Goal: Task Accomplishment & Management: Contribute content

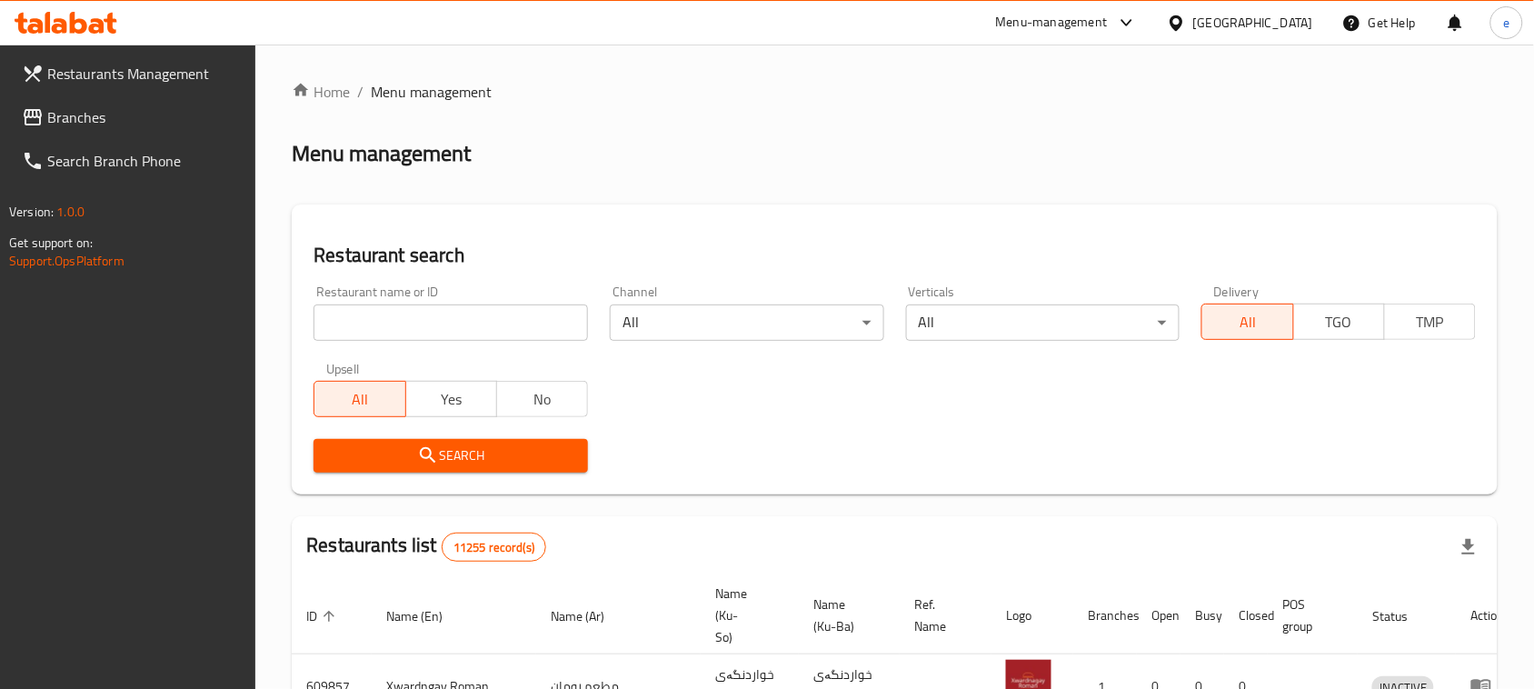
click at [410, 323] on input "search" at bounding box center [451, 322] width 274 height 36
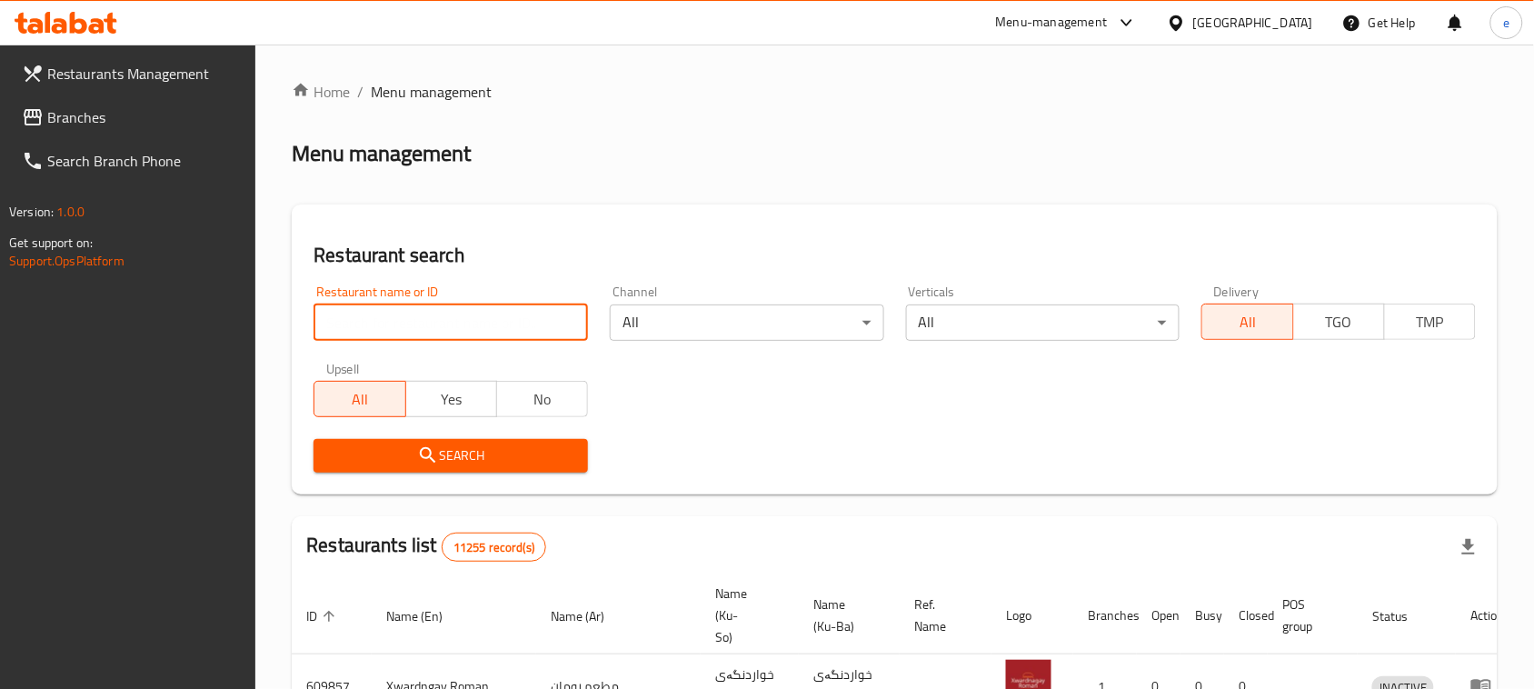
paste input "703489"
type input "703489"
click button "Search" at bounding box center [451, 456] width 274 height 34
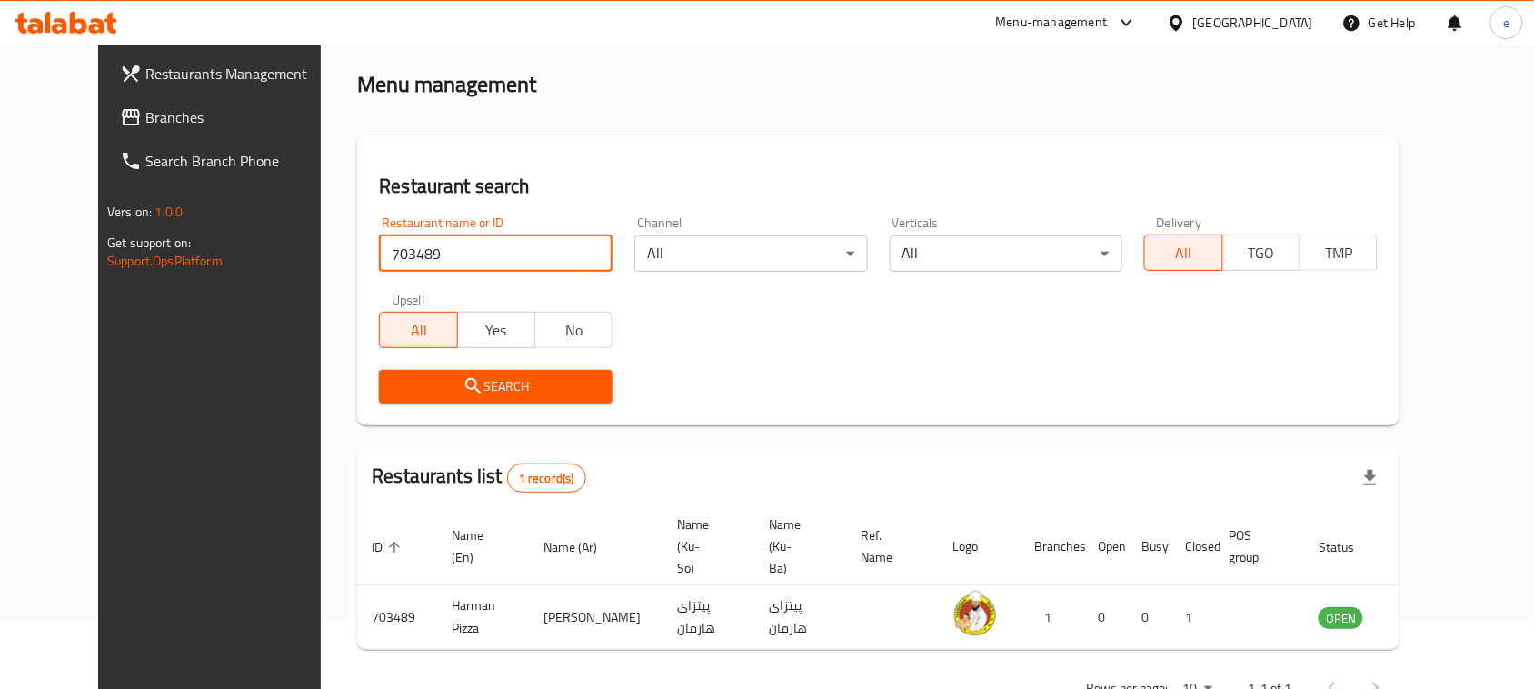
scroll to position [106, 0]
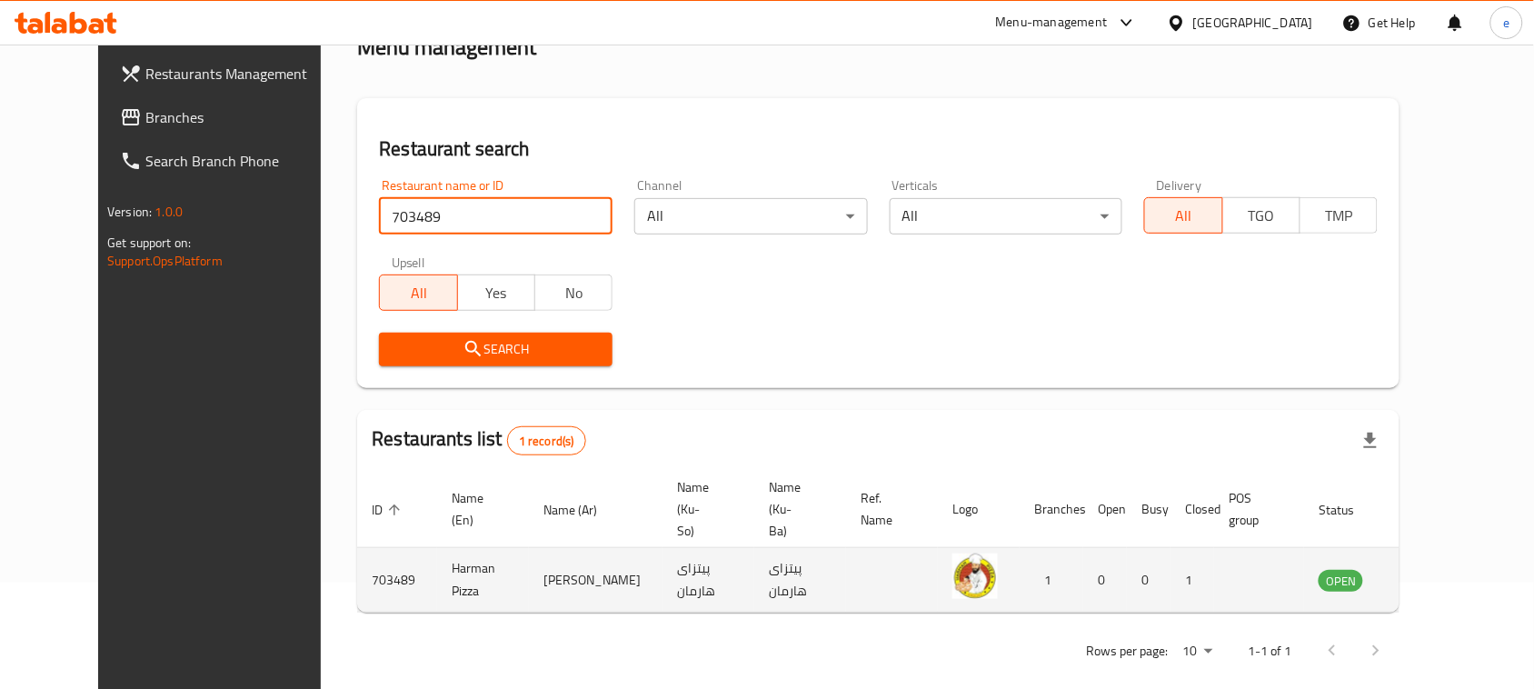
click at [1445, 555] on td "enhanced table" at bounding box center [1430, 580] width 63 height 65
click at [1435, 573] on icon "enhanced table" at bounding box center [1425, 580] width 20 height 15
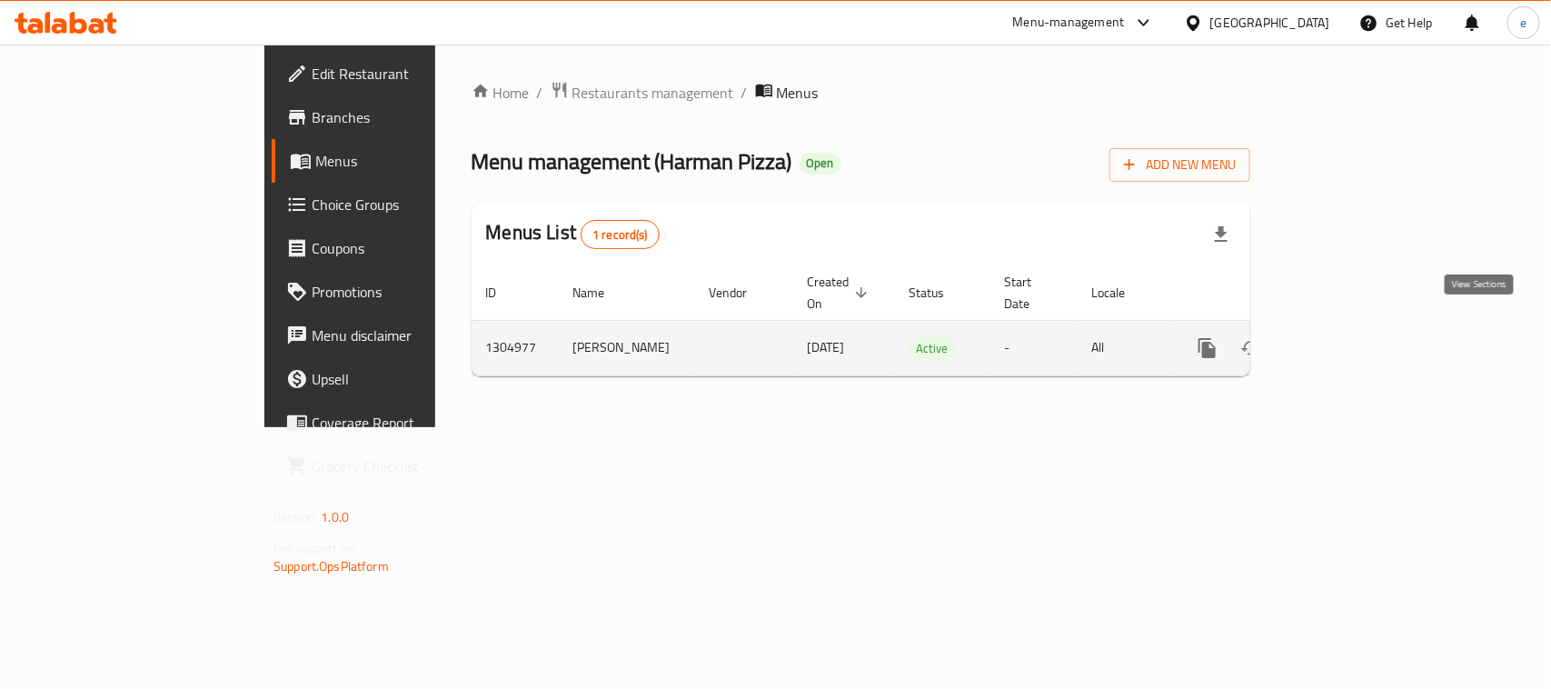
click at [1349, 337] on icon "enhanced table" at bounding box center [1339, 348] width 22 height 22
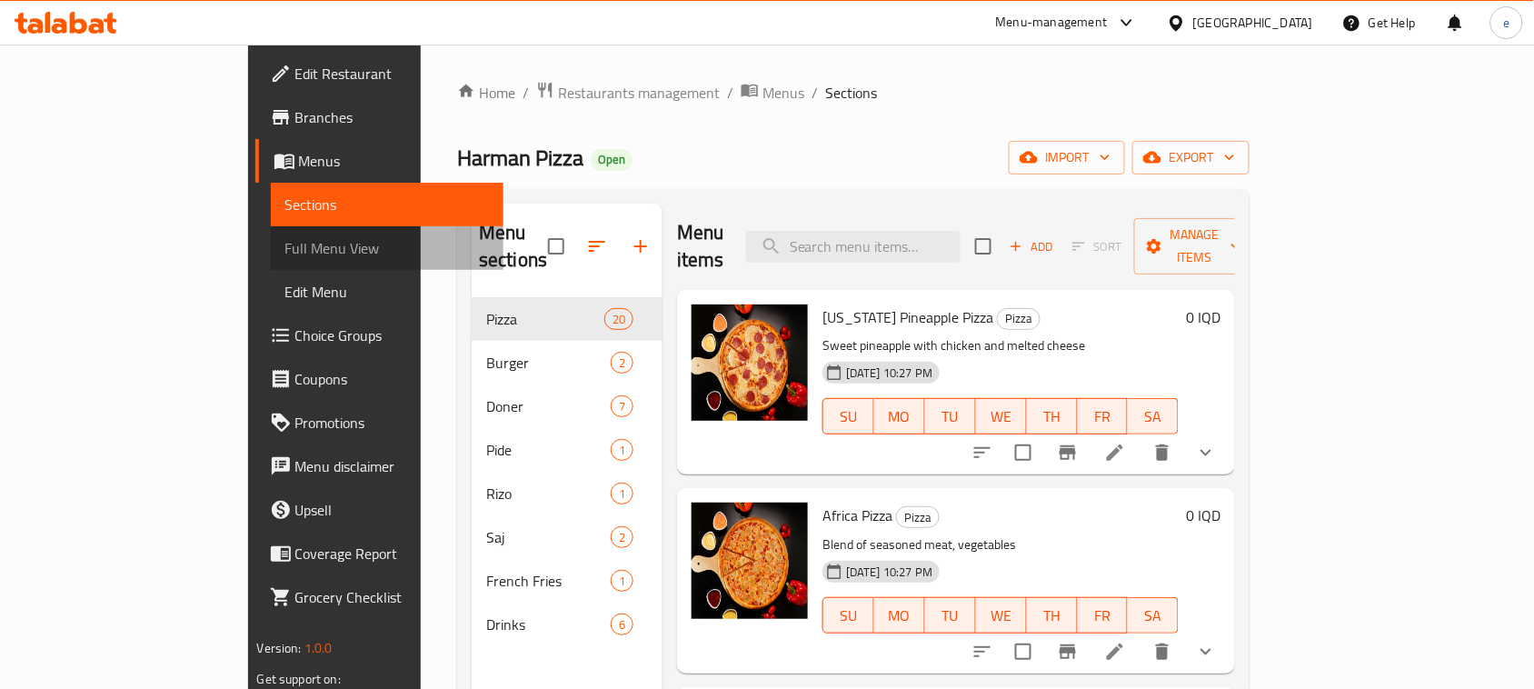
click at [285, 247] on span "Full Menu View" at bounding box center [387, 248] width 204 height 22
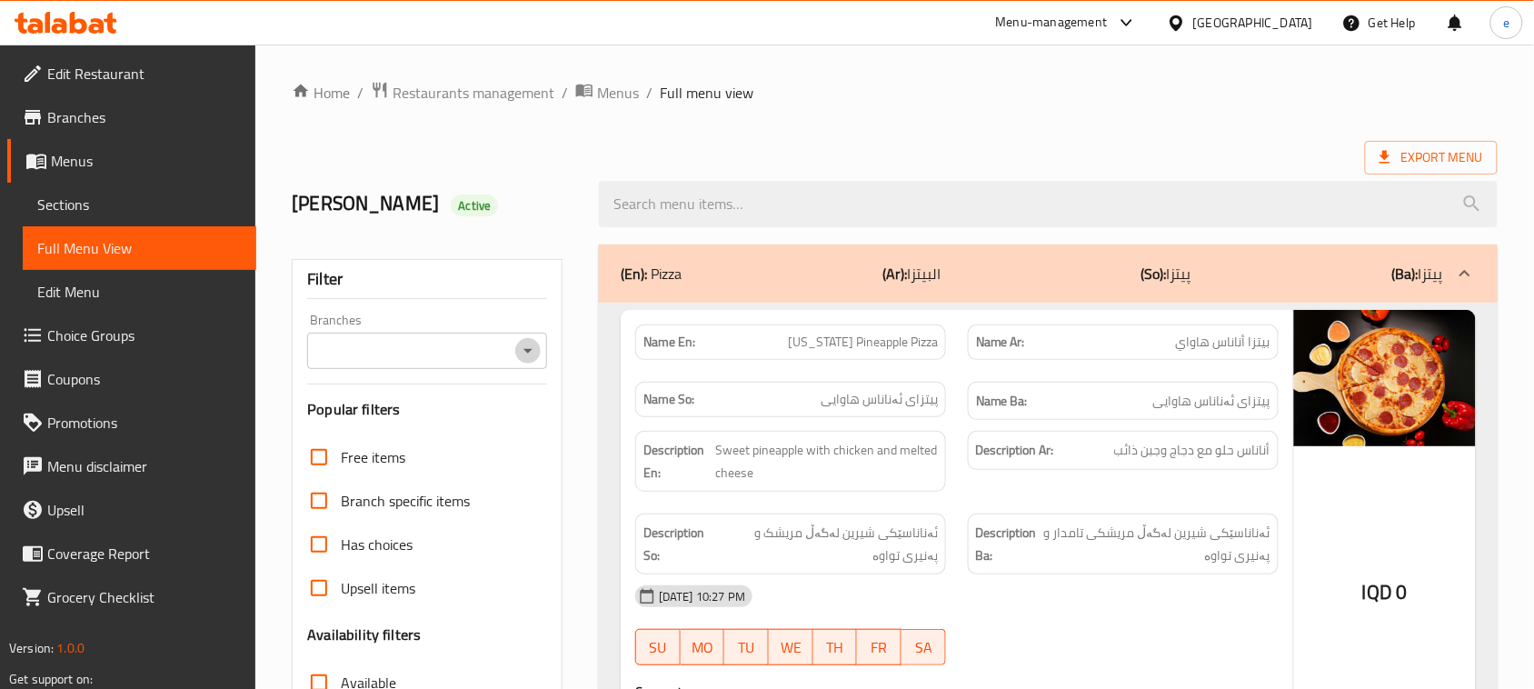
click at [530, 354] on icon "Open" at bounding box center [528, 351] width 22 height 22
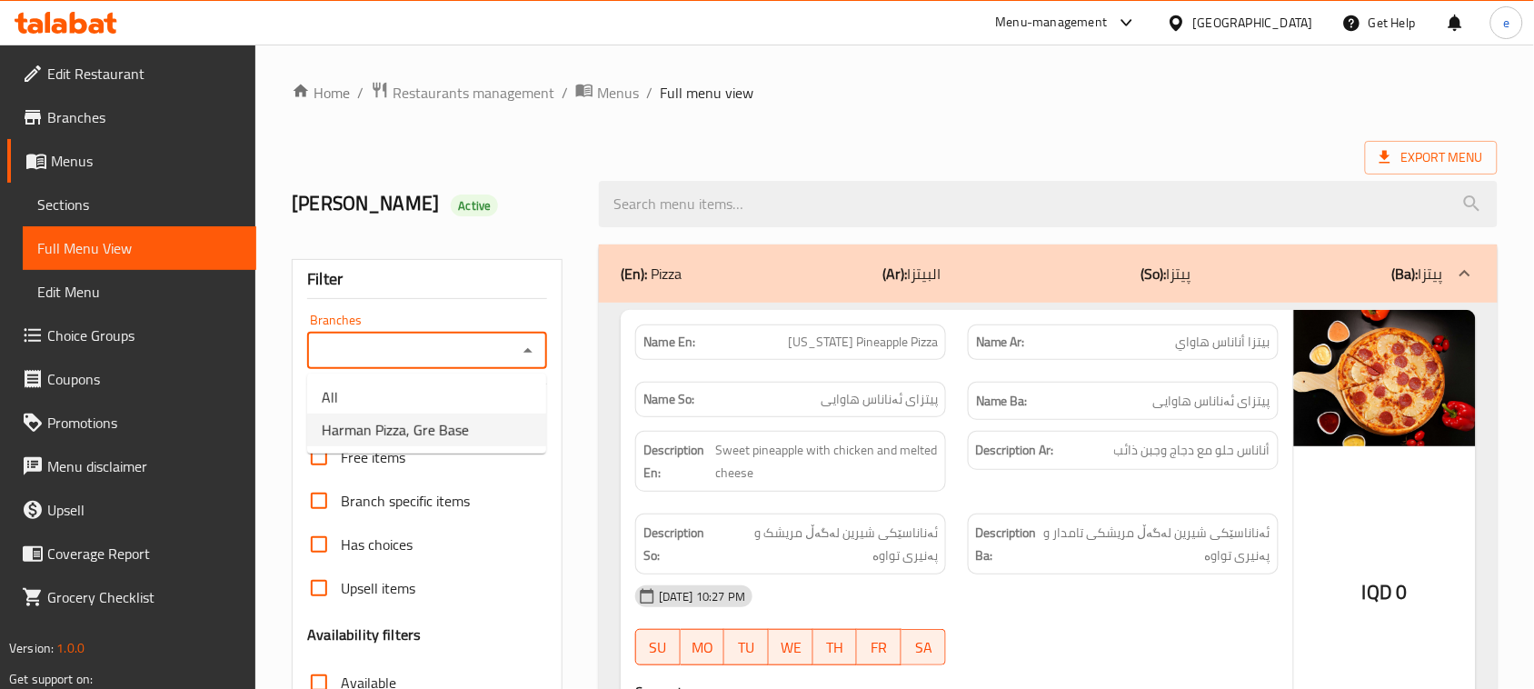
click at [463, 439] on span "Harman Pizza, Gre Base" at bounding box center [395, 430] width 147 height 22
type input "Harman Pizza, Gre Base"
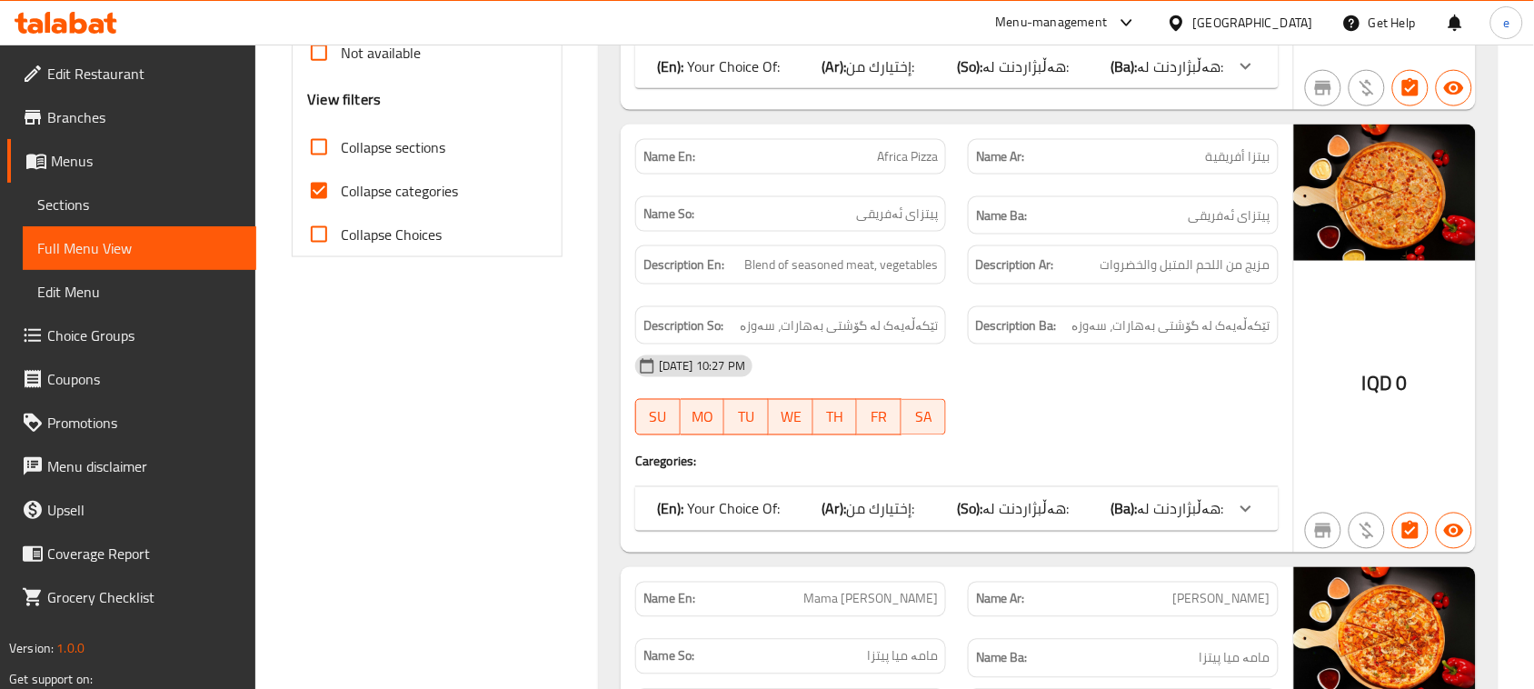
scroll to position [682, 0]
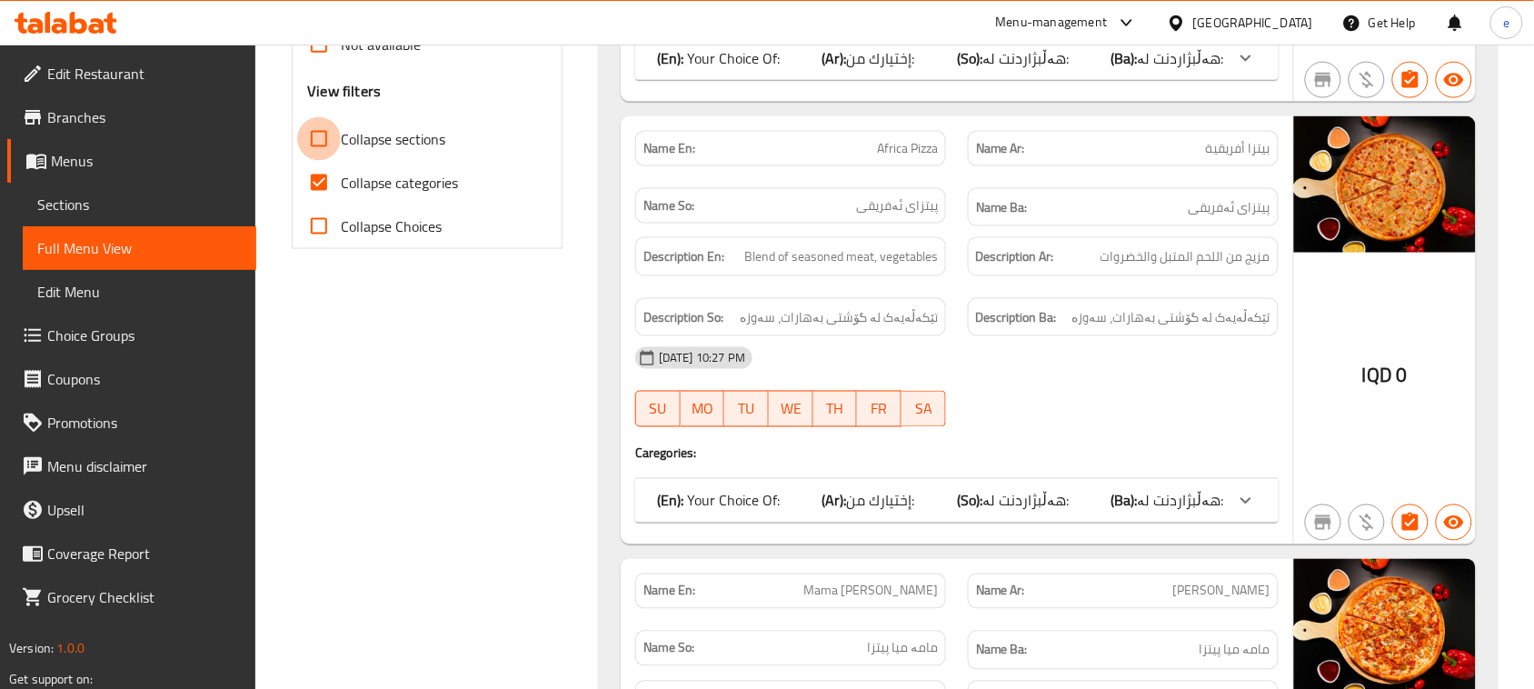
click at [316, 148] on input "Collapse sections" at bounding box center [319, 139] width 44 height 44
checkbox input "true"
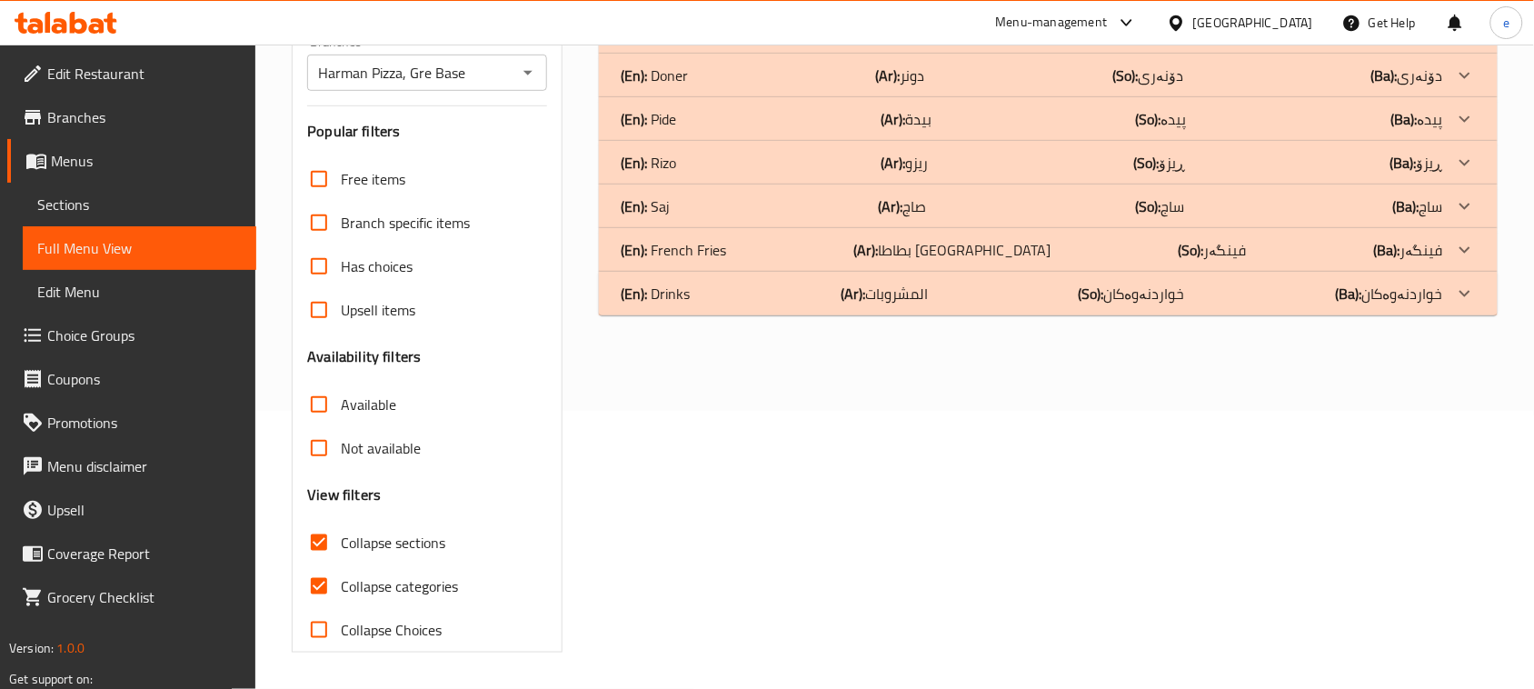
scroll to position [0, 0]
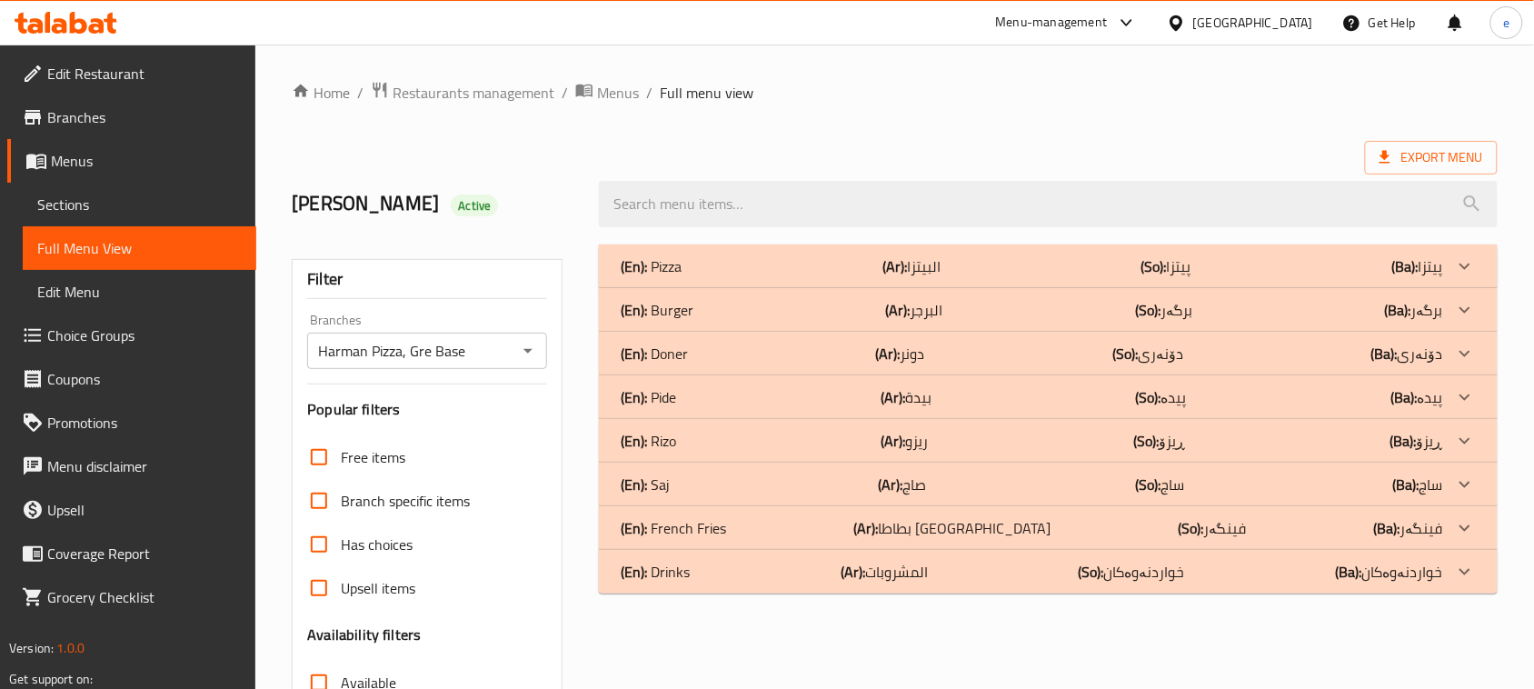
click at [821, 264] on div "(En): Pizza (Ar): البيتزا (So): پیتزا (Ba): پیتزا" at bounding box center [1032, 266] width 822 height 22
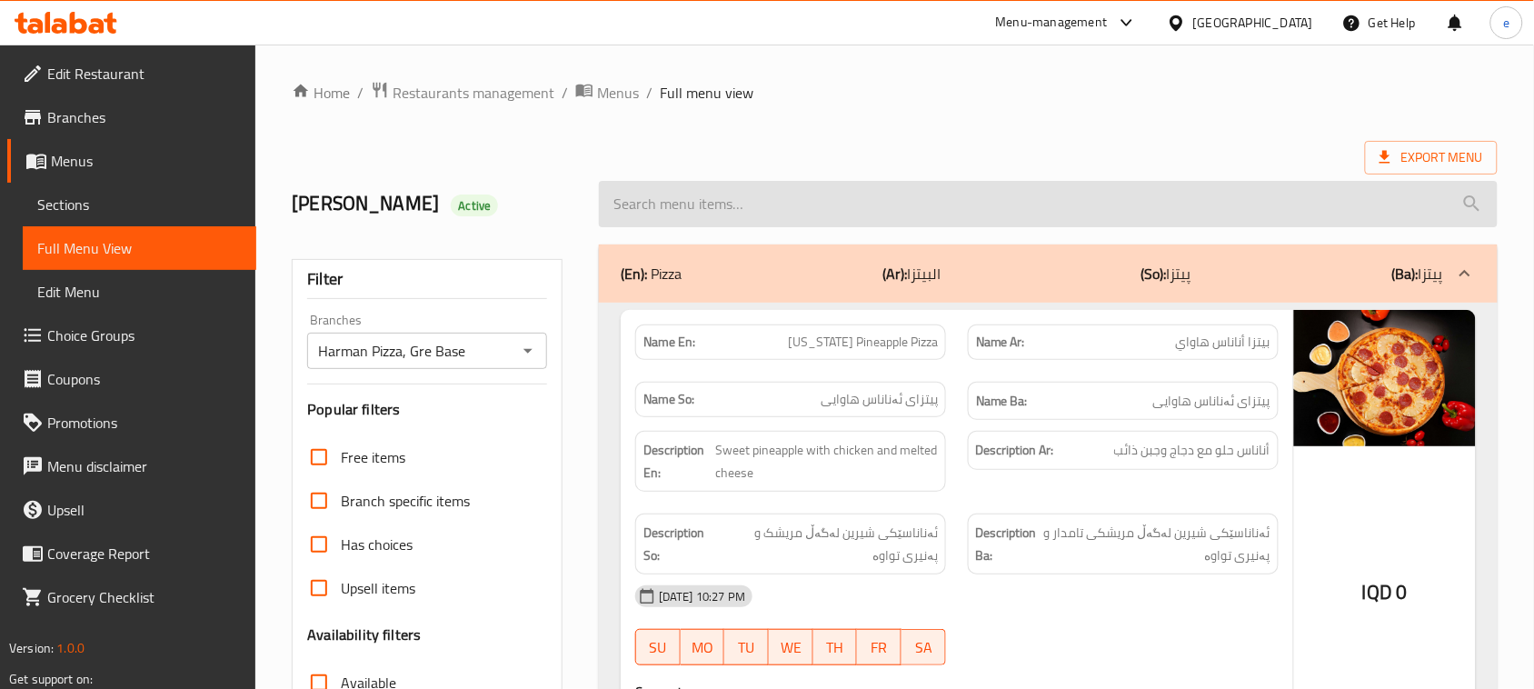
click at [720, 201] on input "search" at bounding box center [1048, 204] width 899 height 46
paste input "Meat Habl Pizza"
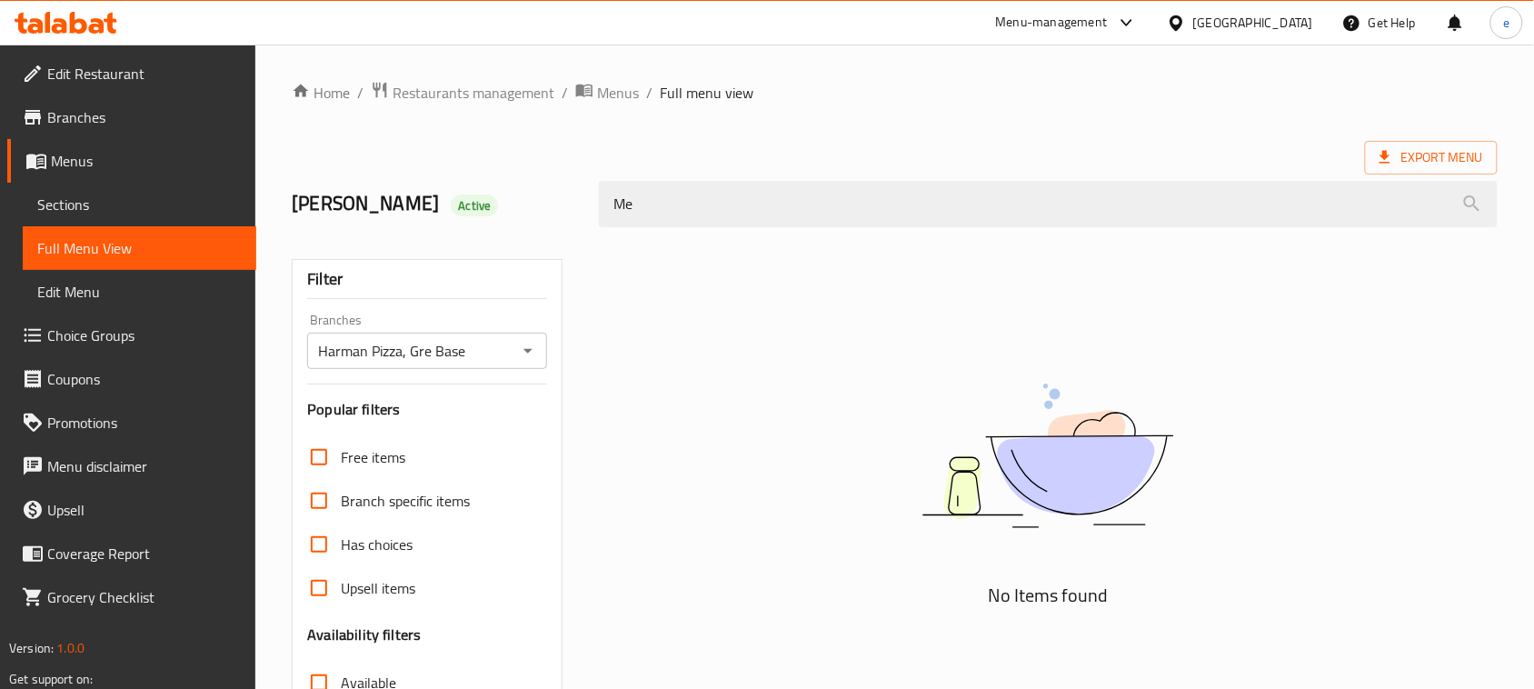
type input "M"
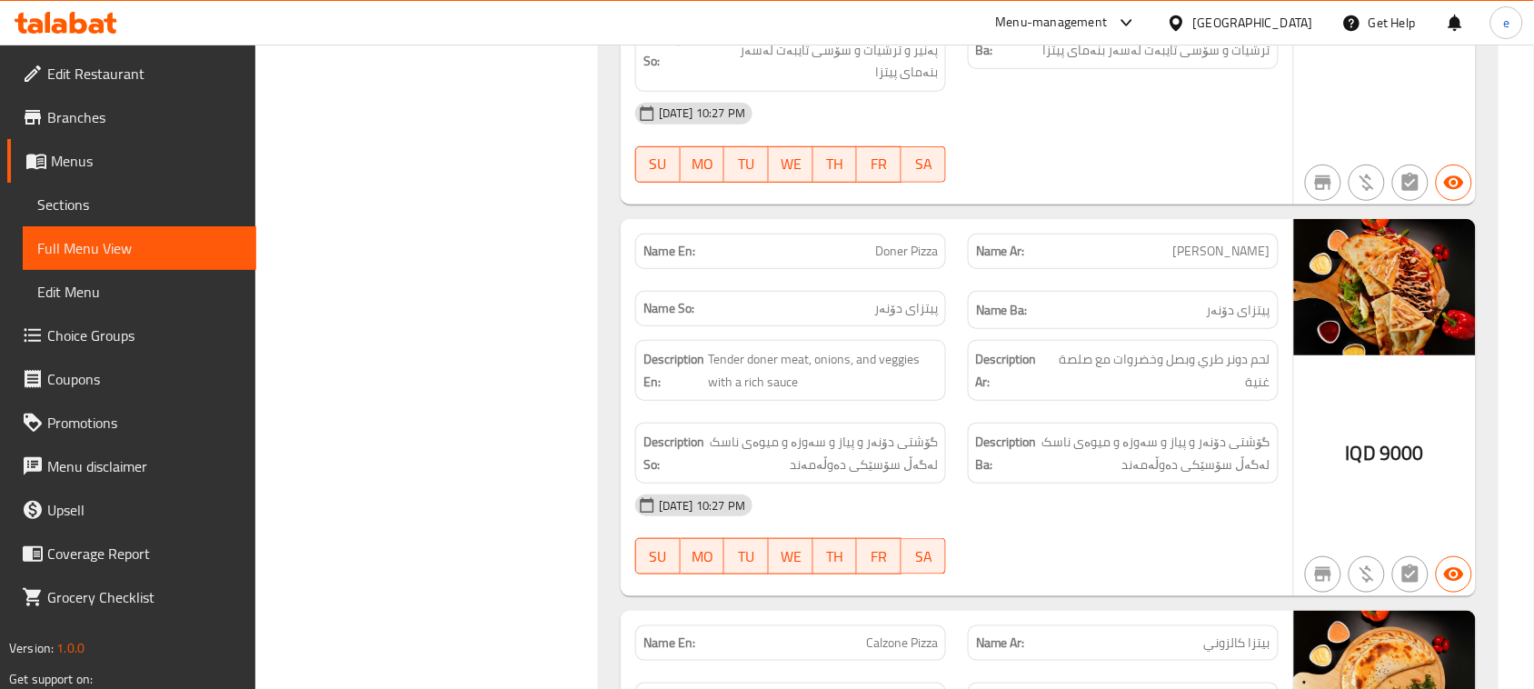
scroll to position [6891, 0]
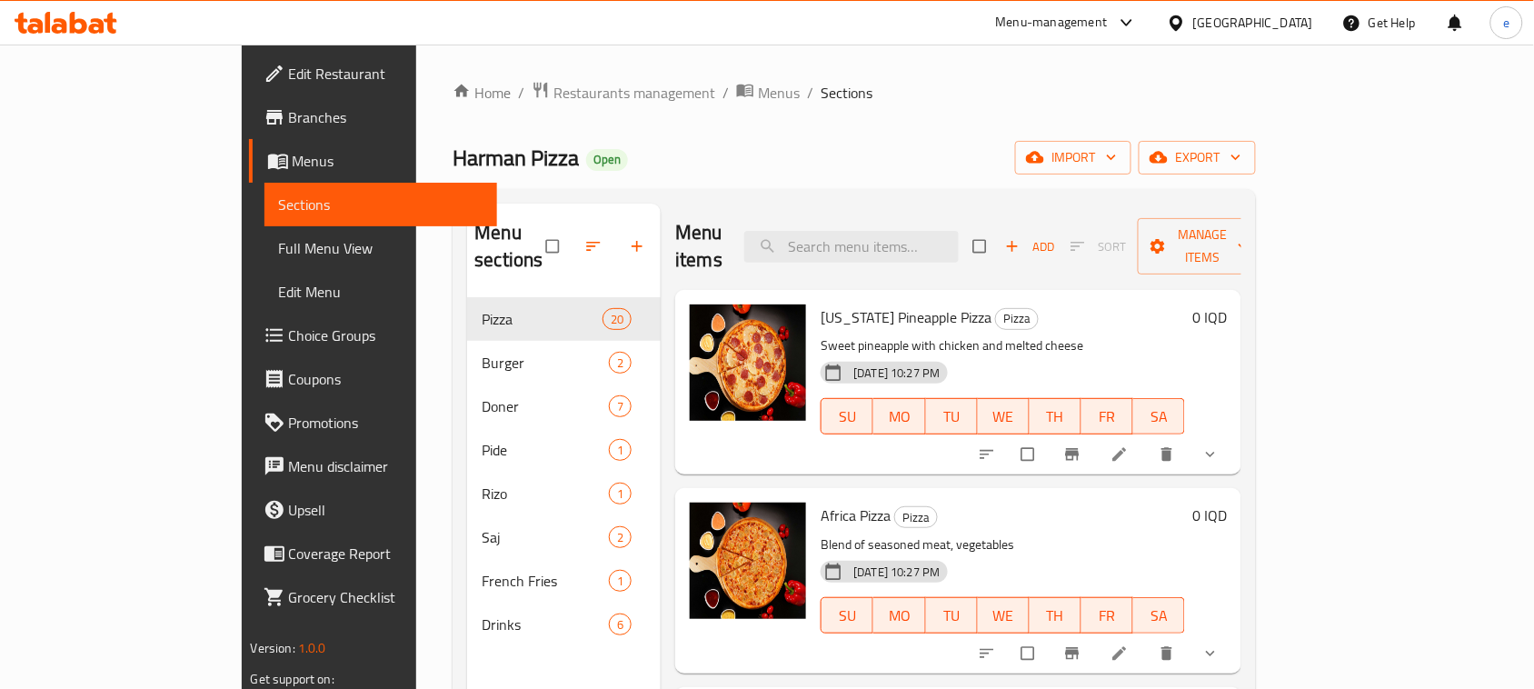
click at [1021, 237] on icon "button" at bounding box center [1012, 246] width 18 height 18
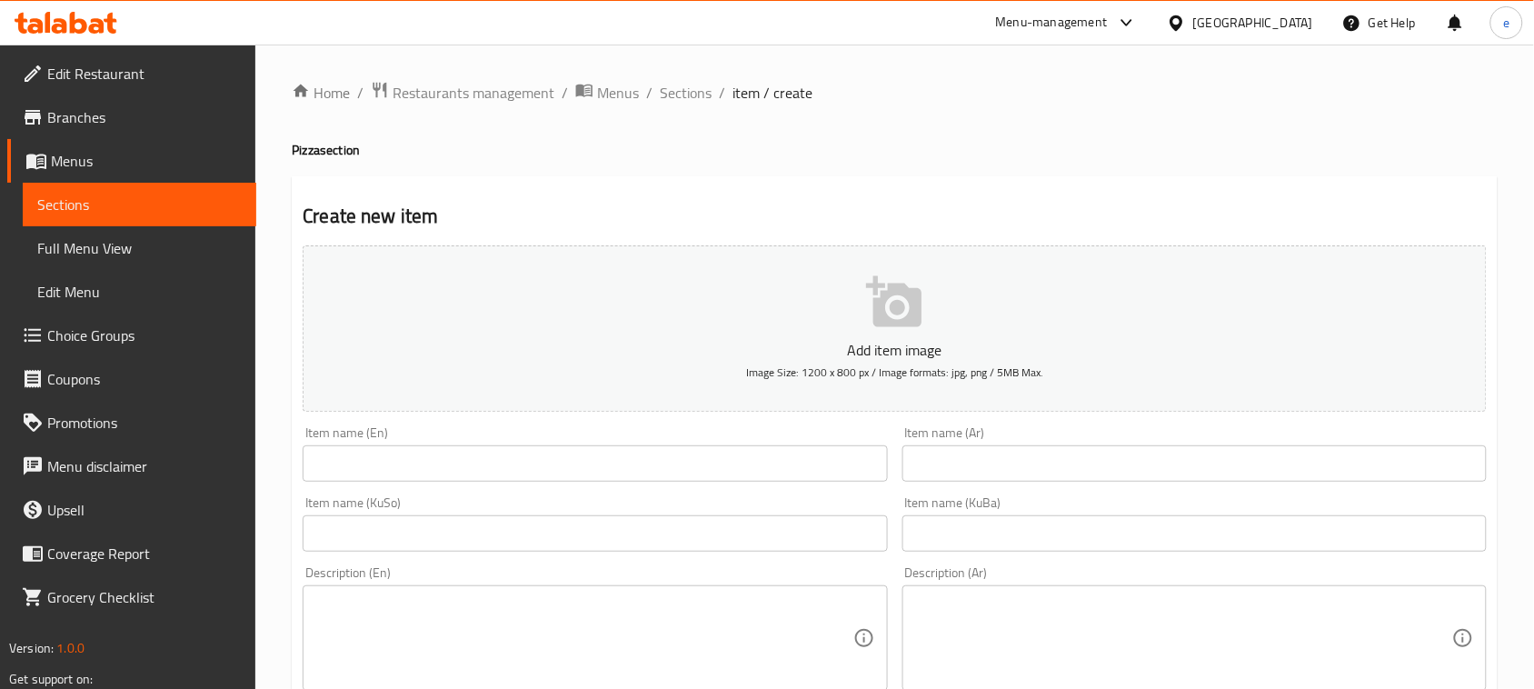
click at [995, 465] on input "text" at bounding box center [1194, 463] width 584 height 36
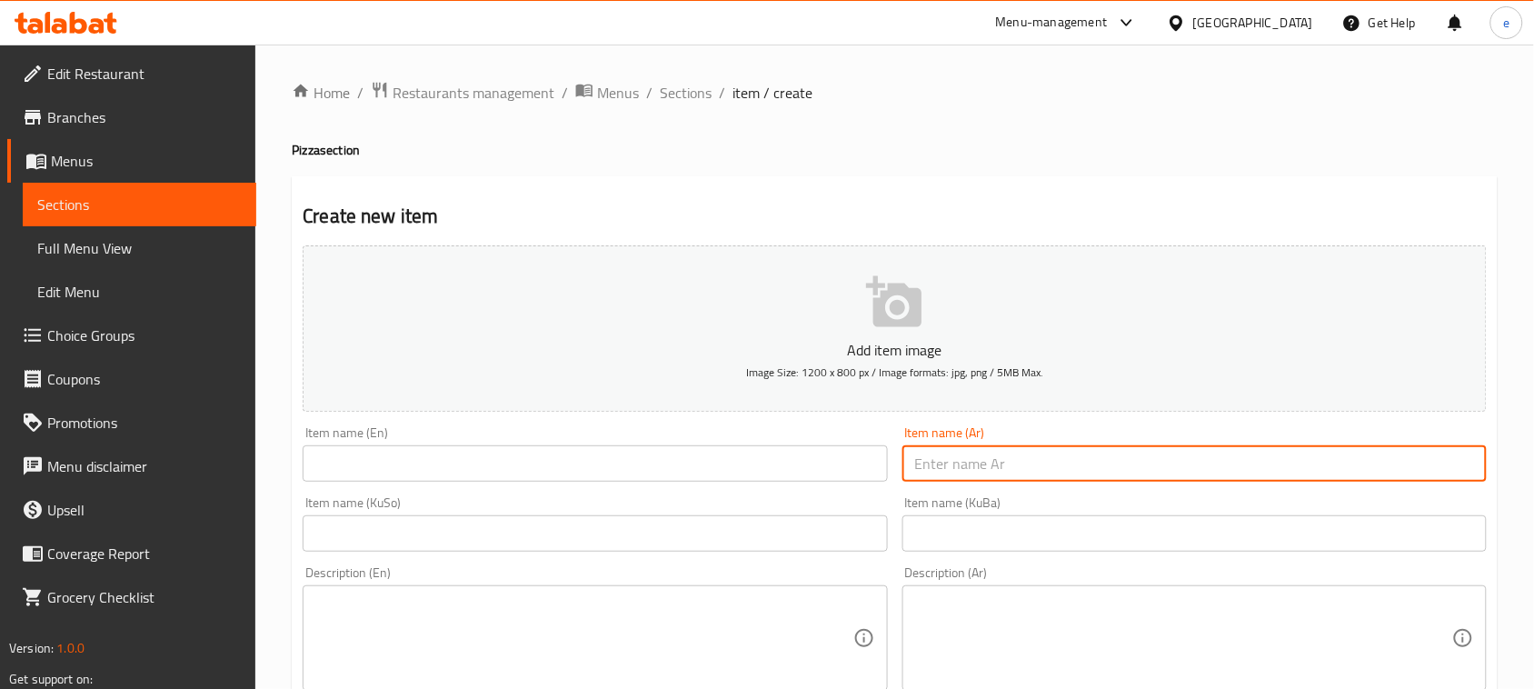
paste input "بيتزا لحم هابل"
type input "بيتزا لحم هابل"
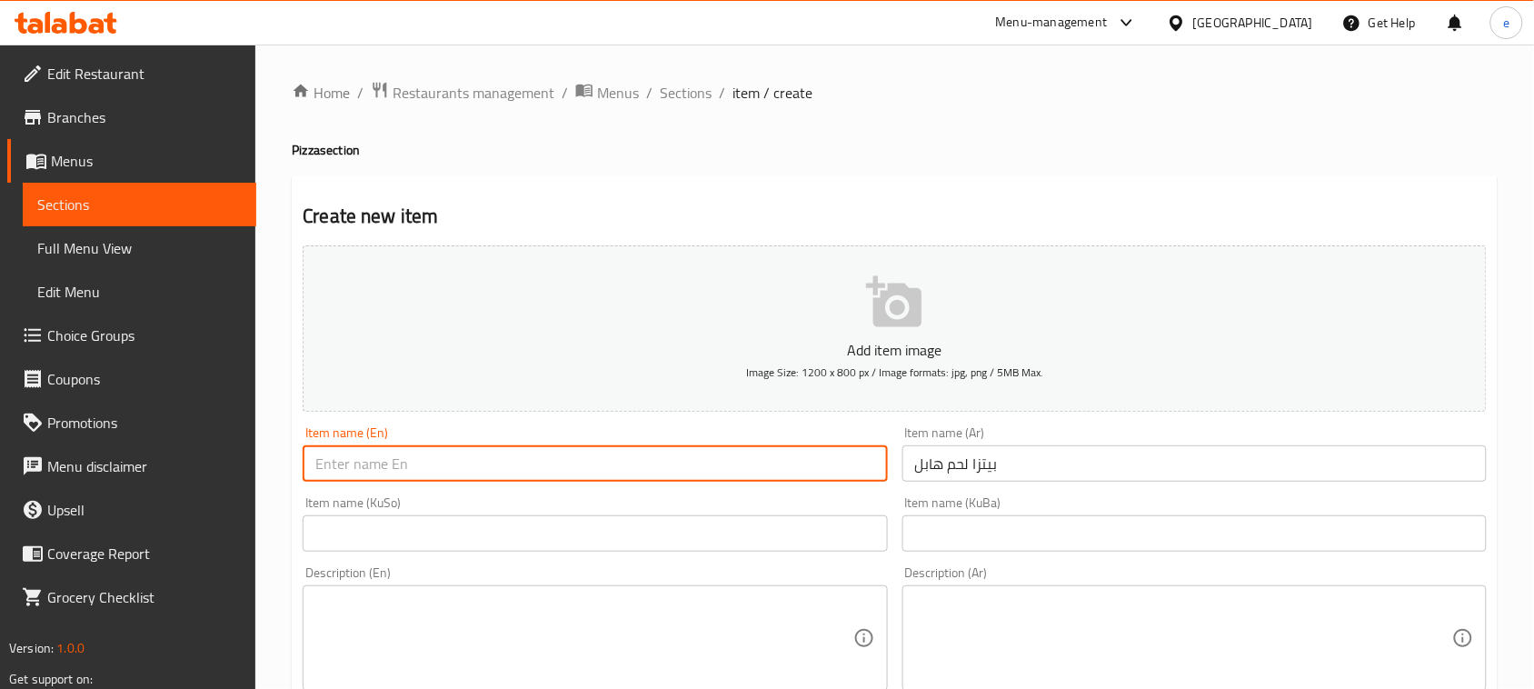
click at [711, 468] on input "text" at bounding box center [595, 463] width 584 height 36
paste input "Meat Habl Pizza"
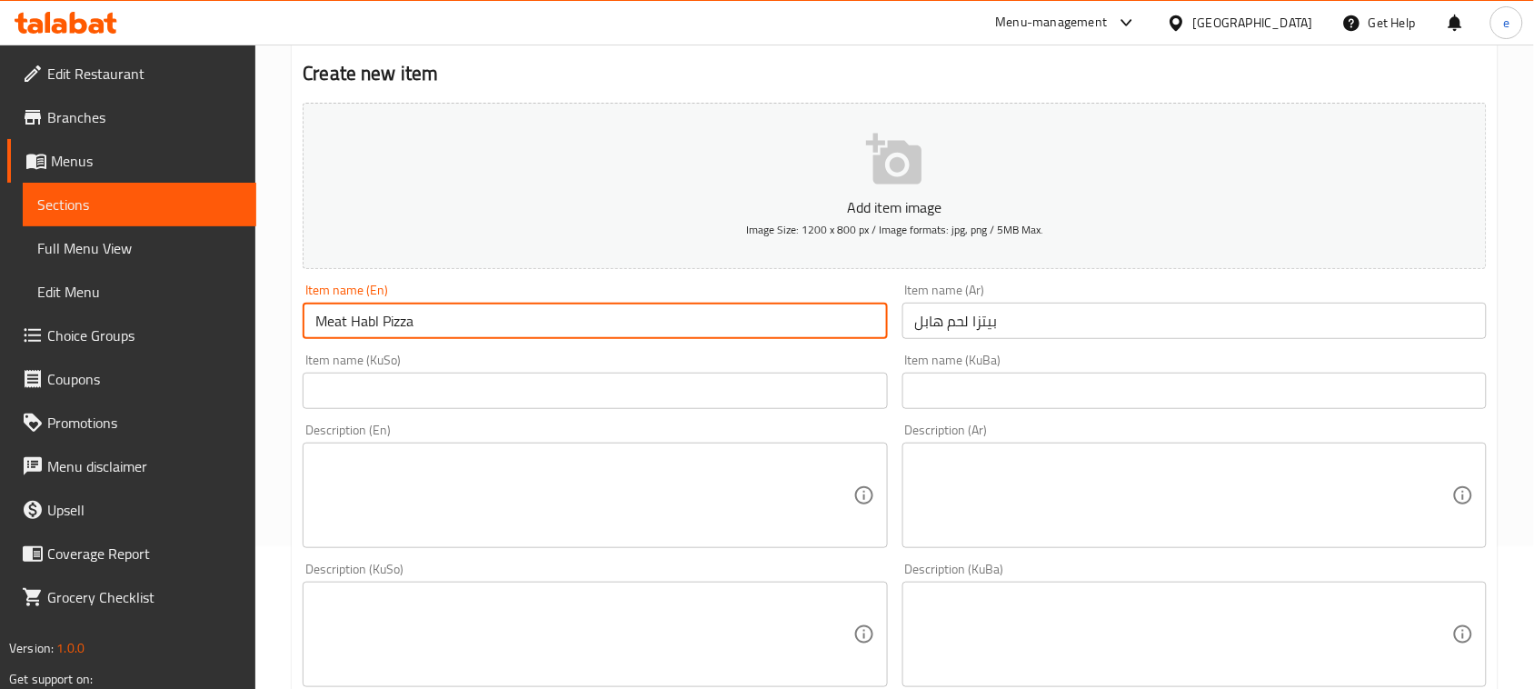
scroll to position [227, 0]
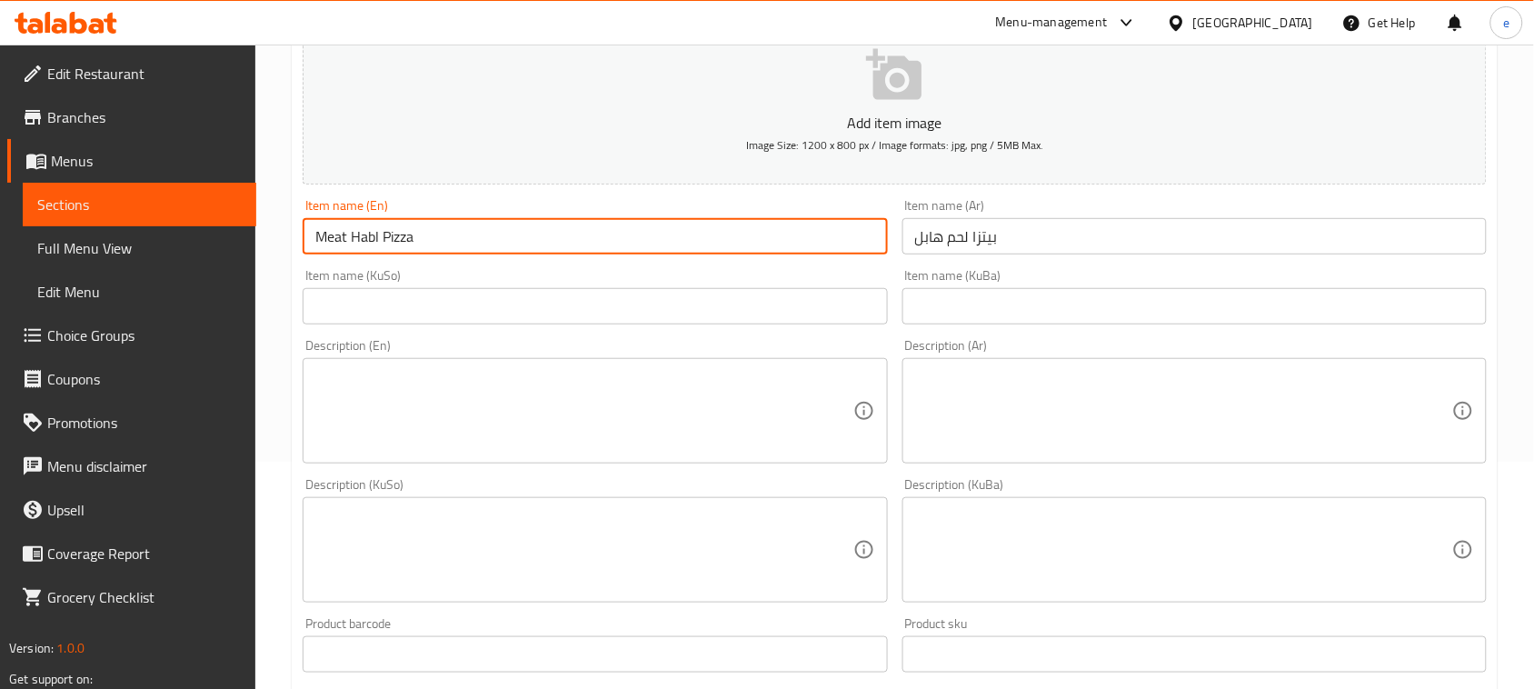
type input "Meat Habl Pizza"
click at [802, 302] on input "text" at bounding box center [595, 306] width 584 height 36
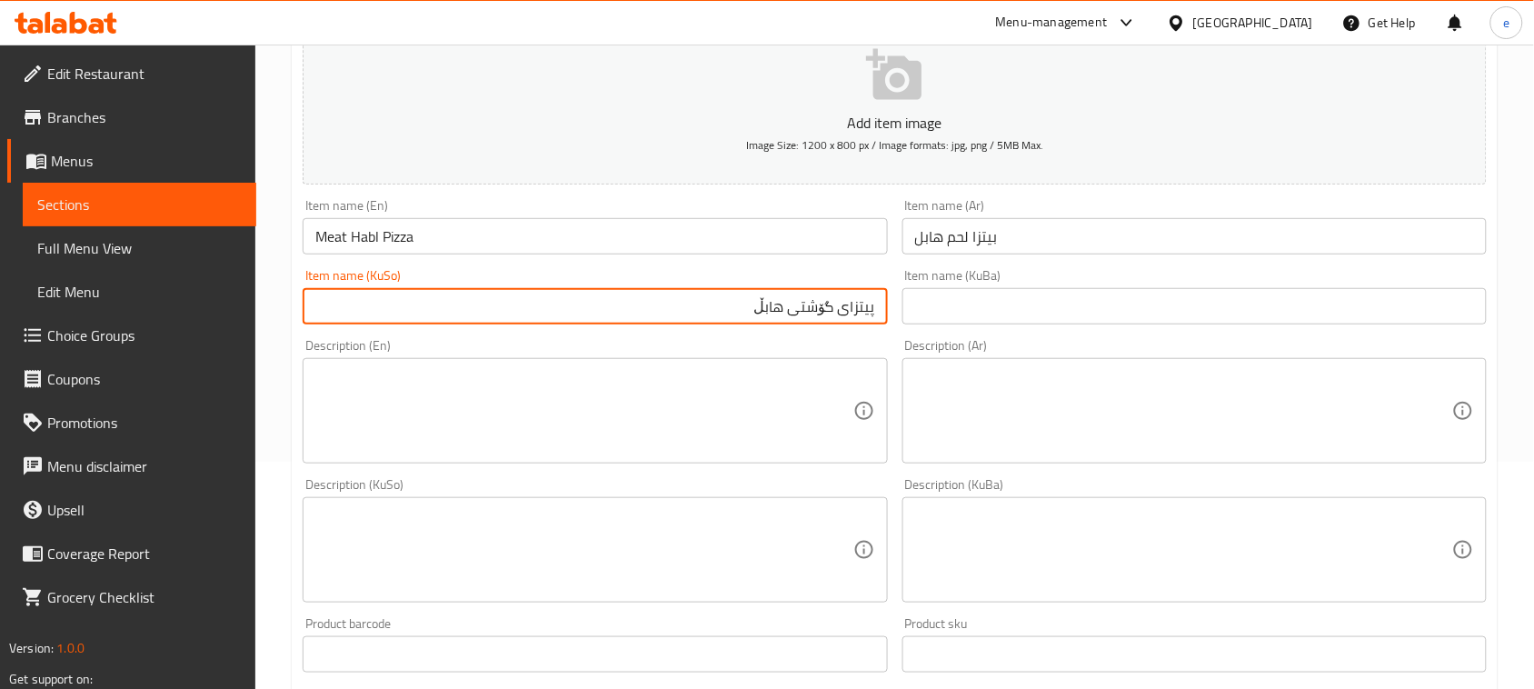
click at [811, 298] on input "پیتزای گۆشتی هابڵ" at bounding box center [595, 306] width 584 height 36
type input "پیتزای گۆشتی هابڵ"
click at [951, 314] on input "text" at bounding box center [1194, 306] width 584 height 36
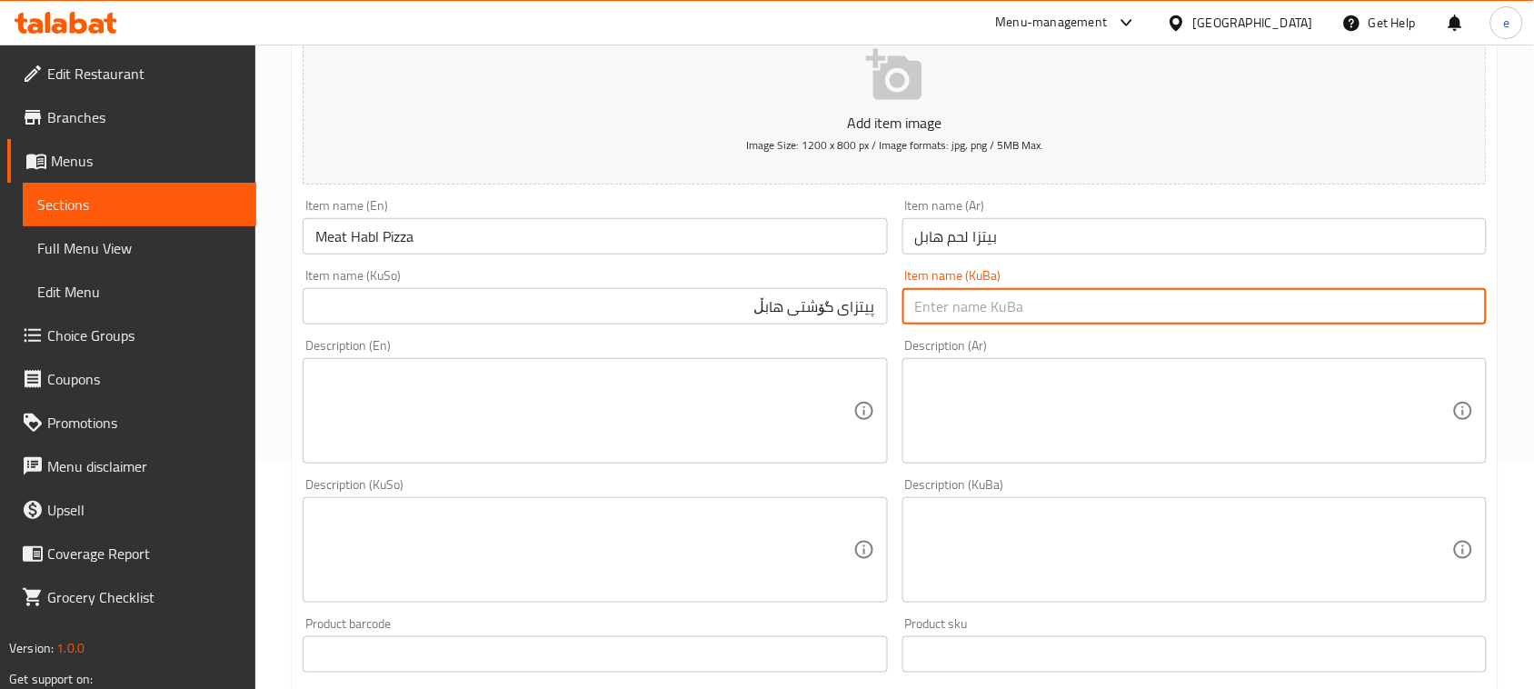
paste input "پیتزای گۆشتی هابڵ"
type input "پیتزای گۆشتی هابڵ"
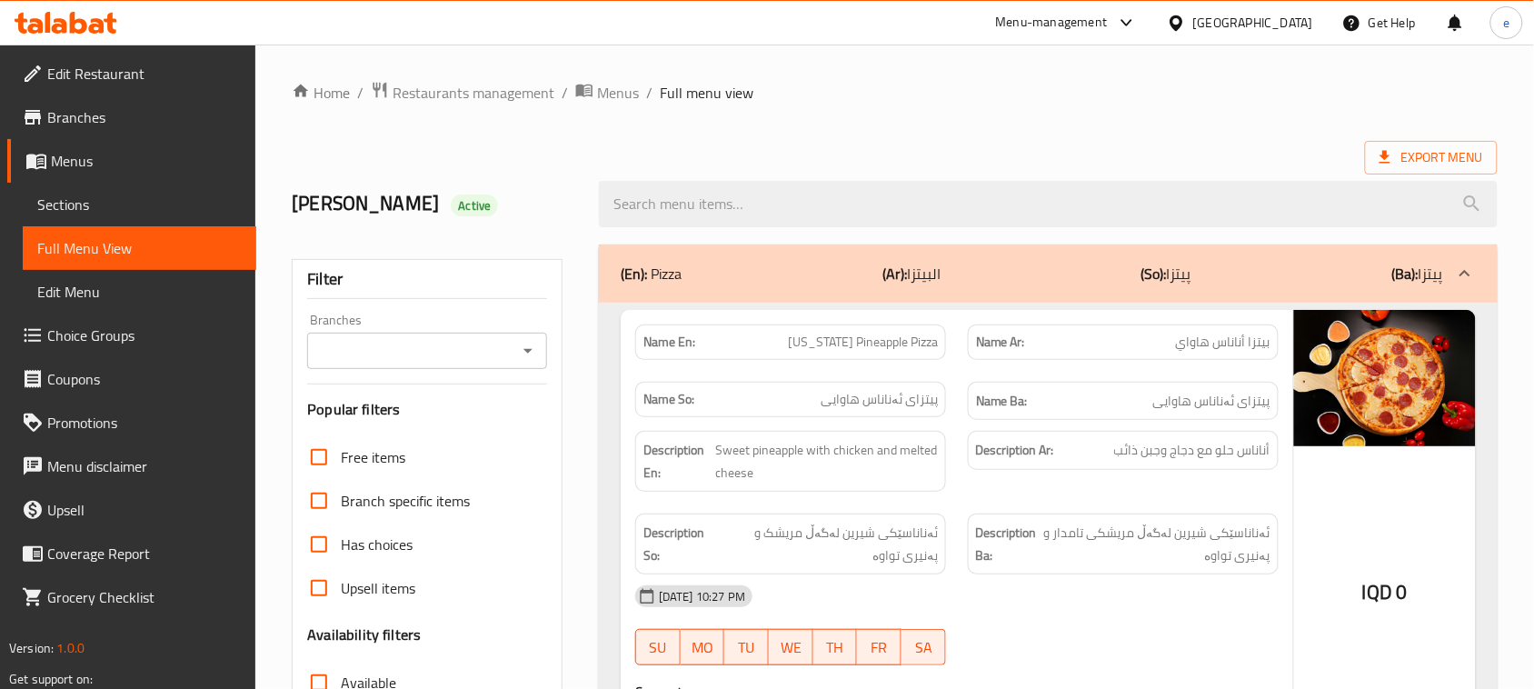
click at [86, 21] on icon at bounding box center [66, 23] width 103 height 22
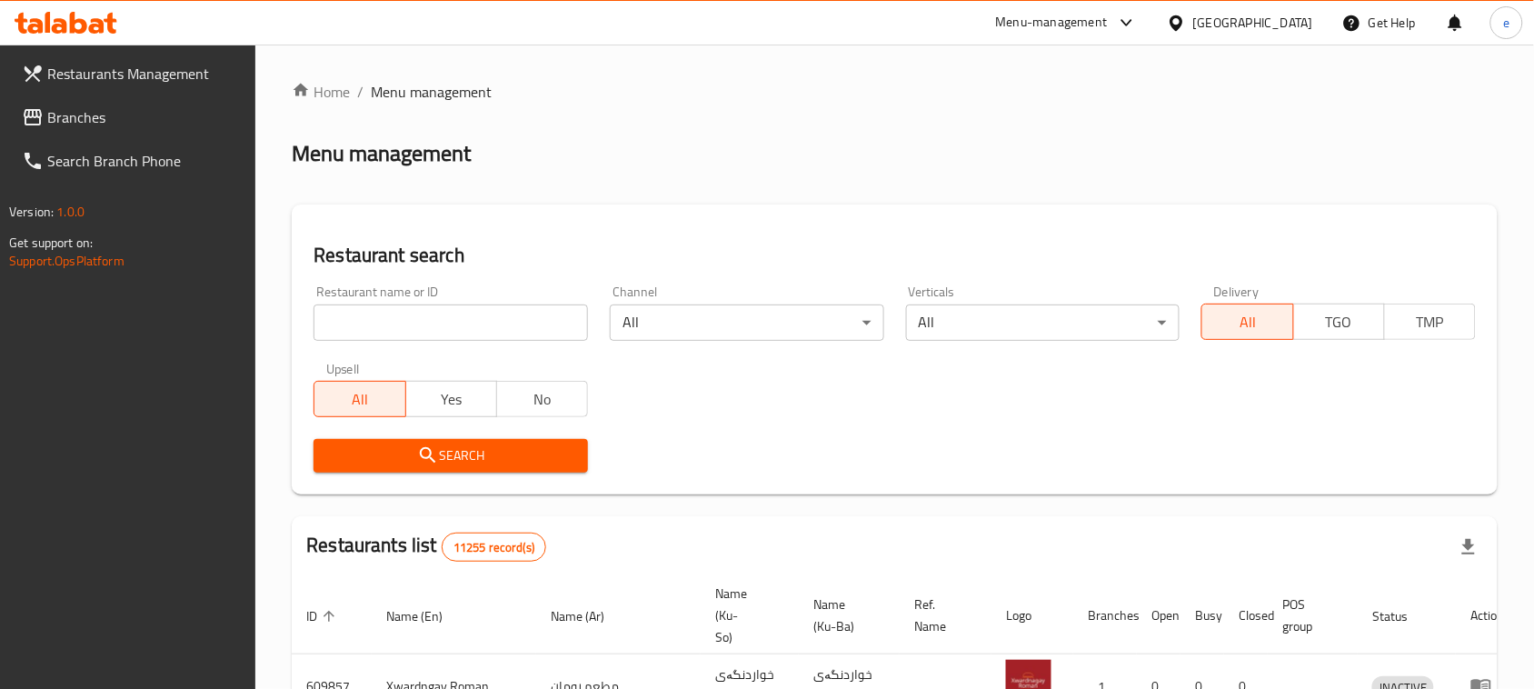
click at [88, 124] on span "Branches" at bounding box center [144, 117] width 194 height 22
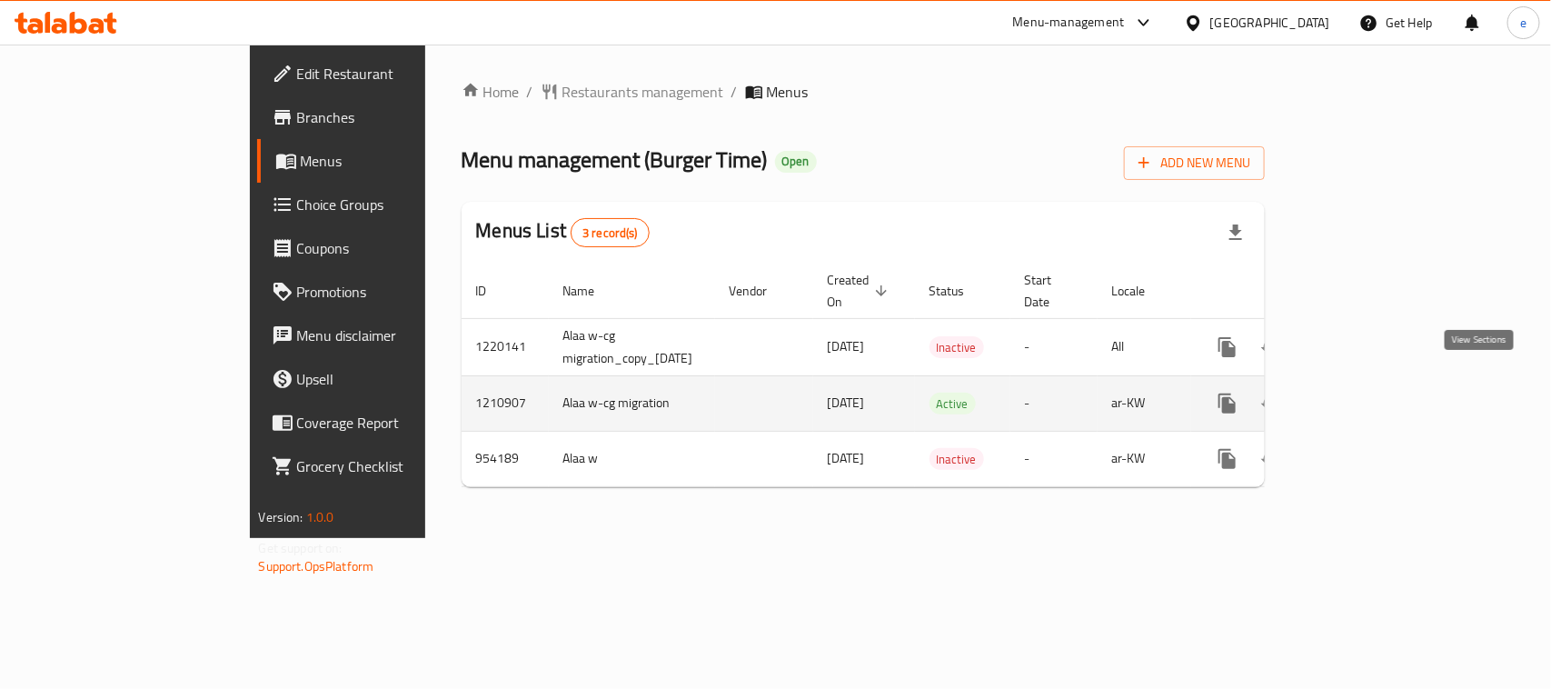
click at [1367, 395] on icon "enhanced table" at bounding box center [1358, 403] width 16 height 16
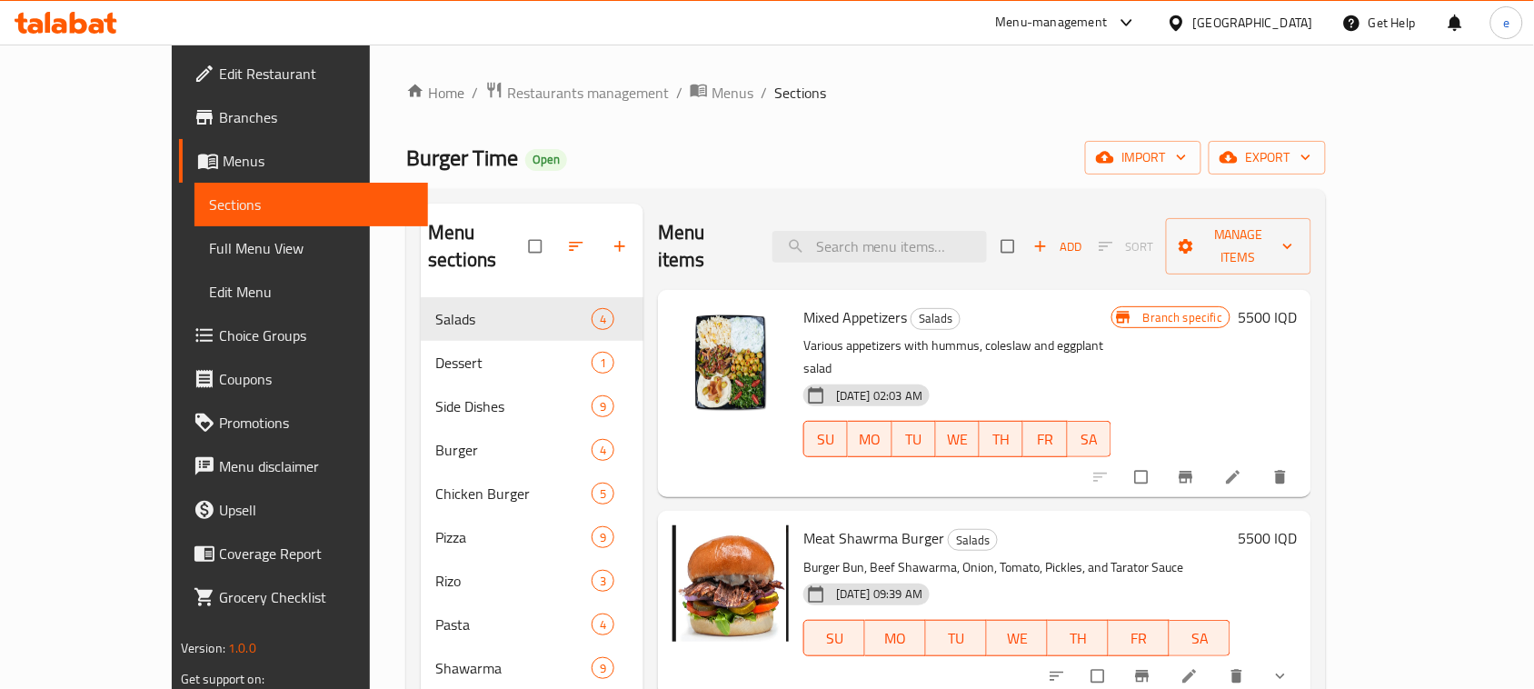
click at [209, 246] on span "Full Menu View" at bounding box center [311, 248] width 204 height 22
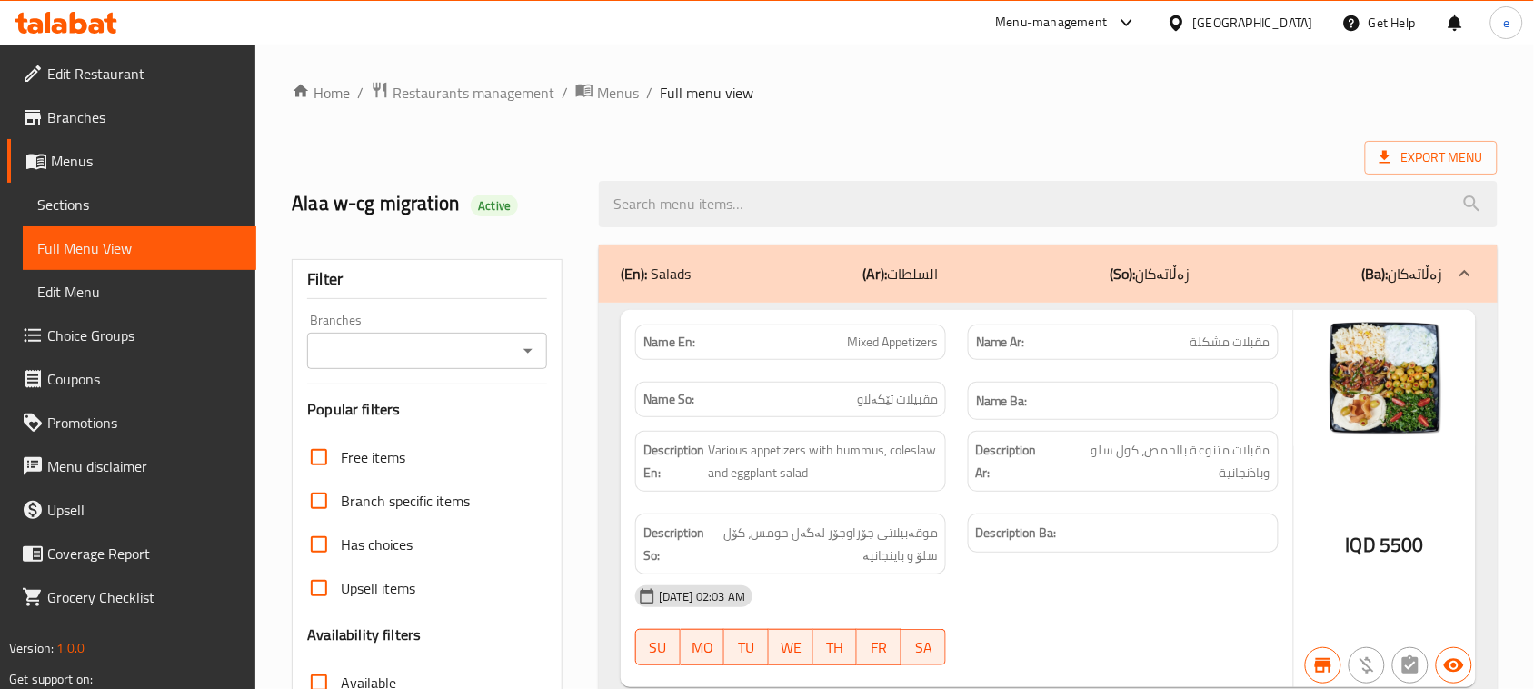
click at [536, 355] on icon "Open" at bounding box center [528, 351] width 22 height 22
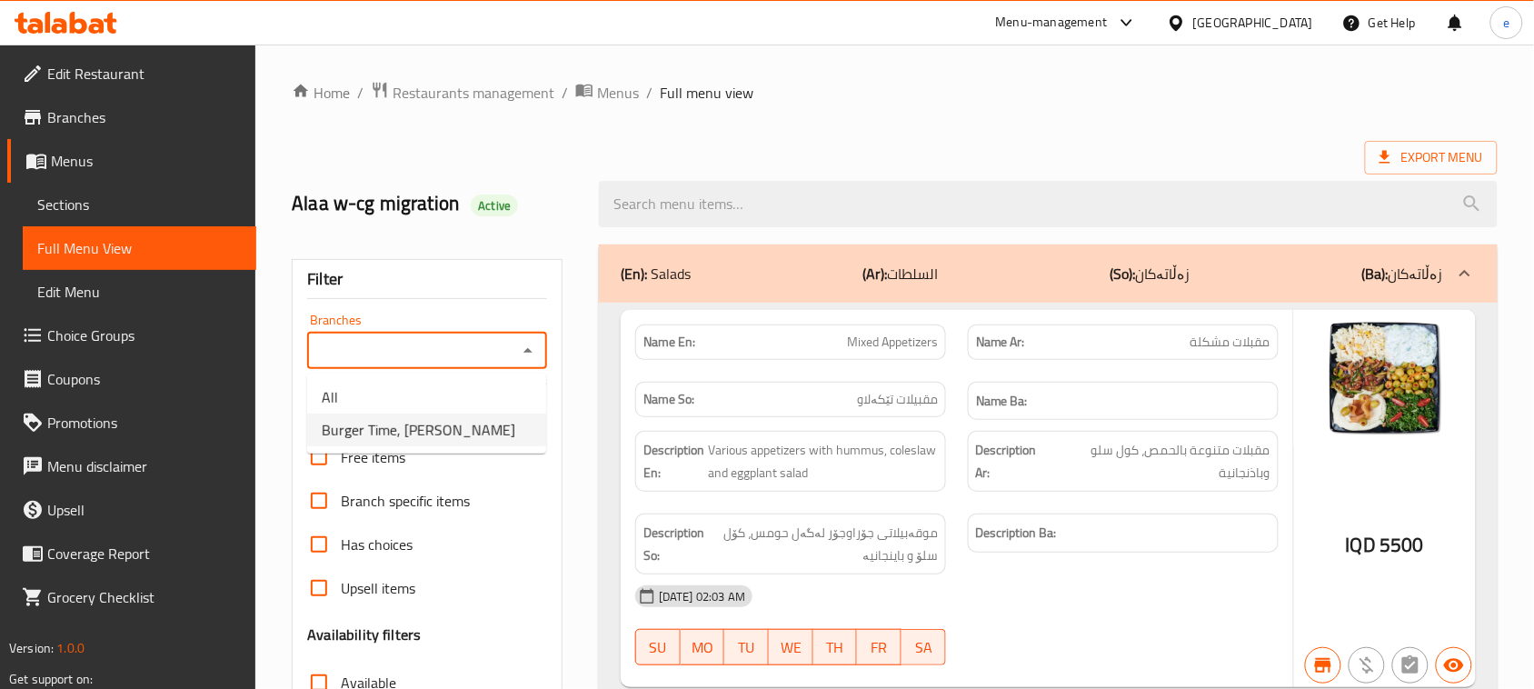
click at [462, 430] on li "Burger Time, Khanzad" at bounding box center [426, 429] width 239 height 33
type input "Burger Time, Khanzad"
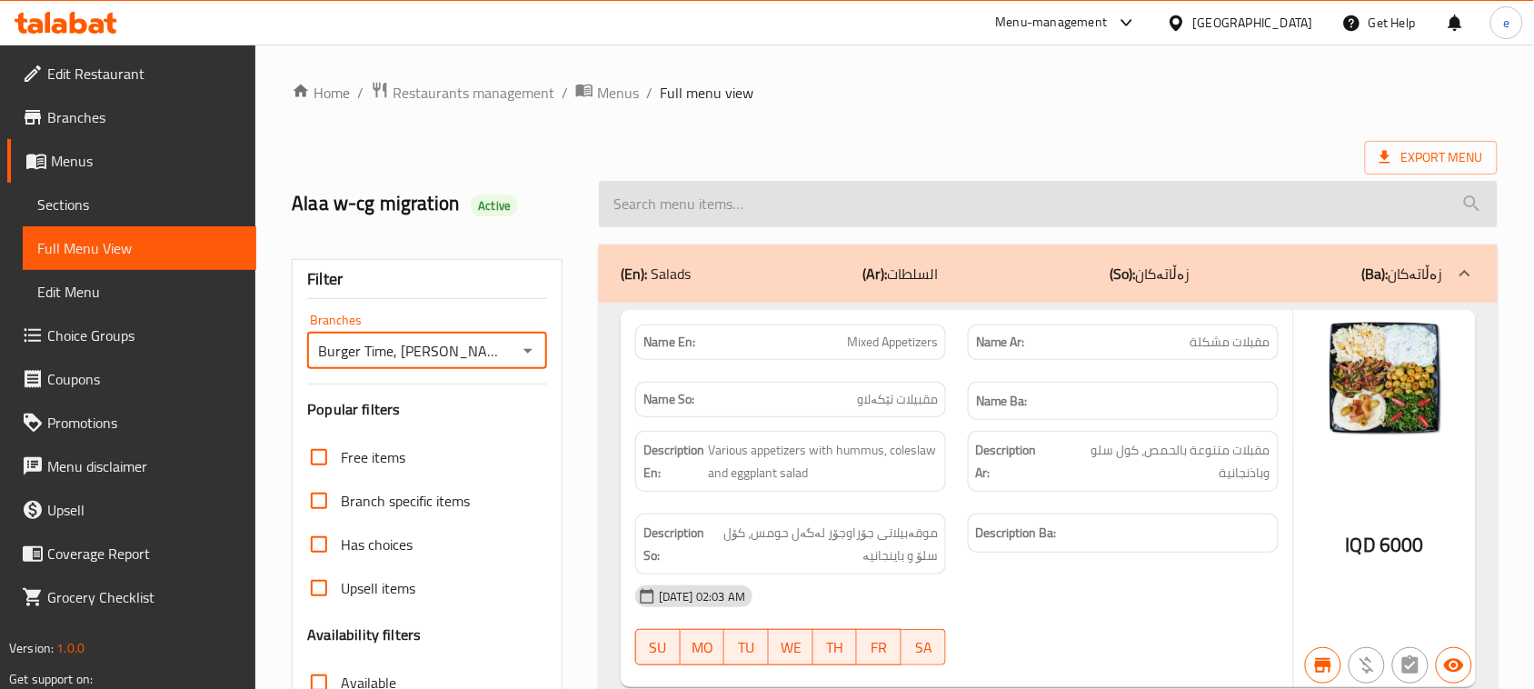
click at [762, 206] on input "search" at bounding box center [1048, 204] width 899 height 46
paste input "Meat Shawrma Burger"
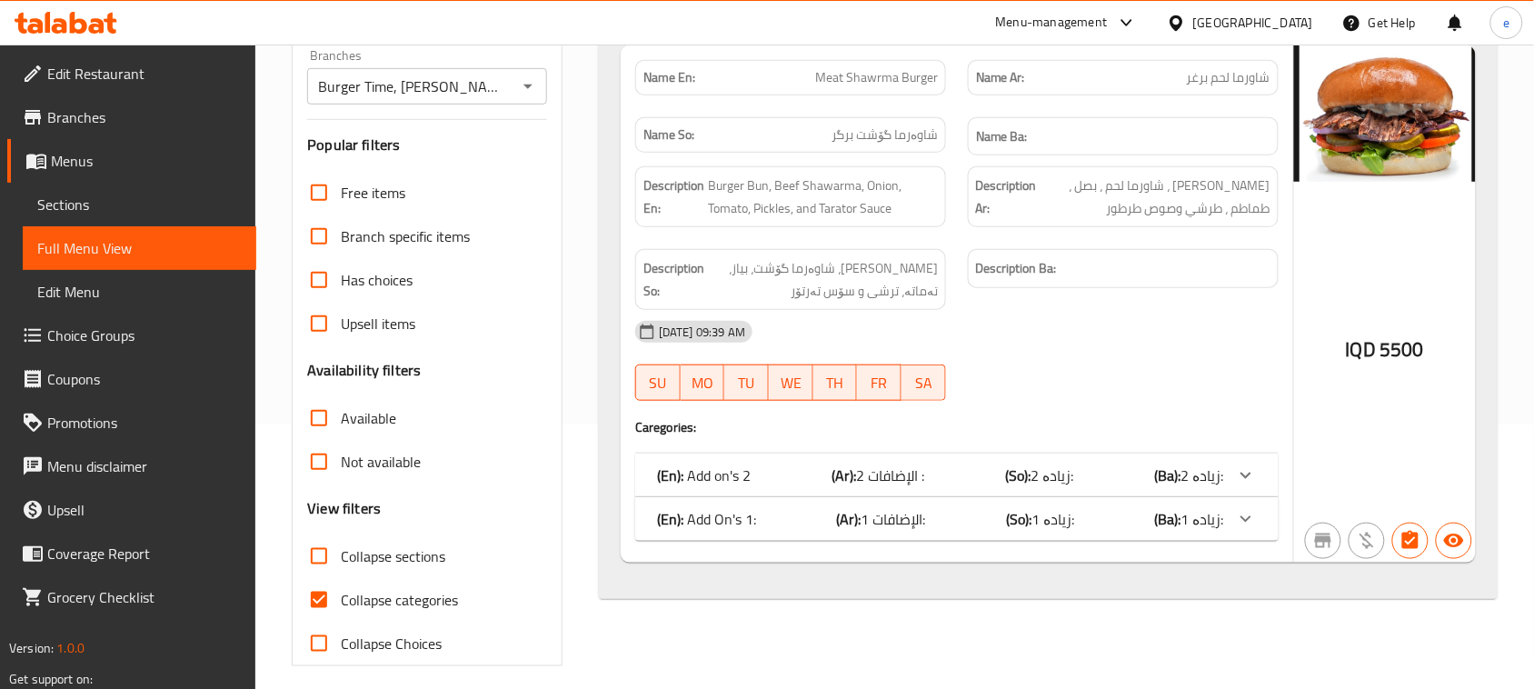
scroll to position [278, 0]
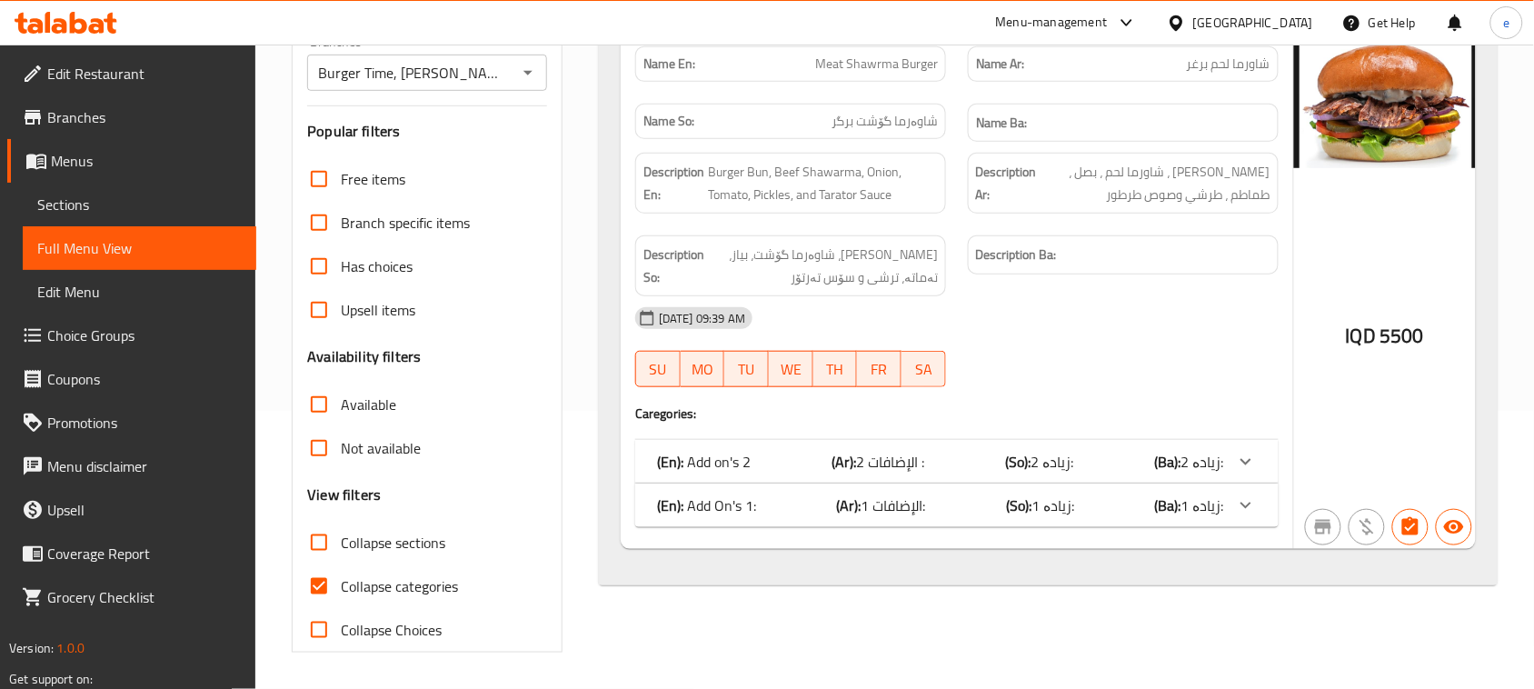
type input "Meat Shawrma Burger"
click at [748, 473] on p "(En): Add On's 1:" at bounding box center [704, 462] width 94 height 22
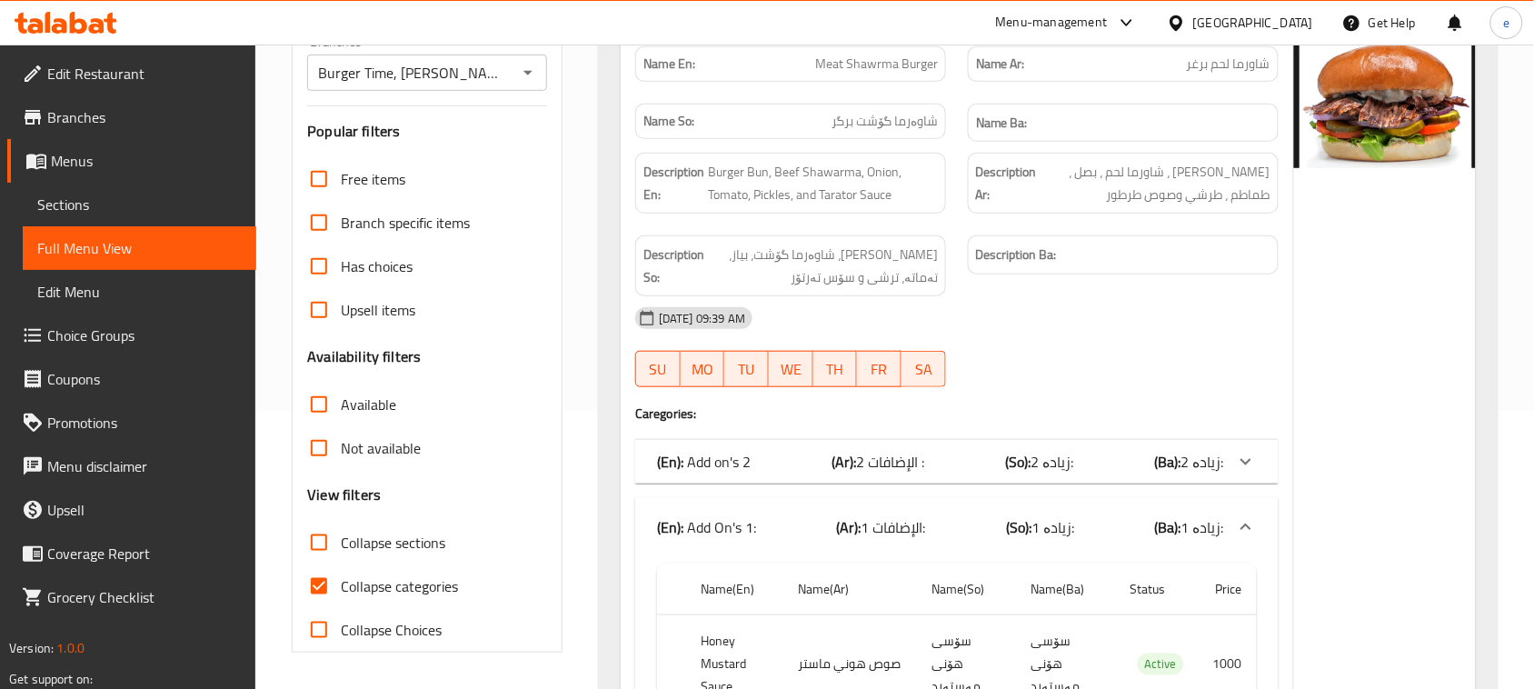
click at [789, 471] on div "(En): Add on's 2 (Ar): الإضافات 2 : (So): زیادە 2: (Ba): زیادە 2:" at bounding box center [940, 462] width 567 height 22
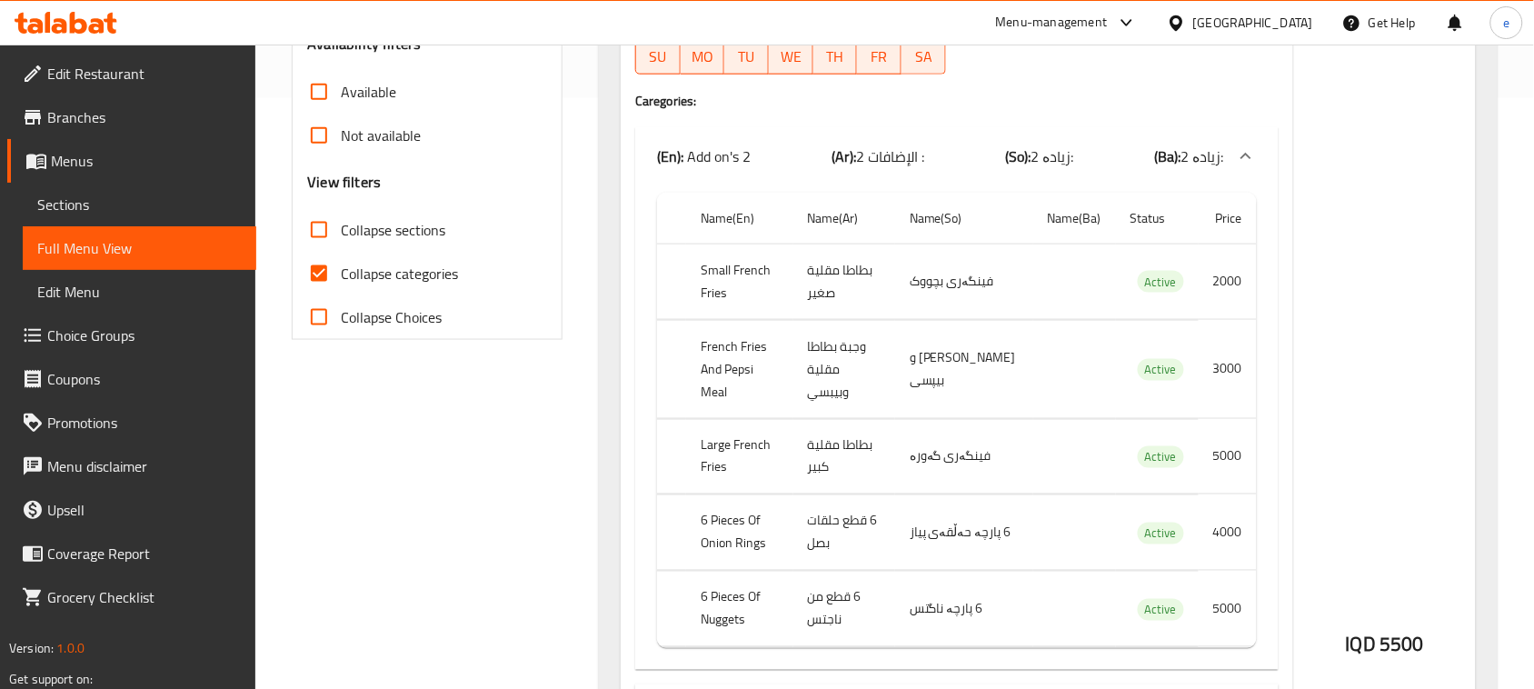
scroll to position [505, 0]
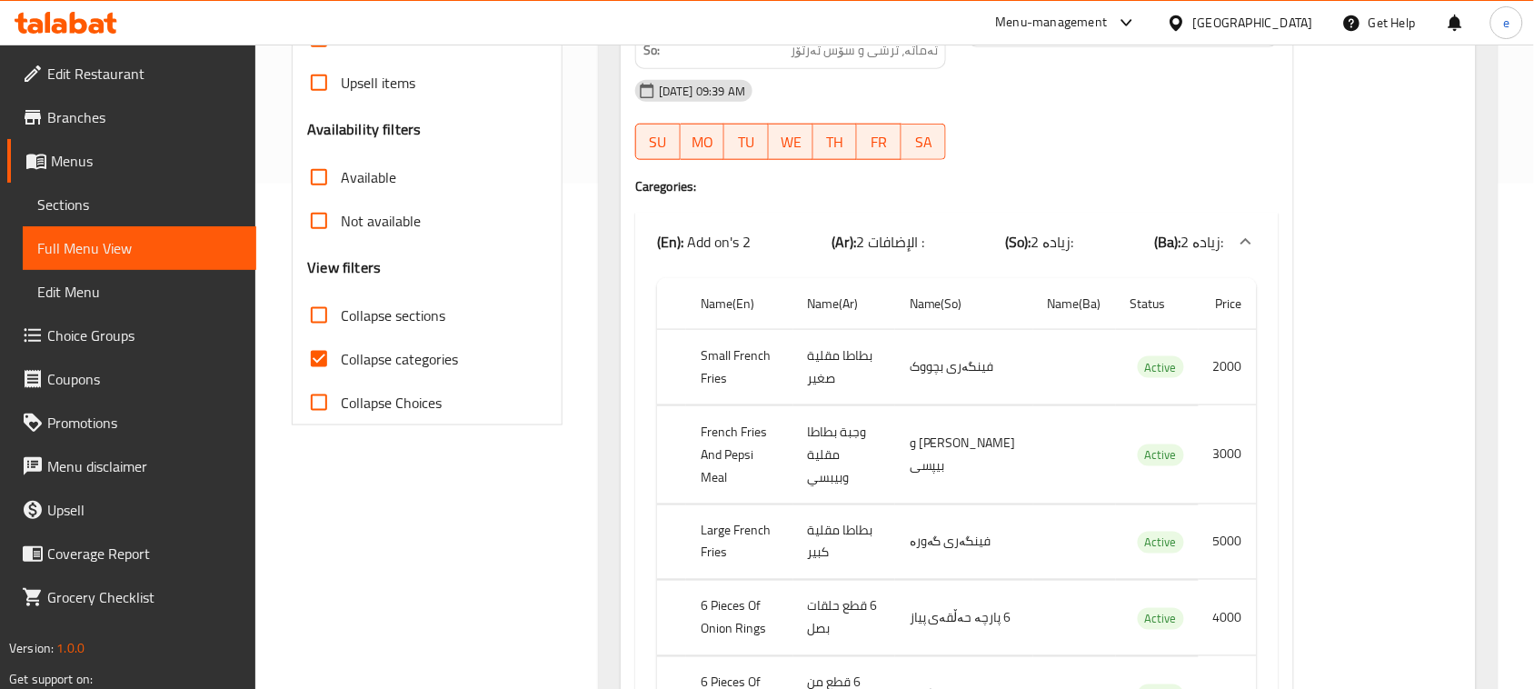
click at [1098, 252] on div "(En): Add on's 2 (Ar): الإضافات 2 : (So): زیادە 2: (Ba): زیادە 2:" at bounding box center [940, 242] width 567 height 22
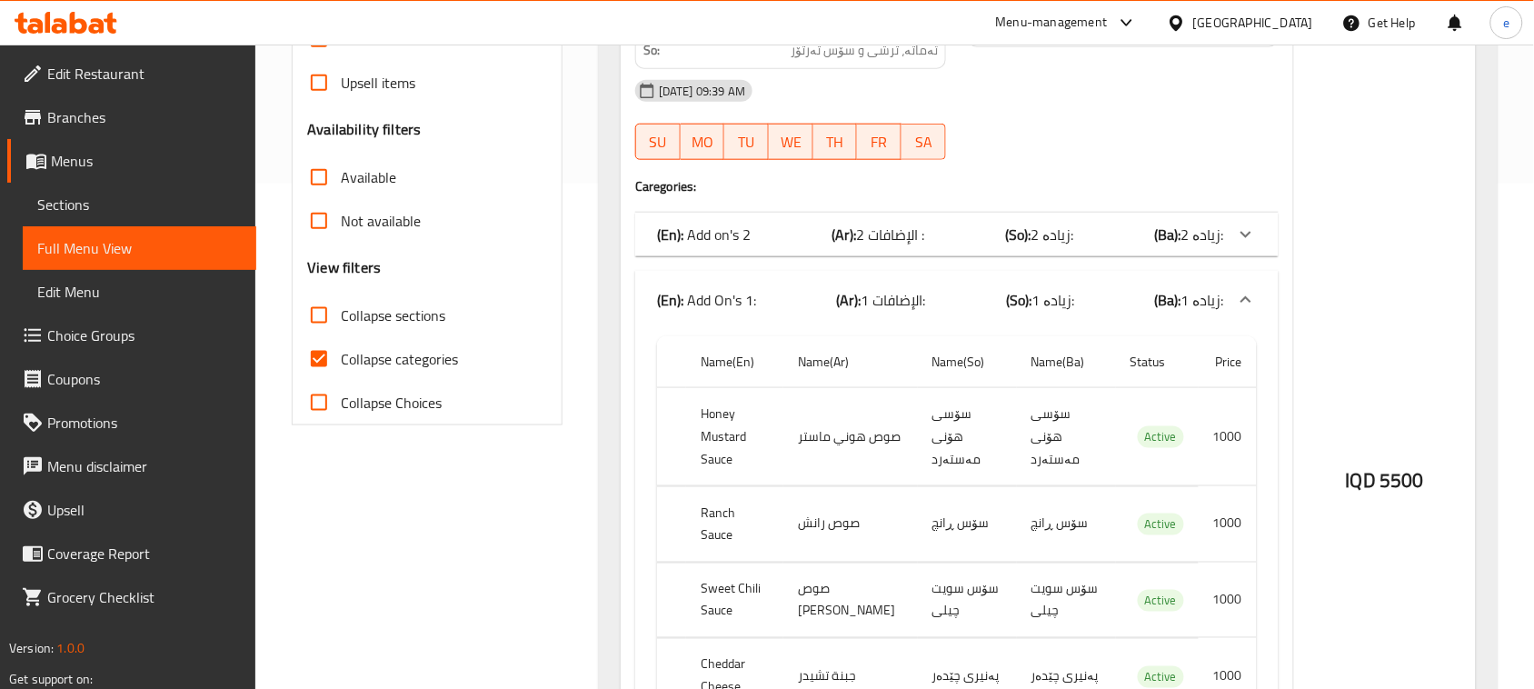
click at [941, 310] on div "(En): Add On's 1: (Ar): الإضافات 1: (So): زیادە 1: (Ba): زیادە 1:" at bounding box center [940, 300] width 567 height 22
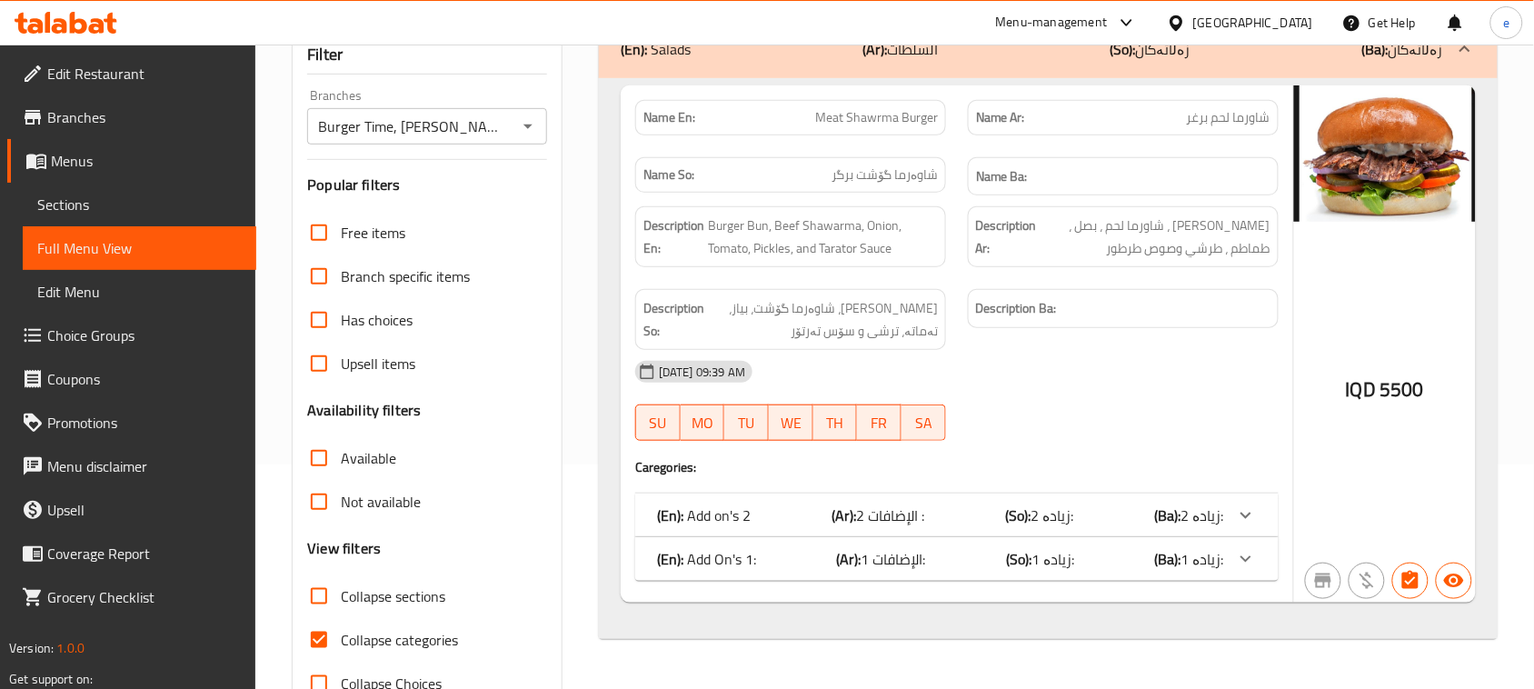
scroll to position [278, 0]
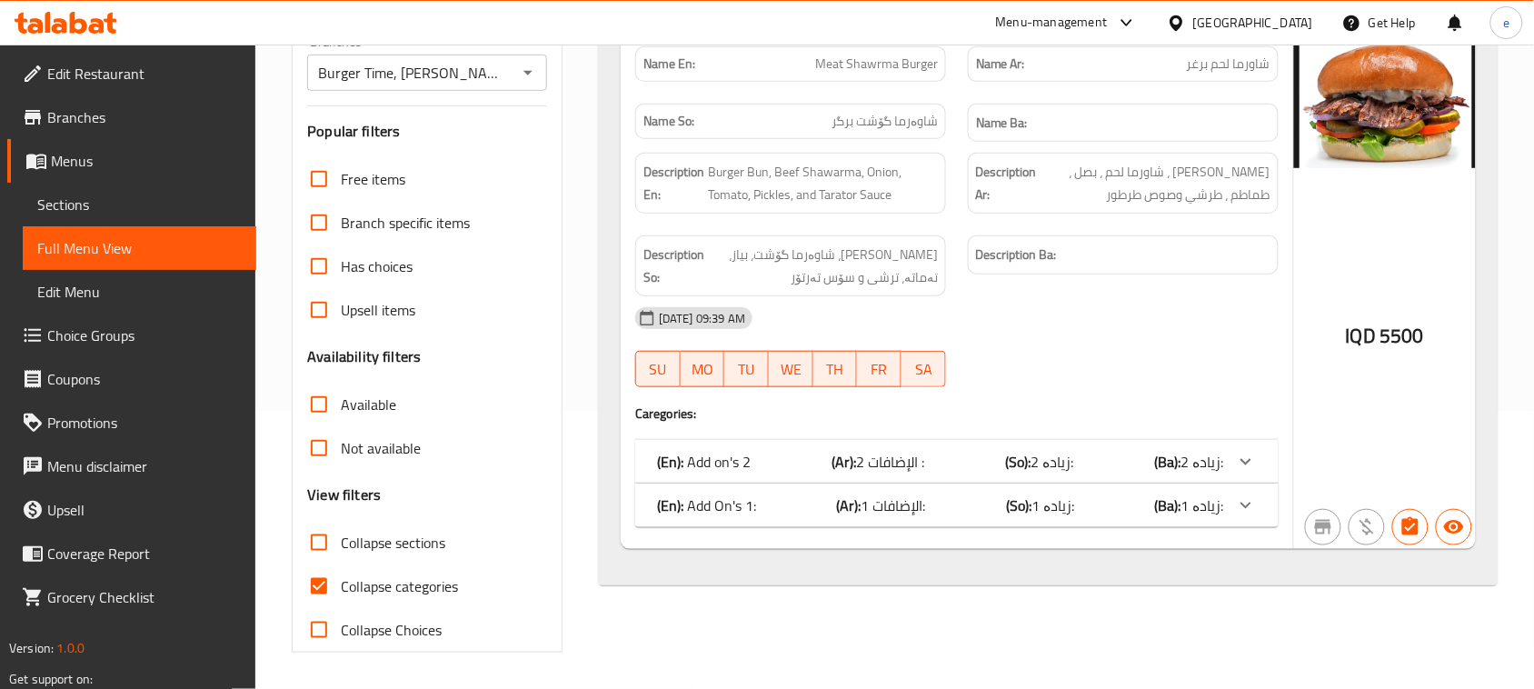
click at [1066, 475] on span "زیادە 1:" at bounding box center [1052, 461] width 43 height 27
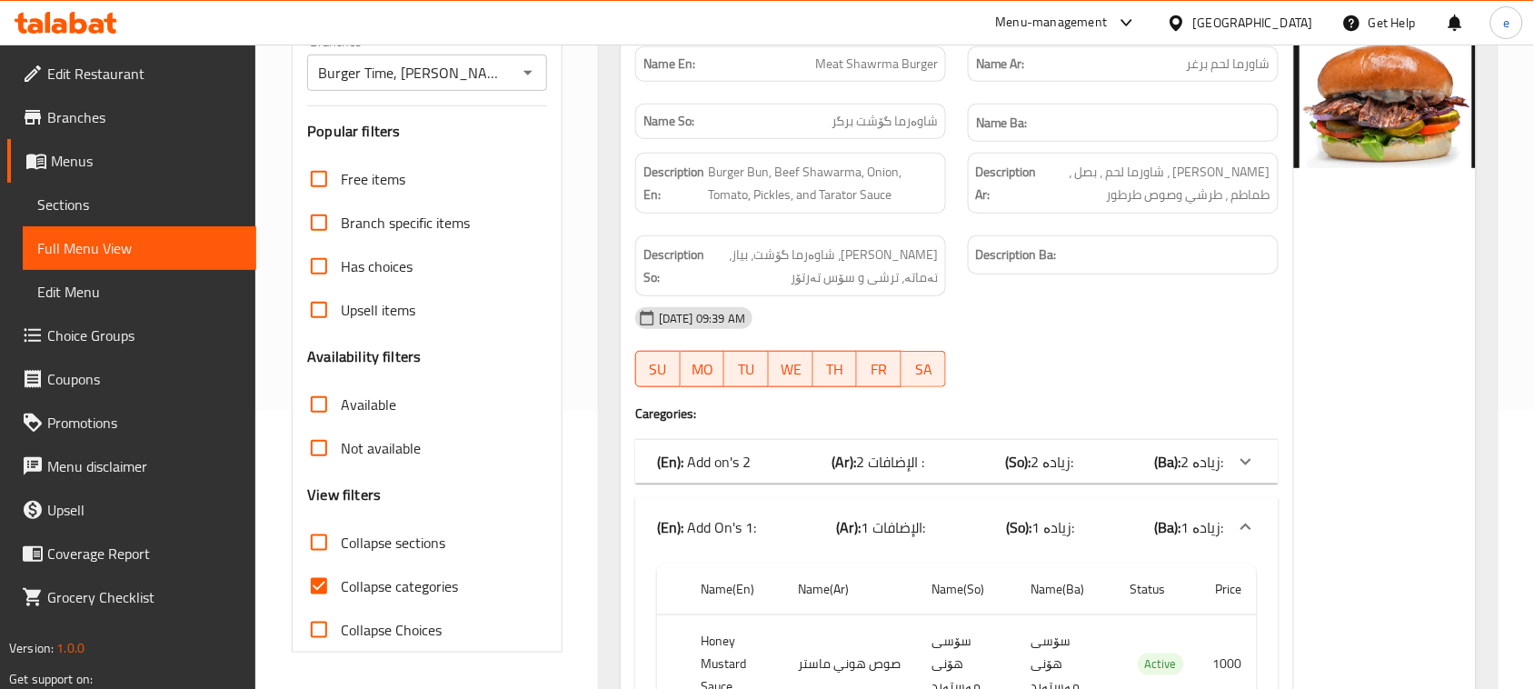
click at [1052, 452] on span "زیادە 2:" at bounding box center [1052, 461] width 43 height 27
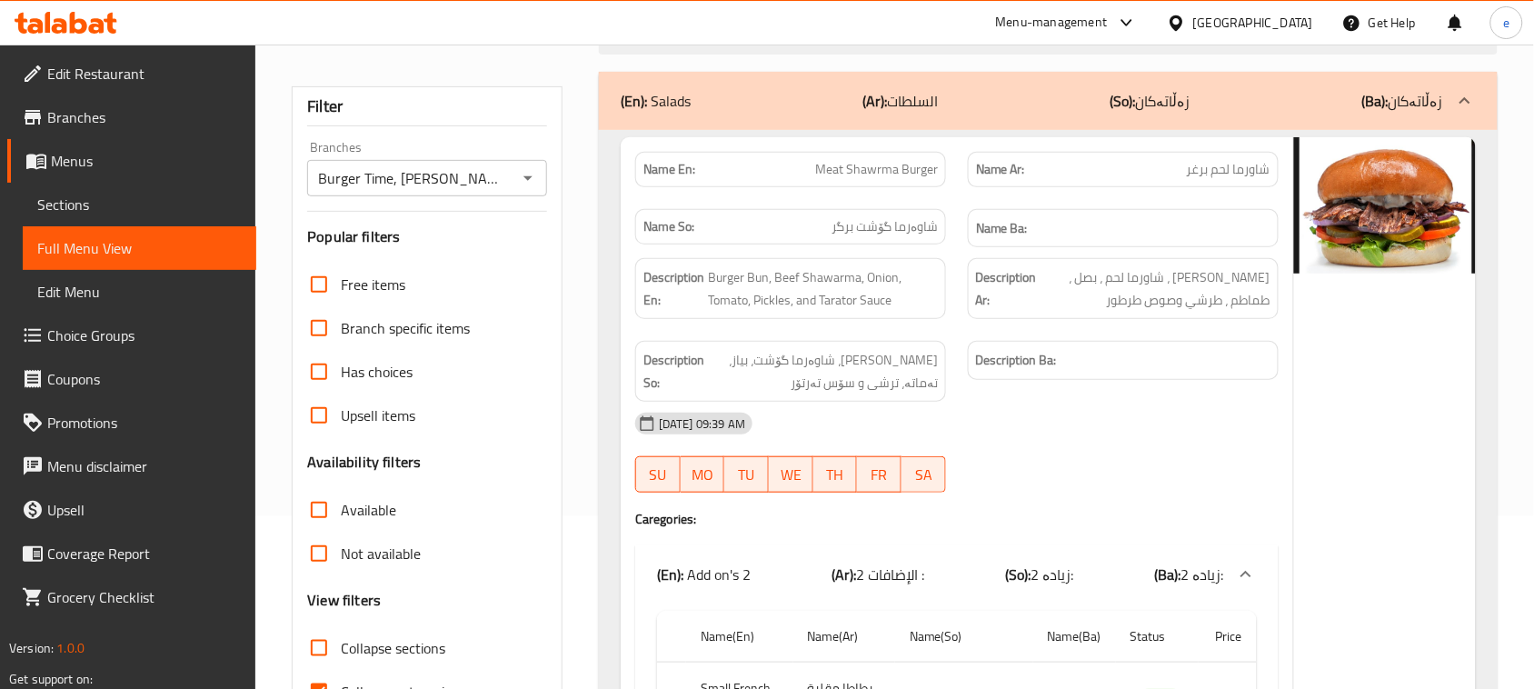
scroll to position [227, 0]
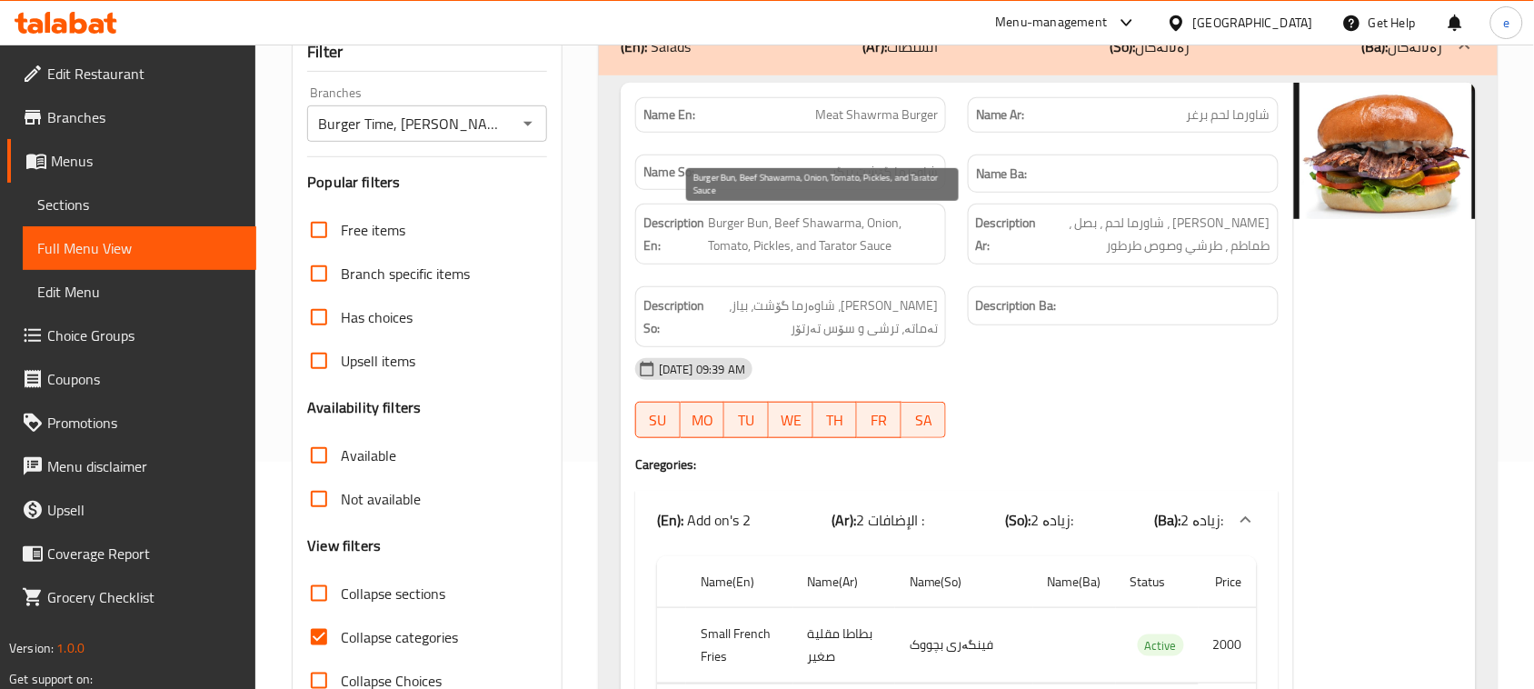
click at [823, 234] on span "Burger Bun, Beef Shawarma, Onion, Tomato, Pickles, and Tarator Sauce" at bounding box center [823, 234] width 230 height 45
click at [530, 120] on icon "Open" at bounding box center [528, 124] width 22 height 22
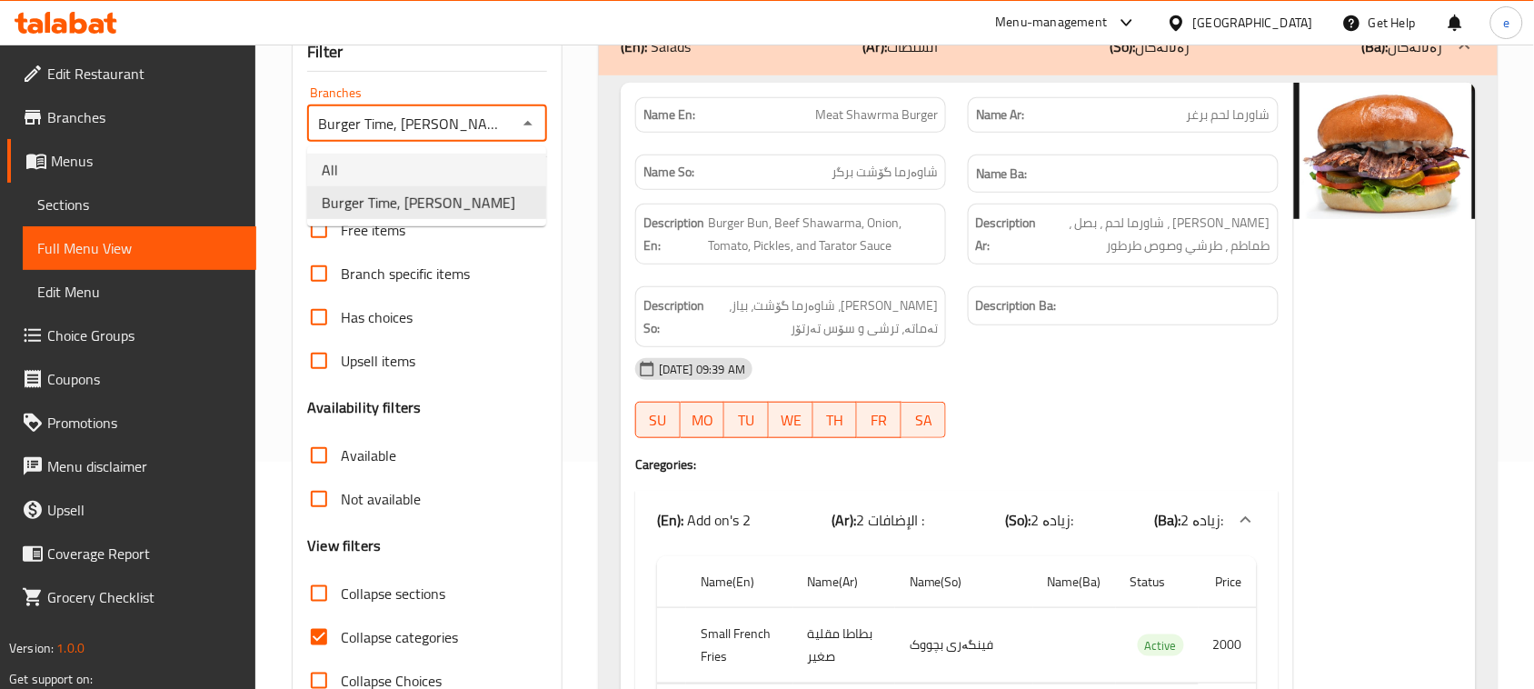
click at [456, 159] on li "All" at bounding box center [426, 170] width 239 height 33
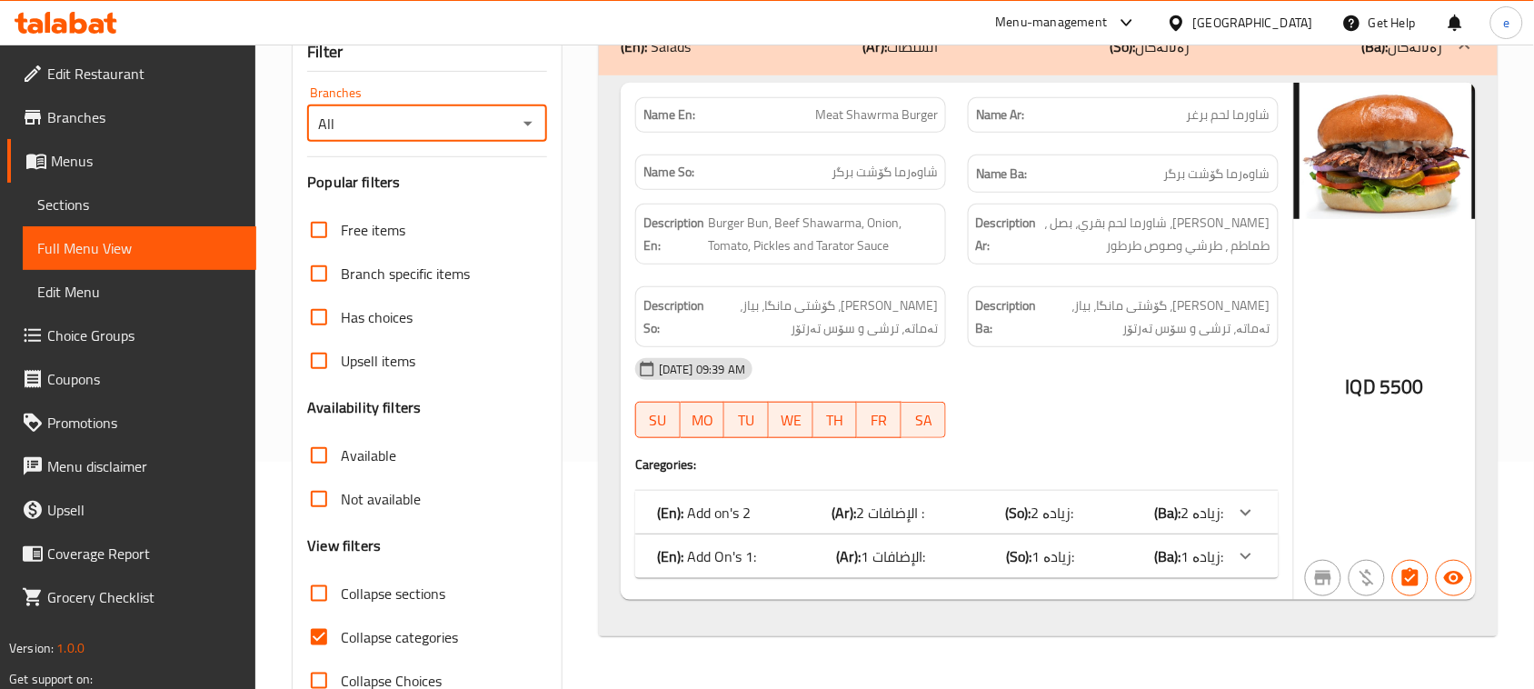
click at [525, 123] on icon "Open" at bounding box center [527, 124] width 9 height 5
click at [453, 195] on span "Burger Time, Khanzad" at bounding box center [419, 203] width 194 height 22
type input "Burger Time, Khanzad"
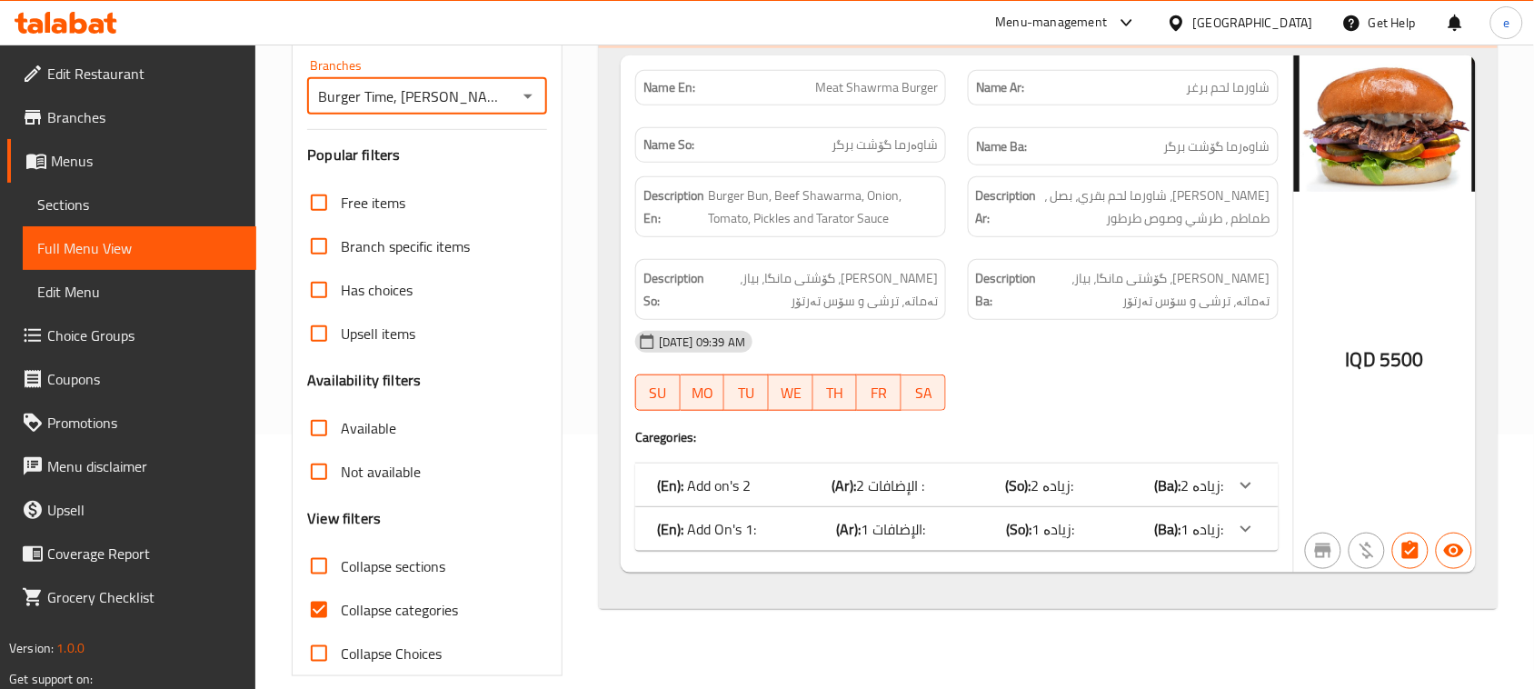
scroll to position [278, 0]
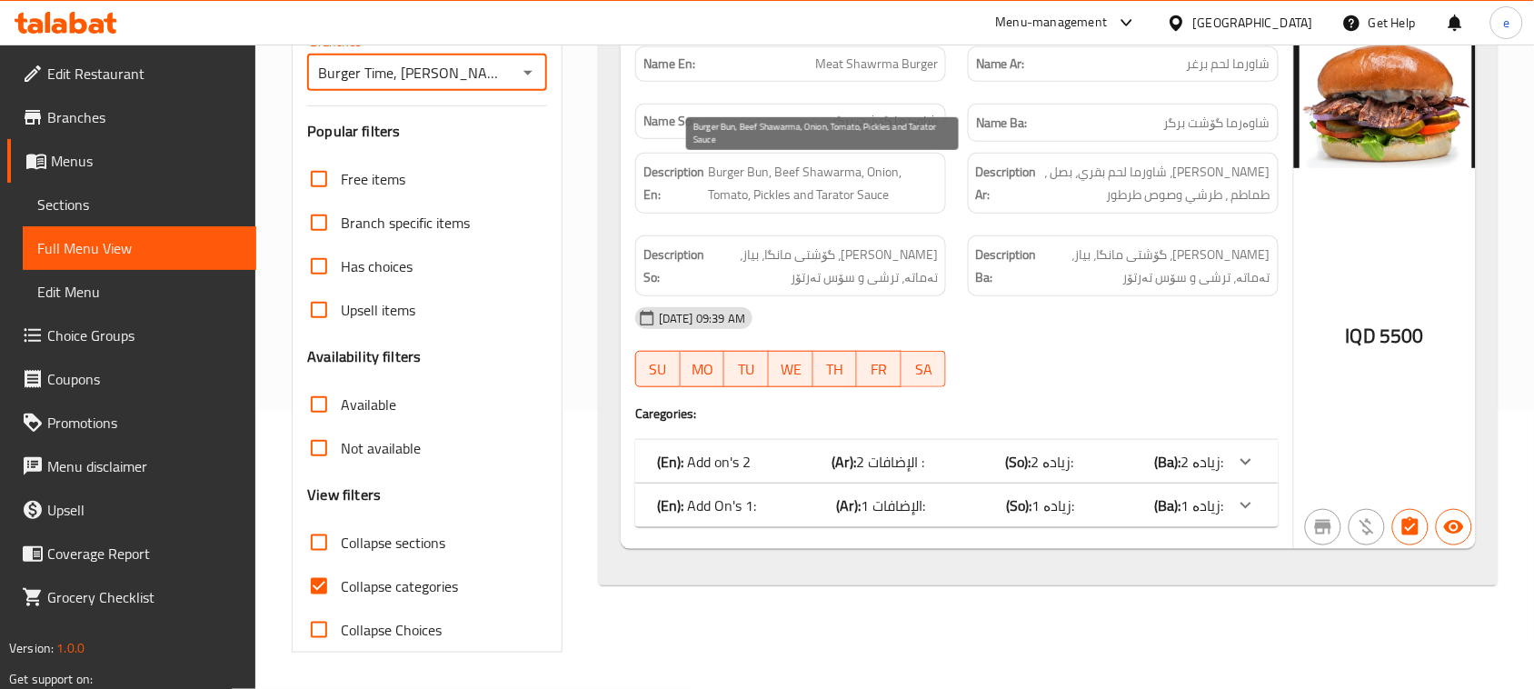
click at [774, 197] on span "Burger Bun, Beef Shawarma, Onion, Tomato, Pickles and Tarator Sauce" at bounding box center [823, 183] width 230 height 45
copy span "Pickles"
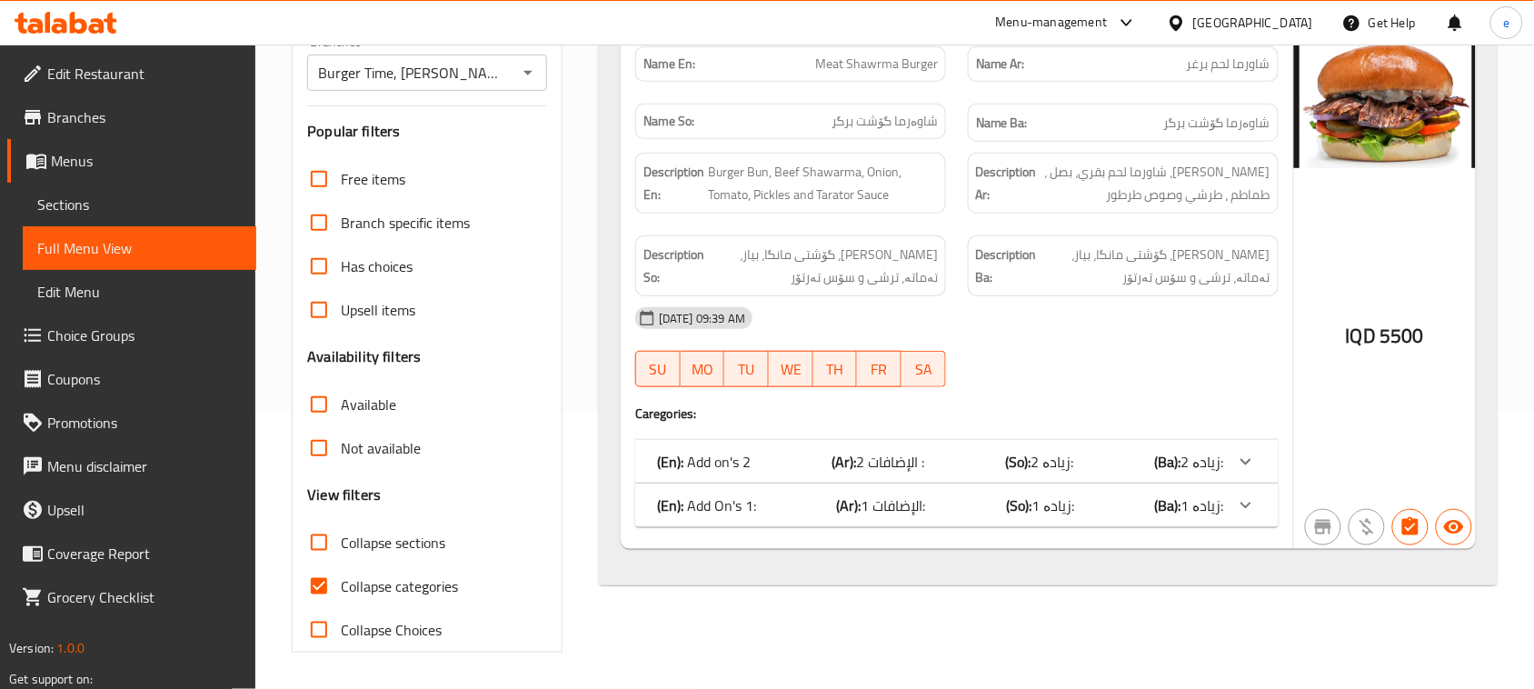
click at [678, 596] on div "(En): Salads (Ar): السلطات (So): زەڵاتەکان (Ba): زەڵاتەکان Name En: Meat Shawrm…" at bounding box center [1048, 309] width 921 height 708
click at [777, 483] on div "(En): Add On's 1: (Ar): الإضافات 1: (So): زیادە 1: (Ba): زیادە 1:" at bounding box center [956, 462] width 643 height 44
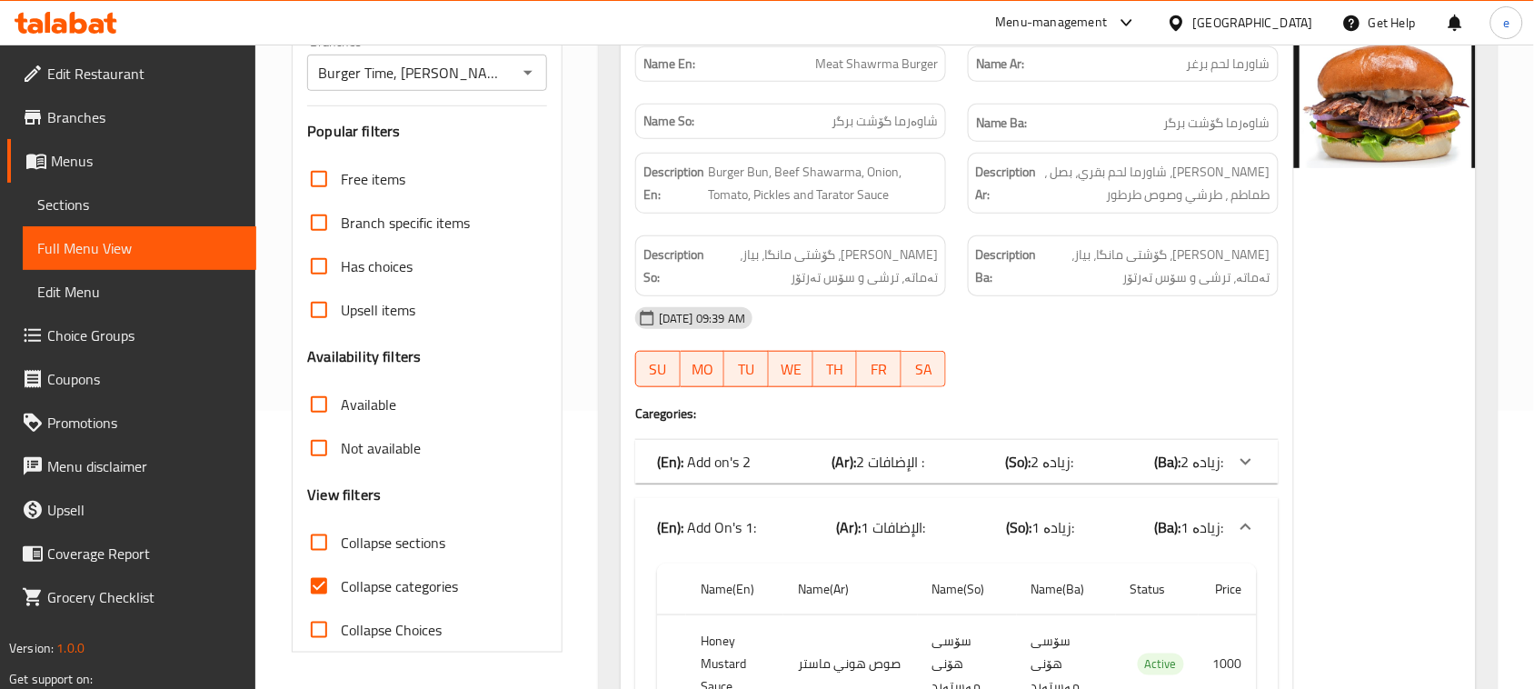
click at [801, 479] on div "(En): Add on's 2 (Ar): الإضافات 2 : (So): زیادە 2: (Ba): زیادە 2:" at bounding box center [956, 462] width 643 height 44
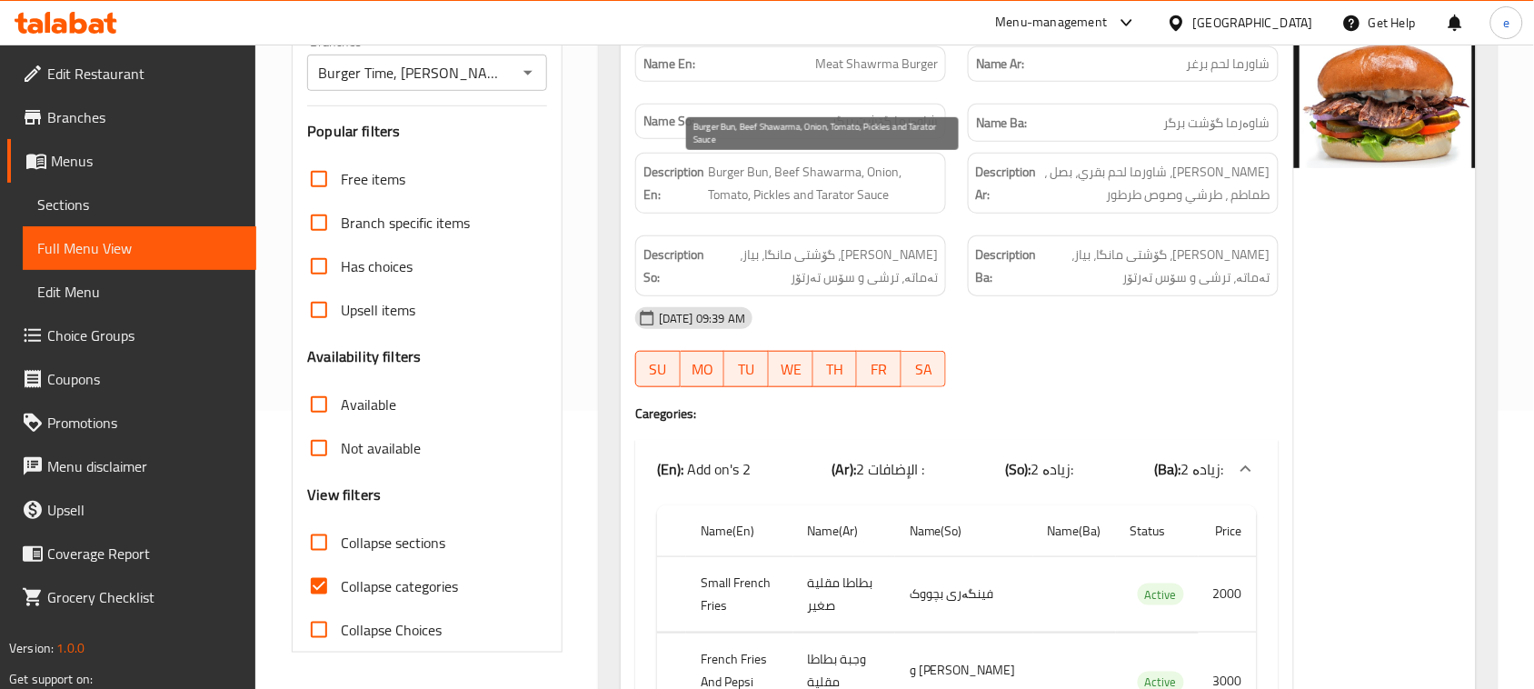
click at [727, 174] on span "Burger Bun, Beef Shawarma, Onion, Tomato, Pickles and Tarator Sauce" at bounding box center [823, 183] width 230 height 45
click at [797, 210] on div "Description En: Burger Bun, Beef Shawarma, Onion, Tomato, Pickles and Tarator S…" at bounding box center [790, 183] width 311 height 61
click at [809, 197] on span "Burger Bun, Beef Shawarma, Onion, Tomato, Pickles and Tarator Sauce" at bounding box center [823, 183] width 230 height 45
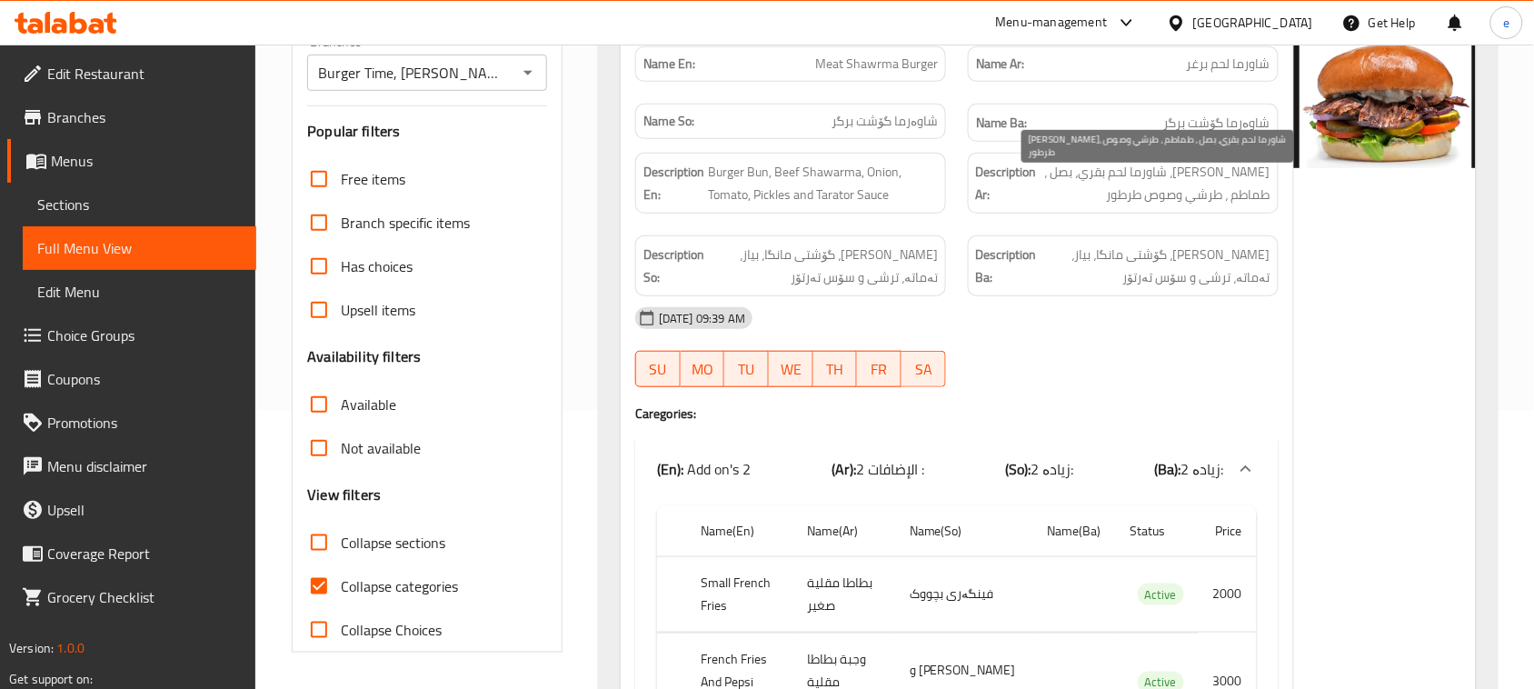
click at [1219, 179] on span "صمون برغر، شاورما لحم بقري، بصل ، طماطم ، طرشي وصوص طرطور" at bounding box center [1155, 183] width 230 height 45
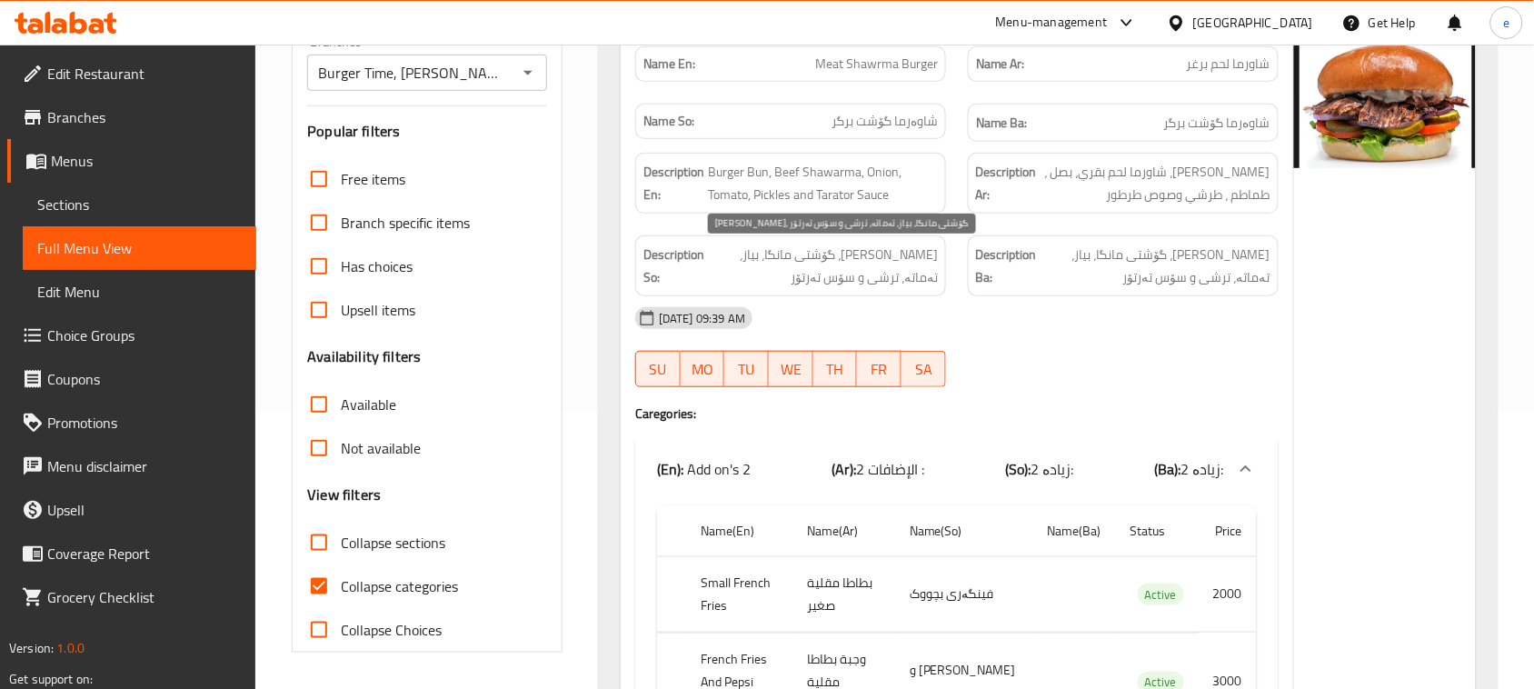
click at [928, 257] on span "صمون برگر، گۆشتی مانگا، بیاز، تەماتە، ترشی و سۆس تەرتۆر" at bounding box center [823, 266] width 230 height 45
click at [911, 286] on span "صمون برگر، گۆشتی مانگا، بیاز، تەماتە، ترشی و سۆس تەرتۆر" at bounding box center [823, 266] width 230 height 45
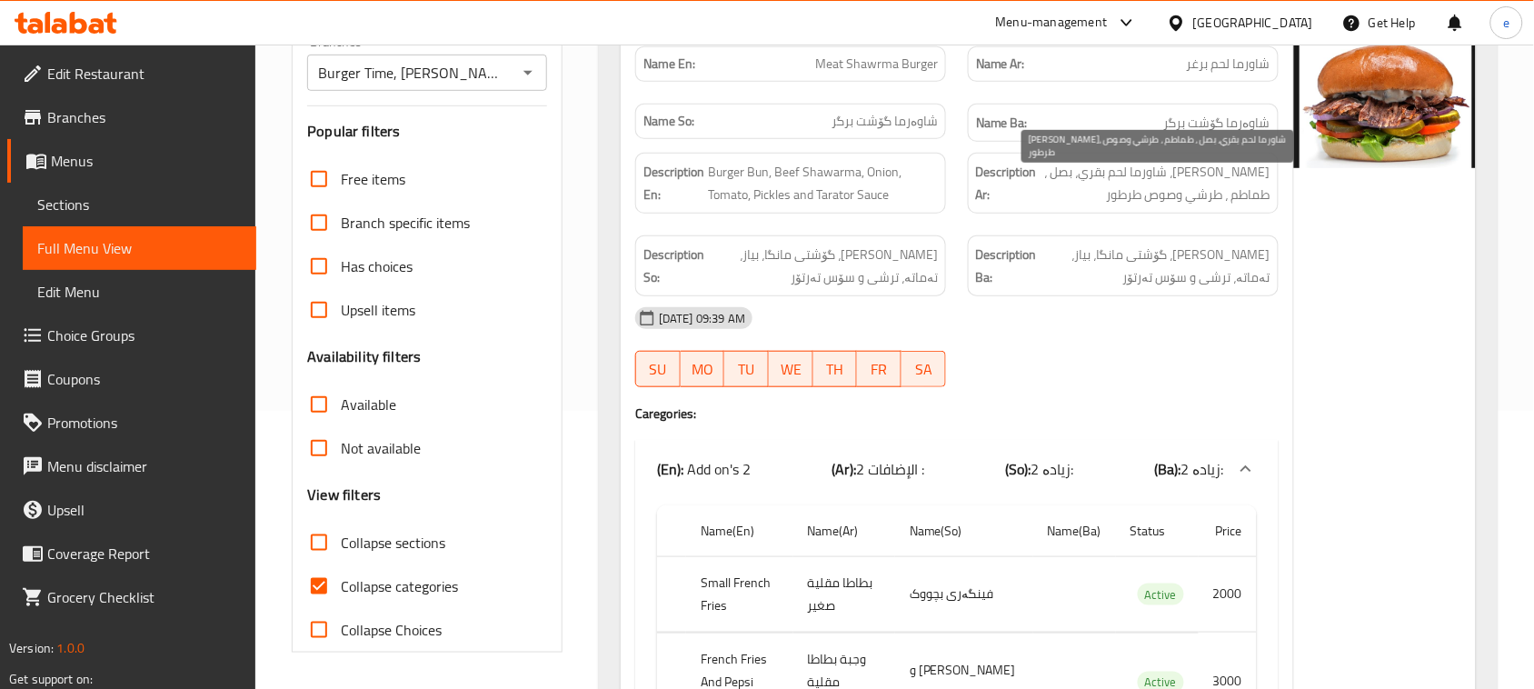
click at [1247, 202] on span "صمون برغر، شاورما لحم بقري، بصل ، طماطم ، طرشي وصوص طرطور" at bounding box center [1155, 183] width 230 height 45
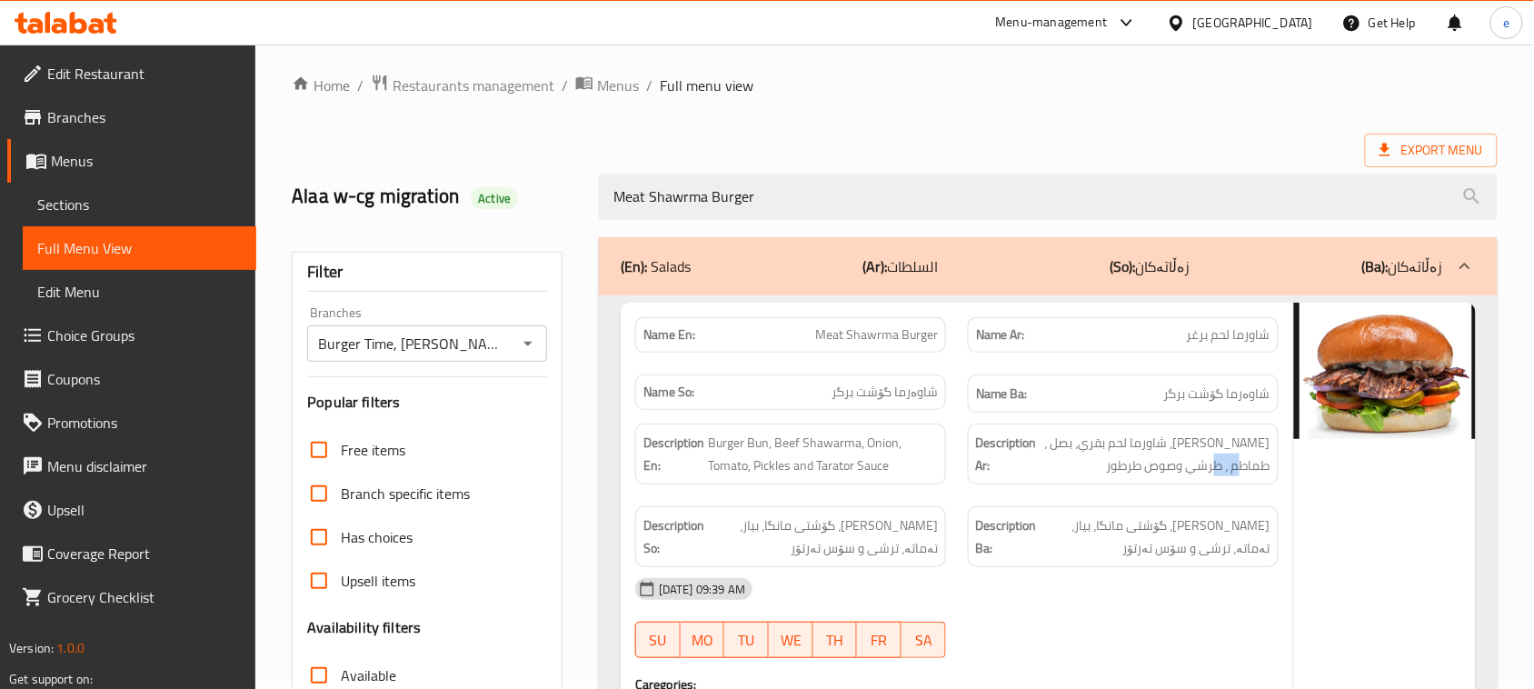
scroll to position [0, 0]
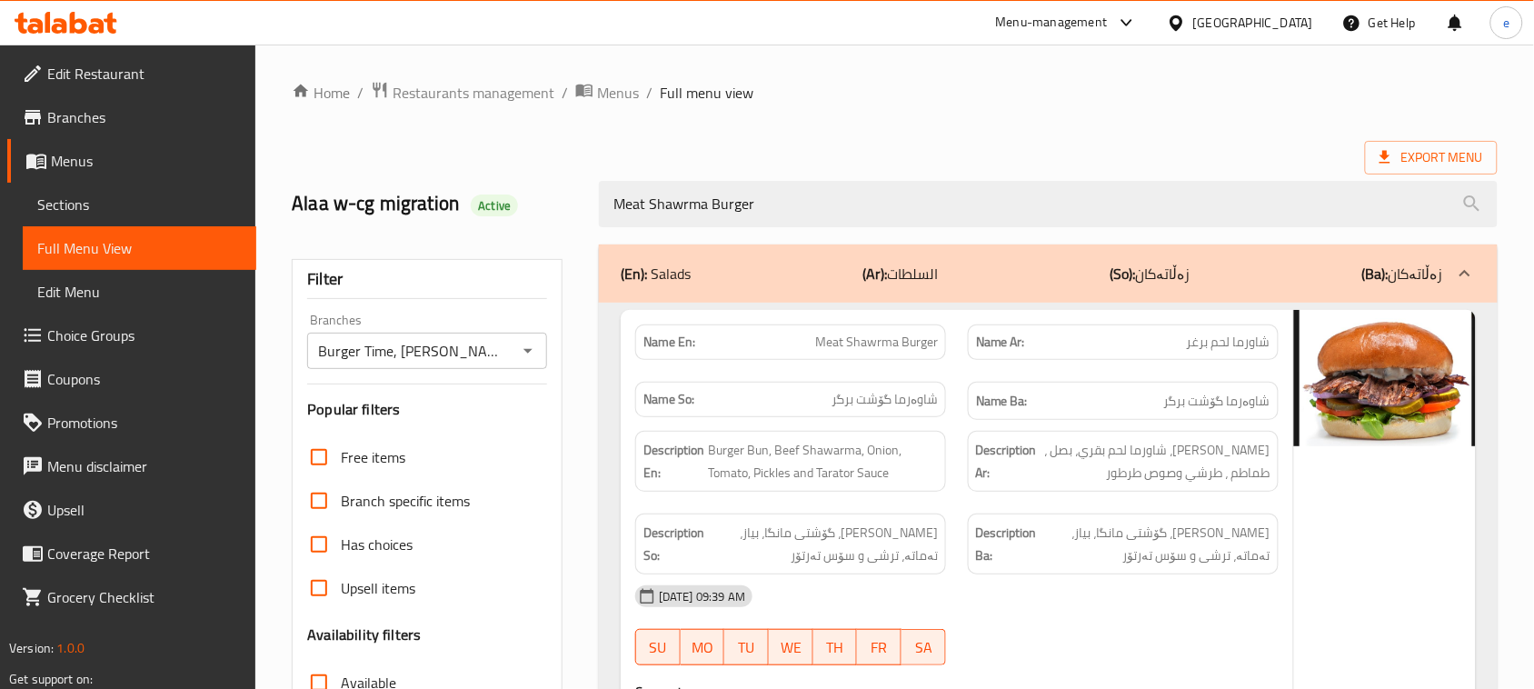
click at [341, 151] on div "Export Menu" at bounding box center [895, 158] width 1206 height 34
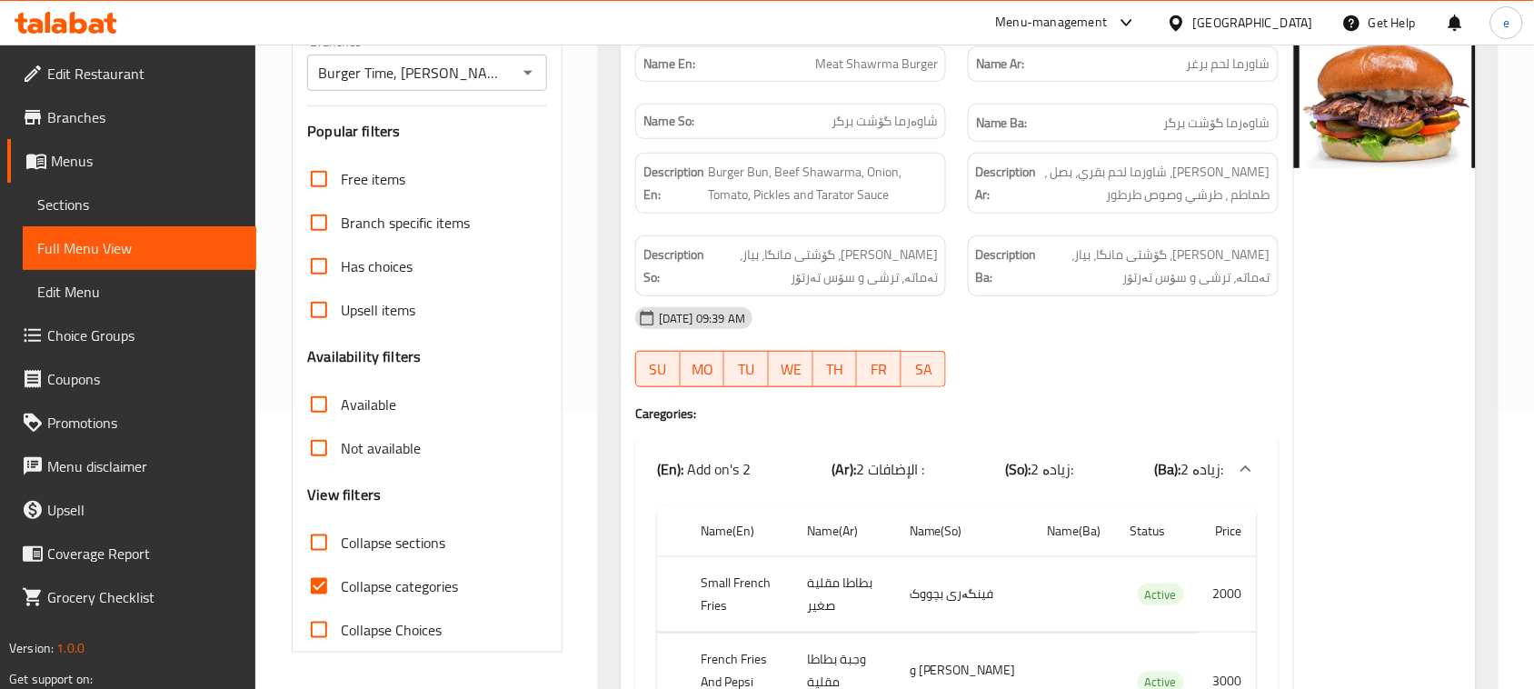
scroll to position [227, 0]
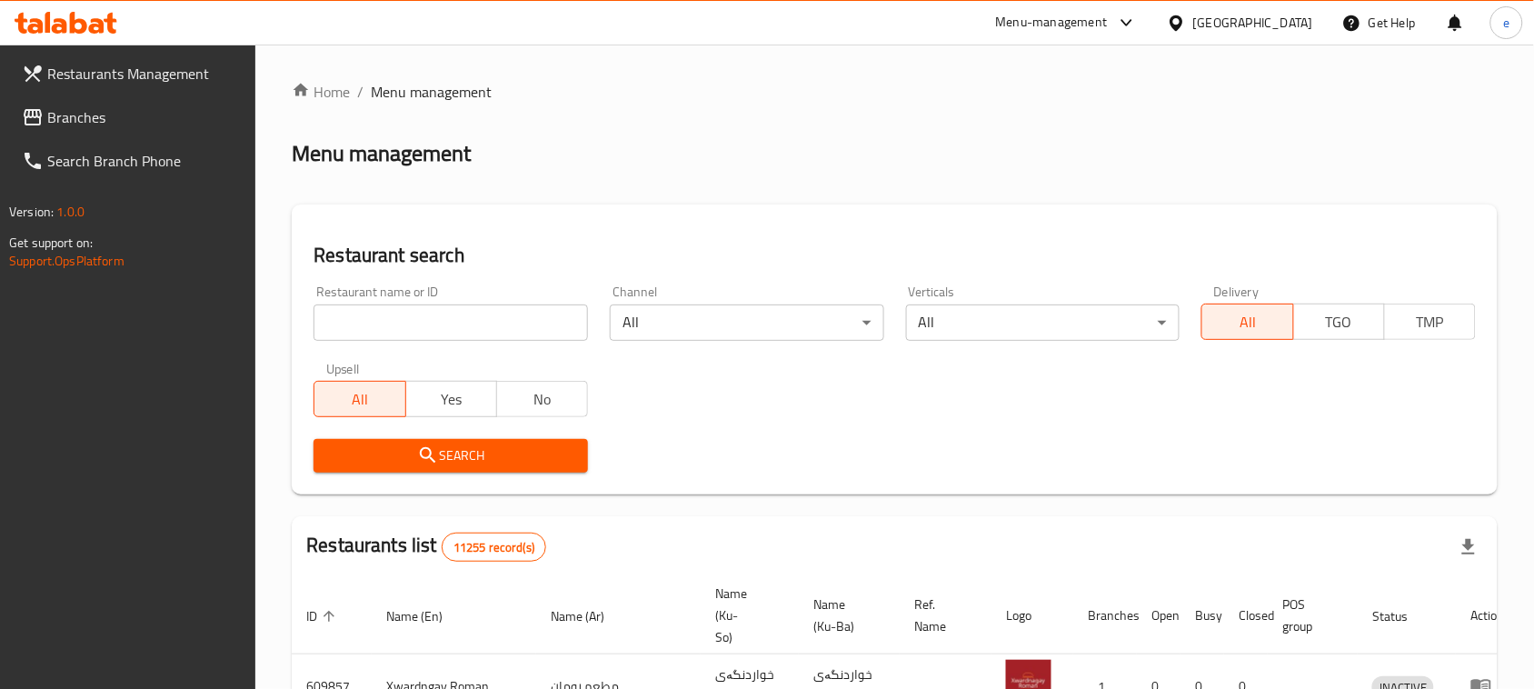
click at [51, 123] on span "Branches" at bounding box center [144, 117] width 194 height 22
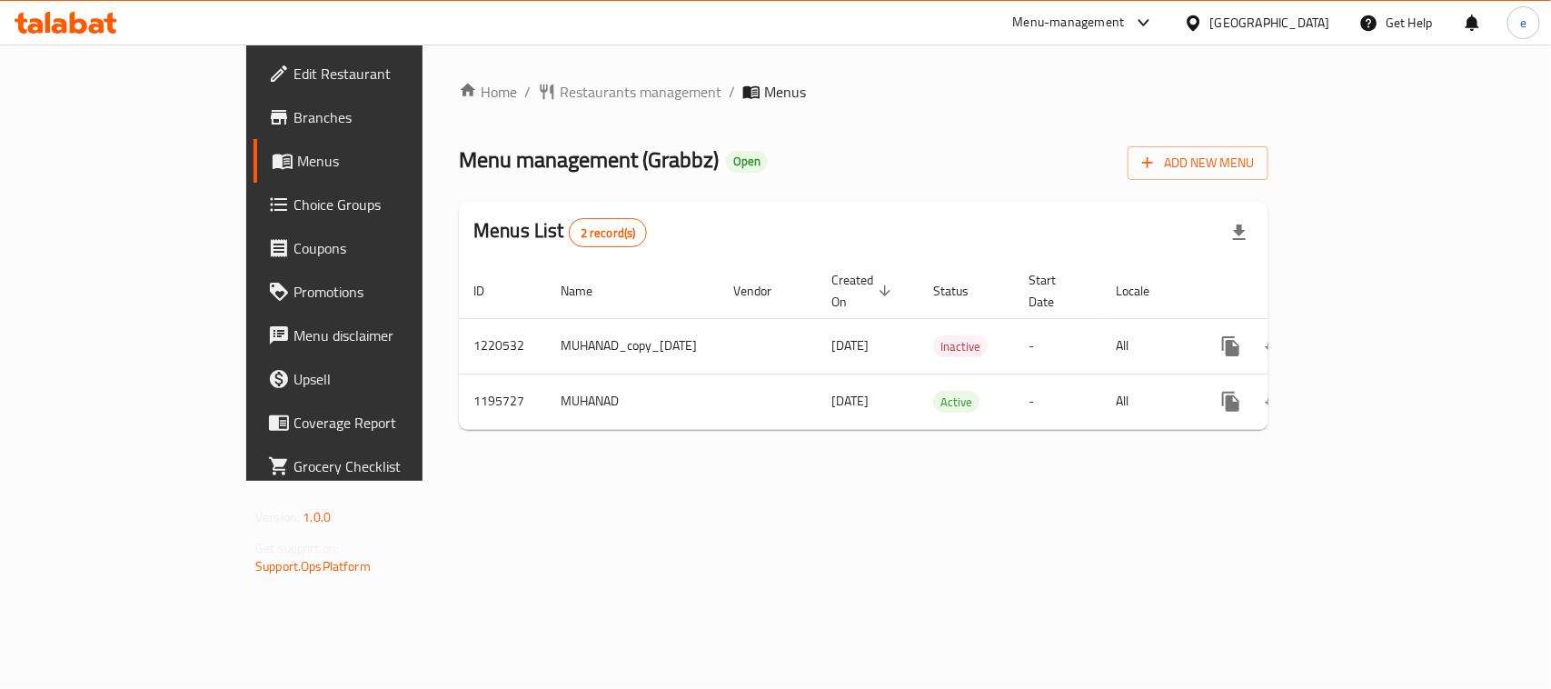
click at [294, 209] on span "Choice Groups" at bounding box center [392, 205] width 197 height 22
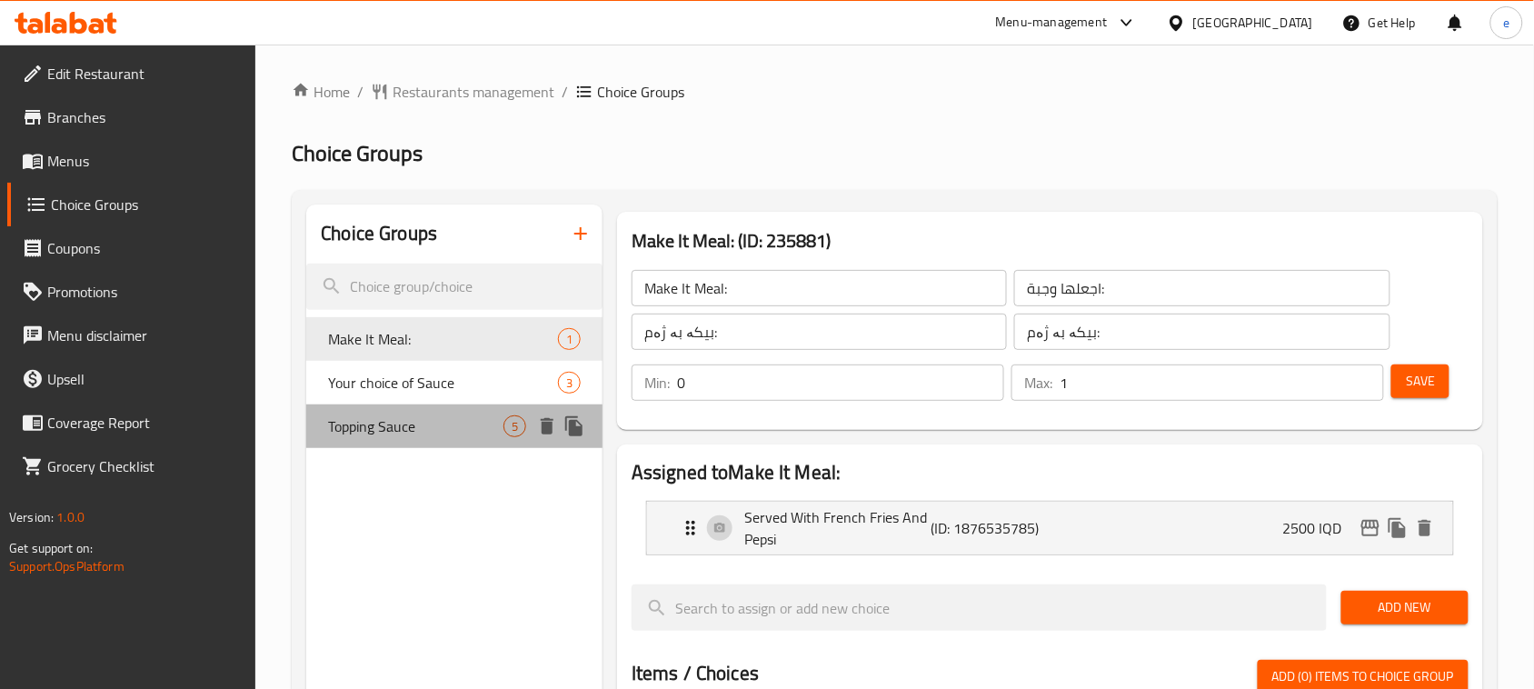
click at [396, 432] on span "Topping Sauce" at bounding box center [415, 426] width 175 height 22
type input "Topping Sauce"
type input "صلصة تزيين"
type input "سۆسی جوانکاری"
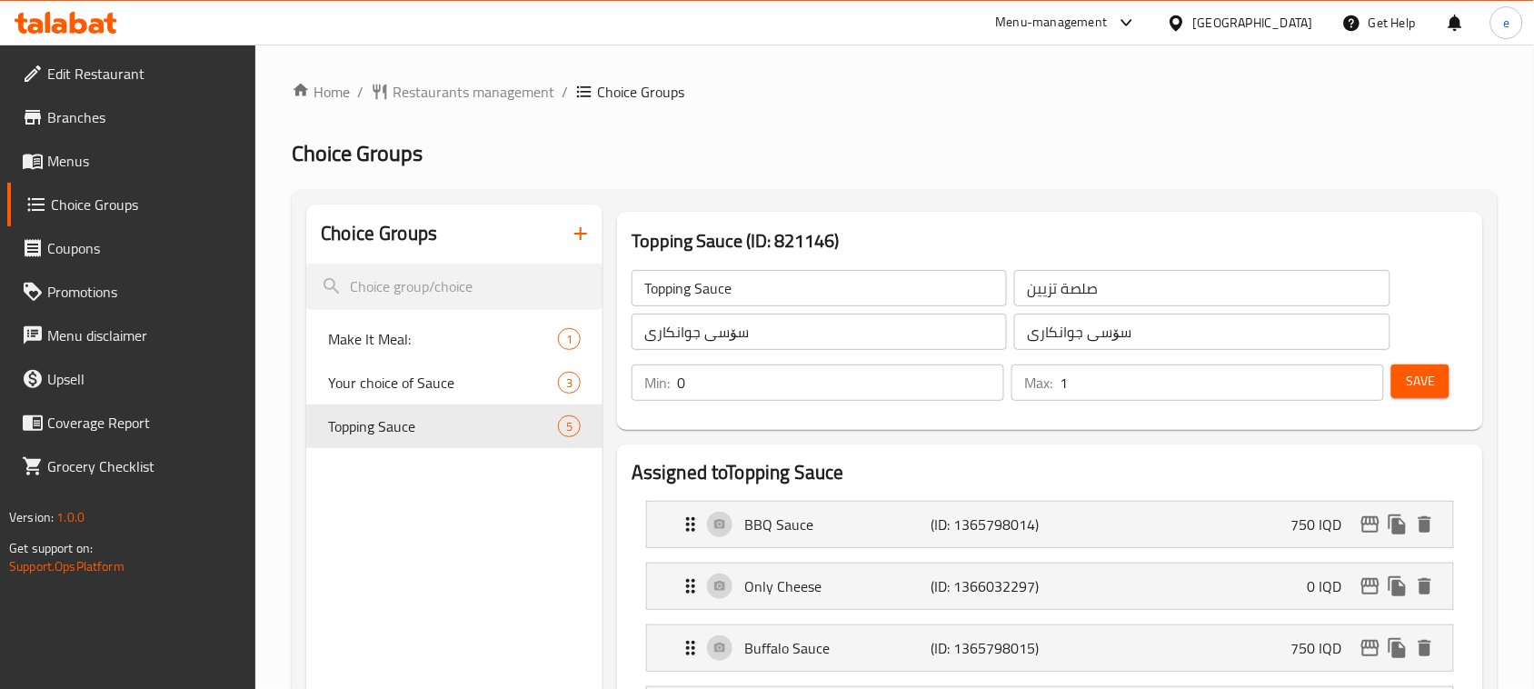
click at [1131, 307] on div "صلصة تزيين ​" at bounding box center [1202, 288] width 383 height 44
click at [1132, 297] on input "صلصة تزيين" at bounding box center [1201, 288] width 375 height 36
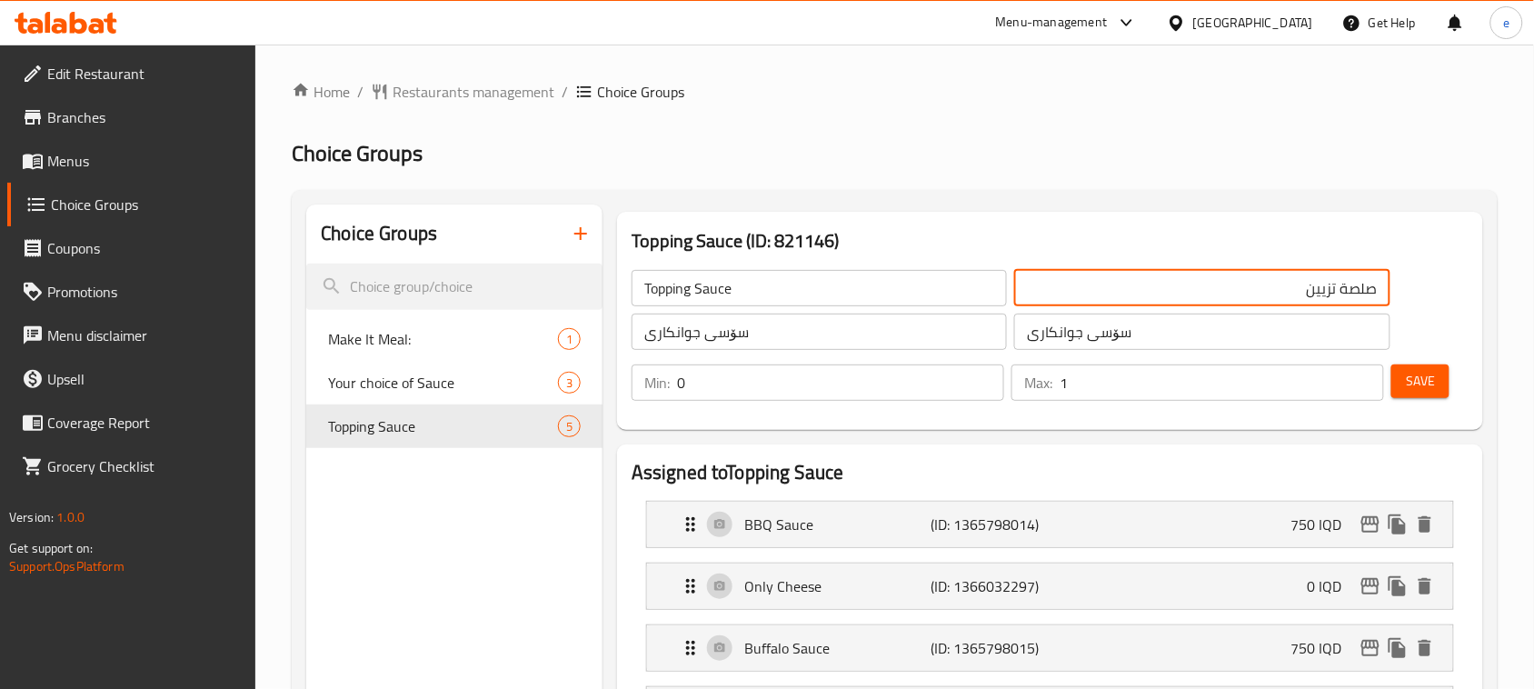
click at [852, 343] on input "سۆسی جوانکاری" at bounding box center [819, 332] width 375 height 36
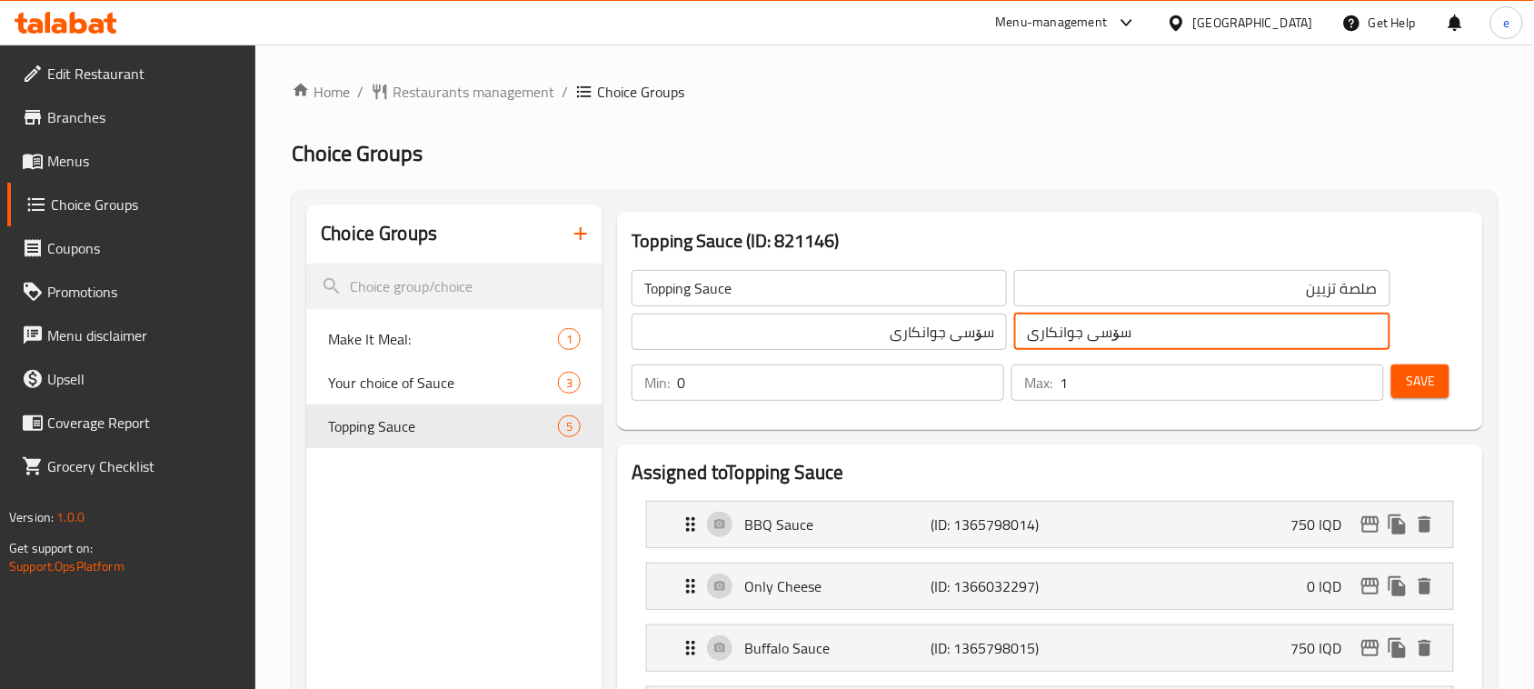
click at [1182, 332] on input "سۆسی جوانکاری" at bounding box center [1201, 332] width 375 height 36
click at [1332, 295] on input "صلصة تزيين" at bounding box center [1201, 288] width 375 height 36
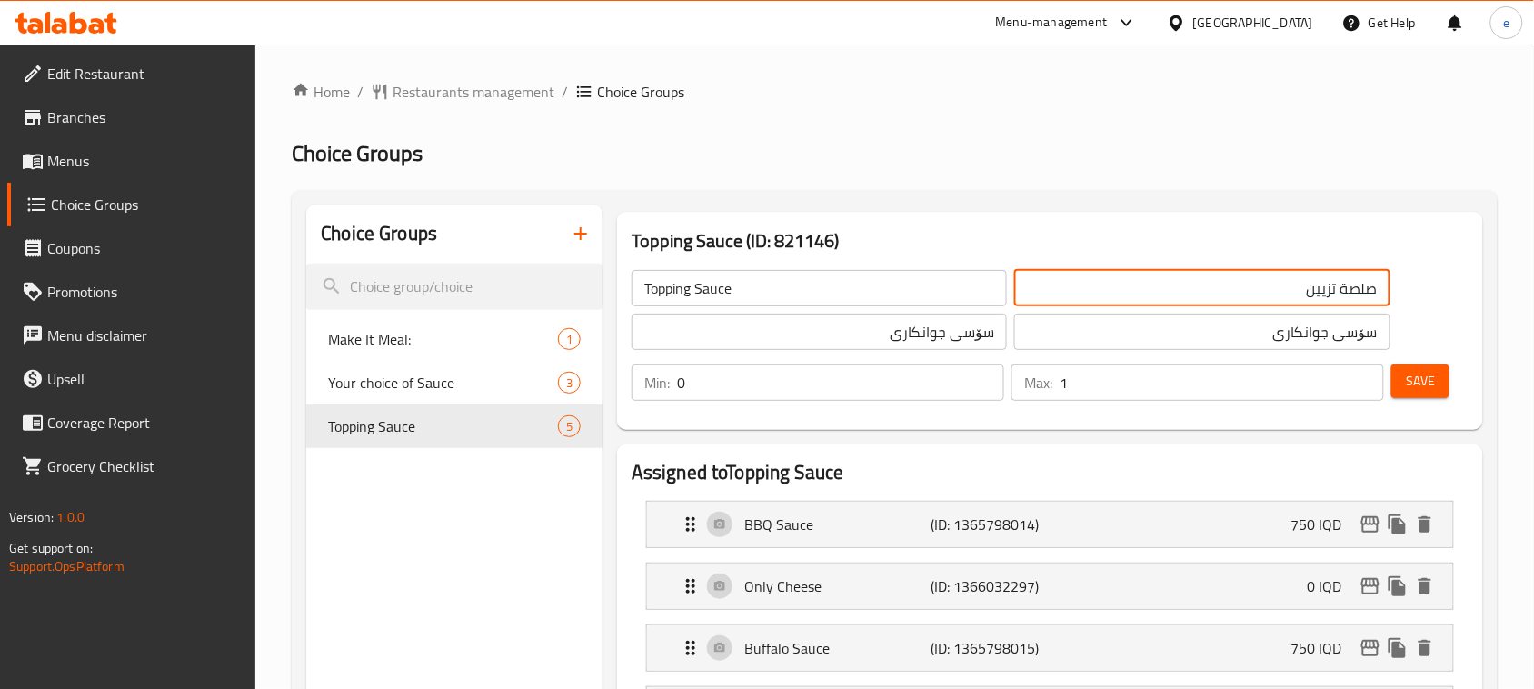
click at [1332, 295] on input "صلصة تزيين" at bounding box center [1201, 288] width 375 height 36
click at [961, 344] on input "سۆسی جوانکاری" at bounding box center [819, 332] width 375 height 36
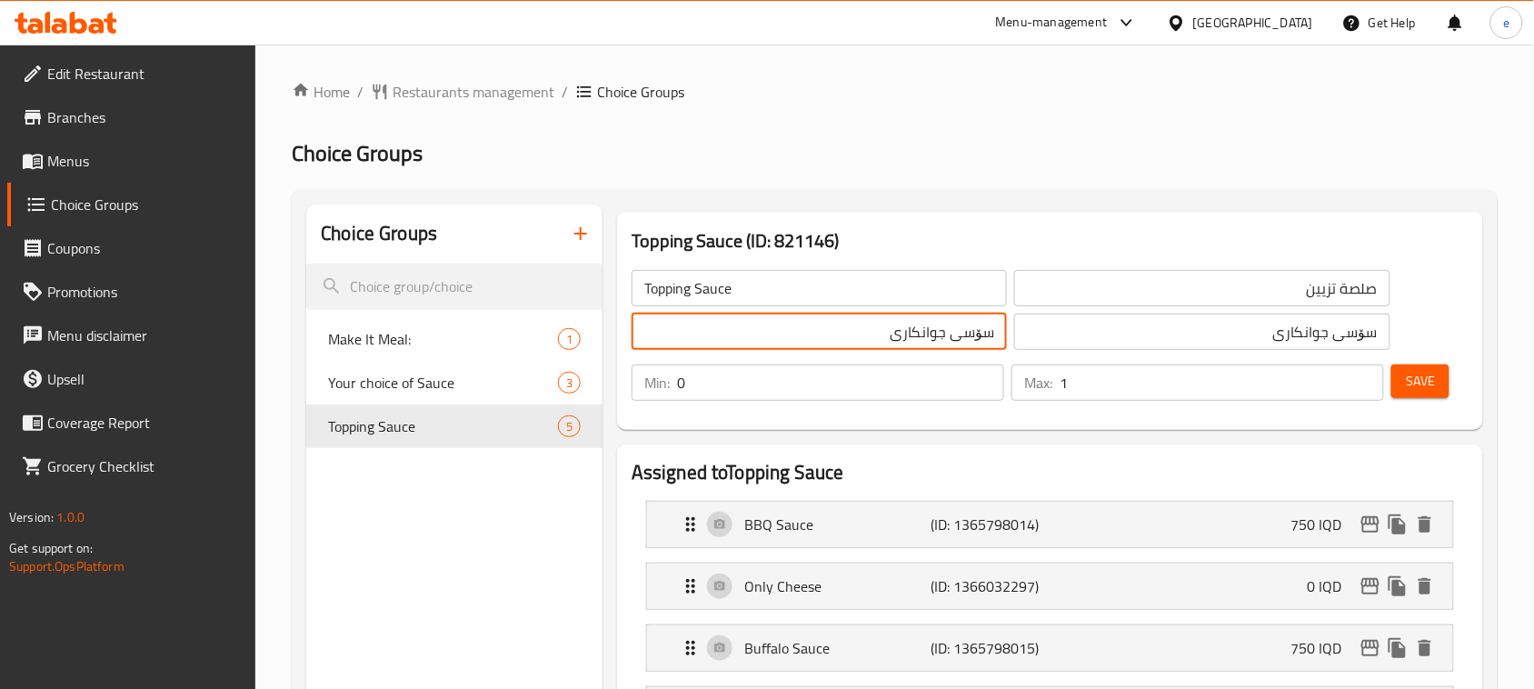
click at [961, 344] on input "سۆسی جوانکاری" at bounding box center [819, 332] width 375 height 36
drag, startPoint x: 578, startPoint y: 2, endPoint x: 486, endPoint y: 234, distance: 249.2
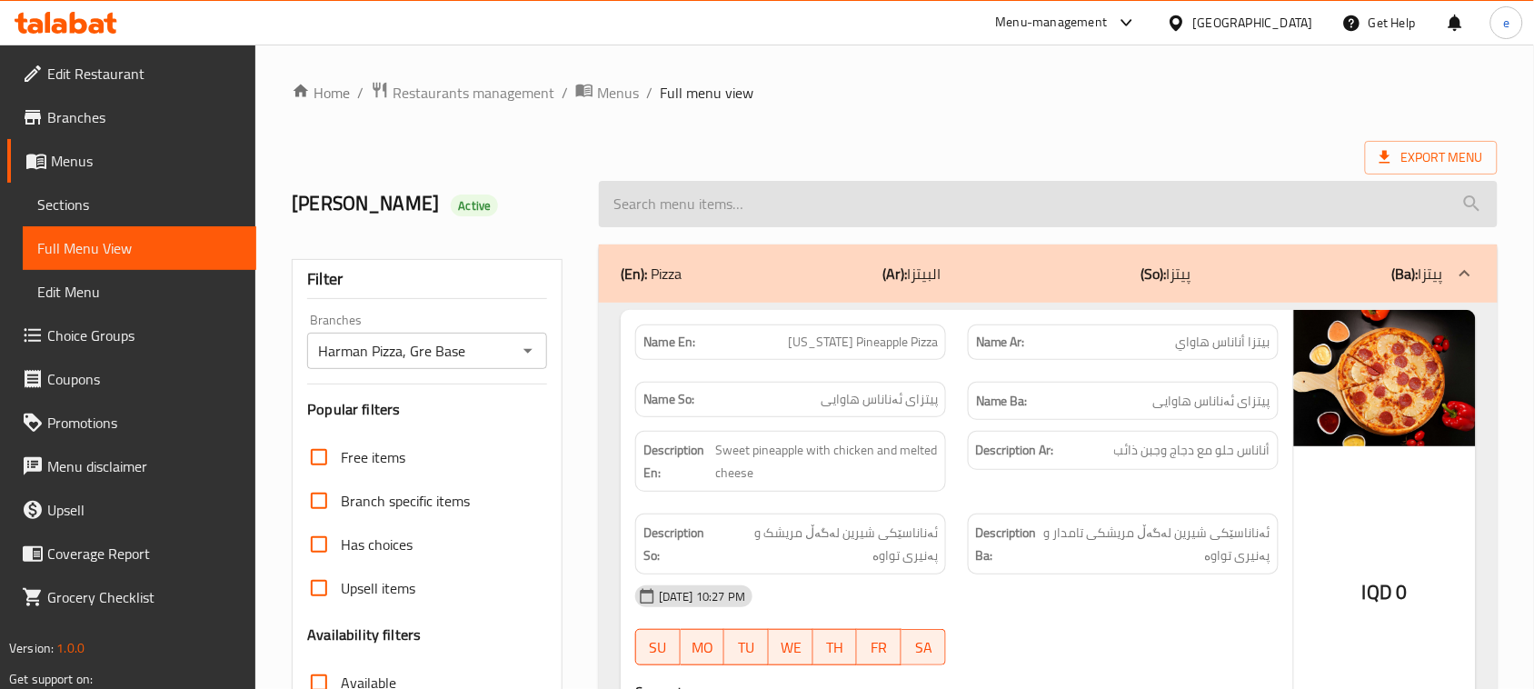
click at [728, 207] on input "search" at bounding box center [1048, 204] width 899 height 46
paste input "Cheese and Meat Pizza"
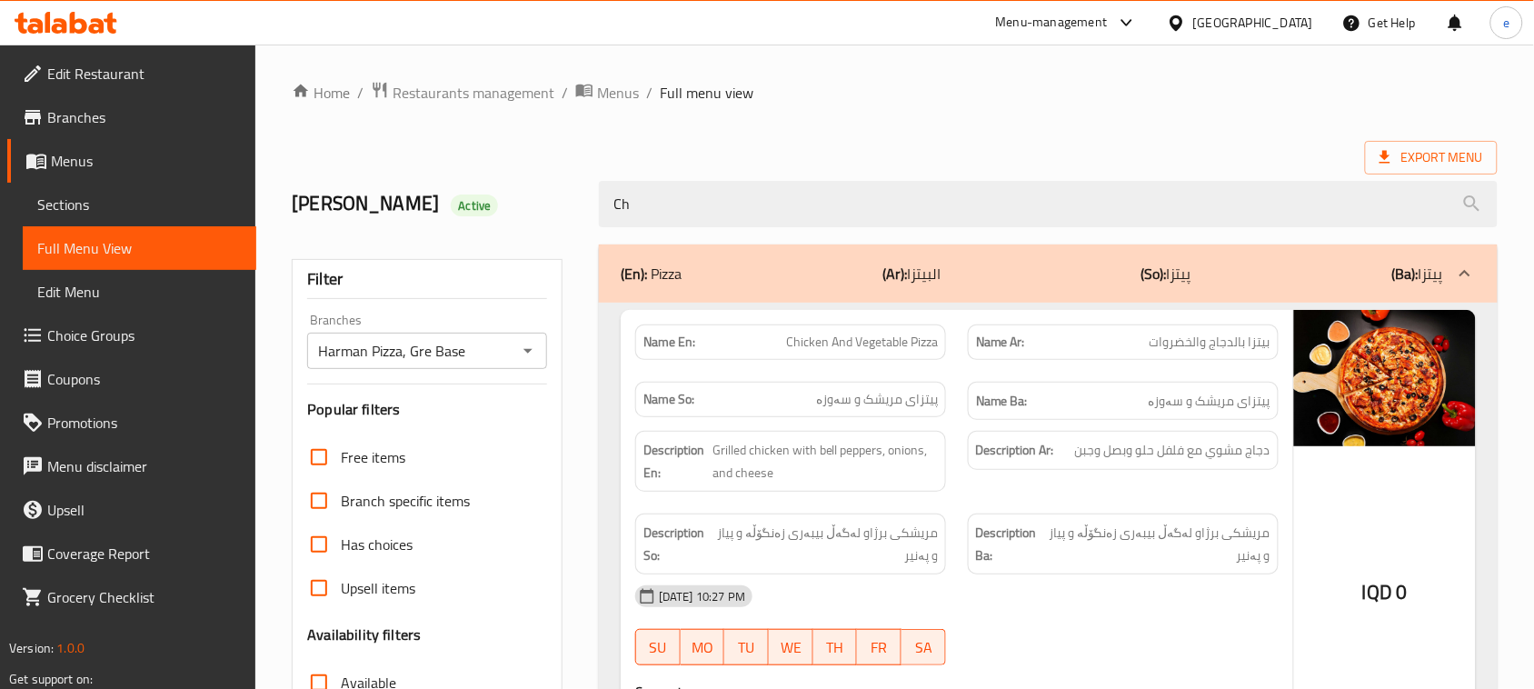
type input "C"
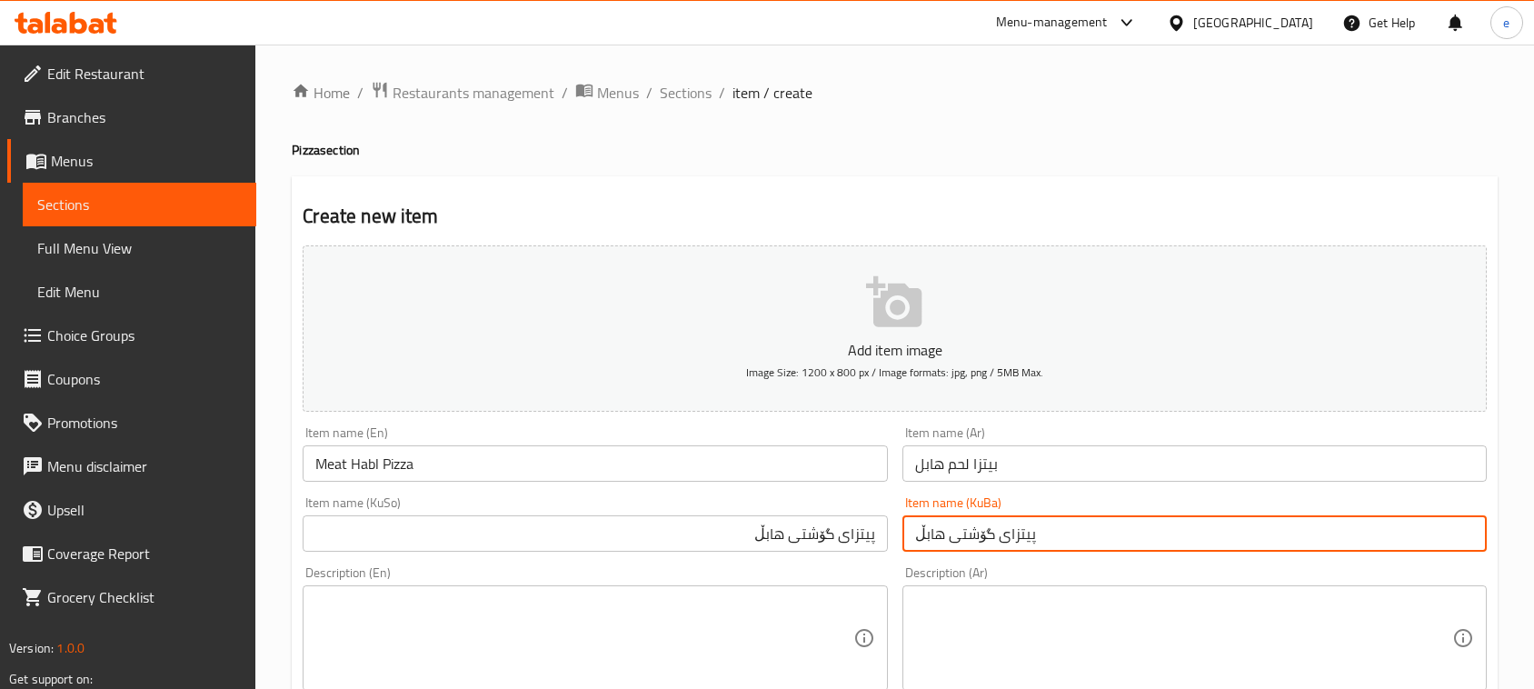
scroll to position [227, 0]
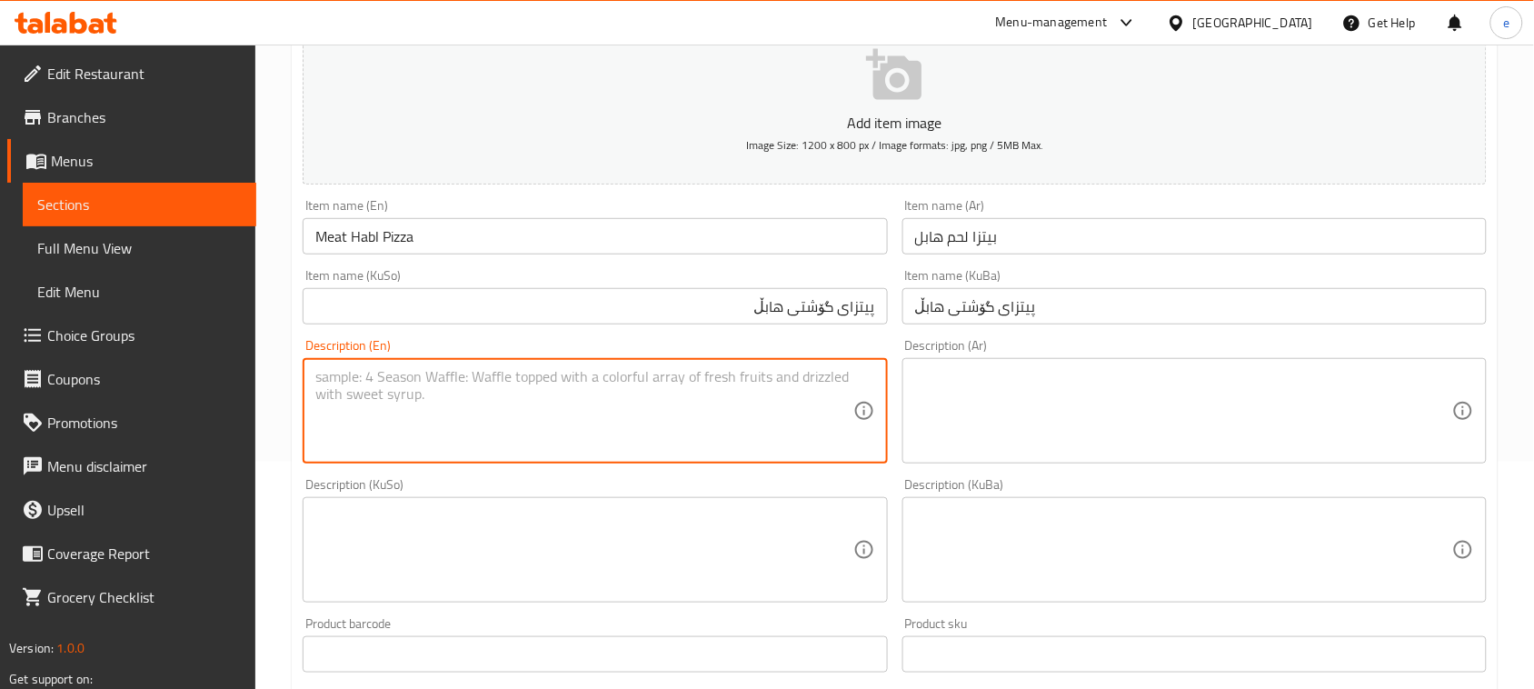
click at [520, 445] on textarea at bounding box center [583, 411] width 537 height 86
paste textarea "Flavorful meat topped with melted cheese on a crispy crust"
click at [607, 382] on textarea "Flavorful meat topped with melted cheese on a crispy crust" at bounding box center [583, 411] width 537 height 86
type textarea "Flavorful meat topped with melted cheese on crispy crust"
click at [652, 573] on textarea at bounding box center [583, 550] width 537 height 86
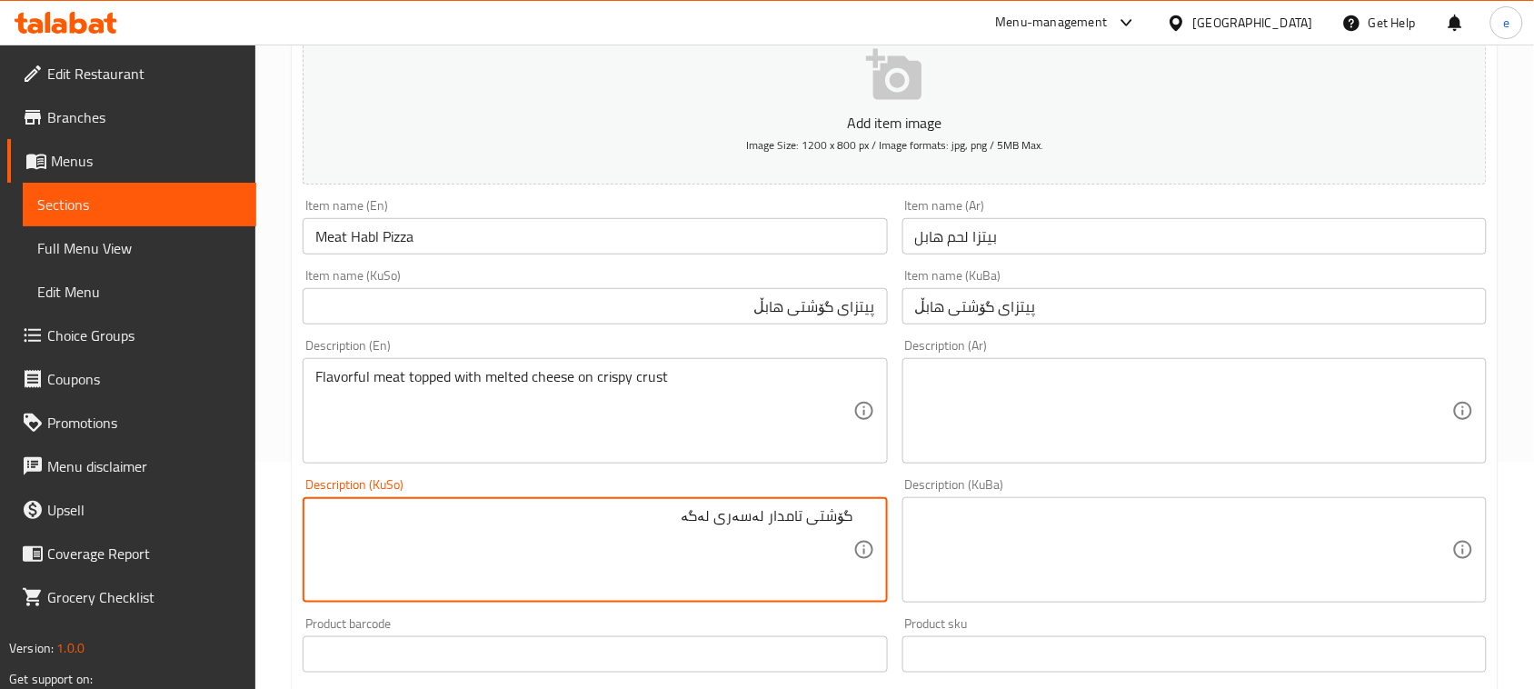
type textarea "گۆشتی تامدار لەسەری لەگە"
click at [772, 543] on textarea "گۆشتی تامدار لەسەری لەگە" at bounding box center [583, 550] width 537 height 86
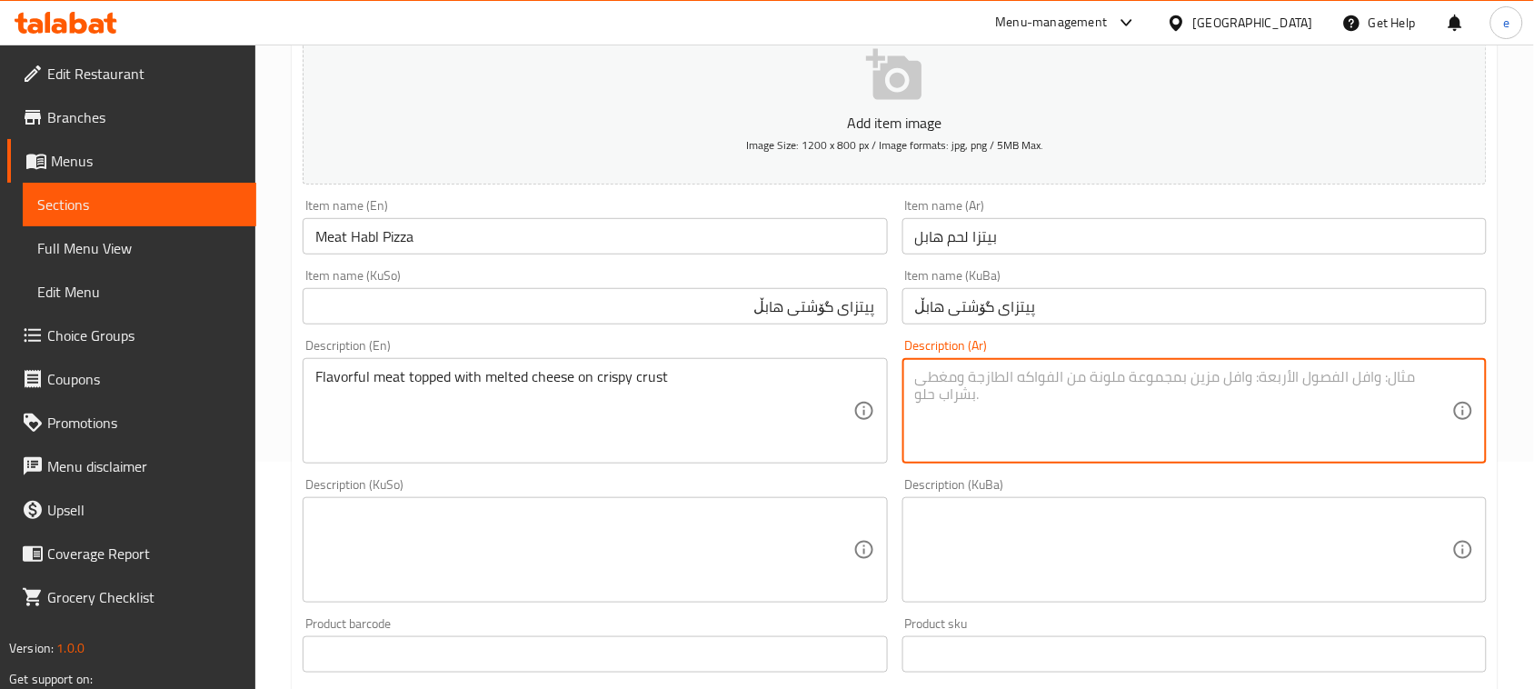
click at [1004, 423] on textarea at bounding box center [1183, 411] width 537 height 86
paste textarea "لحم شهي مغطى بجبنة مذابة على عجينة مقرمشة"
type textarea "لحم شهي مغطى بجبنة مذابة على عجينة مقرمشة"
click at [832, 534] on textarea at bounding box center [583, 550] width 537 height 86
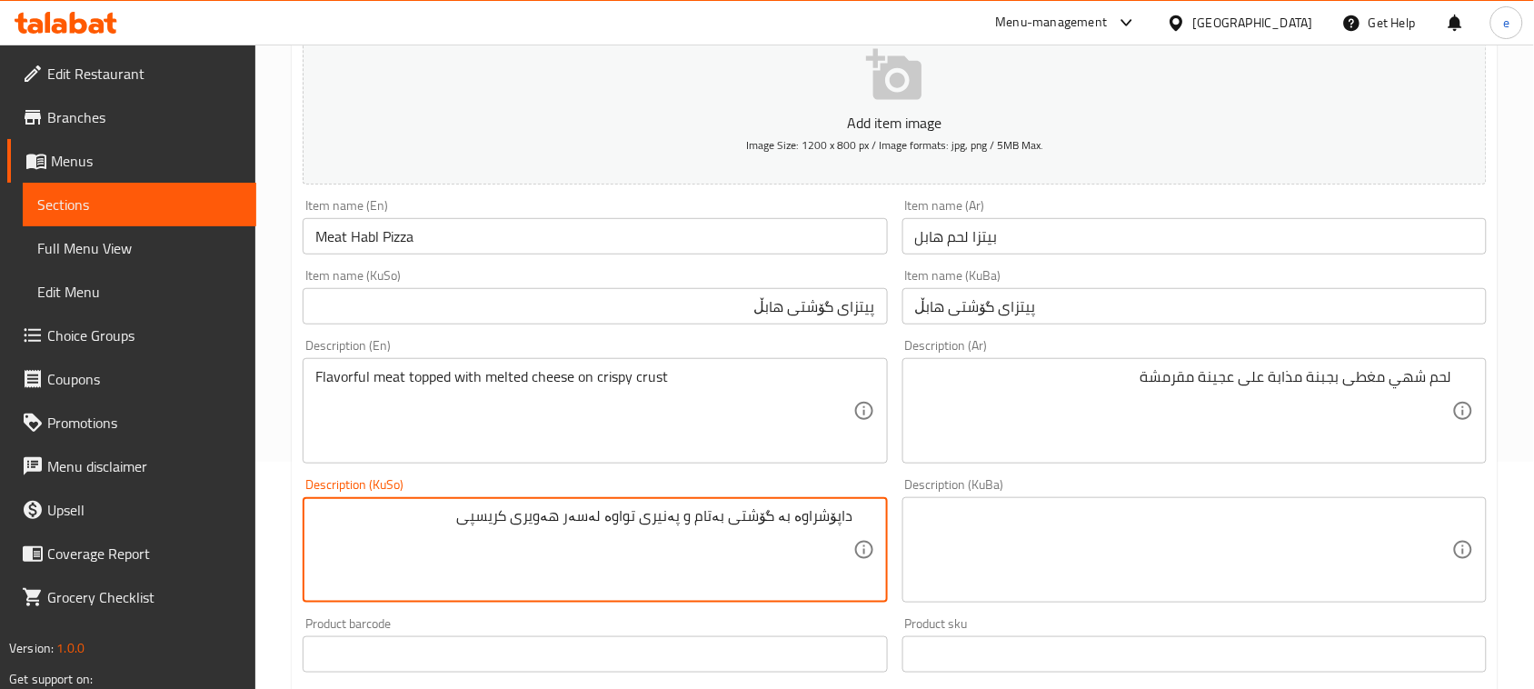
type textarea "داپۆشراوە بە گۆشتی بەتام و پەنیری تواوە لەسەر هەویری کریسپی"
click at [877, 569] on div "داپۆشراوە بە گۆشتی بەتام و پەنیری تواوە لەسەر هەویری کریسپی Description (KuSo)" at bounding box center [595, 549] width 584 height 105
click at [715, 541] on textarea "داپۆشراوە بە گۆشتی بەتام و پەنیری تواوە لەسەر هەویری کریسپی" at bounding box center [583, 550] width 537 height 86
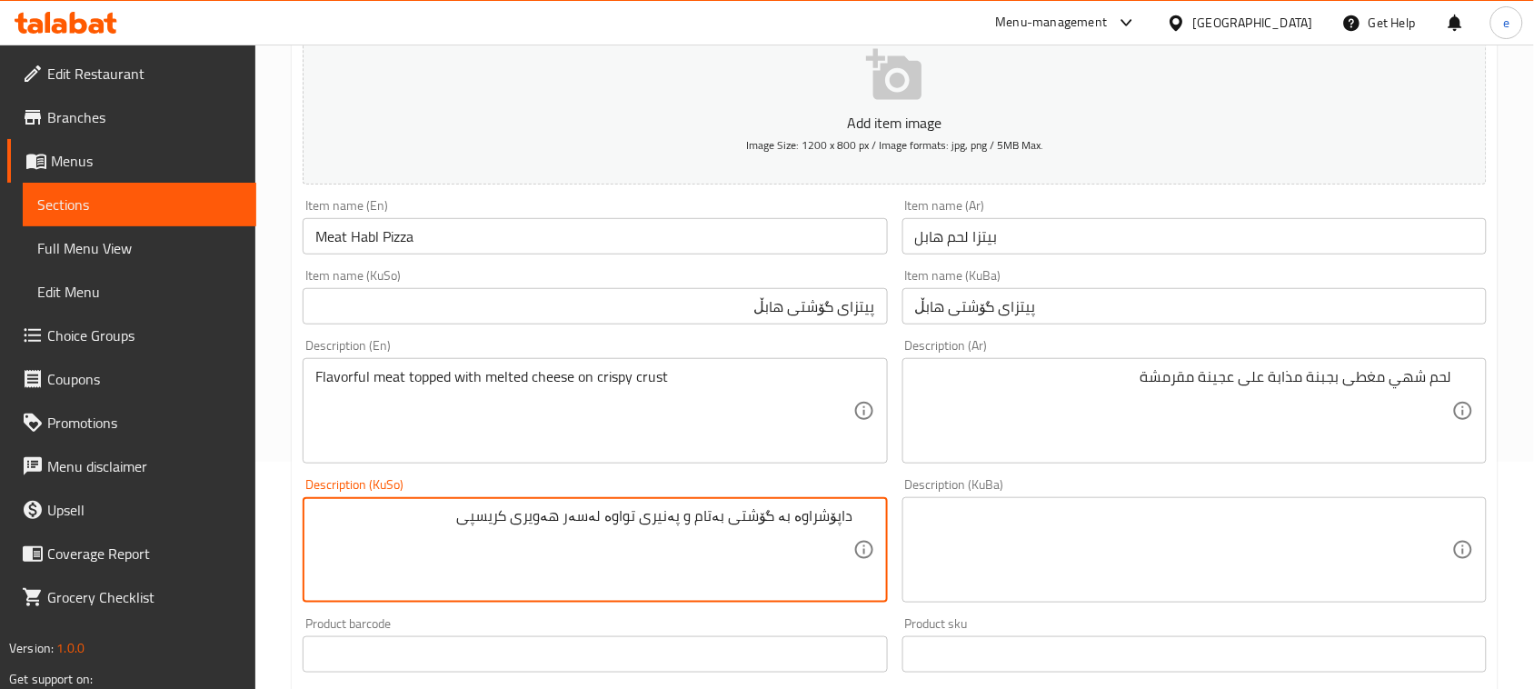
click at [1097, 550] on textarea at bounding box center [1183, 550] width 537 height 86
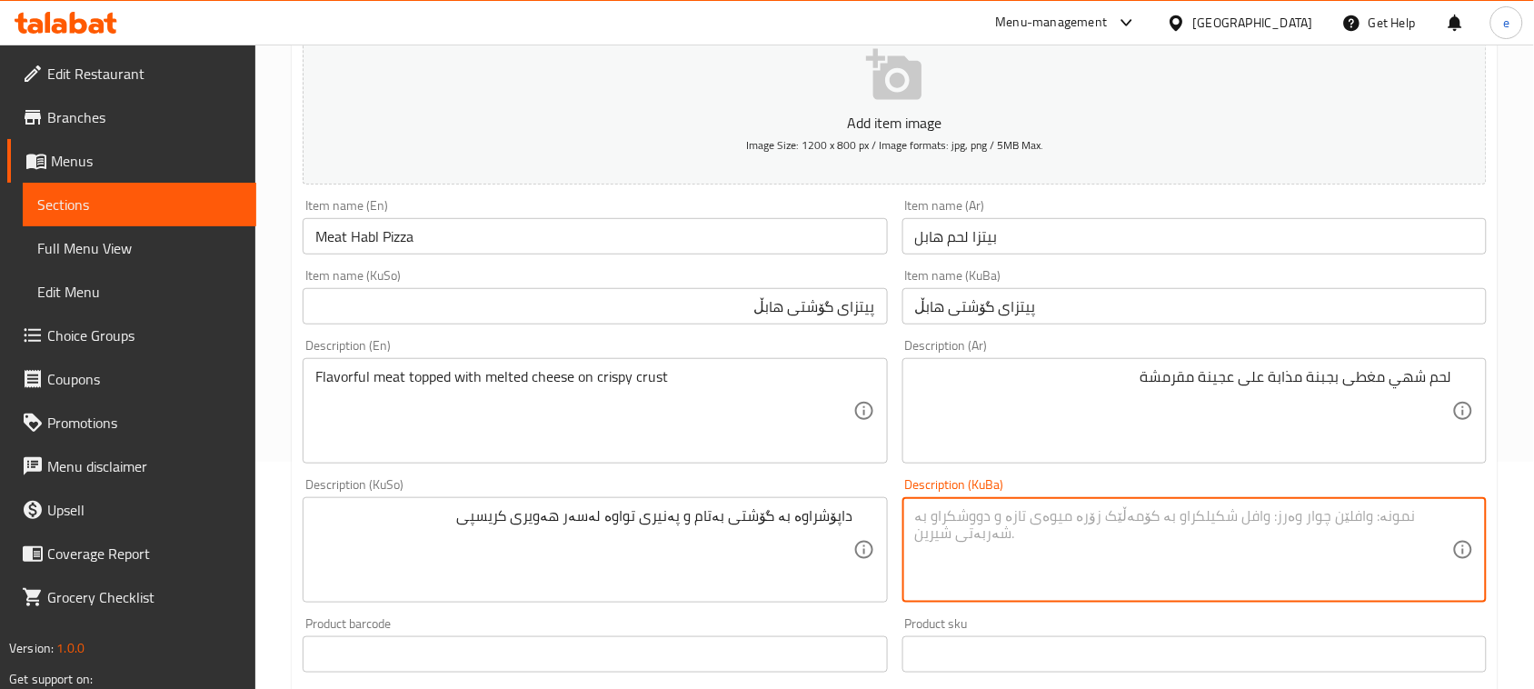
paste textarea "داپۆشراوە بە گۆشتی بەتام و پەنیری تواوە لەسەر هەویری کریسپی"
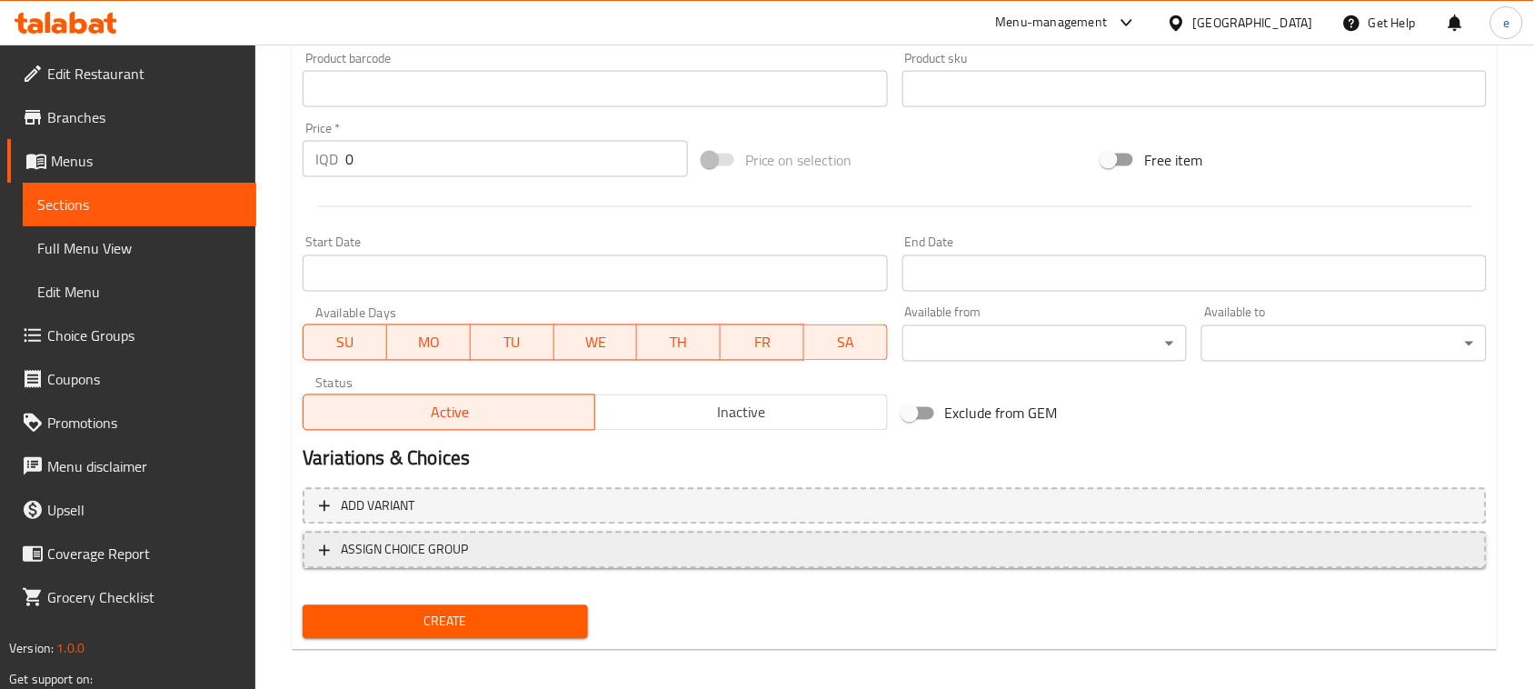
scroll to position [801, 0]
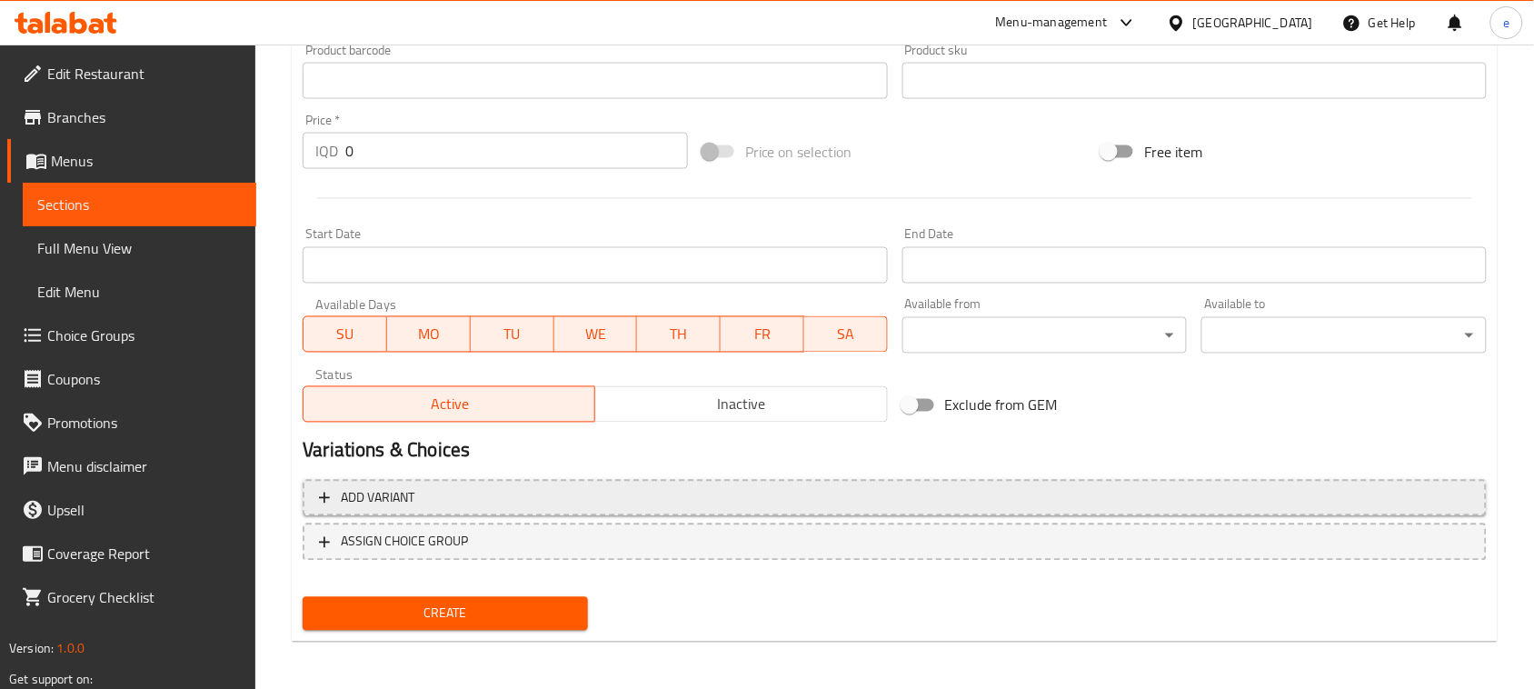
type textarea "داپۆشراوە بە گۆشتی بەتام و پەنیری تواوە لەسەر هەویری کریسپی"
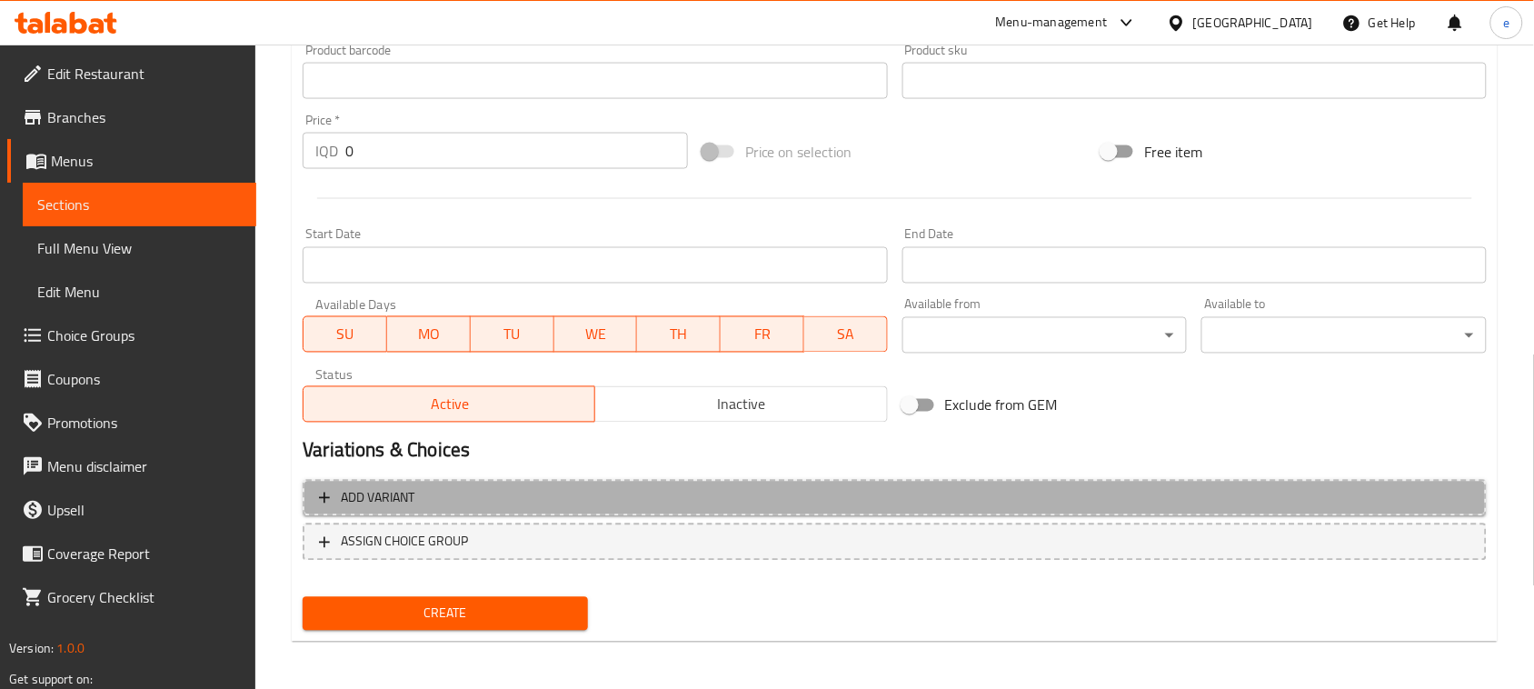
click at [638, 496] on span "Add variant" at bounding box center [894, 498] width 1151 height 23
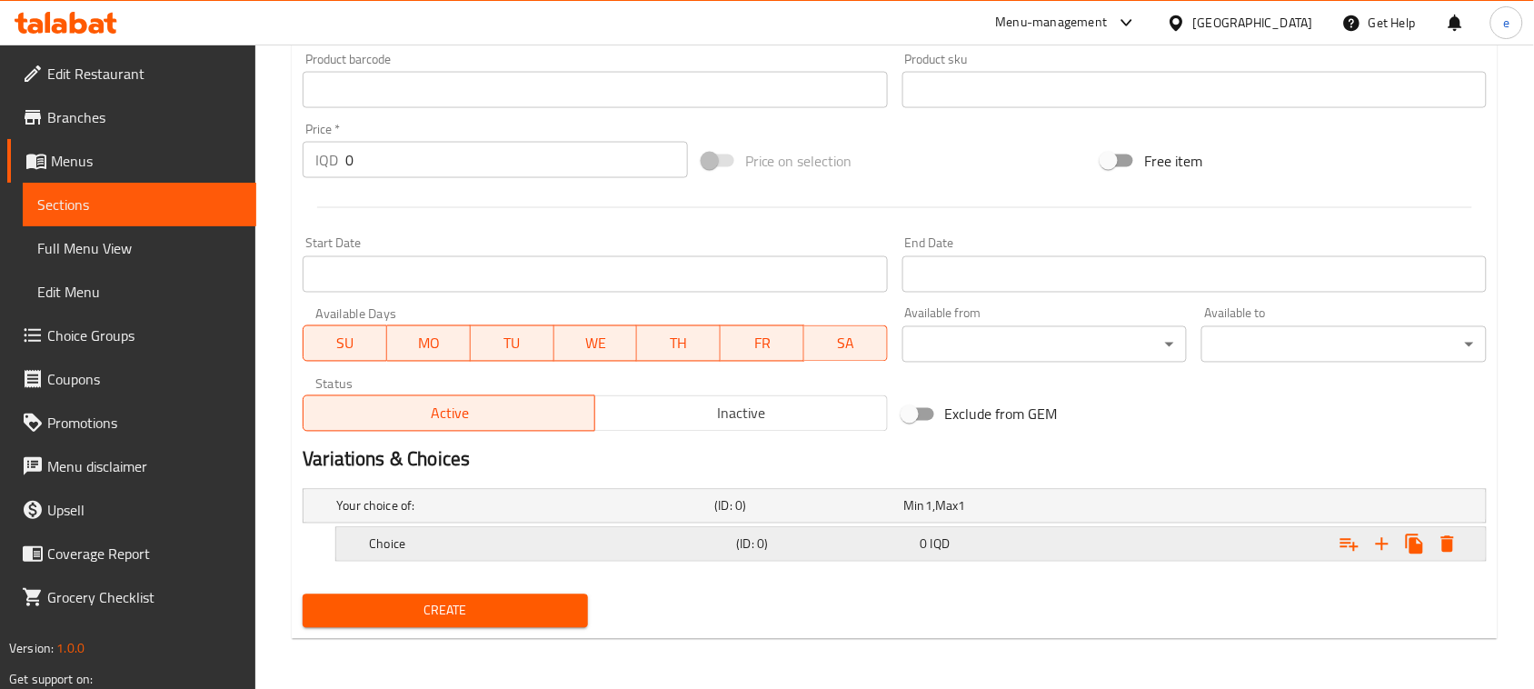
click at [986, 515] on div "0 IQD" at bounding box center [995, 506] width 182 height 18
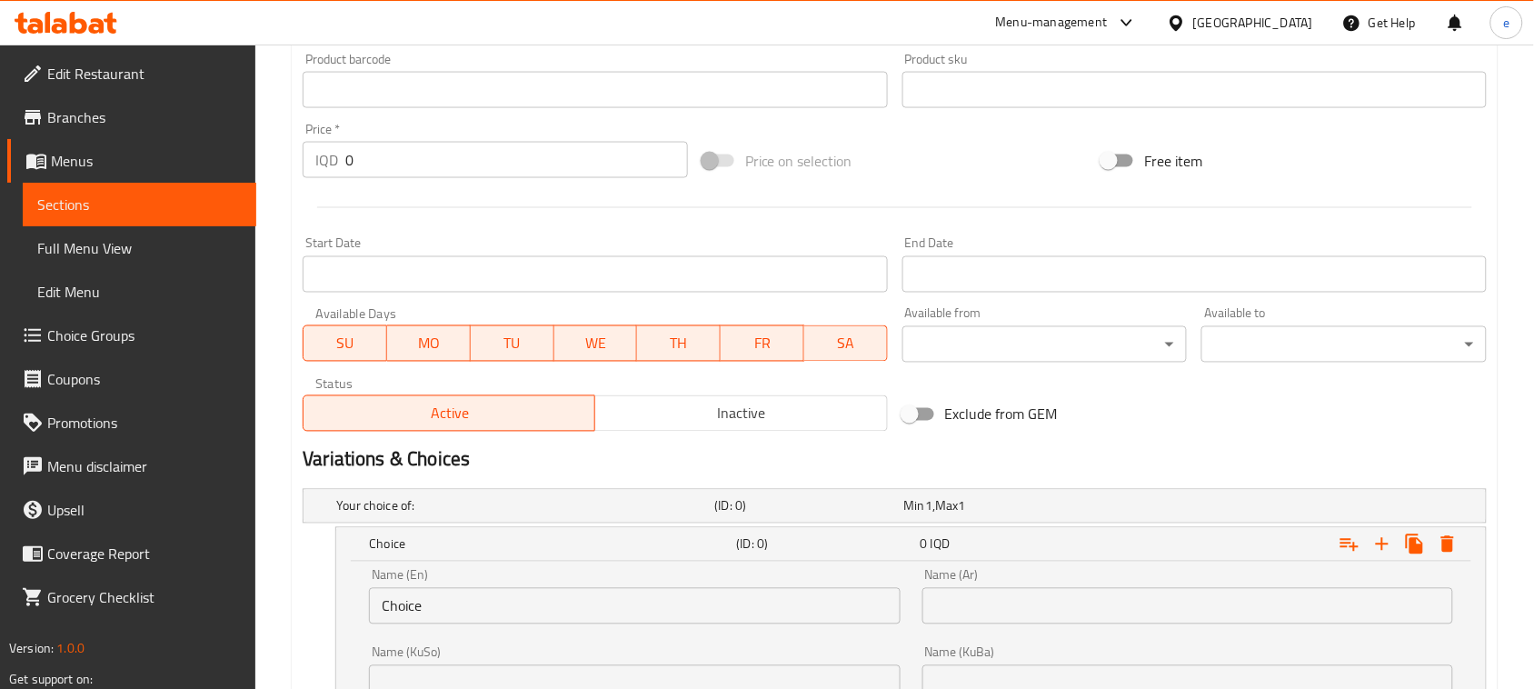
scroll to position [1019, 0]
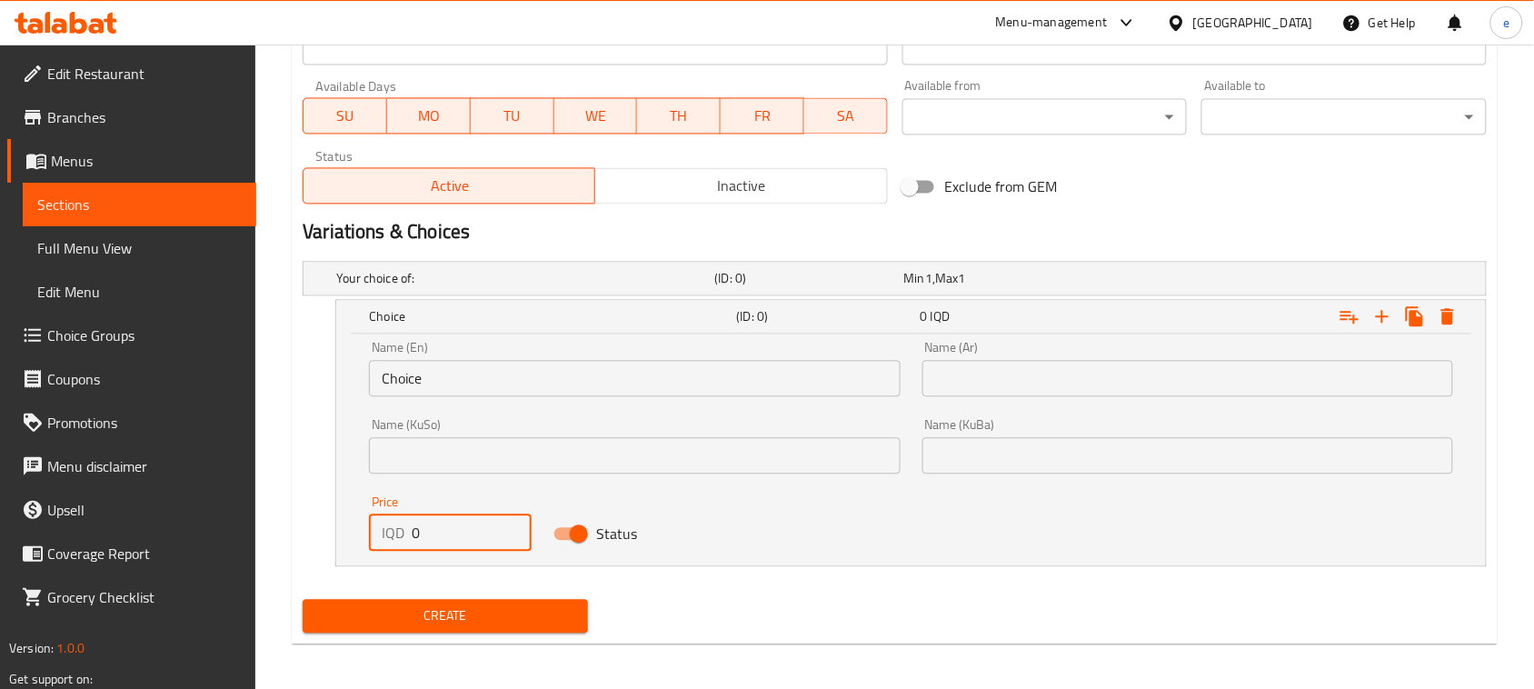
drag, startPoint x: 451, startPoint y: 530, endPoint x: 361, endPoint y: 554, distance: 93.3
click at [361, 554] on div "Price IQD 0 Price" at bounding box center [450, 523] width 184 height 77
paste input "1000"
type input "10000"
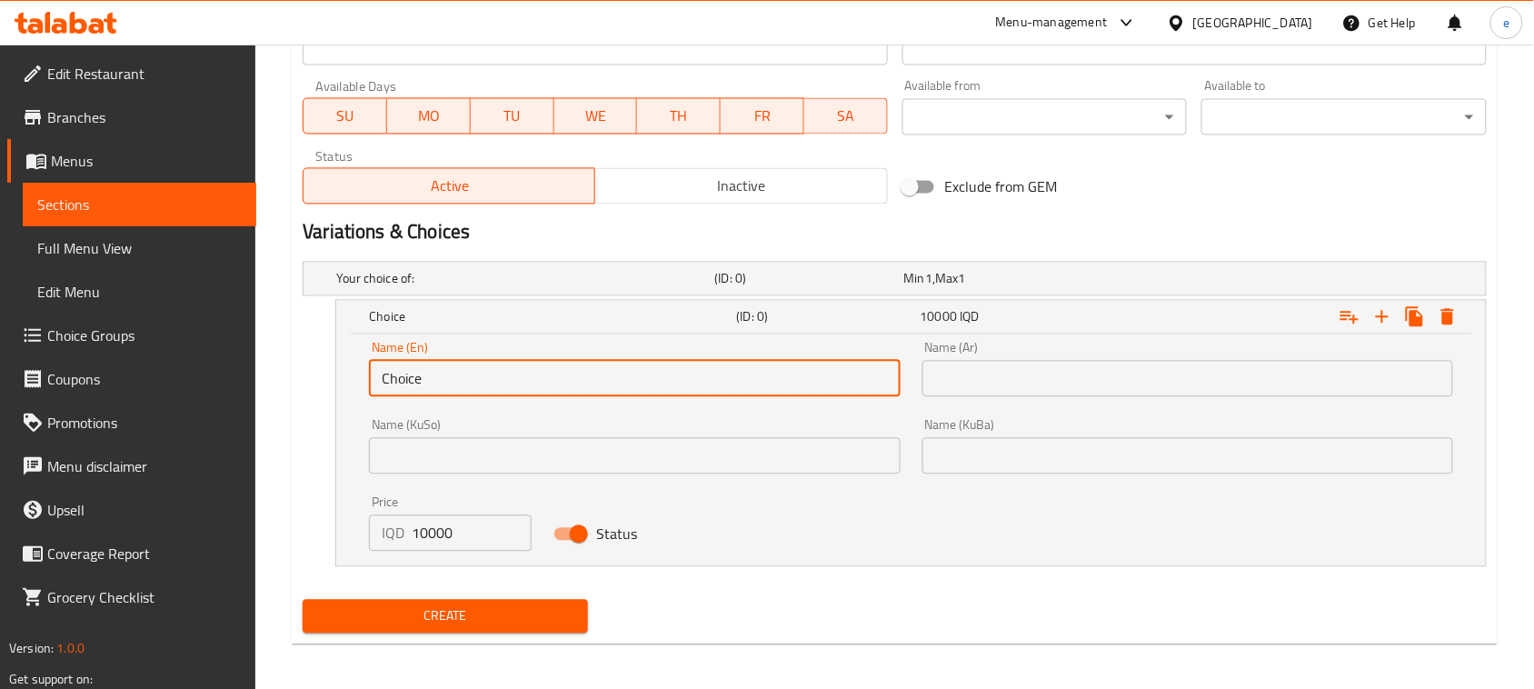
drag, startPoint x: 445, startPoint y: 375, endPoint x: 345, endPoint y: 379, distance: 100.0
click at [345, 379] on div "Name (En) Choice Name (En) Name (Ar) Name (Ar) Name (KuSo) Name (KuSo) Name (Ku…" at bounding box center [911, 450] width 1150 height 232
type input "Medium"
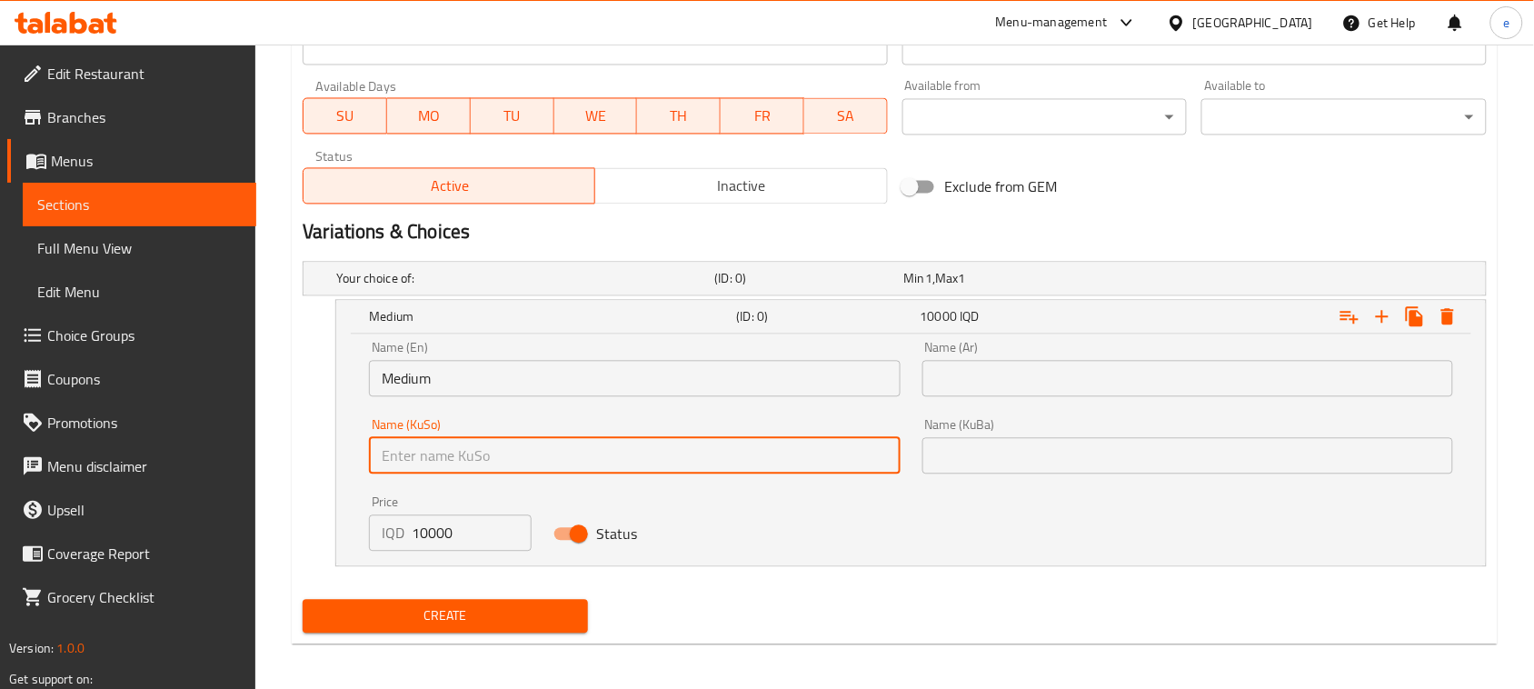
click at [554, 447] on input "text" at bounding box center [634, 456] width 531 height 36
type input "ناوەند"
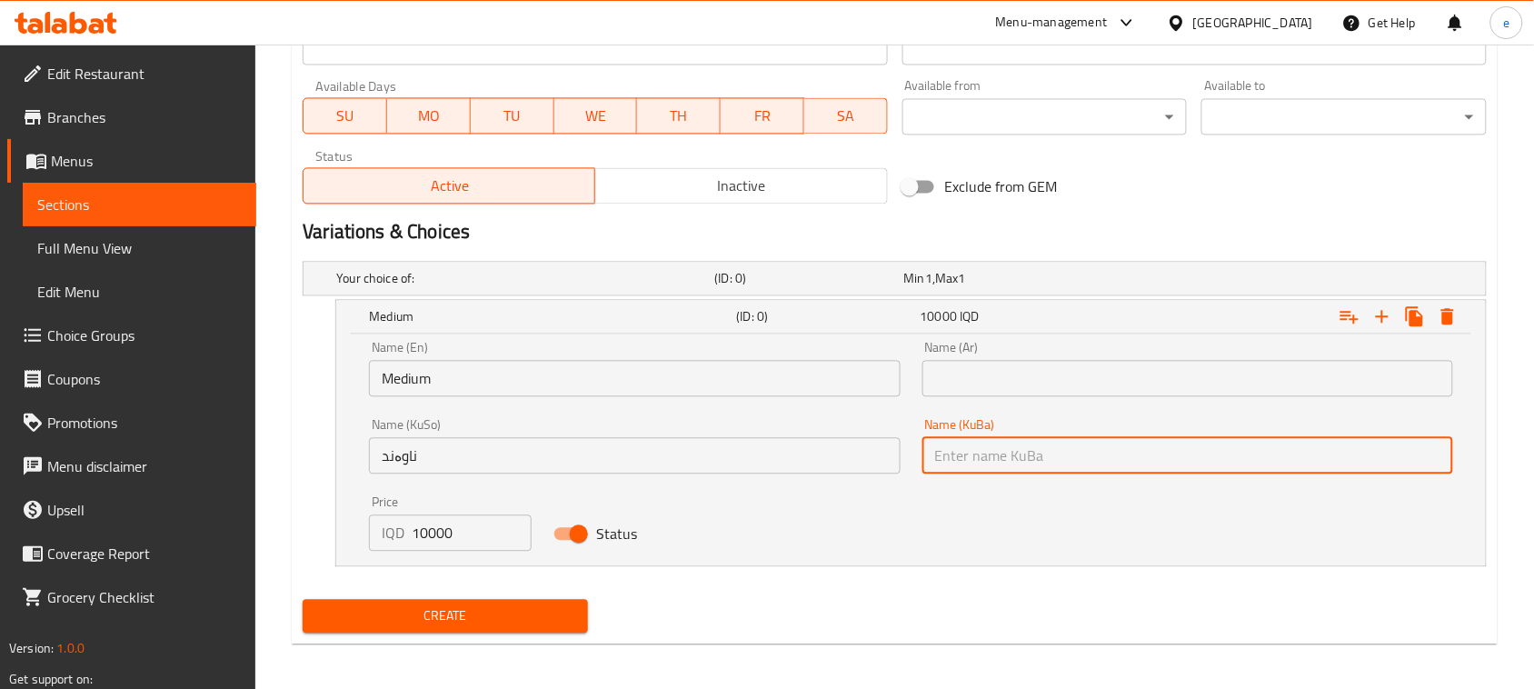
click at [963, 462] on input "text" at bounding box center [1187, 456] width 531 height 36
type input "ناوەند"
click at [1019, 392] on input "text" at bounding box center [1187, 379] width 531 height 36
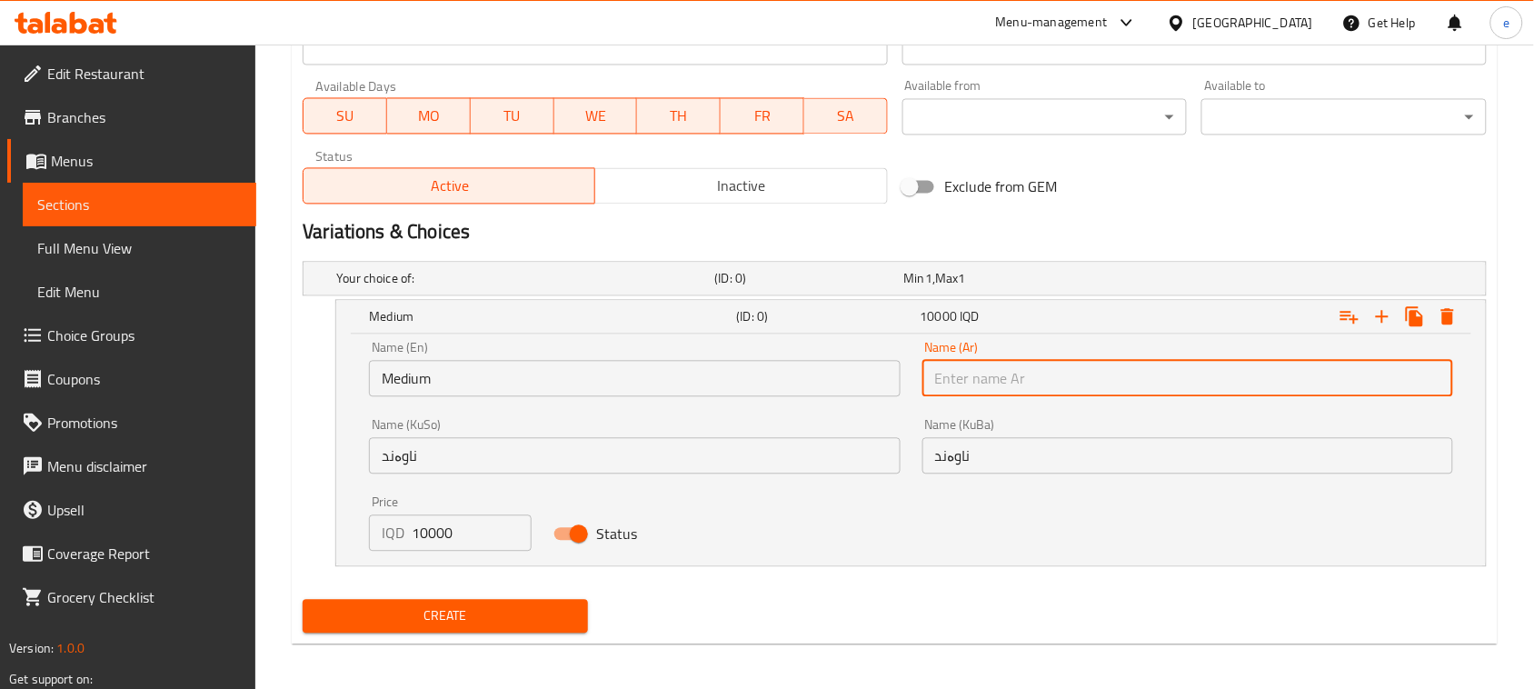
type input "وسط"
click at [1379, 314] on icon "Expand" at bounding box center [1382, 317] width 22 height 22
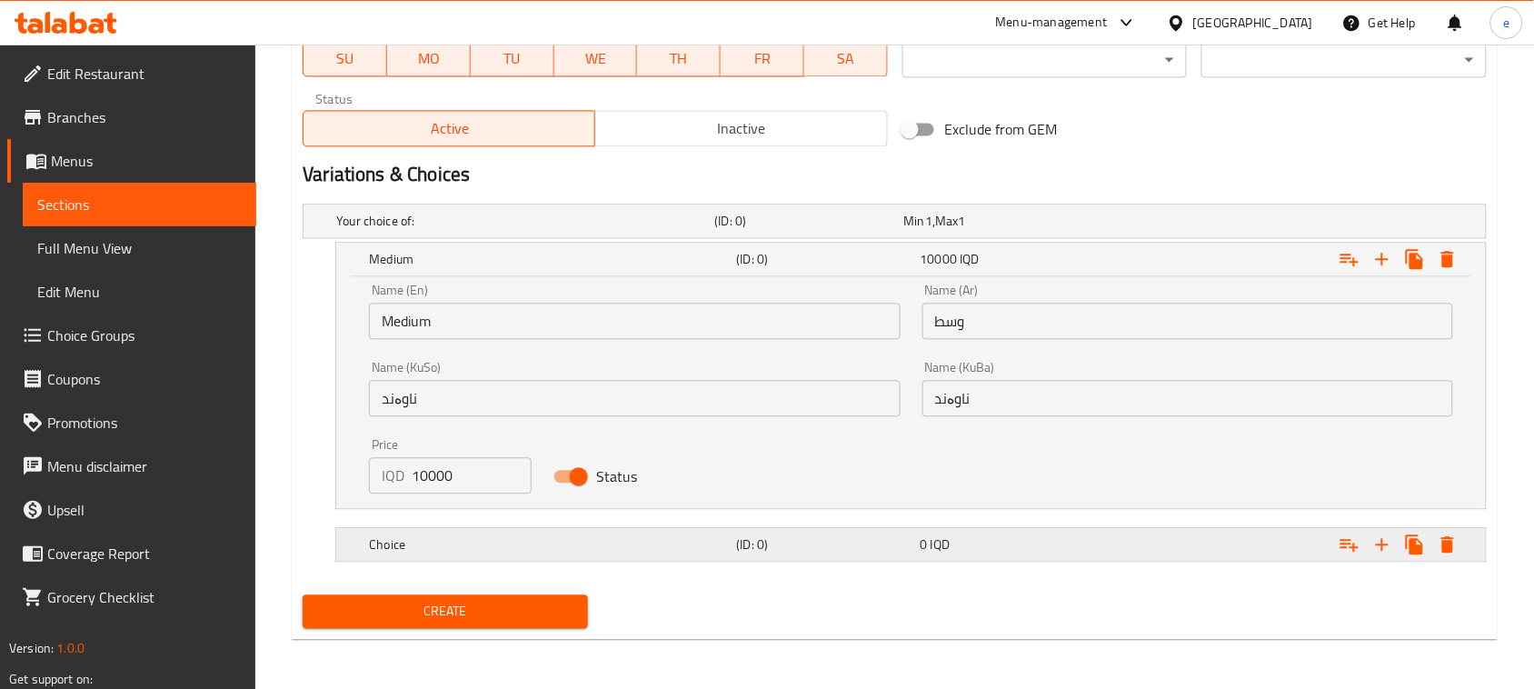
click at [742, 230] on h5 "(ID: 0)" at bounding box center [806, 221] width 182 height 18
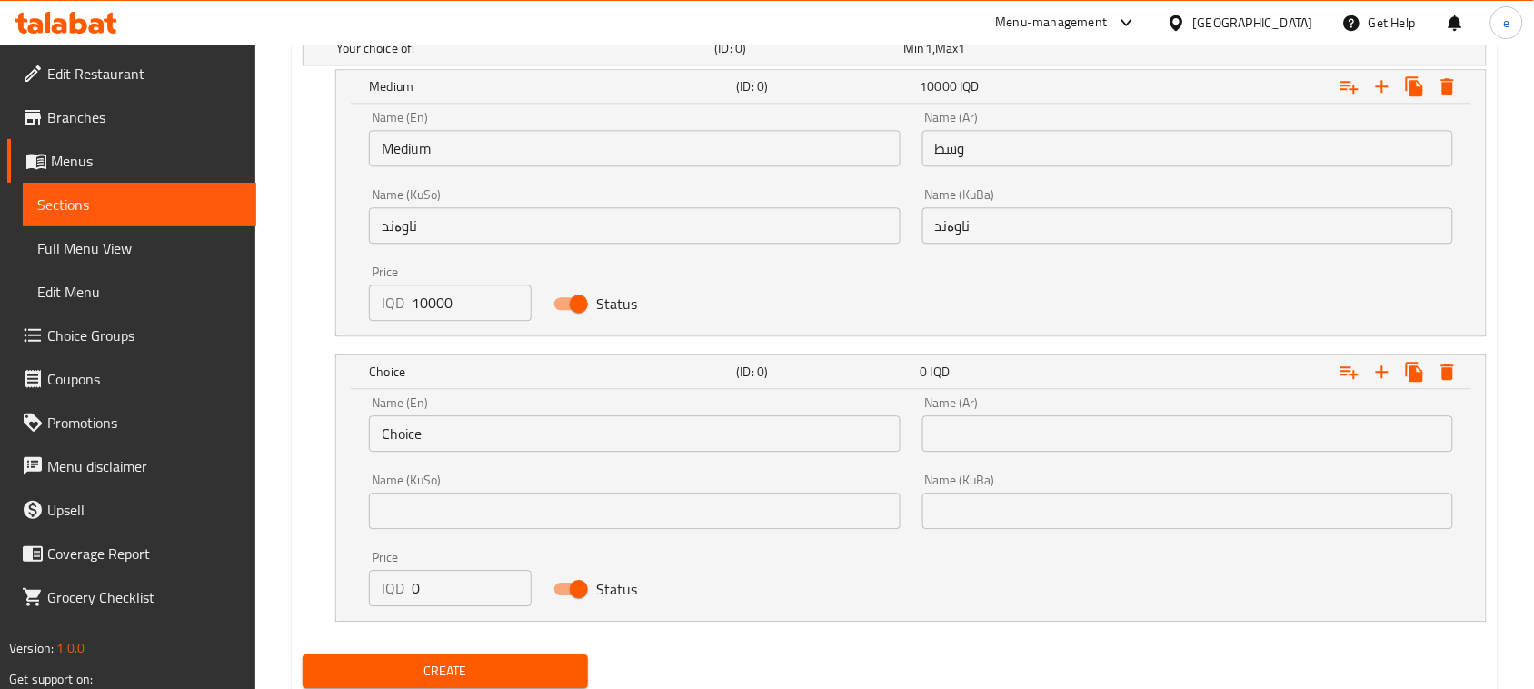
scroll to position [1304, 0]
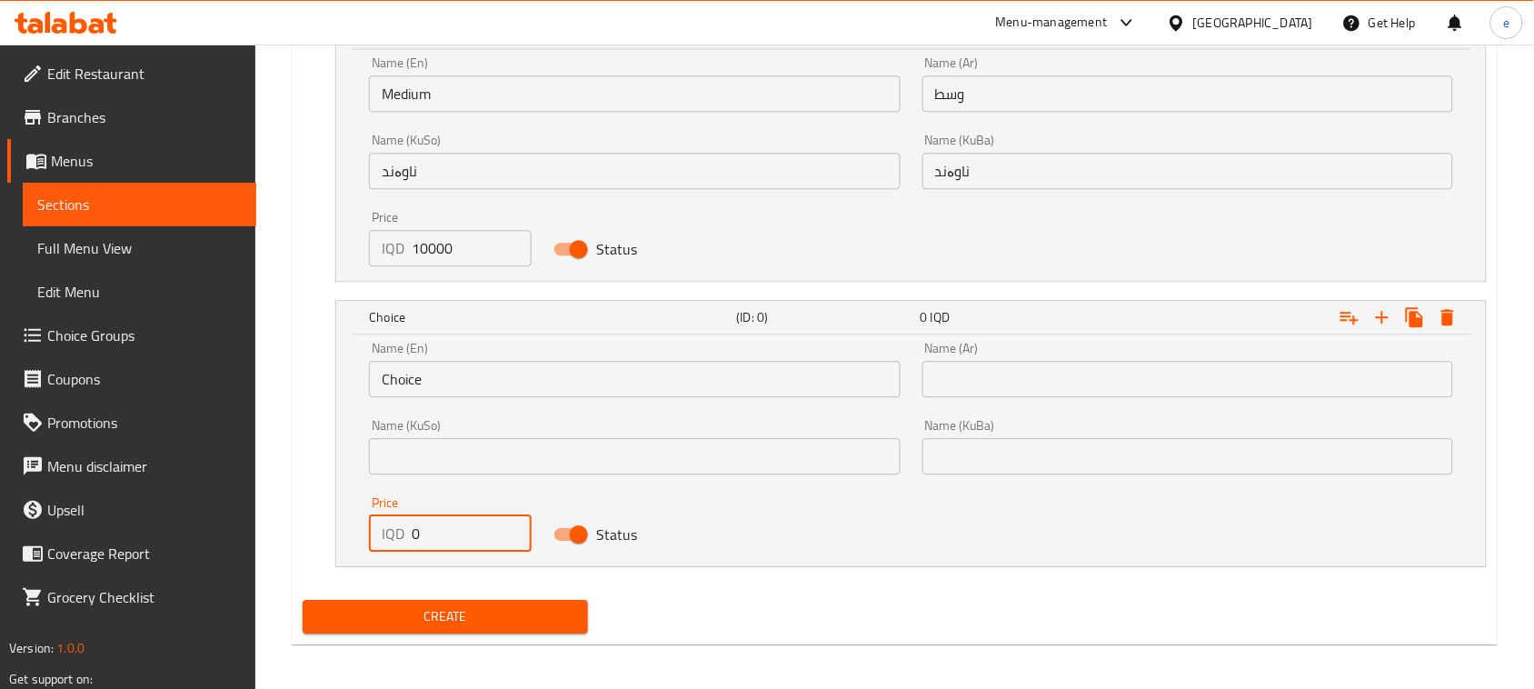
drag, startPoint x: 469, startPoint y: 533, endPoint x: 373, endPoint y: 537, distance: 96.4
click at [373, 537] on div "IQD 0 Price" at bounding box center [450, 533] width 163 height 36
paste input "1300"
type input "13000"
click at [410, 373] on input "Choice" at bounding box center [634, 379] width 531 height 36
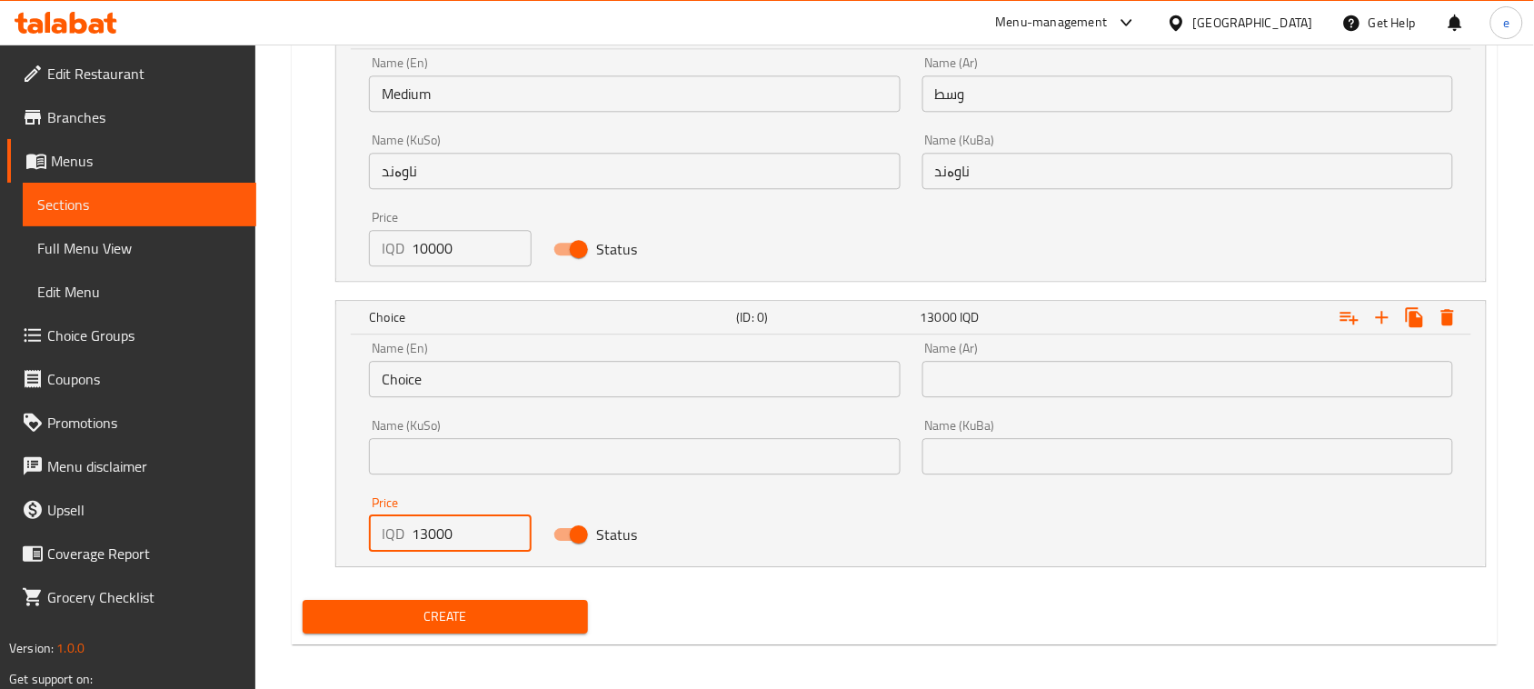
click at [410, 373] on input "Choice" at bounding box center [634, 379] width 531 height 36
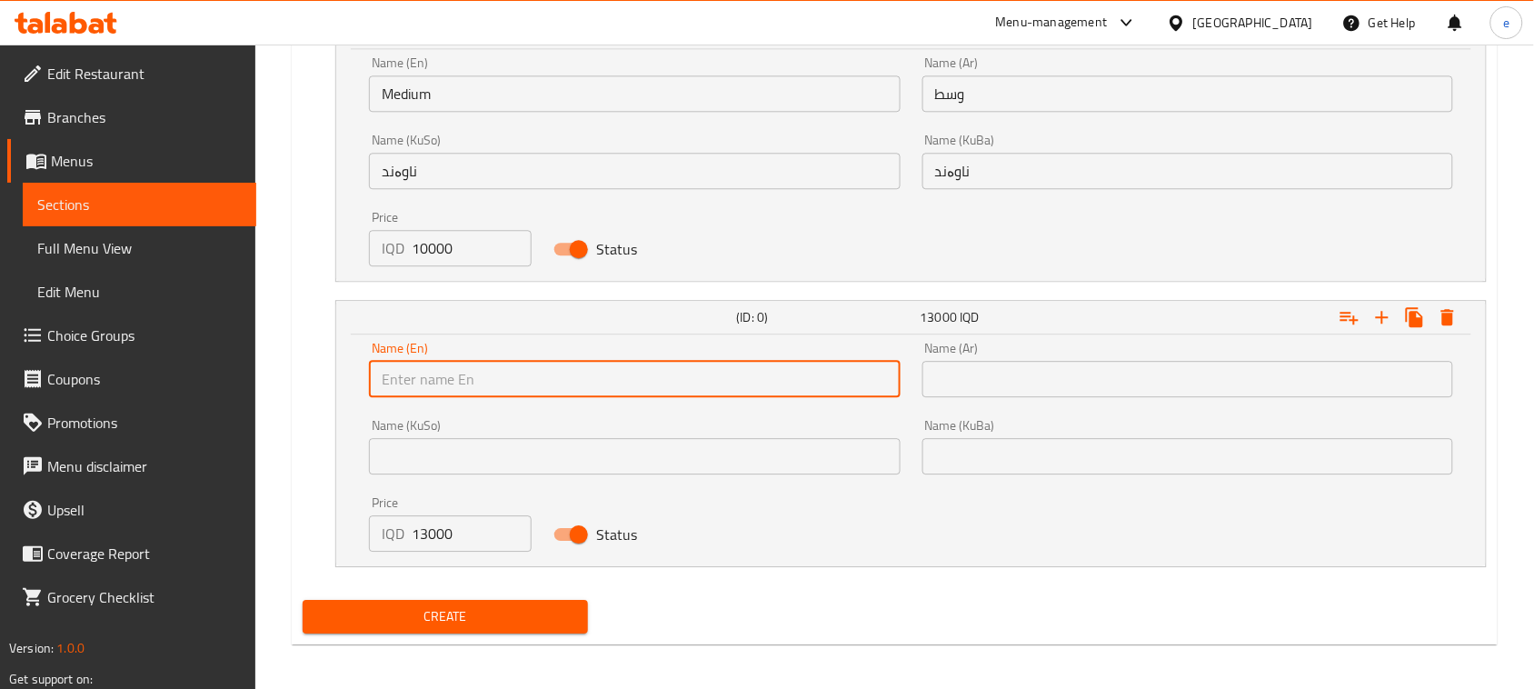
click at [410, 373] on input "text" at bounding box center [634, 379] width 531 height 36
type input "Large"
click at [496, 450] on input "text" at bounding box center [634, 456] width 531 height 36
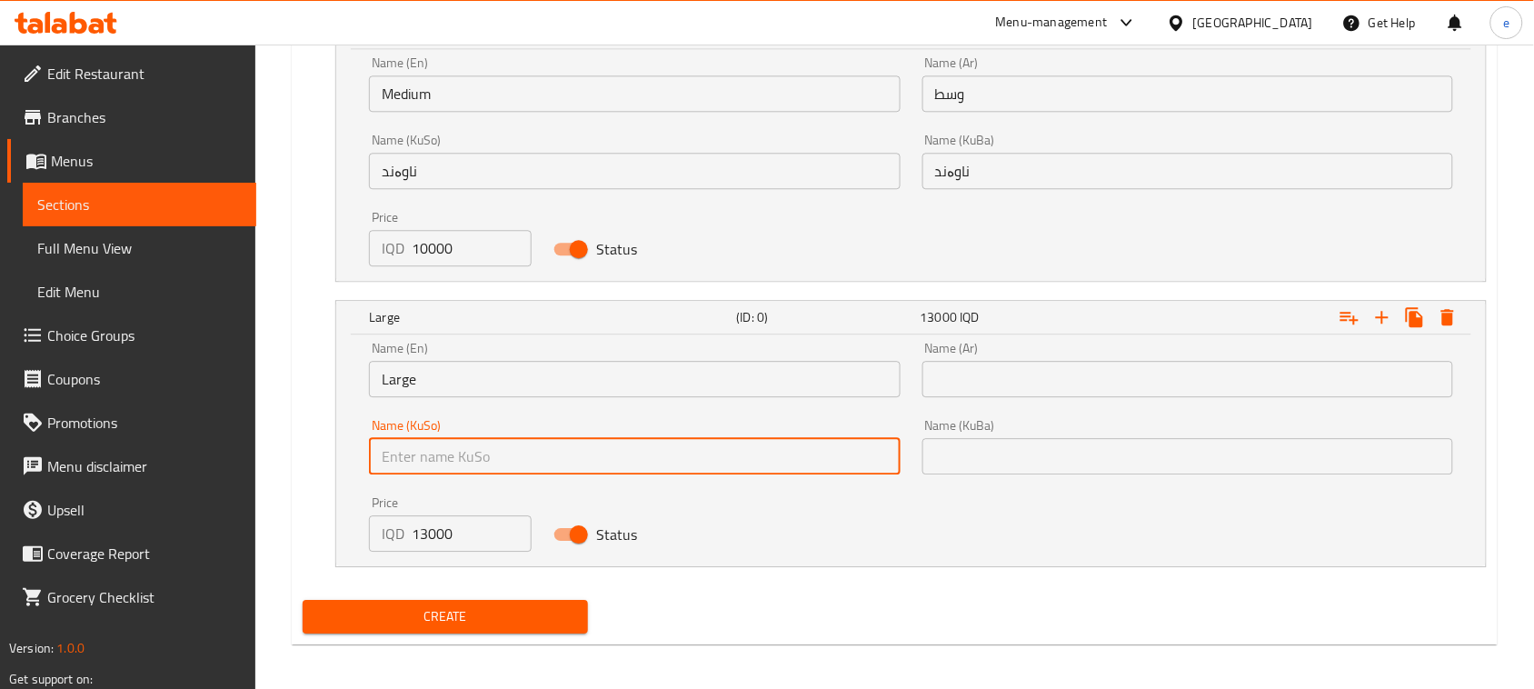
type input "گەورە"
click at [997, 447] on input "text" at bounding box center [1187, 456] width 531 height 36
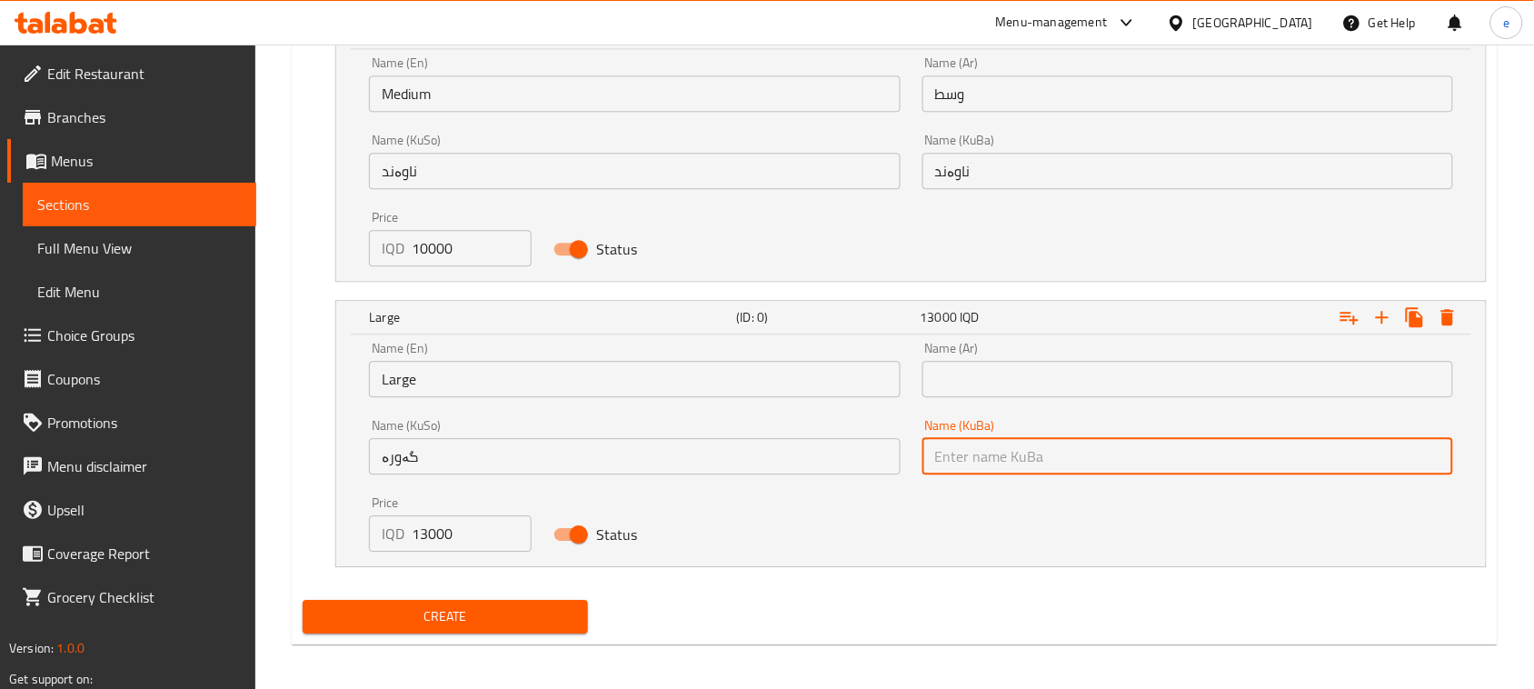
type input "گەورە"
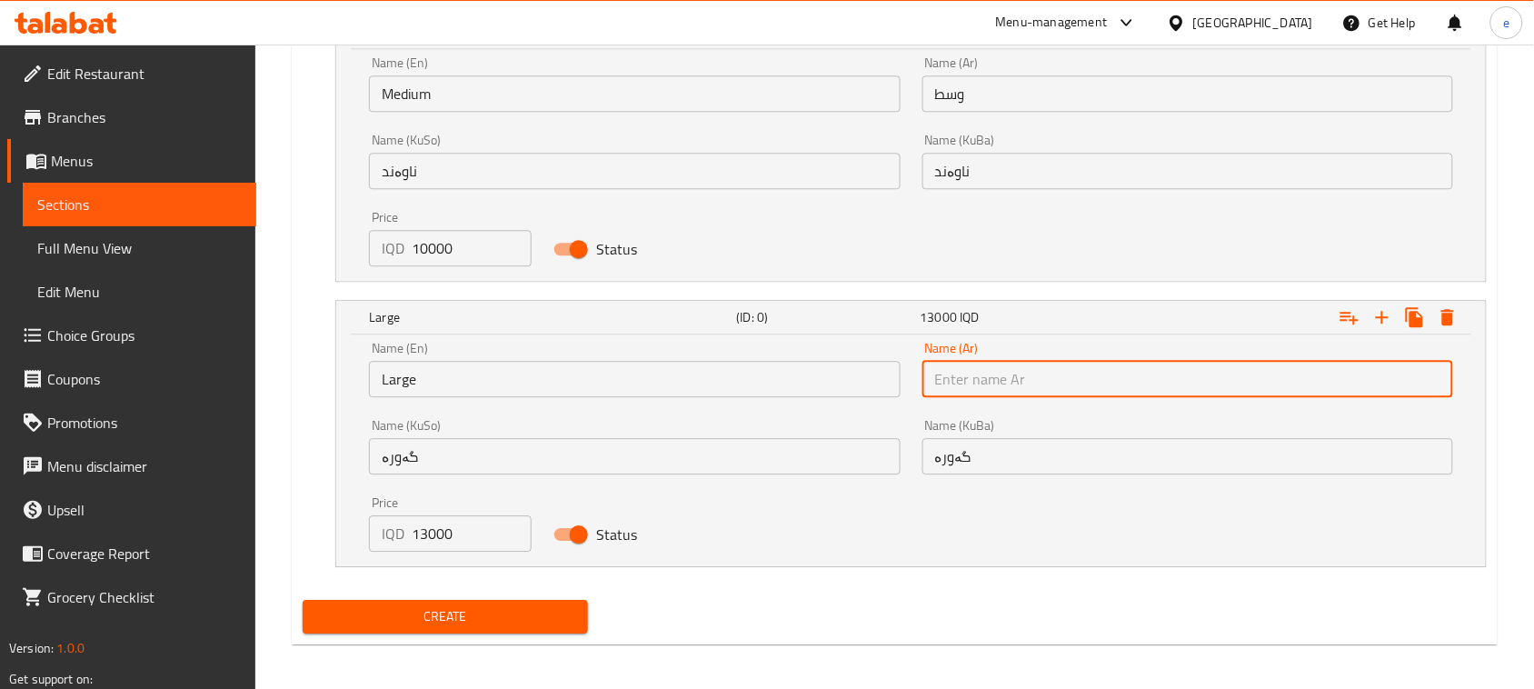
click at [1031, 373] on input "text" at bounding box center [1187, 379] width 531 height 36
type input "كبير"
click at [425, 613] on span "Create" at bounding box center [445, 616] width 256 height 23
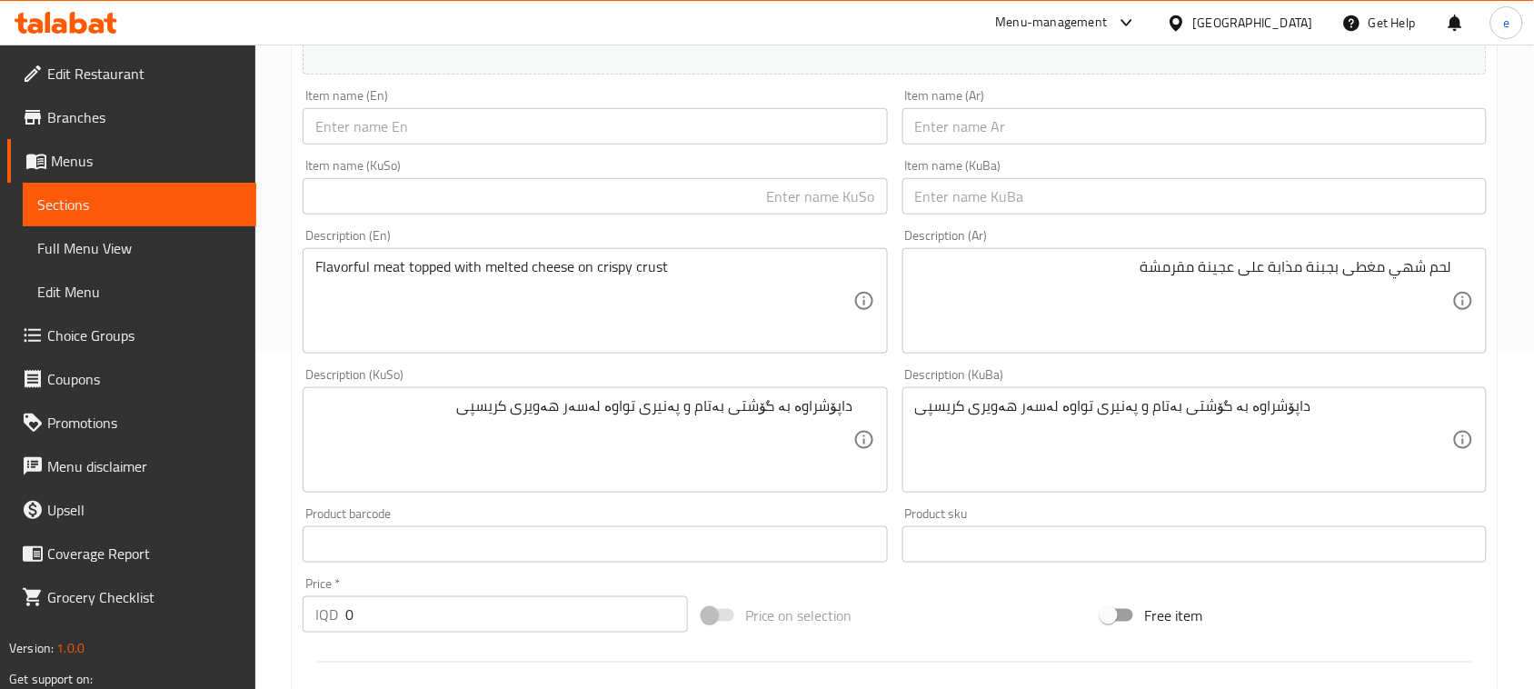
scroll to position [168, 0]
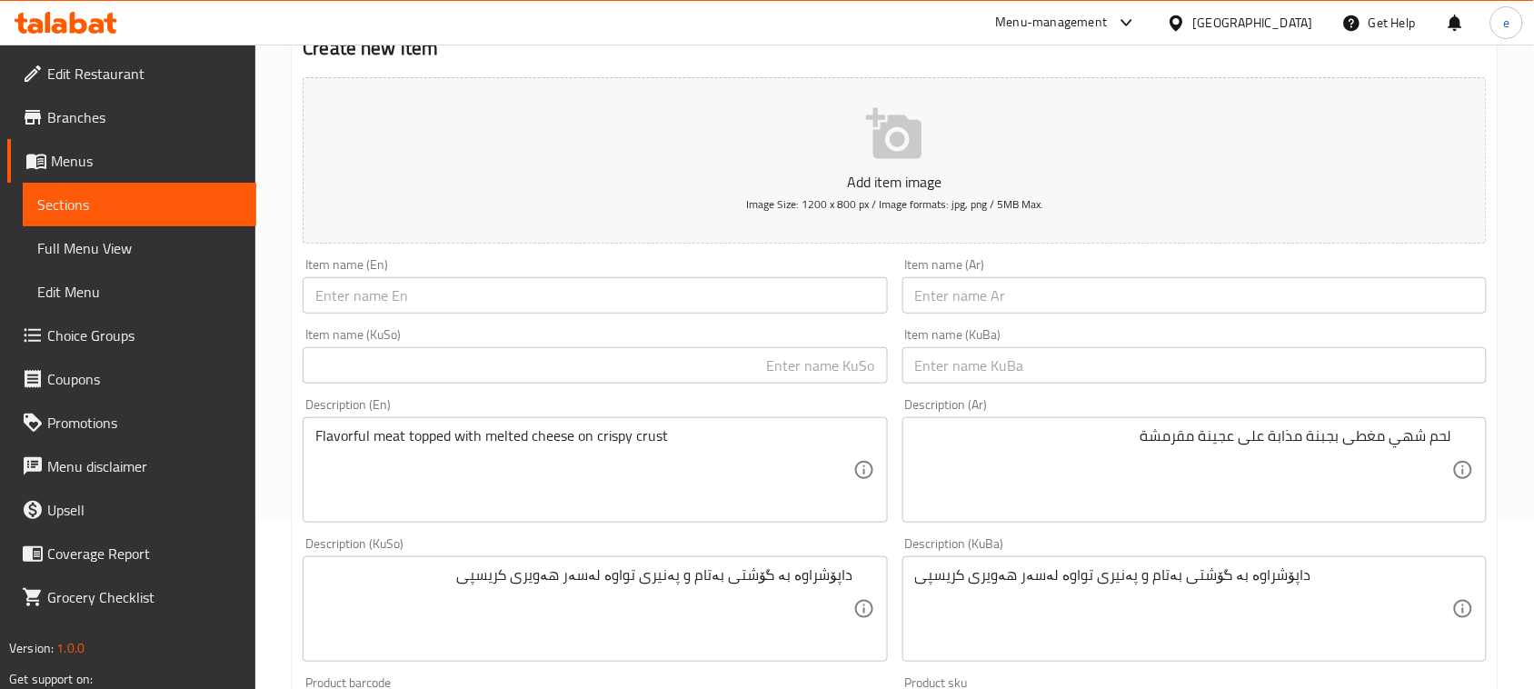
click at [621, 296] on input "text" at bounding box center [595, 295] width 584 height 36
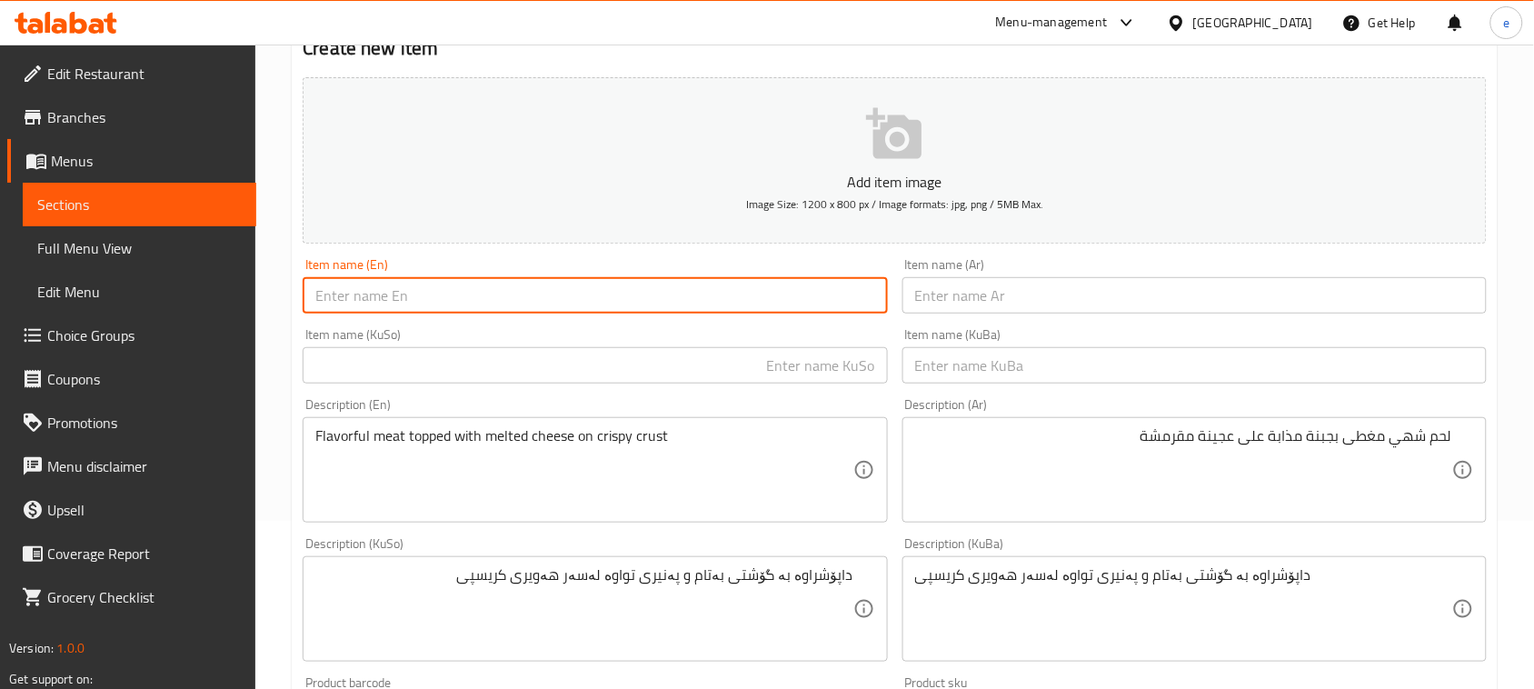
paste input "بيتزا بالجبن ولحم"
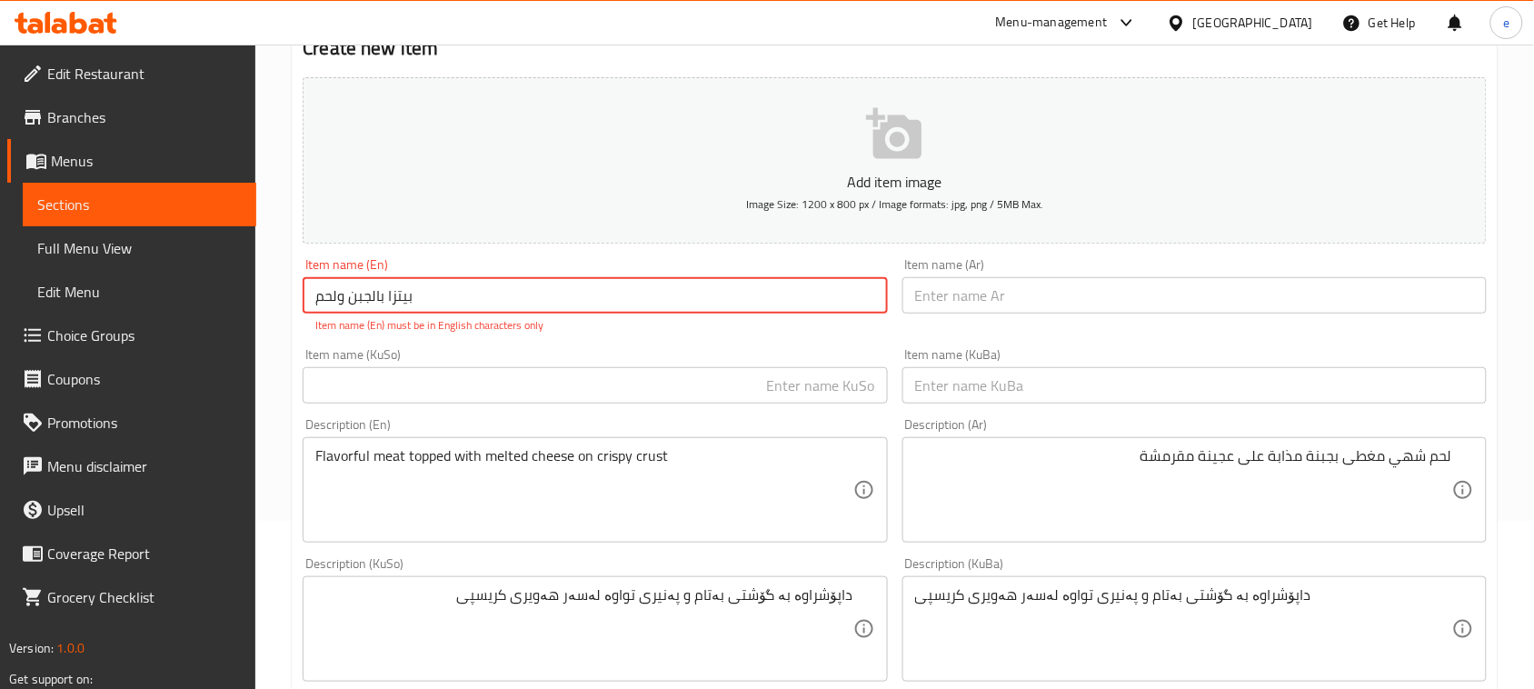
type input "بيتزا بالجبن ولحم"
click at [1011, 297] on input "text" at bounding box center [1194, 295] width 584 height 36
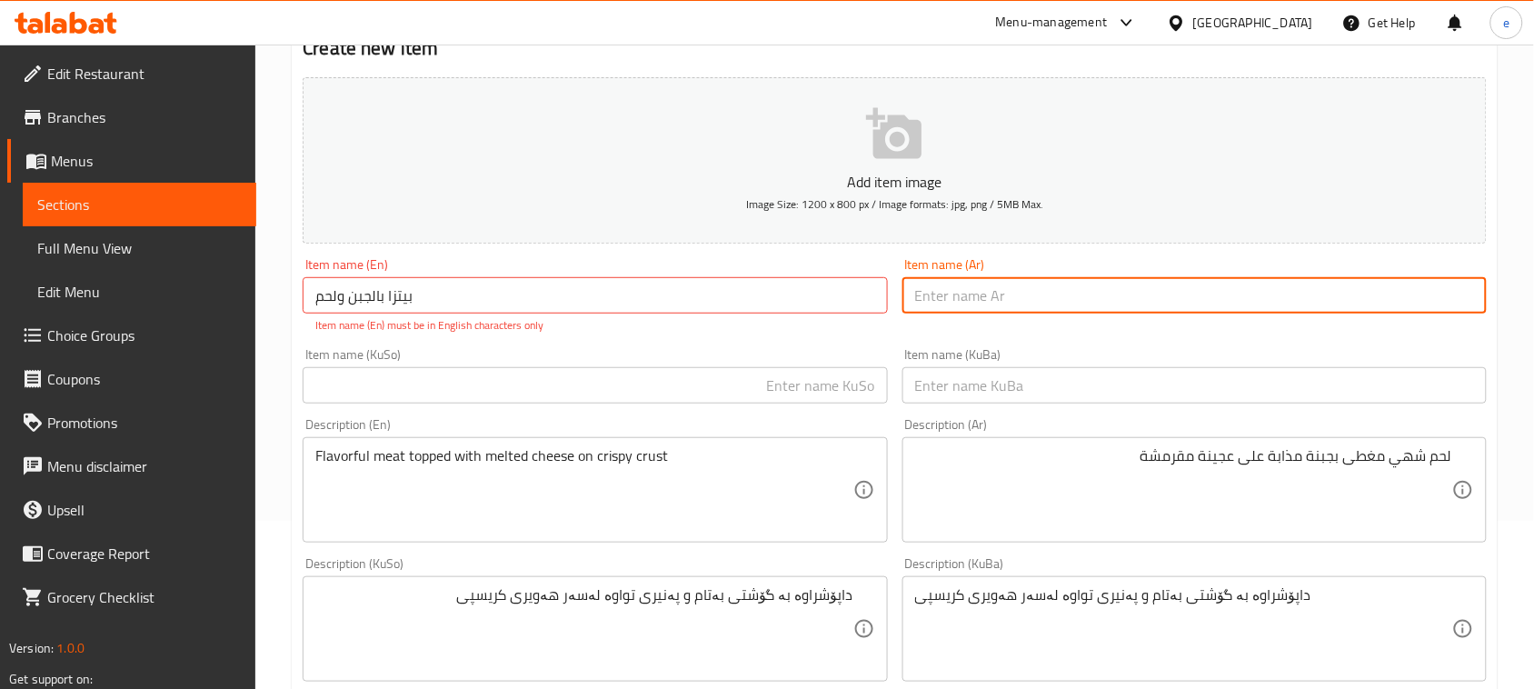
paste input "بيتزا بالجبن ولحم"
type input "بيتزا بالجبن ولحم"
click at [419, 304] on input "بيتزا بالجبن ولحم" at bounding box center [595, 295] width 584 height 36
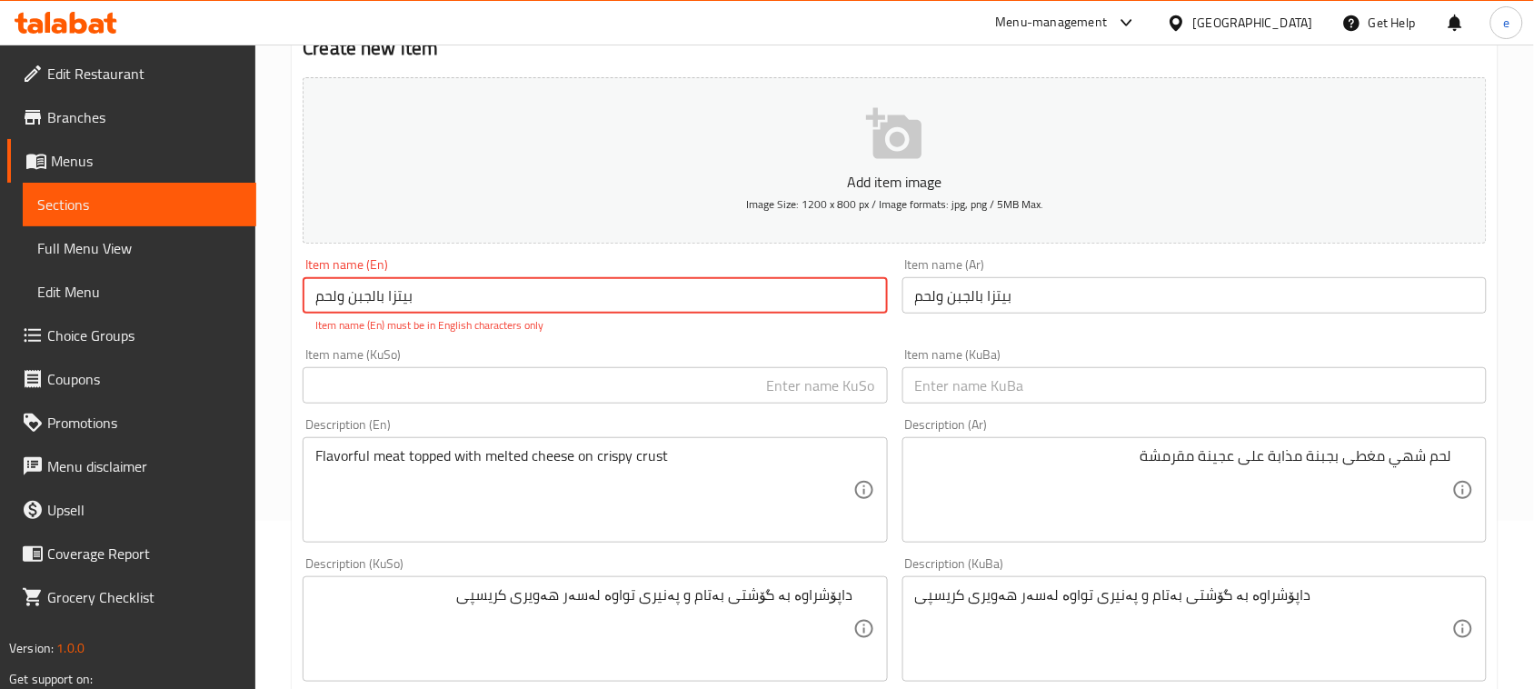
click at [419, 304] on input "بيتزا بالجبن ولحم" at bounding box center [595, 295] width 584 height 36
paste input "Cheese and Meat Pizza"
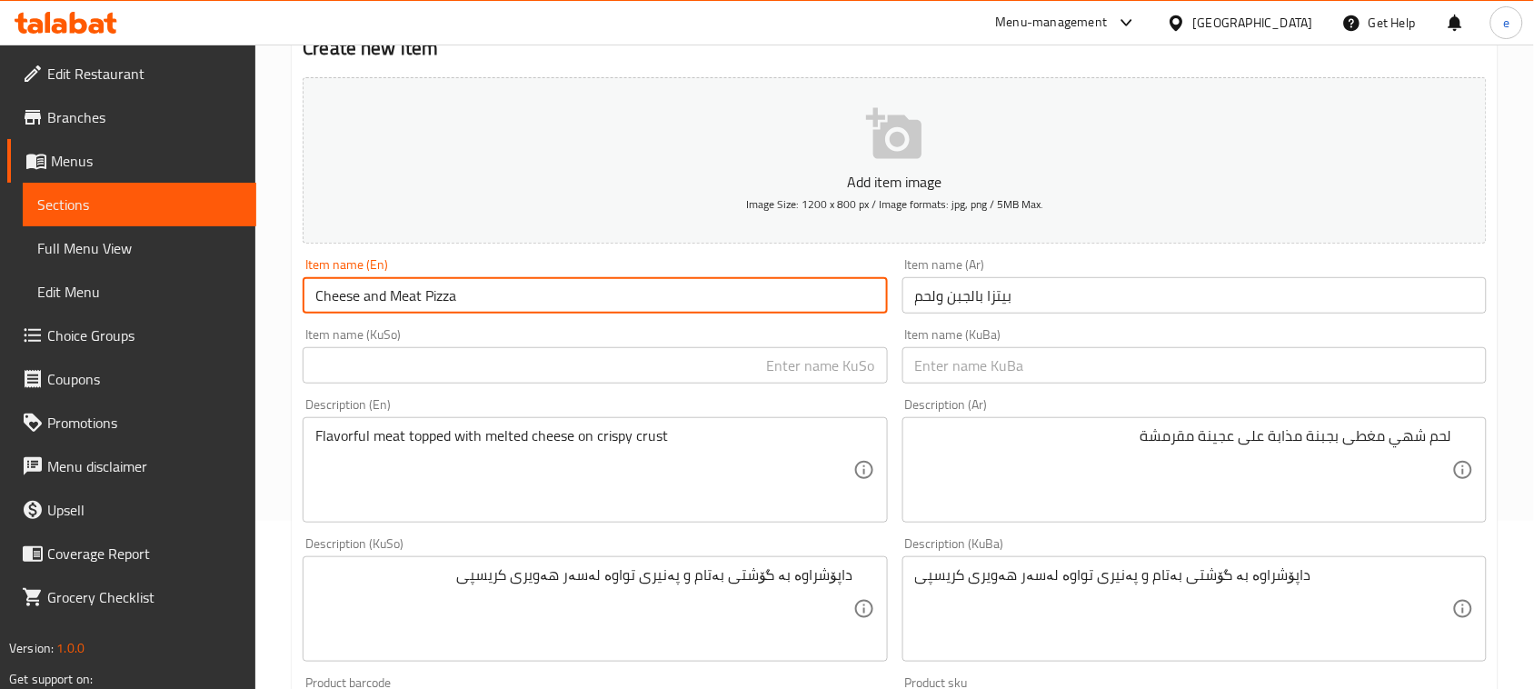
type input "Cheese and Meat Pizza"
click at [692, 365] on input "text" at bounding box center [595, 365] width 584 height 36
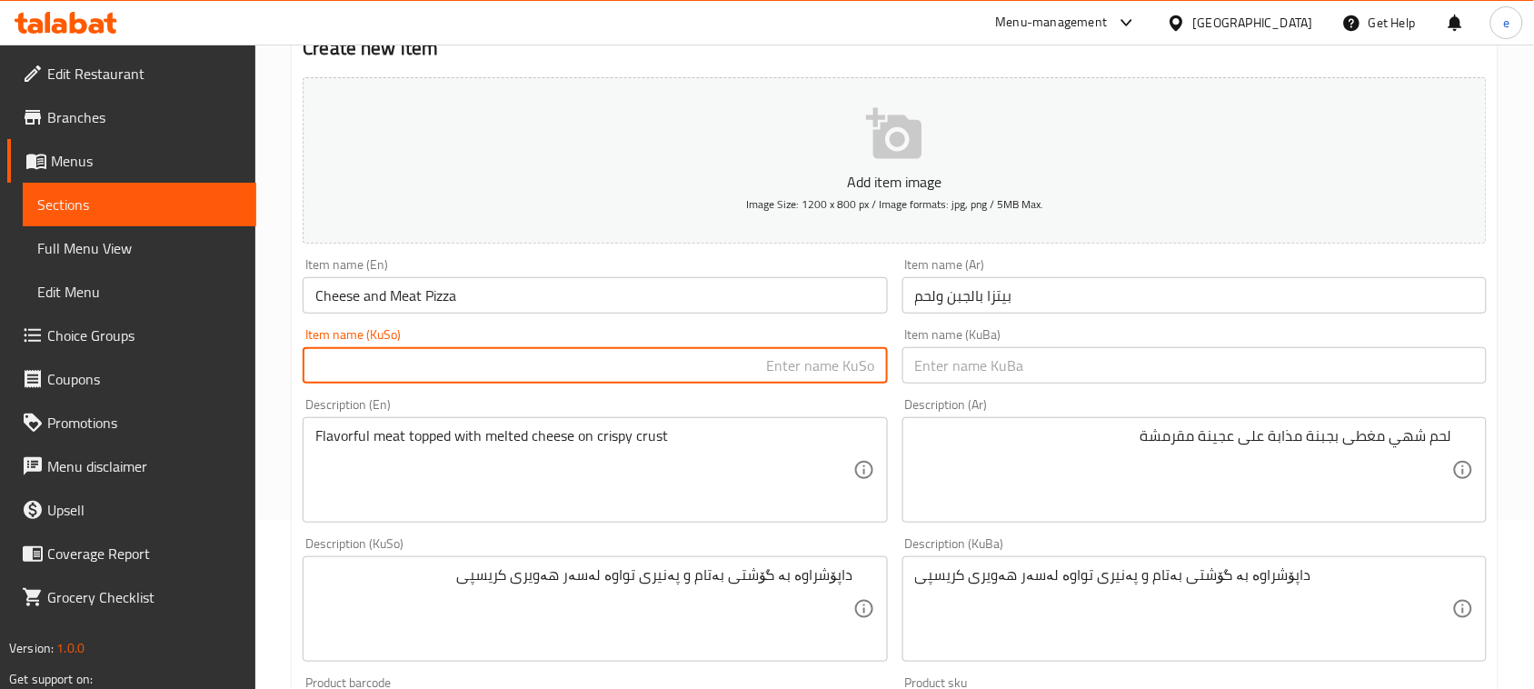
click at [379, 294] on input "Cheese and Meat Pizza" at bounding box center [595, 295] width 584 height 36
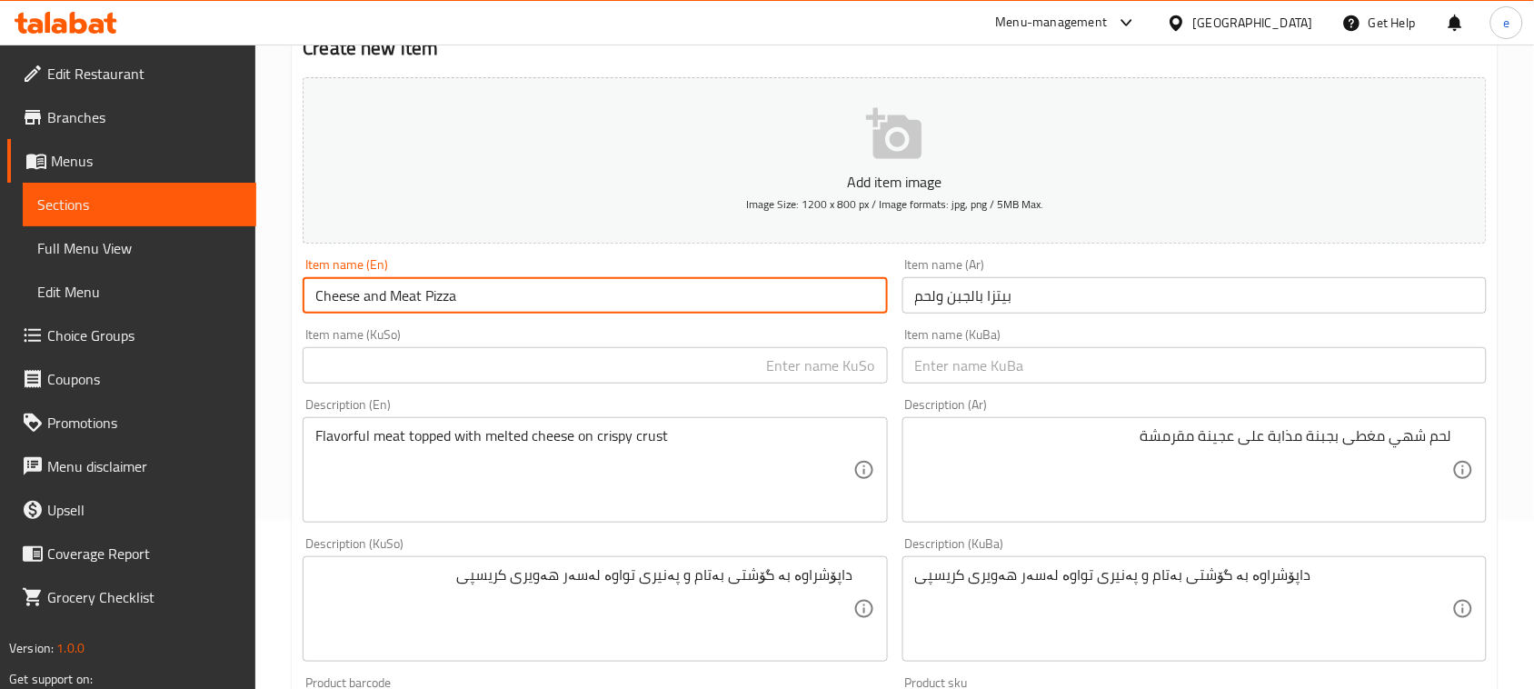
click at [846, 373] on input "text" at bounding box center [595, 365] width 584 height 36
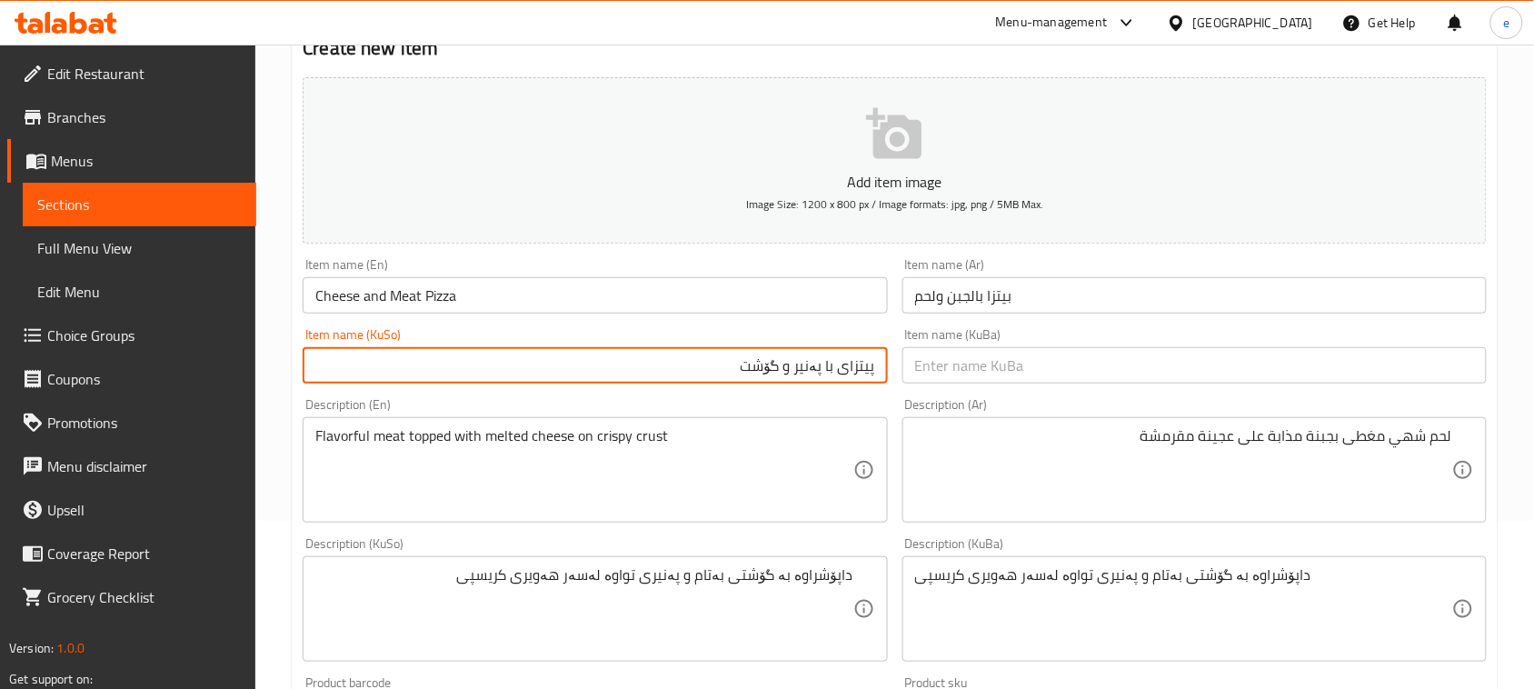
click at [851, 373] on input "پیتزای با پەنیر و گۆشت" at bounding box center [595, 365] width 584 height 36
click at [825, 366] on input "پیتزای با پەنیر و گۆشت" at bounding box center [595, 365] width 584 height 36
click at [839, 369] on input "پیتزای بە پەنیر و گۆشت" at bounding box center [595, 365] width 584 height 36
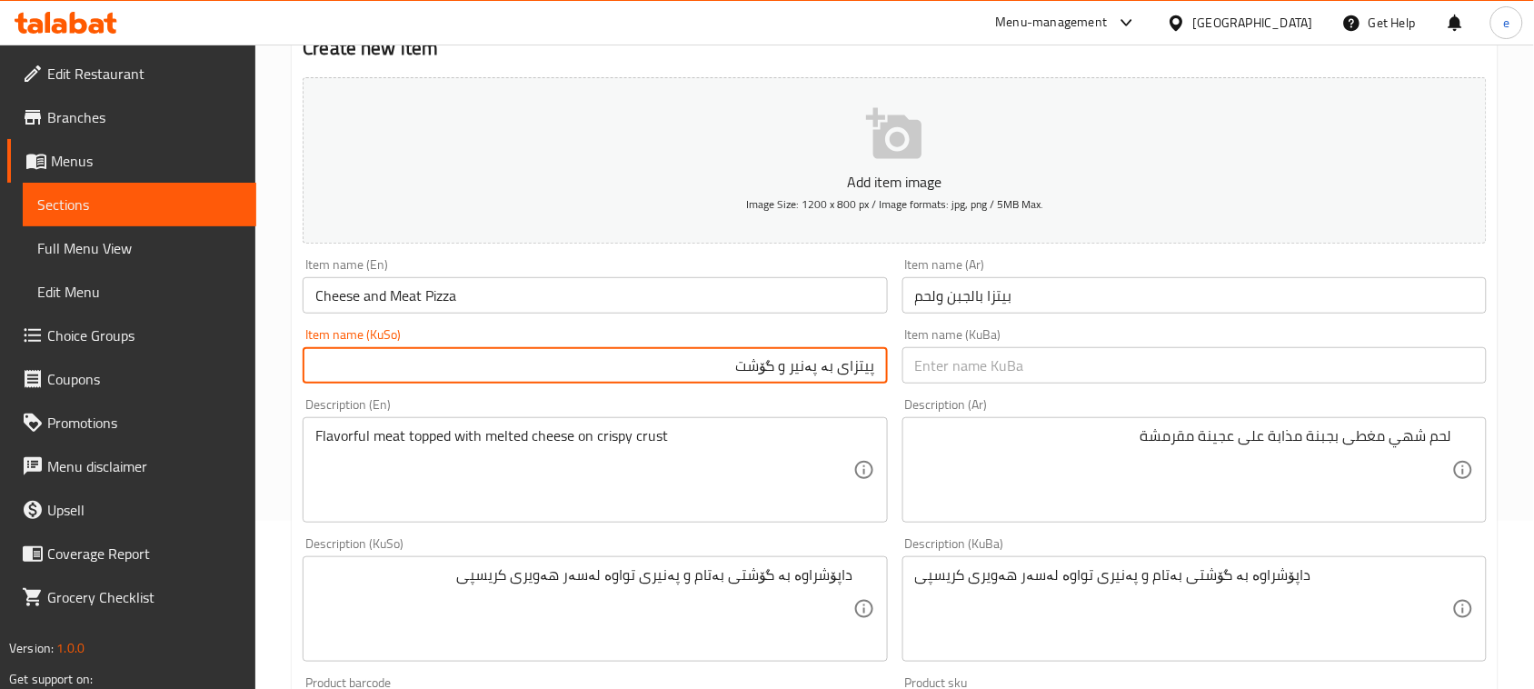
click at [839, 369] on input "پیتزای بە پەنیر و گۆشت" at bounding box center [595, 365] width 584 height 36
type input "پیتزای بە پەنیر و گۆشت"
click at [1037, 373] on input "text" at bounding box center [1194, 365] width 584 height 36
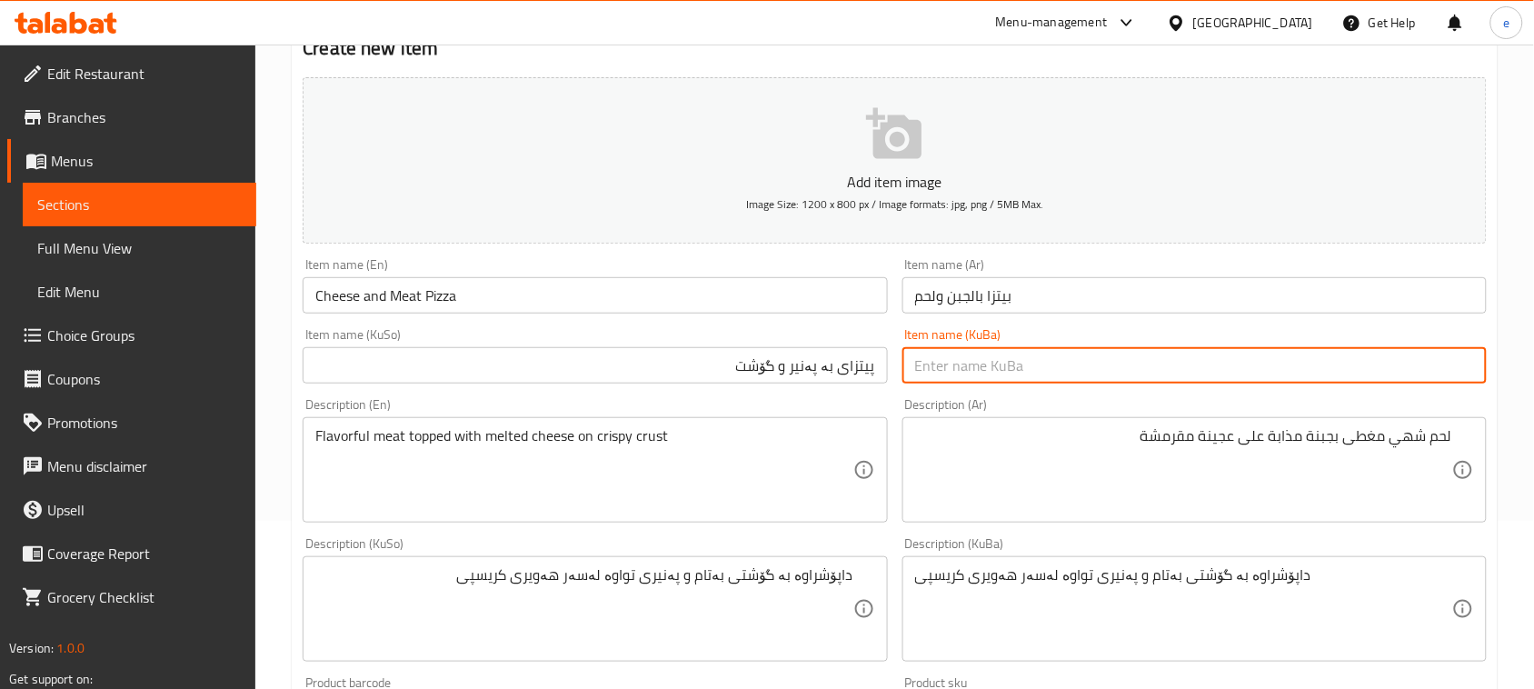
paste input "پیتزای بە پەنیر و گۆشت"
type input "پیتزای بە پەنیر و گۆشت"
click at [722, 487] on textarea "Flavorful meat topped with melted cheese on crispy crust" at bounding box center [583, 470] width 537 height 86
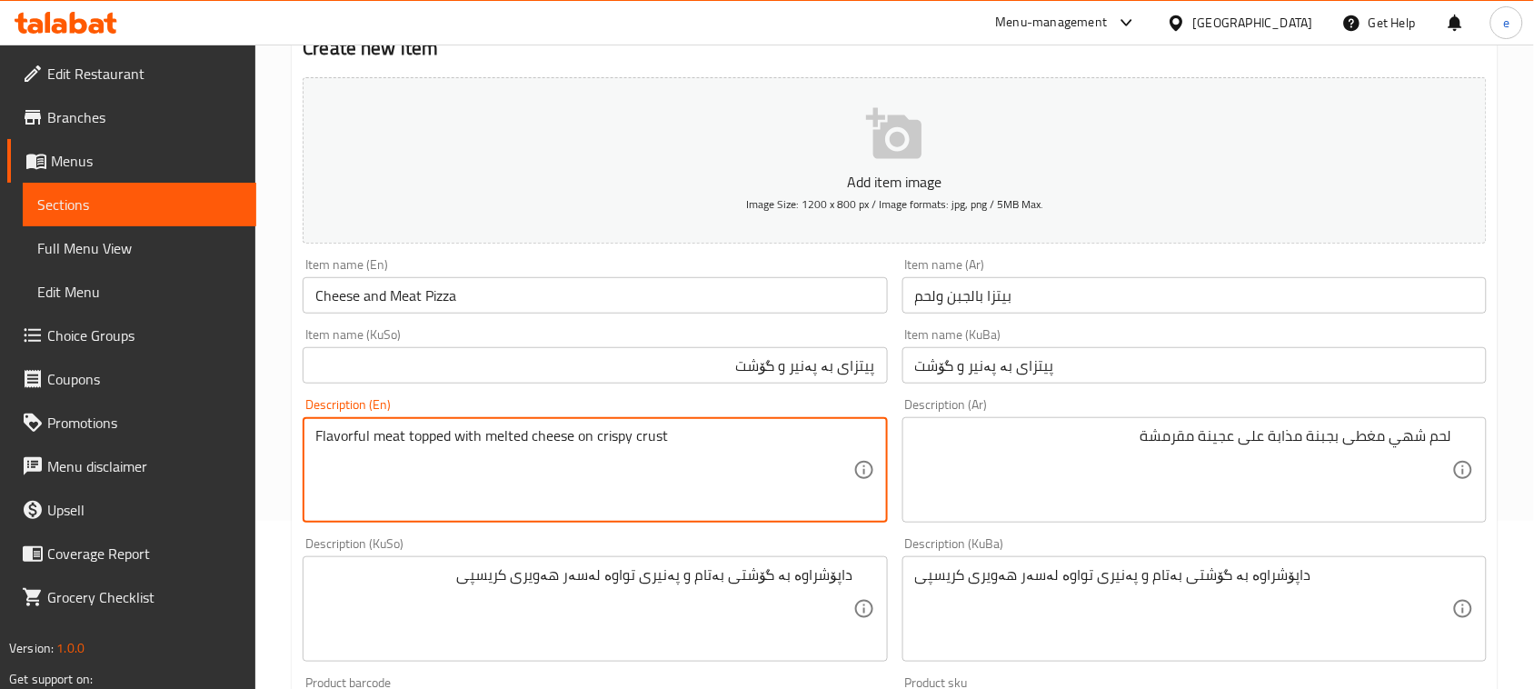
click at [578, 460] on textarea "Flavorful meat topped with melted cheese on crispy crust" at bounding box center [583, 470] width 537 height 86
click at [641, 450] on textarea at bounding box center [583, 470] width 537 height 86
paste textarea "Juicy meat layered with rich blend of cheeses"
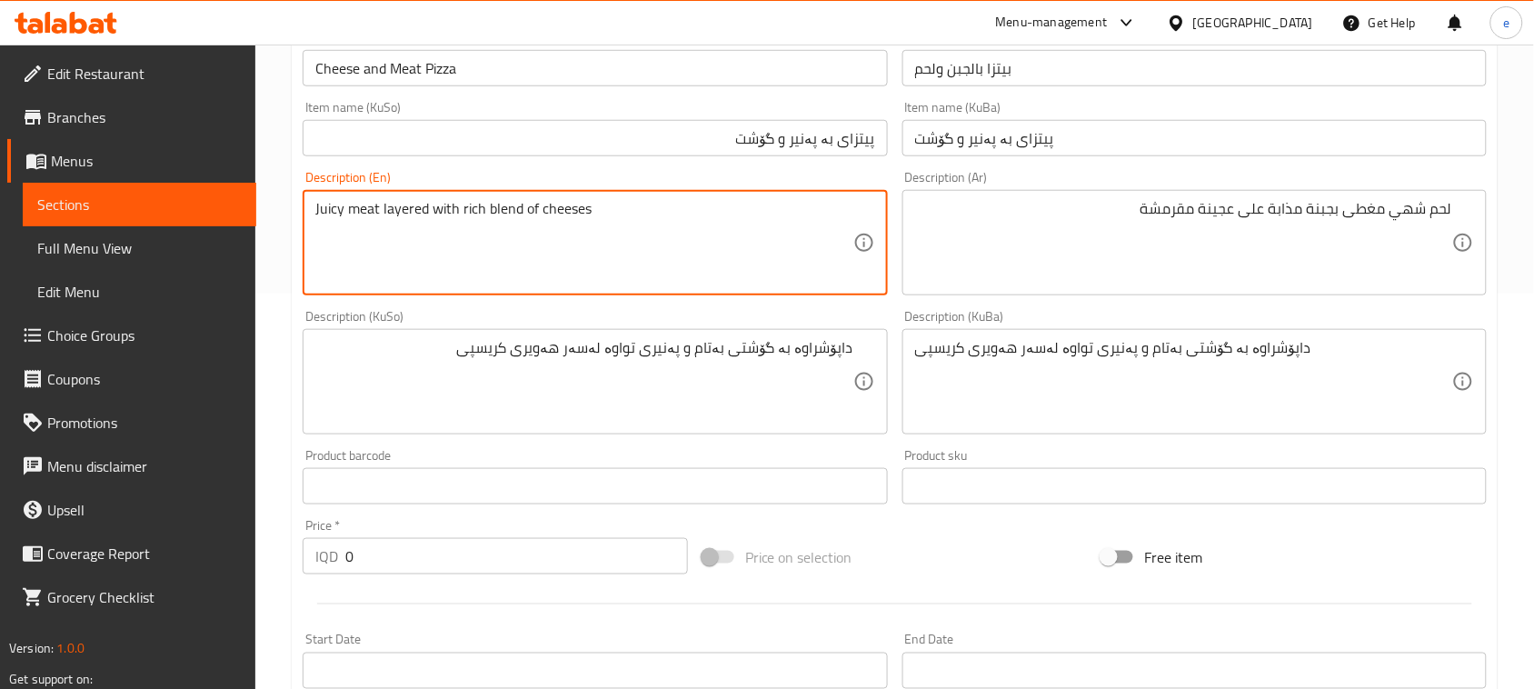
type textarea "Juicy meat layered with rich blend of cheeses"
click at [783, 438] on div "Description (KuSo) داپۆشراوە بە گۆشتی بەتام و پەنیری تواوە لەسەر هەویری کریسپی …" at bounding box center [594, 372] width 599 height 139
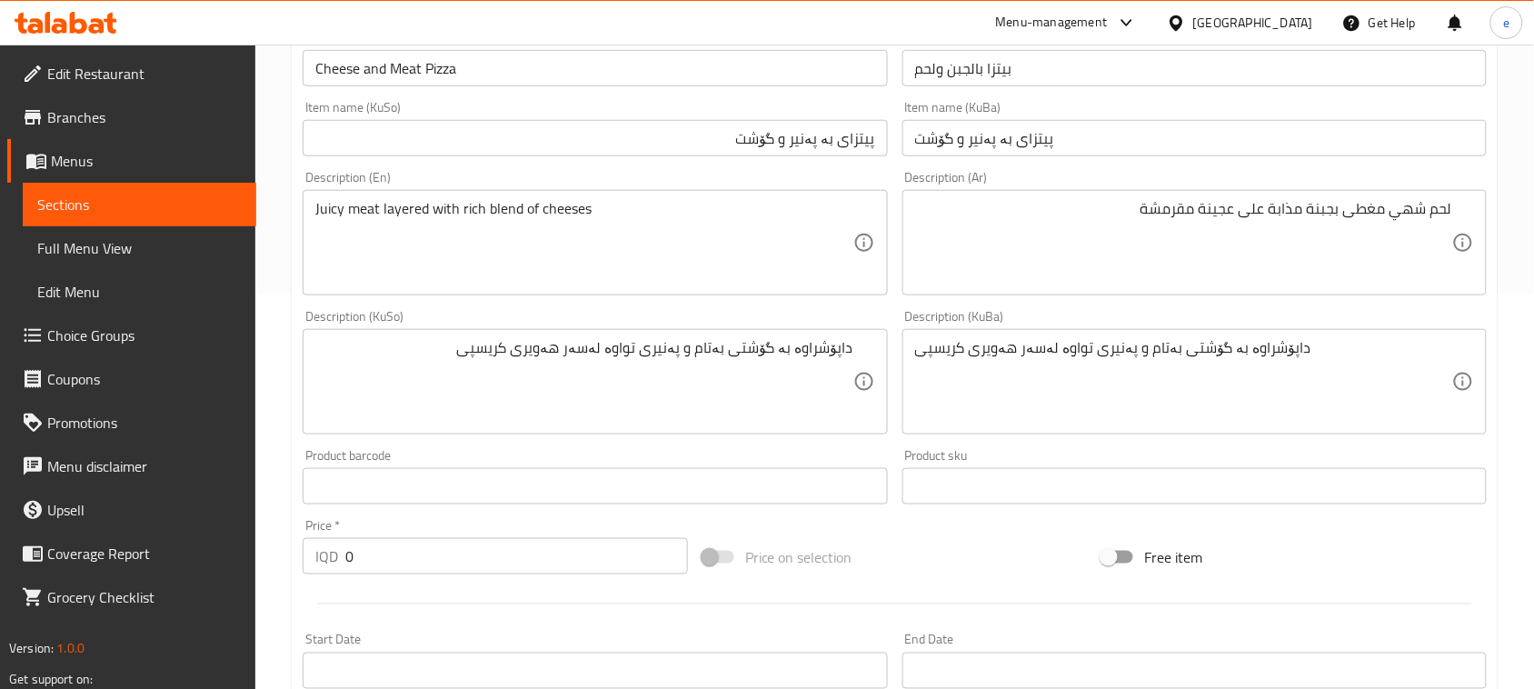
click at [784, 419] on textarea "داپۆشراوە بە گۆشتی بەتام و پەنیری تواوە لەسەر هەویری کریسپی" at bounding box center [583, 382] width 537 height 86
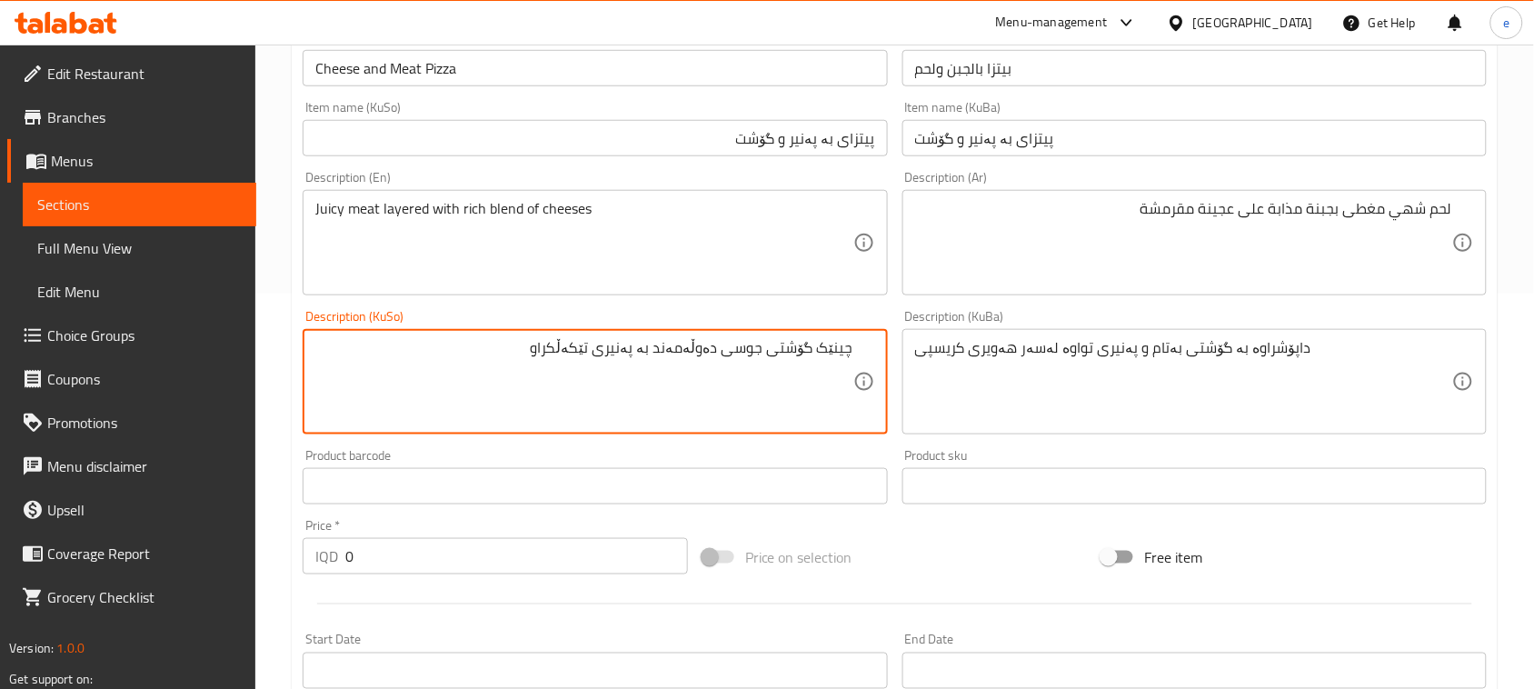
click at [674, 379] on textarea "چینێک گۆشتی جوسی دەوڵەمەند بە پەنیری تێکەڵکراو" at bounding box center [583, 382] width 537 height 86
type textarea "چینێک گۆشتی جوسی دەوڵەمەند بە پەنیری تێکەڵکراو"
click at [989, 407] on textarea "داپۆشراوە بە گۆشتی بەتام و پەنیری تواوە لەسەر هەویری کریسپی" at bounding box center [1183, 382] width 537 height 86
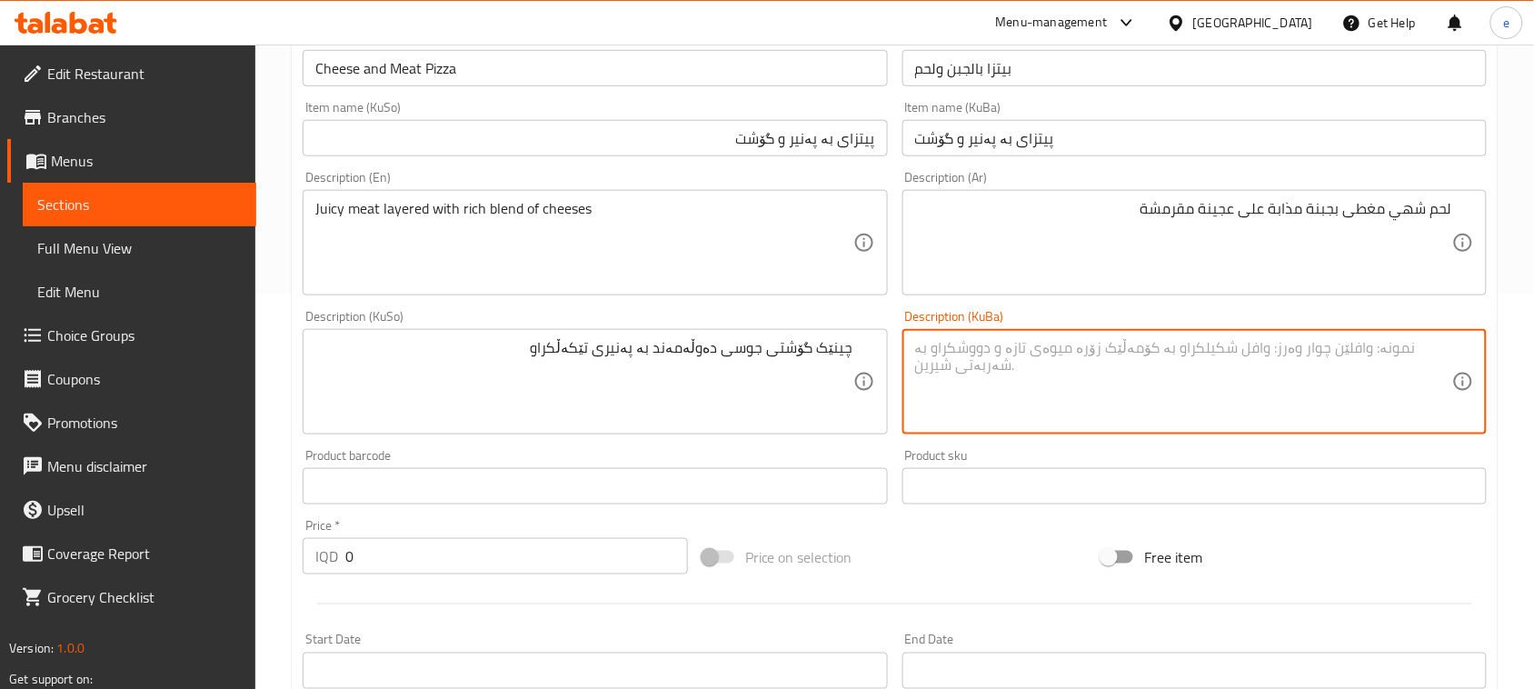
paste textarea "چینێک گۆشتی جوسی دەوڵەمەند بە پەنیری تێکەڵکراو"
type textarea "چینێک گۆشتی جوسی دەوڵەمەند بە پەنیری تێکەڵکراو"
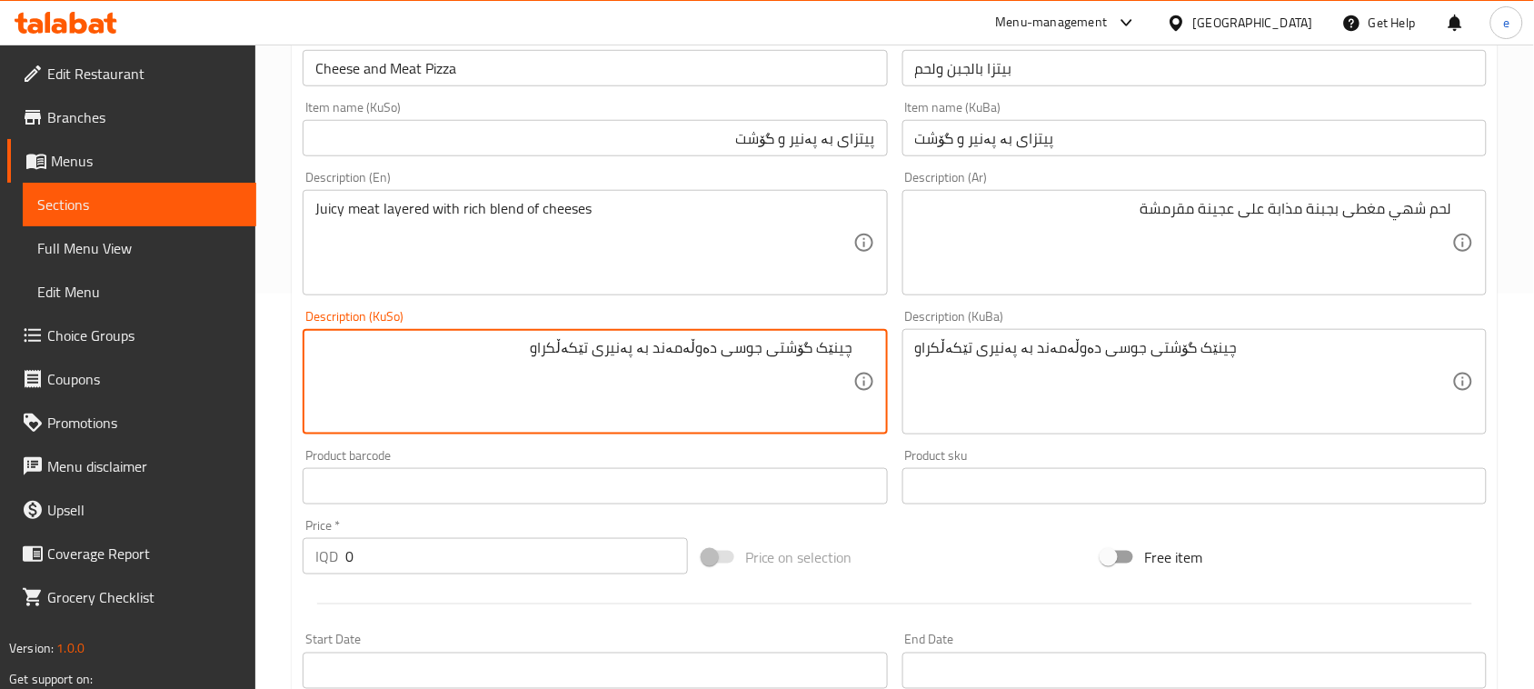
click at [575, 355] on textarea "چینێک گۆشتی جوسی دەوڵەمەند بە پەنیری تێکەڵکراو" at bounding box center [583, 382] width 537 height 86
click at [625, 351] on textarea "چینێک گۆشتی جوسی دەوڵەمەند بە تیکەلەی پەنیر" at bounding box center [583, 382] width 537 height 86
click at [755, 345] on textarea "چینێک گۆشتی جوسی دەوڵەمەند بە تیکەڵەی پەنیر" at bounding box center [583, 382] width 537 height 86
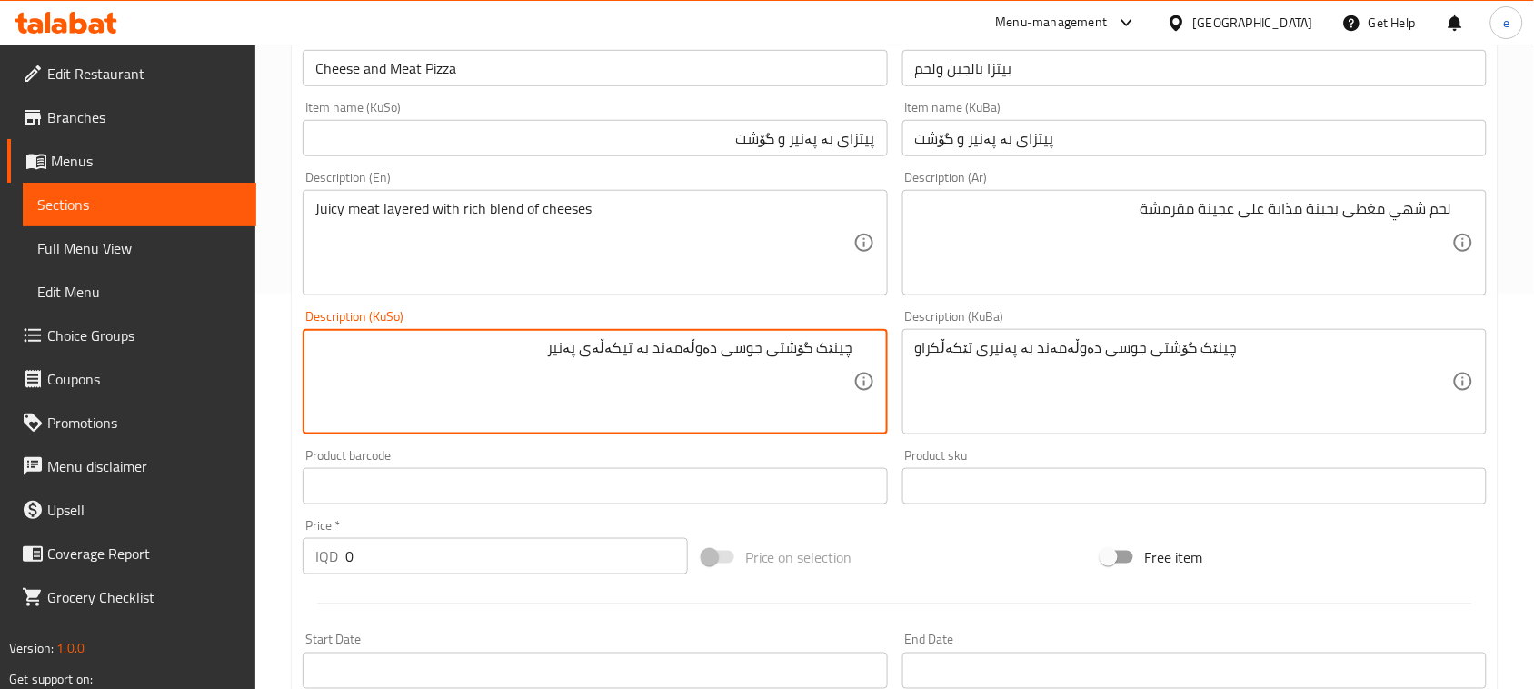
type textarea "چینێک گۆشتی جوسی دەوڵەمەند بە تیکەڵەی پەنیر"
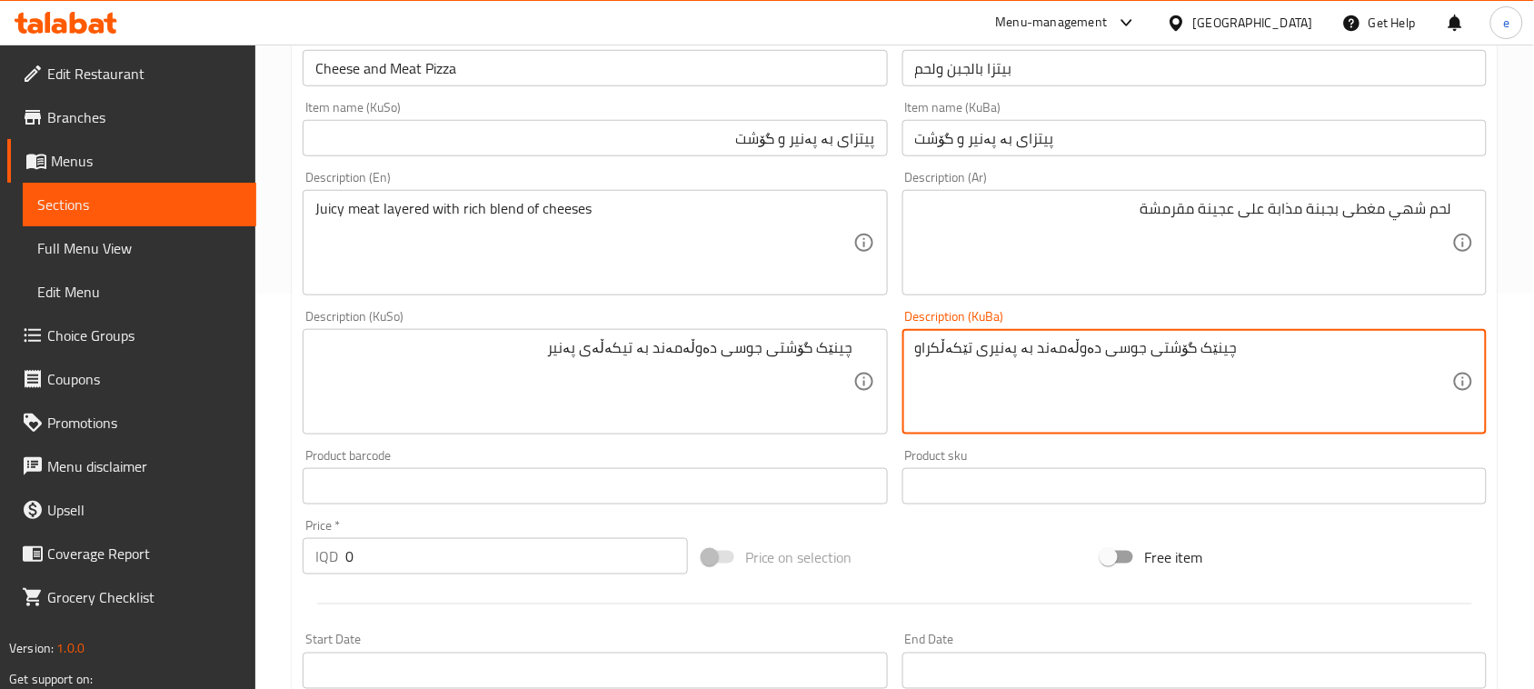
click at [1055, 352] on textarea "چینێک گۆشتی جوسی دەوڵەمەند بە پەنیری تێکەڵکراو" at bounding box center [1183, 382] width 537 height 86
paste textarea "تیکەڵەی پەنیر"
type textarea "چینێک گۆشتی جوسی دەوڵەمەند بە تیکەڵەی پەنیر"
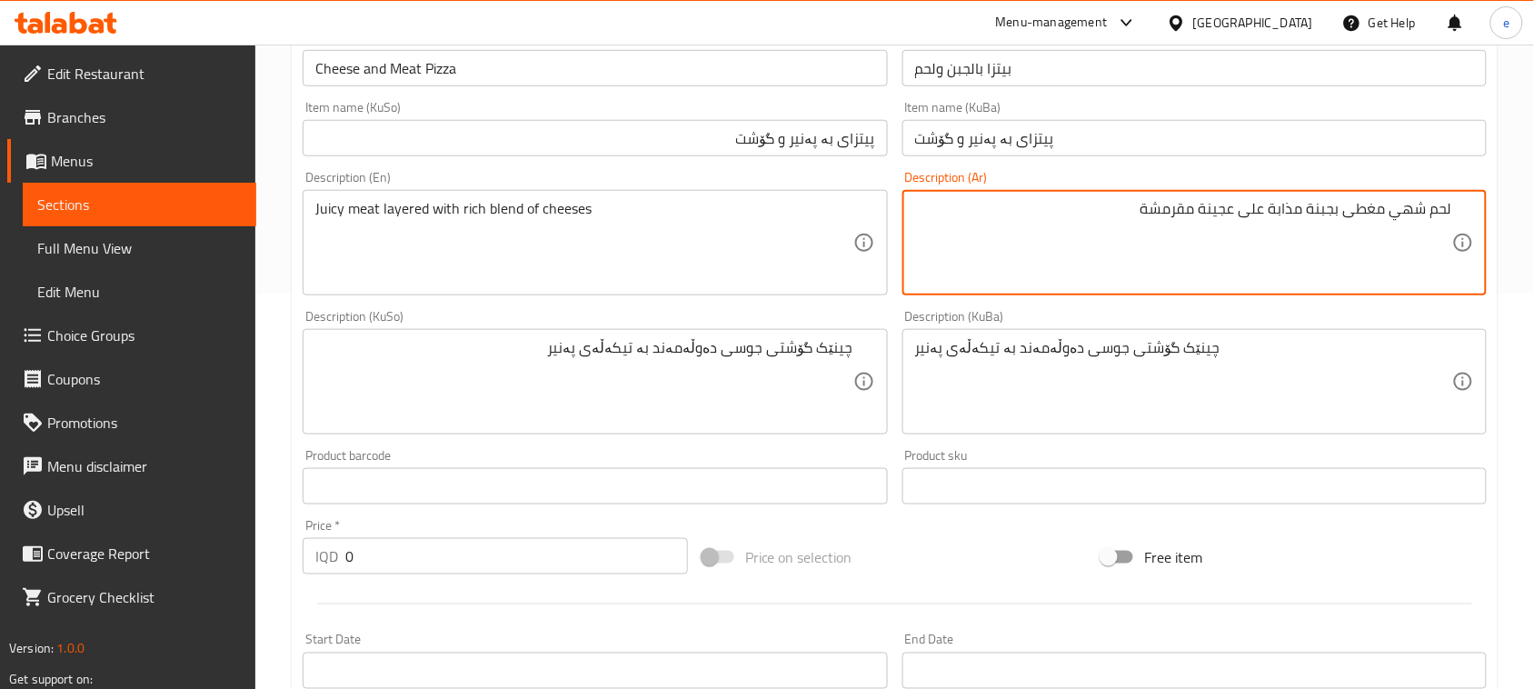
click at [1110, 286] on textarea "لحم شهي مغطى بجبنة مذابة على عجينة مقرمشة" at bounding box center [1183, 243] width 537 height 86
paste textarea "طبقة من لحم جوسي مع مزيج غني من جبن"
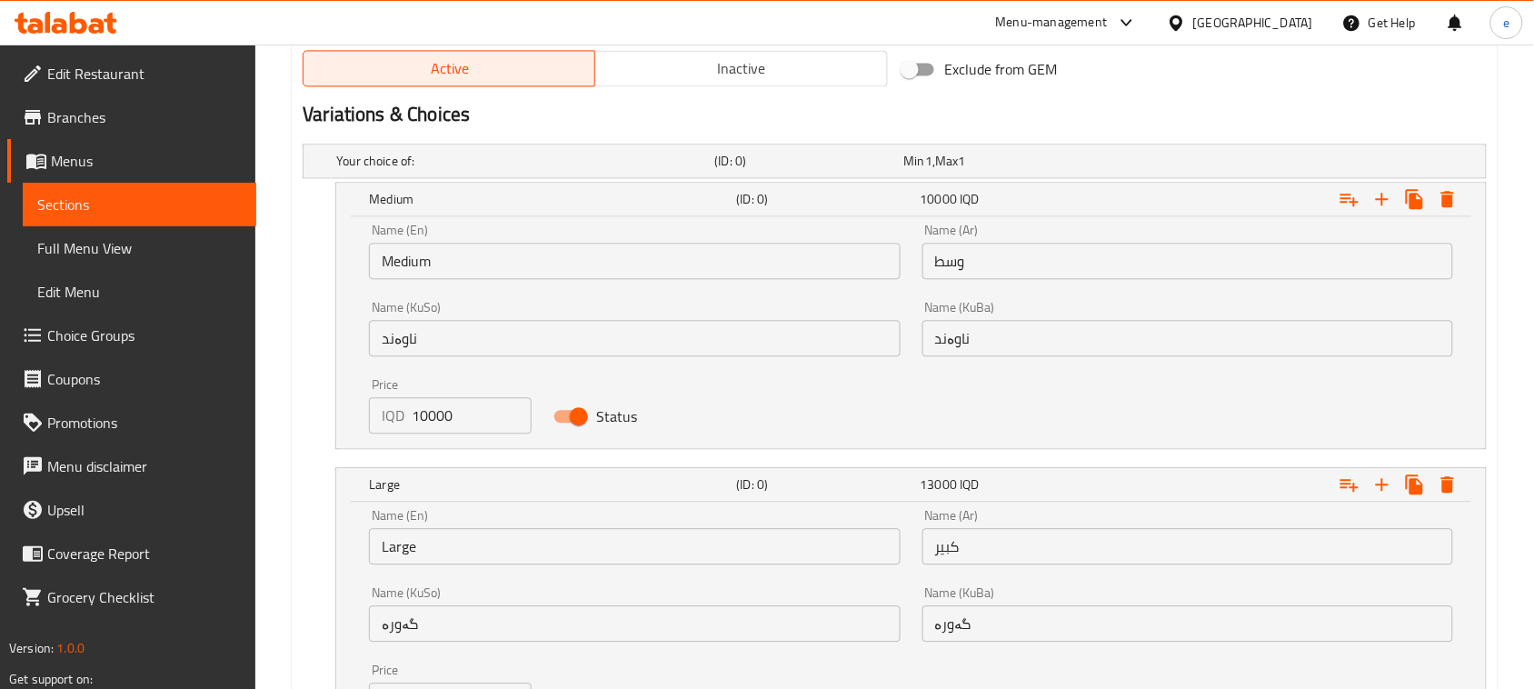
scroll to position [1082, 0]
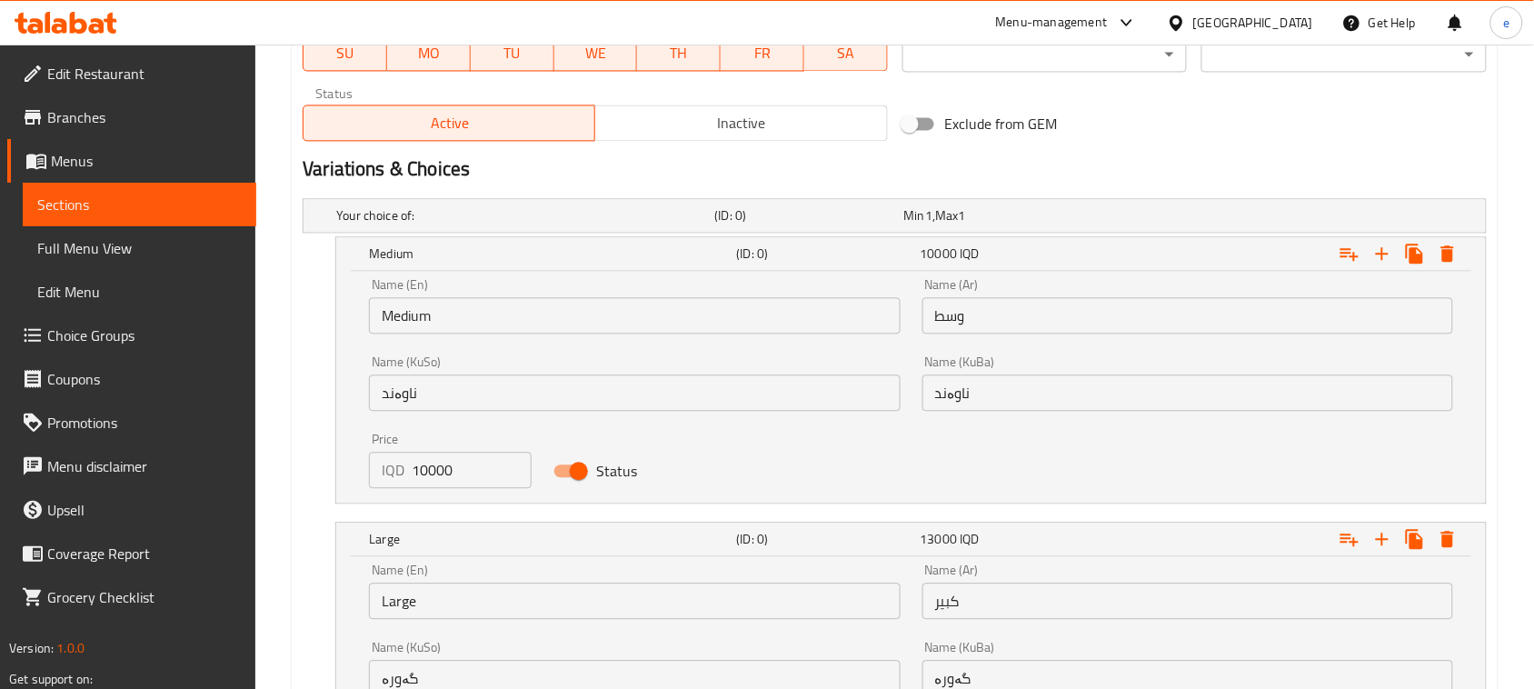
type textarea "طبقة من لحم جوسي مع مزيج غني من جبن"
drag, startPoint x: 464, startPoint y: 473, endPoint x: 379, endPoint y: 475, distance: 85.5
click at [379, 475] on div "IQD 10000 Price" at bounding box center [450, 470] width 163 height 36
paste input "900"
type input "9000"
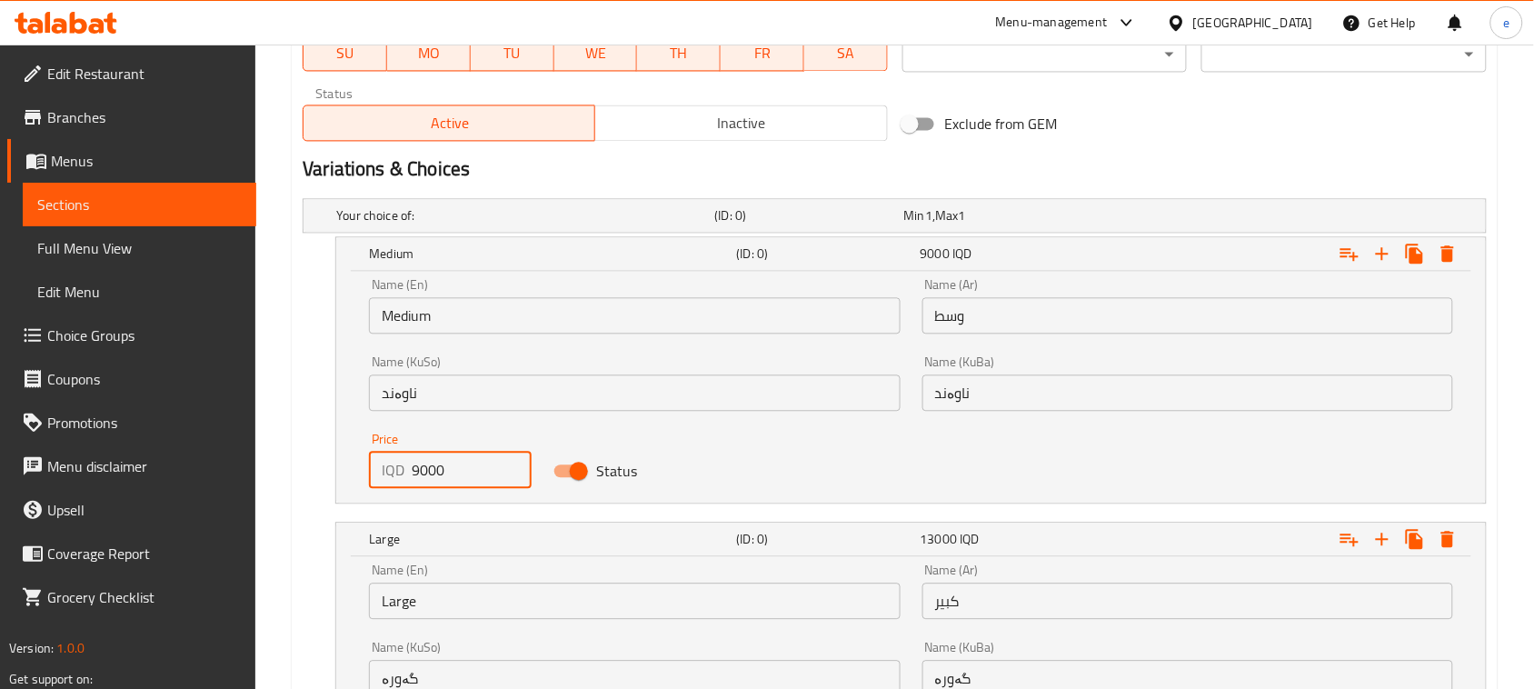
click at [411, 310] on input "Medium" at bounding box center [634, 315] width 531 height 36
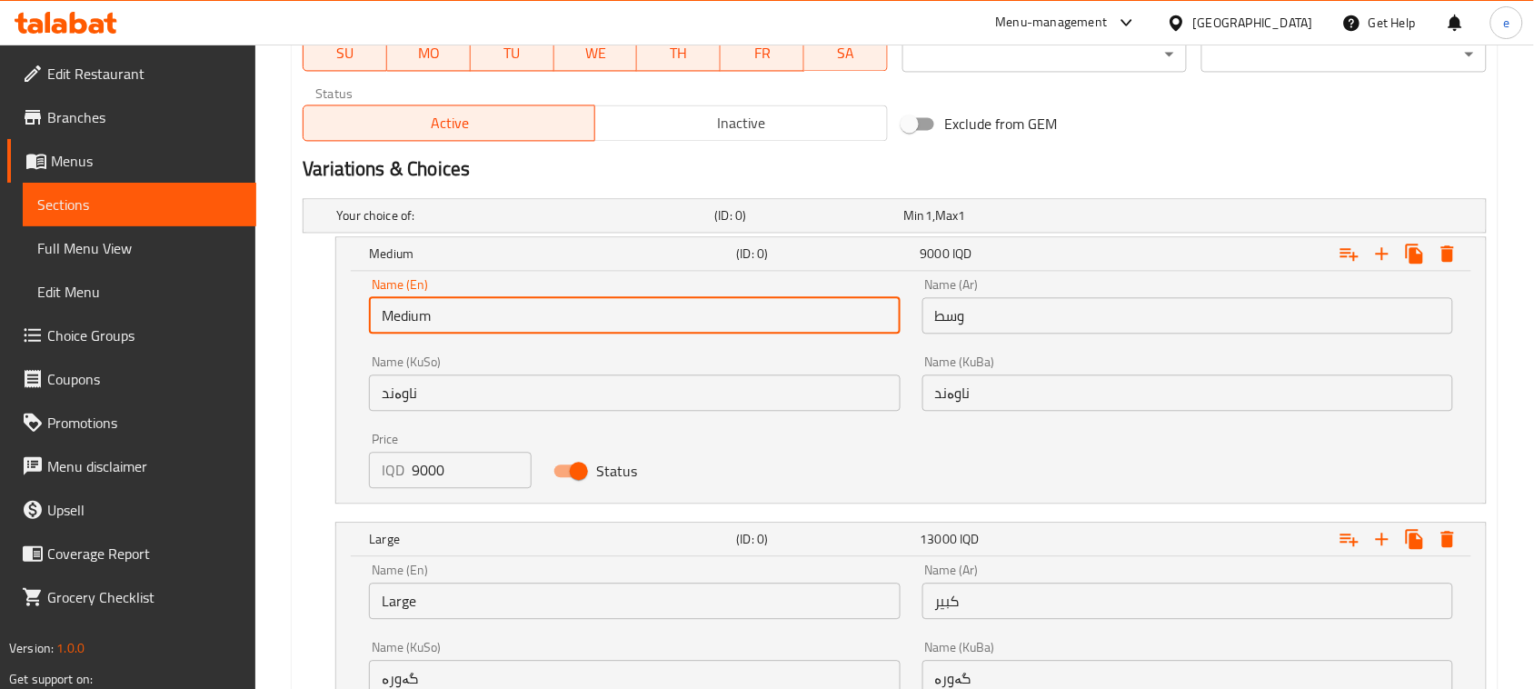
type input "Choice"
click at [414, 324] on input "text" at bounding box center [634, 315] width 531 height 36
type input "Medium"
click at [514, 404] on input "ناوەند" at bounding box center [634, 392] width 531 height 36
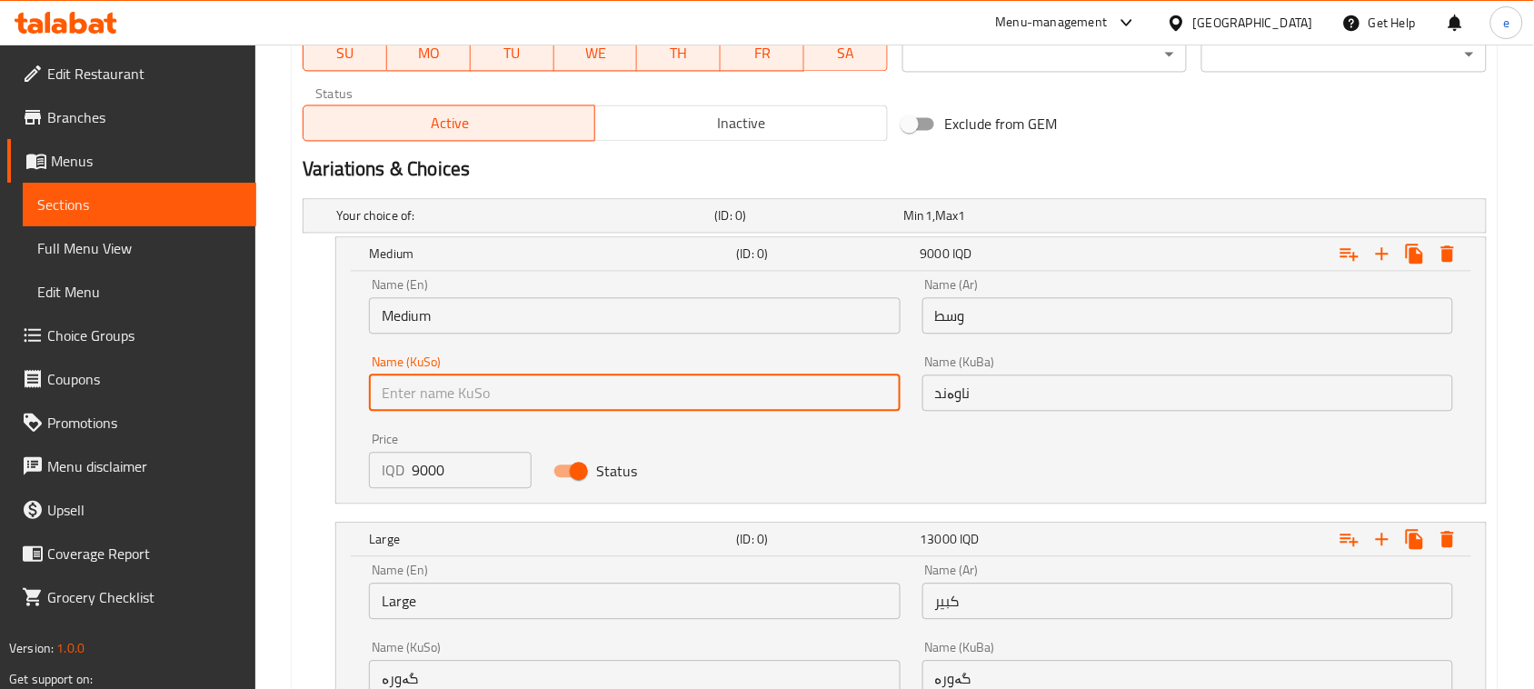
type input "ناوەند"
click at [1022, 405] on input "ناوەند" at bounding box center [1187, 392] width 531 height 36
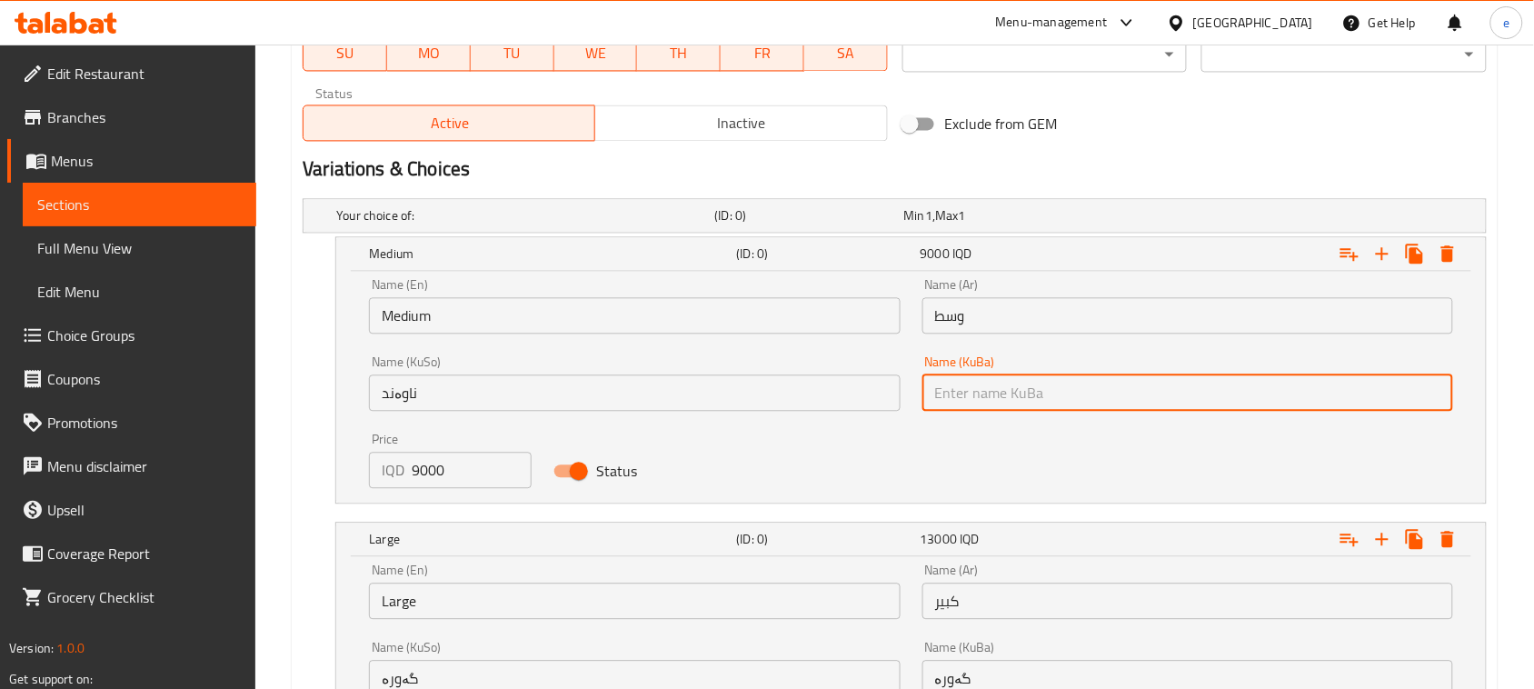
type input "ناوەند"
click at [1022, 307] on input "وسط" at bounding box center [1187, 315] width 531 height 36
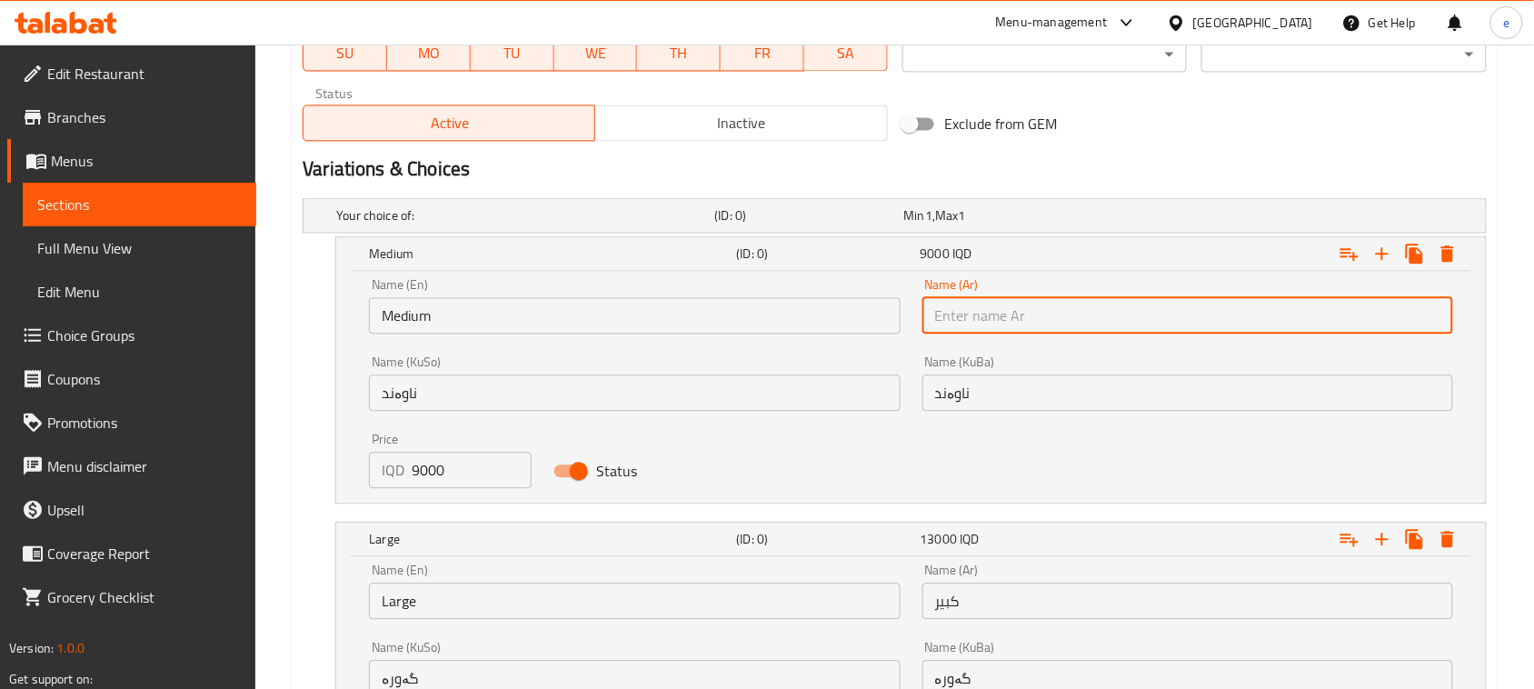
type input "وسط"
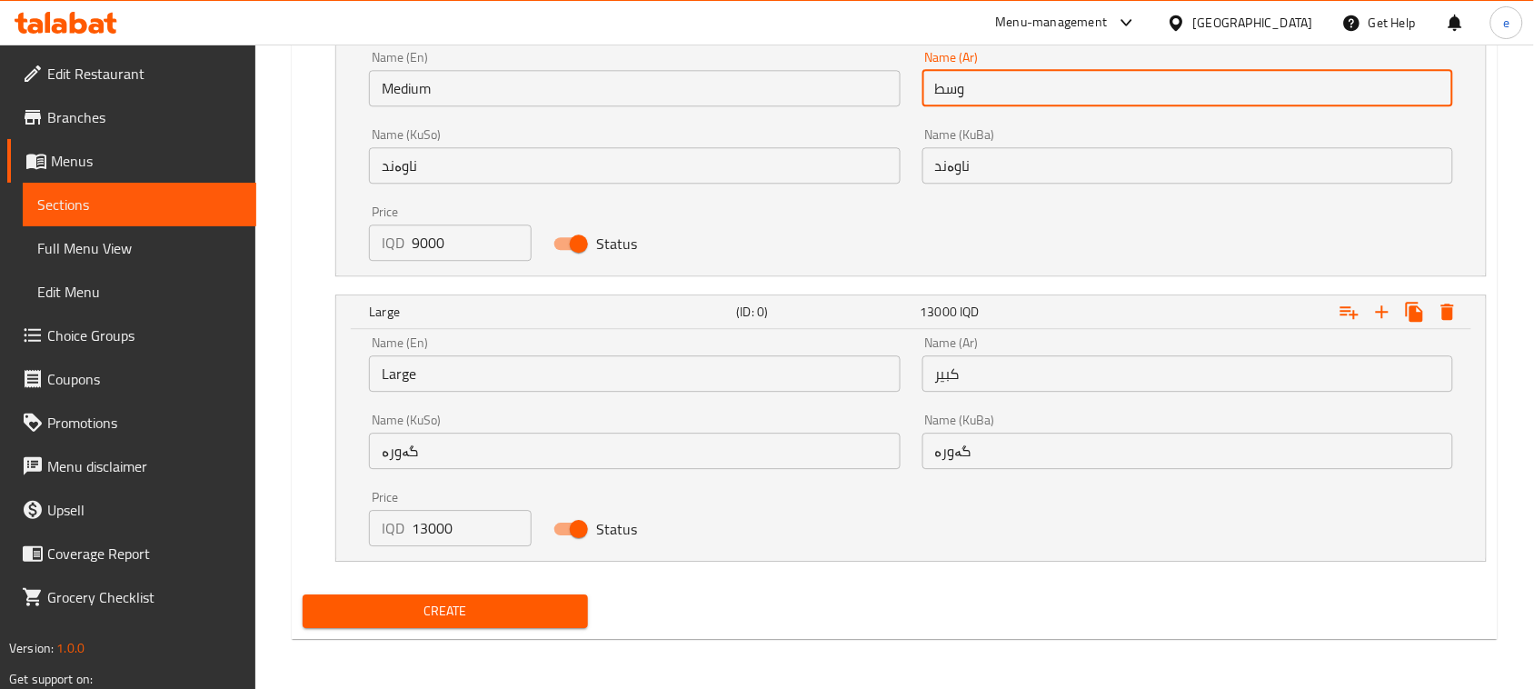
drag, startPoint x: 433, startPoint y: 533, endPoint x: 353, endPoint y: 533, distance: 80.9
click at [353, 533] on div "Name (En) Large Name (En) Name (Ar) كبير Name (Ar) Name (KuSo) گەورە Name (KuSo…" at bounding box center [911, 445] width 1150 height 232
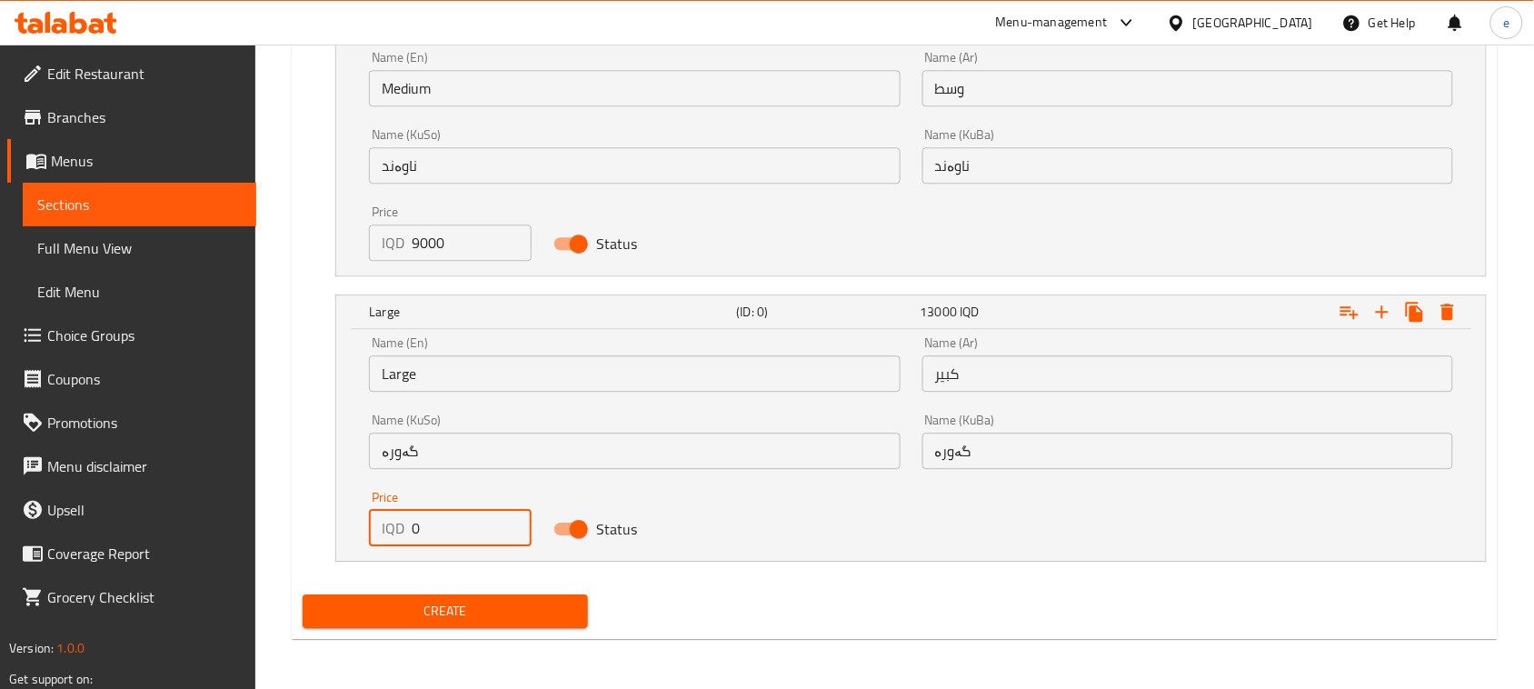
paste input "1200"
type input "12000"
click at [438, 450] on input "گەورە" at bounding box center [634, 451] width 531 height 36
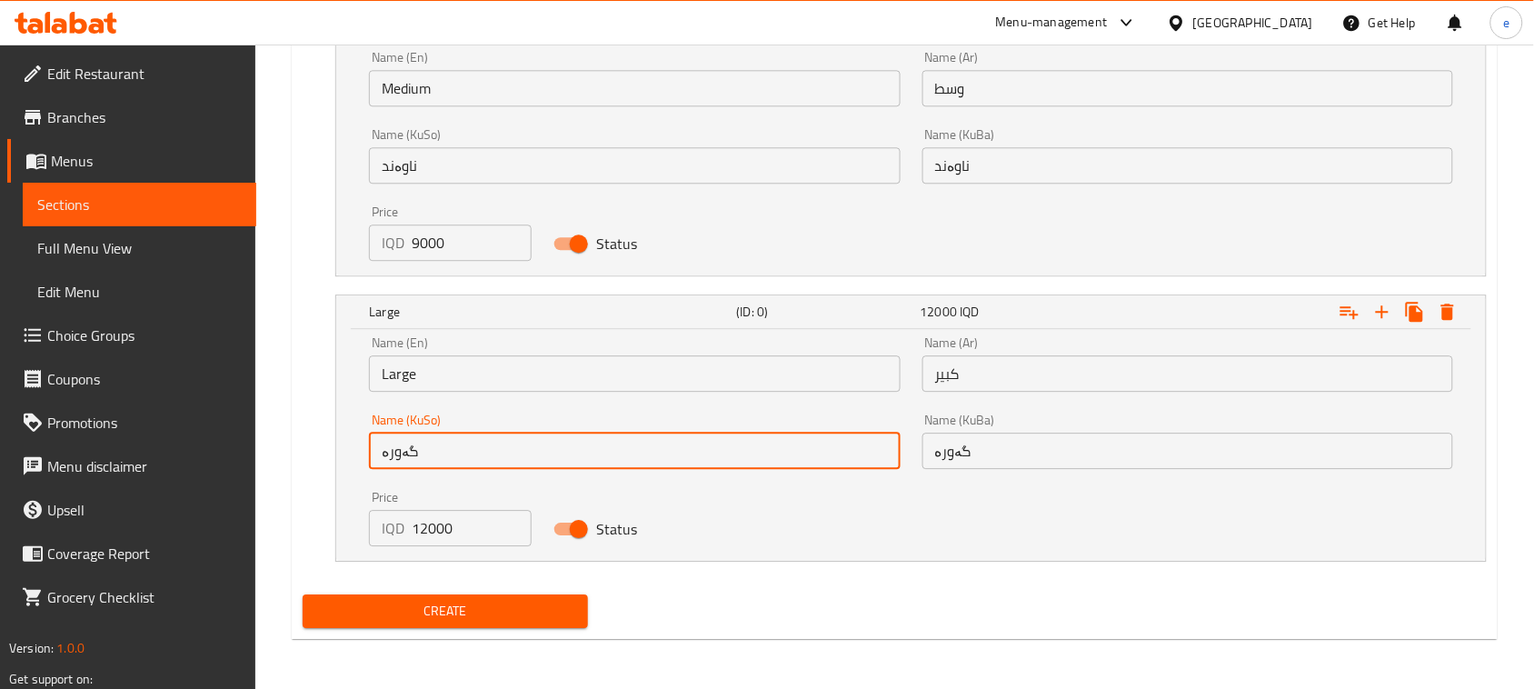
type input "گەورە"
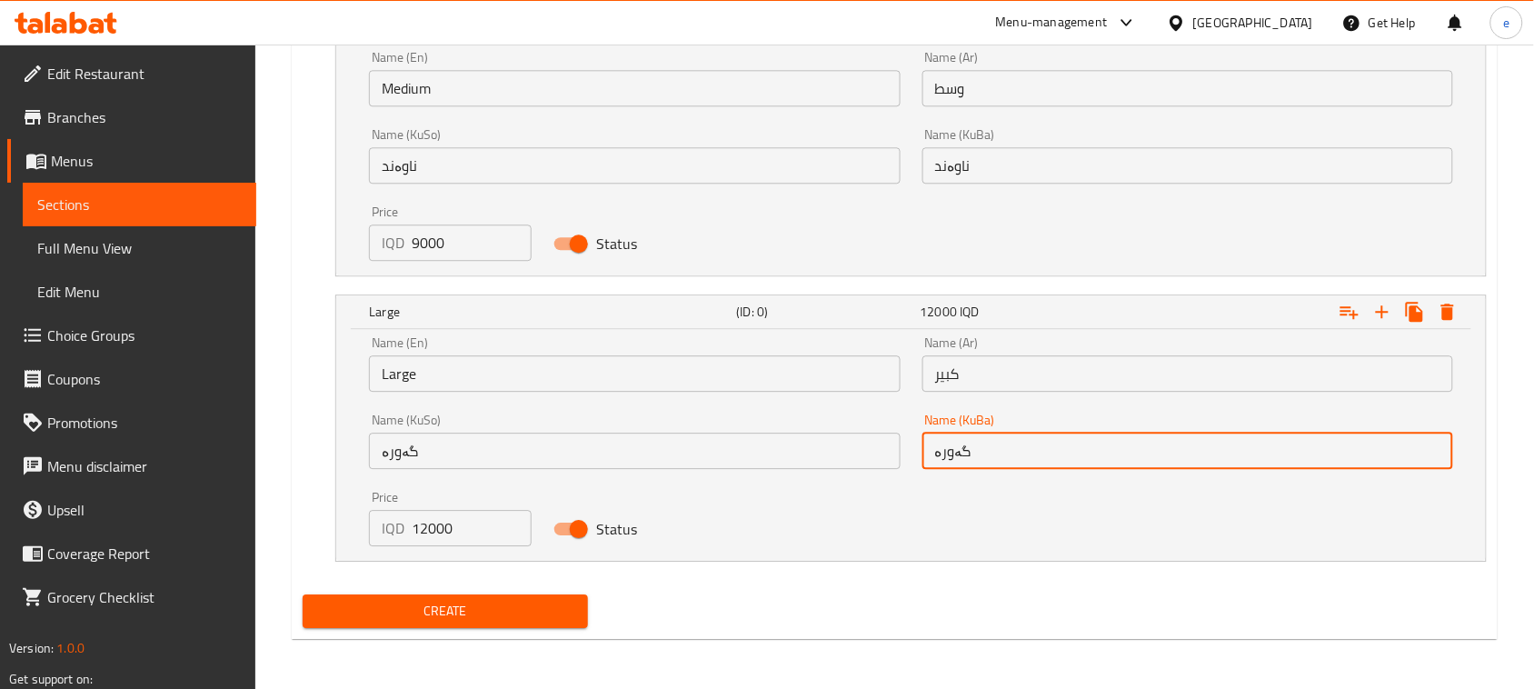
click at [1079, 456] on input "گەورە" at bounding box center [1187, 451] width 531 height 36
type input "گەورە"
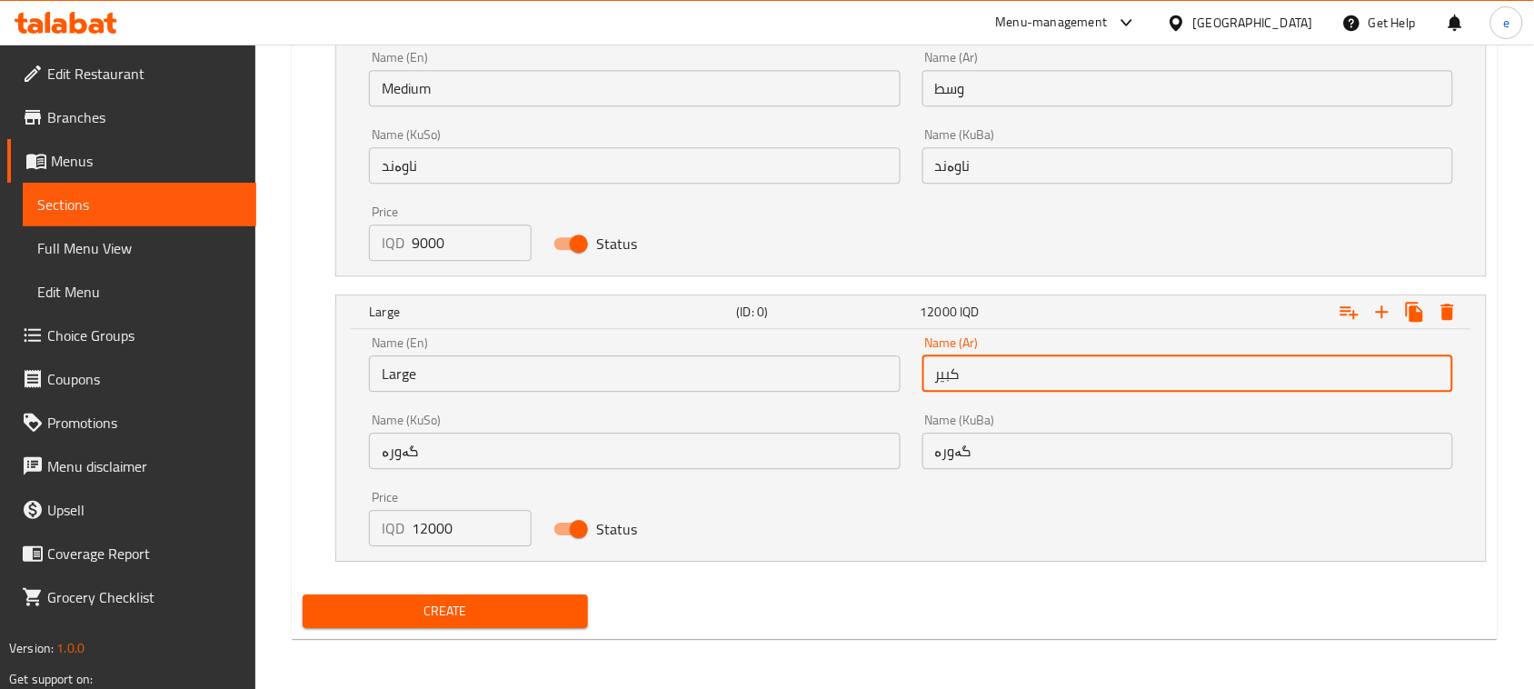
click at [970, 370] on input "كبير" at bounding box center [1187, 373] width 531 height 36
type input "كبير"
click at [415, 380] on input "Large" at bounding box center [634, 373] width 531 height 36
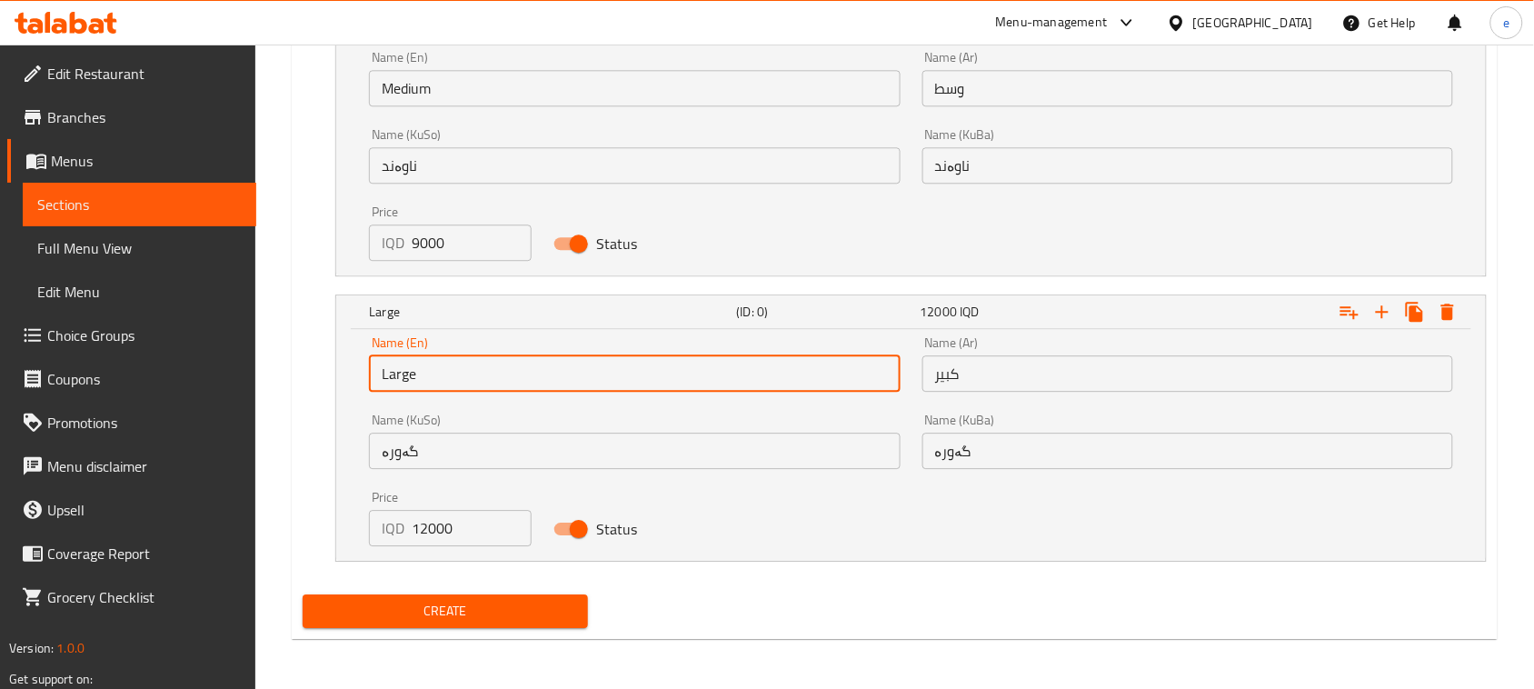
click at [415, 380] on input "Large" at bounding box center [634, 373] width 531 height 36
type input "Choice"
click at [415, 380] on input "text" at bounding box center [634, 373] width 531 height 36
type input "Large"
click at [462, 621] on span "Create" at bounding box center [445, 611] width 256 height 23
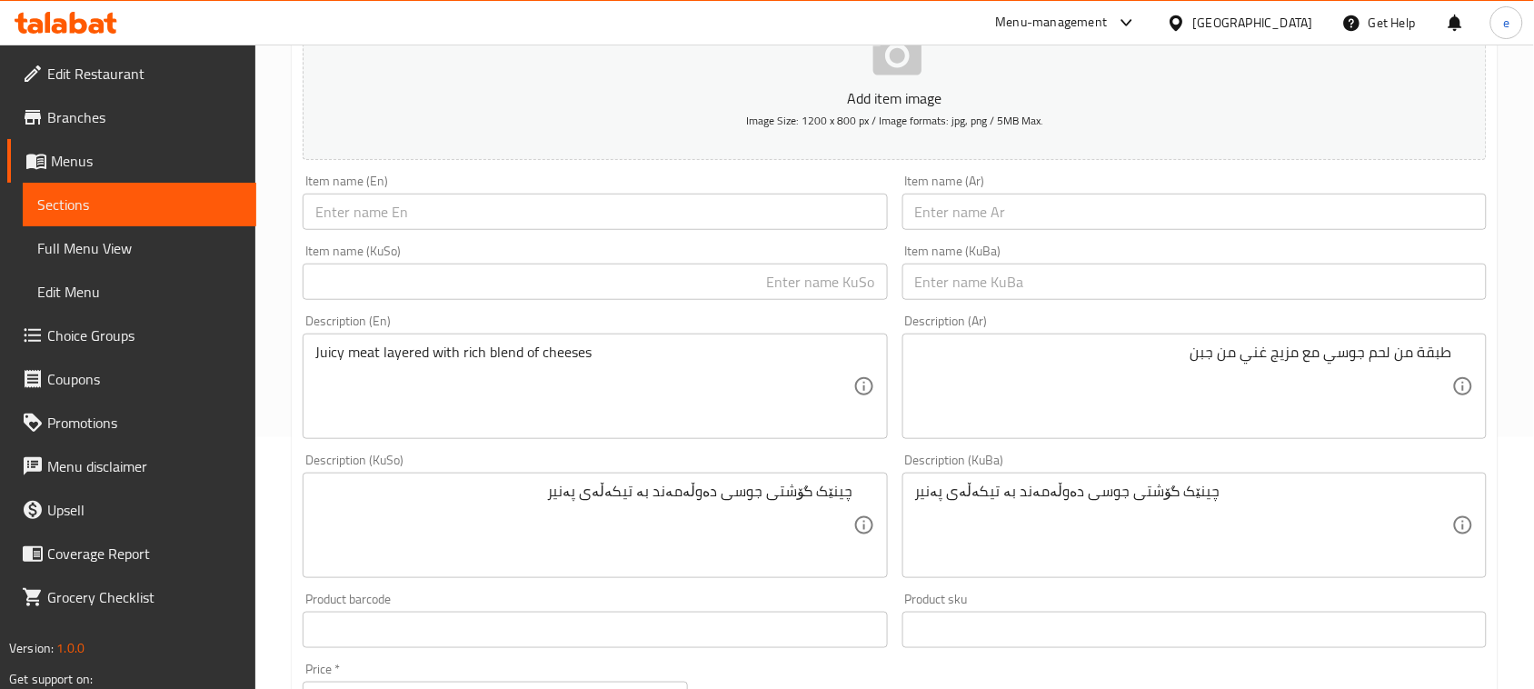
scroll to position [174, 0]
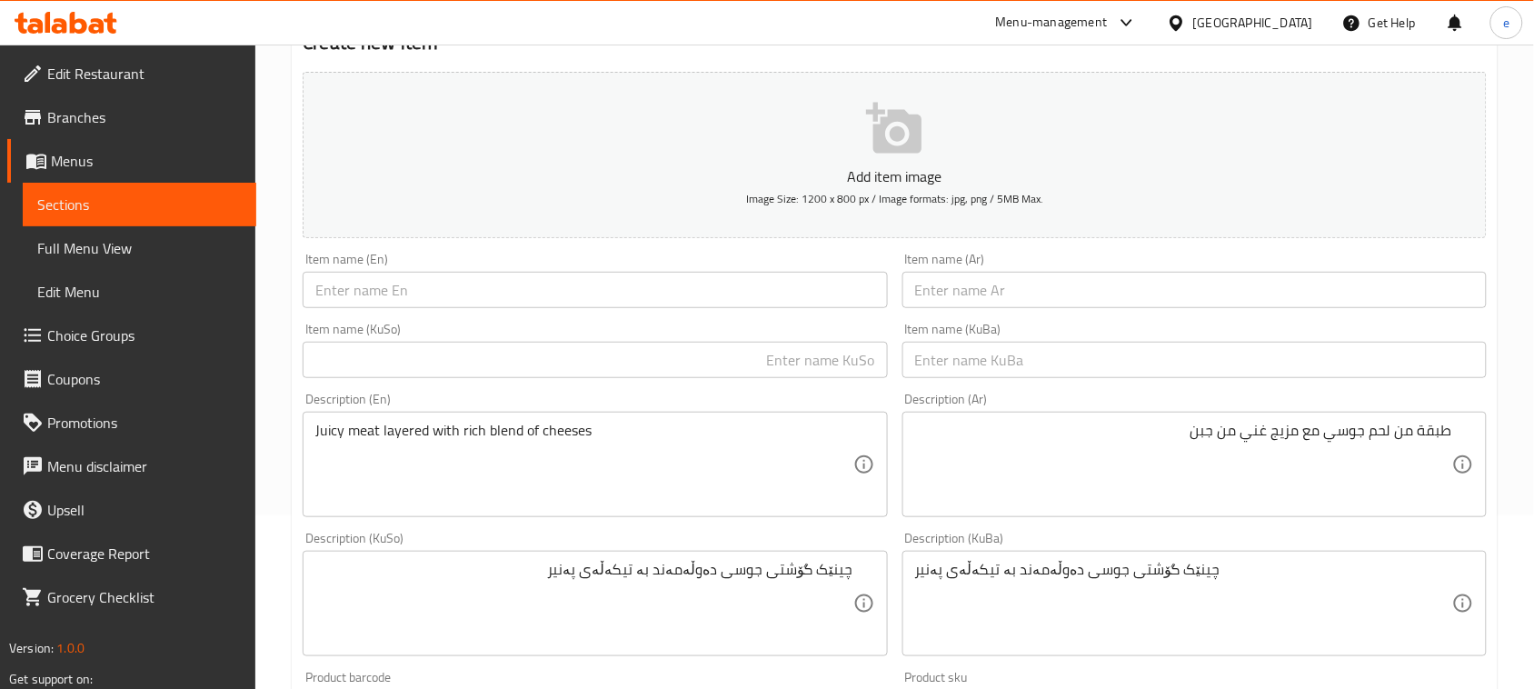
click at [1051, 305] on input "text" at bounding box center [1194, 290] width 584 height 36
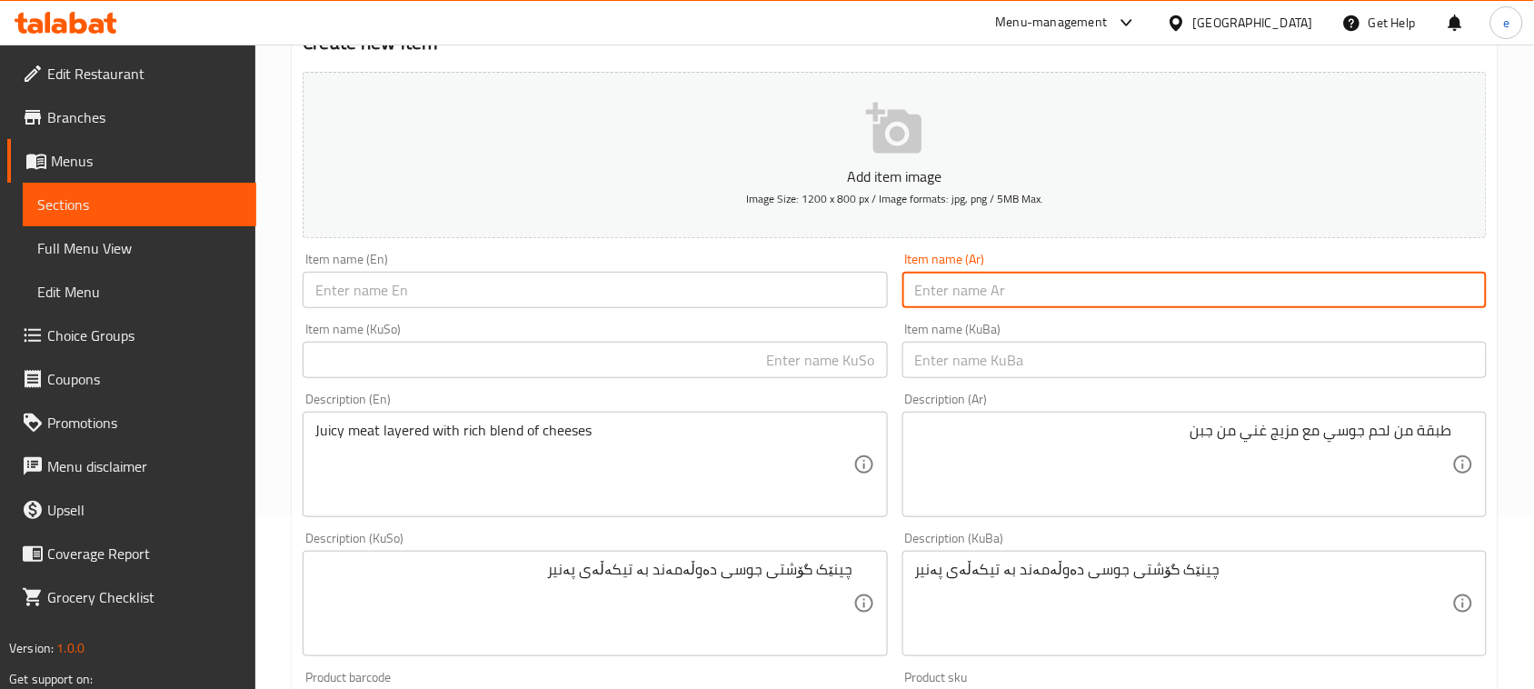
paste input "بيتزا بالدجاج وجبن"
type input "بيتزا بالدجاج وجبن"
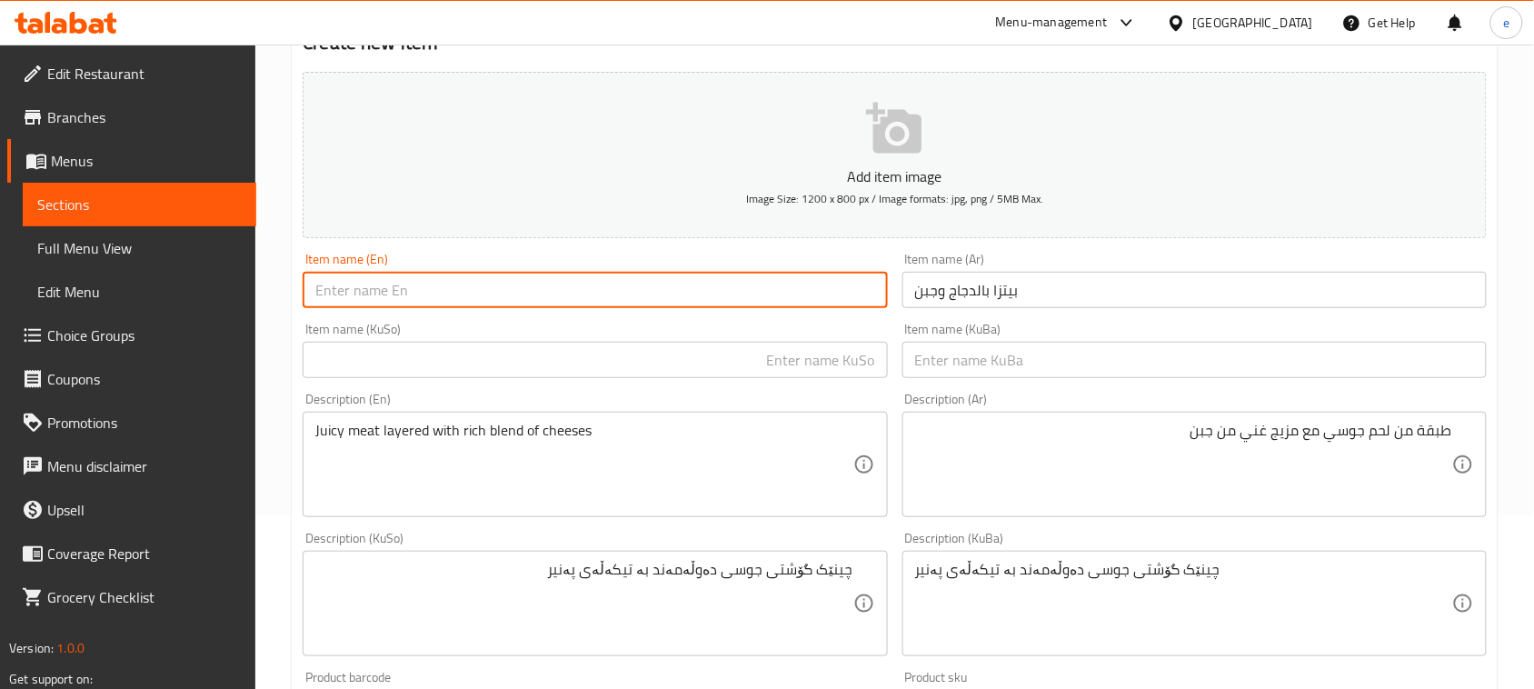
click at [742, 291] on input "text" at bounding box center [595, 290] width 584 height 36
paste input "Chicken and Cheese Pizza"
type input "Chicken and Cheese Pizza"
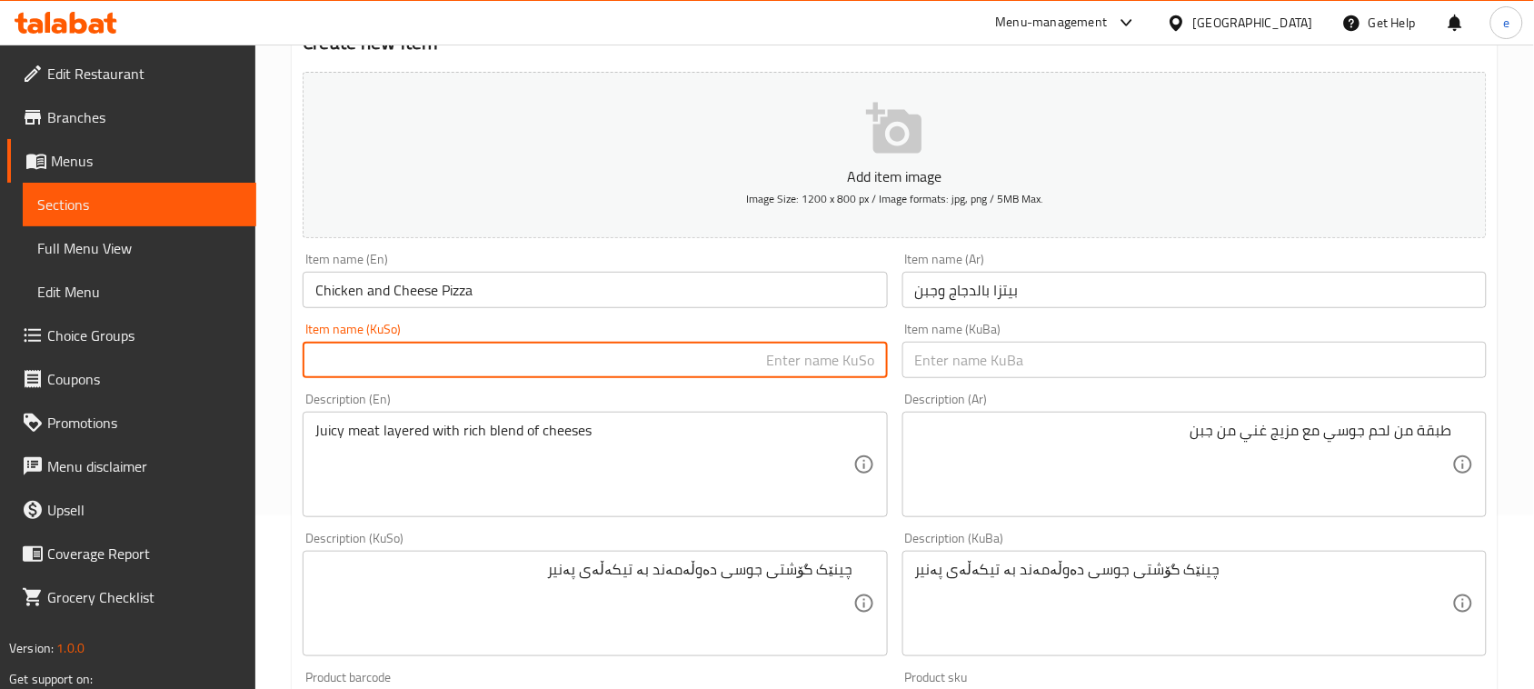
click at [780, 378] on input "text" at bounding box center [595, 360] width 584 height 36
type input "پیتزای بە مریشک و پەنیر"
click at [891, 369] on div "Item name (KuSo) پیتزای بە مریشک و پەنیر Item name (KuSo)" at bounding box center [594, 350] width 599 height 70
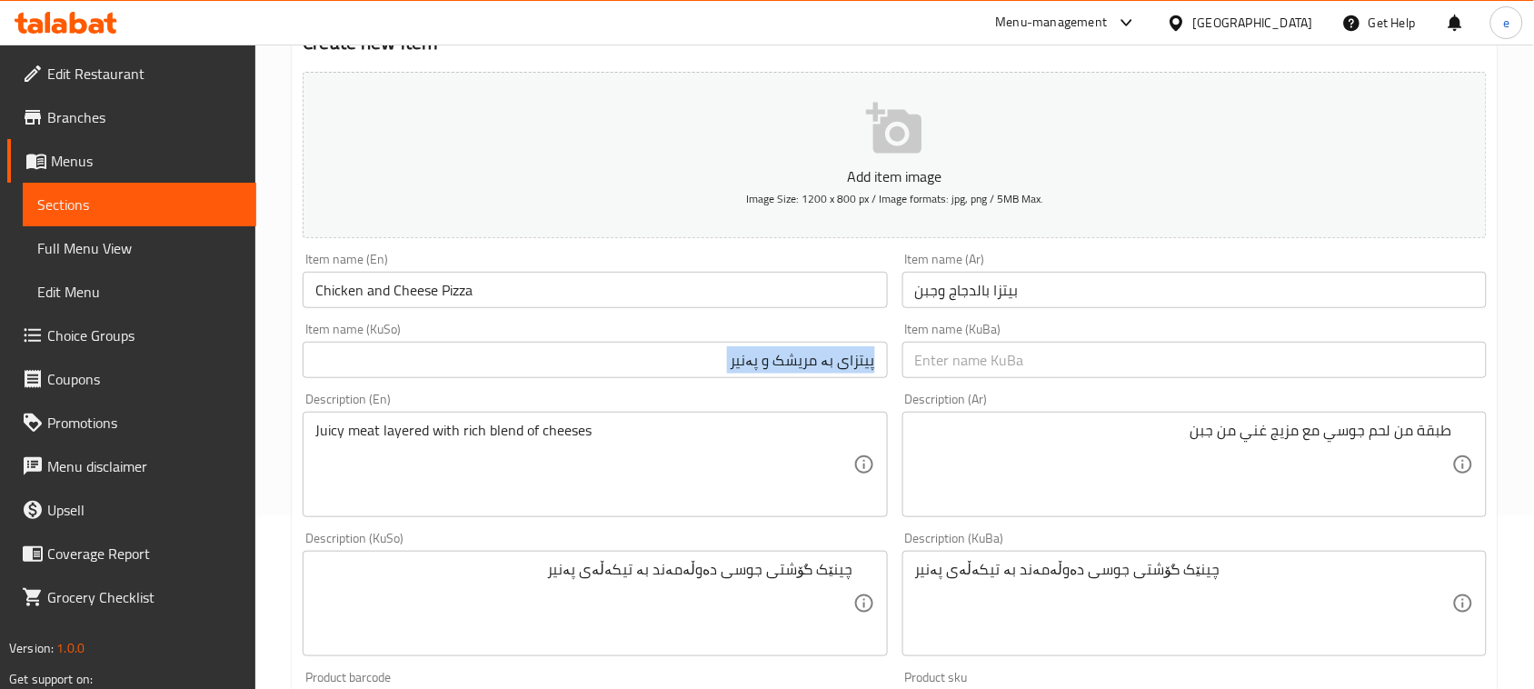
copy div "Item name (KuSo)"
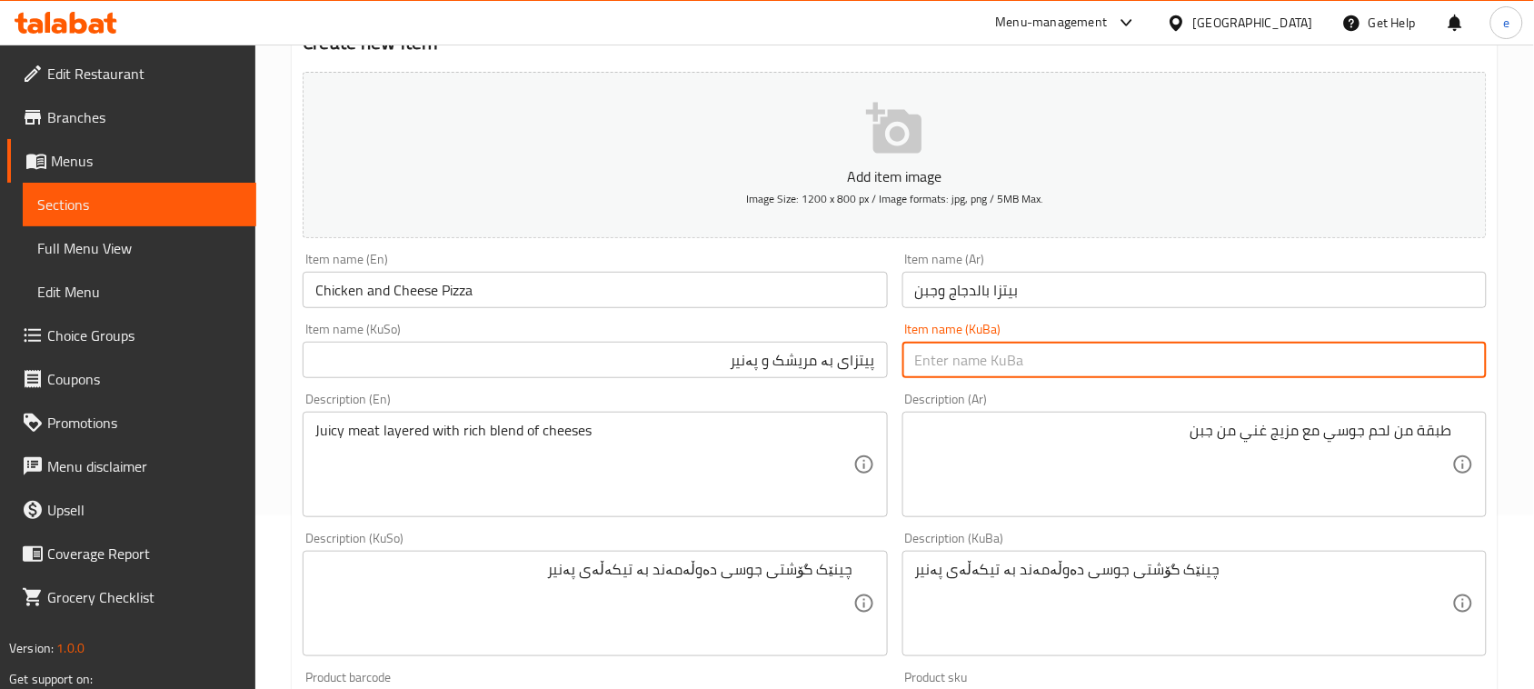
click at [1004, 359] on input "text" at bounding box center [1194, 360] width 584 height 36
paste input "پیتزای بە مریشک و پەنیر"
type input "پیتزای بە مریشک و پەنیر"
click at [670, 448] on textarea "Juicy meat layered with rich blend of cheeses" at bounding box center [583, 465] width 537 height 86
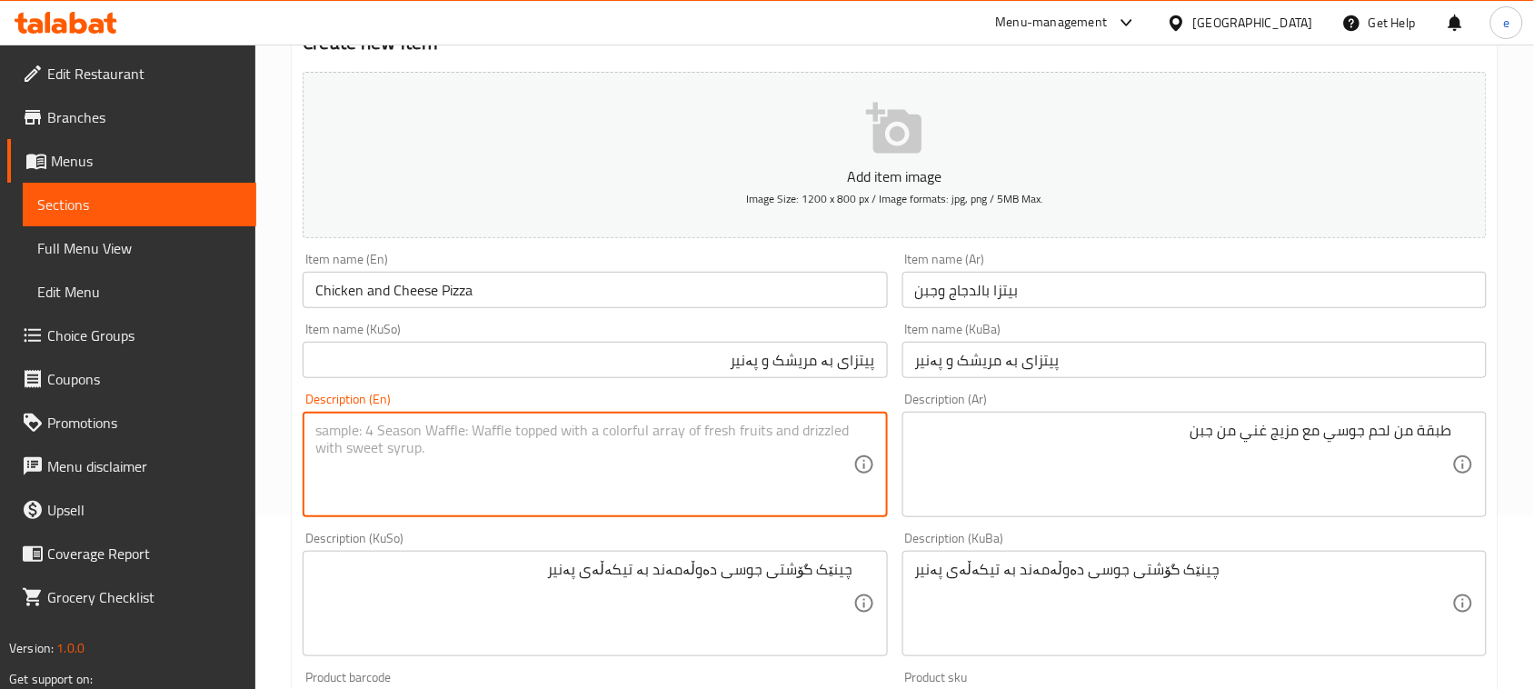
paste textarea "Tender chicken paired with golden melted cheese"
type textarea "Tender chicken paired with golden melted cheese"
click at [782, 609] on textarea "چینێک گۆشتی جوسی دەوڵەمەند بە تیکەڵەی پەنیر" at bounding box center [583, 604] width 537 height 86
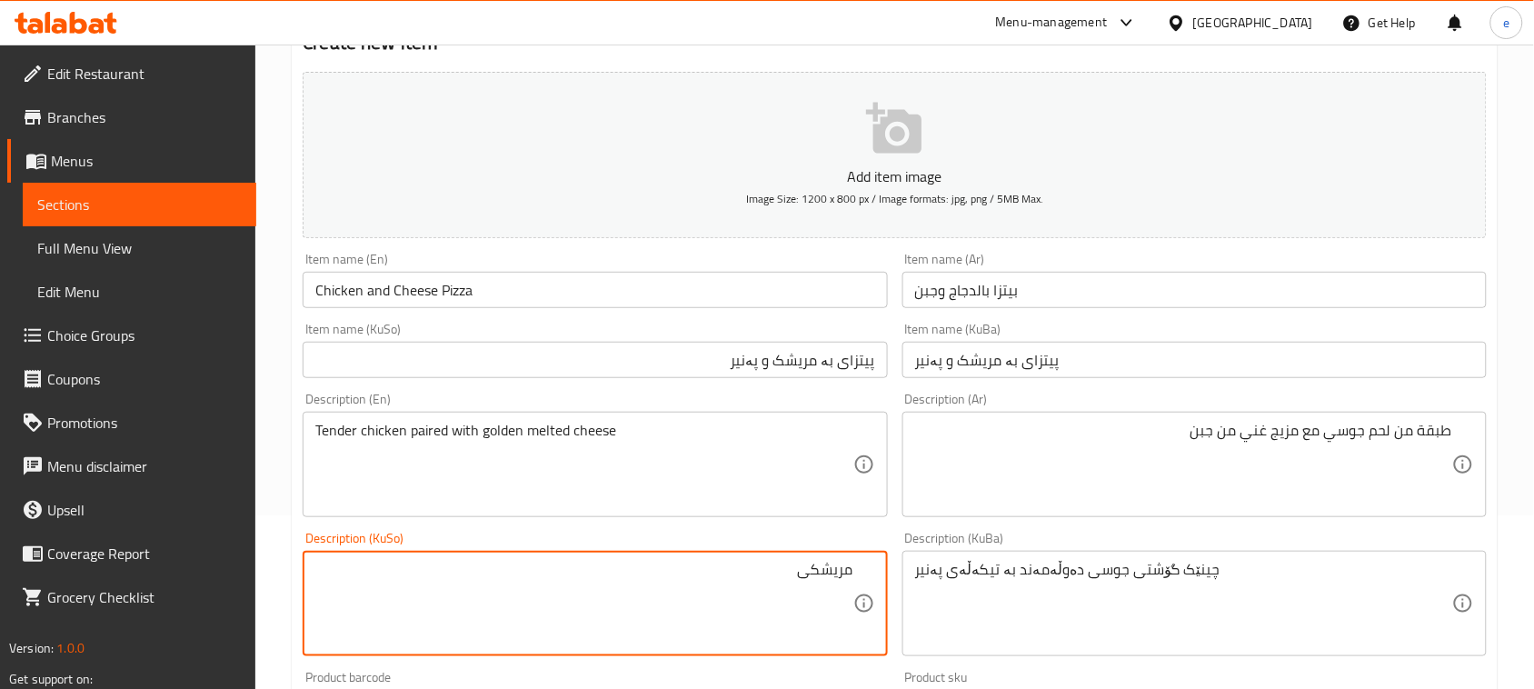
paste textarea "تەندەر"
click at [768, 587] on textarea "مریشکی تەندەر لەگەڵ پەنیری تواوەی گۆڵدن" at bounding box center [583, 604] width 537 height 86
type textarea "مریشکی تەندەر لەگەڵ پەنیری تواوەی گۆڵدن"
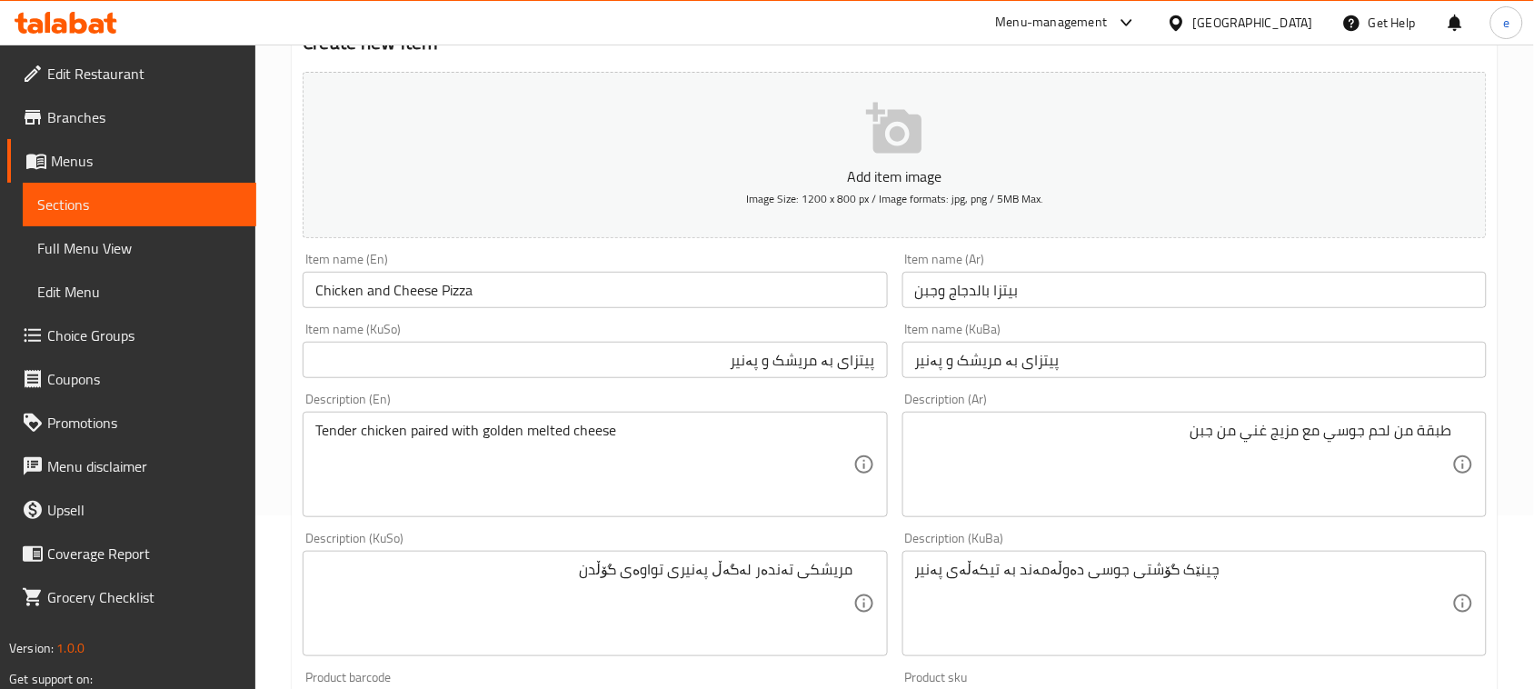
click at [902, 588] on div "چینێک گۆشتی جوسی دەوڵەمەند بە تیکەڵەی پەنیر Description (KuBa)" at bounding box center [1194, 603] width 584 height 105
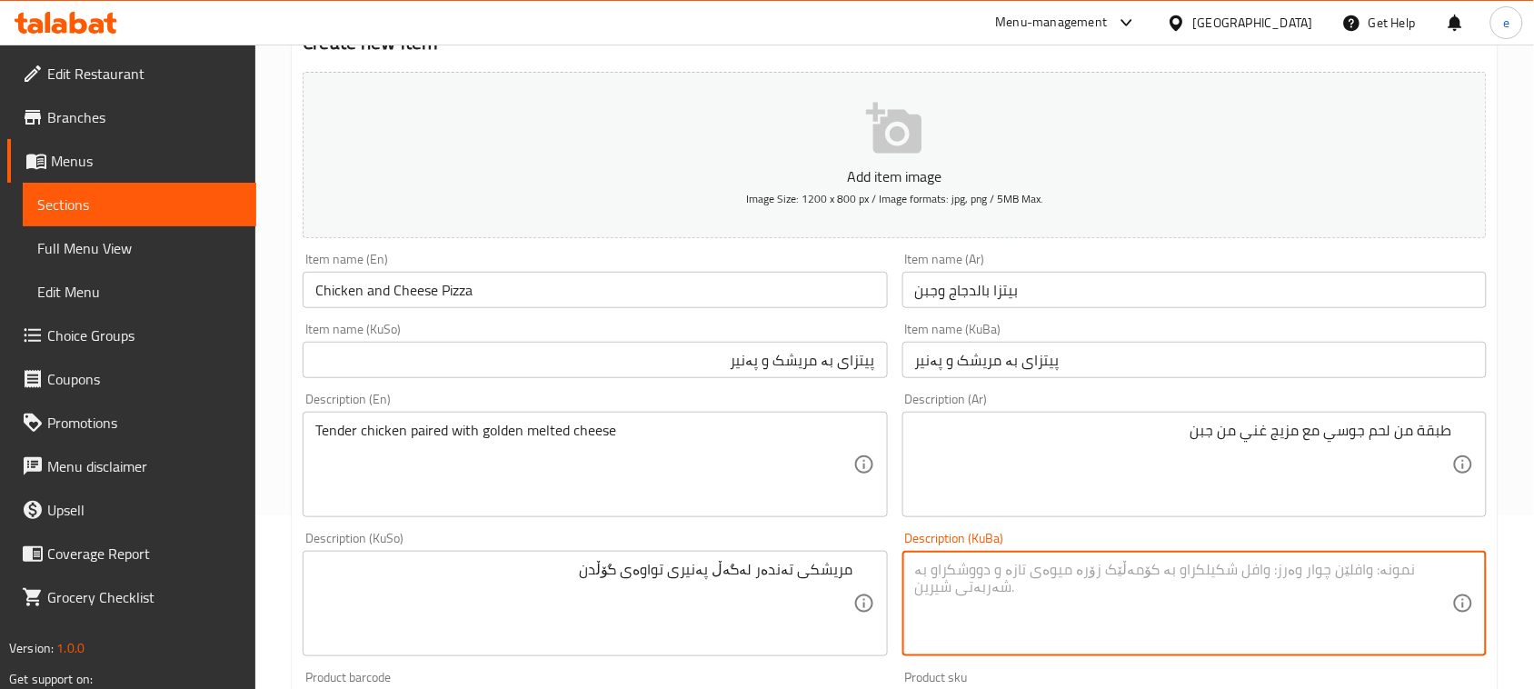
paste textarea "مریشکی تەندەر لەگەڵ پەنیری تواوەی گۆڵدن"
type textarea "مریشکی تەندەر لەگەڵ پەنیری تواوەی گۆڵدن"
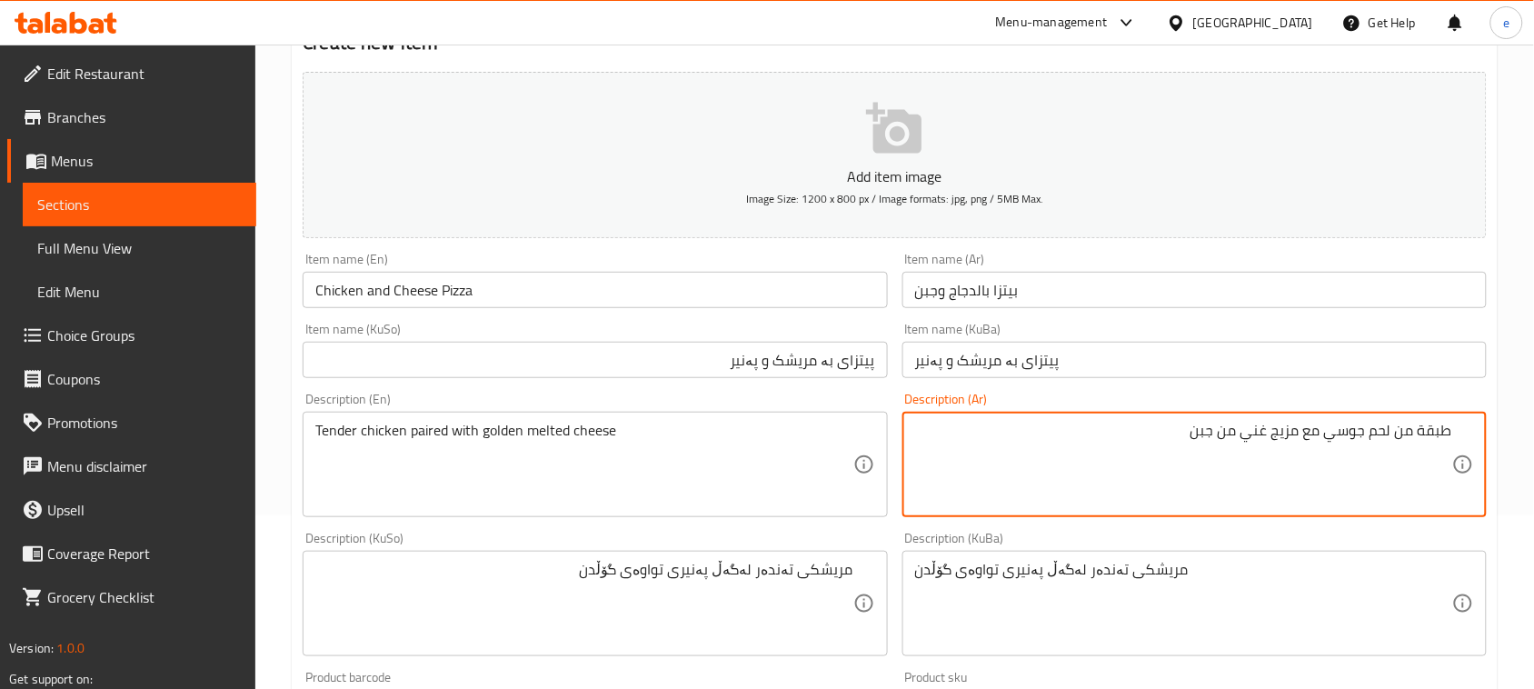
click at [1001, 479] on textarea "طبقة من لحم جوسي مع مزيج غني من جبن" at bounding box center [1183, 465] width 537 height 86
paste textarea "دجاج تندر مع جبنة ذائبة جولدن"
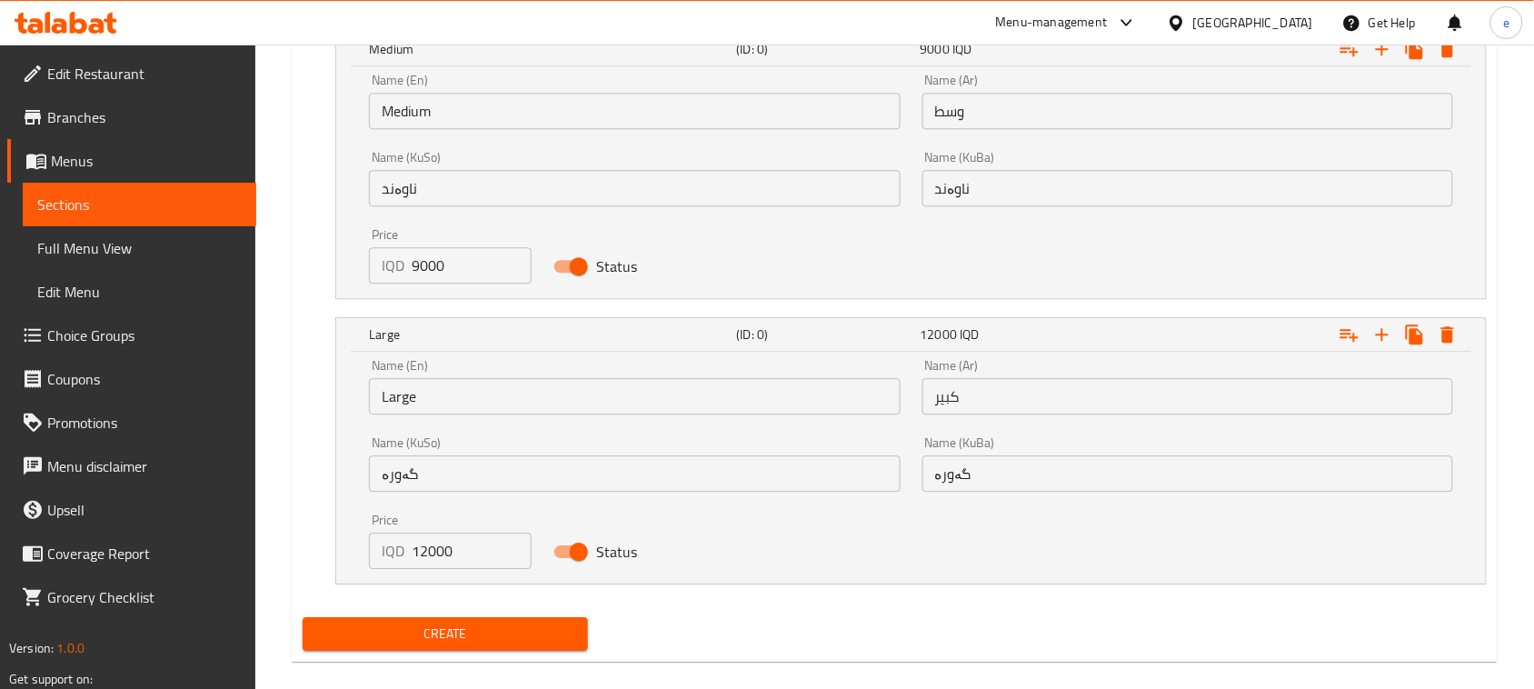
scroll to position [1309, 0]
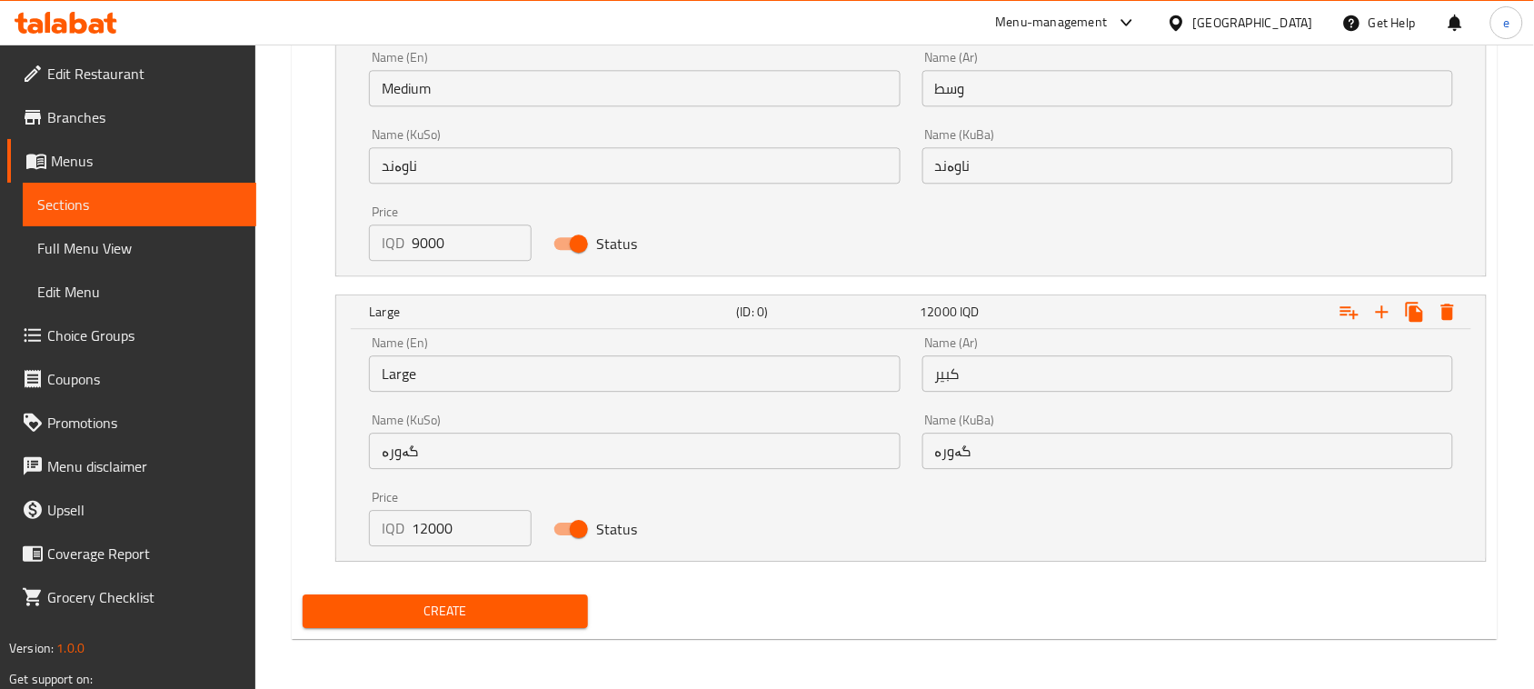
type textarea "دجاج تندر مع جبنة ذائبة جولدن"
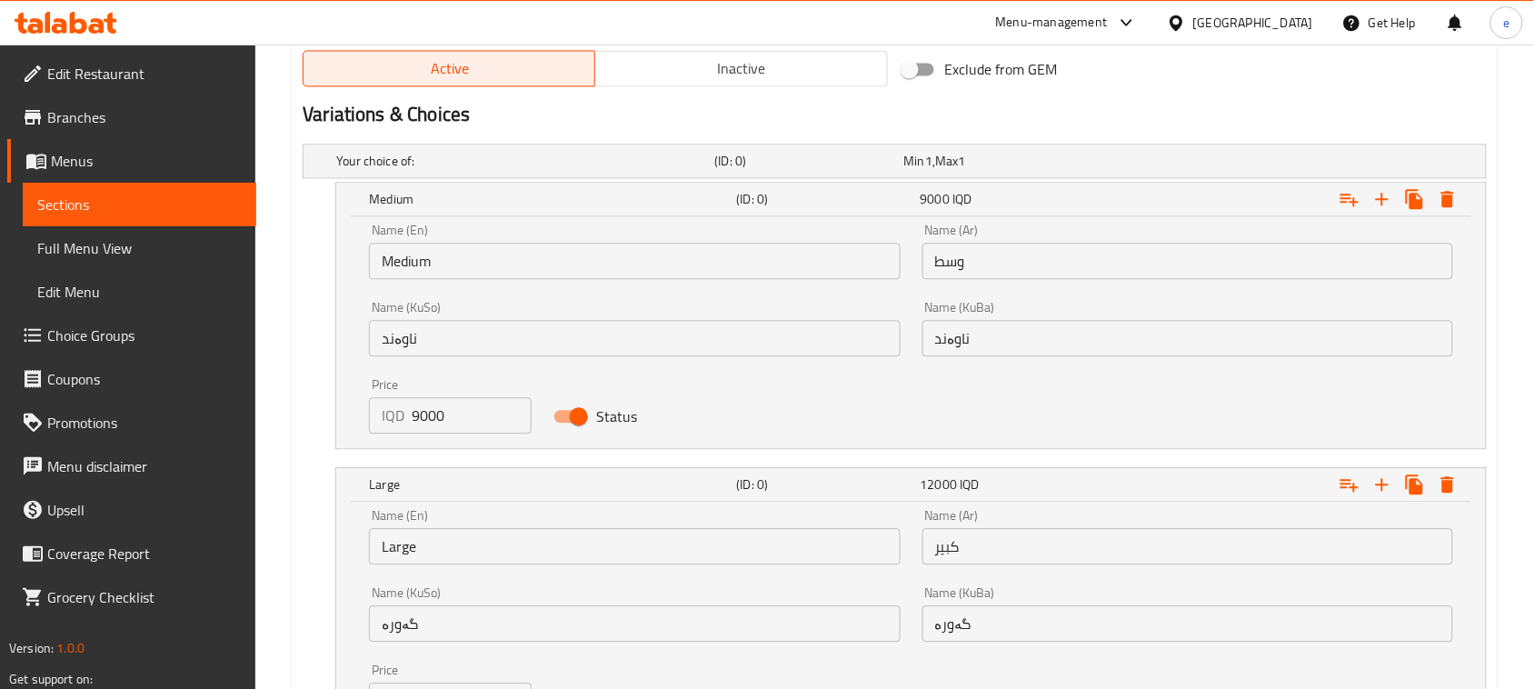
scroll to position [1082, 0]
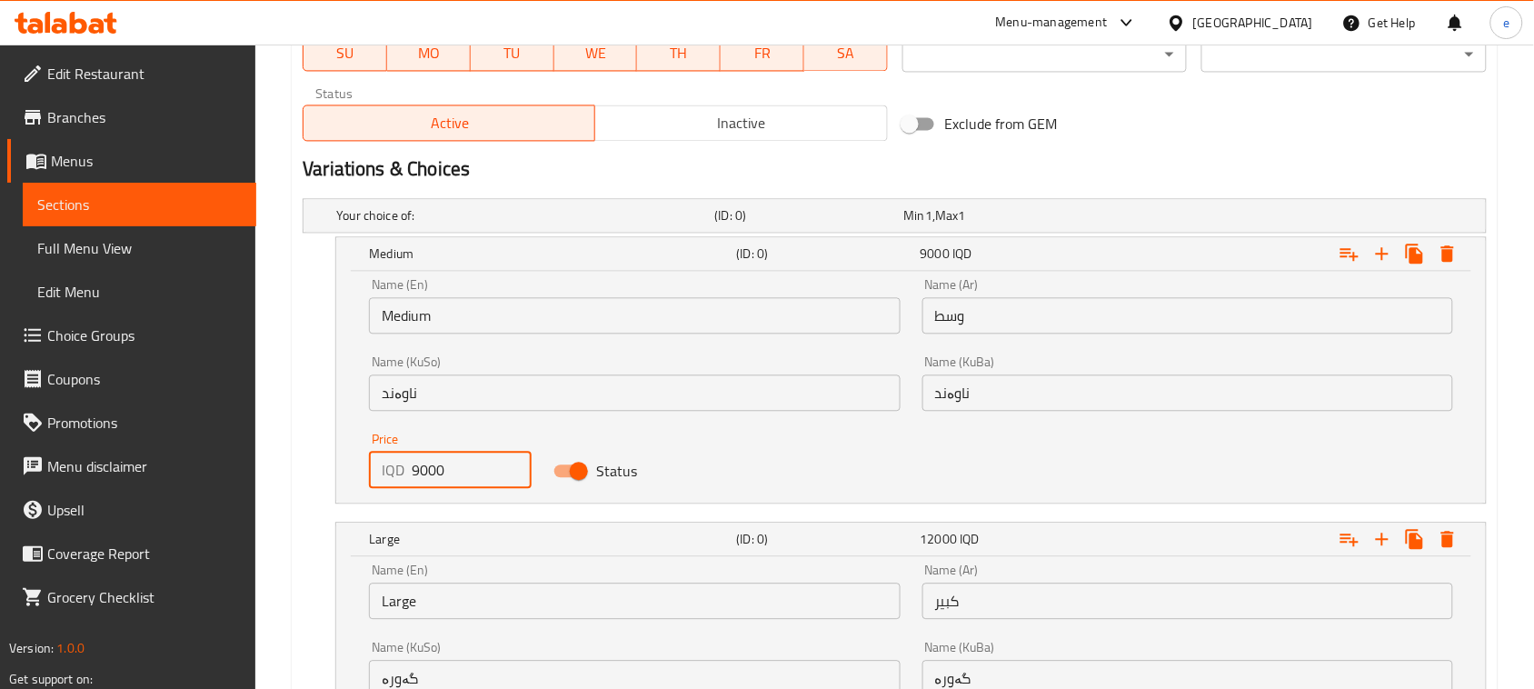
drag, startPoint x: 439, startPoint y: 470, endPoint x: 311, endPoint y: 478, distance: 128.4
click at [307, 478] on div "Medium (ID: 0) 9000 IQD Name (En) Medium Name (En) Name (Ar) وسط Name (Ar) Name…" at bounding box center [895, 369] width 1184 height 267
paste input "800"
type input "8000"
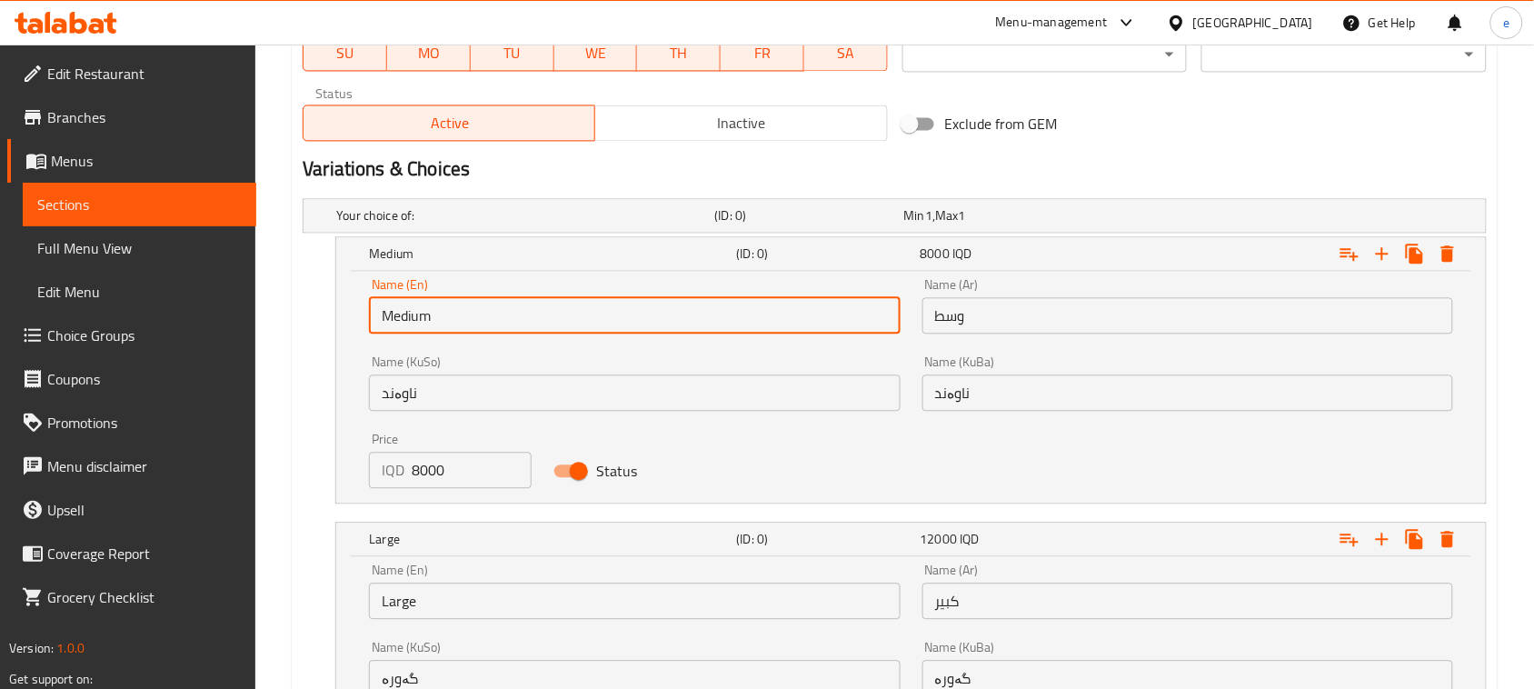
drag, startPoint x: 455, startPoint y: 319, endPoint x: 369, endPoint y: 318, distance: 86.3
click at [369, 318] on input "Medium" at bounding box center [634, 315] width 531 height 36
type input "Choice"
click at [423, 323] on input "text" at bounding box center [634, 315] width 531 height 36
type input "Medium"
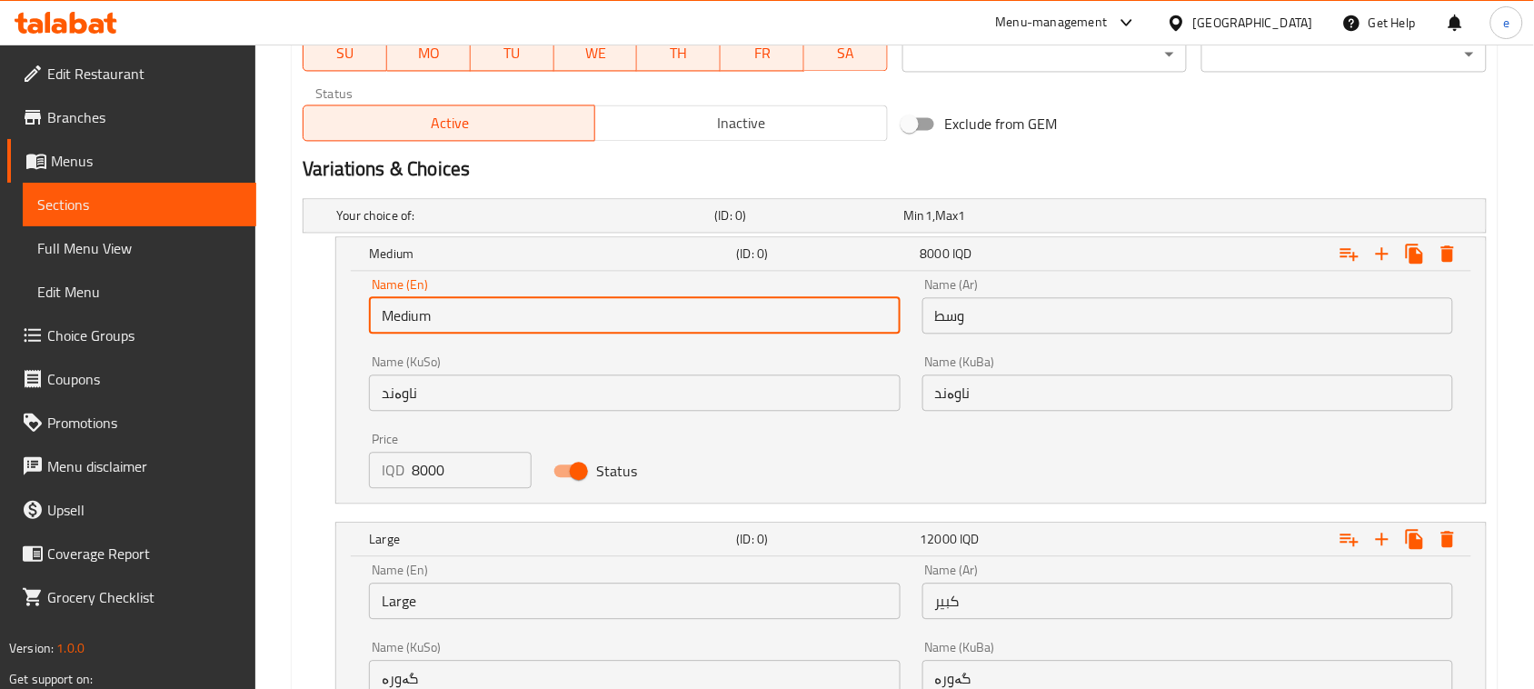
click at [536, 395] on input "ناوەند" at bounding box center [634, 392] width 531 height 36
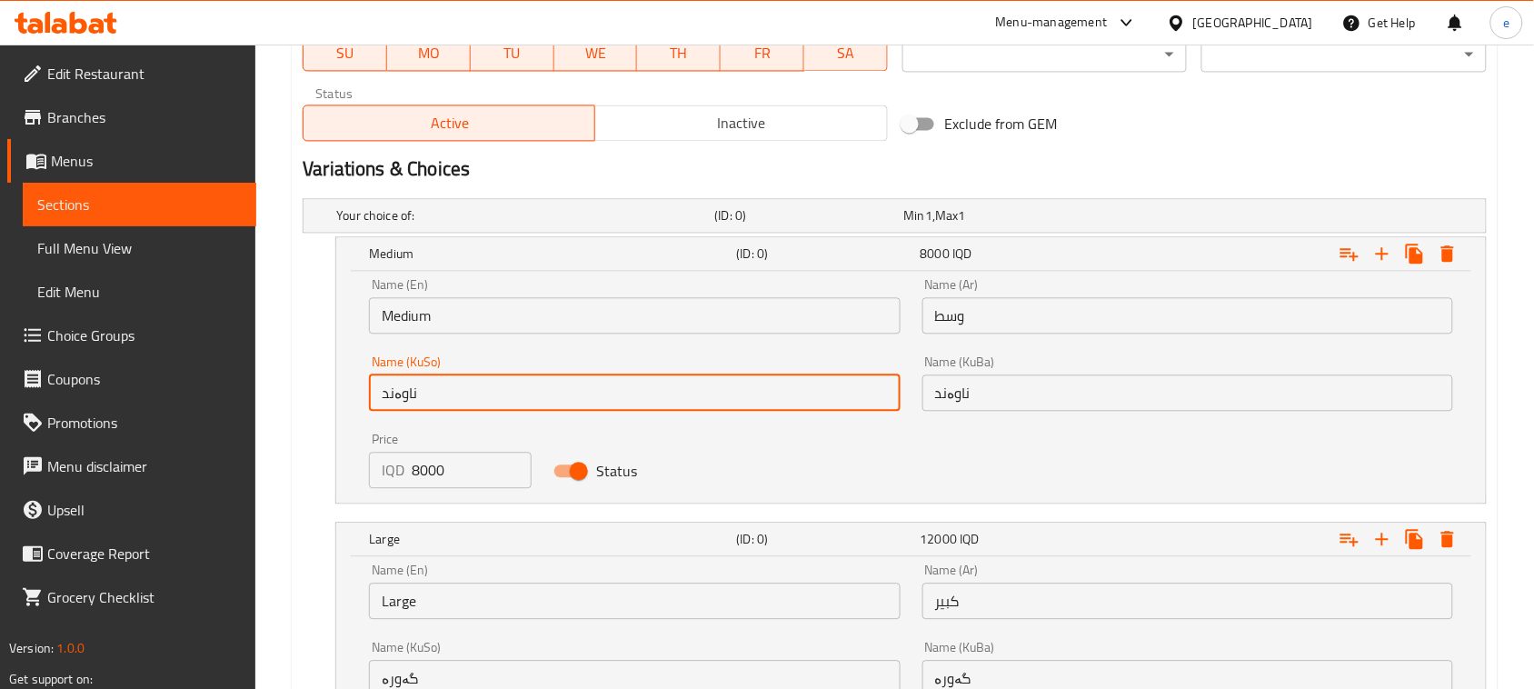
type input "ناوەند"
click at [1072, 401] on input "ناوەند" at bounding box center [1187, 392] width 531 height 36
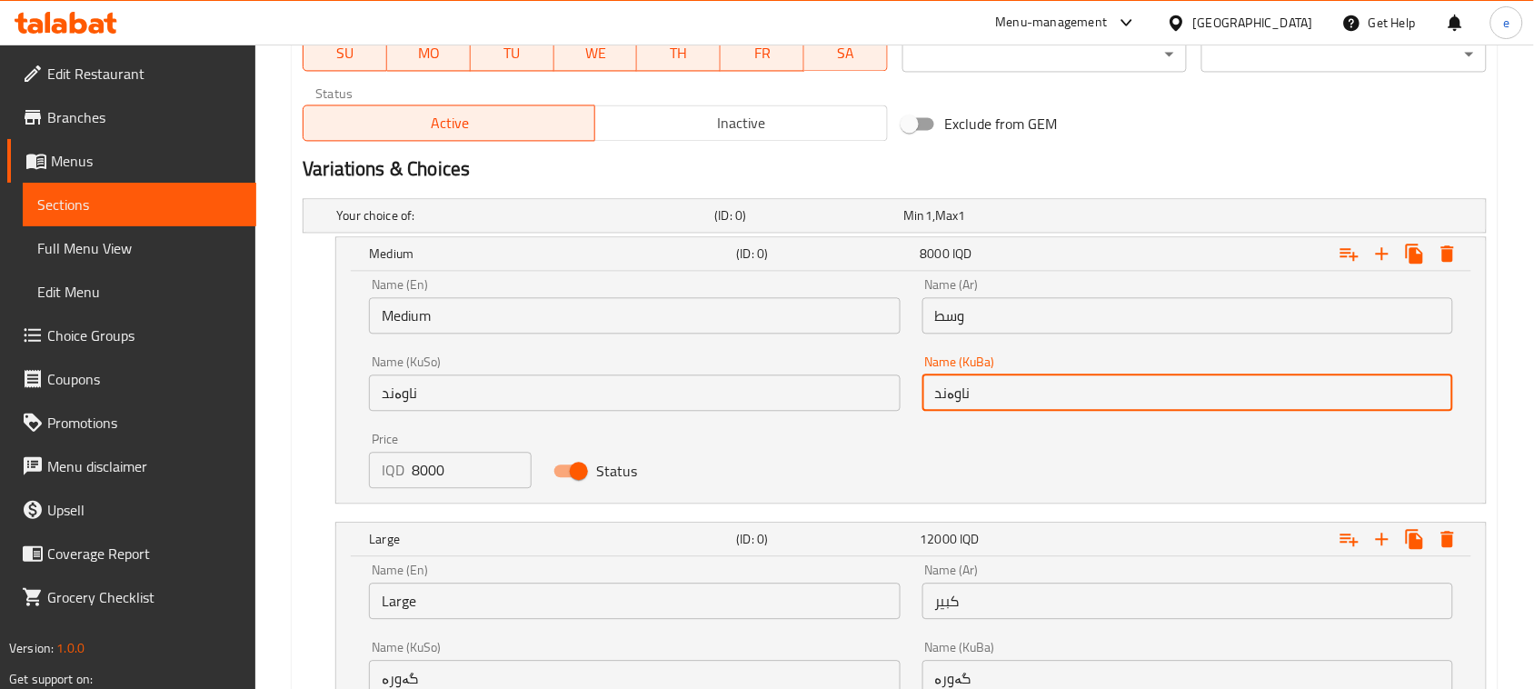
type input "ناوەند"
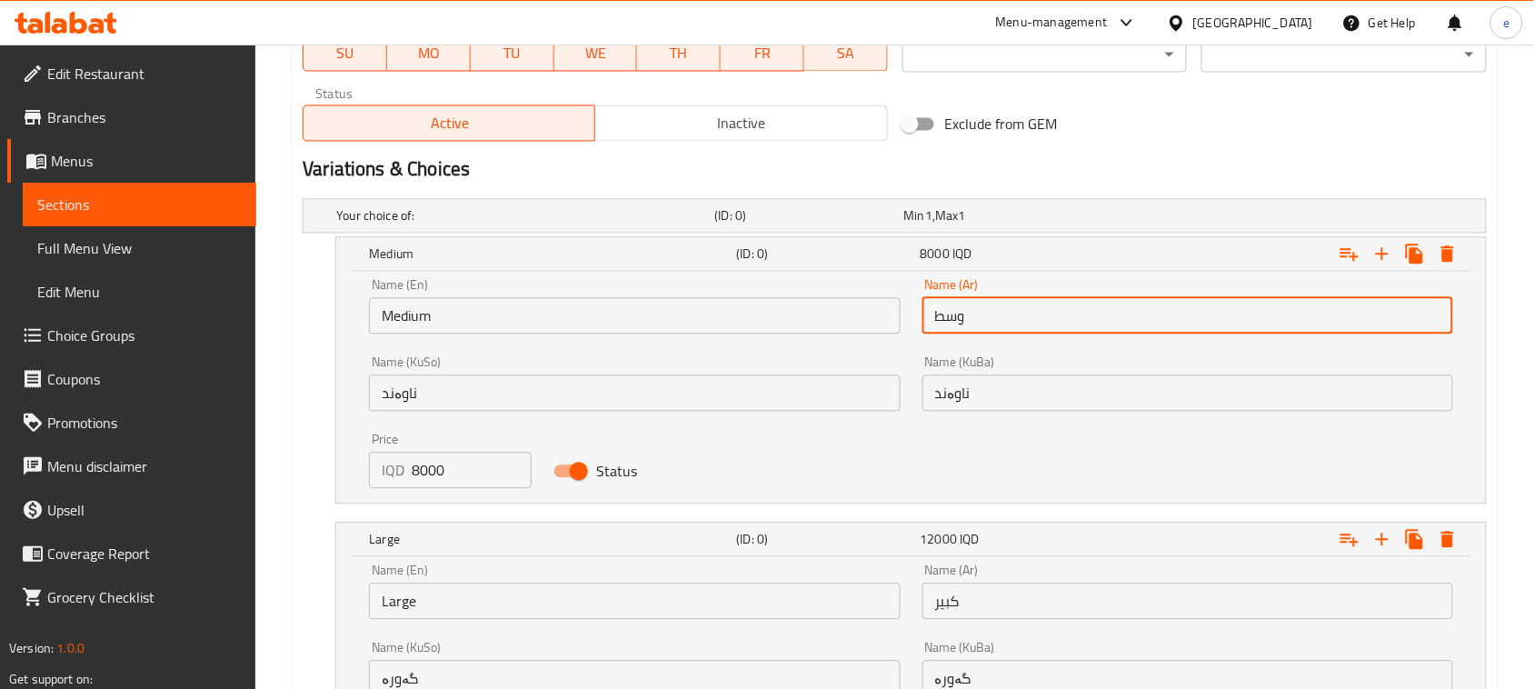
click at [1007, 319] on input "وسط" at bounding box center [1187, 315] width 531 height 36
type input "وسط"
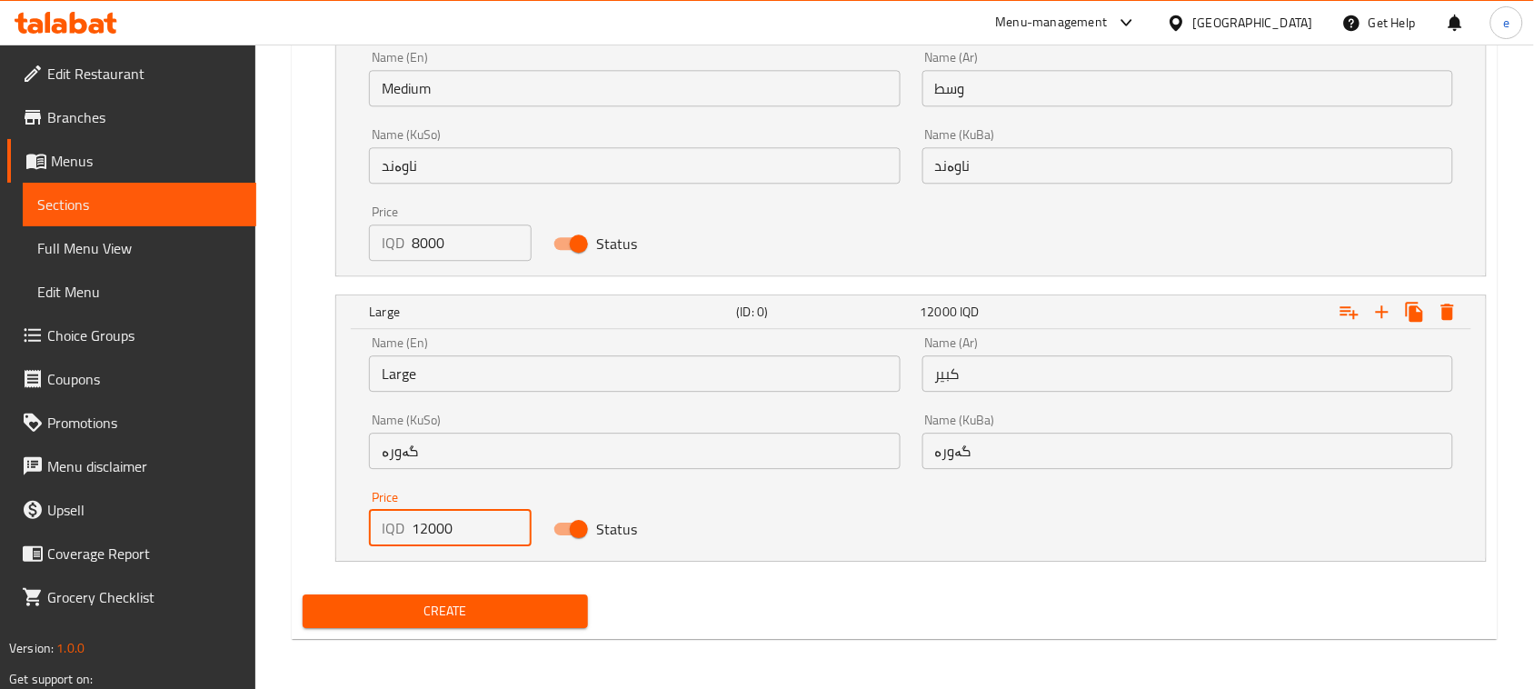
drag, startPoint x: 445, startPoint y: 533, endPoint x: 389, endPoint y: 528, distance: 56.5
click at [391, 528] on div "IQD 12000 Price" at bounding box center [450, 528] width 163 height 36
paste input "1100"
type input "11000"
click at [402, 383] on input "Large" at bounding box center [634, 373] width 531 height 36
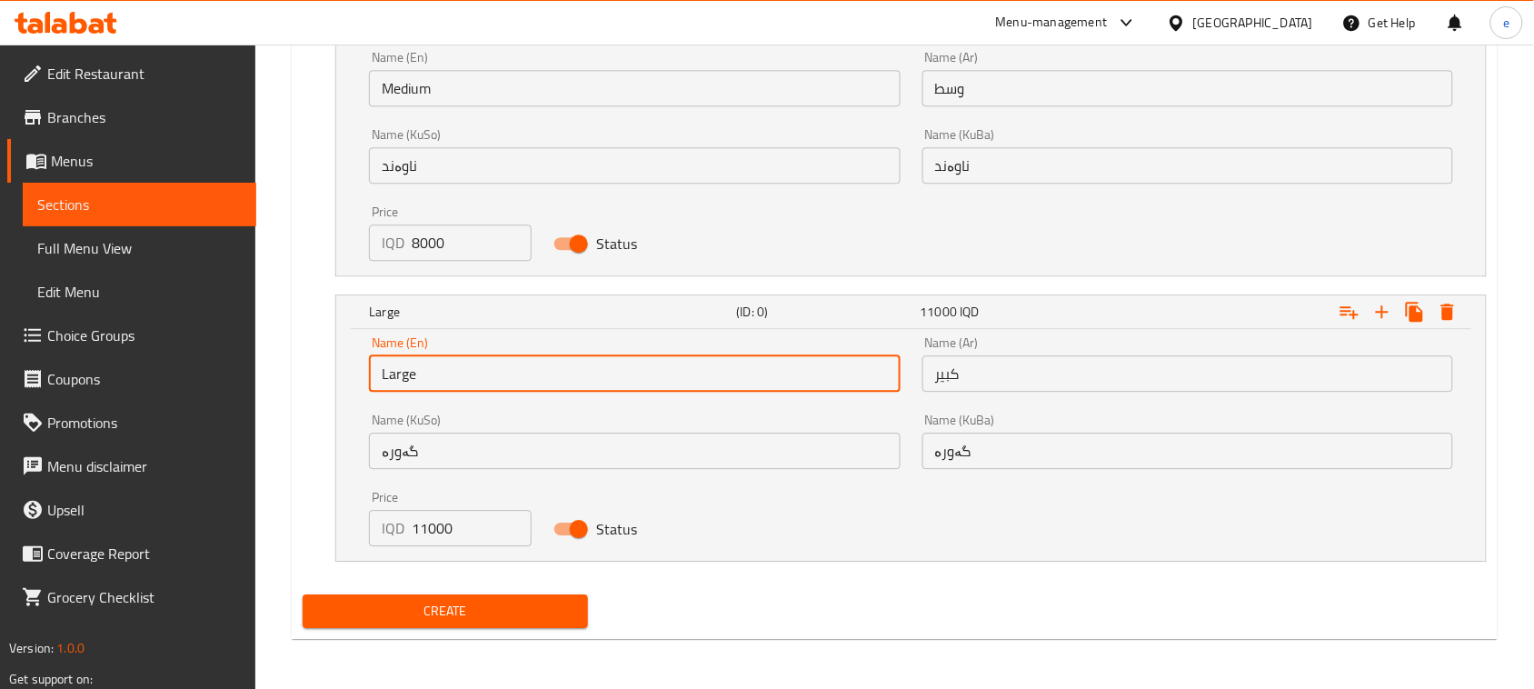
click at [402, 383] on input "Large" at bounding box center [634, 373] width 531 height 36
type input "Choice"
click at [411, 383] on input "text" at bounding box center [634, 373] width 531 height 36
type input "Large"
click at [520, 450] on input "گەورە" at bounding box center [634, 451] width 531 height 36
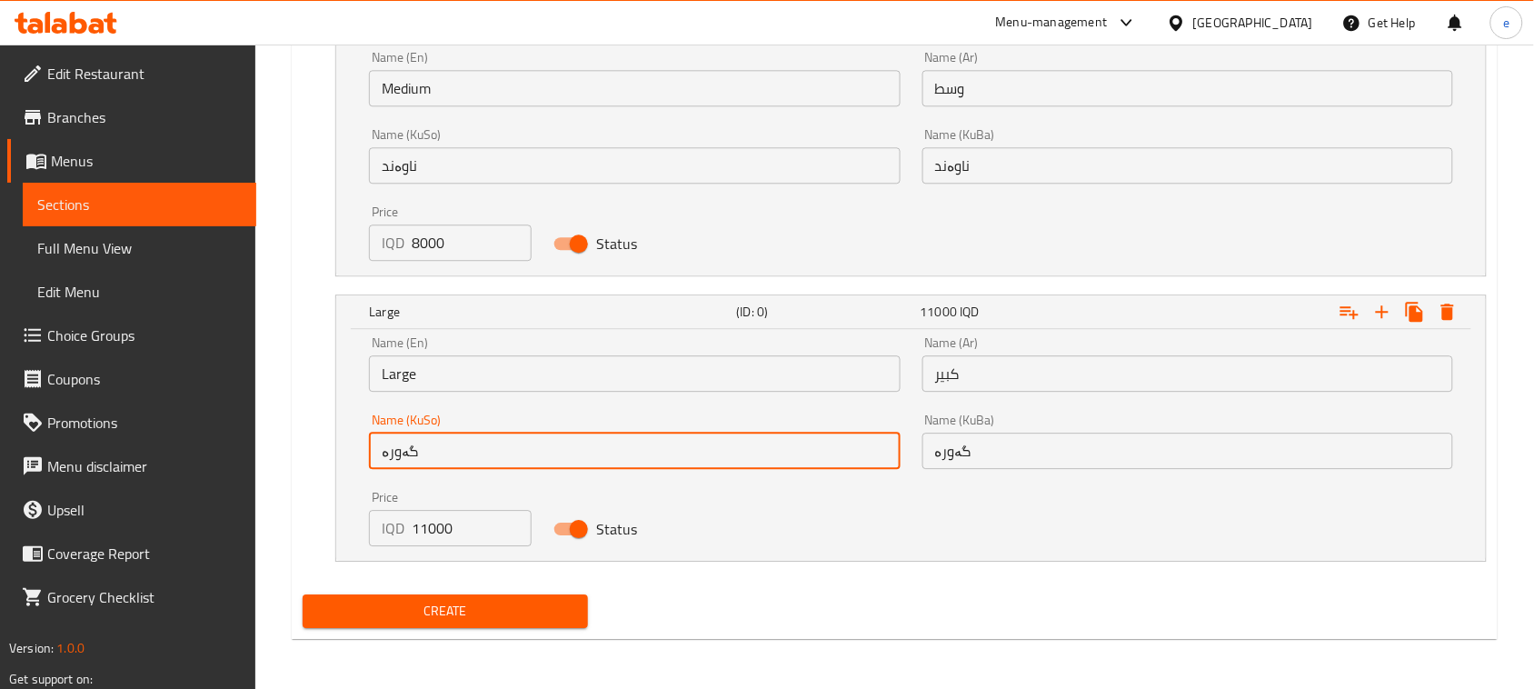
type input "گەورە"
click at [954, 452] on input "گەورە" at bounding box center [1187, 451] width 531 height 36
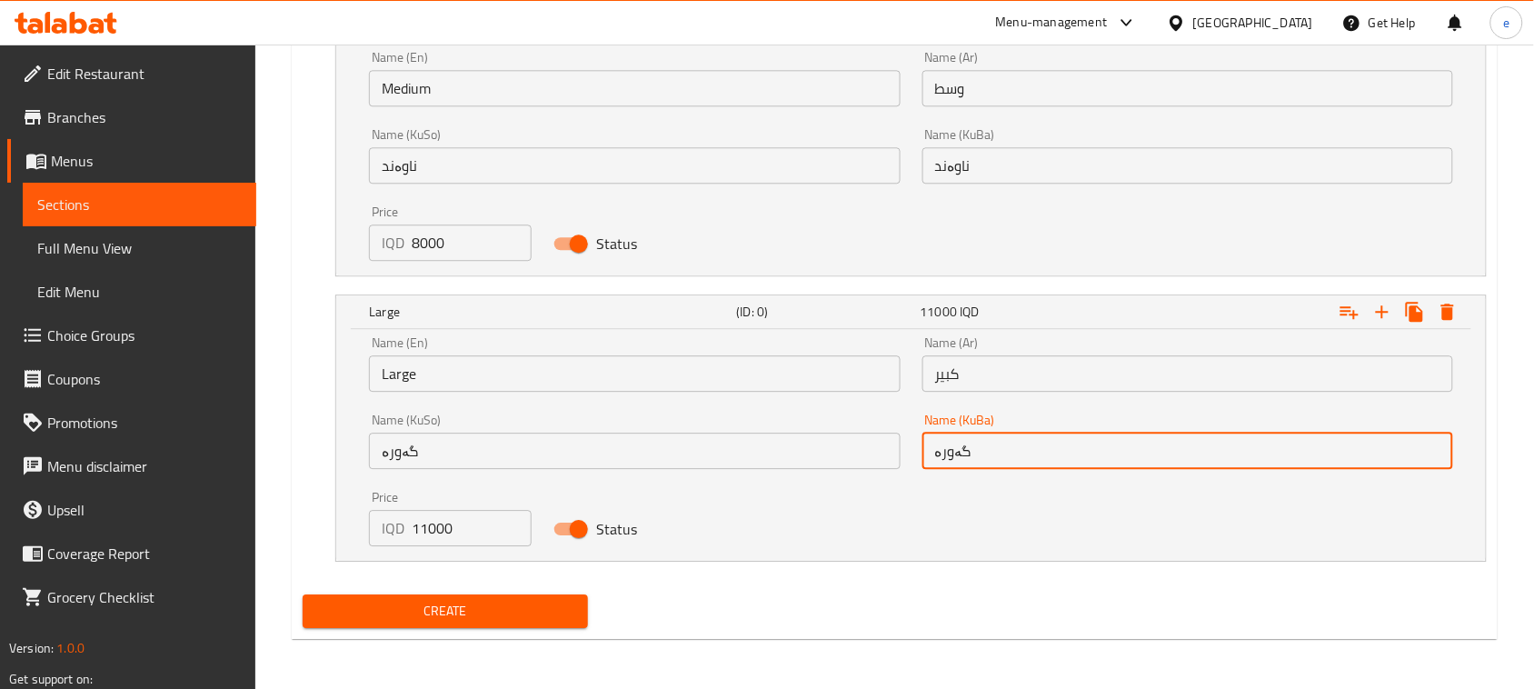
type input "گەورە"
click at [1021, 391] on input "كبير" at bounding box center [1187, 373] width 531 height 36
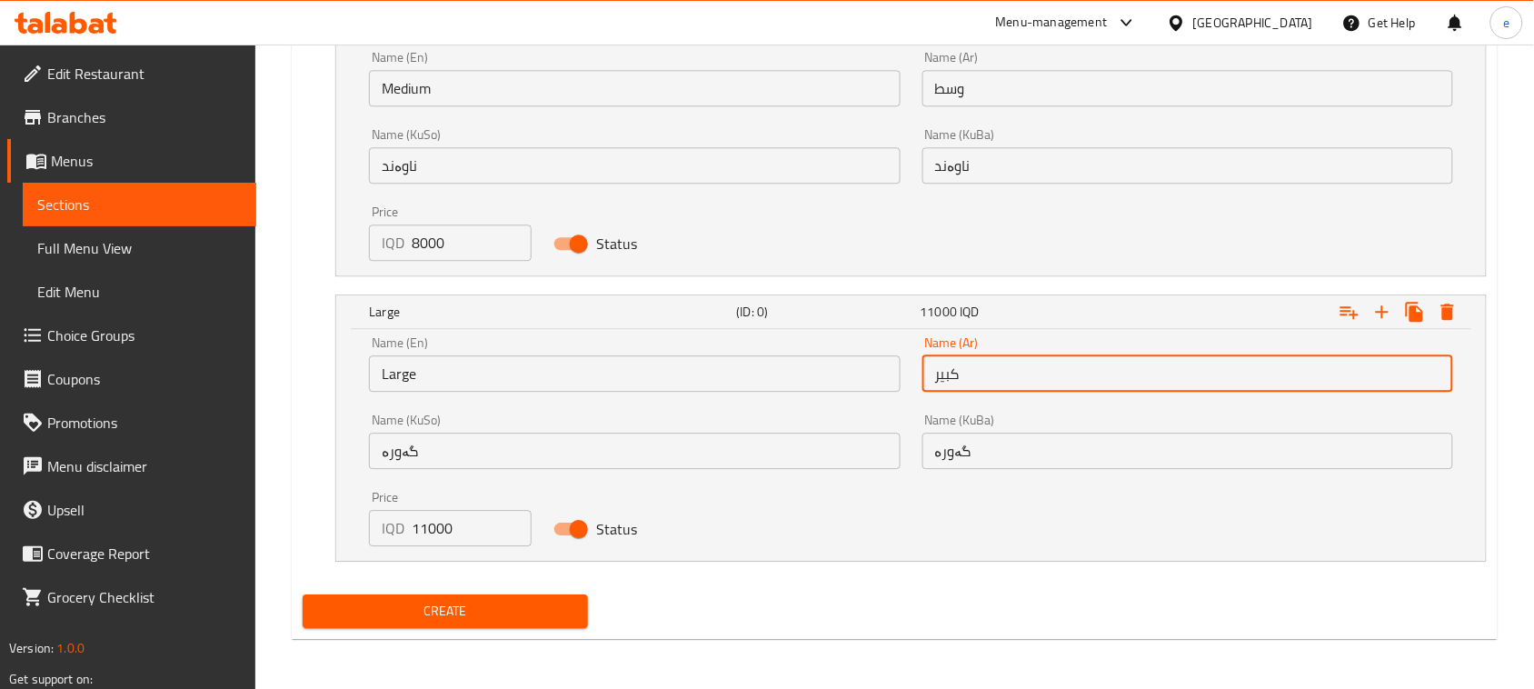
type input "كبير"
click at [480, 602] on span "Create" at bounding box center [445, 611] width 256 height 23
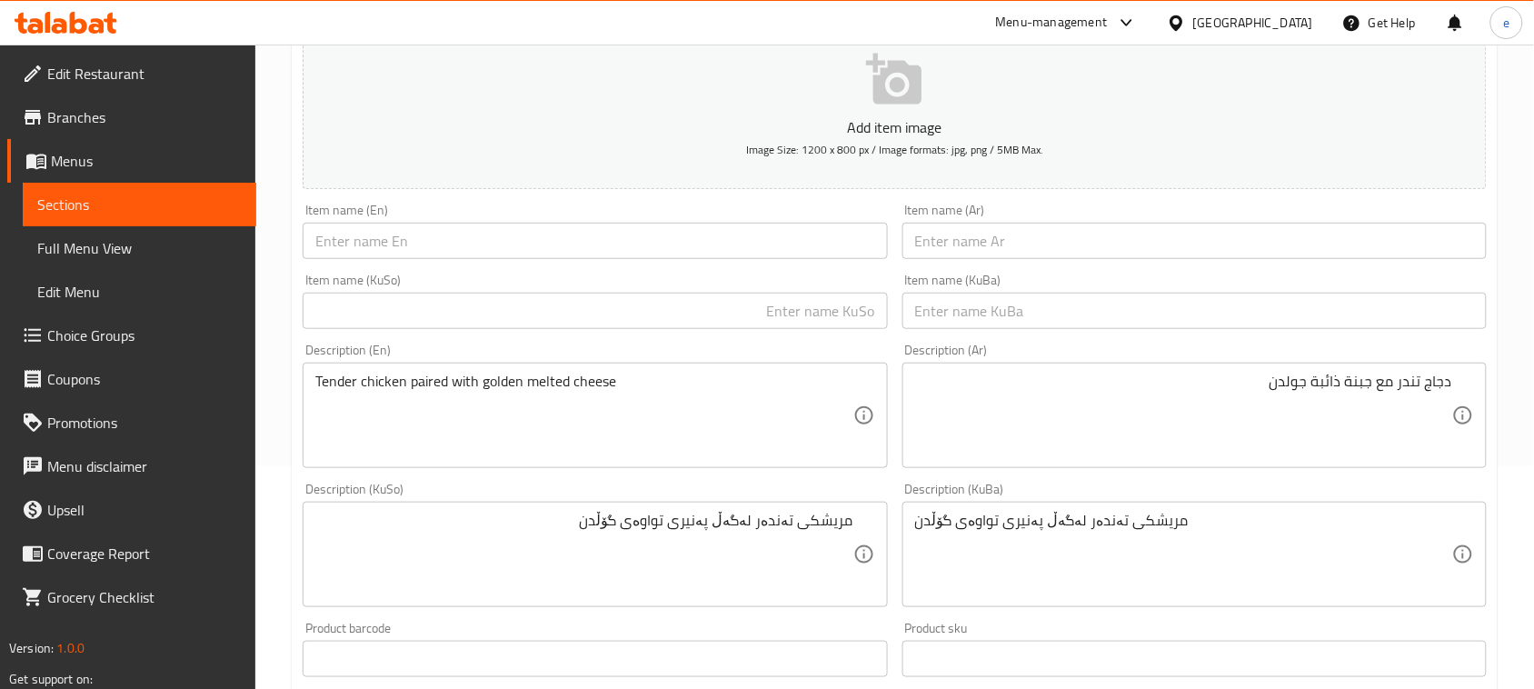
scroll to position [174, 0]
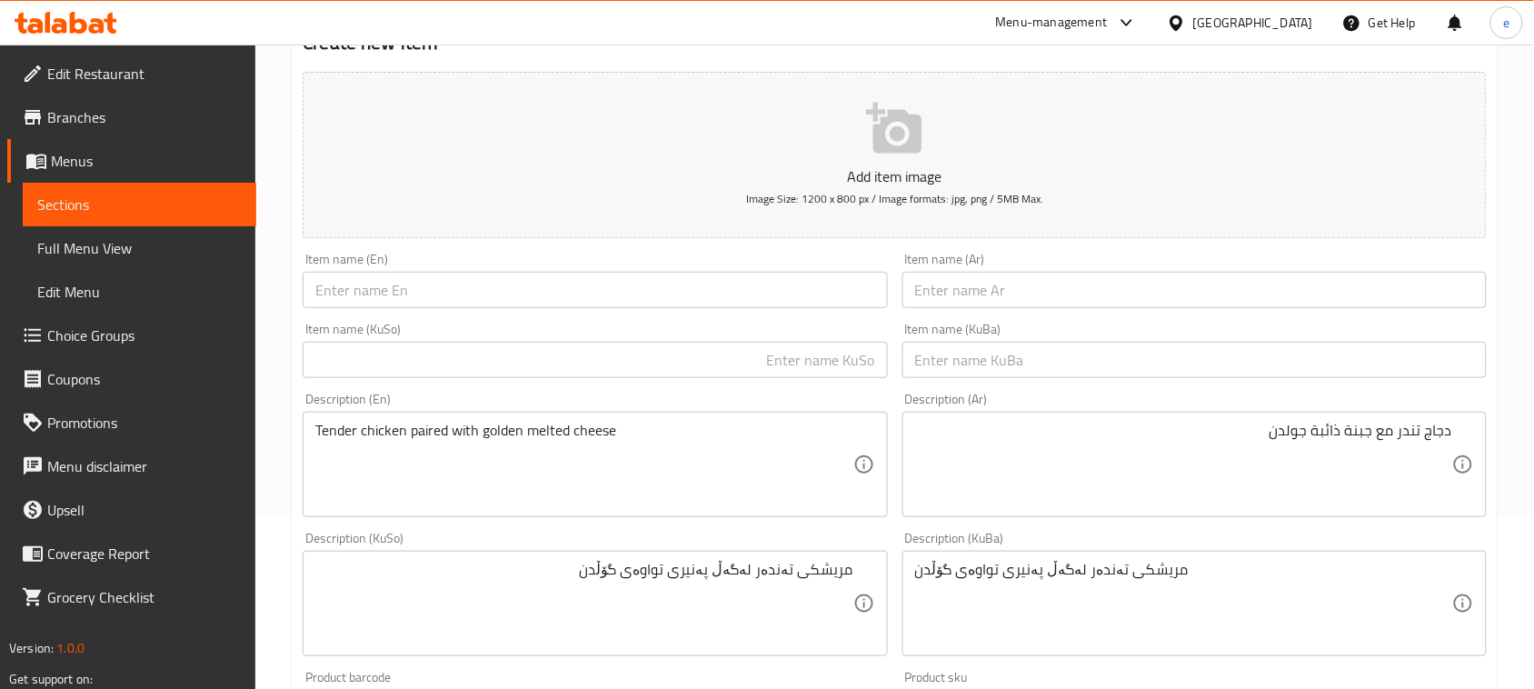
click at [600, 287] on input "text" at bounding box center [595, 290] width 584 height 36
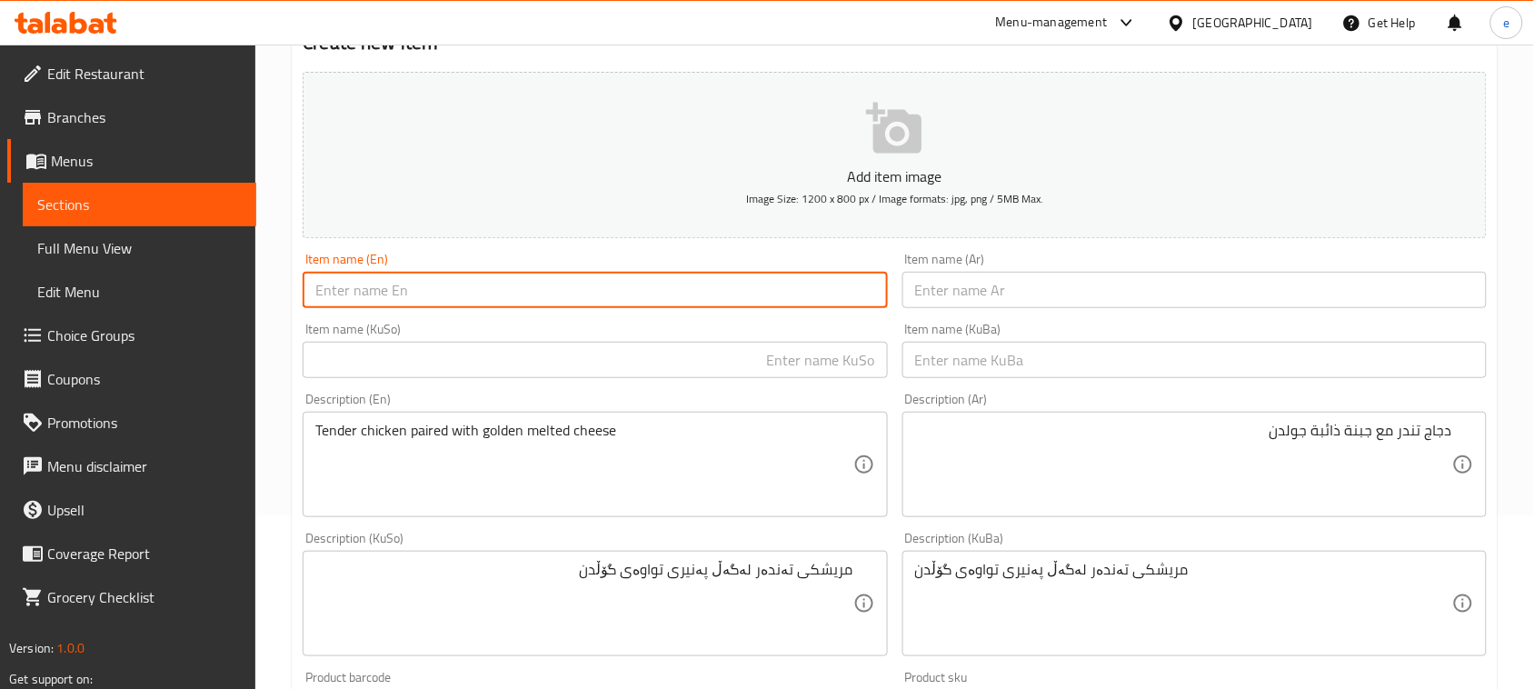
paste input "Host"
type input "H"
click at [730, 280] on input "text" at bounding box center [595, 290] width 584 height 36
paste input "host Pizza"
click at [323, 292] on input "host Pizza" at bounding box center [595, 290] width 584 height 36
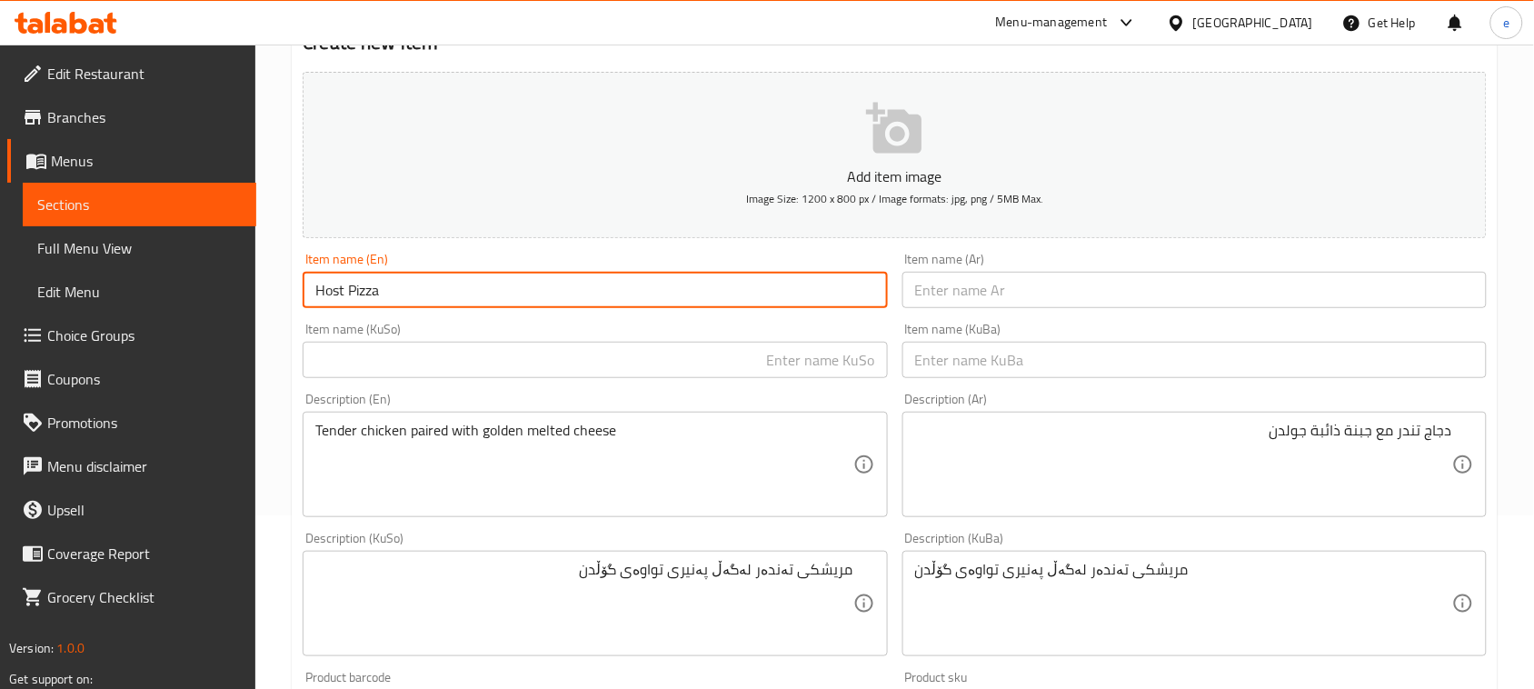
type input "Host Pizza"
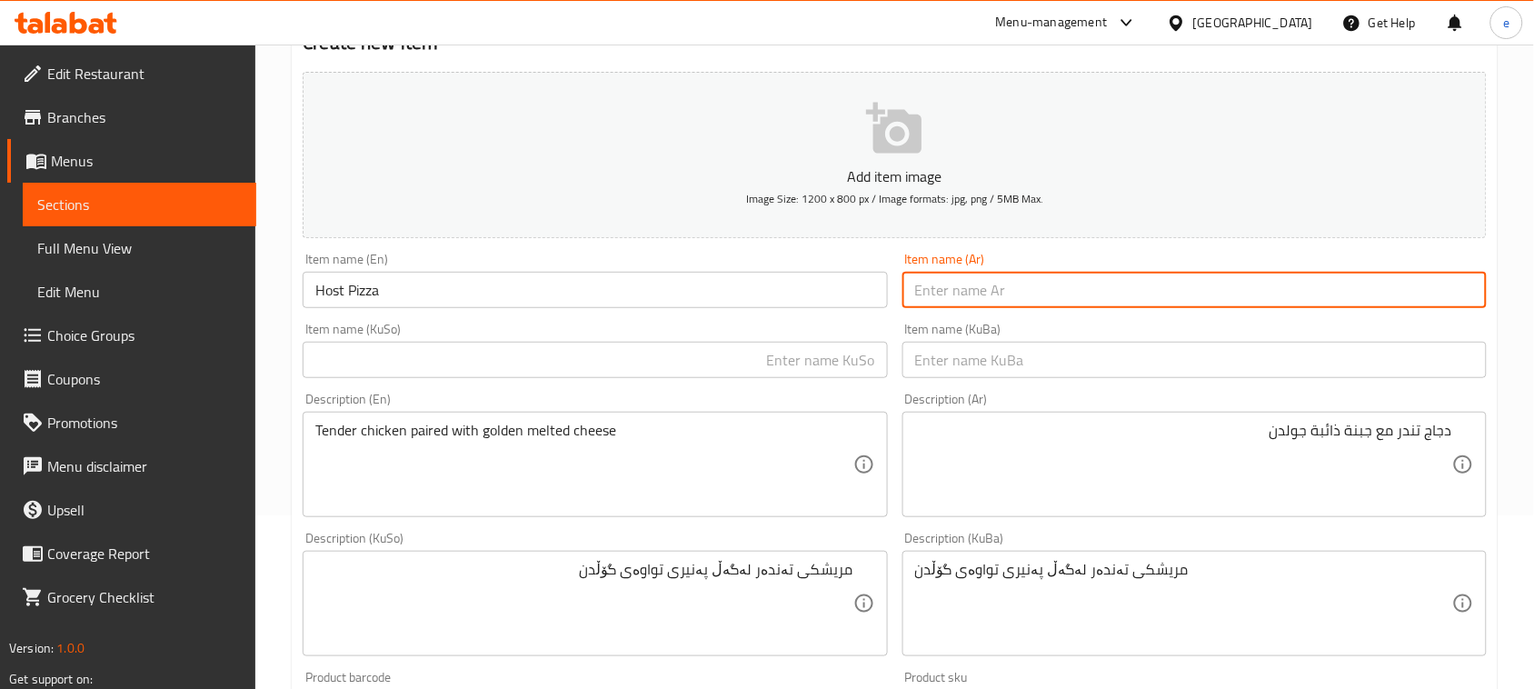
click at [1069, 298] on input "text" at bounding box center [1194, 290] width 584 height 36
paste input "هوست بيتزا"
type input "هوست بيتزا"
drag, startPoint x: 770, startPoint y: 364, endPoint x: 795, endPoint y: 364, distance: 25.4
click at [771, 364] on input "text" at bounding box center [595, 360] width 584 height 36
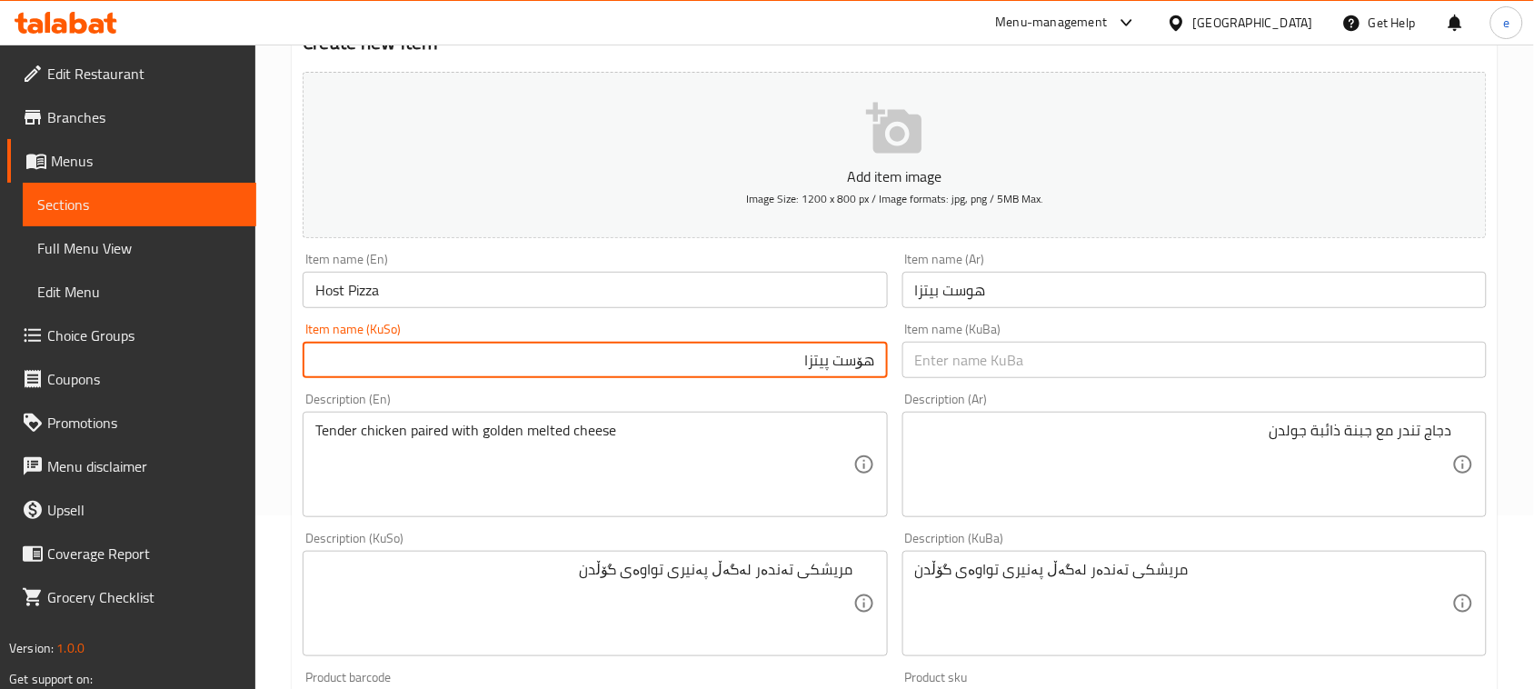
click at [838, 356] on input "هۆست پیتزا" at bounding box center [595, 360] width 584 height 36
type input "هۆست پیتزا"
click at [1029, 374] on input "text" at bounding box center [1194, 360] width 584 height 36
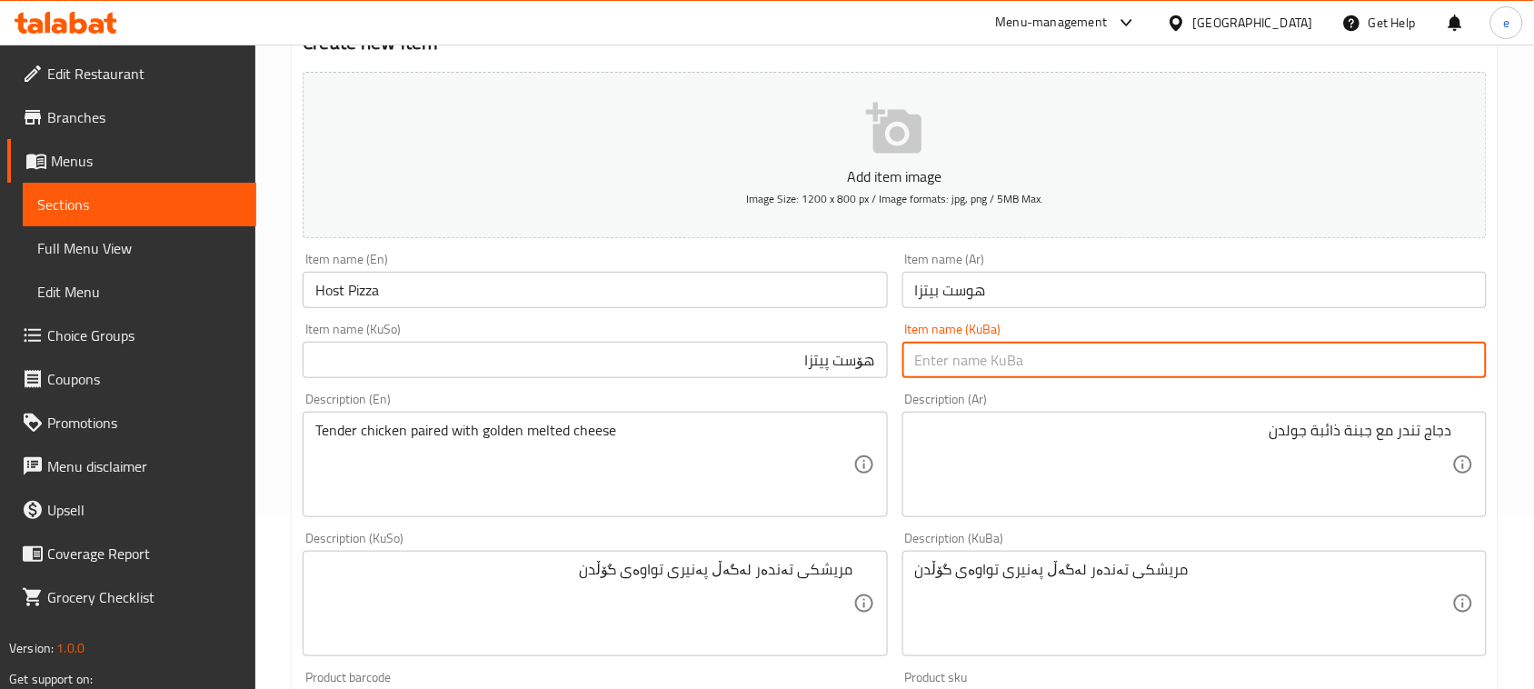
paste input "هۆست پیتزا"
type input "هۆست پیتزا"
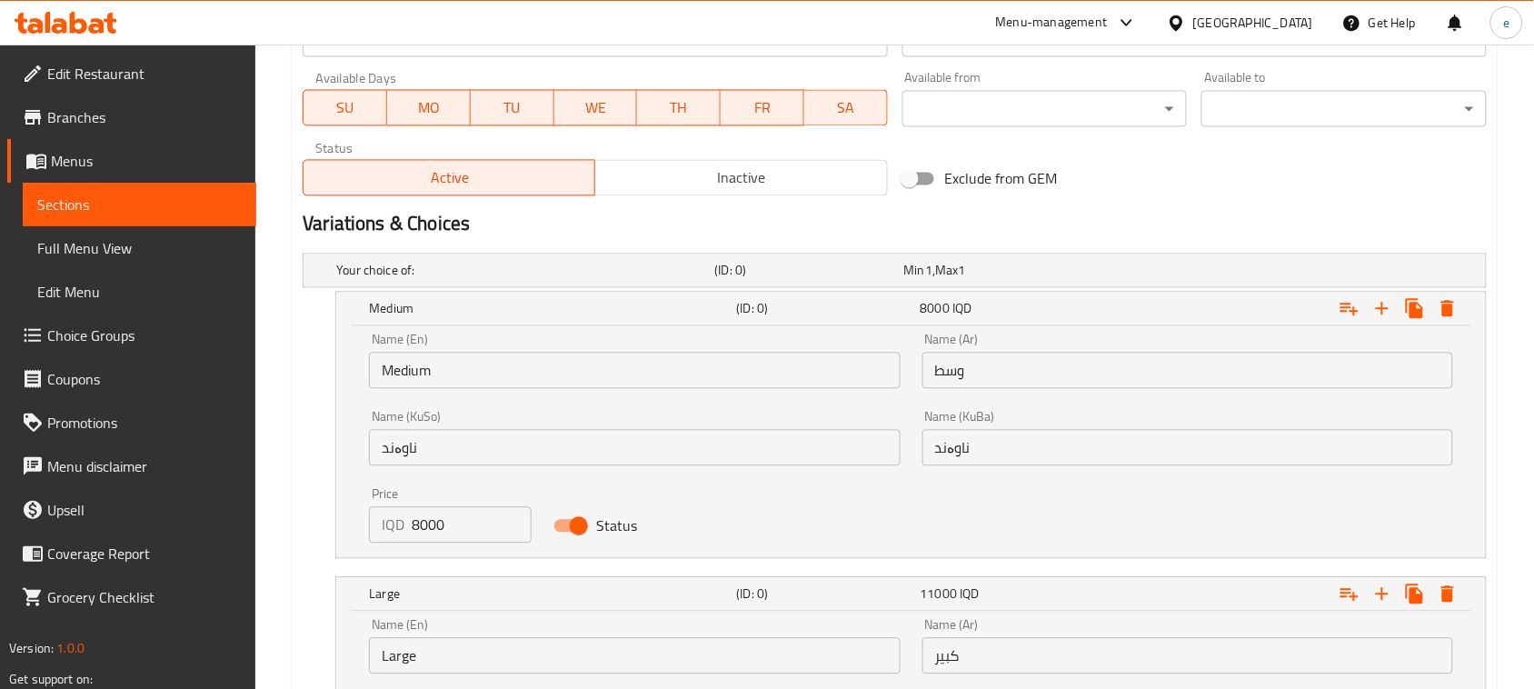
scroll to position [1082, 0]
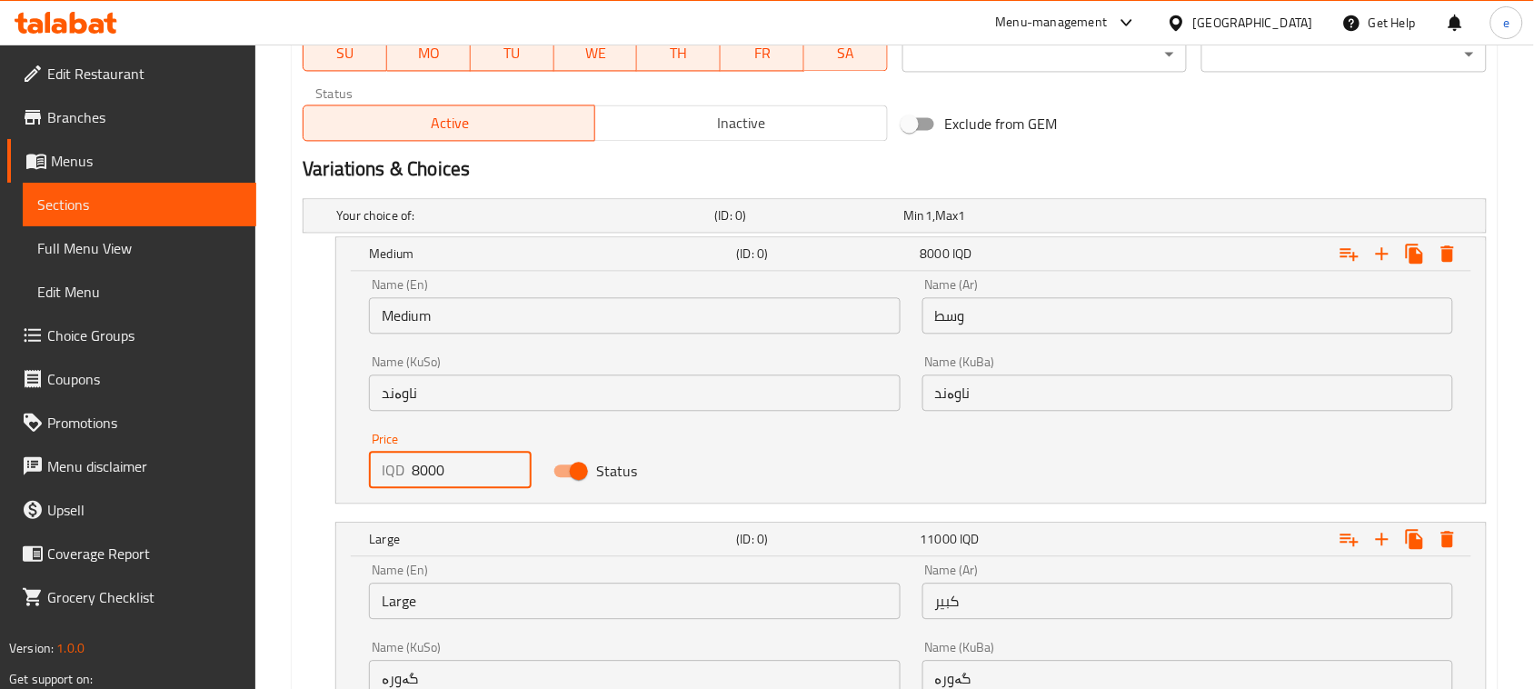
drag, startPoint x: 423, startPoint y: 462, endPoint x: 389, endPoint y: 463, distance: 33.7
click at [389, 463] on div "IQD 8000 Price" at bounding box center [450, 470] width 163 height 36
paste input "900"
type input "9000"
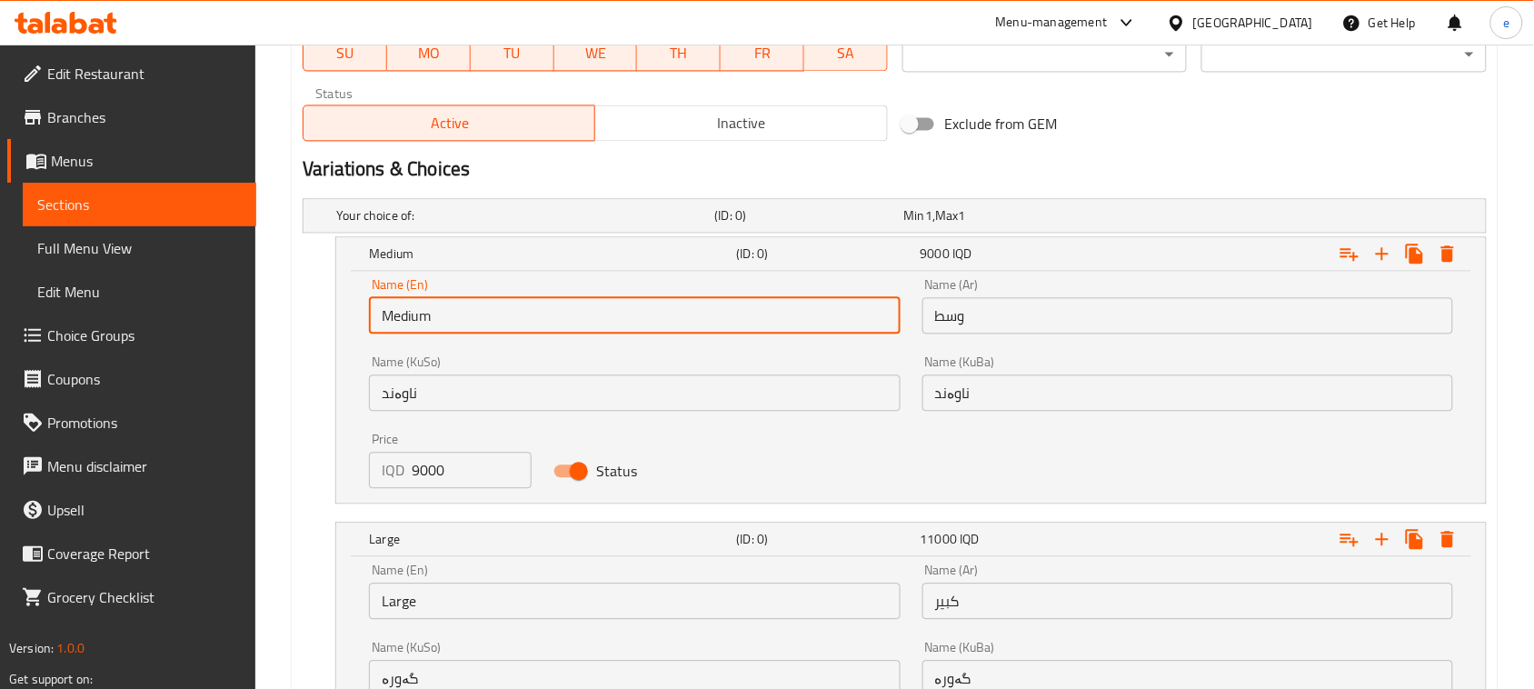
drag, startPoint x: 451, startPoint y: 315, endPoint x: 337, endPoint y: 310, distance: 113.7
click at [337, 310] on div "Name (En) Medium Name (En) Name (Ar) وسط Name (Ar) Name (KuSo) ناوەند Name (KuS…" at bounding box center [911, 387] width 1150 height 232
type input "Choice"
click at [428, 327] on input "text" at bounding box center [634, 315] width 531 height 36
type input "Medium"
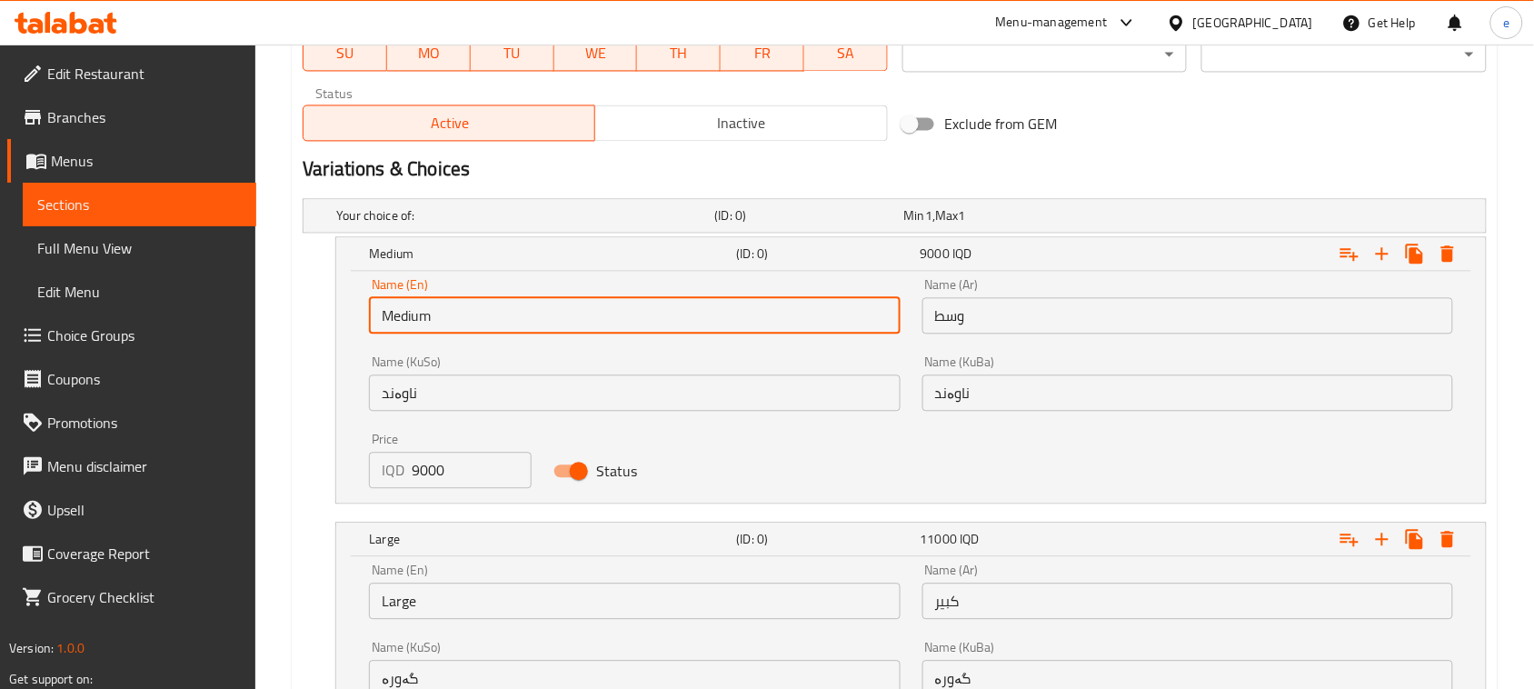
click at [604, 401] on input "ناوەند" at bounding box center [634, 392] width 531 height 36
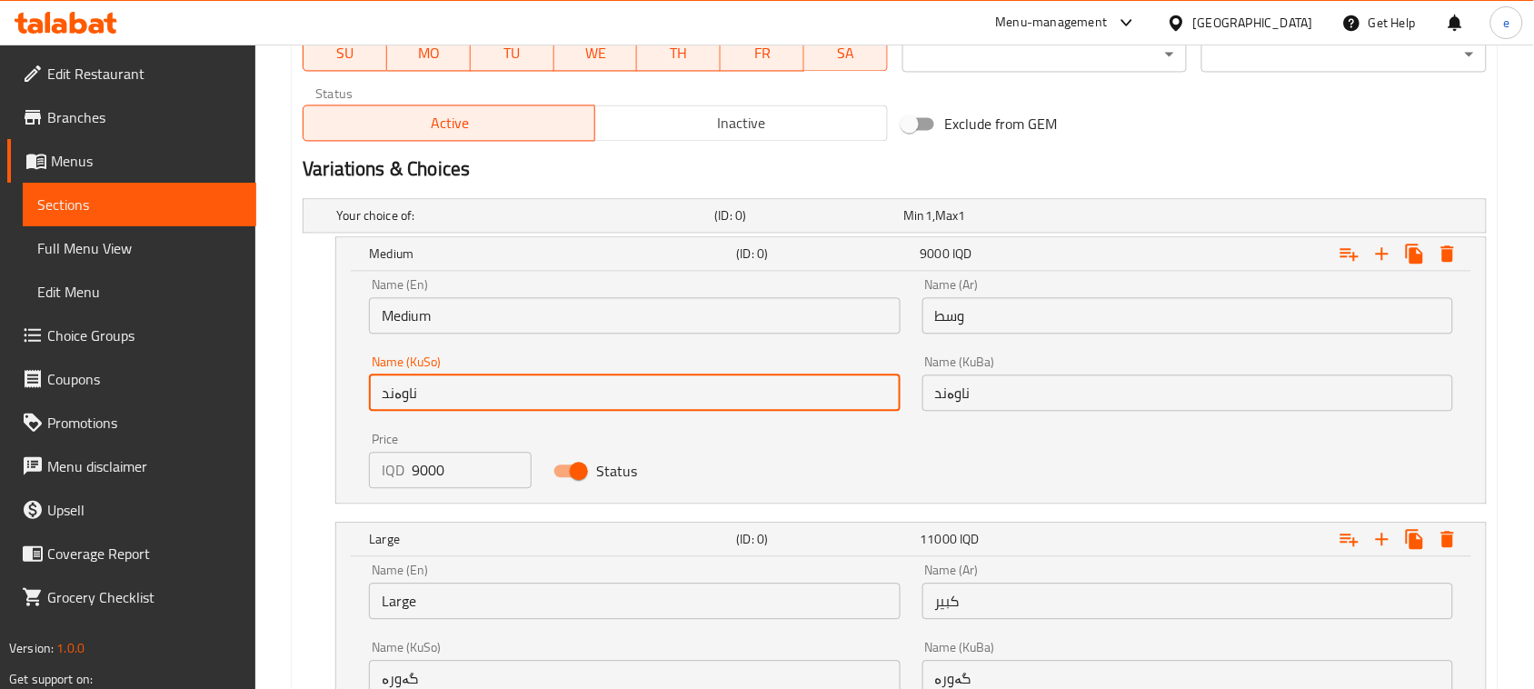
type input "ناوەند"
drag, startPoint x: 1043, startPoint y: 401, endPoint x: 1050, endPoint y: 389, distance: 13.9
click at [1043, 401] on input "ناوەند" at bounding box center [1187, 392] width 531 height 36
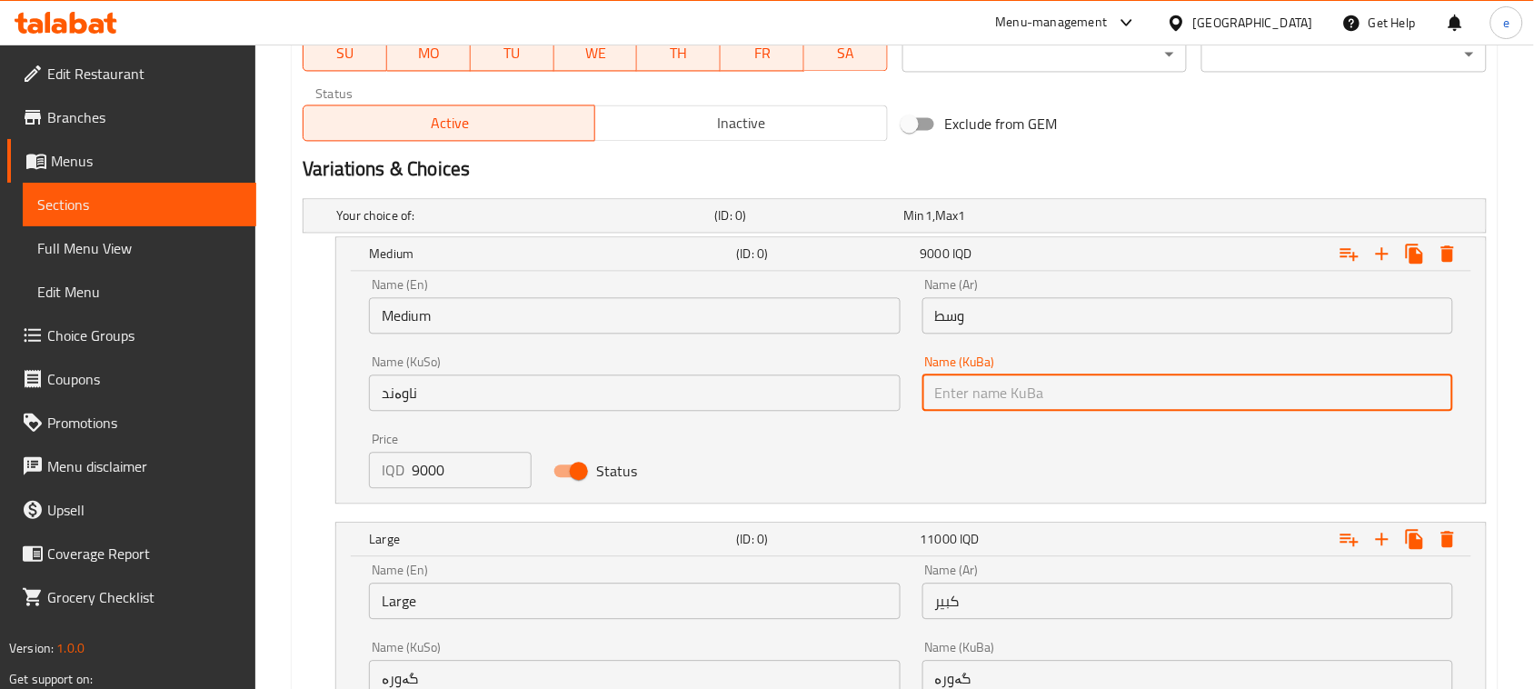
type input "ناوەند"
click at [1000, 321] on input "وسط" at bounding box center [1187, 315] width 531 height 36
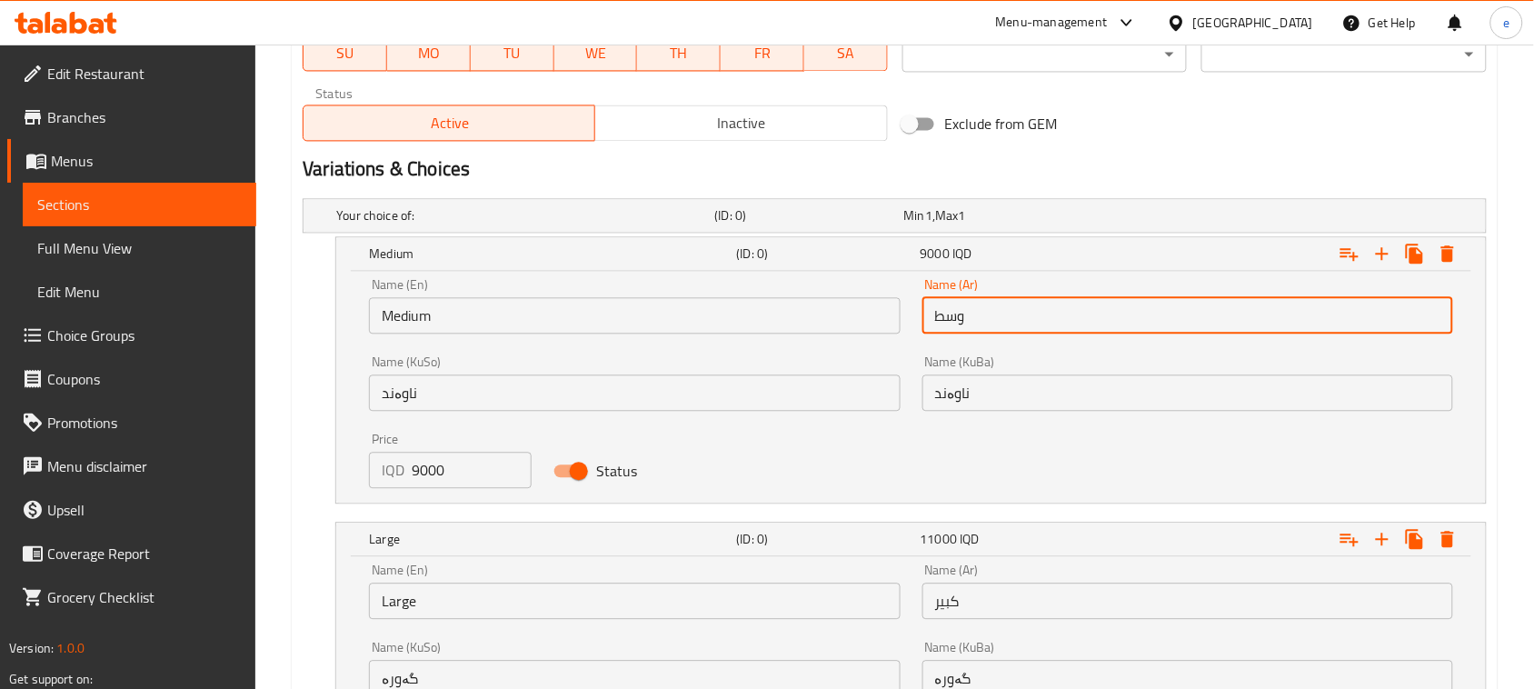
type input "وسط"
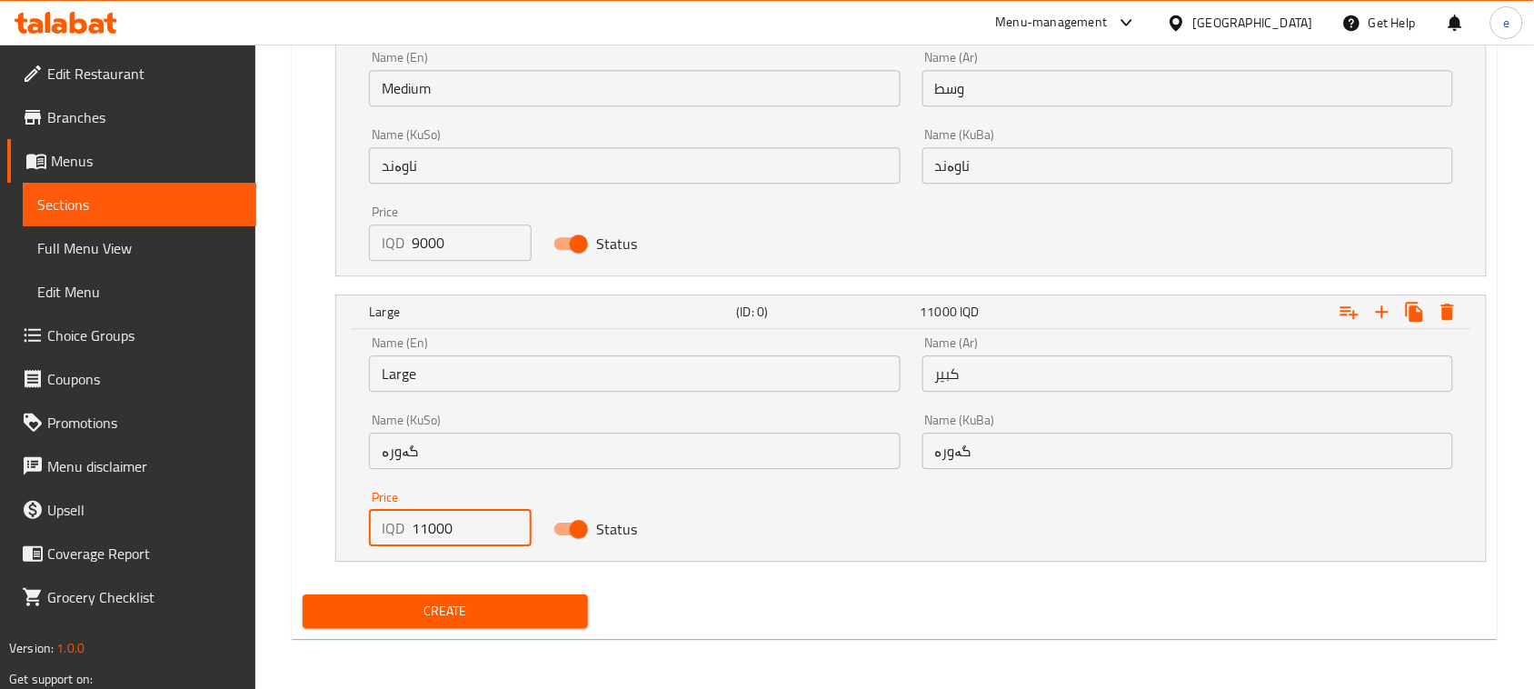
drag, startPoint x: 448, startPoint y: 537, endPoint x: 359, endPoint y: 520, distance: 90.7
click at [359, 520] on div "Price IQD 11000 Price" at bounding box center [450, 518] width 184 height 77
paste input "1300"
type input "13000"
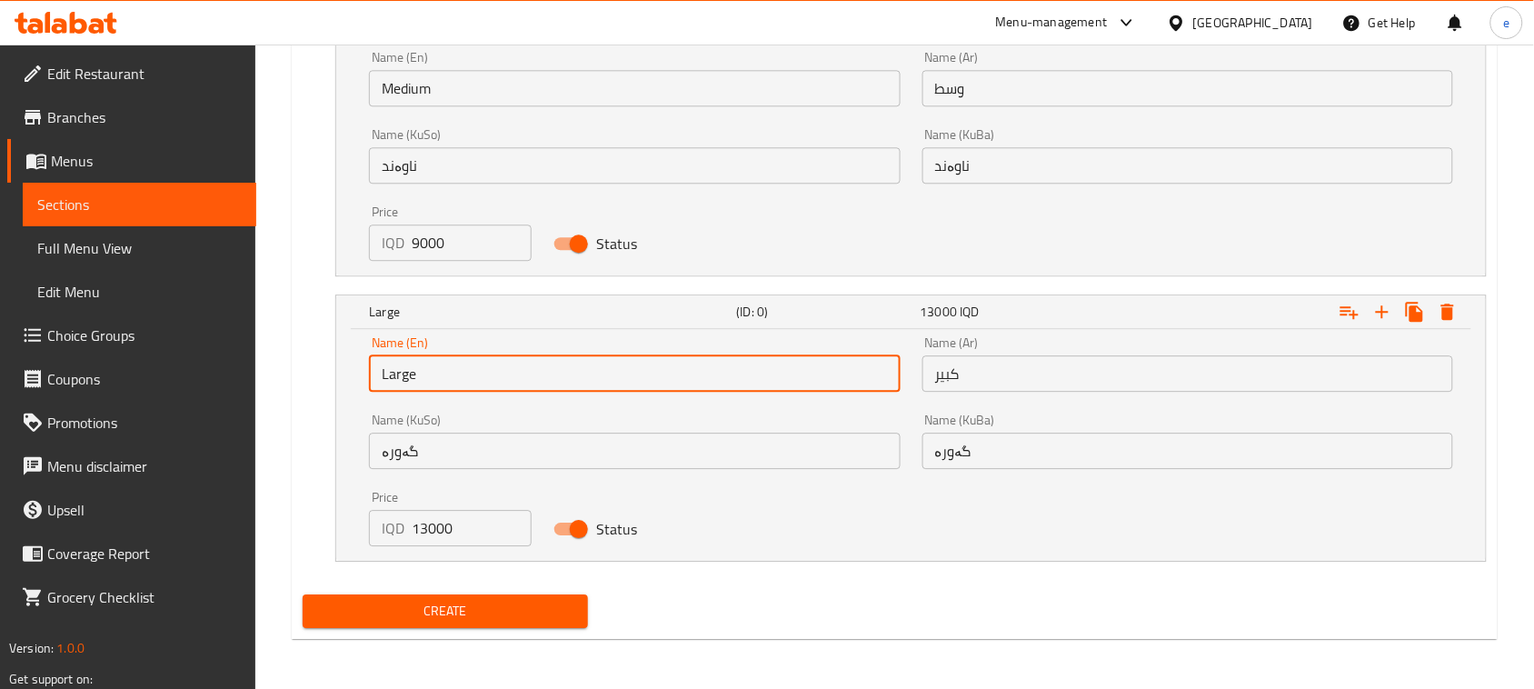
click at [370, 369] on input "Large" at bounding box center [634, 373] width 531 height 36
click at [407, 371] on input "Large" at bounding box center [634, 373] width 531 height 36
type input "Choice"
click at [412, 377] on input "text" at bounding box center [634, 373] width 531 height 36
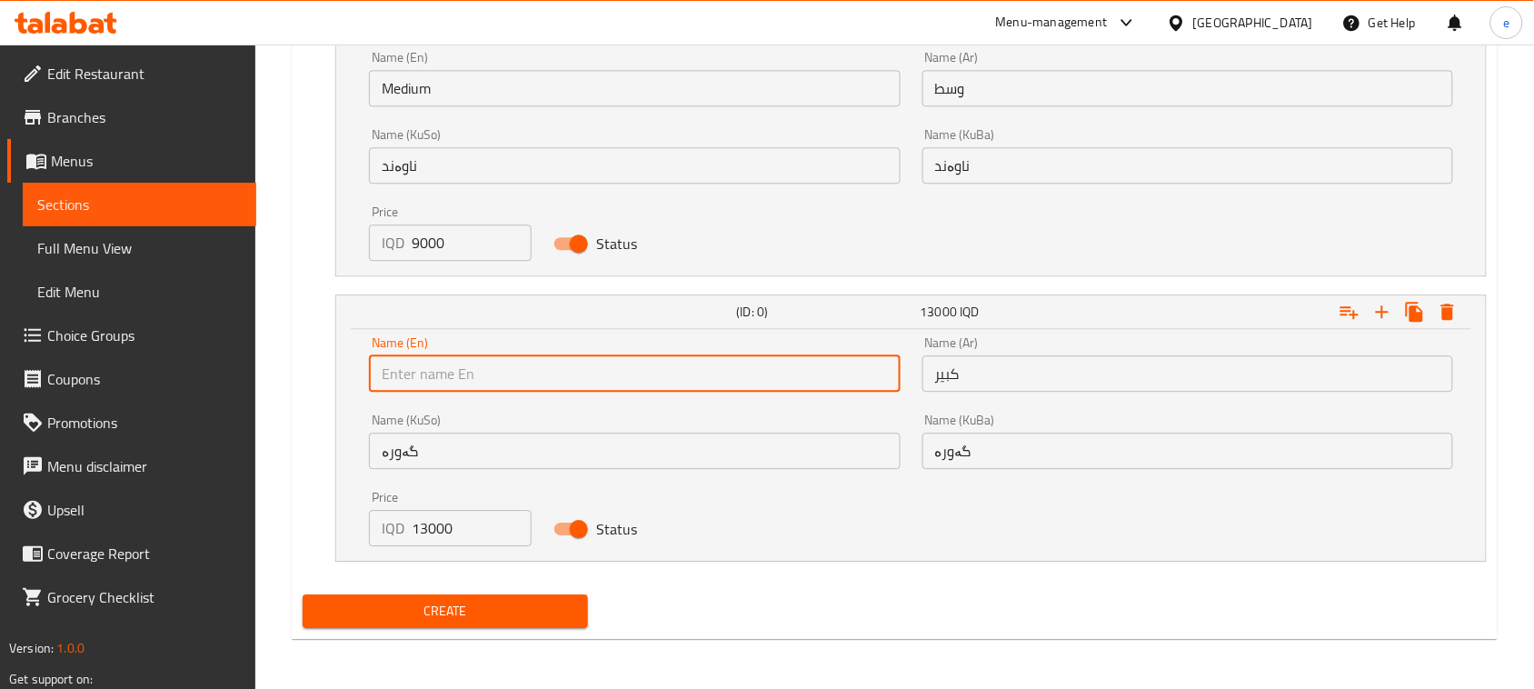
type input "Large"
click at [483, 451] on input "گەورە" at bounding box center [634, 451] width 531 height 36
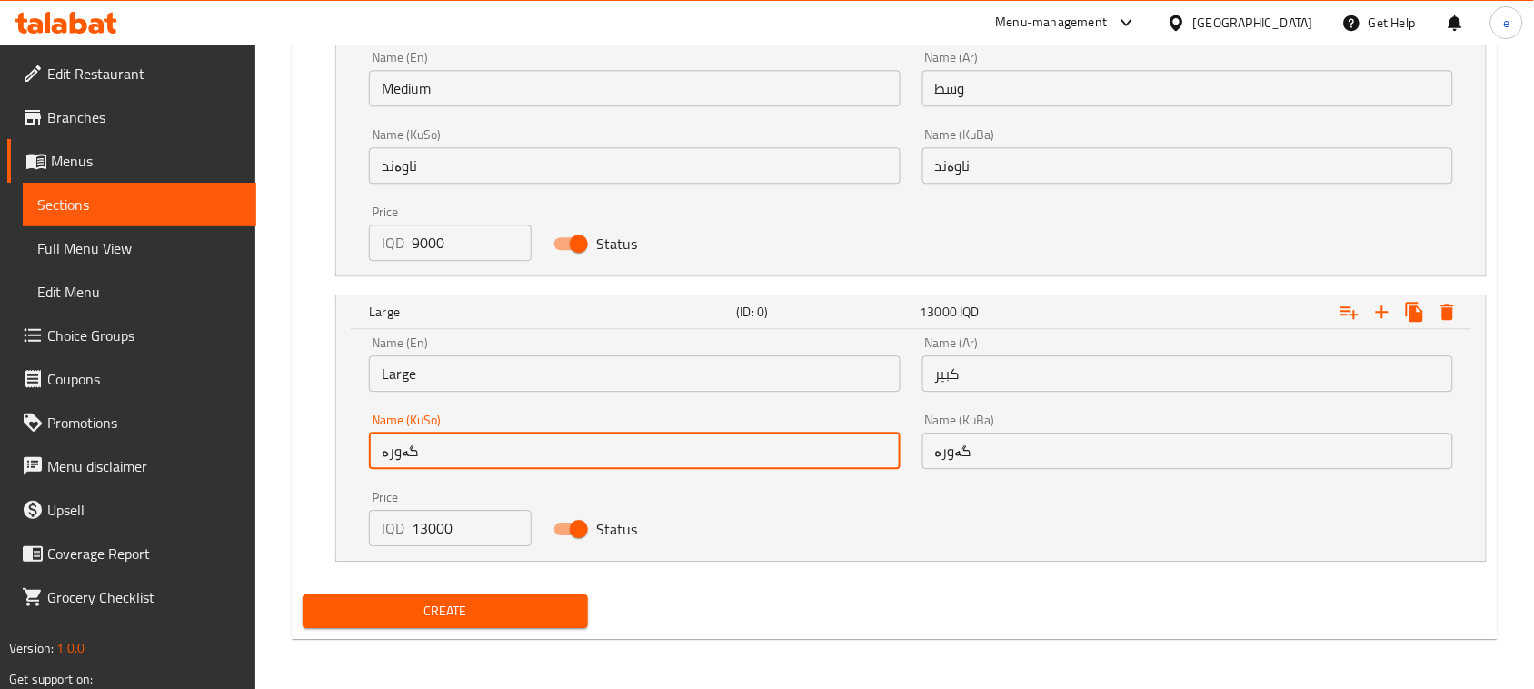
type input "گەورە"
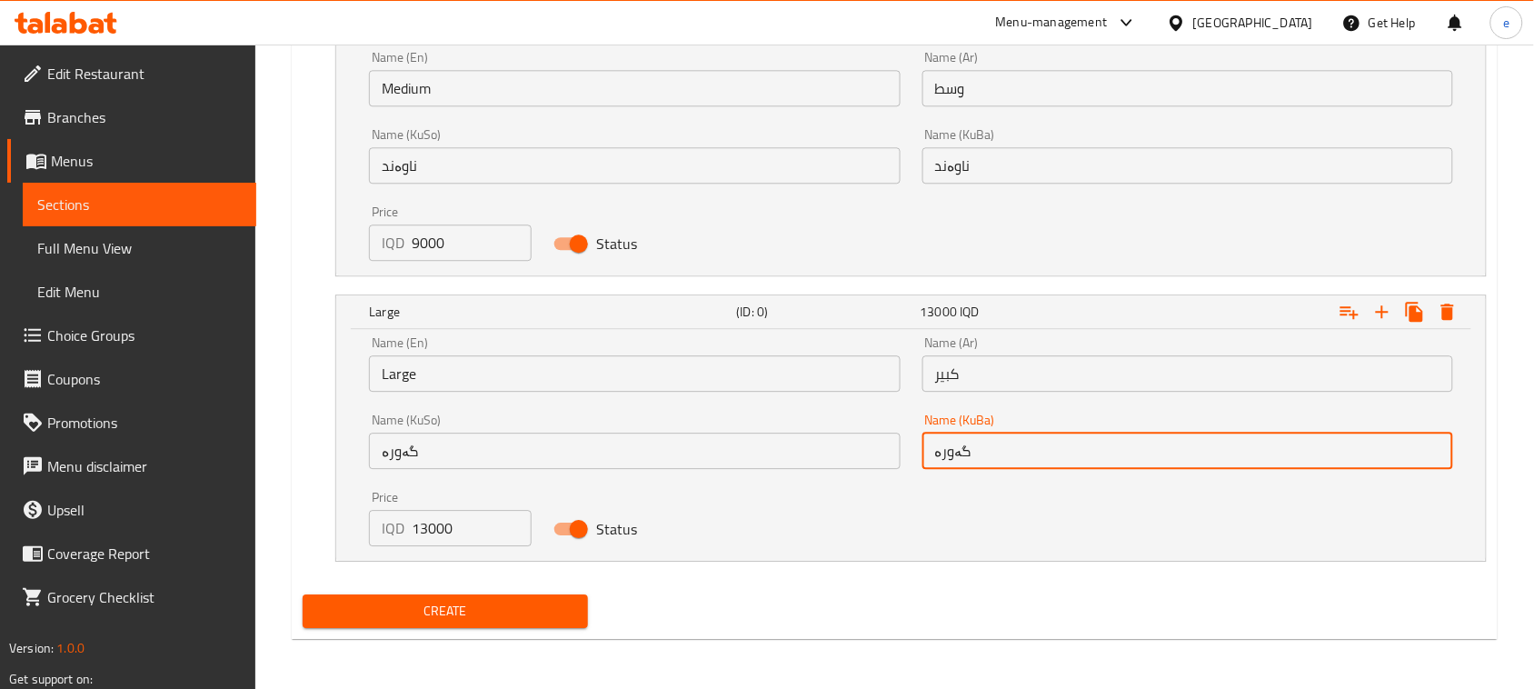
click at [995, 454] on input "گەورە" at bounding box center [1187, 451] width 531 height 36
type input "گەورە"
click at [991, 384] on input "كبير" at bounding box center [1187, 373] width 531 height 36
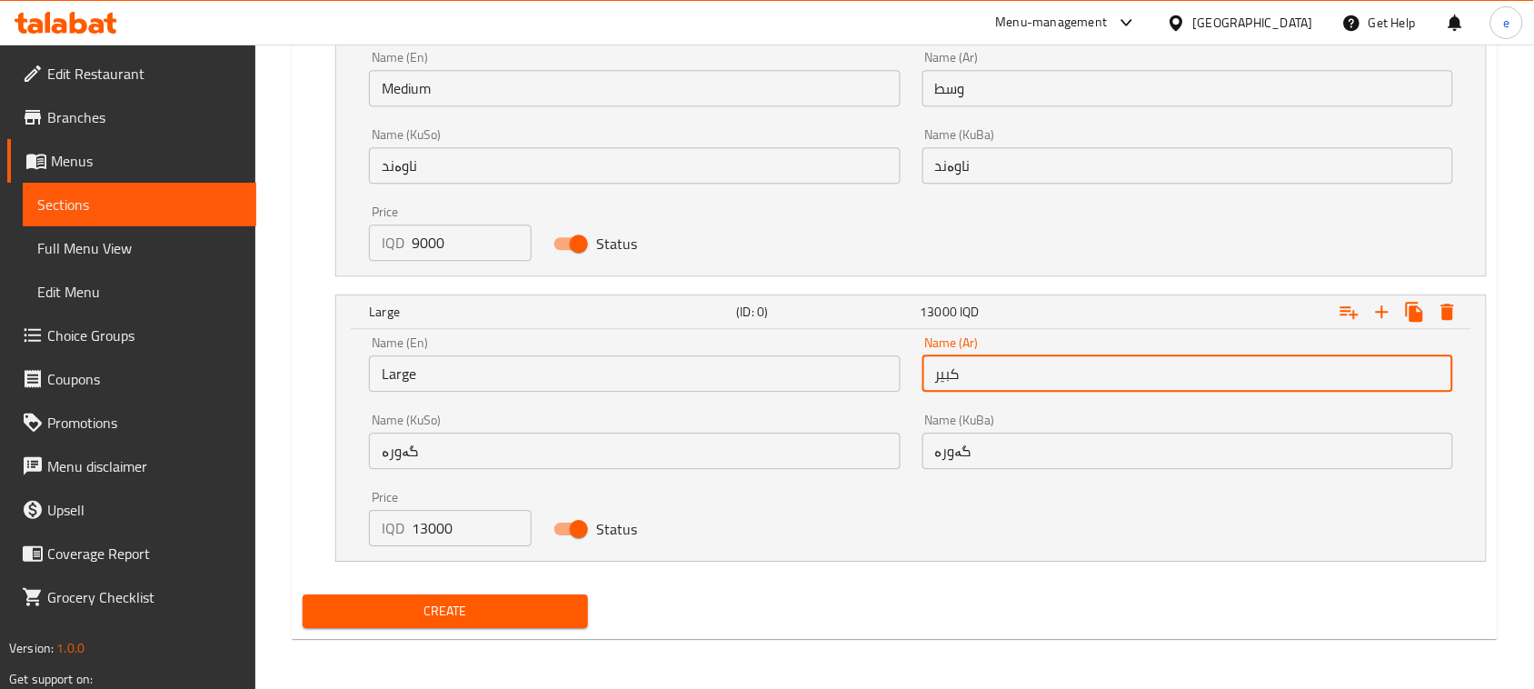
type input "كبير"
click at [506, 615] on span "Create" at bounding box center [445, 611] width 256 height 23
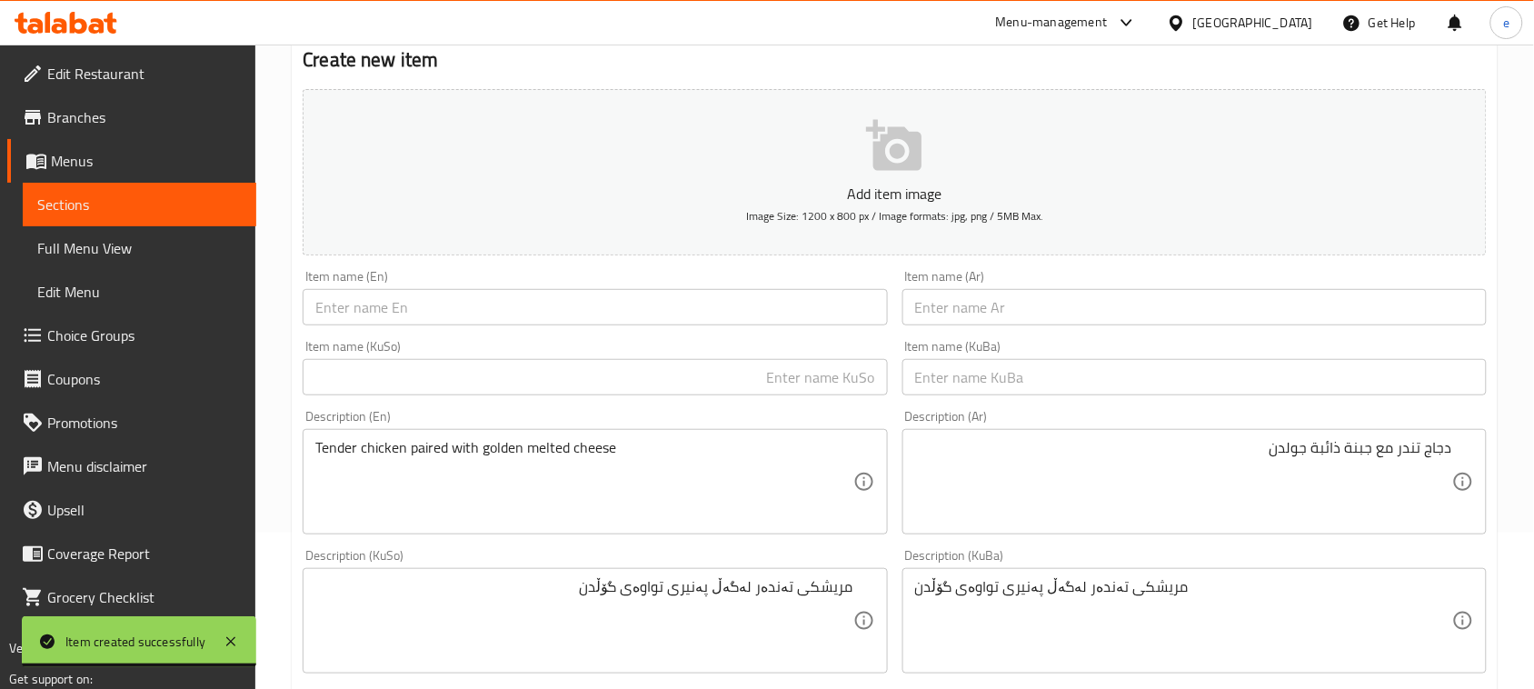
scroll to position [0, 0]
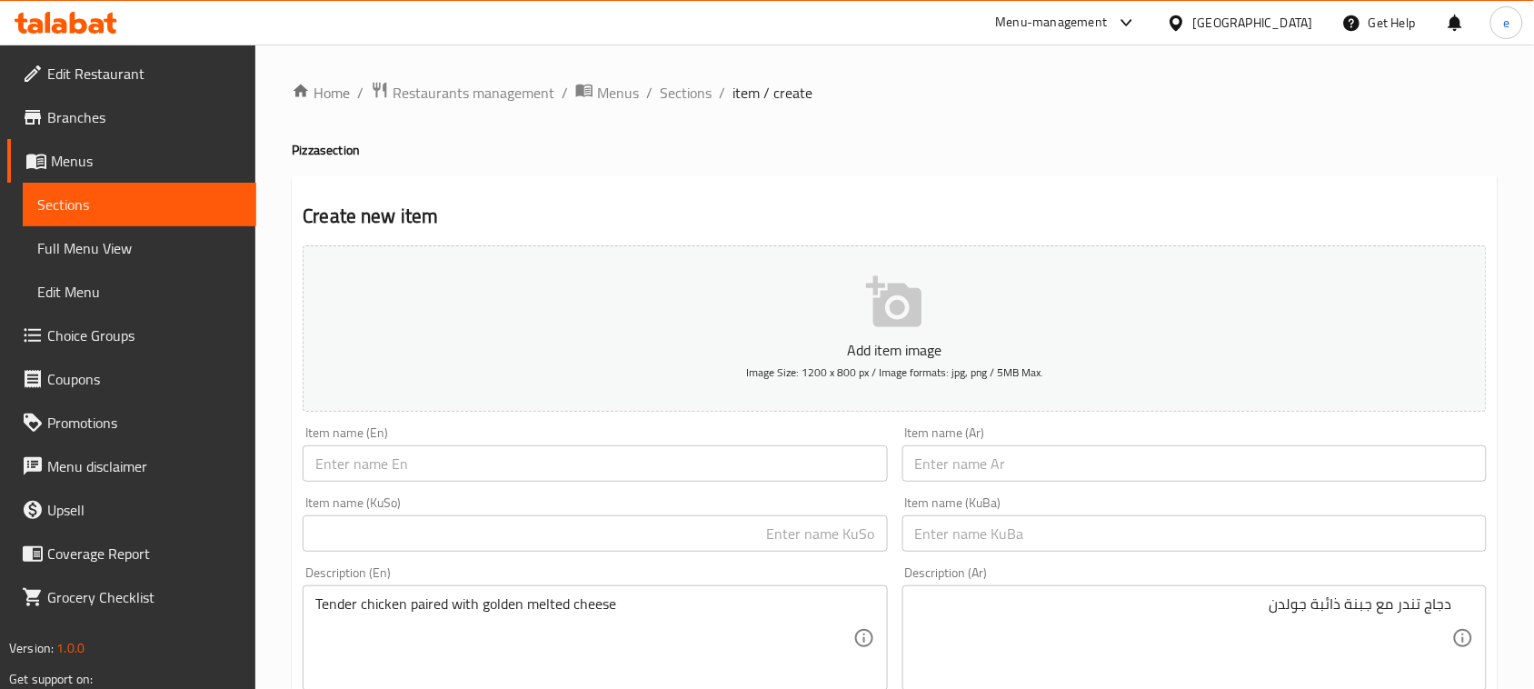
click at [1080, 457] on input "text" at bounding box center [1194, 463] width 584 height 36
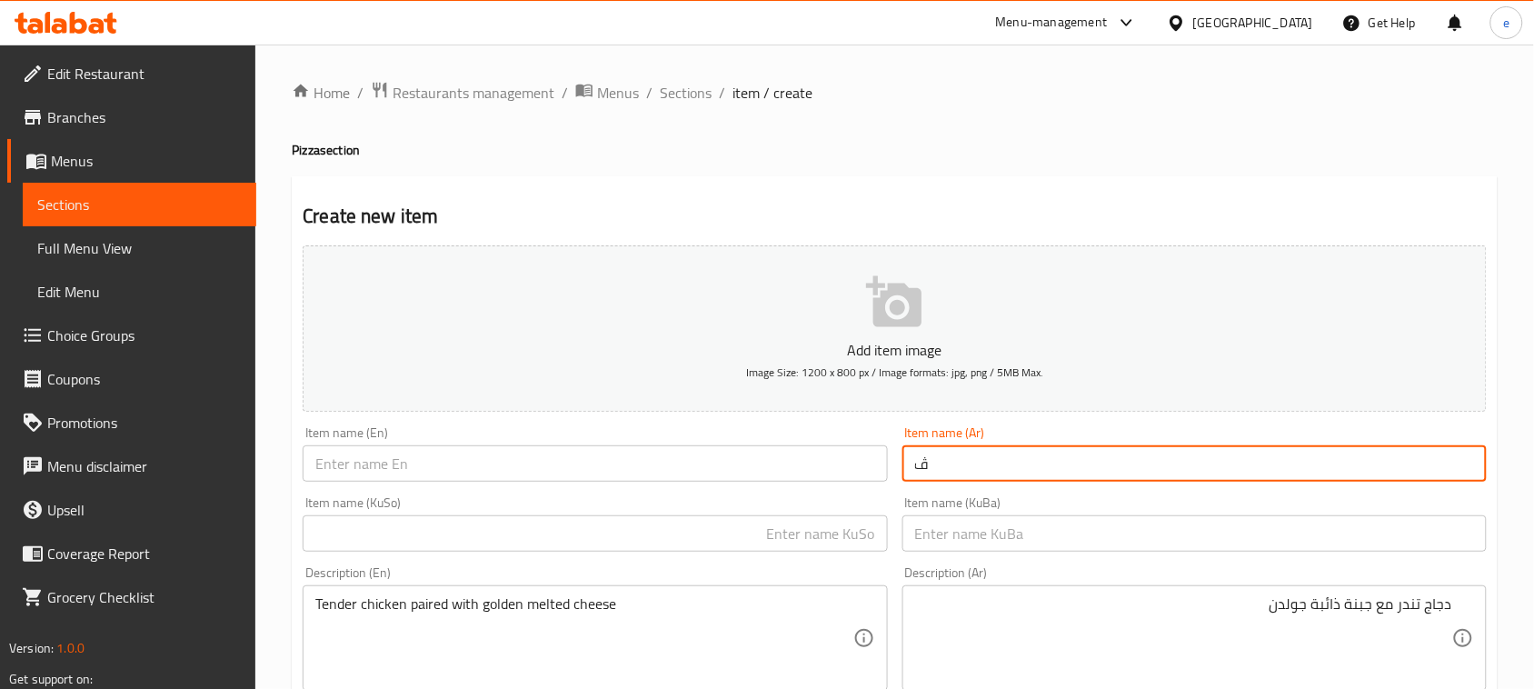
click at [989, 473] on input "ڤ" at bounding box center [1194, 463] width 584 height 36
paste input "بيتزا مقرمشة"
type input "بيتزا مقرمشة"
click at [737, 470] on input "text" at bounding box center [595, 463] width 584 height 36
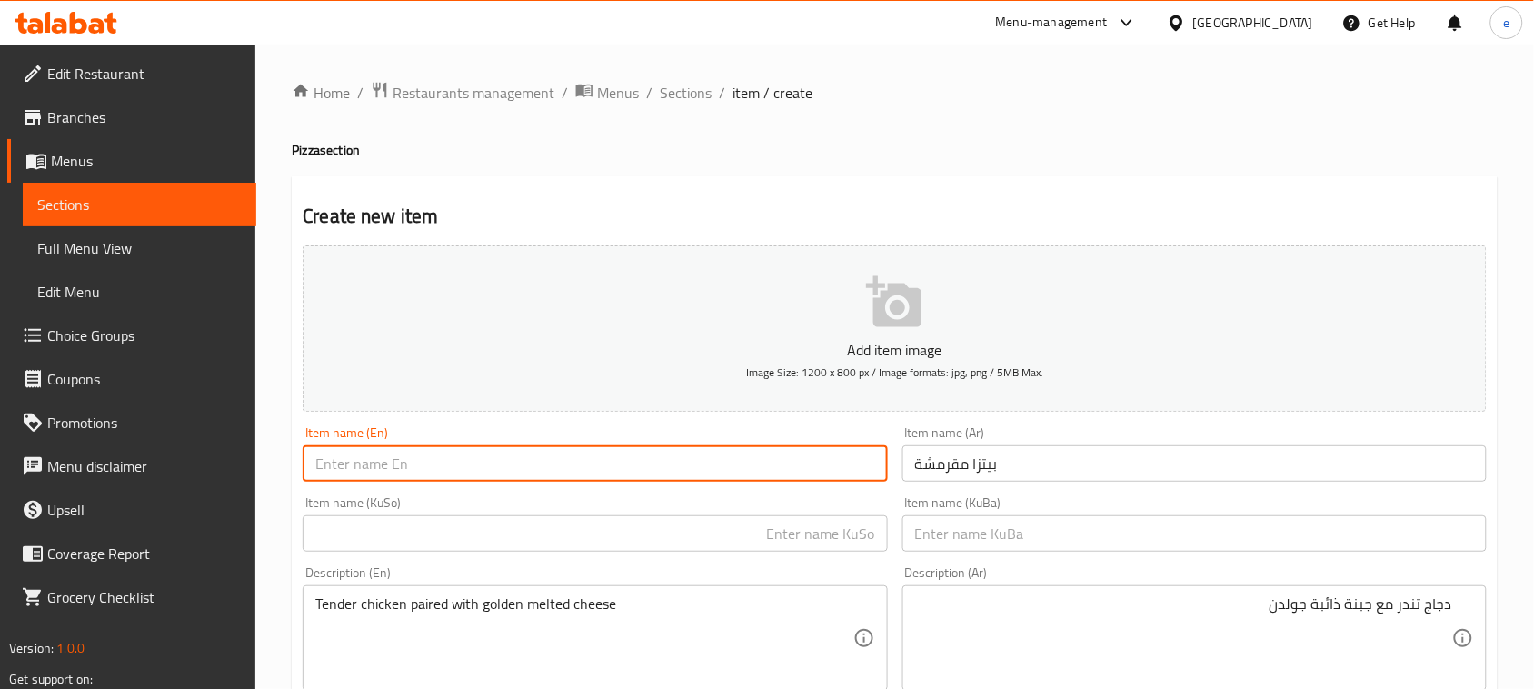
paste input "Crispy Pizza"
type input "Crispy Pizza"
click at [697, 529] on input "text" at bounding box center [595, 533] width 584 height 36
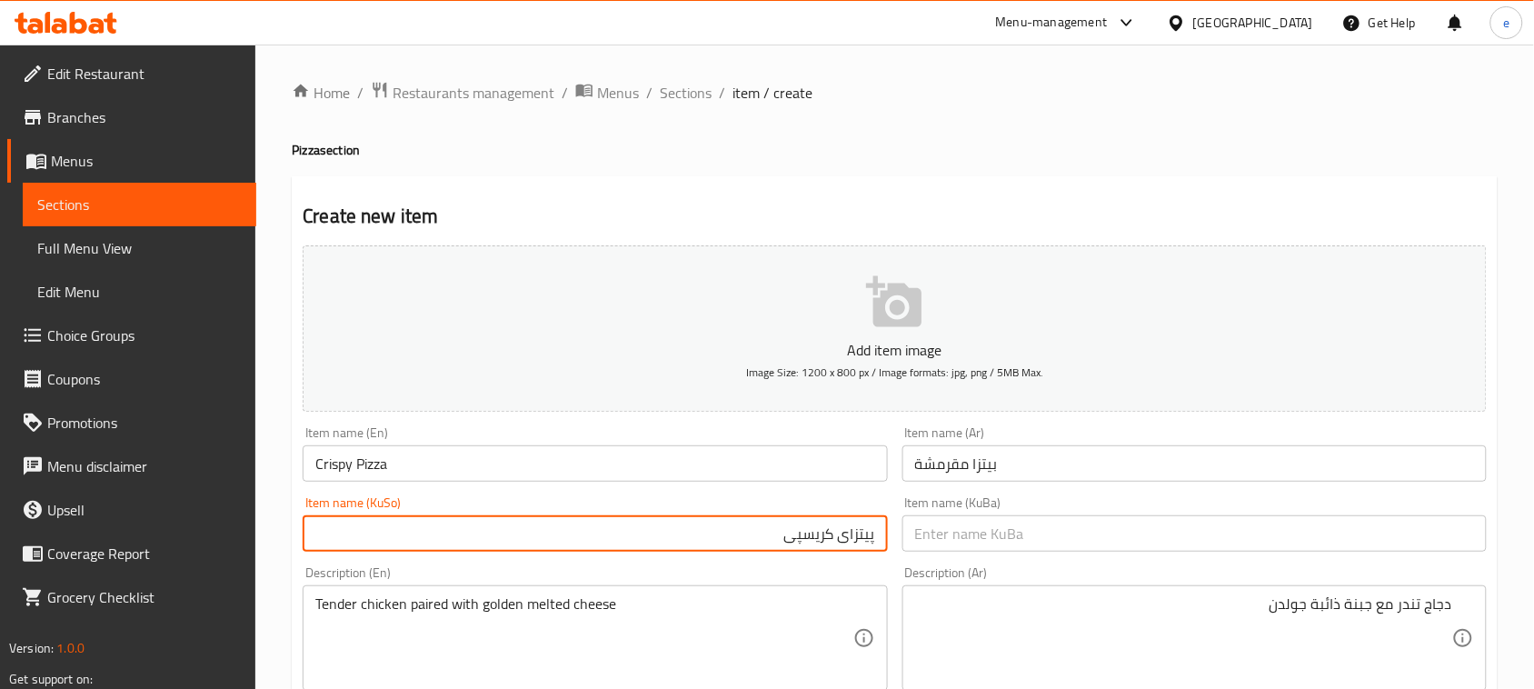
type input "پیتزای کریسپی"
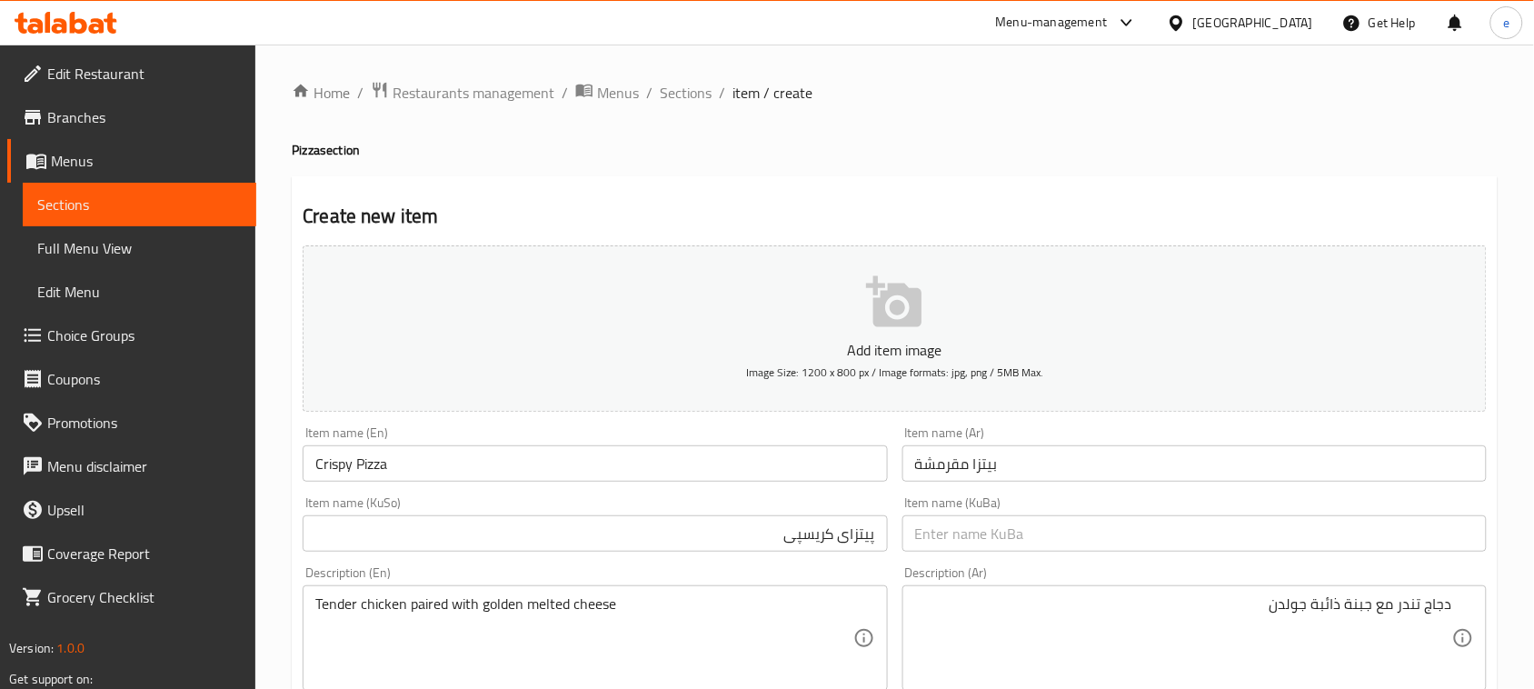
click at [770, 493] on div "Item name (KuSo) پیتزای کریسپی Item name (KuSo)" at bounding box center [594, 524] width 599 height 70
click at [838, 546] on input "پیتزای کریسپی" at bounding box center [595, 533] width 584 height 36
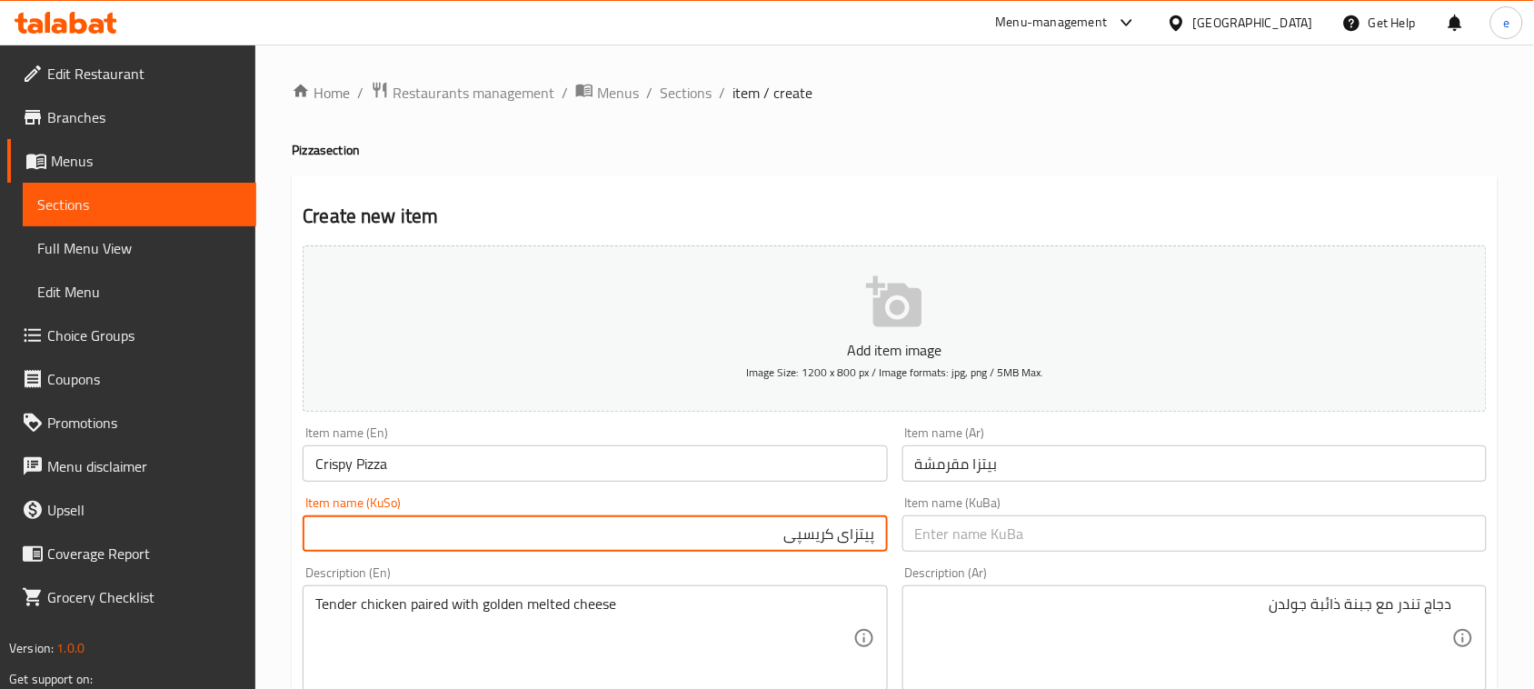
click at [838, 546] on input "پیتزای کریسپی" at bounding box center [595, 533] width 584 height 36
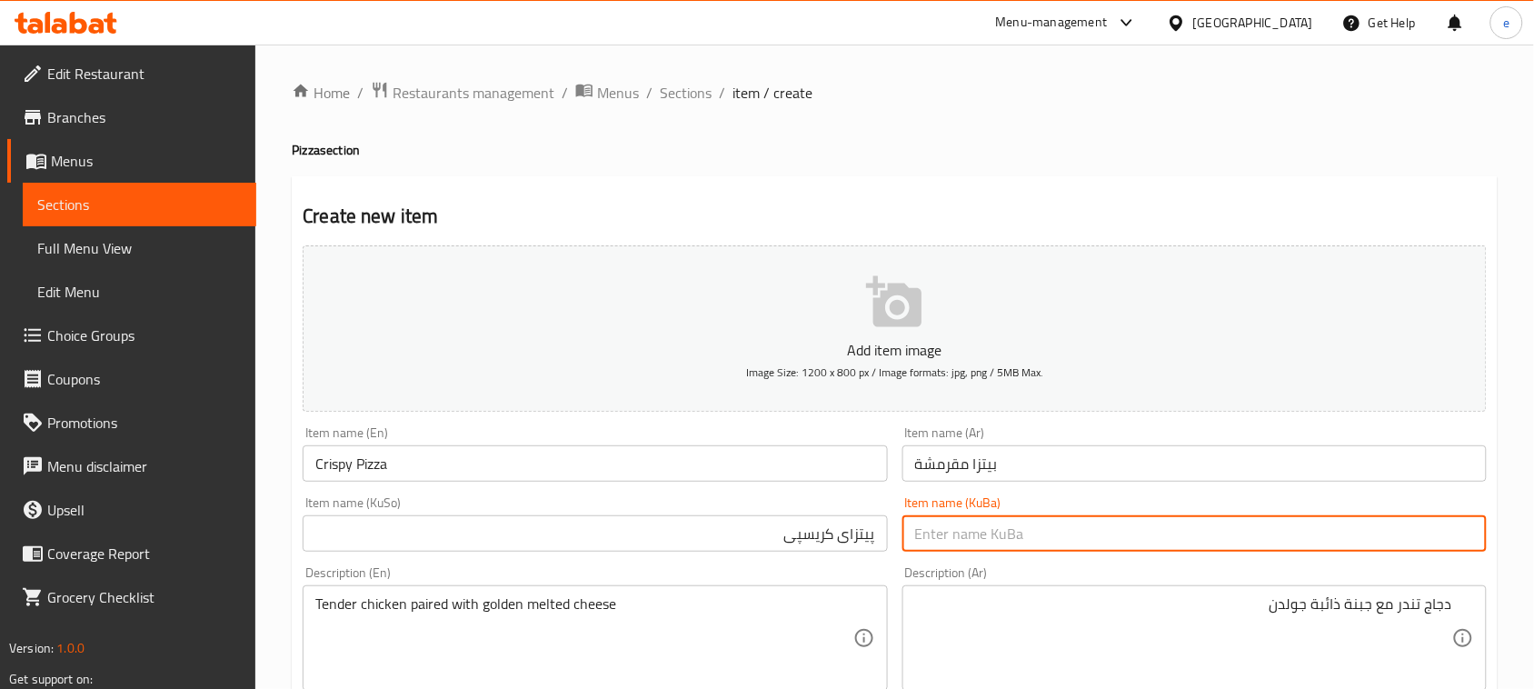
drag, startPoint x: 961, startPoint y: 543, endPoint x: 954, endPoint y: 553, distance: 11.6
click at [961, 543] on input "text" at bounding box center [1194, 533] width 584 height 36
paste input "پیتزای کریسپی"
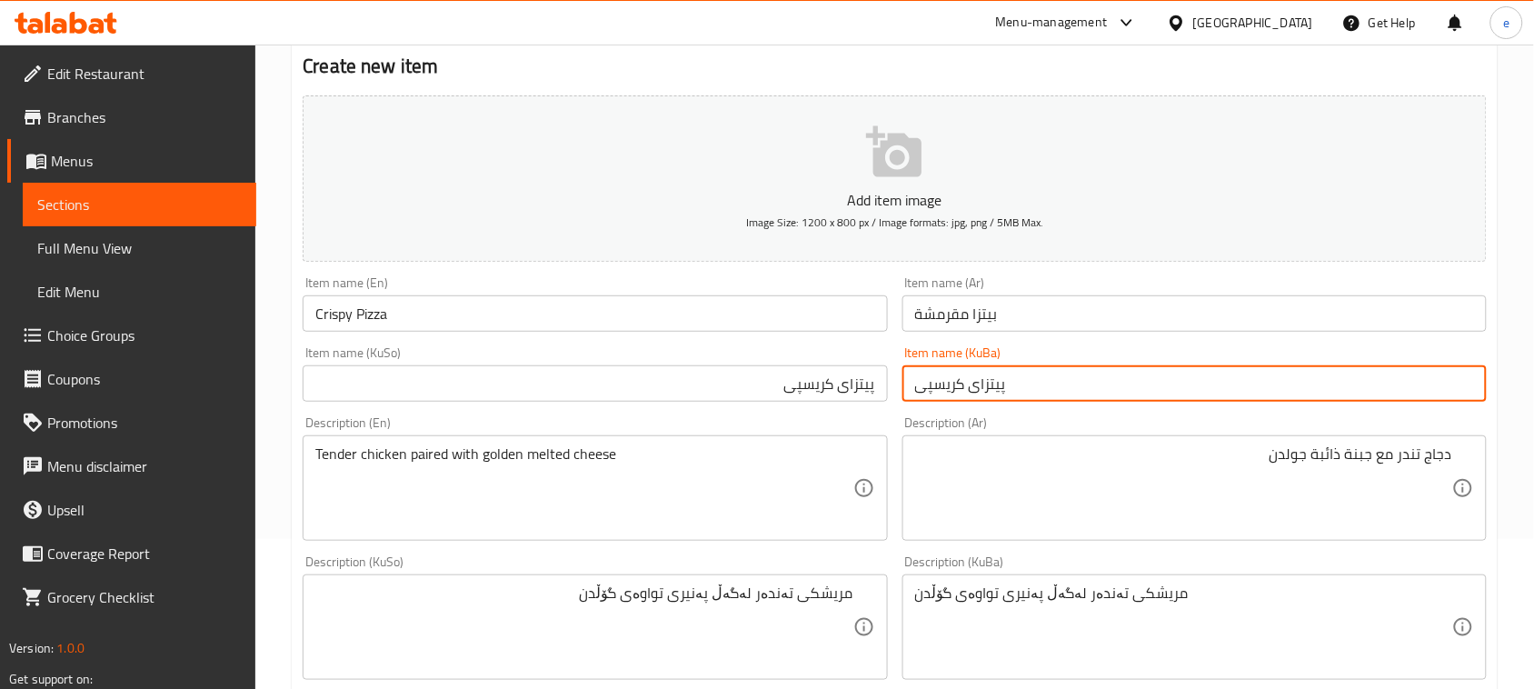
scroll to position [227, 0]
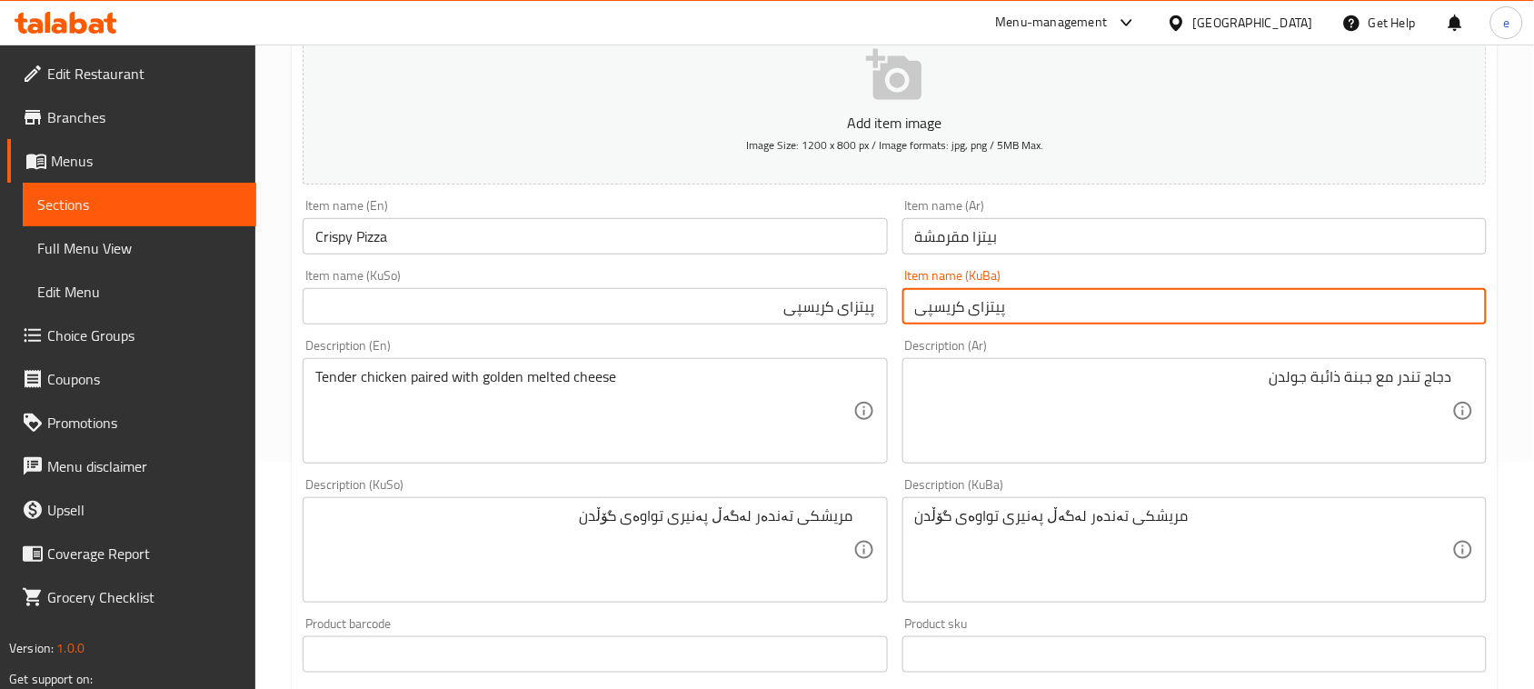
type input "پیتزای کریسپی"
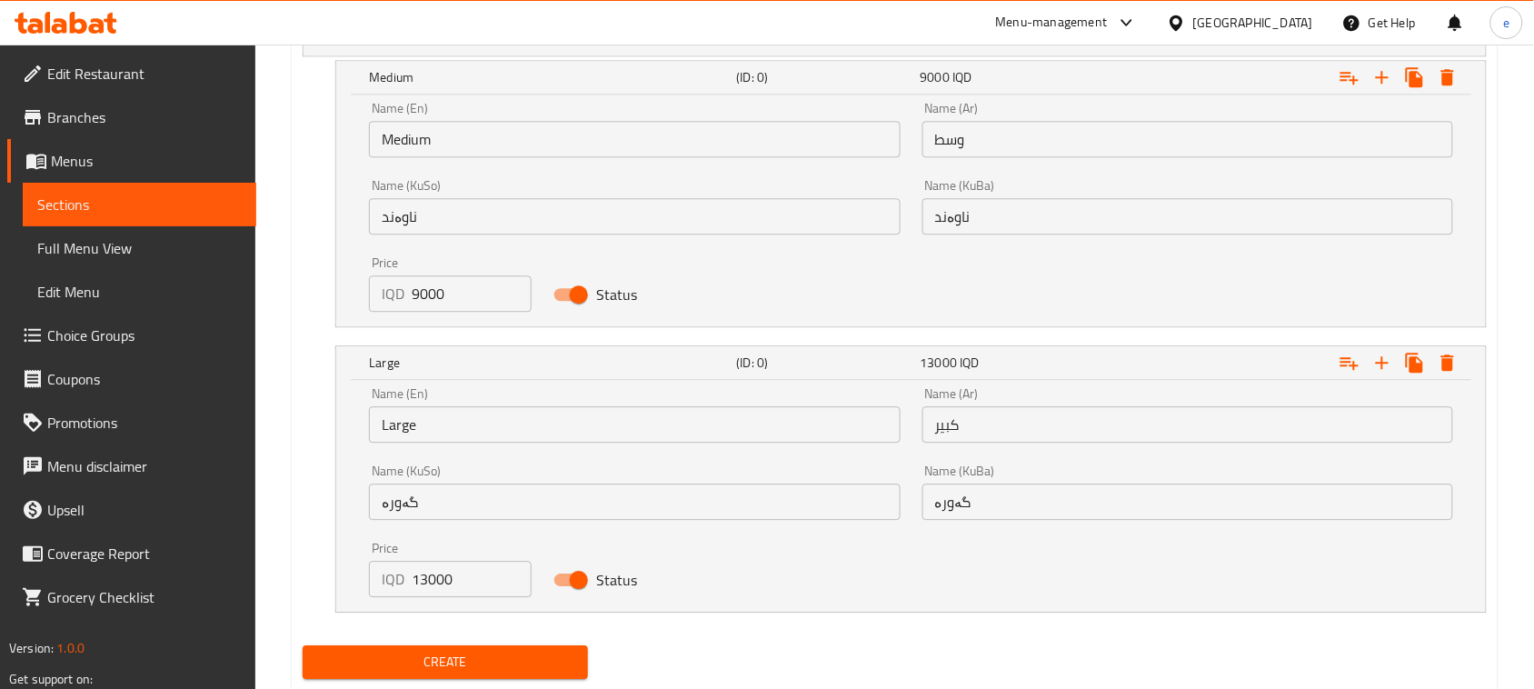
scroll to position [1309, 0]
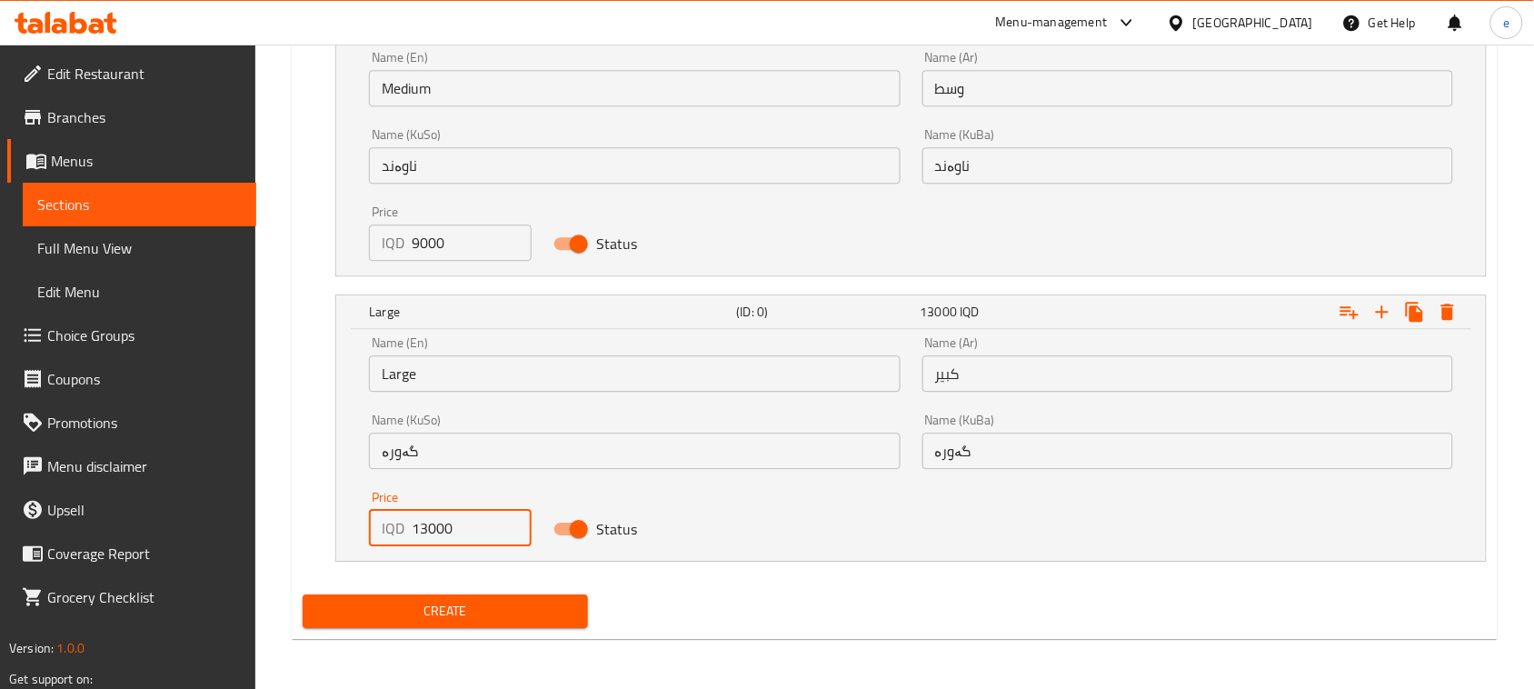
drag, startPoint x: 401, startPoint y: 538, endPoint x: 377, endPoint y: 539, distance: 23.6
click at [378, 539] on div "IQD 13000 Price" at bounding box center [450, 528] width 163 height 36
paste input "1200"
type input "12000"
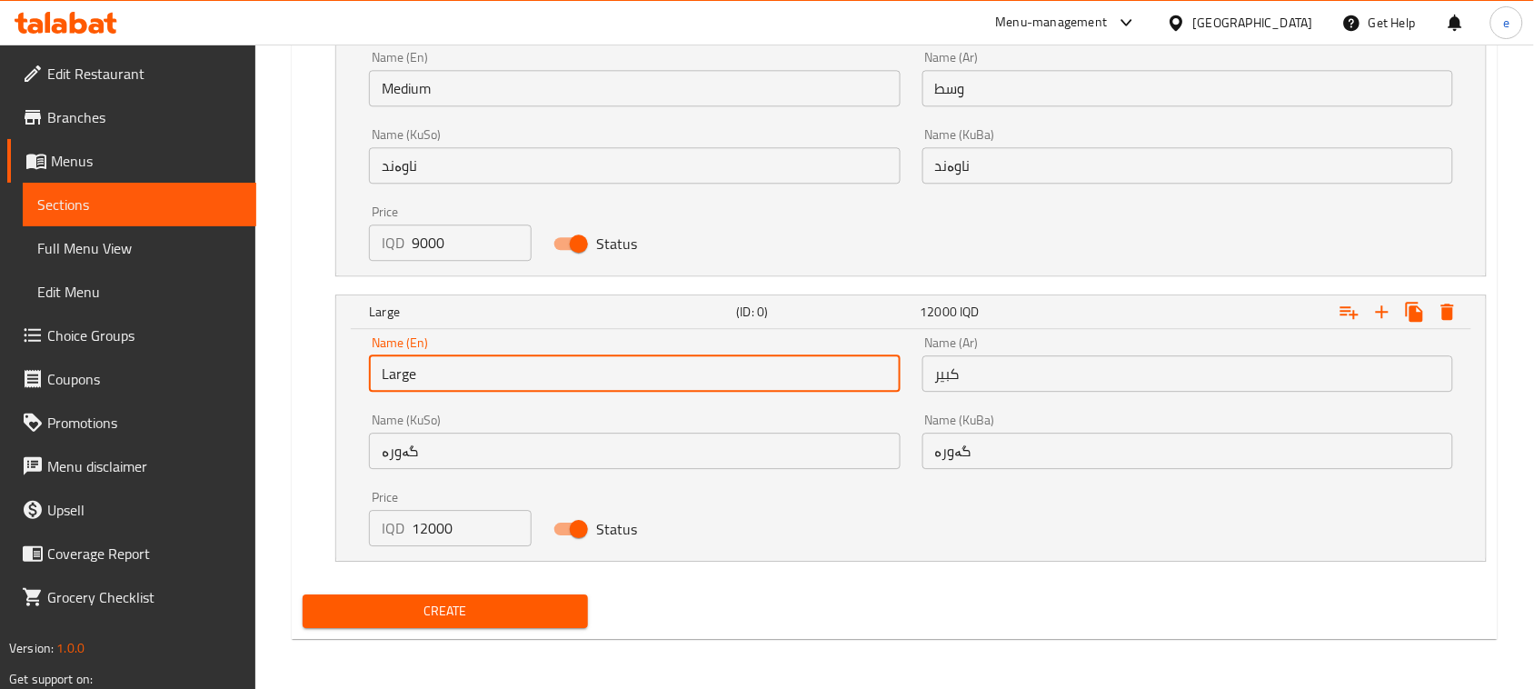
click at [418, 375] on input "Large" at bounding box center [634, 373] width 531 height 36
type input "Choice"
click at [418, 375] on input "text" at bounding box center [634, 373] width 531 height 36
type input "Large"
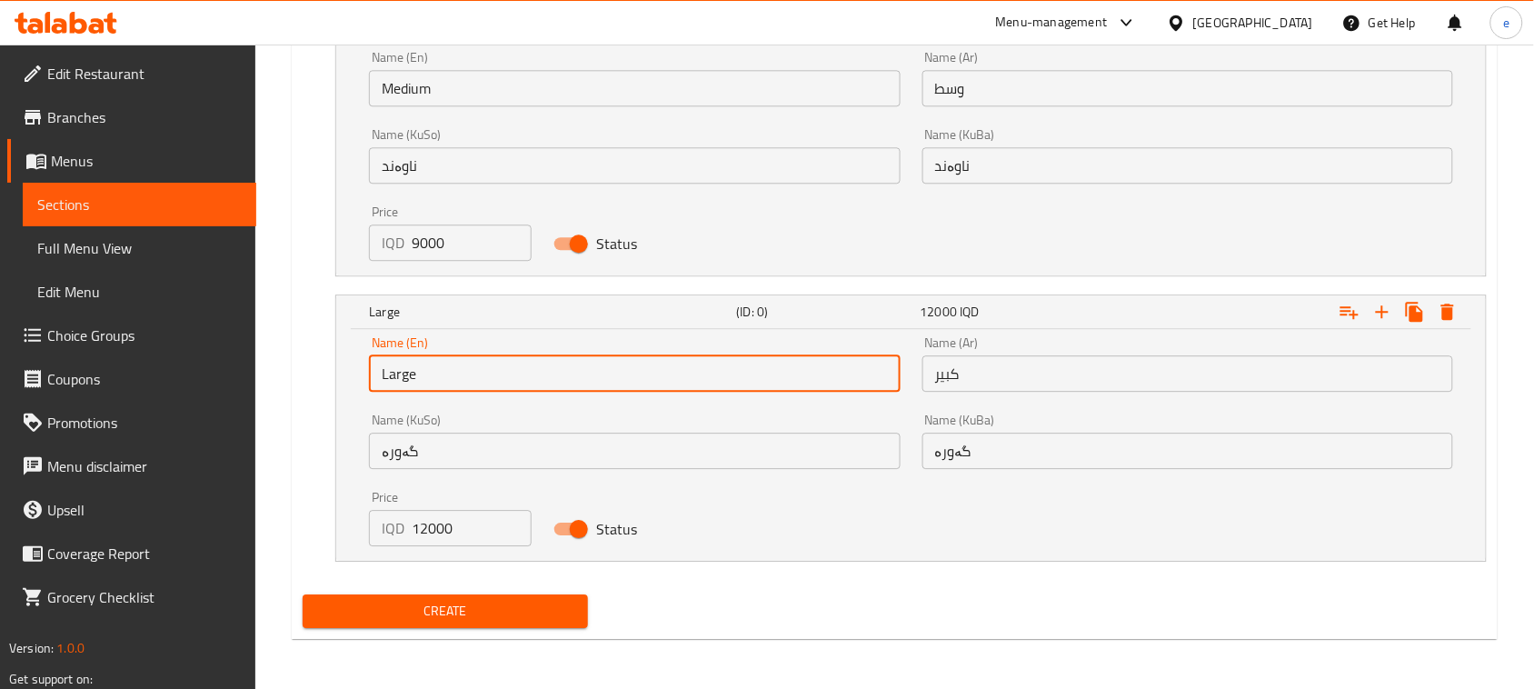
click at [528, 466] on input "گەورە" at bounding box center [634, 451] width 531 height 36
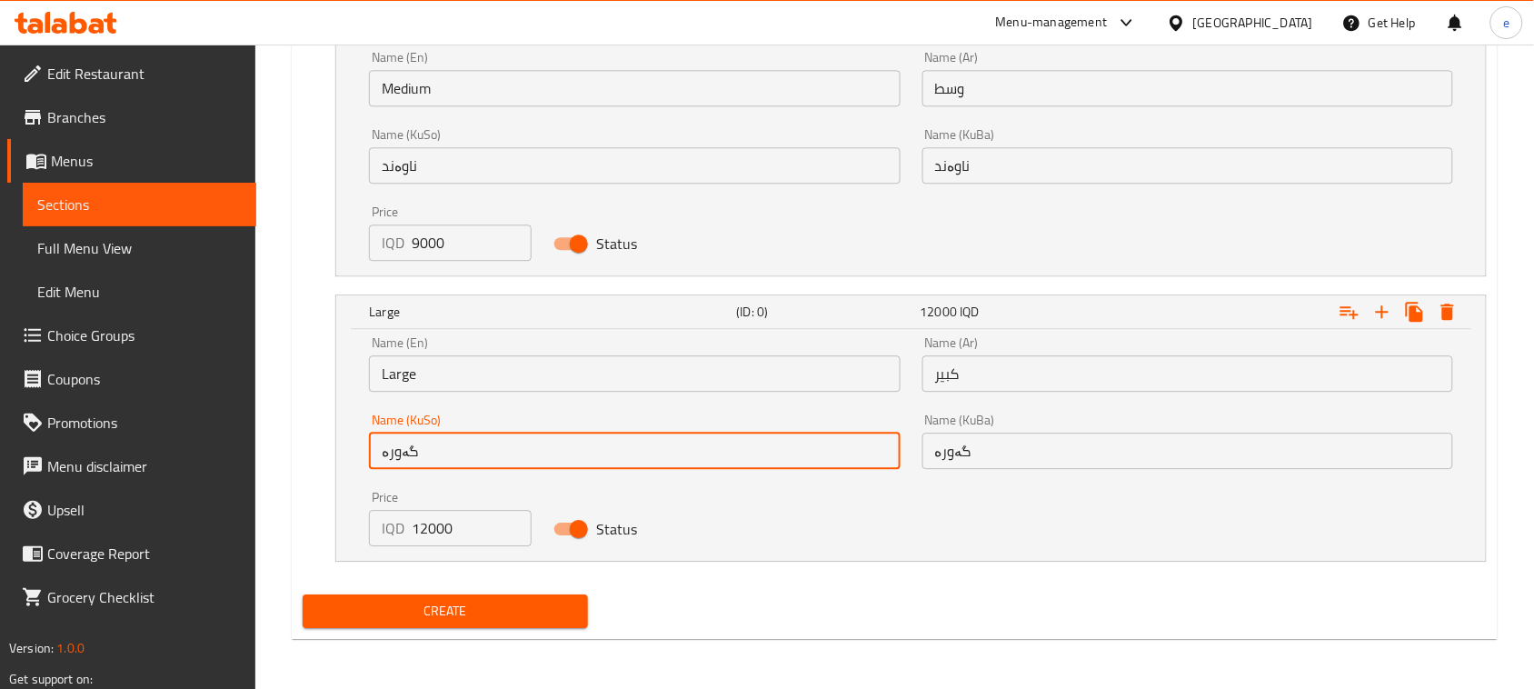
type input "گەورە"
click at [1004, 450] on input "گەورە" at bounding box center [1187, 451] width 531 height 36
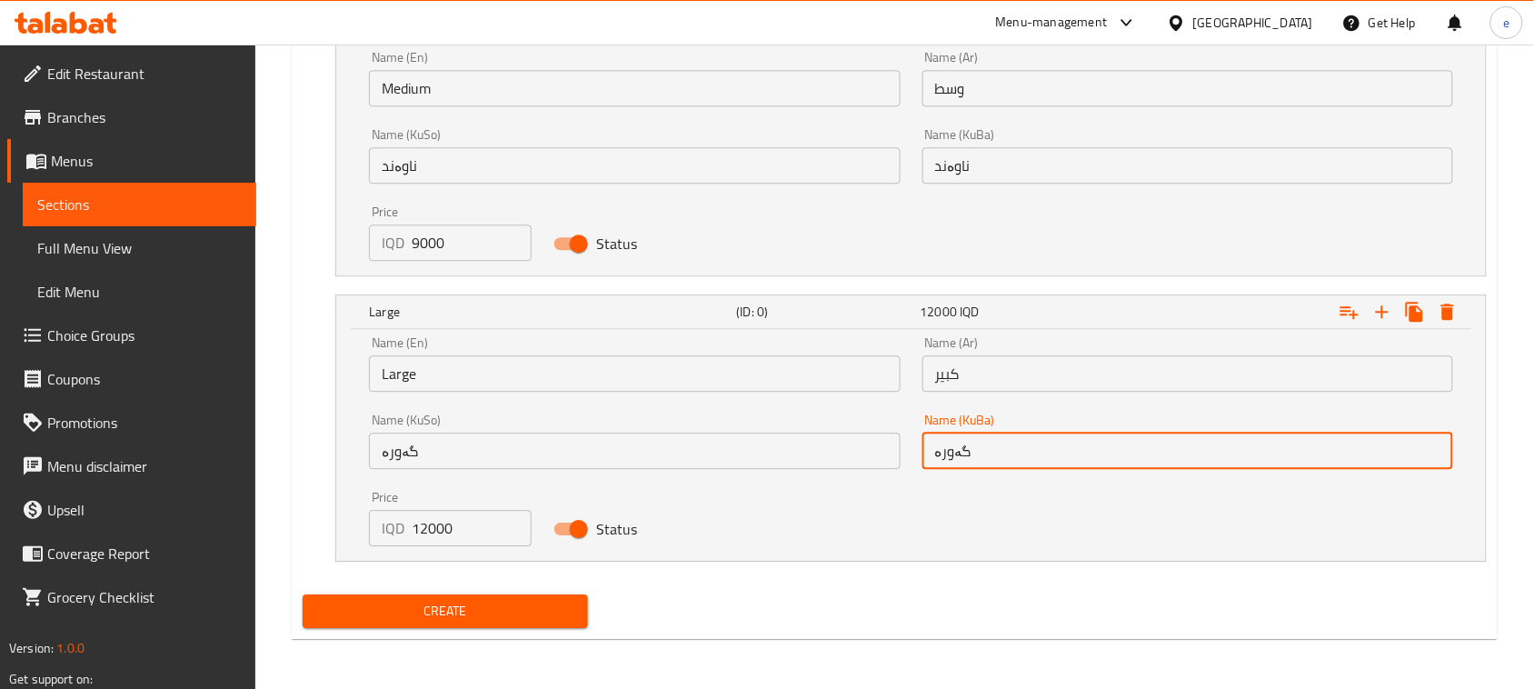
type input "گەورە"
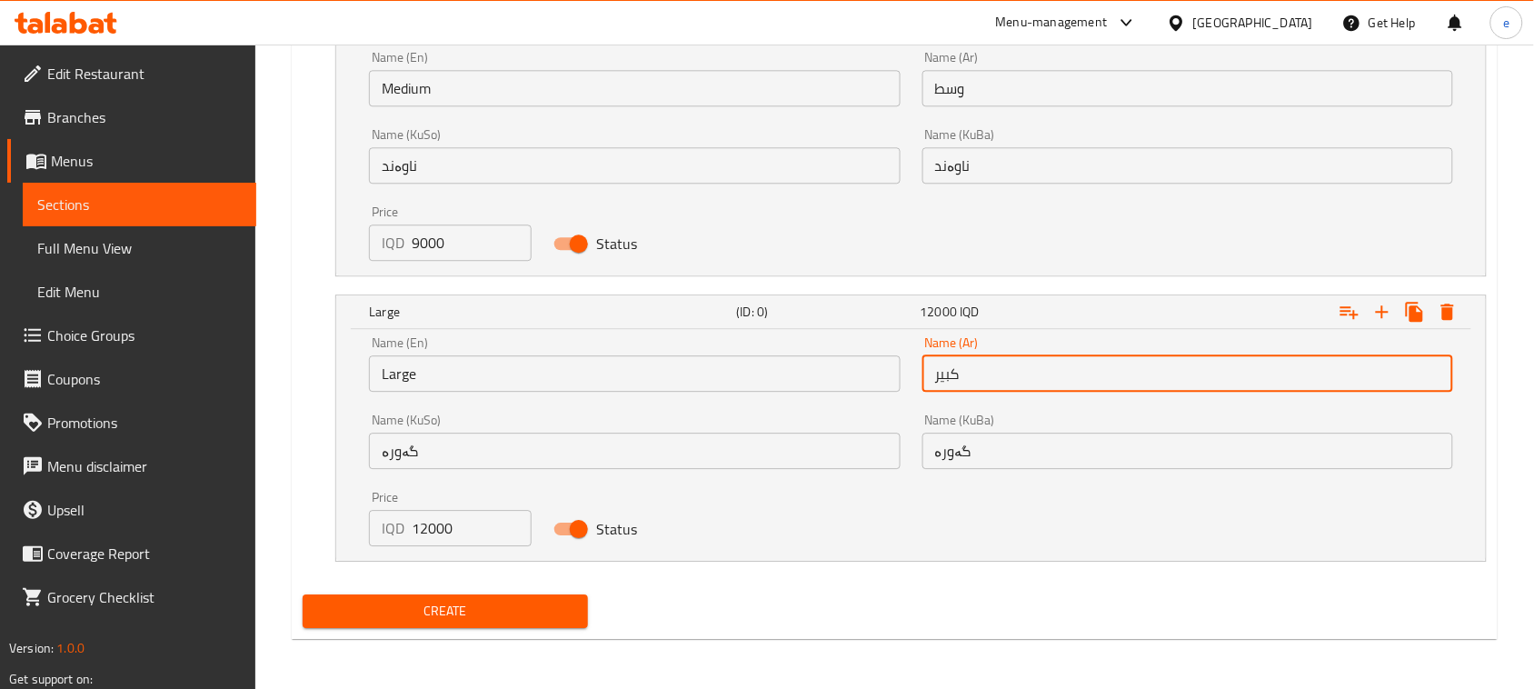
click at [993, 373] on input "كبير" at bounding box center [1187, 373] width 531 height 36
type input "كبير"
drag, startPoint x: 447, startPoint y: 251, endPoint x: 400, endPoint y: 255, distance: 47.5
click at [400, 255] on div "IQD 9000 Price" at bounding box center [450, 242] width 163 height 36
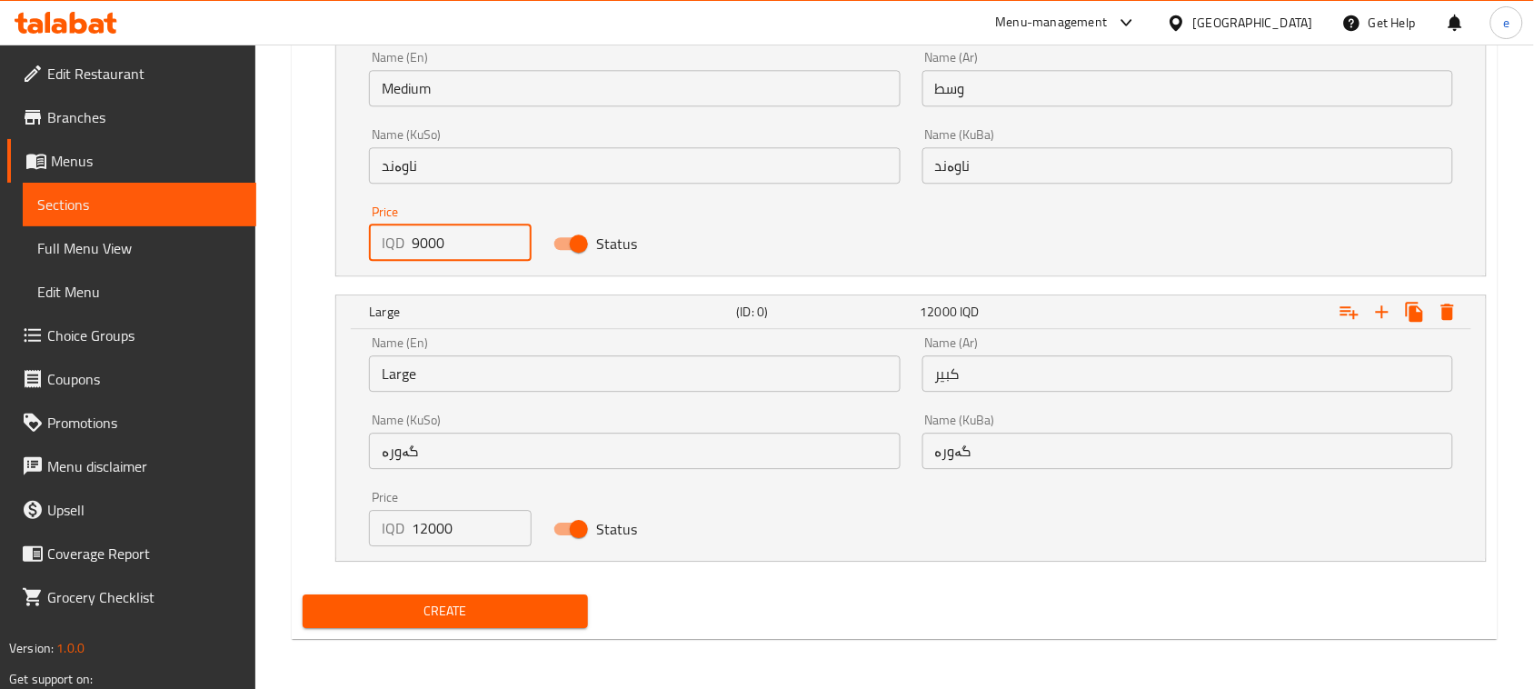
type input "0"
paste input "9000"
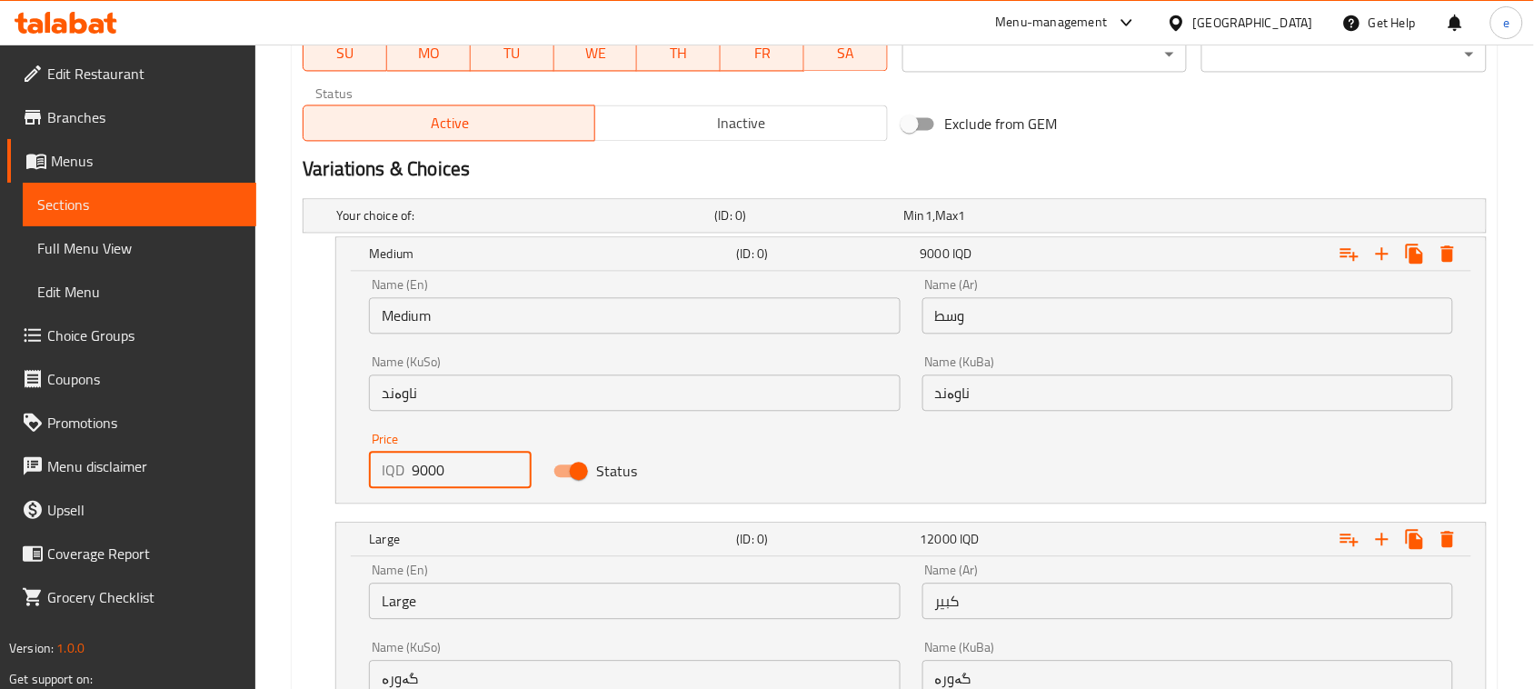
type input "9000"
click at [492, 388] on input "ناوەند" at bounding box center [634, 392] width 531 height 36
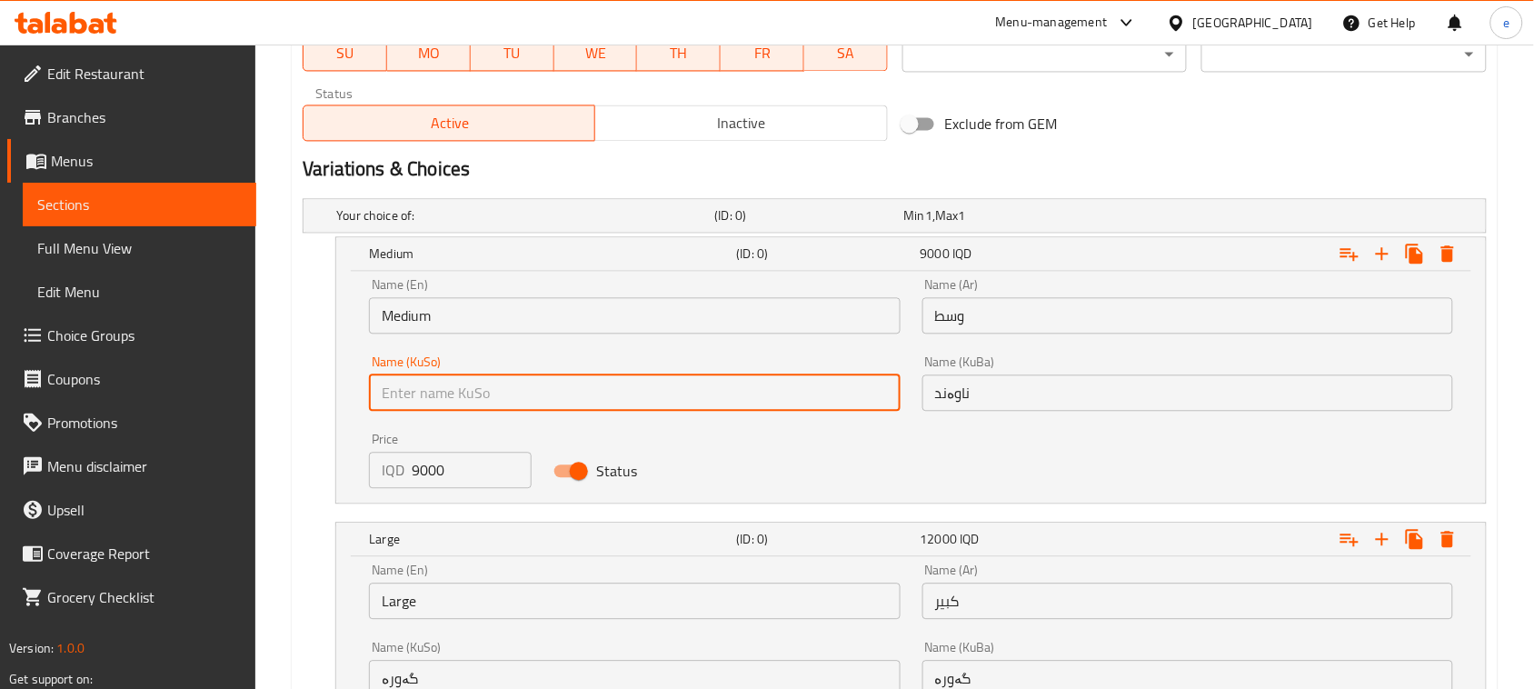
type input "ناوەند"
click at [998, 370] on div "Name (KuBa) ناوەند Name (KuBa)" at bounding box center [1187, 382] width 531 height 55
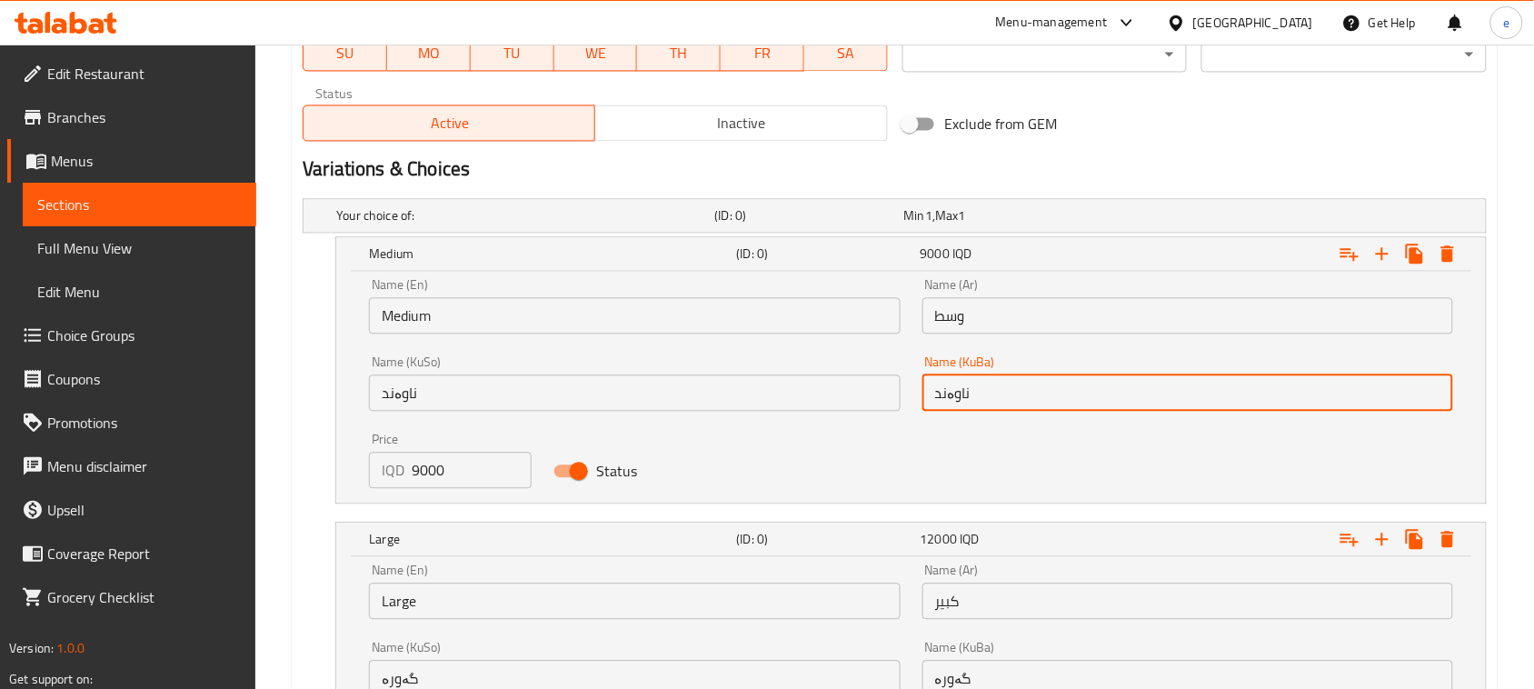
click at [1014, 387] on input "ناوەند" at bounding box center [1187, 392] width 531 height 36
type input "ناوەند"
click at [1007, 325] on input "وسط" at bounding box center [1187, 315] width 531 height 36
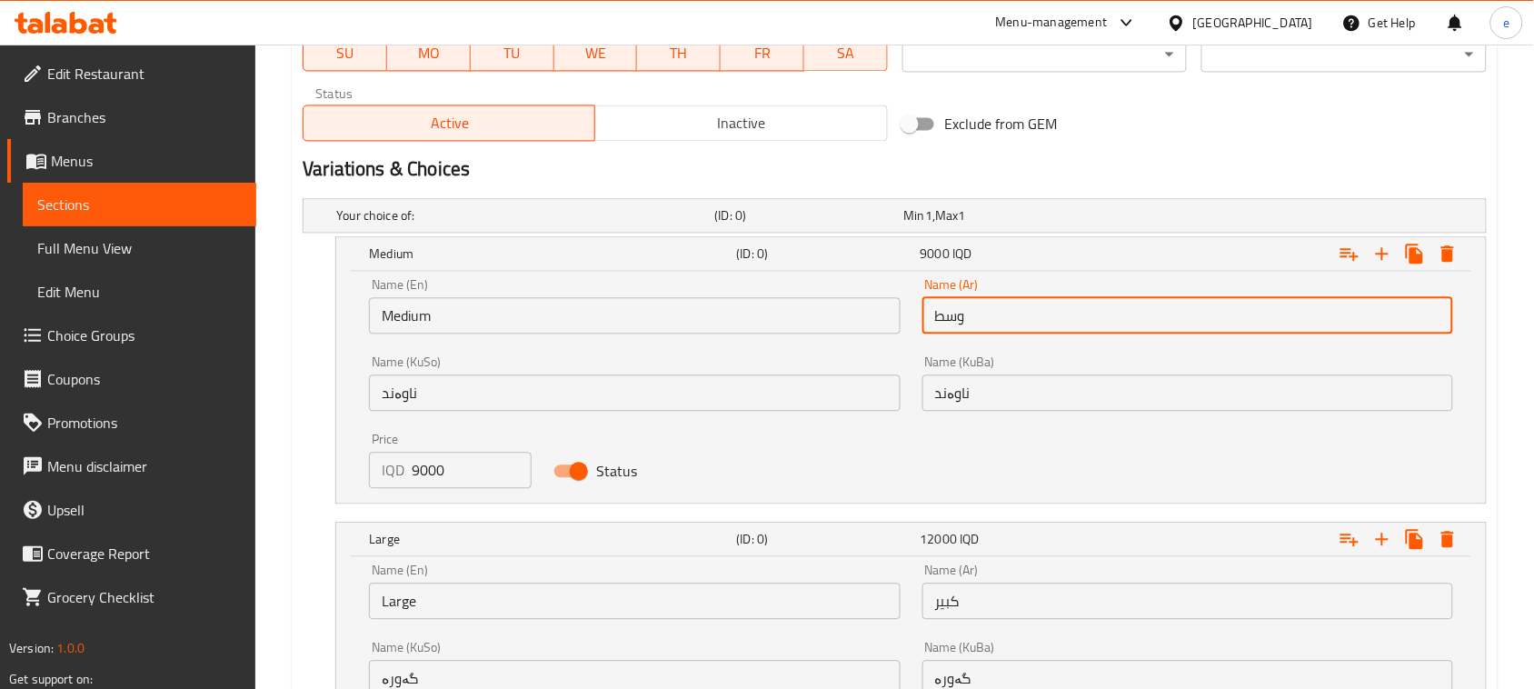
type input "وسط"
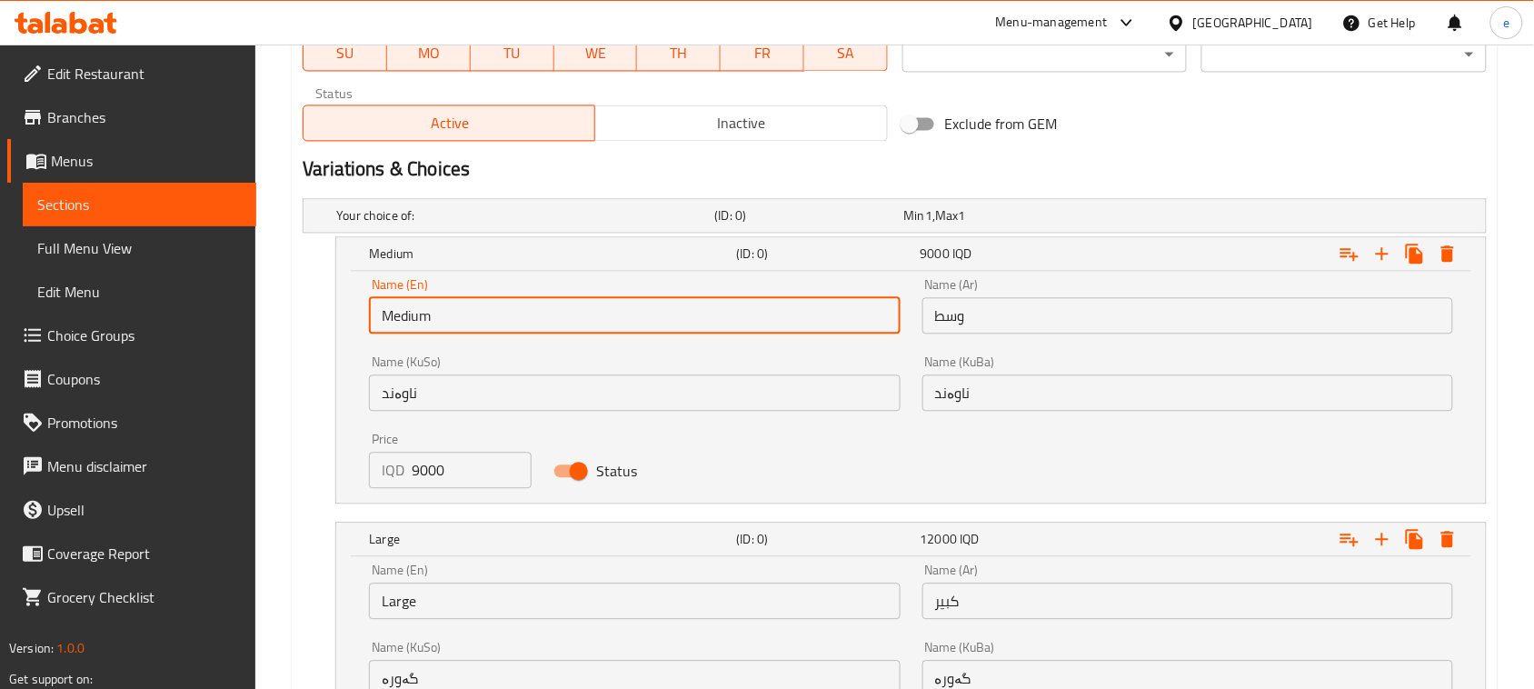
click at [397, 320] on input "Medium" at bounding box center [634, 315] width 531 height 36
type input "Choice"
click at [397, 320] on input "text" at bounding box center [634, 315] width 531 height 36
type input "Medium"
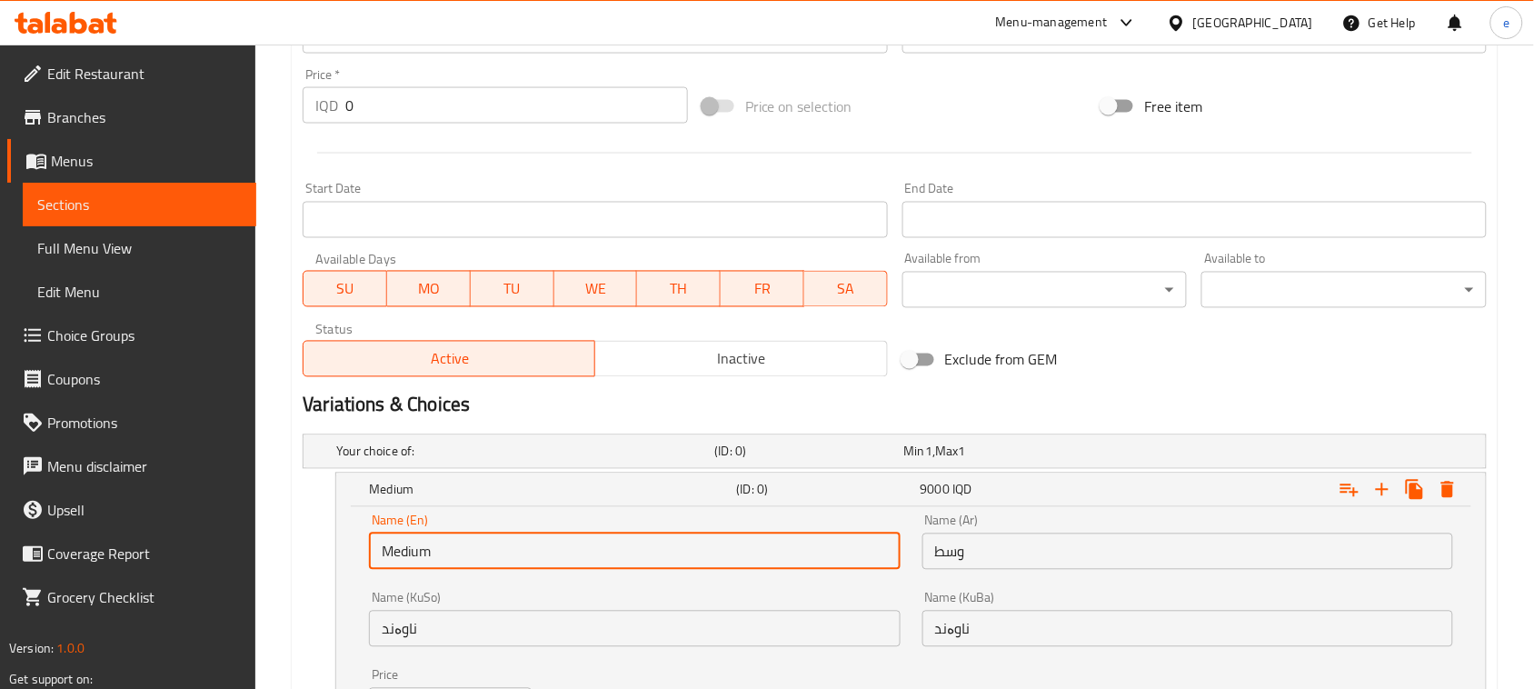
scroll to position [401, 0]
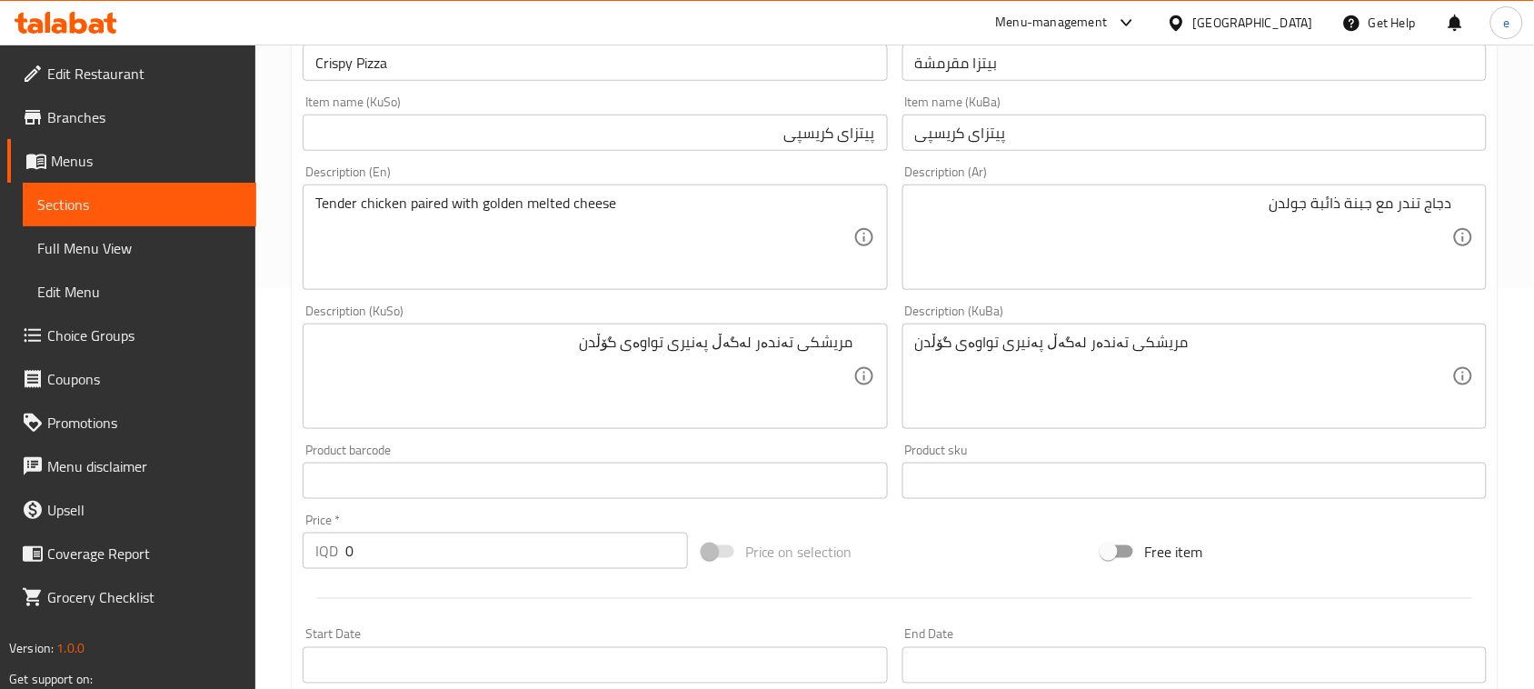
click at [523, 243] on textarea "Tender chicken paired with golden melted cheese" at bounding box center [583, 237] width 537 height 86
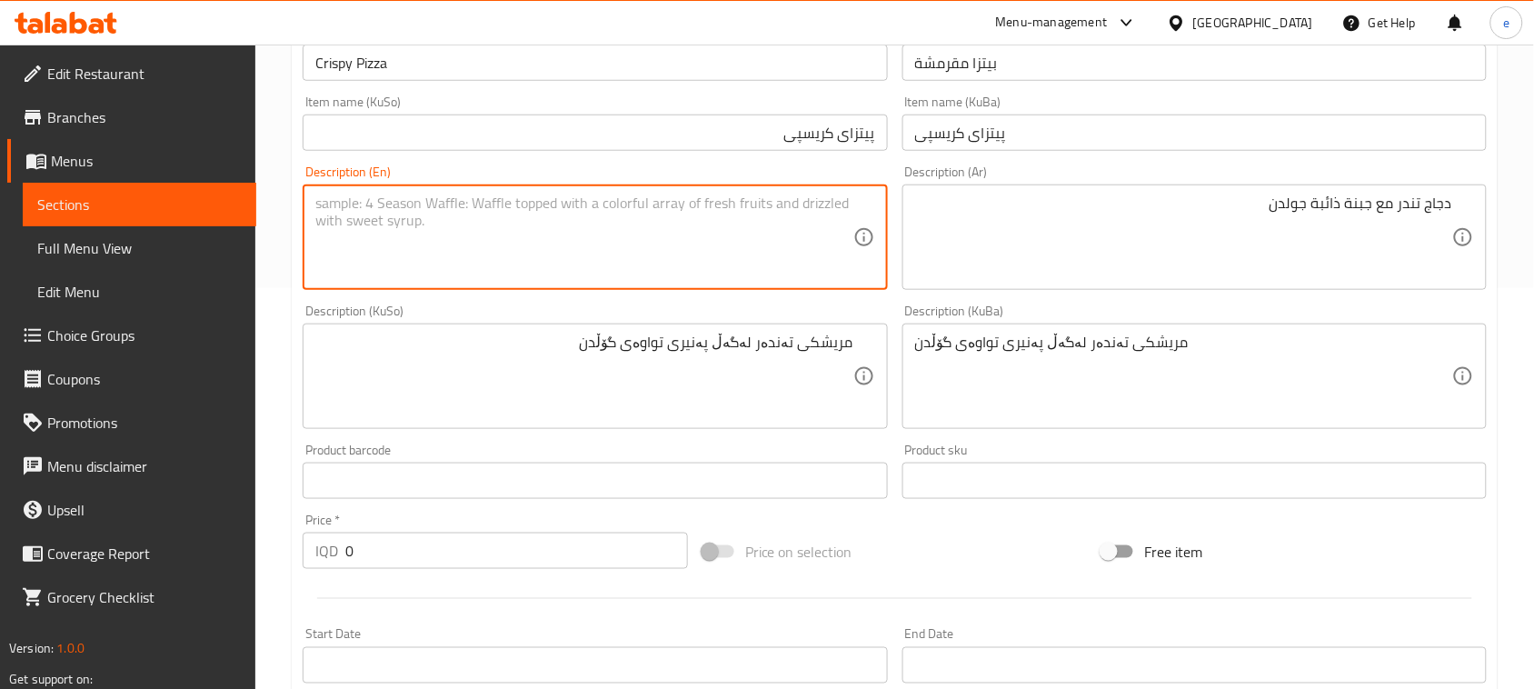
paste textarea "Crispy crust topped with savory blend of flavors"
type textarea "Crispy crust topped with savory blend of flavors"
click at [1183, 286] on div "دجاج تندر مع جبنة ذائبة جولدن Description (Ar)" at bounding box center [1194, 236] width 584 height 105
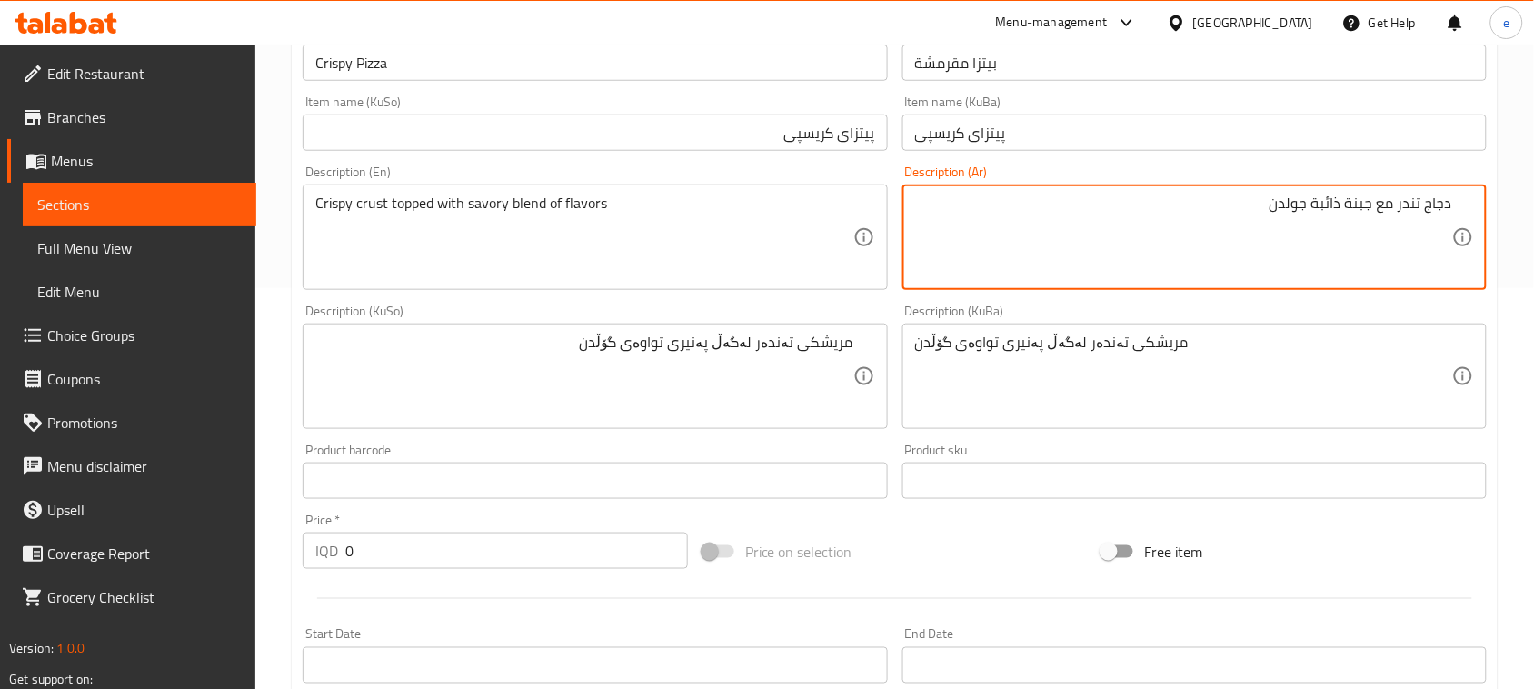
click at [1178, 259] on textarea "دجاج تندر مع جبنة ذائبة جولدن" at bounding box center [1183, 237] width 537 height 86
paste textarea "عجينة مقرمشة"
type textarea "عجينة مقرمشة"
click at [747, 424] on div "مریشکی تەندەر لەگەڵ پەنیری تواوەی گۆڵدن Description (KuSo)" at bounding box center [595, 376] width 584 height 105
paste textarea "مغطاة"
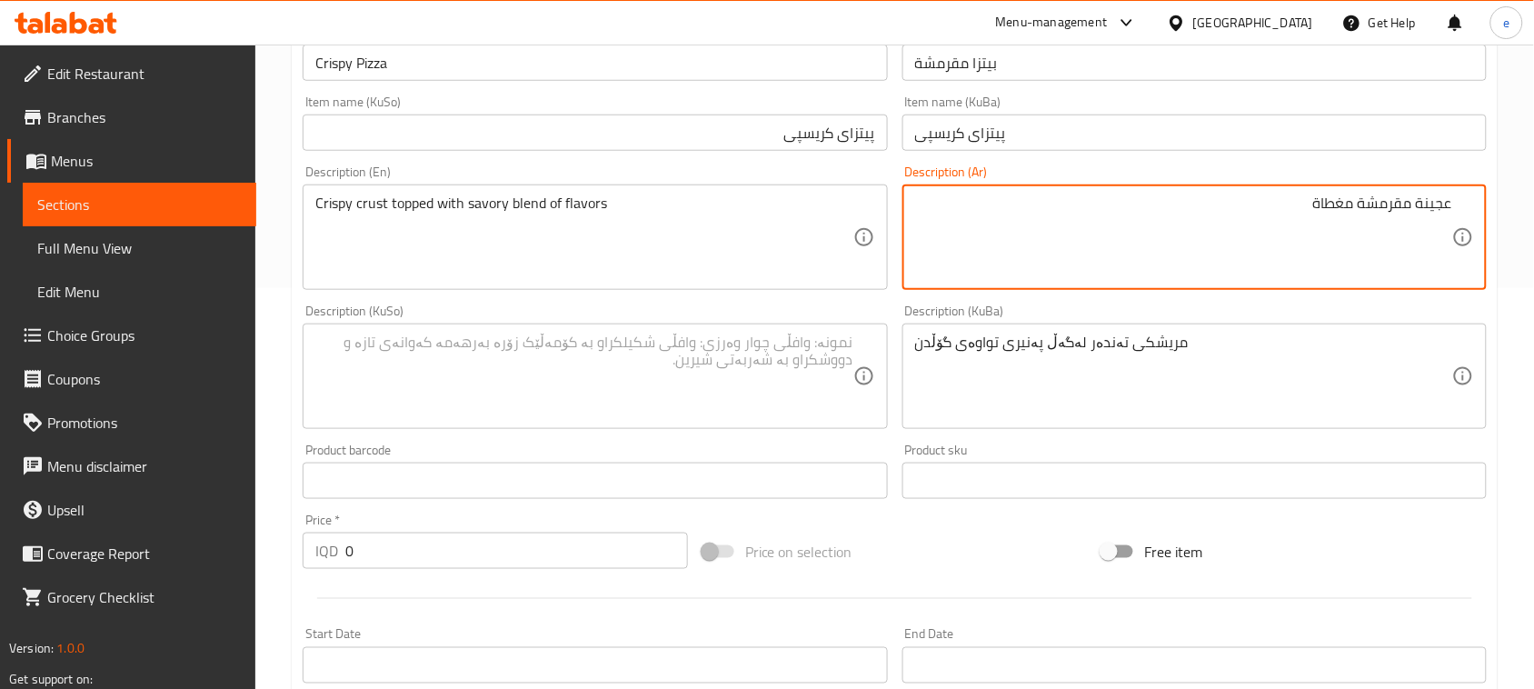
paste textarea "مع مزيج مالح من نكهات"
type textarea "عجينة مقرمشة مغطاة مع مزيج مالح من نكهات"
click at [725, 346] on textarea at bounding box center [583, 377] width 537 height 86
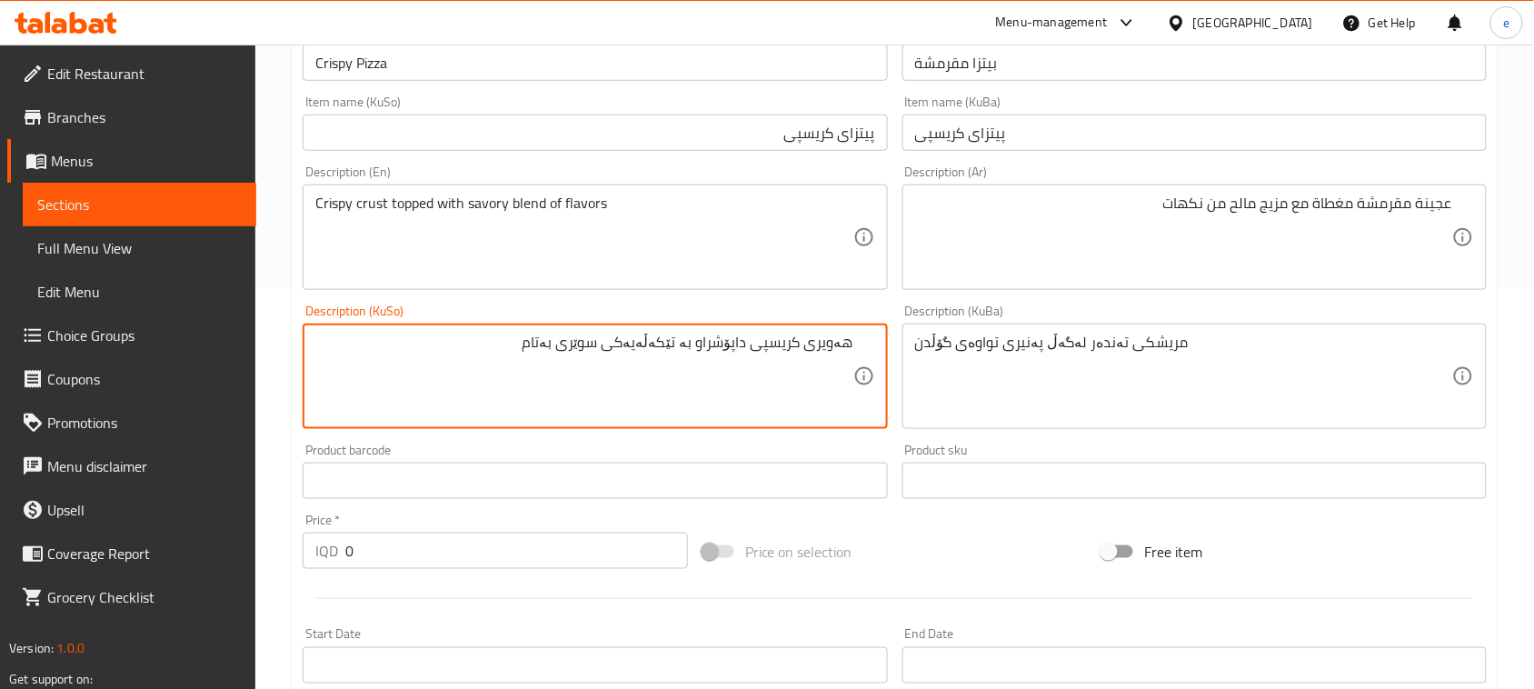
type textarea "هەویری کریسپی داپۆشراو بە تێکەڵەیەکی سوێری بەتام"
click at [702, 354] on textarea "هەویری کریسپی داپۆشراو بە تێکەڵەیەکی سوێری بەتام" at bounding box center [583, 377] width 537 height 86
click at [996, 380] on textarea "مریشکی تەندەر لەگەڵ پەنیری تواوەی گۆڵدن" at bounding box center [1183, 377] width 537 height 86
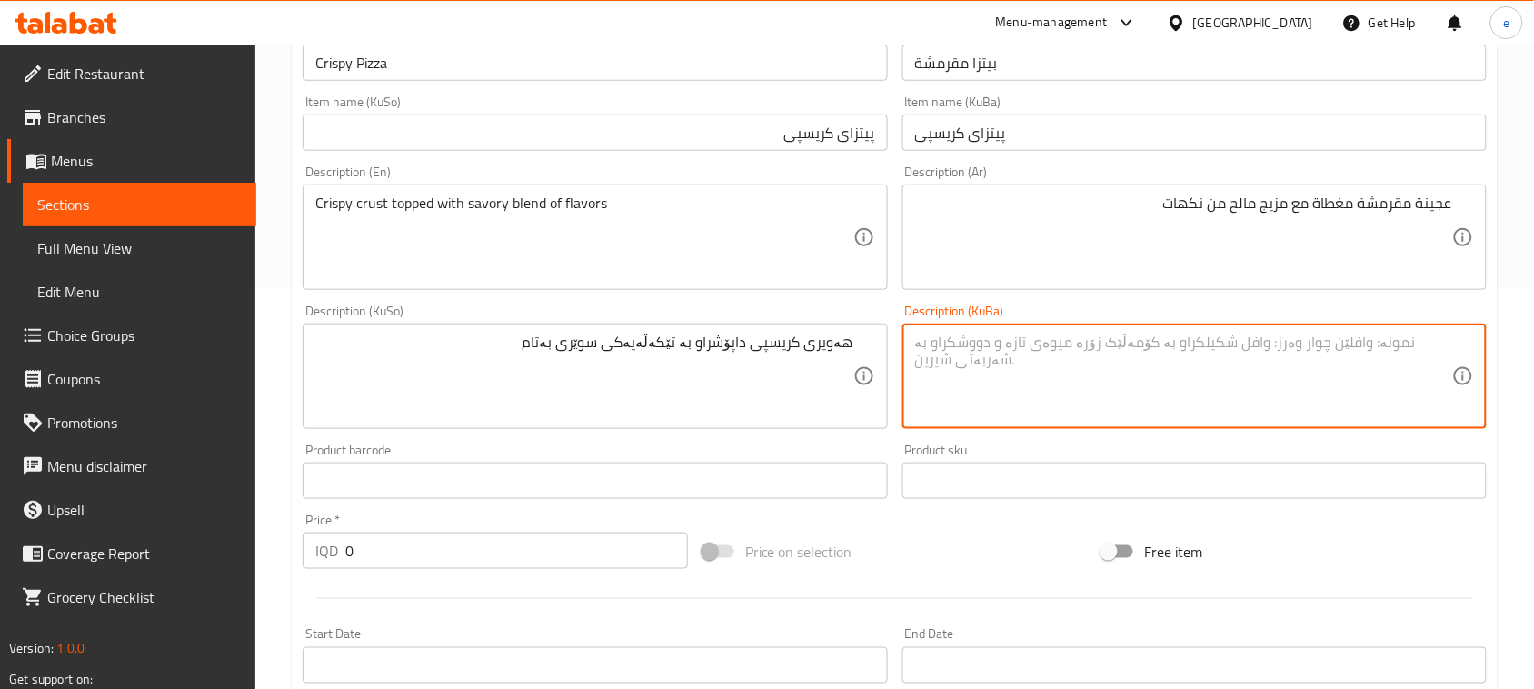
paste textarea "هەویری کریسپی داپۆشراو بە تێکەڵەیەکی سوێری بەتام"
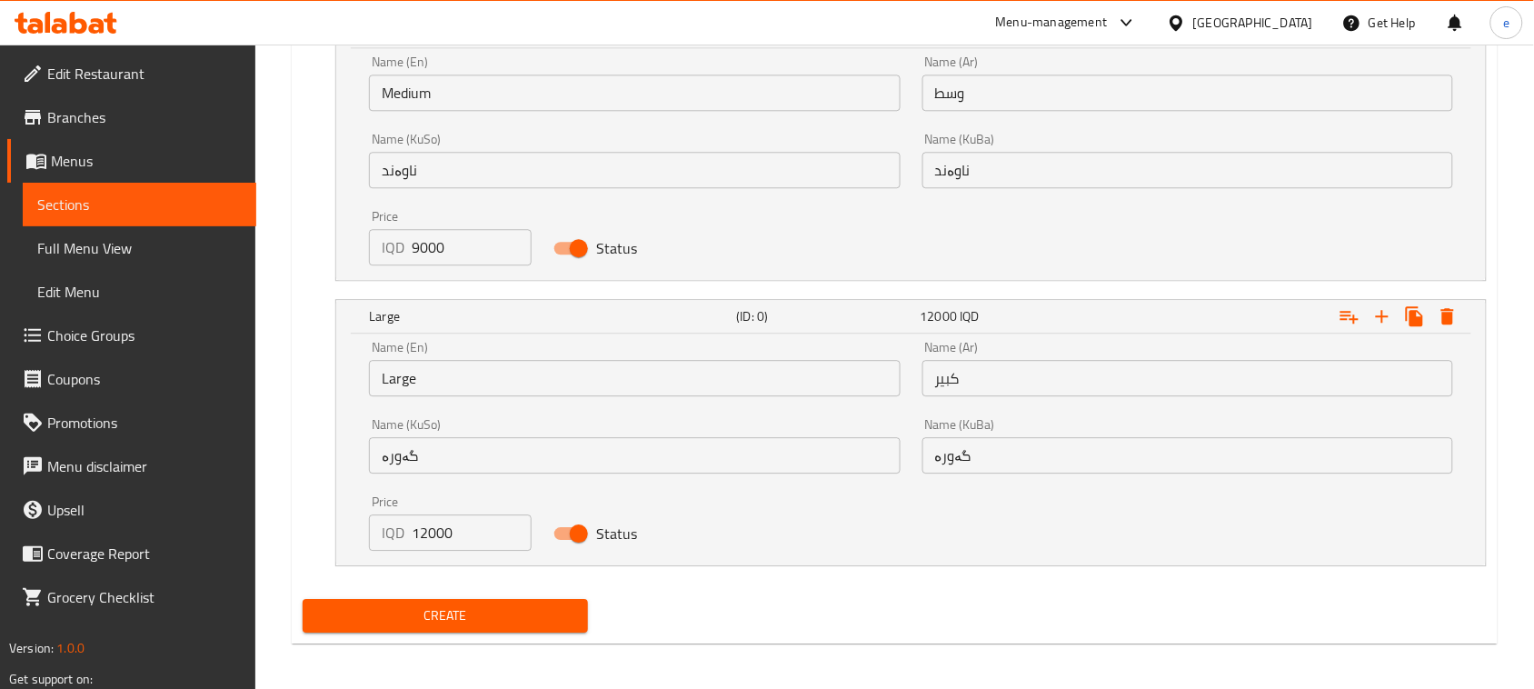
scroll to position [1309, 0]
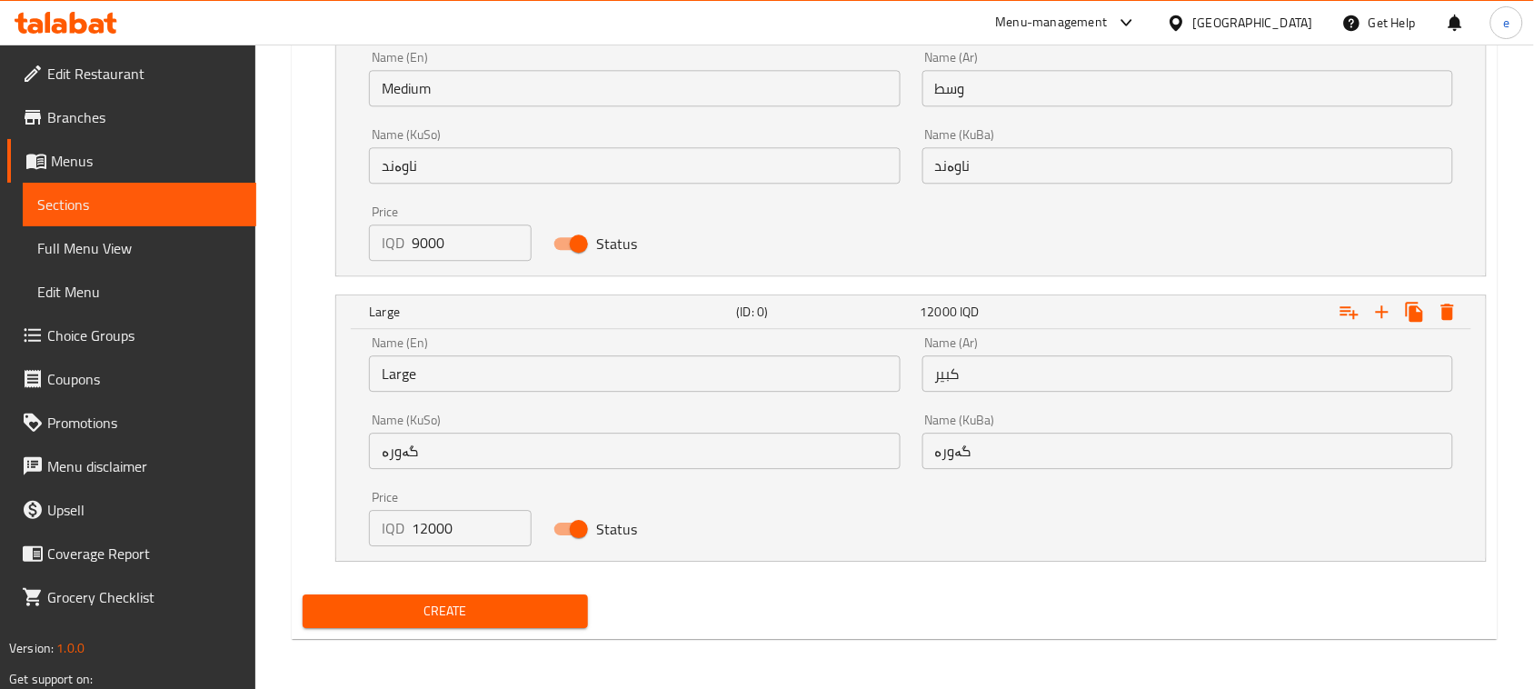
type textarea "هەویری کریسپی داپۆشراو بە تێکەڵەیەکی سوێری بەتام"
click at [473, 616] on span "Create" at bounding box center [445, 611] width 256 height 23
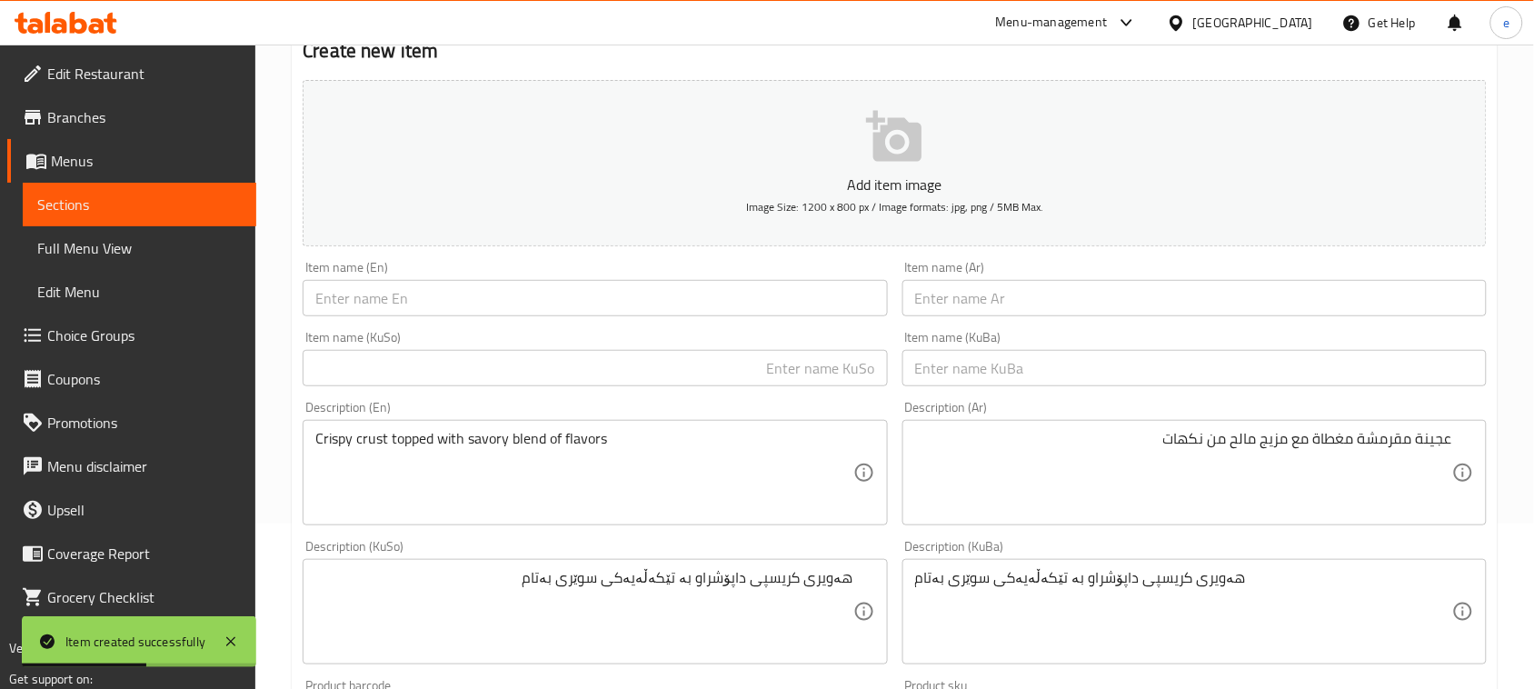
scroll to position [0, 0]
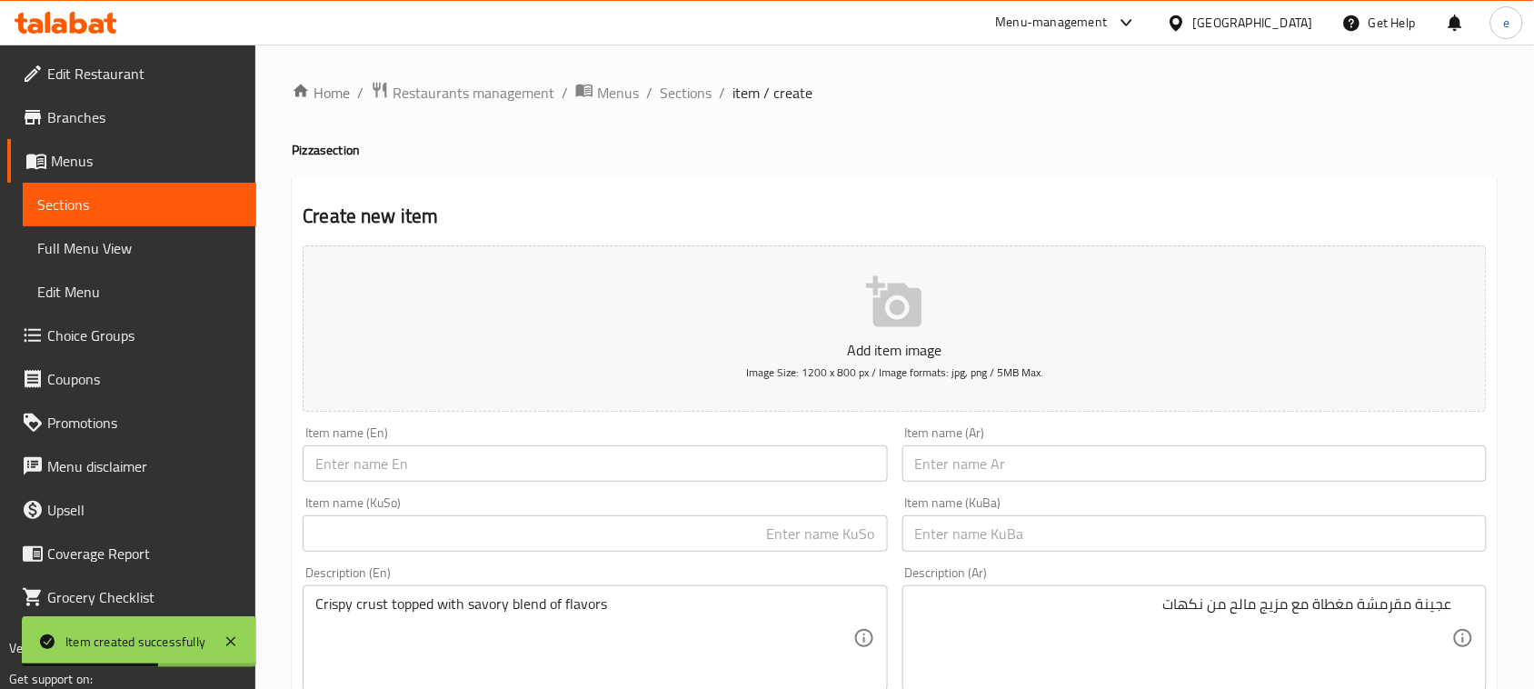
click at [1041, 473] on input "text" at bounding box center [1194, 463] width 584 height 36
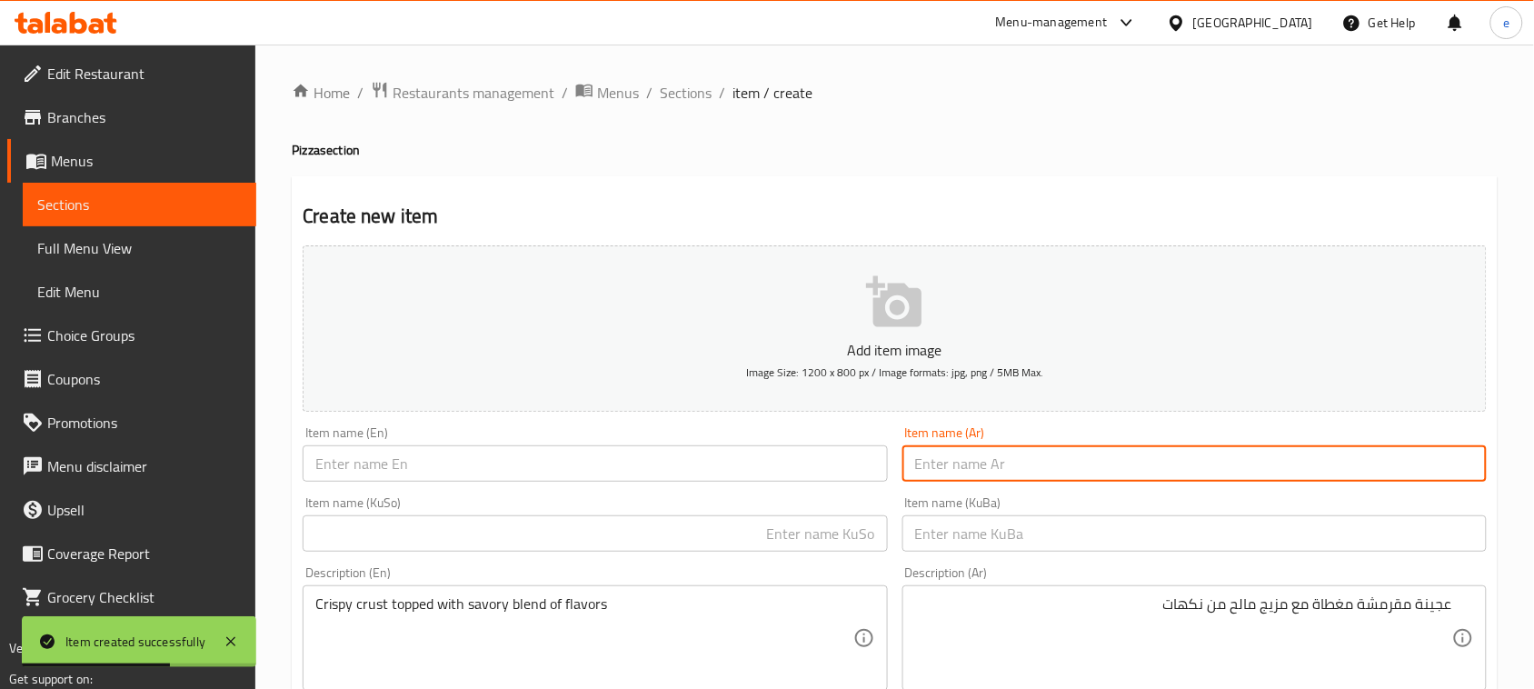
paste input "[PERSON_NAME]"
type input "[PERSON_NAME]"
click at [682, 459] on input "text" at bounding box center [595, 463] width 584 height 36
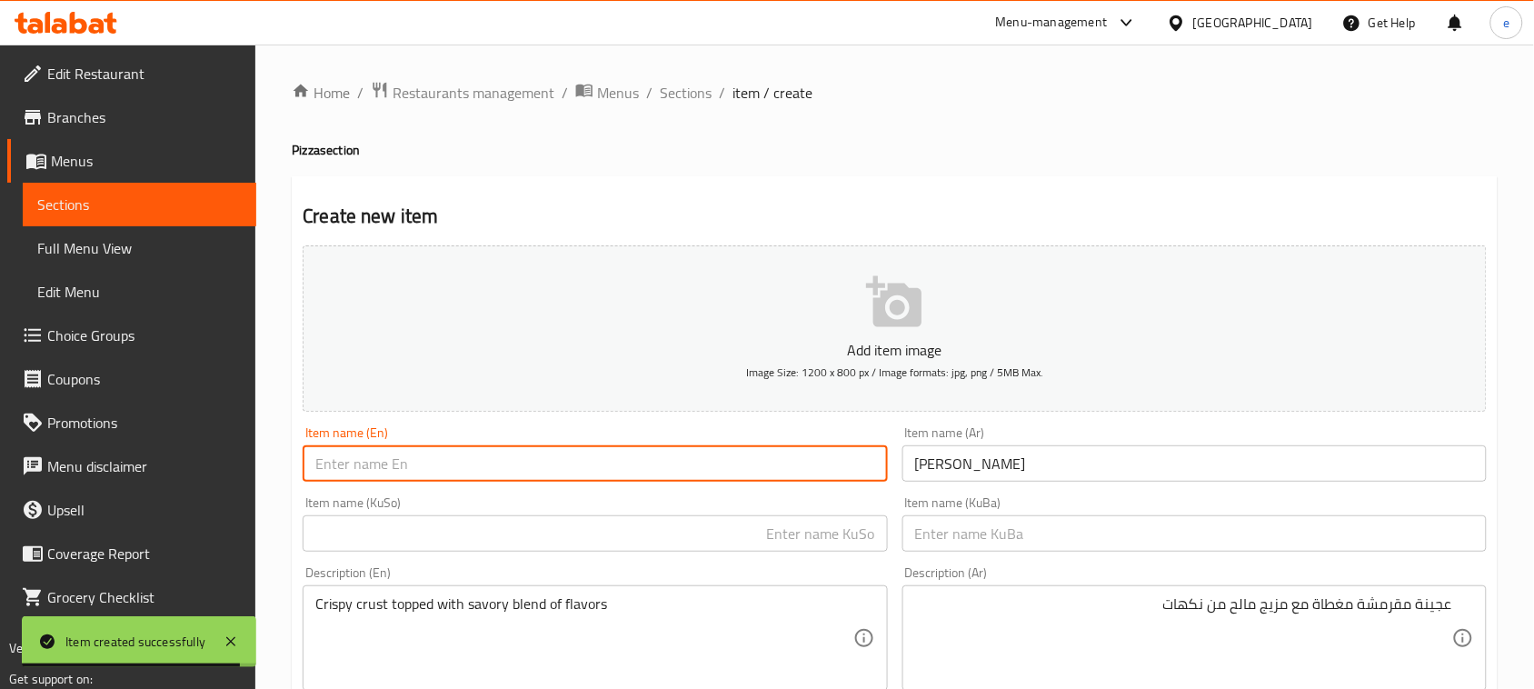
paste input "Mexicano Pizza"
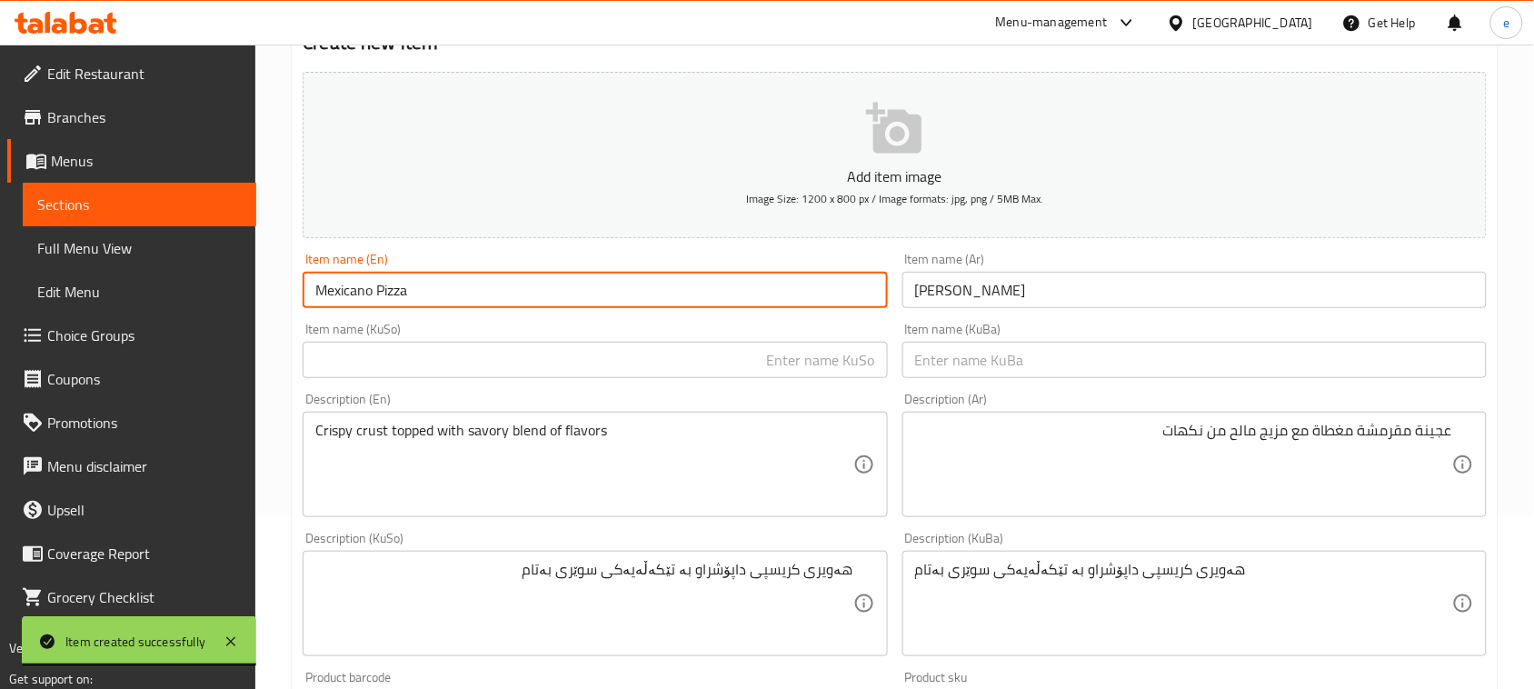
scroll to position [227, 0]
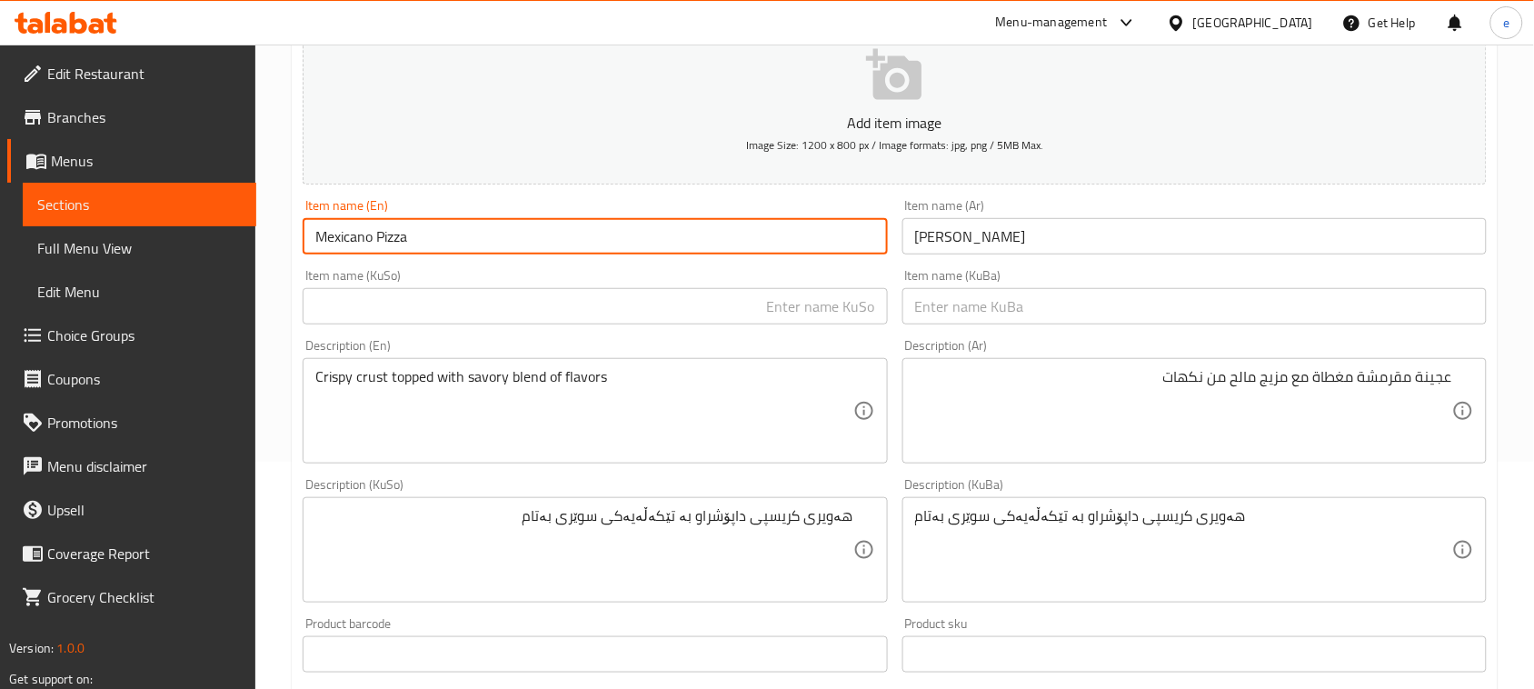
type input "Mexicano Pizza"
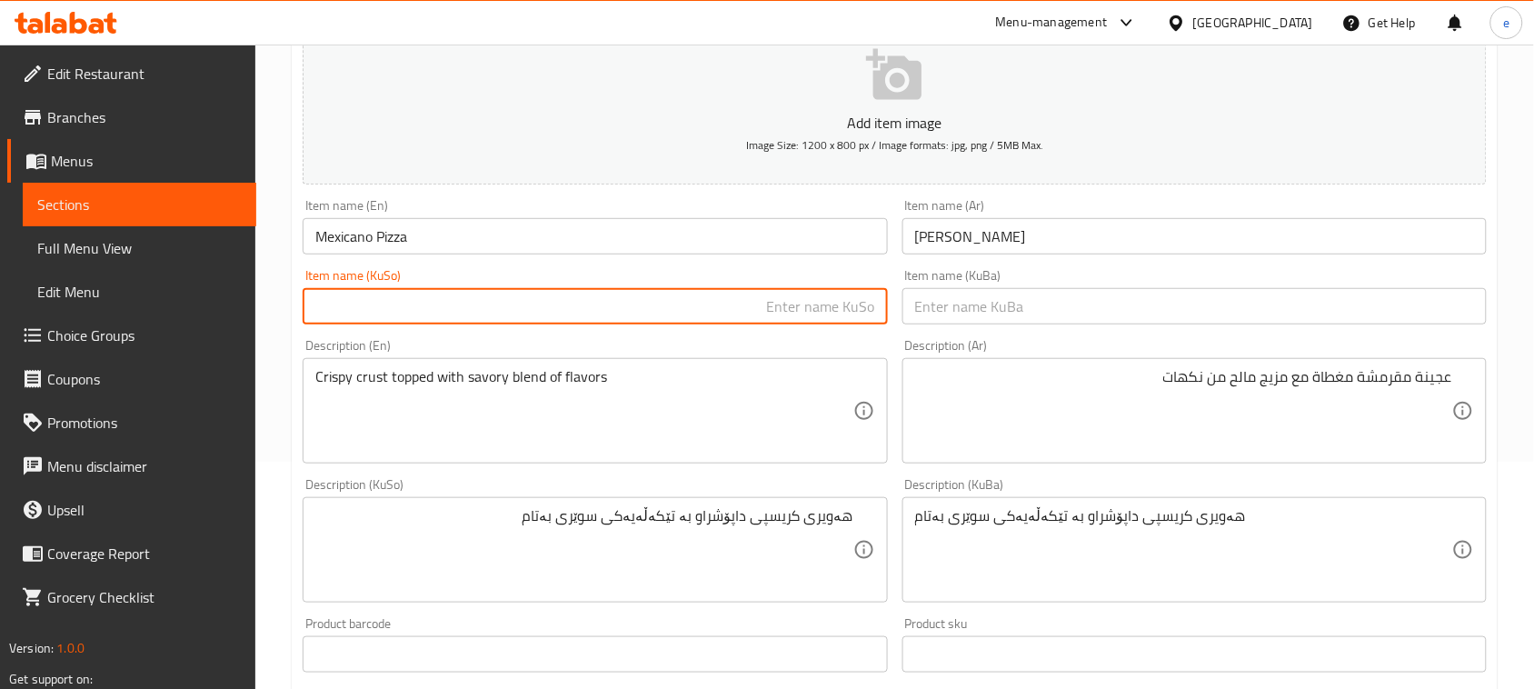
click at [810, 324] on input "text" at bounding box center [595, 306] width 584 height 36
click at [863, 316] on input "پیتزای مەکسیکانۆ" at bounding box center [595, 306] width 584 height 36
type input "پیتزای مەکسیکانۆ"
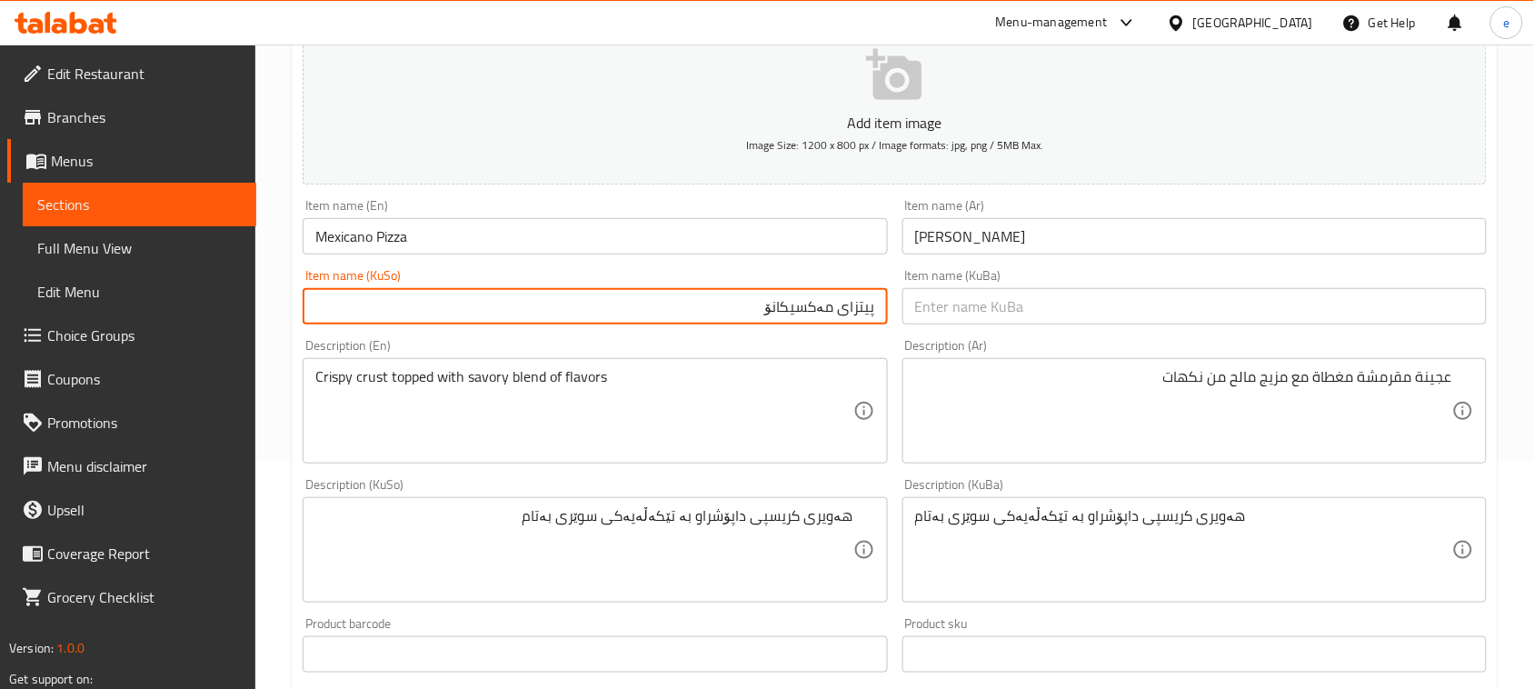
click at [966, 315] on input "text" at bounding box center [1194, 306] width 584 height 36
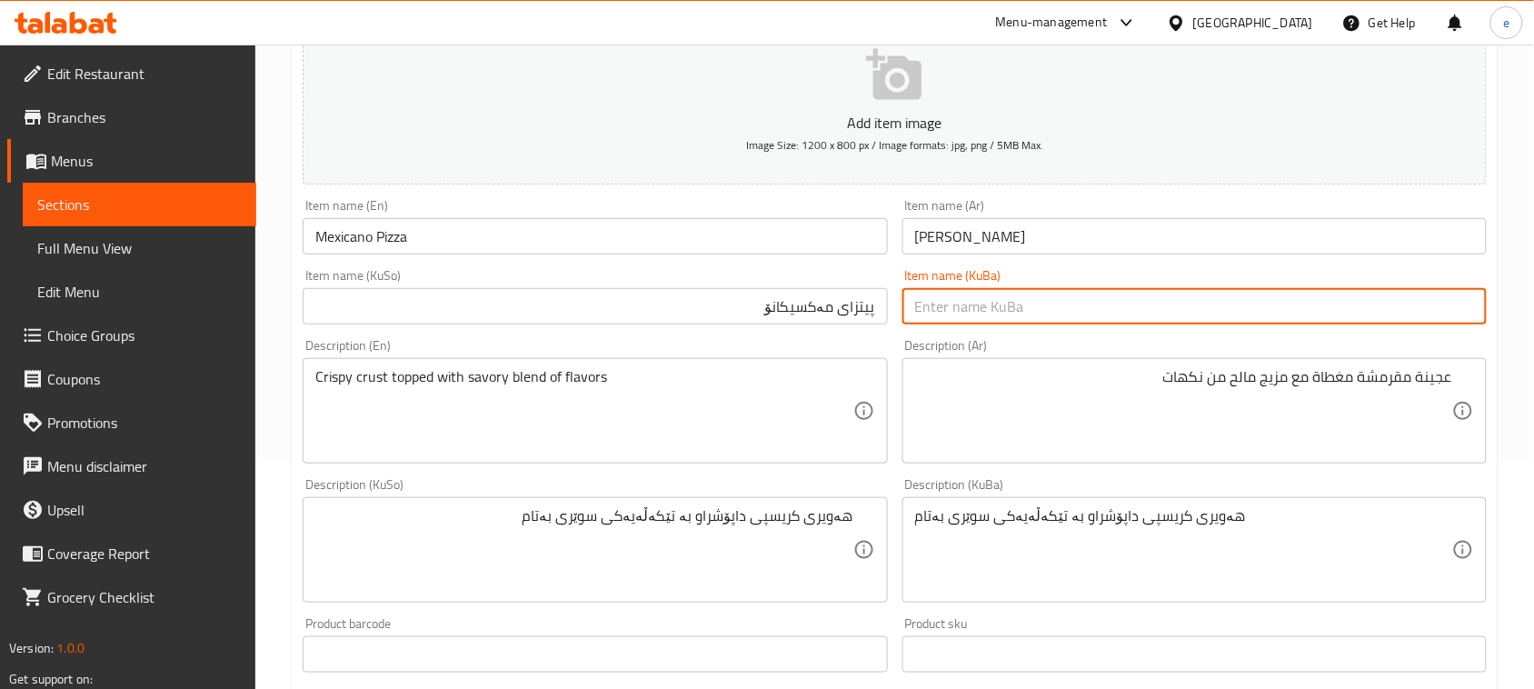
paste input "پیتزای مەکسیکانۆ"
type input "پیتزای مەکسیکانۆ"
click at [656, 410] on textarea "Crispy crust topped with savory blend of flavors" at bounding box center [583, 411] width 537 height 86
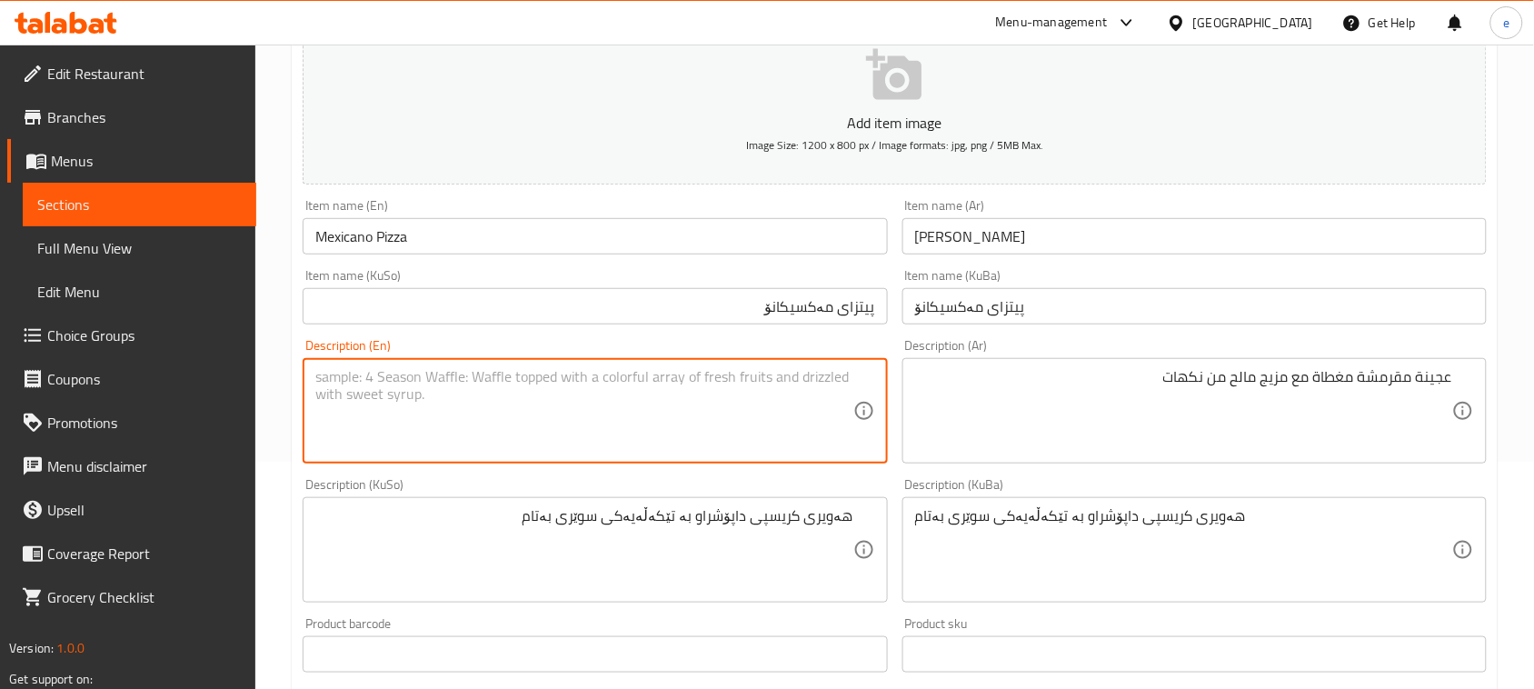
paste textarea "Spicy Mexican inspired topping with cheese and zesty sauce"
drag, startPoint x: 315, startPoint y: 377, endPoint x: 452, endPoint y: 377, distance: 136.3
click at [452, 377] on textarea "Spicy Mexican inspired topping with cheese and zesty sauce" at bounding box center [583, 411] width 537 height 86
type textarea "Spicy Mexican inspired topping with cheese and zesty sauce"
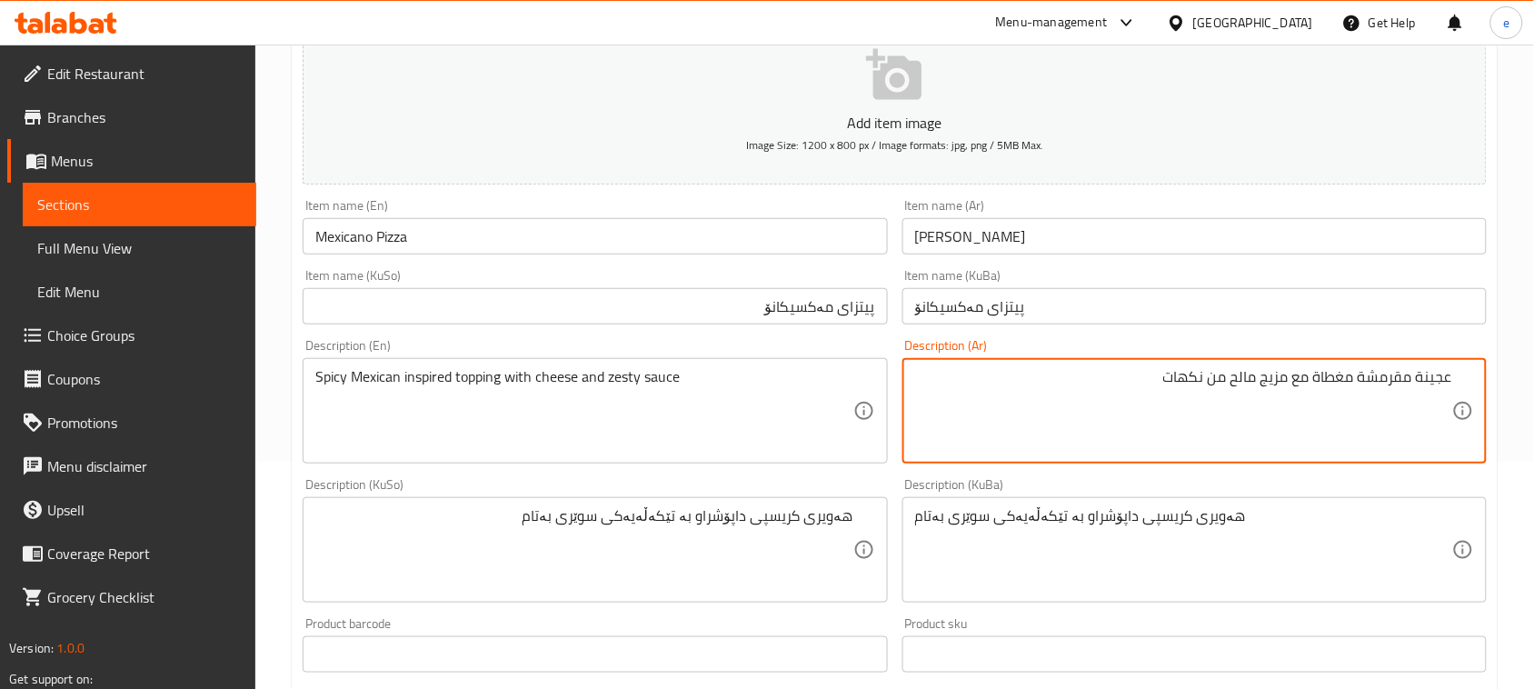
click at [1264, 424] on textarea "عجينة مقرمشة مغطاة مع مزيج مالح من نكهات" at bounding box center [1183, 411] width 537 height 86
paste textarea "انسبايرد مكسيكي حار"
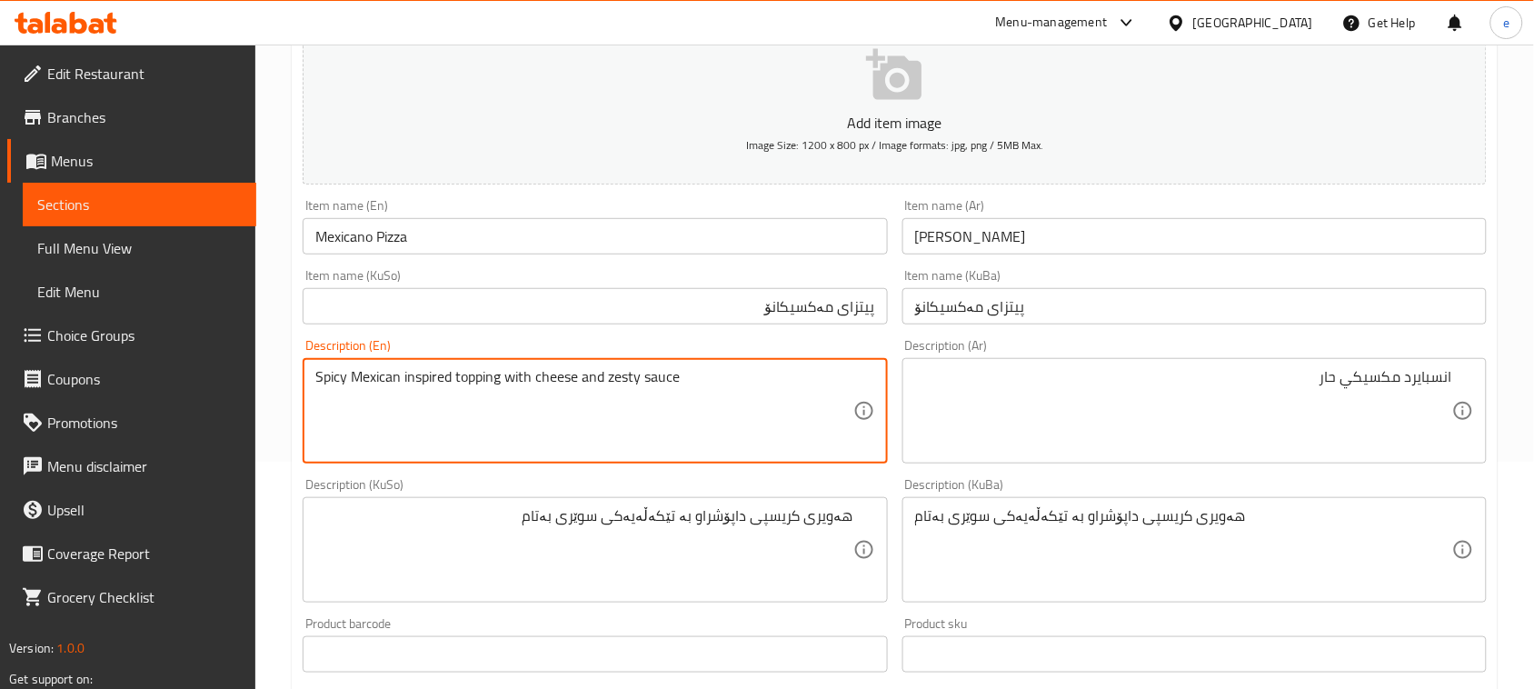
drag, startPoint x: 456, startPoint y: 379, endPoint x: 732, endPoint y: 387, distance: 276.4
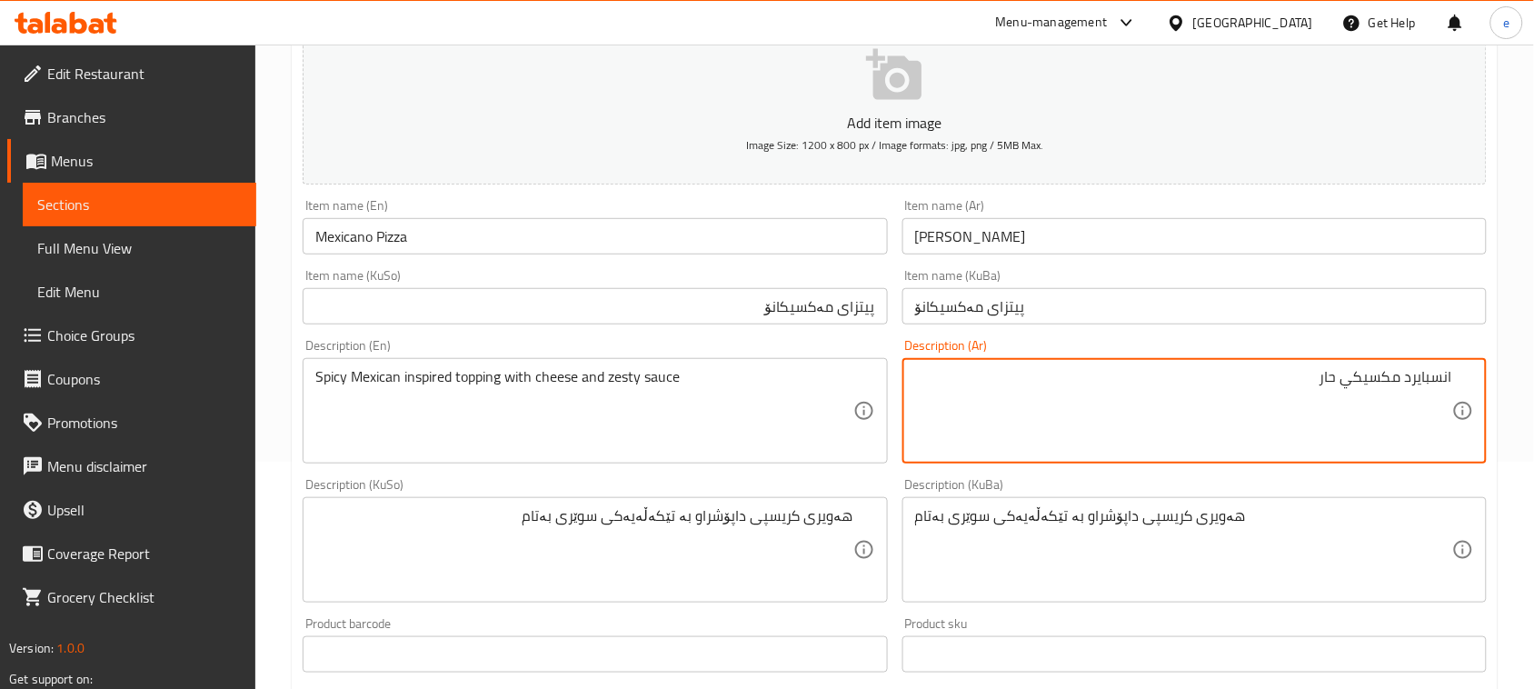
paste textarea "مغطاة بالجبن وصلصة زستي"
type textarea "انسبايرد مكسيكي حار مغطاة بالجبن وصلصة زستي"
click at [736, 562] on textarea "هەویری کریسپی داپۆشراو بە تێکەڵەیەکی سوێری بەتام" at bounding box center [583, 550] width 537 height 86
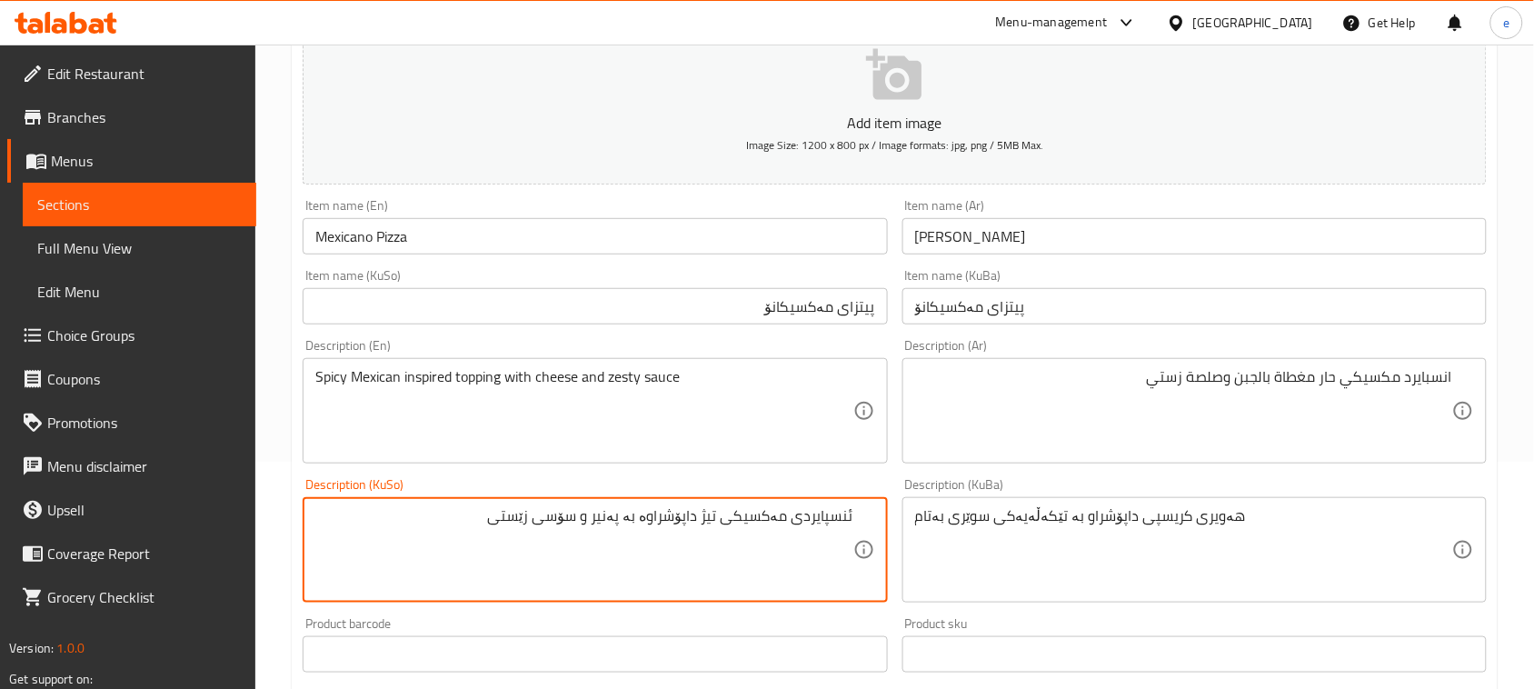
click at [802, 550] on textarea "ئنسپایردی مەکسیکی تیژ داپۆشراوە بە پەنیر و سۆسی زێستی" at bounding box center [583, 550] width 537 height 86
type textarea "ئنسپایردی مەکسیکی تیژ داپۆشراوە بە پەنیر و سۆسی زێستی"
click at [996, 534] on textarea "هەویری کریسپی داپۆشراو بە تێکەڵەیەکی سوێری بەتام" at bounding box center [1183, 550] width 537 height 86
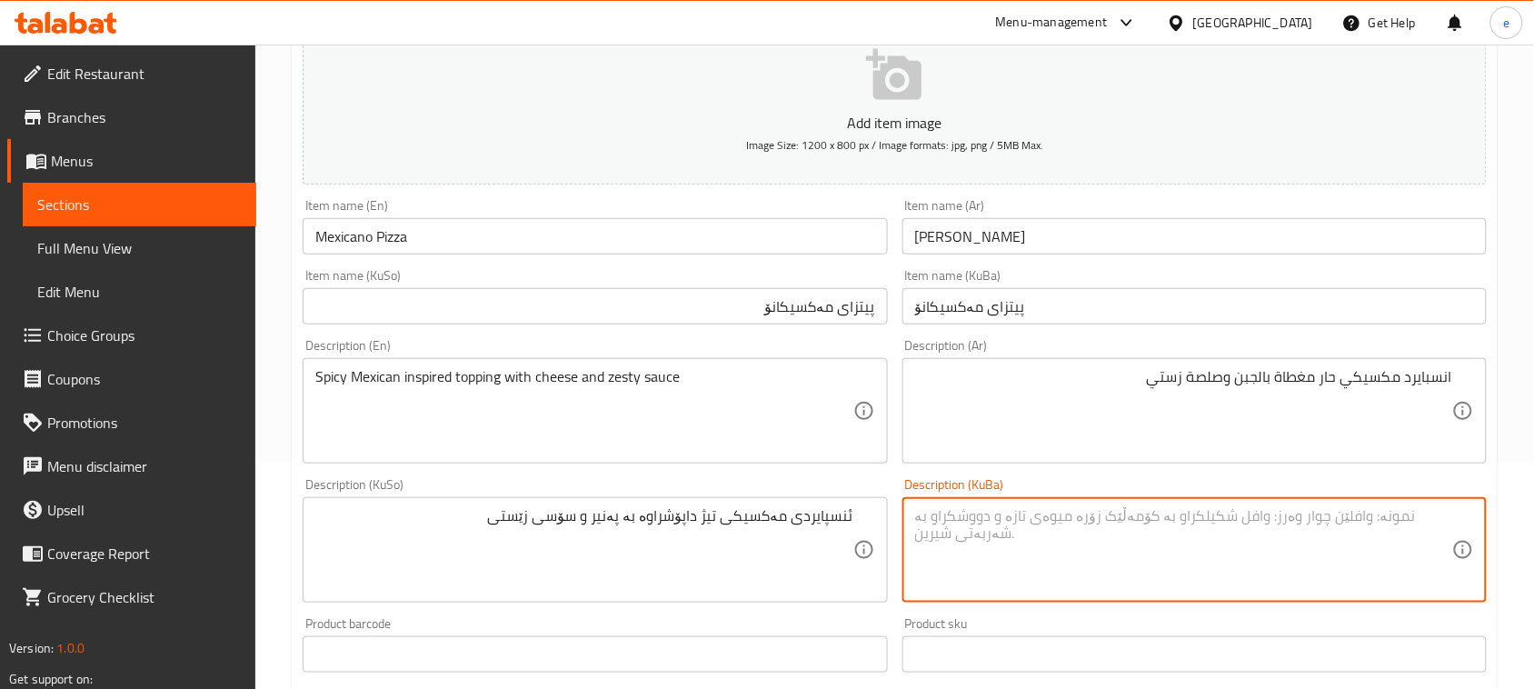
paste textarea "ئنسپایردی مەکسیکی تیژ داپۆشراوە بە پەنیر و سۆسی زێستی"
type textarea "ئنسپایردی مەکسیکی تیژ داپۆشراوە بە پەنیر و سۆسی زێستی"
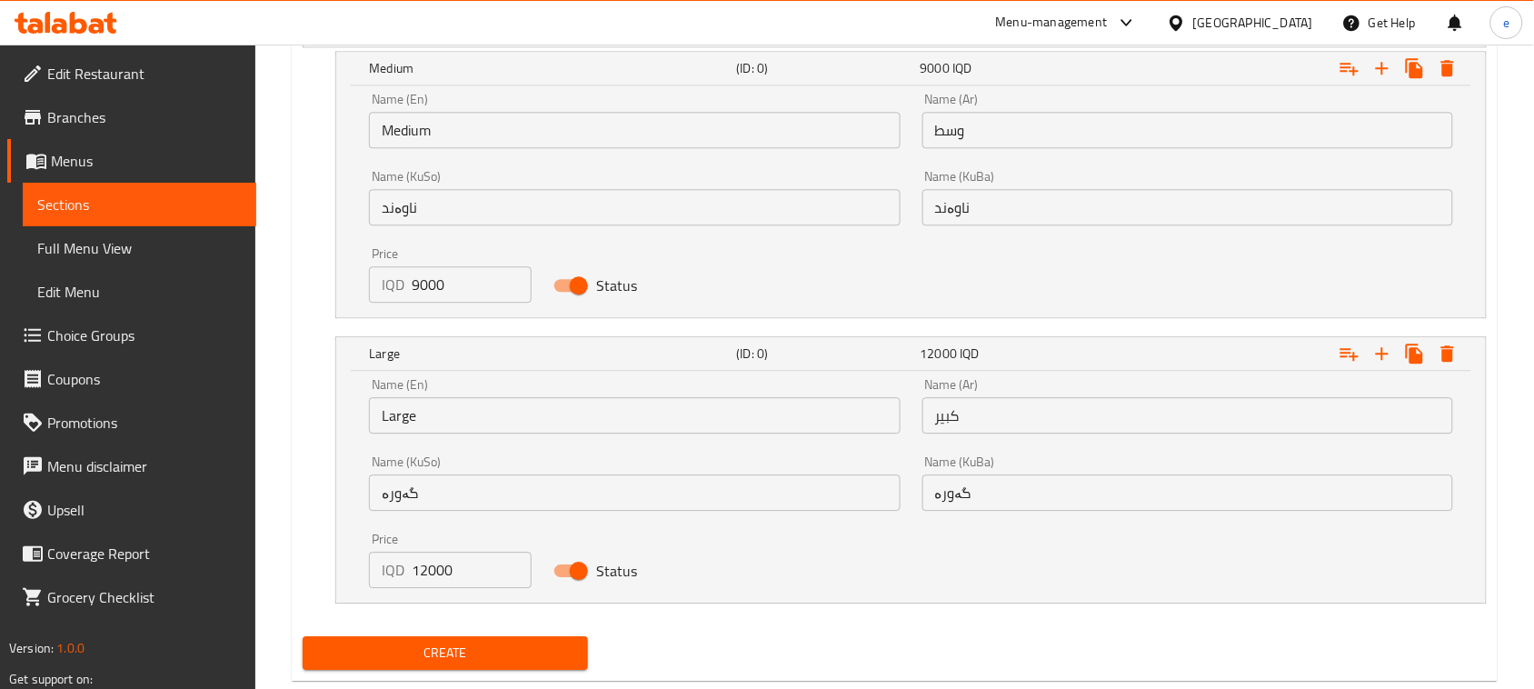
scroll to position [1309, 0]
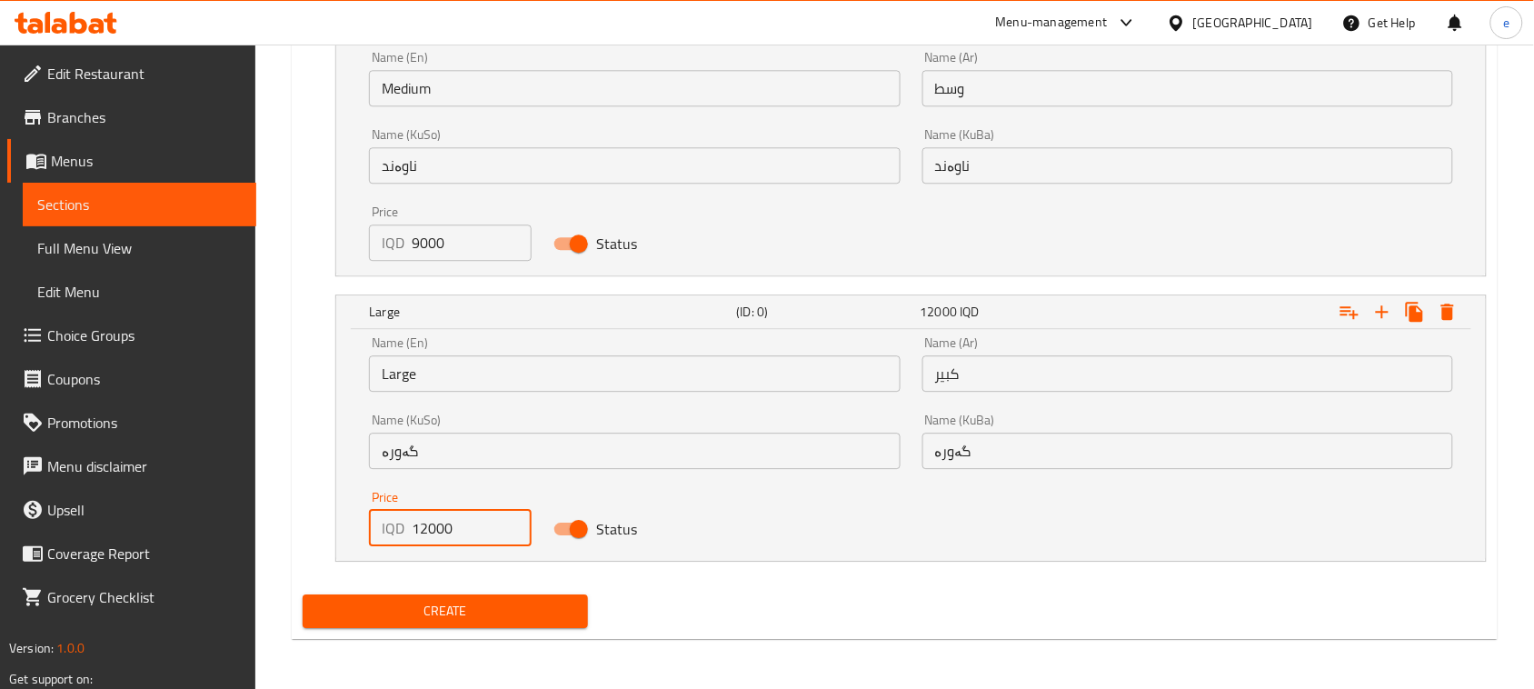
drag, startPoint x: 437, startPoint y: 532, endPoint x: 334, endPoint y: 541, distance: 103.1
click at [335, 541] on div "Large (ID: 0) 12000 IQD Name (En) Large Name (En) Name (Ar) كبير Name (Ar) Name…" at bounding box center [910, 427] width 1151 height 267
paste input "1200"
type input "12000"
click at [491, 445] on input "گەورە" at bounding box center [634, 451] width 531 height 36
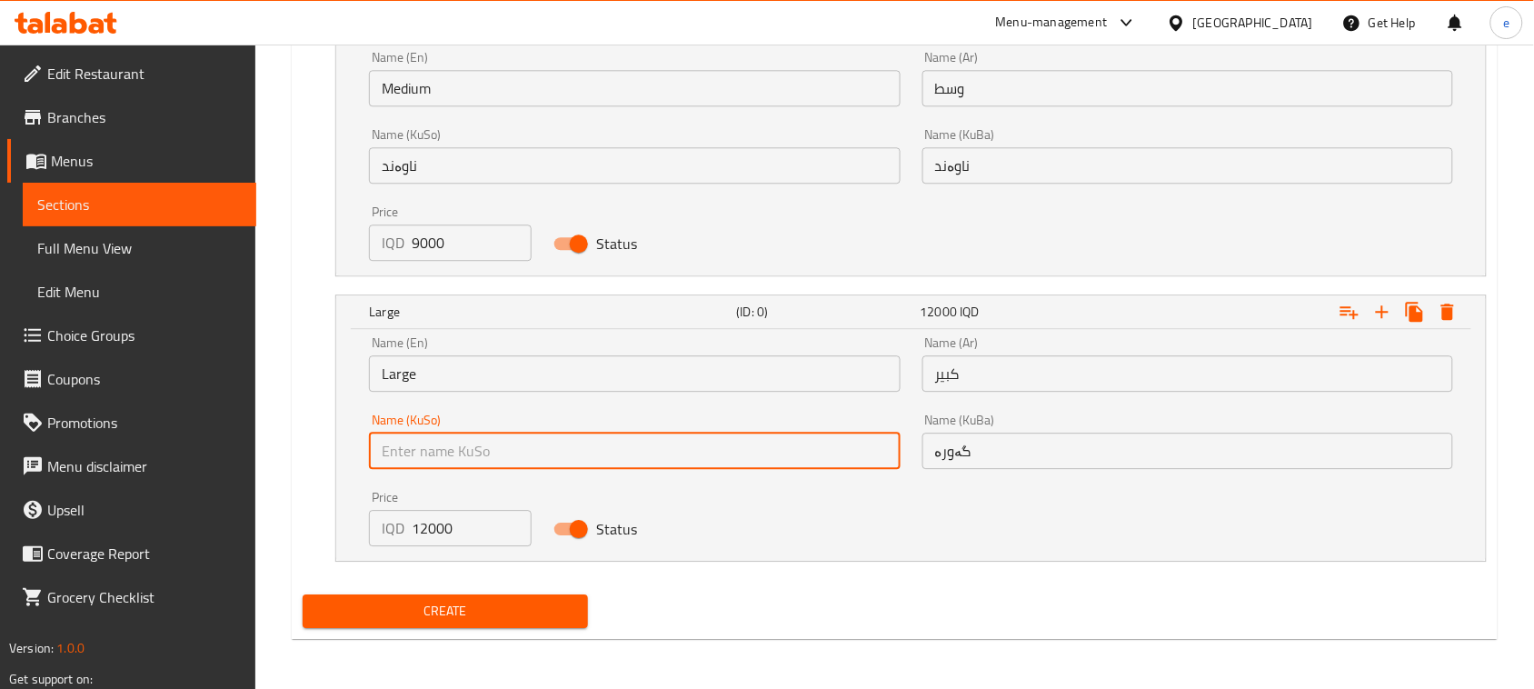
type input "گەورە"
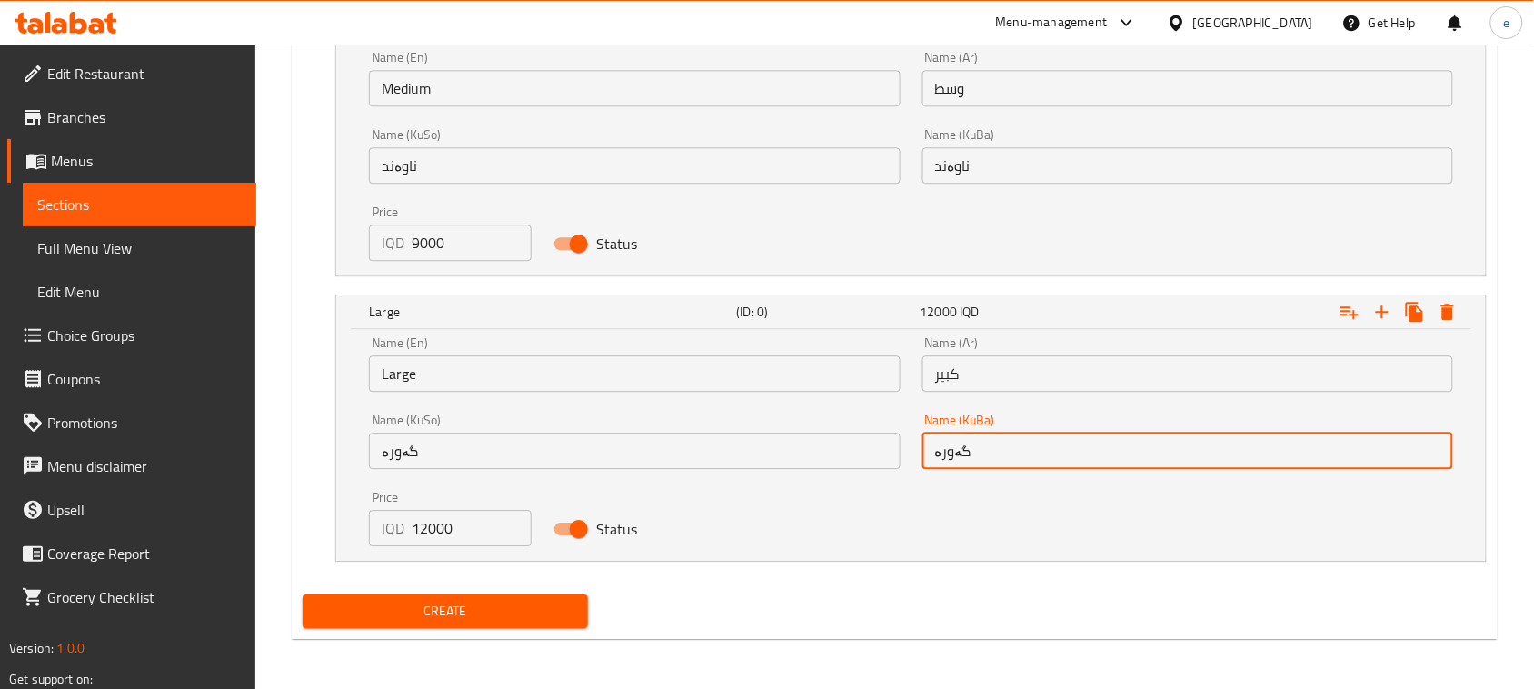
click at [1098, 434] on input "گەورە" at bounding box center [1187, 451] width 531 height 36
type input "گەورە"
click at [1020, 361] on input "كبير" at bounding box center [1187, 373] width 531 height 36
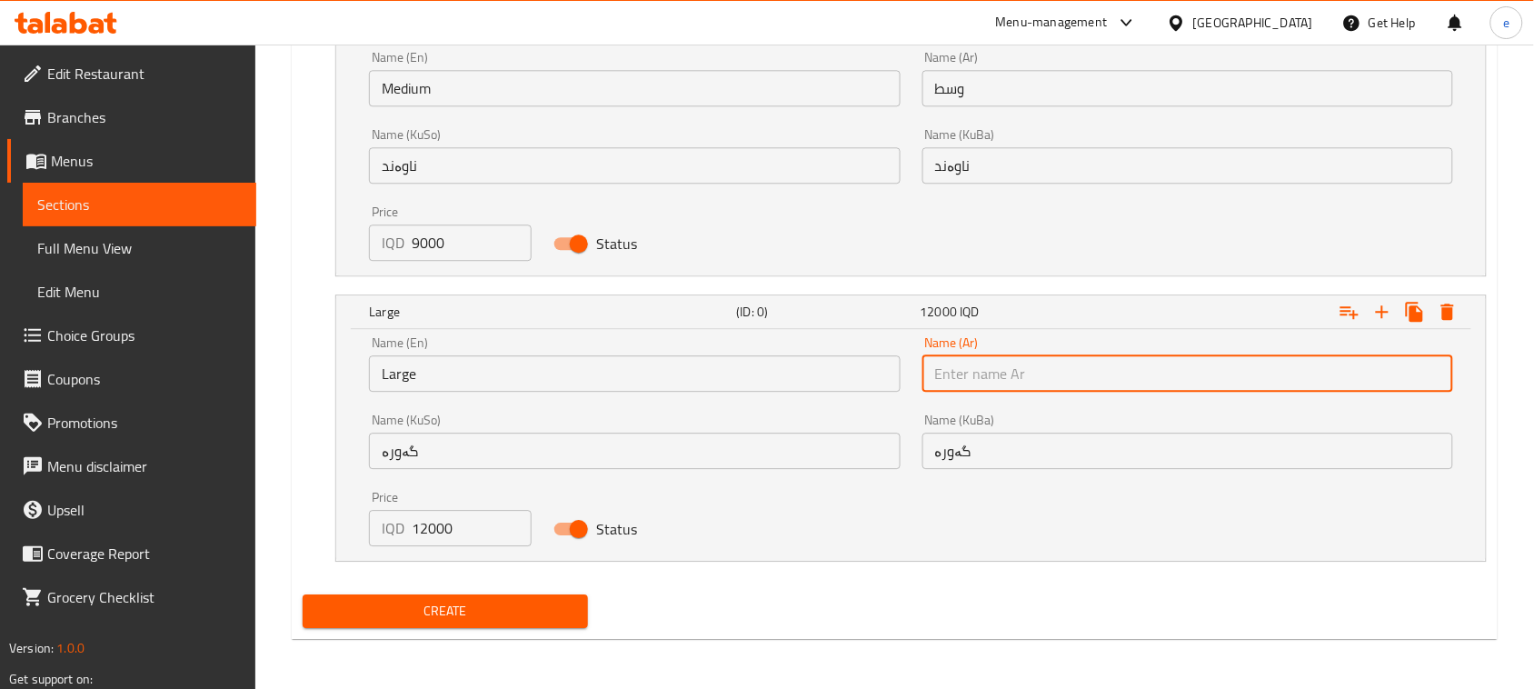
type input "كبير"
click at [410, 382] on input "Large" at bounding box center [634, 373] width 531 height 36
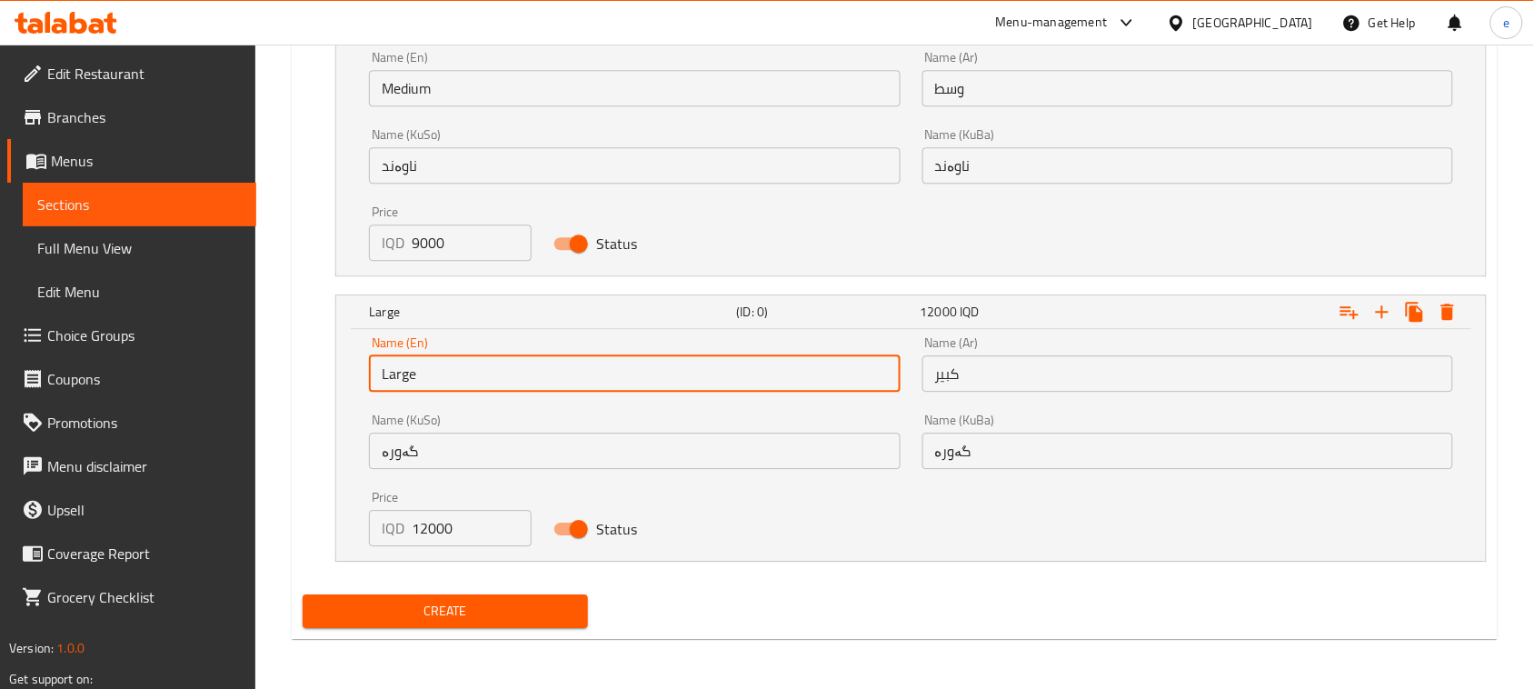
type input "Choice"
click at [410, 382] on input "text" at bounding box center [634, 373] width 531 height 36
type input "Large"
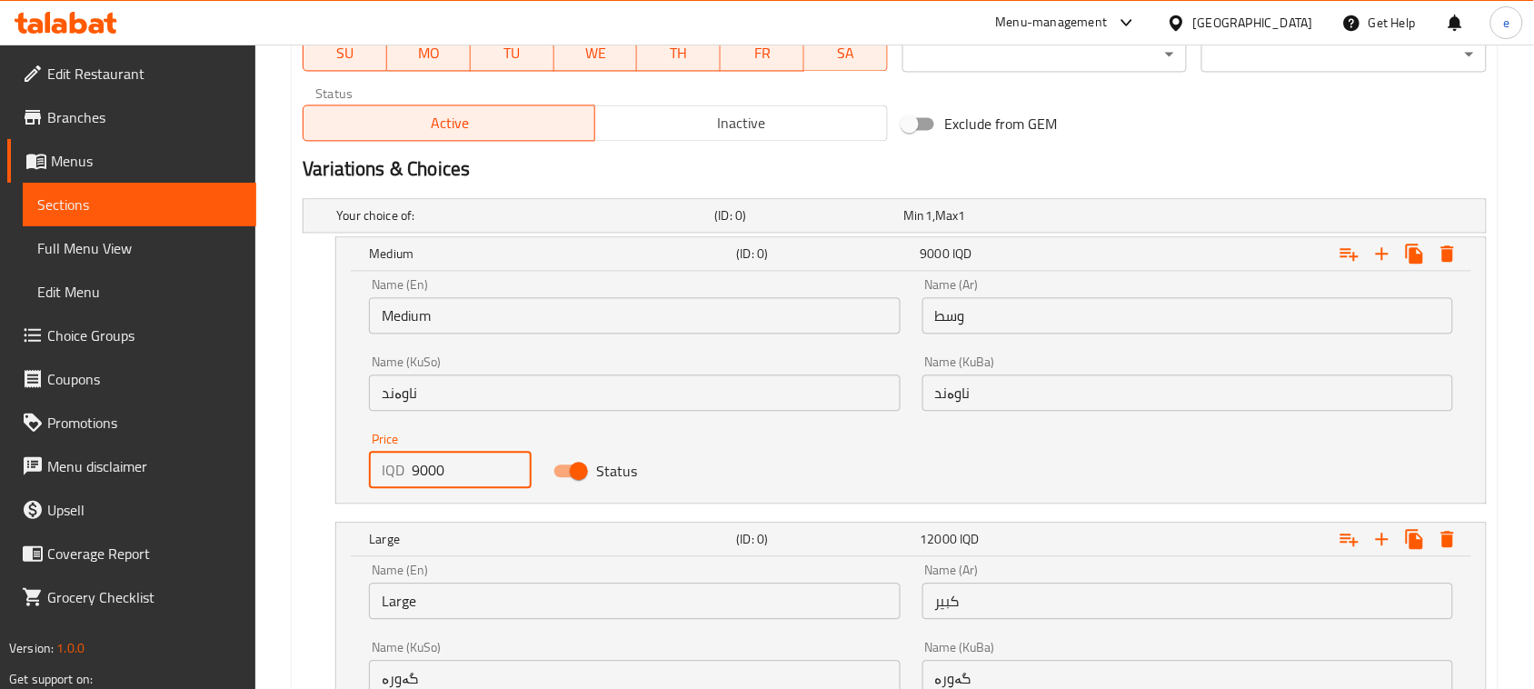
drag, startPoint x: 452, startPoint y: 457, endPoint x: 396, endPoint y: 473, distance: 57.8
click at [396, 473] on div "IQD 9000 Price" at bounding box center [450, 470] width 163 height 36
paste input "900"
type input "9000"
click at [486, 398] on input "ناوەند" at bounding box center [634, 392] width 531 height 36
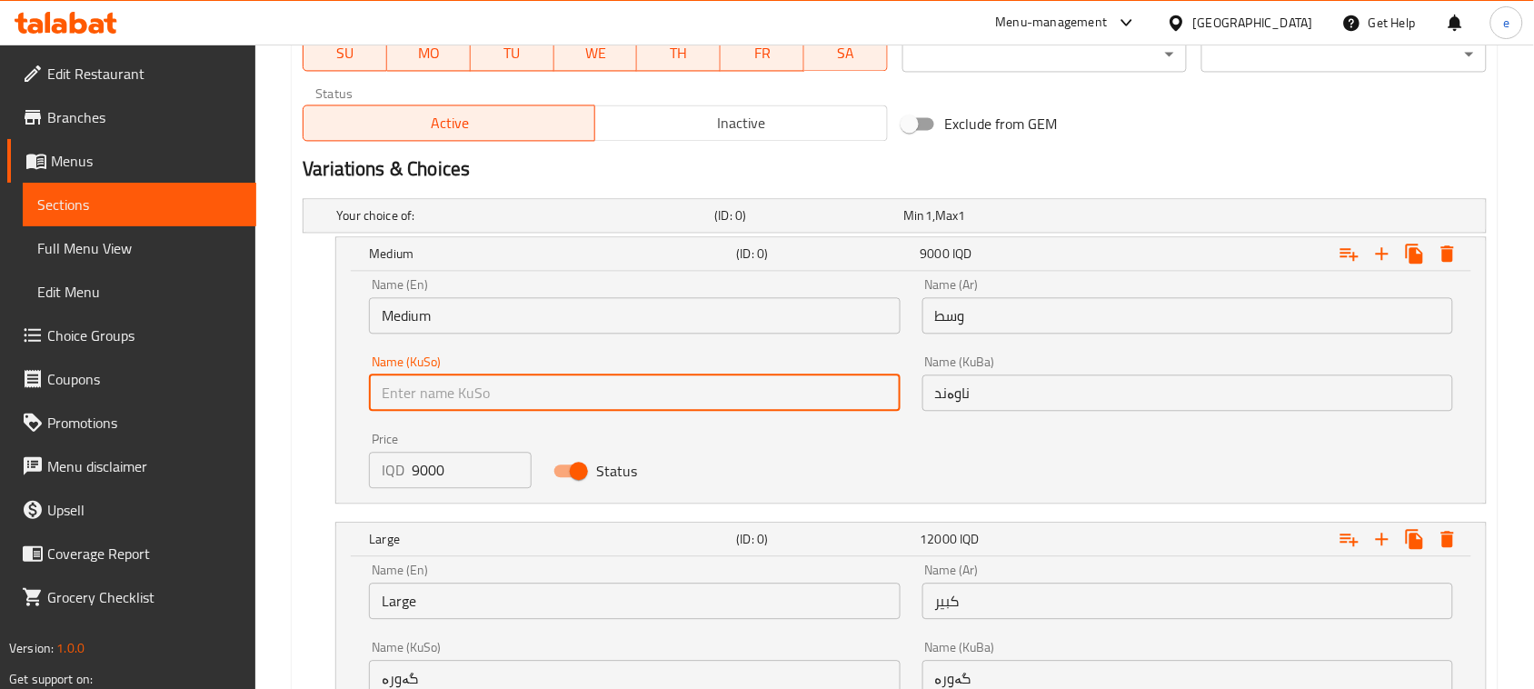
type input "ناوەند"
click at [961, 402] on input "ناوەند" at bounding box center [1187, 392] width 531 height 36
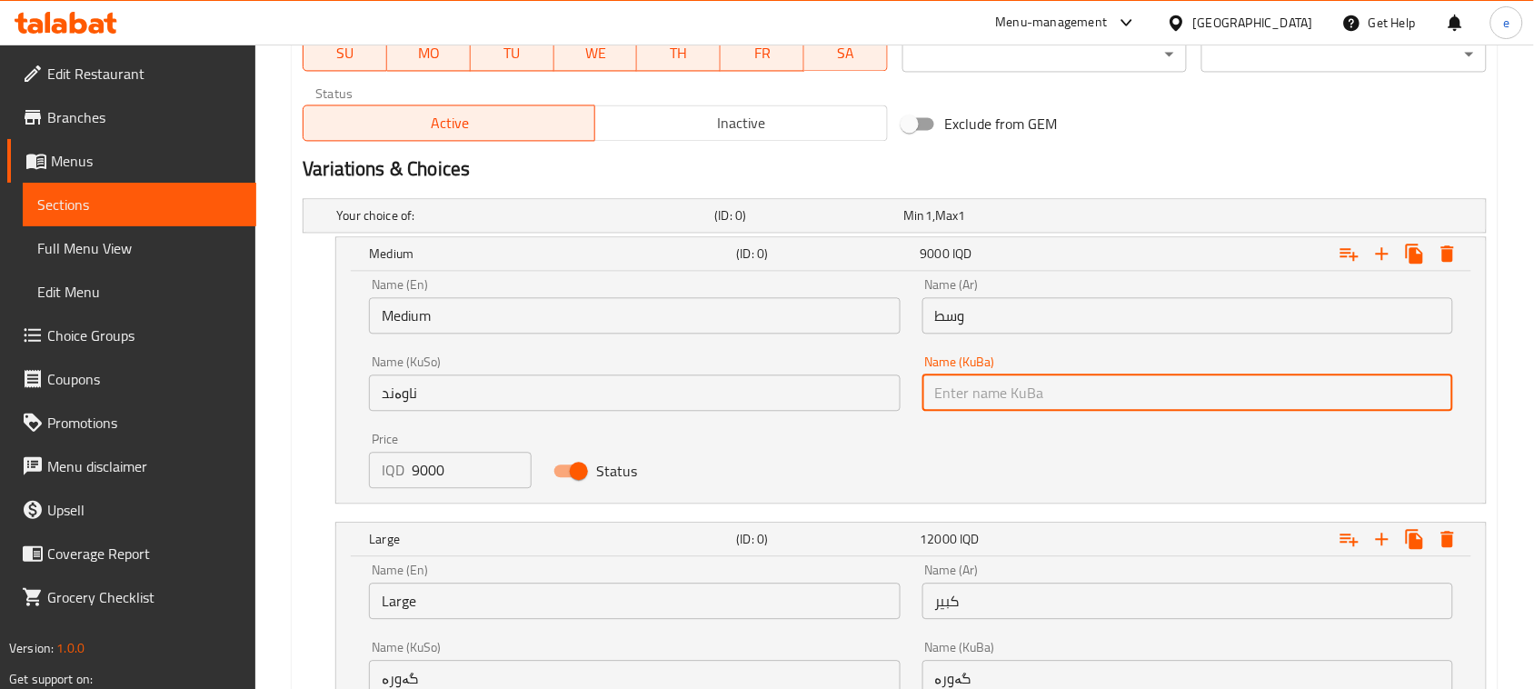
type input "ناوەند"
click at [977, 300] on input "وسط" at bounding box center [1187, 315] width 531 height 36
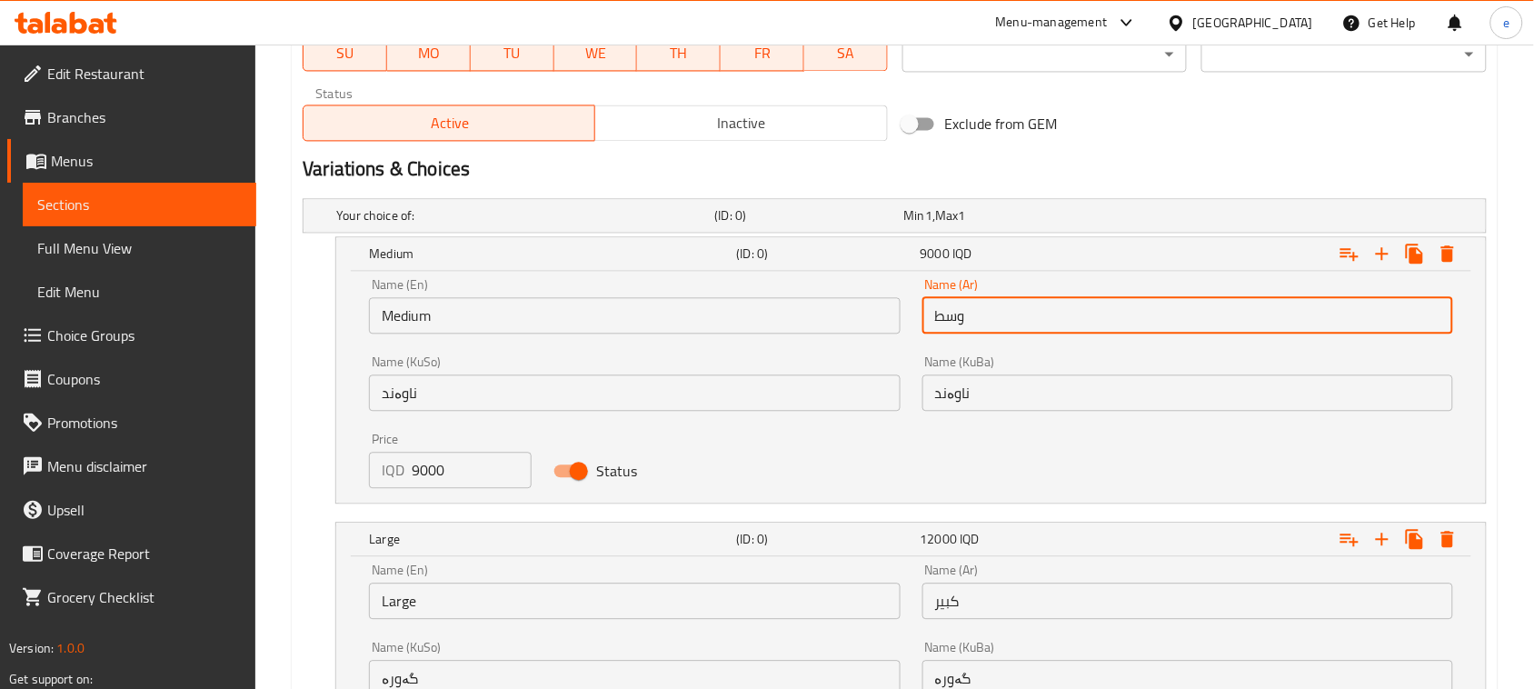
type input "وسط"
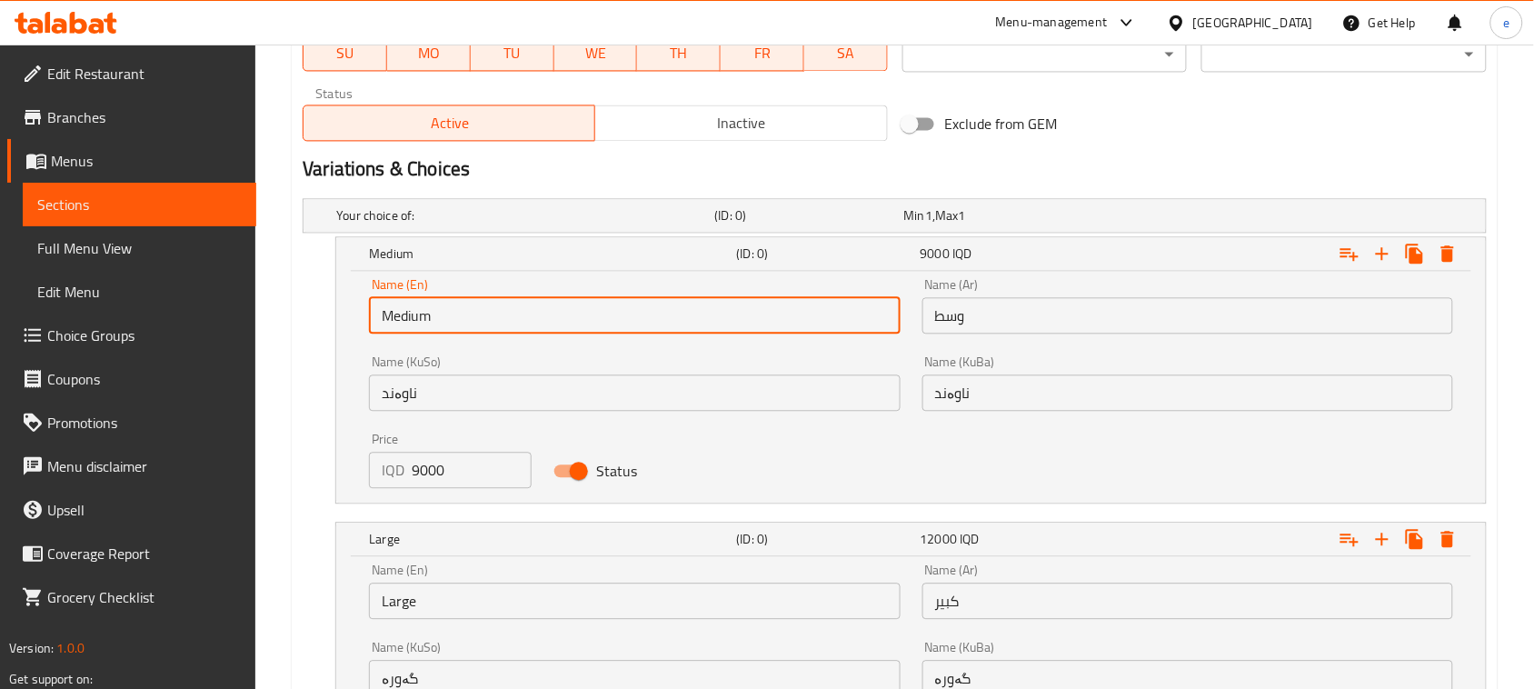
click at [439, 315] on input "Medium" at bounding box center [634, 315] width 531 height 36
type input "Choice"
click at [439, 315] on input "text" at bounding box center [634, 315] width 531 height 36
type input "Medium"
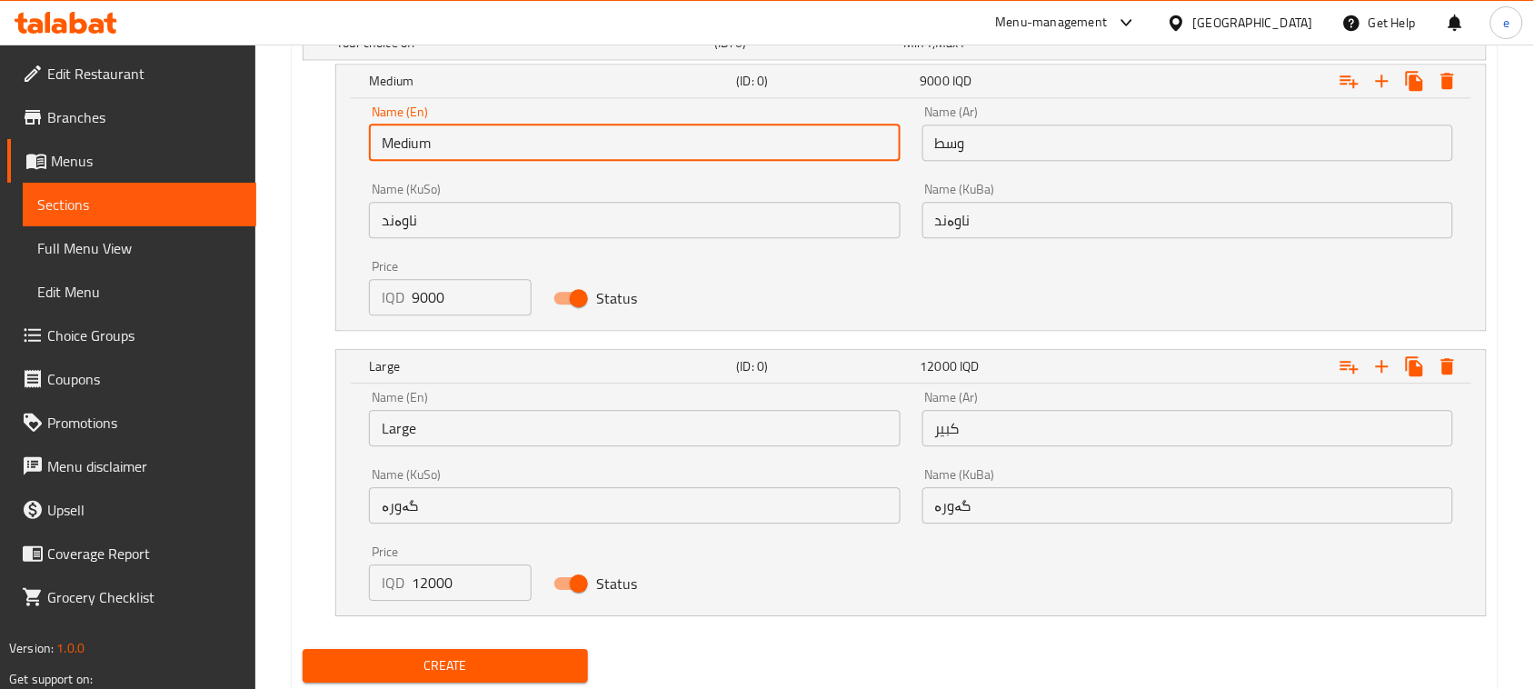
scroll to position [1309, 0]
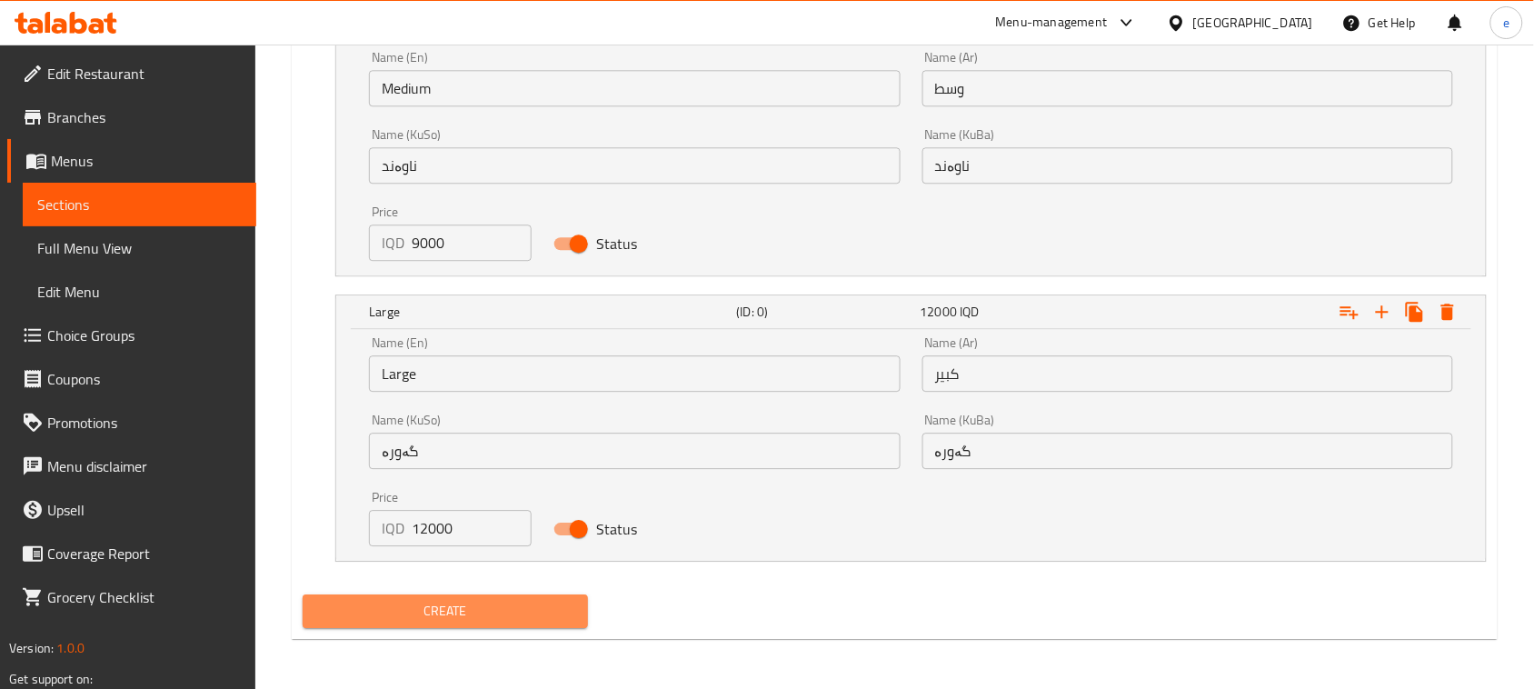
click at [482, 609] on span "Create" at bounding box center [445, 611] width 256 height 23
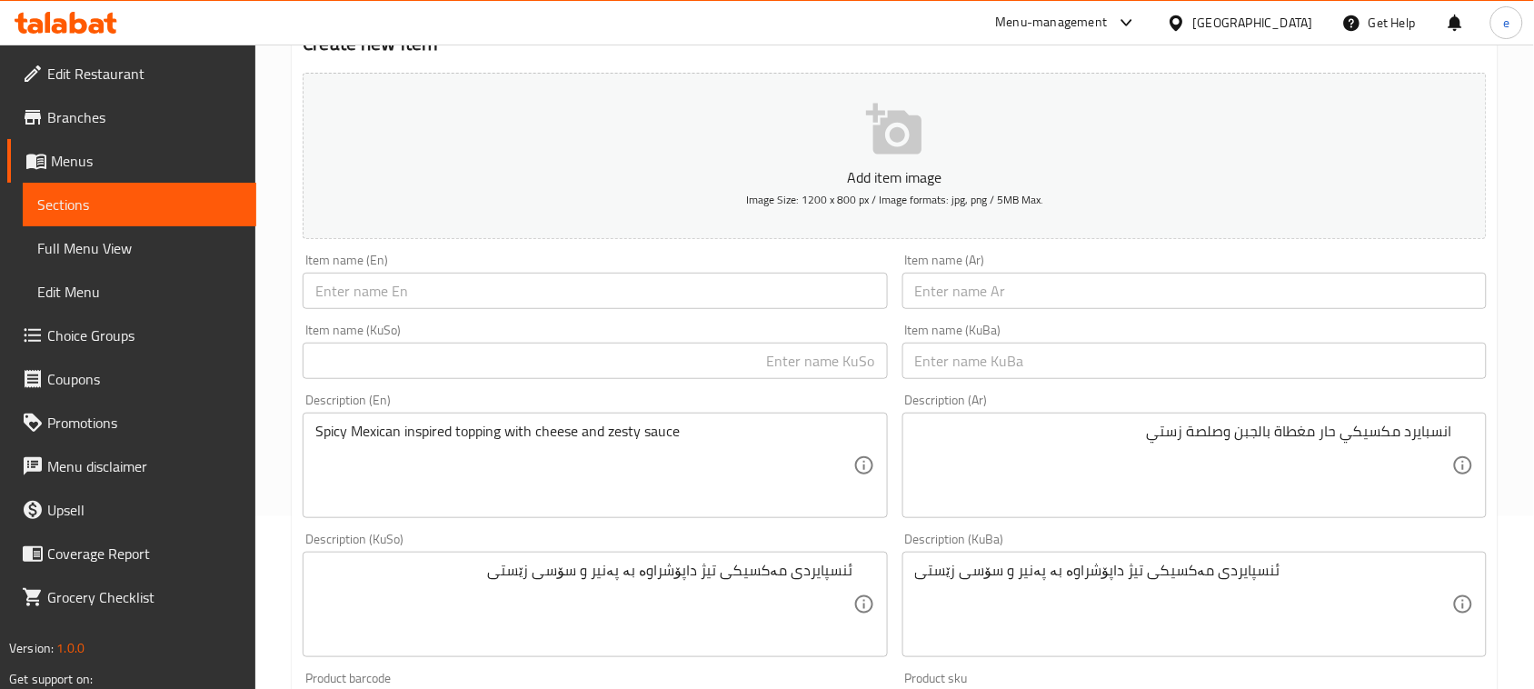
scroll to position [227, 0]
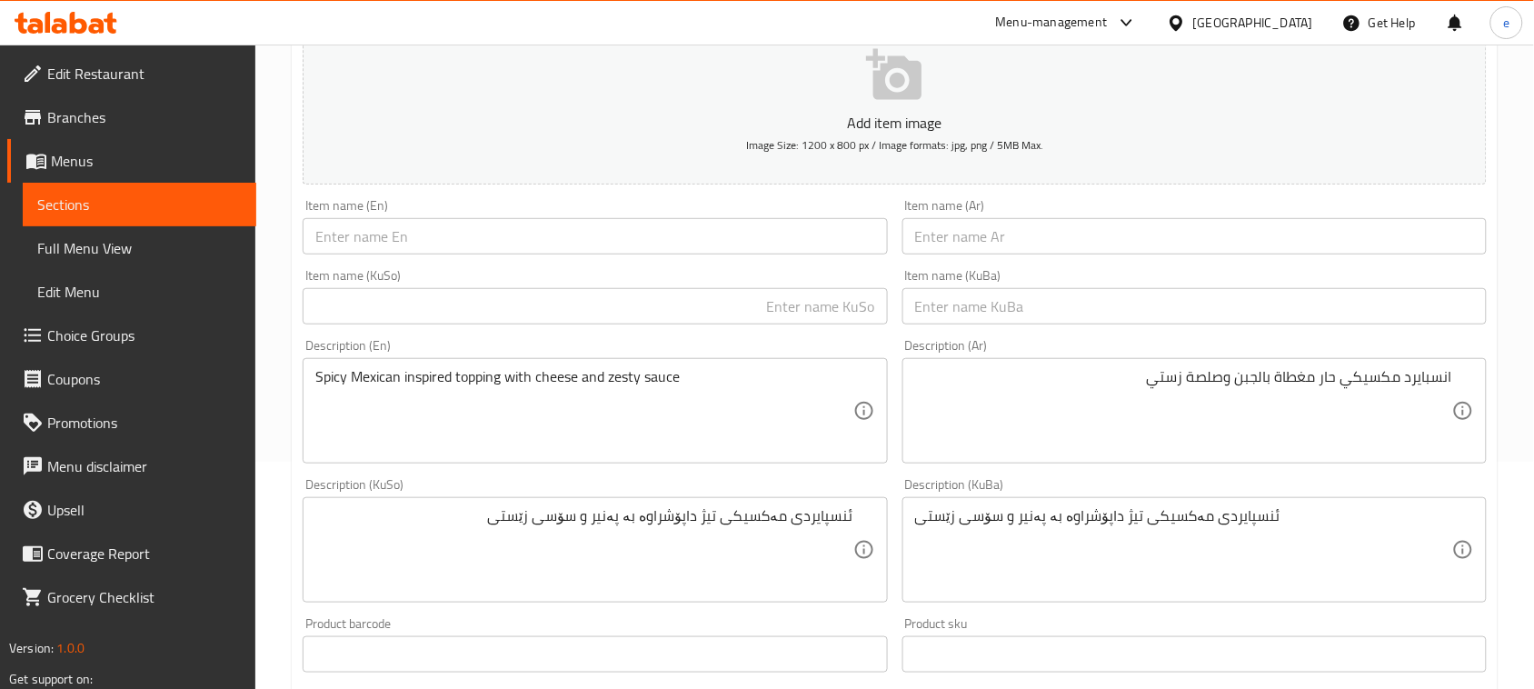
click at [724, 304] on input "text" at bounding box center [595, 306] width 584 height 36
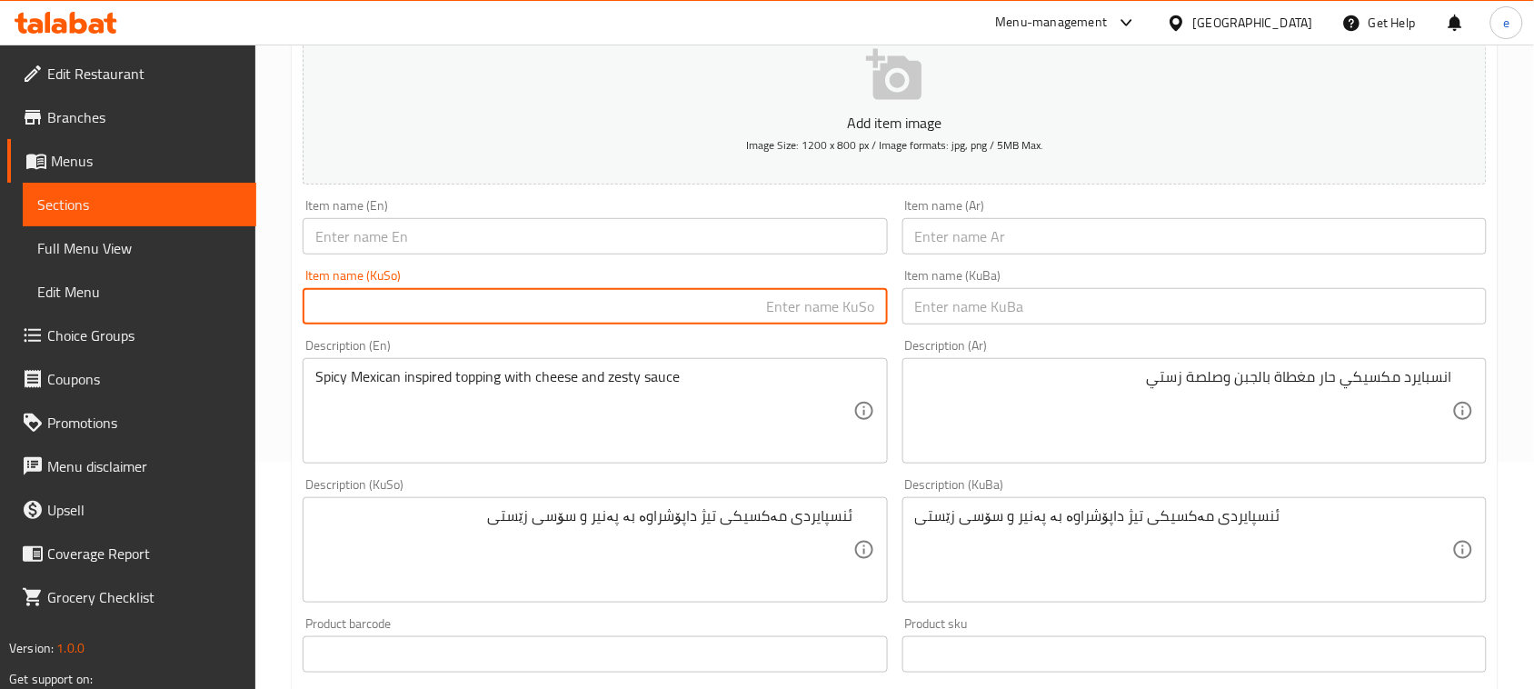
paste input "بۆت پیتزا"
type input "بۆت پیتزا"
click at [979, 303] on input "text" at bounding box center [1194, 306] width 584 height 36
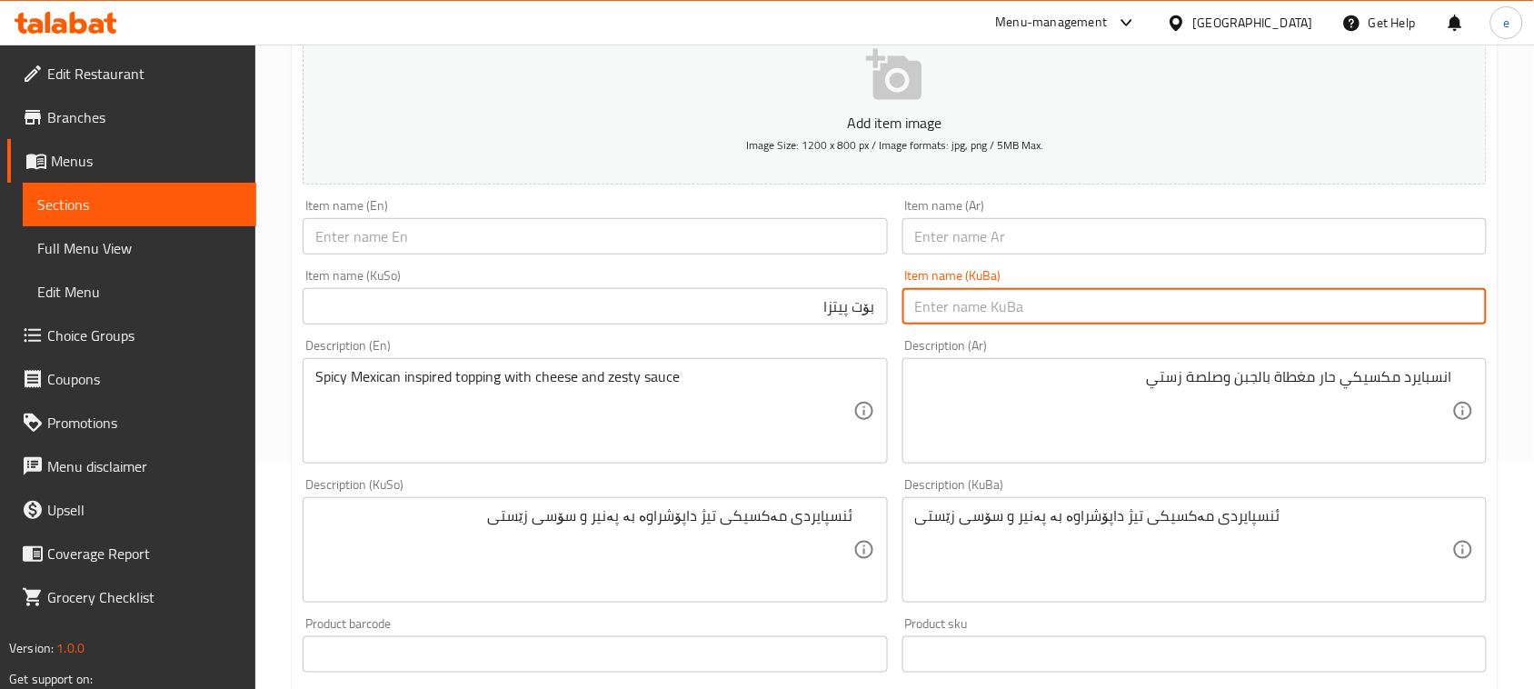
paste input "بۆت پیتزا"
type input "بۆت پیتزا"
click at [632, 250] on input "text" at bounding box center [595, 236] width 584 height 36
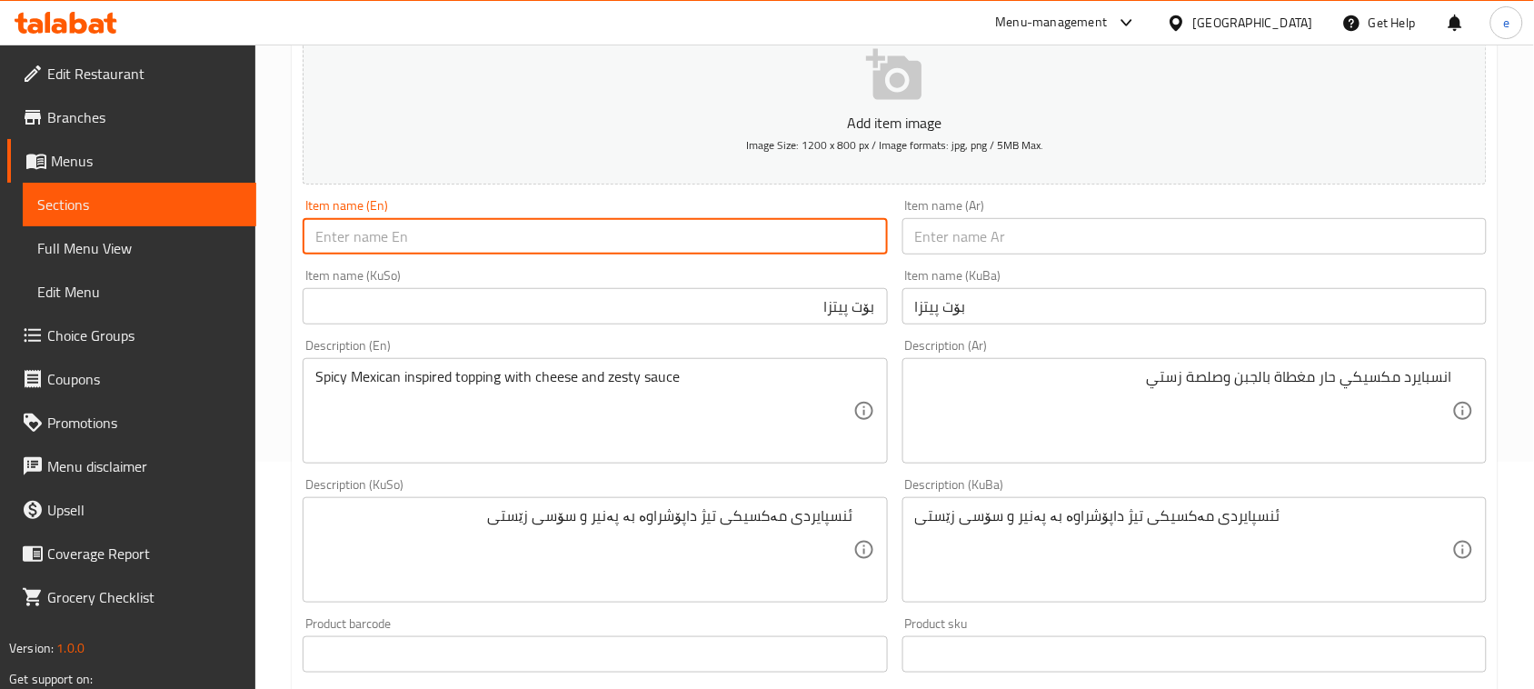
paste input "Bot Pizza"
type input "Bot Pizza"
click at [1037, 244] on input "text" at bounding box center [1194, 236] width 584 height 36
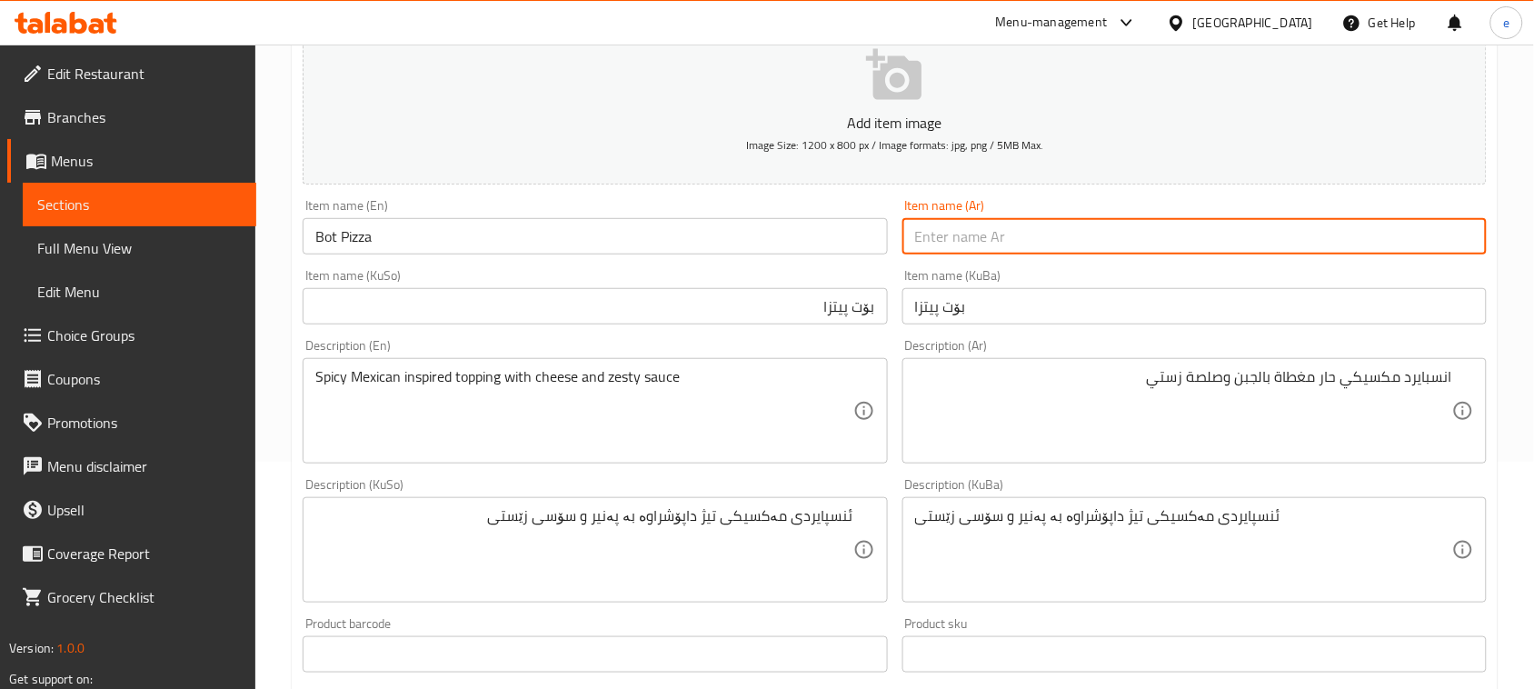
paste input "[PERSON_NAME]"
type input "[PERSON_NAME]"
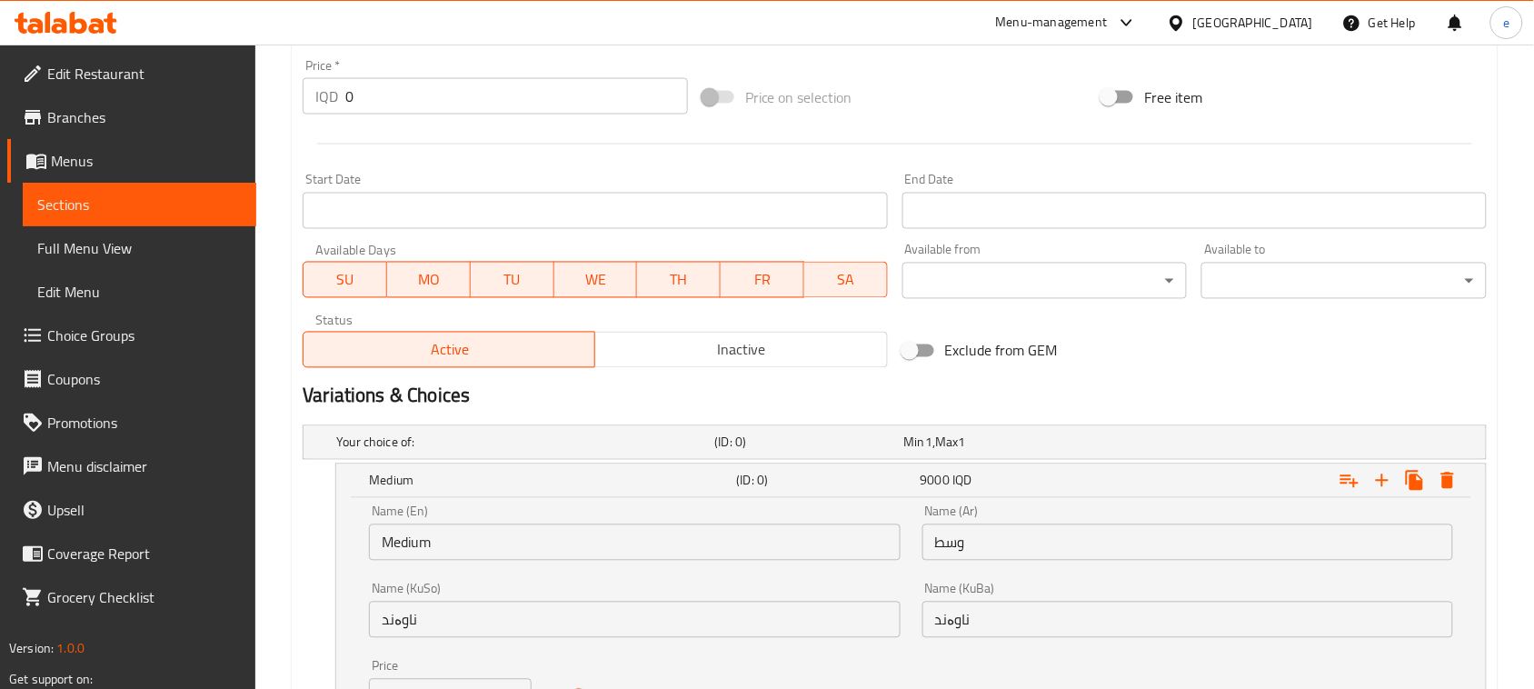
scroll to position [628, 0]
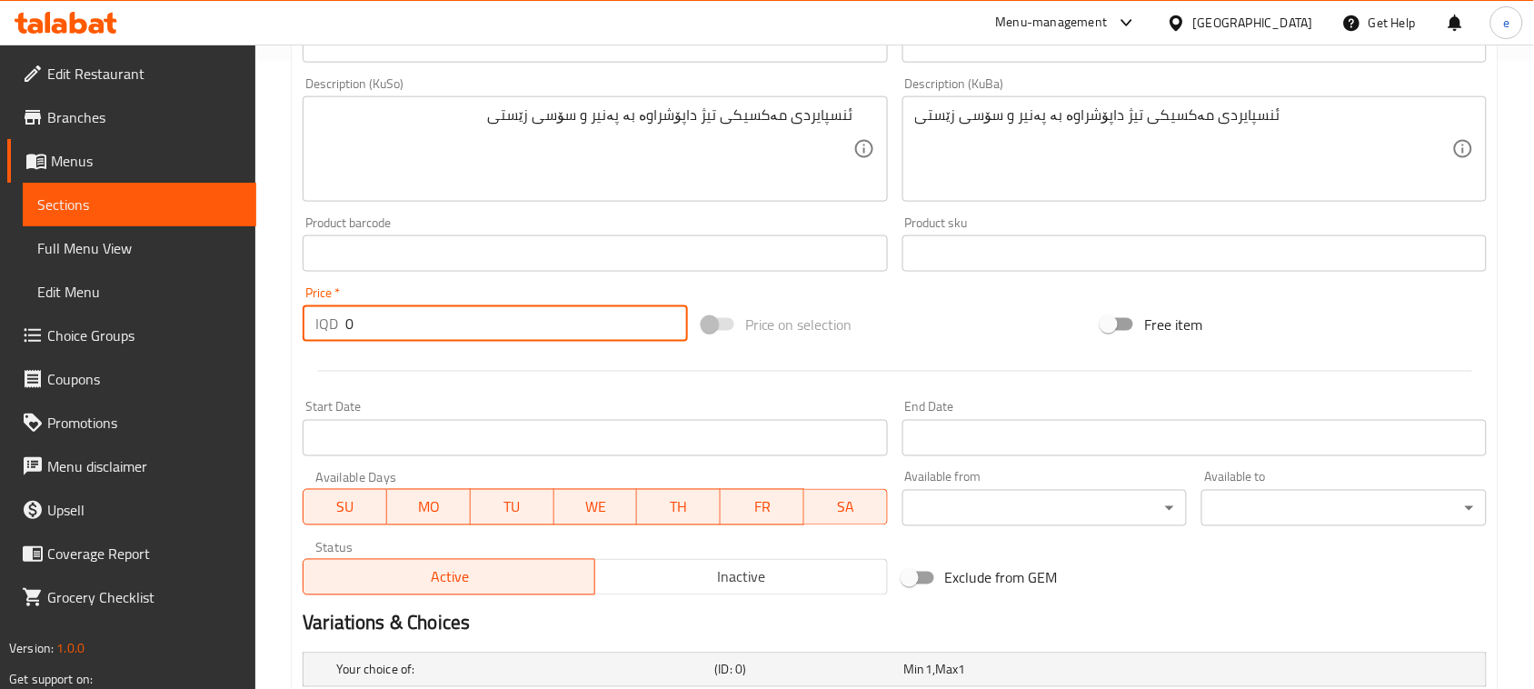
drag, startPoint x: 404, startPoint y: 321, endPoint x: 341, endPoint y: 325, distance: 63.8
click at [341, 325] on div "IQD 0 Price *" at bounding box center [495, 323] width 385 height 36
paste input "1100"
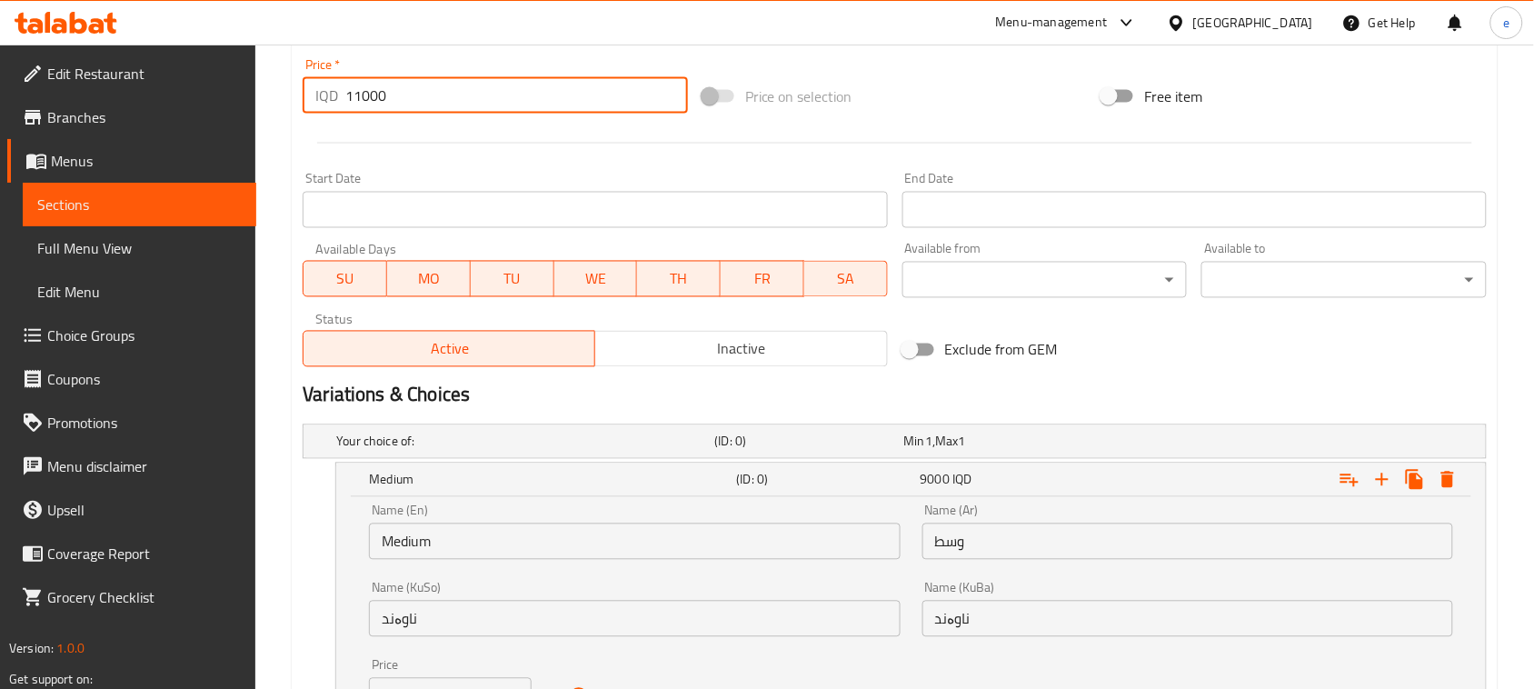
scroll to position [1309, 0]
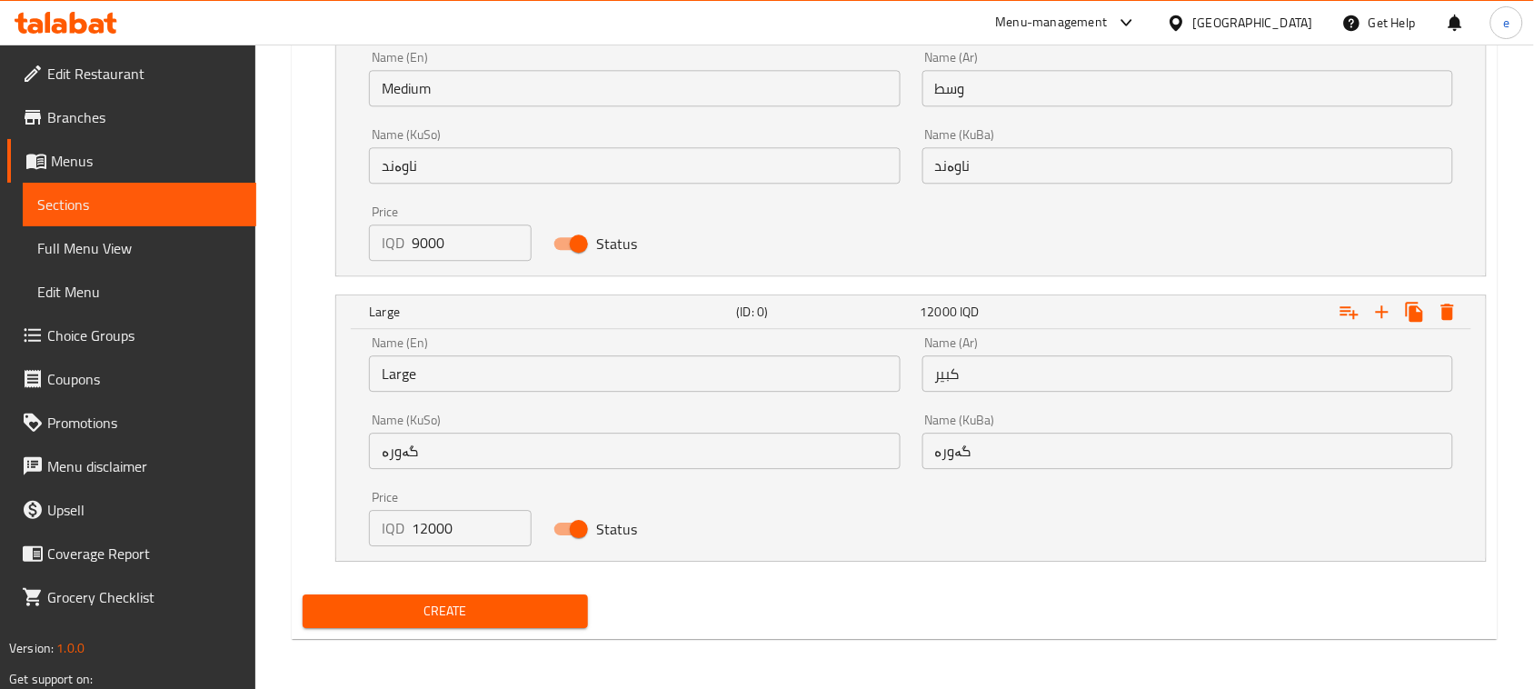
type input "11000"
click at [532, 611] on span "Create" at bounding box center [445, 611] width 256 height 23
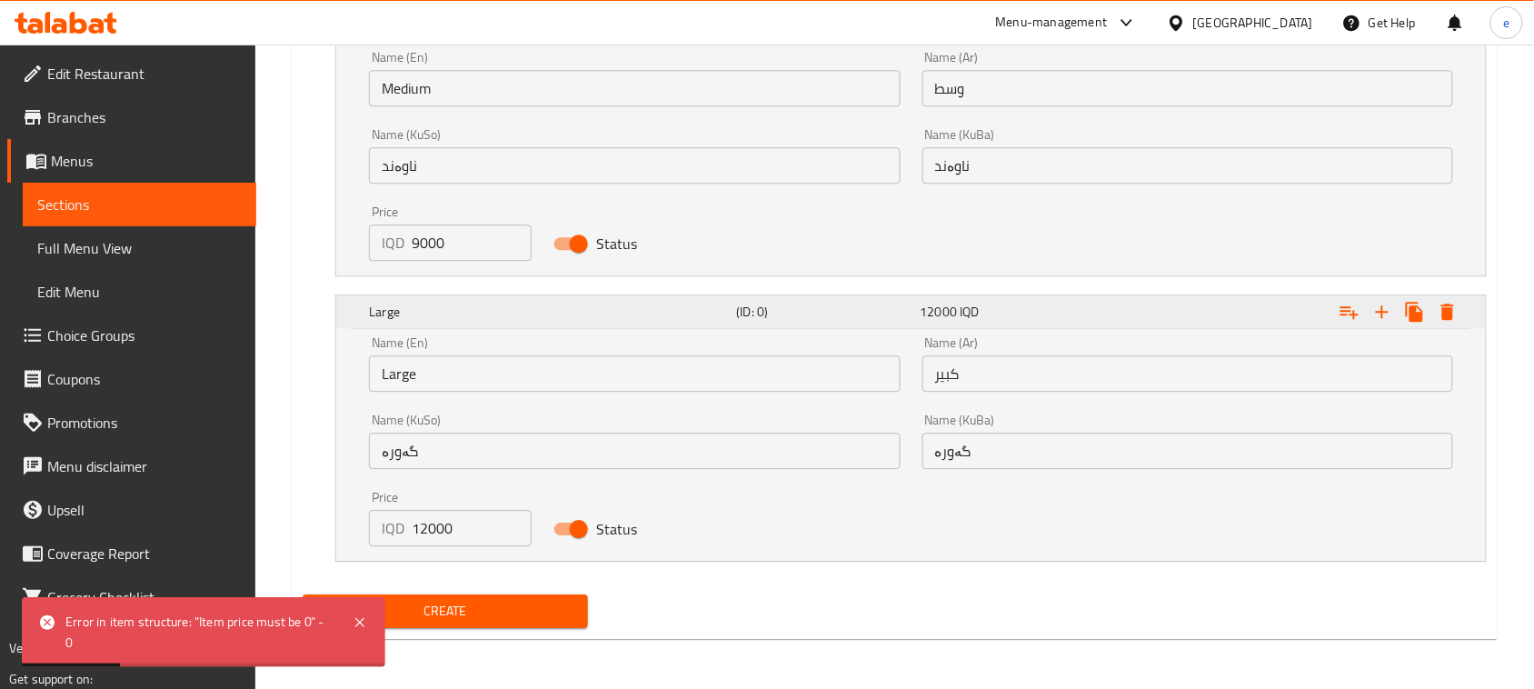
click at [754, 35] on h5 "(ID: 0)" at bounding box center [825, 26] width 176 height 18
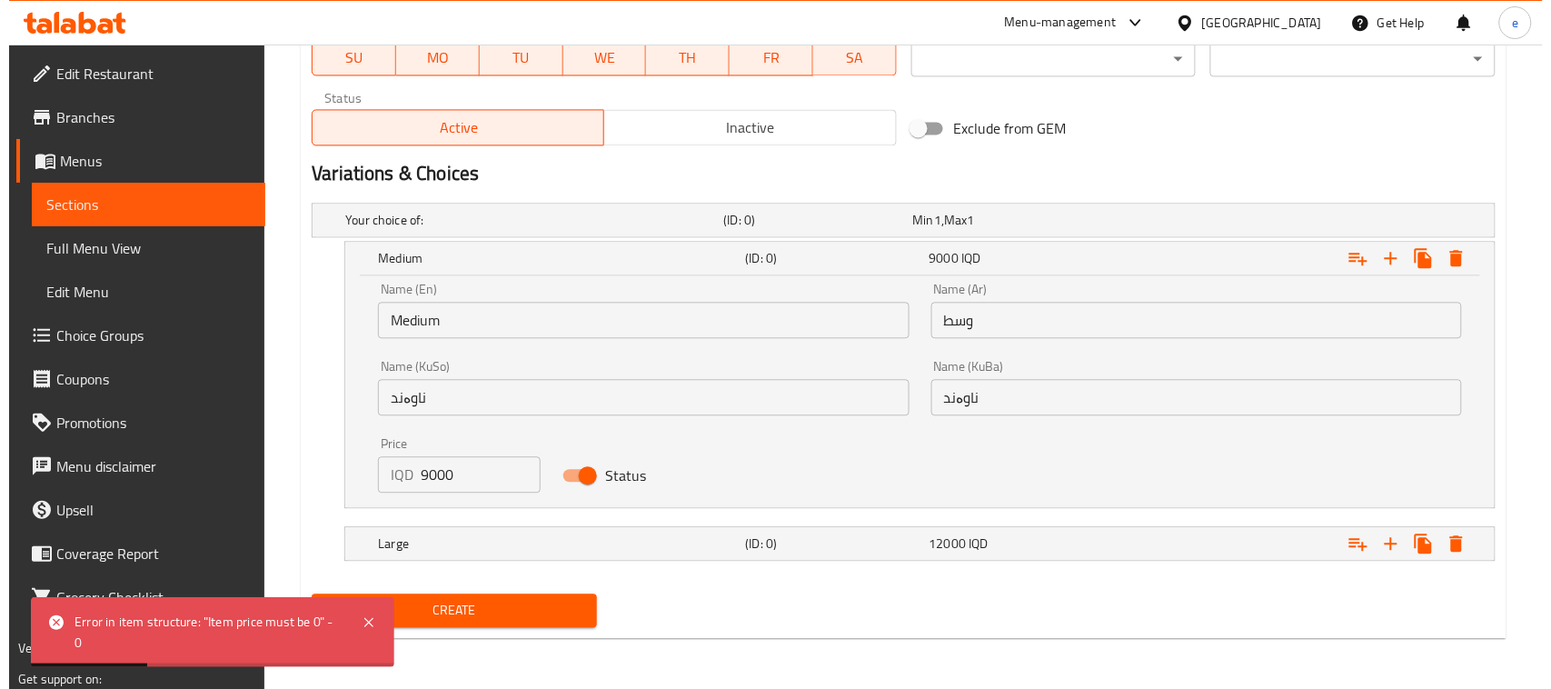
scroll to position [1077, 0]
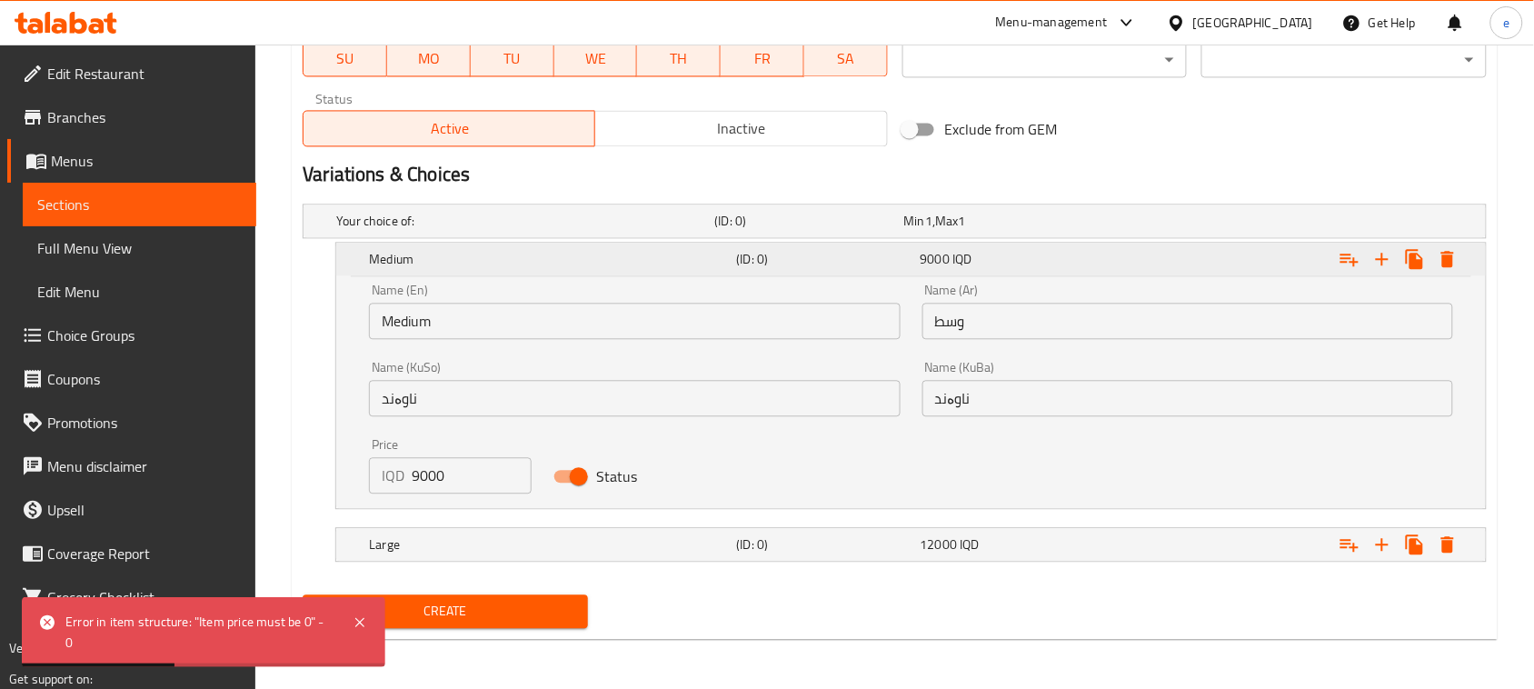
click at [1440, 262] on icon "Expand" at bounding box center [1448, 259] width 22 height 22
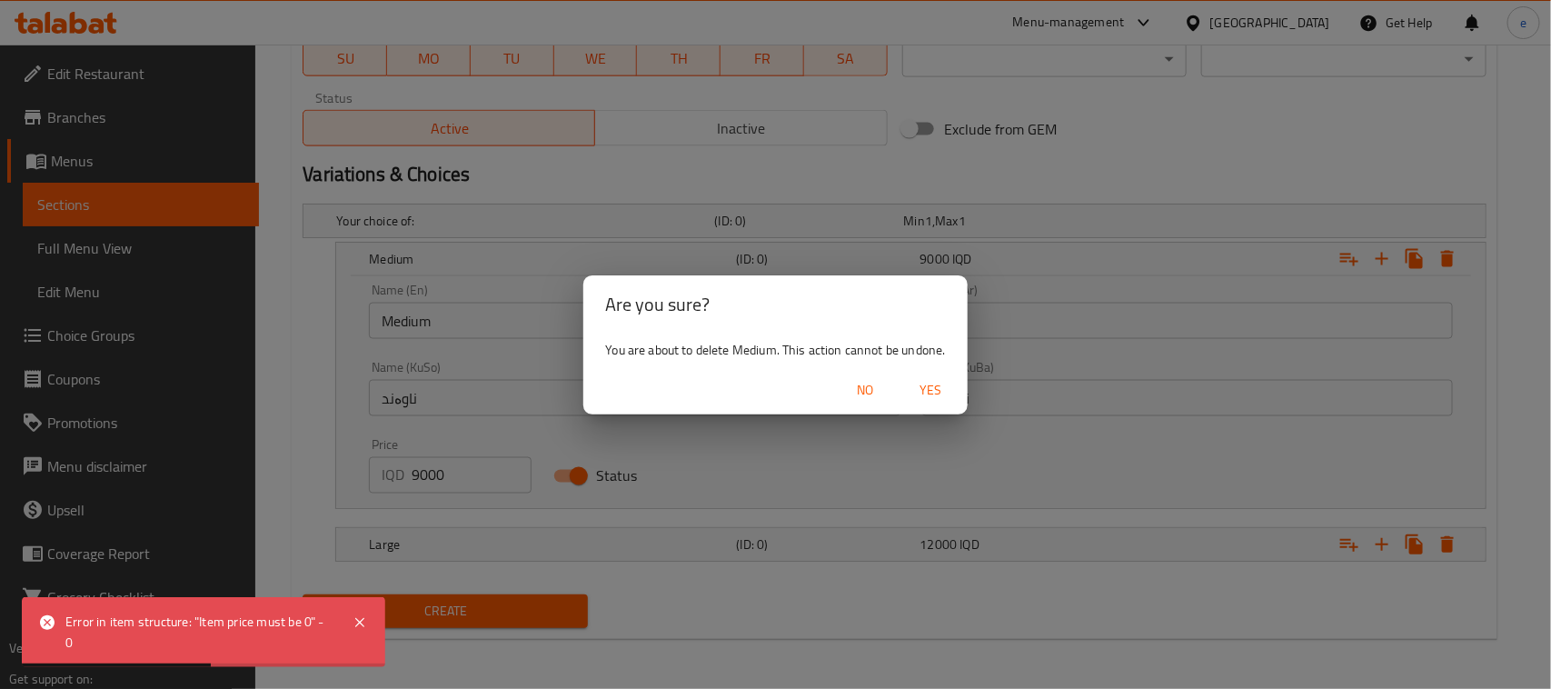
click at [923, 392] on span "Yes" at bounding box center [932, 390] width 44 height 23
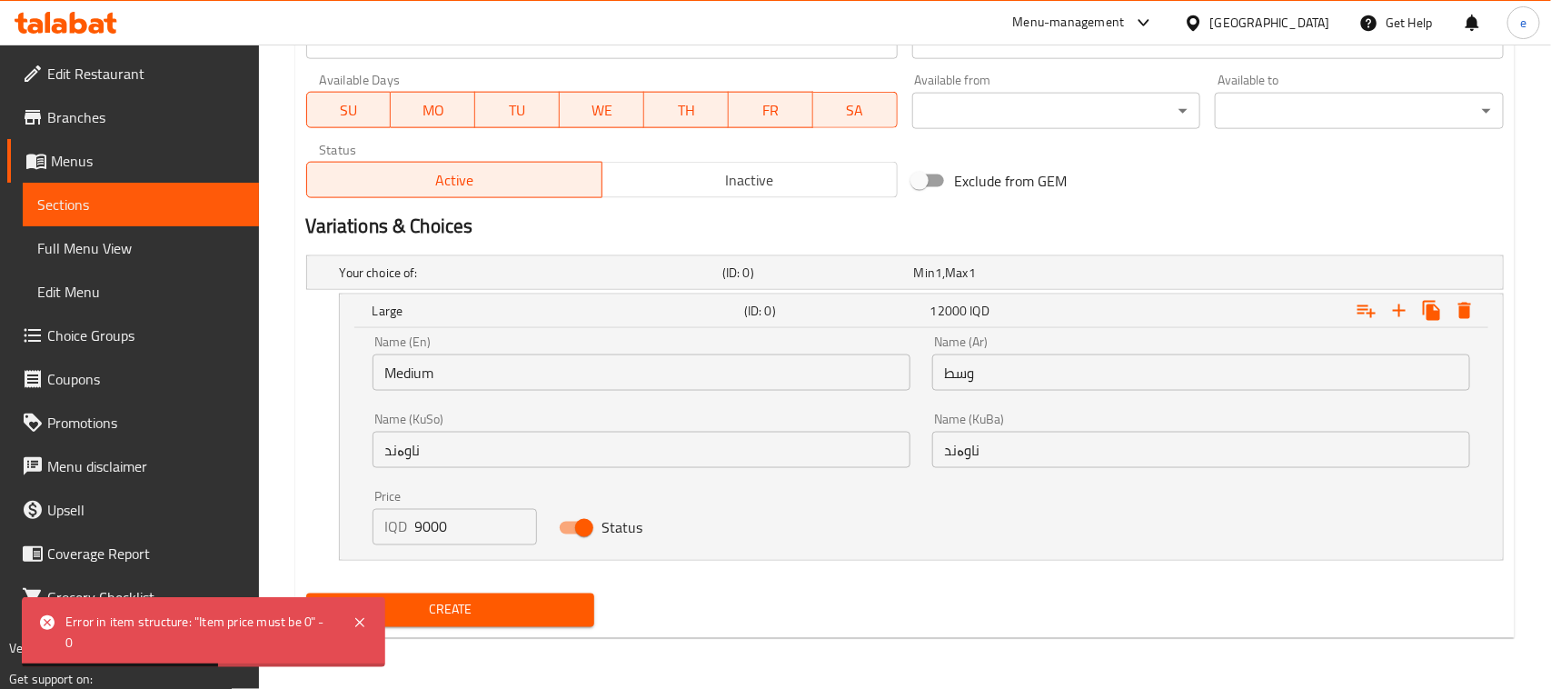
scroll to position [1024, 0]
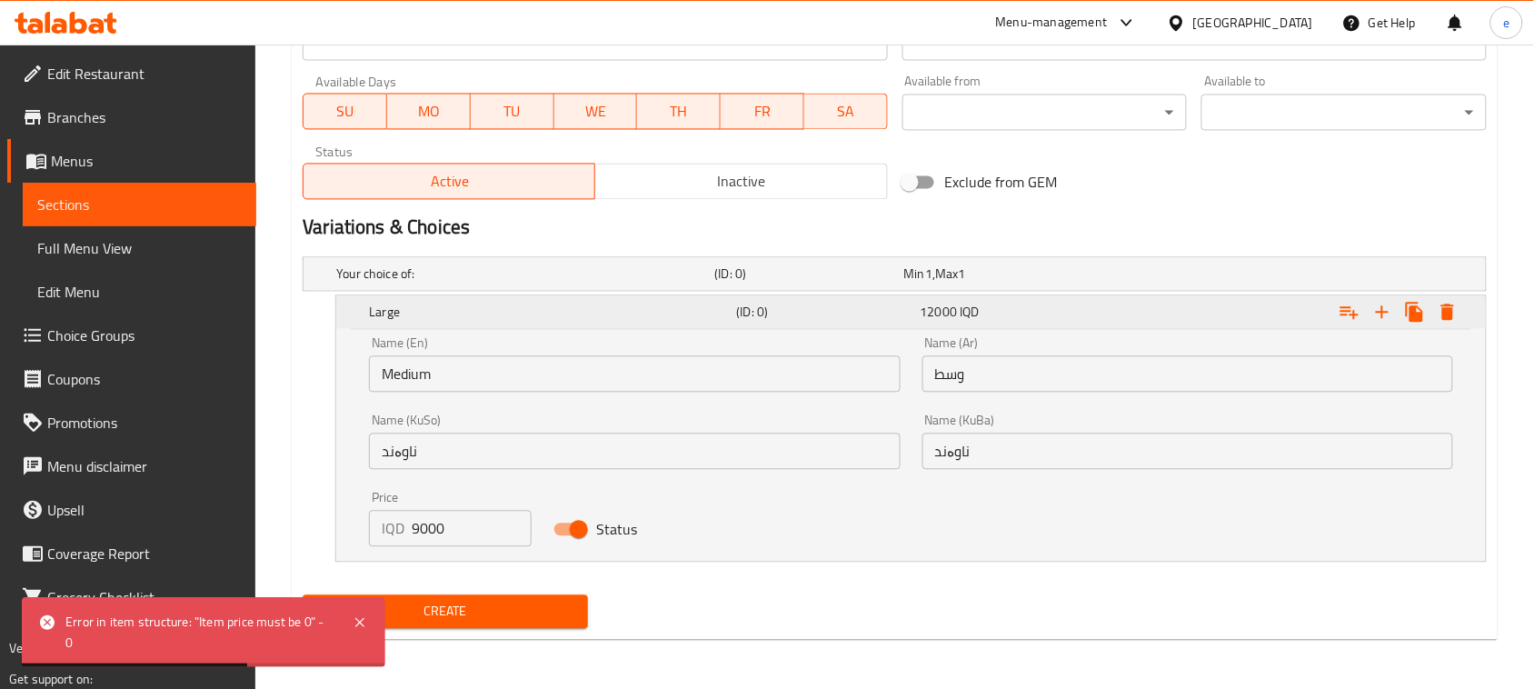
click at [1448, 314] on icon "Expand" at bounding box center [1447, 312] width 13 height 16
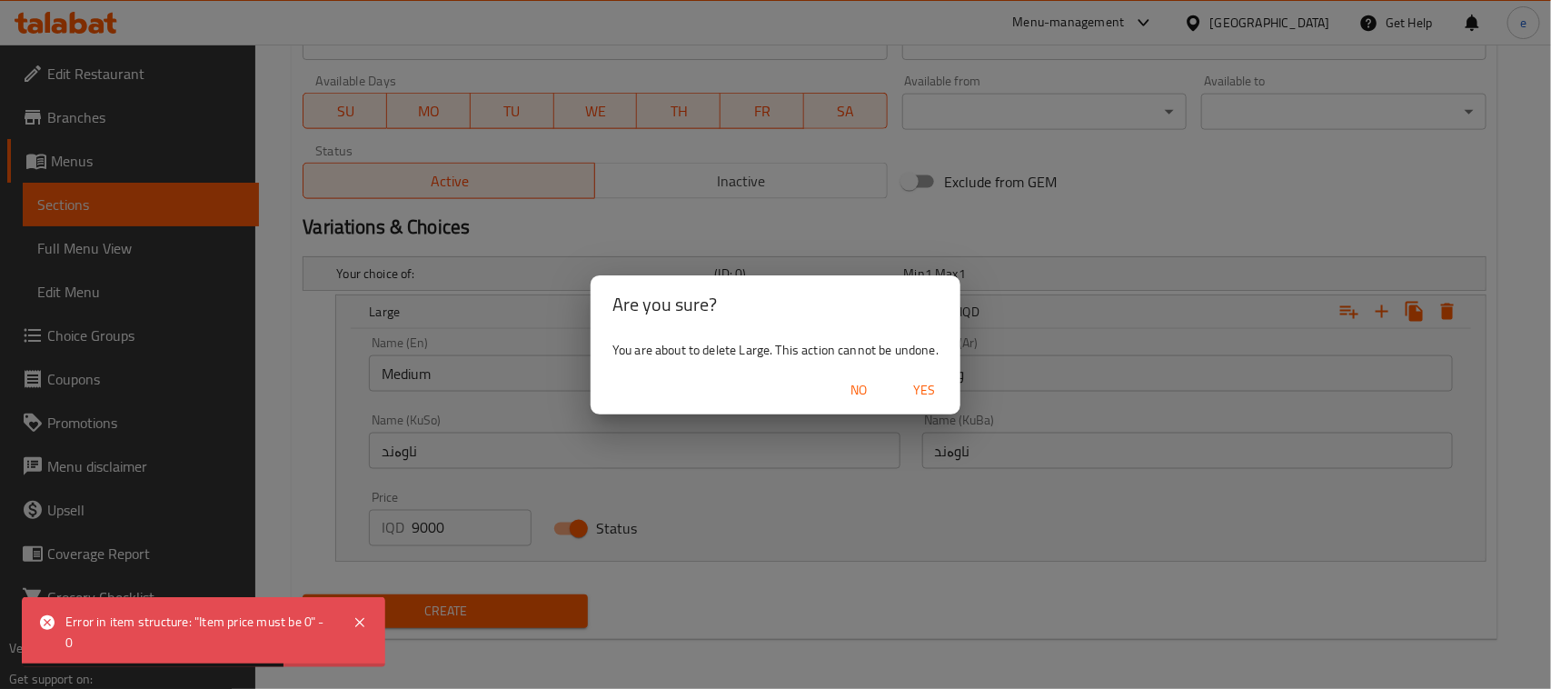
click at [929, 393] on span "Yes" at bounding box center [924, 390] width 44 height 23
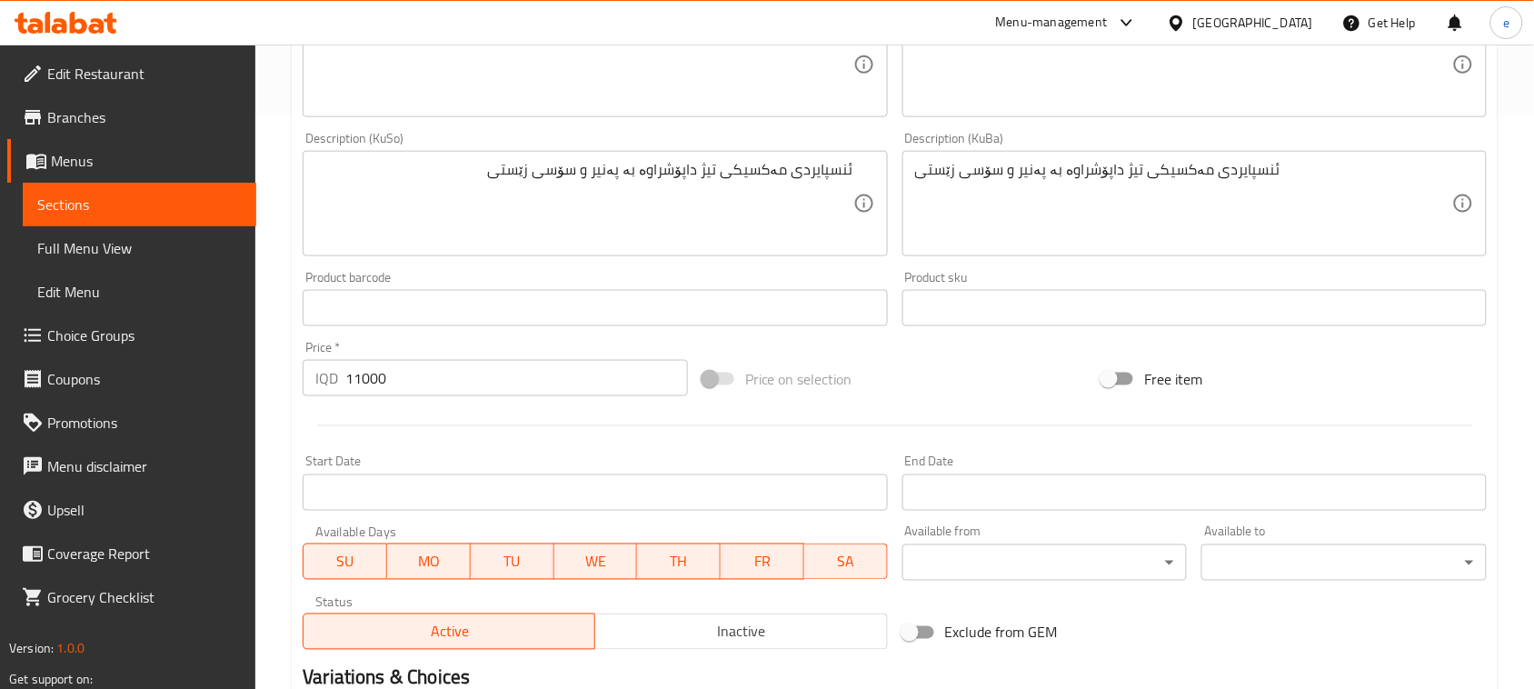
scroll to position [801, 0]
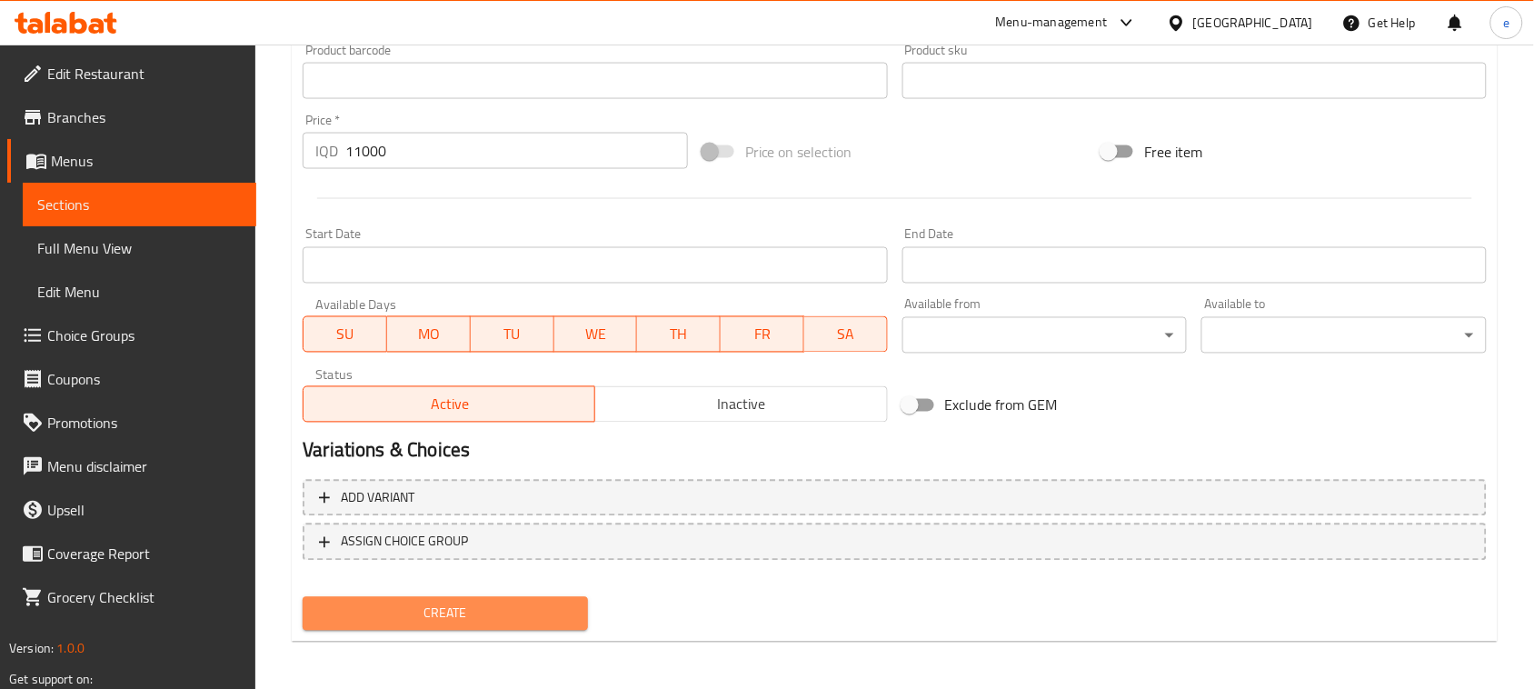
click at [447, 611] on span "Create" at bounding box center [445, 613] width 256 height 23
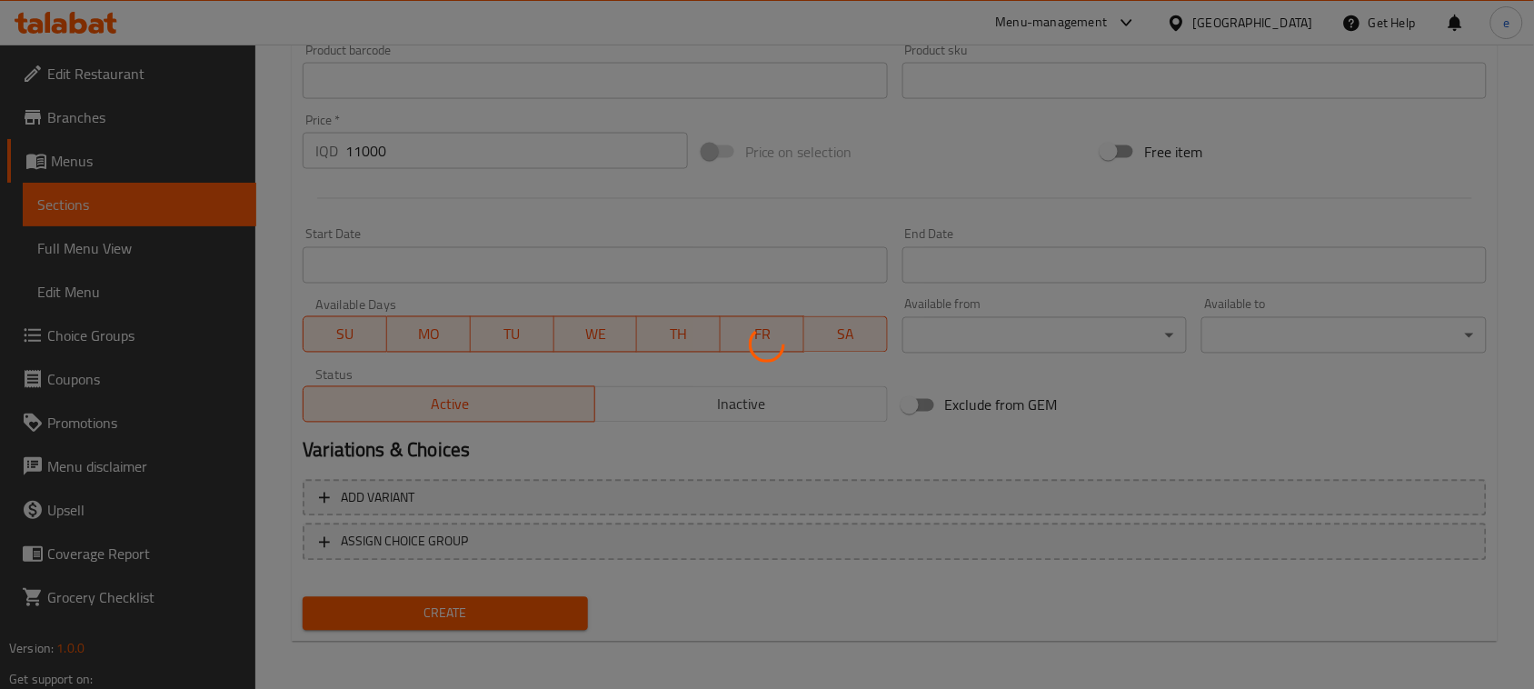
type input "0"
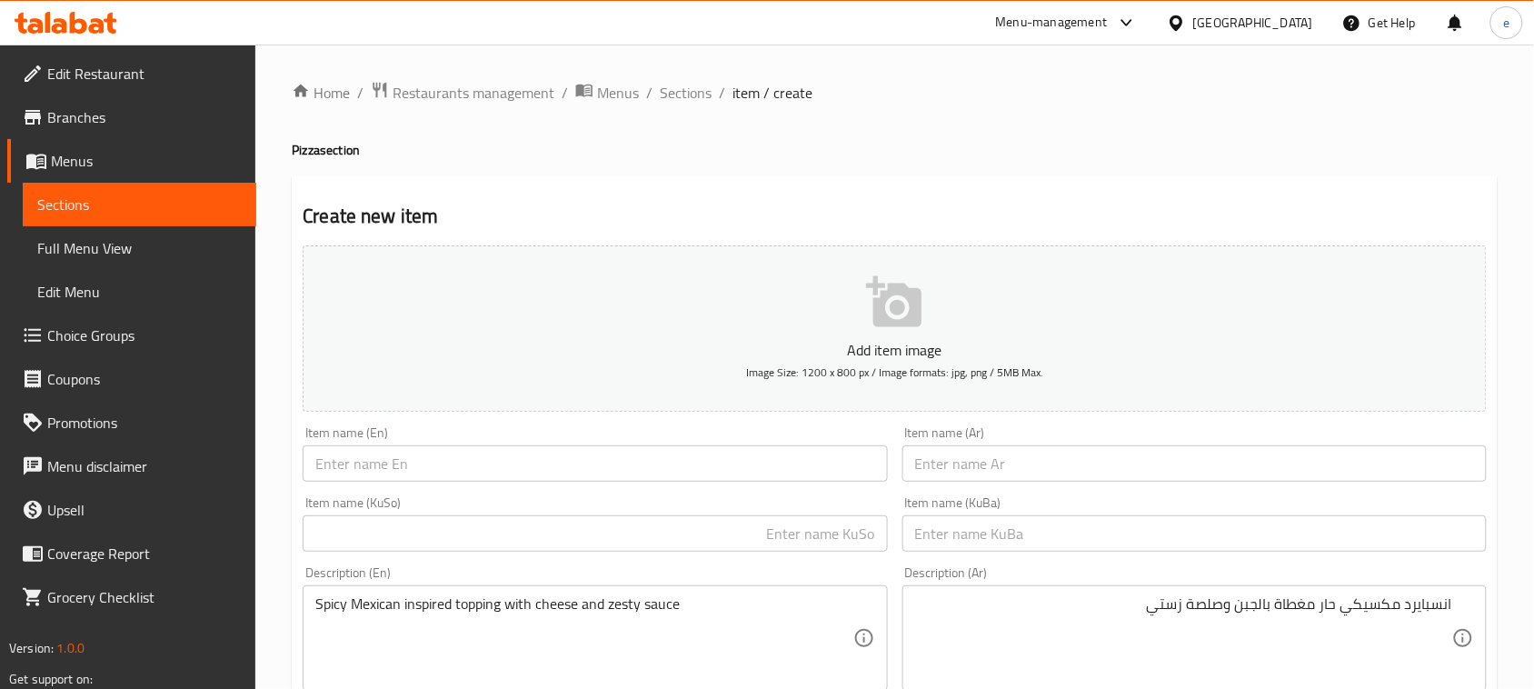
scroll to position [227, 0]
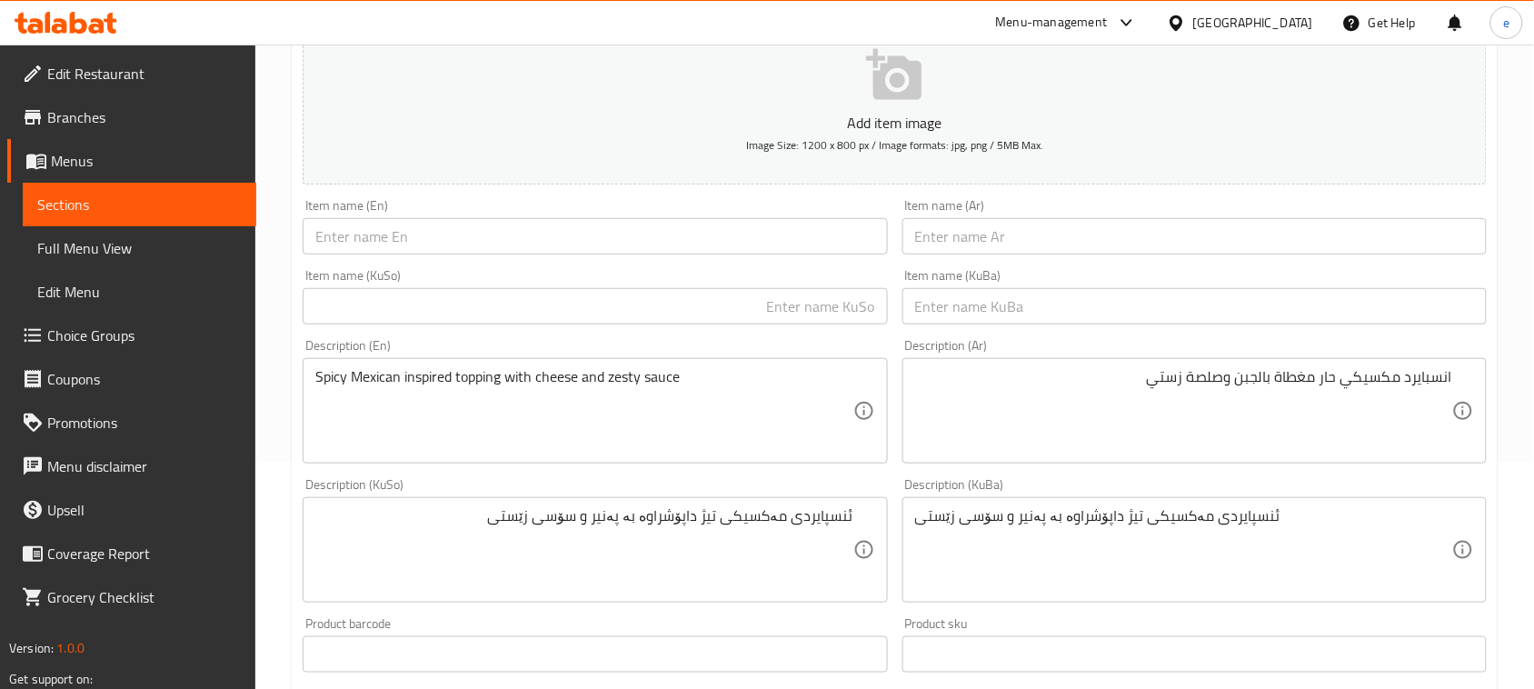
click at [1041, 225] on input "text" at bounding box center [1194, 236] width 584 height 36
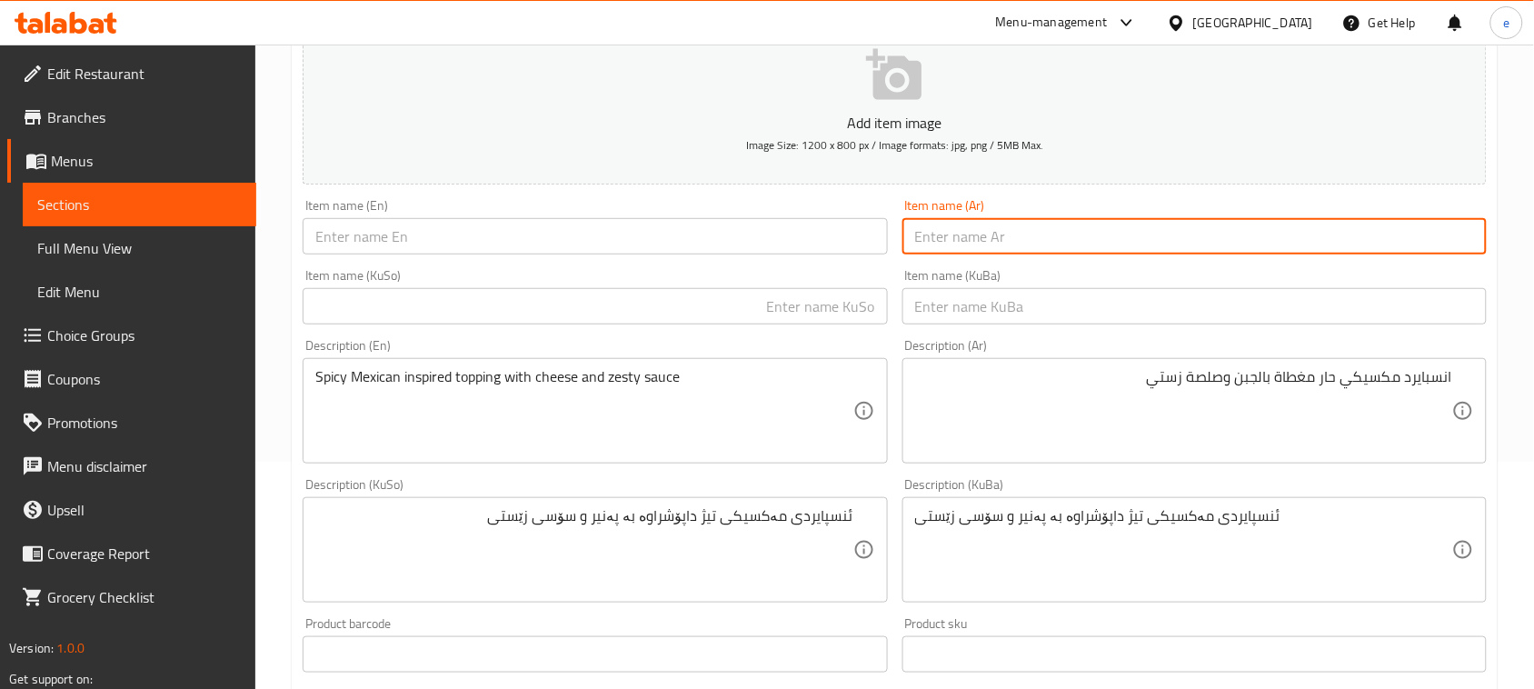
paste input "بيتزا لحم ألوكي"
type input "بيتزا لحم ألوكي"
click at [698, 232] on input "text" at bounding box center [595, 236] width 584 height 36
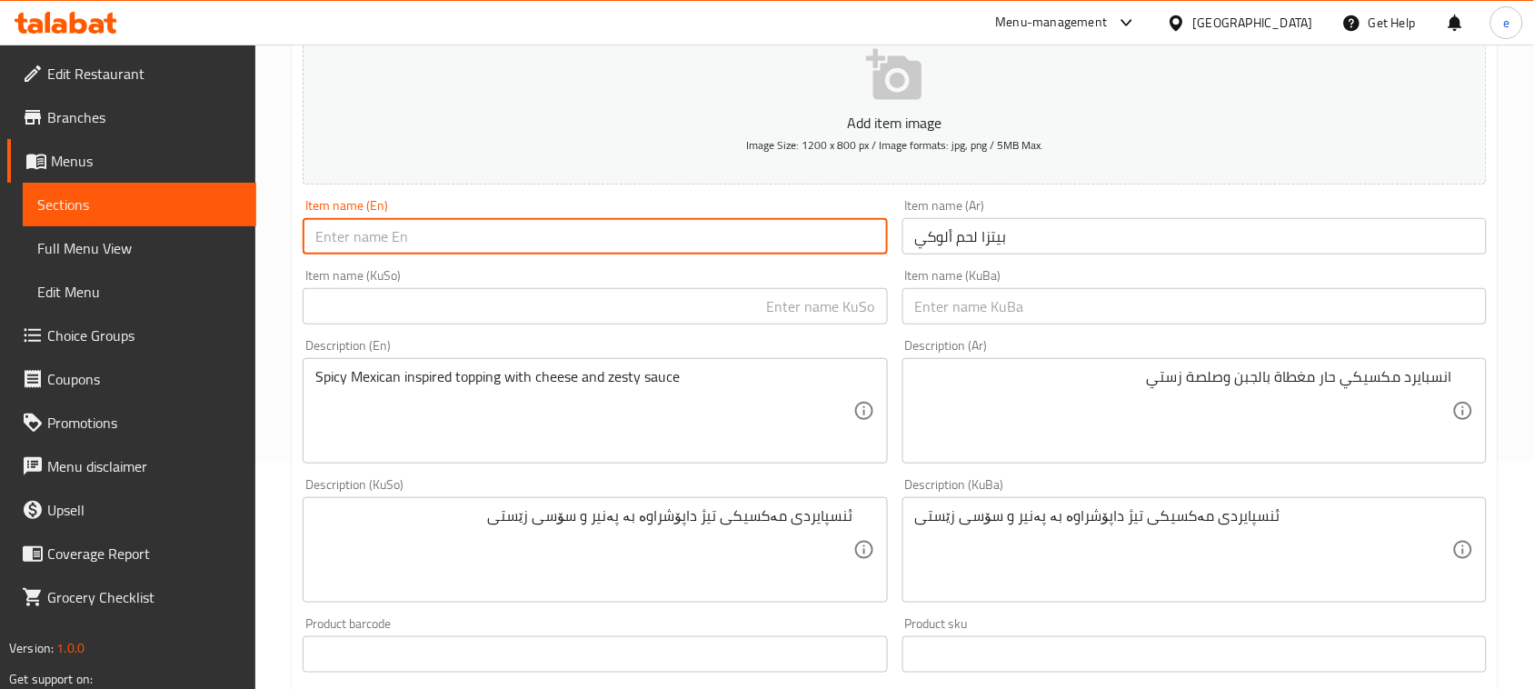
paste input "Aluki Meat Pizza"
type input "Aluki Meat Pizza"
click at [764, 323] on input "text" at bounding box center [595, 306] width 584 height 36
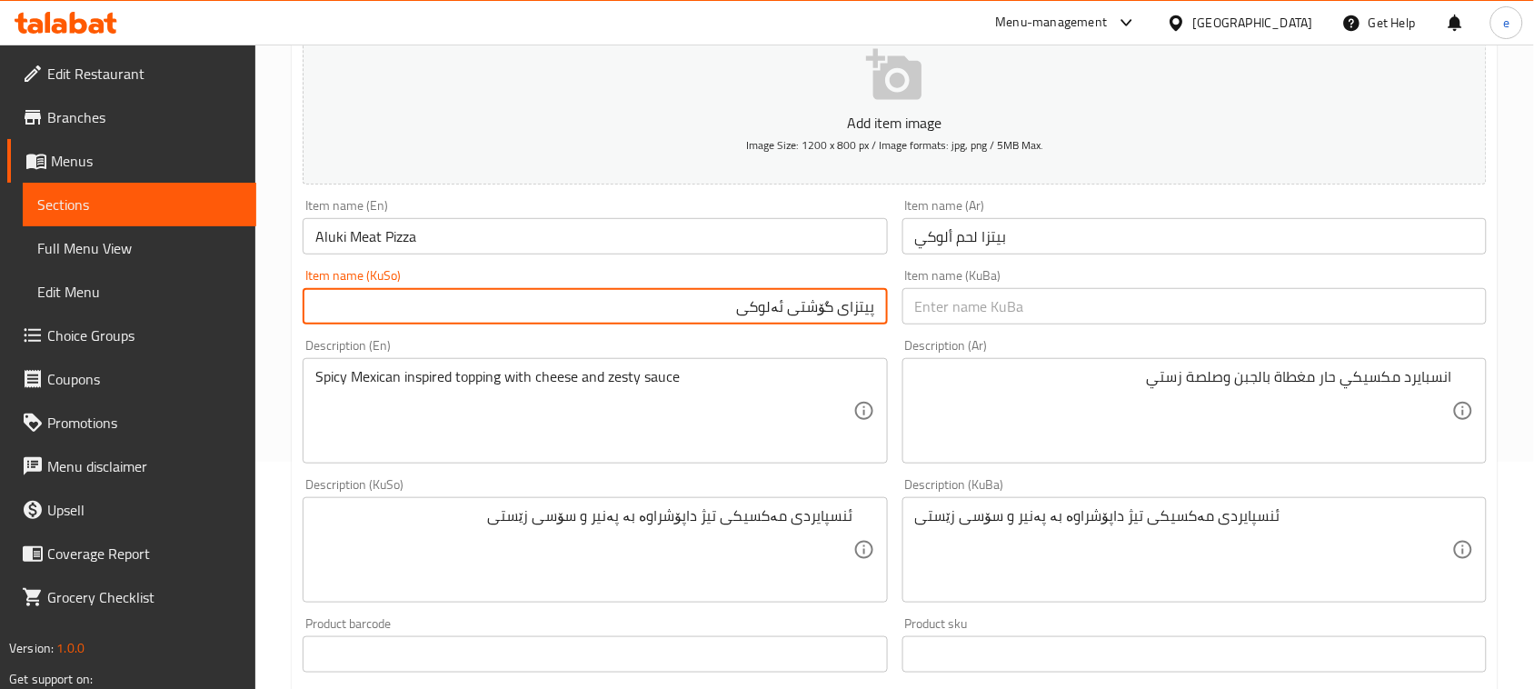
click at [739, 310] on input "پیتزای گۆشتی ئەلوکی" at bounding box center [595, 306] width 584 height 36
type input "پیتزای گۆشتی ئەلوکی"
click at [992, 311] on input "text" at bounding box center [1194, 306] width 584 height 36
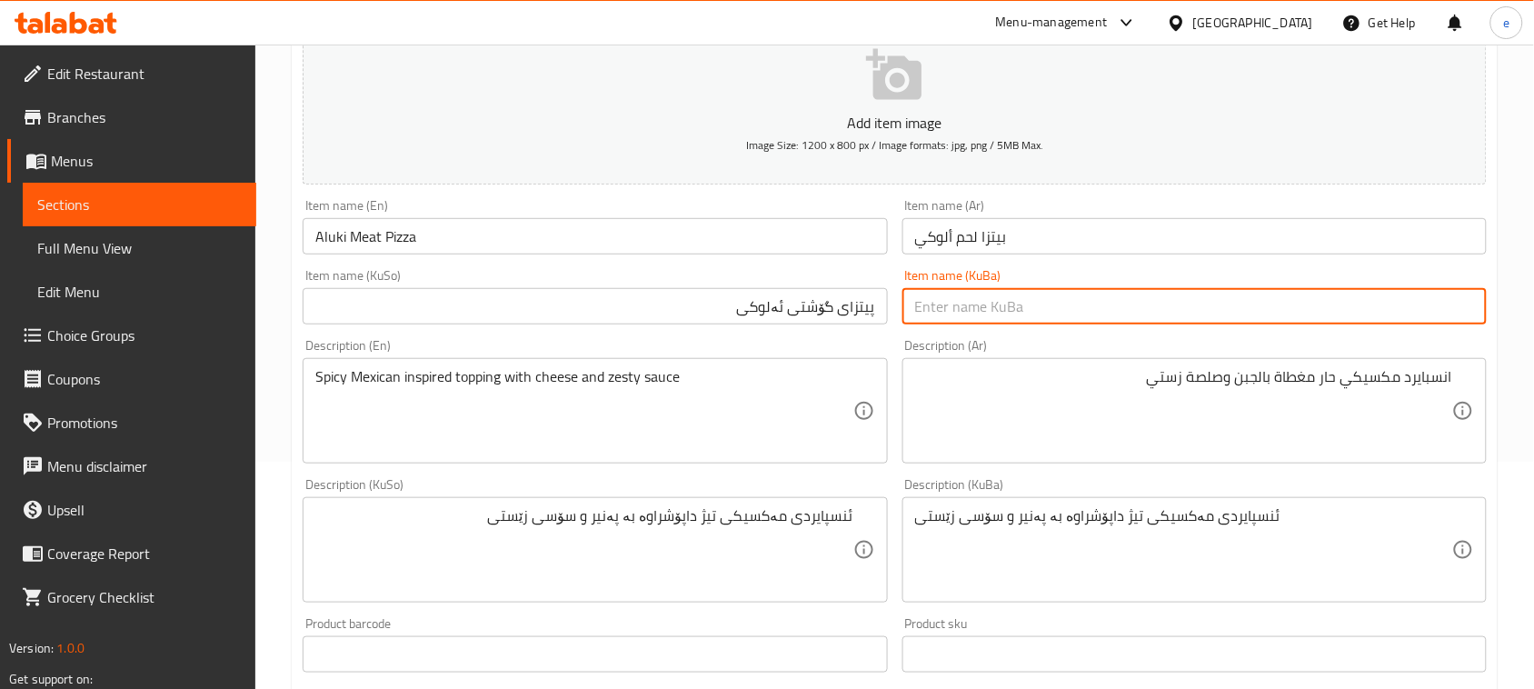
paste input "پیتزای گۆشتی ئەلوکی"
type input "پیتزای گۆشتی ئەلوکی"
click at [1027, 412] on textarea "انسبايرد مكسيكي حار مغطاة بالجبن وصلصة زستي" at bounding box center [1183, 411] width 537 height 86
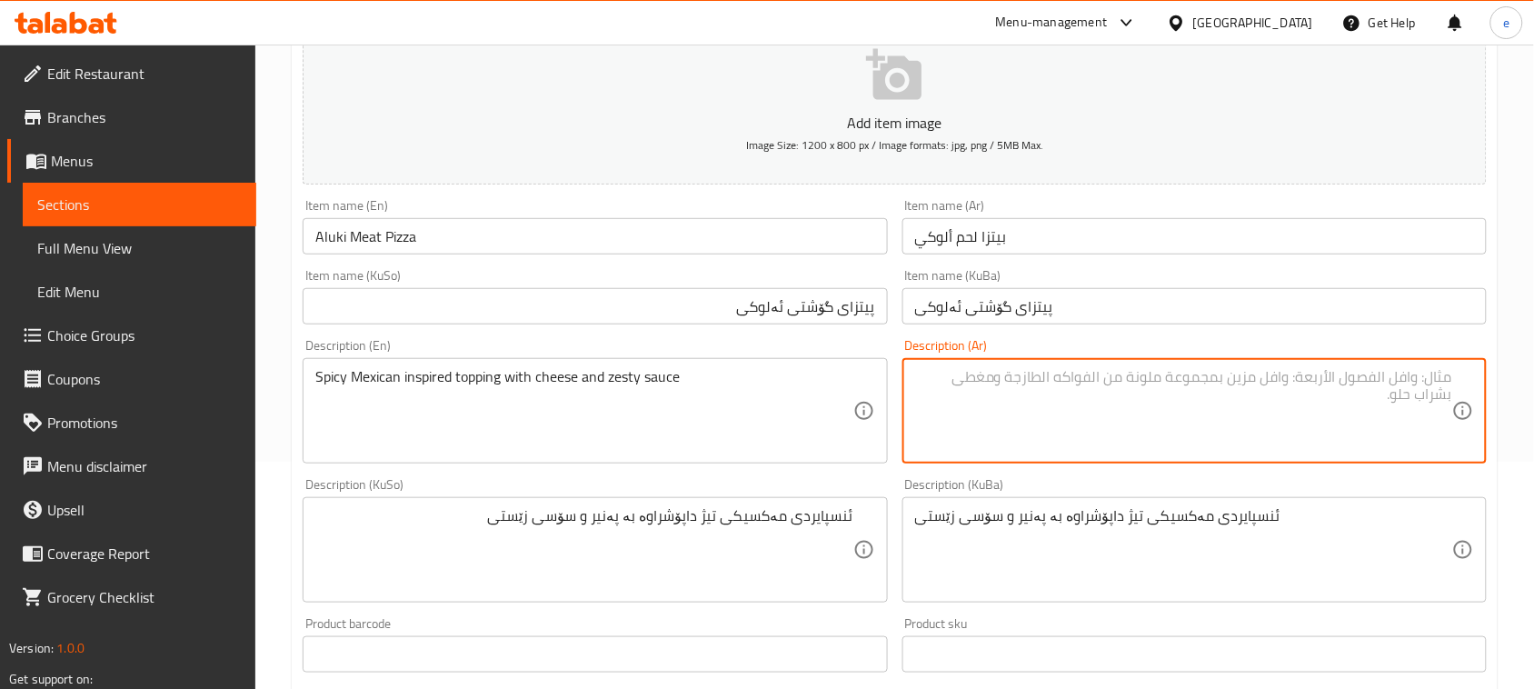
paste textarea "لحم متبل على طريقة ألوكي مالح مع جبنة ذائبة"
type textarea "لحم متبل على طريقة ألوكي مالح مع جبنة ذائبة"
click at [702, 401] on textarea "Spicy Mexican inspired topping with cheese and zesty sauce" at bounding box center [583, 411] width 537 height 86
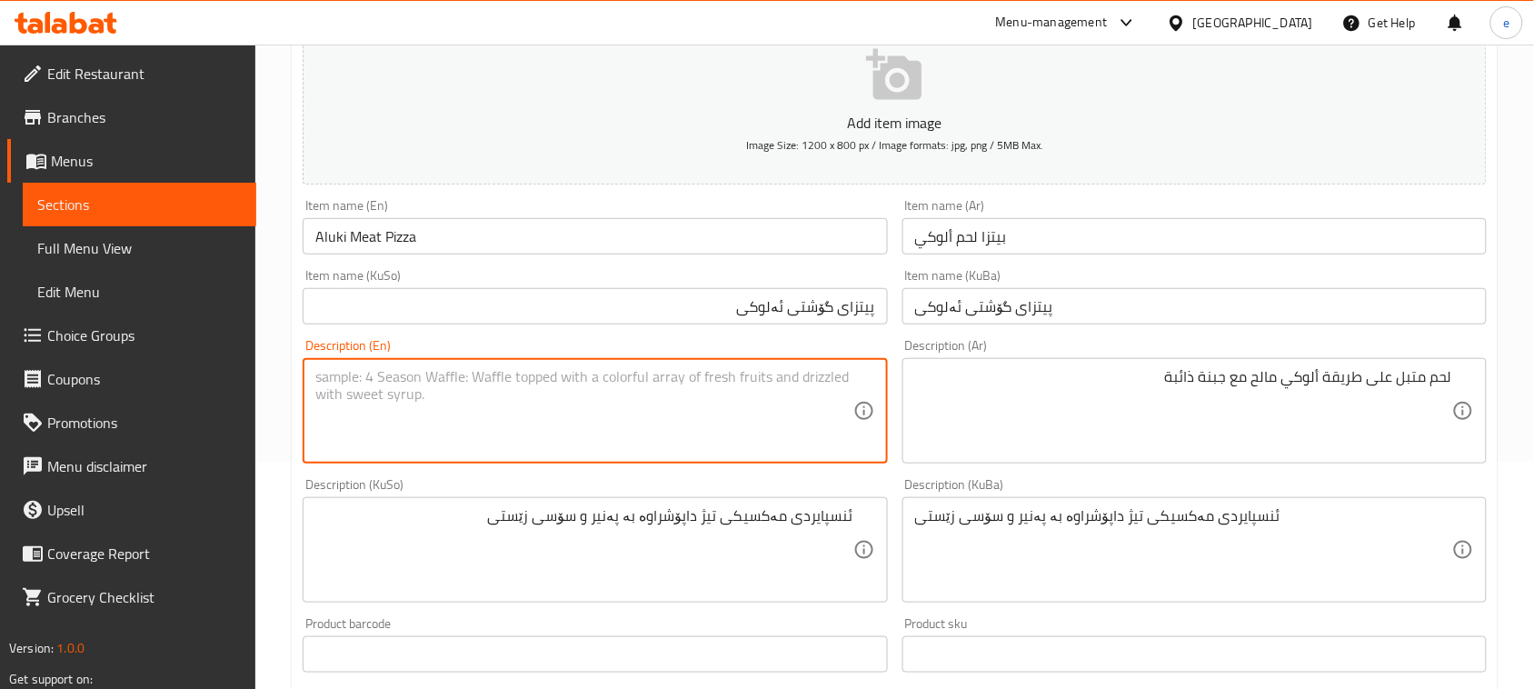
paste textarea "Savory Aluki-style spiced meat with melted cheese."
click at [395, 380] on textarea "Savory Aluki-style spiced meat with melted cheese." at bounding box center [583, 411] width 537 height 86
click at [645, 396] on textarea "Savory Aluki style spiced meat with melted cheese." at bounding box center [583, 411] width 537 height 86
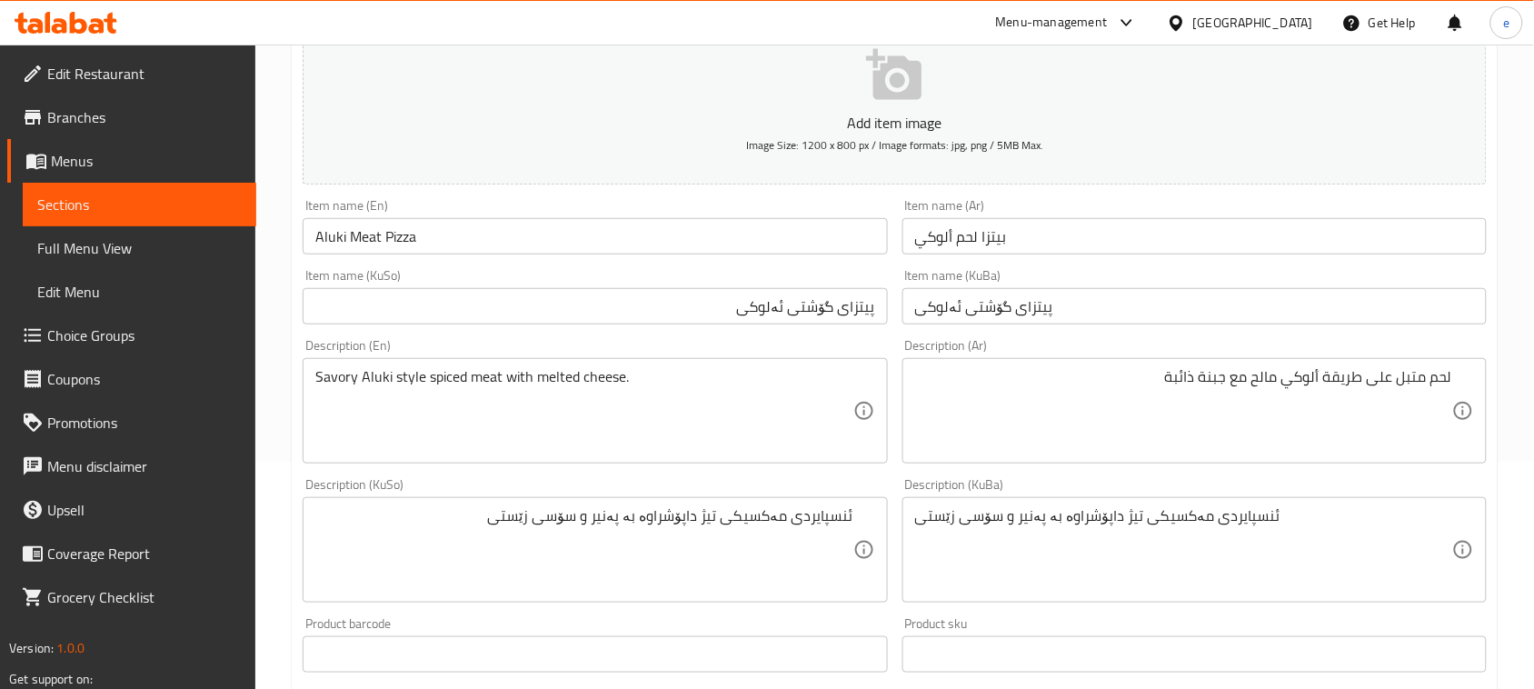
click at [664, 359] on div "Savory Aluki style spiced meat with melted cheese. Description (En)" at bounding box center [595, 410] width 584 height 105
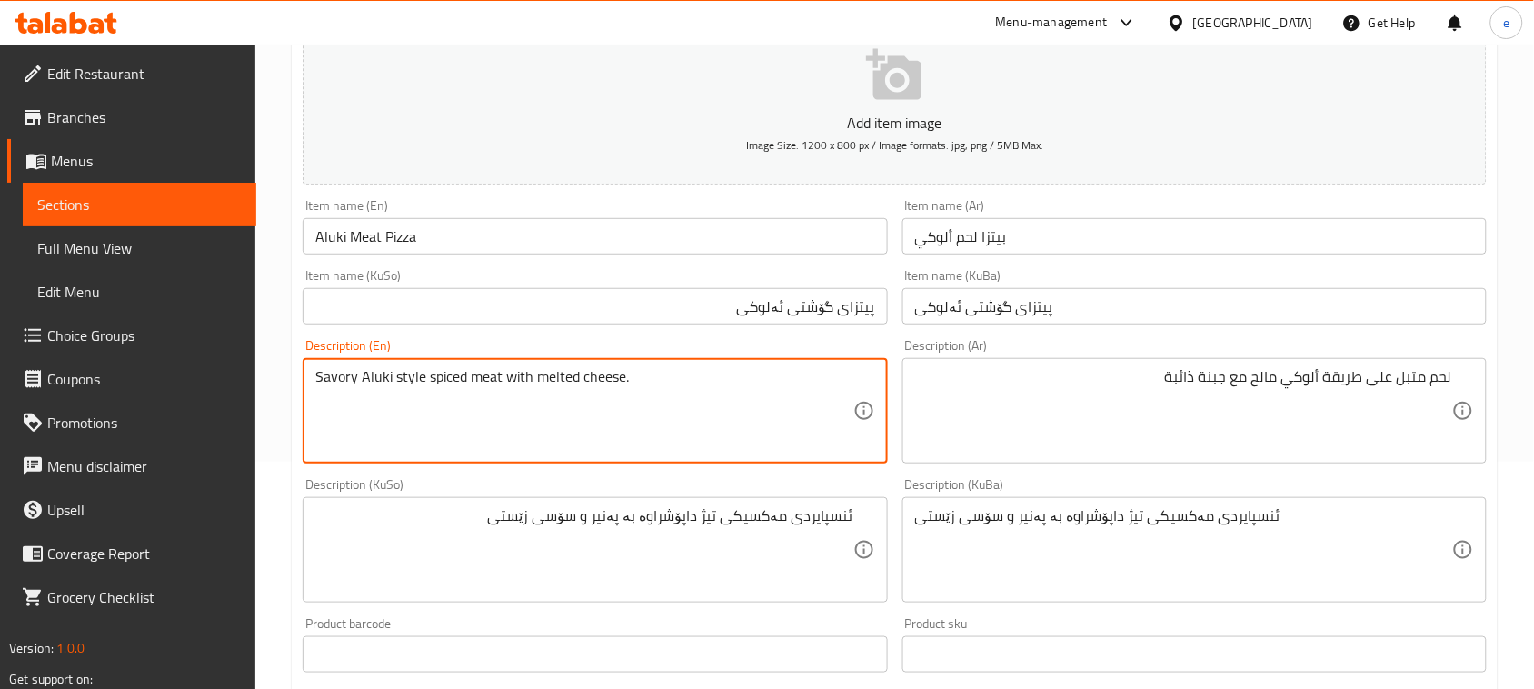
click at [660, 373] on textarea "Savory Aluki style spiced meat with melted cheese." at bounding box center [583, 411] width 537 height 86
click at [453, 382] on textarea "Savory Aluki style spiced meat with melted cheese" at bounding box center [583, 411] width 537 height 86
type textarea "Savory Aluki style spiced meat with melted cheese"
click at [770, 527] on textarea "ئنسپایردی مەکسیکی تیژ داپۆشراوە بە پەنیر و سۆسی زێستی" at bounding box center [583, 550] width 537 height 86
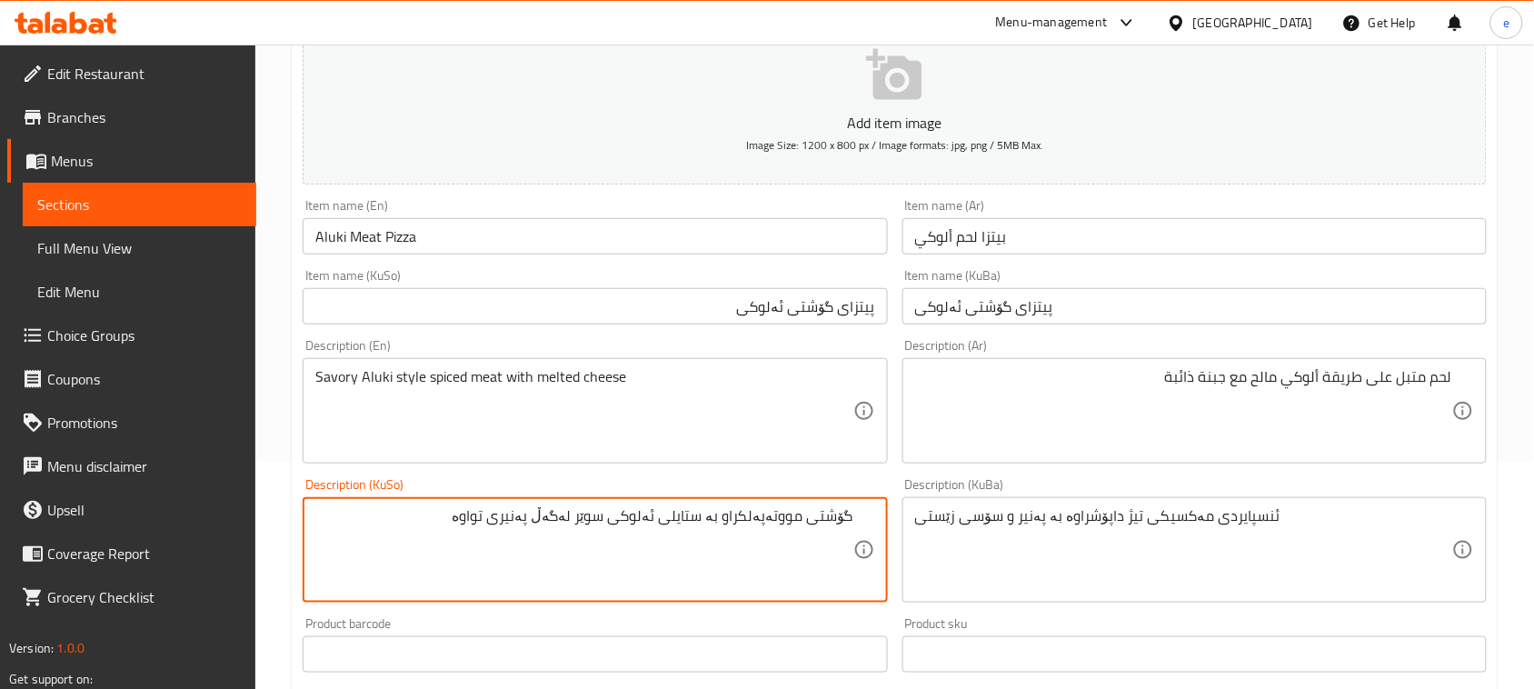
click at [832, 523] on textarea "گۆشتی مووتەپەلکراو بە ستایلی ئەلوکی سوێر لەگەڵ پەنیری تواوە" at bounding box center [583, 550] width 537 height 86
type textarea "گۆشتی مووتەپەلکراو بە ستایلی ئەلوکی سوێر لەگەڵ پەنیری تواوە"
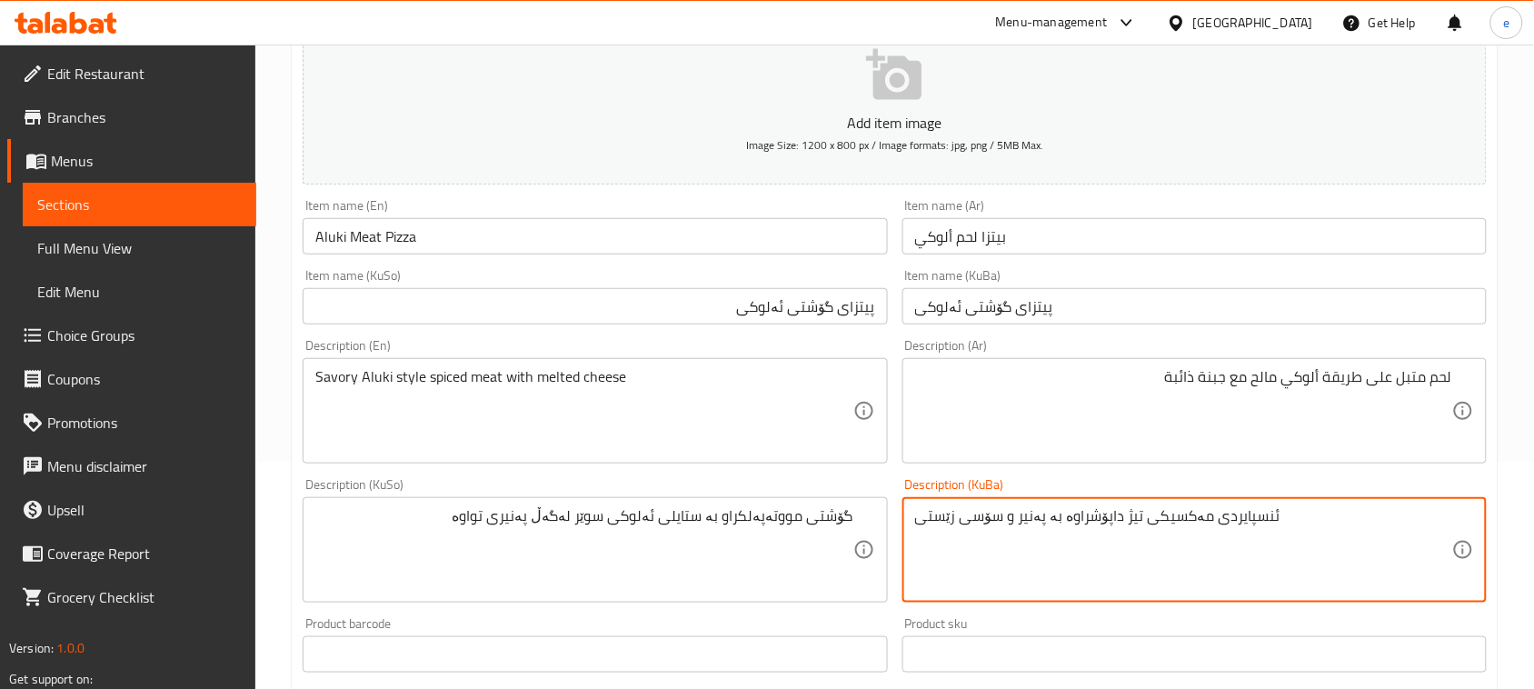
click at [1028, 559] on textarea "ئنسپایردی مەکسیکی تیژ داپۆشراوە بە پەنیر و سۆسی زێستی" at bounding box center [1183, 550] width 537 height 86
paste textarea "گۆشتی مووتەپەلکراو بە ستایلی ئەلوکی سوێر لەگەڵ پەنیری تواوە"
type textarea "گۆشتی مووتەپەلکراو بە ستایلی ئەلوکی سوێر لەگەڵ پەنیری تواوە"
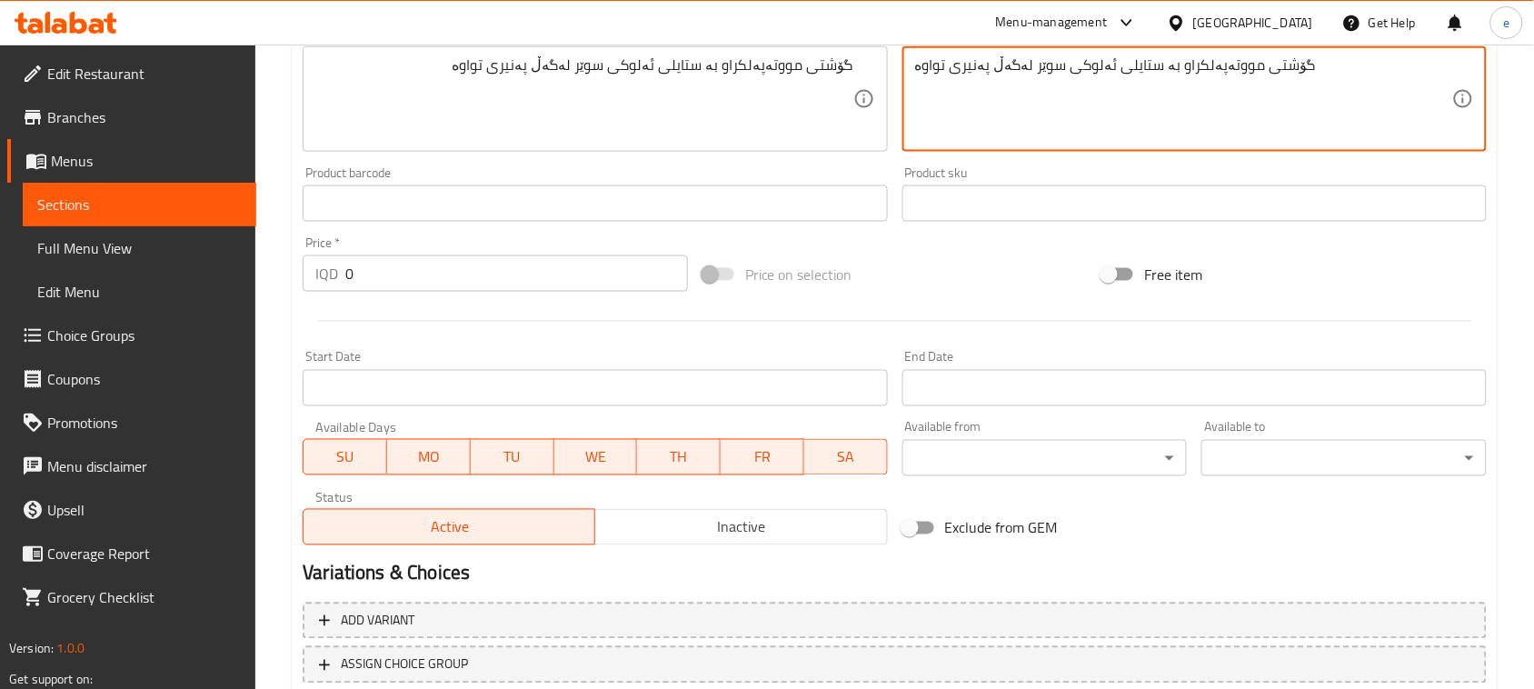
scroll to position [682, 0]
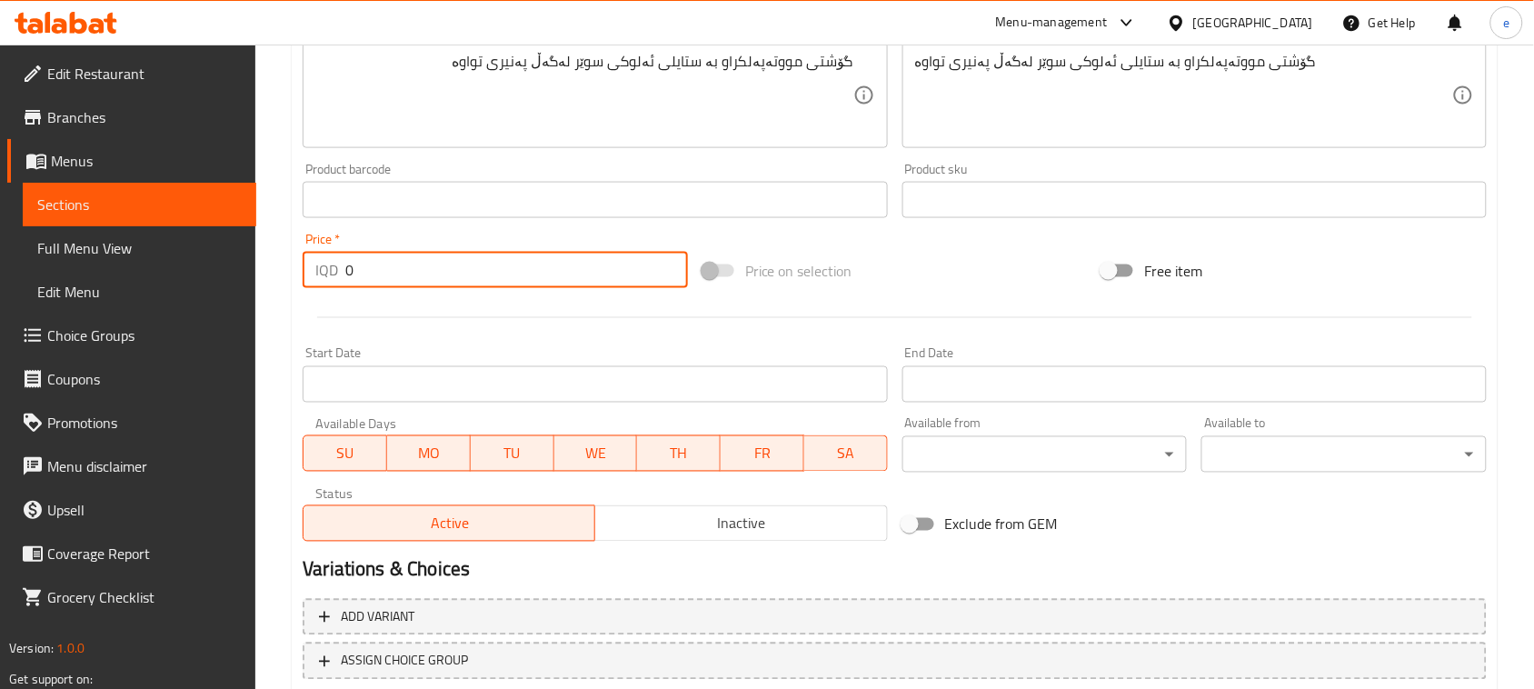
drag, startPoint x: 415, startPoint y: 274, endPoint x: 401, endPoint y: 287, distance: 19.3
click at [337, 274] on div "IQD 0 Price *" at bounding box center [495, 270] width 385 height 36
paste input "1100"
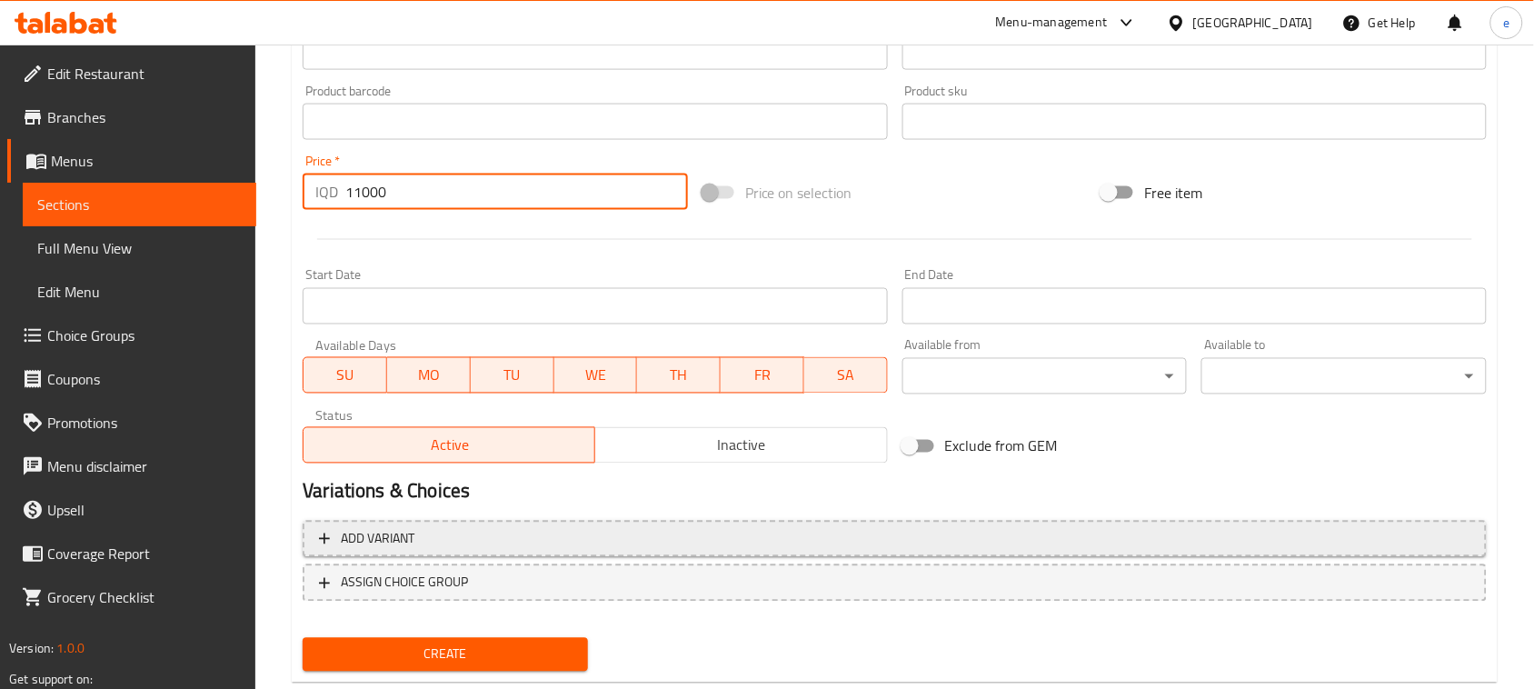
scroll to position [801, 0]
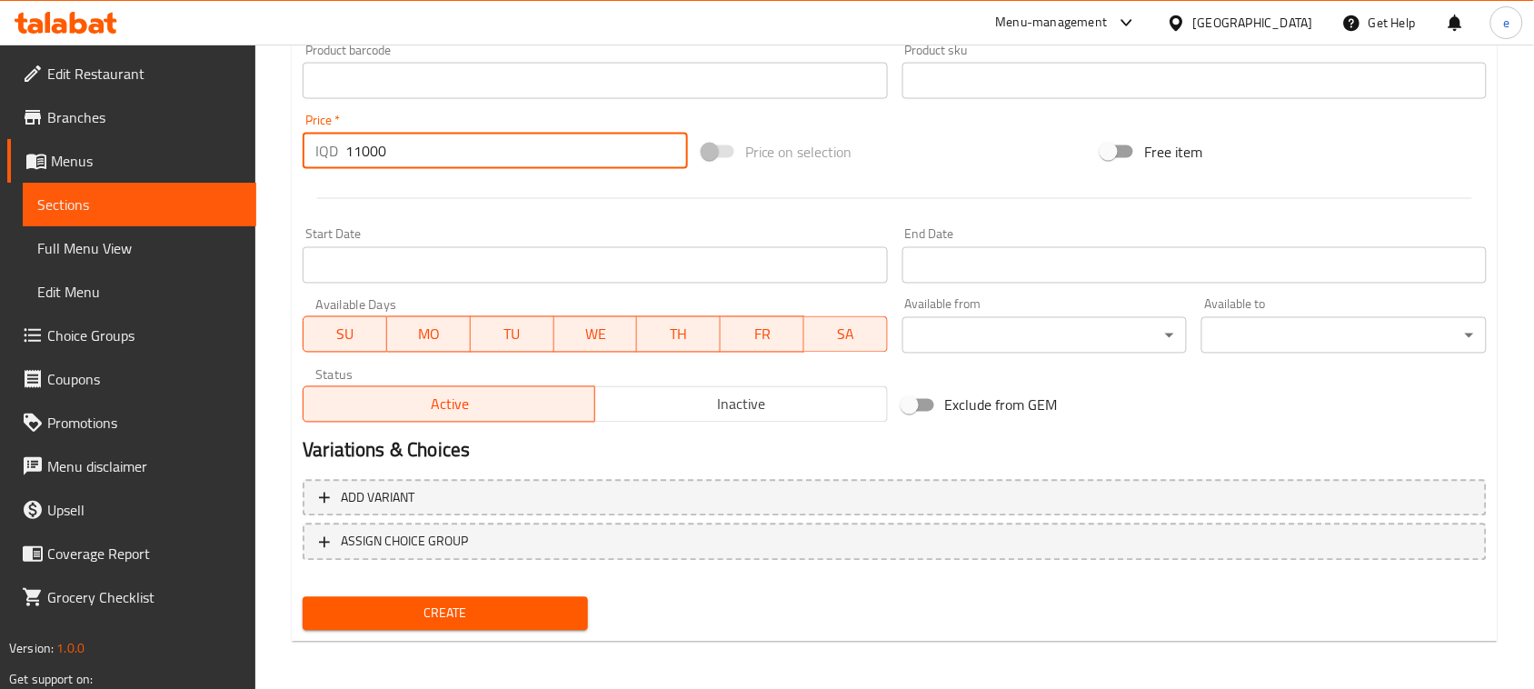
type input "11000"
click at [503, 604] on span "Create" at bounding box center [445, 613] width 256 height 23
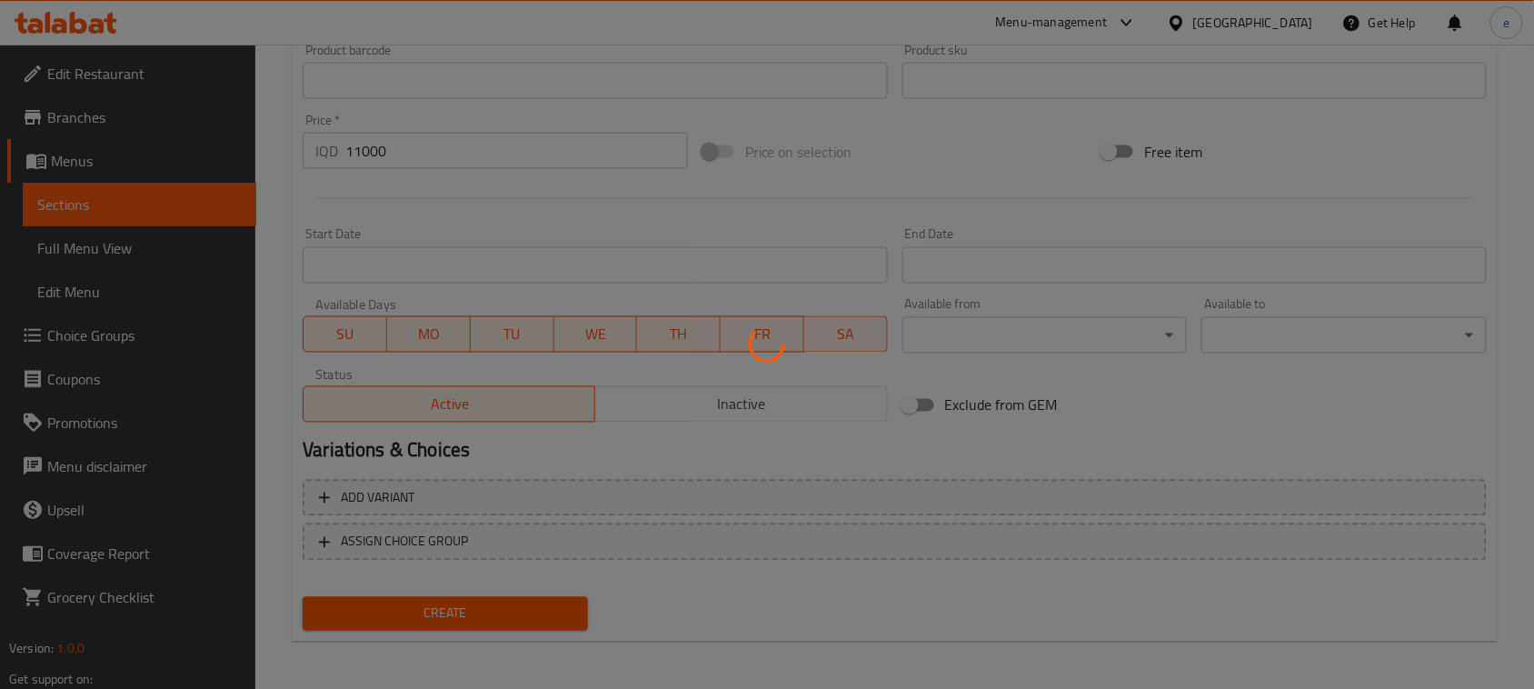
type input "0"
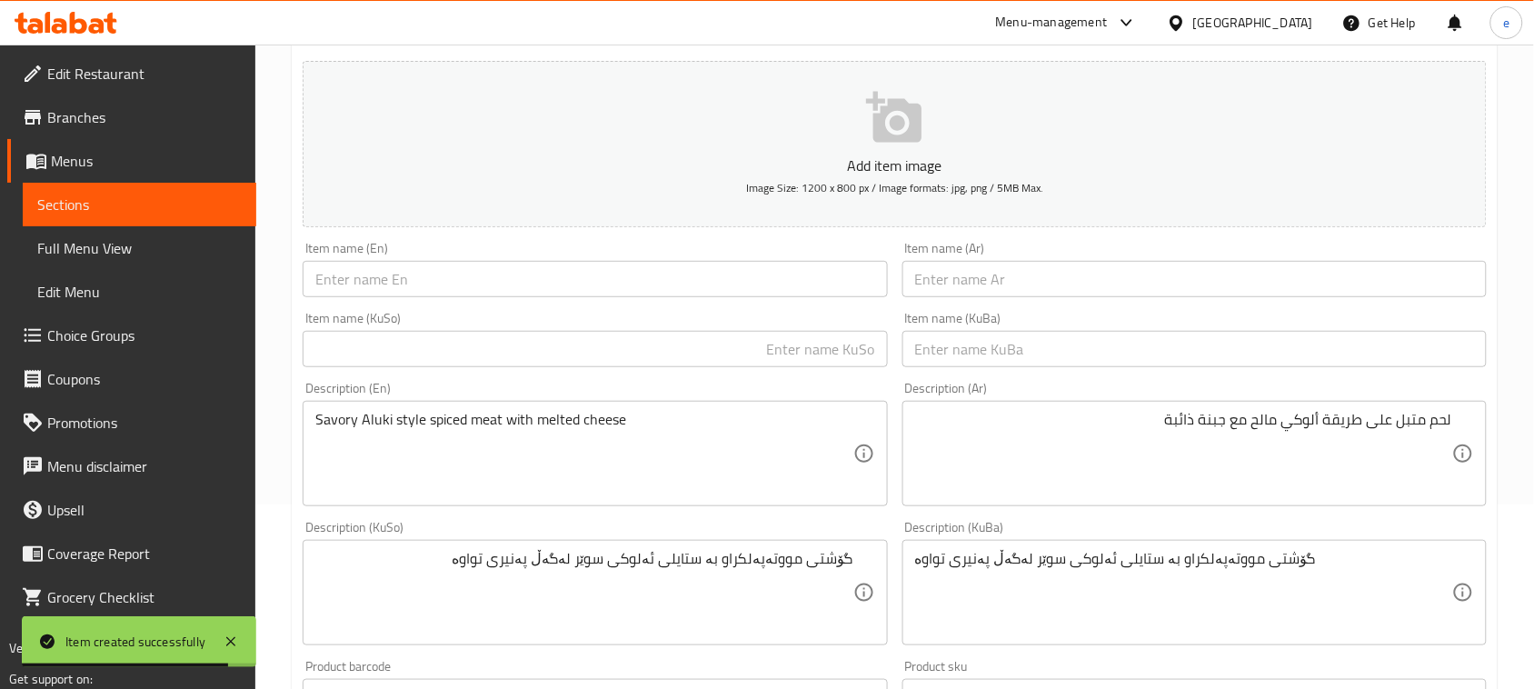
scroll to position [119, 0]
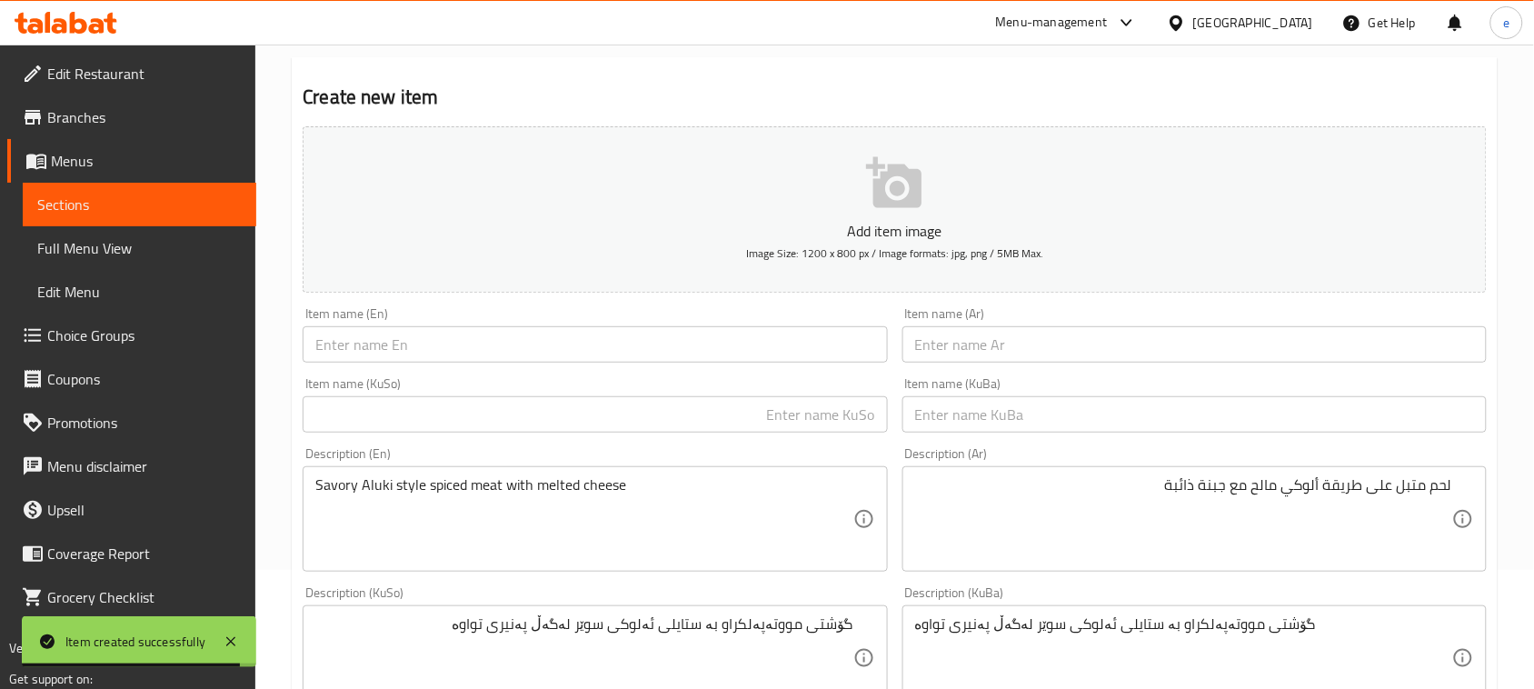
click at [956, 354] on input "text" at bounding box center [1194, 344] width 584 height 36
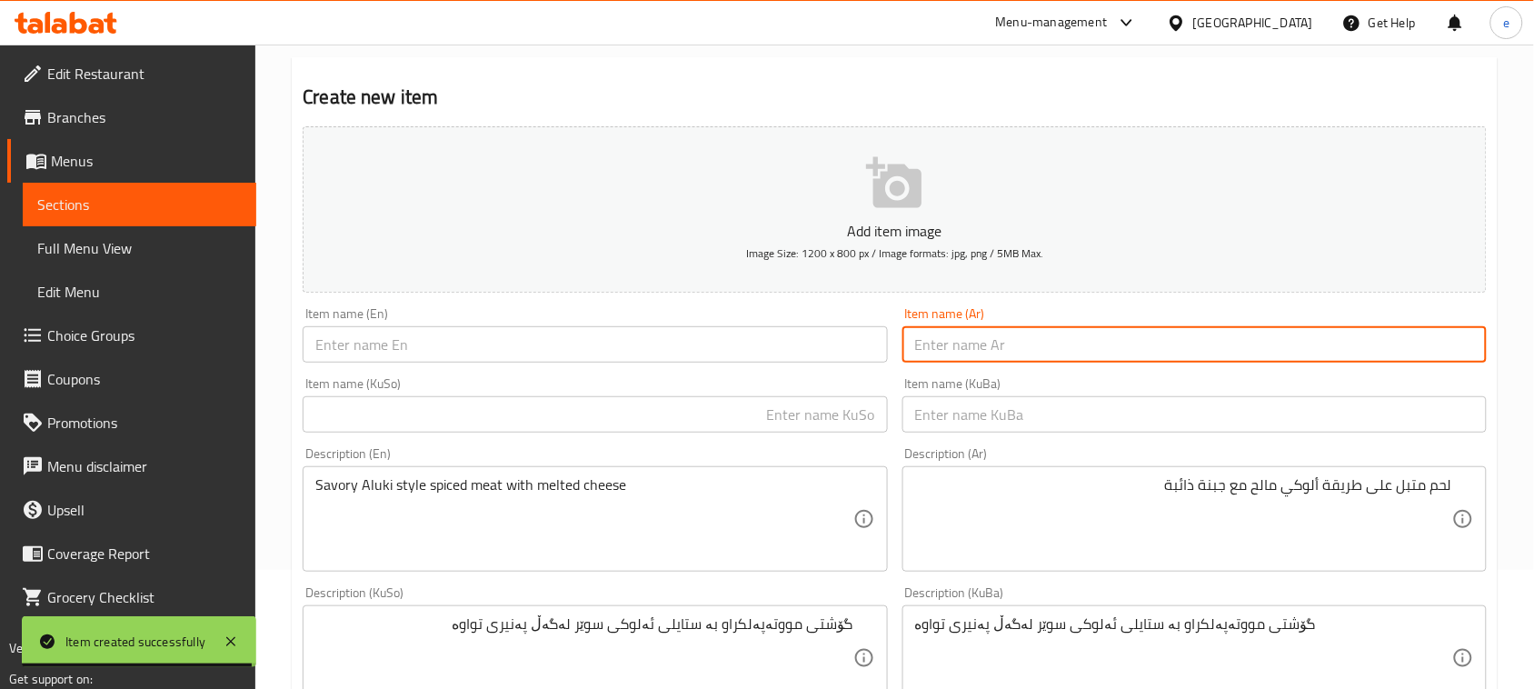
paste input "بيتزا محشوة"
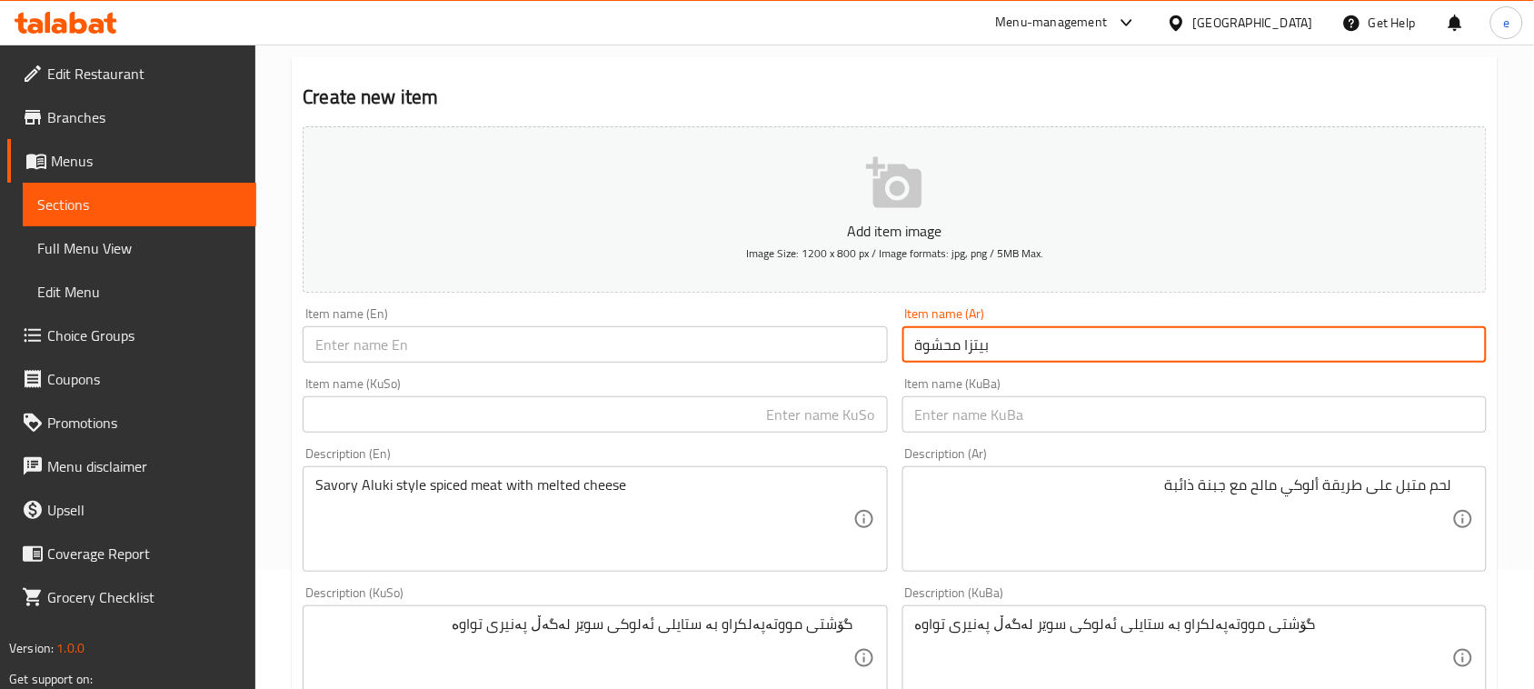
type input "بيتزا محشوة"
click at [727, 361] on input "text" at bounding box center [595, 344] width 584 height 36
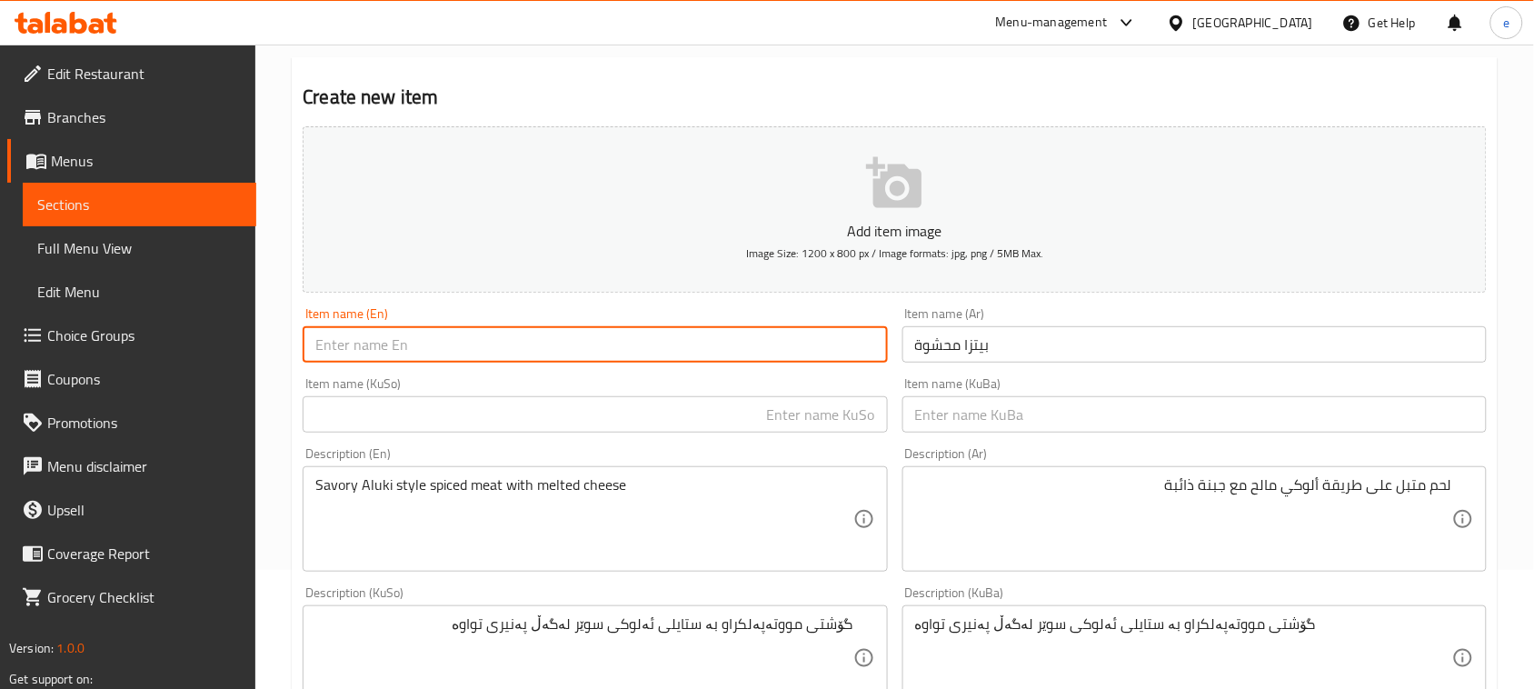
paste input "Stuffed Pizza"
type input "Stuffed Pizza"
click at [745, 418] on input "text" at bounding box center [595, 414] width 584 height 36
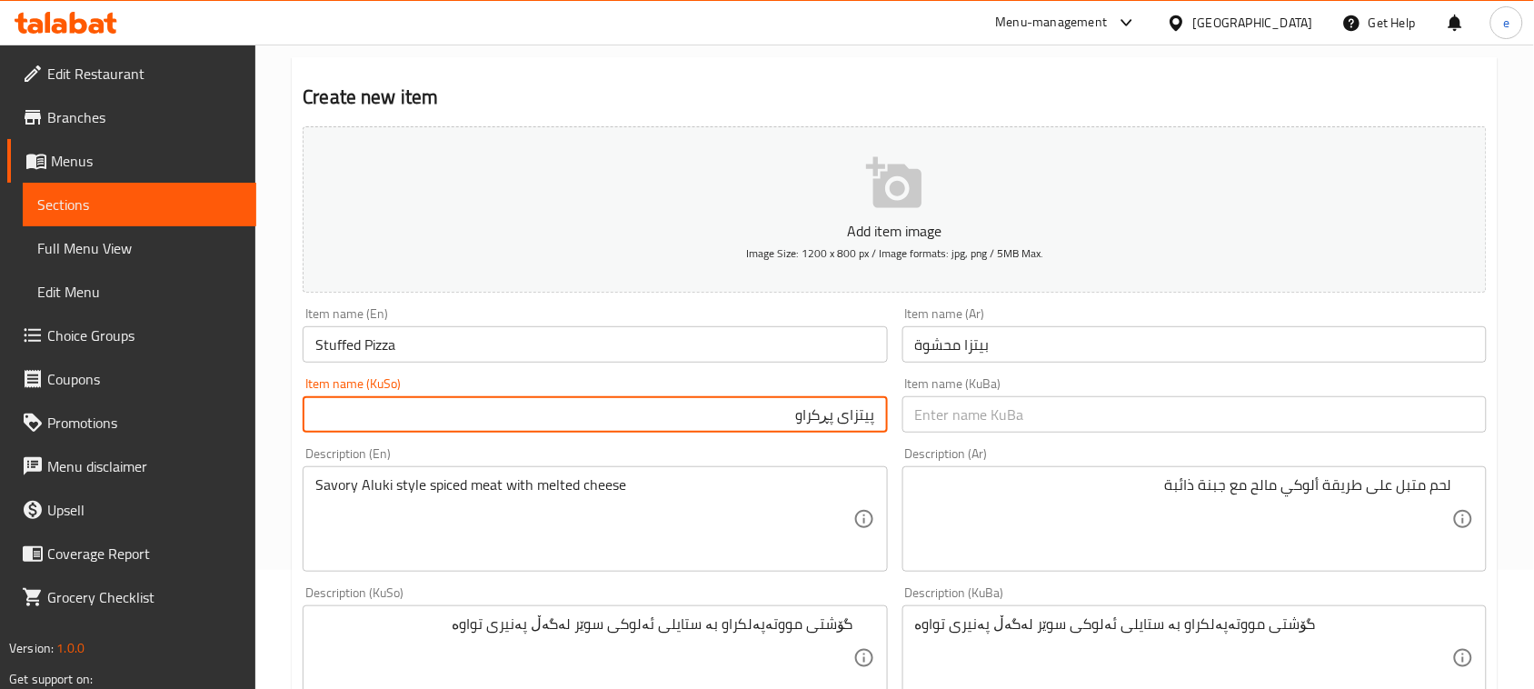
click at [806, 423] on input "پیتزای پڕکراو" at bounding box center [595, 414] width 584 height 36
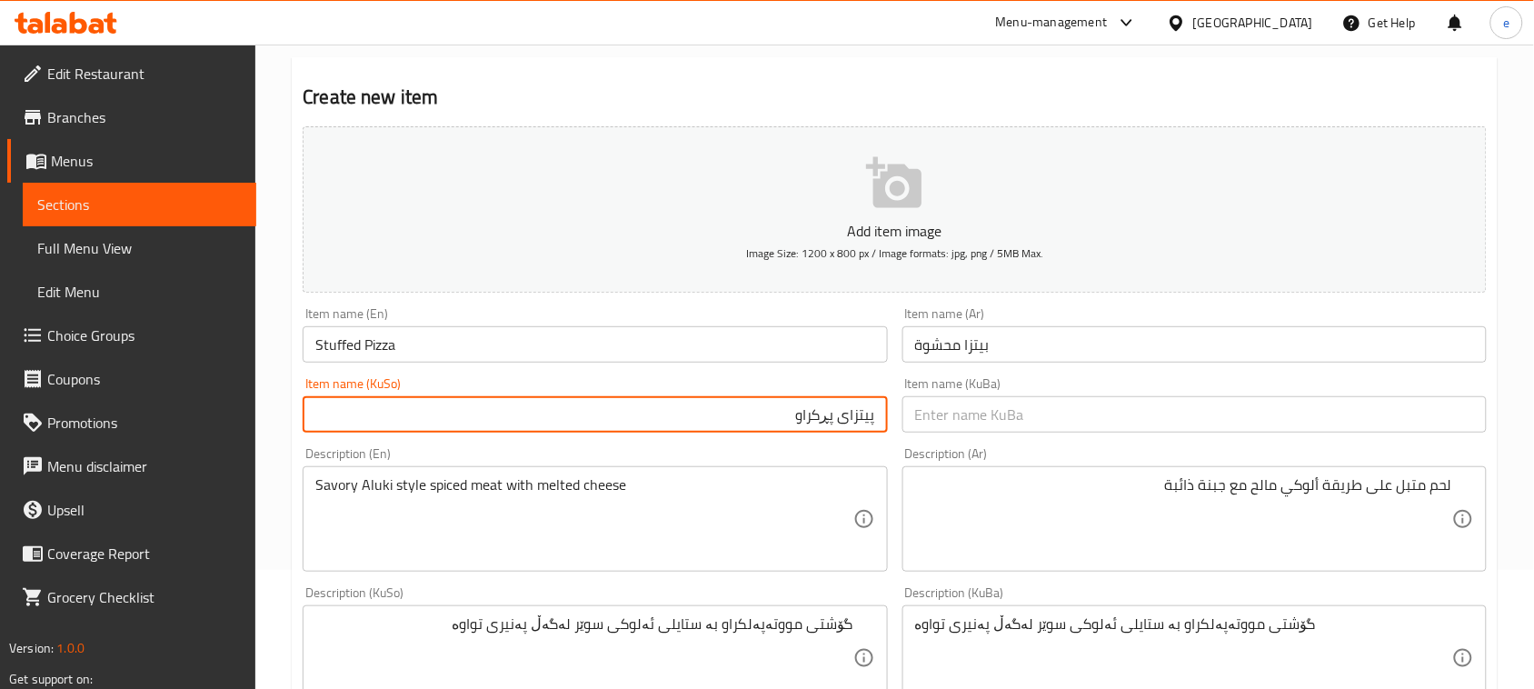
click at [806, 423] on input "پیتزای پڕکراو" at bounding box center [595, 414] width 584 height 36
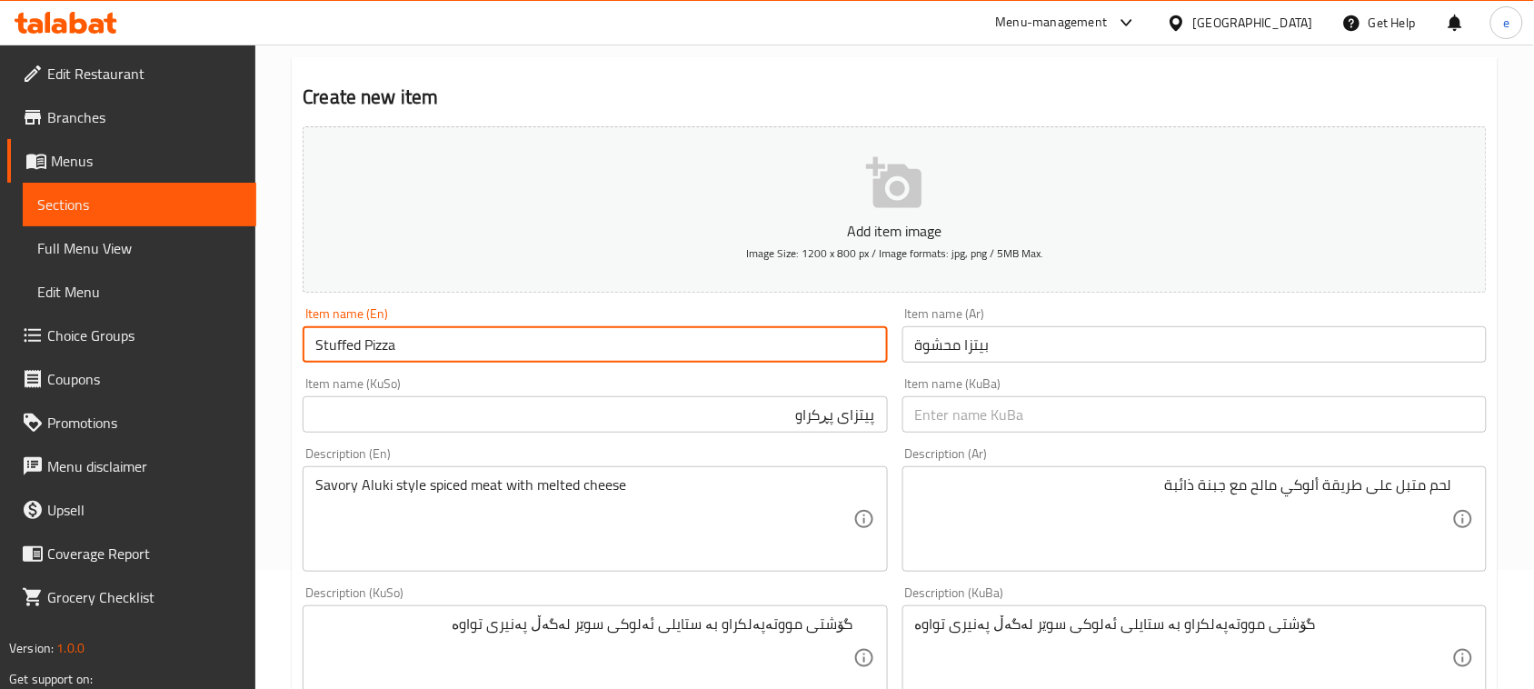
click at [334, 348] on input "Stuffed Pizza" at bounding box center [595, 344] width 584 height 36
click at [814, 420] on input "پیتزای پڕکراو" at bounding box center [595, 414] width 584 height 36
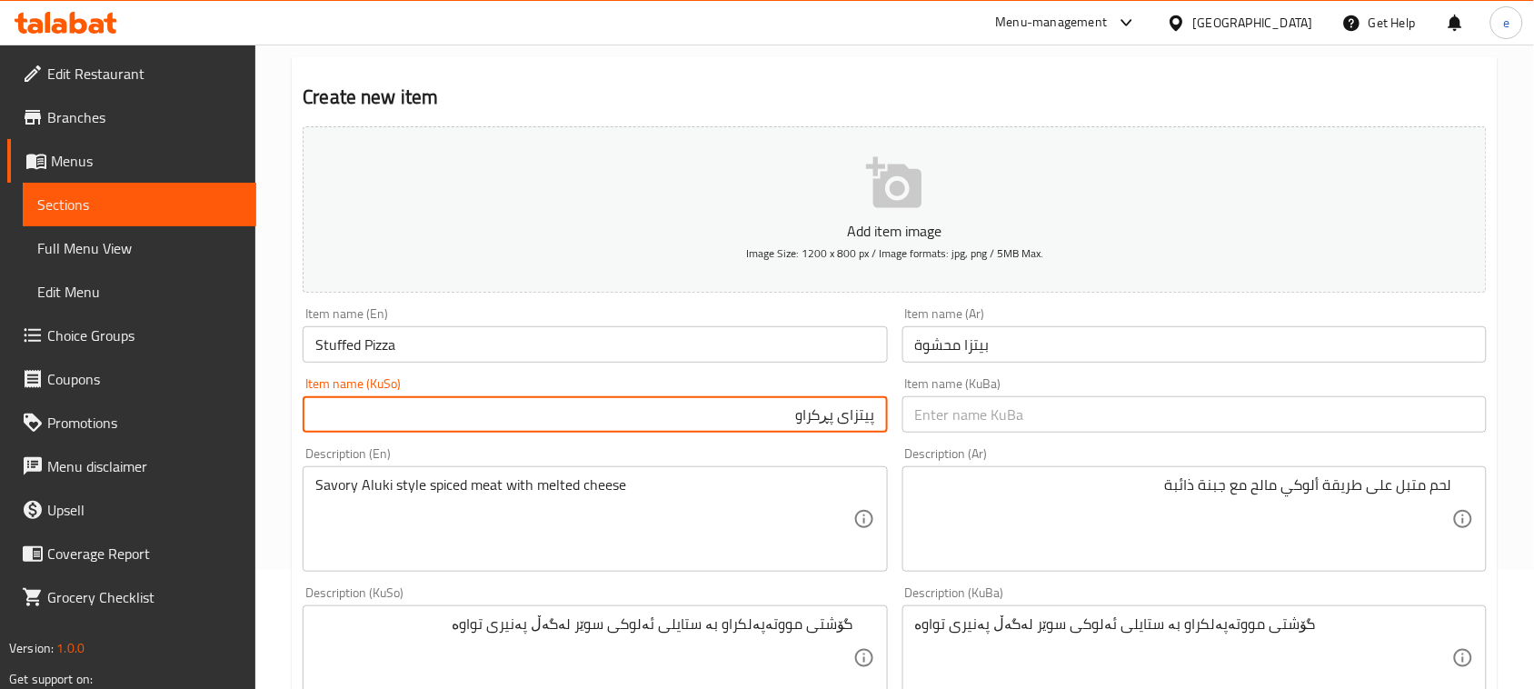
click at [814, 420] on input "پیتزای پڕکراو" at bounding box center [595, 414] width 584 height 36
click at [814, 420] on input "پیتزای مەحشی" at bounding box center [595, 414] width 584 height 36
type input "پیتزای مەحشی"
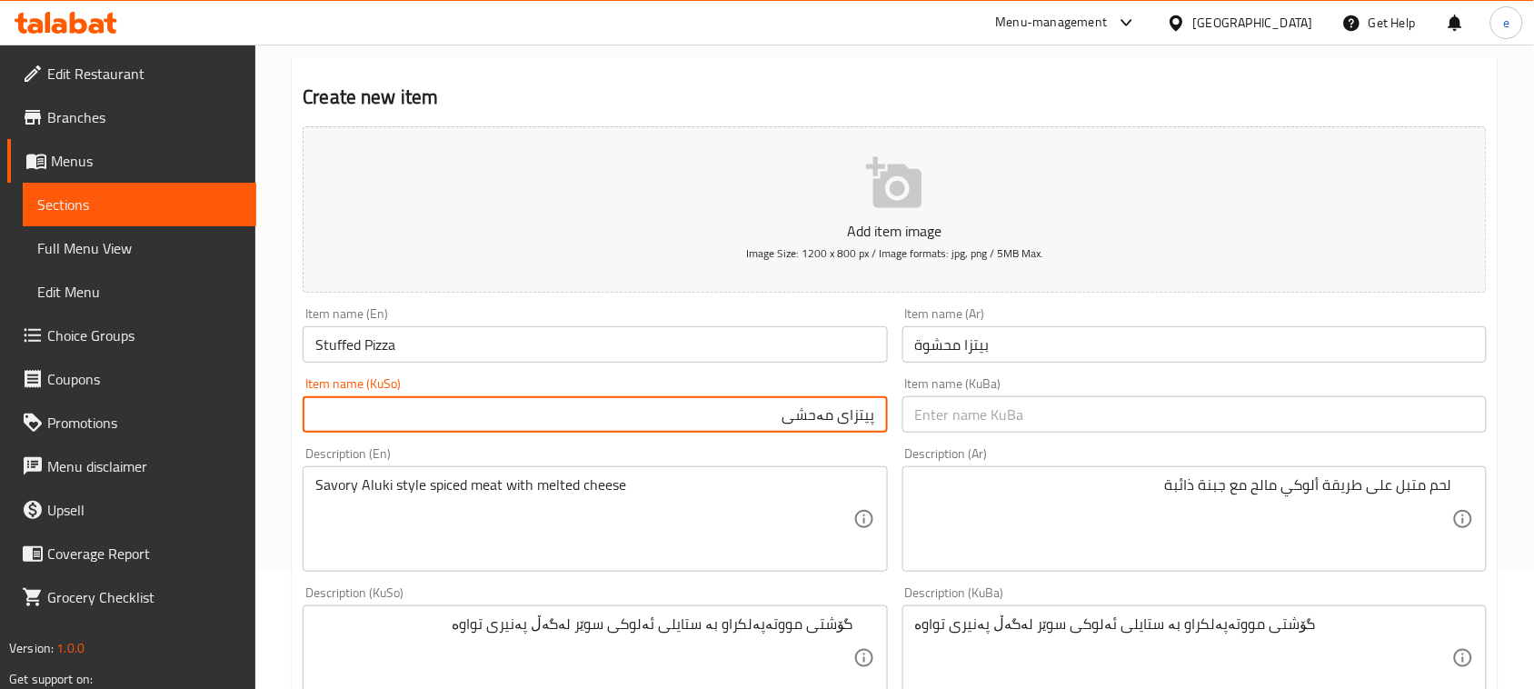
click at [963, 427] on input "text" at bounding box center [1194, 414] width 584 height 36
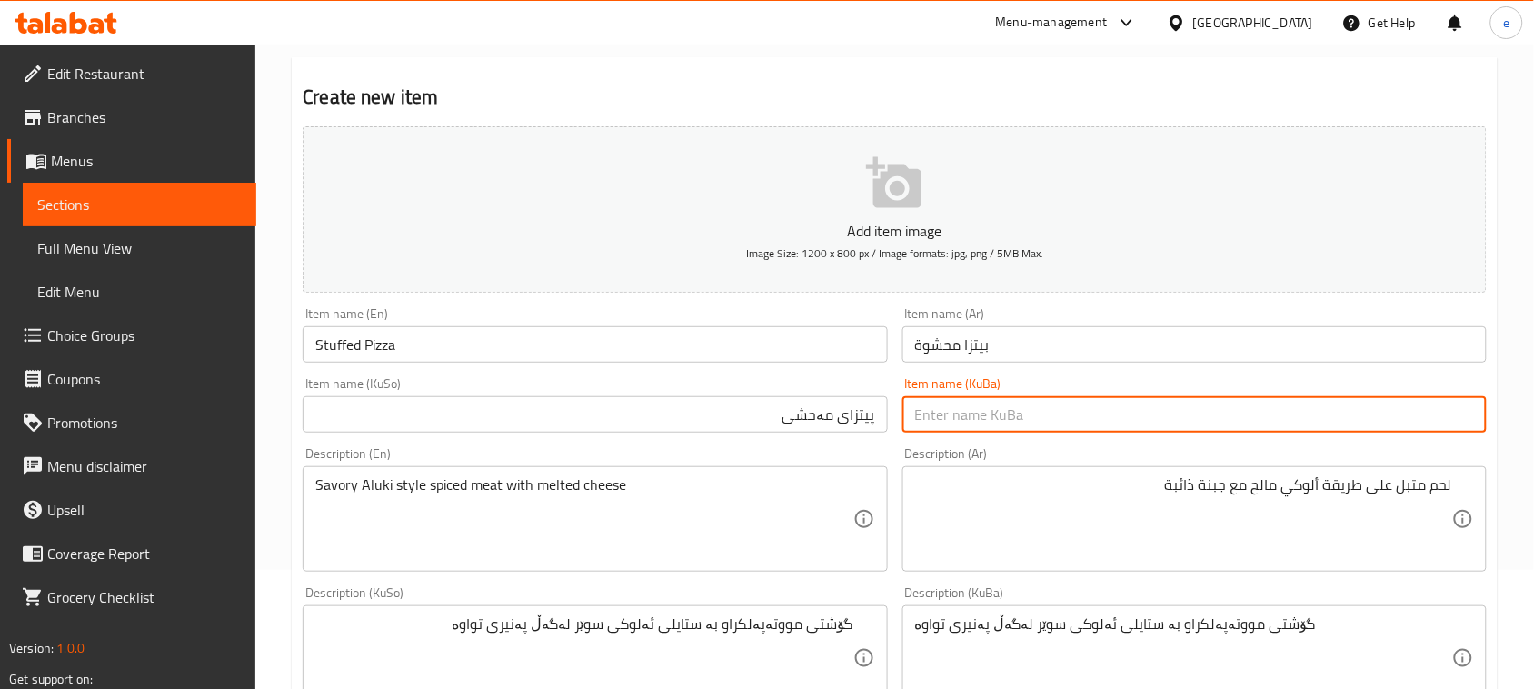
paste input "پیتزای مەحشی"
type input "پیتزای مەحشی"
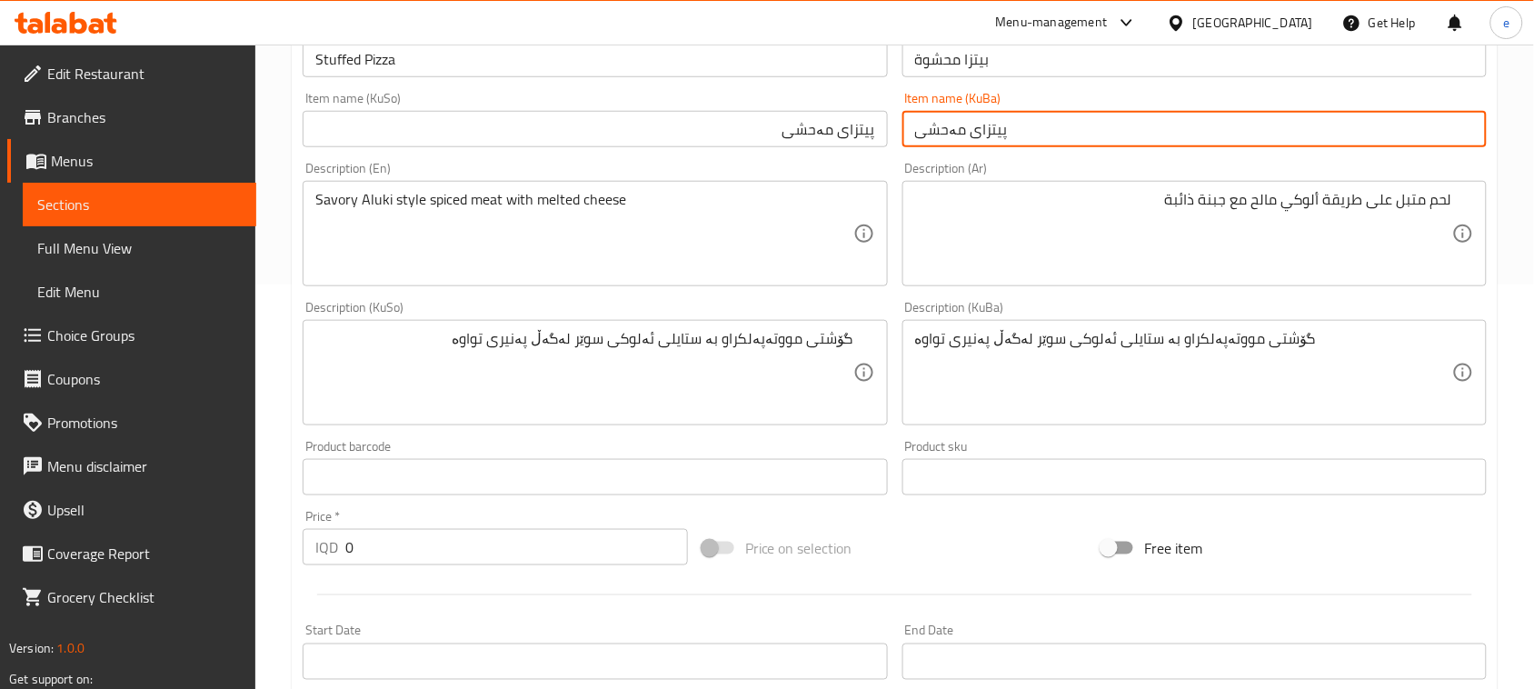
scroll to position [573, 0]
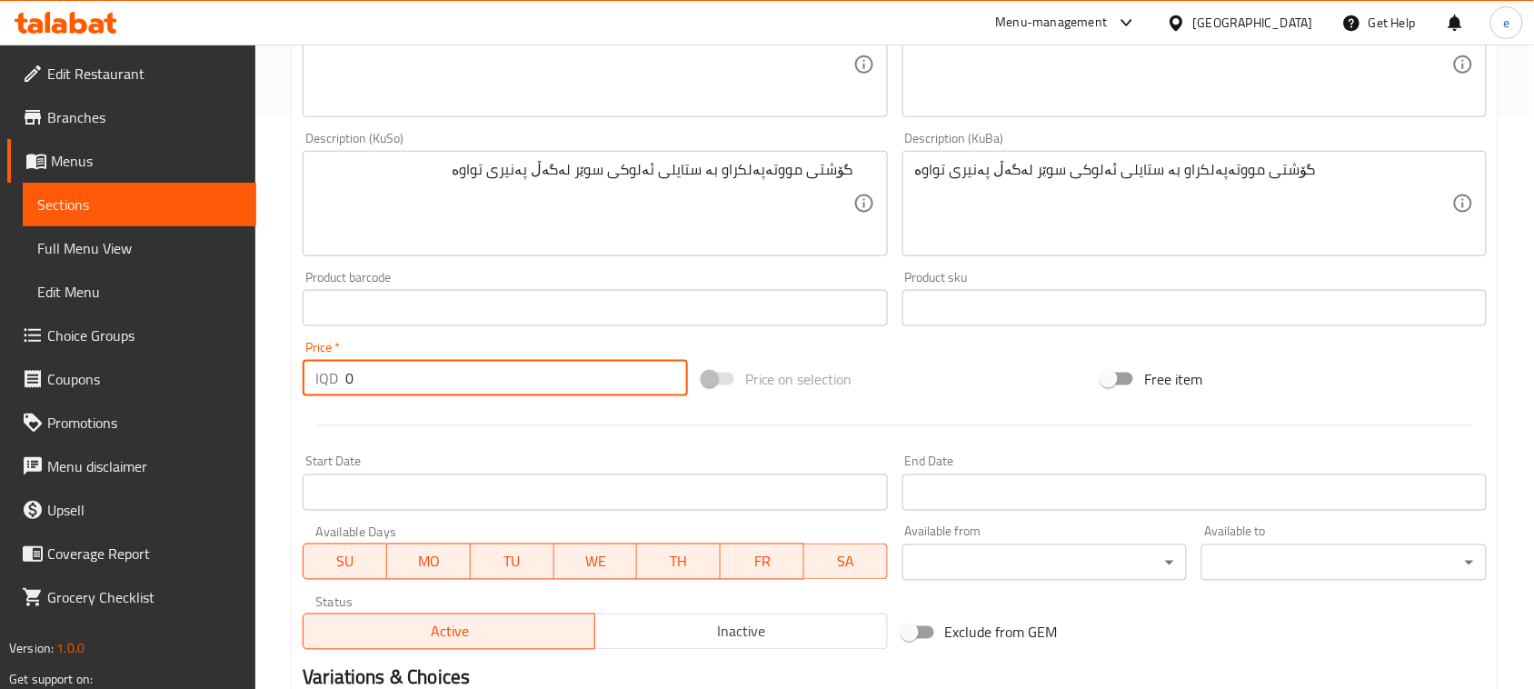
drag, startPoint x: 377, startPoint y: 380, endPoint x: 297, endPoint y: 379, distance: 80.0
click at [297, 379] on div "Price   * IQD 0 Price *" at bounding box center [495, 369] width 400 height 70
paste input "1200"
type input "12000"
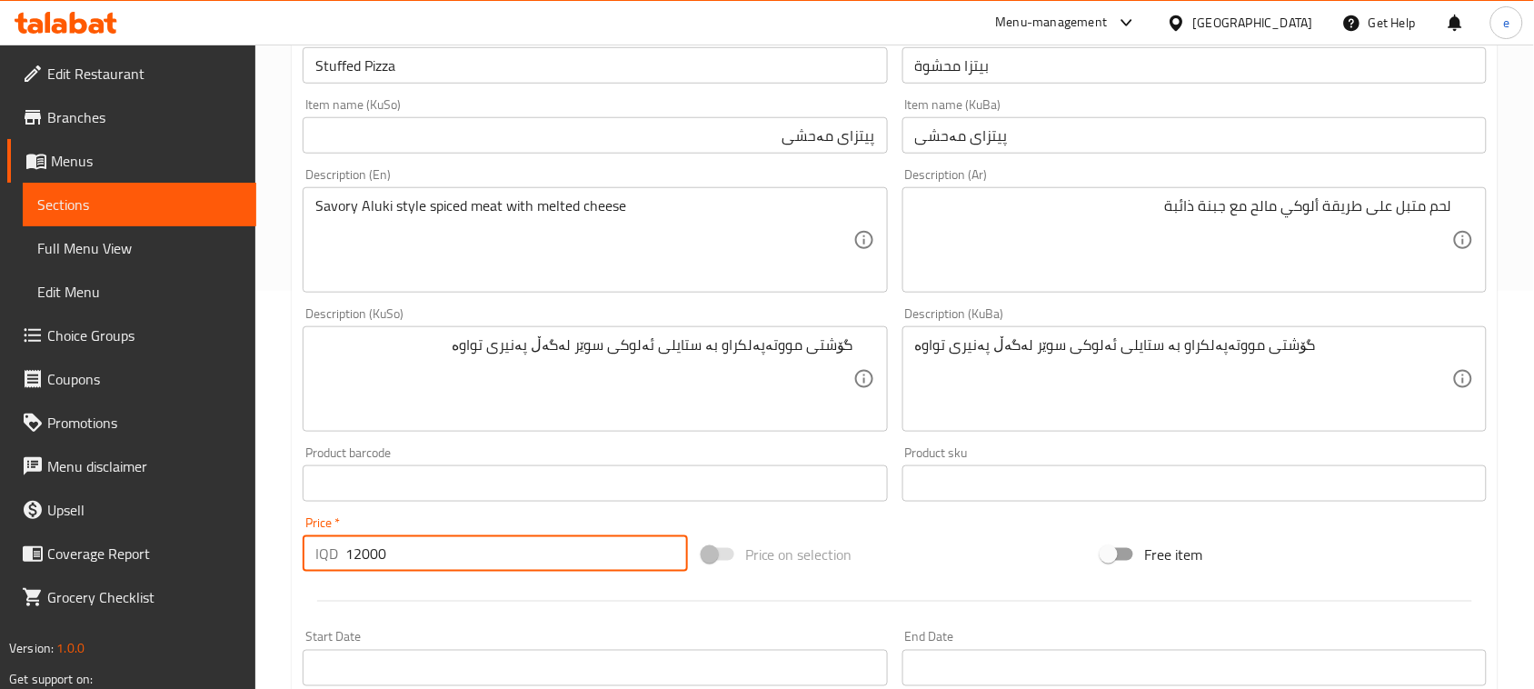
scroll to position [346, 0]
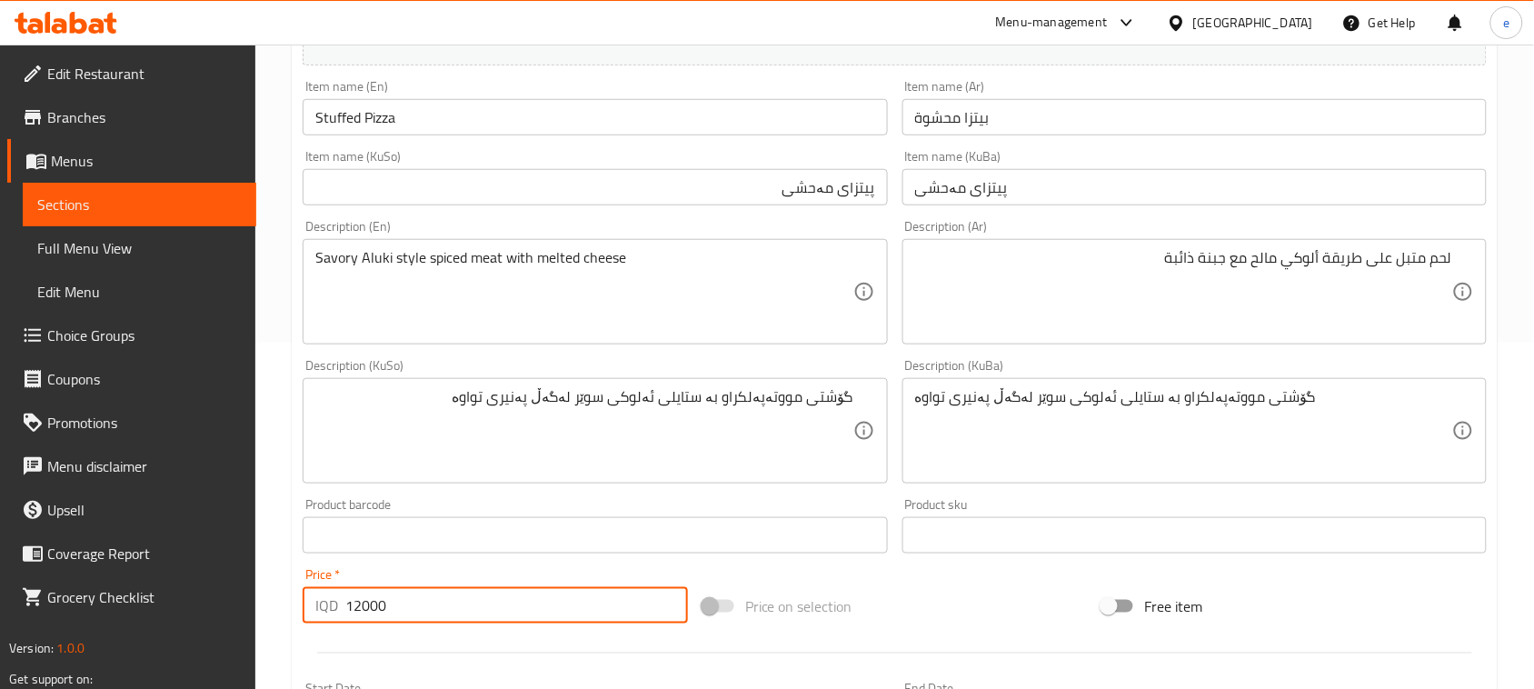
click at [1073, 321] on textarea "لحم متبل على طريقة ألوكي مالح مع جبنة ذائبة" at bounding box center [1183, 292] width 537 height 86
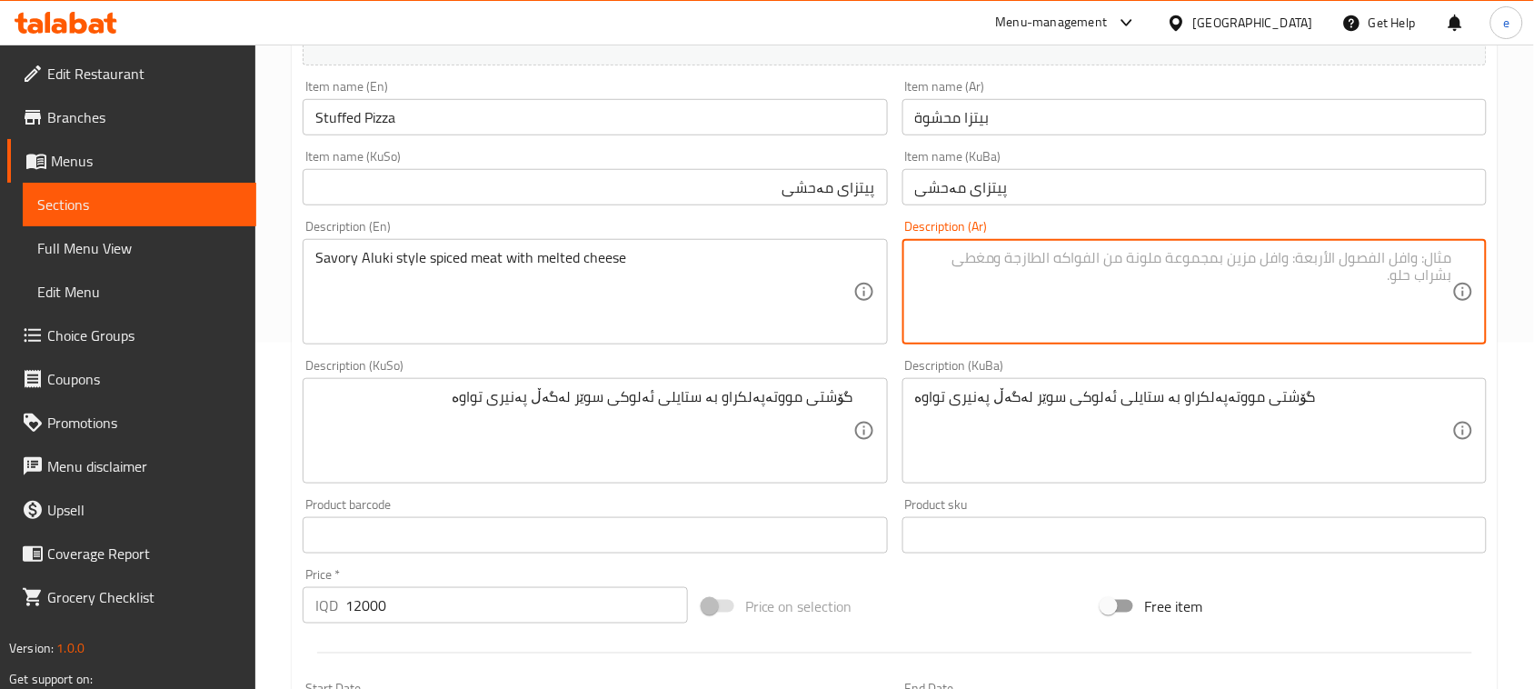
paste textarea "بيتزا مع عجينة محشوة بالجبن غني"
type textarea "بيتزا مع عجينة محشوة بالجبن غني"
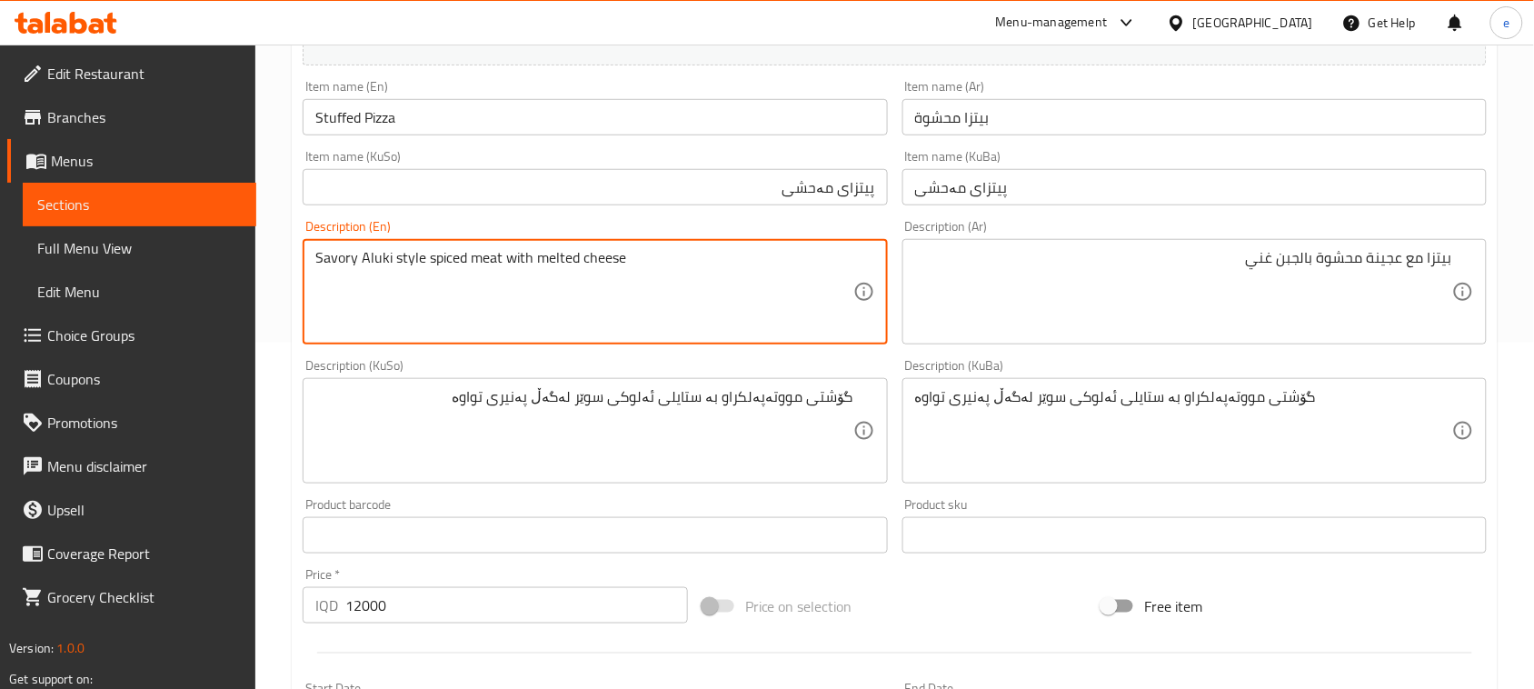
click at [561, 274] on textarea "Savory Aluki style spiced meat with melted cheese" at bounding box center [583, 292] width 537 height 86
paste textarea "Pizza with rich cheesy stuffed crust"
type textarea "Pizza with rich cheesy stuffed crust"
click at [634, 393] on textarea "گۆشتی مووتەپەلکراو بە ستایلی ئەلوکی سوێر لەگەڵ پەنیری تواوە" at bounding box center [583, 431] width 537 height 86
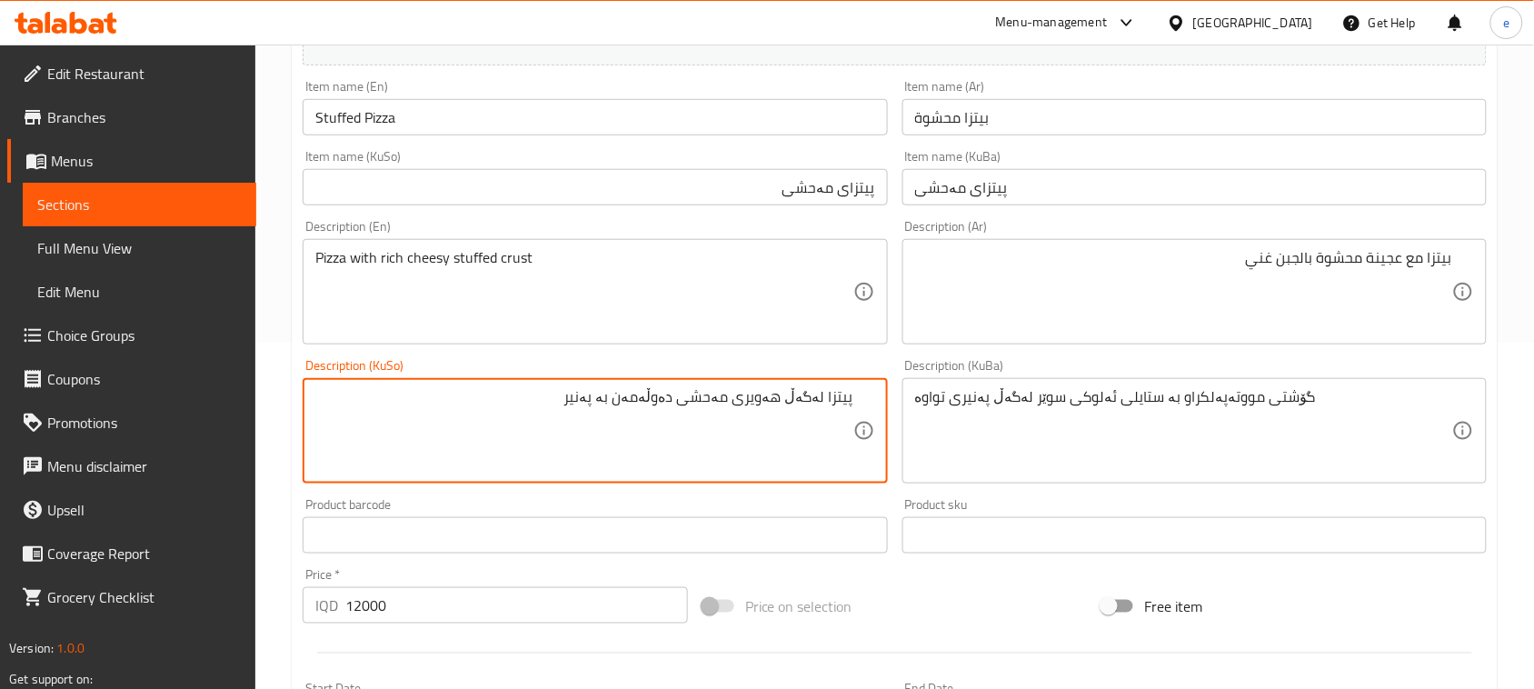
click at [729, 433] on textarea "پیتزا لەگەڵ هەویری مەحشی دەوڵەمەن بە پەنیر" at bounding box center [583, 431] width 537 height 86
type textarea "پیتزا لەگەڵ هەویری مەحشی دەوڵەمەن بە پەنیر"
click at [998, 439] on textarea "گۆشتی مووتەپەلکراو بە ستایلی ئەلوکی سوێر لەگەڵ پەنیری تواوە" at bounding box center [1183, 431] width 537 height 86
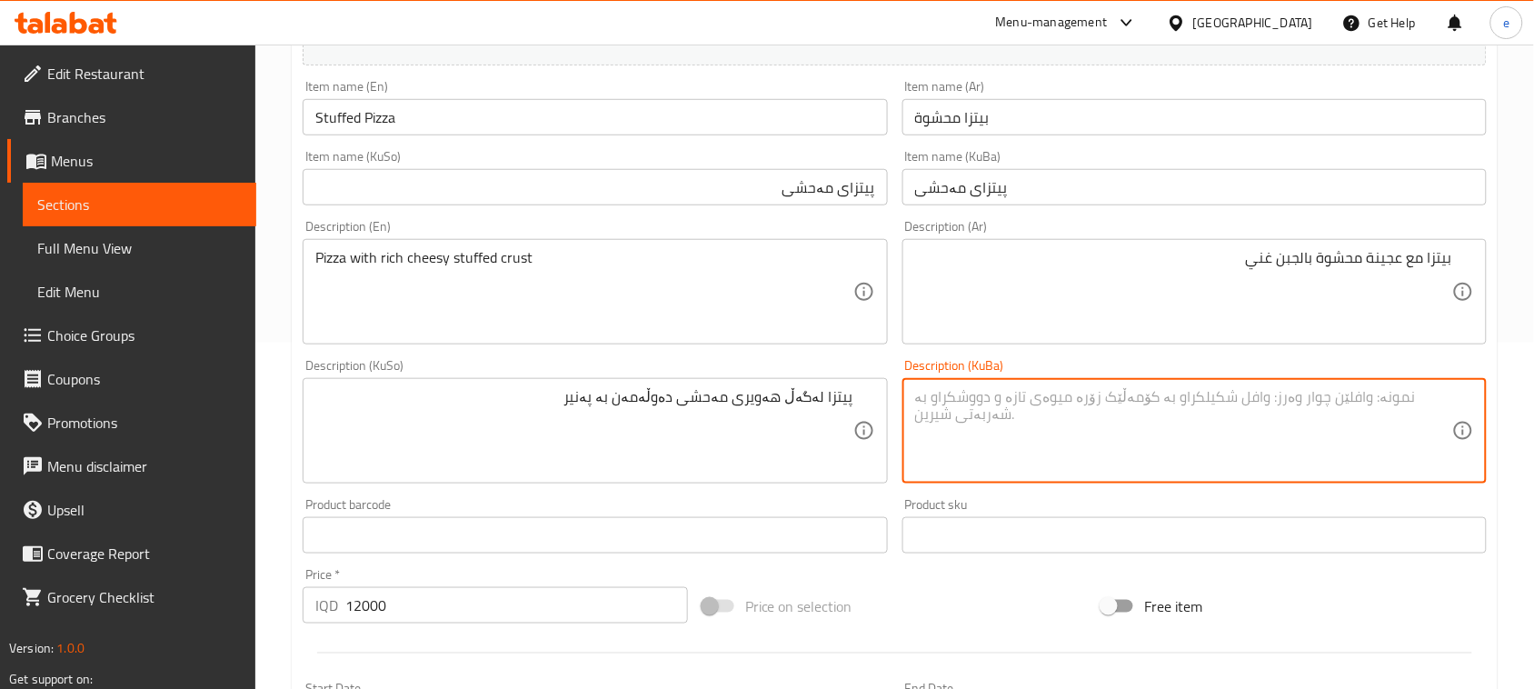
paste textarea "پیتزا لەگەڵ هەویری مەحشی دەوڵەمەن بە پەنیر"
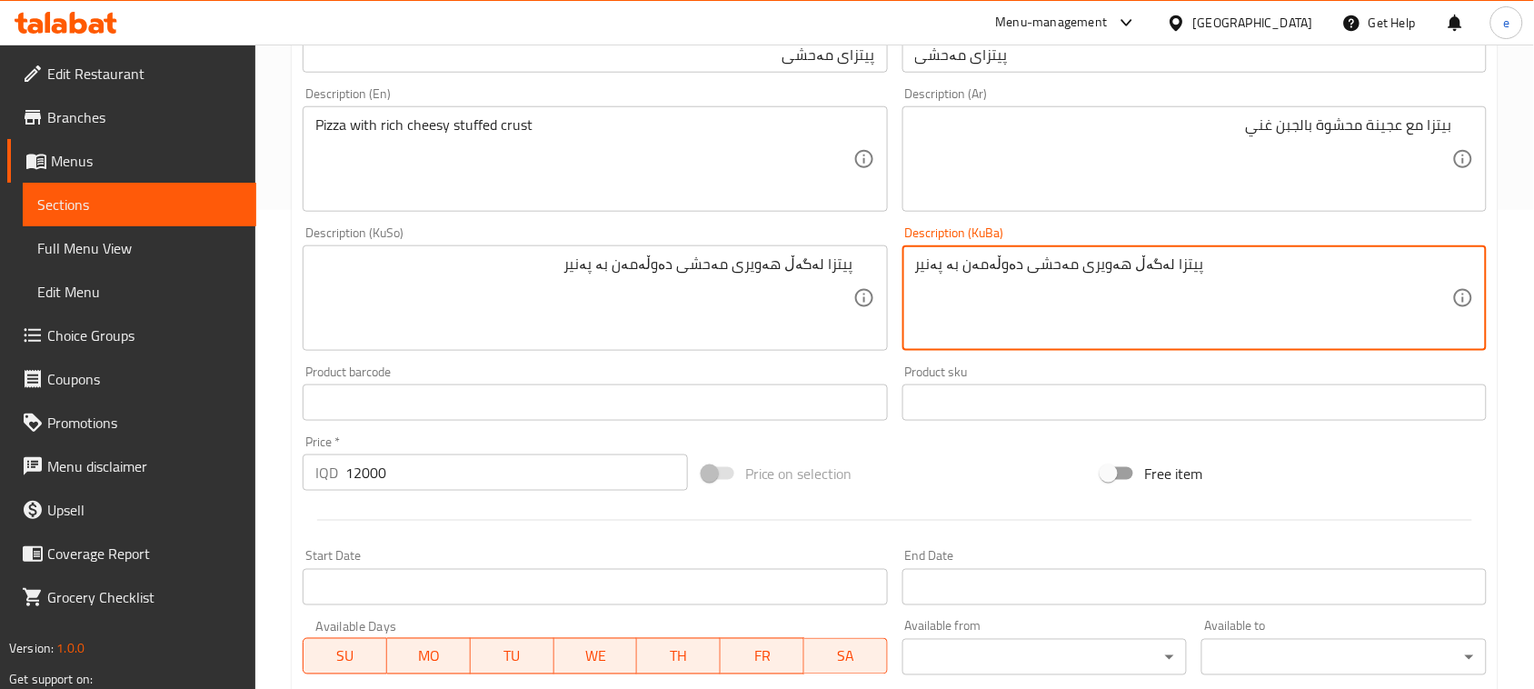
scroll to position [801, 0]
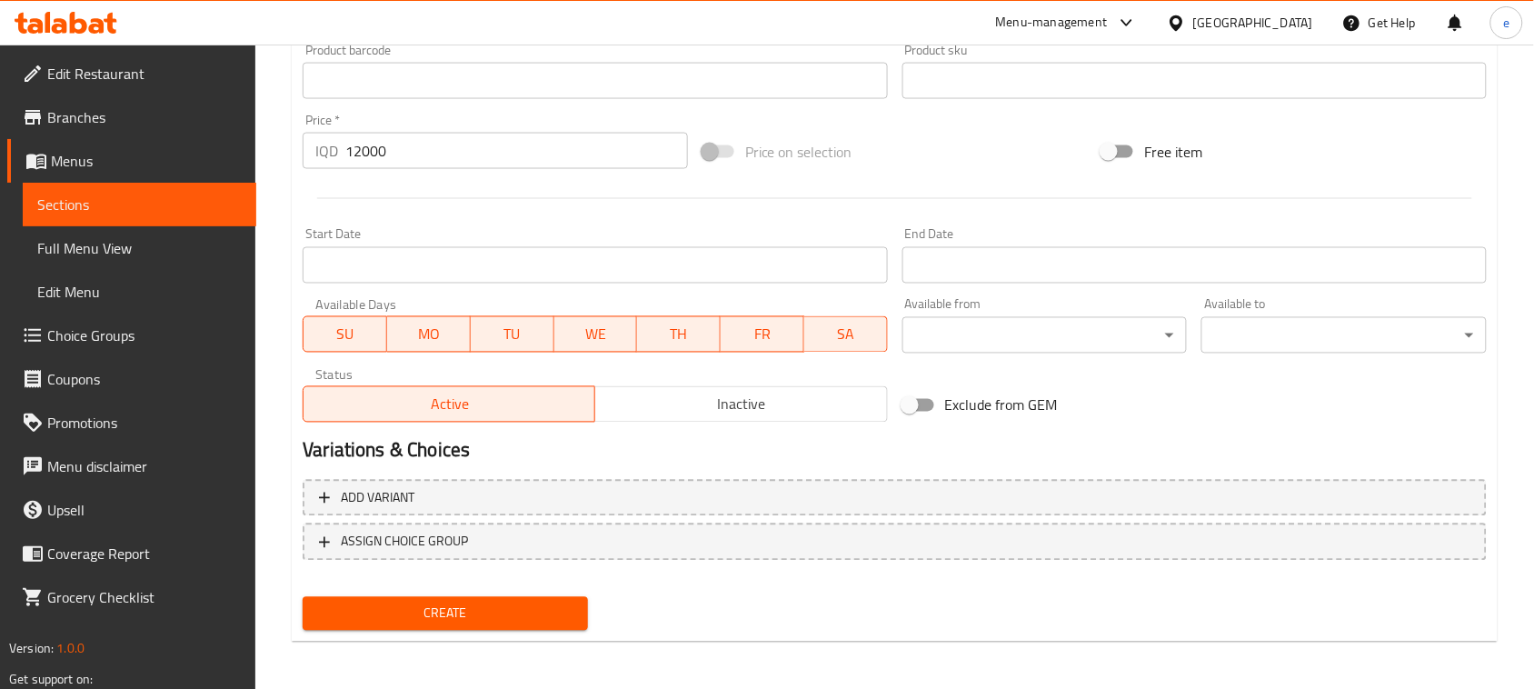
type textarea "پیتزا لەگەڵ هەویری مەحشی دەوڵەمەن بە پەنیر"
click at [502, 591] on div "Create" at bounding box center [445, 614] width 300 height 48
click at [505, 597] on button "Create" at bounding box center [445, 614] width 285 height 34
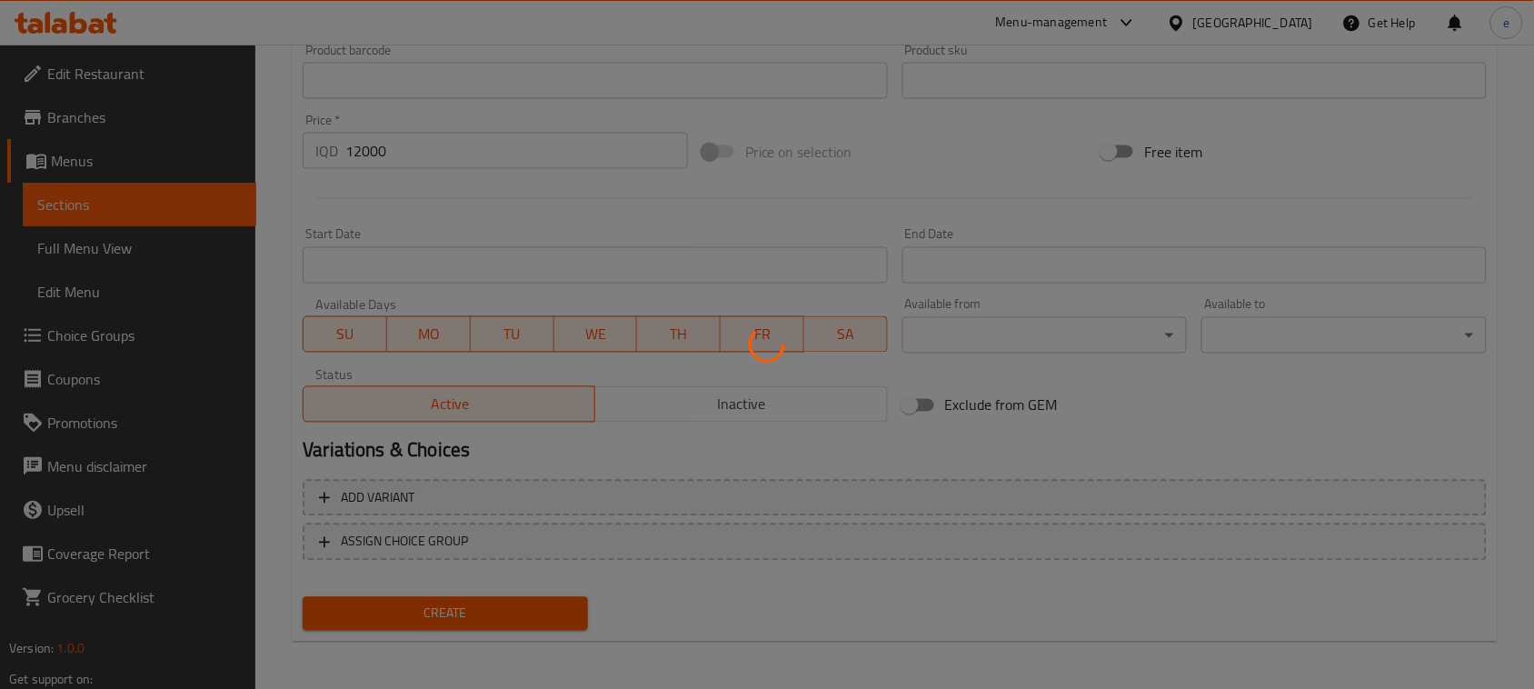
type input "0"
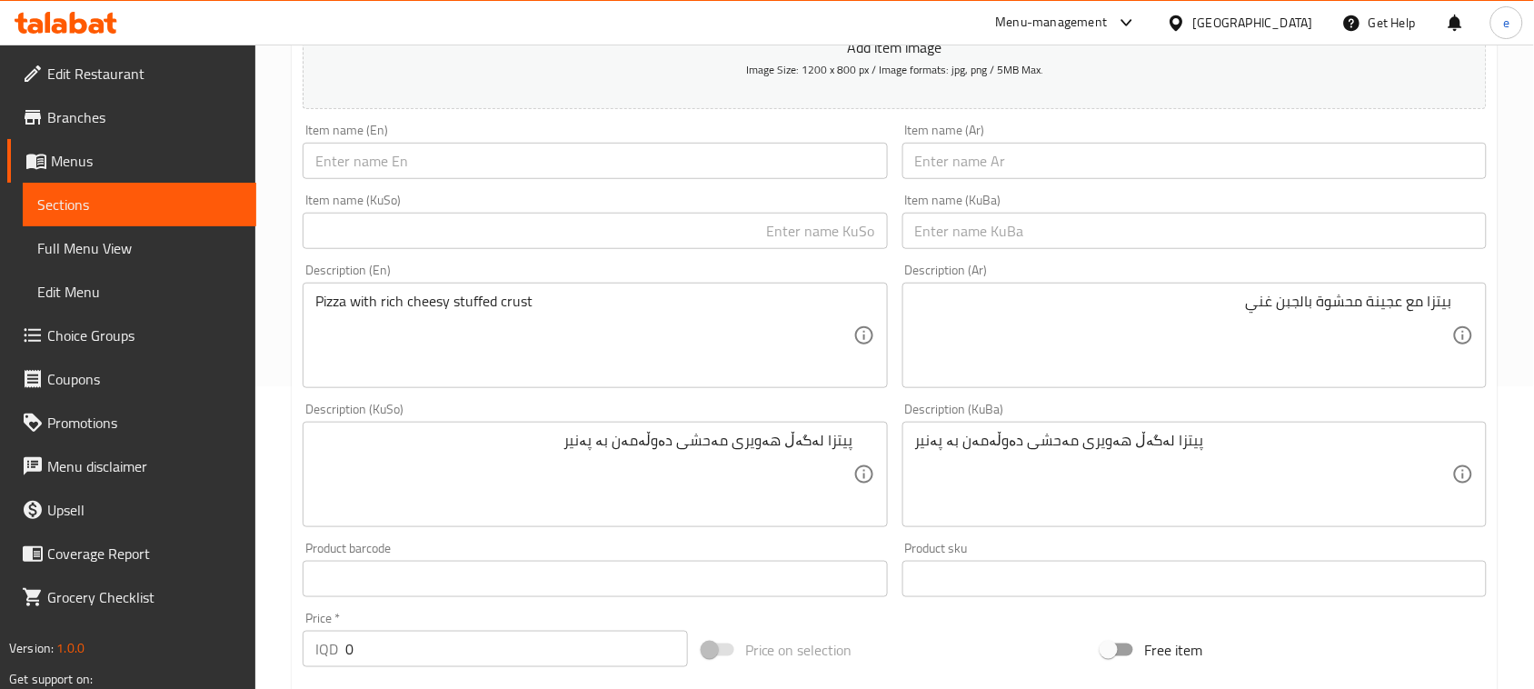
scroll to position [119, 0]
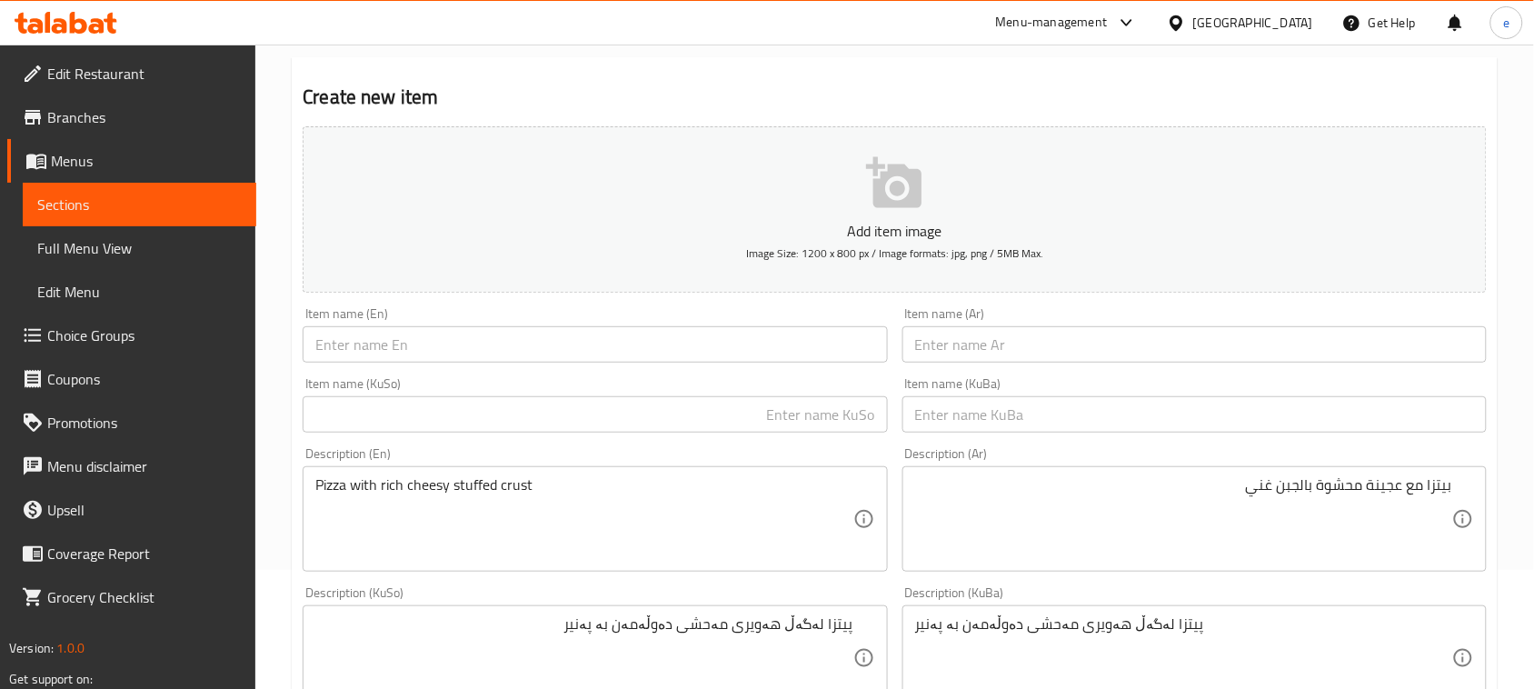
click at [1006, 356] on input "text" at bounding box center [1194, 344] width 584 height 36
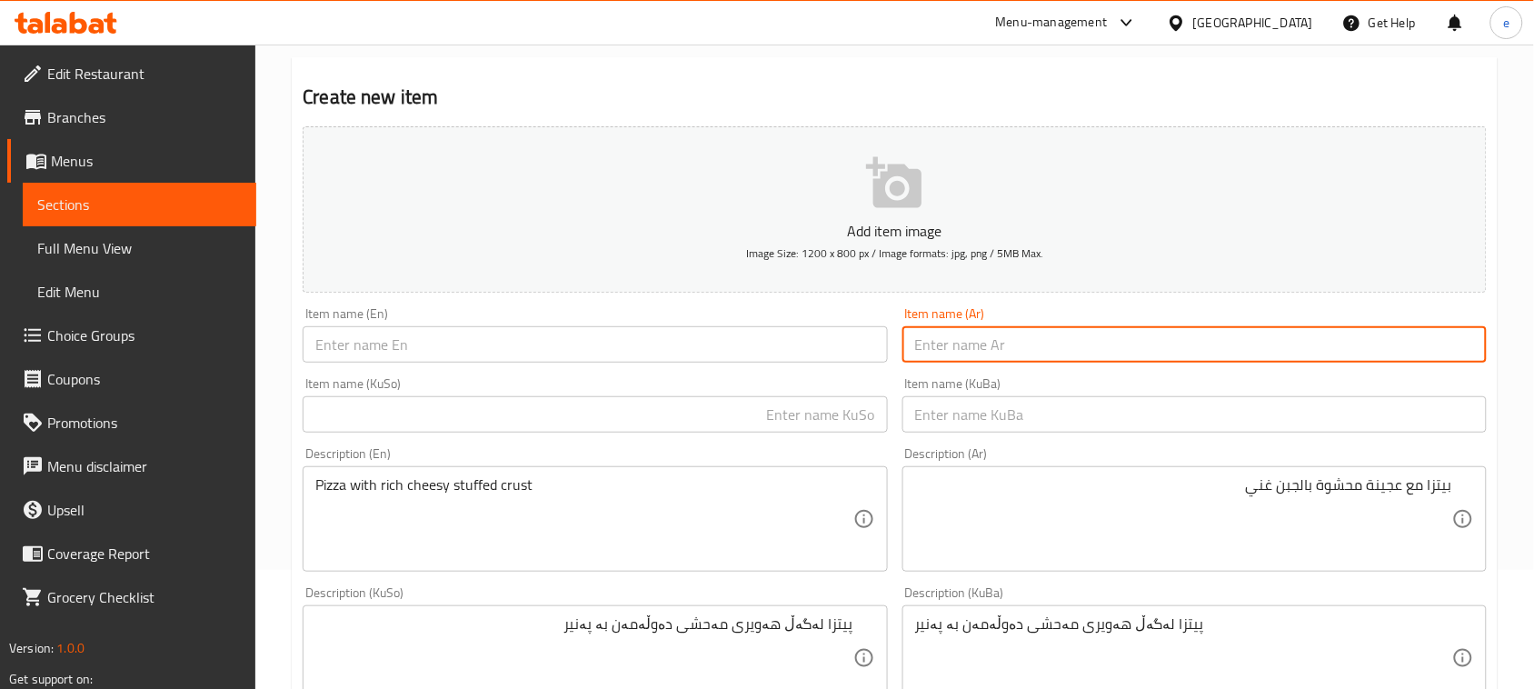
paste input "بيتزا أطفال"
type input "بيتزا أطفال"
click at [655, 359] on input "text" at bounding box center [595, 344] width 584 height 36
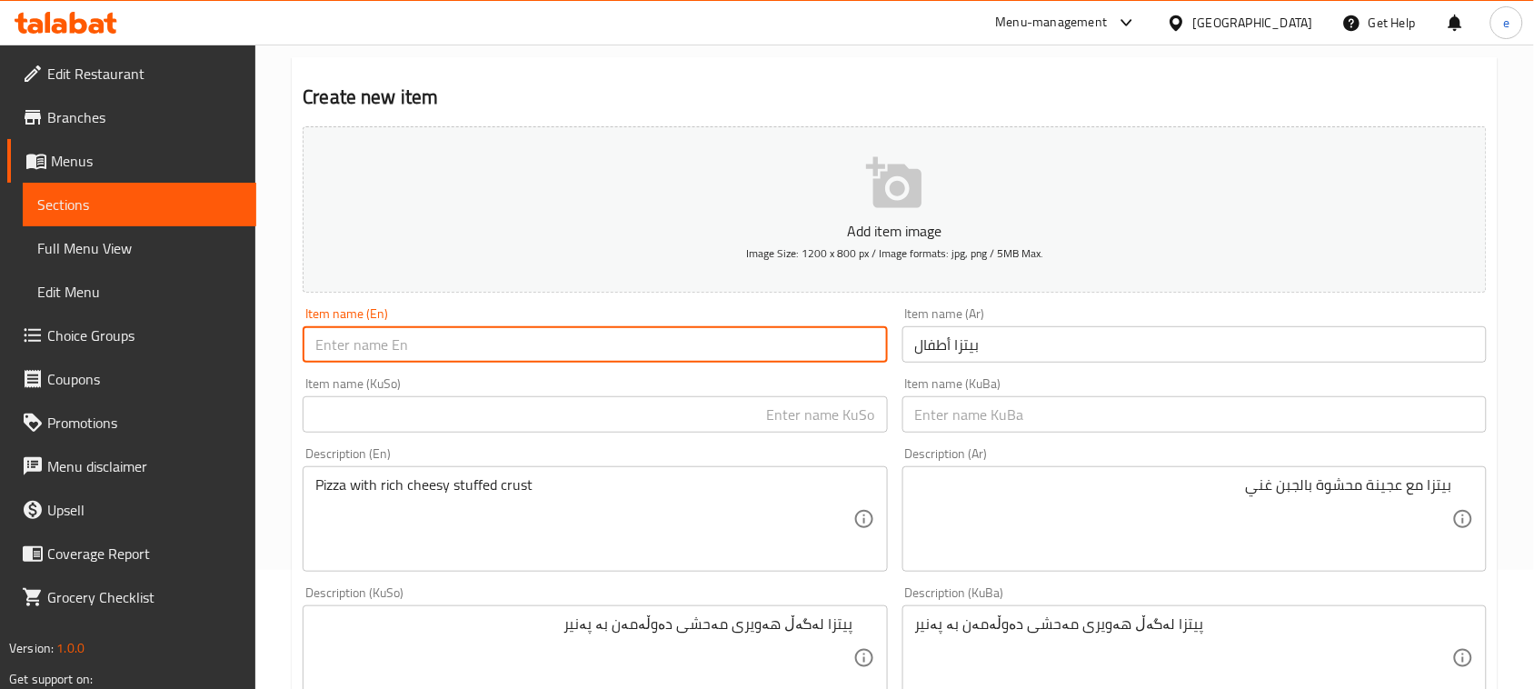
paste input "Kids Pizza"
type input "Kids Pizza"
click at [710, 418] on input "text" at bounding box center [595, 414] width 584 height 36
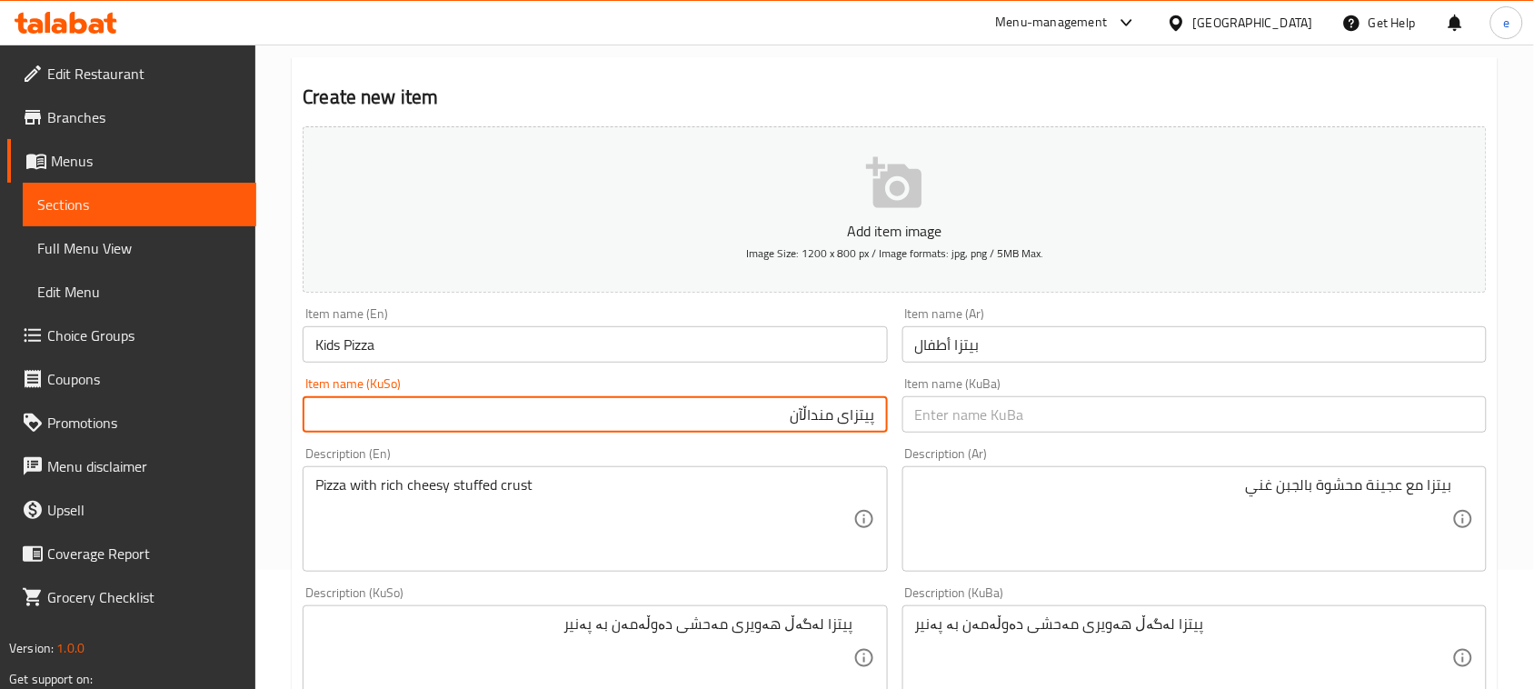
click at [831, 418] on input "پیتزای منداڵآن" at bounding box center [595, 414] width 584 height 36
type input "پیتزای منداڵآن"
click at [973, 400] on input "text" at bounding box center [1194, 414] width 584 height 36
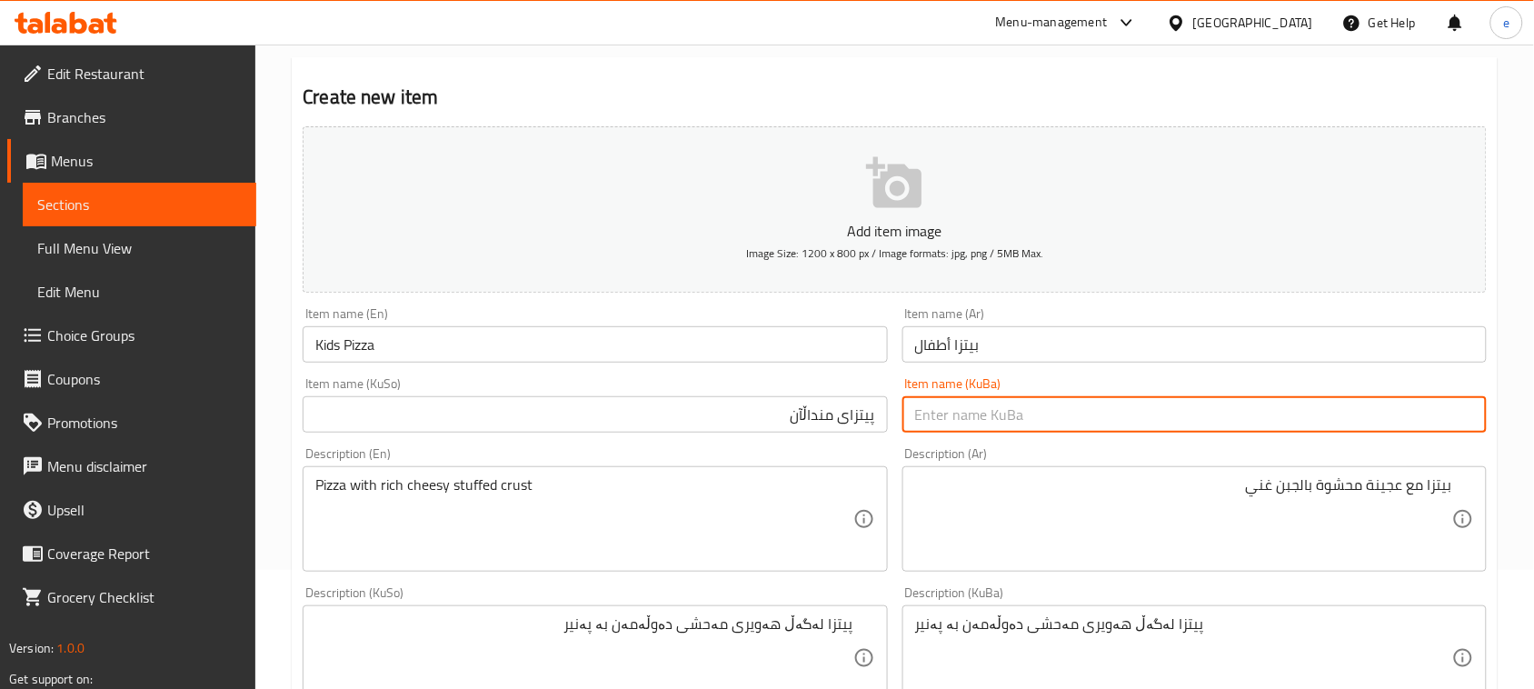
paste input "پیتزای منداڵآن"
type input "پیتزای منداڵآن"
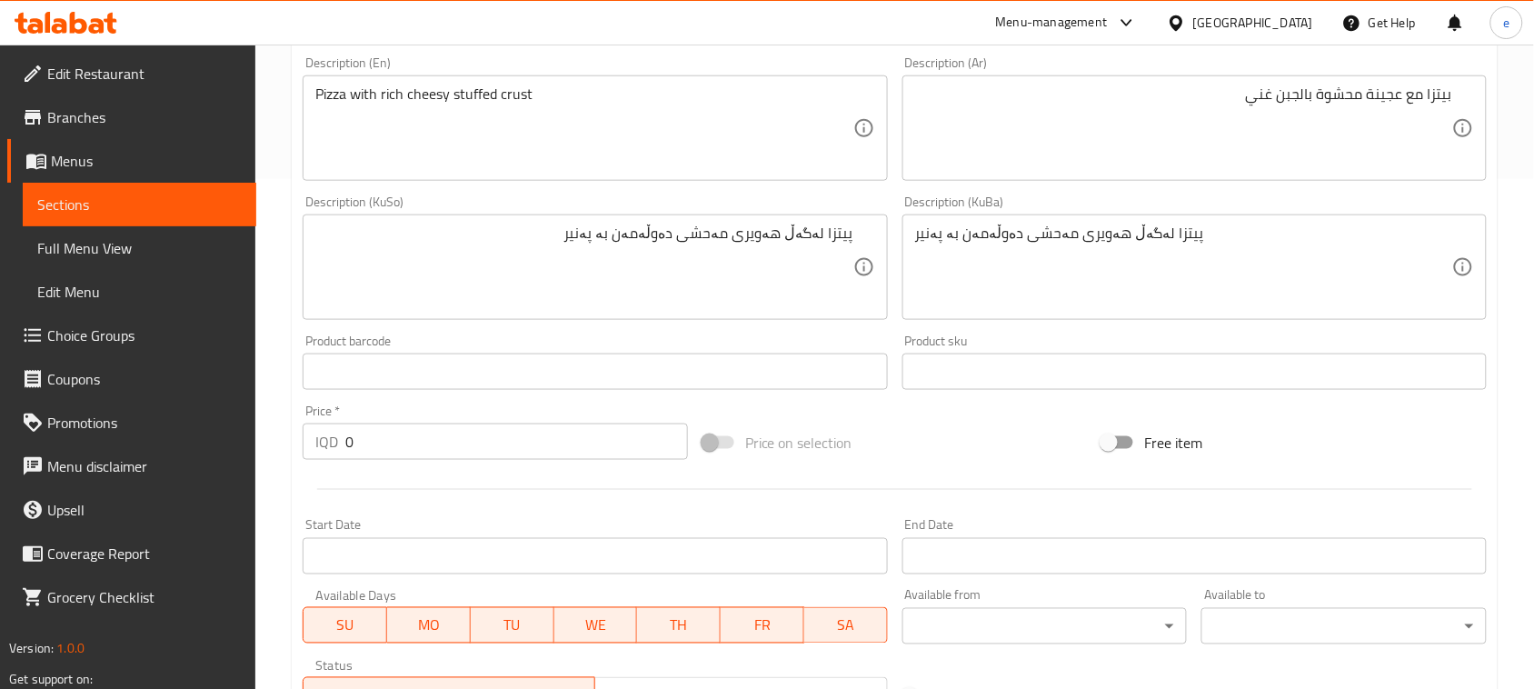
scroll to position [573, 0]
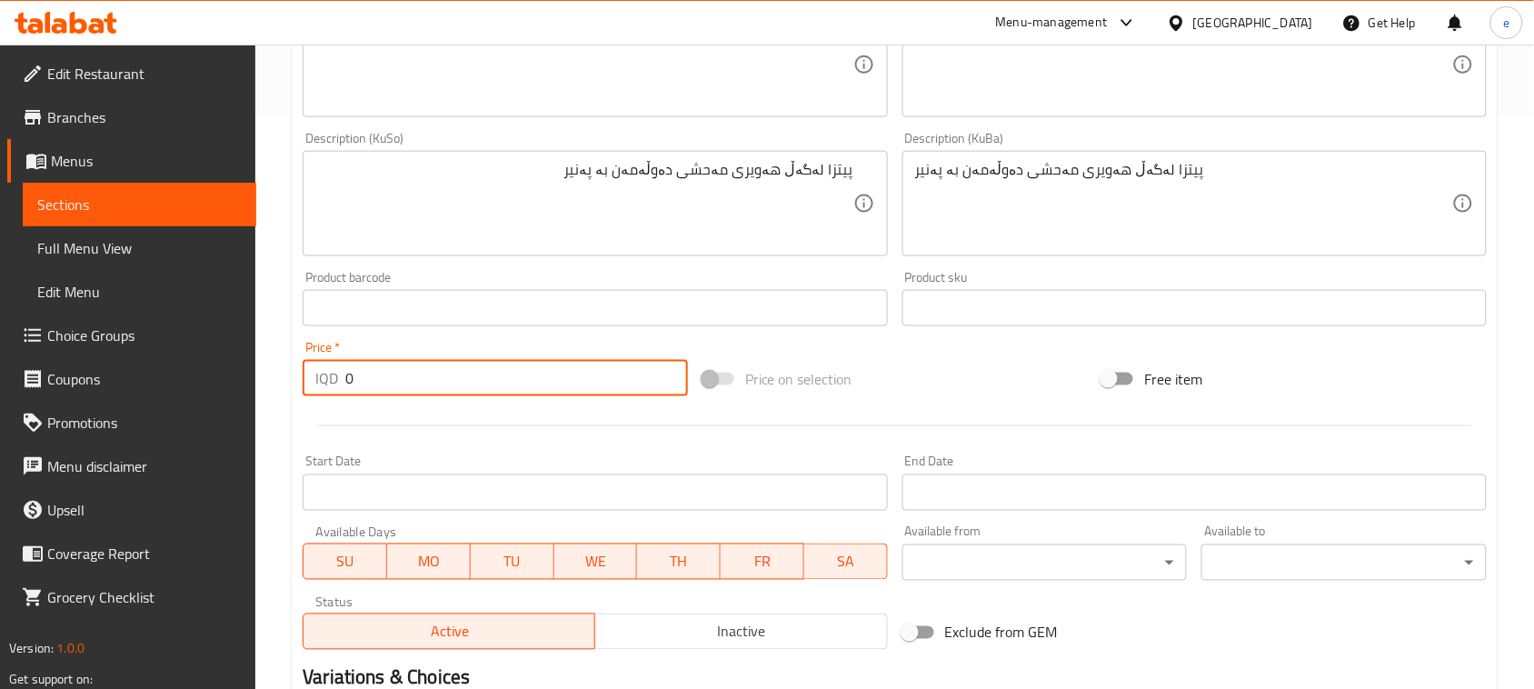
drag, startPoint x: 420, startPoint y: 361, endPoint x: 230, endPoint y: 416, distance: 197.8
click at [229, 416] on div "Edit Restaurant Branches Menus Sections Full Menu View Edit Menu Choice Groups …" at bounding box center [767, 195] width 1534 height 1449
paste input "650"
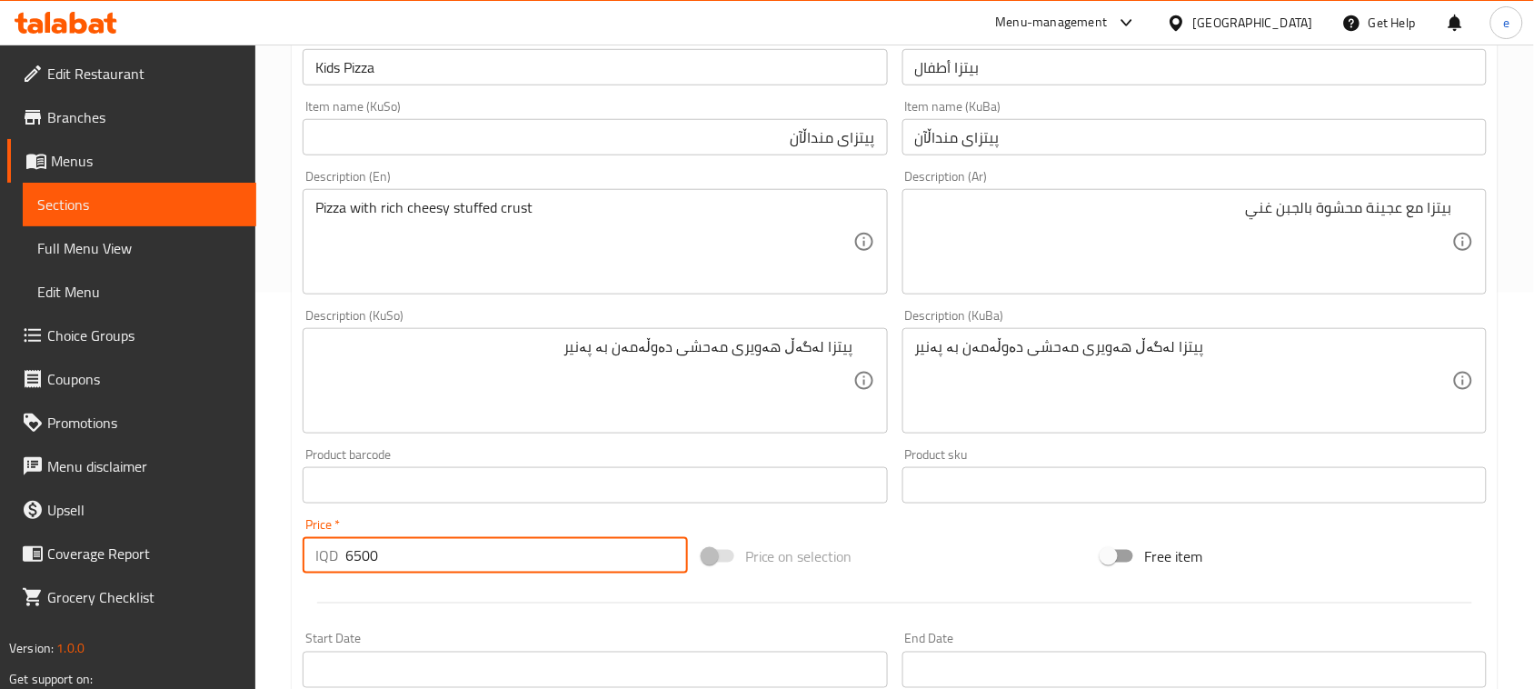
scroll to position [346, 0]
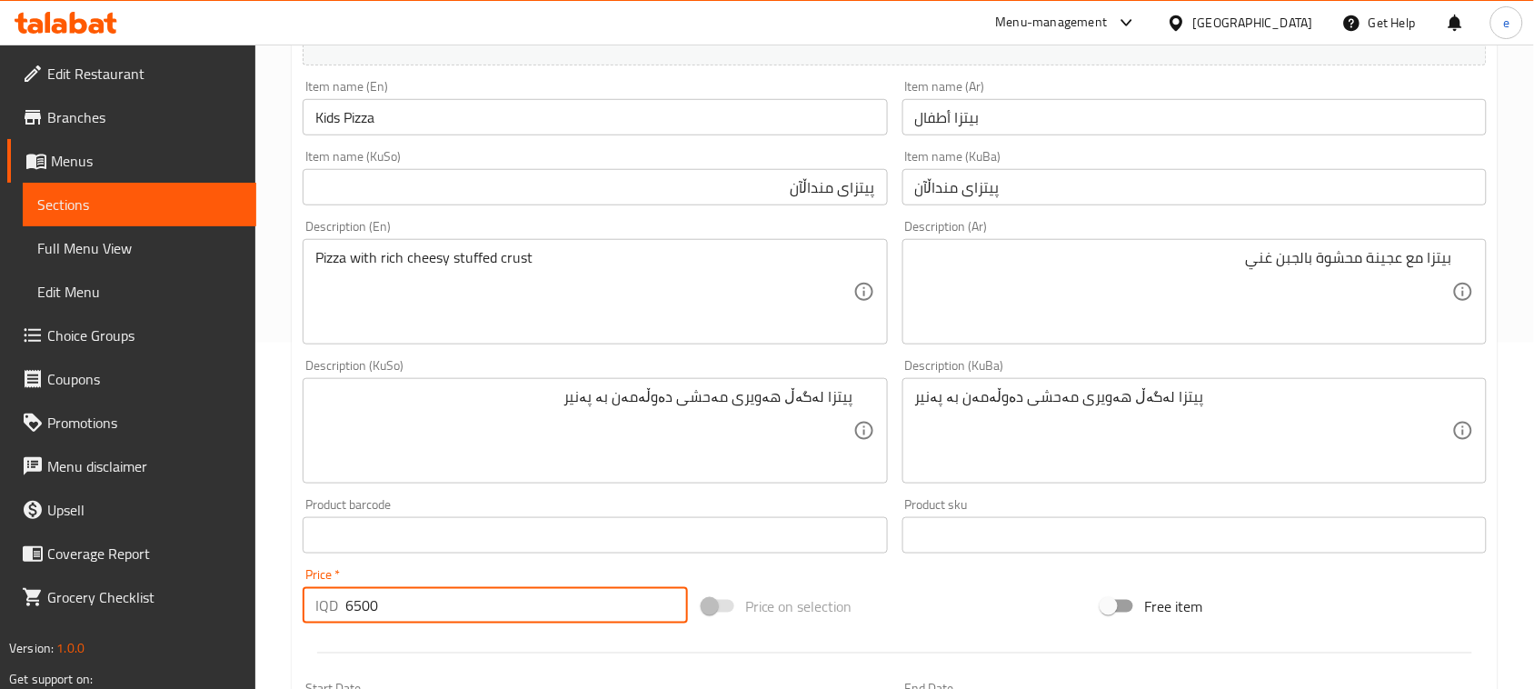
type input "6500"
click at [598, 314] on textarea "Pizza with rich cheesy stuffed crust" at bounding box center [583, 292] width 537 height 86
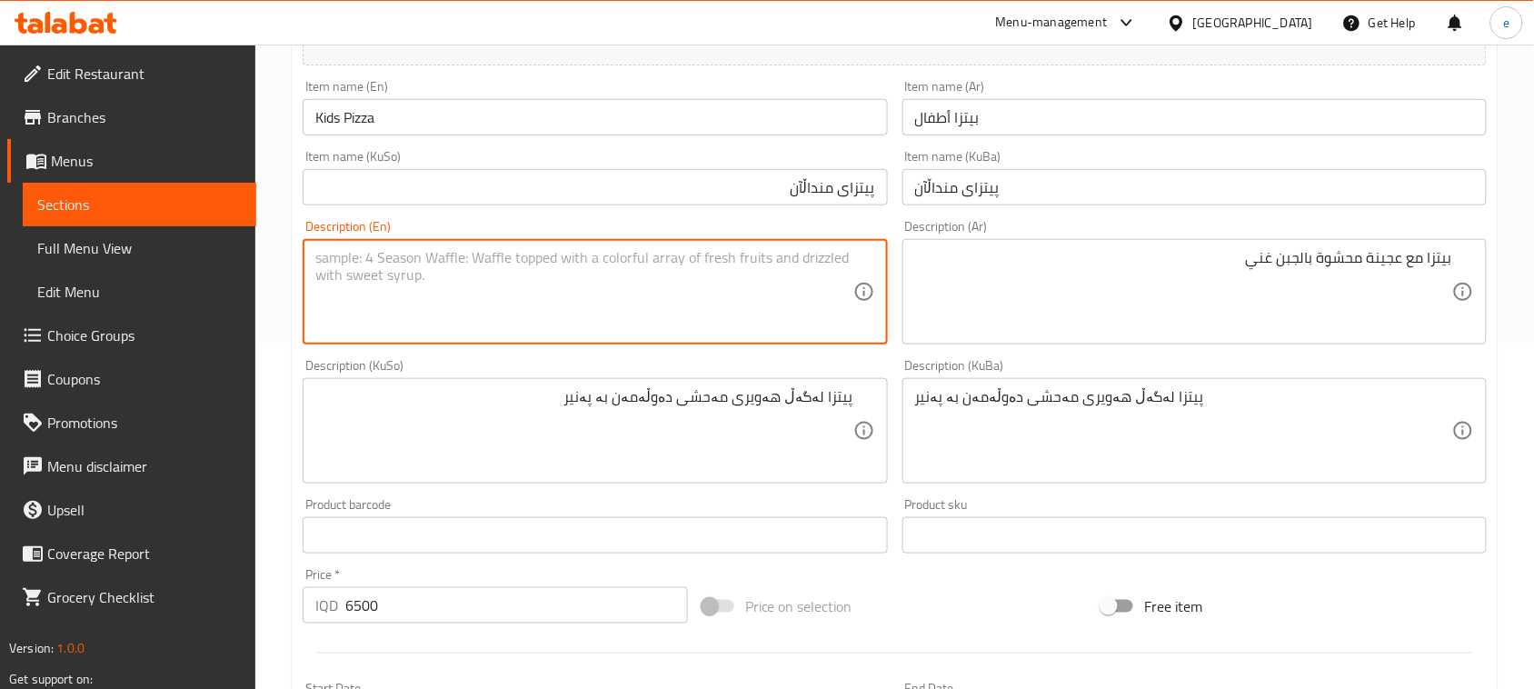
paste textarea "Kid pizza with simple cheese and mild flavors"
type textarea "Kid pizza with simple cheese and mild flavors"
click at [1006, 325] on textarea "بيتزا مع عجينة محشوة بالجبن غني" at bounding box center [1183, 292] width 537 height 86
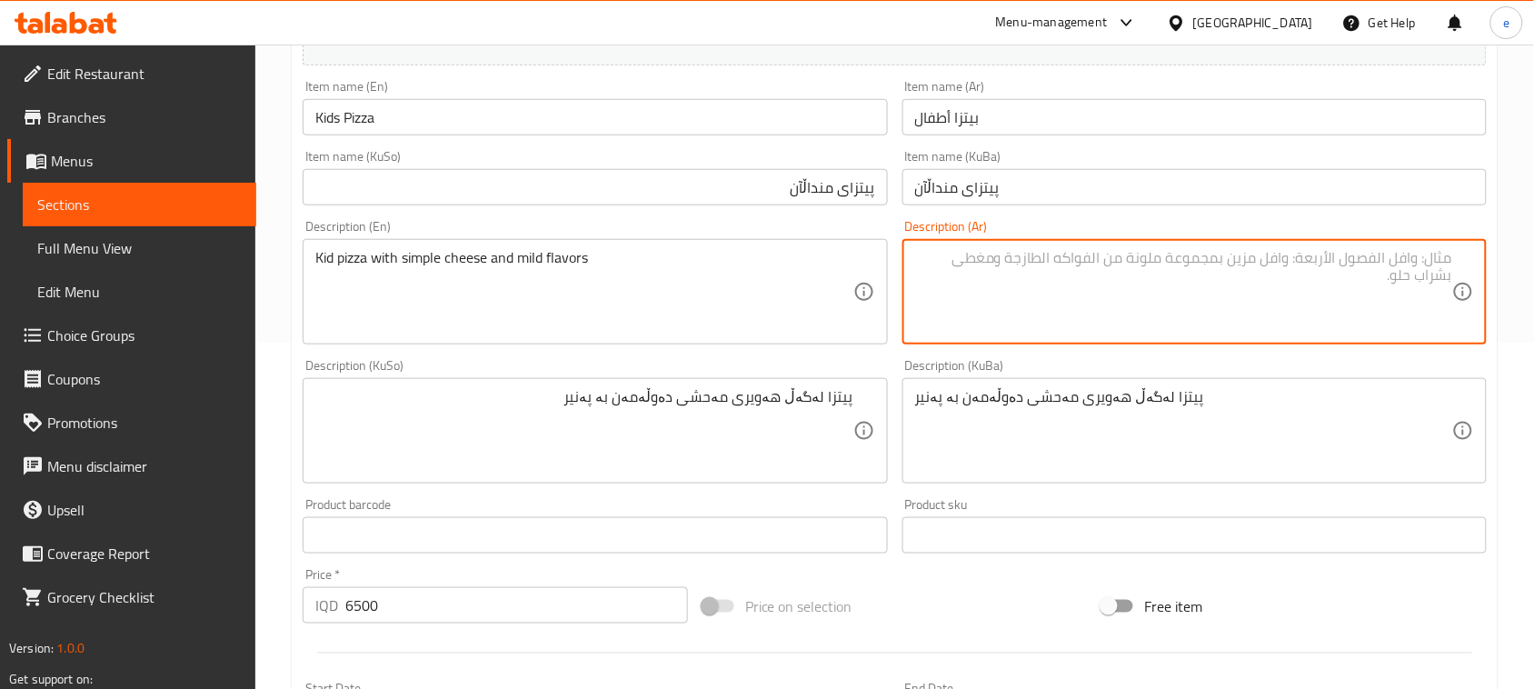
paste textarea "بيتزا أطفال مع جبنة بسيطة ونكهات خفيفة"
type textarea "بيتزا أطفال مع جبنة بسيطة ونكهات خفيفة"
click at [792, 450] on textarea "پیتزا لەگەڵ هەویری مەحشی دەوڵەمەن بە پەنیر" at bounding box center [583, 431] width 537 height 86
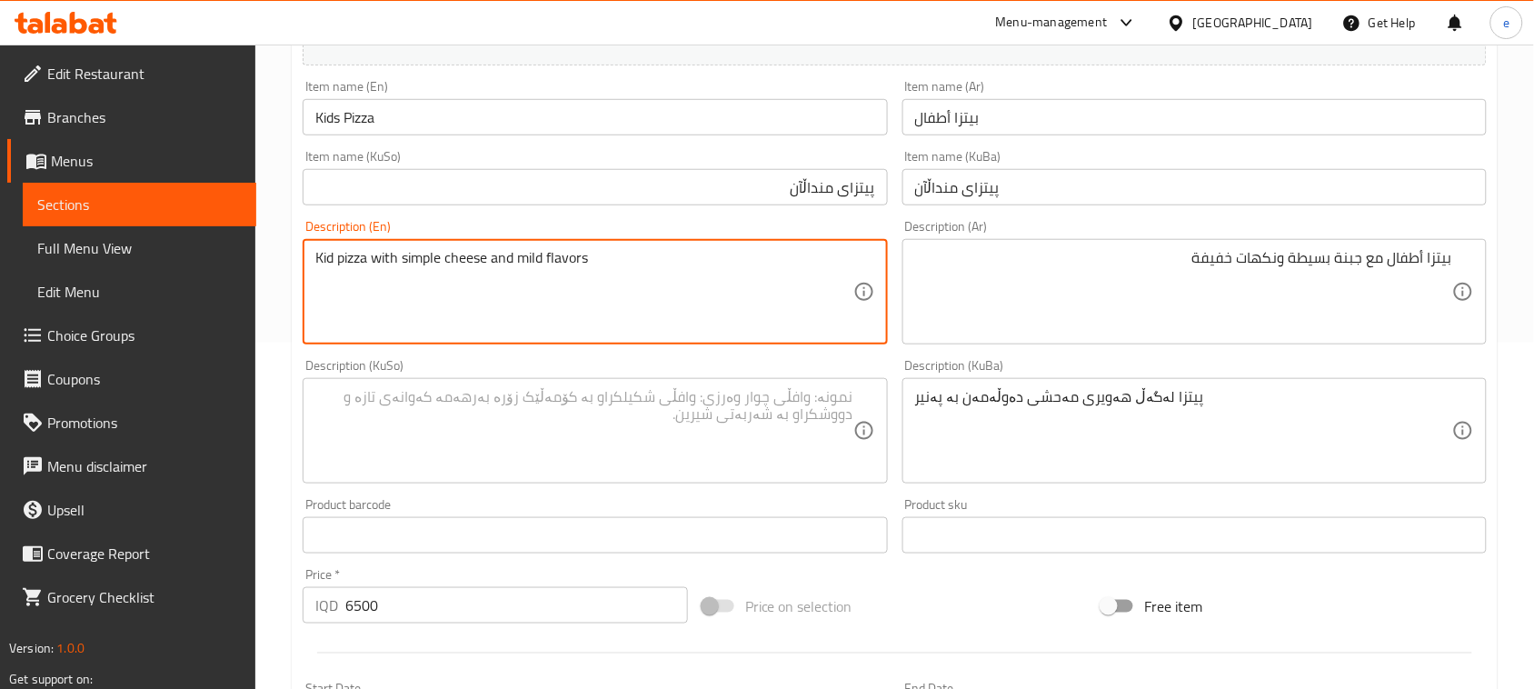
click at [427, 265] on textarea "Kid pizza with simple cheese and mild flavors" at bounding box center [583, 292] width 537 height 86
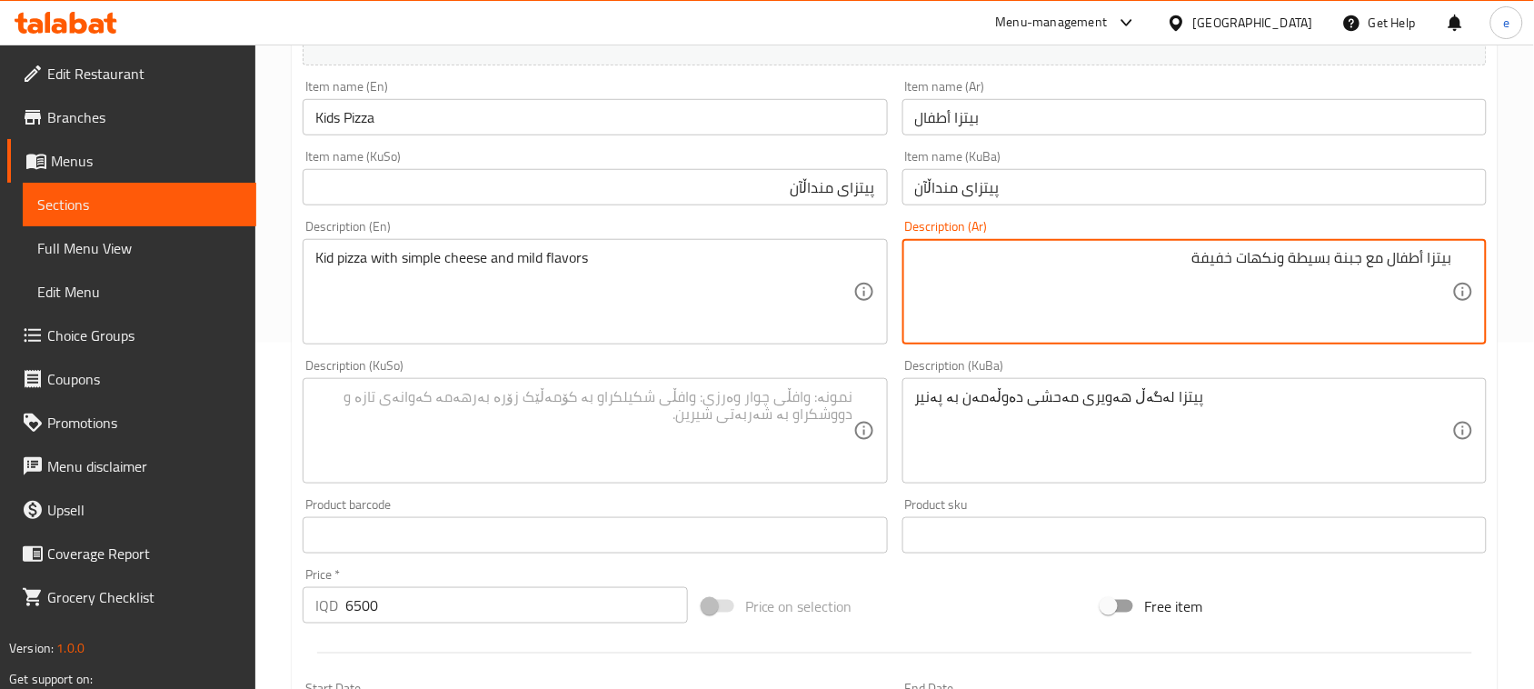
drag, startPoint x: 1290, startPoint y: 262, endPoint x: 1368, endPoint y: 265, distance: 77.3
click at [1314, 260] on textarea "بيتزا أطفال مع جبنة بسيطة ونكهات خفيفة" at bounding box center [1183, 292] width 537 height 86
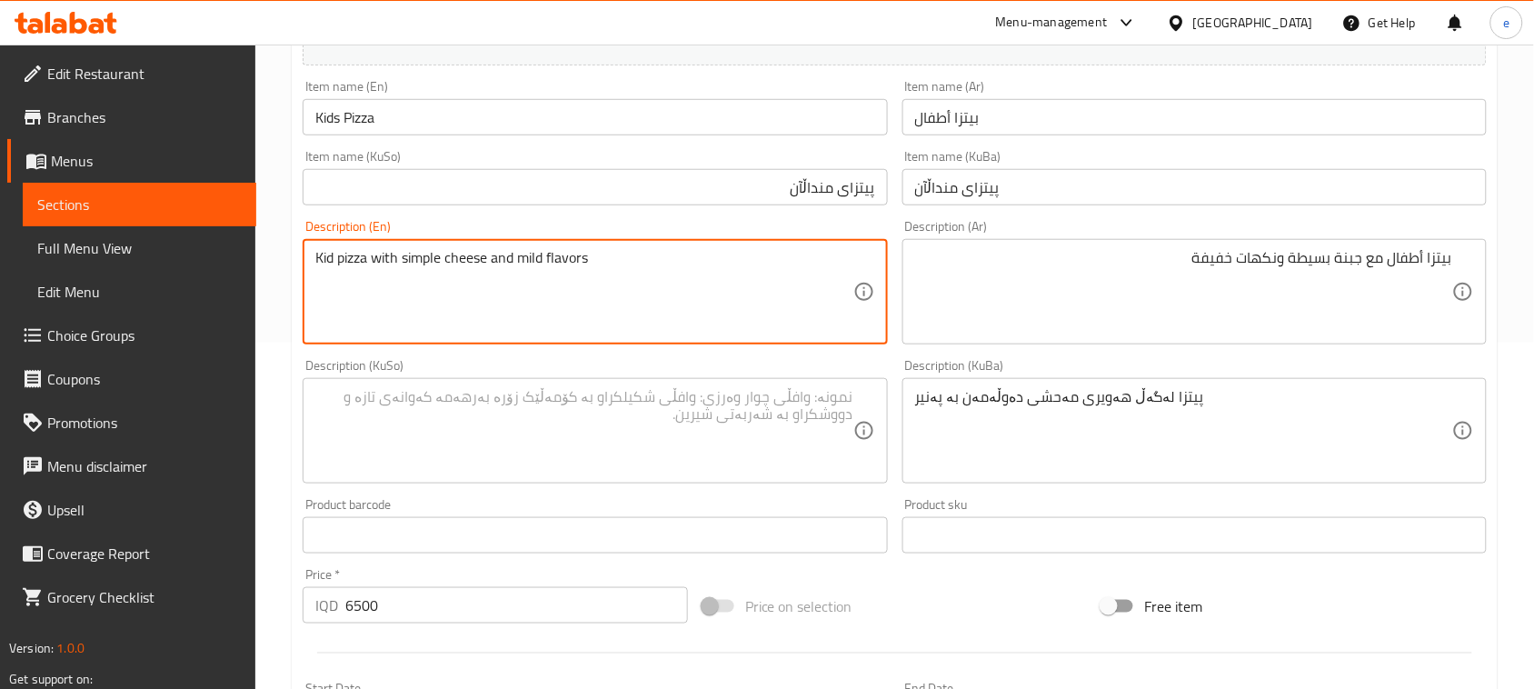
drag, startPoint x: 405, startPoint y: 260, endPoint x: 489, endPoint y: 259, distance: 83.6
click at [486, 266] on textarea "Kid pizza with simple cheese and mild flavors" at bounding box center [583, 292] width 537 height 86
drag, startPoint x: 403, startPoint y: 260, endPoint x: 657, endPoint y: 277, distance: 255.0
click at [657, 277] on textarea "Kid pizza with simple cheese and mild flavors" at bounding box center [583, 292] width 537 height 86
click at [811, 437] on textarea at bounding box center [583, 431] width 537 height 86
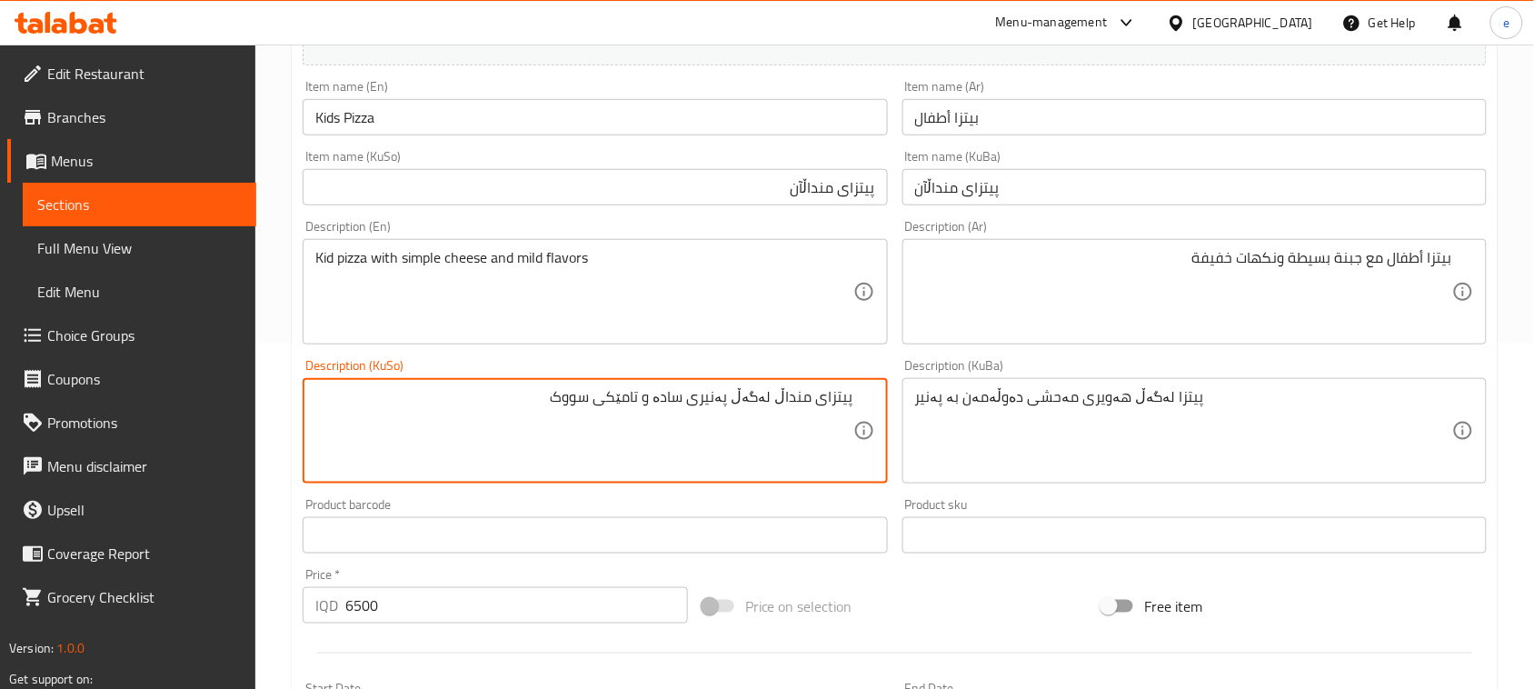
click at [816, 425] on textarea "پیتزای منداڵ لەگەڵ پەنیری سادە و تامێکی سووک" at bounding box center [583, 431] width 537 height 86
type textarea "پیتزای منداڵ لەگەڵ پەنیری سادە و تامێکی سووک"
click at [1081, 413] on textarea "پیتزا لەگەڵ هەویری مەحشی دەوڵەمەن بە پەنیر" at bounding box center [1183, 431] width 537 height 86
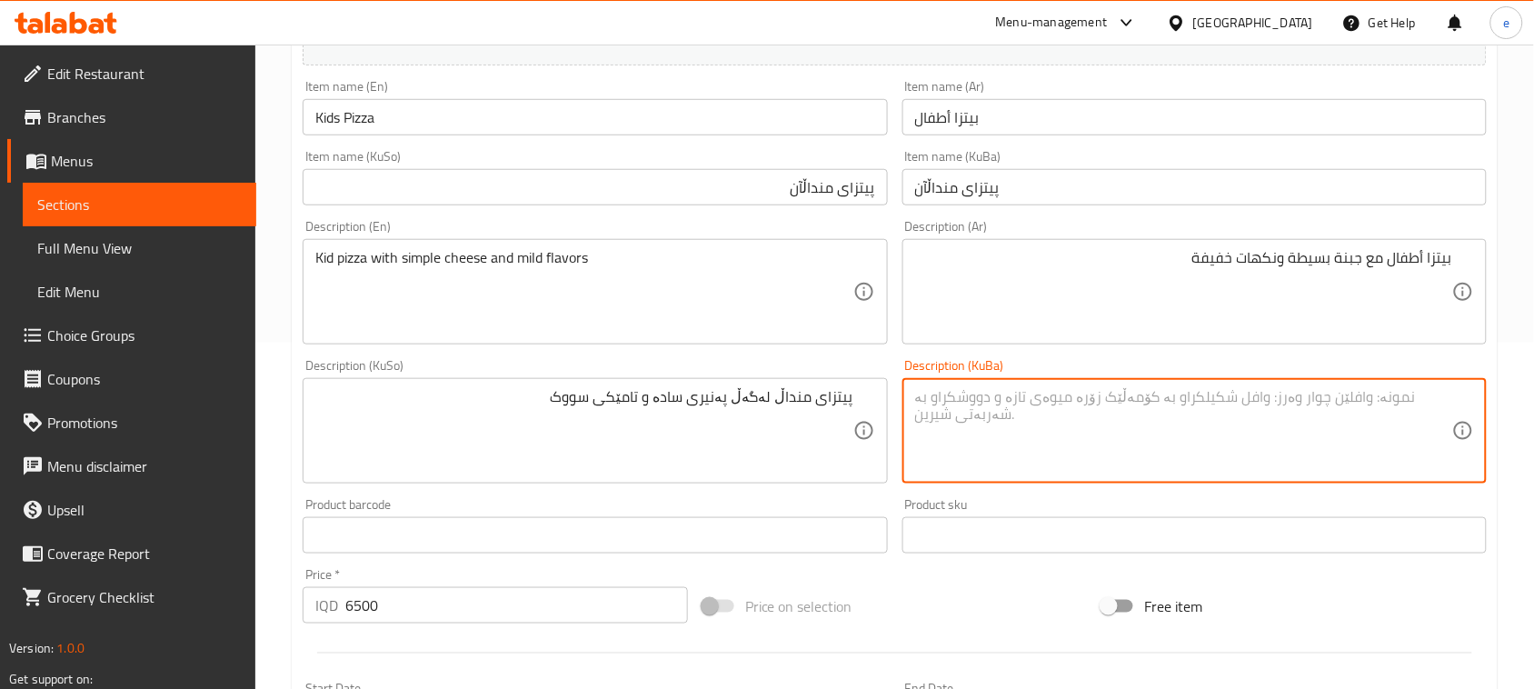
paste textarea "پیتزای منداڵ لەگەڵ پەنیری سادە و تامێکی سووک"
type textarea "پیتزای منداڵ لەگەڵ پەنیری سادە و تامێکی سووک"
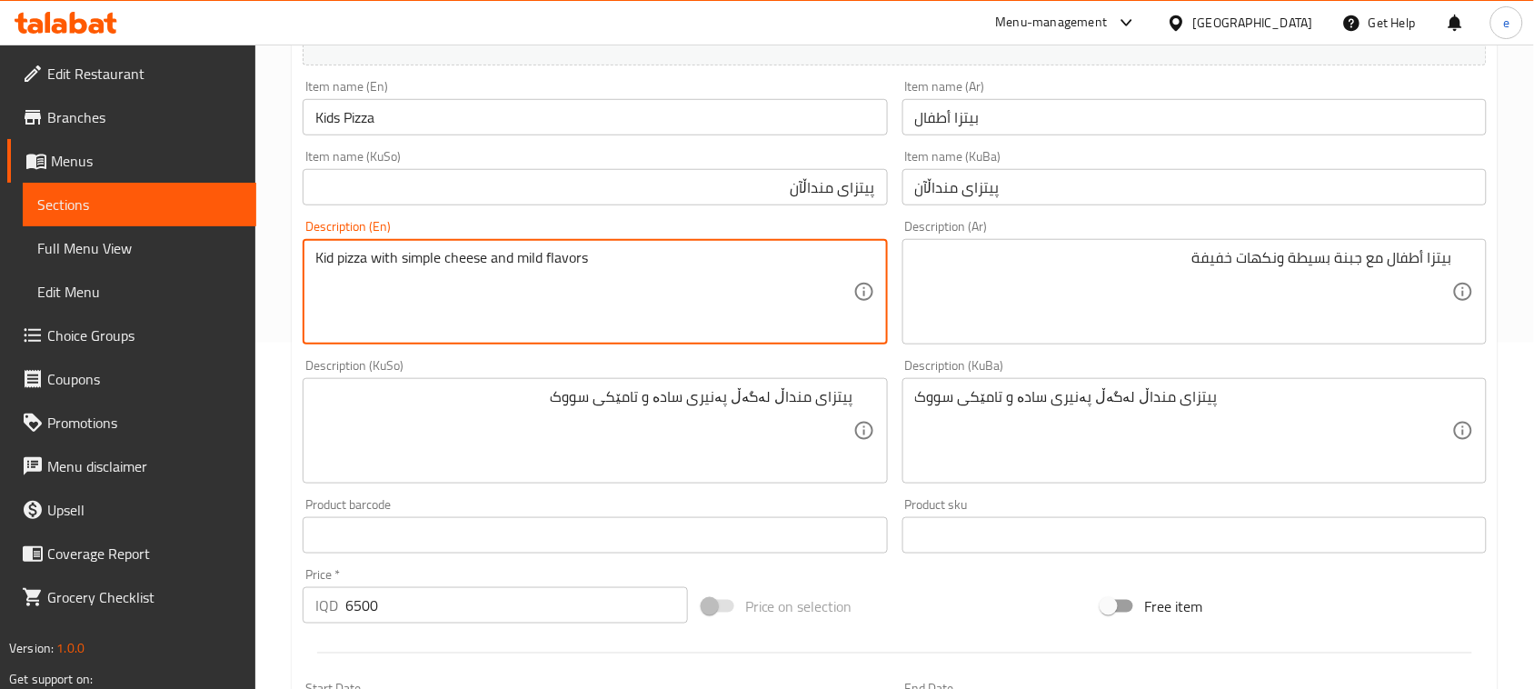
click at [600, 262] on textarea "Kid pizza with simple cheese and mild flavors" at bounding box center [583, 292] width 537 height 86
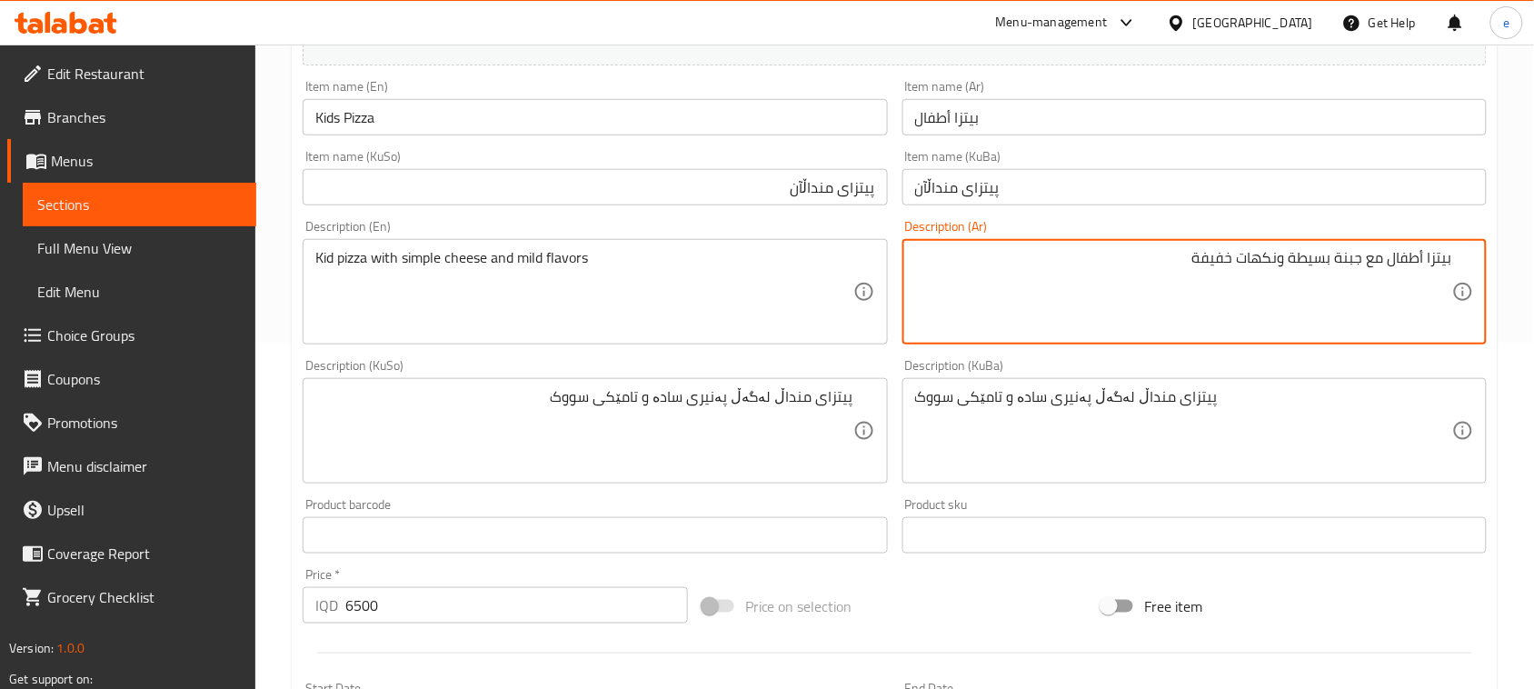
click at [1320, 262] on textarea "بيتزا أطفال مع جبنة بسيطة ونكهات خفيفة" at bounding box center [1183, 292] width 537 height 86
paste textarea "ادة"
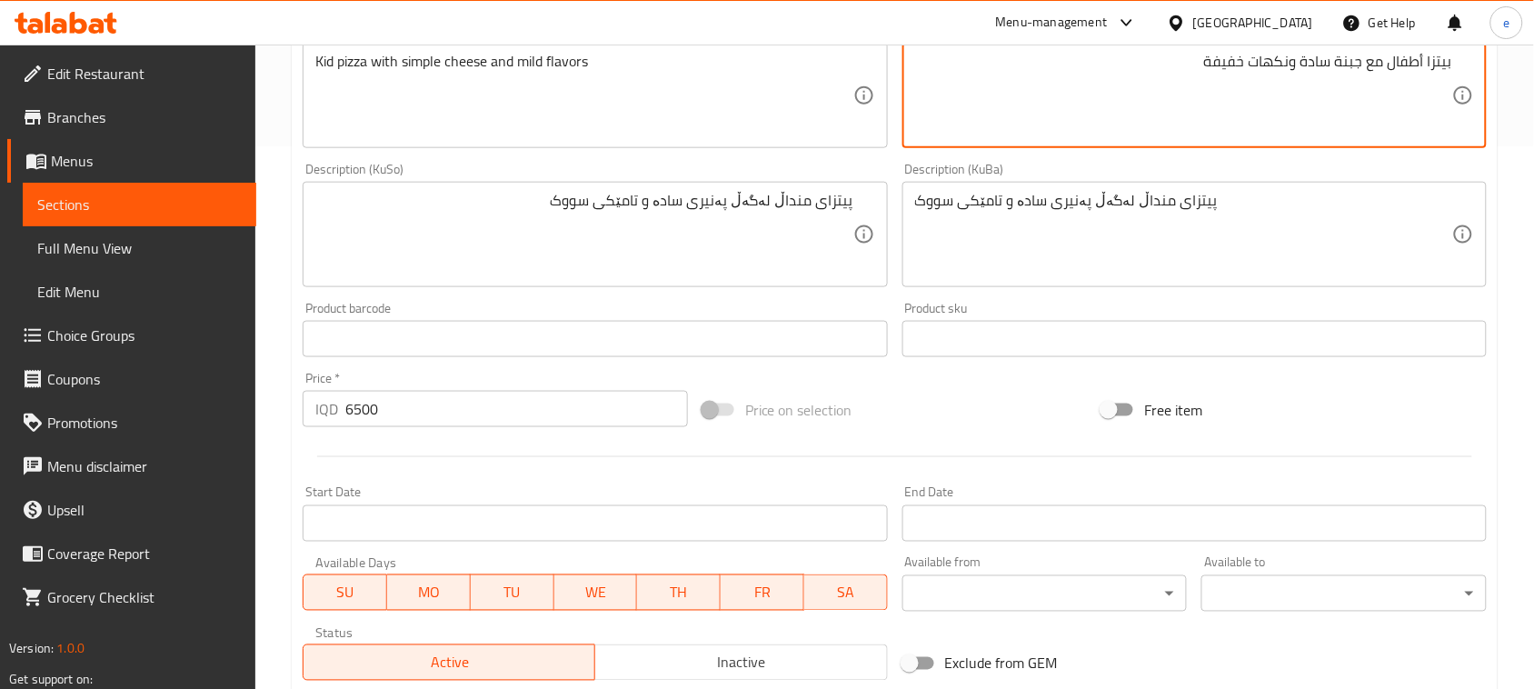
scroll to position [801, 0]
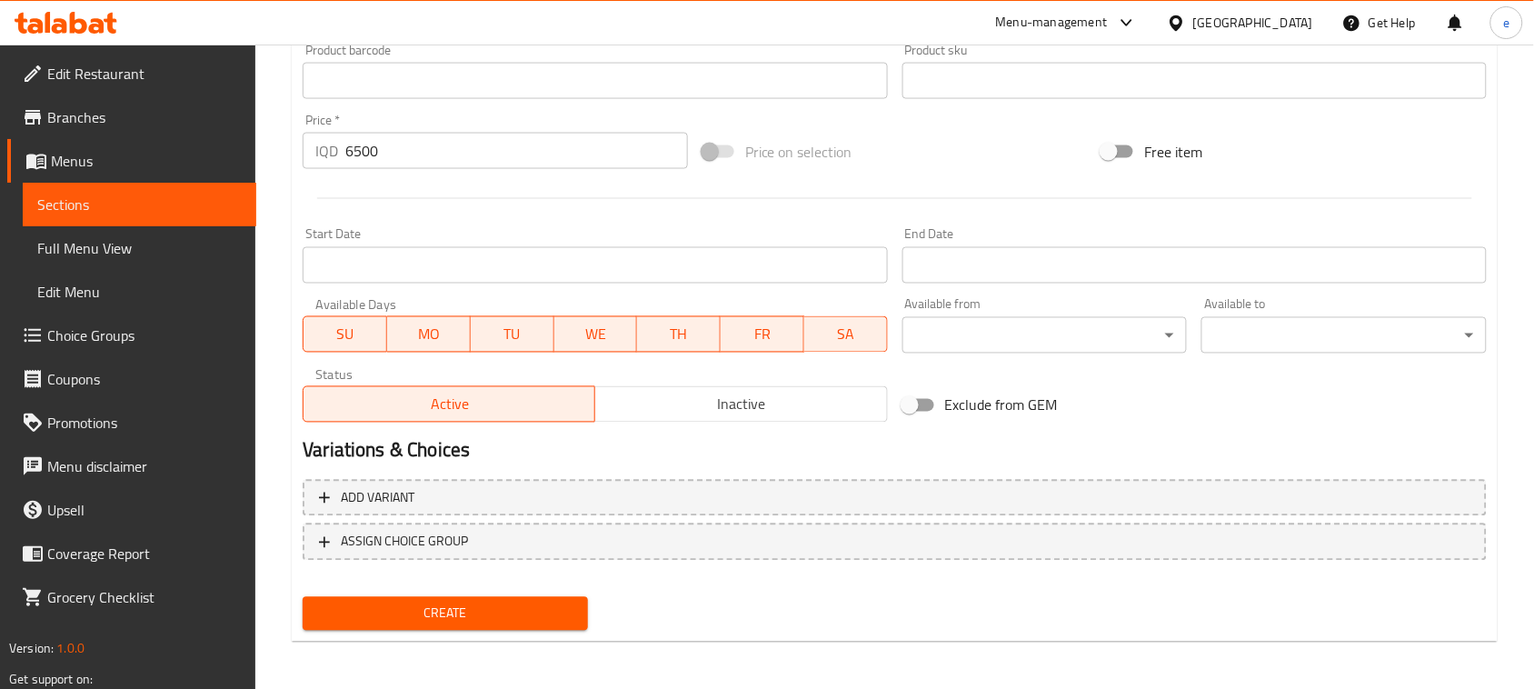
type textarea "بيتزا أطفال مع جبنة سادة ونكهات خفيفة"
click at [478, 615] on span "Create" at bounding box center [445, 613] width 256 height 23
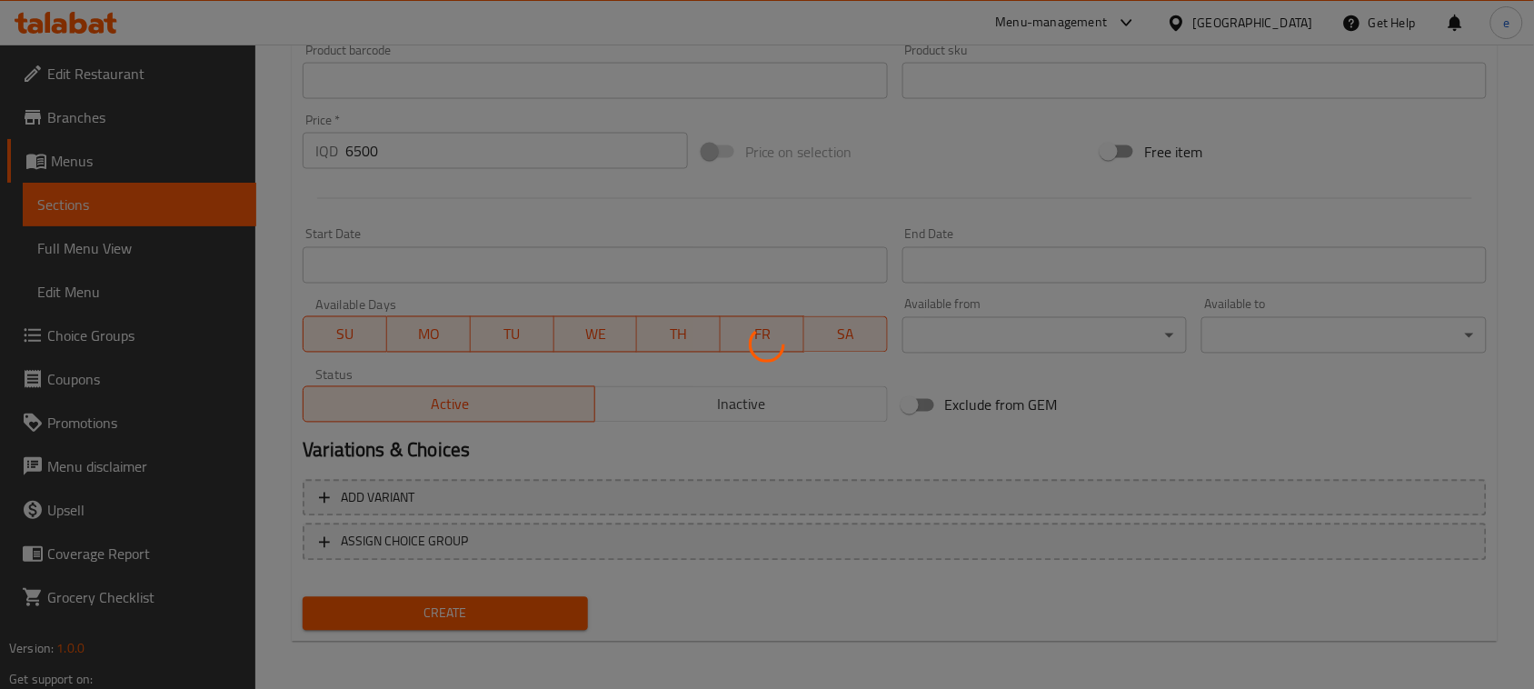
type input "0"
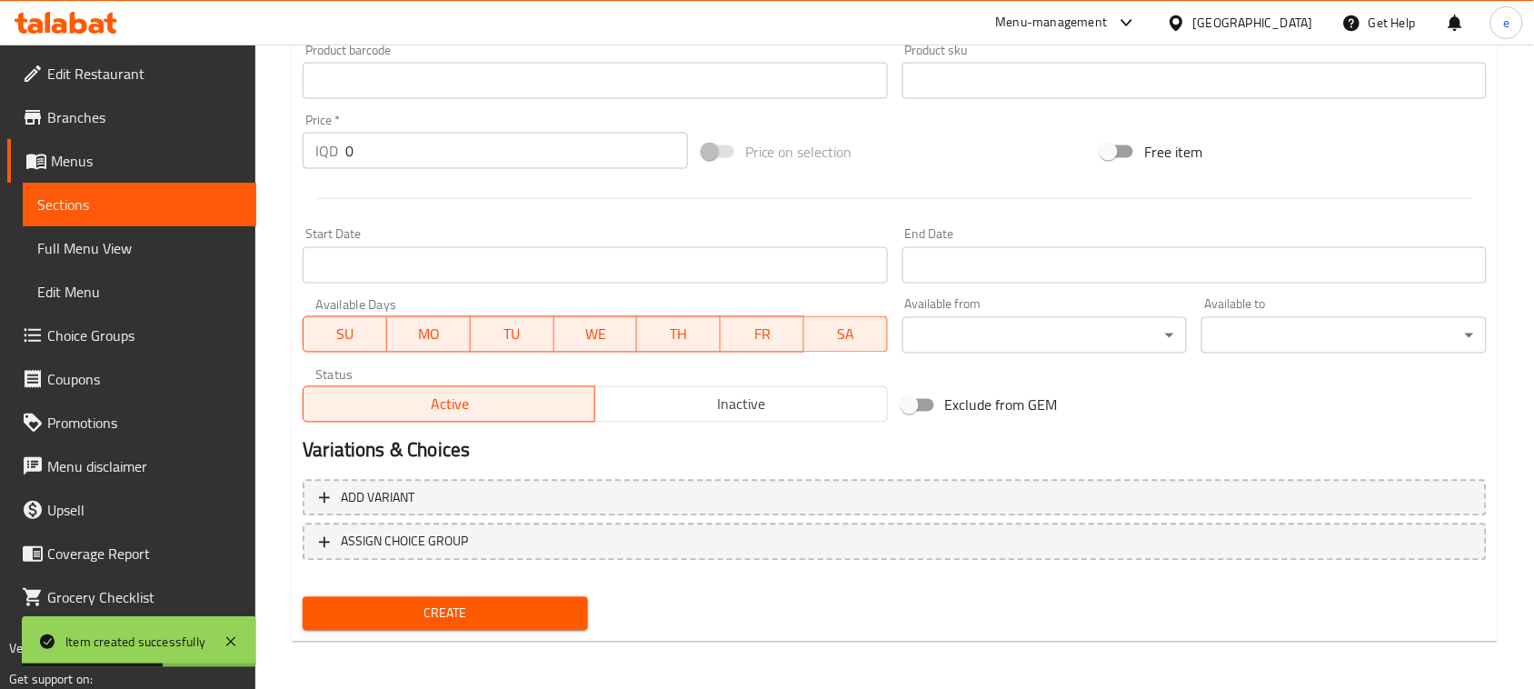
scroll to position [119, 0]
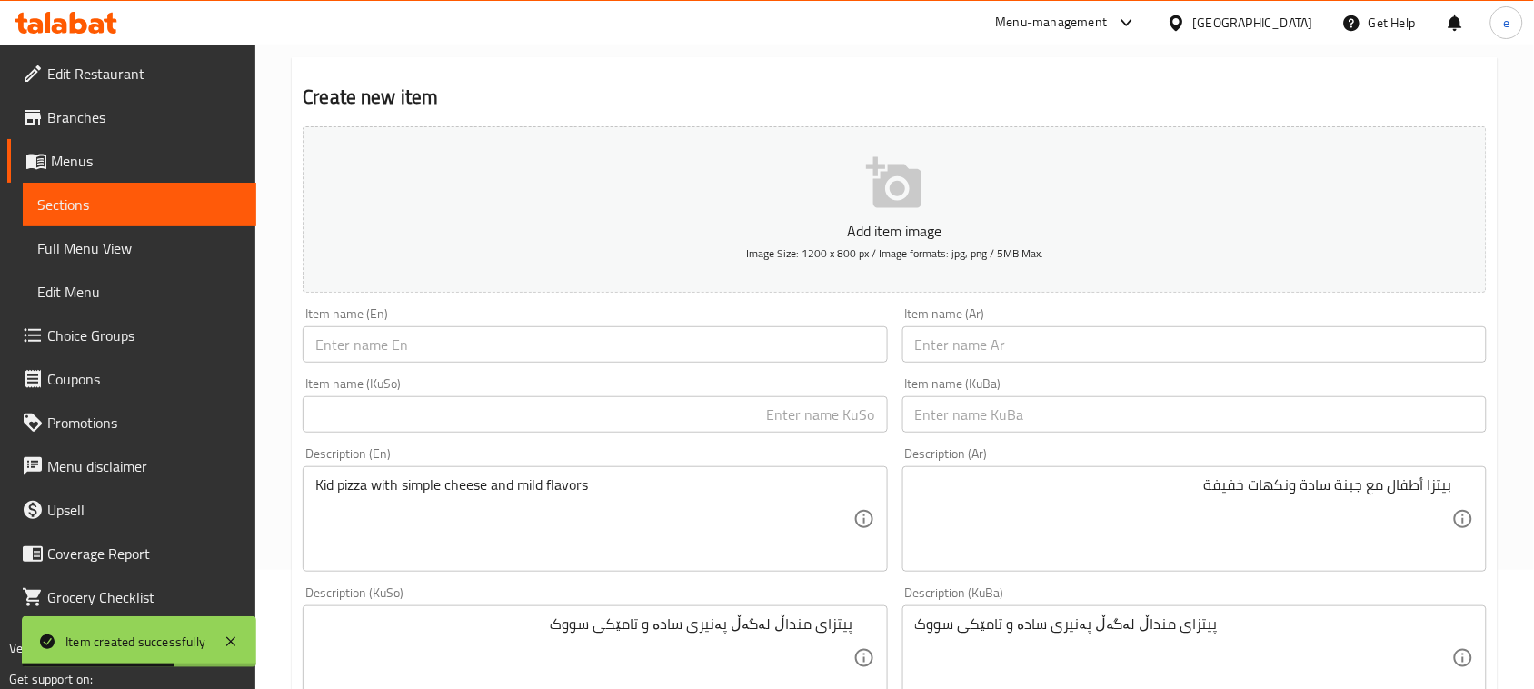
click at [1030, 354] on input "text" at bounding box center [1194, 344] width 584 height 36
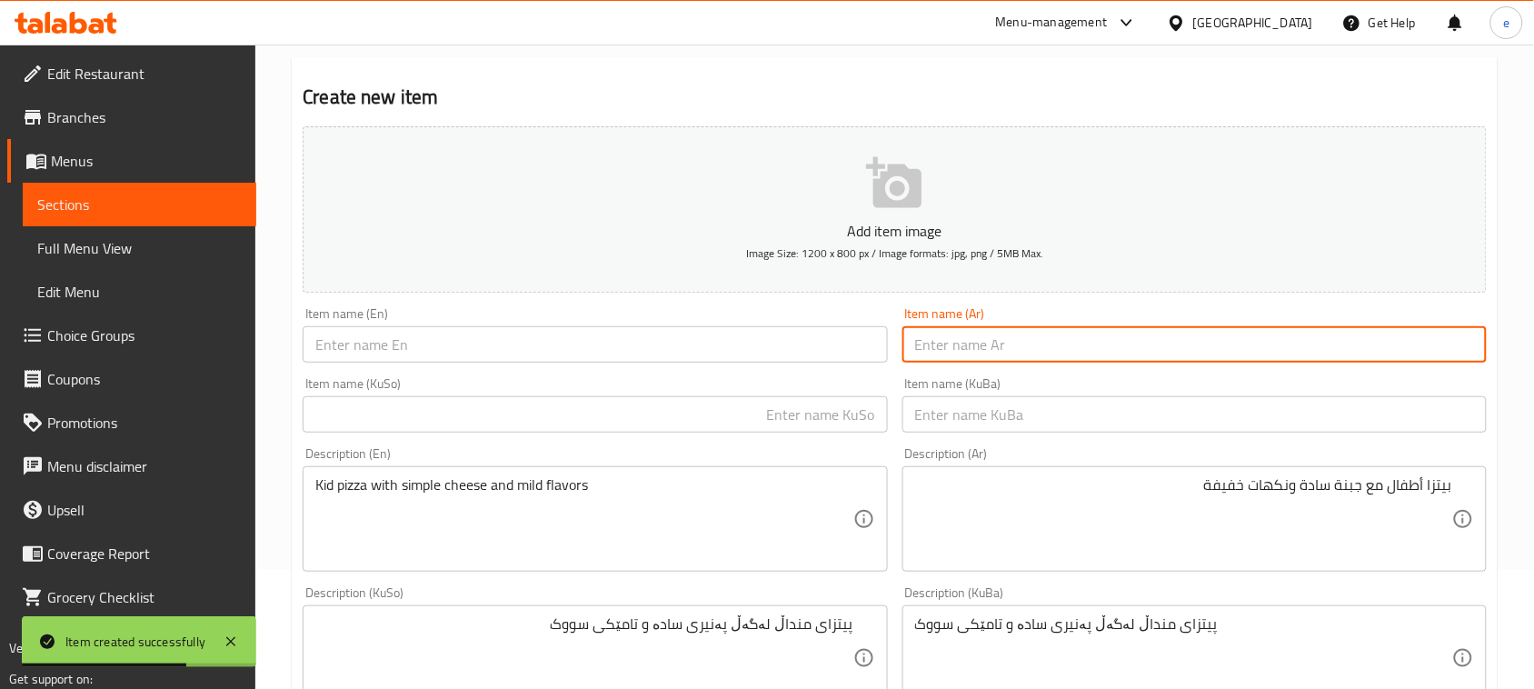
paste input "ميكس هوست بيتزا"
type input "ميكس هوست بيتزا"
click at [689, 343] on input "text" at bounding box center [595, 344] width 584 height 36
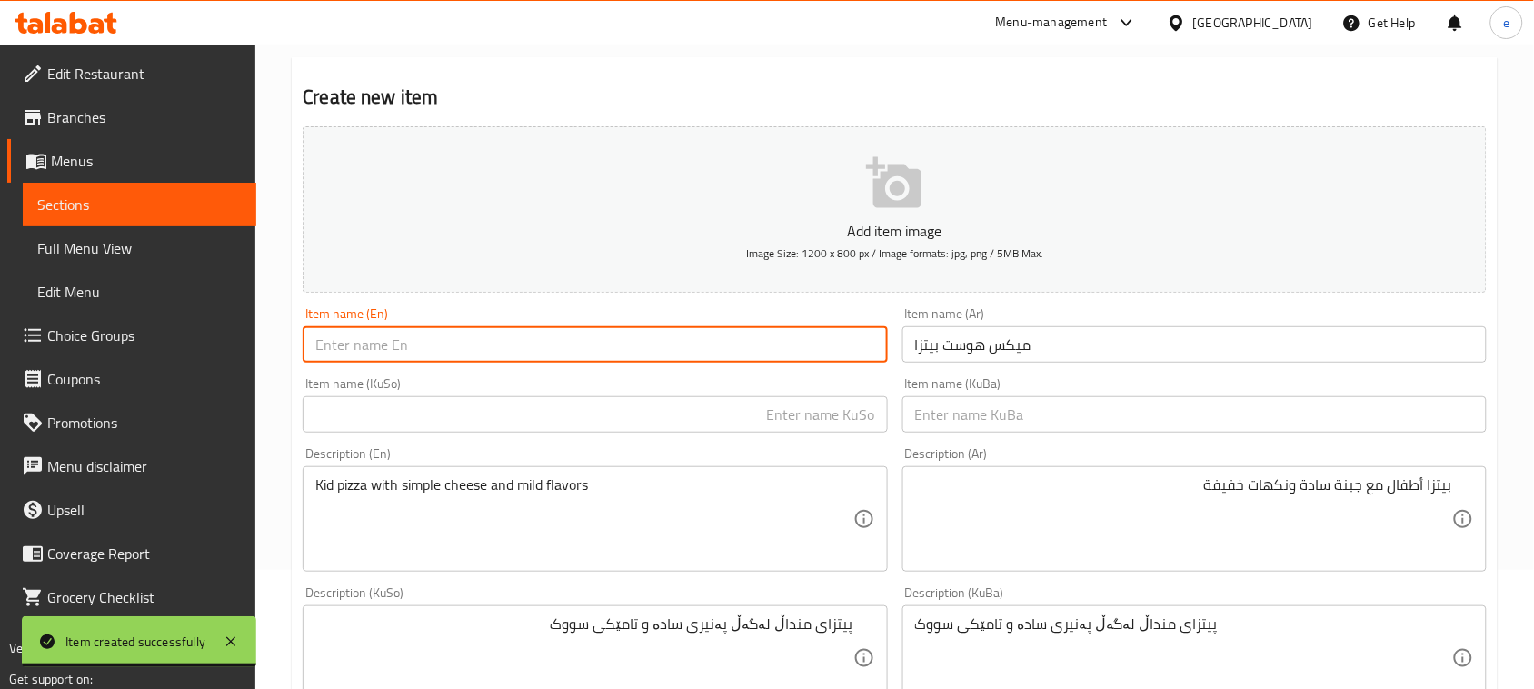
paste input "Mix Host Pizza"
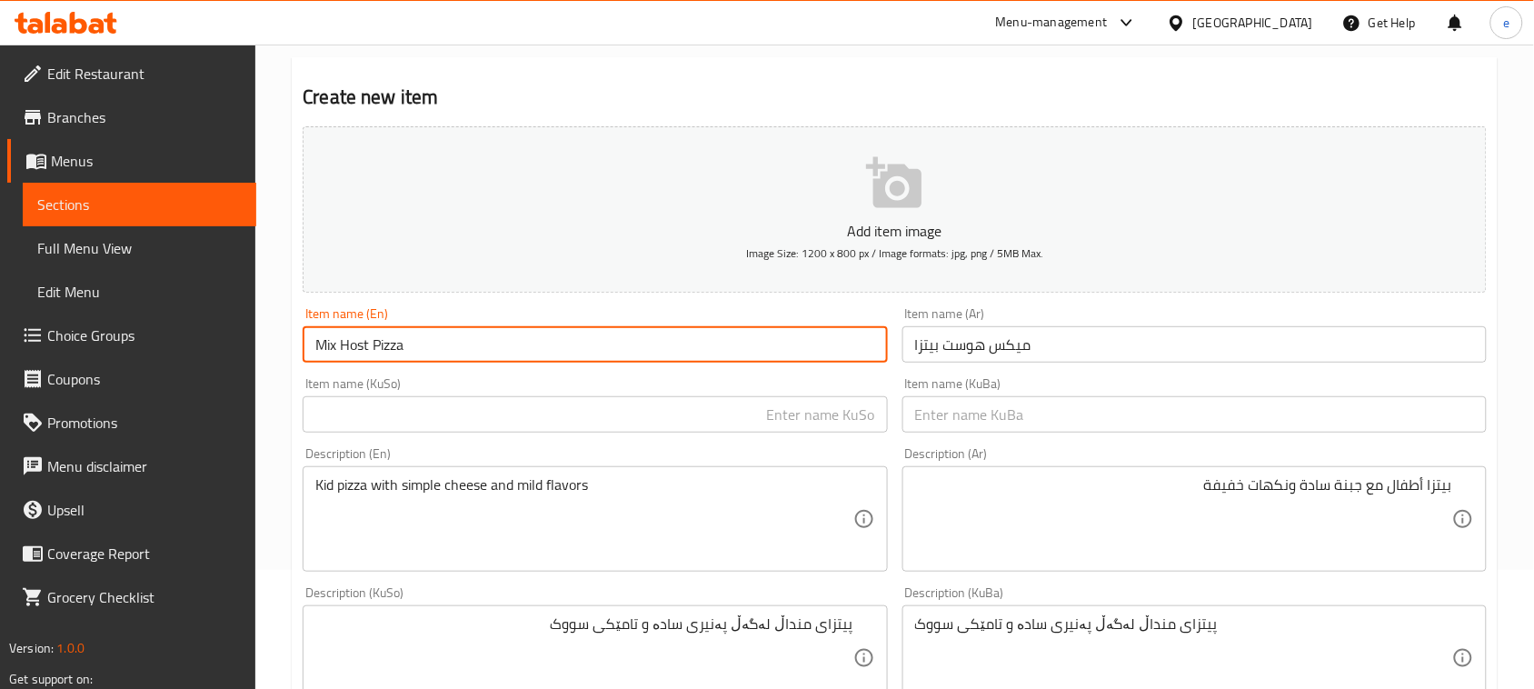
type input "Mix Host Pizza"
click at [771, 421] on input "text" at bounding box center [595, 414] width 584 height 36
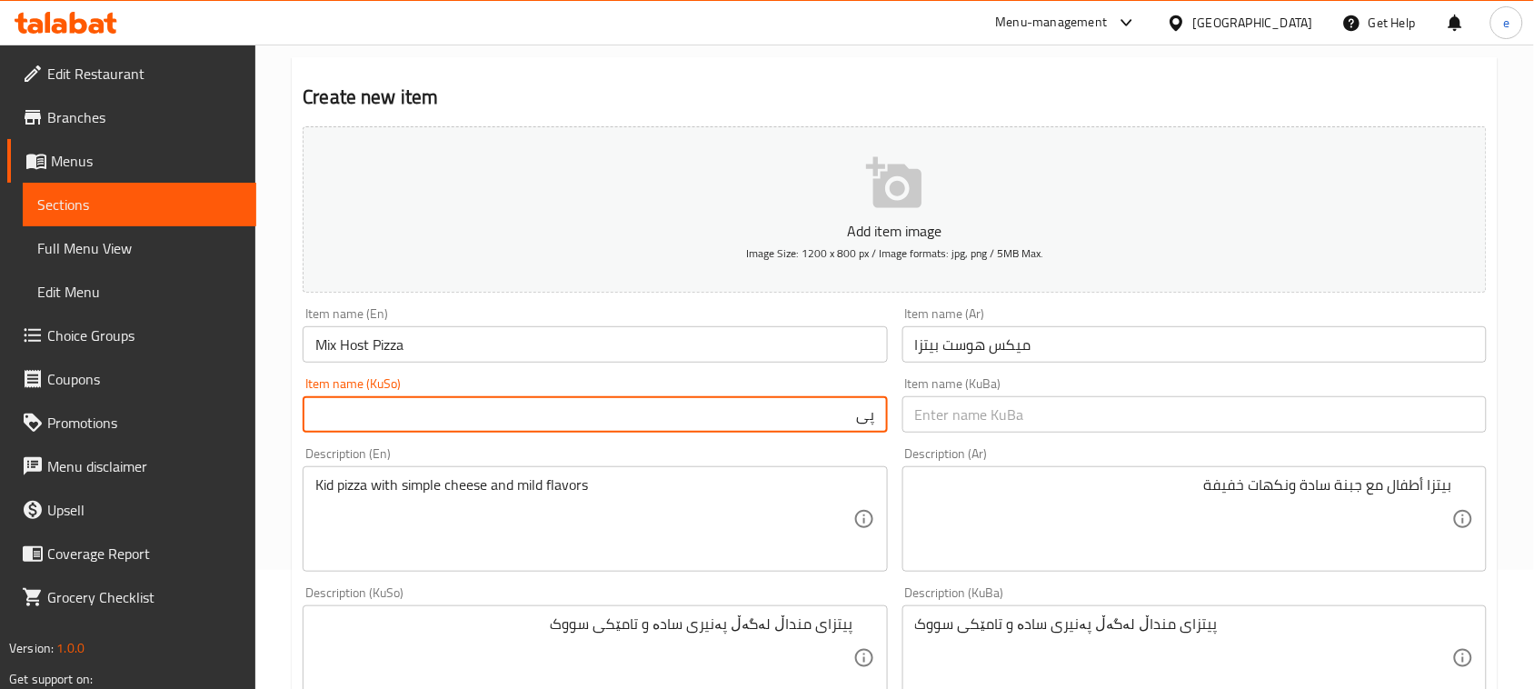
type input "پ"
click at [860, 409] on input "میکس هۆست پیتزا" at bounding box center [595, 414] width 584 height 36
type input "میکس هۆست پیتزا"
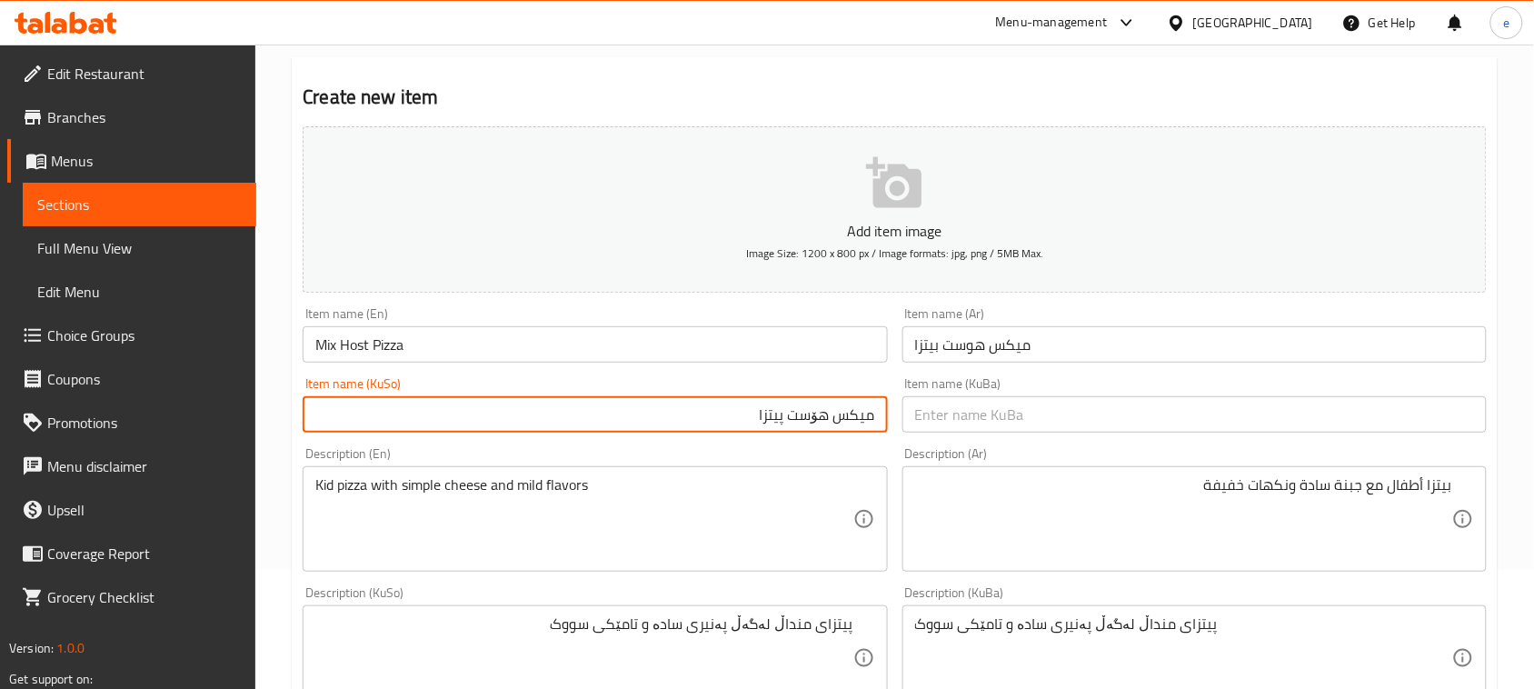
click at [965, 406] on input "text" at bounding box center [1194, 414] width 584 height 36
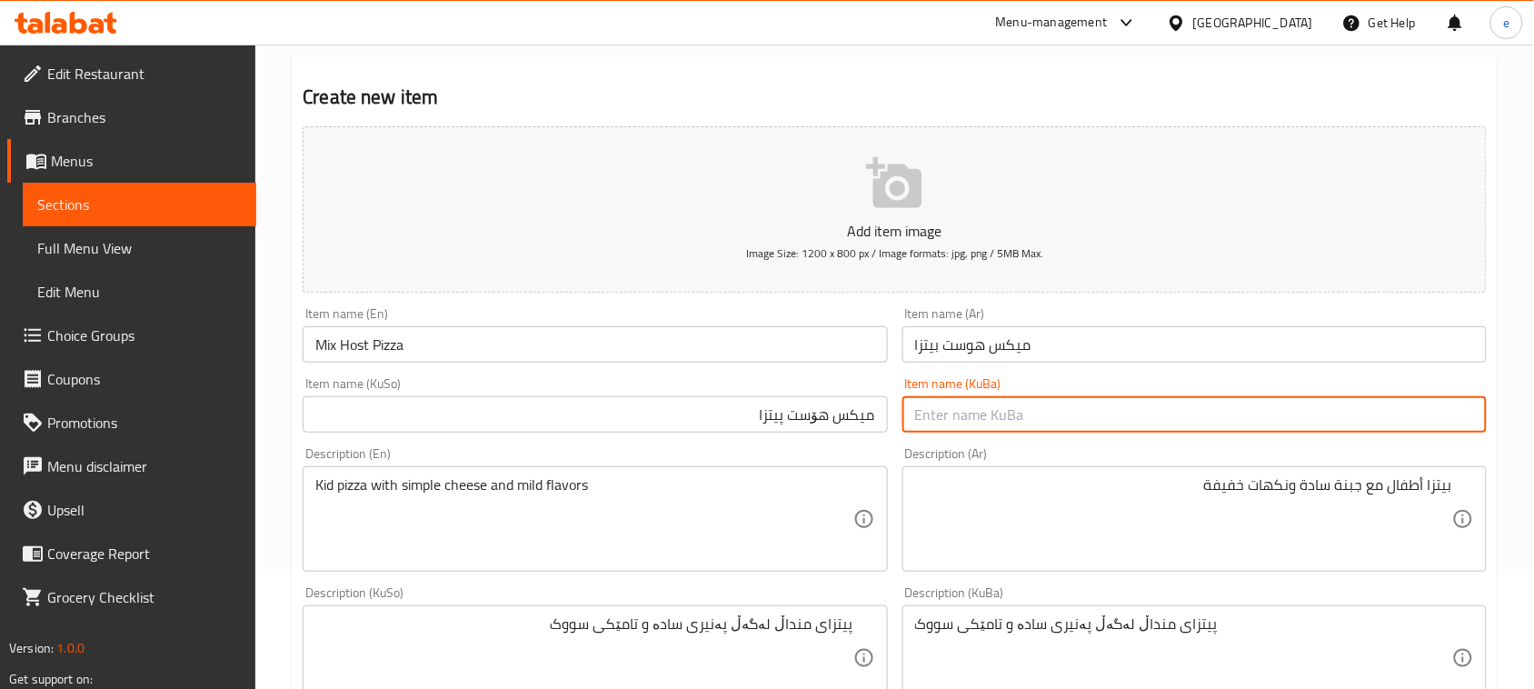
paste input "میکس هۆست پیتزا"
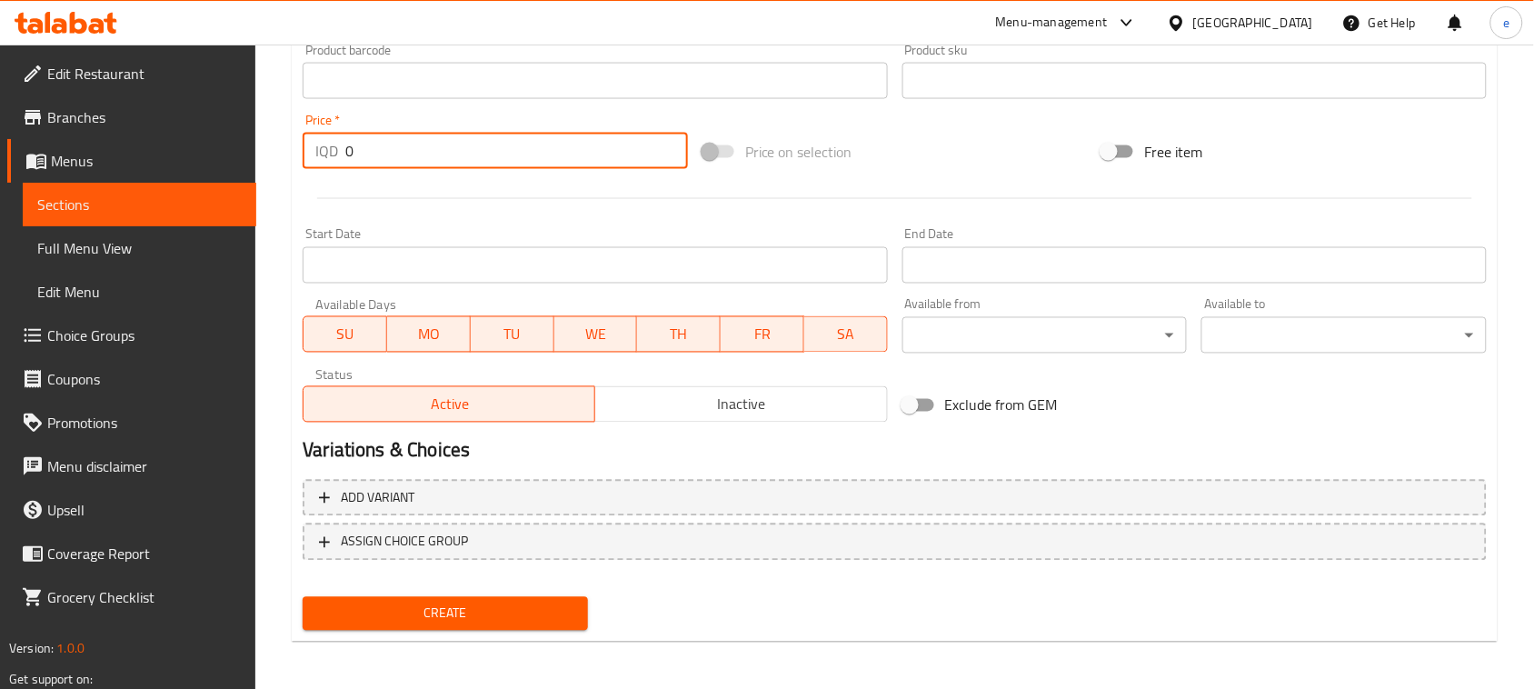
drag, startPoint x: 361, startPoint y: 143, endPoint x: 319, endPoint y: 151, distance: 42.6
click at [319, 151] on div "IQD 0 Price *" at bounding box center [495, 151] width 385 height 36
paste input "1000"
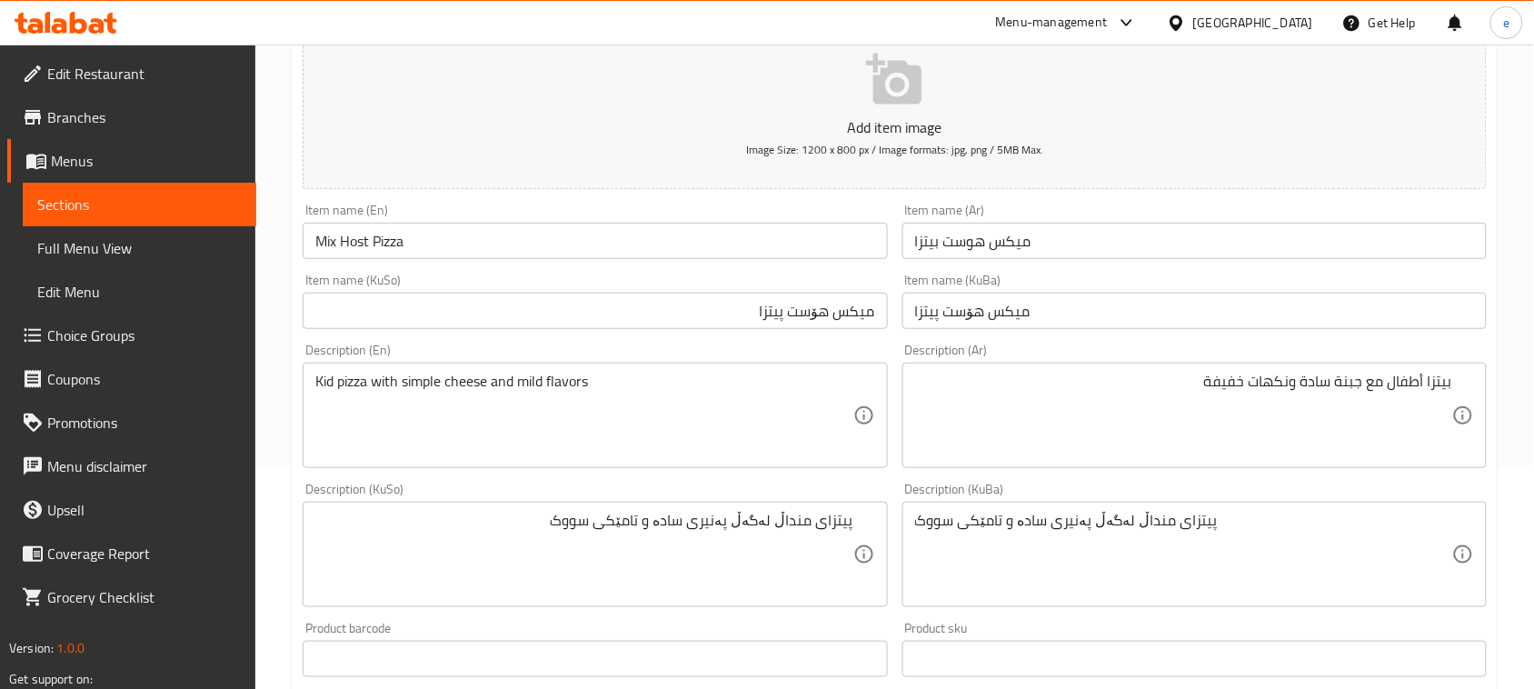
scroll to position [346, 0]
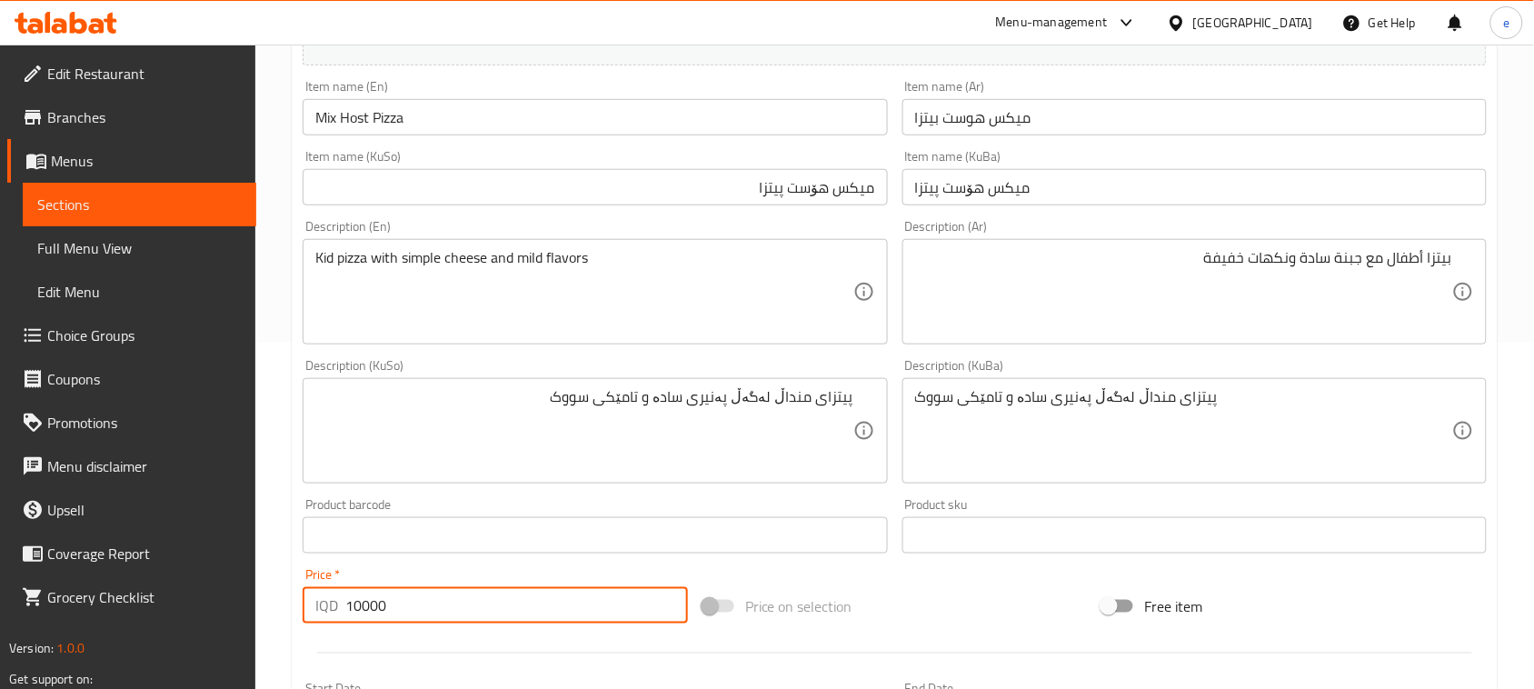
click at [1048, 321] on textarea "بيتزا أطفال مع جبنة سادة ونكهات خفيفة" at bounding box center [1183, 292] width 537 height 86
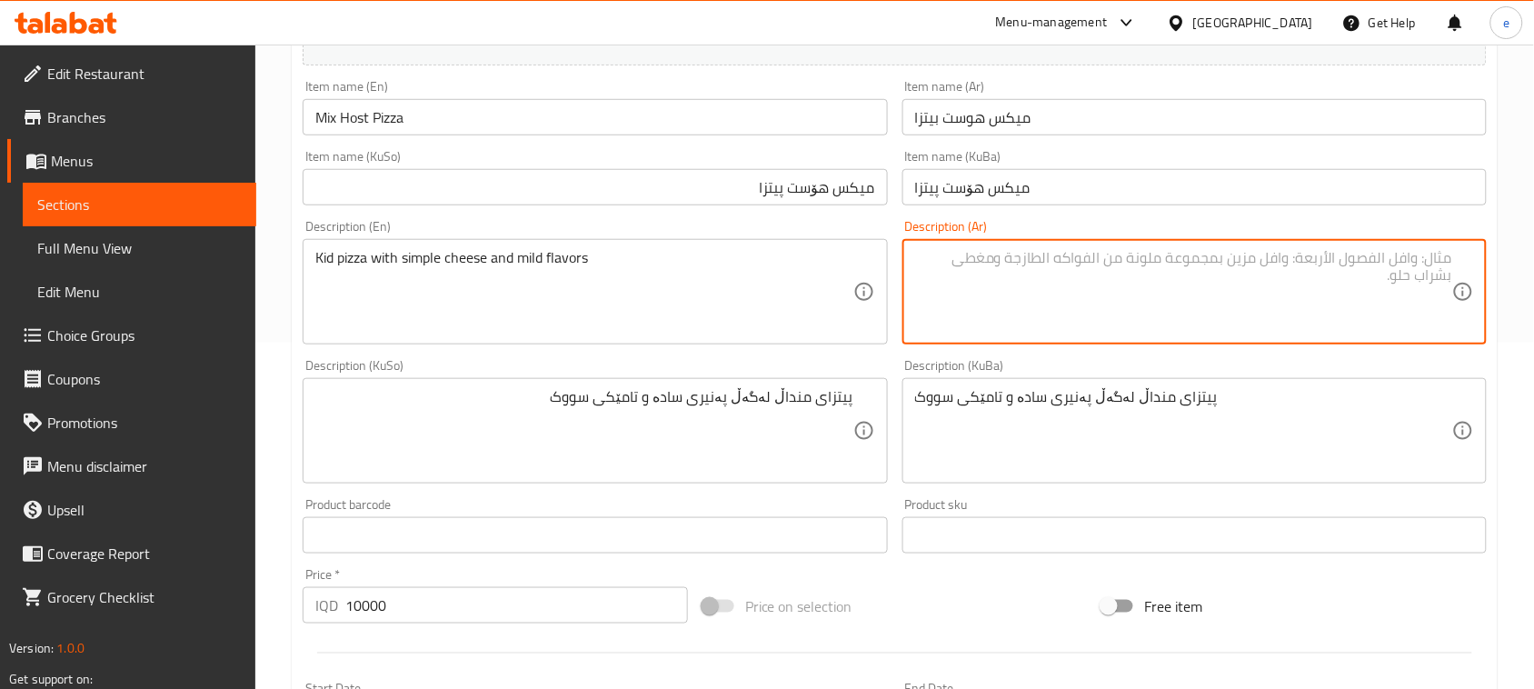
paste textarea "خليط من لحوم، جبن وخضروات"
click at [500, 264] on textarea "Kid pizza with simple cheese and mild flavors" at bounding box center [583, 292] width 537 height 86
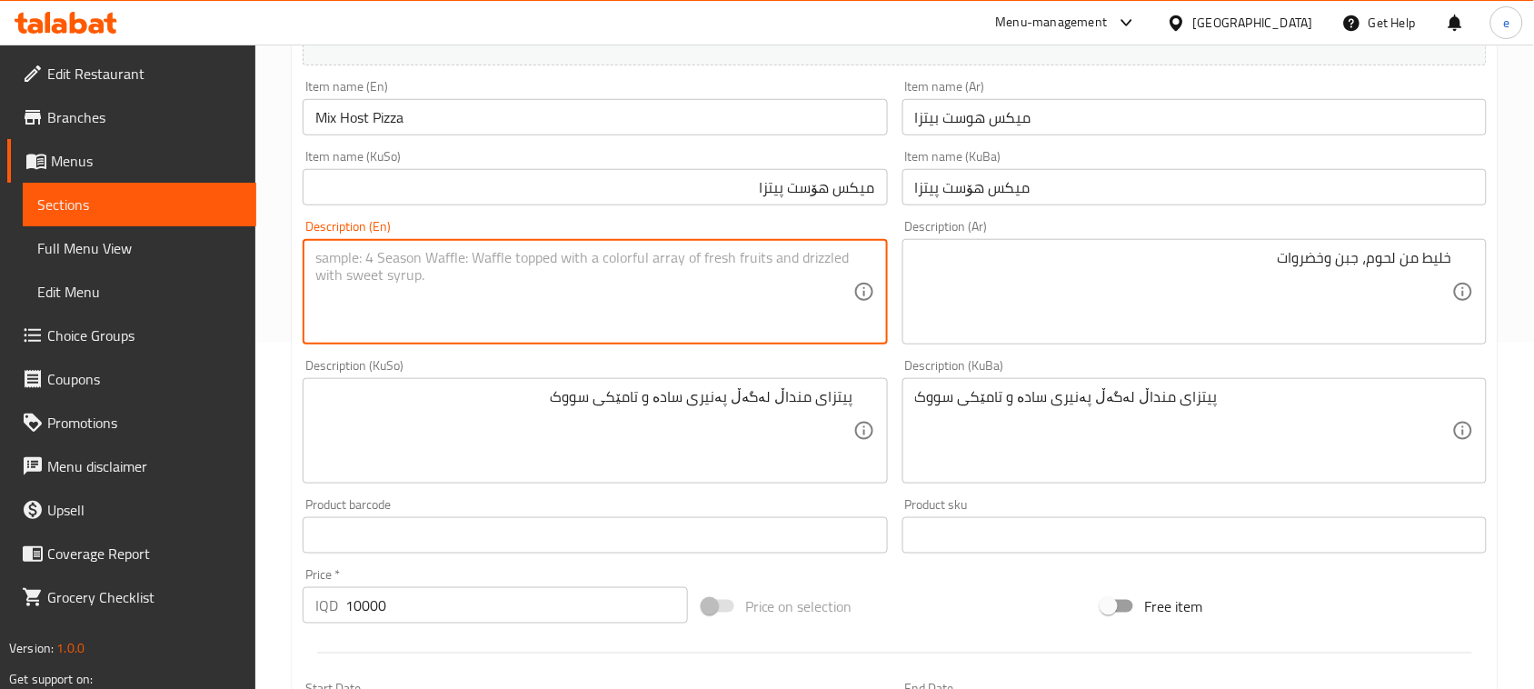
paste textarea "Combination of meats, cheese and vegetable"
click at [765, 416] on textarea "پیتزای منداڵ لەگەڵ پەنیری سادە و تامێکی سووک" at bounding box center [583, 431] width 537 height 86
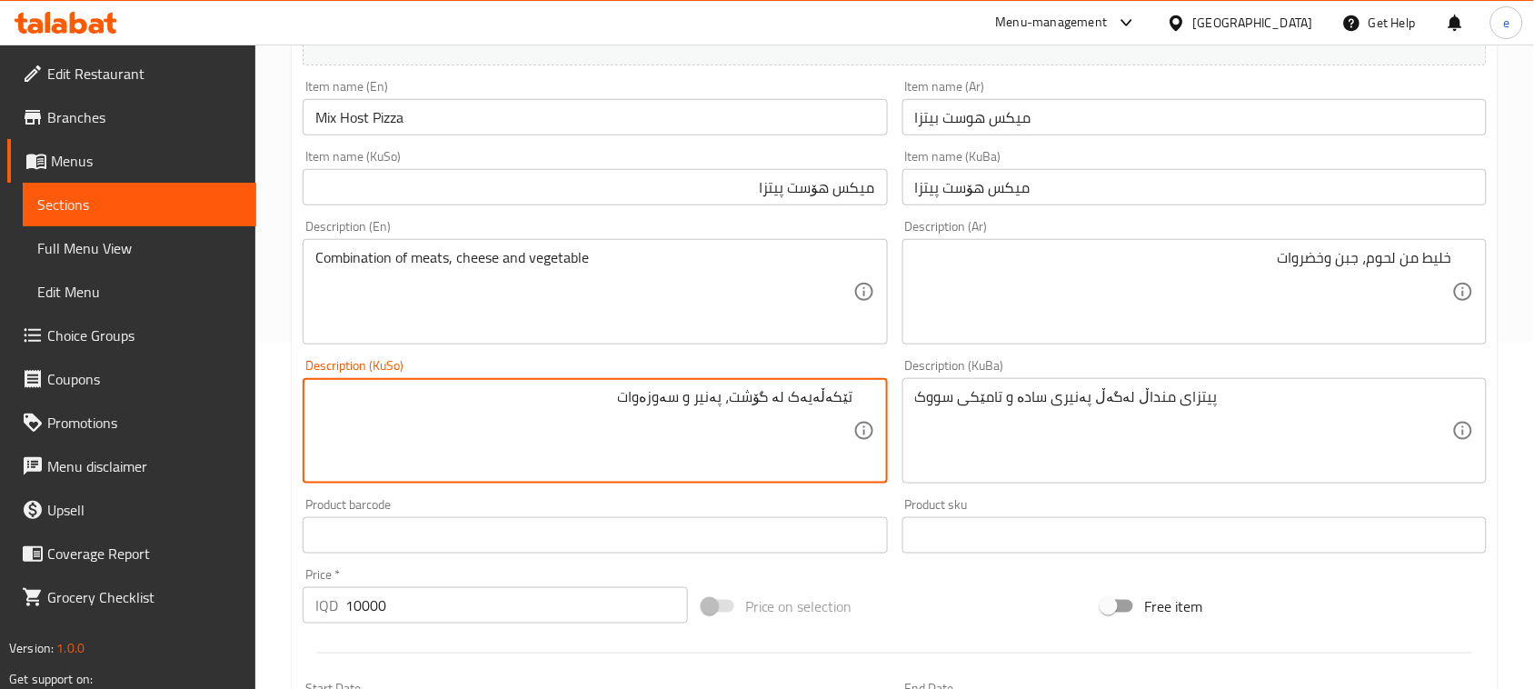
click at [793, 427] on textarea "تێکەڵەیەک لە گۆشت، پەنیر و سەوزەوات" at bounding box center [583, 431] width 537 height 86
click at [932, 427] on textarea "پیتزای منداڵ لەگەڵ پەنیری سادە و تامێکی سووک" at bounding box center [1183, 431] width 537 height 86
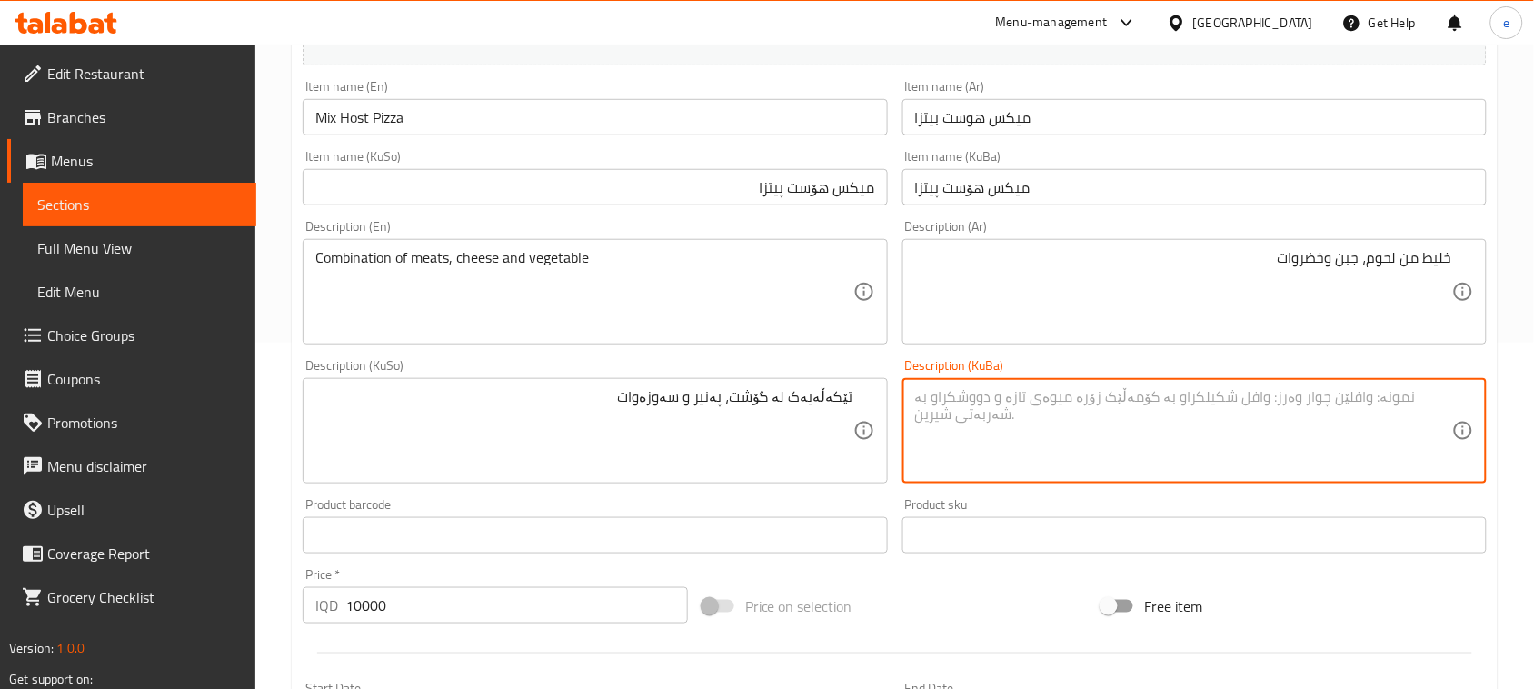
paste textarea "تێکەڵەیەک لە گۆشت، پەنیر و سەوزەوات"
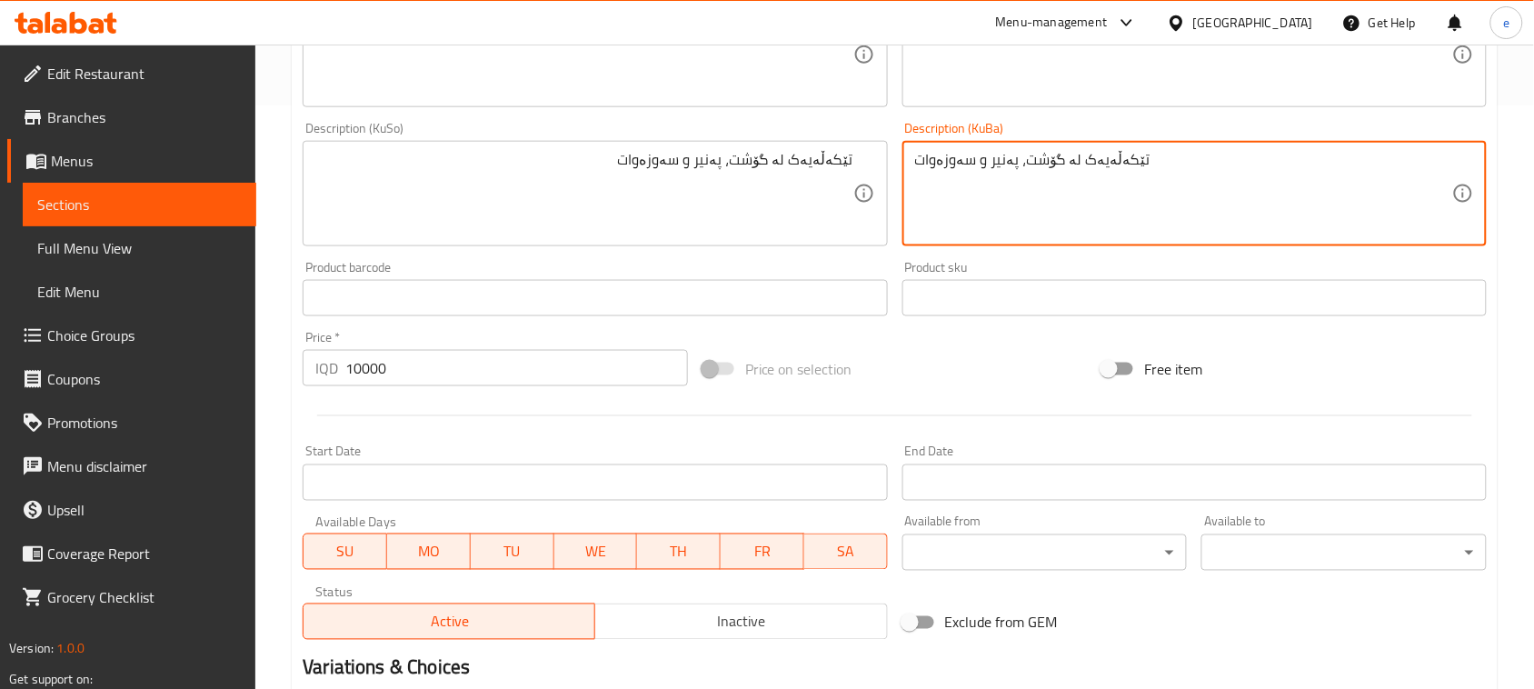
scroll to position [801, 0]
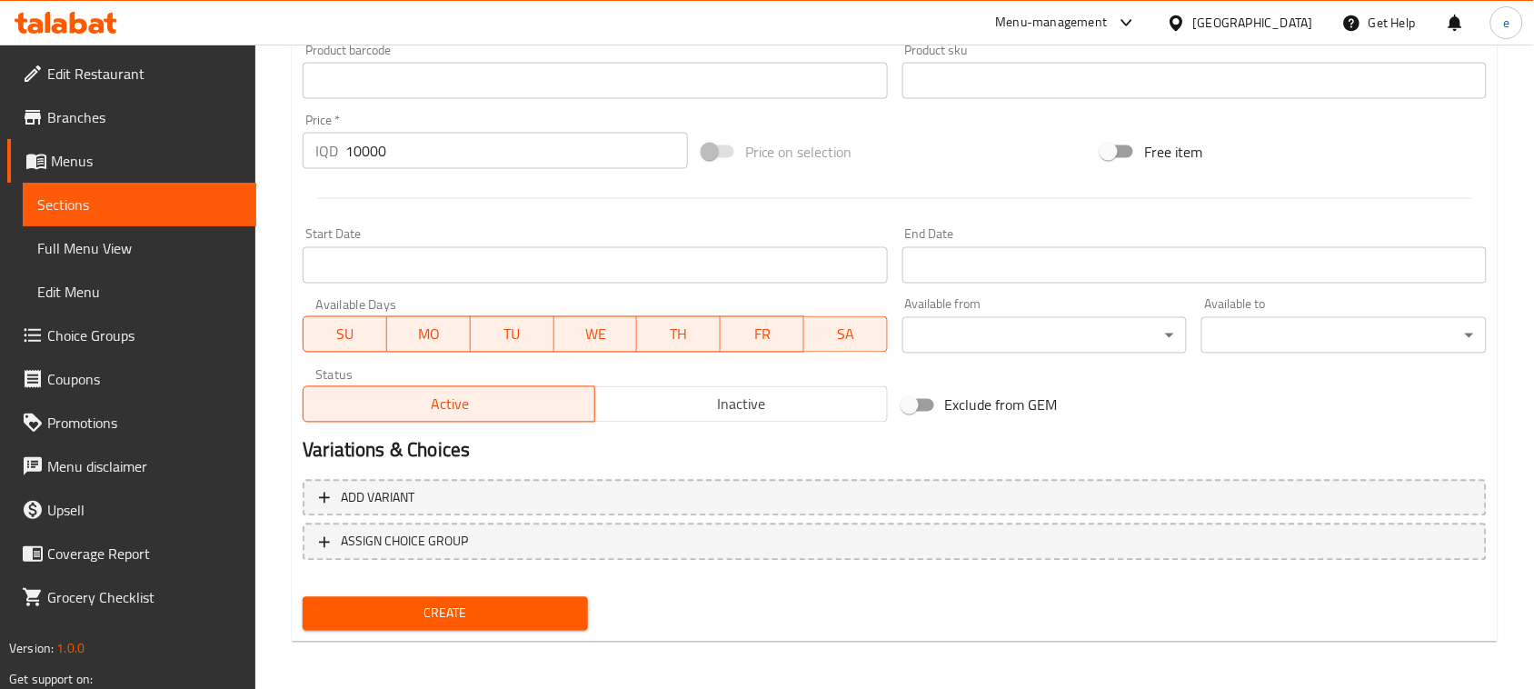
click at [471, 612] on span "Create" at bounding box center [445, 613] width 256 height 23
click at [142, 207] on span "Sections" at bounding box center [139, 205] width 204 height 22
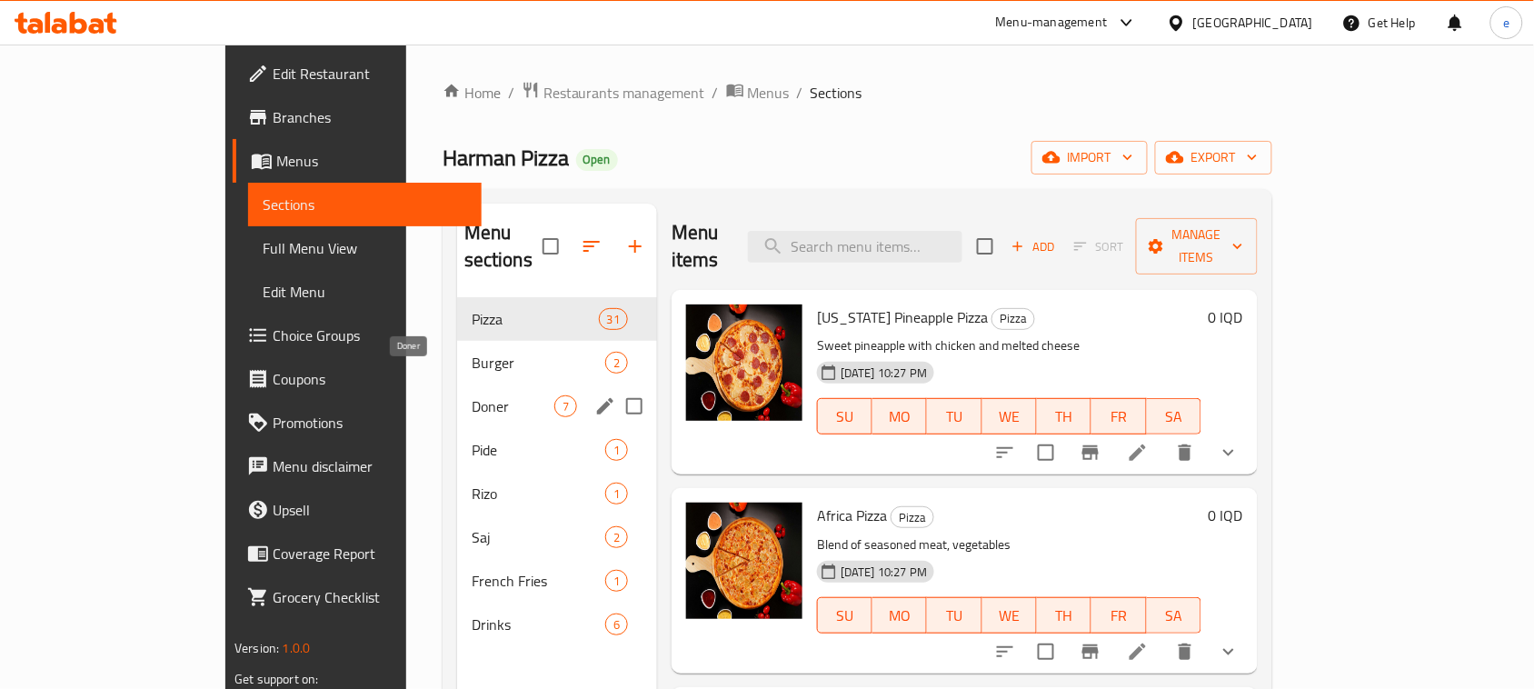
click at [472, 395] on span "Doner" at bounding box center [513, 406] width 83 height 22
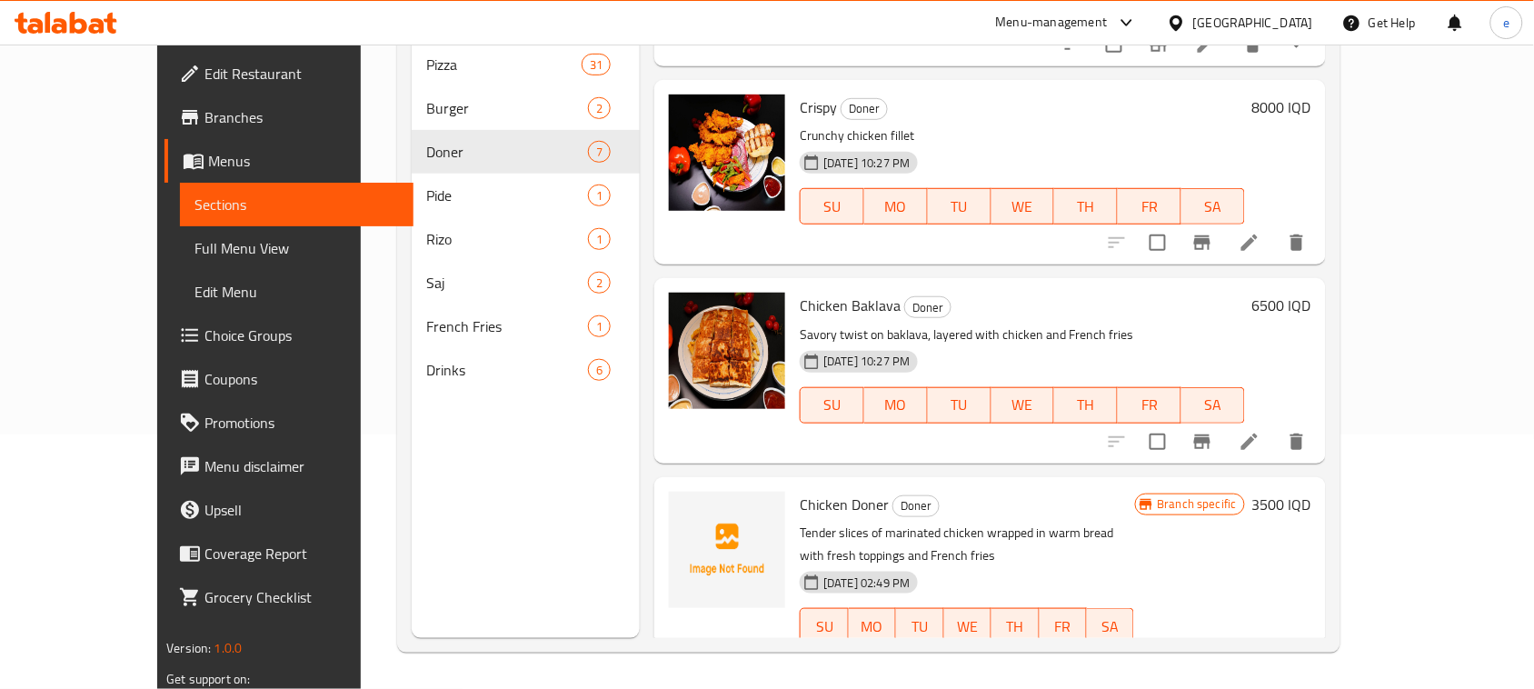
scroll to position [28, 0]
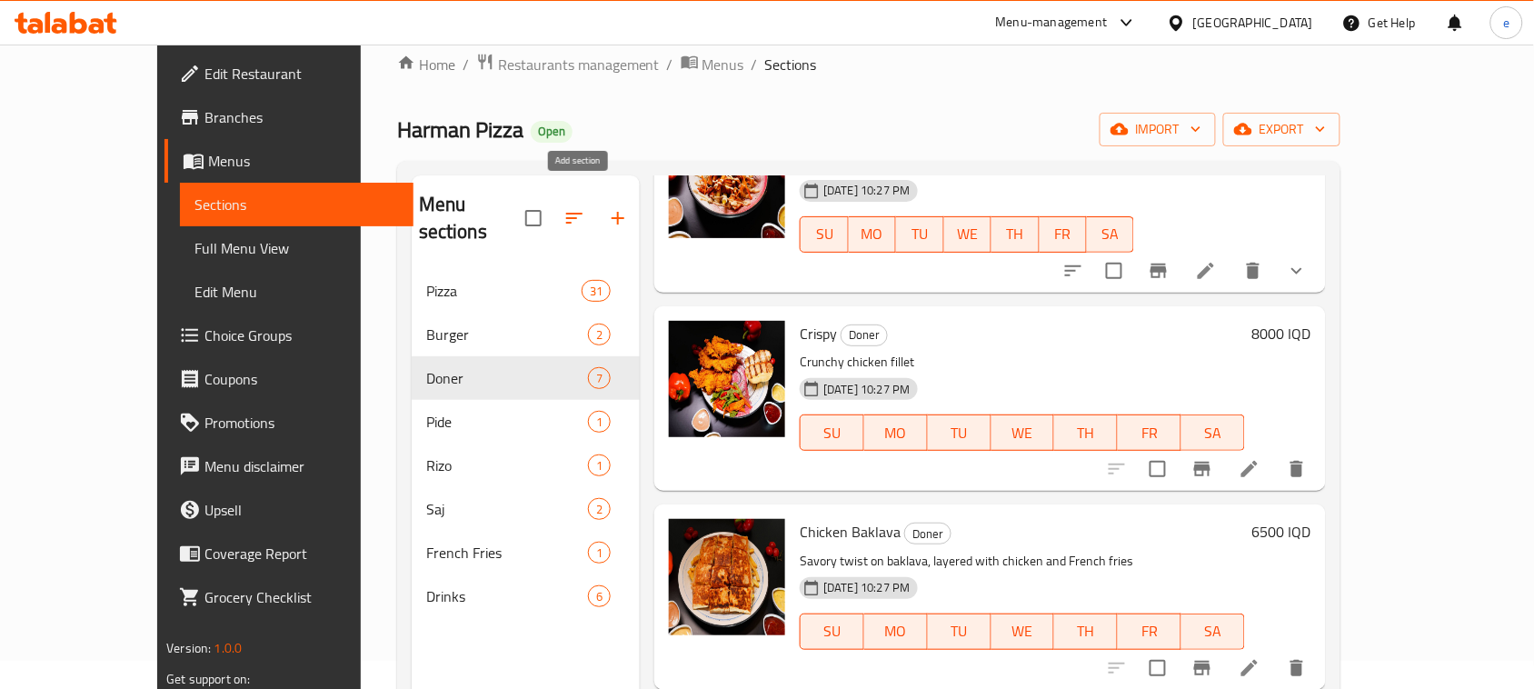
click at [607, 207] on icon "button" at bounding box center [618, 218] width 22 height 22
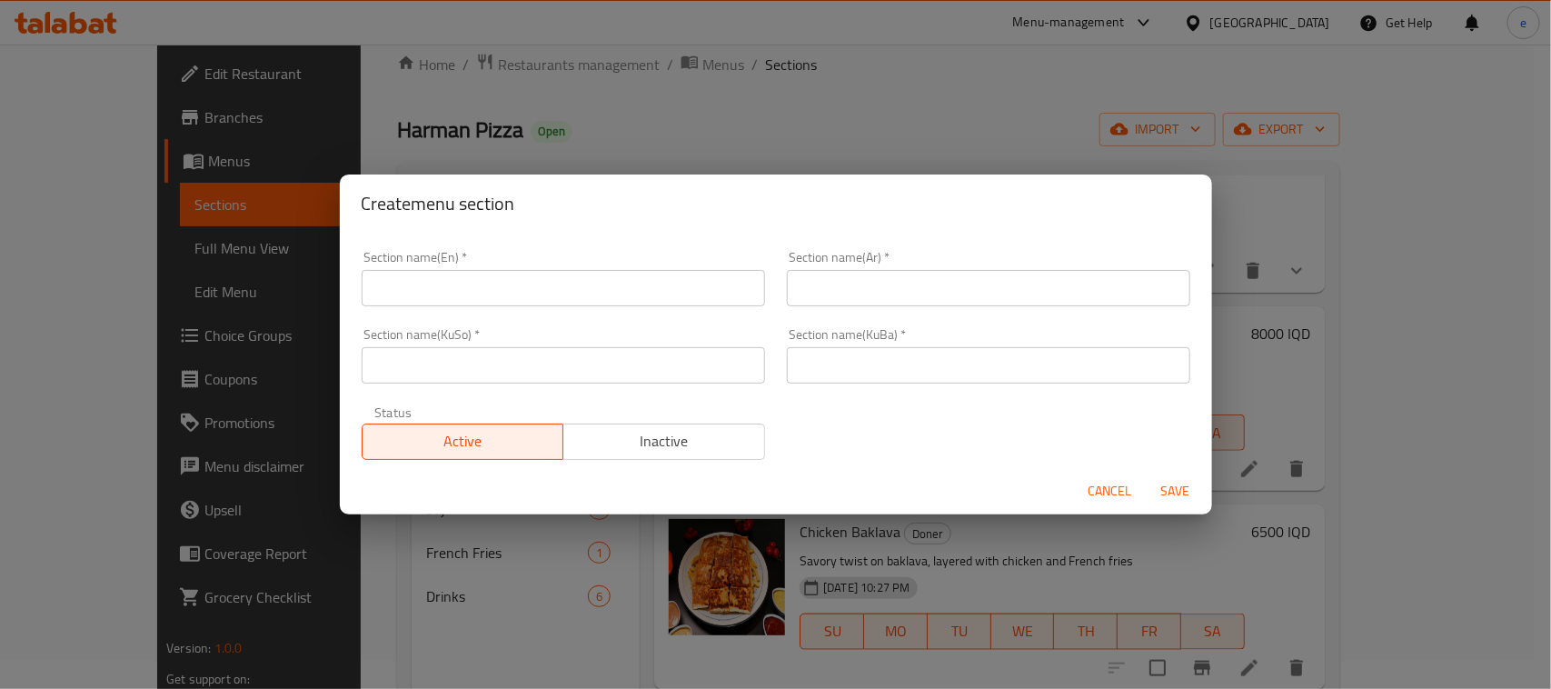
click at [478, 357] on input "text" at bounding box center [563, 365] width 403 height 36
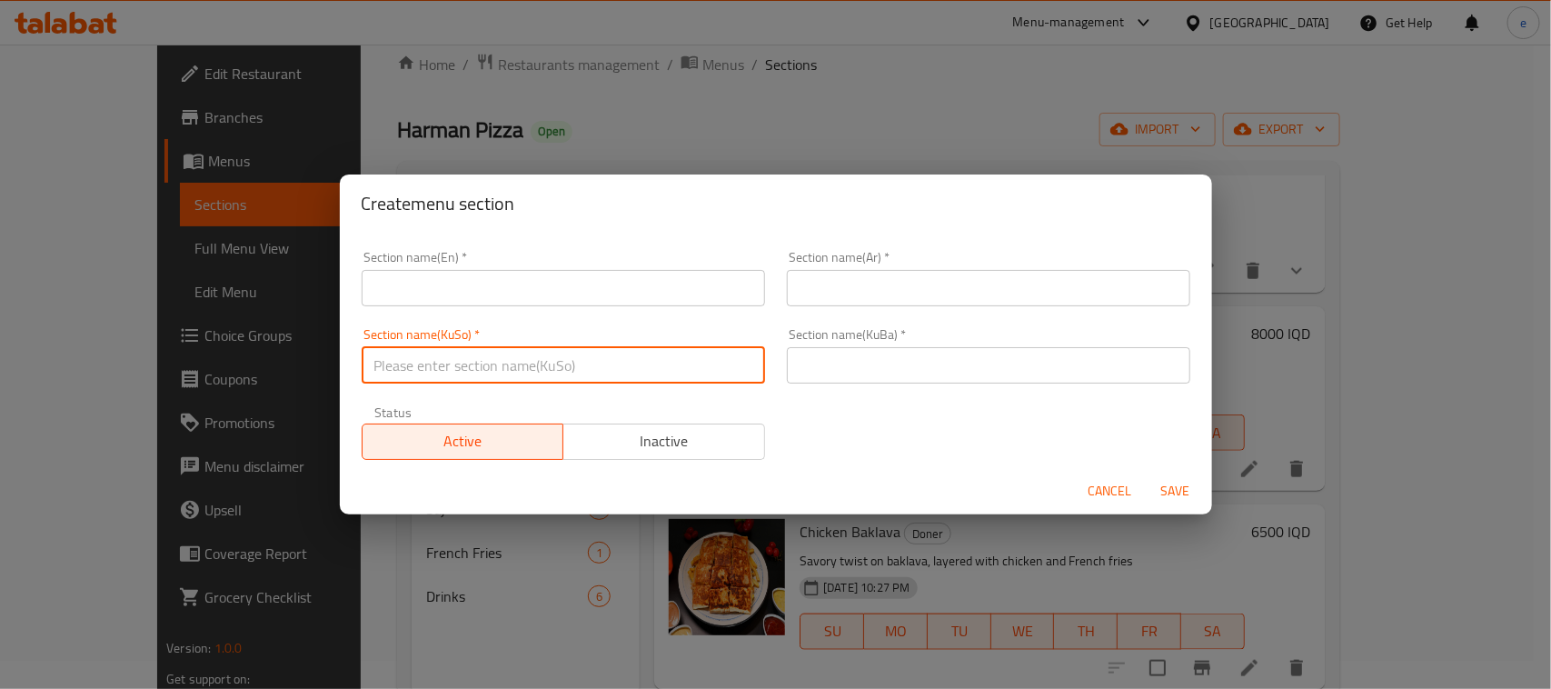
paste input "رۆلز"
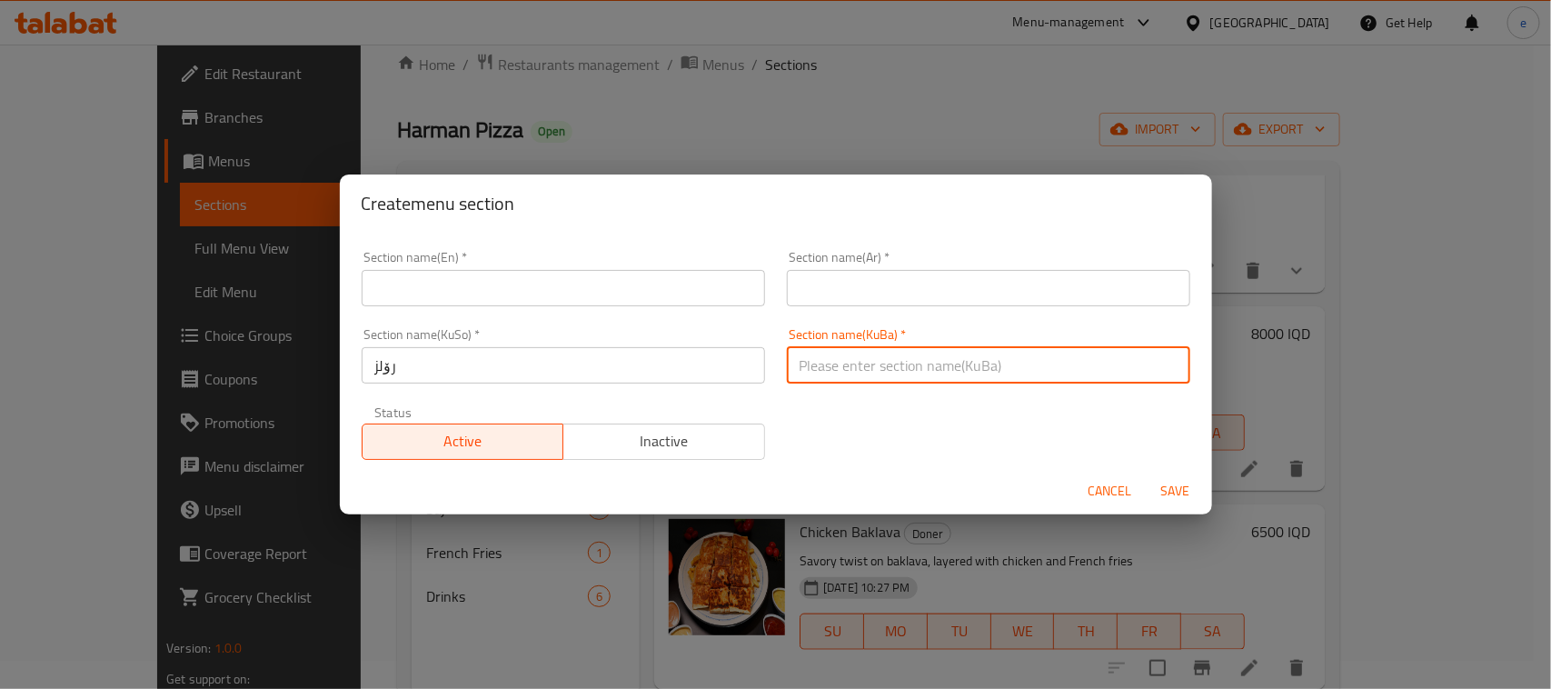
click at [809, 354] on input "text" at bounding box center [988, 365] width 403 height 36
paste input "رۆلز"
click at [551, 288] on input "text" at bounding box center [563, 288] width 403 height 36
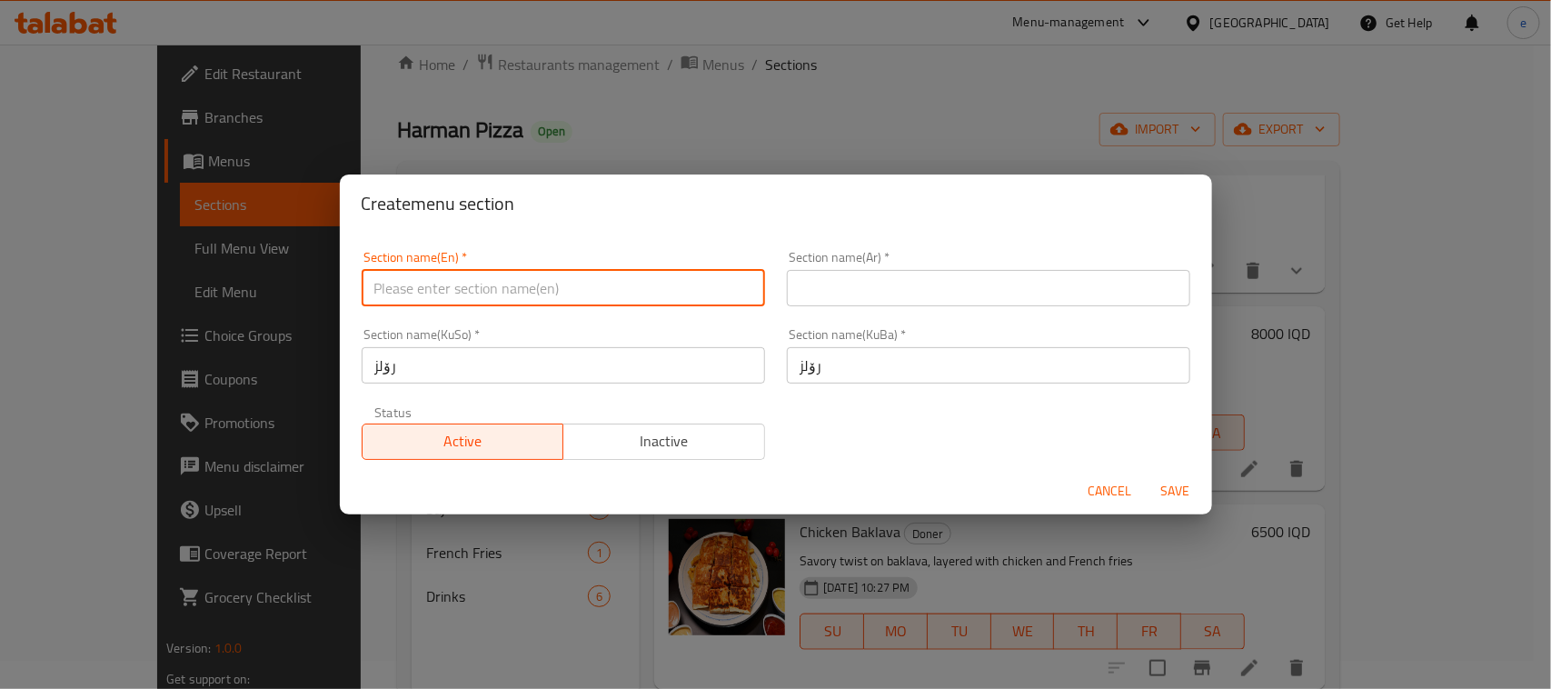
paste input "Rolls"
click at [869, 311] on div "Section name(Ar)   * Section name(Ar) *" at bounding box center [988, 278] width 425 height 77
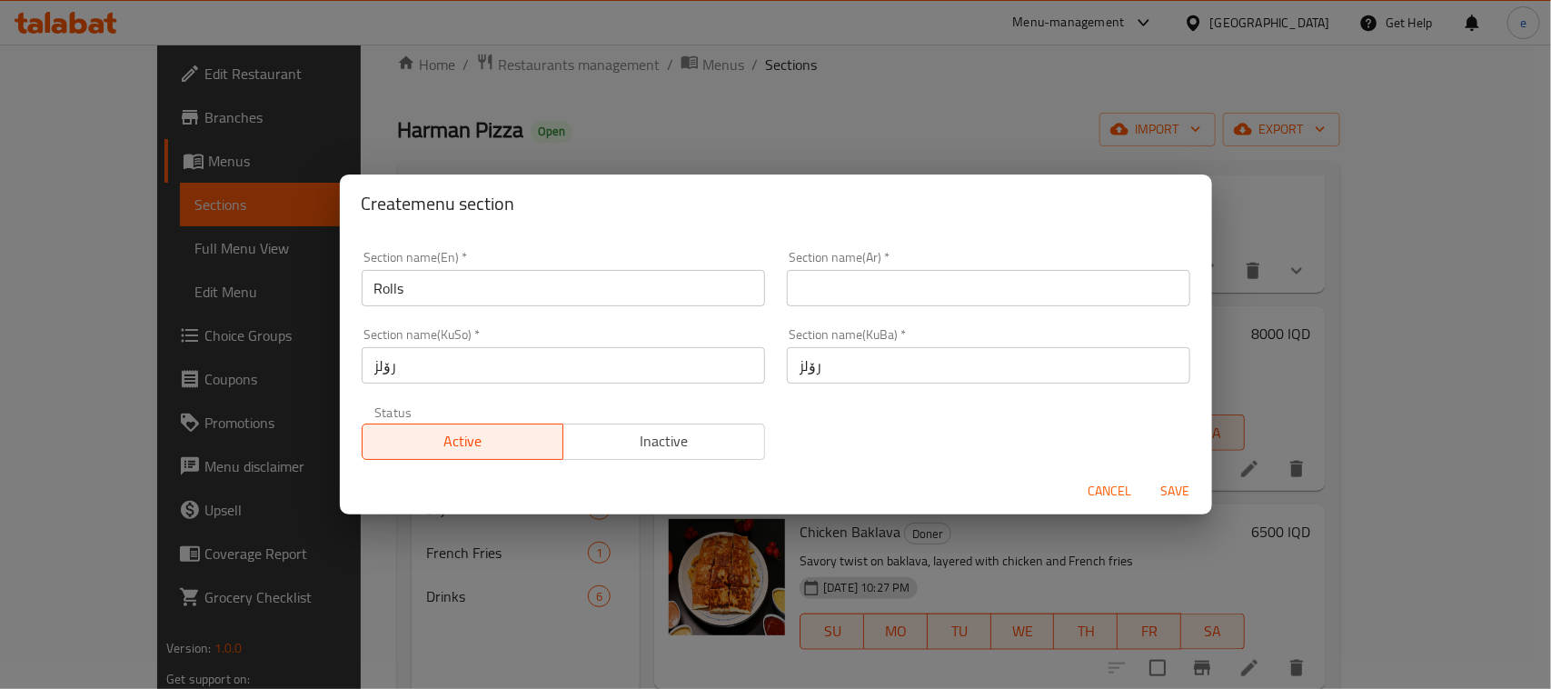
click at [868, 301] on input "text" at bounding box center [988, 288] width 403 height 36
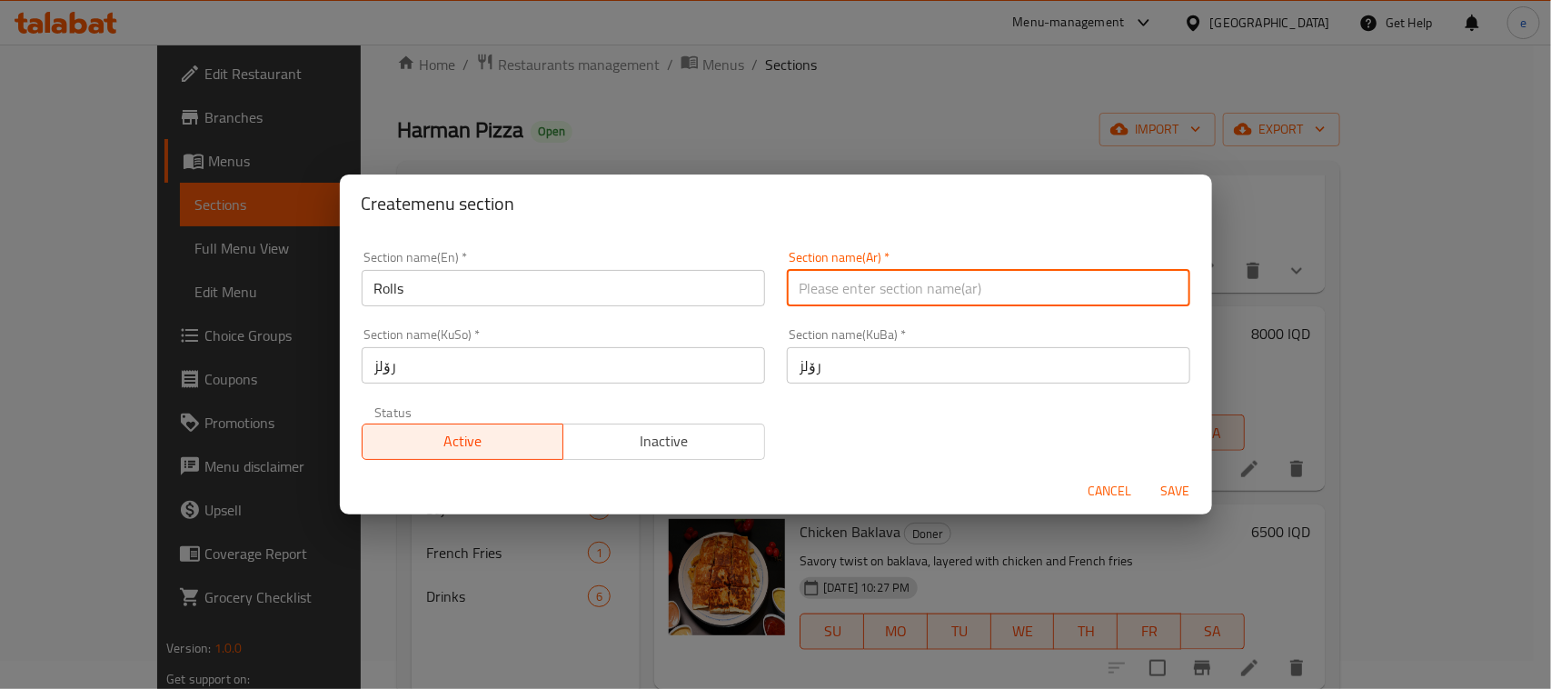
paste input "رولز"
click at [1175, 497] on span "Save" at bounding box center [1176, 491] width 44 height 23
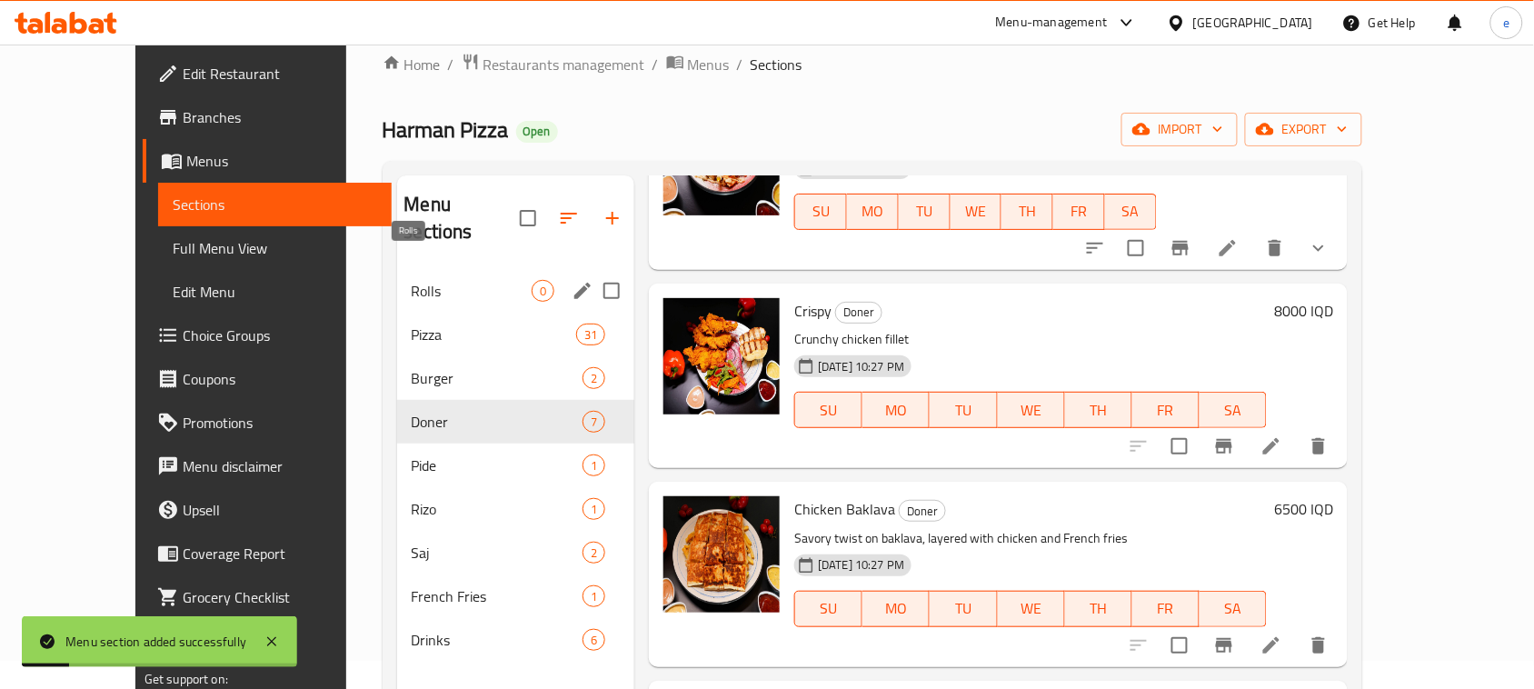
click at [412, 280] on span "Rolls" at bounding box center [472, 291] width 121 height 22
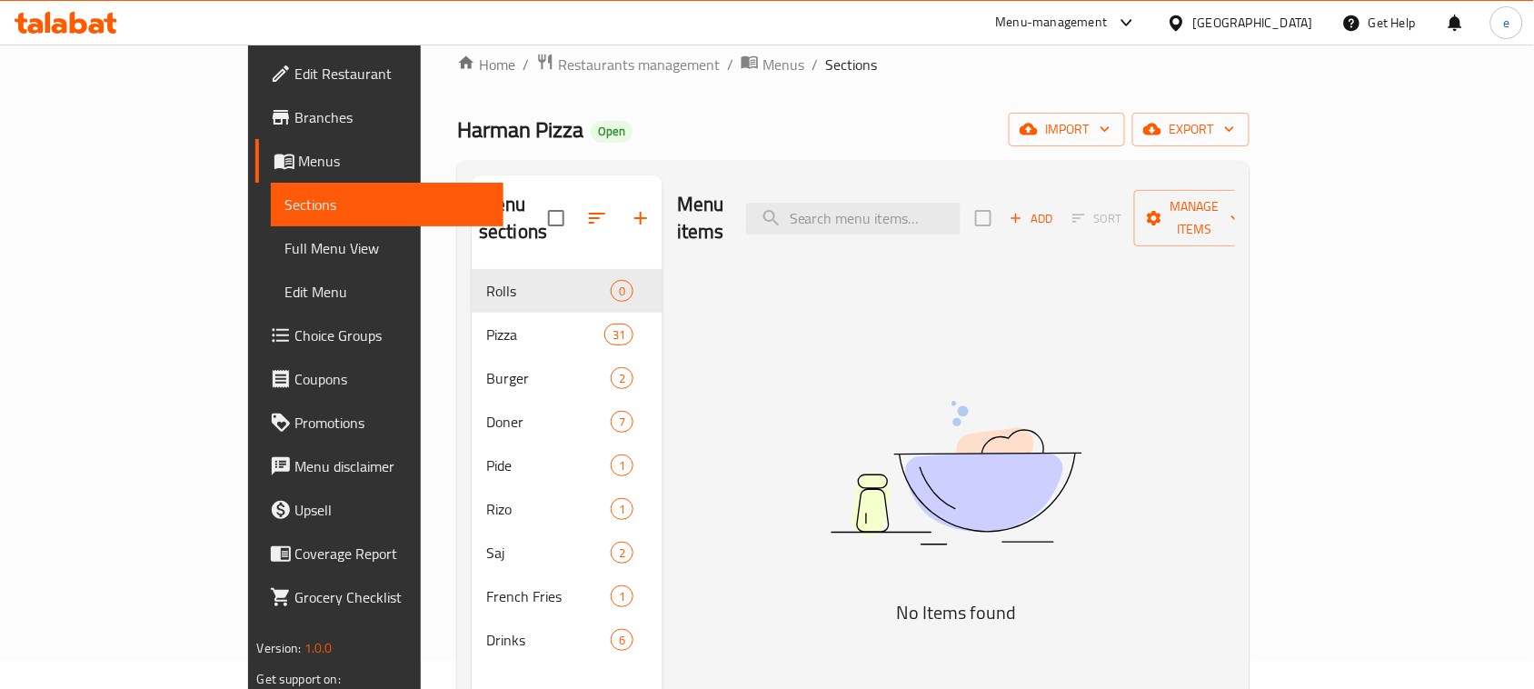
click at [1060, 216] on button "Add" at bounding box center [1031, 218] width 58 height 28
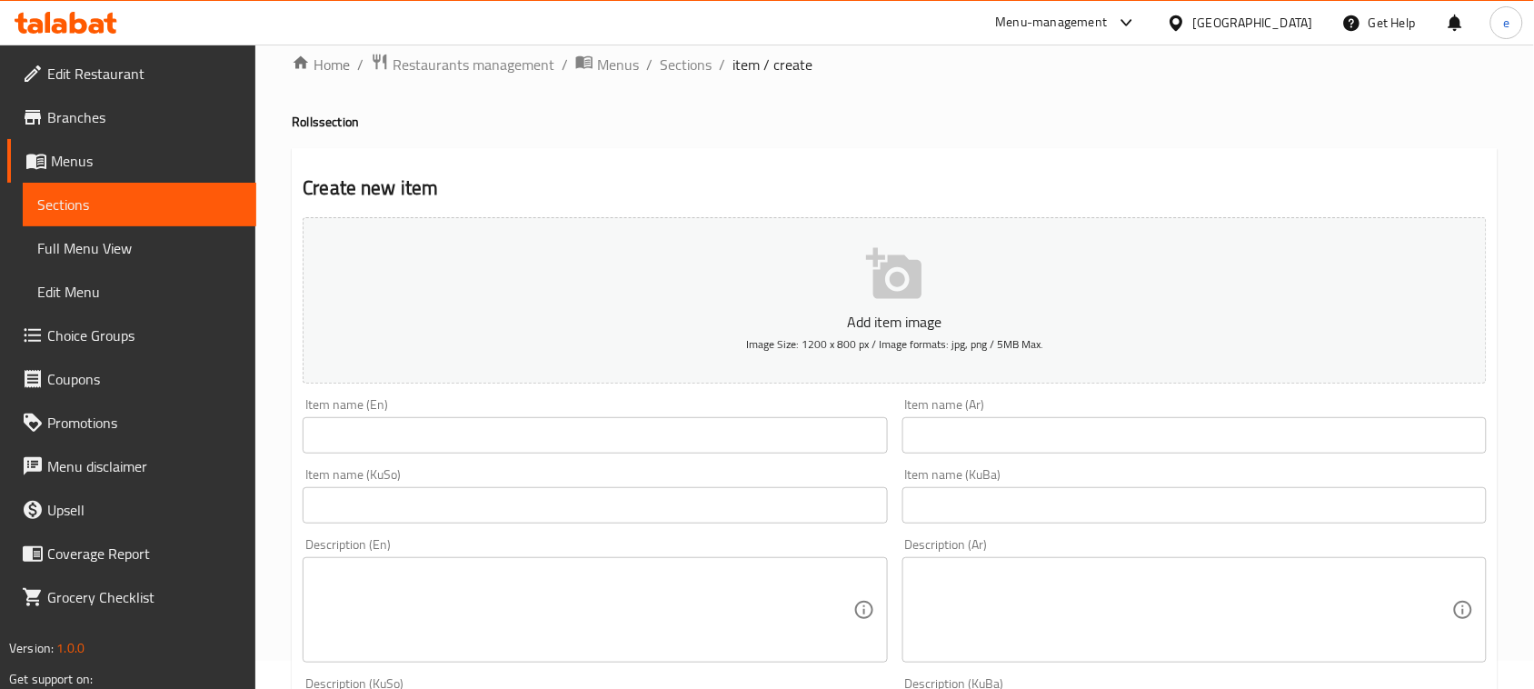
click at [527, 451] on input "text" at bounding box center [595, 435] width 584 height 36
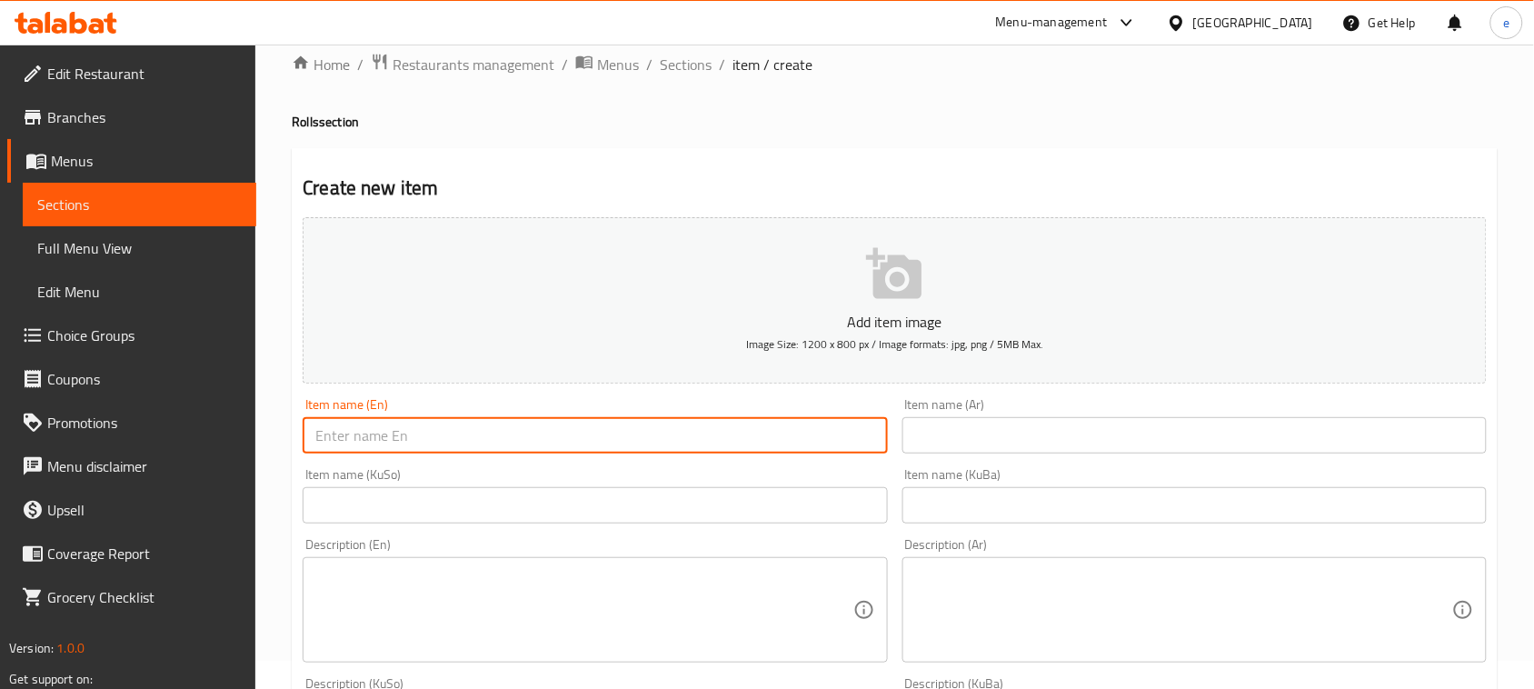
paste input "Double Crispy Roll"
click at [1056, 442] on input "text" at bounding box center [1194, 435] width 584 height 36
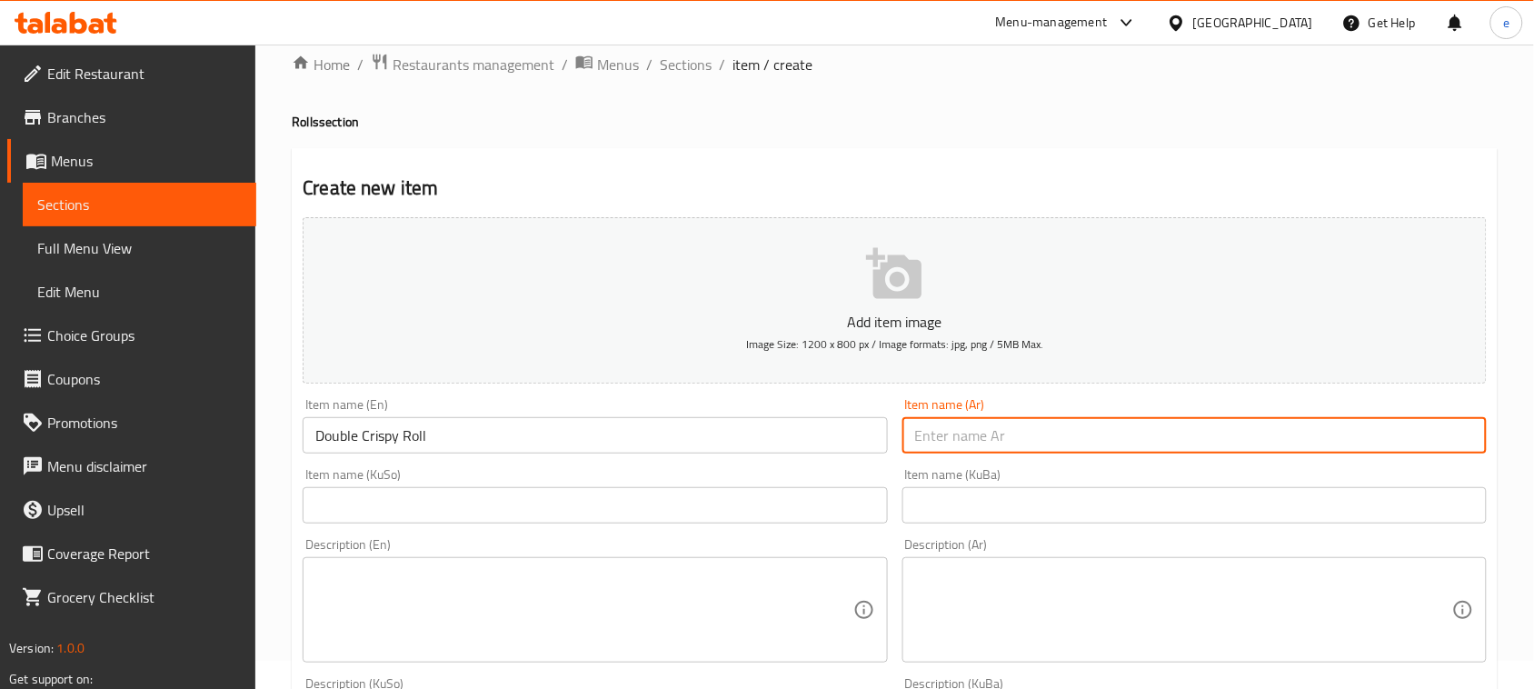
paste input "دوبل [PERSON_NAME]"
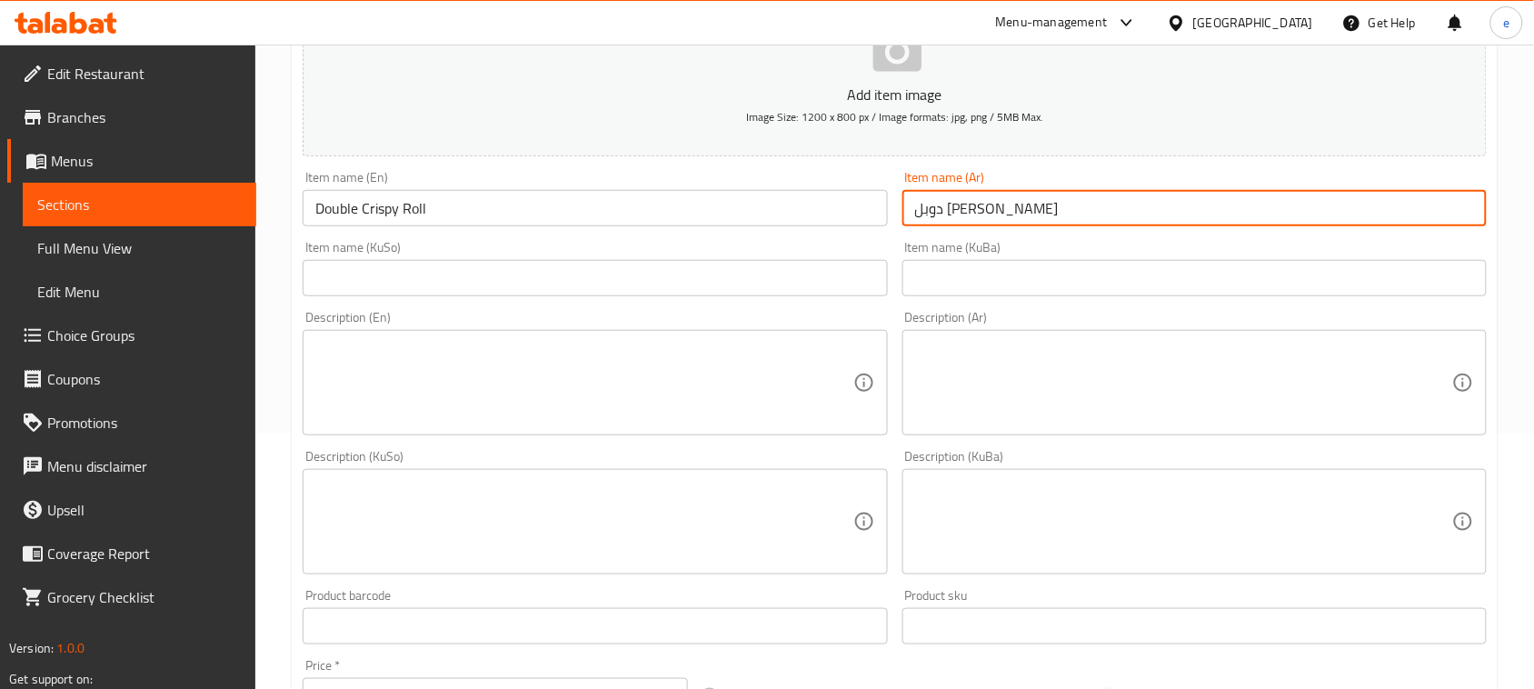
click at [801, 284] on input "text" at bounding box center [595, 278] width 584 height 36
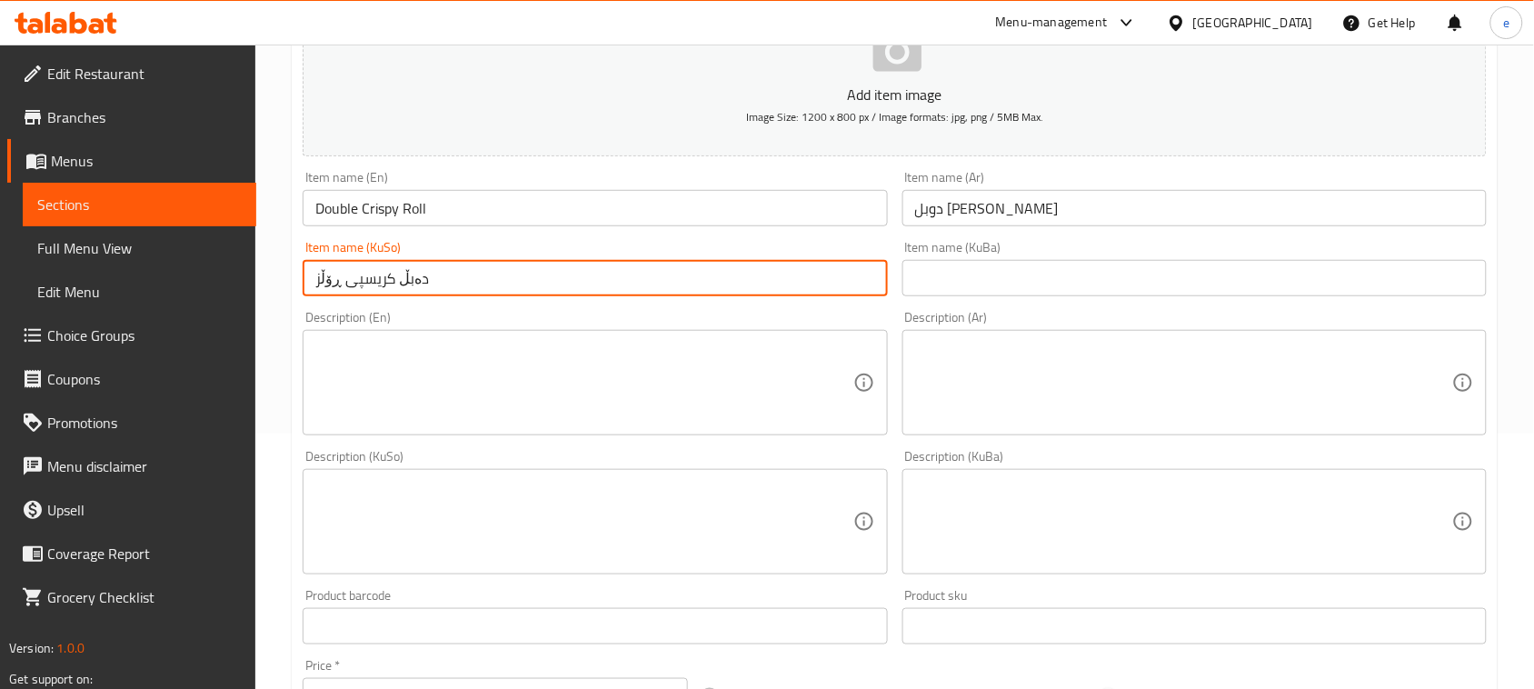
click at [412, 274] on input "دەبڵ کریسپی ڕۆڵز" at bounding box center [595, 278] width 584 height 36
click at [1002, 278] on input "text" at bounding box center [1194, 278] width 584 height 36
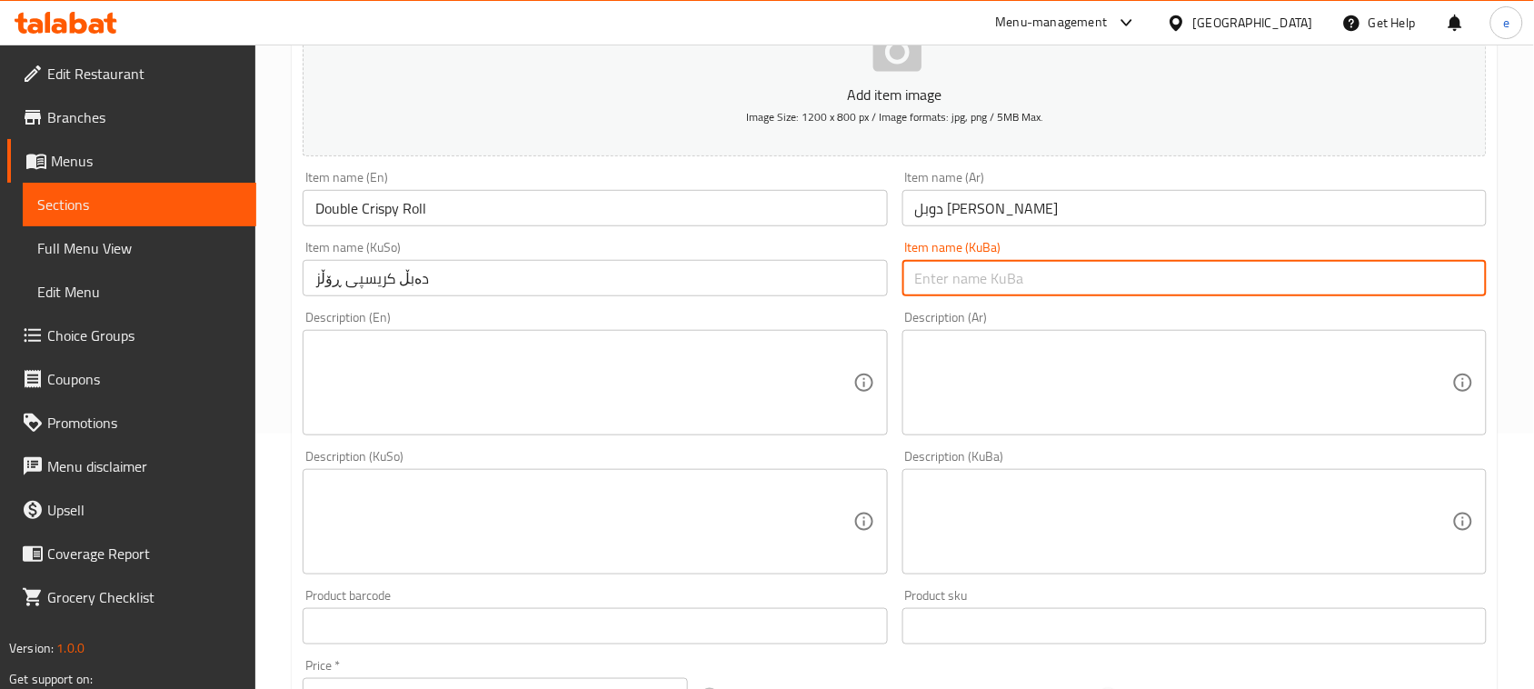
paste input "دەبڵ کریسپی ڕۆڵز"
click at [513, 273] on input "دەبڵ کریسپی ڕۆڵز" at bounding box center [595, 278] width 584 height 36
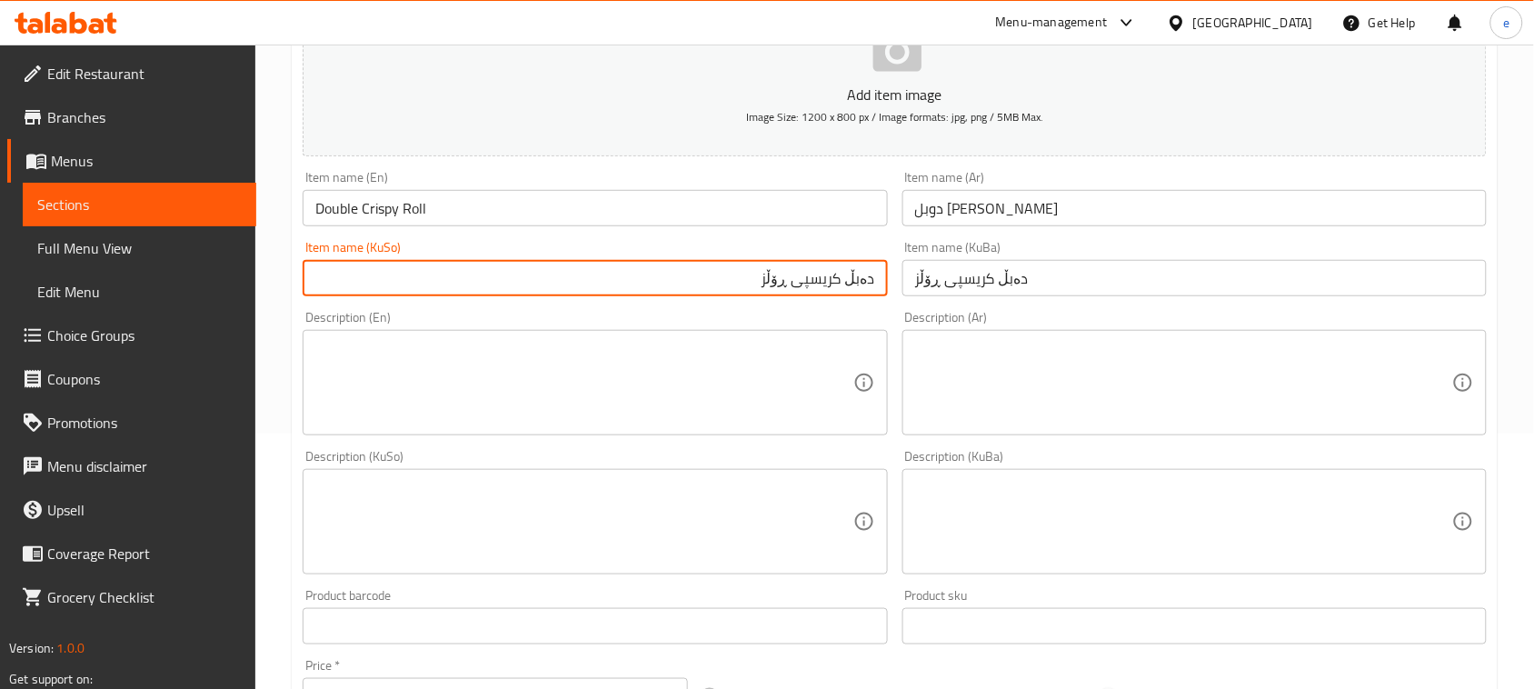
click at [780, 282] on input "دەبڵ کریسپی ڕۆڵز" at bounding box center [595, 278] width 584 height 36
click at [827, 296] on input "دەبڵ کریسپی ڕۆلز" at bounding box center [595, 278] width 584 height 36
click at [948, 294] on input "دەبڵ کریسپی ڕۆڵز" at bounding box center [1194, 278] width 584 height 36
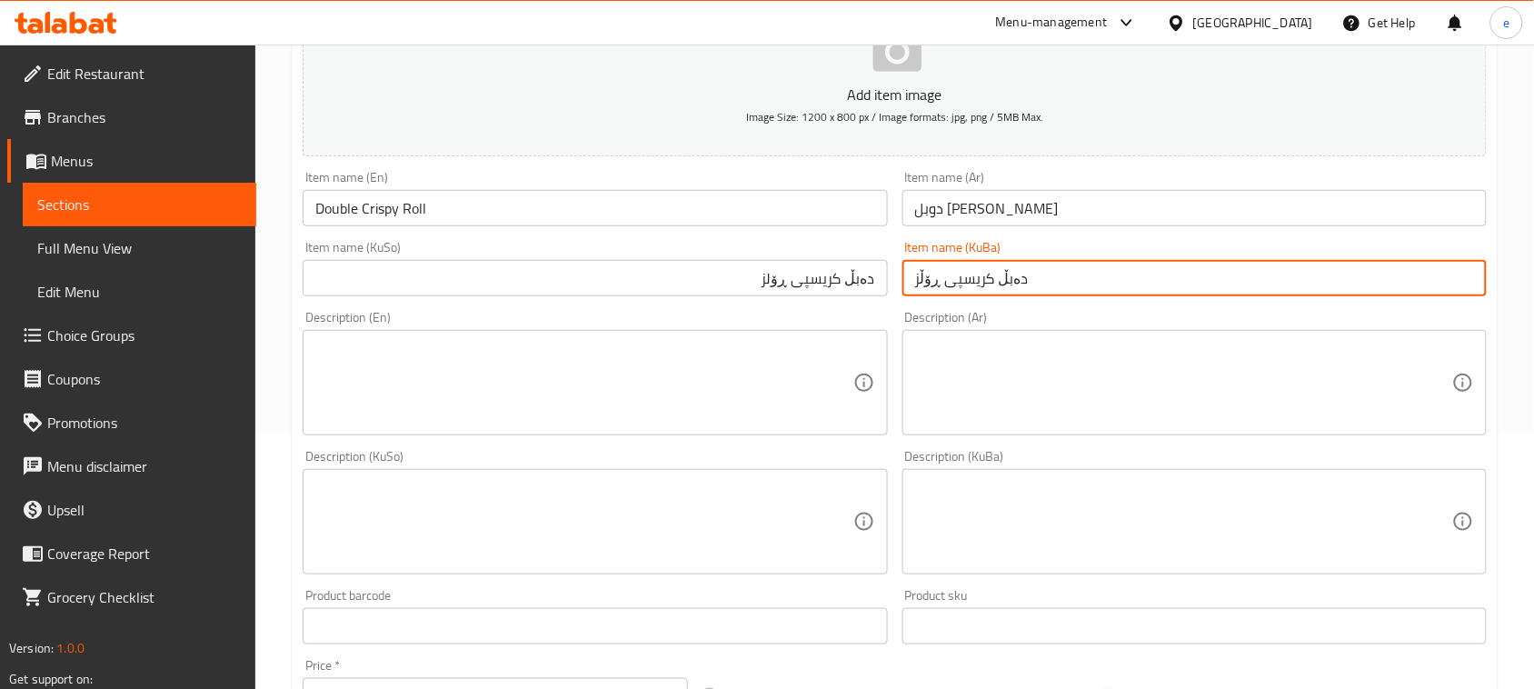
click at [948, 294] on input "دەبڵ کریسپی ڕۆڵز" at bounding box center [1194, 278] width 584 height 36
click at [859, 293] on input "دەبڵ کریسپی ڕۆلز" at bounding box center [595, 278] width 584 height 36
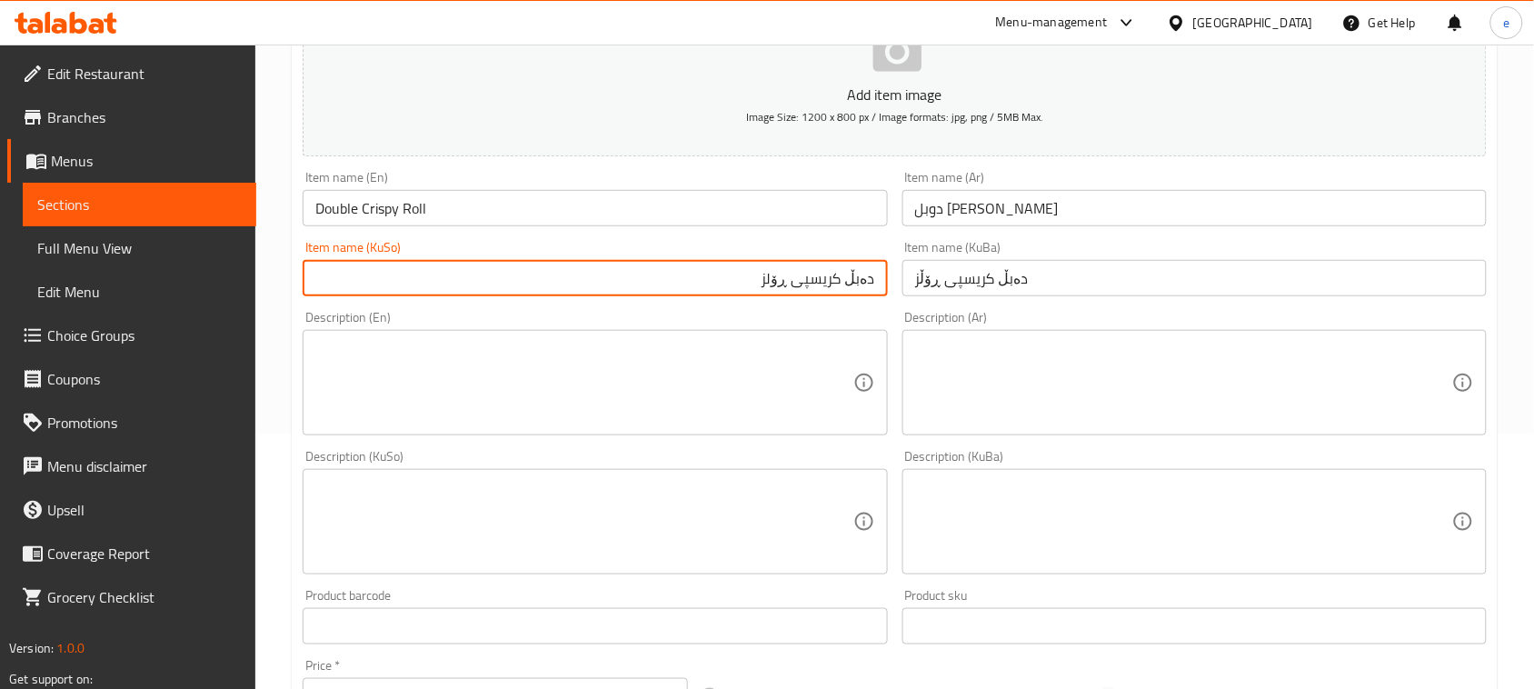
click at [859, 293] on input "دەبڵ کریسپی ڕۆلز" at bounding box center [595, 278] width 584 height 36
click at [952, 284] on input "دەبڵ کریسپی ڕۆڵز" at bounding box center [1194, 278] width 584 height 36
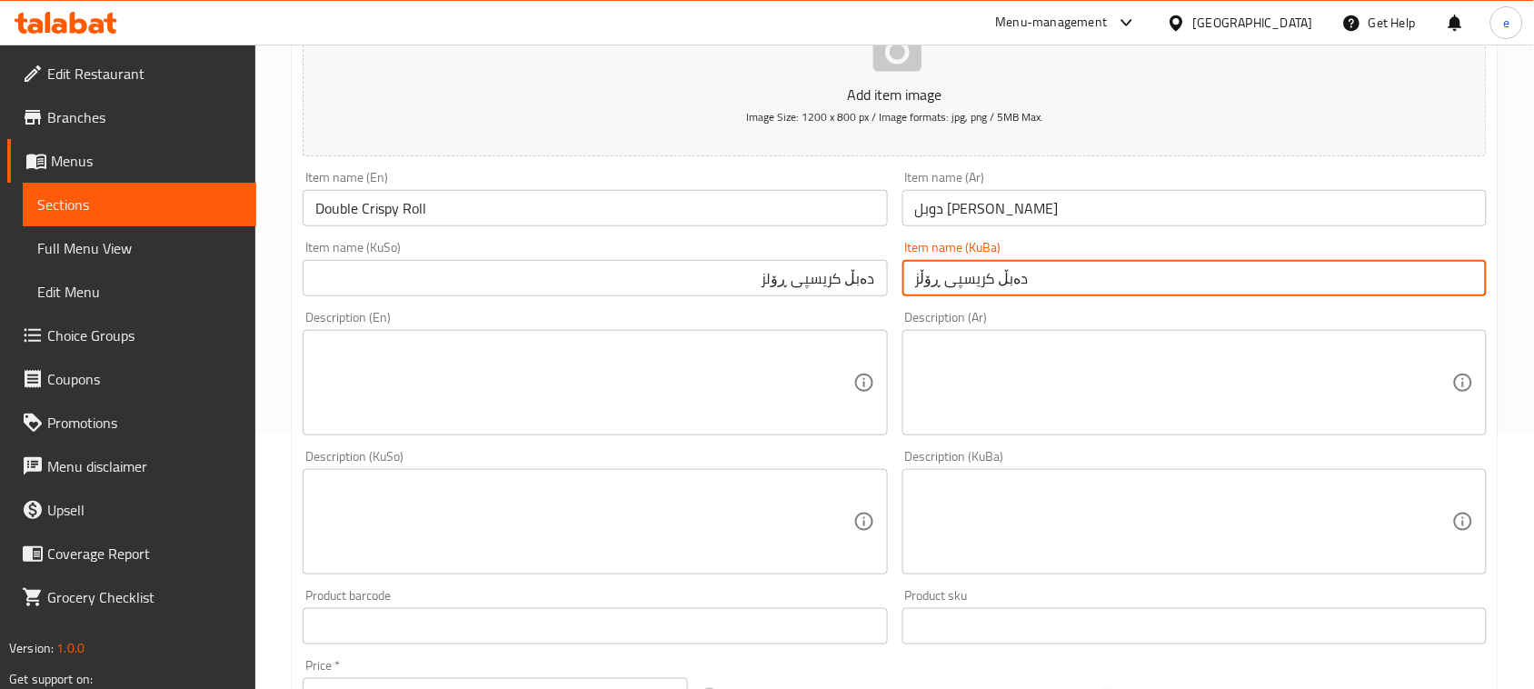
click at [952, 284] on input "دەبڵ کریسپی ڕۆڵز" at bounding box center [1194, 278] width 584 height 36
paste input "ل"
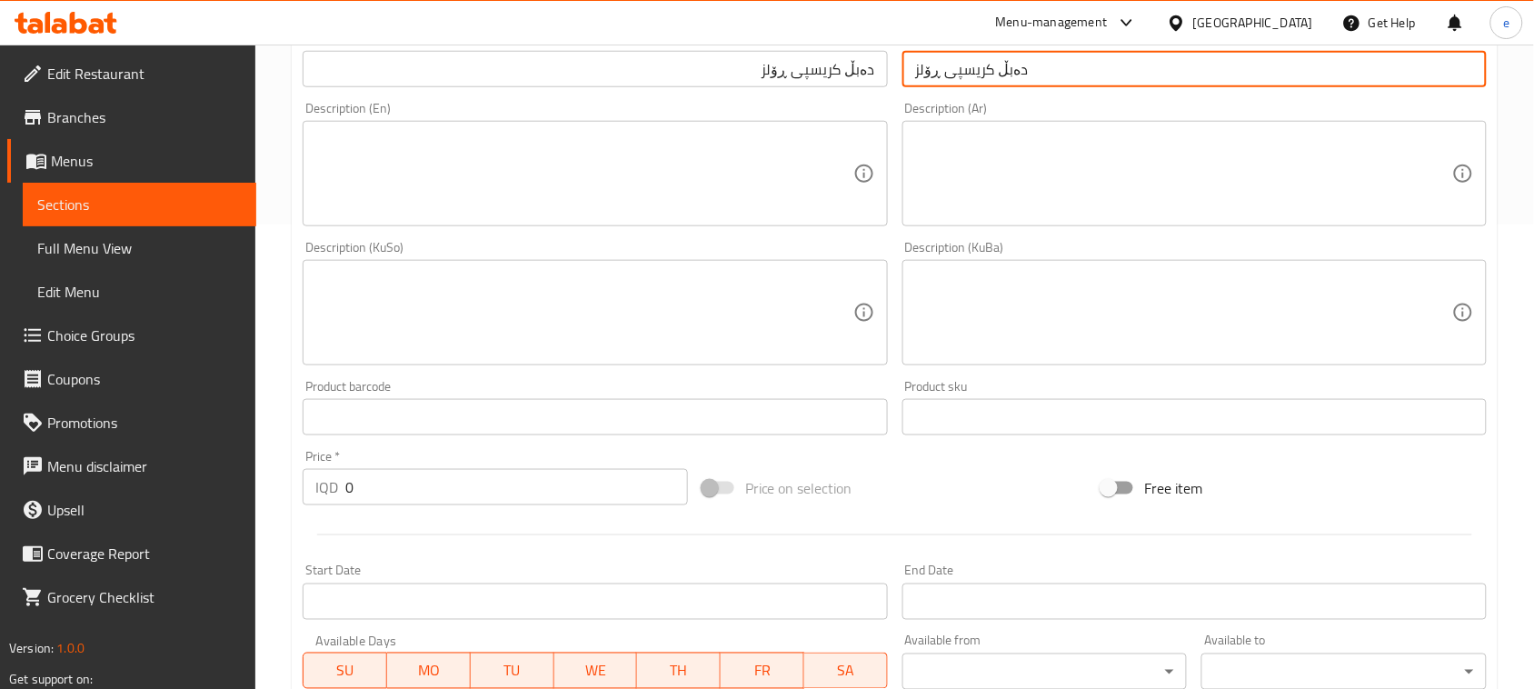
scroll to position [710, 0]
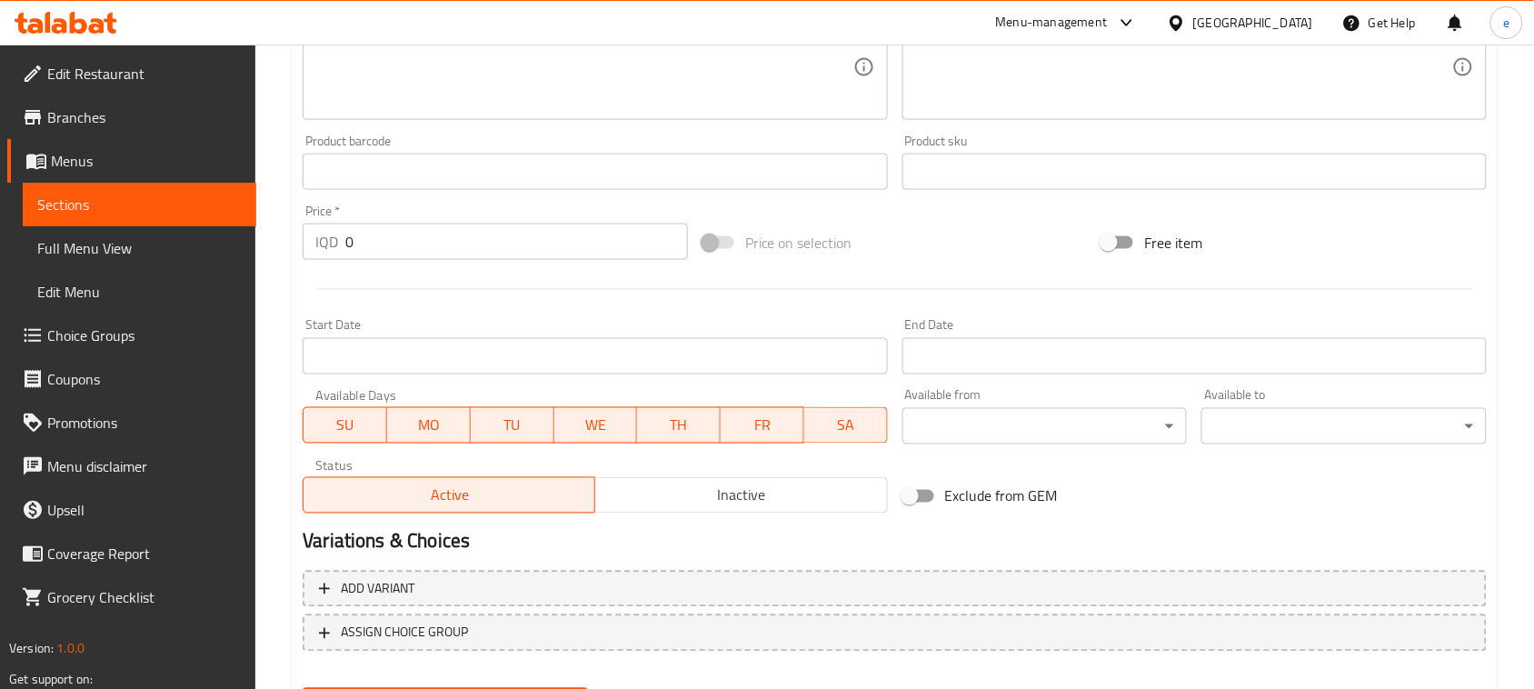
drag, startPoint x: 404, startPoint y: 239, endPoint x: 287, endPoint y: 251, distance: 117.8
click at [287, 251] on div "Home / Restaurants management / Menus / Sections / item / create Rolls section …" at bounding box center [894, 59] width 1279 height 1449
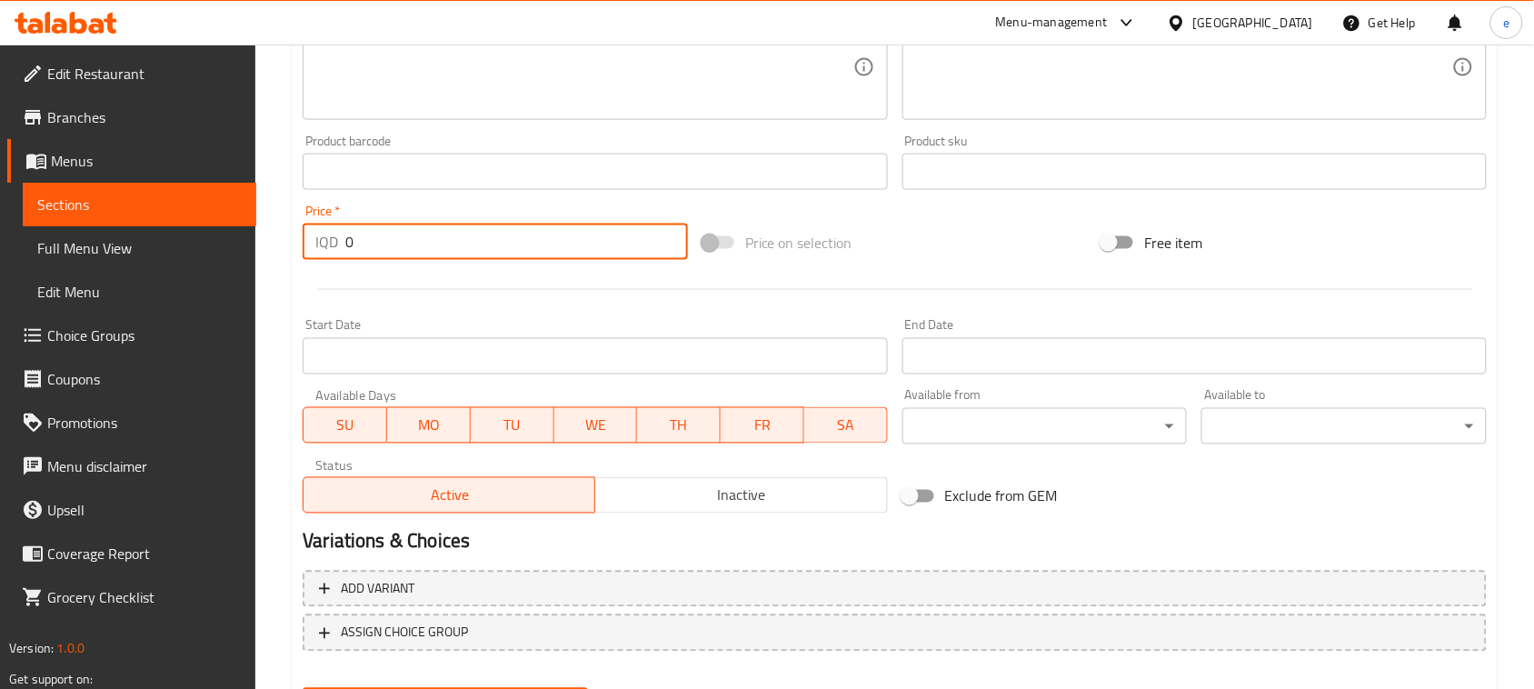
paste input "400"
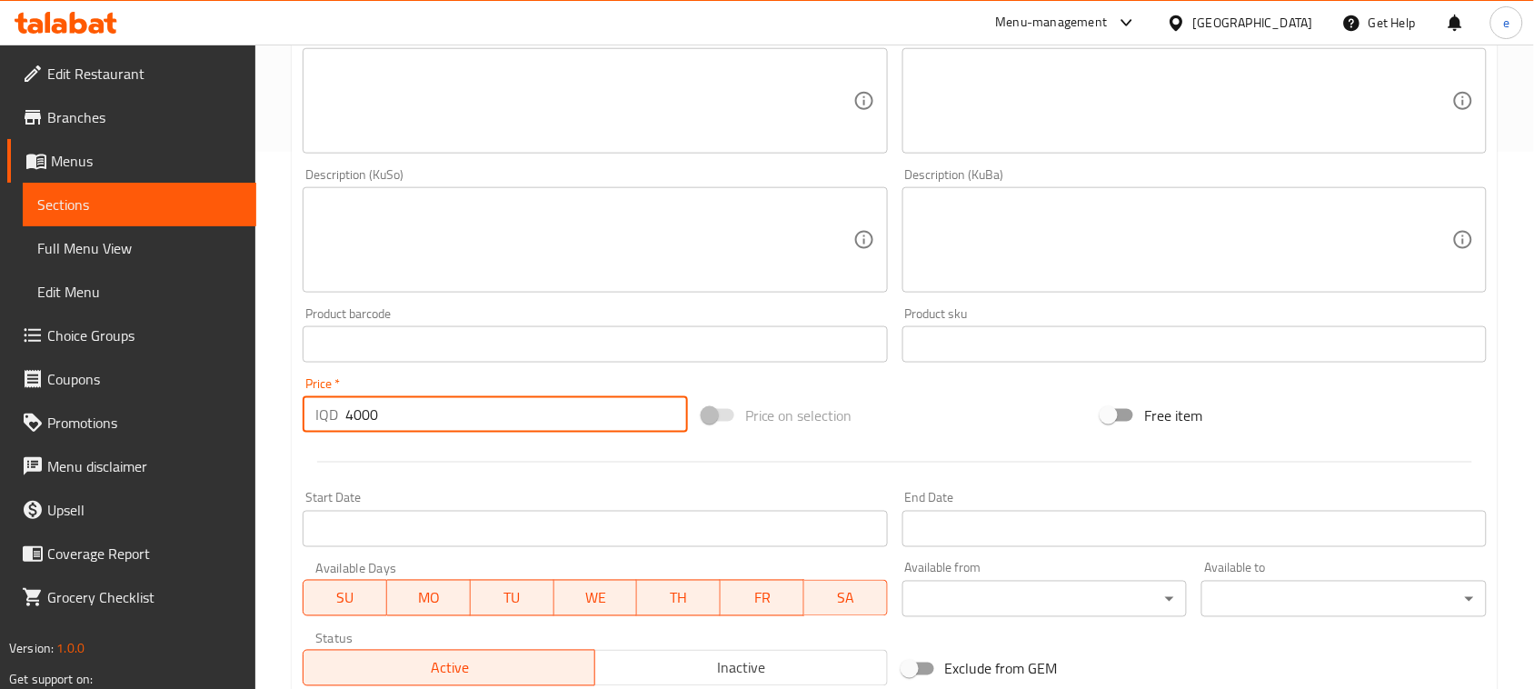
scroll to position [255, 0]
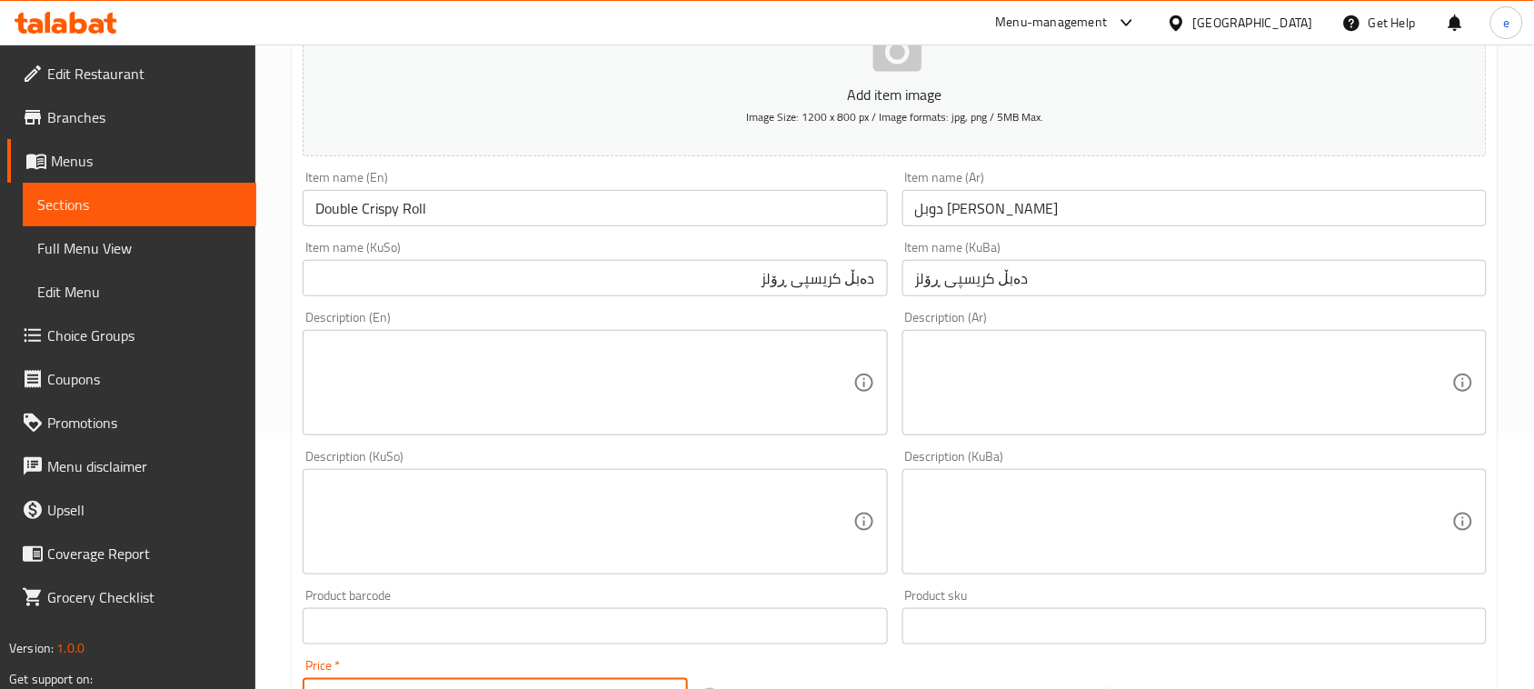
click at [630, 357] on textarea at bounding box center [583, 383] width 537 height 86
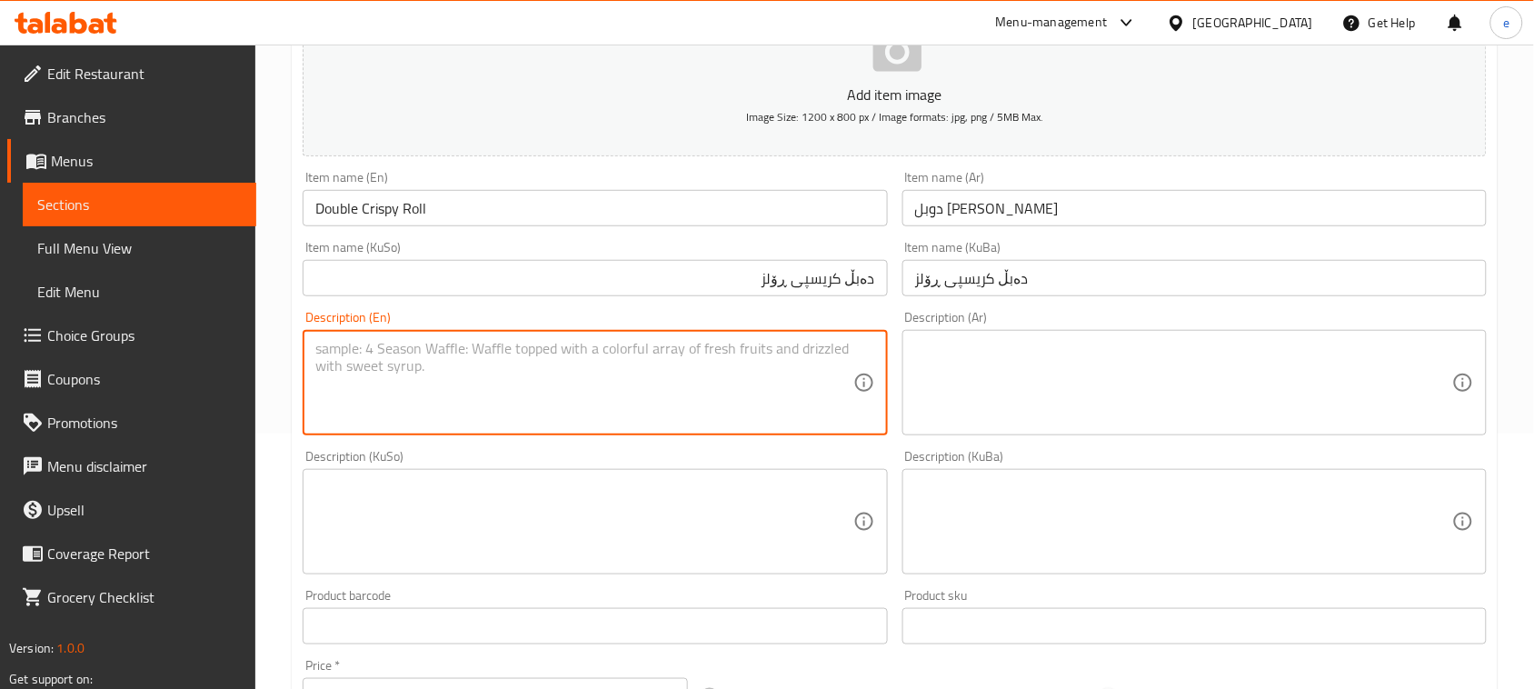
paste textarea "Double portion of crispy meat rolls filled with flavor and French fries"
click at [745, 521] on textarea at bounding box center [583, 522] width 537 height 86
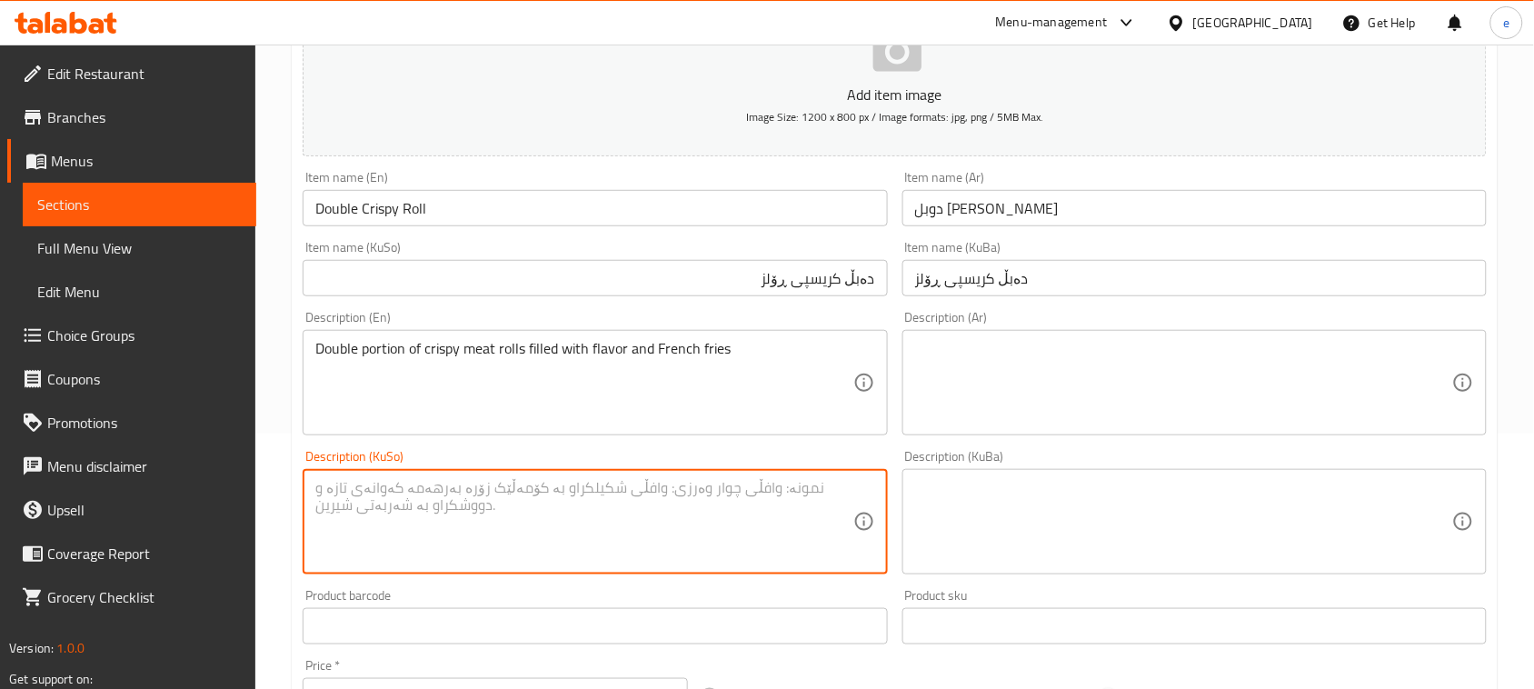
paste textarea "دوو بەش لە ڕۆڵی گۆشتی کریسپی پڕ لە تام و سوورکراوەی فەرەنسی"
click at [773, 483] on textarea "دوو بەش لە ڕۆڵی گۆشتی کریسپی پڕ لە تام و سوورکراوەی فەرەنسی" at bounding box center [583, 522] width 537 height 86
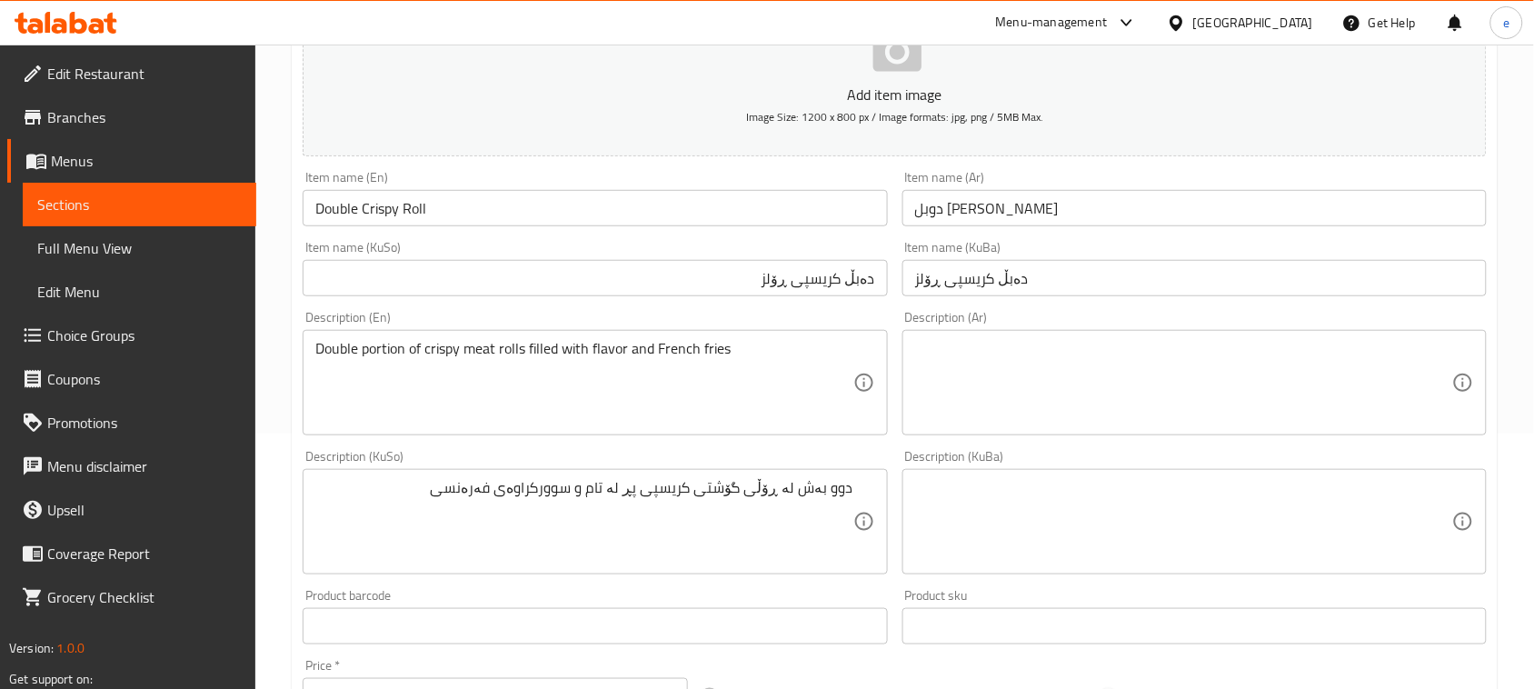
click at [760, 475] on div "دوو بەش لە ڕۆڵی گۆشتی کریسپی پڕ لە تام و سوورکراوەی فەرەنسی Description (KuSo)" at bounding box center [595, 521] width 584 height 105
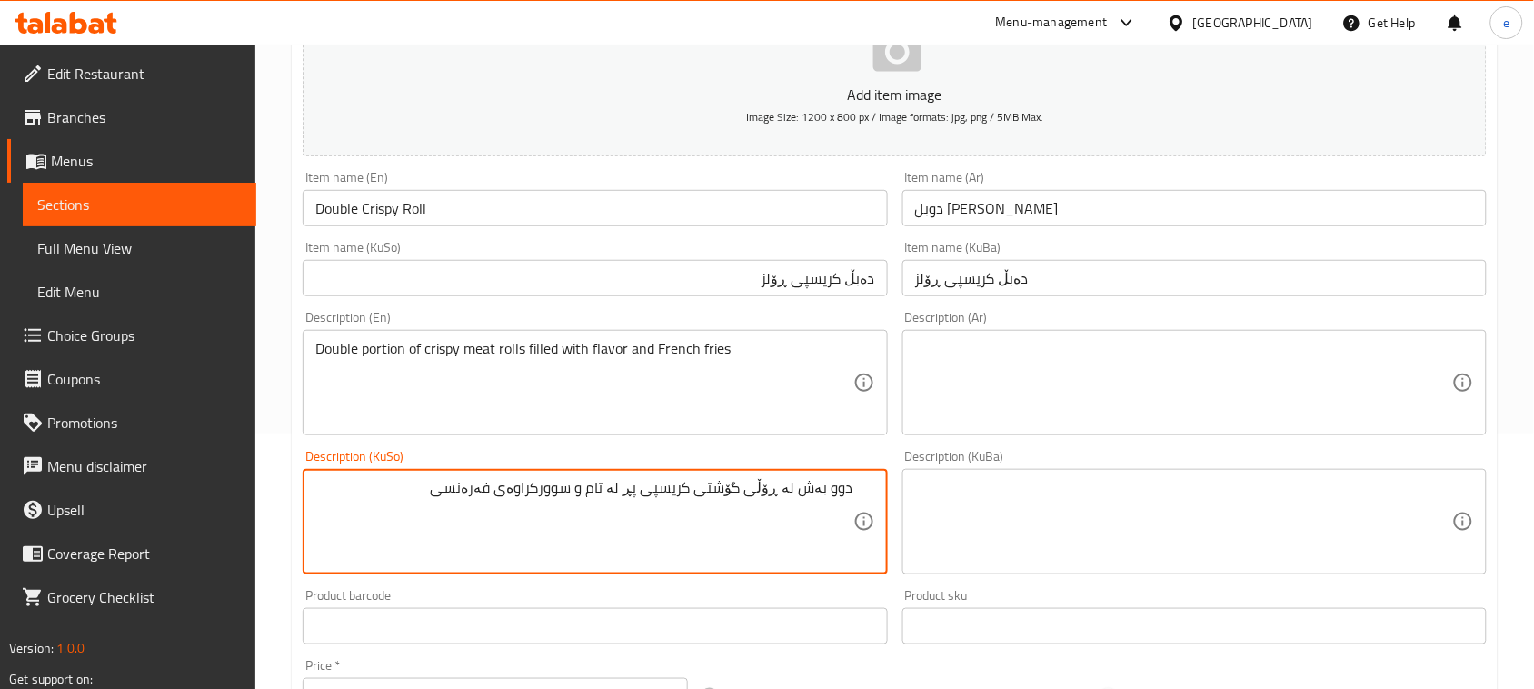
click at [771, 493] on textarea "دوو بەش لە ڕۆڵی گۆشتی کریسپی پڕ لە تام و سوورکراوەی فەرەنسی" at bounding box center [583, 522] width 537 height 86
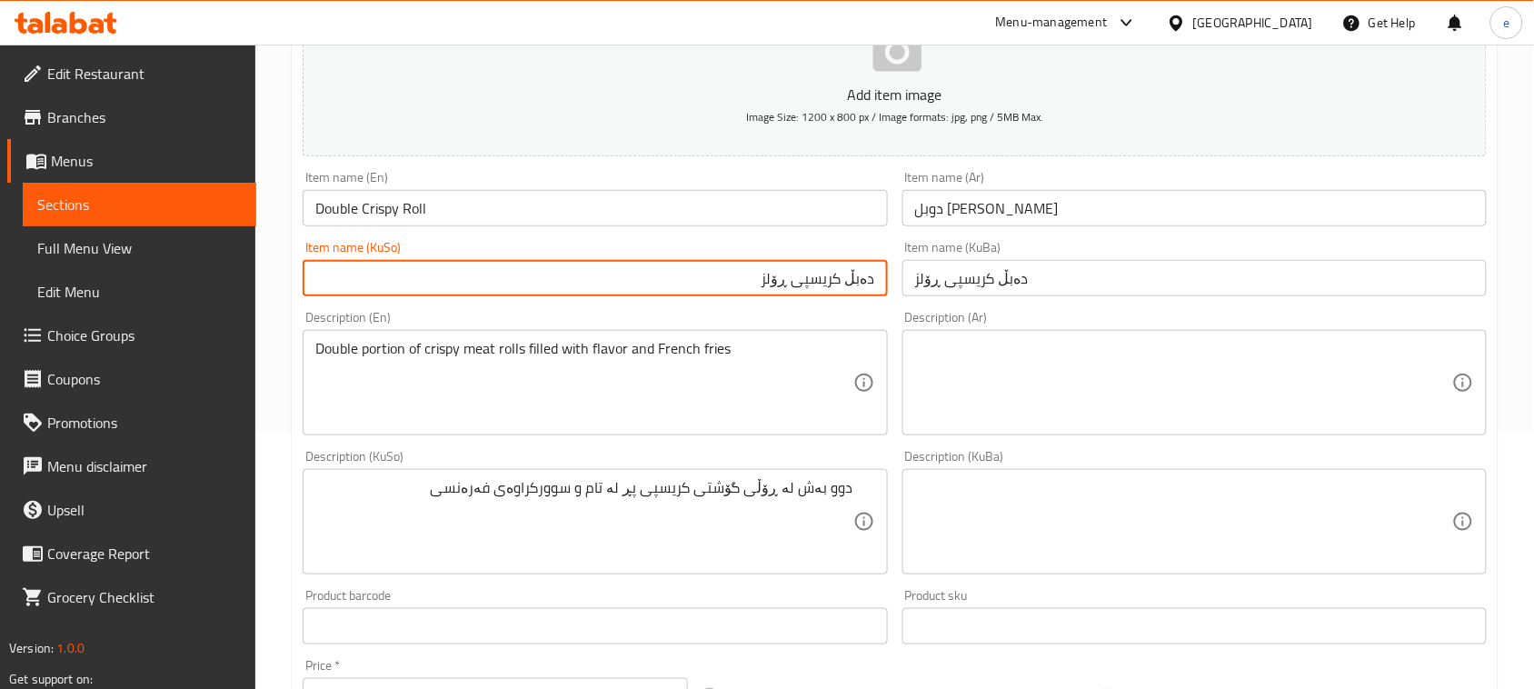
drag, startPoint x: 773, startPoint y: 283, endPoint x: 795, endPoint y: 283, distance: 21.8
click at [795, 283] on input "دەبڵ کریسپی ڕۆلز" at bounding box center [595, 278] width 584 height 36
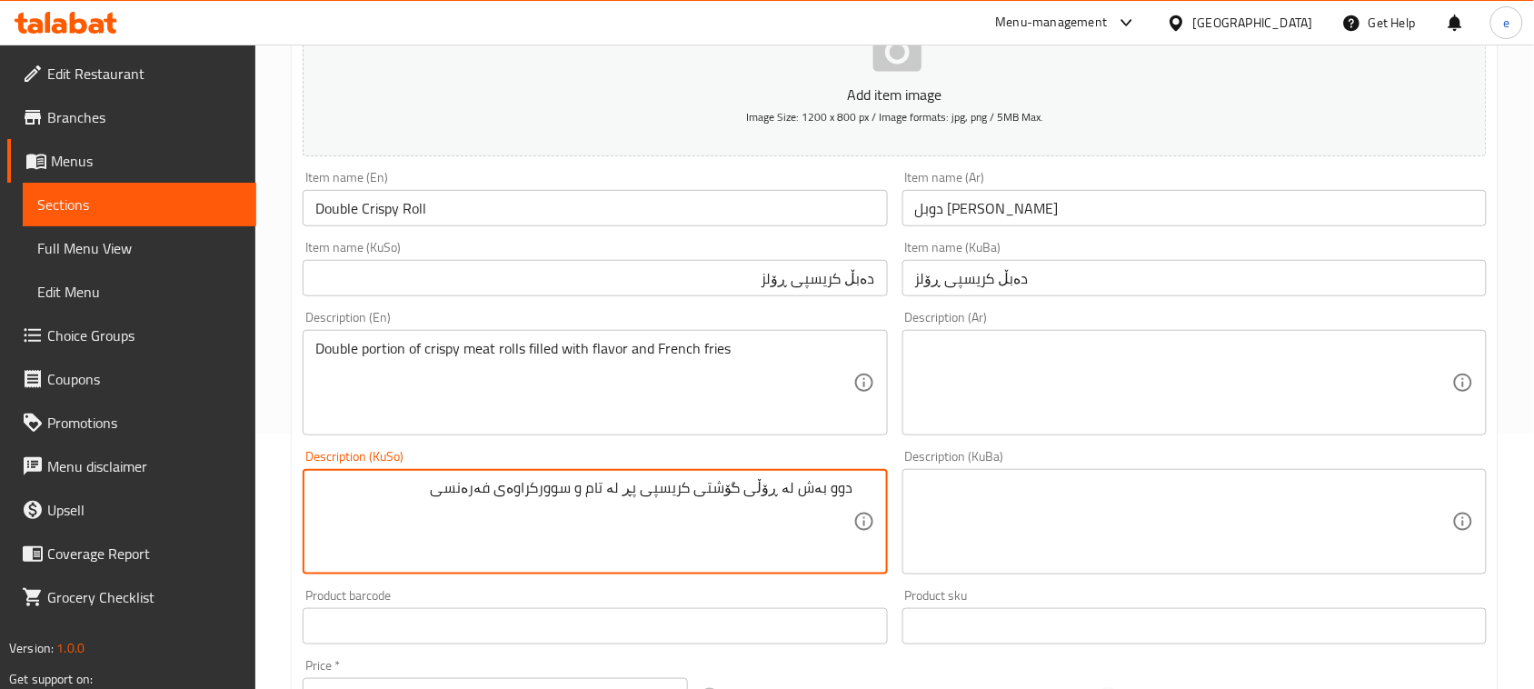
drag, startPoint x: 765, startPoint y: 484, endPoint x: 783, endPoint y: 484, distance: 18.2
paste textarea "لز"
drag, startPoint x: 462, startPoint y: 489, endPoint x: 586, endPoint y: 483, distance: 124.7
click at [586, 483] on textarea "دوو بەش لە ڕۆلزی گۆشتی کریسپی پڕ لە تام و سوورکراوەی فەرەنسی" at bounding box center [583, 522] width 537 height 86
click at [756, 530] on textarea "دوو بەش لە ڕۆلزی گۆشتی کریسپی پڕ لە تام و فینگەر" at bounding box center [583, 522] width 537 height 86
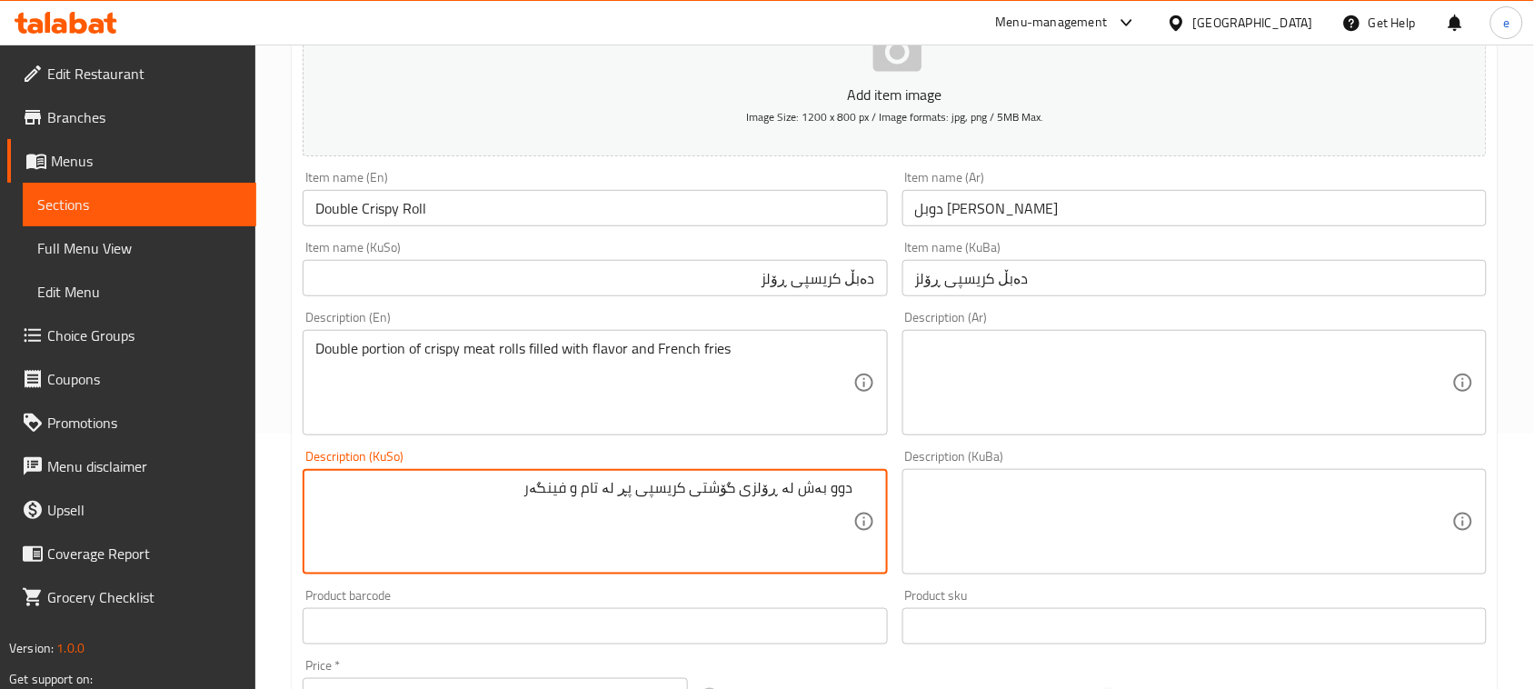
click at [761, 527] on textarea "دوو بەش لە ڕۆلزی گۆشتی کریسپی پڕ لە تام و فینگەر" at bounding box center [583, 522] width 537 height 86
click at [1125, 533] on textarea at bounding box center [1183, 522] width 537 height 86
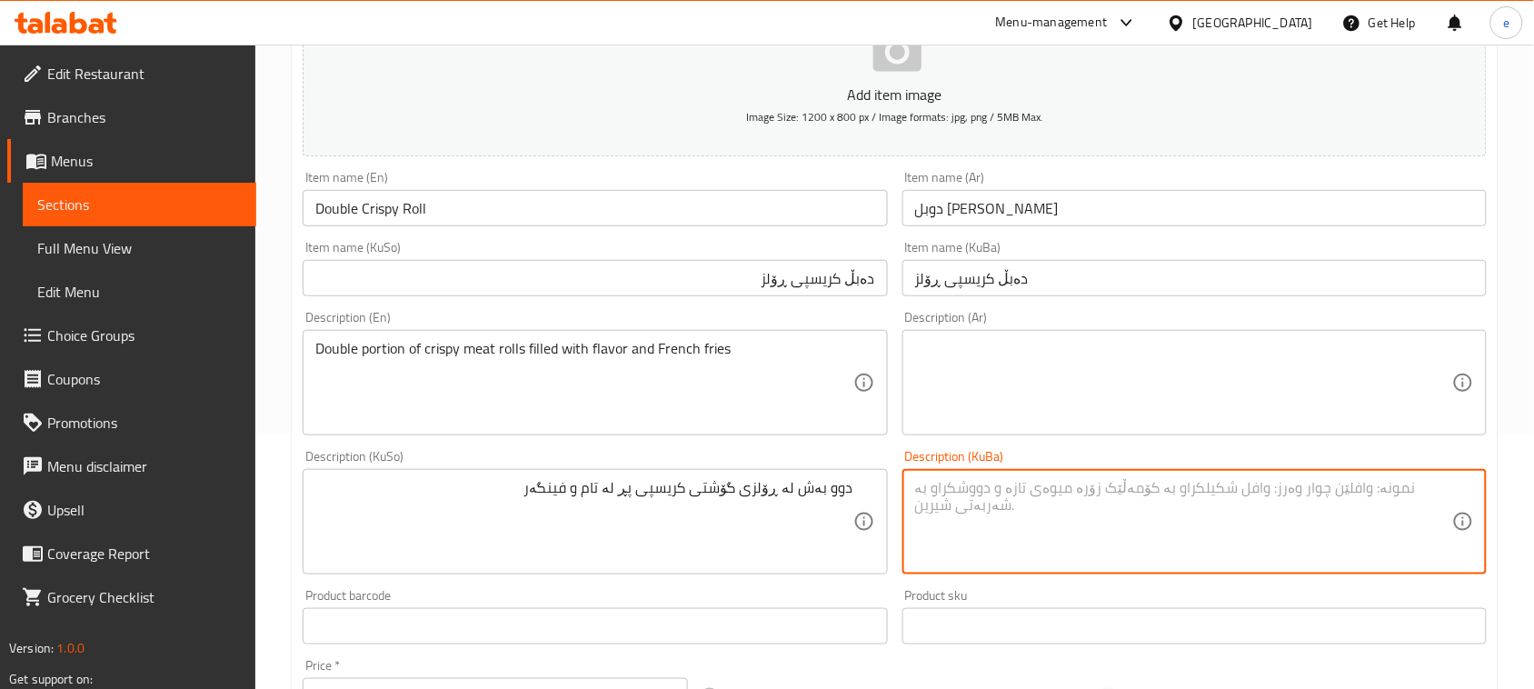
paste textarea "دوو بەش لە ڕۆلزی گۆشتی کریسپی پڕ لە تام و فینگەر"
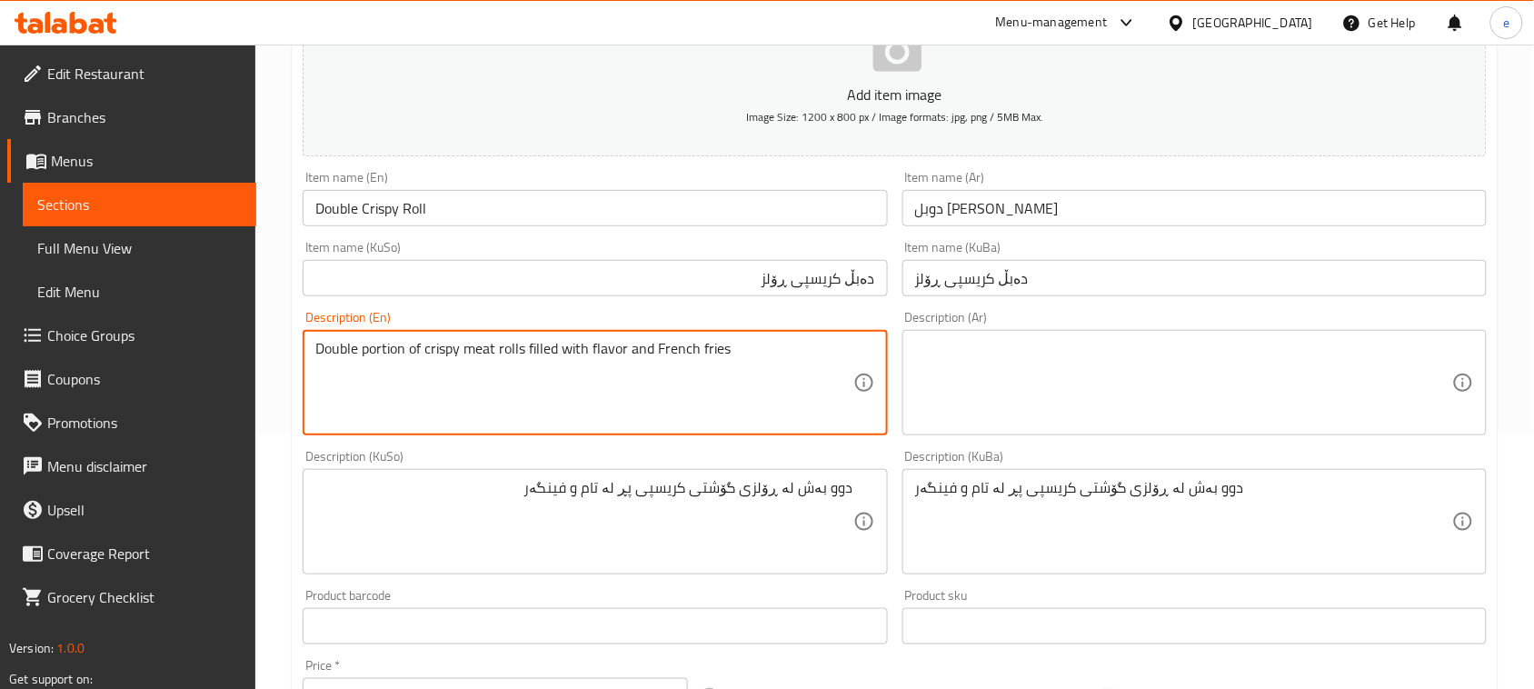
drag, startPoint x: 427, startPoint y: 352, endPoint x: 766, endPoint y: 352, distance: 339.0
click at [1046, 404] on textarea at bounding box center [1183, 383] width 537 height 86
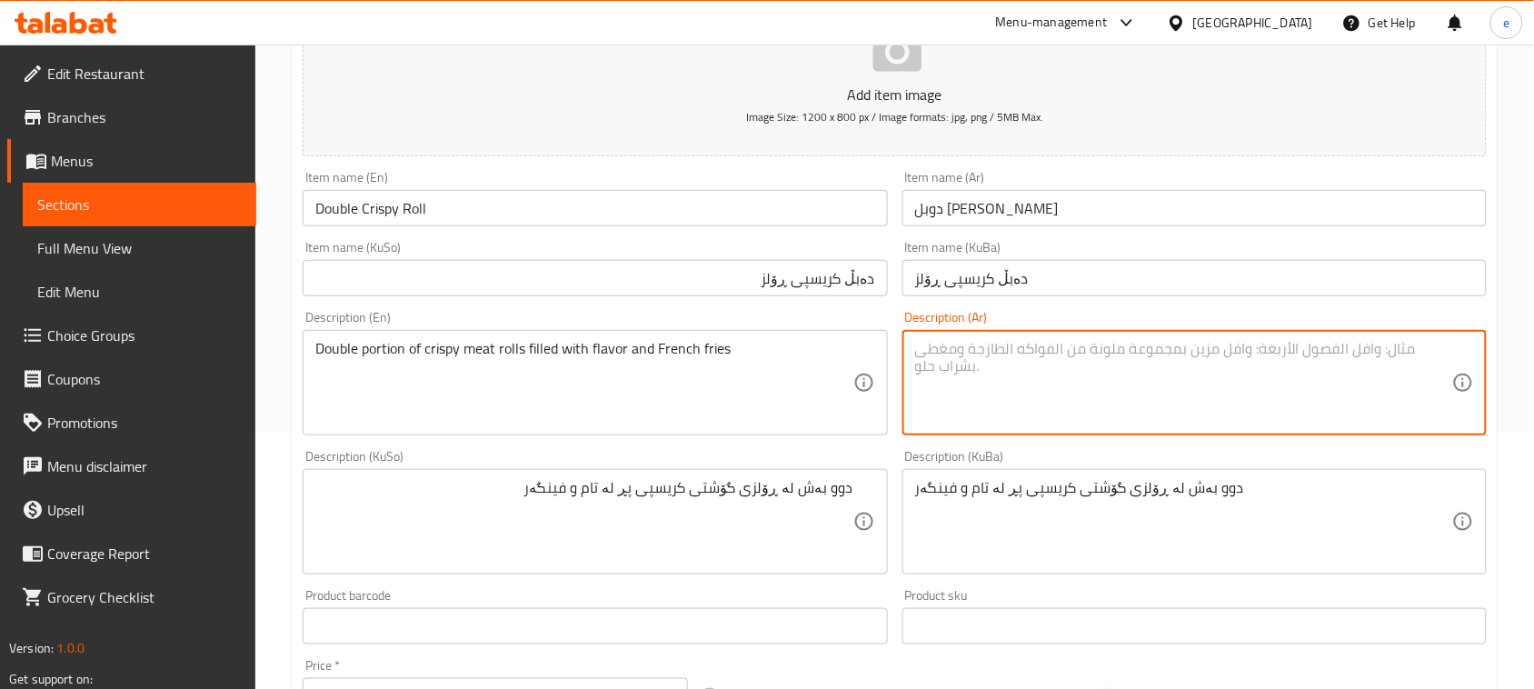
paste textarea "حصة مضاعفة من رولز لحم مقرمشة محشوة بالنكهة وبطاطس مقلية"
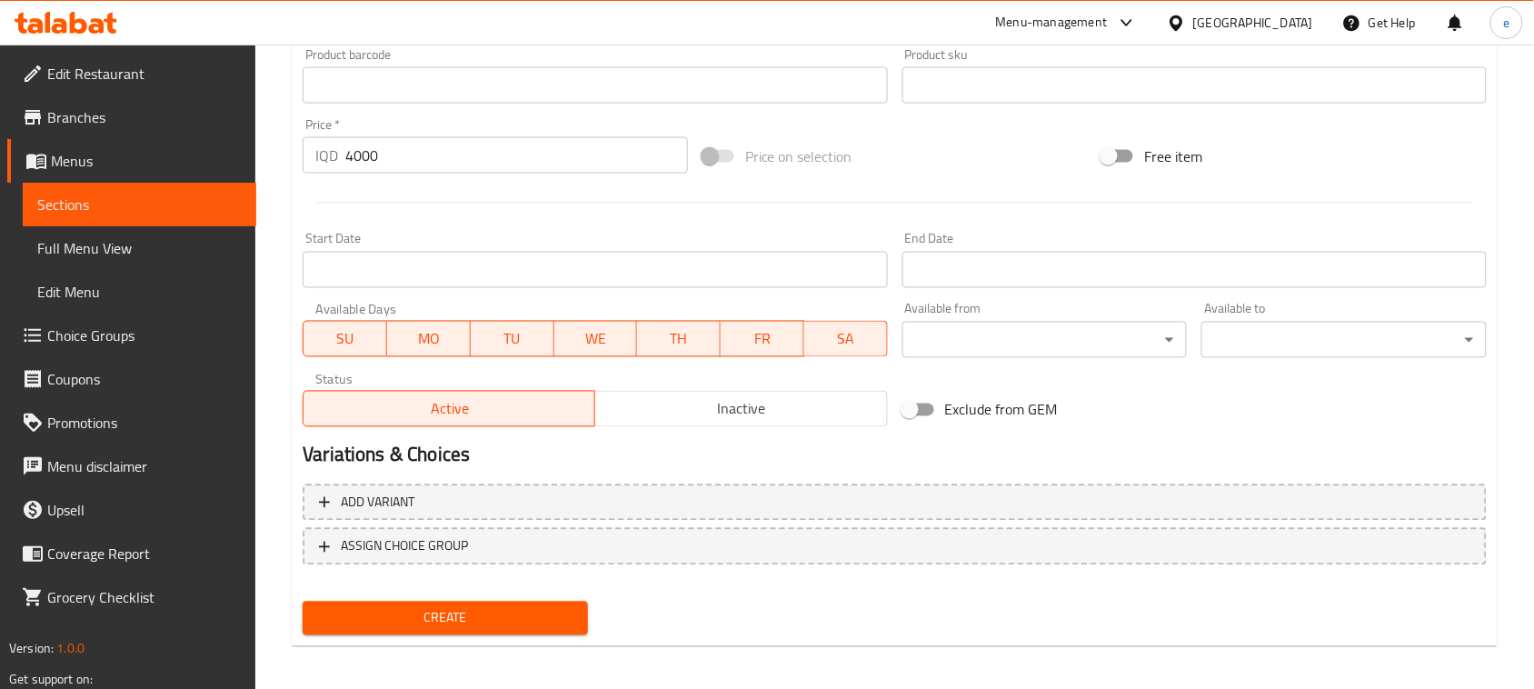
scroll to position [801, 0]
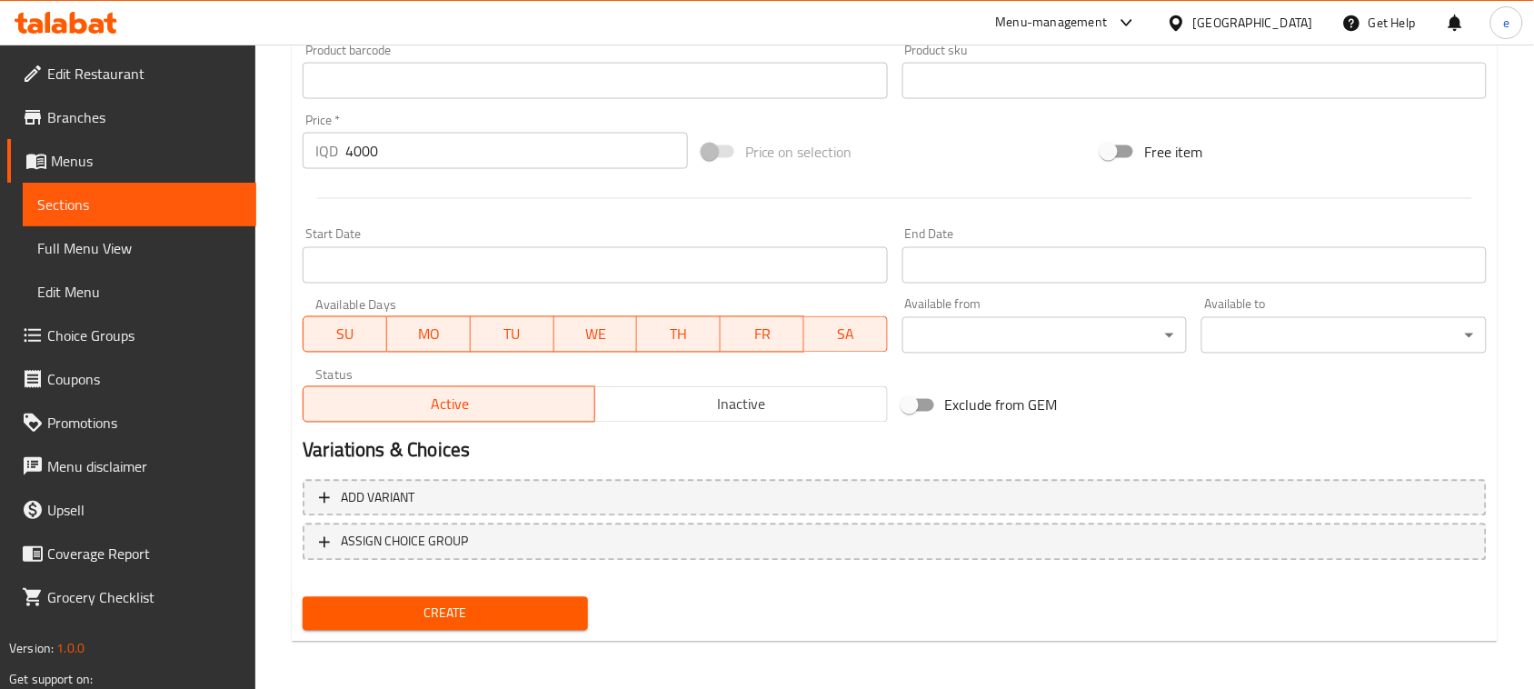
click at [479, 605] on span "Create" at bounding box center [445, 613] width 256 height 23
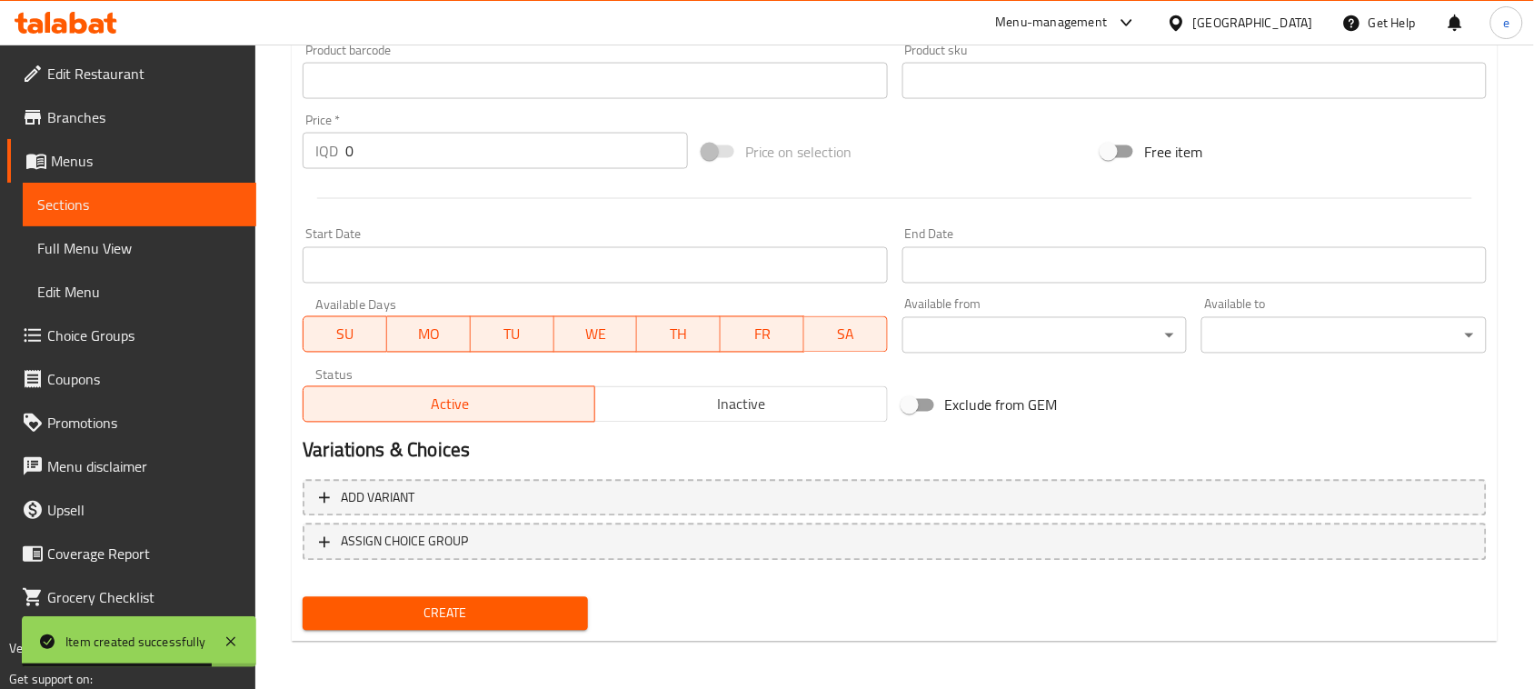
scroll to position [346, 0]
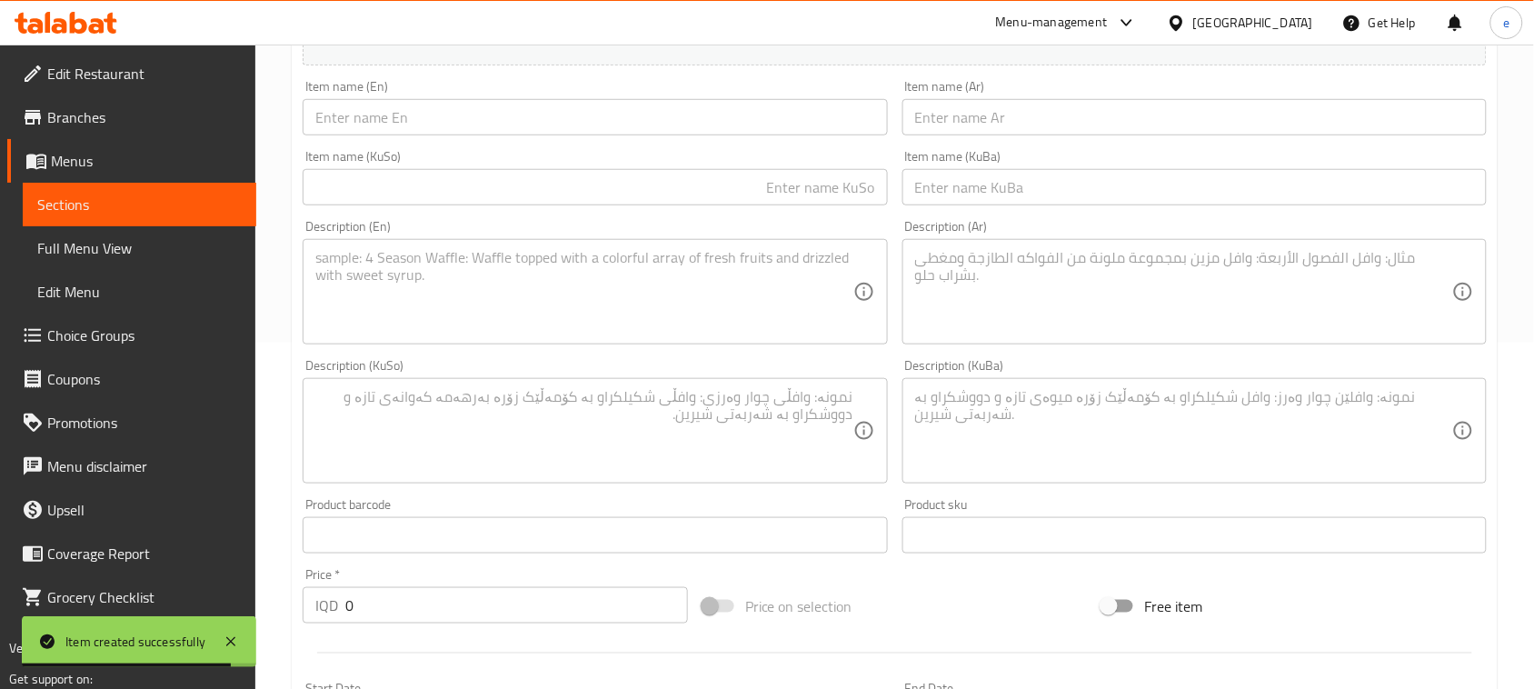
click at [432, 125] on input "text" at bounding box center [595, 117] width 584 height 36
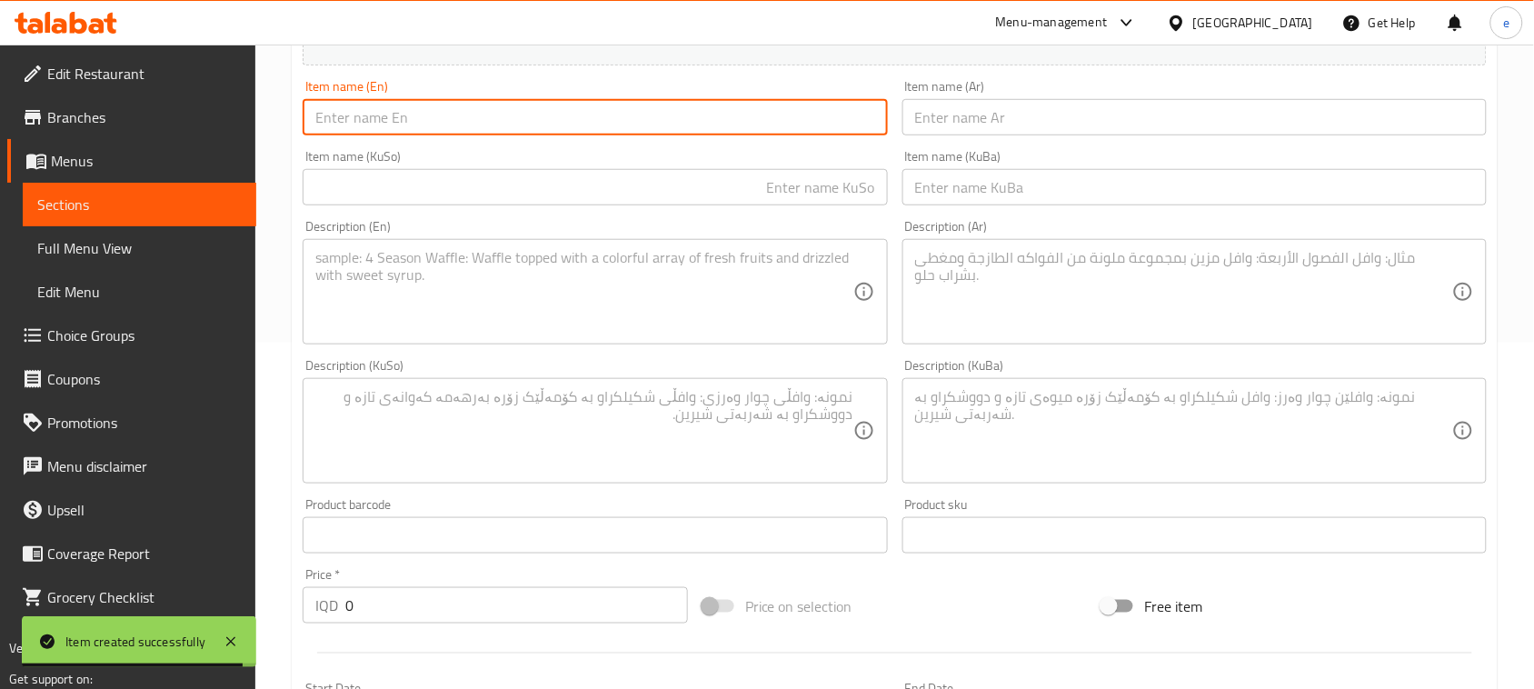
paste input "Double Chicken Roll"
click at [955, 115] on input "text" at bounding box center [1194, 117] width 584 height 36
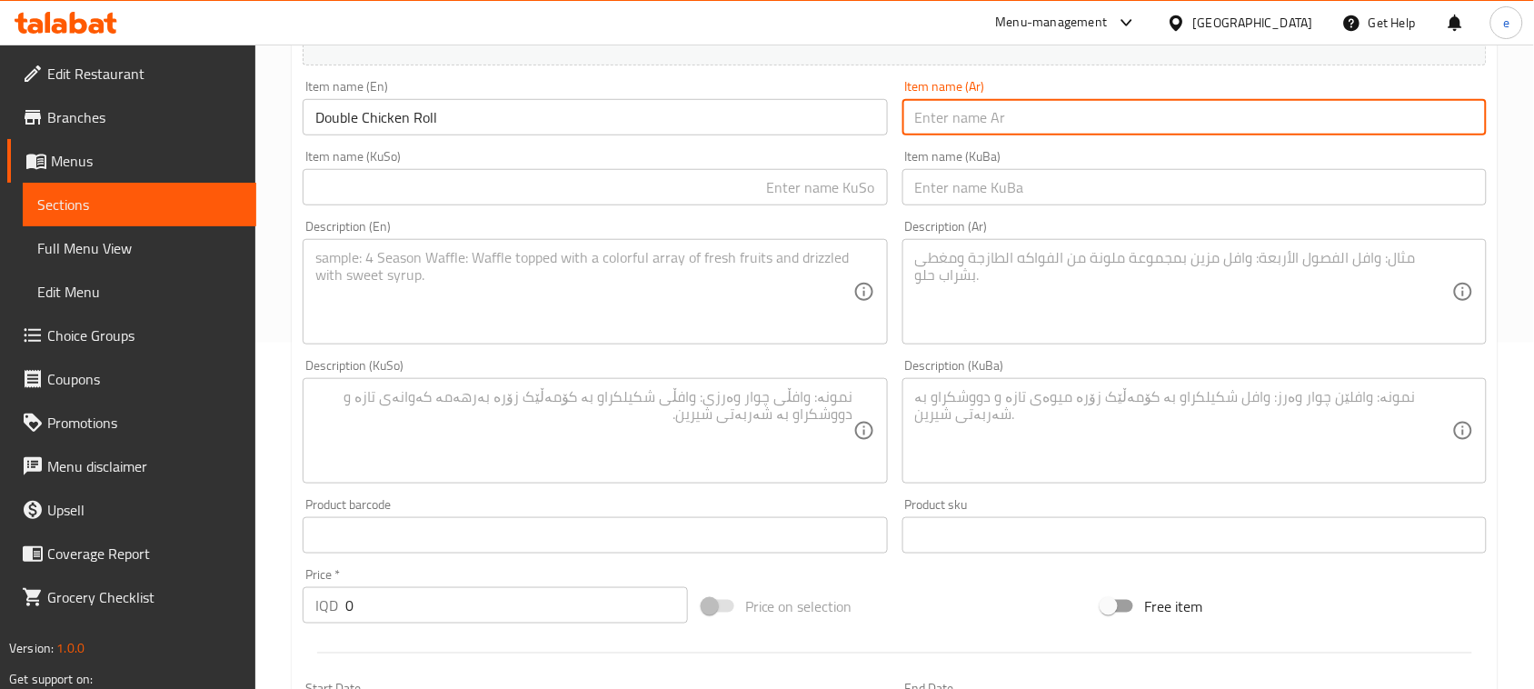
paste input "دبل تشيكن رولز"
click at [822, 175] on input "text" at bounding box center [595, 187] width 584 height 36
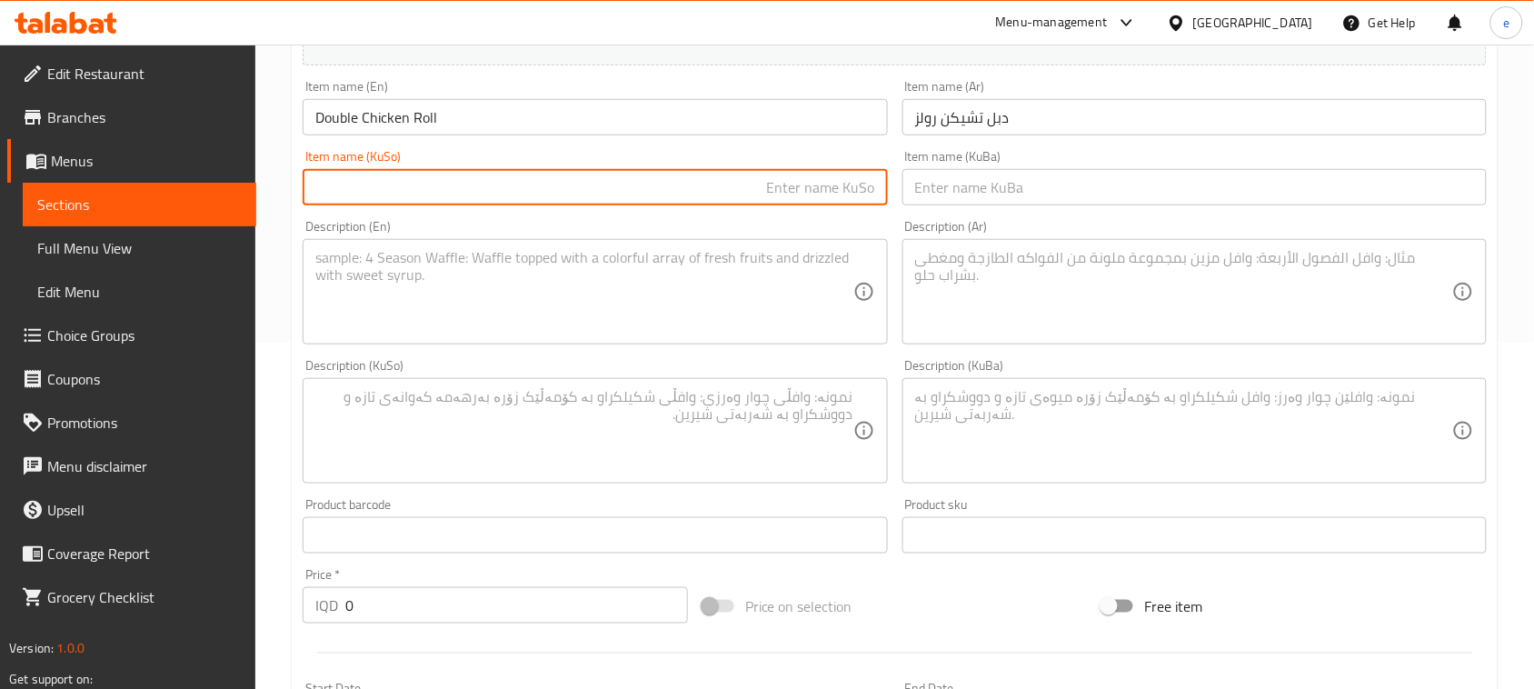
click at [1022, 118] on input "دبل تشيكن رولز" at bounding box center [1194, 117] width 584 height 36
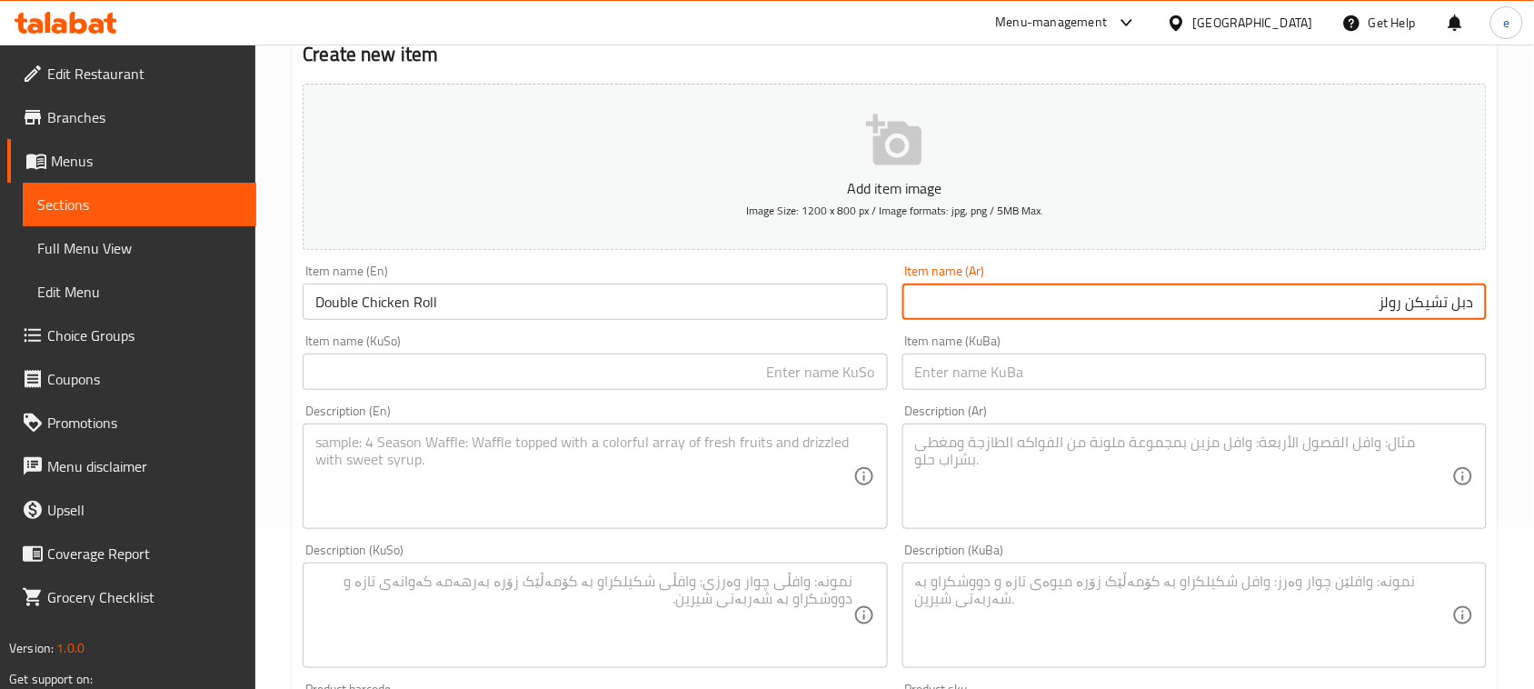
scroll to position [119, 0]
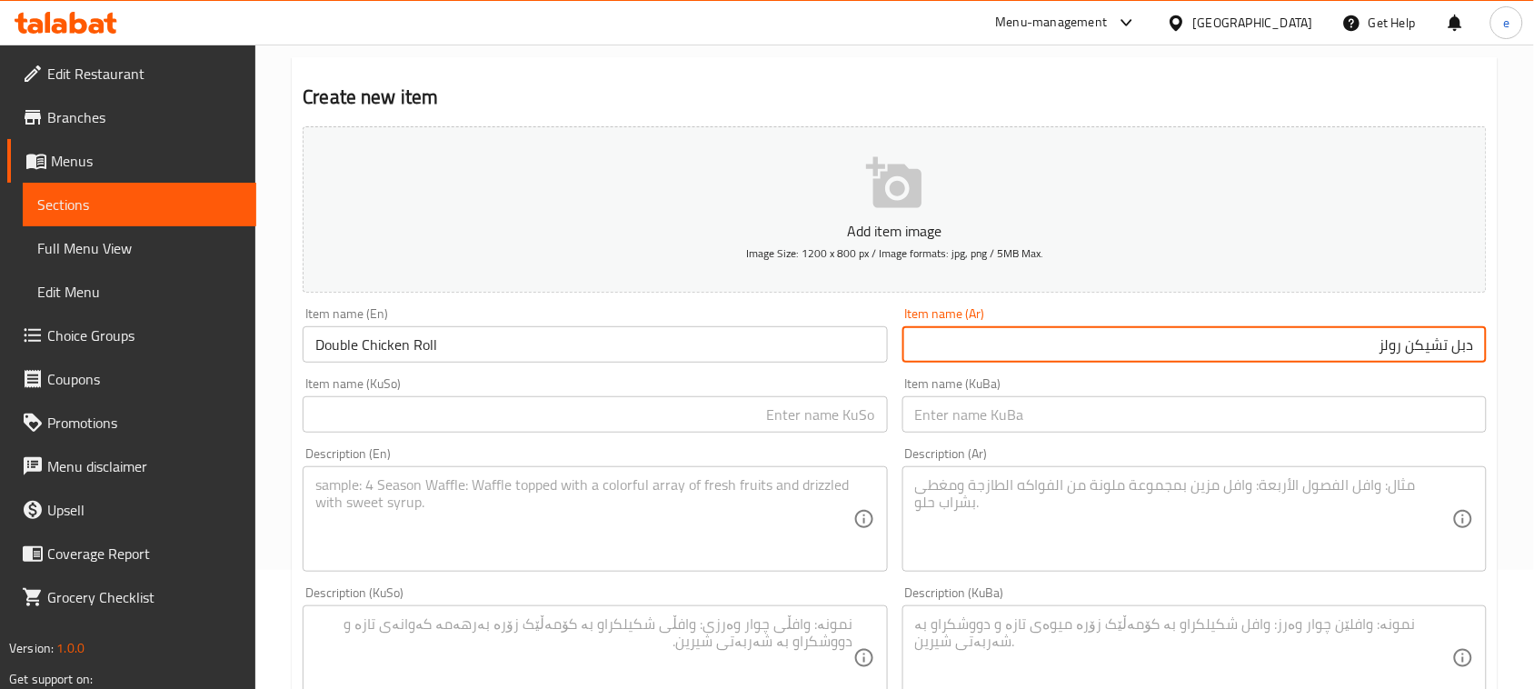
click at [795, 415] on input "text" at bounding box center [595, 414] width 584 height 36
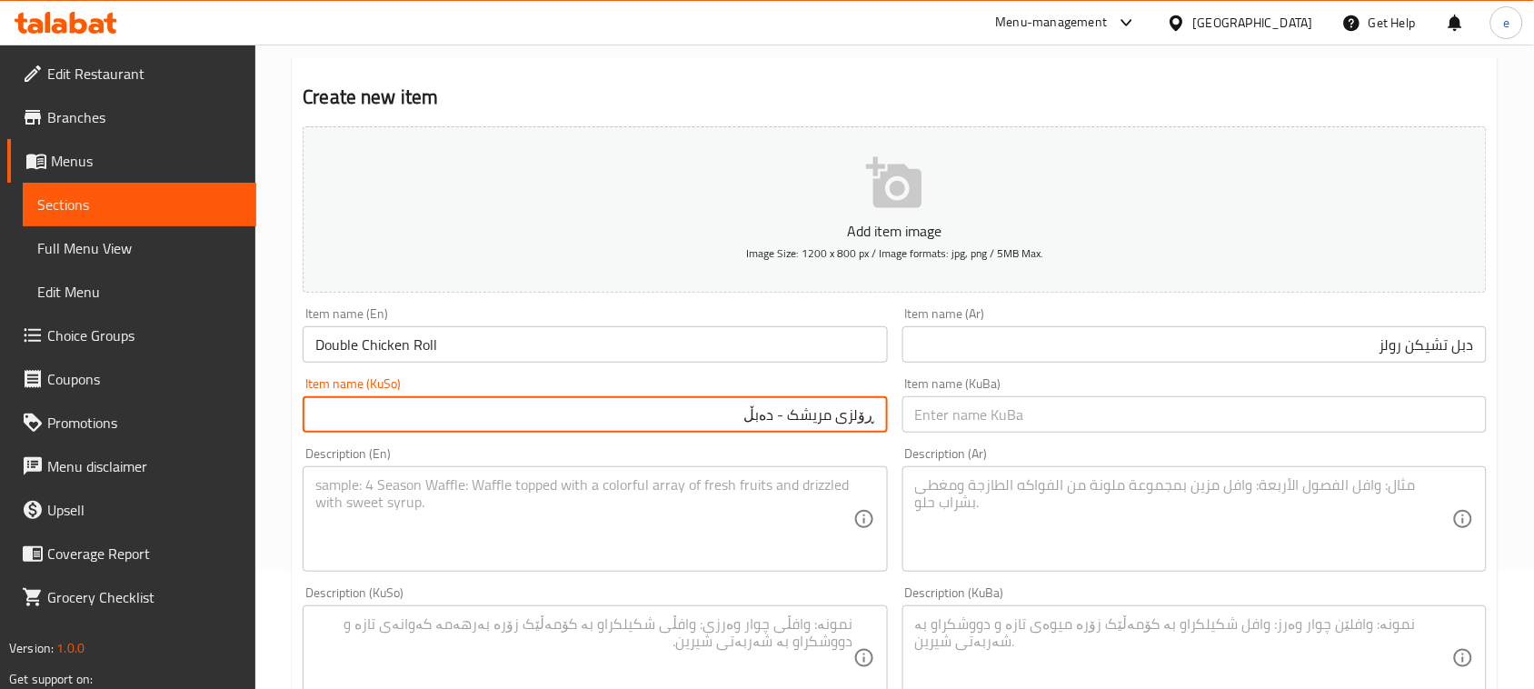
click at [797, 418] on input "ڕۆلزی مریشک - دەبڵ" at bounding box center [595, 414] width 584 height 36
click at [806, 420] on input "ڕۆلزی مریشک - دەبڵ" at bounding box center [595, 414] width 584 height 36
click at [825, 423] on input "ڕۆلزی مریشک - دەبڵ" at bounding box center [595, 414] width 584 height 36
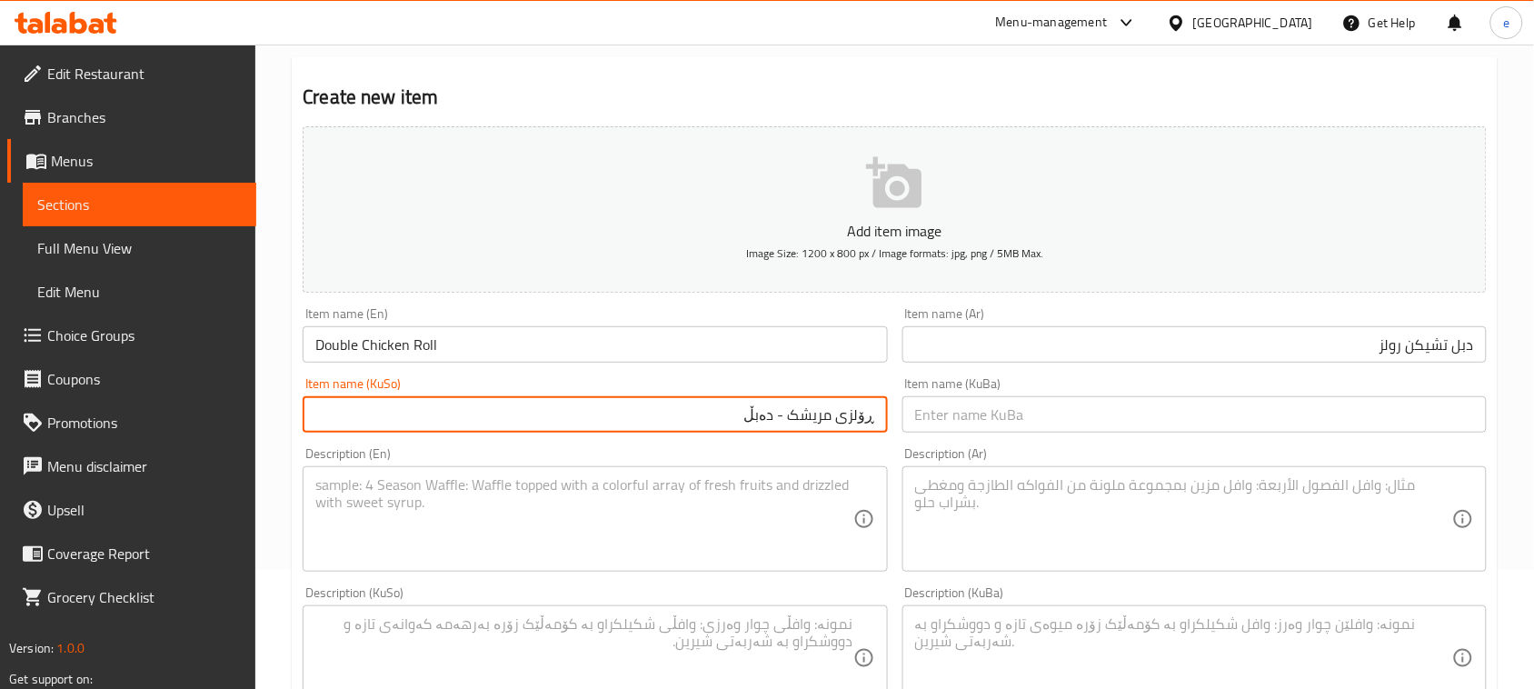
click at [984, 423] on input "text" at bounding box center [1194, 414] width 584 height 36
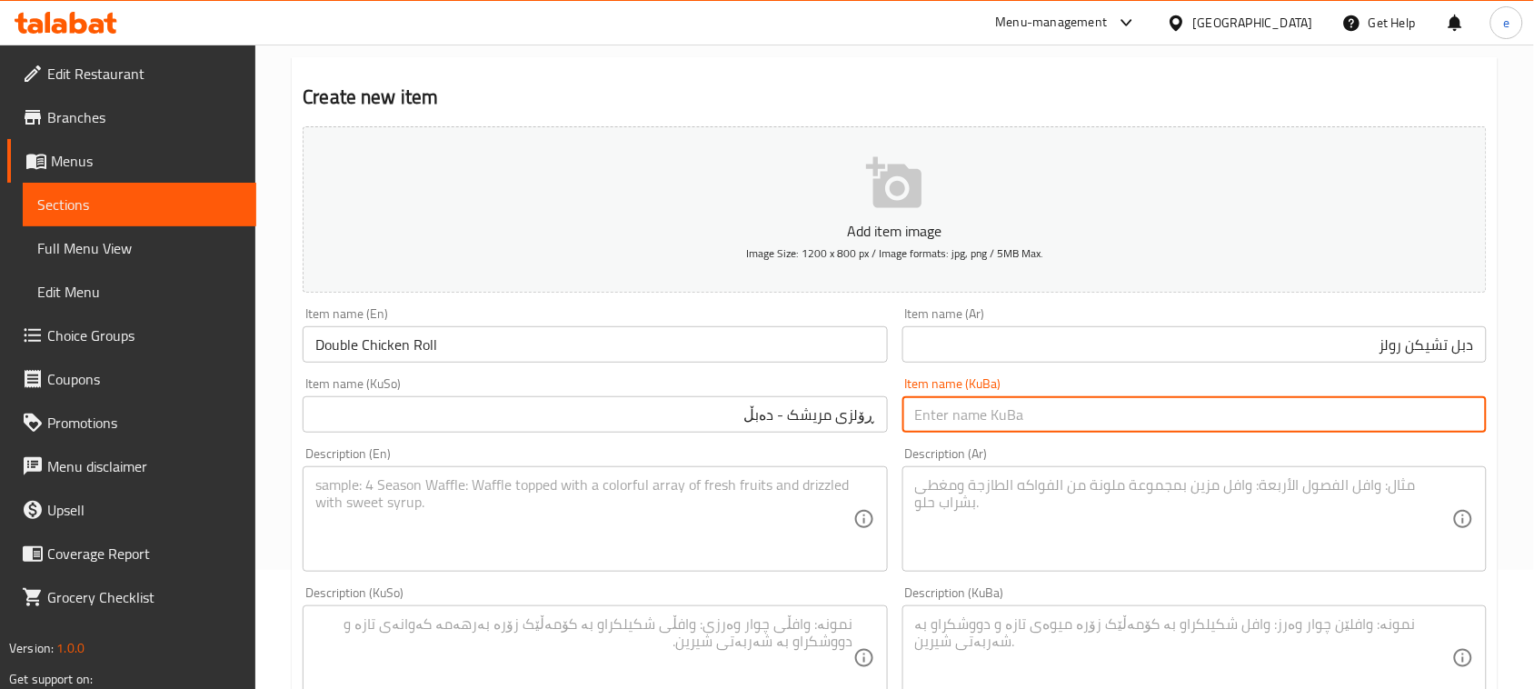
paste input "ڕۆلزی مریشک - دەبڵ"
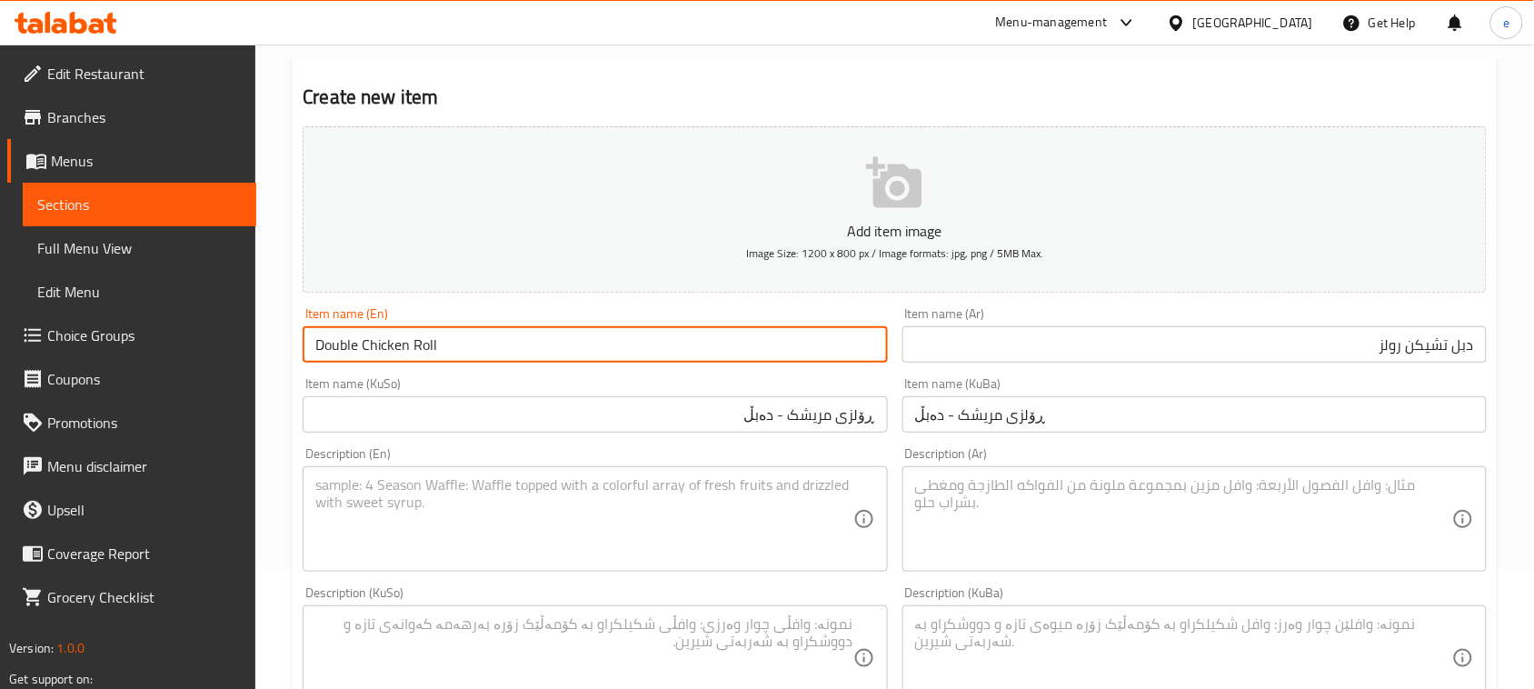
click at [330, 339] on input "Double Chicken Roll" at bounding box center [595, 344] width 584 height 36
click at [396, 350] on input "Chicken Roll" at bounding box center [595, 344] width 584 height 36
paste
click at [1419, 351] on input "دبل تشيكن رولز" at bounding box center [1194, 344] width 584 height 36
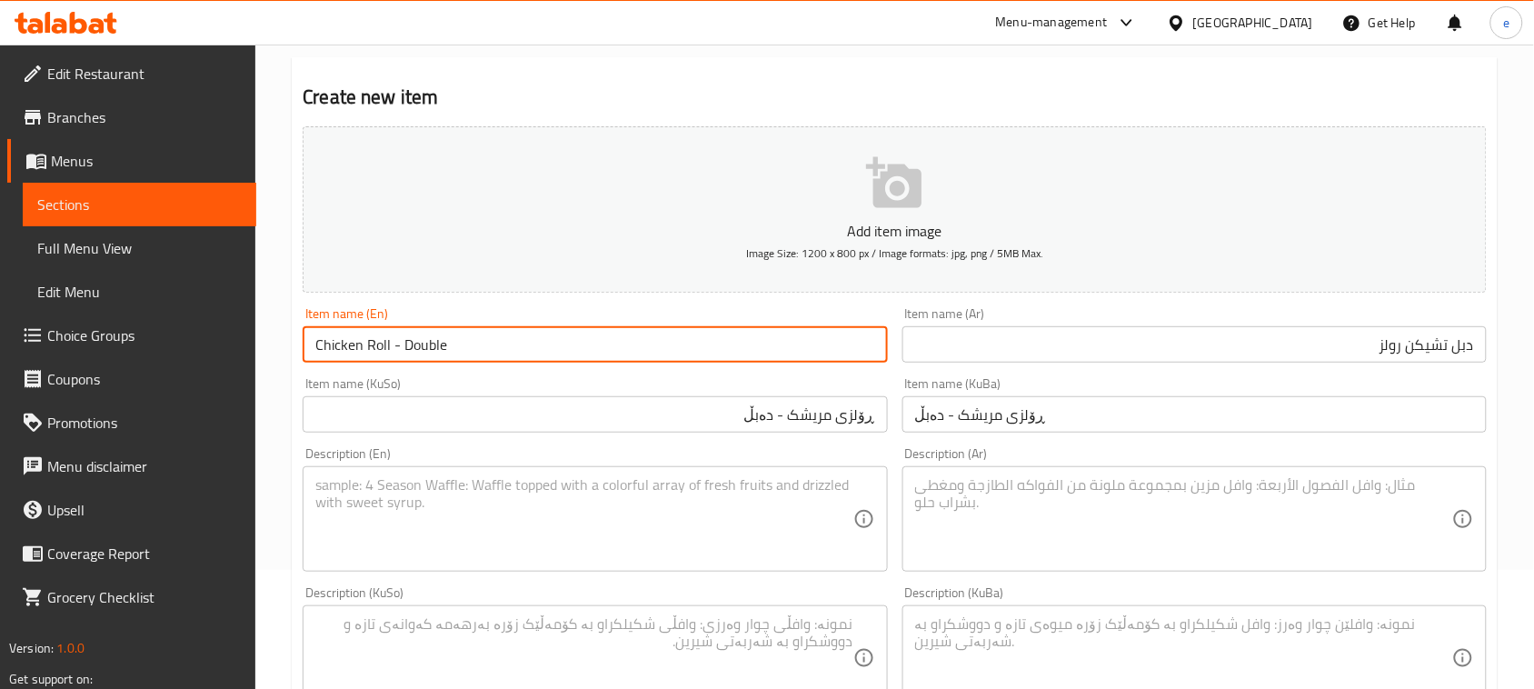
click at [1419, 351] on input "دبل تشيكن رولز" at bounding box center [1194, 344] width 584 height 36
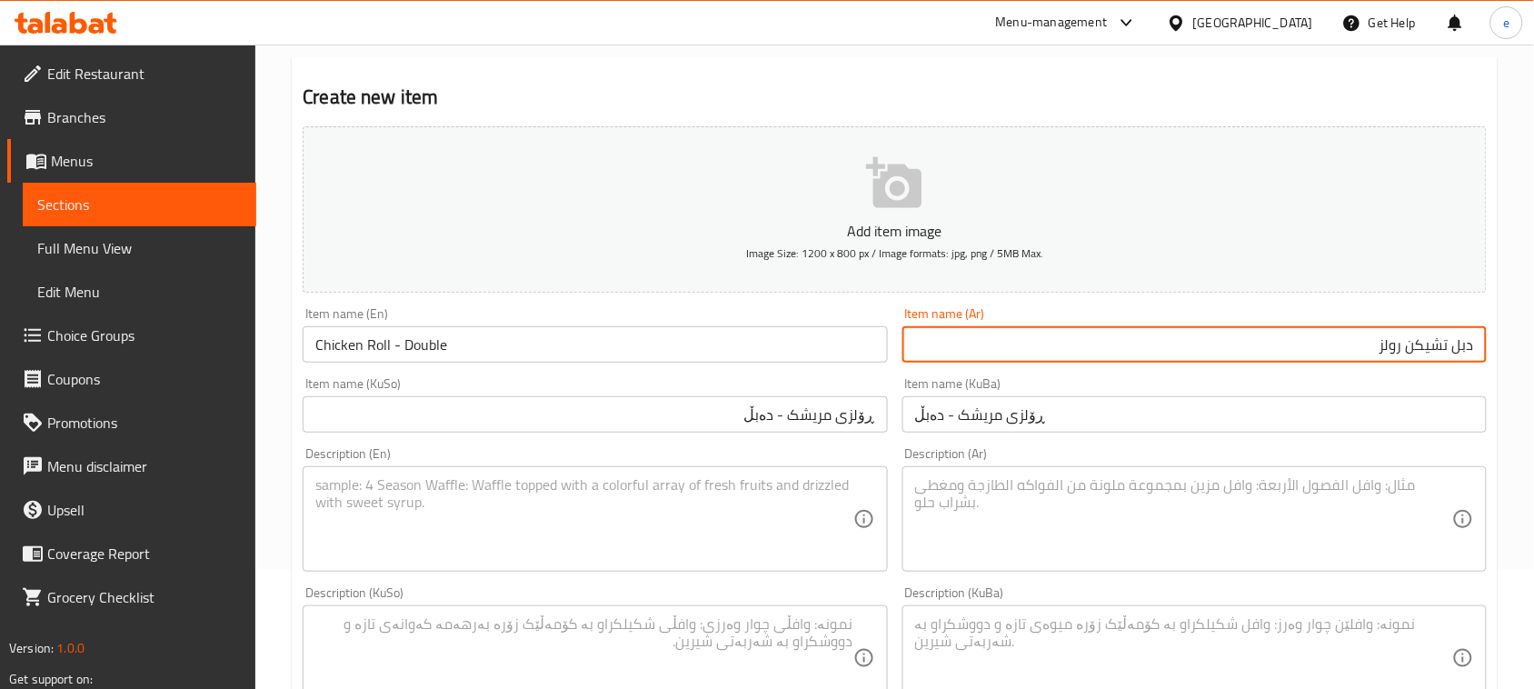
click at [1419, 351] on input "دبل تشيكن رولز" at bounding box center [1194, 344] width 584 height 36
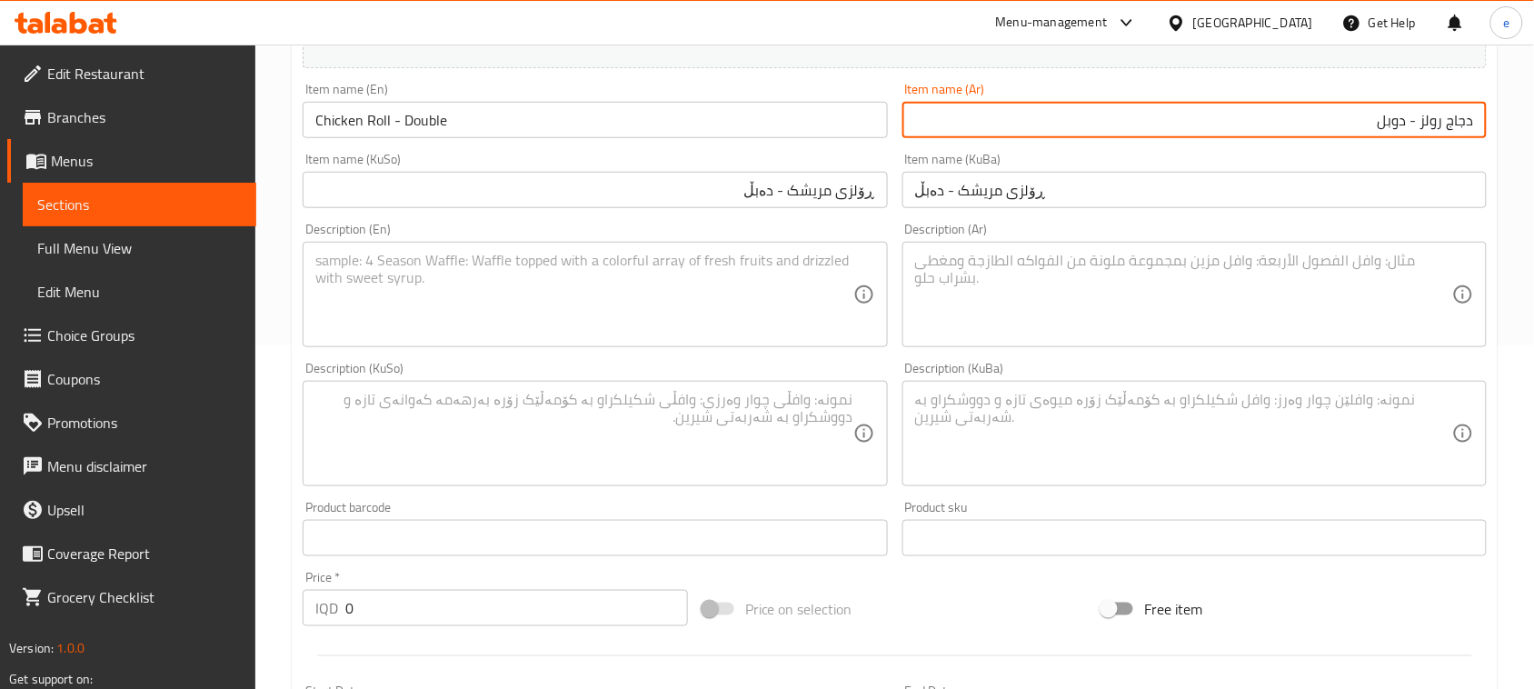
scroll to position [573, 0]
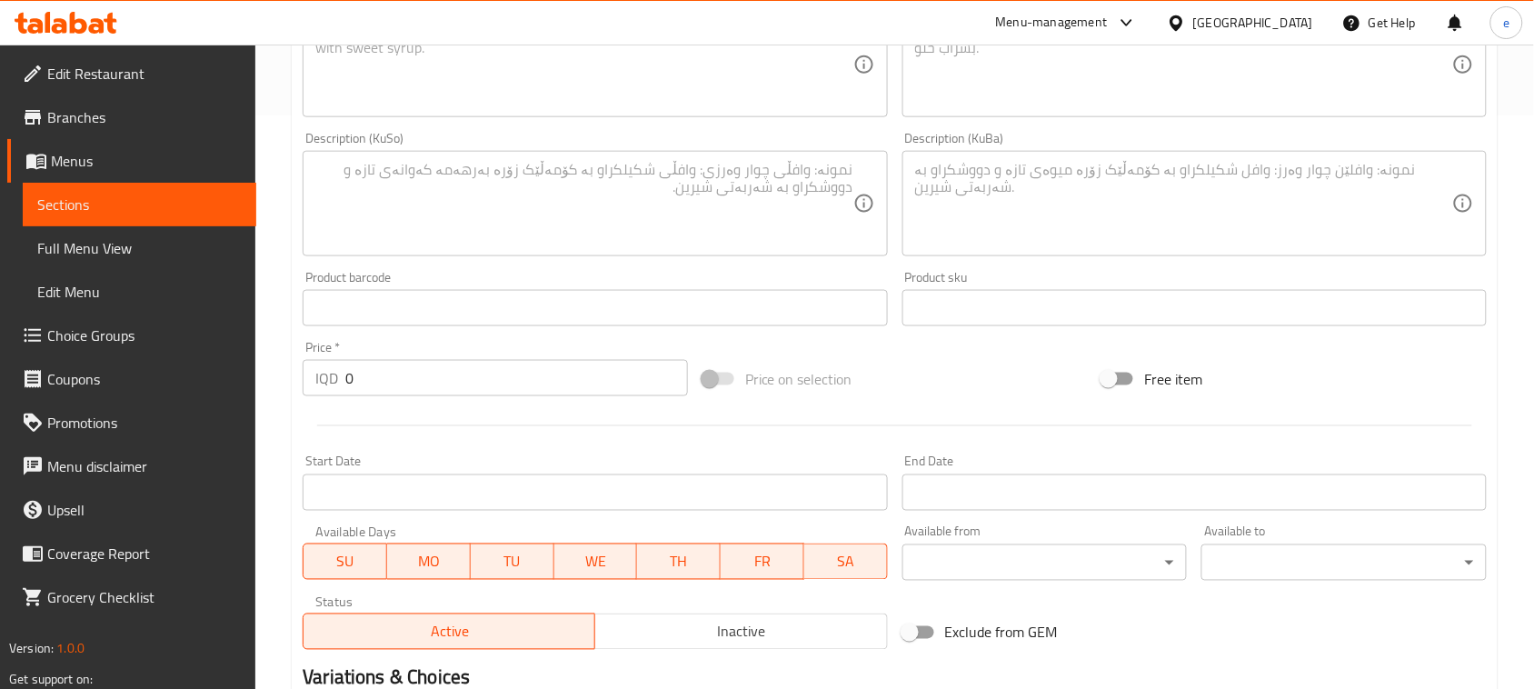
drag, startPoint x: 406, startPoint y: 369, endPoint x: 336, endPoint y: 383, distance: 71.3
click at [336, 383] on div "IQD 0 Price *" at bounding box center [495, 378] width 385 height 36
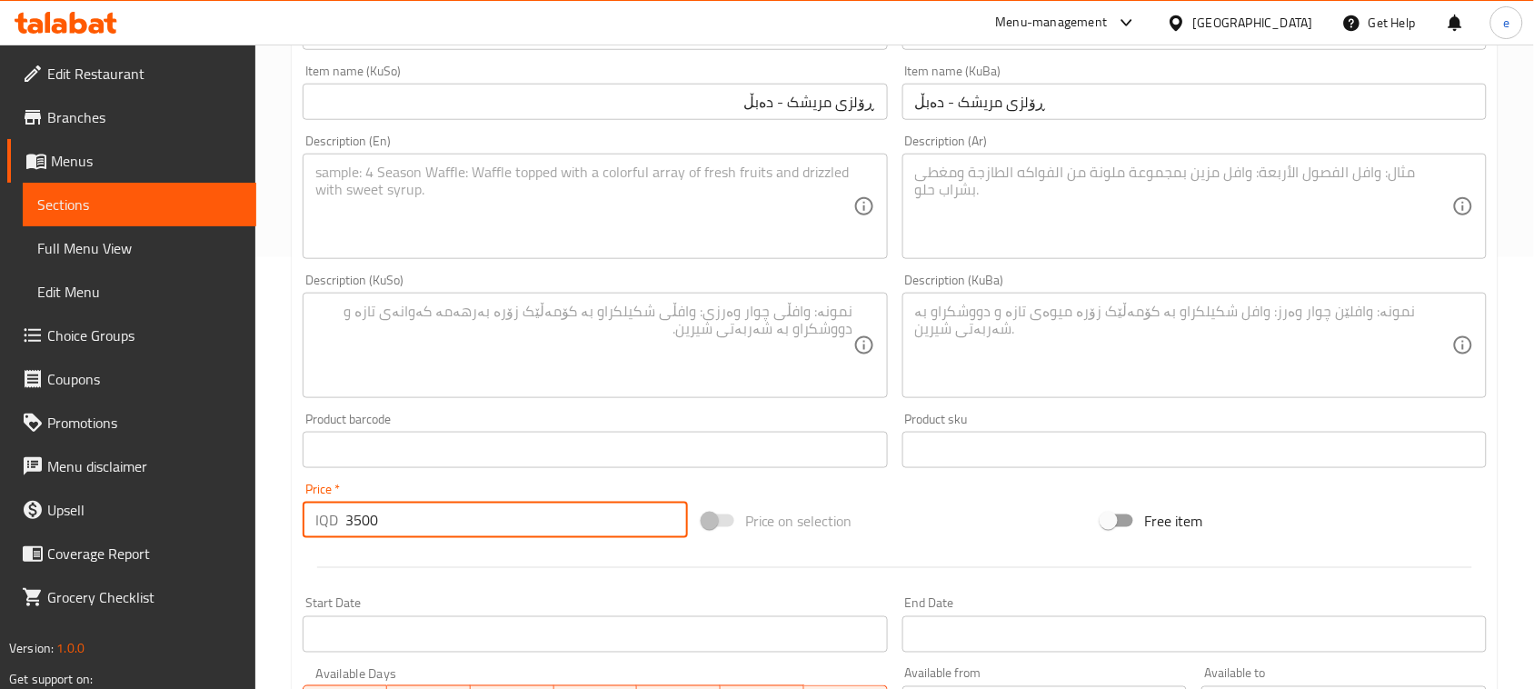
scroll to position [346, 0]
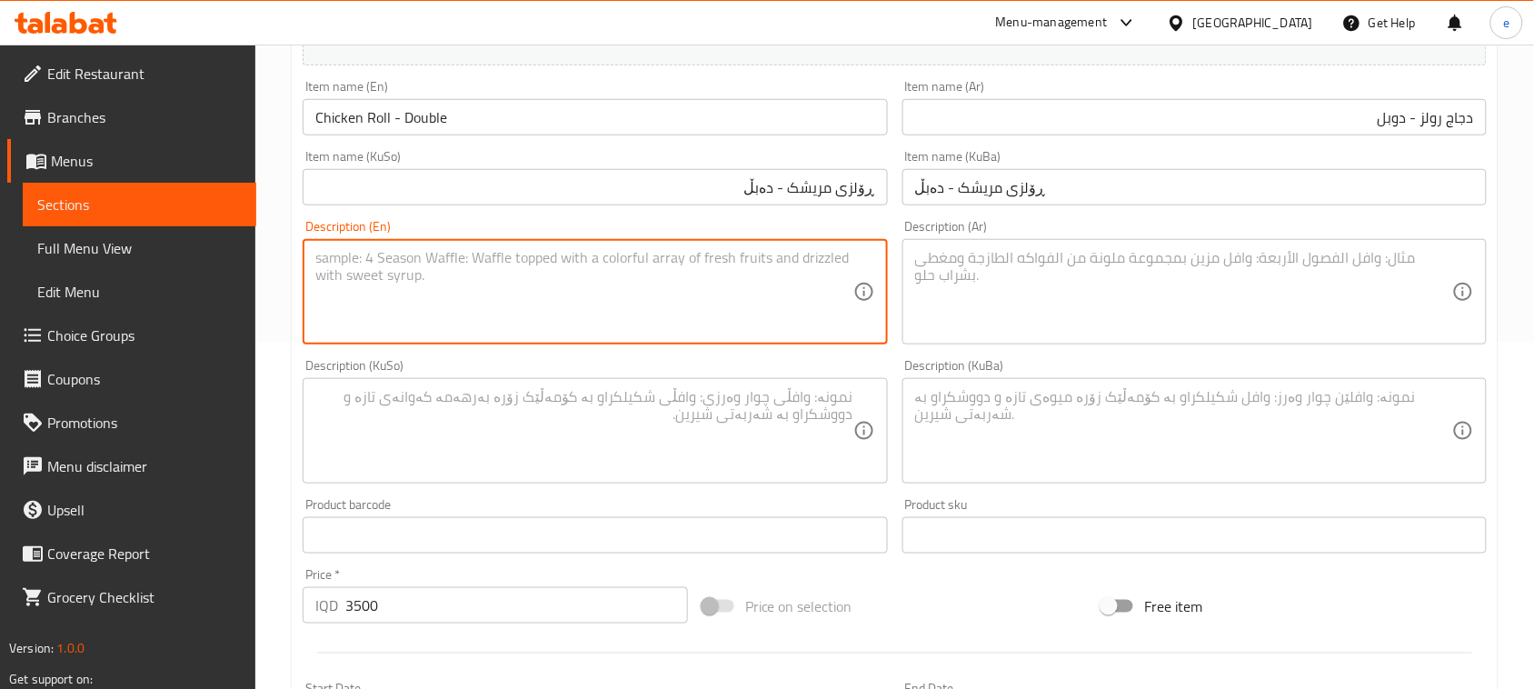
click at [707, 284] on textarea at bounding box center [583, 292] width 537 height 86
click at [475, 260] on textarea "Double portion of crispy meat rolls filled with flavor and French fries" at bounding box center [583, 292] width 537 height 86
click at [478, 261] on textarea "Double portion of crispy rolls filled with flavor and French fries" at bounding box center [583, 292] width 537 height 86
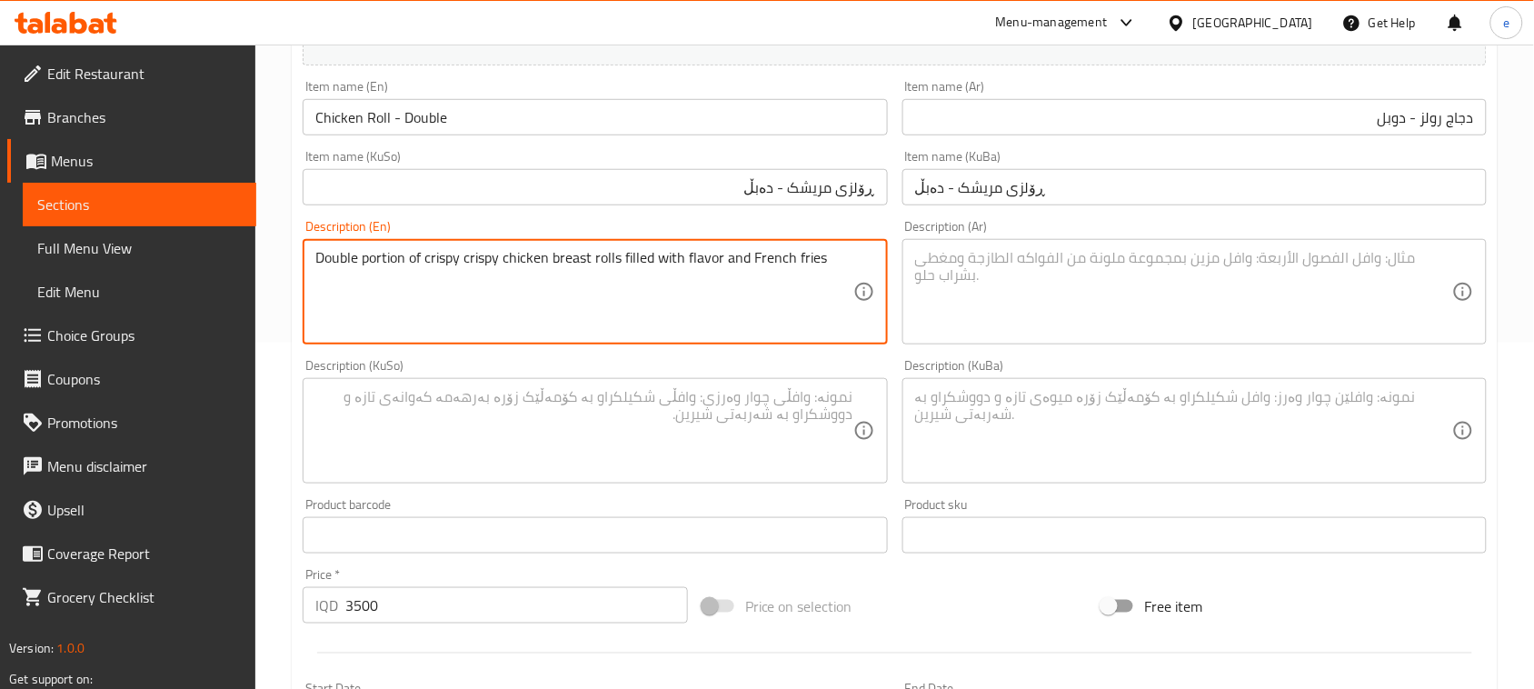
click at [838, 261] on textarea "Double portion of crispy crispy chicken breast rolls filled with flavor and Fre…" at bounding box center [583, 292] width 537 height 86
click at [752, 427] on textarea at bounding box center [583, 431] width 537 height 86
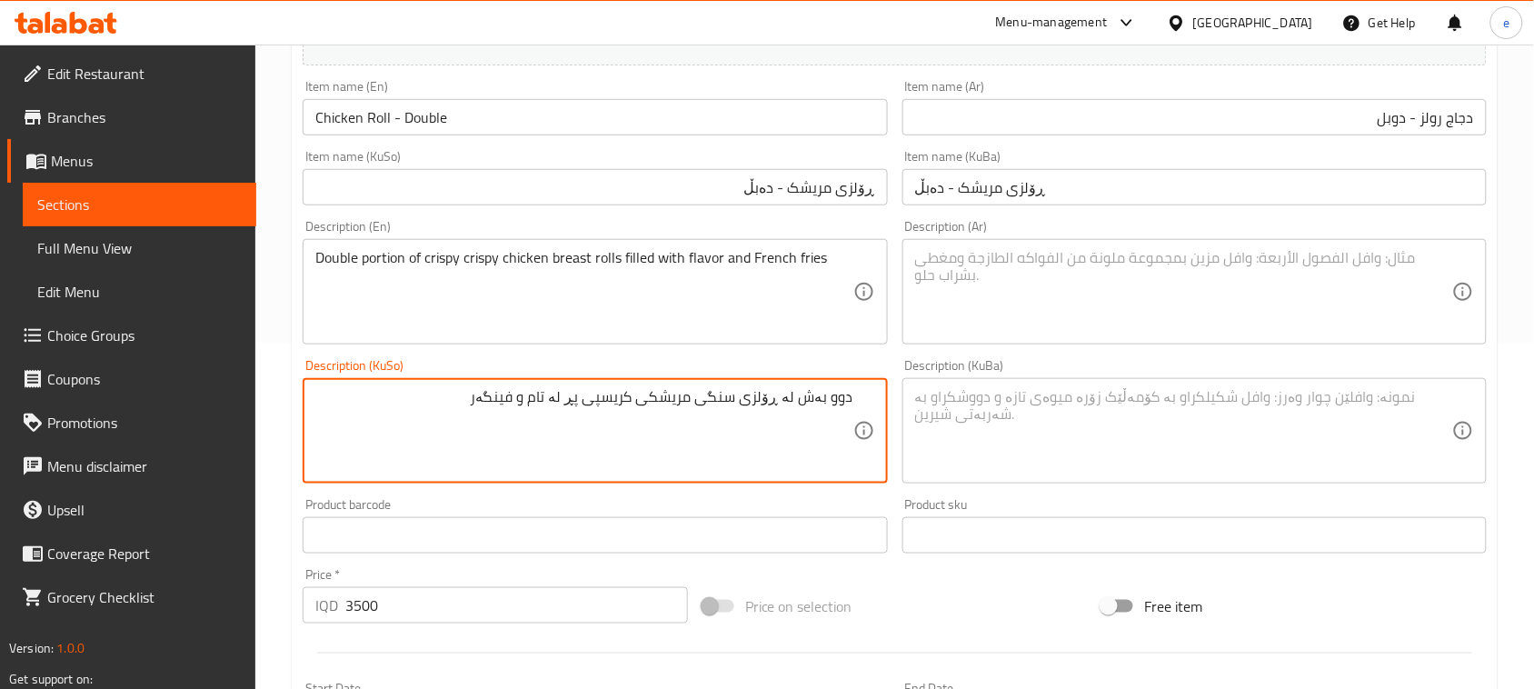
click at [639, 424] on textarea "دوو بەش لە ڕۆلزی سنگی مریشکی کریسپی پڕ لە تام و فینگەر" at bounding box center [583, 431] width 537 height 86
click at [974, 432] on textarea at bounding box center [1183, 431] width 537 height 86
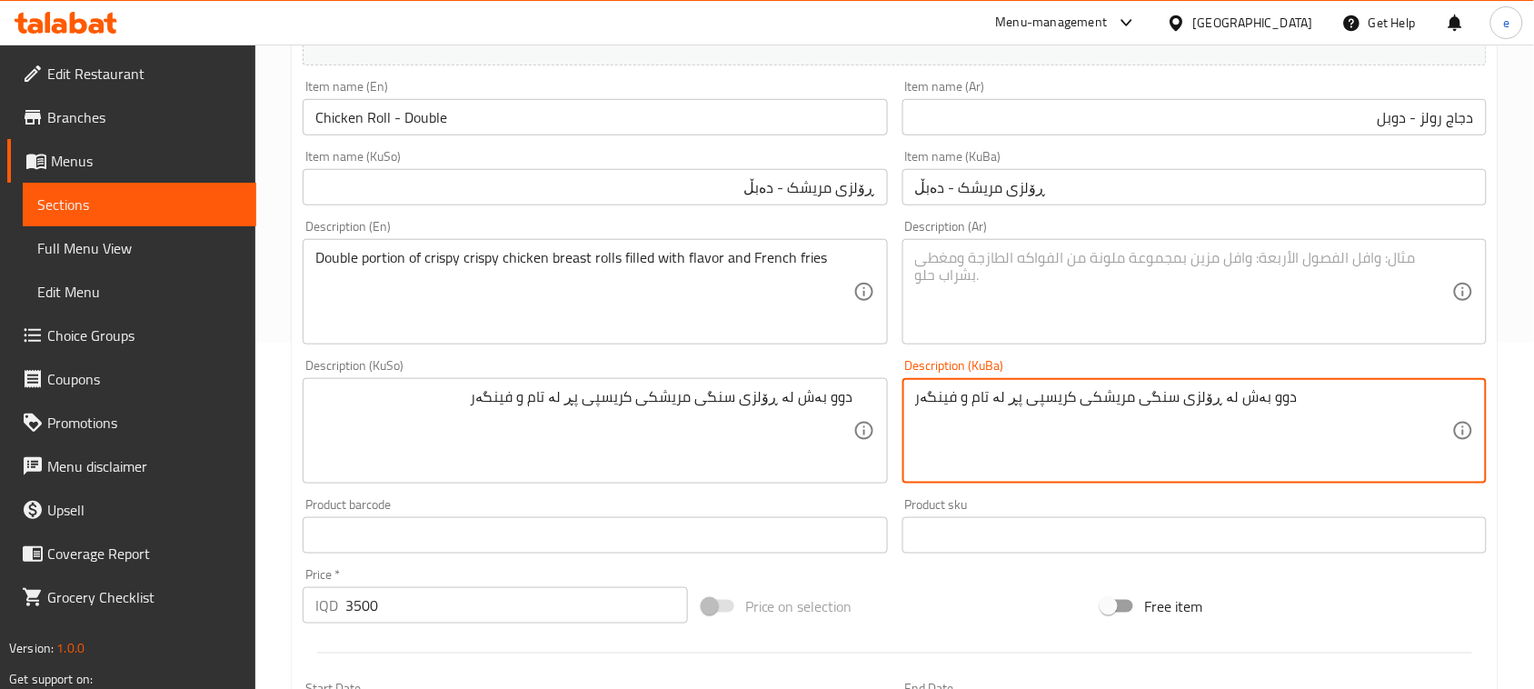
click at [1106, 321] on textarea at bounding box center [1183, 292] width 537 height 86
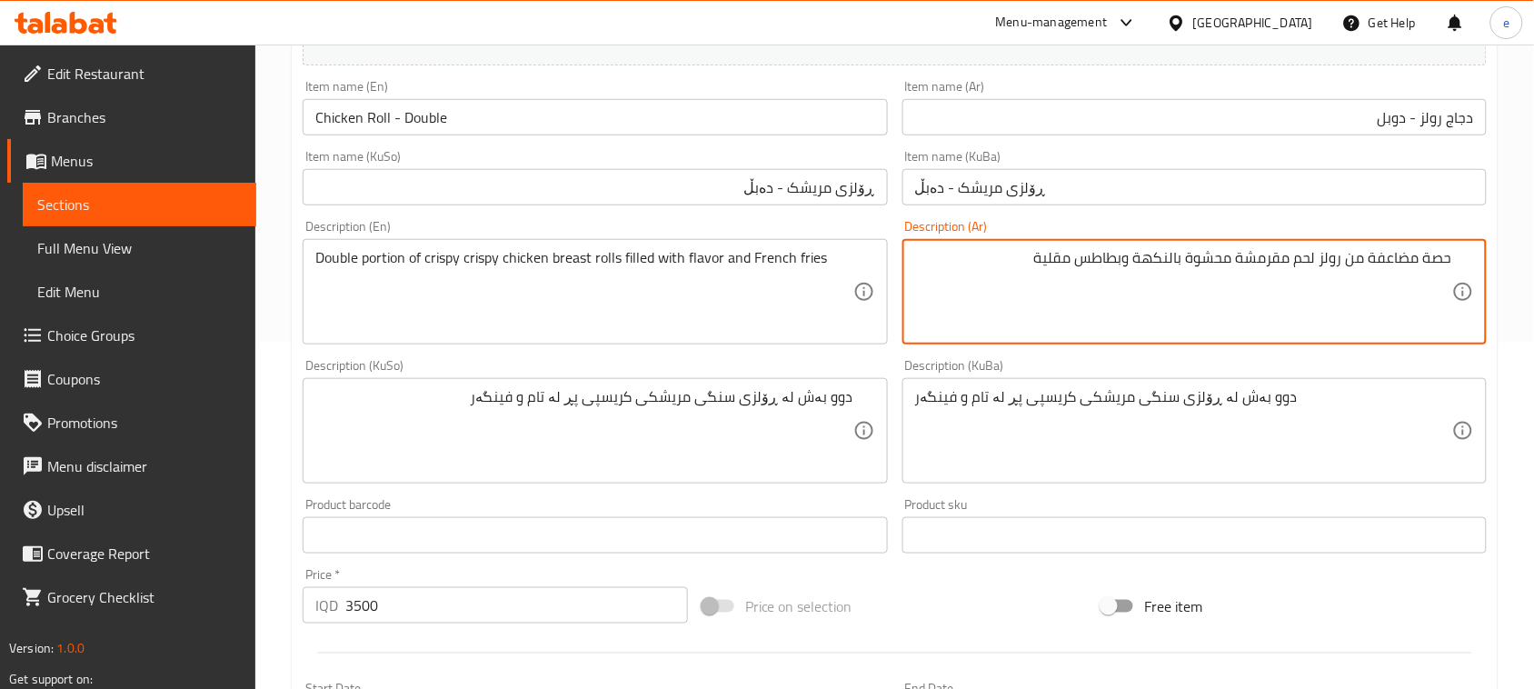
click at [1306, 264] on textarea "حصة مضاعفة من رولز لحم مقرمشة محشوة بالنكهة وبطاطس مقلية" at bounding box center [1183, 292] width 537 height 86
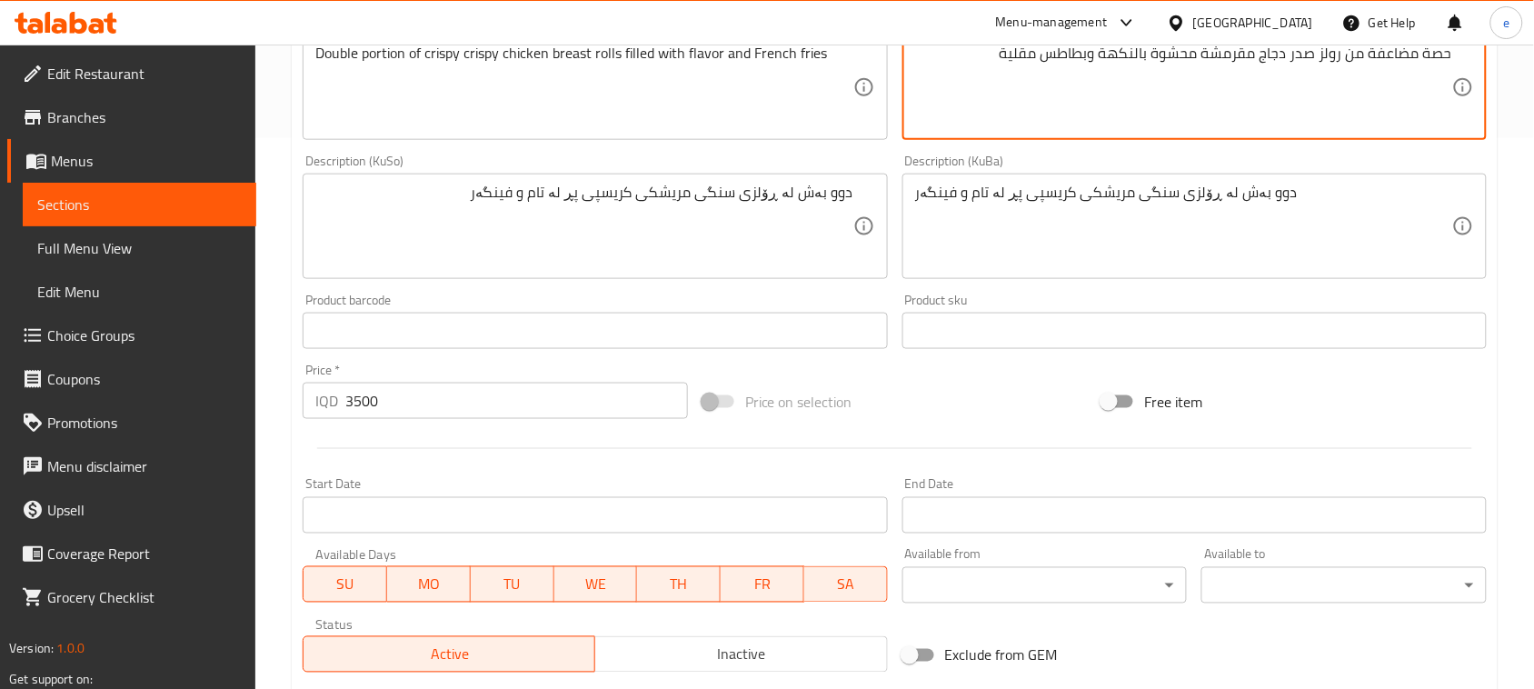
scroll to position [801, 0]
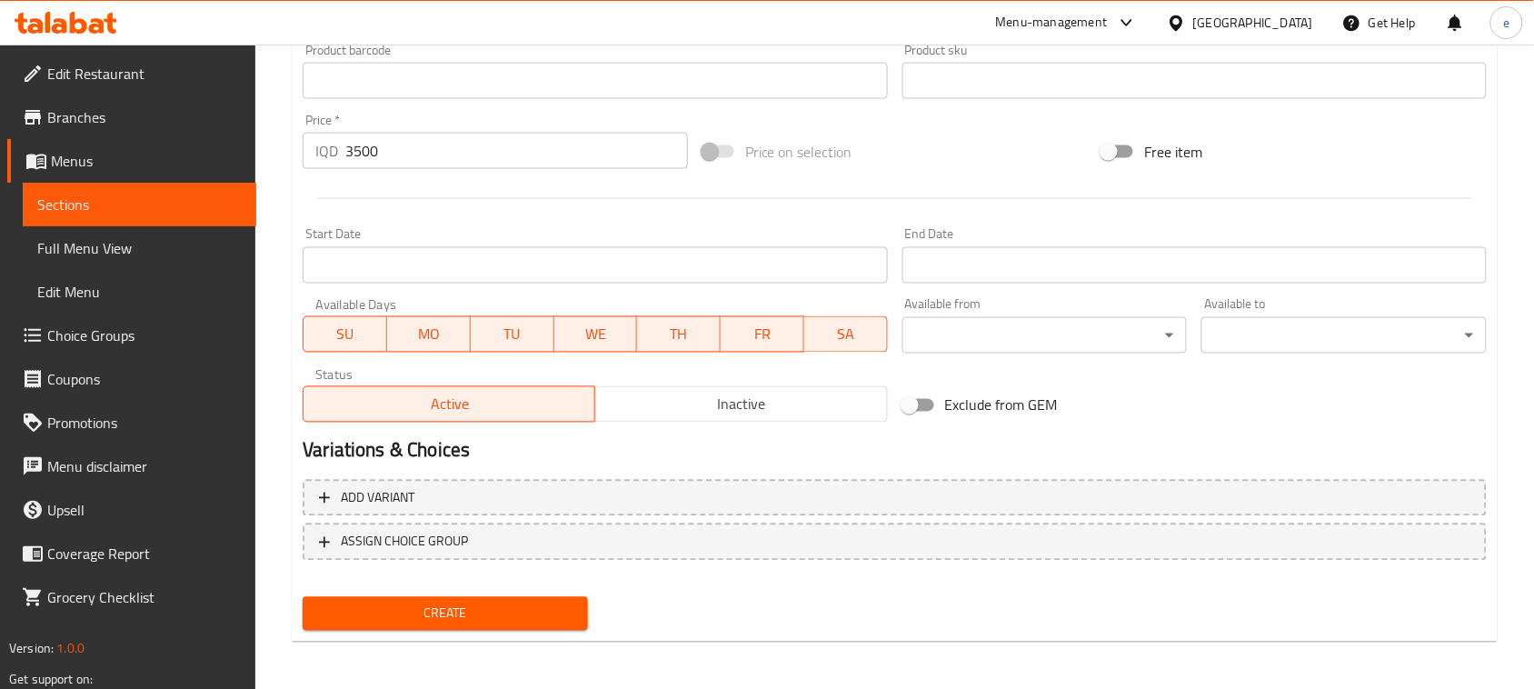
click at [497, 597] on button "Create" at bounding box center [445, 614] width 285 height 34
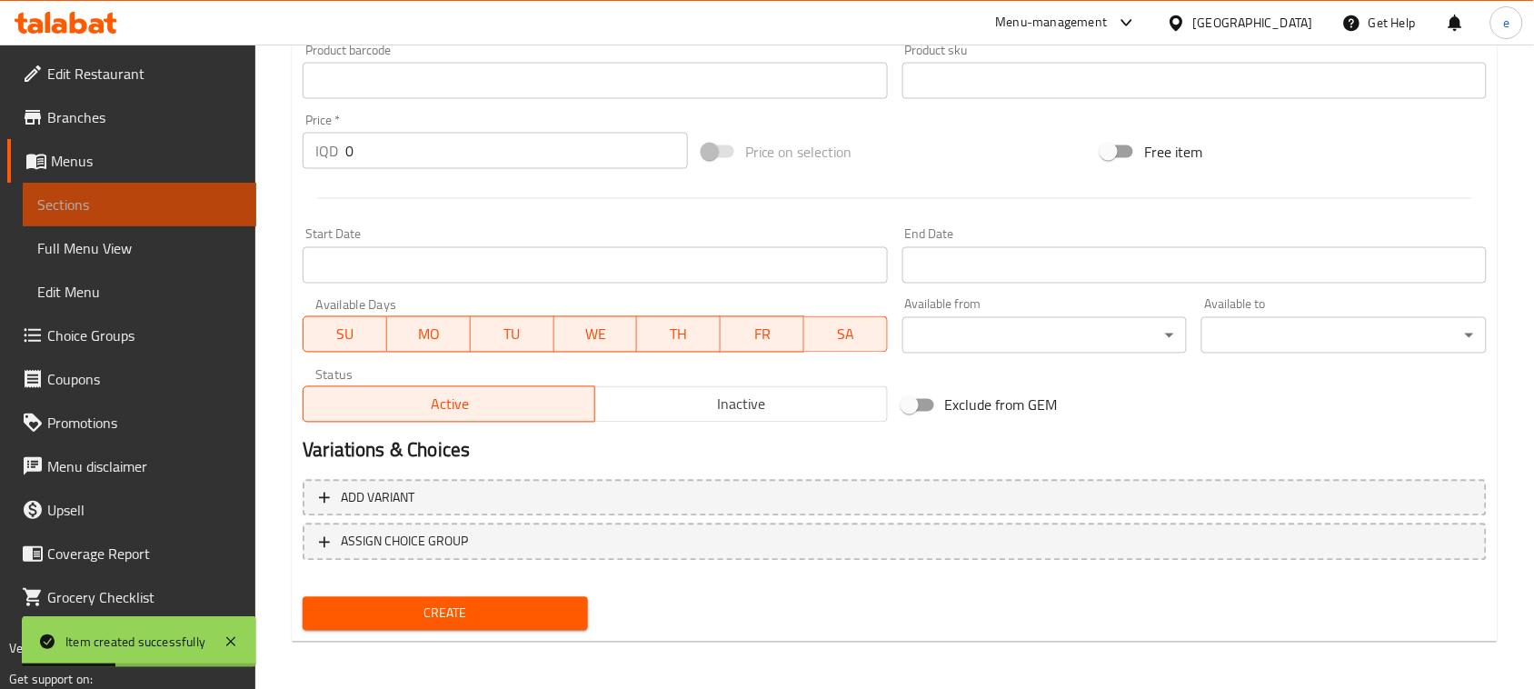
click at [174, 207] on span "Sections" at bounding box center [139, 205] width 204 height 22
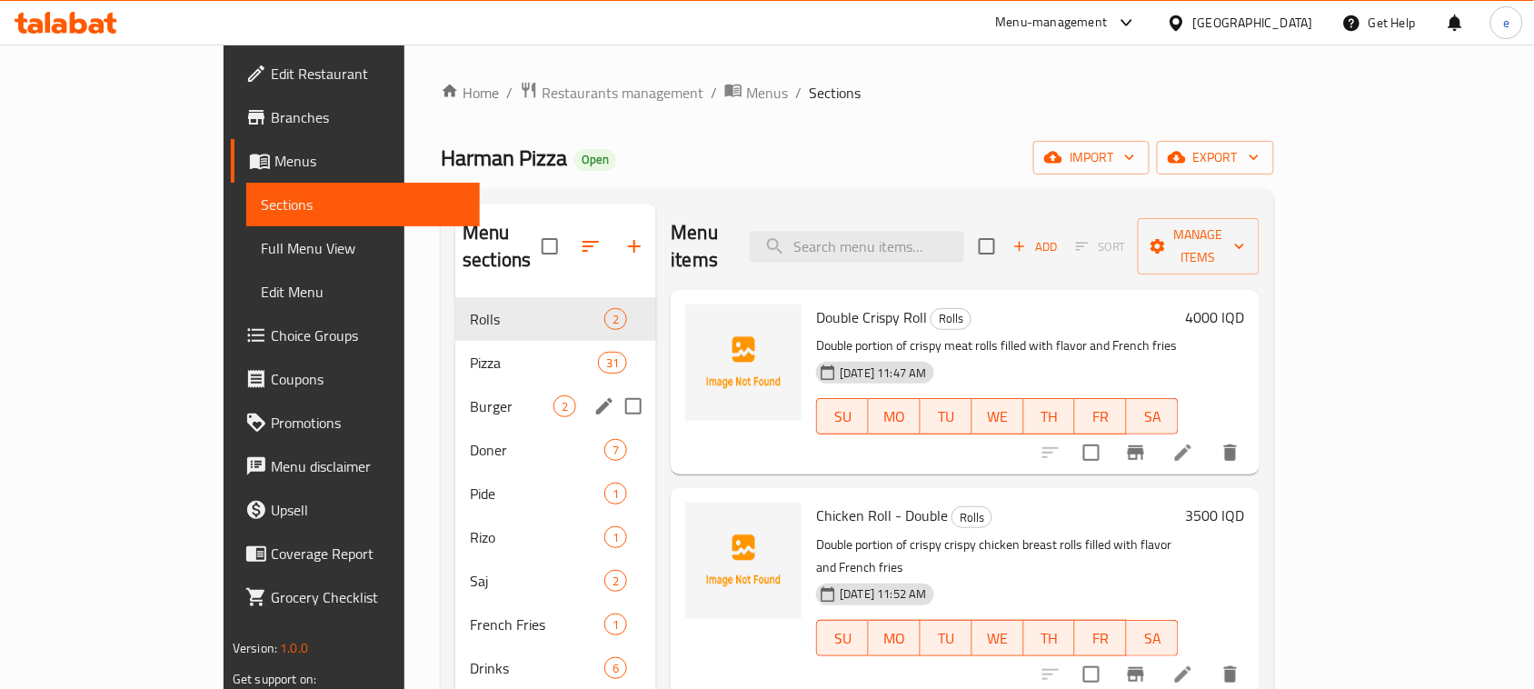
click at [470, 395] on span "Burger" at bounding box center [512, 406] width 84 height 22
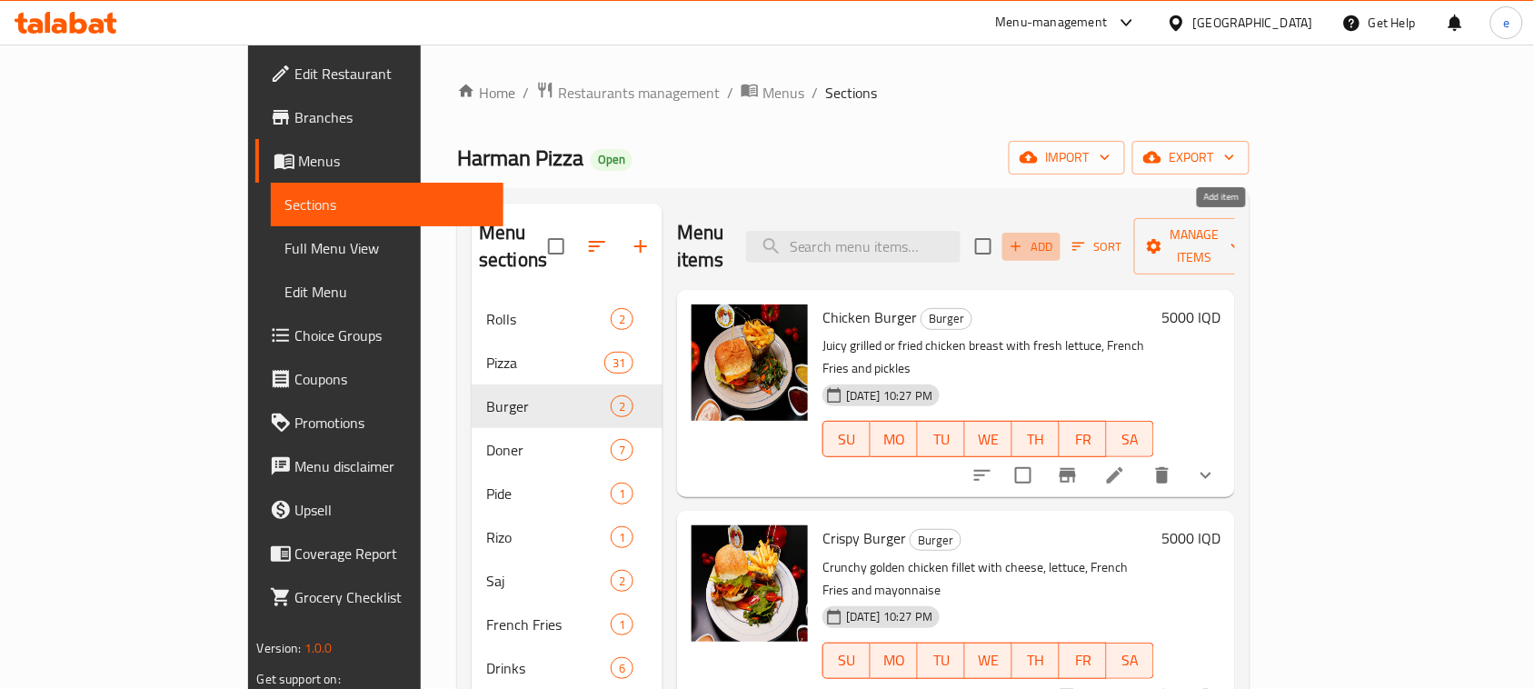
click at [1056, 238] on span "Add" at bounding box center [1031, 246] width 49 height 21
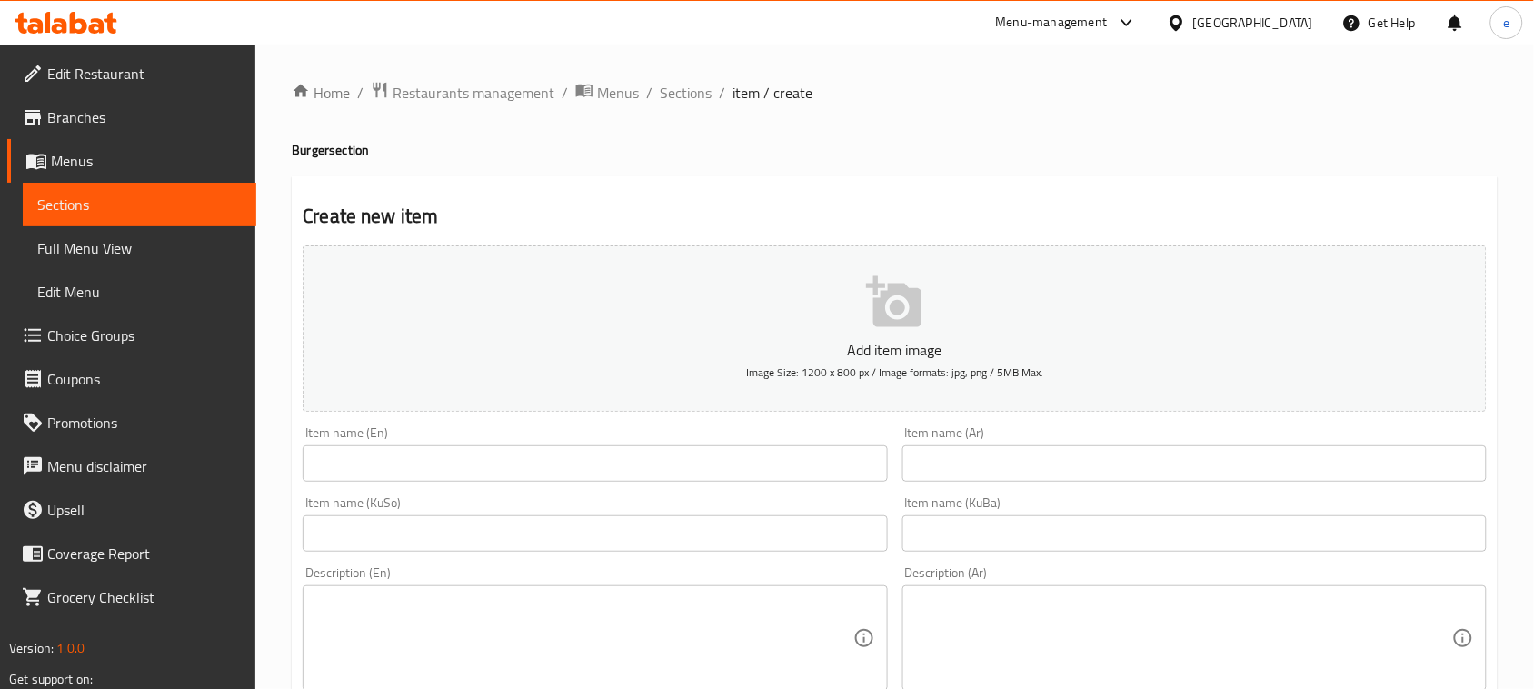
click at [551, 475] on input "text" at bounding box center [595, 463] width 584 height 36
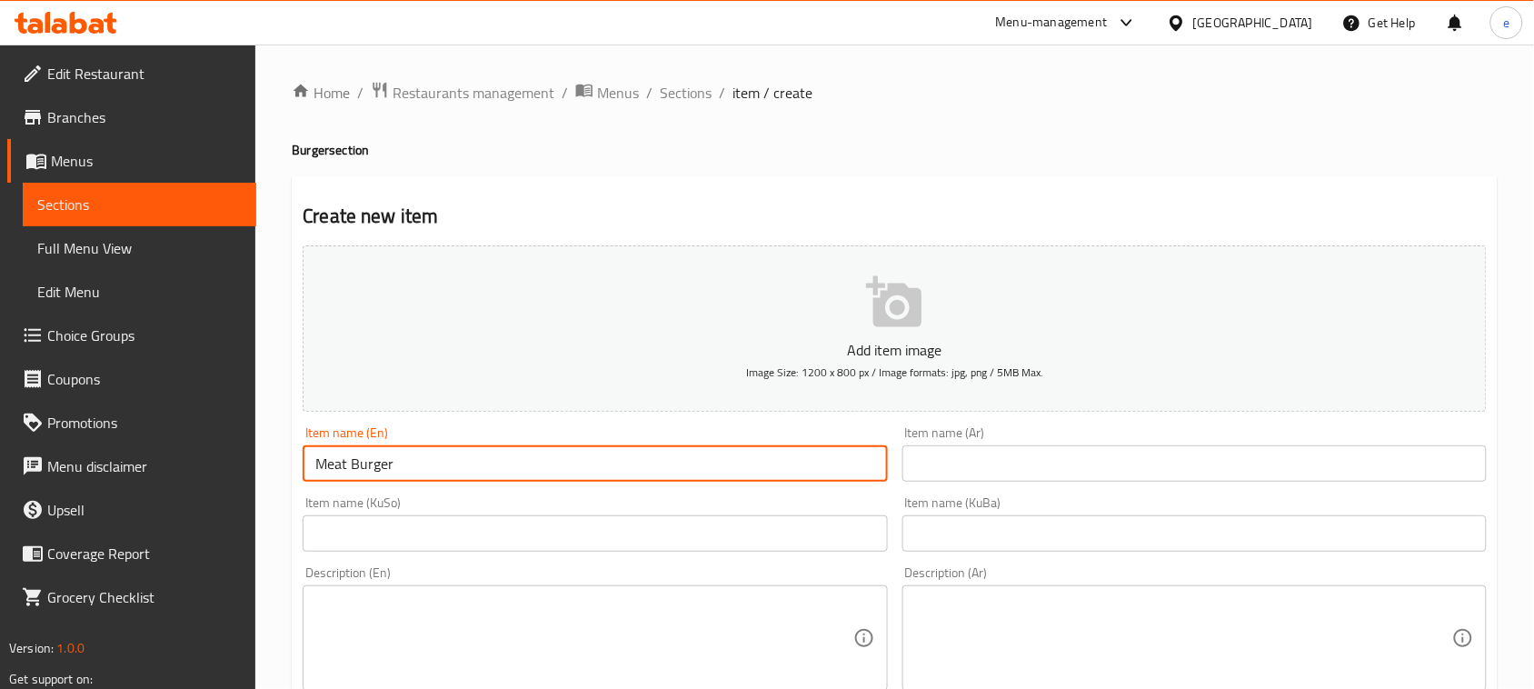
click at [1170, 466] on input "text" at bounding box center [1194, 463] width 584 height 36
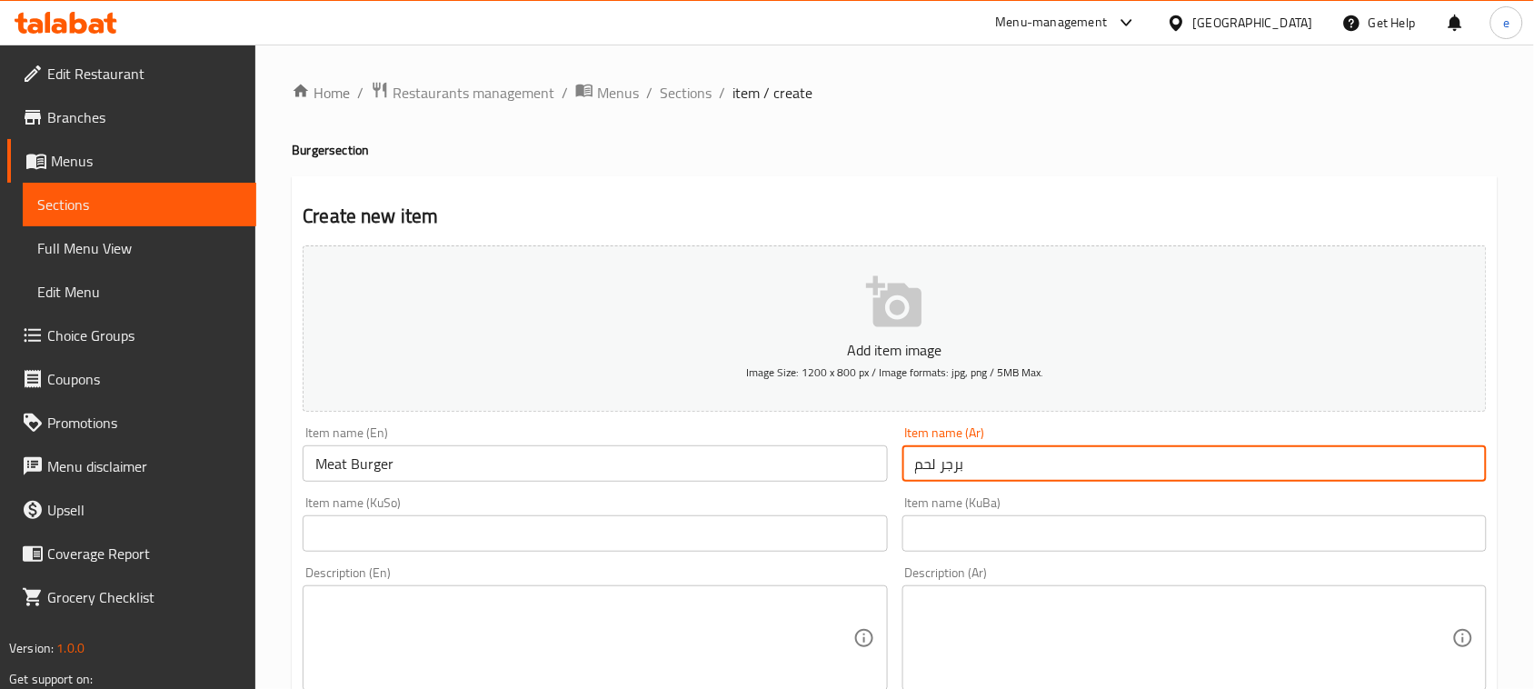
click at [705, 541] on input "text" at bounding box center [595, 533] width 584 height 36
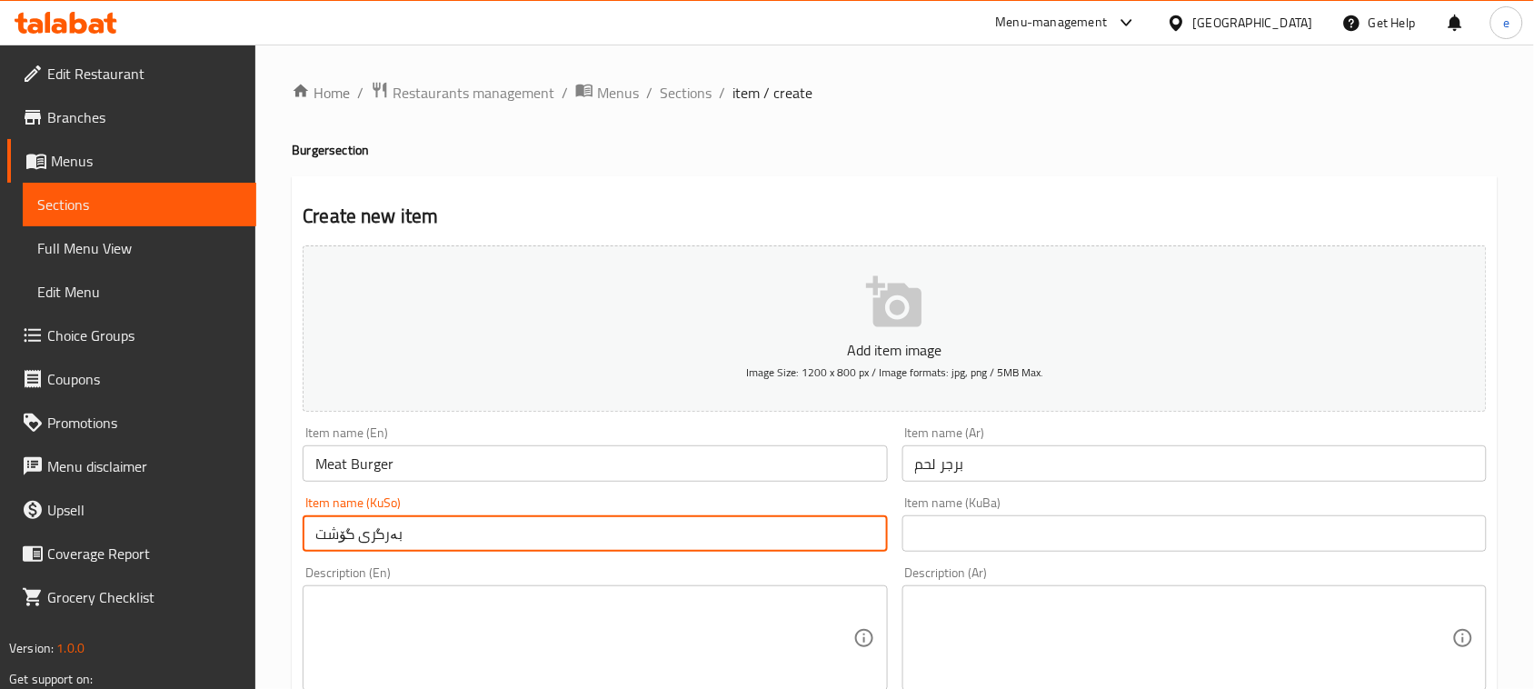
click at [343, 551] on input "بەرگری گۆشت" at bounding box center [595, 533] width 584 height 36
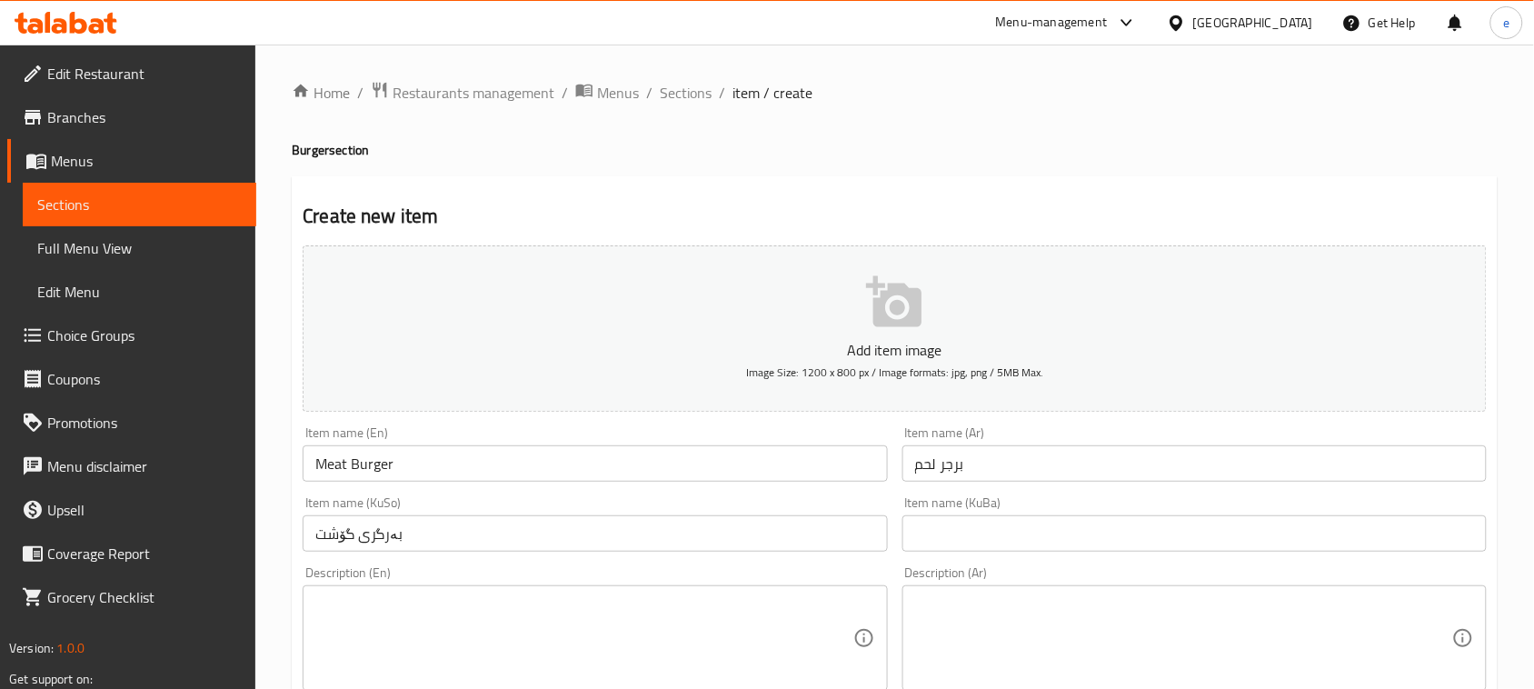
click at [1040, 557] on div "Item name (KuBa) Item name (KuBa)" at bounding box center [1194, 524] width 599 height 70
click at [1032, 547] on input "text" at bounding box center [1194, 533] width 584 height 36
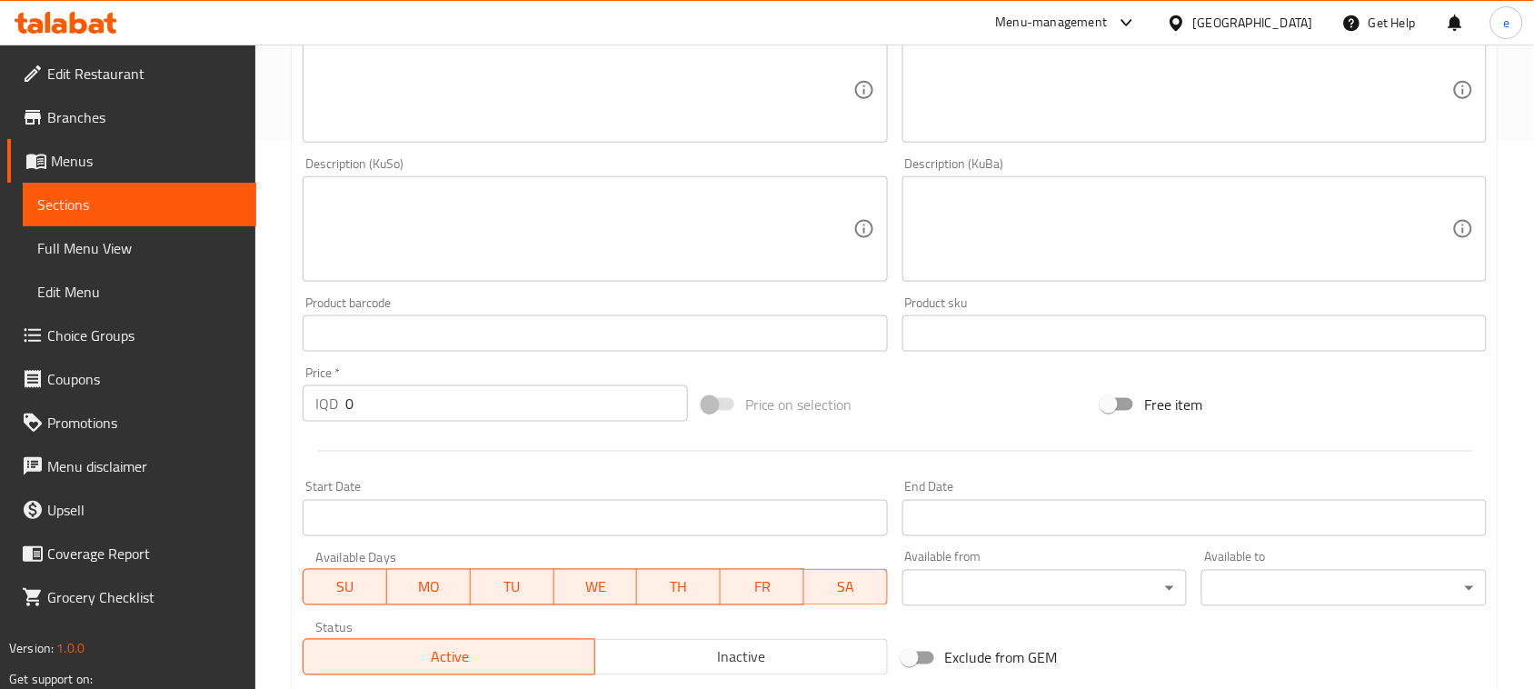
scroll to position [682, 0]
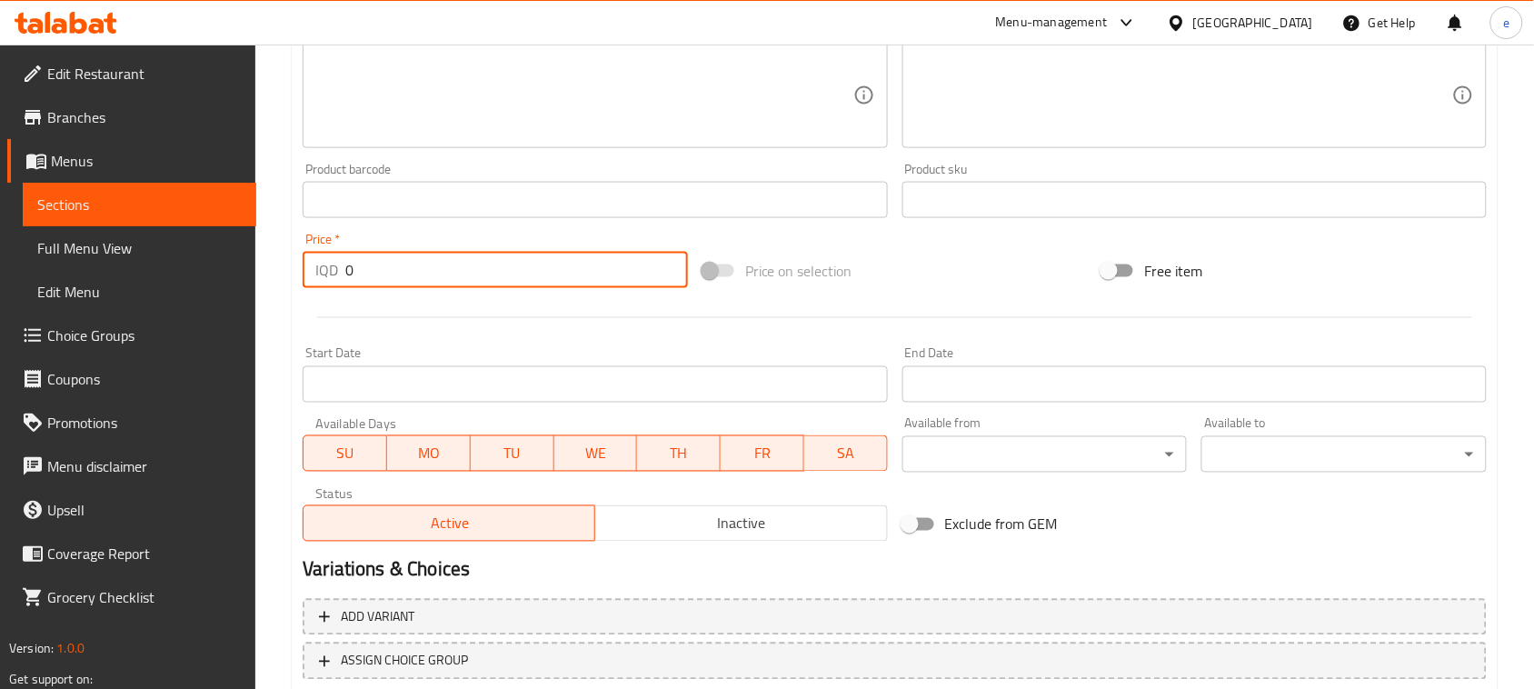
drag, startPoint x: 362, startPoint y: 278, endPoint x: 343, endPoint y: 283, distance: 19.6
click at [343, 283] on div "IQD 0 Price *" at bounding box center [495, 270] width 385 height 36
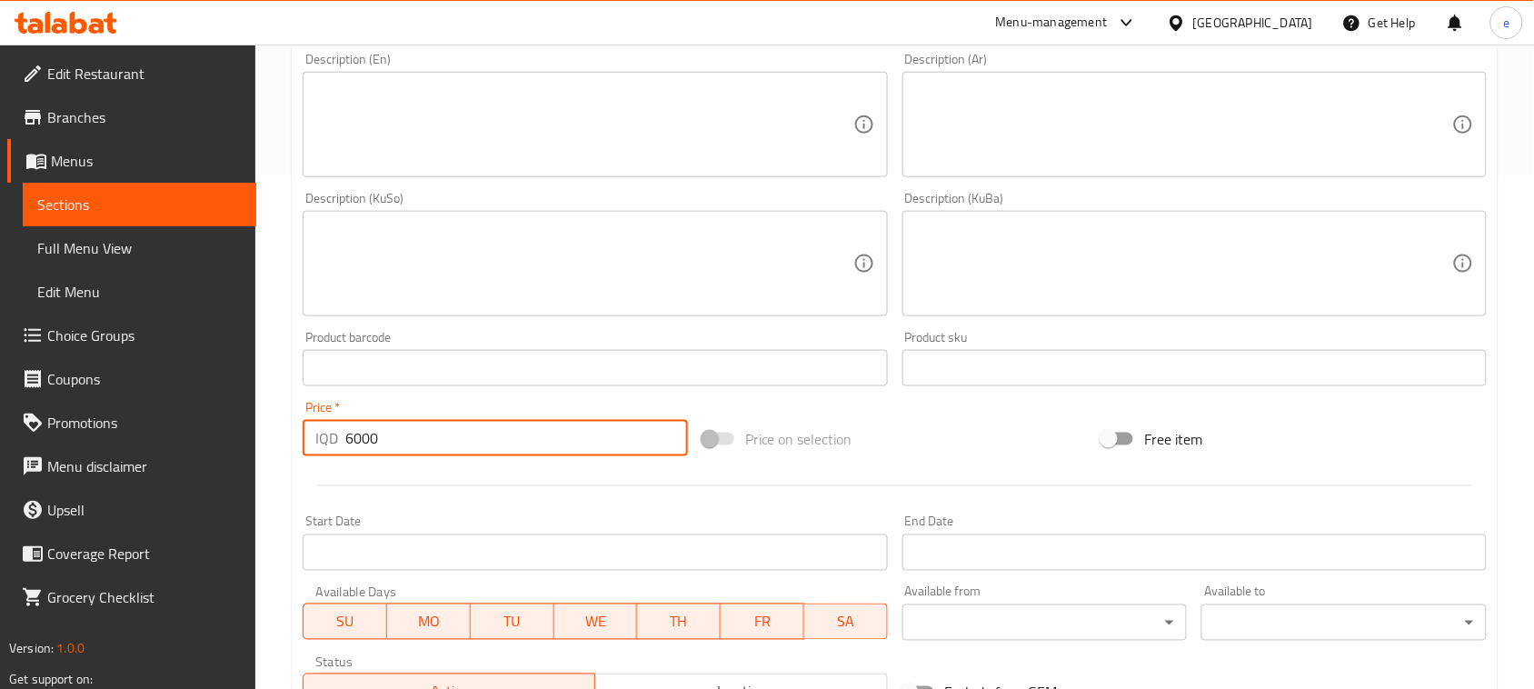
scroll to position [227, 0]
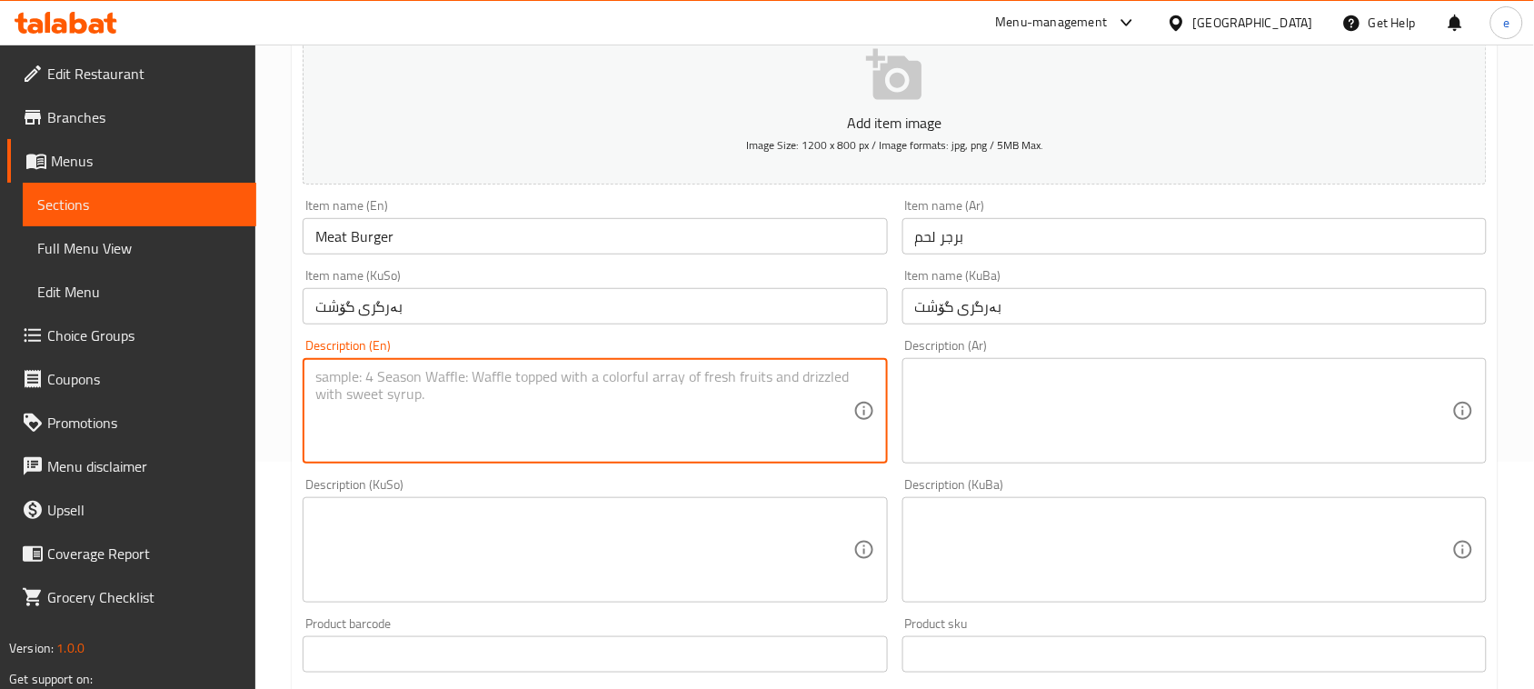
click at [504, 442] on textarea at bounding box center [583, 411] width 537 height 86
click at [1110, 410] on textarea at bounding box center [1183, 411] width 537 height 86
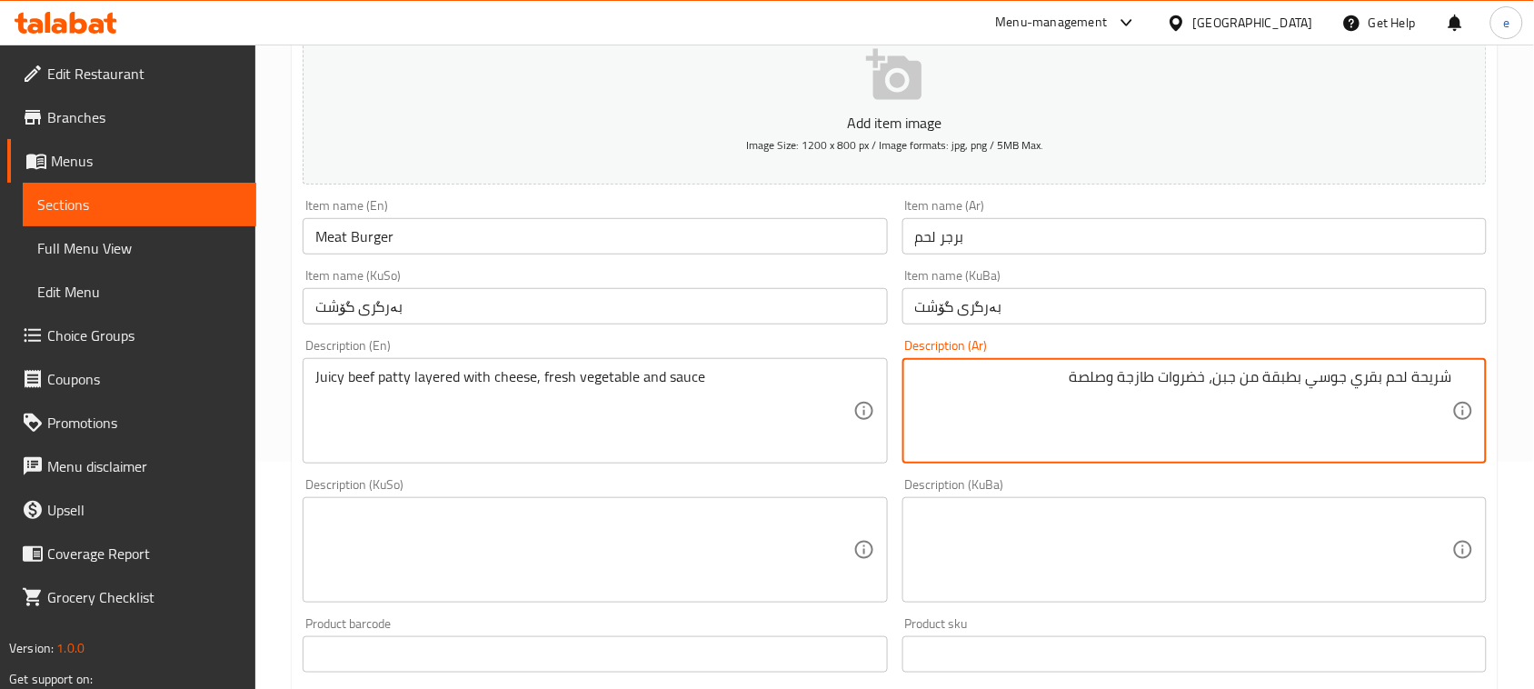
click at [821, 551] on textarea at bounding box center [583, 550] width 537 height 86
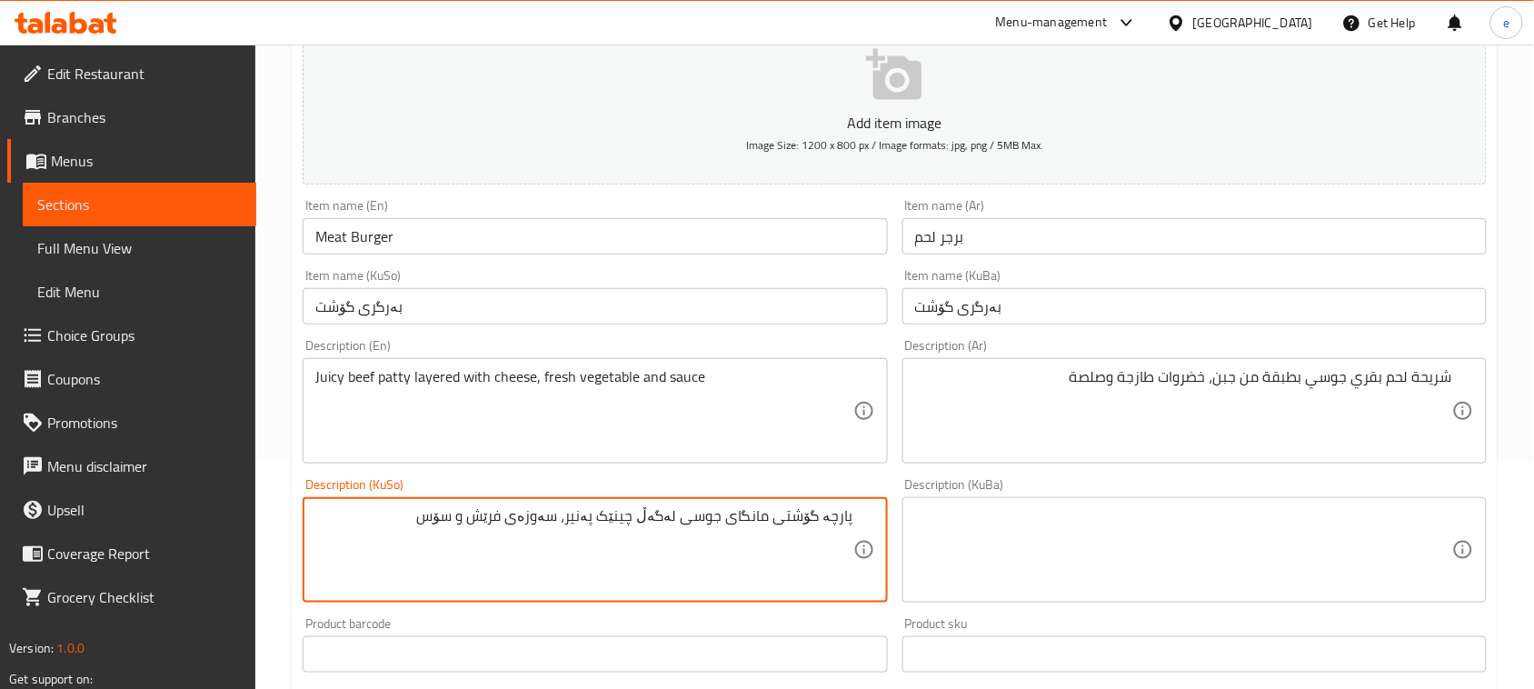
click at [722, 542] on textarea "پارچە گۆشتی مانگای جوسی لەگەڵ چینێک پەنیر، سەوزەی فرێش و سۆس" at bounding box center [583, 550] width 537 height 86
click at [1024, 565] on textarea at bounding box center [1183, 550] width 537 height 86
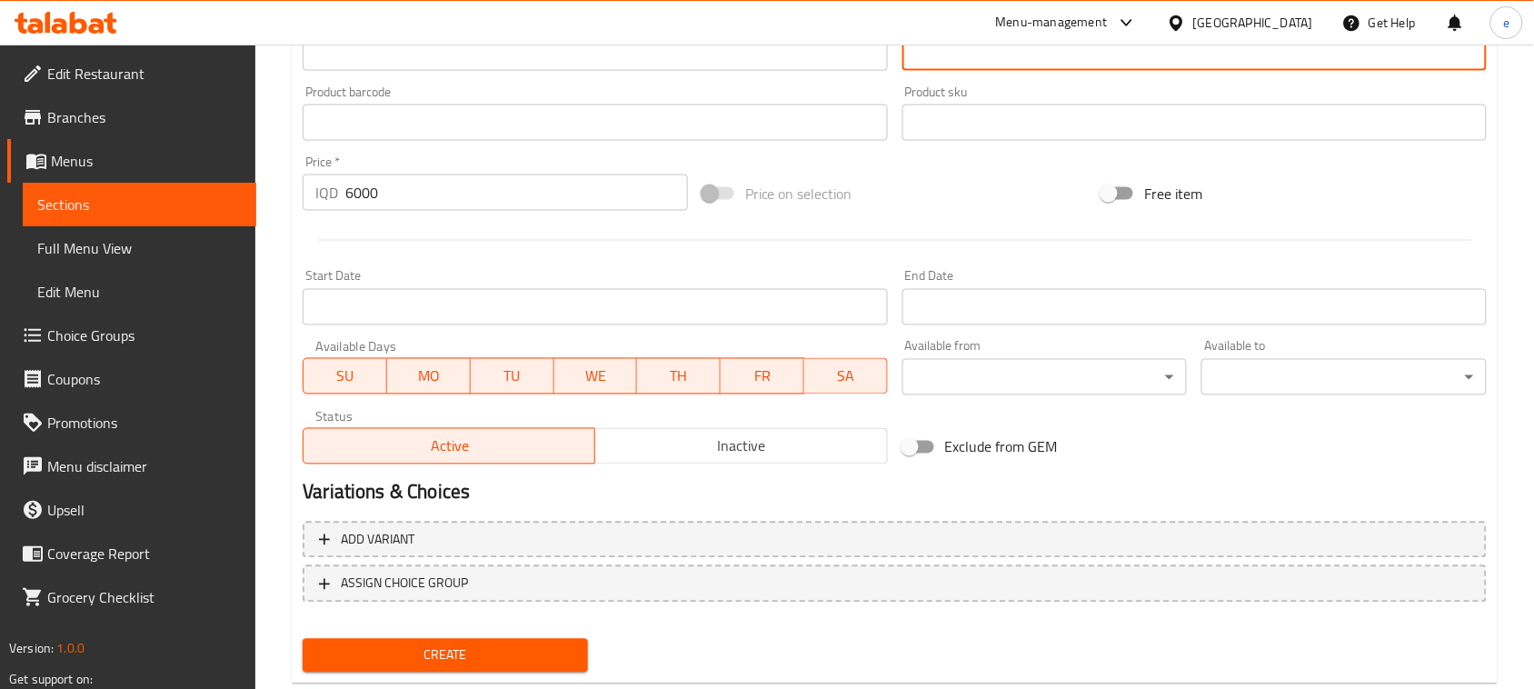
scroll to position [801, 0]
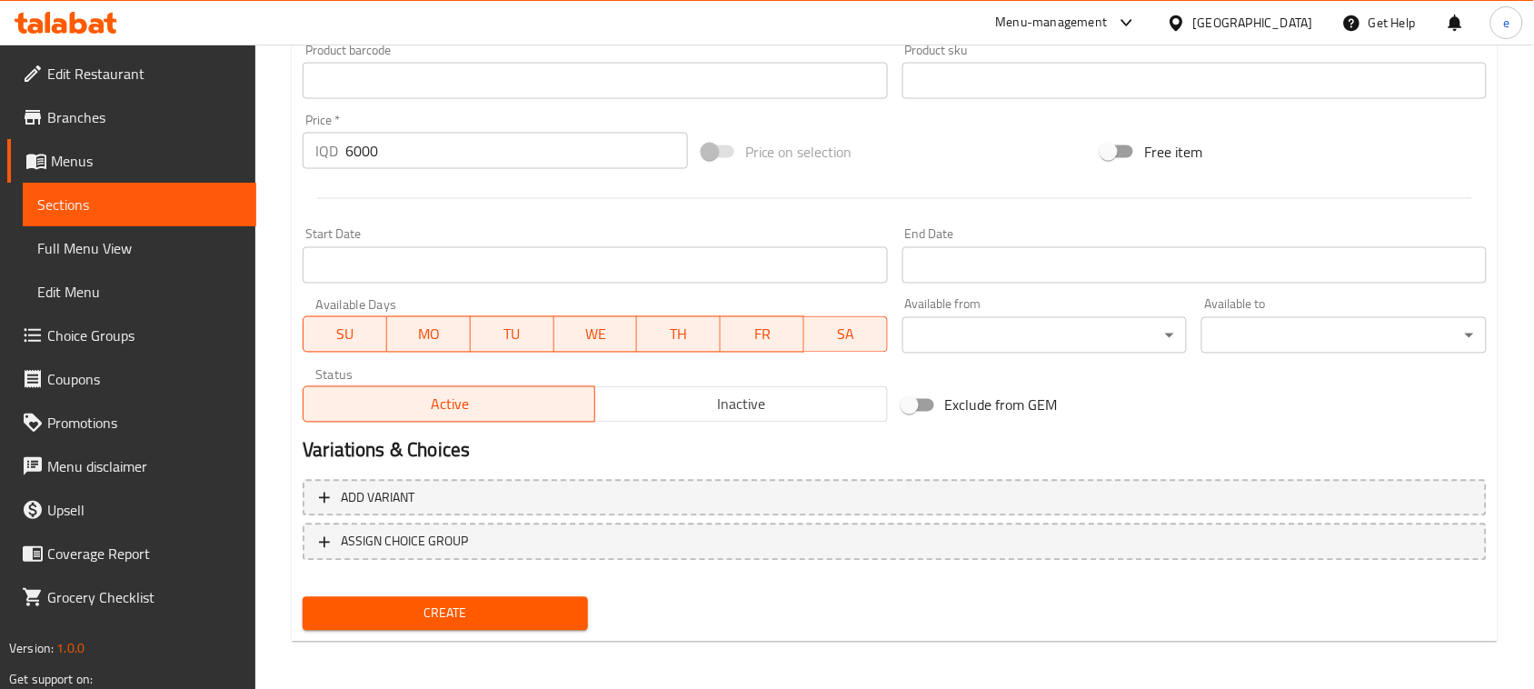
click at [460, 606] on span "Create" at bounding box center [445, 613] width 256 height 23
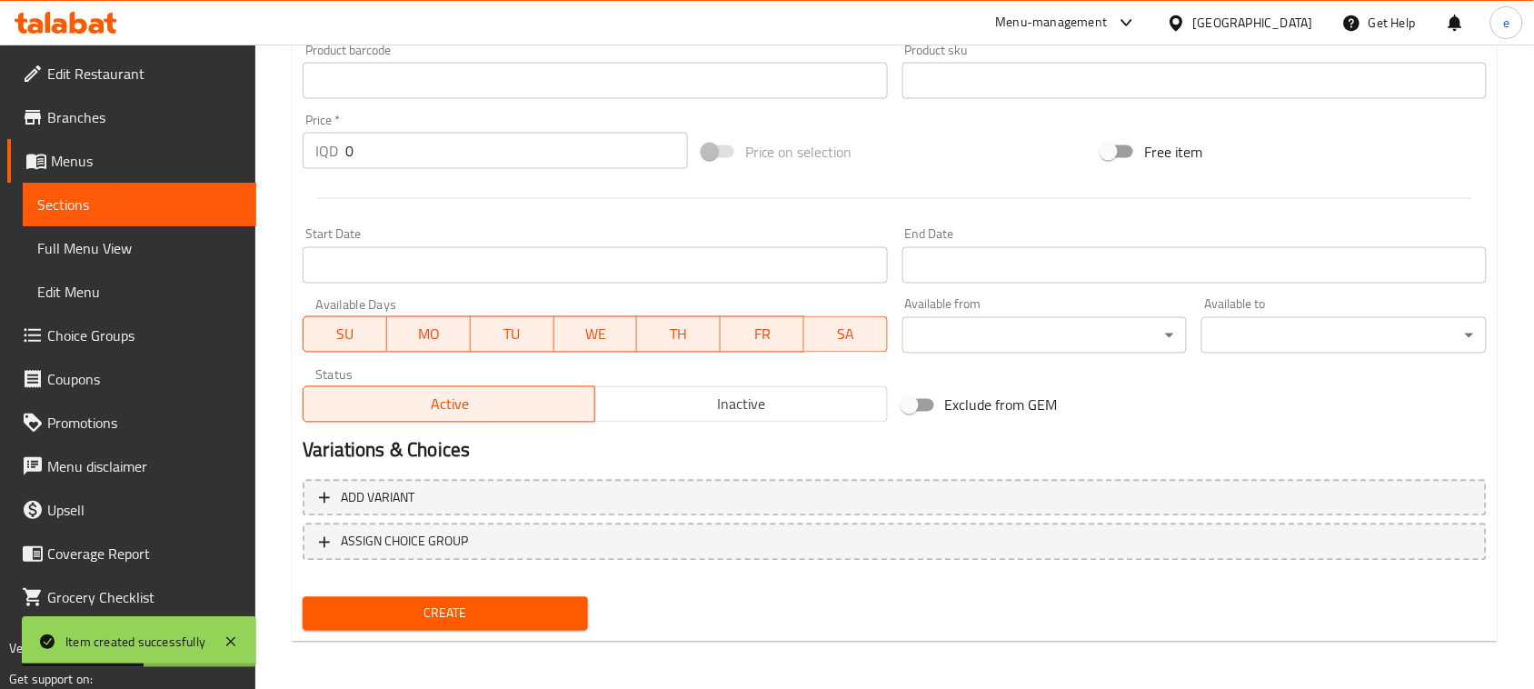
click at [98, 206] on span "Sections" at bounding box center [139, 205] width 204 height 22
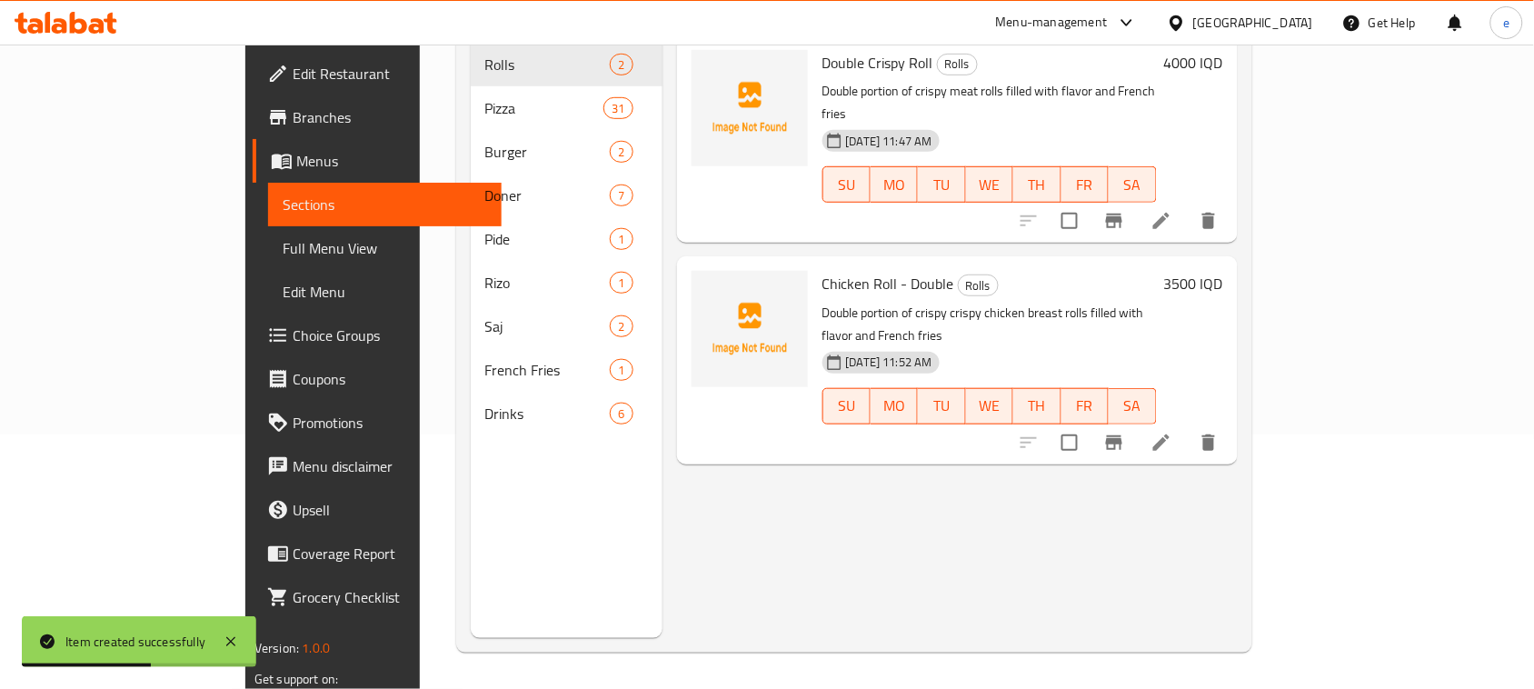
scroll to position [255, 0]
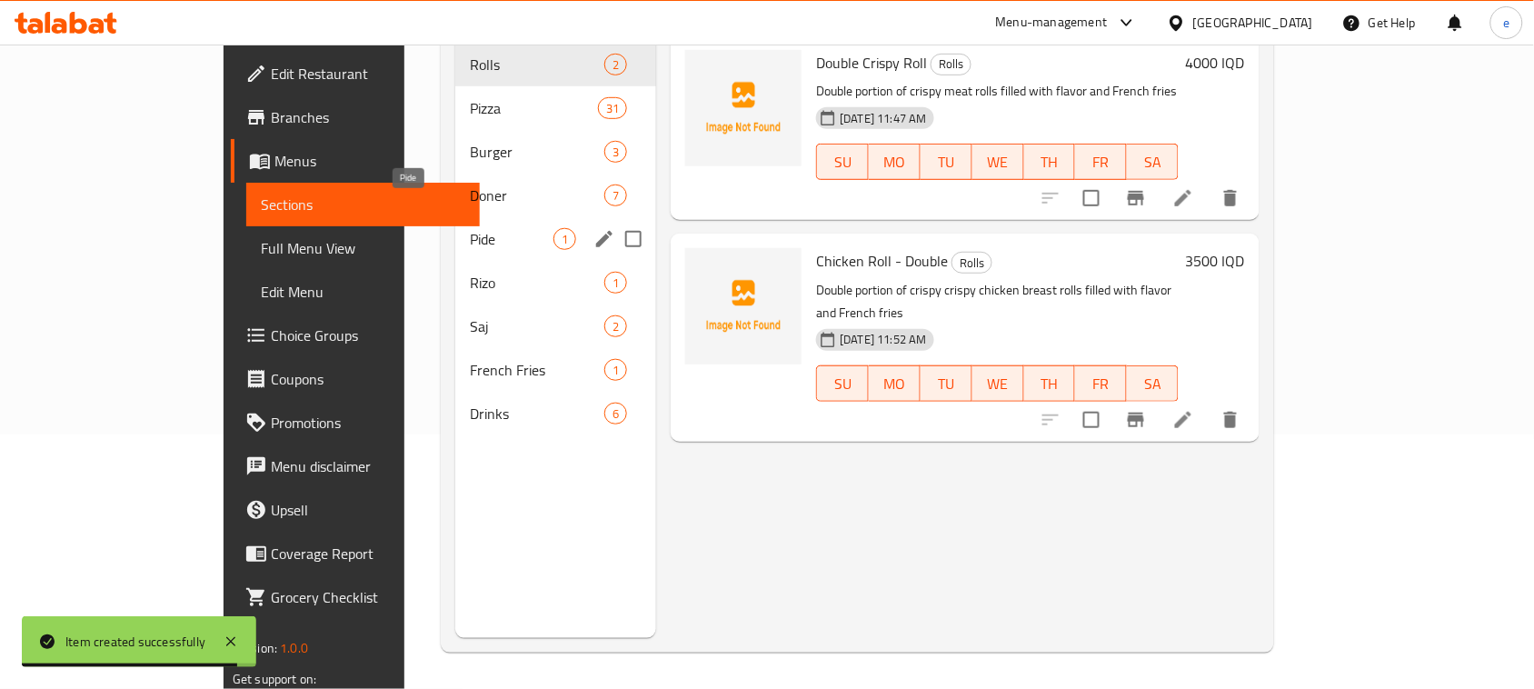
click at [470, 184] on span "Doner" at bounding box center [537, 195] width 134 height 22
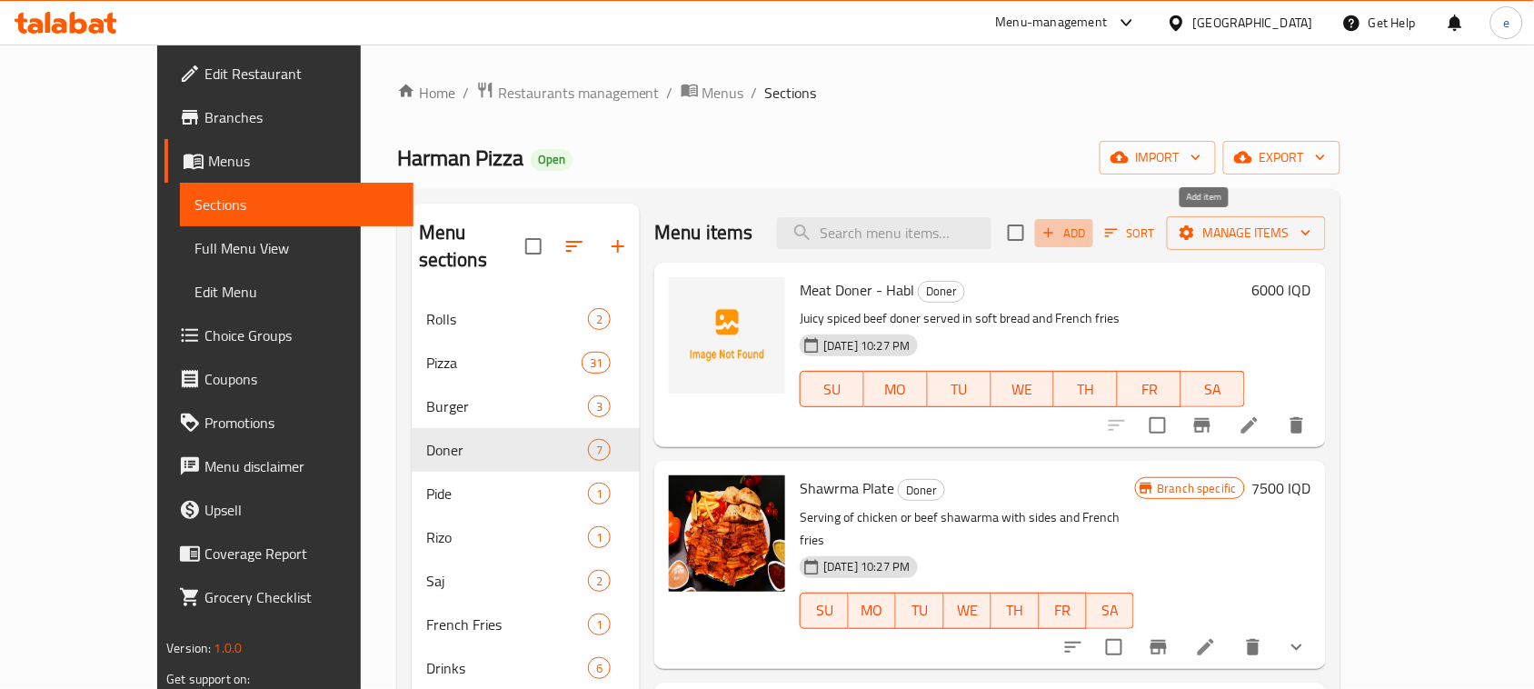
click at [1089, 234] on span "Add" at bounding box center [1064, 233] width 49 height 21
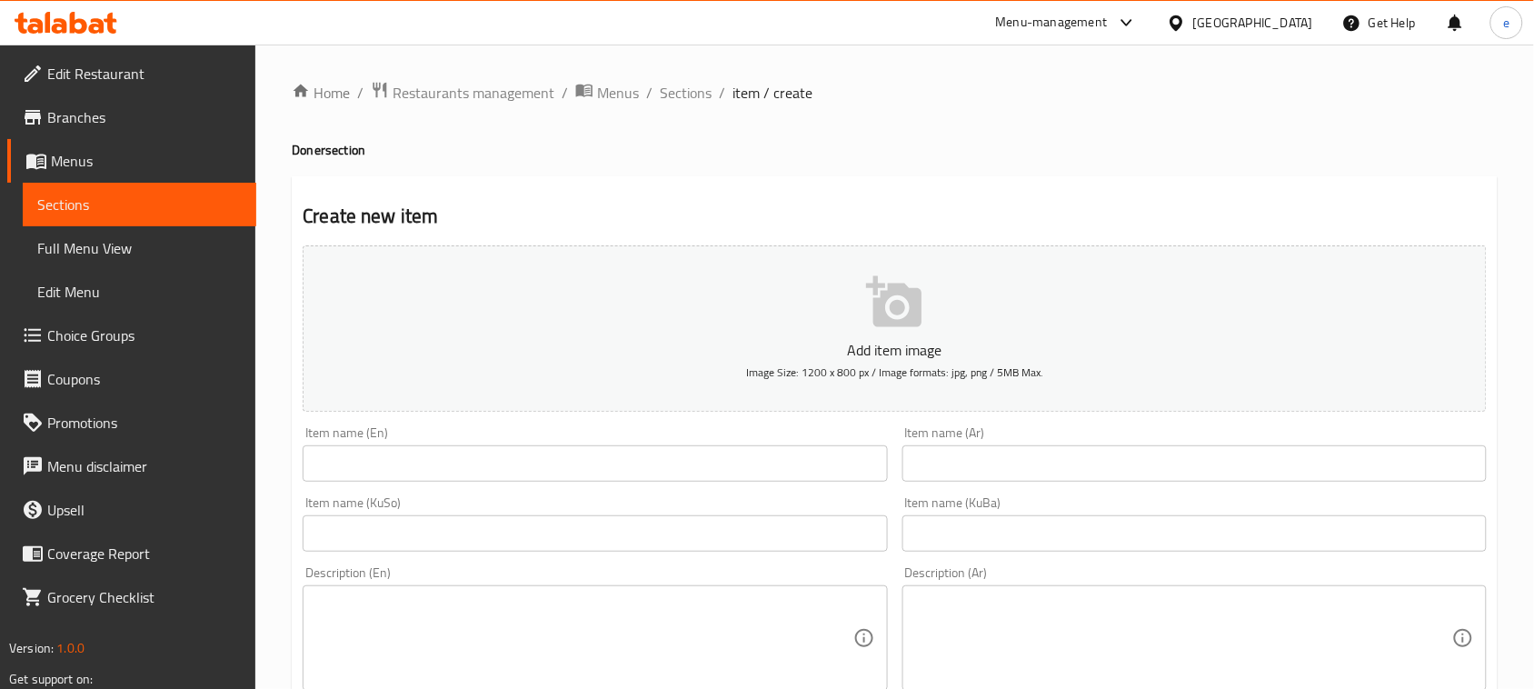
drag, startPoint x: 682, startPoint y: 524, endPoint x: 704, endPoint y: 532, distance: 23.9
click at [682, 524] on input "text" at bounding box center [595, 533] width 584 height 36
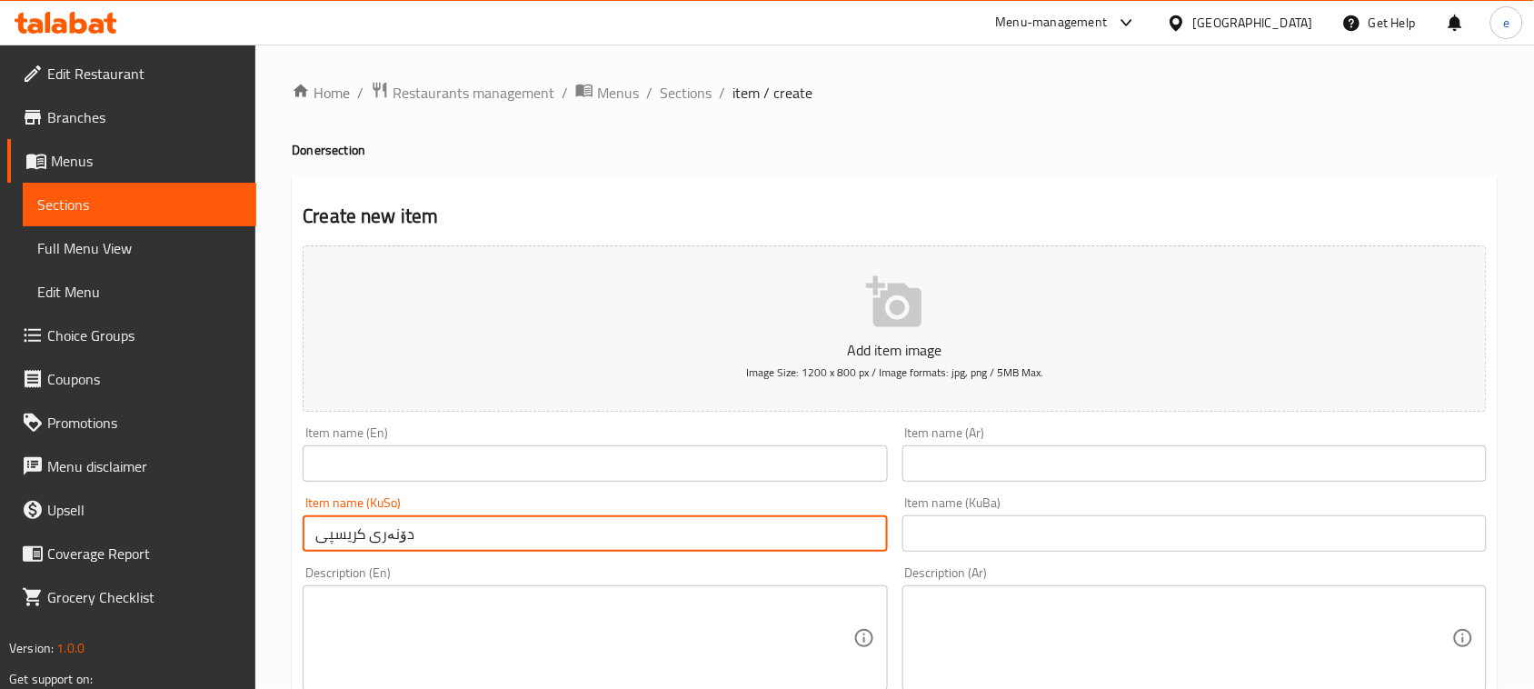
click at [1018, 546] on input "text" at bounding box center [1194, 533] width 584 height 36
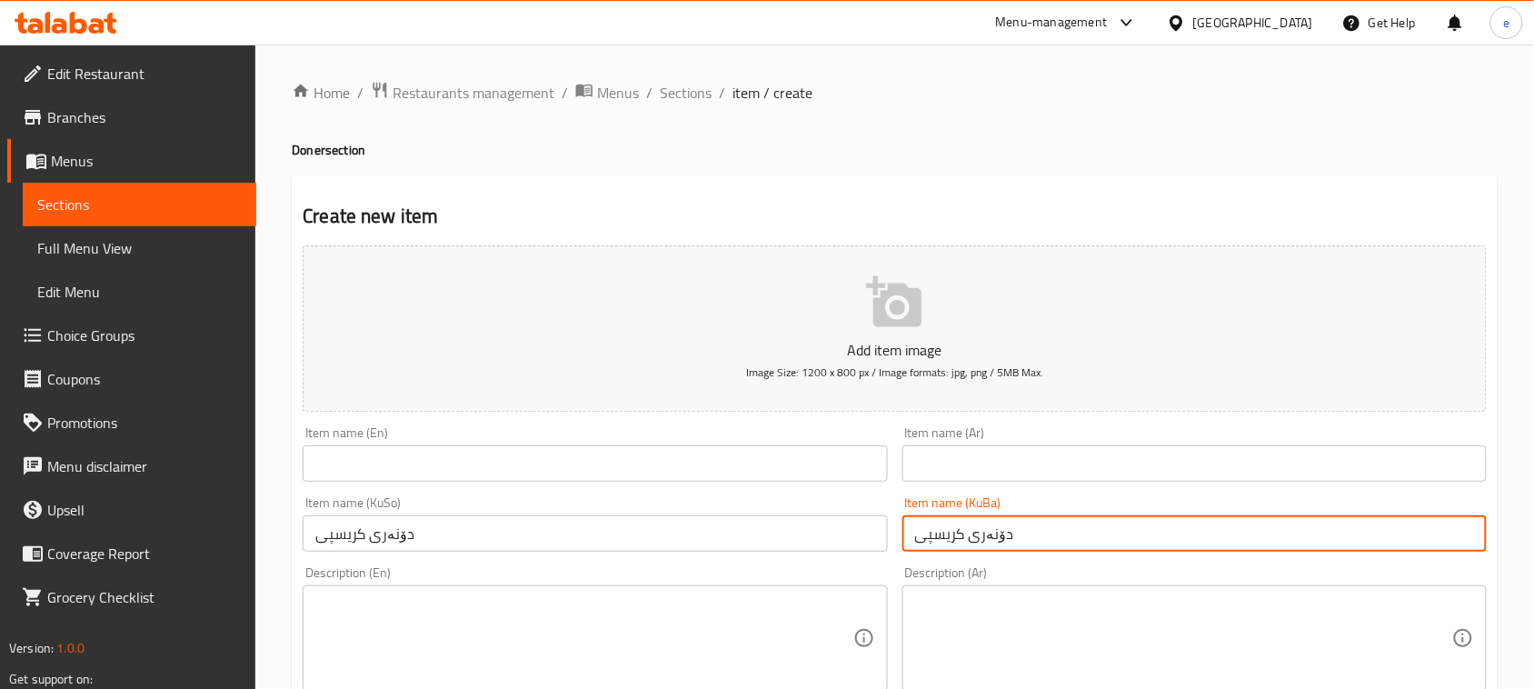
click at [652, 473] on input "text" at bounding box center [595, 463] width 584 height 36
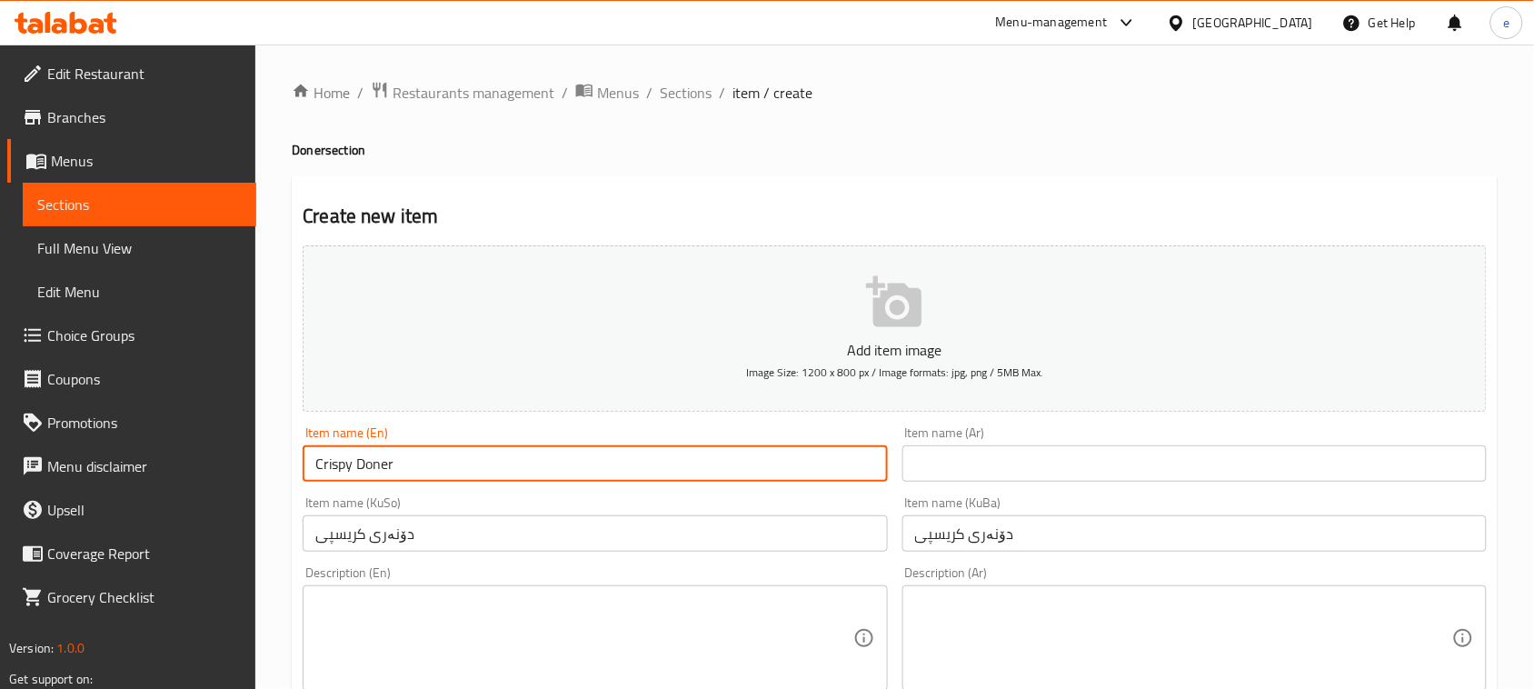
click at [1011, 459] on input "text" at bounding box center [1194, 463] width 584 height 36
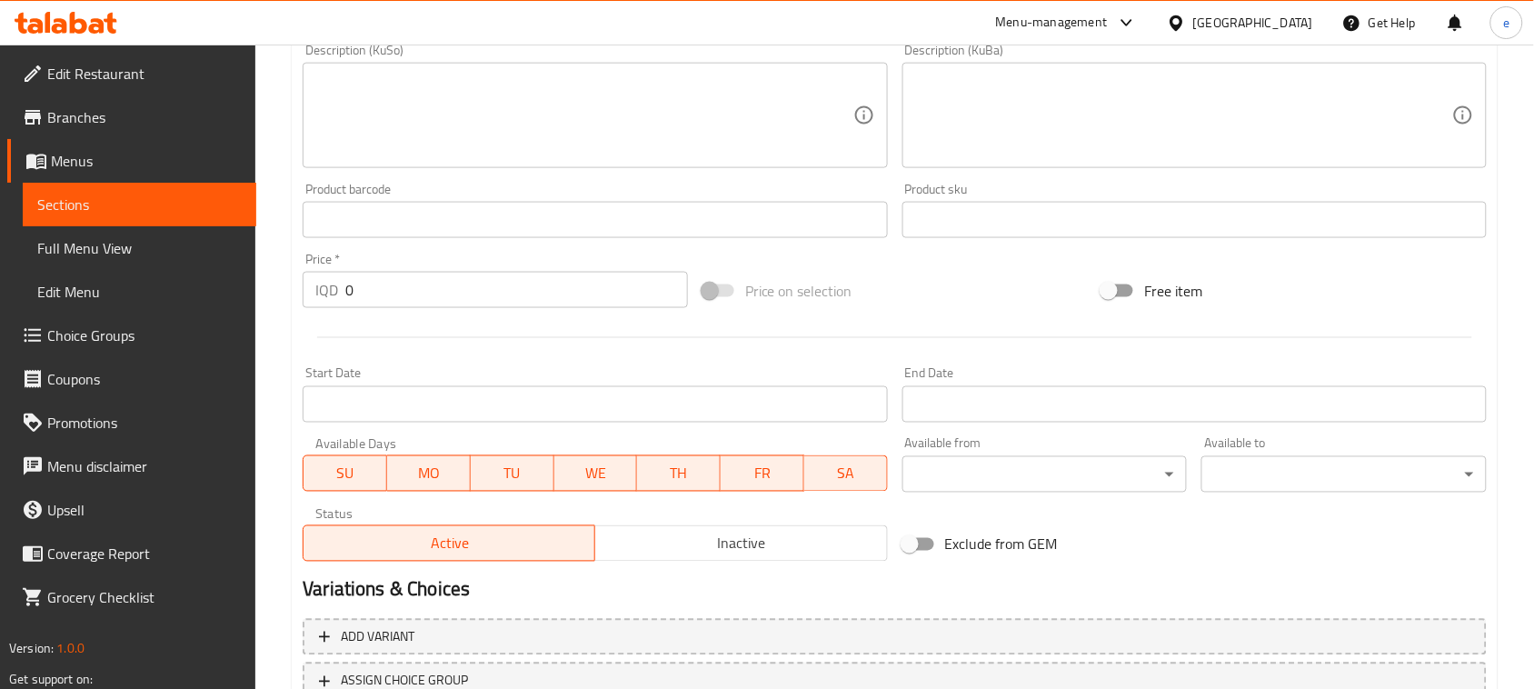
scroll to position [682, 0]
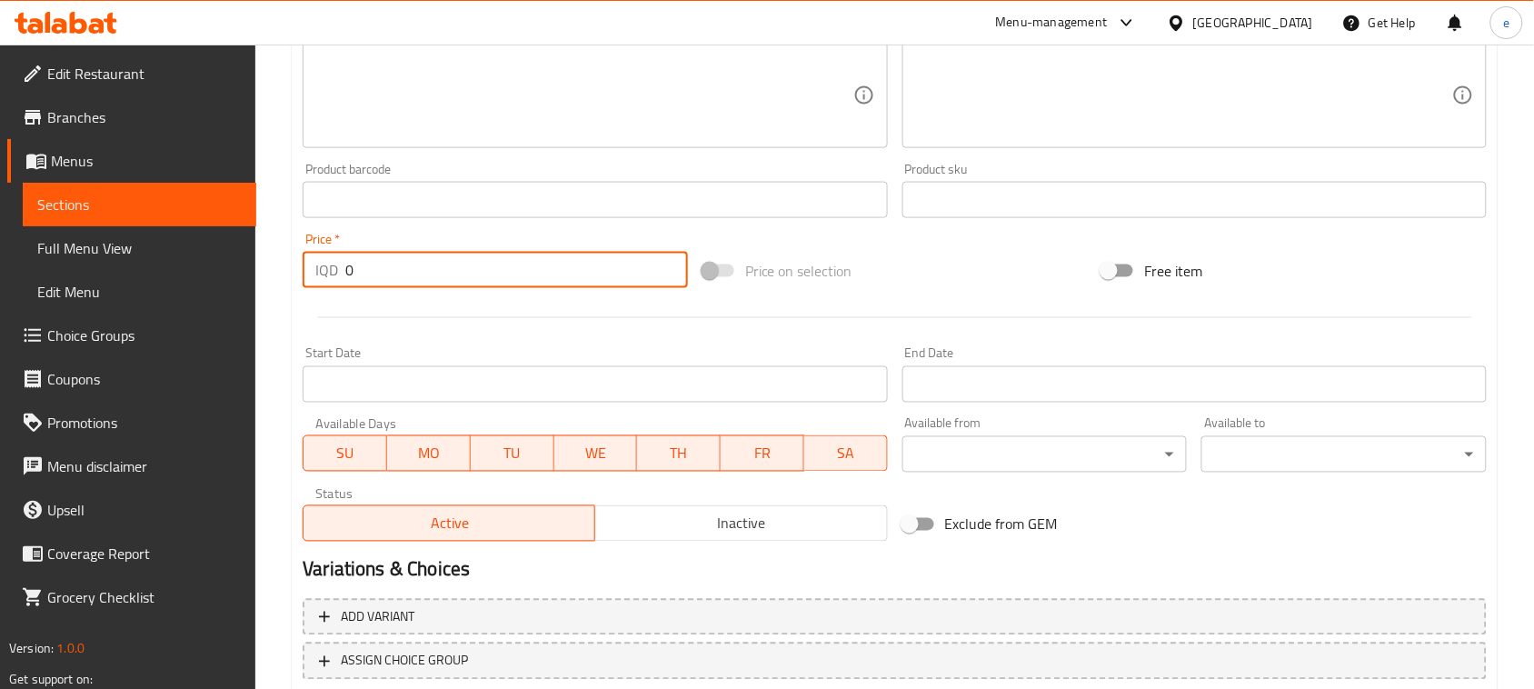
drag, startPoint x: 346, startPoint y: 264, endPoint x: 303, endPoint y: 265, distance: 43.7
click at [303, 265] on div "IQD 0 Price *" at bounding box center [495, 270] width 385 height 36
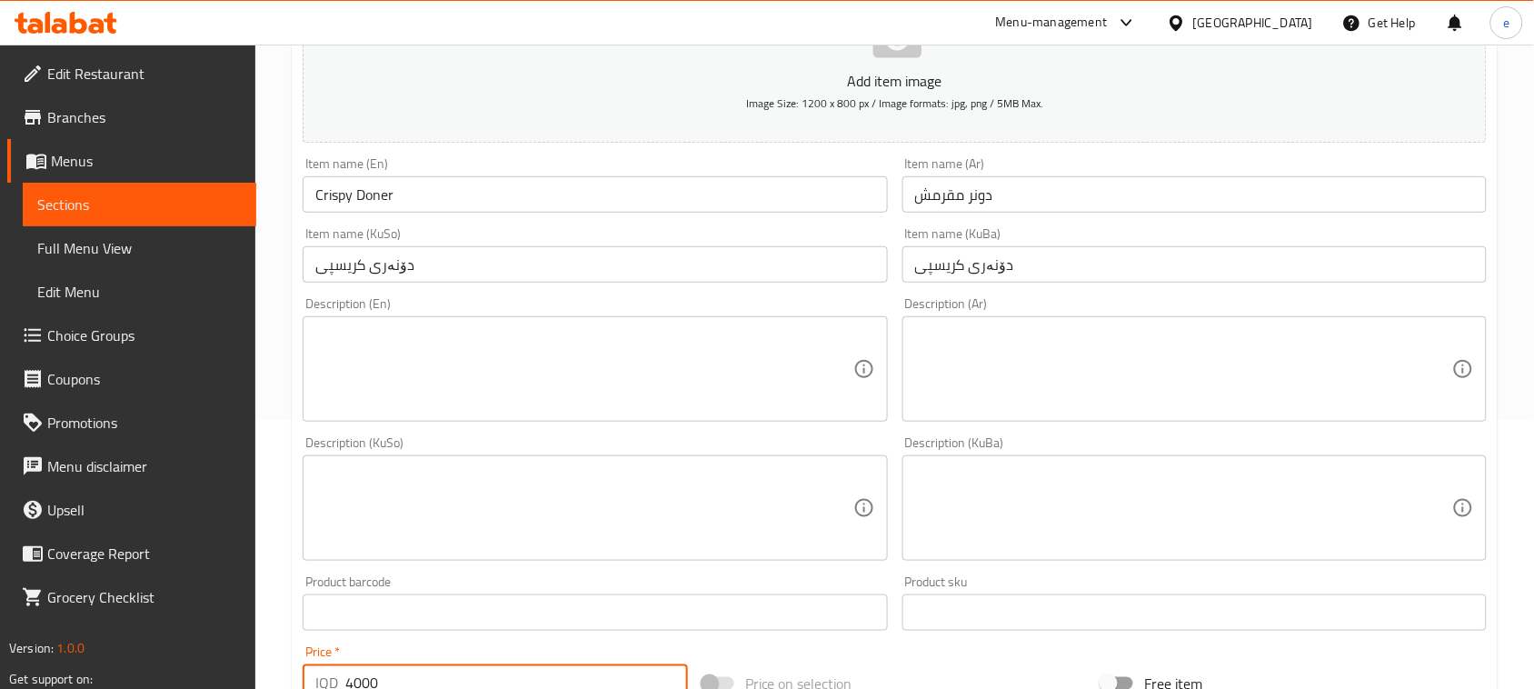
scroll to position [227, 0]
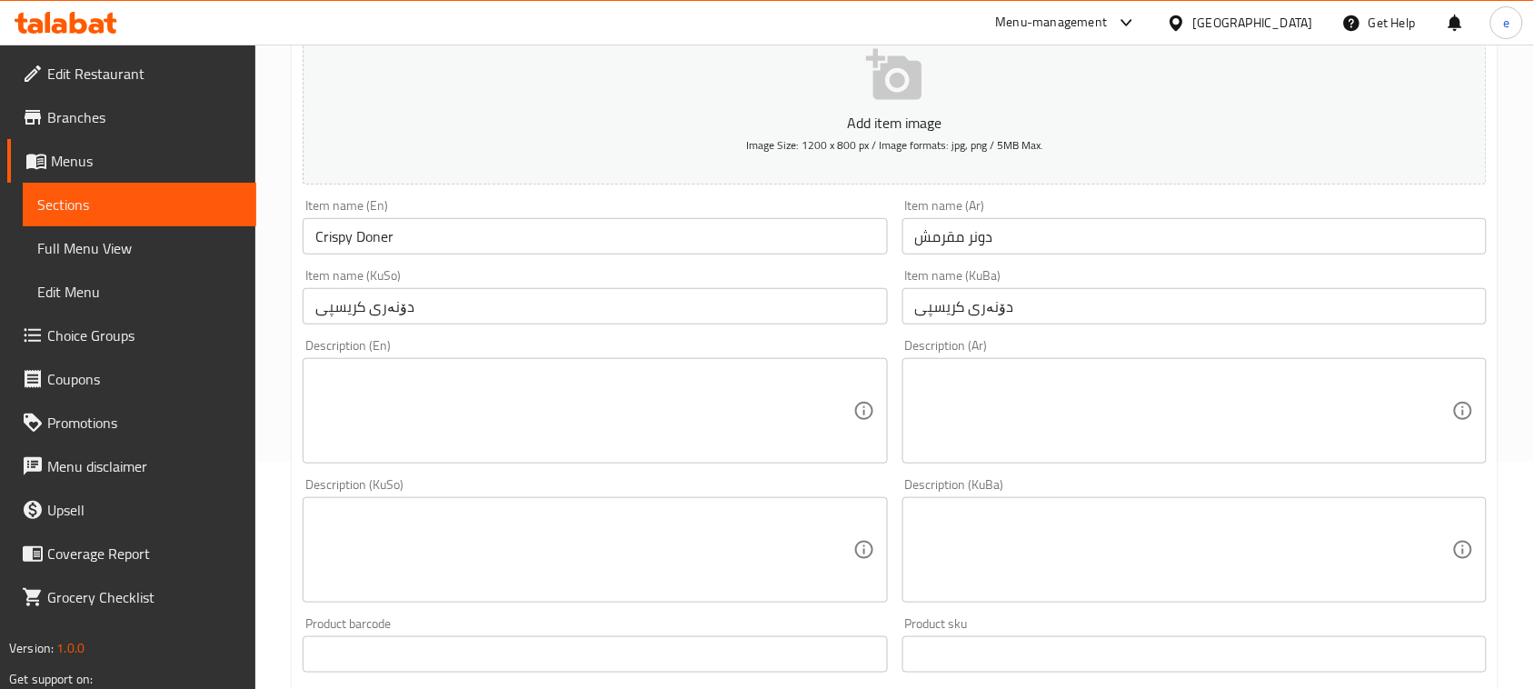
click at [536, 392] on textarea at bounding box center [583, 411] width 537 height 86
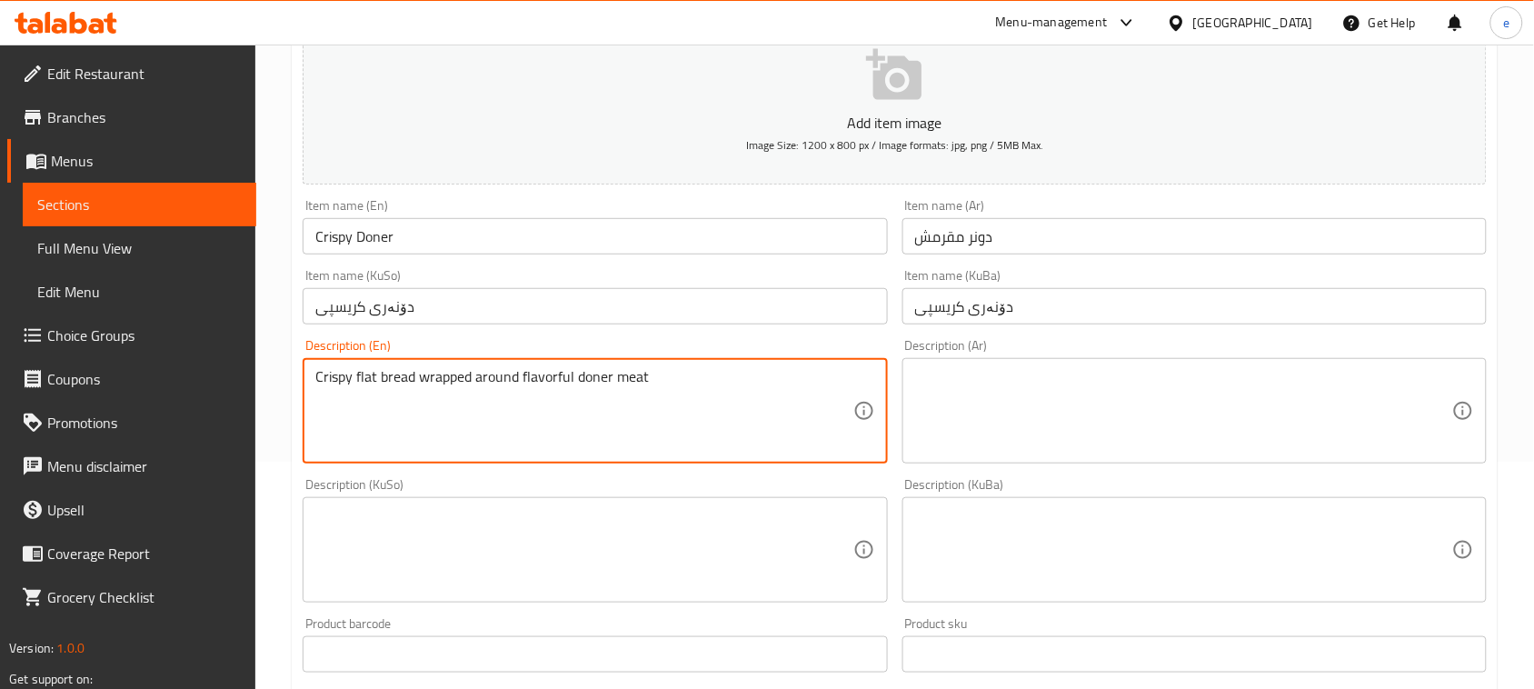
click at [811, 600] on div "Description (KuSo)" at bounding box center [595, 549] width 584 height 105
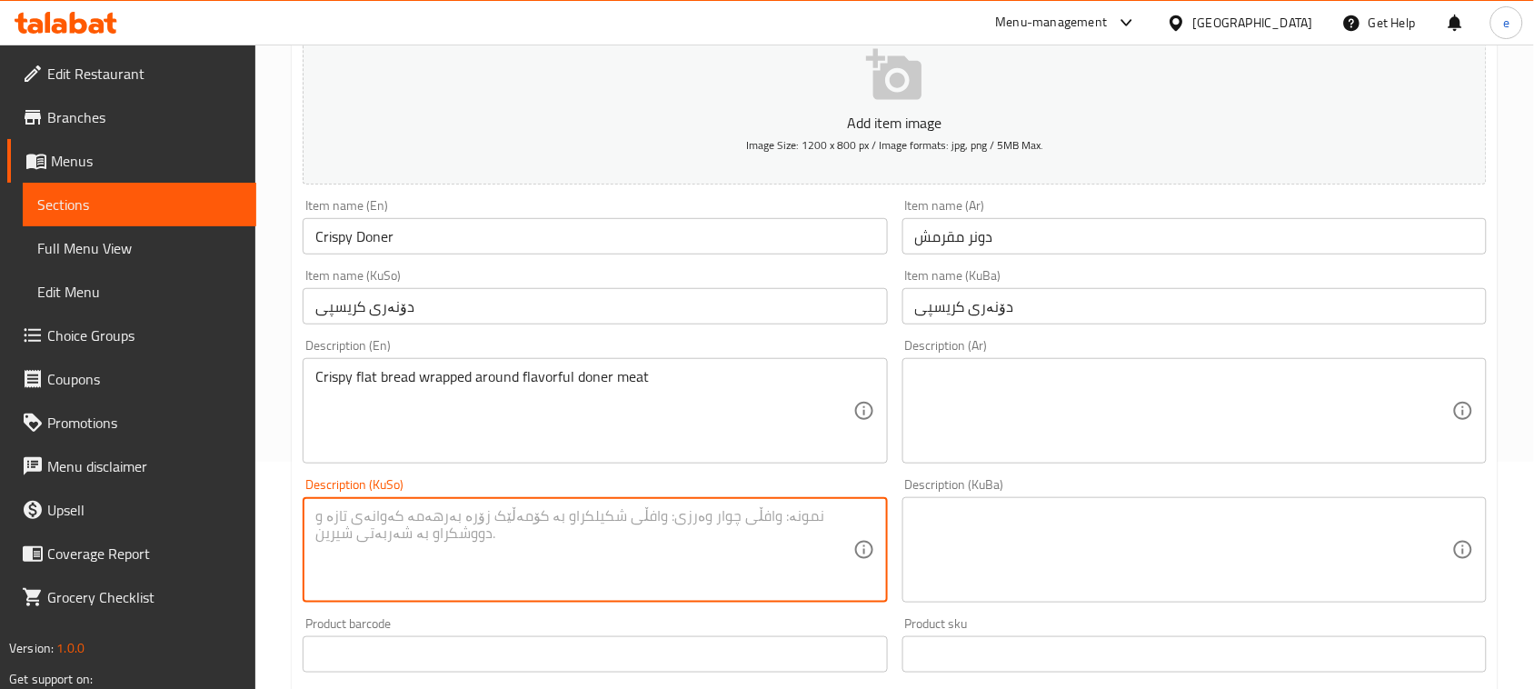
click at [775, 560] on textarea at bounding box center [583, 550] width 537 height 86
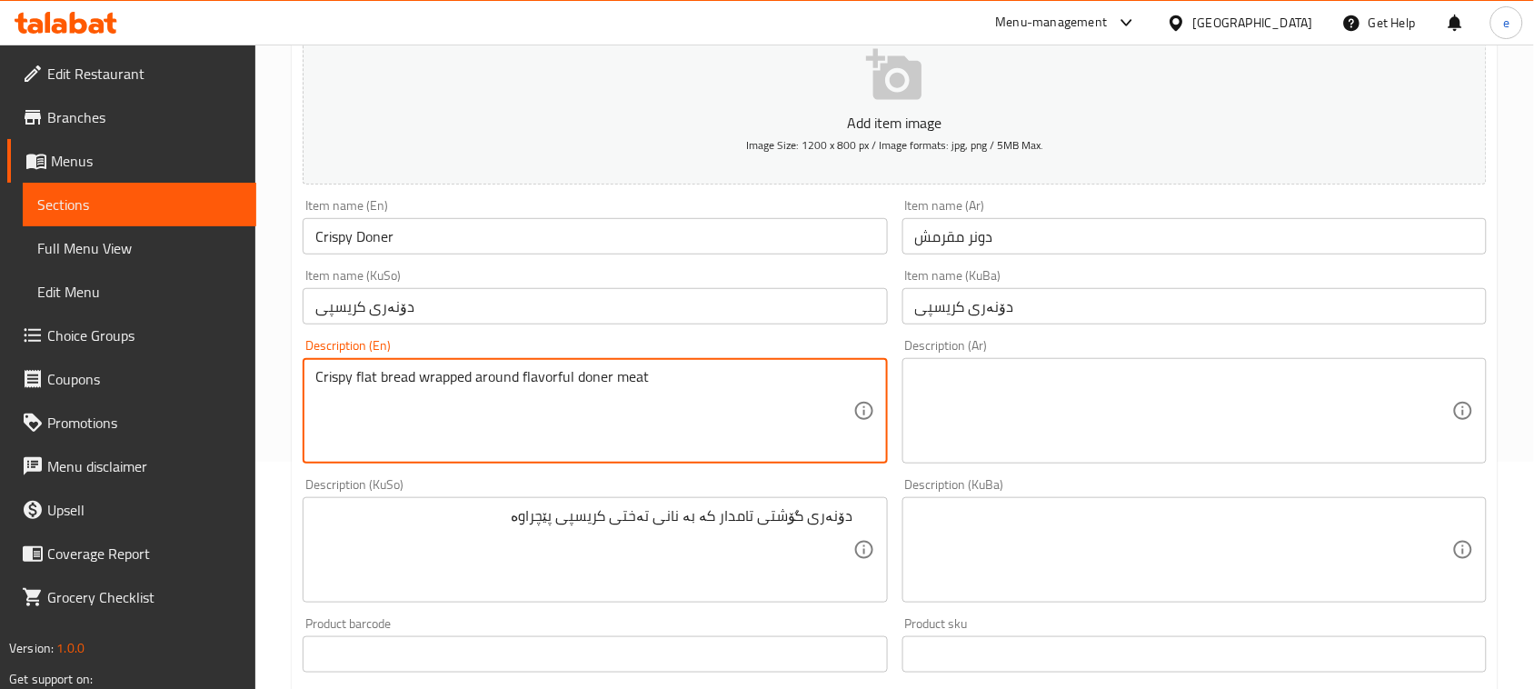
click at [421, 377] on textarea "Crispy flat bread wrapped around flavorful doner meat" at bounding box center [583, 411] width 537 height 86
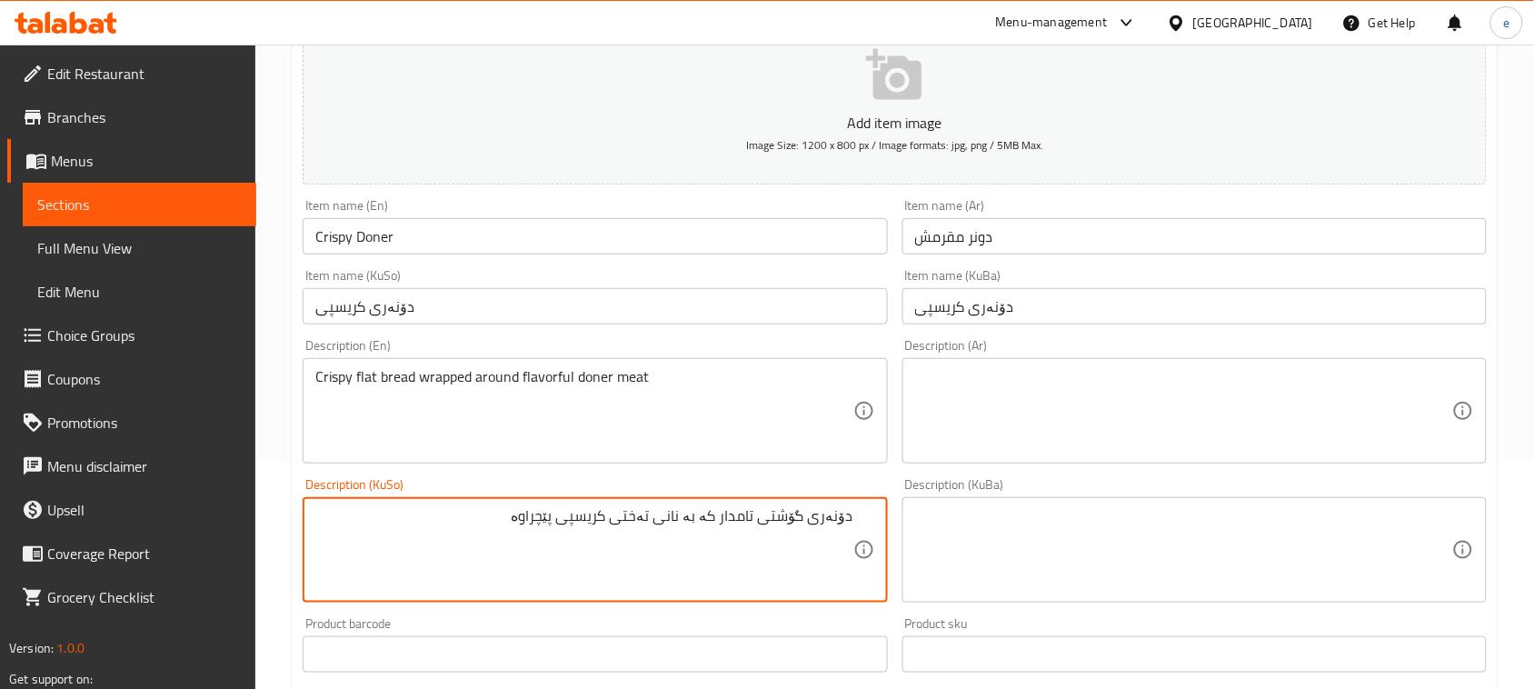
click at [554, 520] on textarea "دۆنەری گۆشتی تامدار کە بە نانی تەختی کریسپی پێچراوە" at bounding box center [583, 550] width 537 height 86
click at [672, 562] on textarea "دۆنەری گۆشتی تامدار کە بە نانی تەختی کریسپی بابۆڵەکراوە" at bounding box center [583, 550] width 537 height 86
click at [1013, 543] on textarea at bounding box center [1183, 550] width 537 height 86
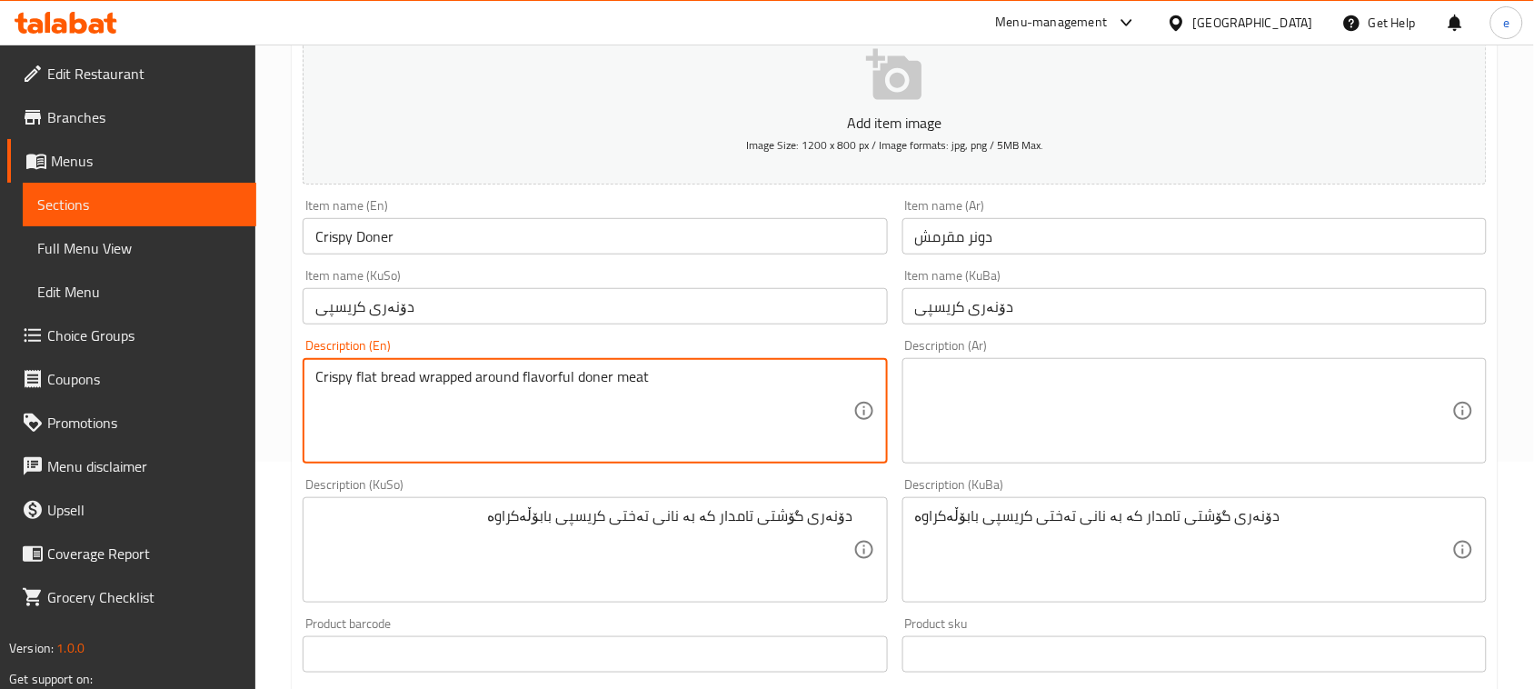
click at [992, 407] on textarea at bounding box center [1183, 411] width 537 height 86
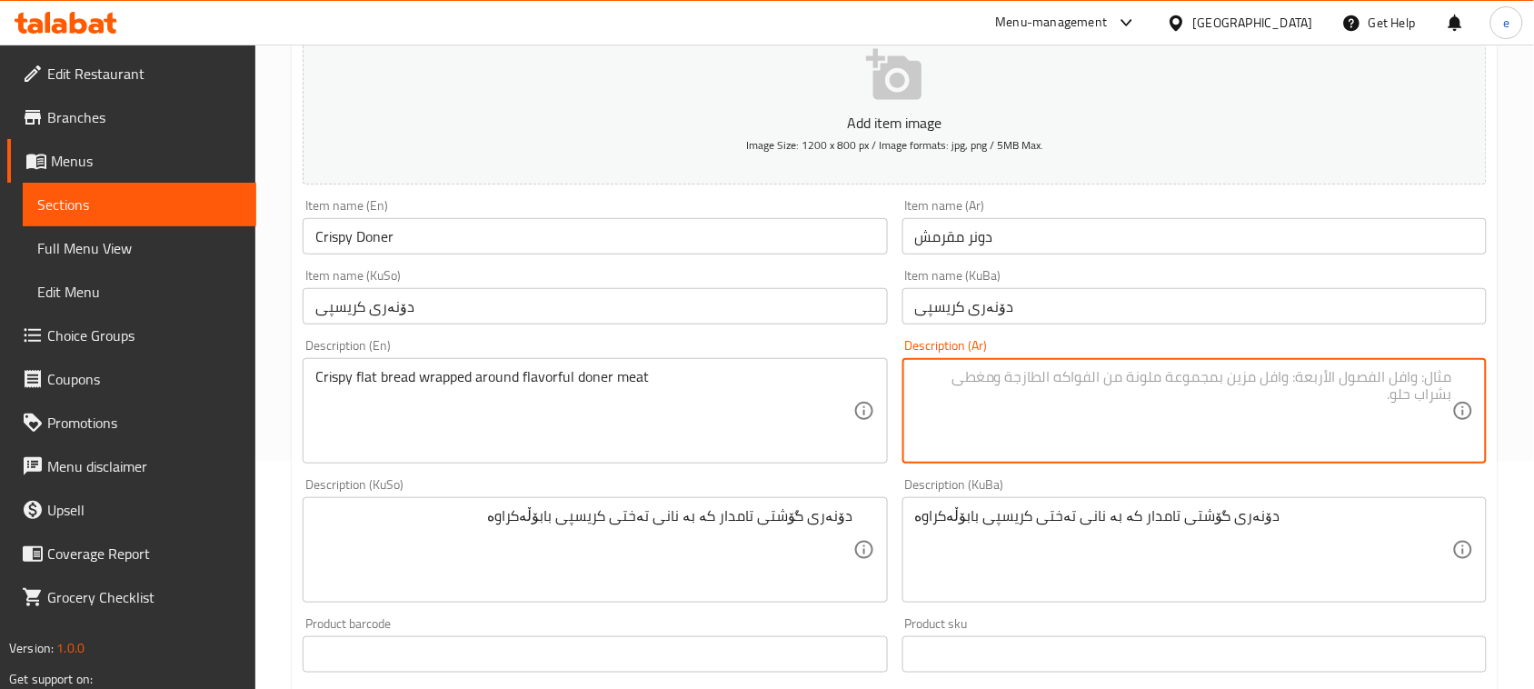
click at [1102, 415] on textarea at bounding box center [1183, 411] width 537 height 86
click at [1297, 386] on textarea "خبز مسطح مقرمش ملفوف حول لحم دونر لذيذ" at bounding box center [1183, 411] width 537 height 86
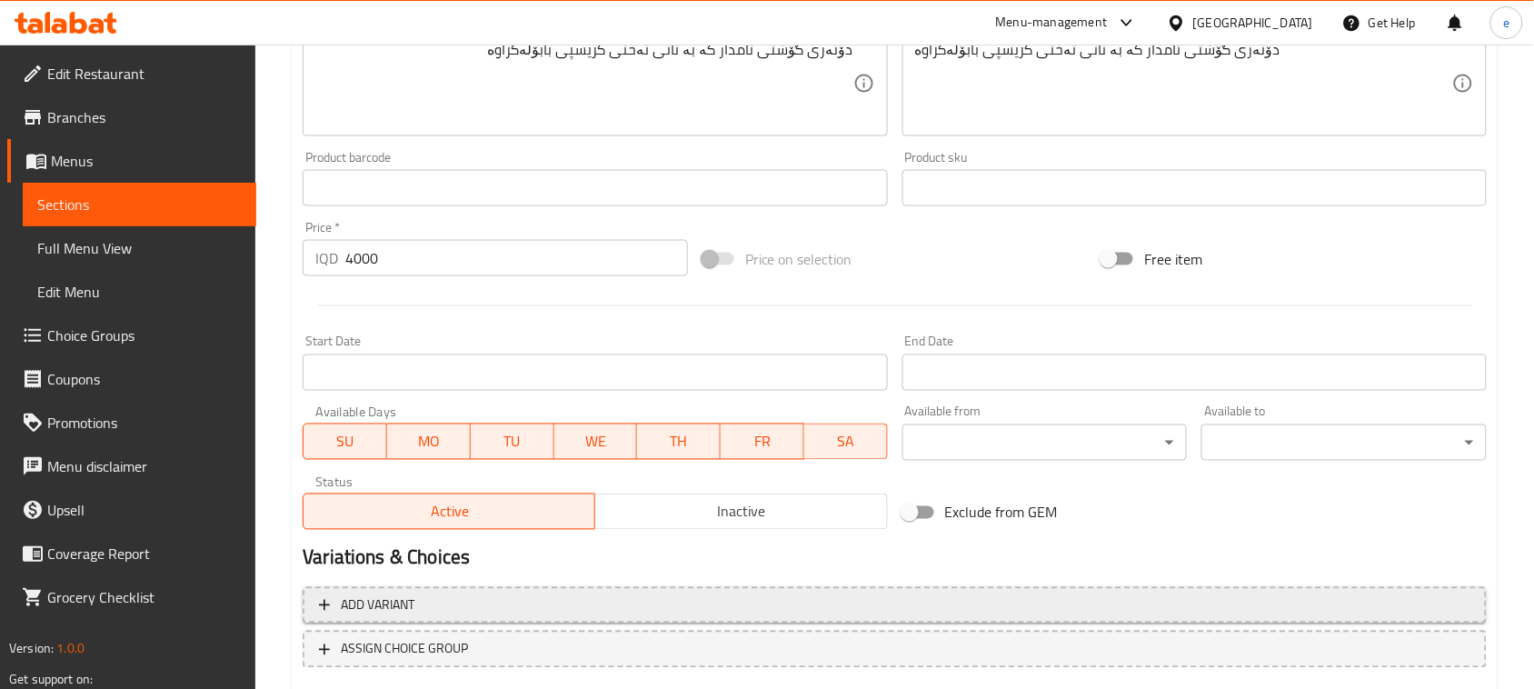
scroll to position [801, 0]
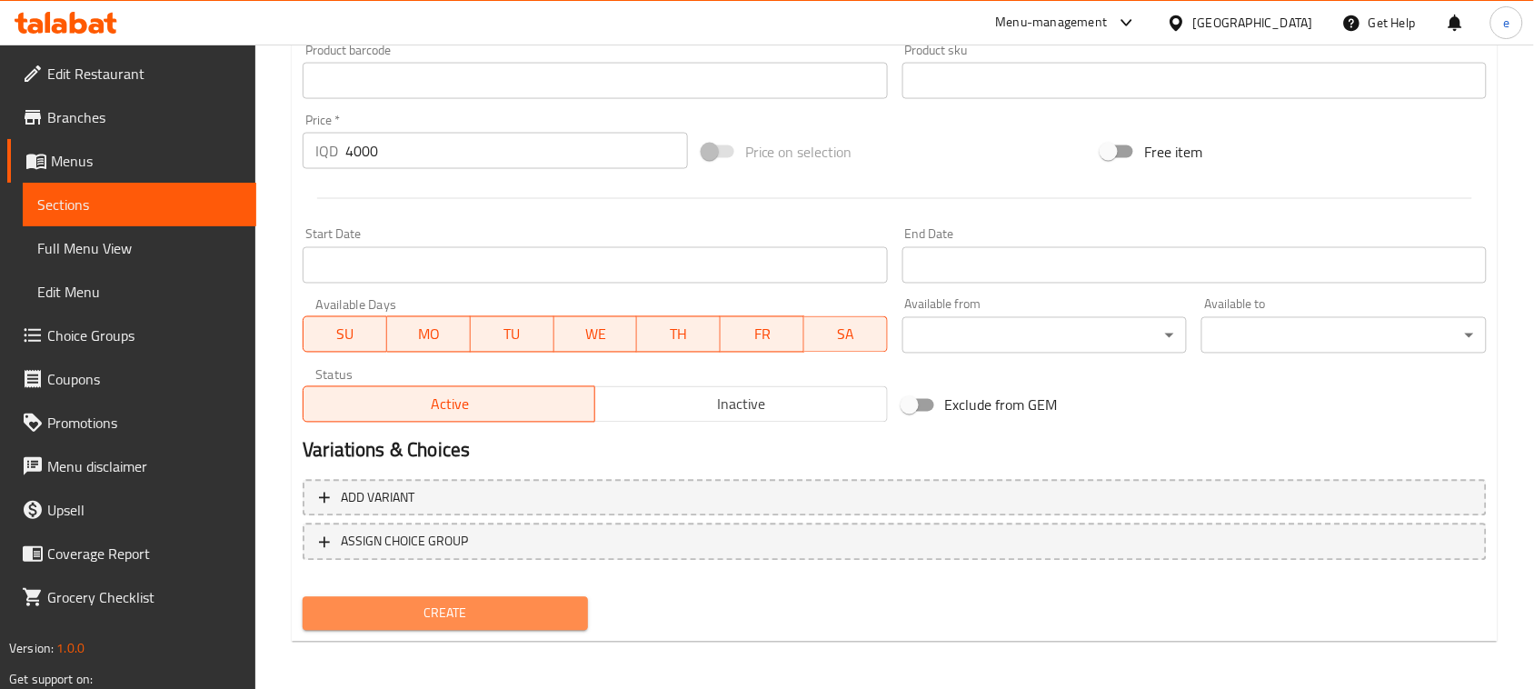
click at [493, 611] on span "Create" at bounding box center [445, 613] width 256 height 23
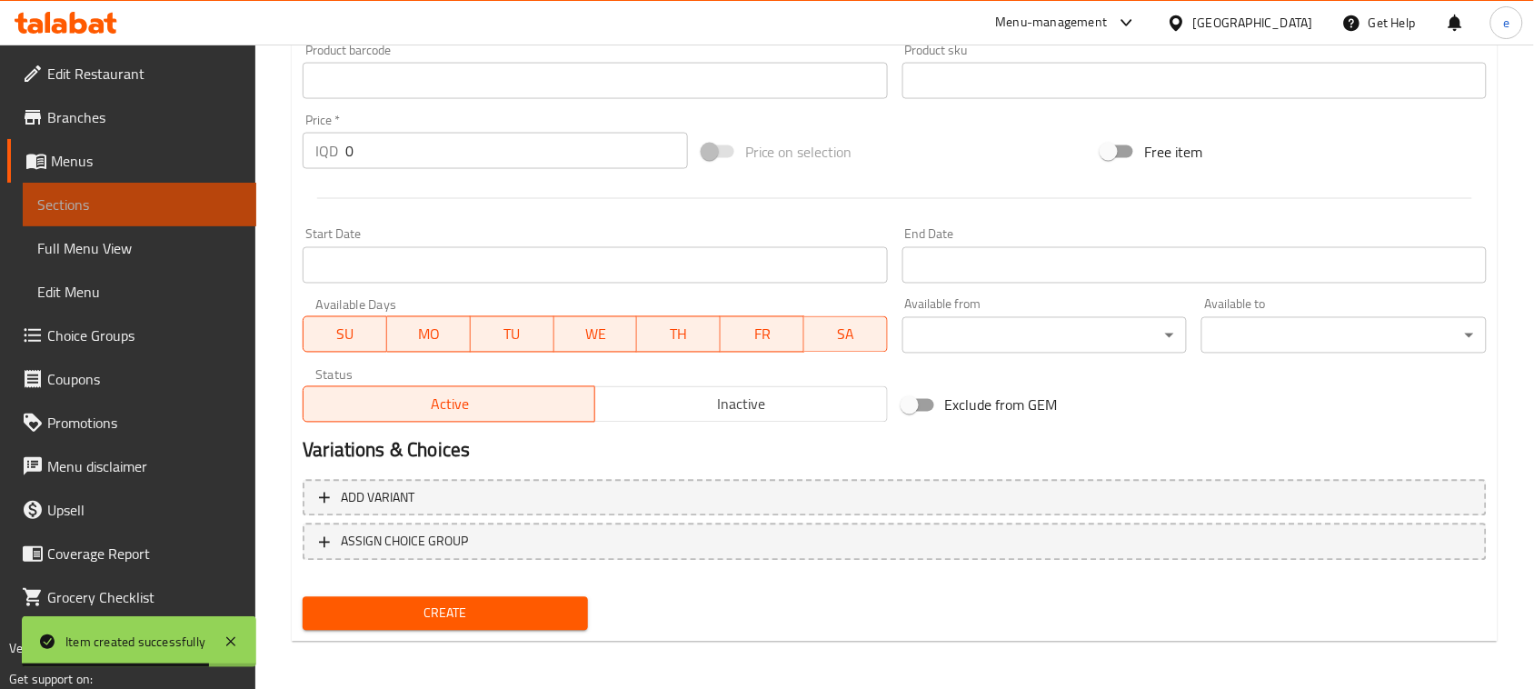
click at [124, 214] on span "Sections" at bounding box center [139, 205] width 204 height 22
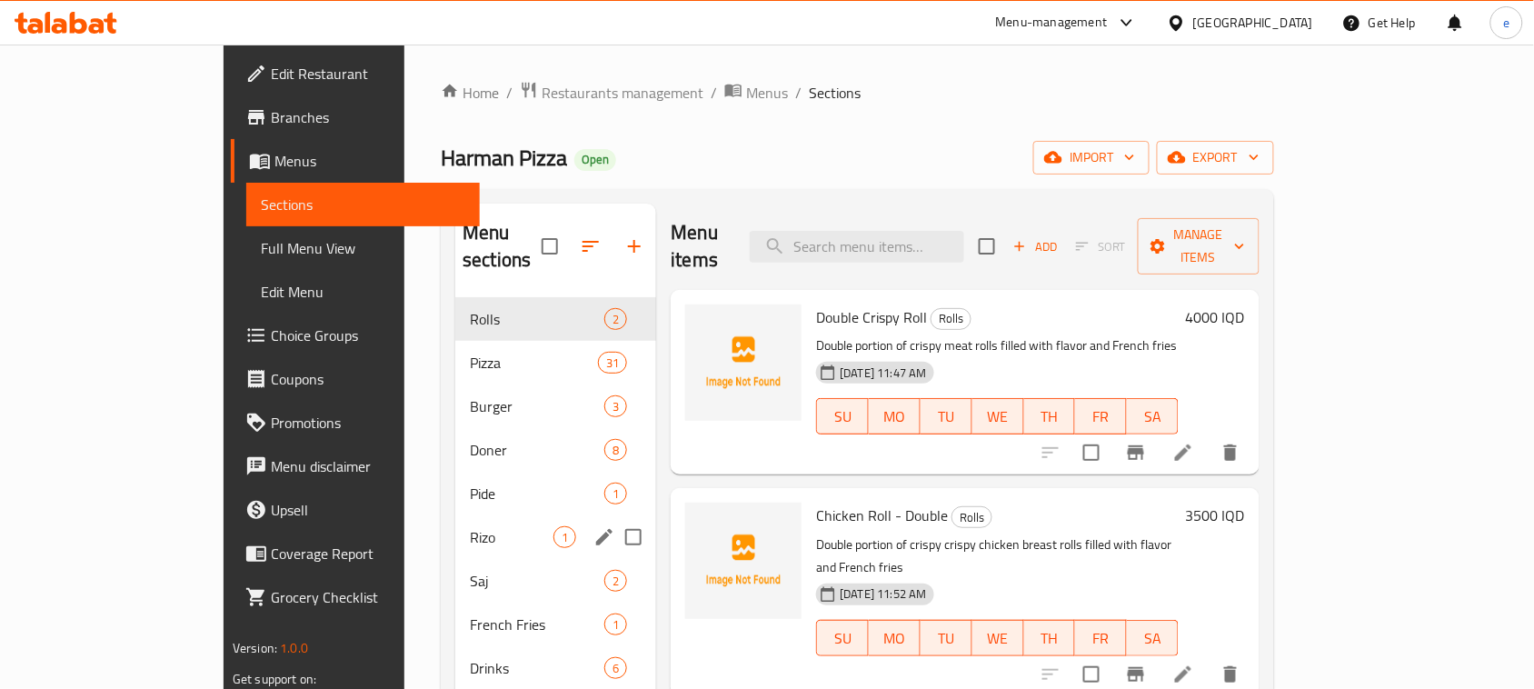
scroll to position [227, 0]
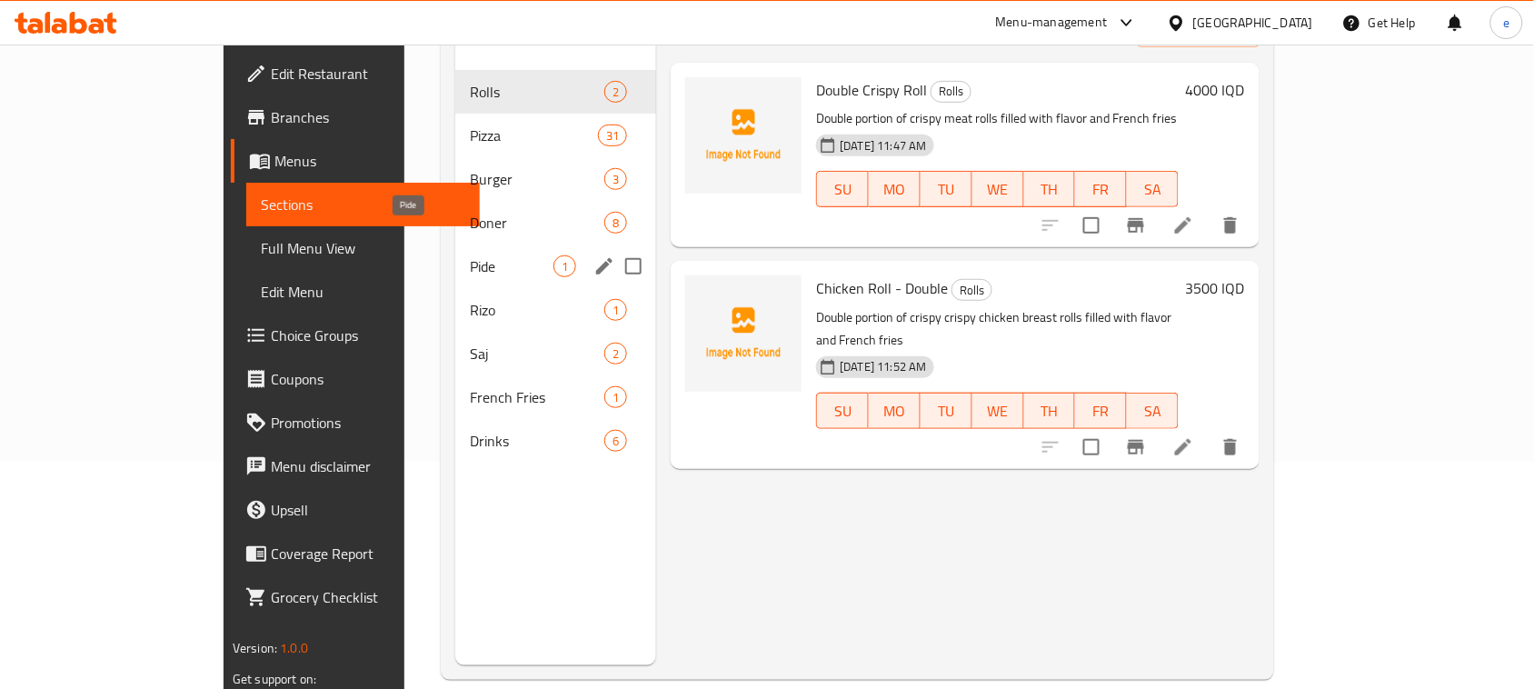
click at [470, 255] on span "Pide" at bounding box center [512, 266] width 84 height 22
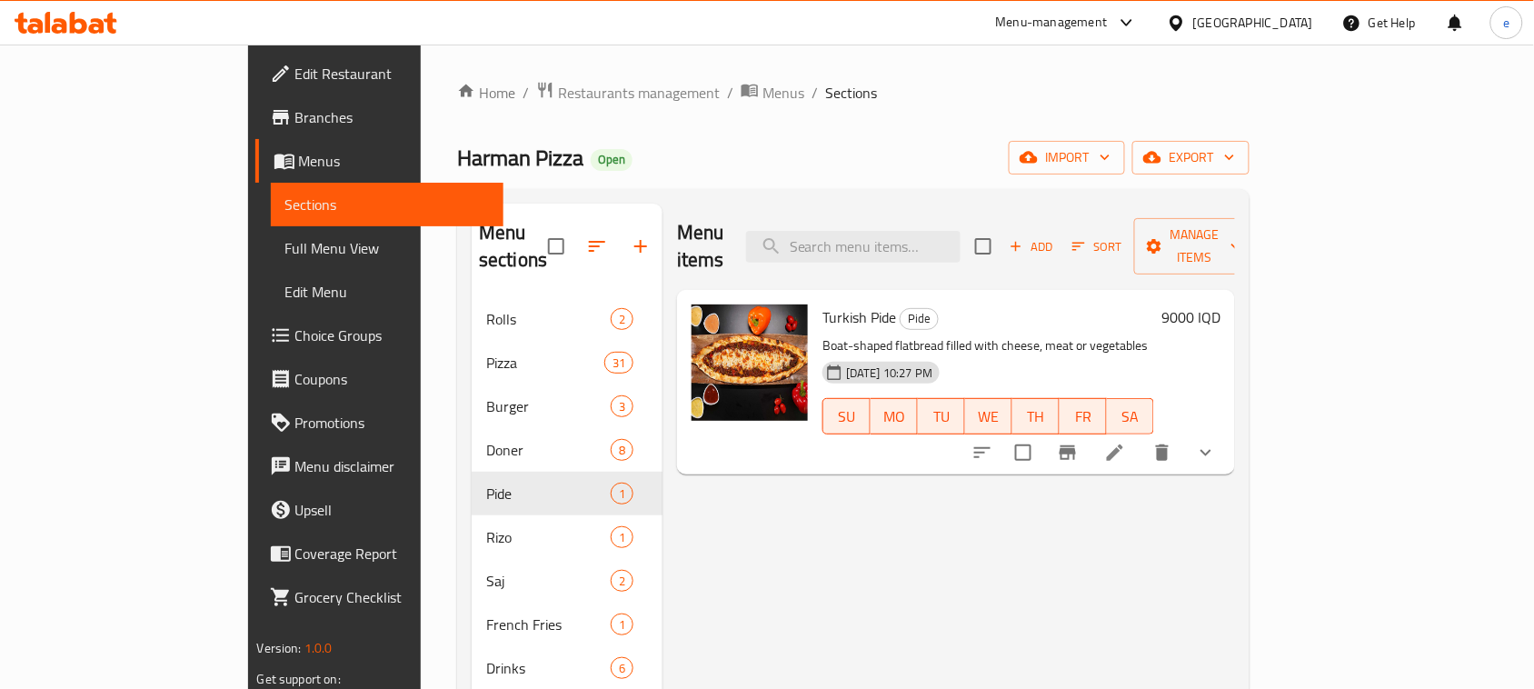
click at [1211, 219] on div "Add Sort Manage items" at bounding box center [1115, 246] width 281 height 56
click at [1024, 238] on icon "button" at bounding box center [1016, 246] width 16 height 16
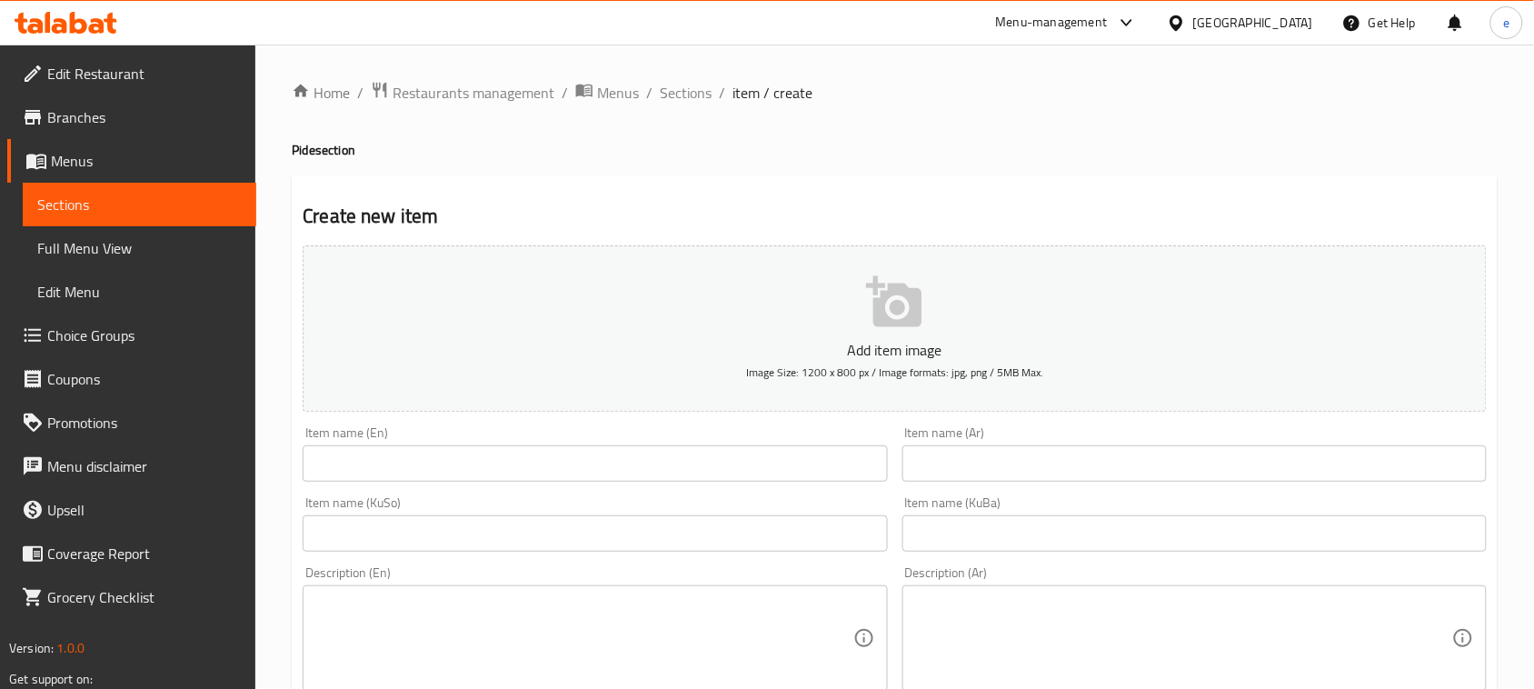
click at [1033, 455] on input "text" at bounding box center [1194, 463] width 584 height 36
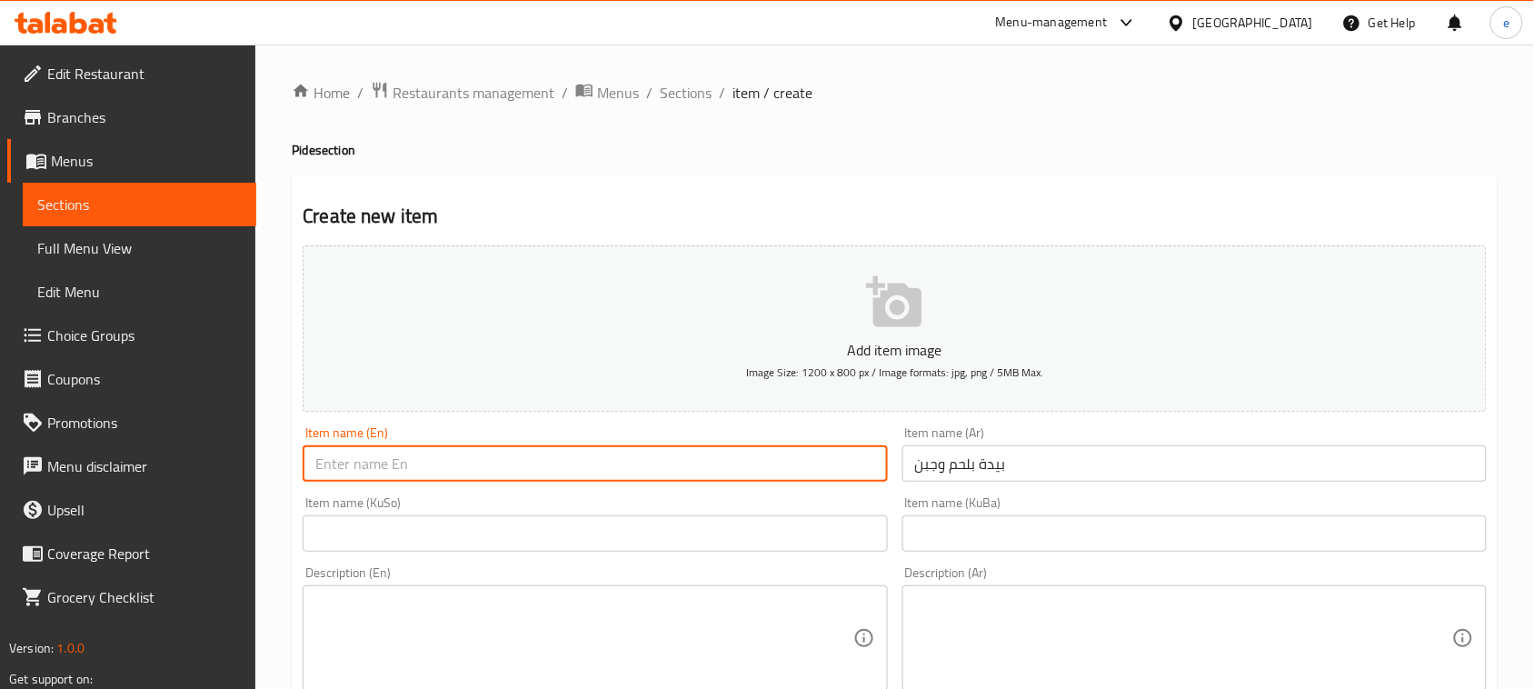
click at [609, 456] on input "text" at bounding box center [595, 463] width 584 height 36
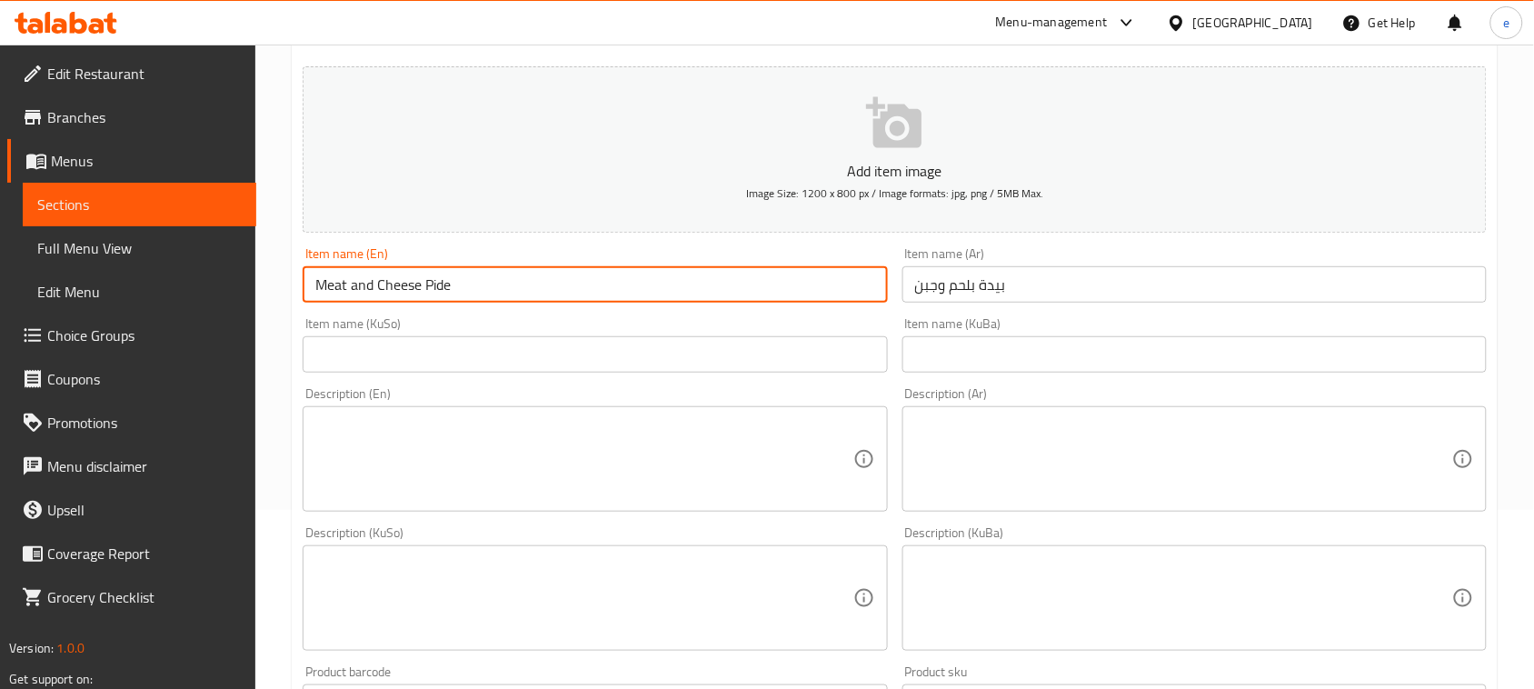
scroll to position [227, 0]
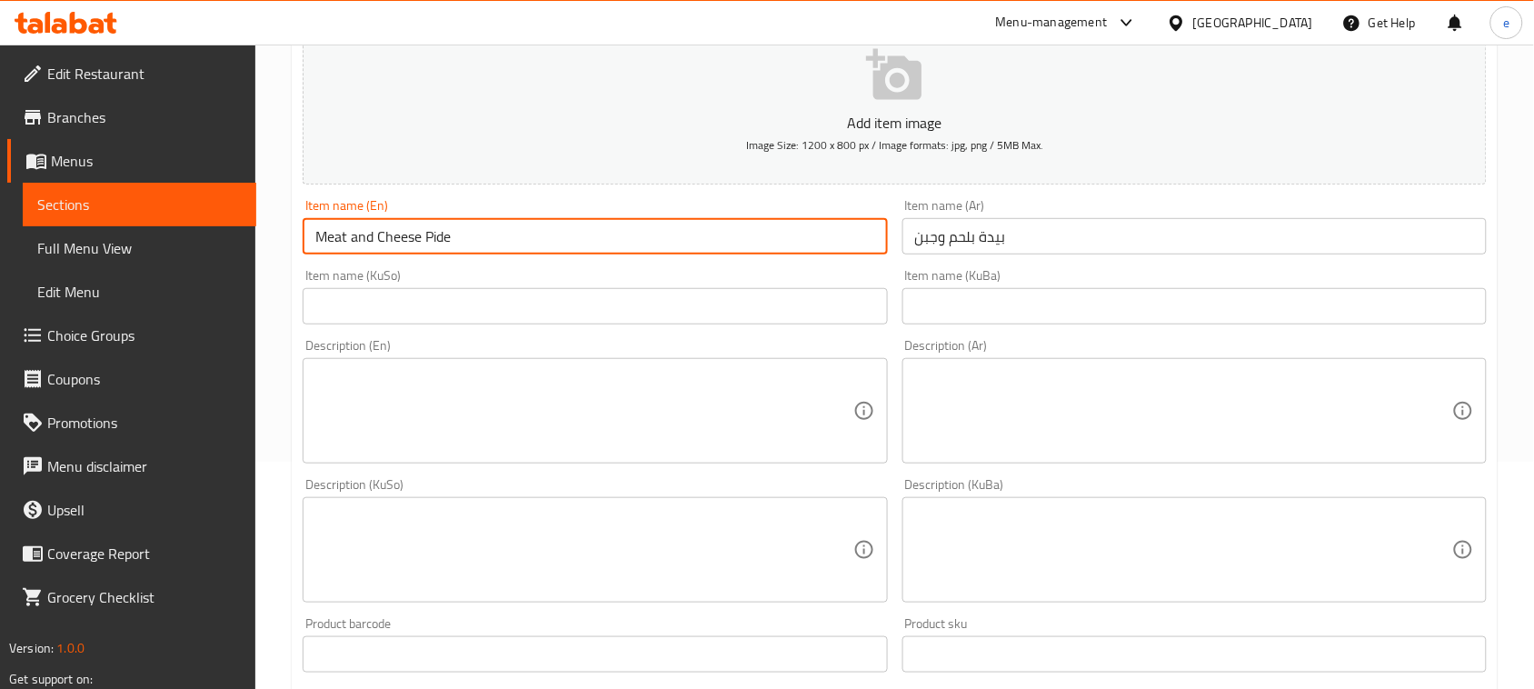
click at [793, 318] on input "text" at bounding box center [595, 306] width 584 height 36
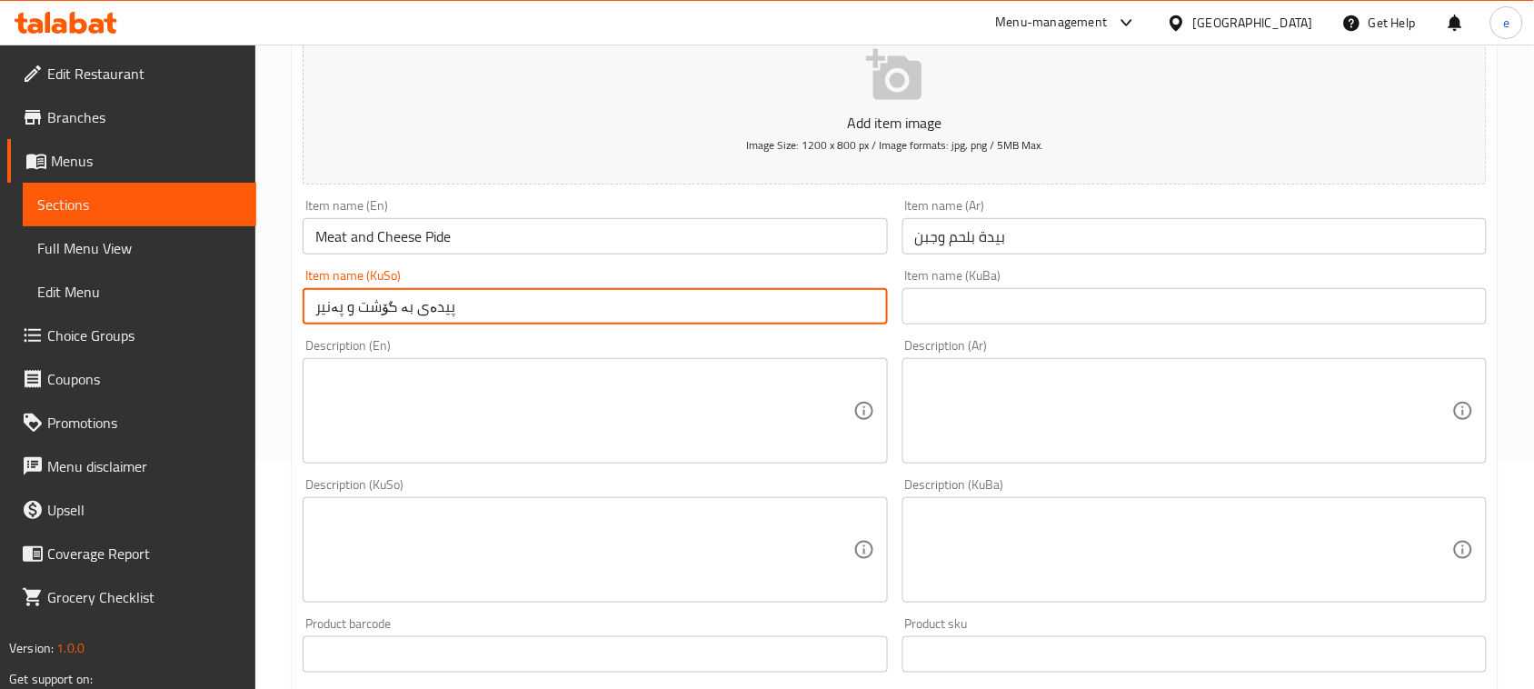
click at [536, 304] on input "پیدەی بە گۆشت و پەنیر" at bounding box center [595, 306] width 584 height 36
click at [433, 315] on input "پیدەی بە گۆشت و پەنیر" at bounding box center [595, 306] width 584 height 36
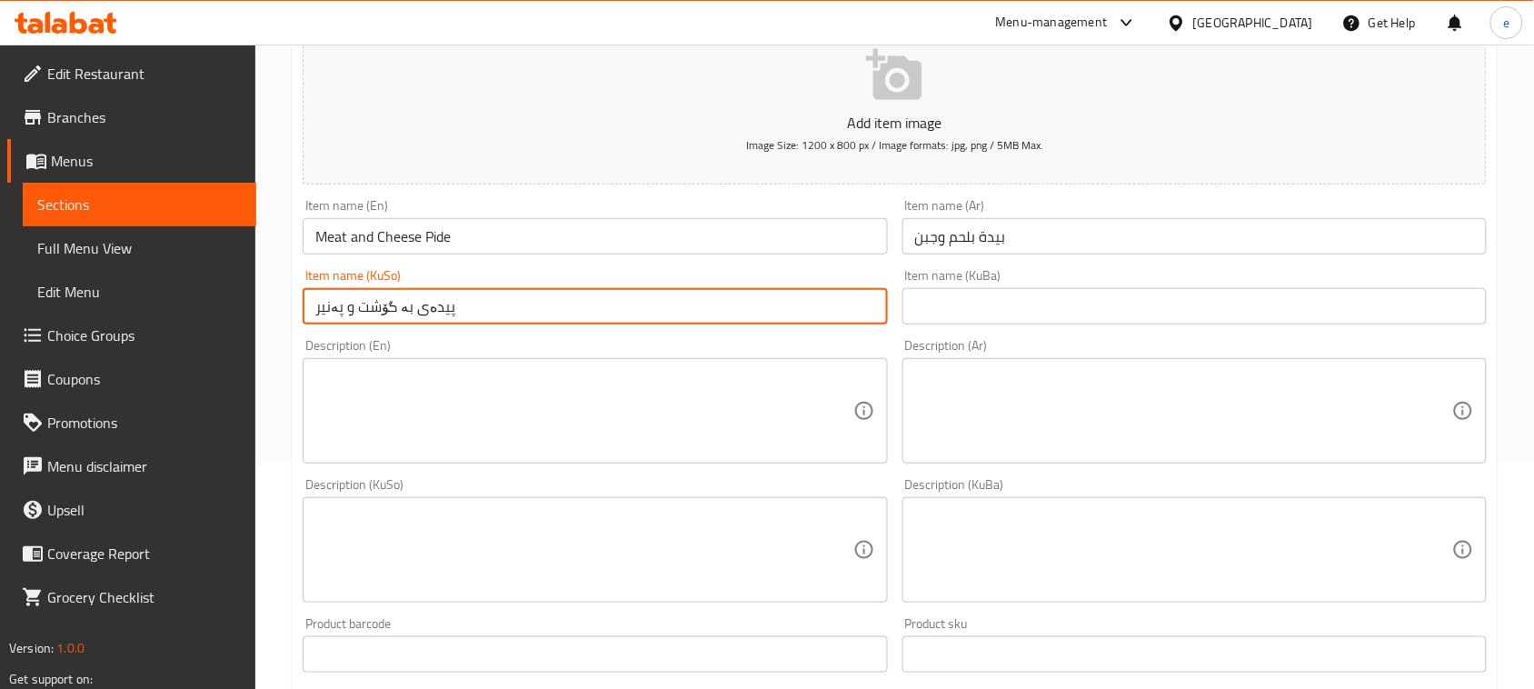
click at [433, 315] on input "پیدەی بە گۆشت و پەنیر" at bounding box center [595, 306] width 584 height 36
click at [977, 319] on input "text" at bounding box center [1194, 306] width 584 height 36
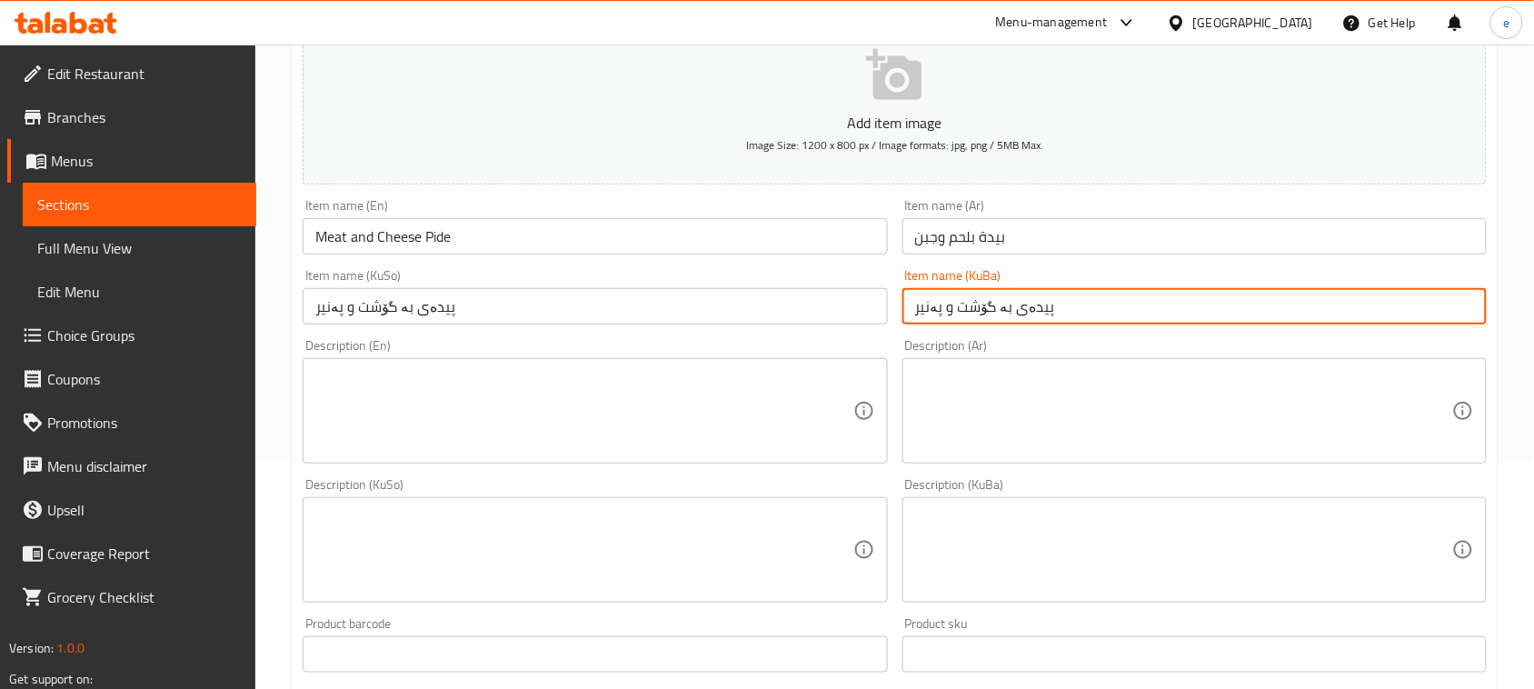
scroll to position [454, 0]
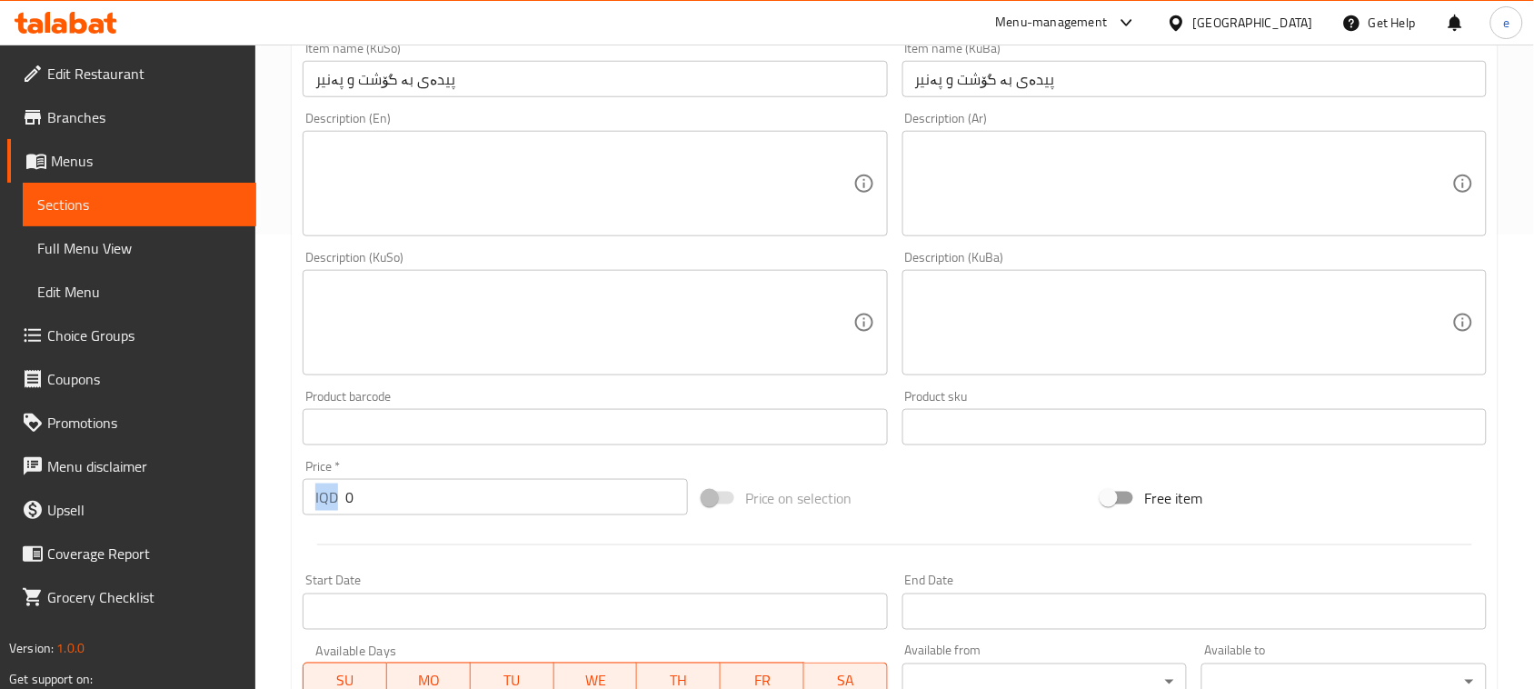
drag, startPoint x: 374, startPoint y: 521, endPoint x: 350, endPoint y: 506, distance: 28.5
click at [346, 506] on div "Price   * IQD 0 Price *" at bounding box center [495, 488] width 400 height 70
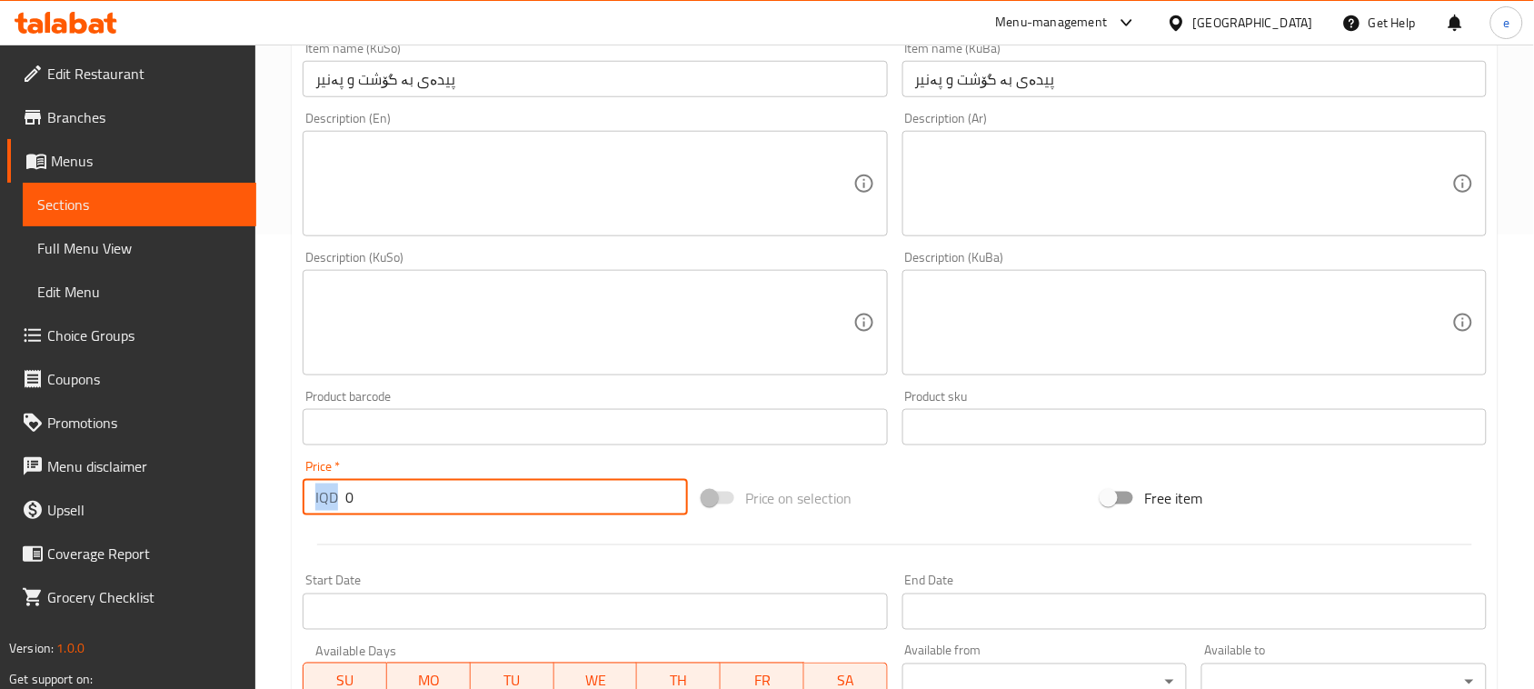
click at [380, 493] on input "0" at bounding box center [516, 497] width 343 height 36
click at [378, 493] on input "0" at bounding box center [516, 497] width 343 height 36
click at [1041, 198] on textarea at bounding box center [1183, 184] width 537 height 86
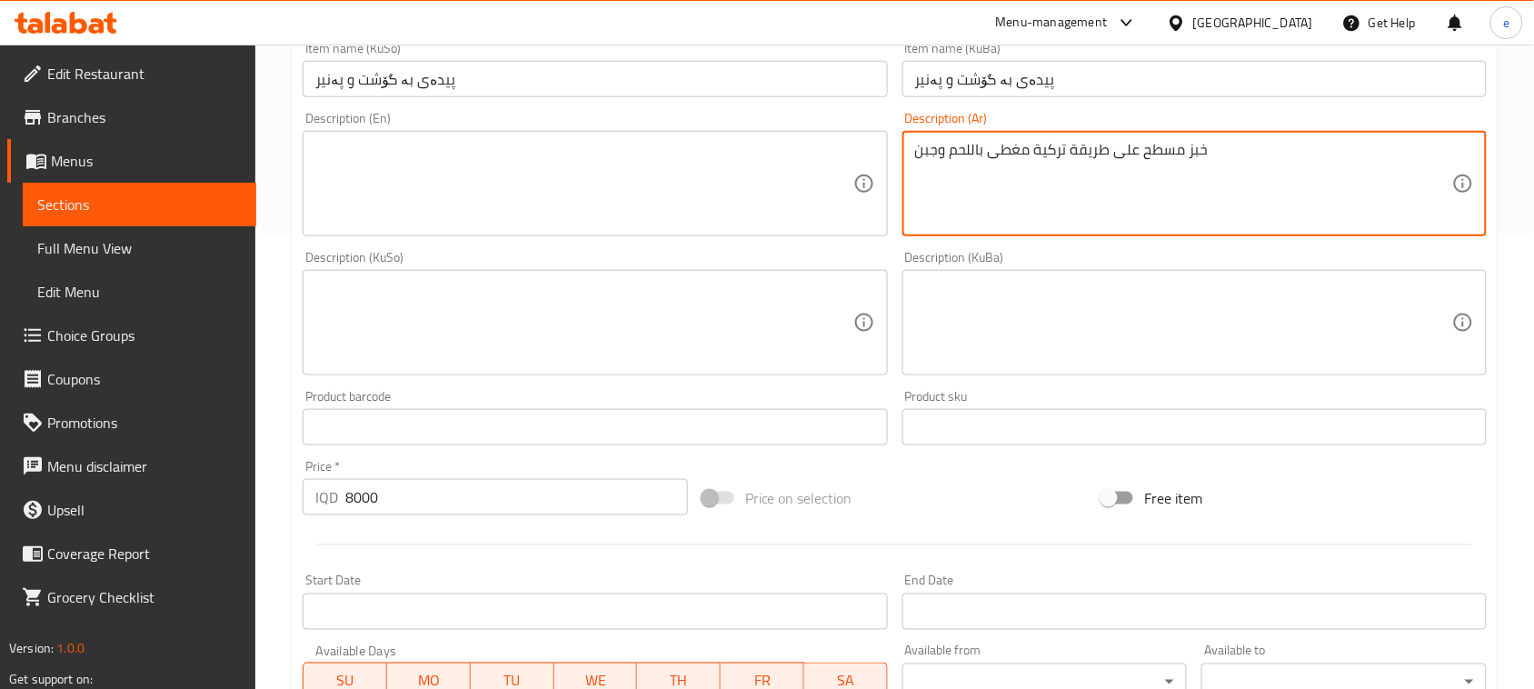
click at [764, 216] on textarea at bounding box center [583, 184] width 537 height 86
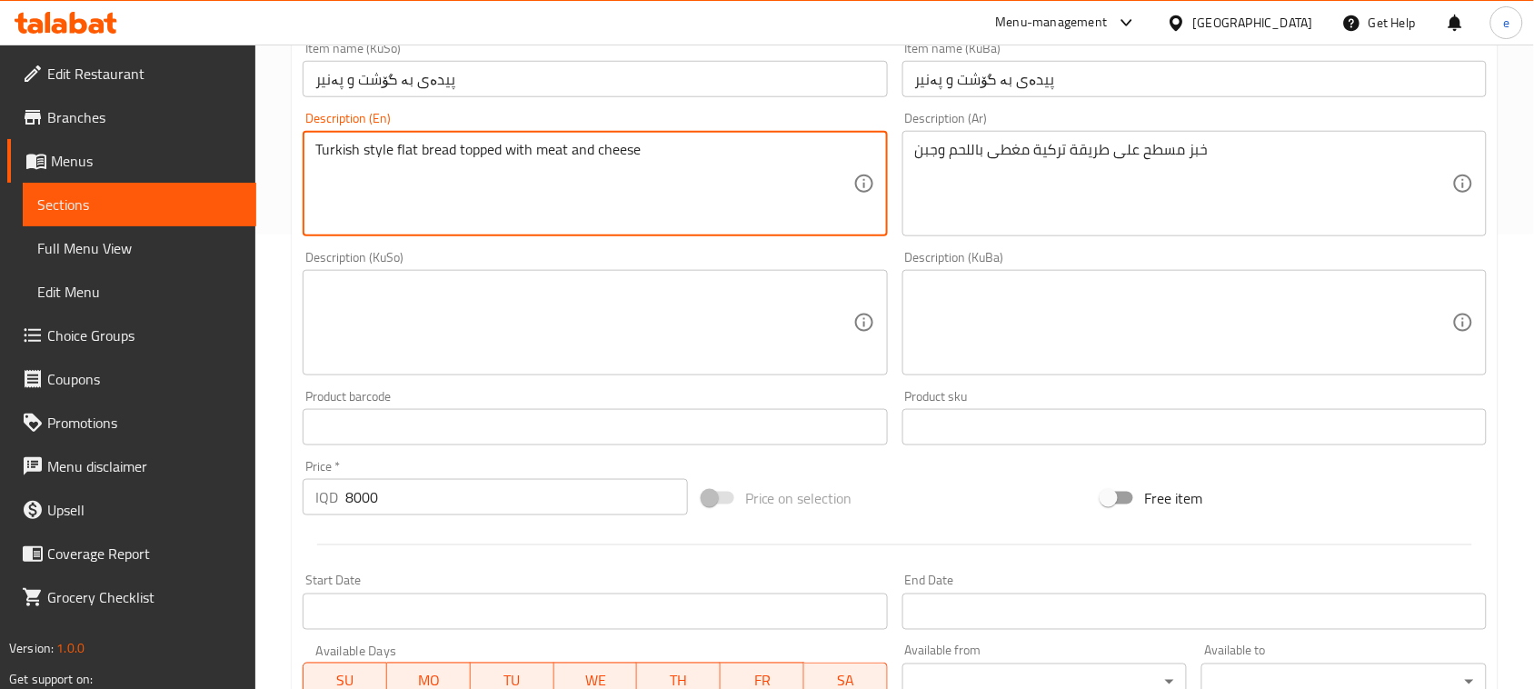
click at [606, 301] on textarea at bounding box center [583, 323] width 537 height 86
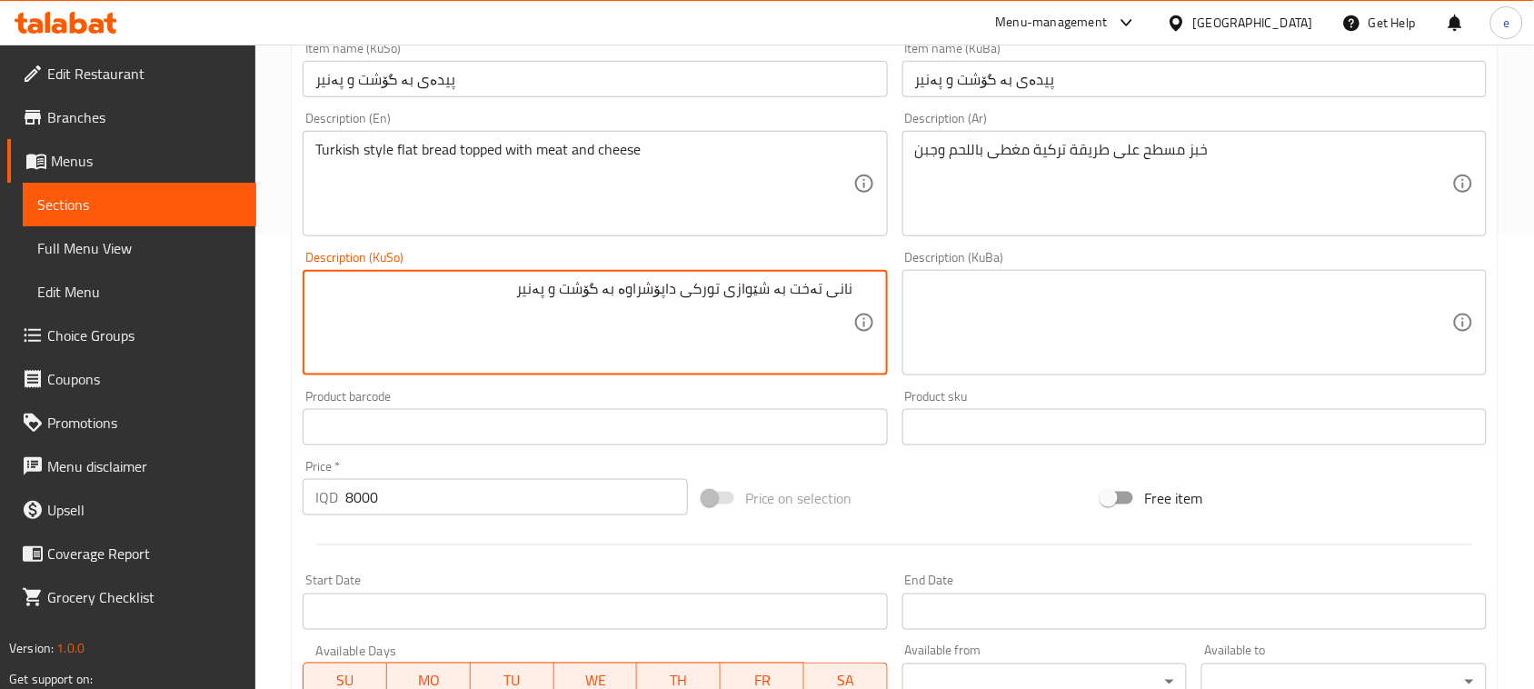
click at [750, 324] on textarea "نانی تەخت بە شێوازی تورکی داپۆشراوە بە گۆشت و پەنیر" at bounding box center [583, 323] width 537 height 86
click at [1069, 327] on textarea at bounding box center [1183, 323] width 537 height 86
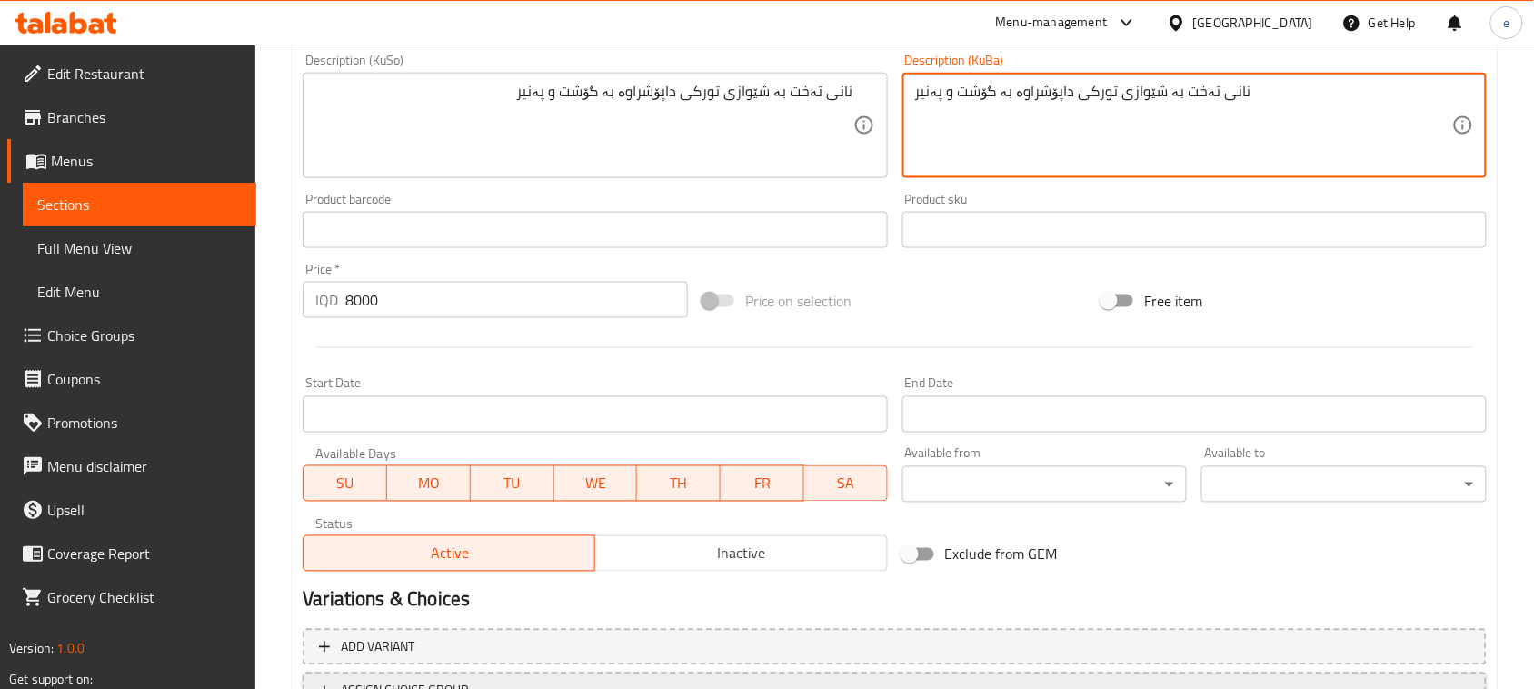
scroll to position [801, 0]
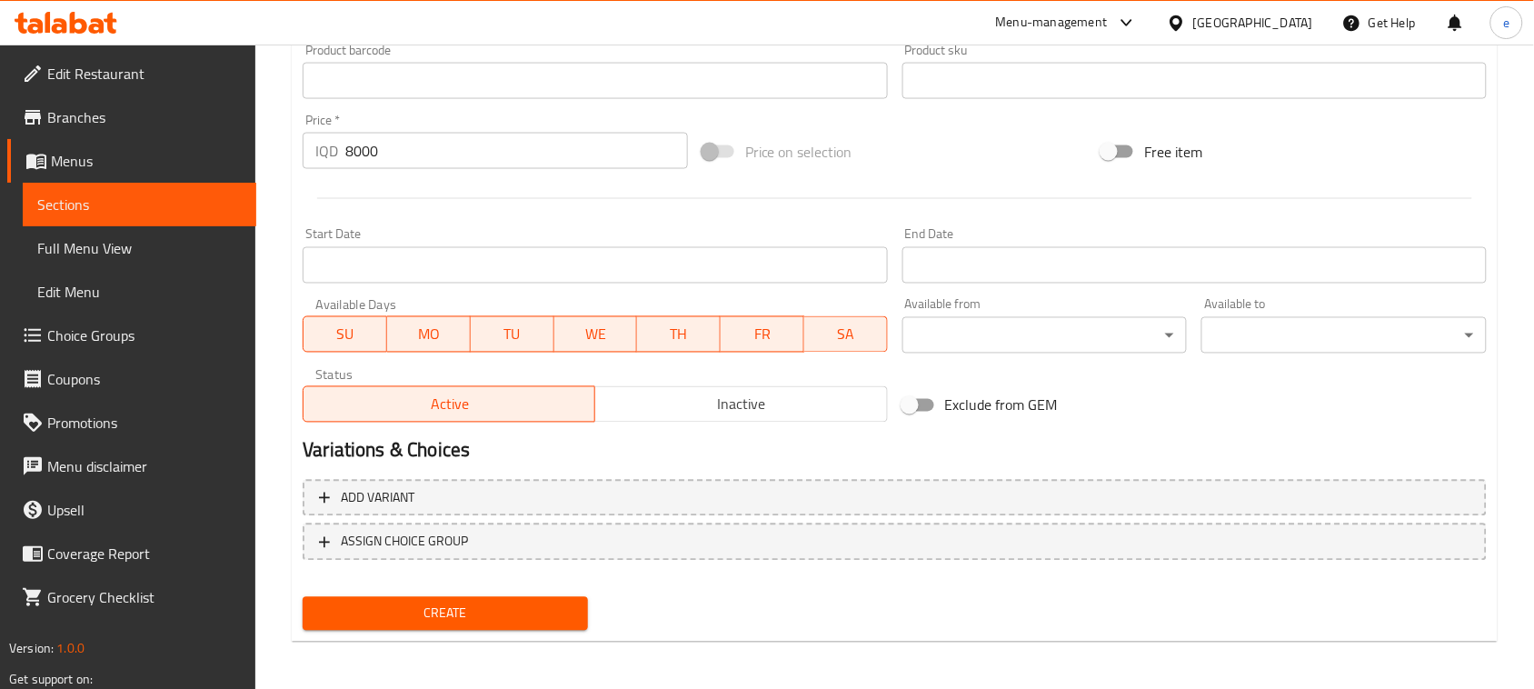
click at [479, 607] on span "Create" at bounding box center [445, 613] width 256 height 23
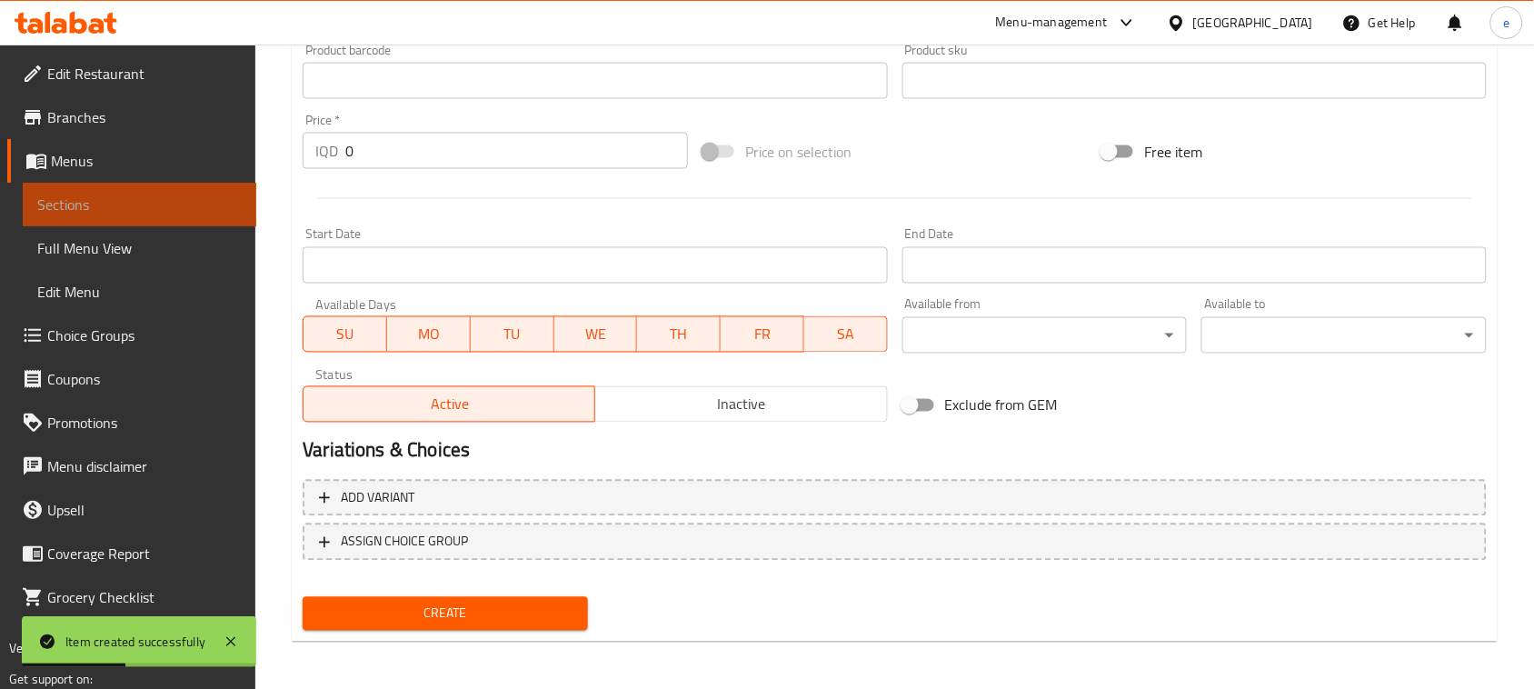
click at [145, 203] on span "Sections" at bounding box center [139, 205] width 204 height 22
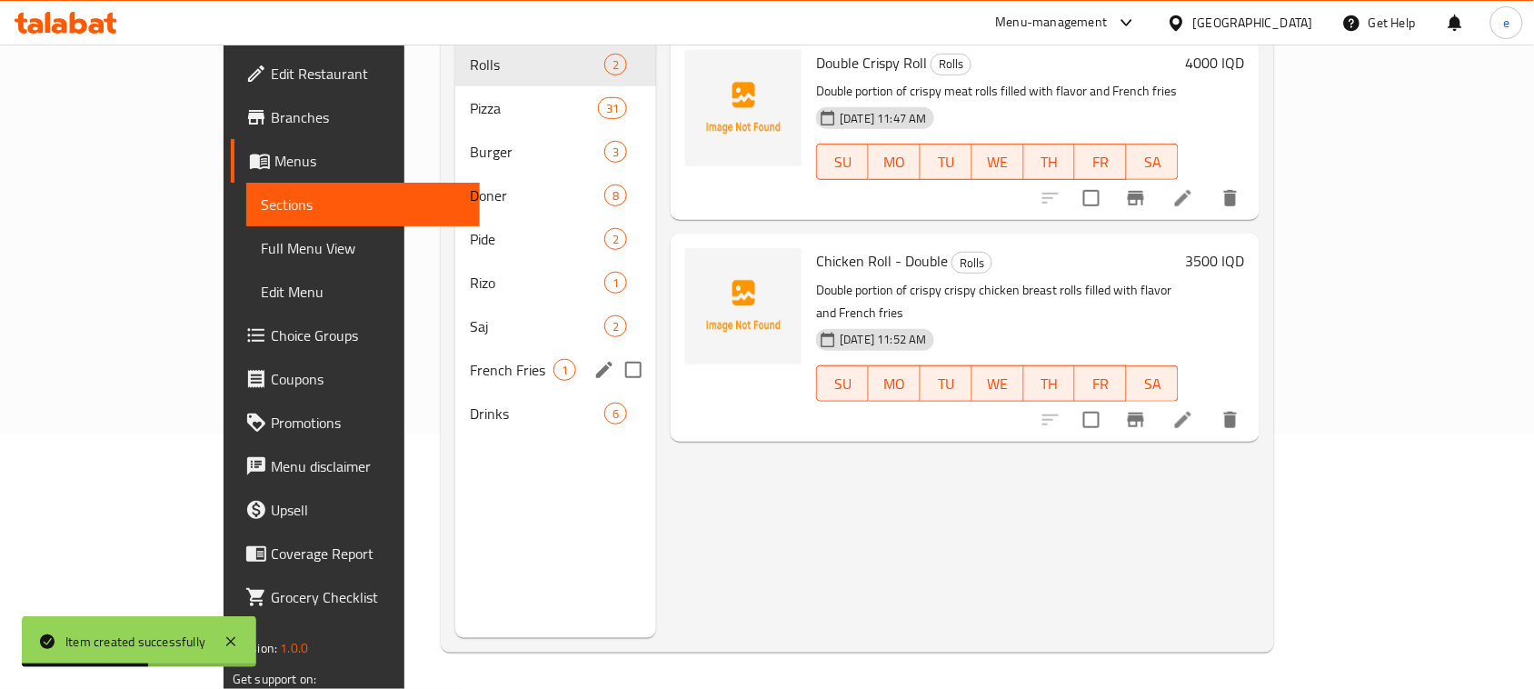
click at [455, 357] on div "French Fries 1" at bounding box center [555, 370] width 201 height 44
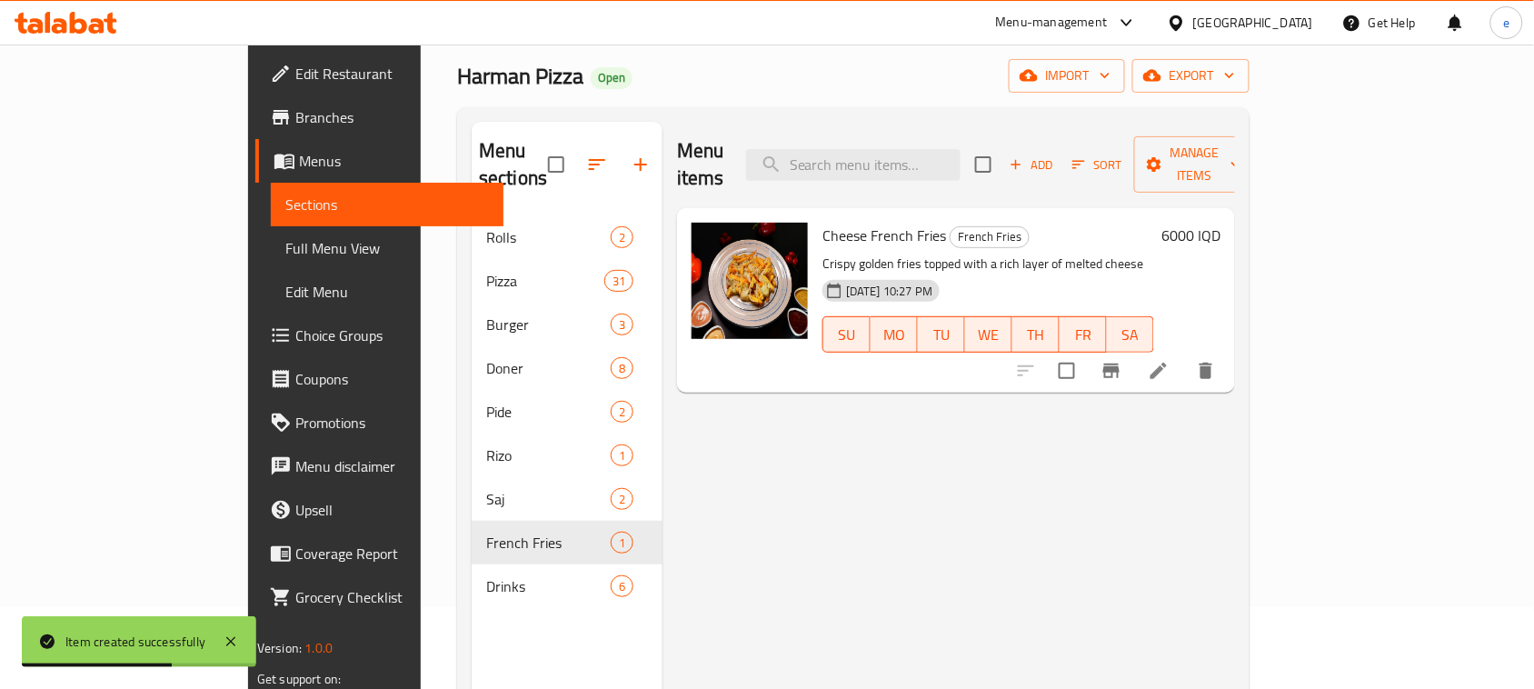
scroll to position [28, 0]
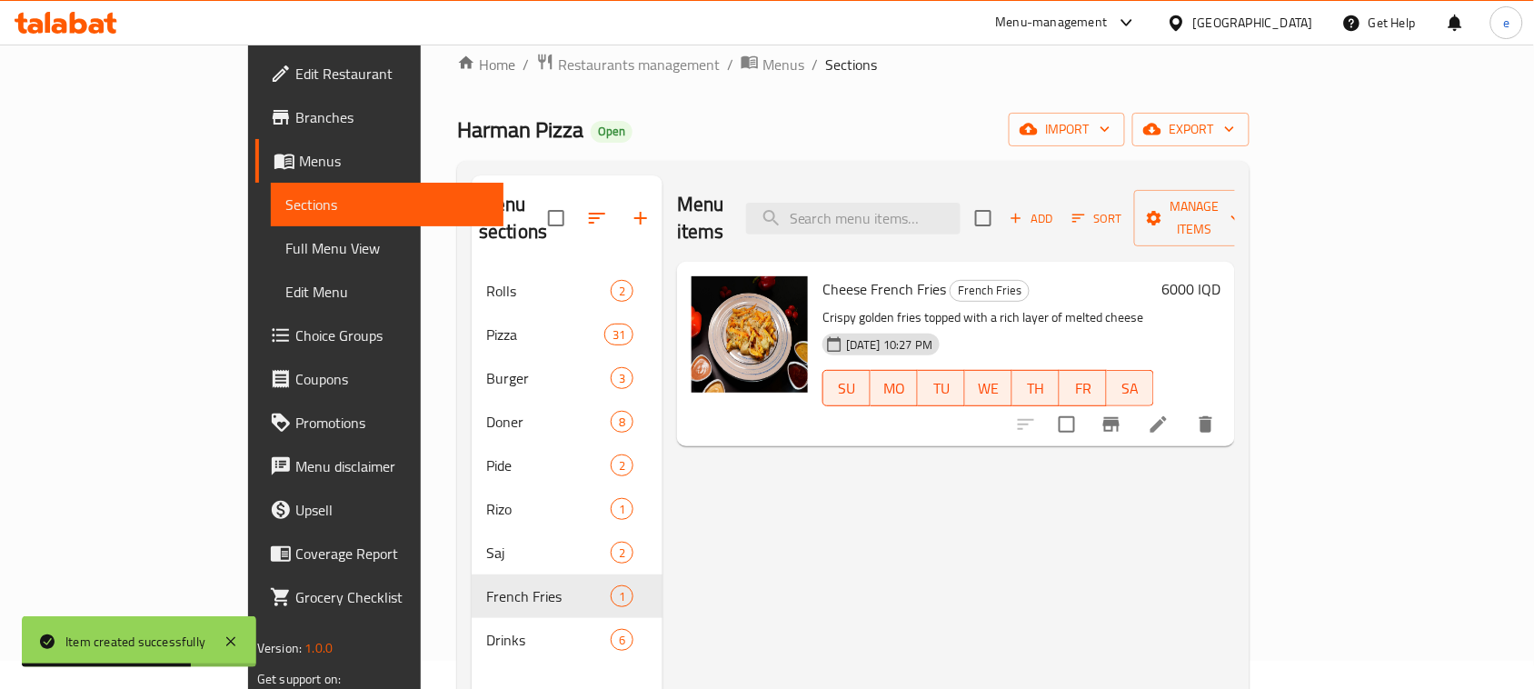
click at [1024, 210] on icon "button" at bounding box center [1016, 218] width 16 height 16
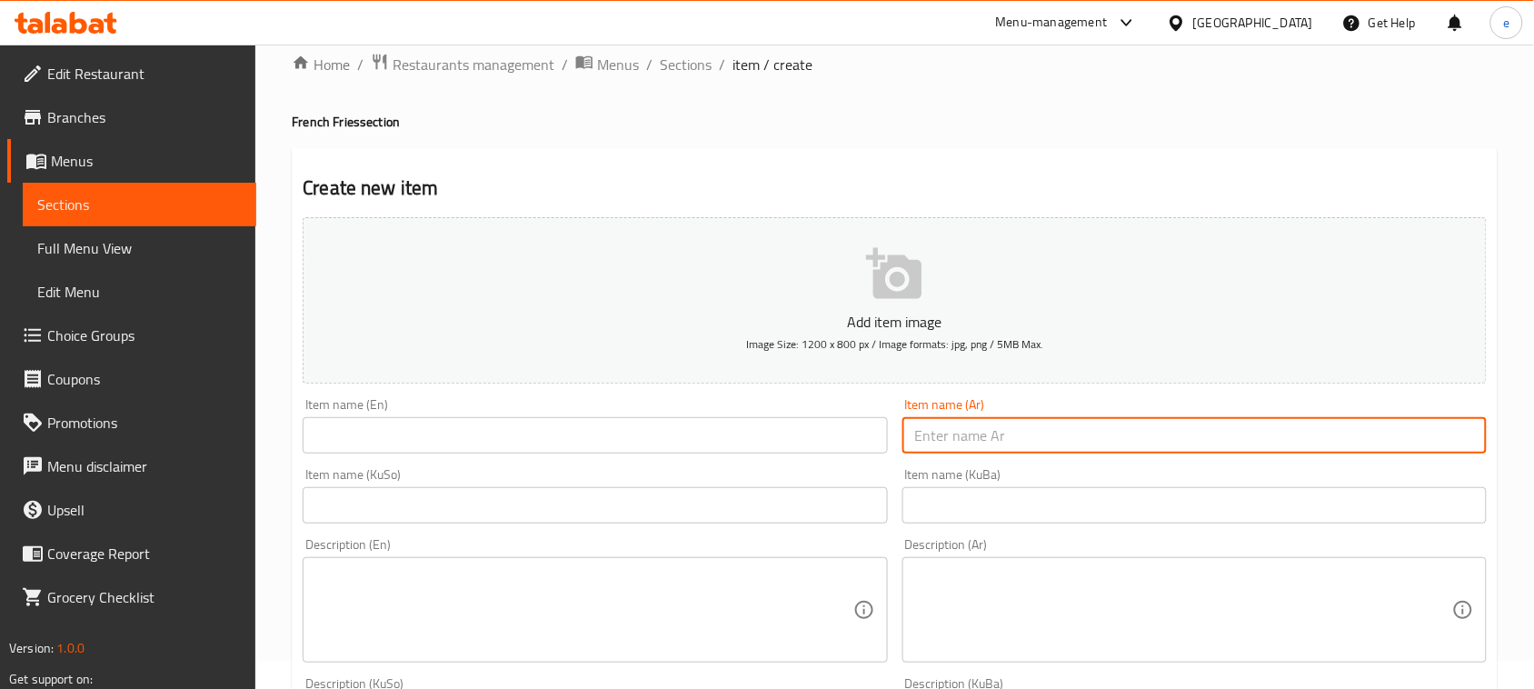
click at [1019, 438] on input "text" at bounding box center [1194, 435] width 584 height 36
click at [621, 433] on input "text" at bounding box center [595, 435] width 584 height 36
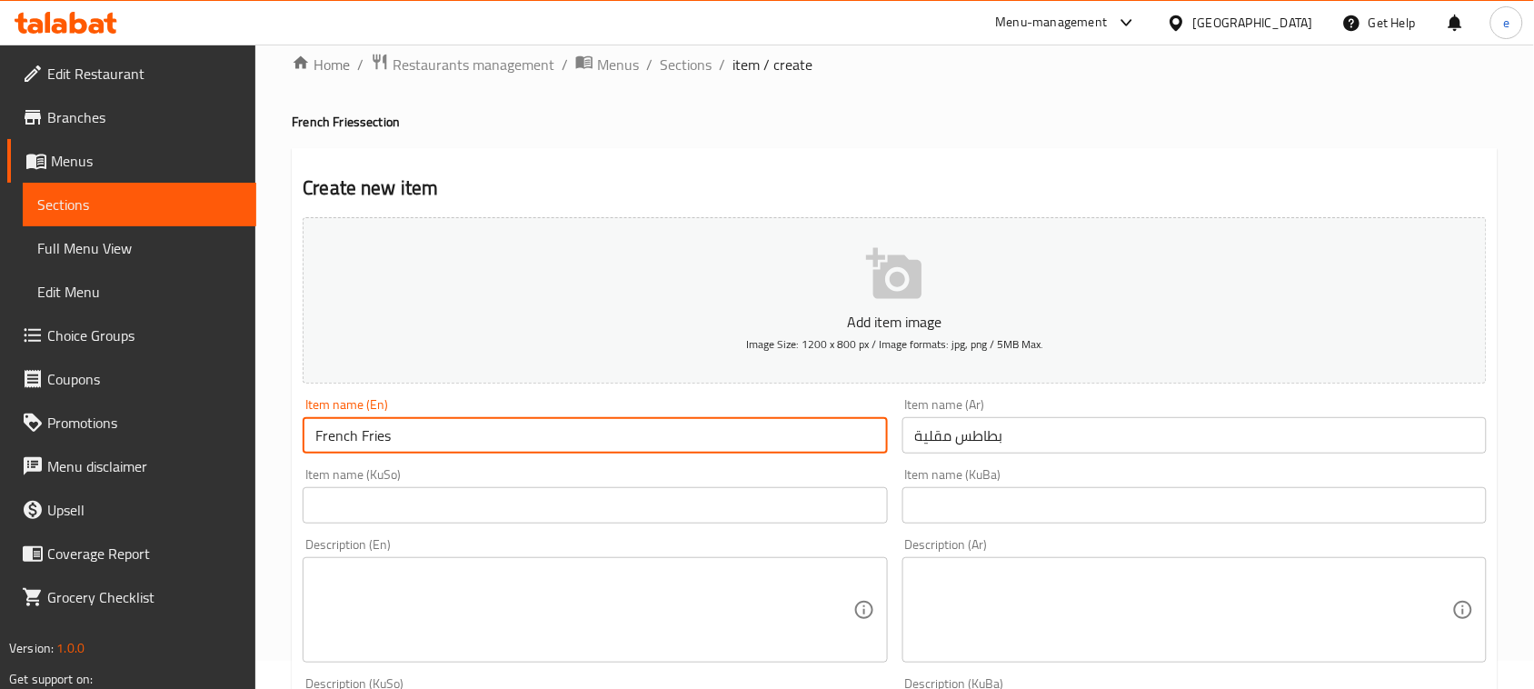
click at [700, 528] on div "Item name (KuSo) Item name (KuSo)" at bounding box center [594, 496] width 599 height 70
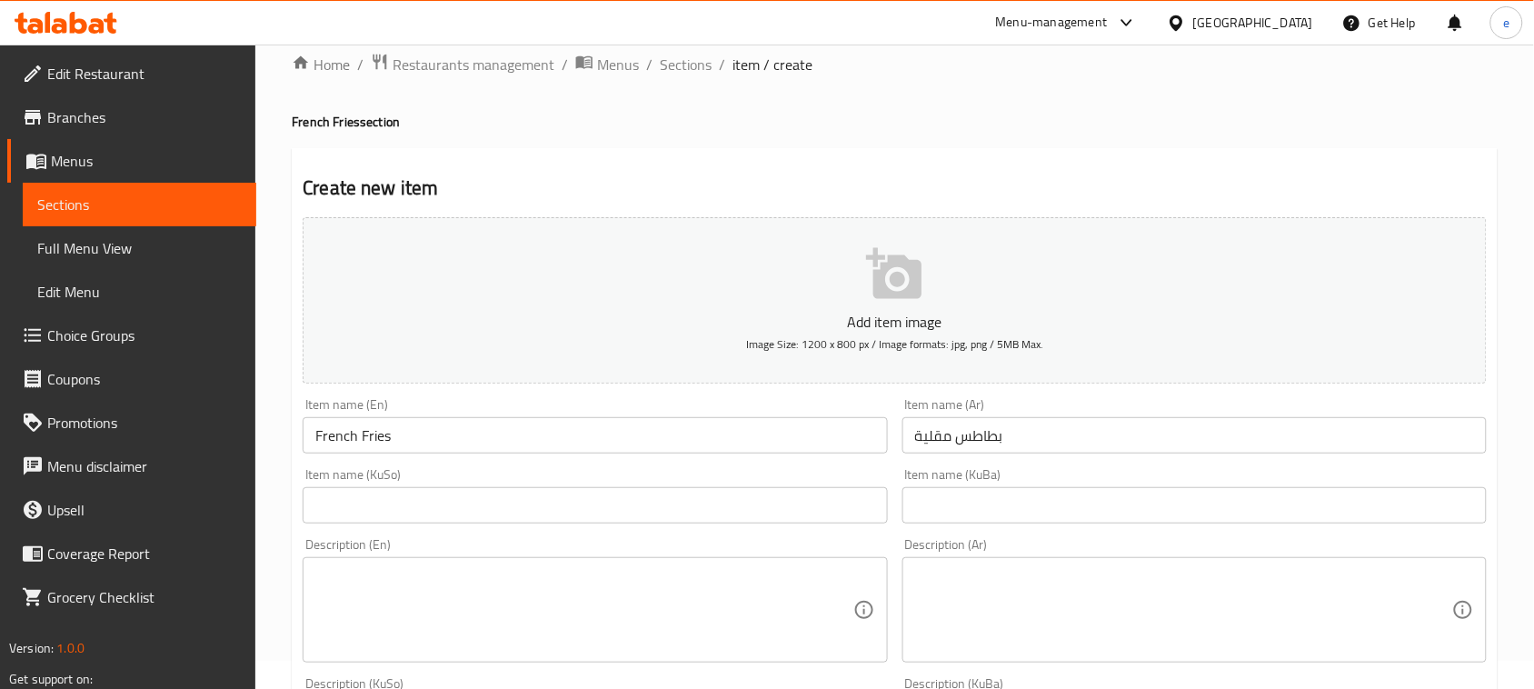
click at [700, 513] on input "text" at bounding box center [595, 505] width 584 height 36
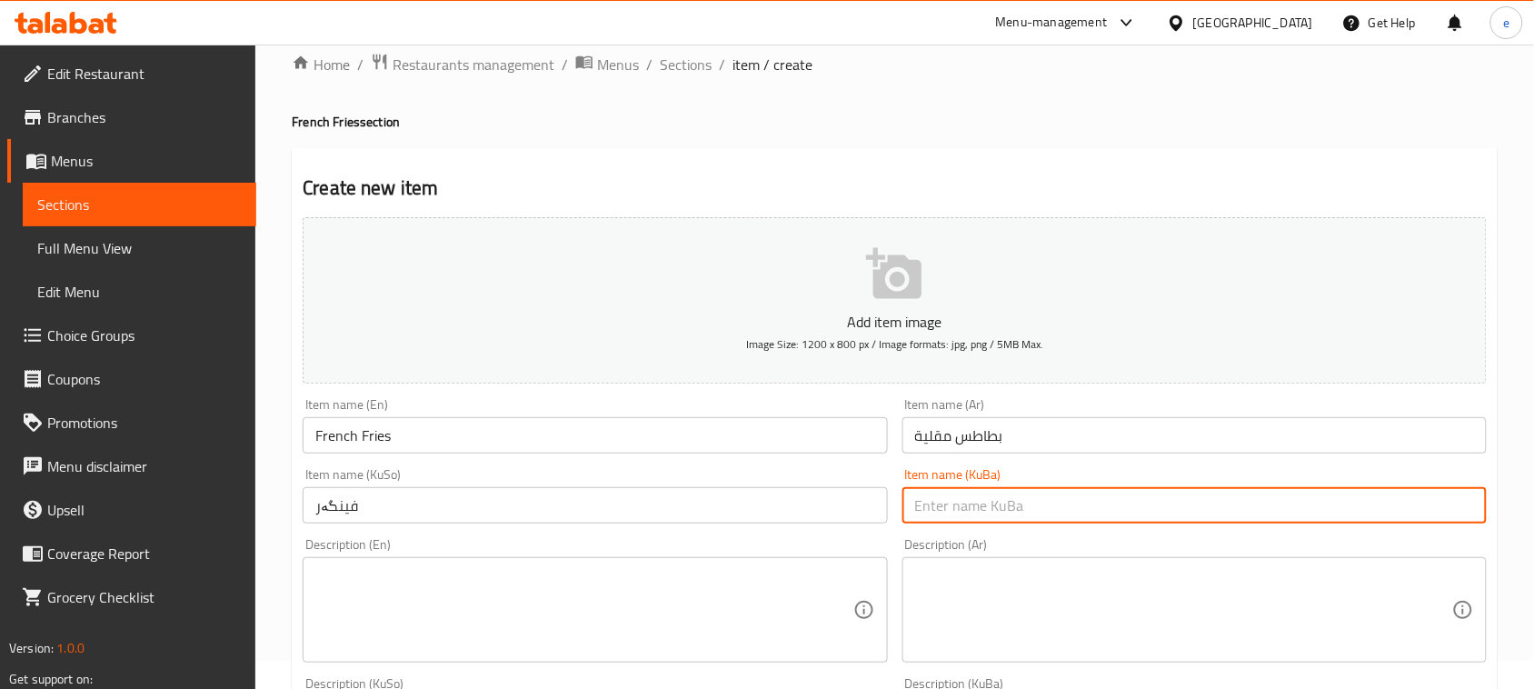
click at [961, 506] on input "text" at bounding box center [1194, 505] width 584 height 36
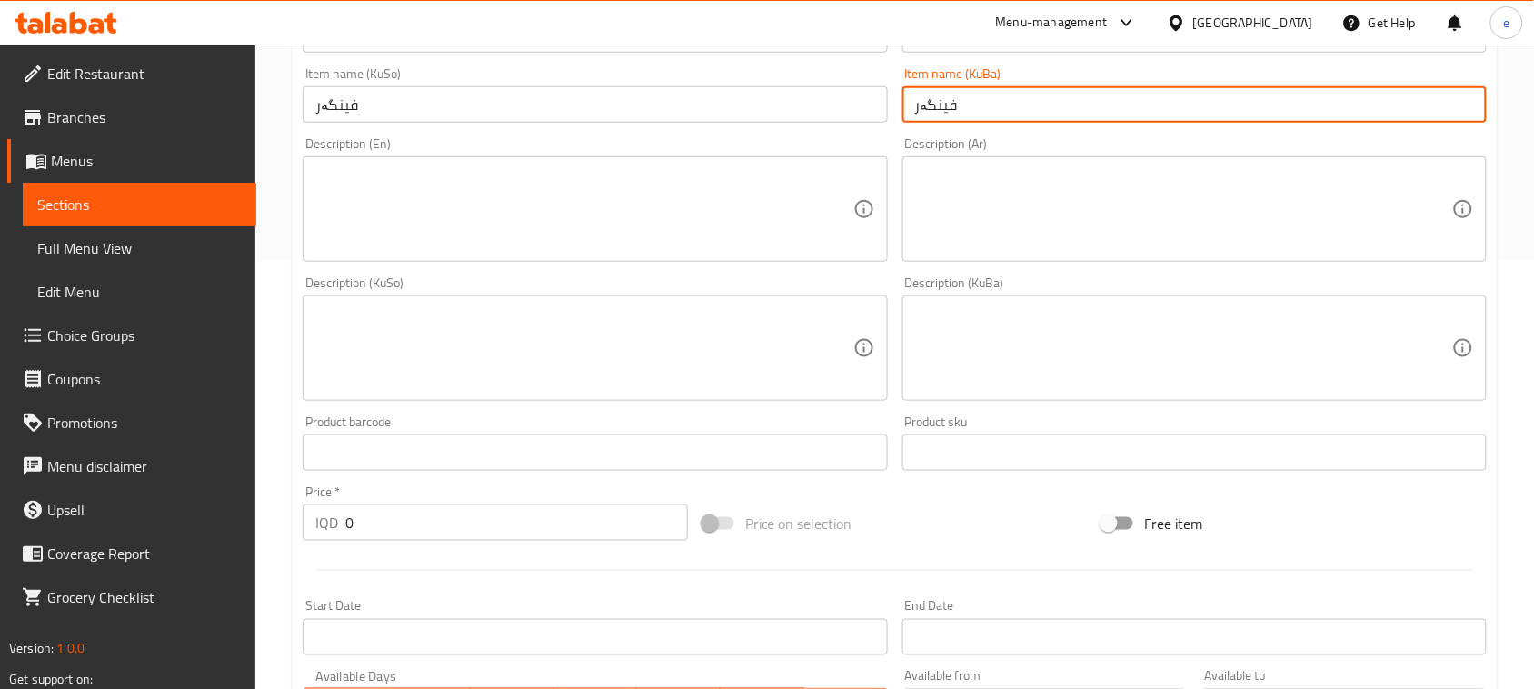
scroll to position [483, 0]
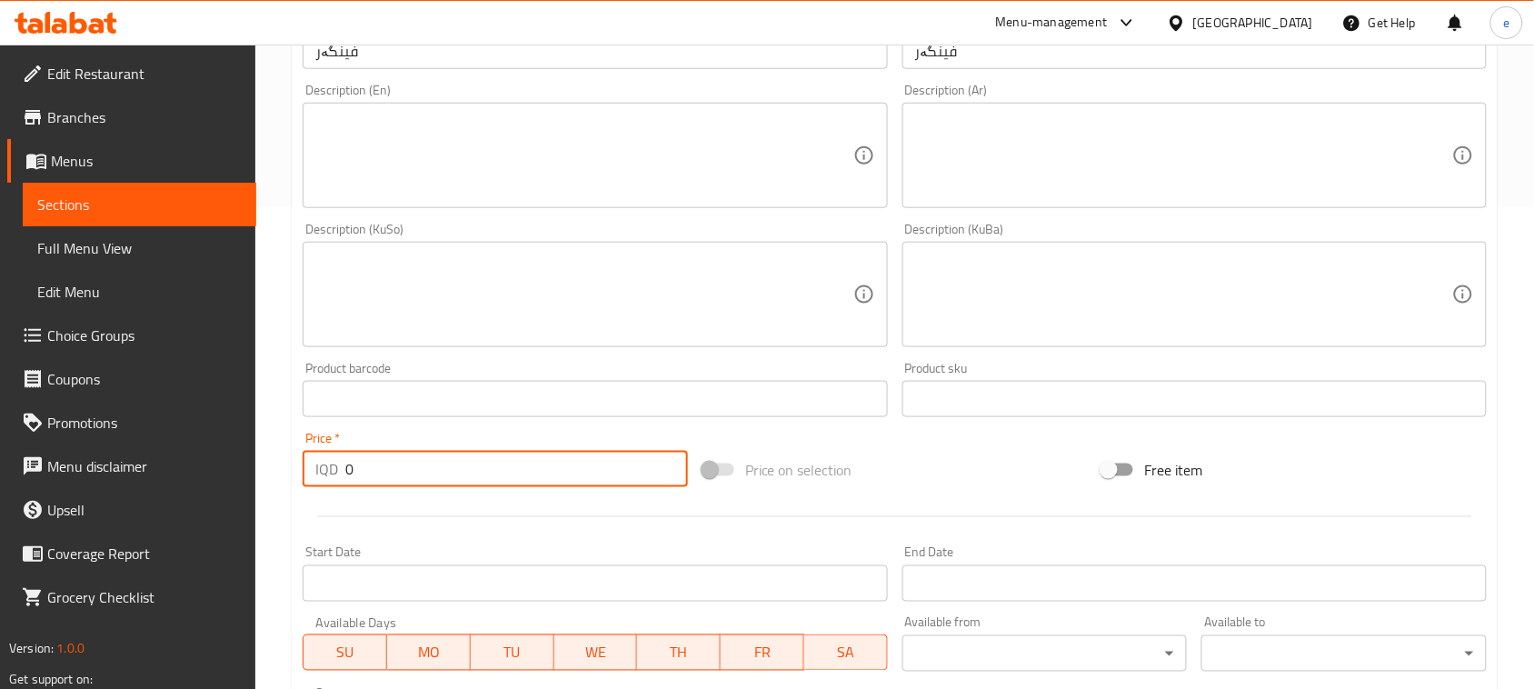
drag, startPoint x: 368, startPoint y: 470, endPoint x: 354, endPoint y: 477, distance: 15.4
click at [324, 470] on div "IQD 0 Price *" at bounding box center [495, 469] width 385 height 36
click at [506, 173] on textarea at bounding box center [583, 156] width 537 height 86
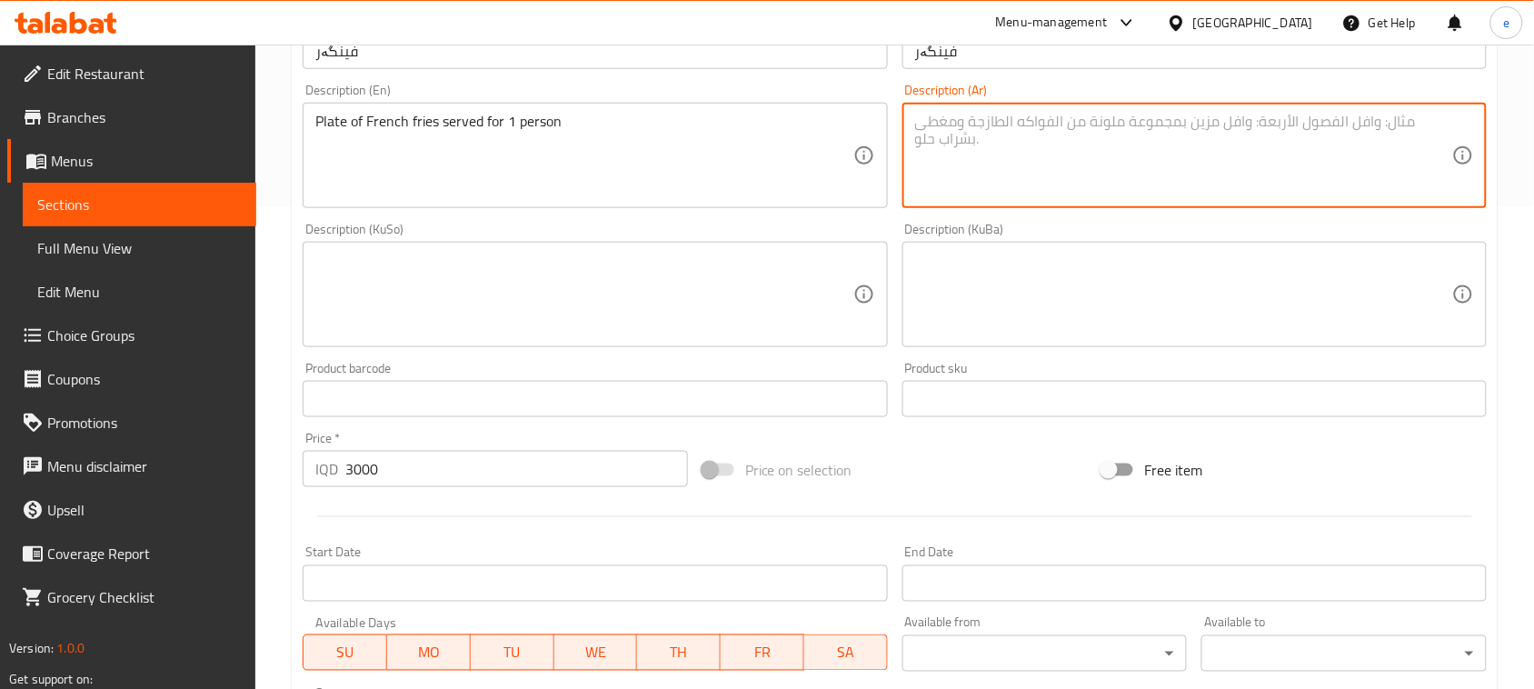
click at [956, 179] on textarea at bounding box center [1183, 156] width 537 height 86
click at [746, 289] on textarea at bounding box center [583, 295] width 537 height 86
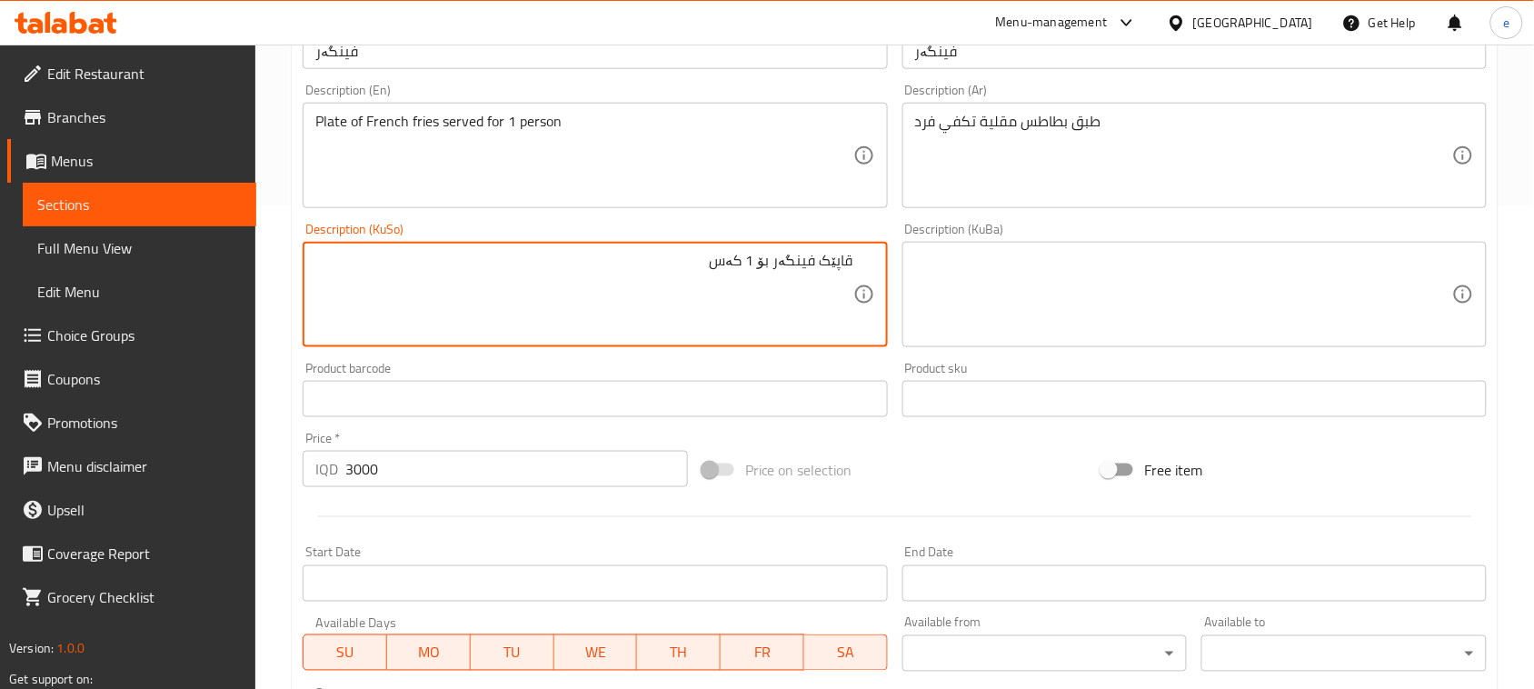
click at [841, 311] on textarea "قاپێک فینگەر بۆ 1 کەس" at bounding box center [583, 295] width 537 height 86
click at [1029, 283] on textarea at bounding box center [1183, 295] width 537 height 86
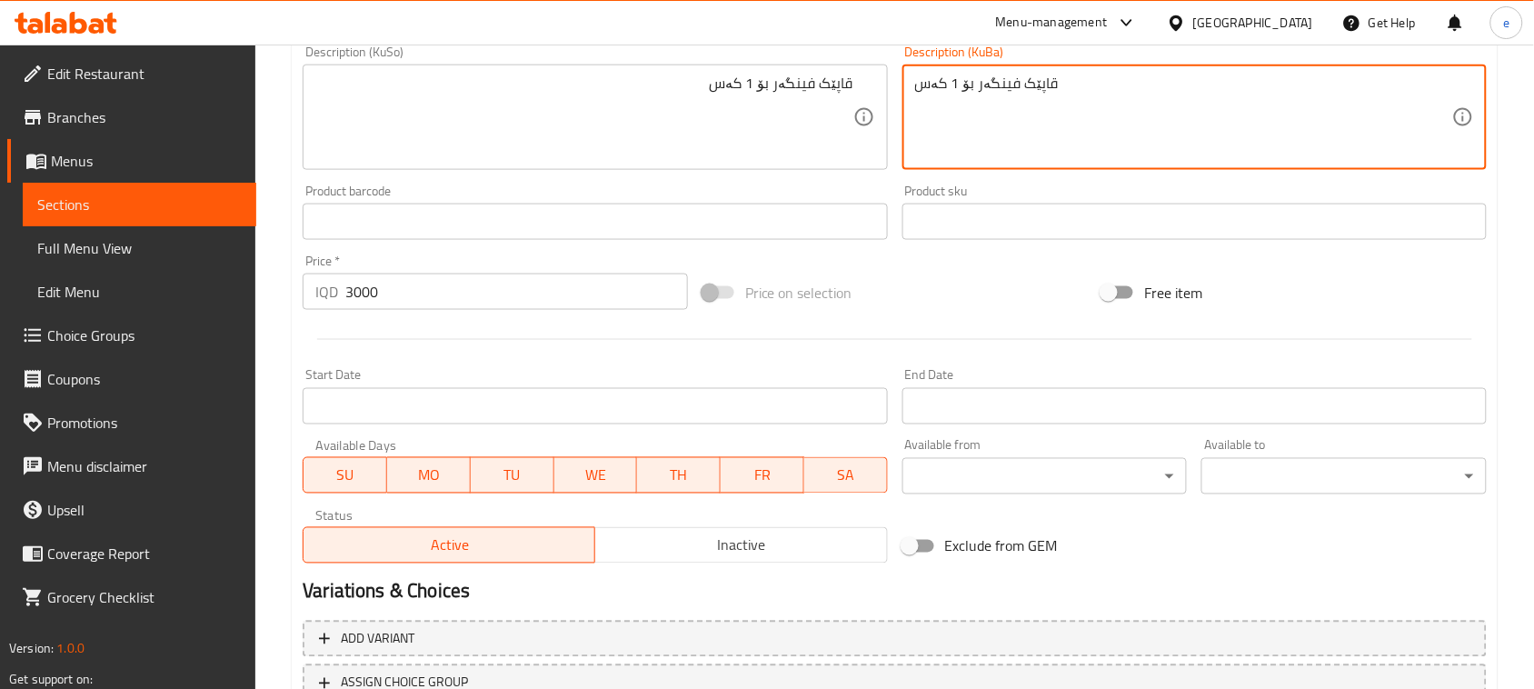
scroll to position [801, 0]
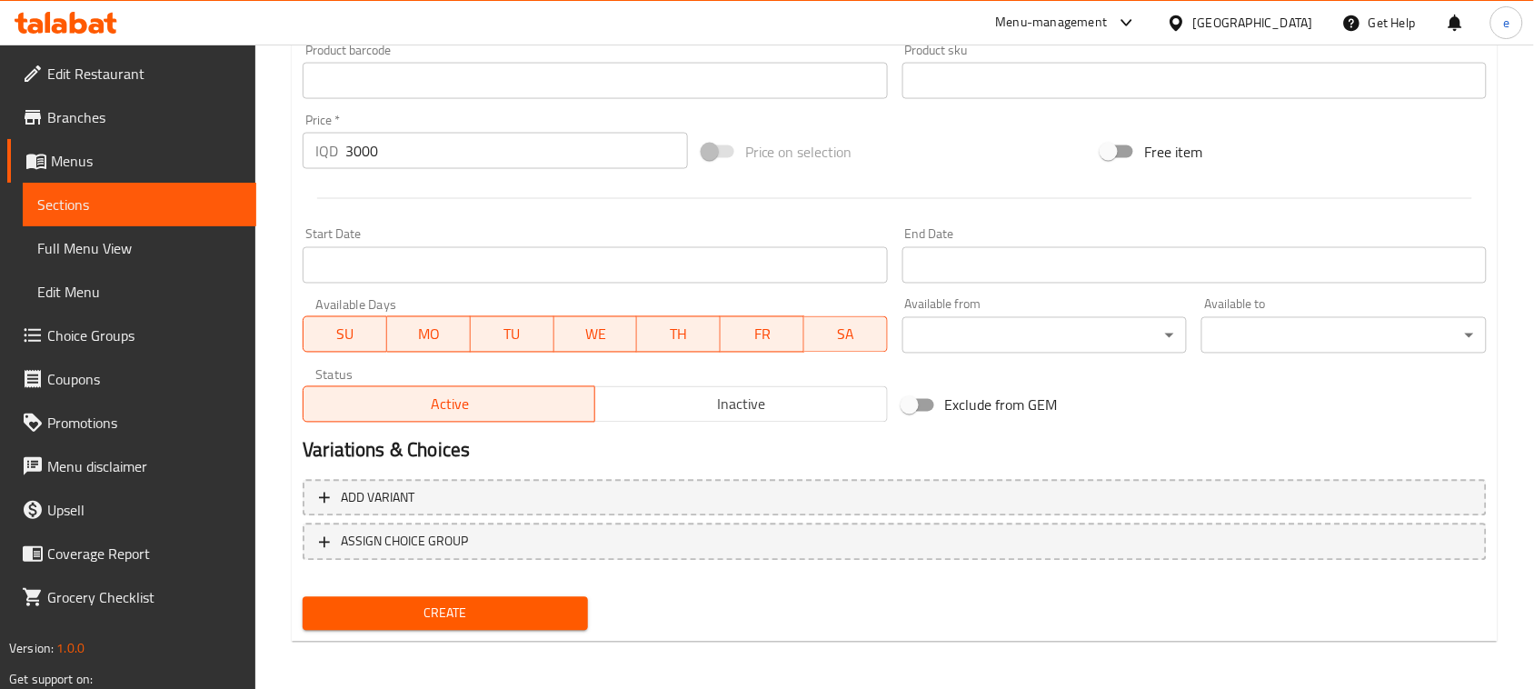
click at [487, 622] on button "Create" at bounding box center [445, 614] width 285 height 34
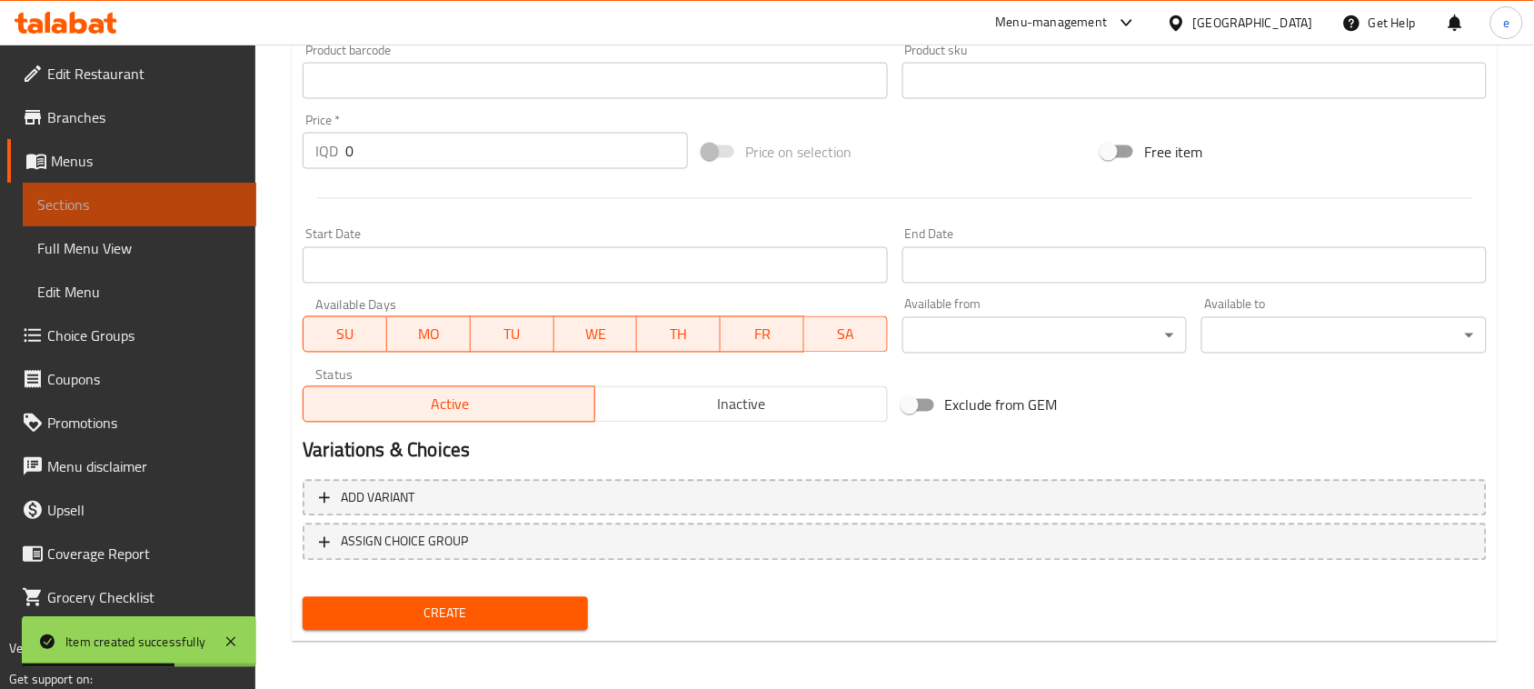
click at [152, 198] on span "Sections" at bounding box center [139, 205] width 204 height 22
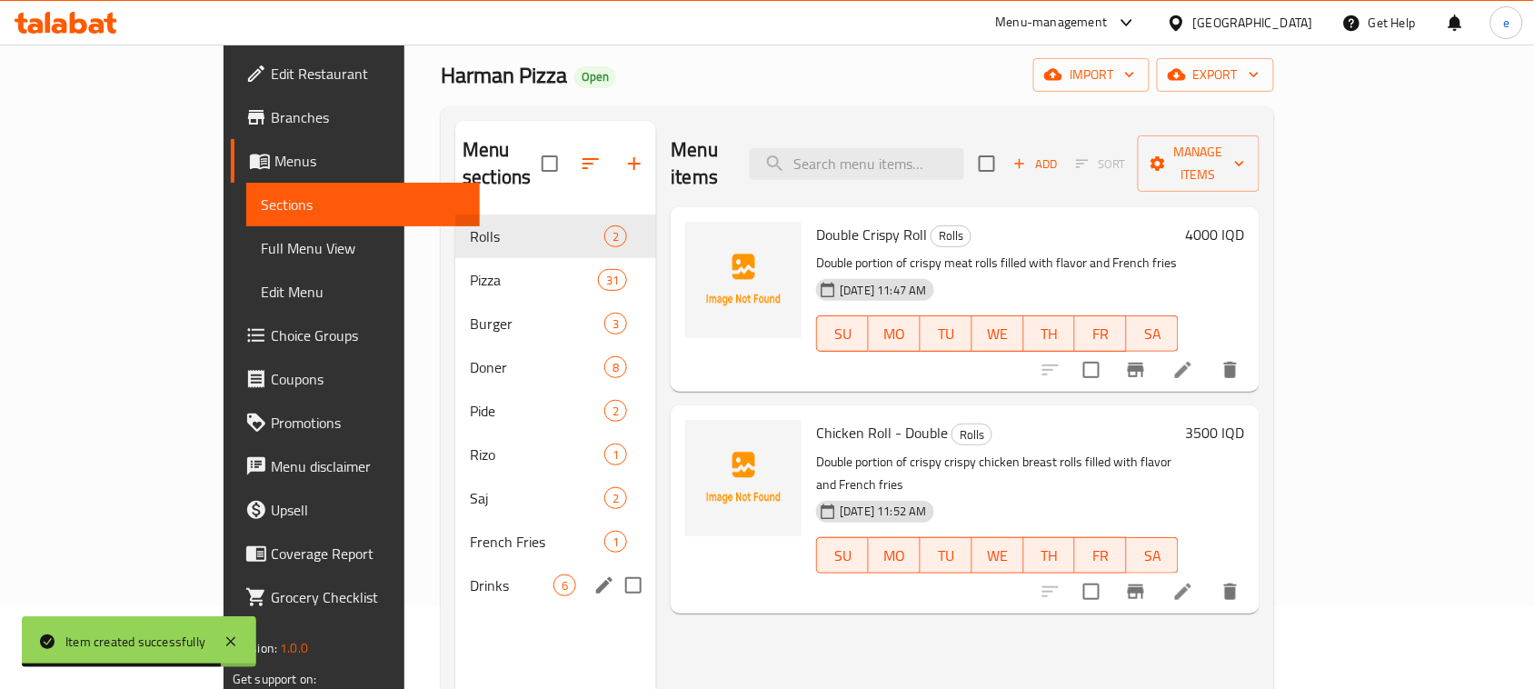
scroll to position [28, 0]
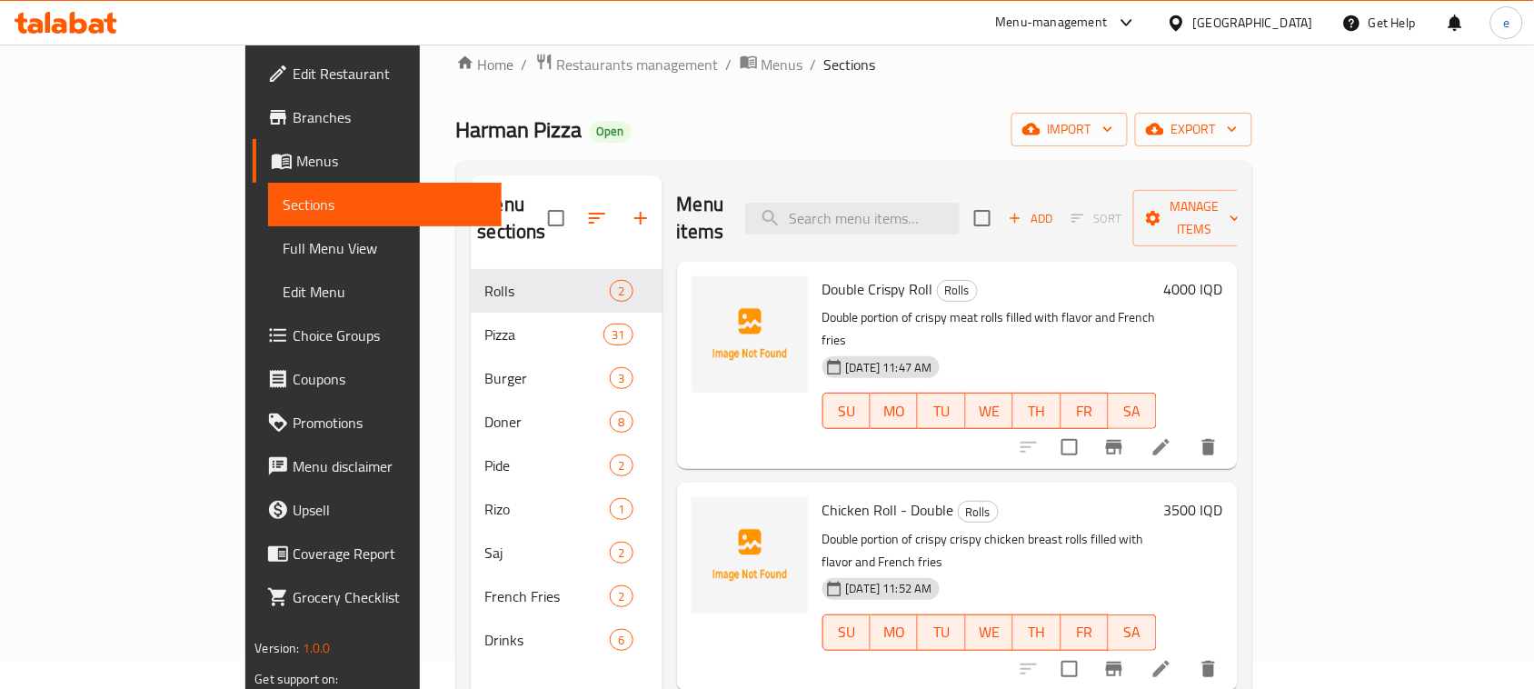
click at [715, 652] on div "Menu items Add Sort Manage items Double Crispy Roll Rolls Double portion of cri…" at bounding box center [949, 519] width 575 height 689
click at [630, 212] on icon "button" at bounding box center [641, 218] width 22 height 22
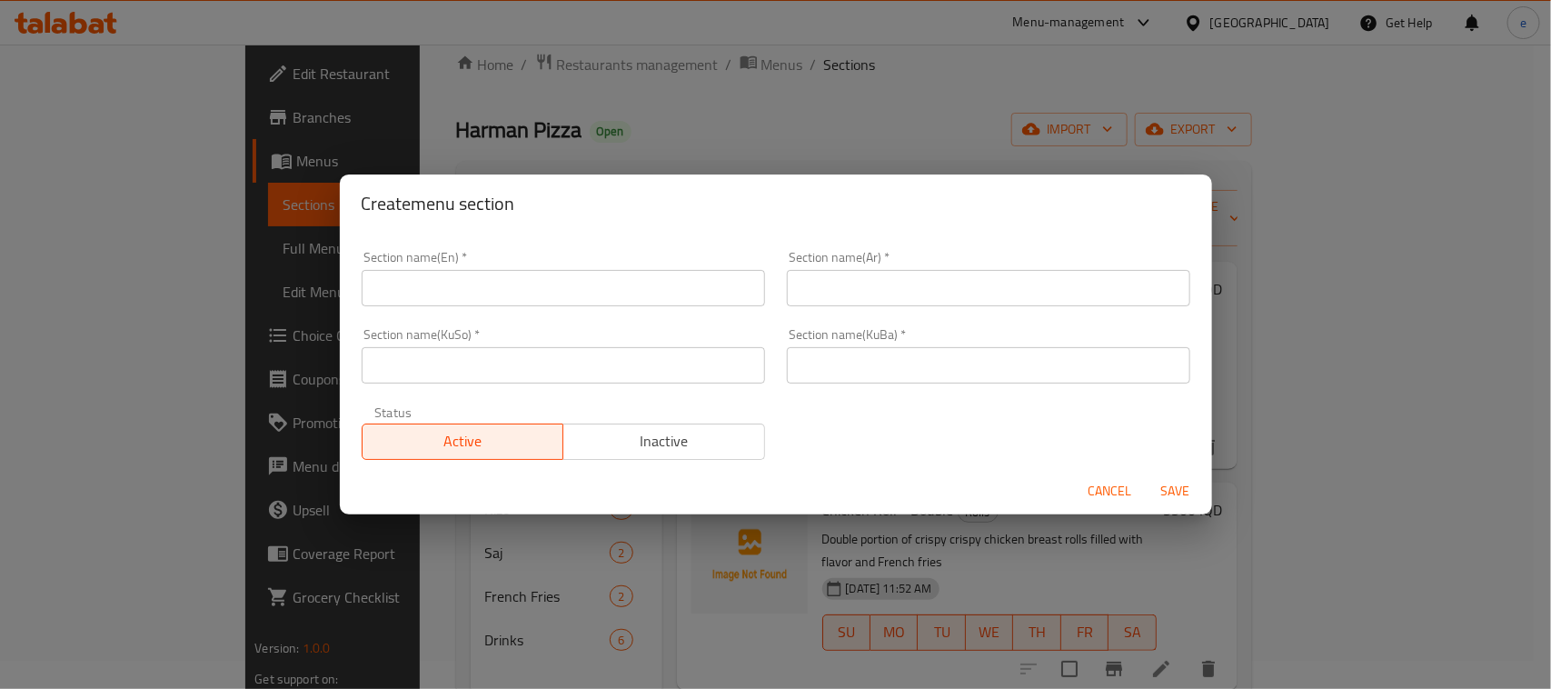
click at [510, 362] on input "text" at bounding box center [563, 365] width 403 height 36
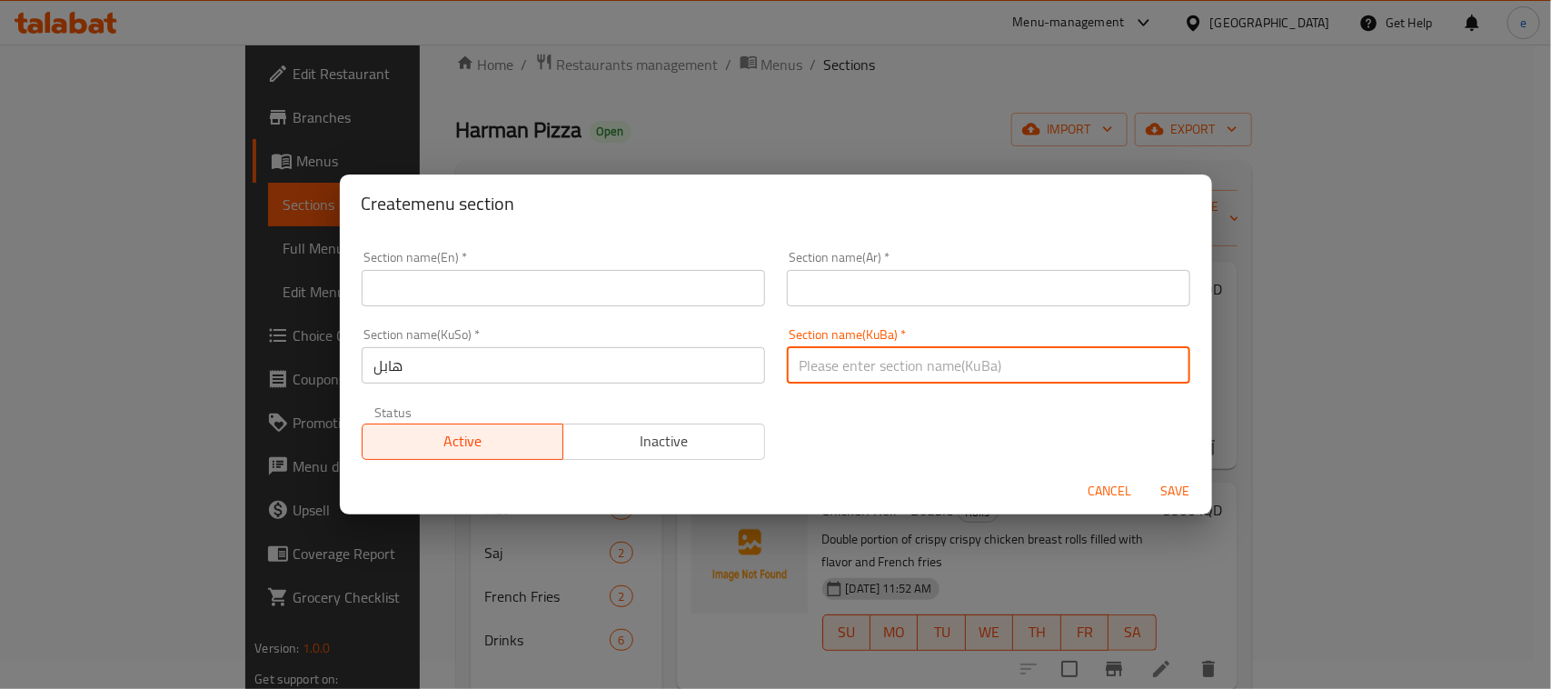
click at [834, 364] on input "text" at bounding box center [988, 365] width 403 height 36
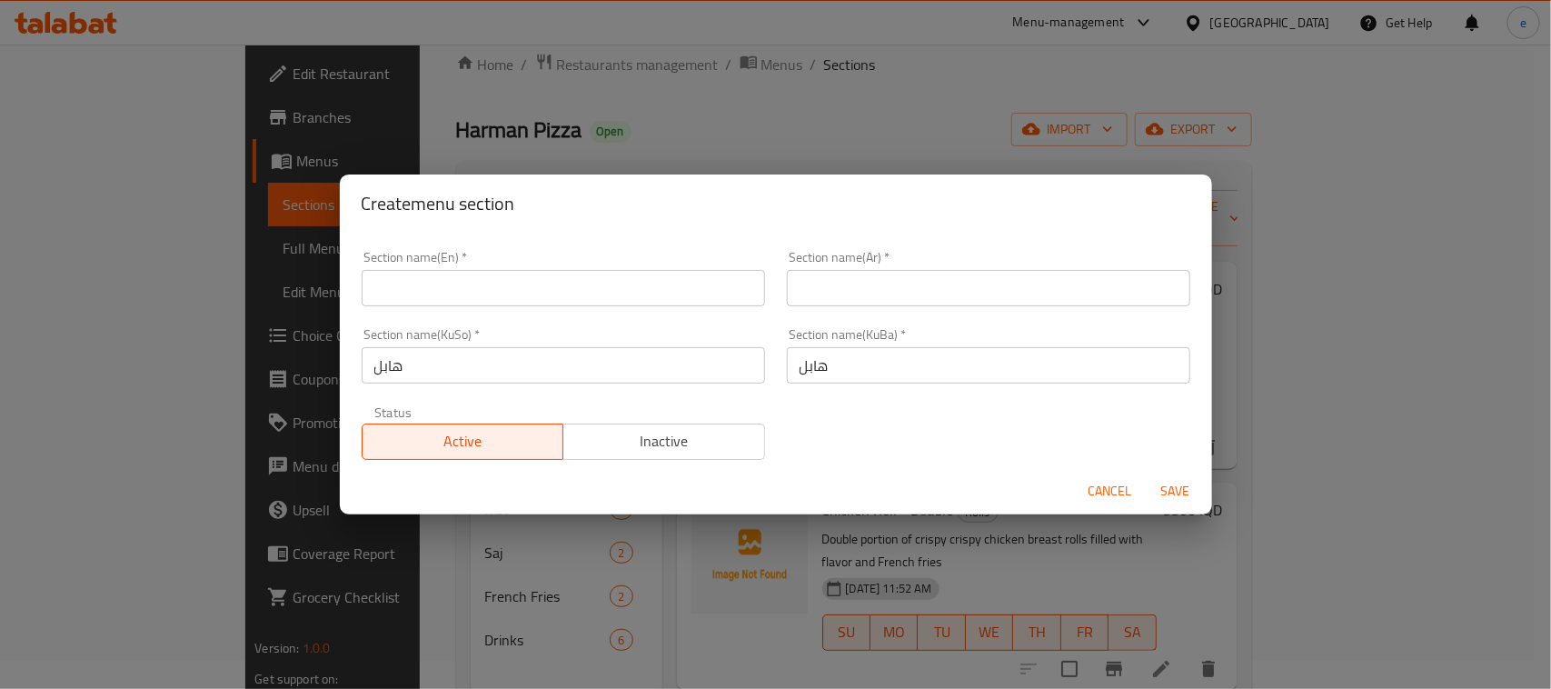
click at [604, 307] on div "Section name(En)   * Section name(En) *" at bounding box center [563, 278] width 425 height 77
click at [586, 302] on input "text" at bounding box center [563, 288] width 403 height 36
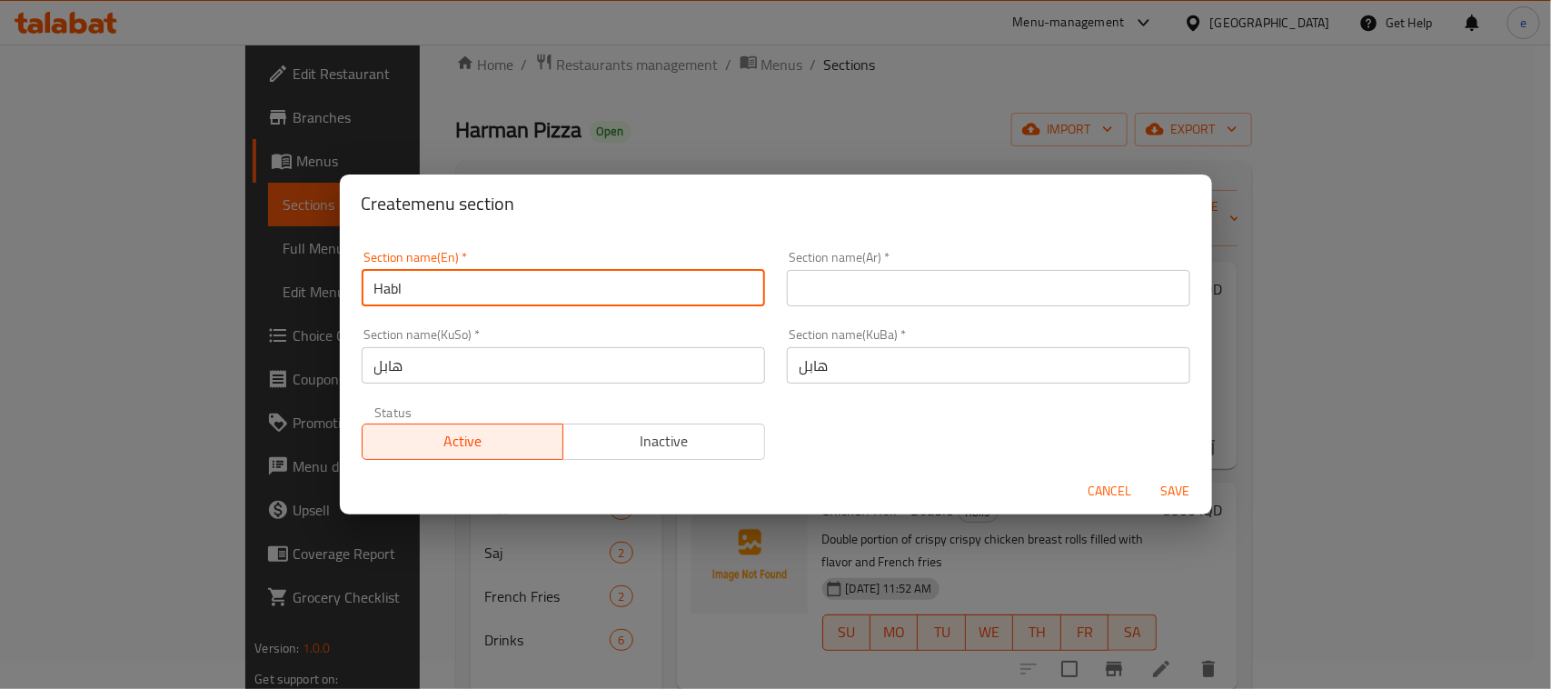
click at [841, 291] on input "text" at bounding box center [988, 288] width 403 height 36
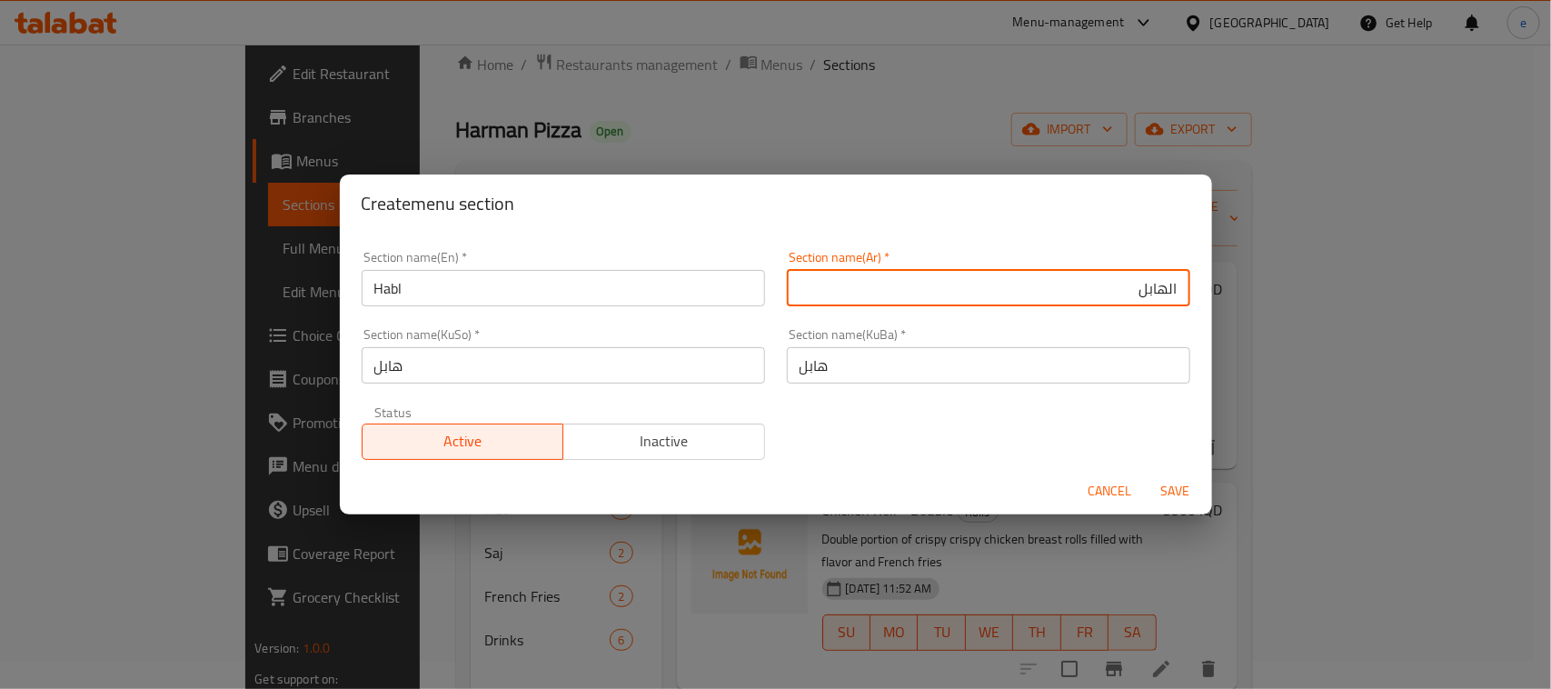
click at [1170, 488] on span "Save" at bounding box center [1176, 491] width 44 height 23
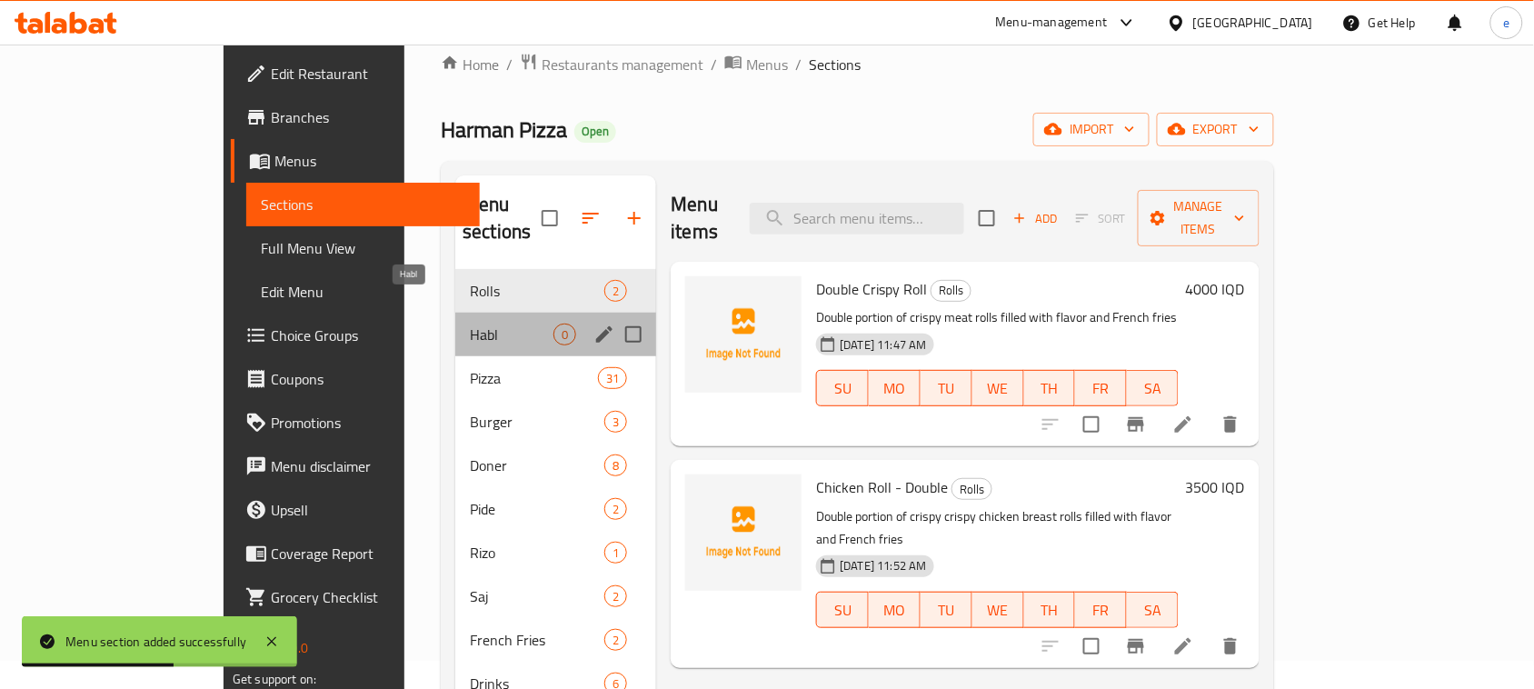
drag, startPoint x: 398, startPoint y: 306, endPoint x: 414, endPoint y: 324, distance: 23.8
click at [470, 324] on span "Habl" at bounding box center [512, 335] width 84 height 22
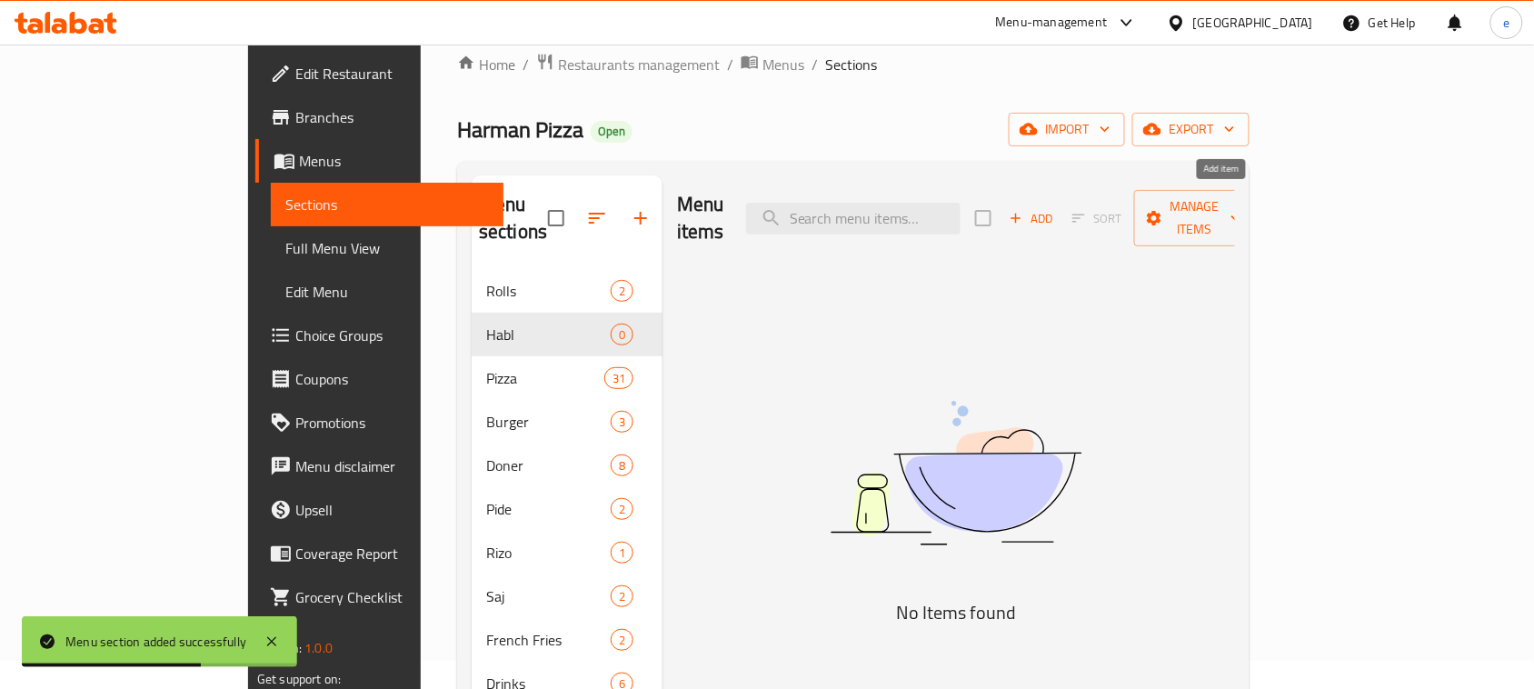
click at [1056, 208] on span "Add" at bounding box center [1031, 218] width 49 height 21
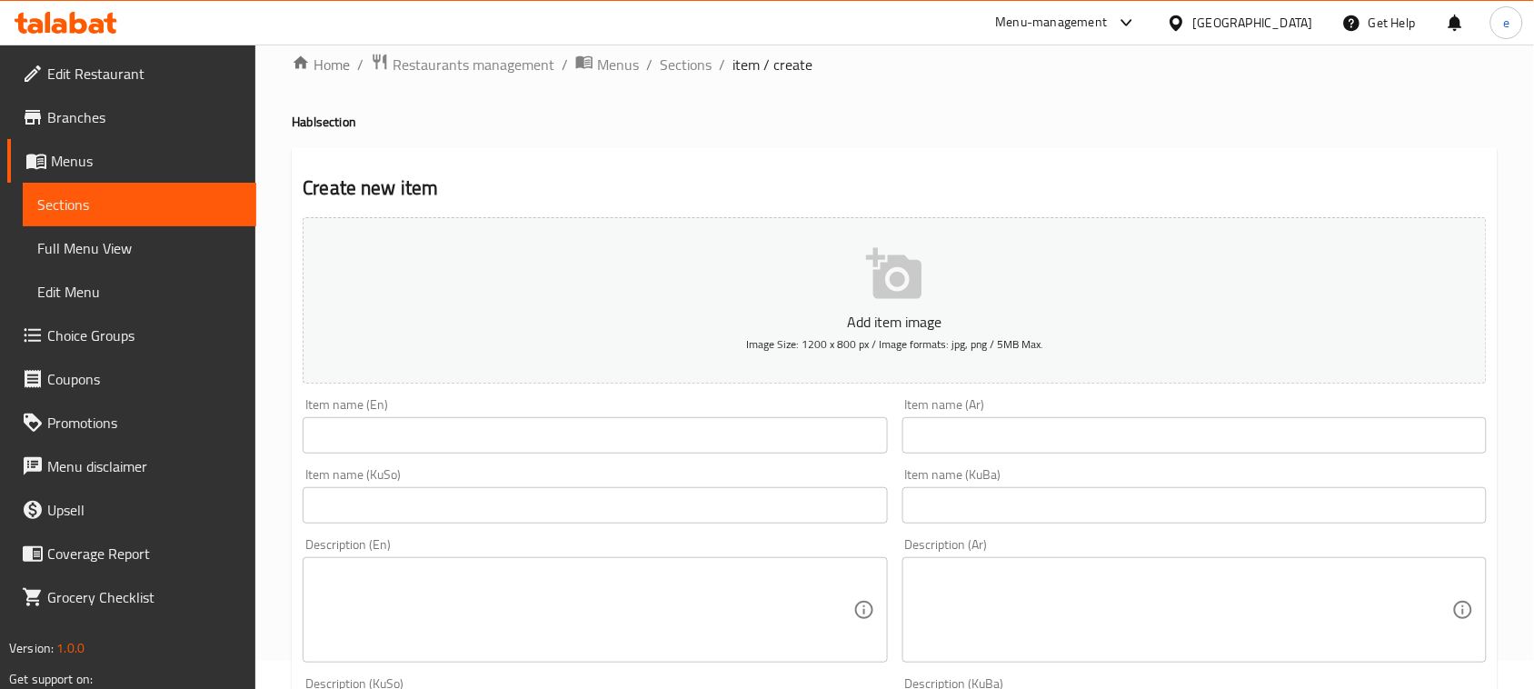
click at [991, 424] on input "text" at bounding box center [1194, 435] width 584 height 36
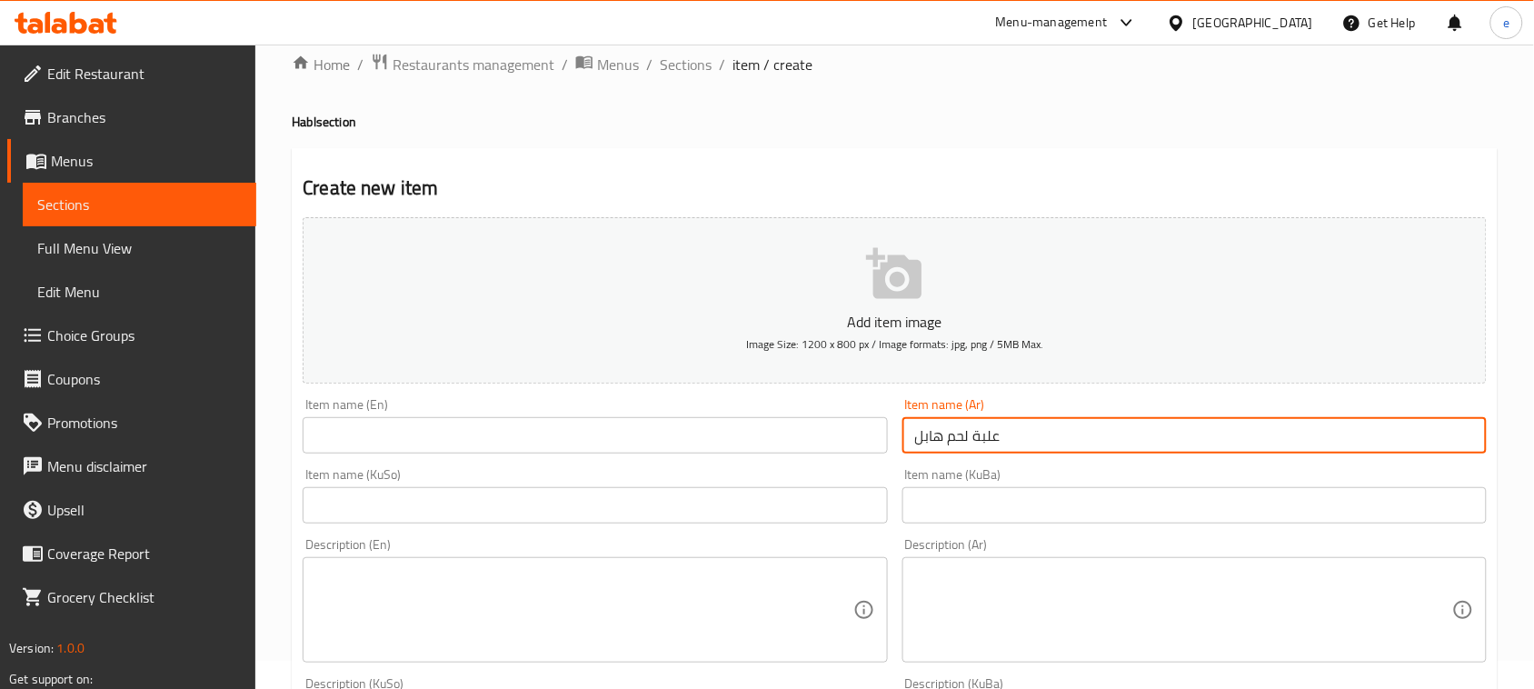
click at [643, 433] on input "text" at bounding box center [595, 435] width 584 height 36
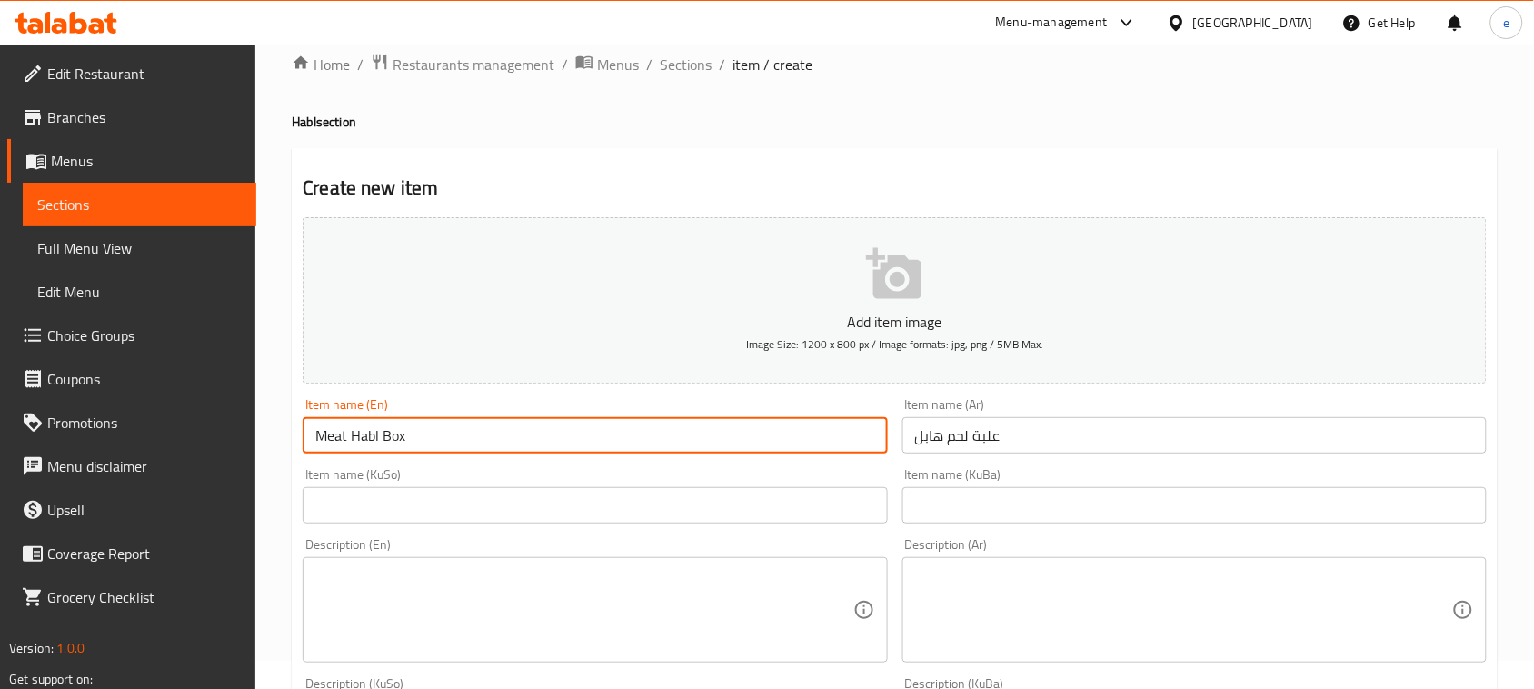
drag, startPoint x: 737, startPoint y: 500, endPoint x: 748, endPoint y: 500, distance: 10.9
click at [737, 500] on input "text" at bounding box center [595, 505] width 584 height 36
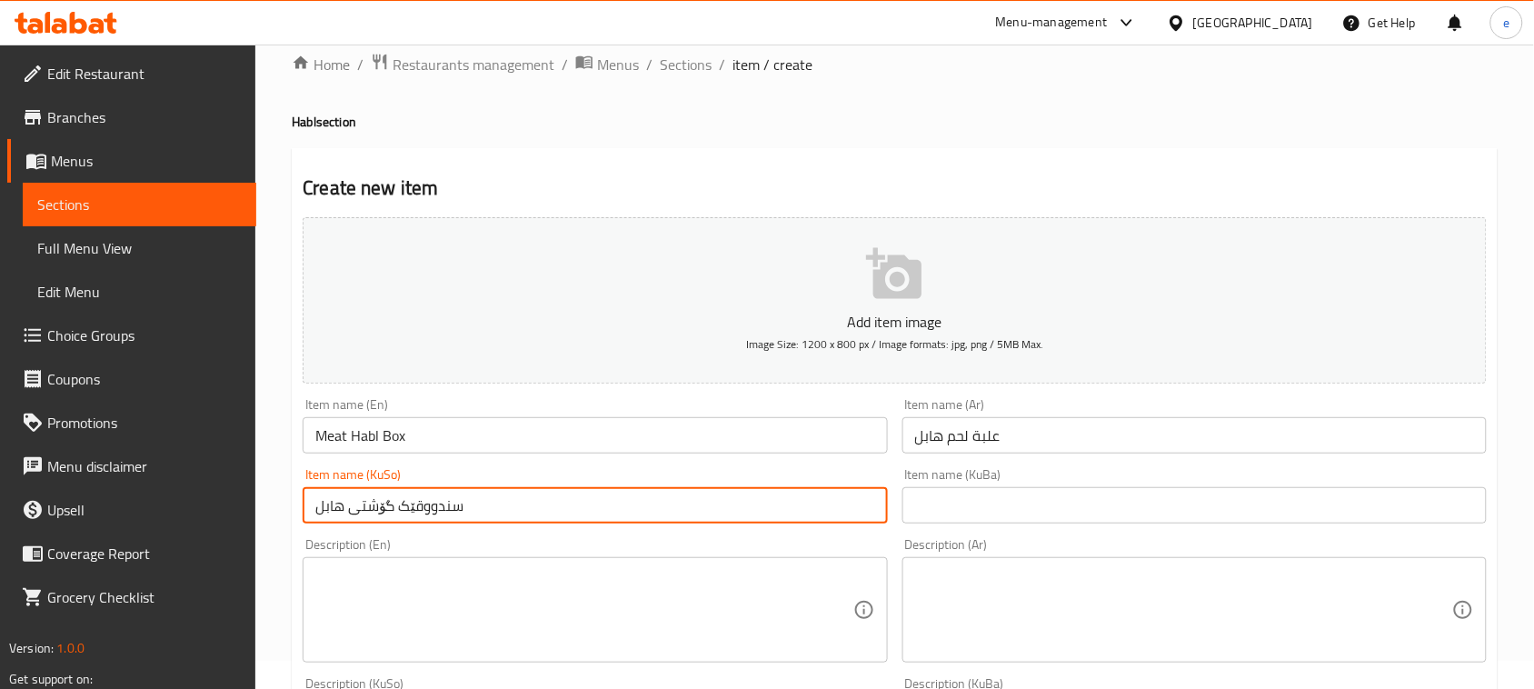
click at [433, 500] on input "سندووقێک گۆشتی هابل" at bounding box center [595, 505] width 584 height 36
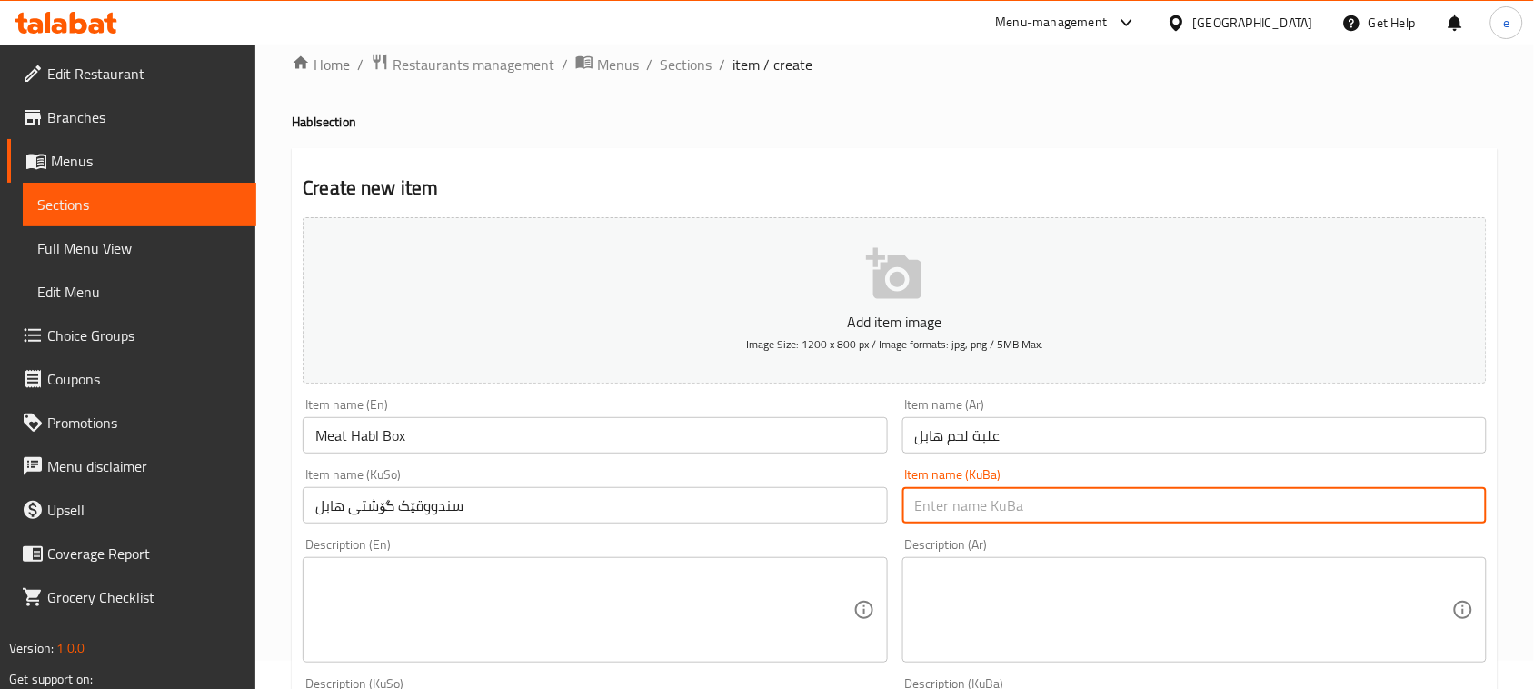
click at [1051, 497] on input "text" at bounding box center [1194, 505] width 584 height 36
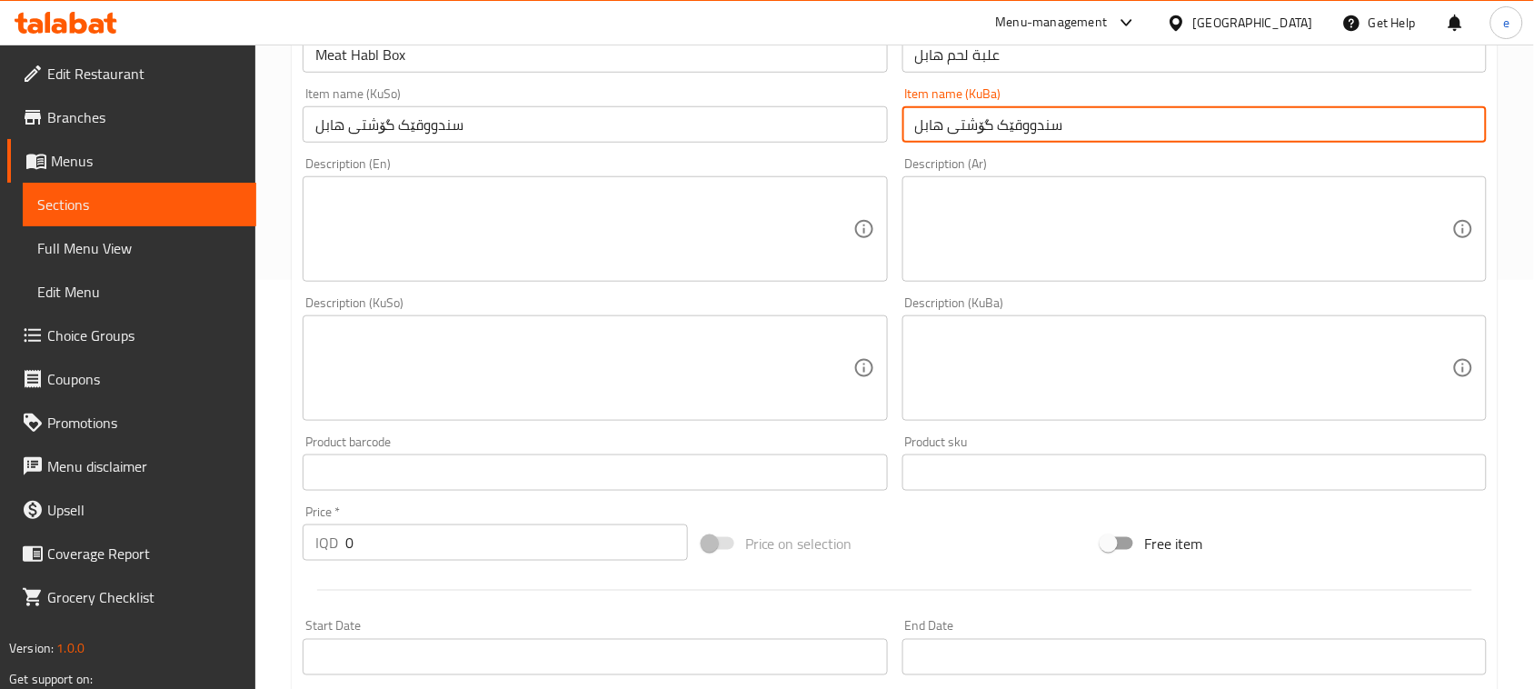
scroll to position [483, 0]
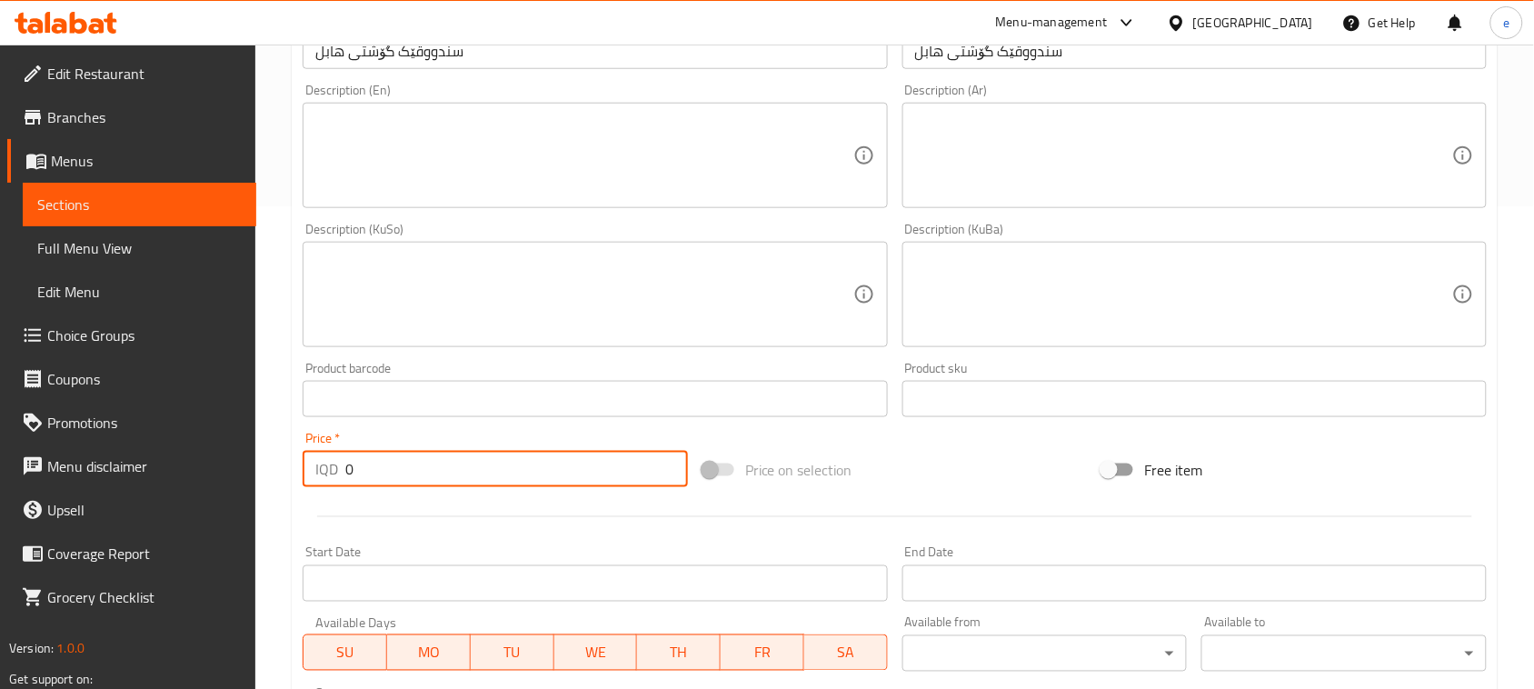
drag, startPoint x: 418, startPoint y: 475, endPoint x: 302, endPoint y: 473, distance: 116.3
click at [303, 473] on div "IQD 0 Price *" at bounding box center [495, 469] width 385 height 36
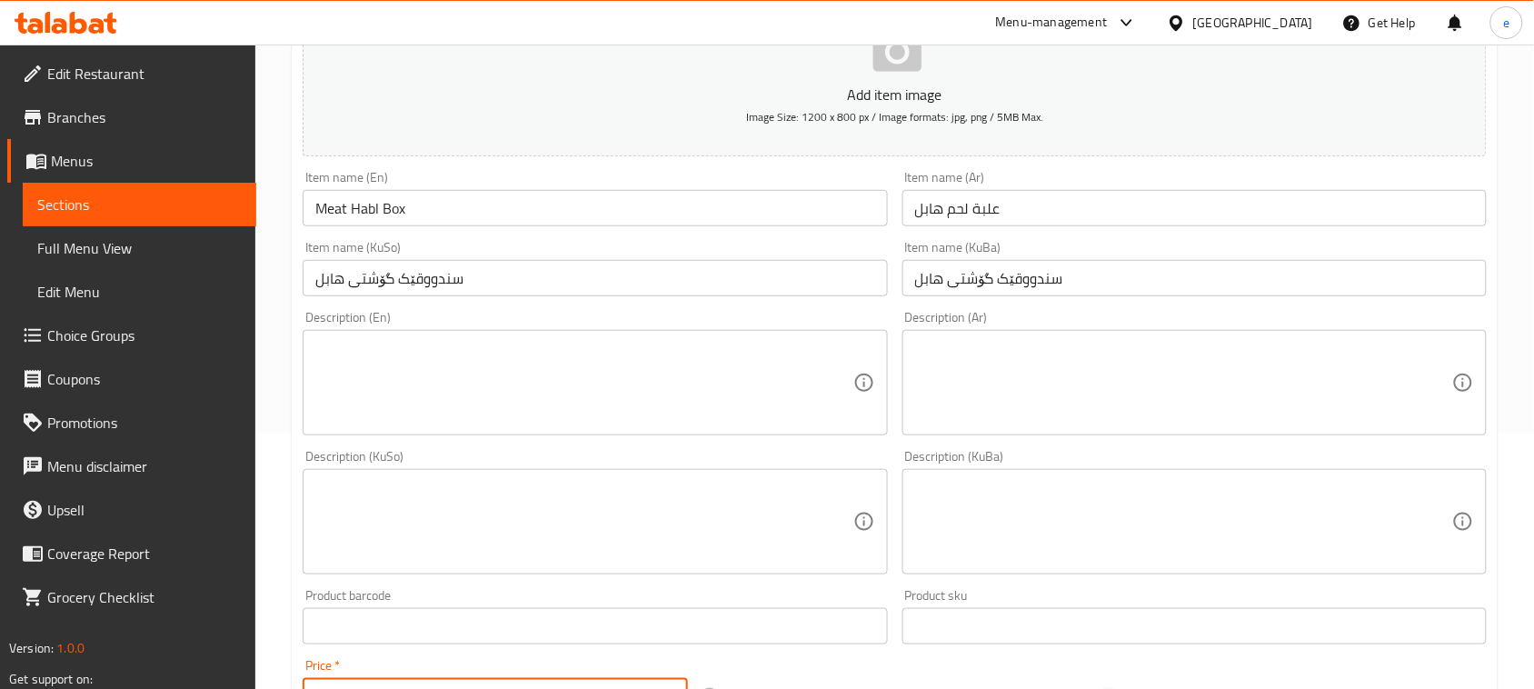
click at [1020, 351] on textarea at bounding box center [1183, 383] width 537 height 86
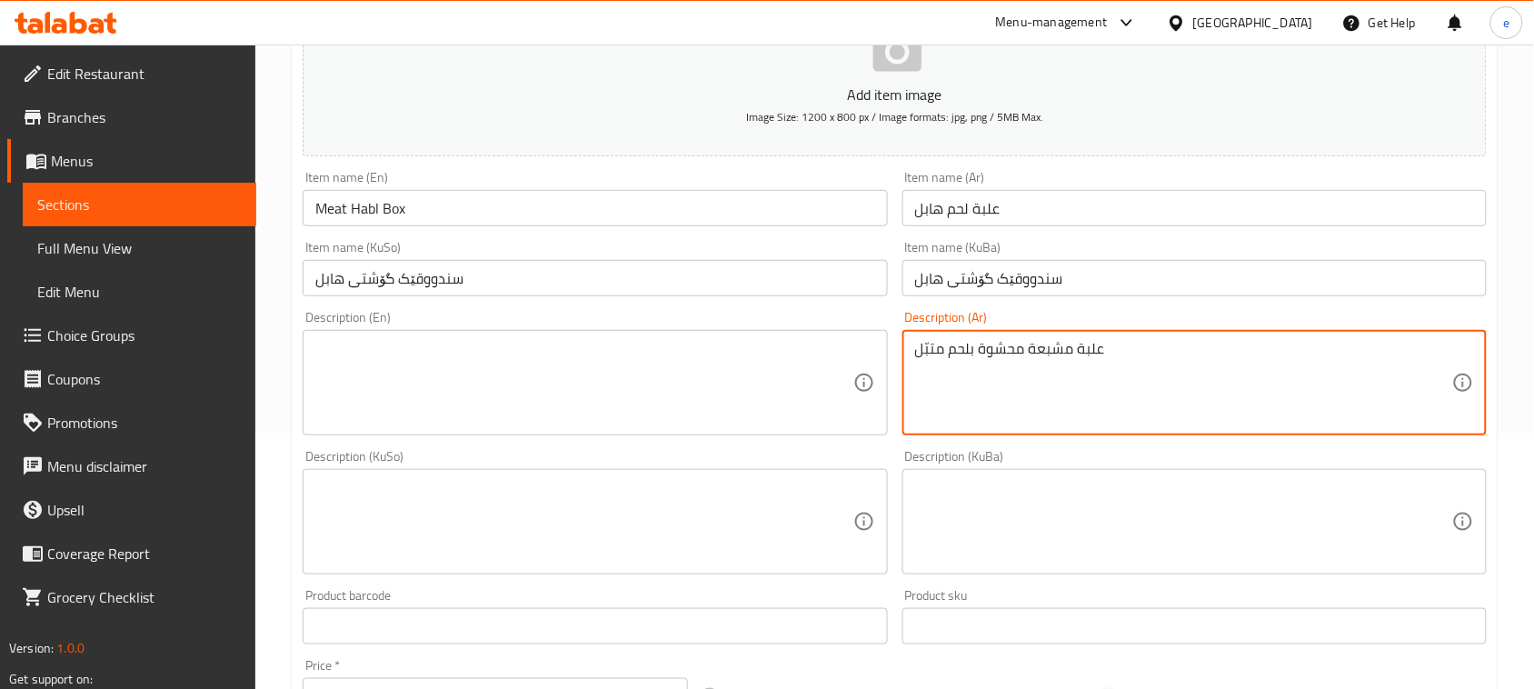
click at [560, 363] on textarea at bounding box center [583, 383] width 537 height 86
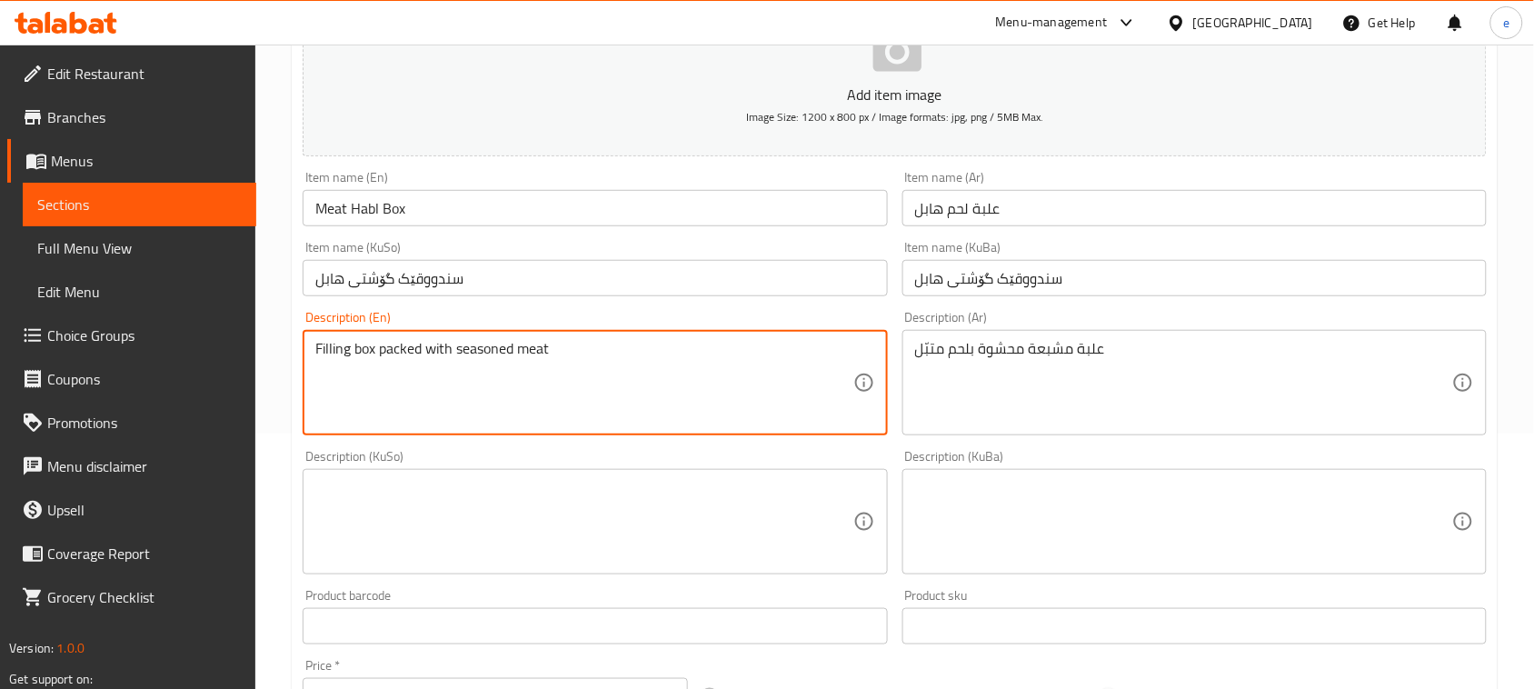
click at [715, 497] on textarea at bounding box center [583, 522] width 537 height 86
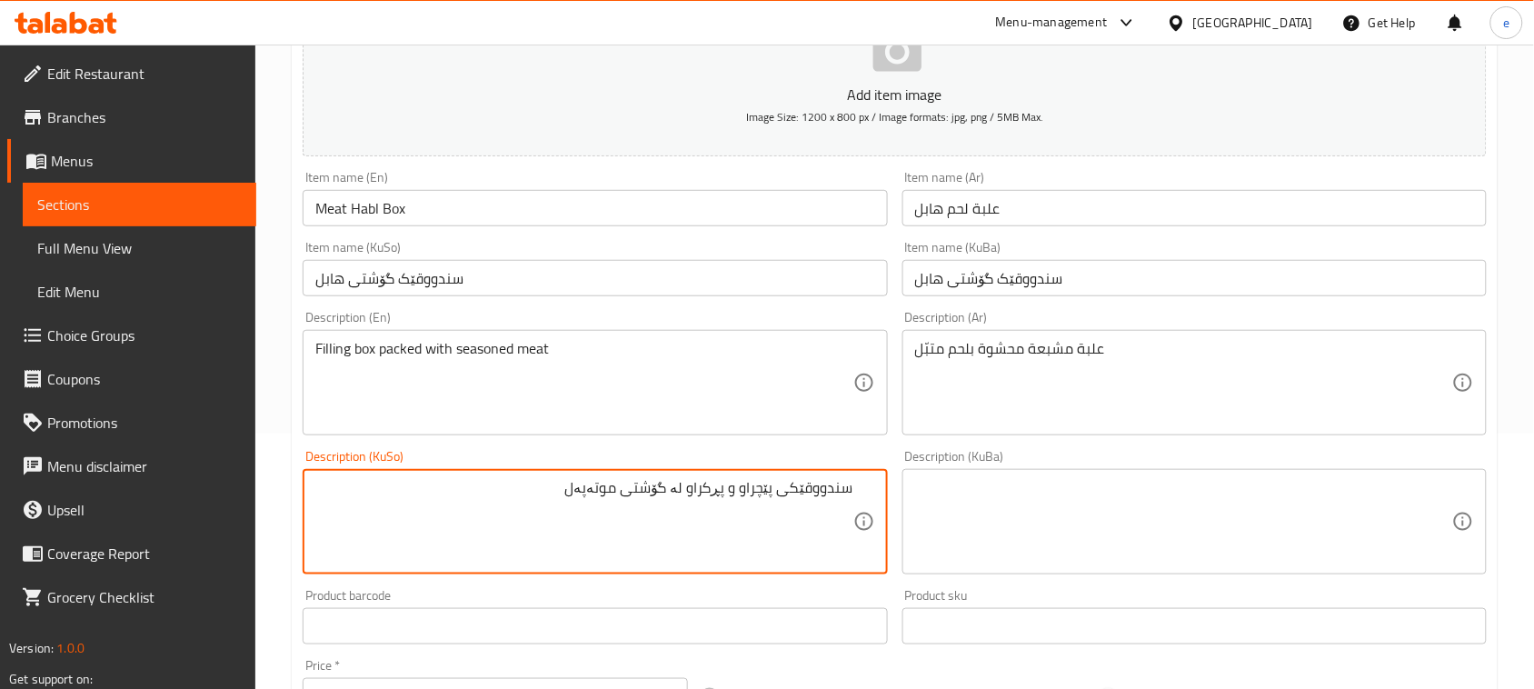
click at [696, 504] on textarea "سندووقێکی پێچراو و پڕکراو لە گۆشتی موتەپەل" at bounding box center [583, 522] width 537 height 86
click at [1006, 484] on textarea at bounding box center [1183, 522] width 537 height 86
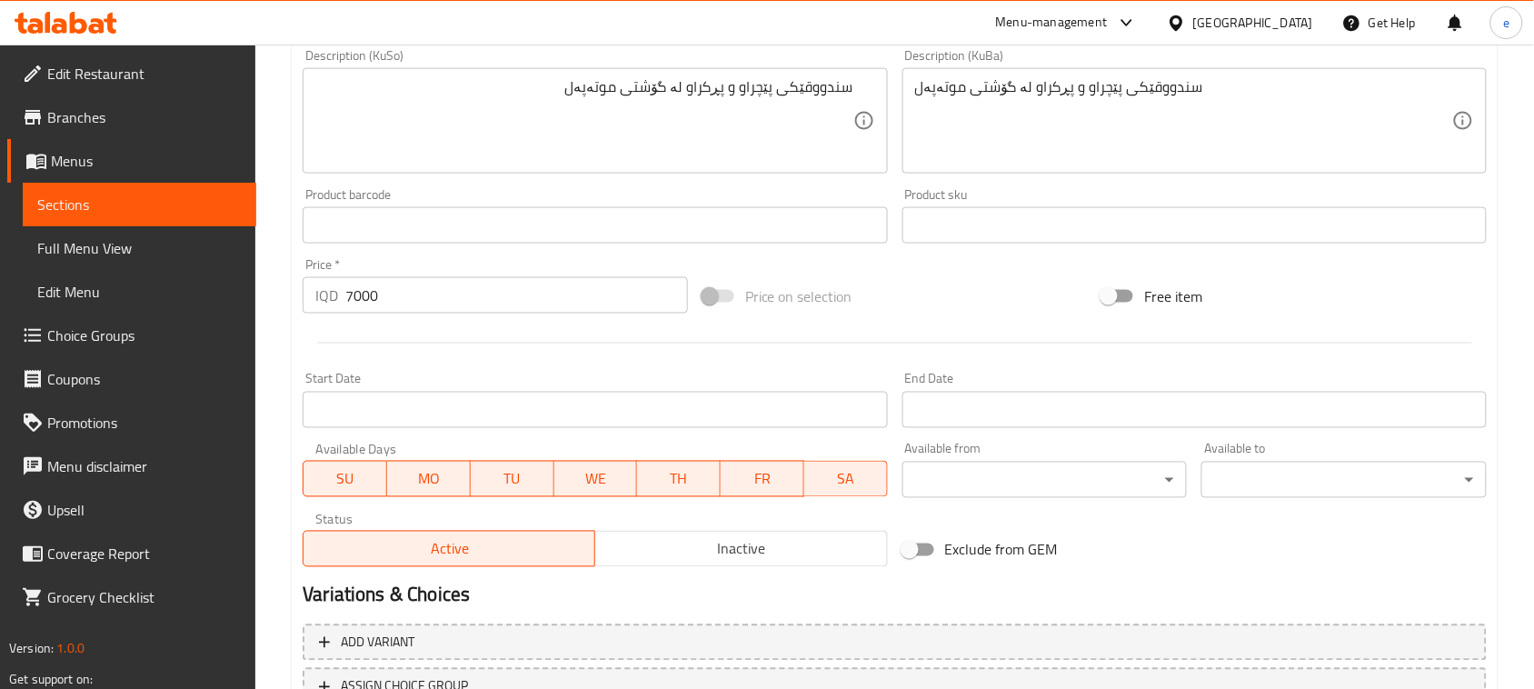
scroll to position [801, 0]
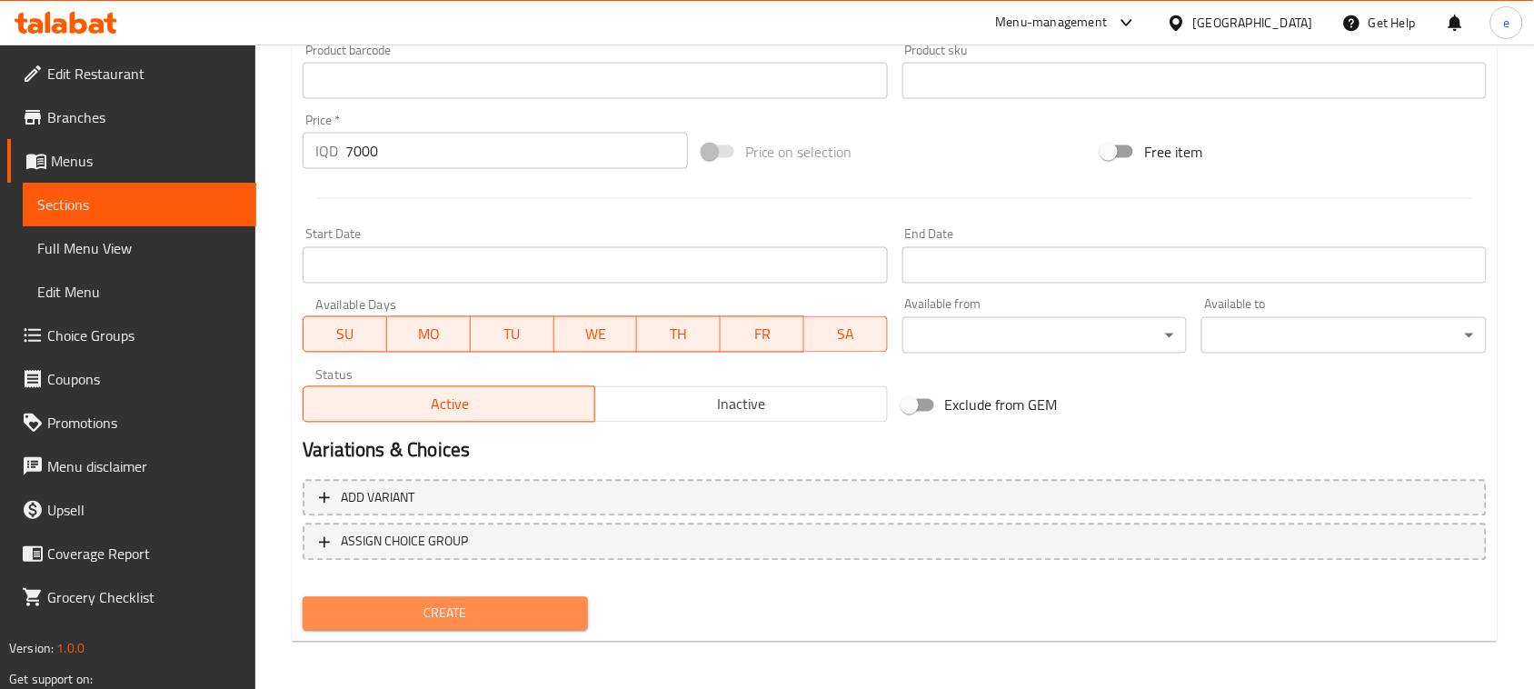
click at [454, 616] on span "Create" at bounding box center [445, 613] width 256 height 23
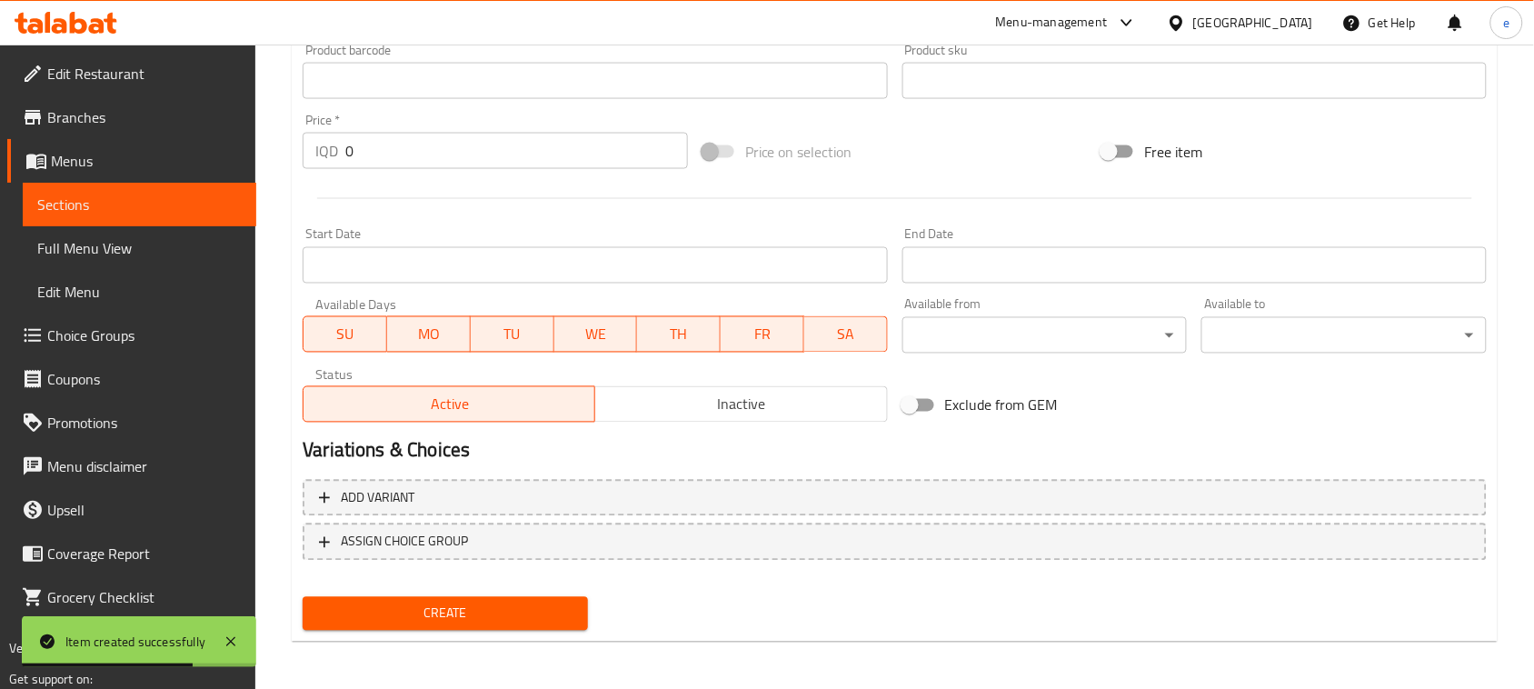
click at [83, 212] on span "Sections" at bounding box center [139, 205] width 204 height 22
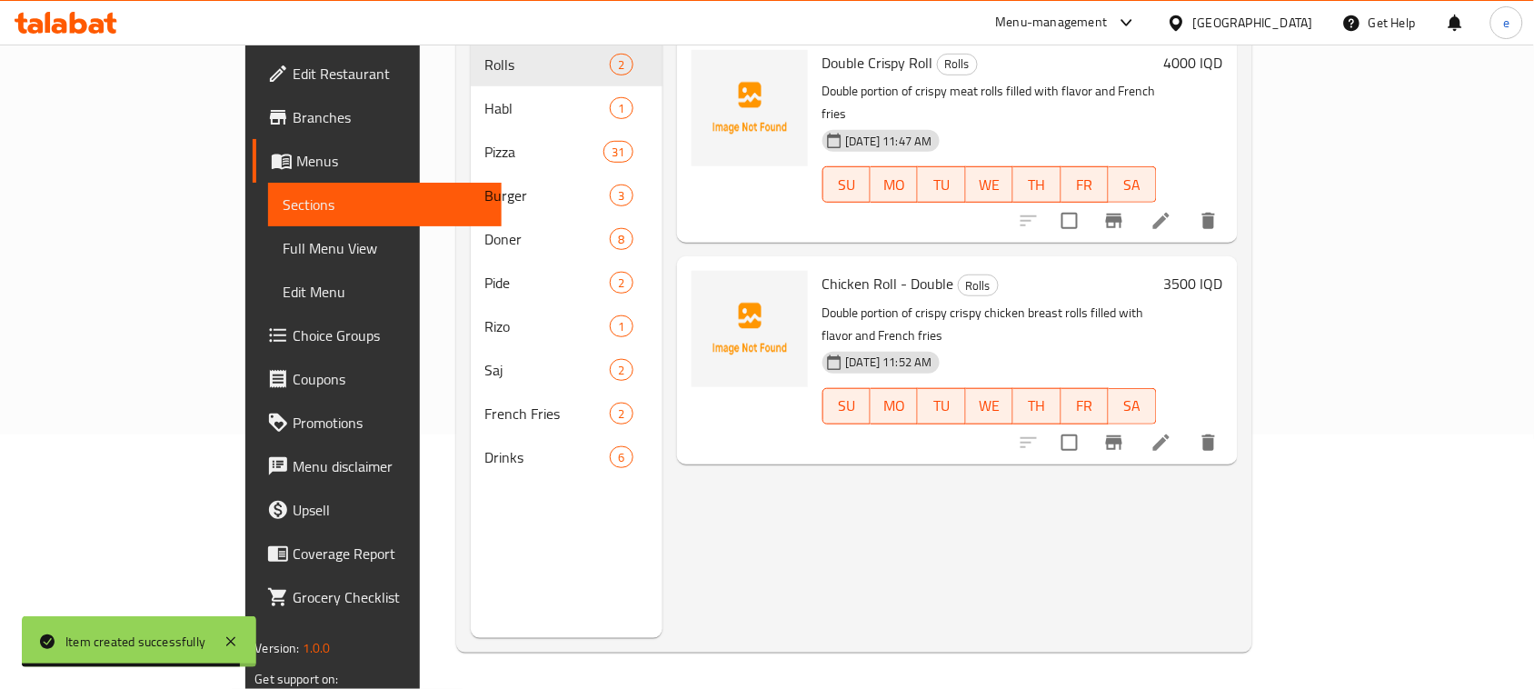
scroll to position [28, 0]
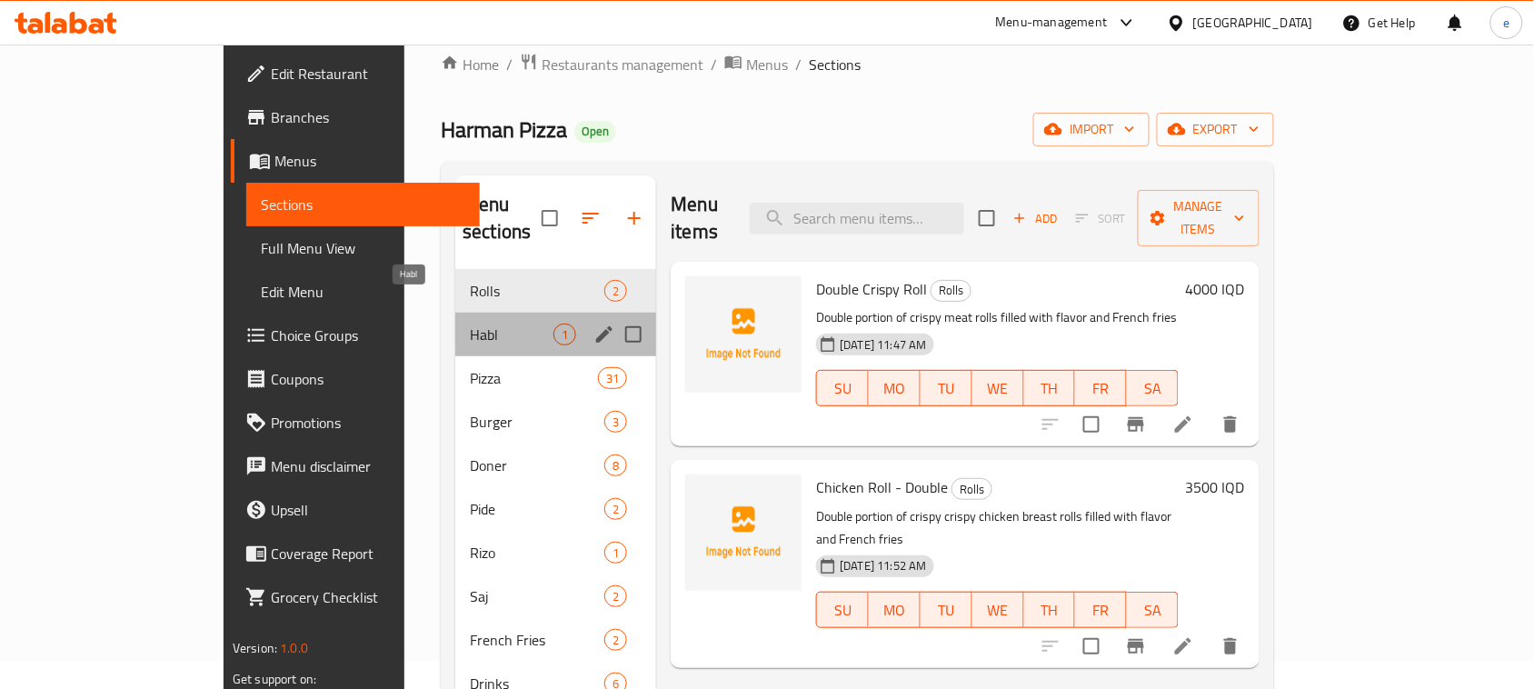
click at [470, 324] on span "Habl" at bounding box center [512, 335] width 84 height 22
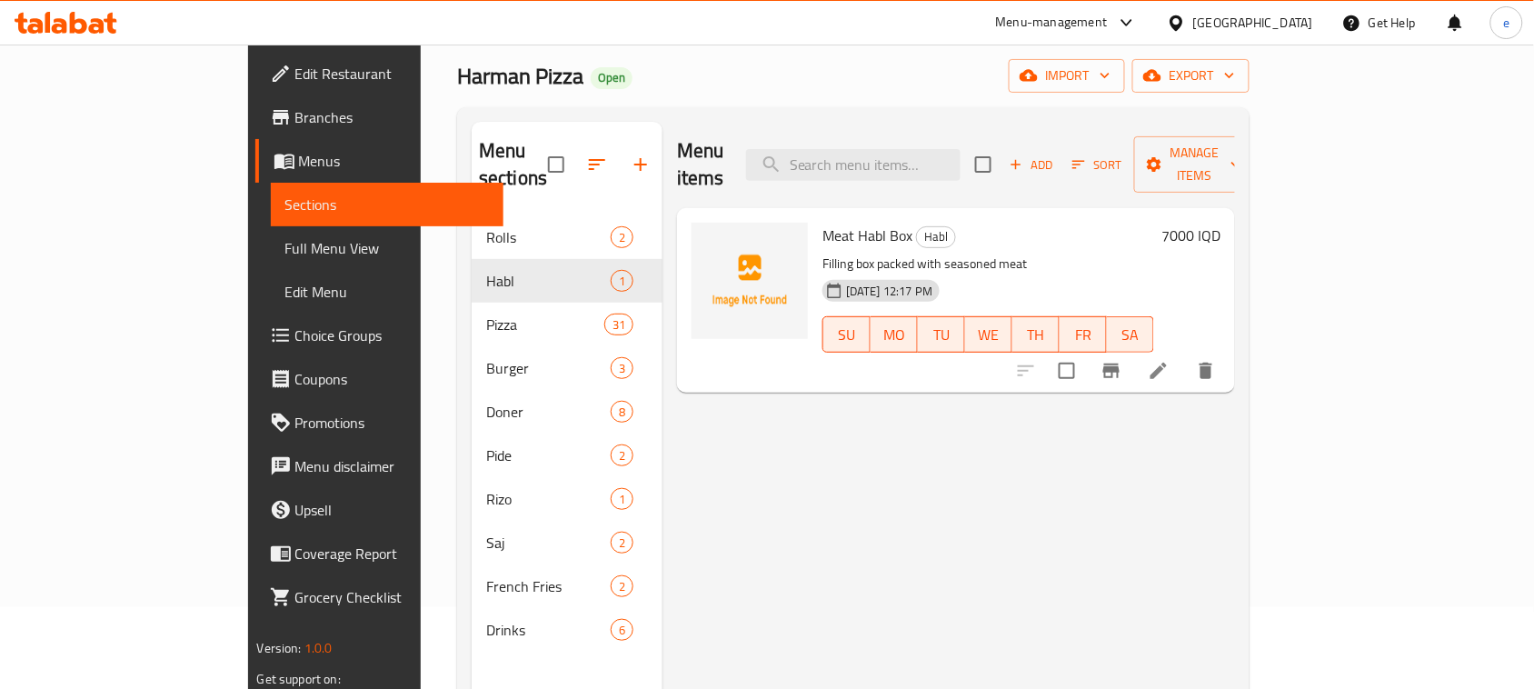
scroll to position [28, 0]
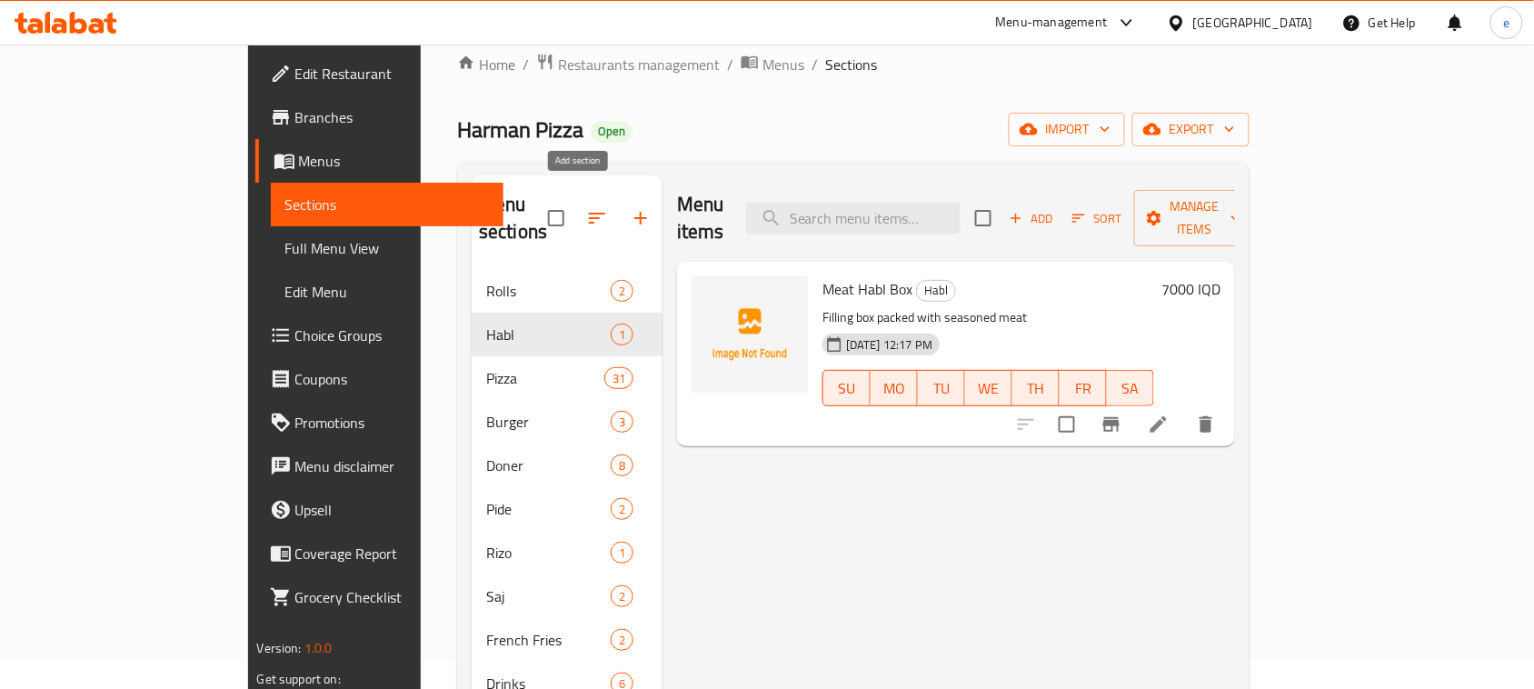
click at [619, 216] on button "button" at bounding box center [641, 218] width 44 height 44
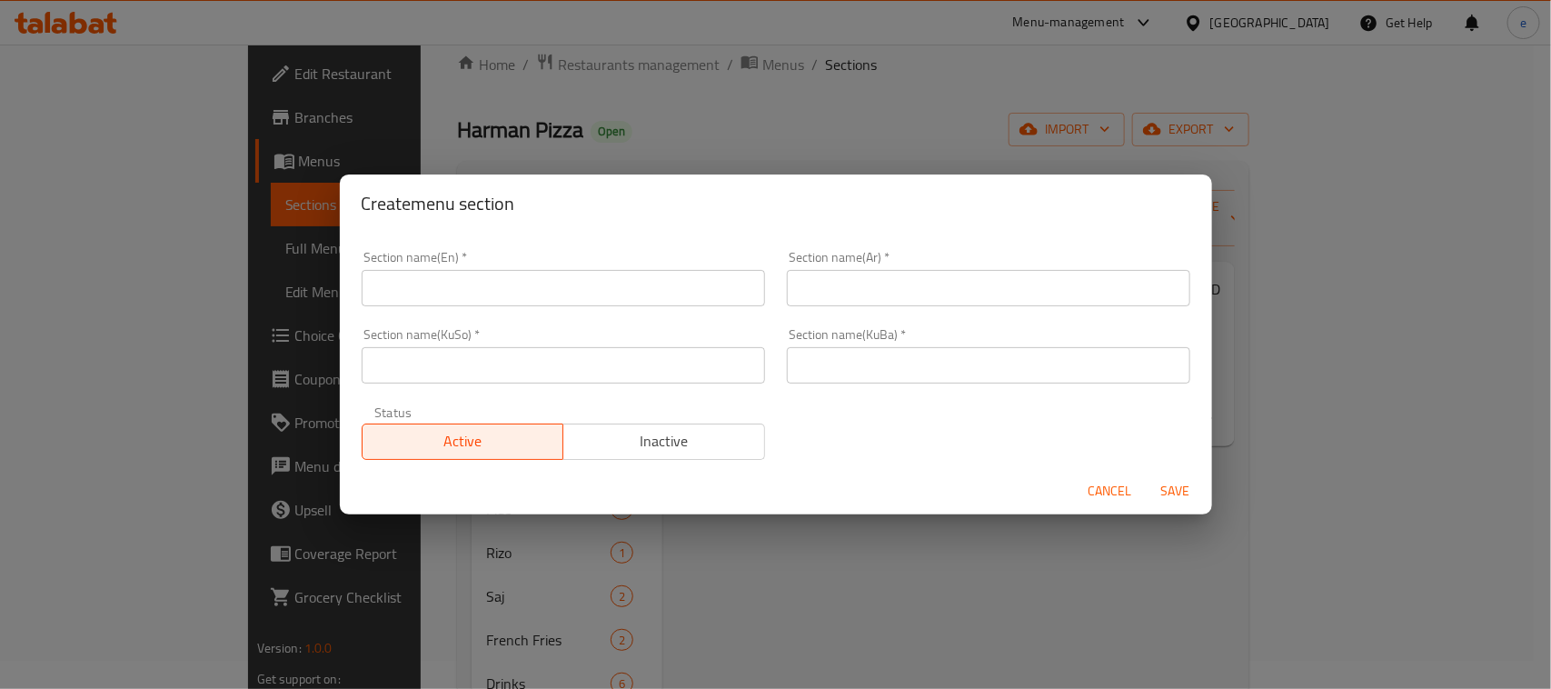
click at [533, 366] on input "text" at bounding box center [563, 365] width 403 height 36
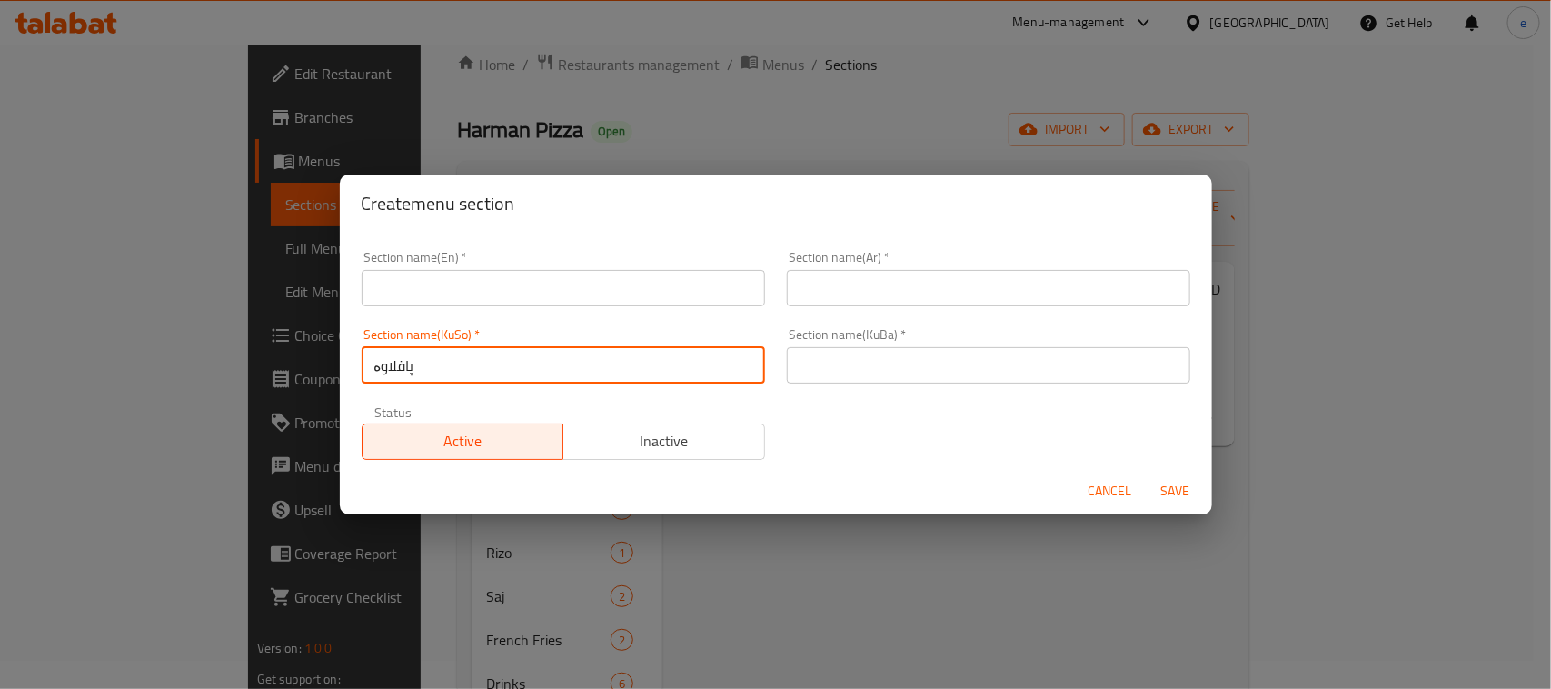
click at [891, 355] on input "text" at bounding box center [988, 365] width 403 height 36
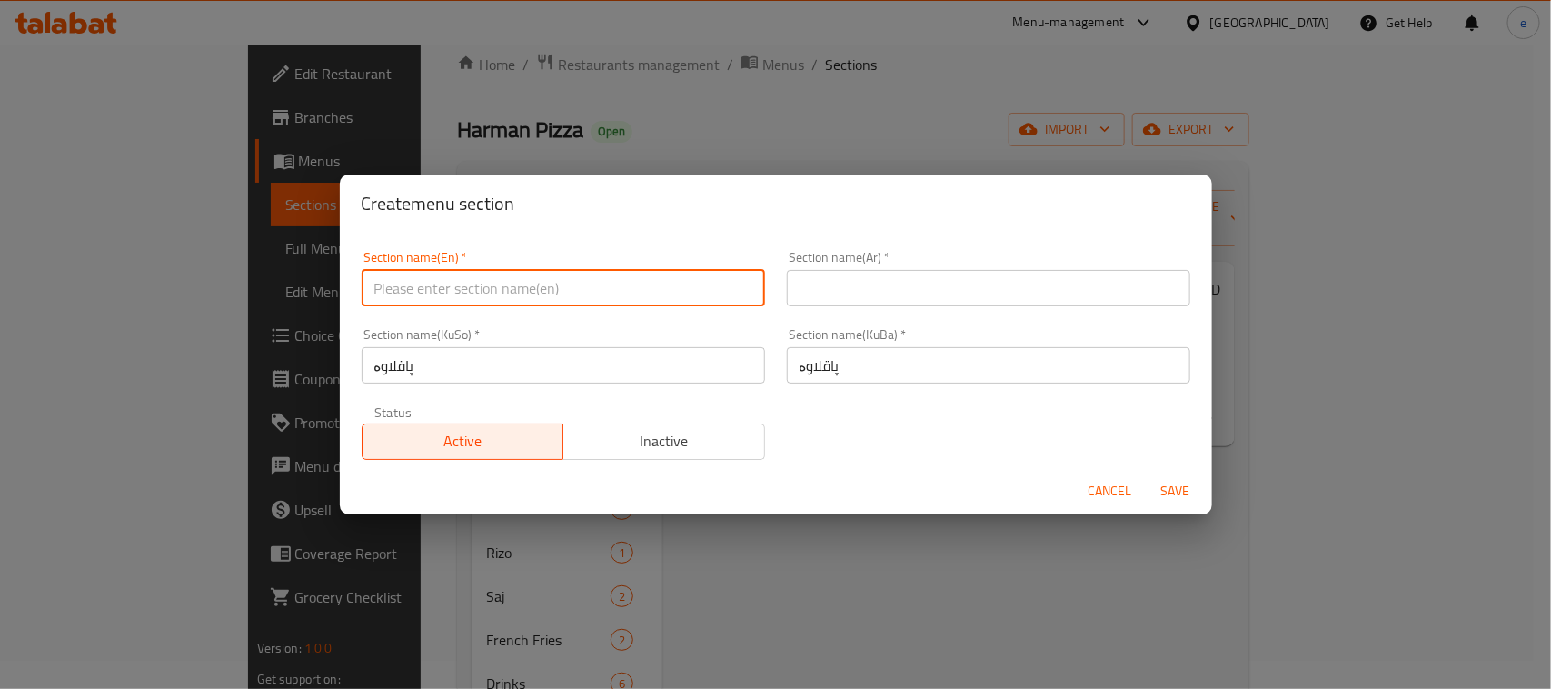
click at [493, 284] on input "text" at bounding box center [563, 288] width 403 height 36
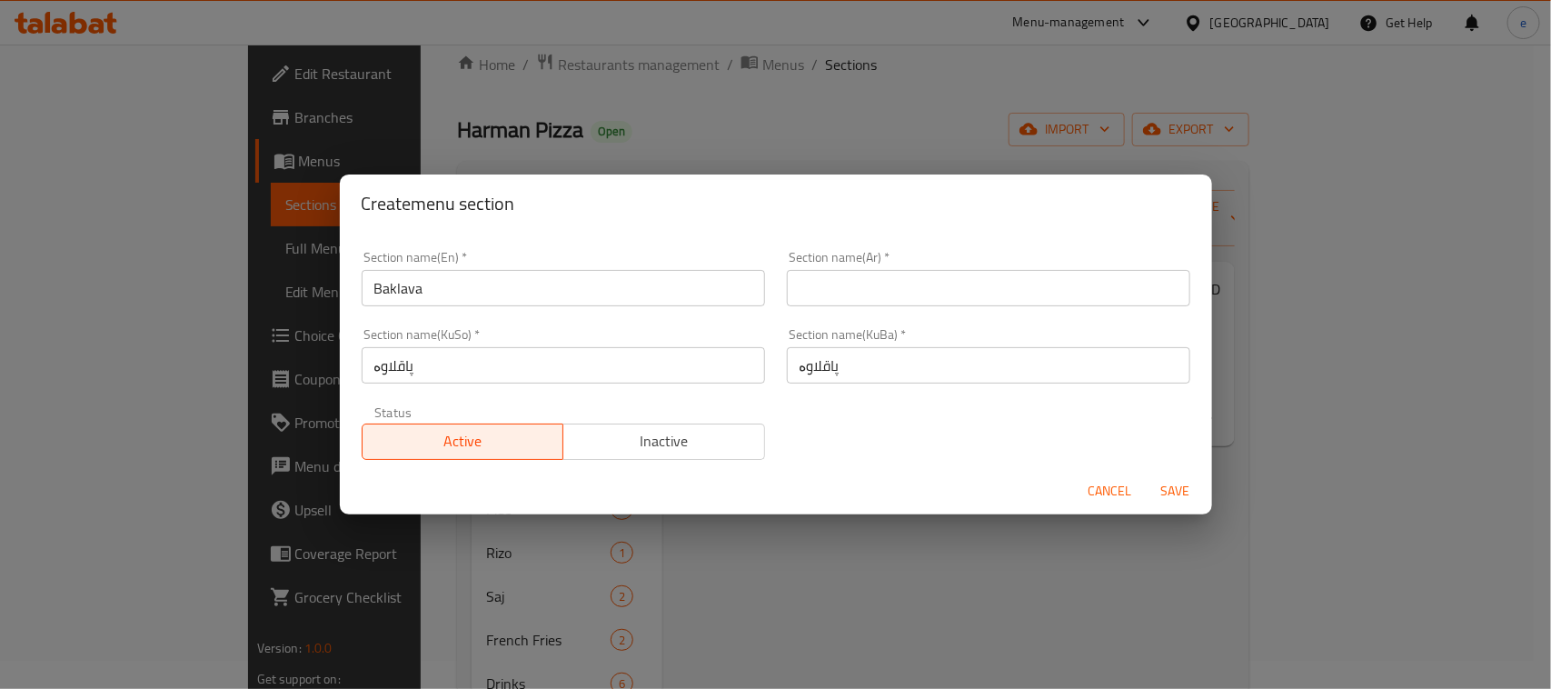
click at [852, 307] on div "Section name(Ar)   * Section name(Ar) *" at bounding box center [988, 278] width 425 height 77
click at [852, 295] on input "text" at bounding box center [988, 288] width 403 height 36
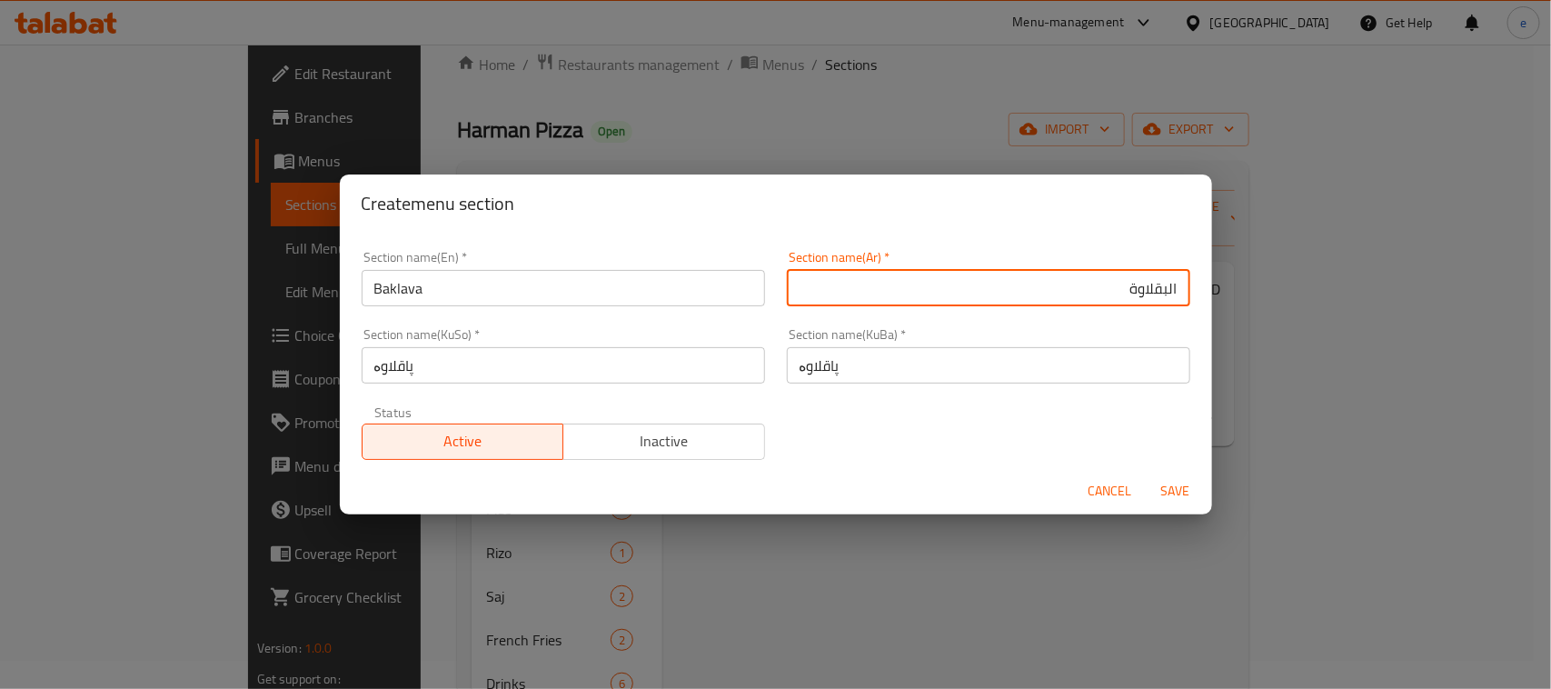
click at [1159, 498] on span "Save" at bounding box center [1176, 491] width 44 height 23
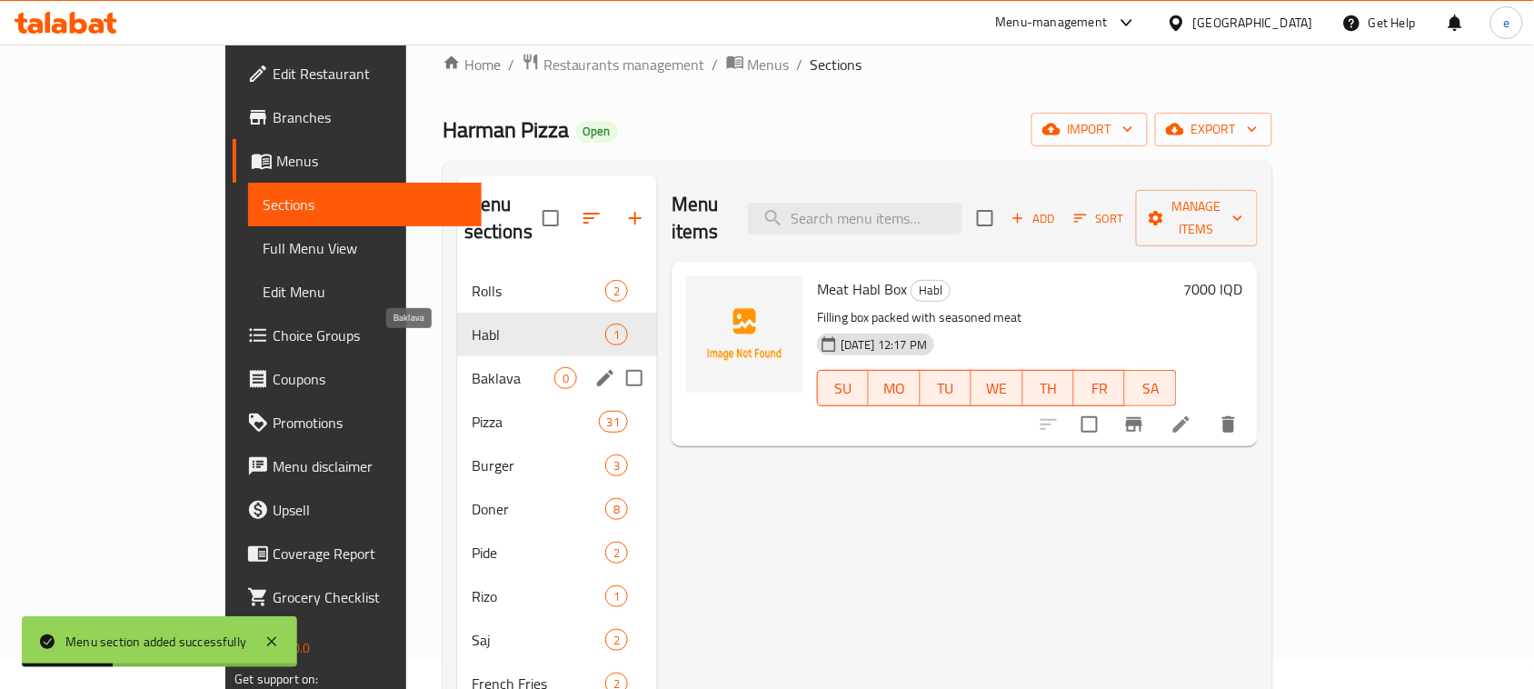
click at [472, 367] on span "Baklava" at bounding box center [513, 378] width 83 height 22
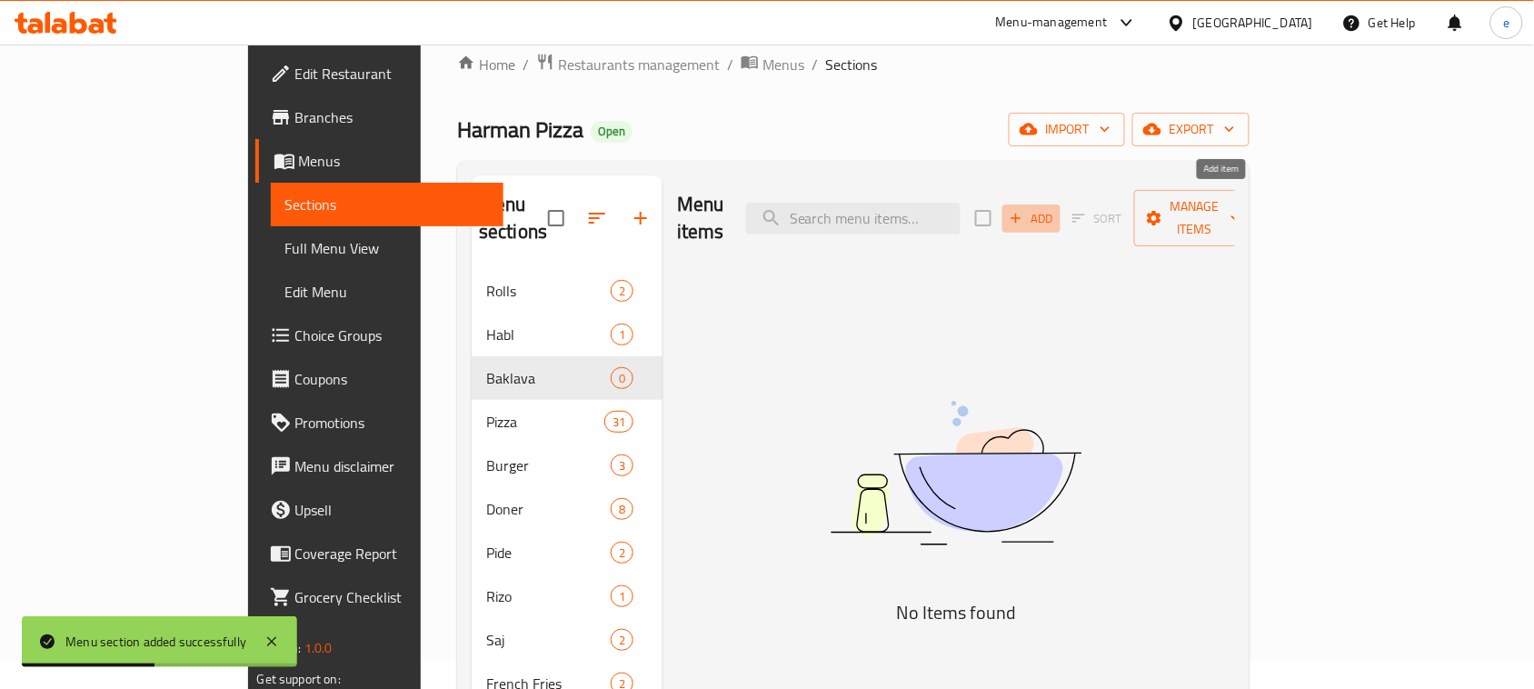
click at [1060, 204] on button "Add" at bounding box center [1031, 218] width 58 height 28
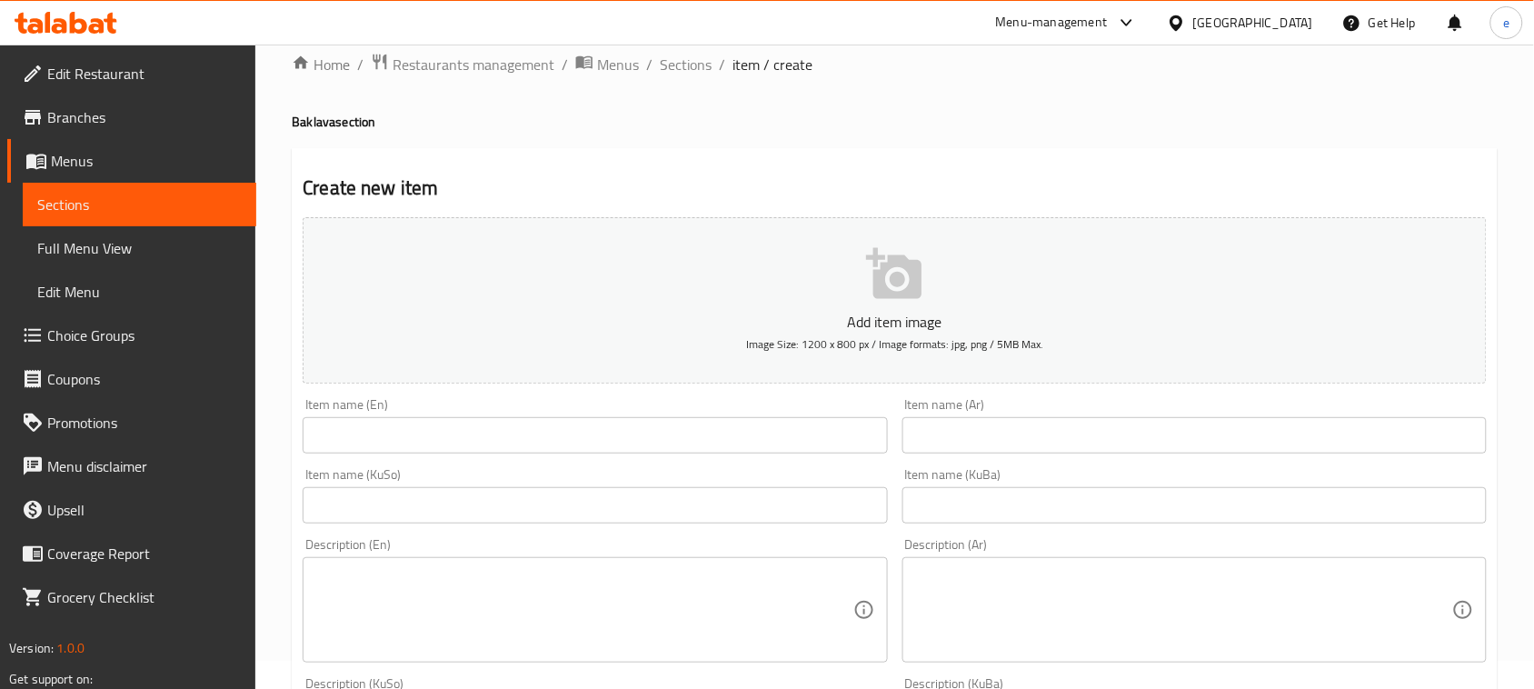
click at [973, 436] on input "text" at bounding box center [1194, 435] width 584 height 36
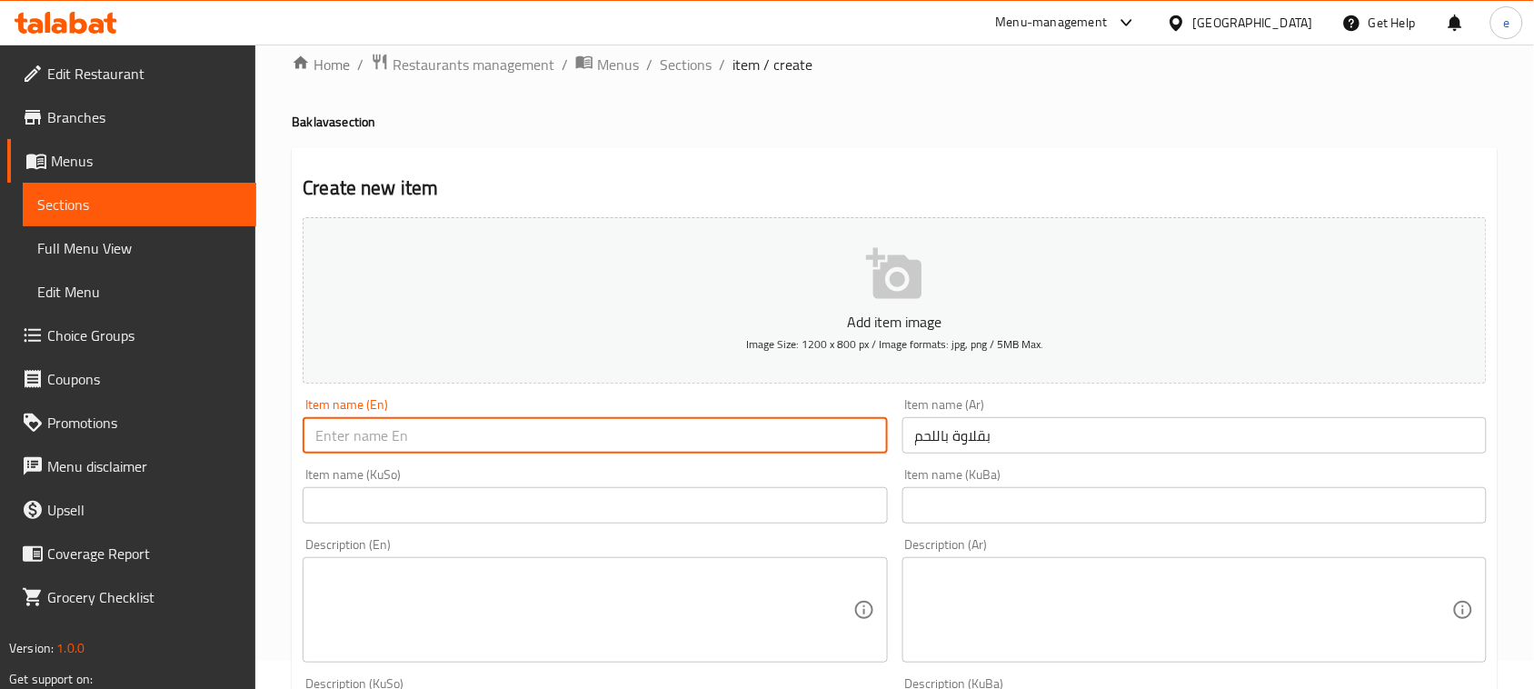
click at [647, 443] on input "text" at bounding box center [595, 435] width 584 height 36
click at [746, 523] on input "text" at bounding box center [595, 505] width 584 height 36
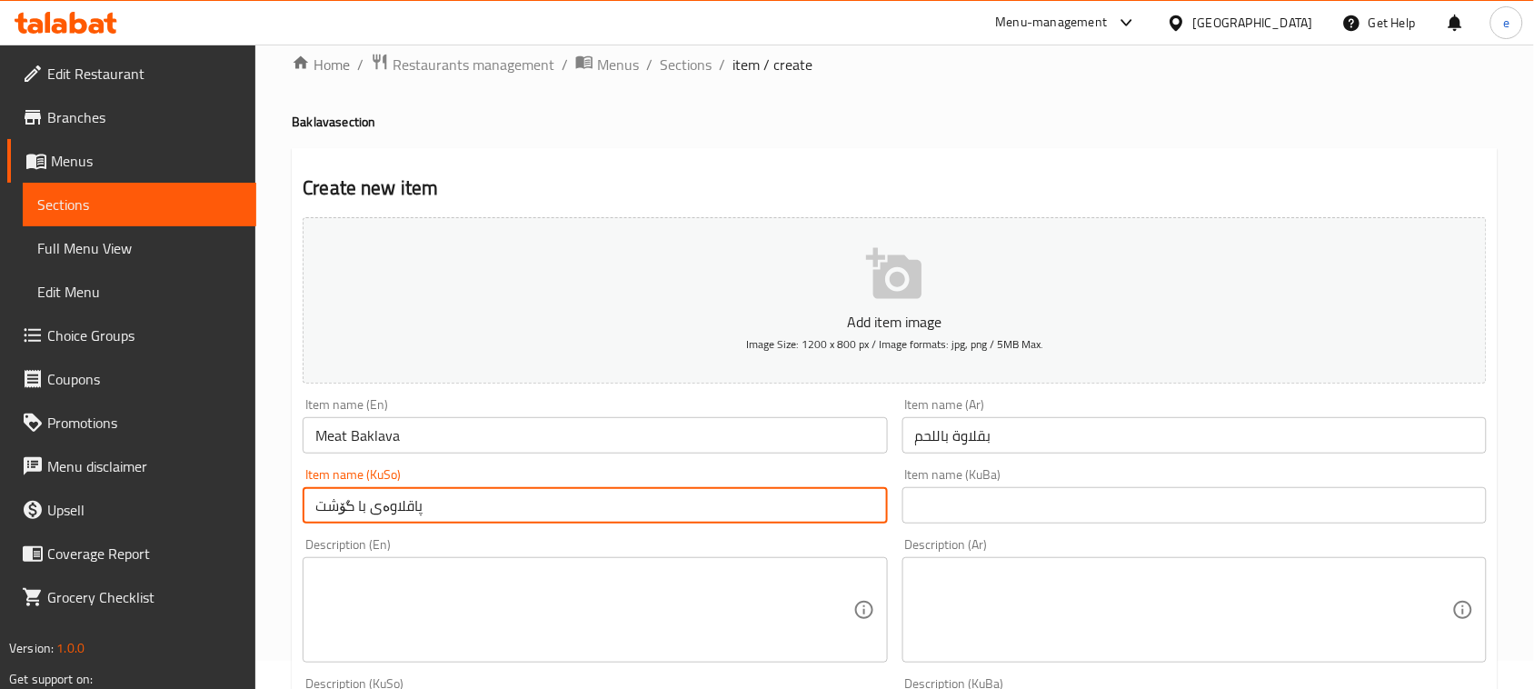
click at [650, 525] on div "Item name (KuSo) پاقلاوەی با گۆشت Item name (KuSo)" at bounding box center [594, 496] width 599 height 70
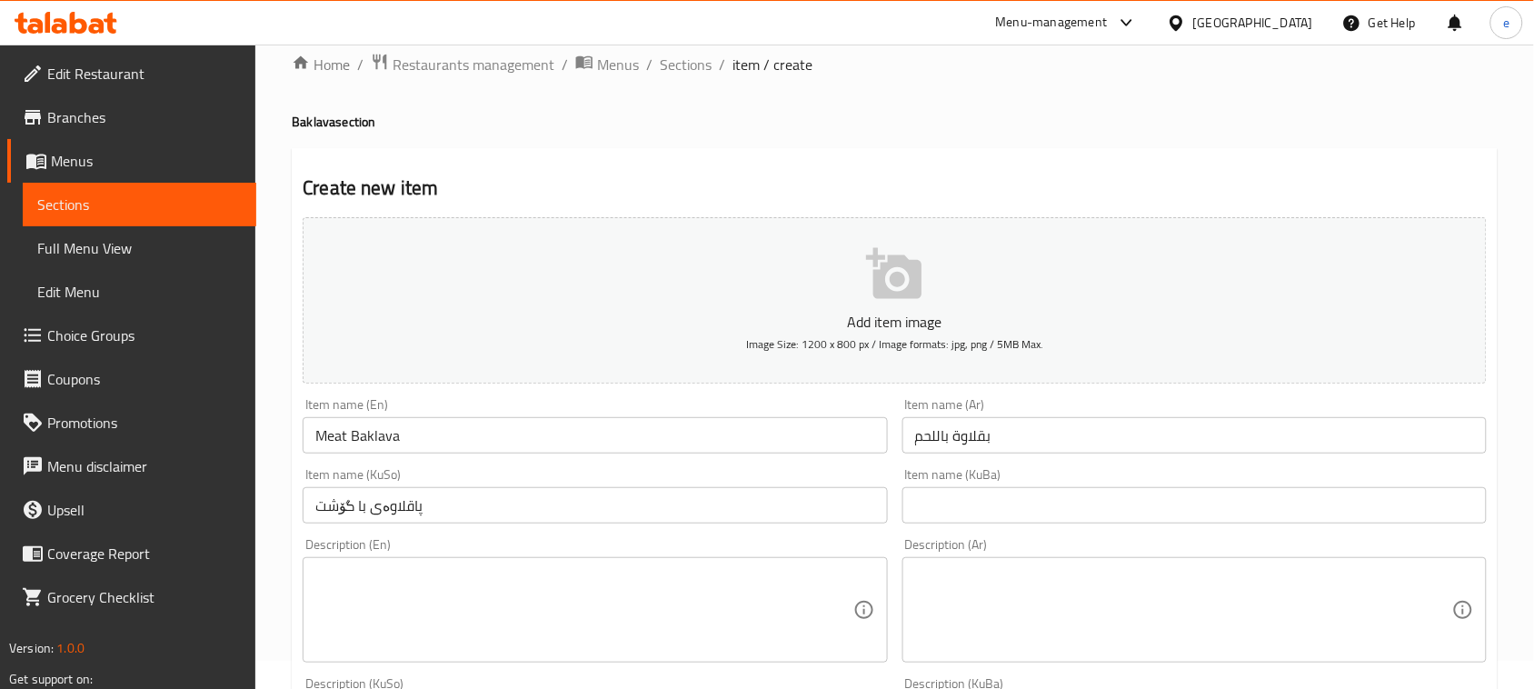
click at [624, 507] on input "پاقلاوەی با گۆشت" at bounding box center [595, 505] width 584 height 36
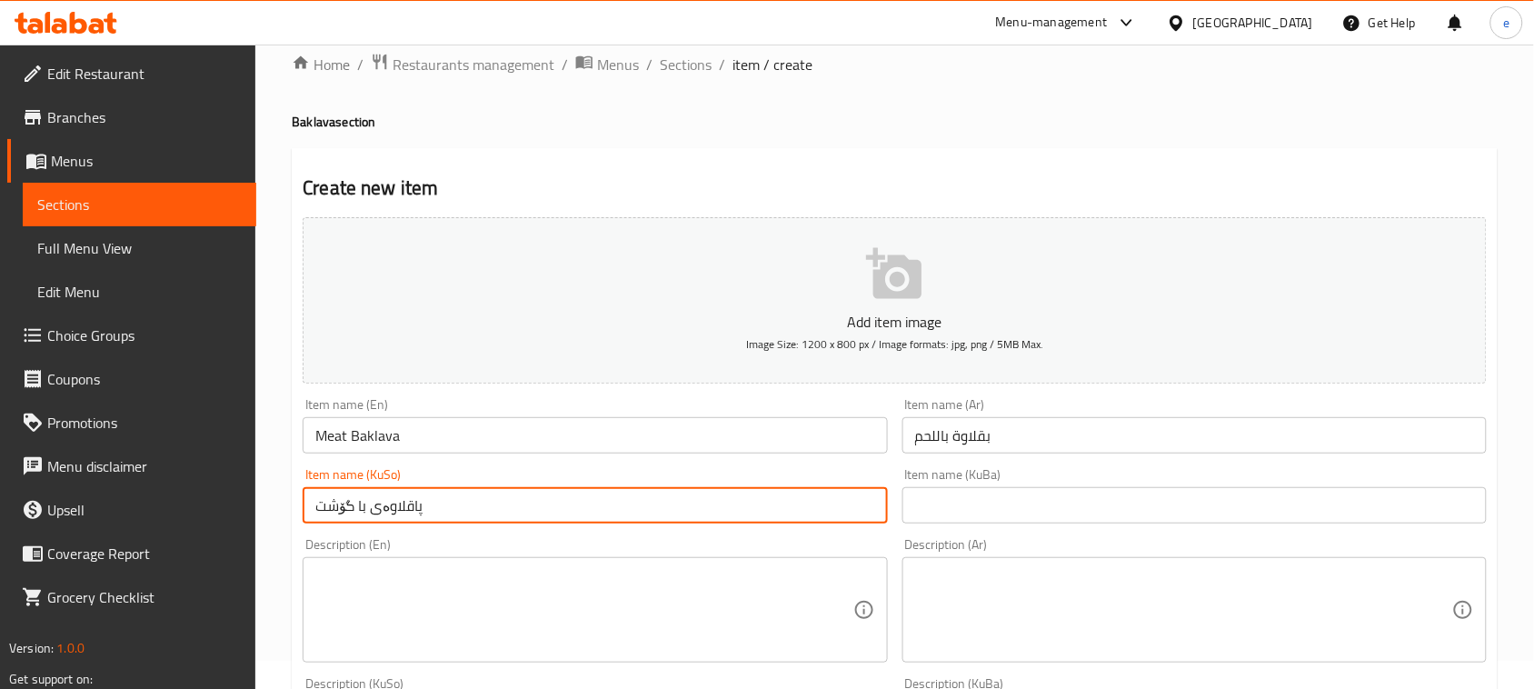
click at [624, 507] on input "پاقلاوەی با گۆشت" at bounding box center [595, 505] width 584 height 36
click at [1047, 514] on input "text" at bounding box center [1194, 505] width 584 height 36
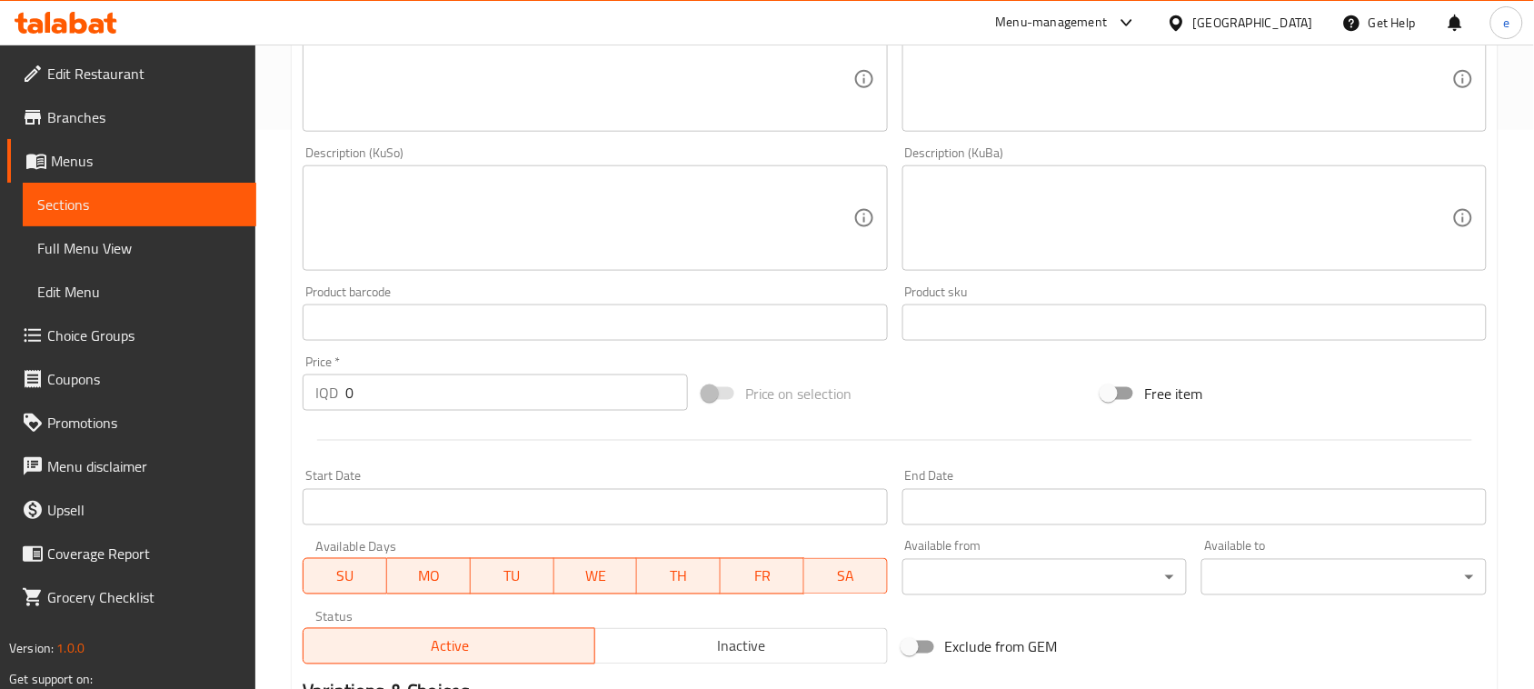
scroll to position [710, 0]
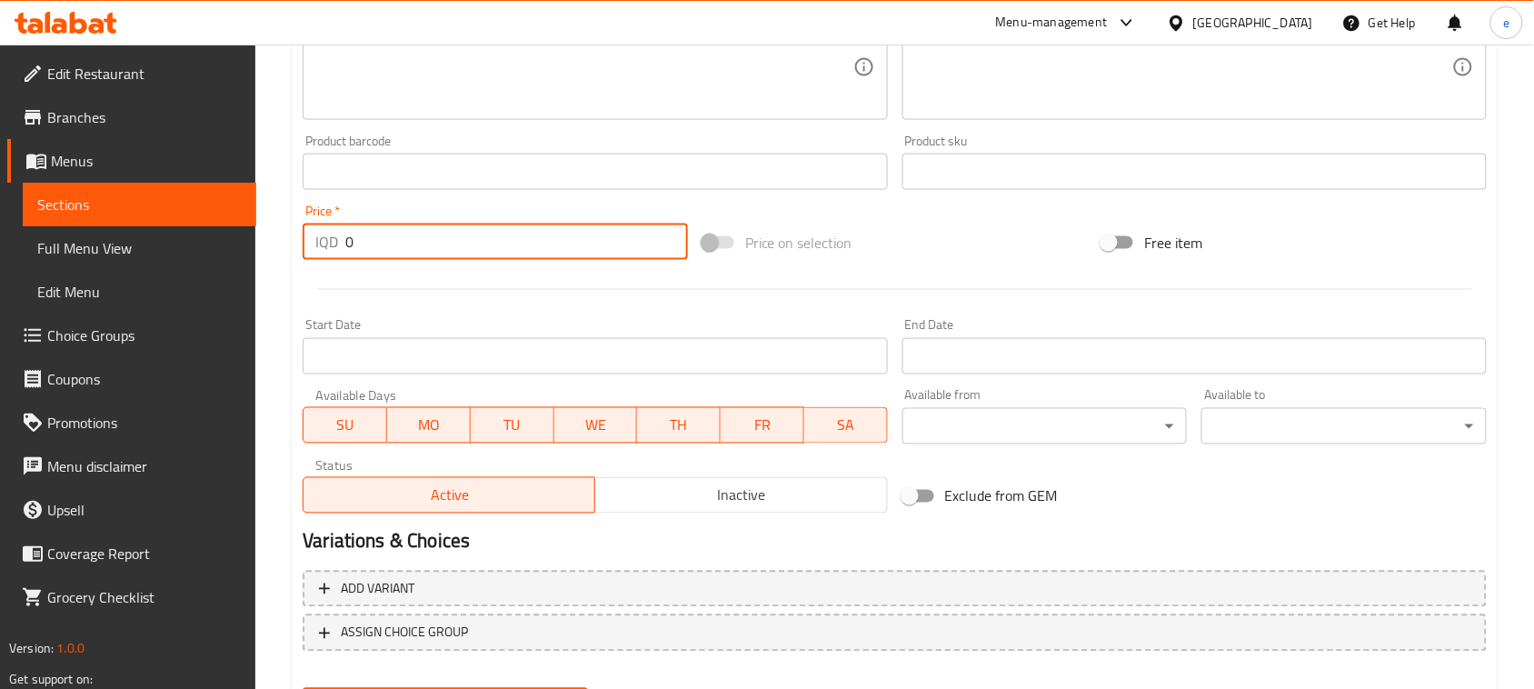
drag, startPoint x: 438, startPoint y: 244, endPoint x: 347, endPoint y: 234, distance: 91.4
click at [347, 234] on input "0" at bounding box center [516, 242] width 343 height 36
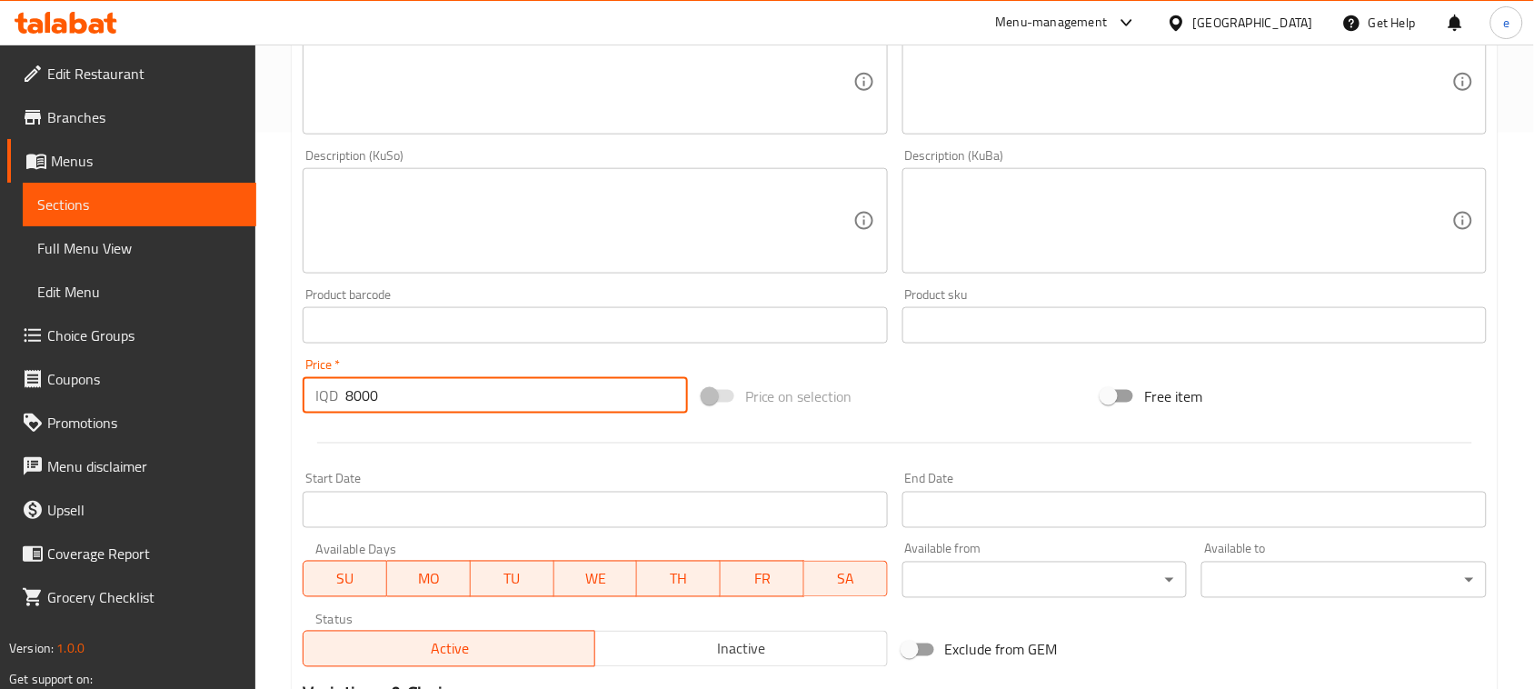
scroll to position [483, 0]
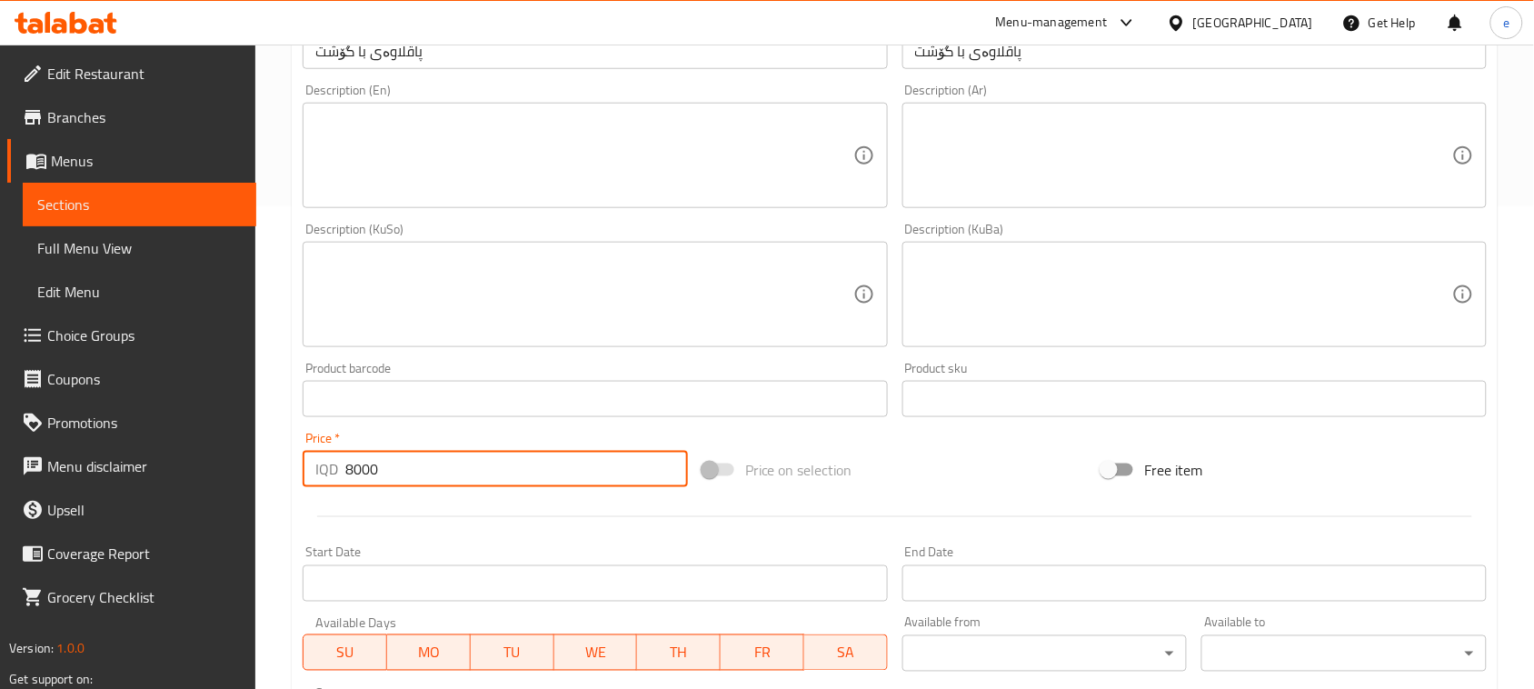
click at [498, 166] on textarea at bounding box center [583, 156] width 537 height 86
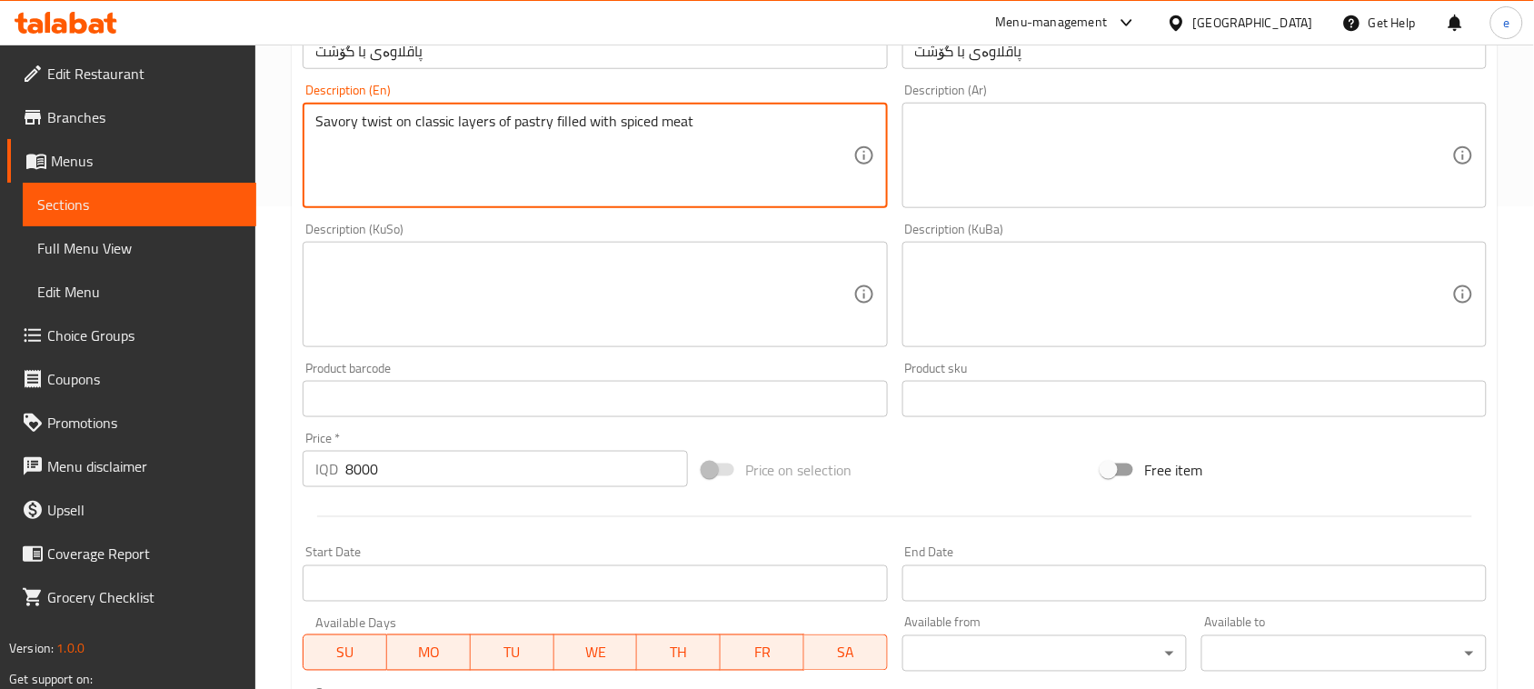
click at [695, 296] on textarea at bounding box center [583, 295] width 537 height 86
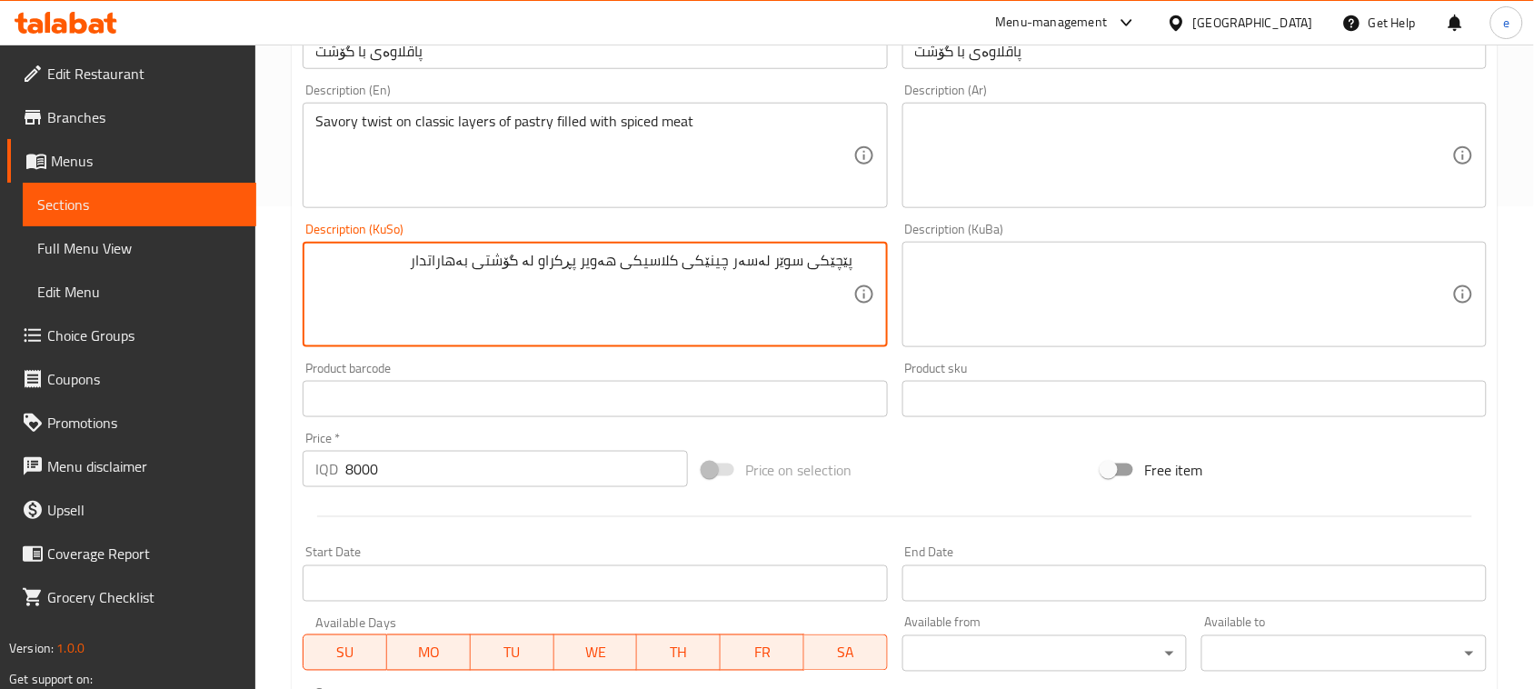
click at [707, 271] on textarea "پێچێکی سوێر لەسەر چینێکی کلاسیکی هەویر پڕکراو لە گۆشتی بەهاراتدار" at bounding box center [583, 295] width 537 height 86
click at [1001, 279] on textarea at bounding box center [1183, 295] width 537 height 86
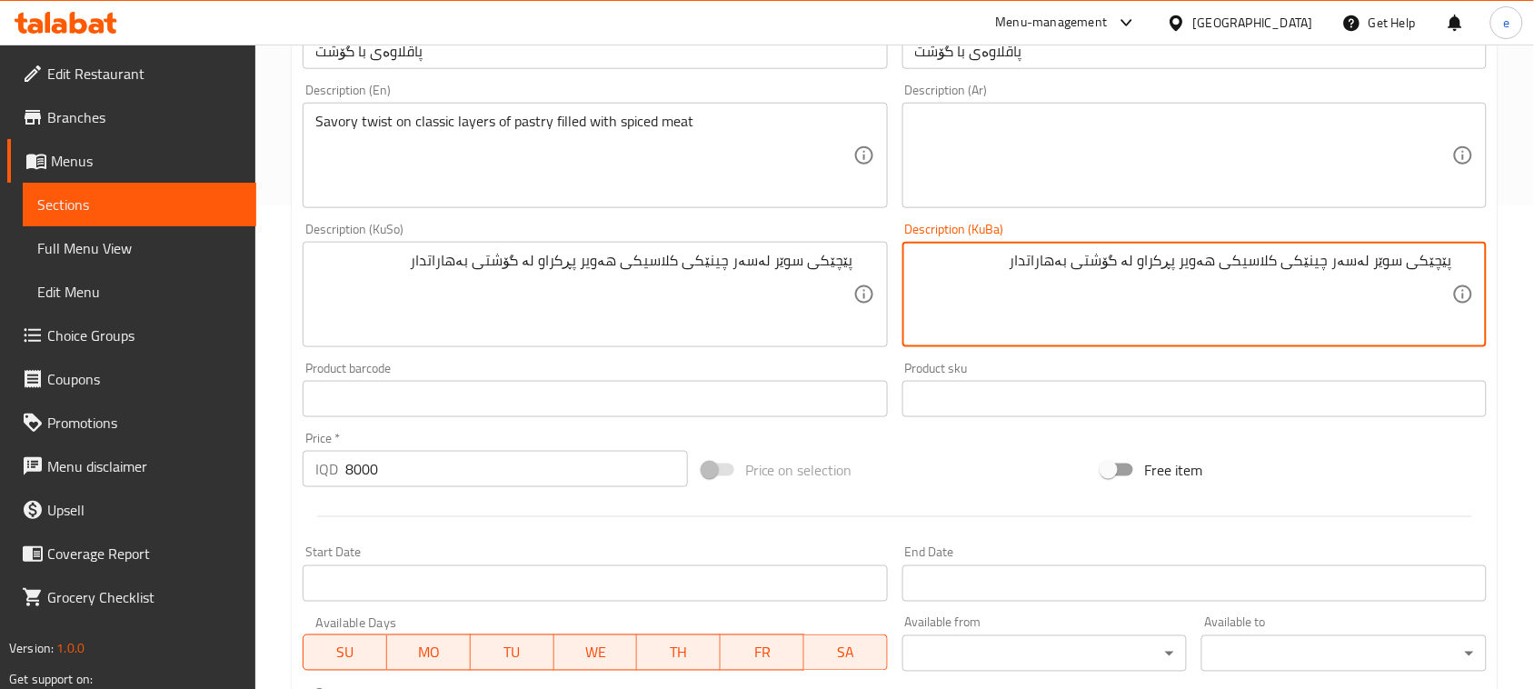
click at [1093, 182] on textarea at bounding box center [1183, 156] width 537 height 86
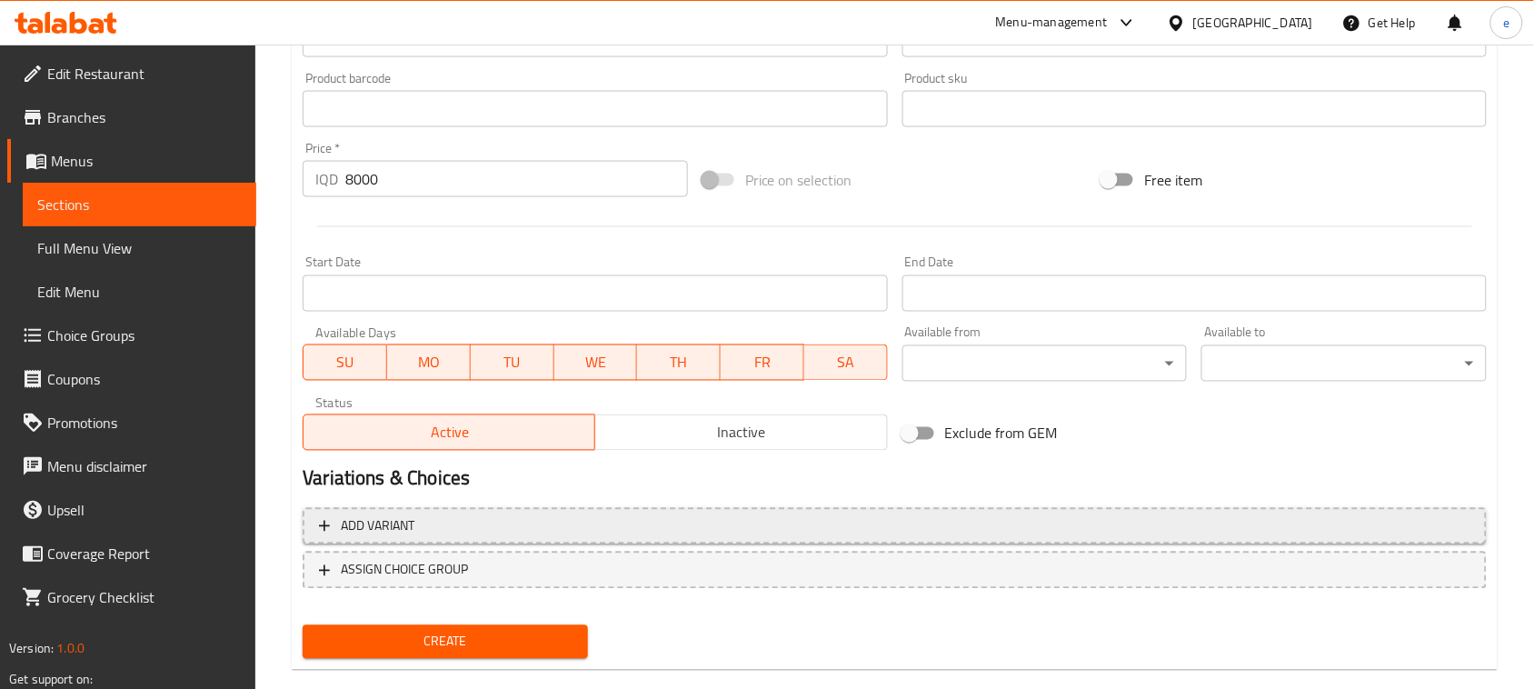
scroll to position [801, 0]
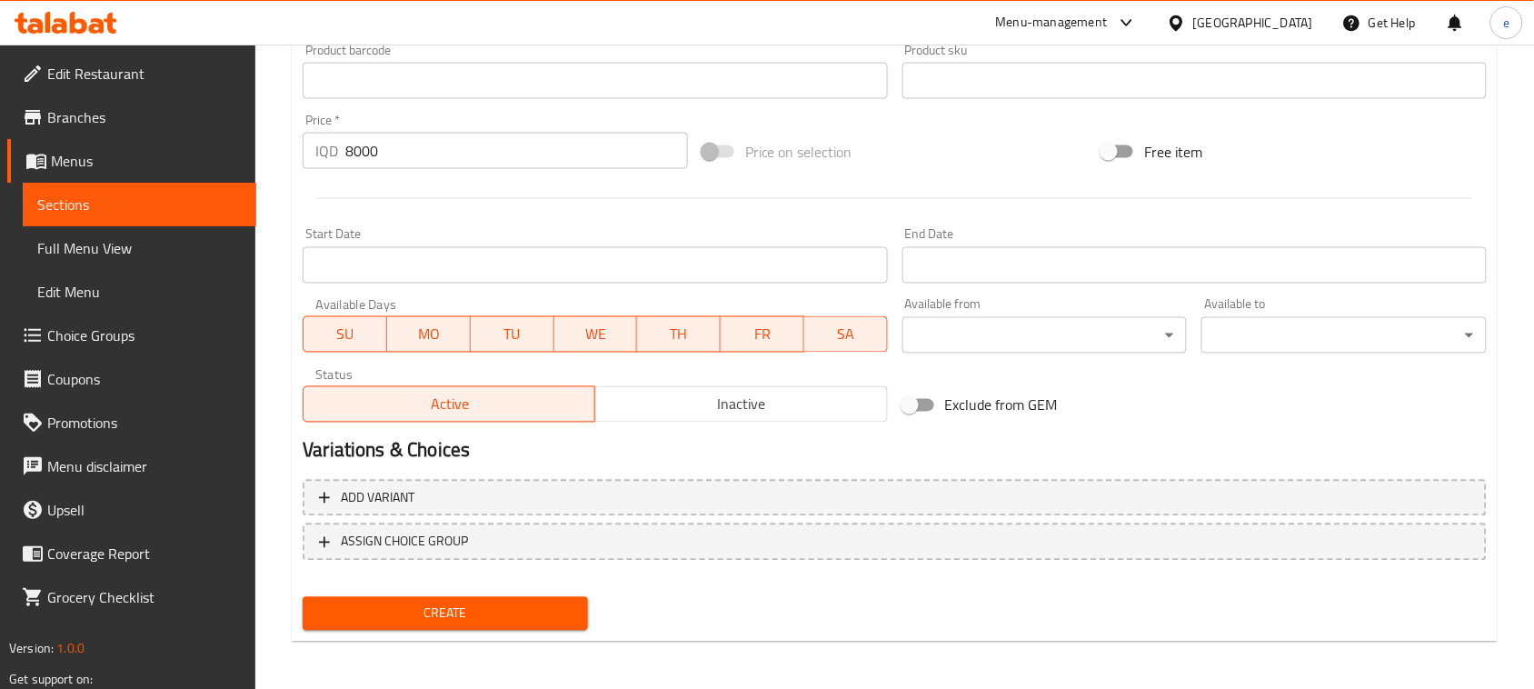
click at [453, 602] on span "Create" at bounding box center [445, 613] width 256 height 23
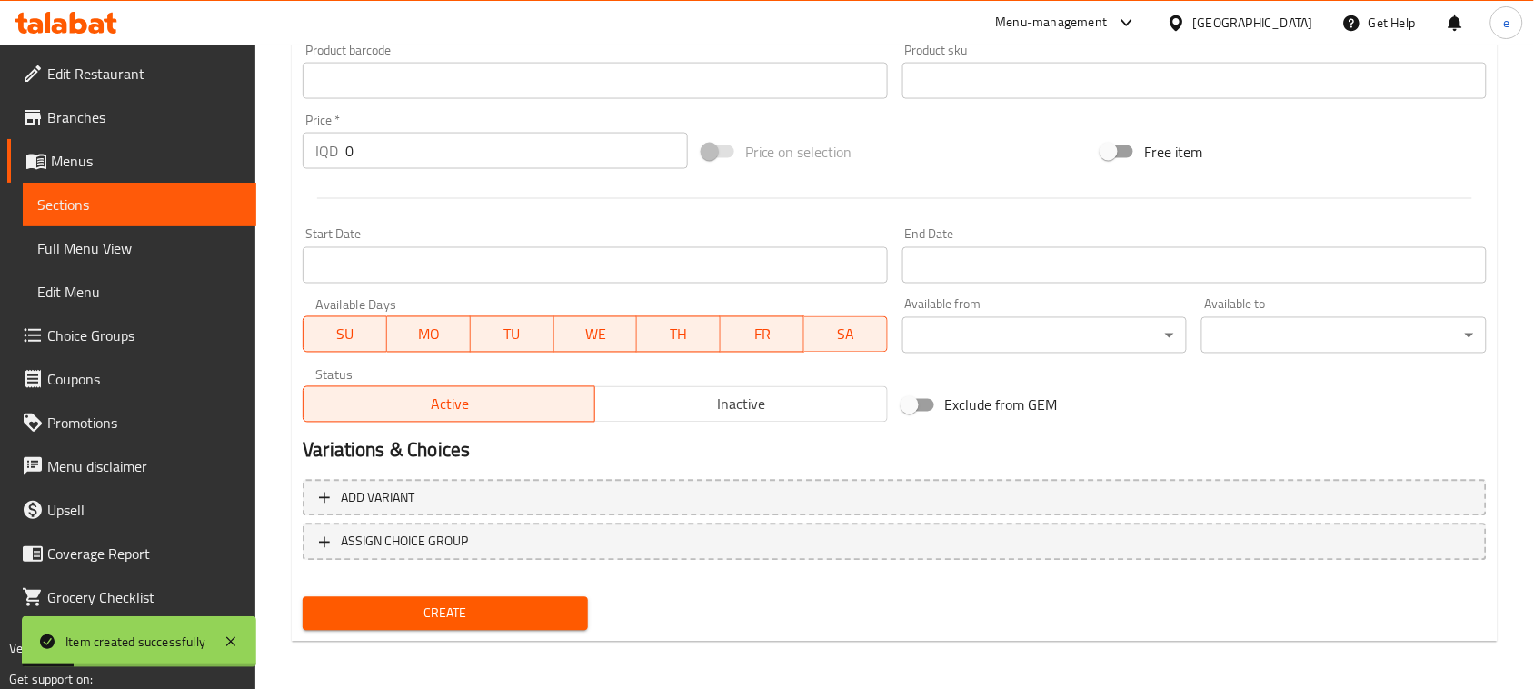
click at [153, 189] on link "Sections" at bounding box center [140, 205] width 234 height 44
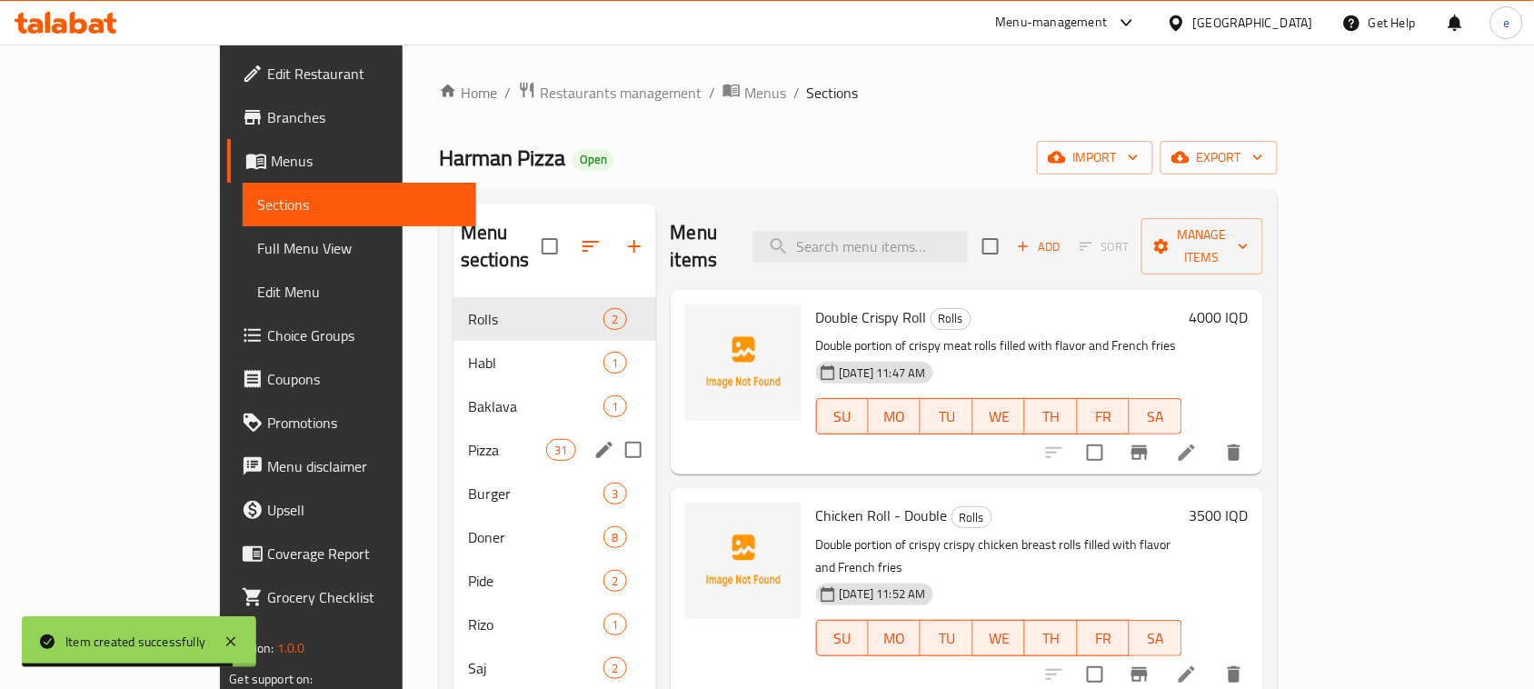
click at [453, 441] on div "Pizza 31" at bounding box center [554, 450] width 203 height 44
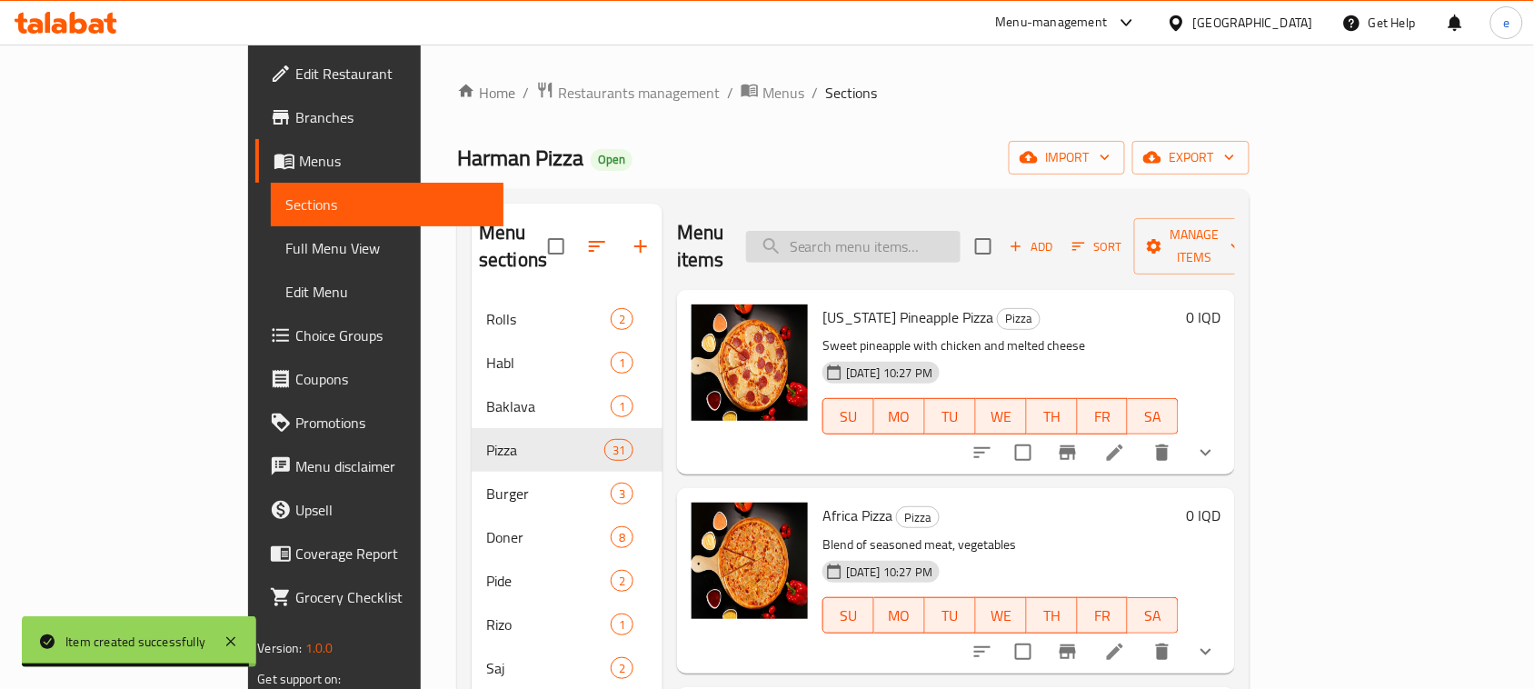
click at [922, 233] on input "search" at bounding box center [853, 247] width 214 height 32
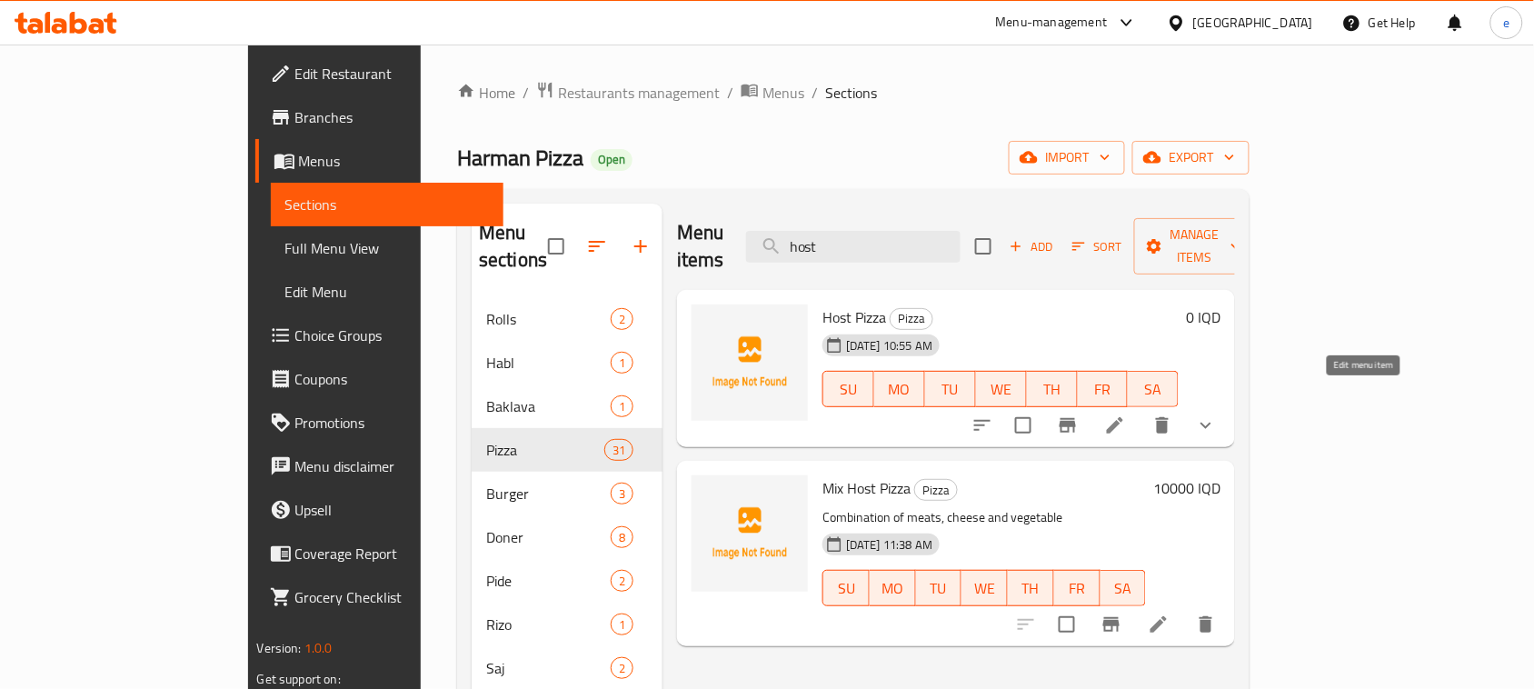
click at [1126, 414] on icon at bounding box center [1115, 425] width 22 height 22
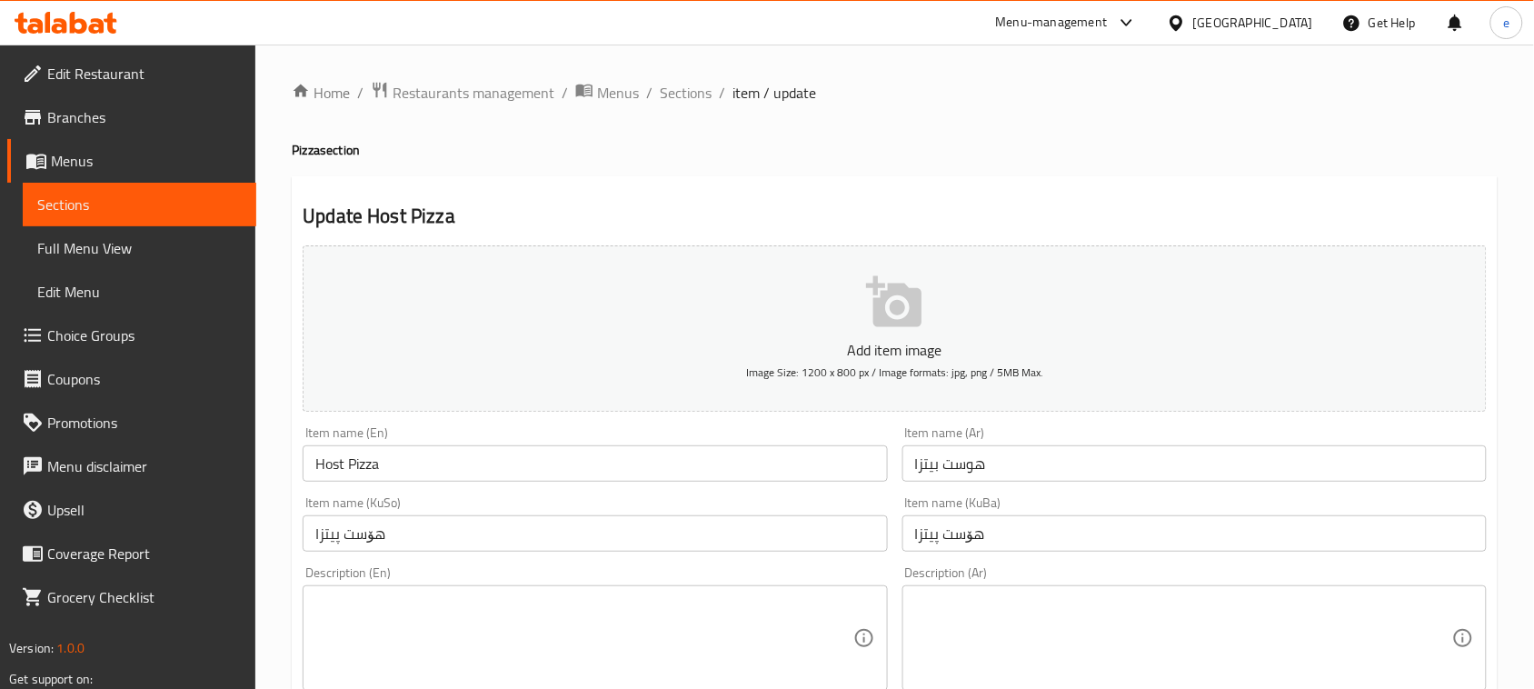
click at [500, 592] on div "Description (En)" at bounding box center [595, 637] width 584 height 105
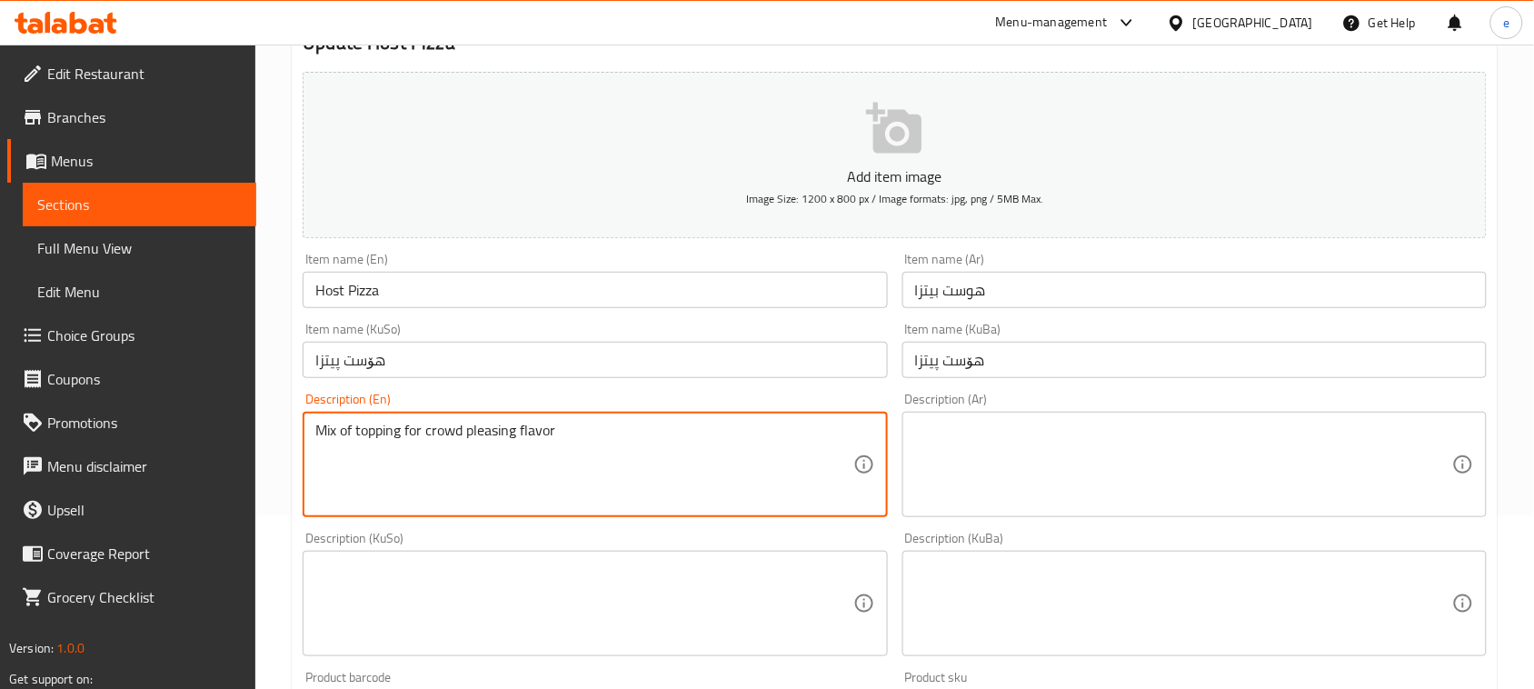
scroll to position [227, 0]
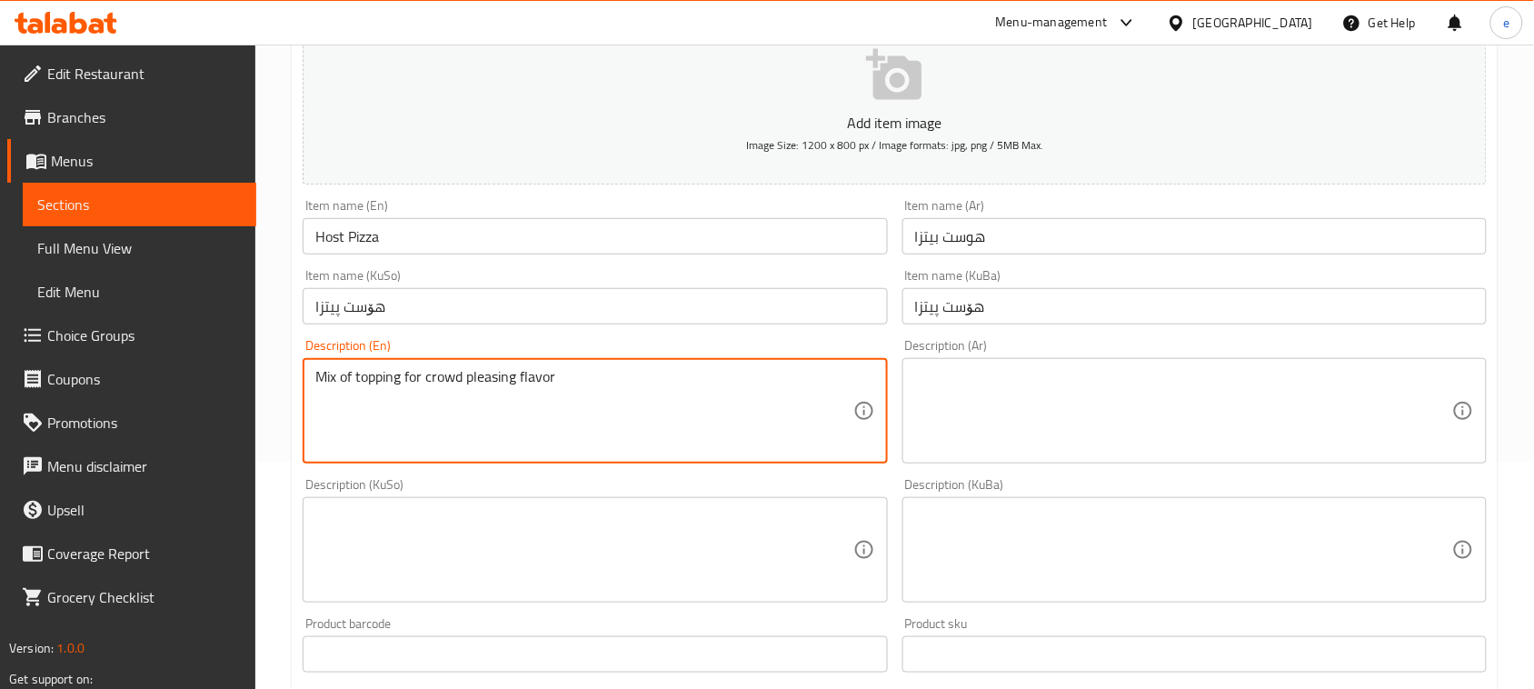
click at [493, 382] on textarea "Mix of topping for crowd pleasing flavor" at bounding box center [583, 411] width 537 height 86
click at [793, 574] on textarea at bounding box center [583, 550] width 537 height 86
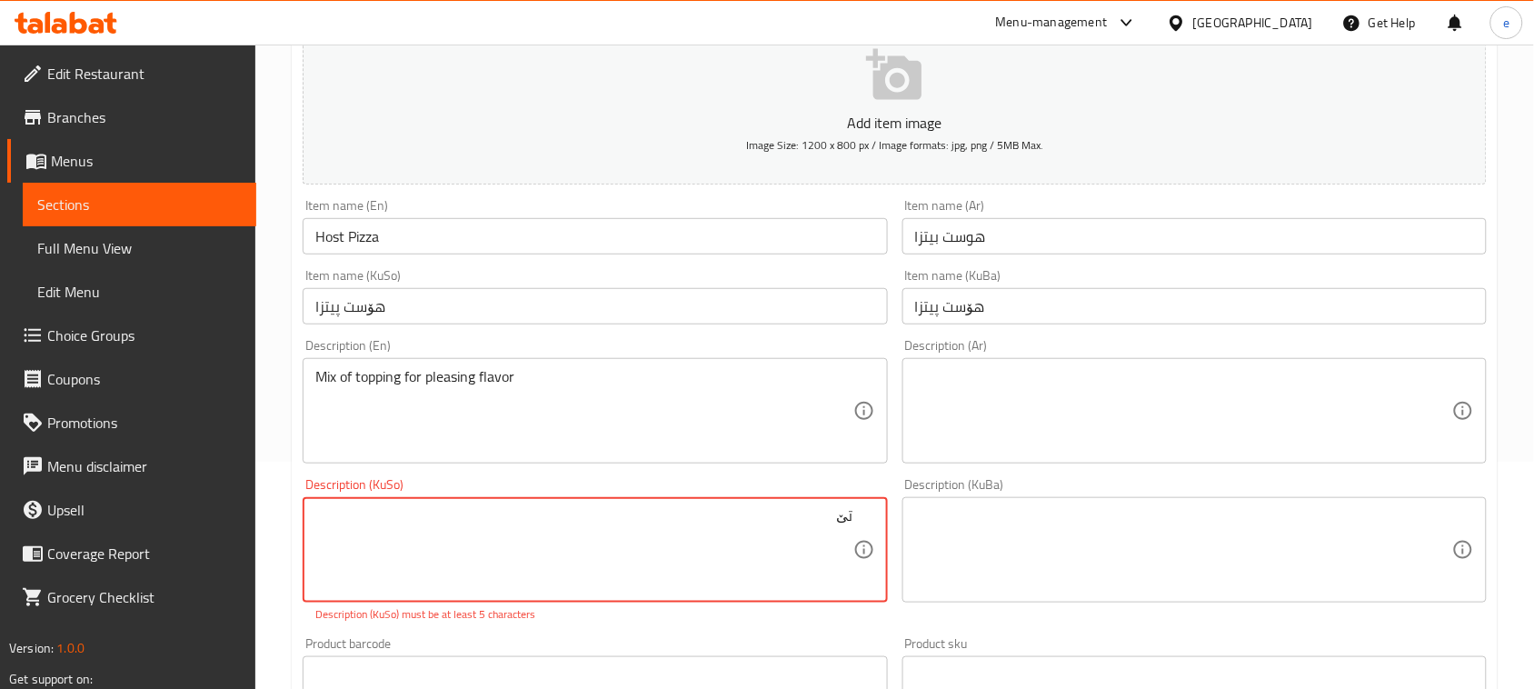
click at [778, 551] on textarea "تێ" at bounding box center [583, 550] width 537 height 86
click at [792, 525] on textarea "تێکەڵکردنی تۆپینگ بۆ تامێکی خۆش" at bounding box center [583, 550] width 537 height 86
click at [752, 530] on textarea "تێکەڵی تۆپینگ بۆ تامێکی خۆش" at bounding box center [583, 550] width 537 height 86
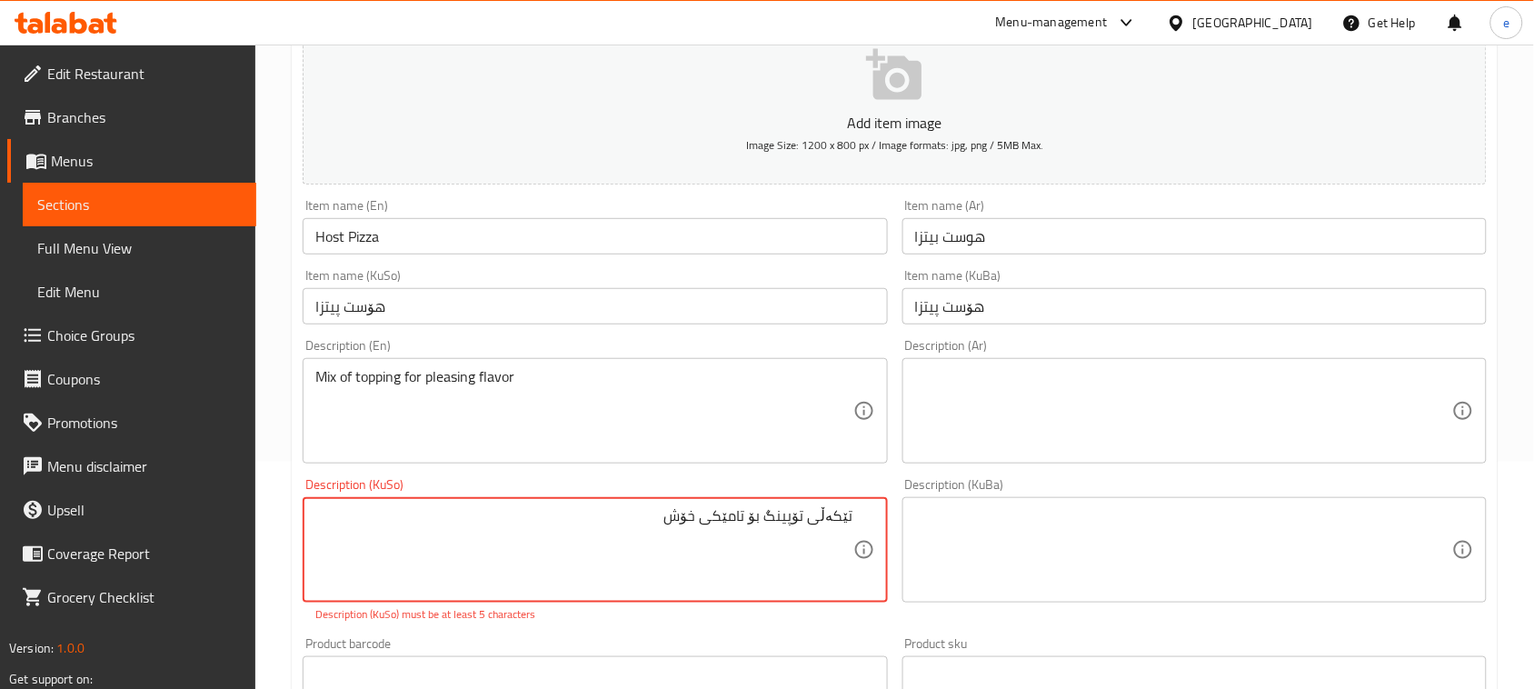
click at [752, 530] on textarea "تێکەڵی تۆپینگ بۆ تامێکی خۆش" at bounding box center [583, 550] width 537 height 86
click at [1070, 532] on textarea at bounding box center [1183, 550] width 537 height 86
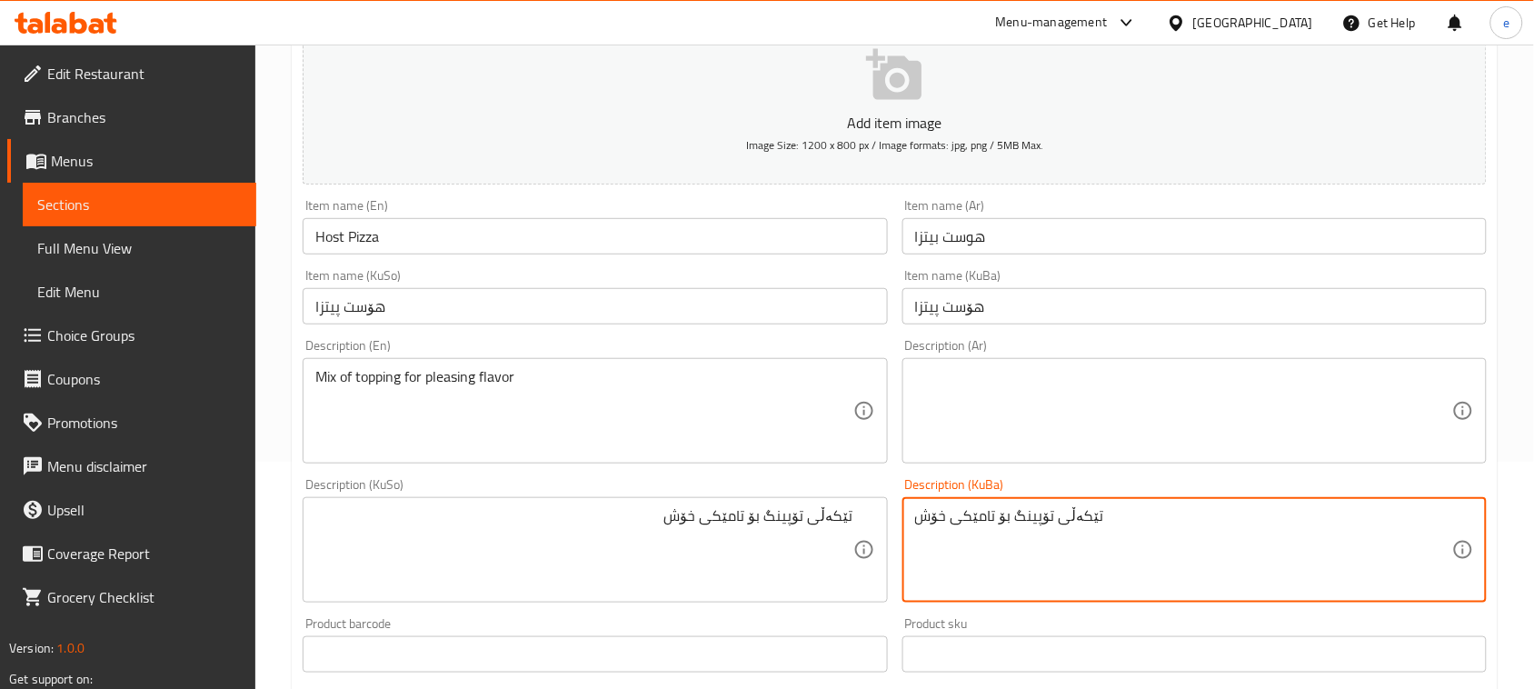
click at [1130, 428] on textarea at bounding box center [1183, 411] width 537 height 86
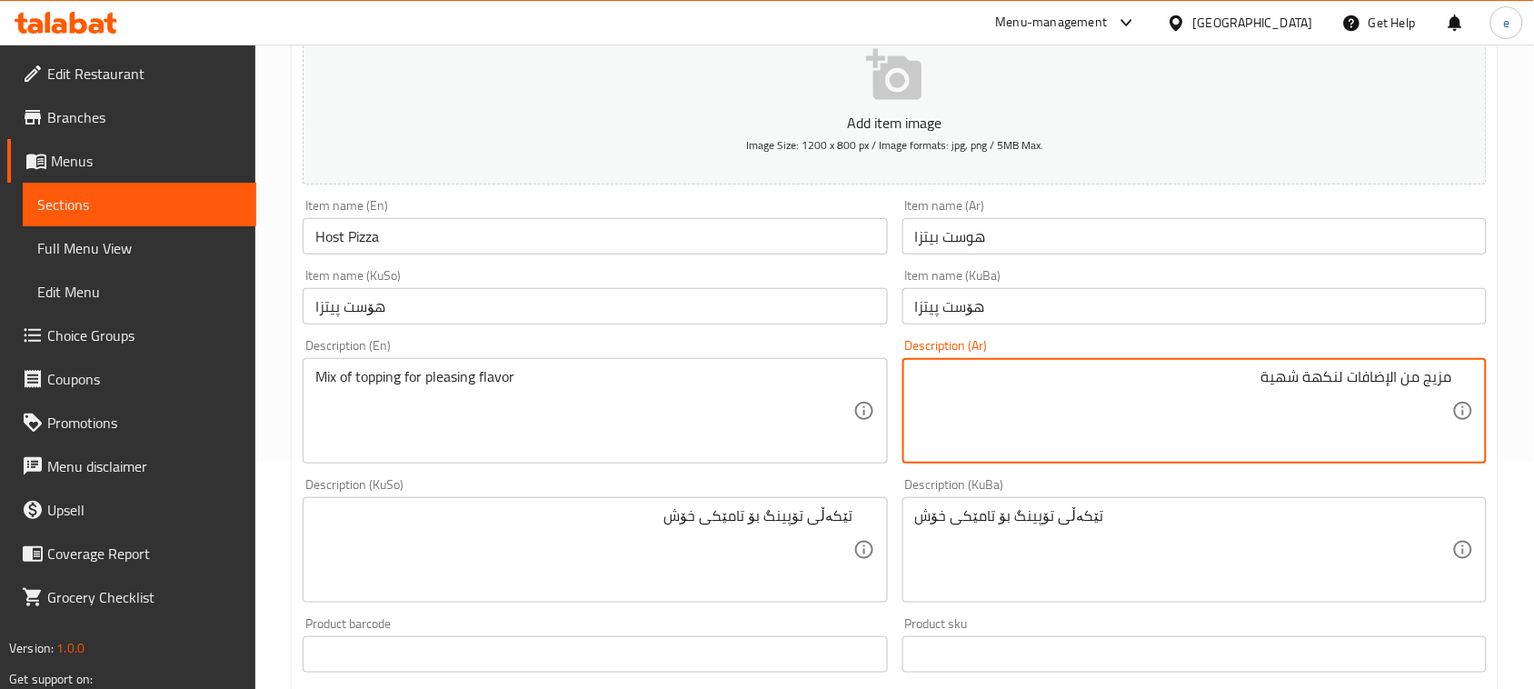
click at [1379, 379] on textarea "مزيج من الإضافات لنكهة شهية" at bounding box center [1183, 411] width 537 height 86
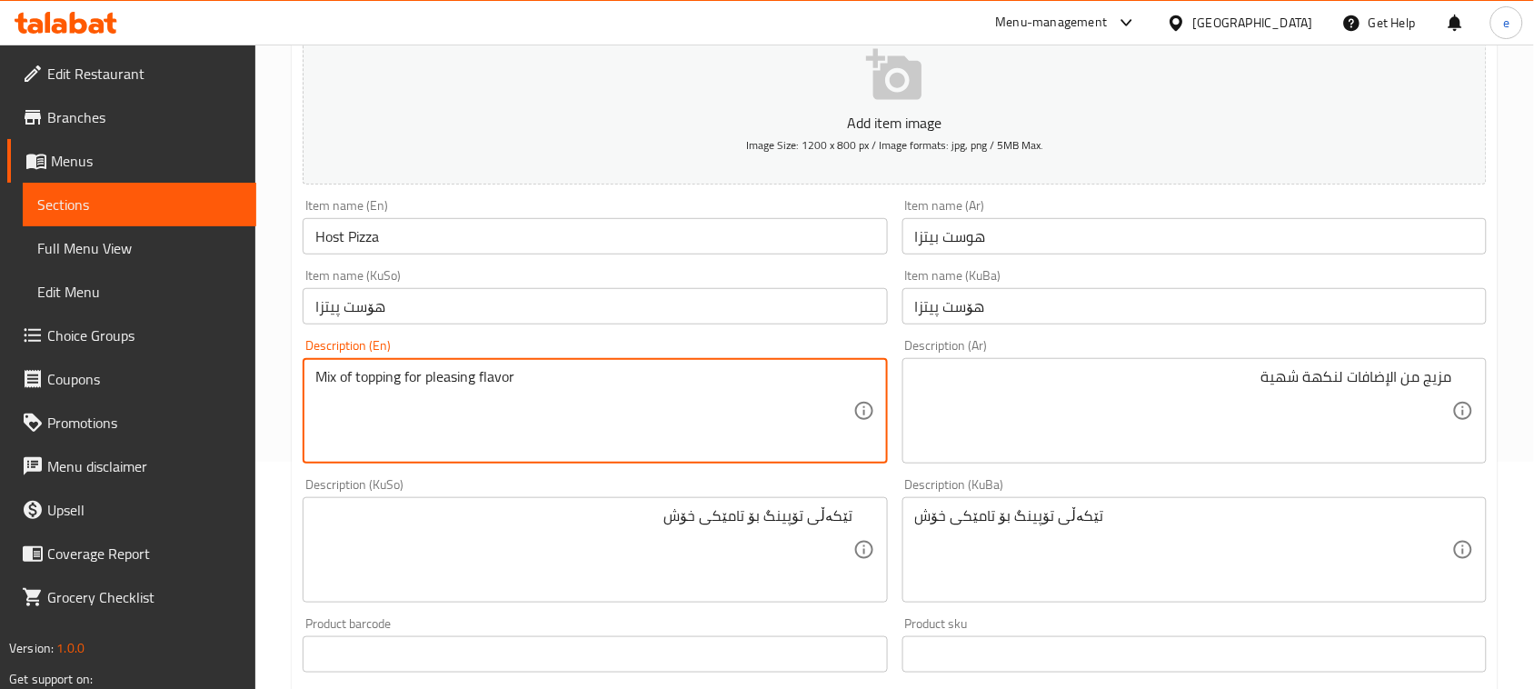
click at [379, 377] on textarea "Mix of topping for pleasing flavor" at bounding box center [583, 411] width 537 height 86
click at [1388, 377] on textarea "مزيج من الإضافات لنكهة شهية" at bounding box center [1183, 411] width 537 height 86
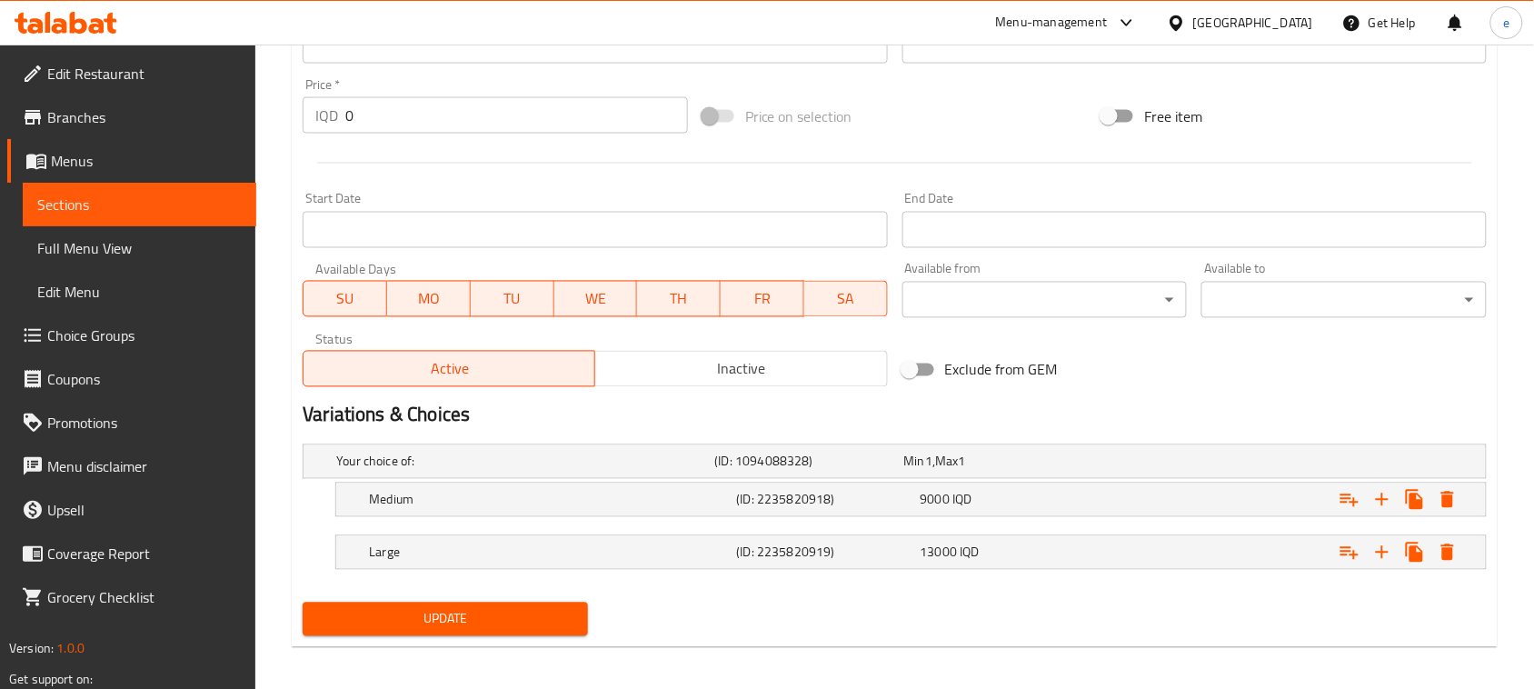
scroll to position [845, 0]
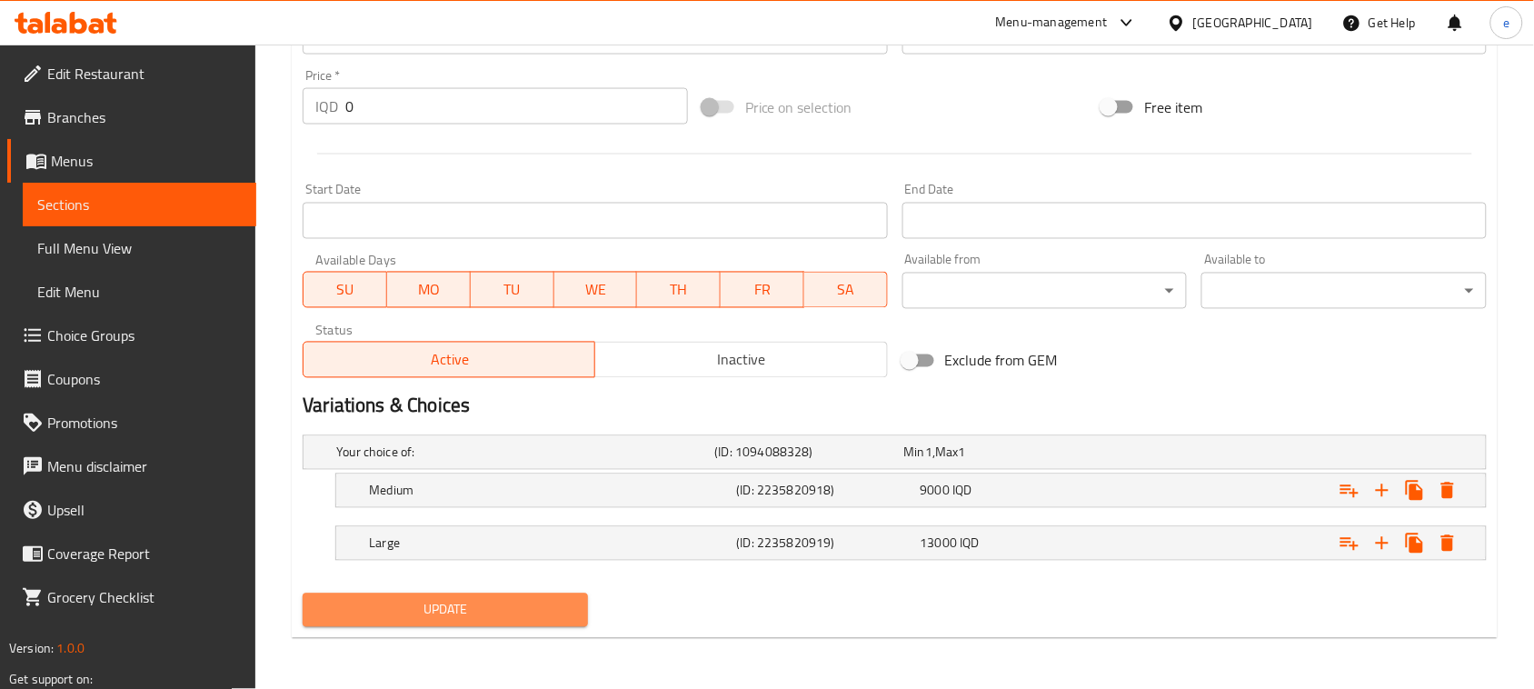
click at [513, 611] on span "Update" at bounding box center [445, 610] width 256 height 23
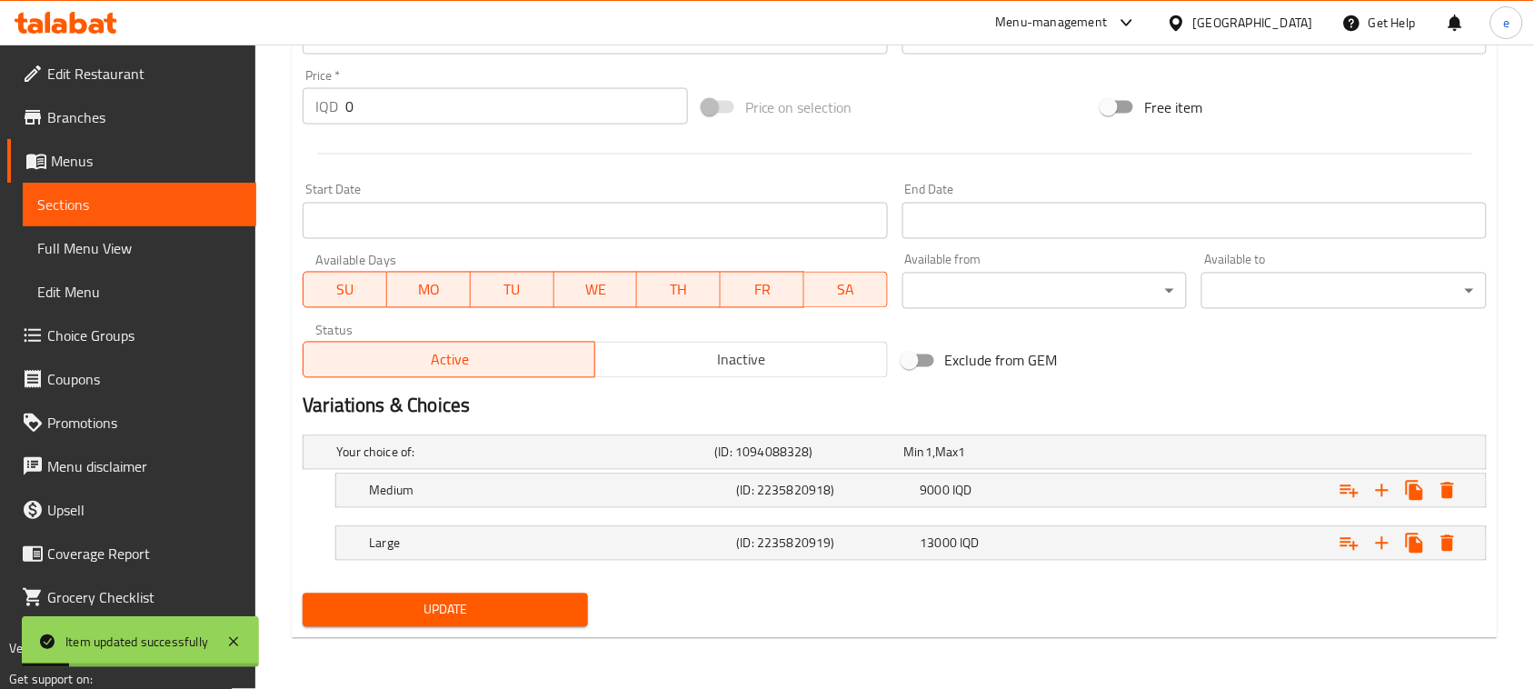
click at [106, 192] on link "Sections" at bounding box center [140, 205] width 234 height 44
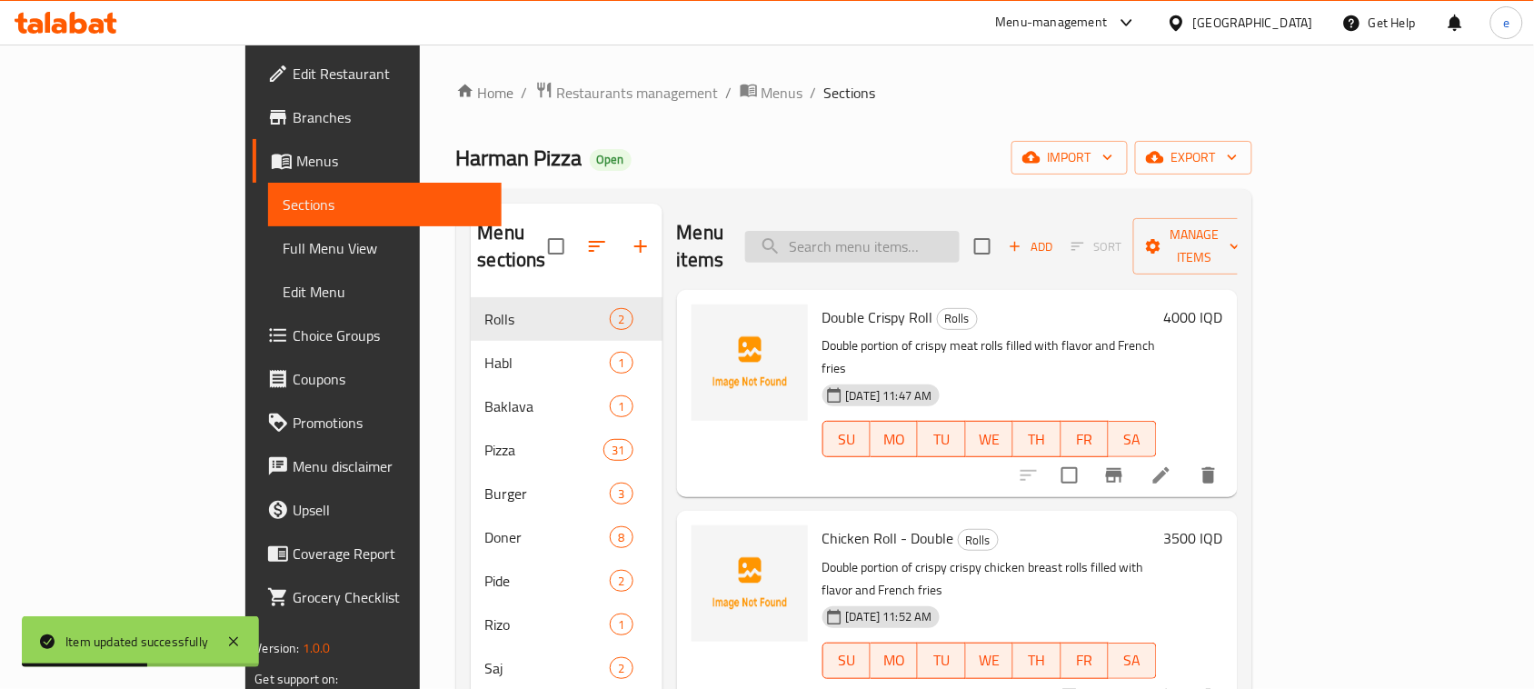
click at [945, 231] on input "search" at bounding box center [852, 247] width 214 height 32
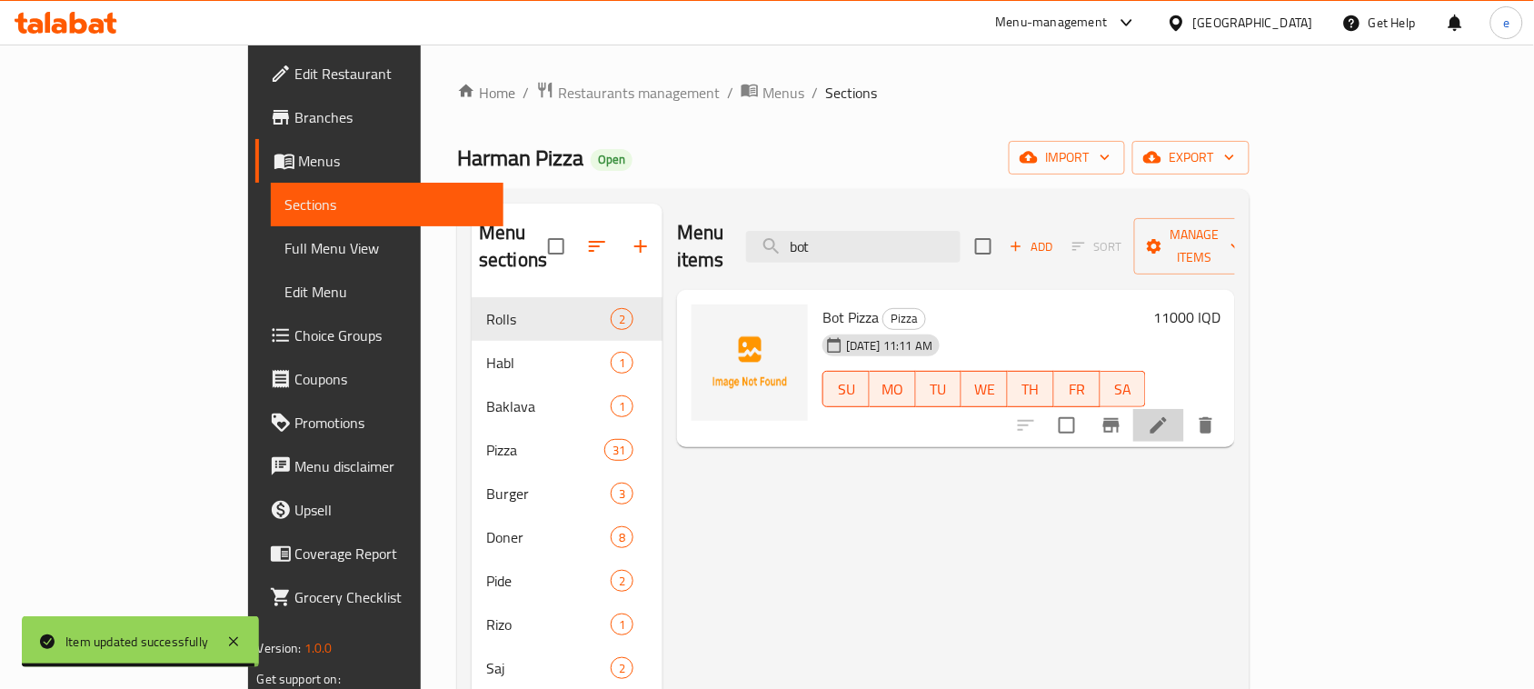
click at [1184, 409] on li at bounding box center [1158, 425] width 51 height 33
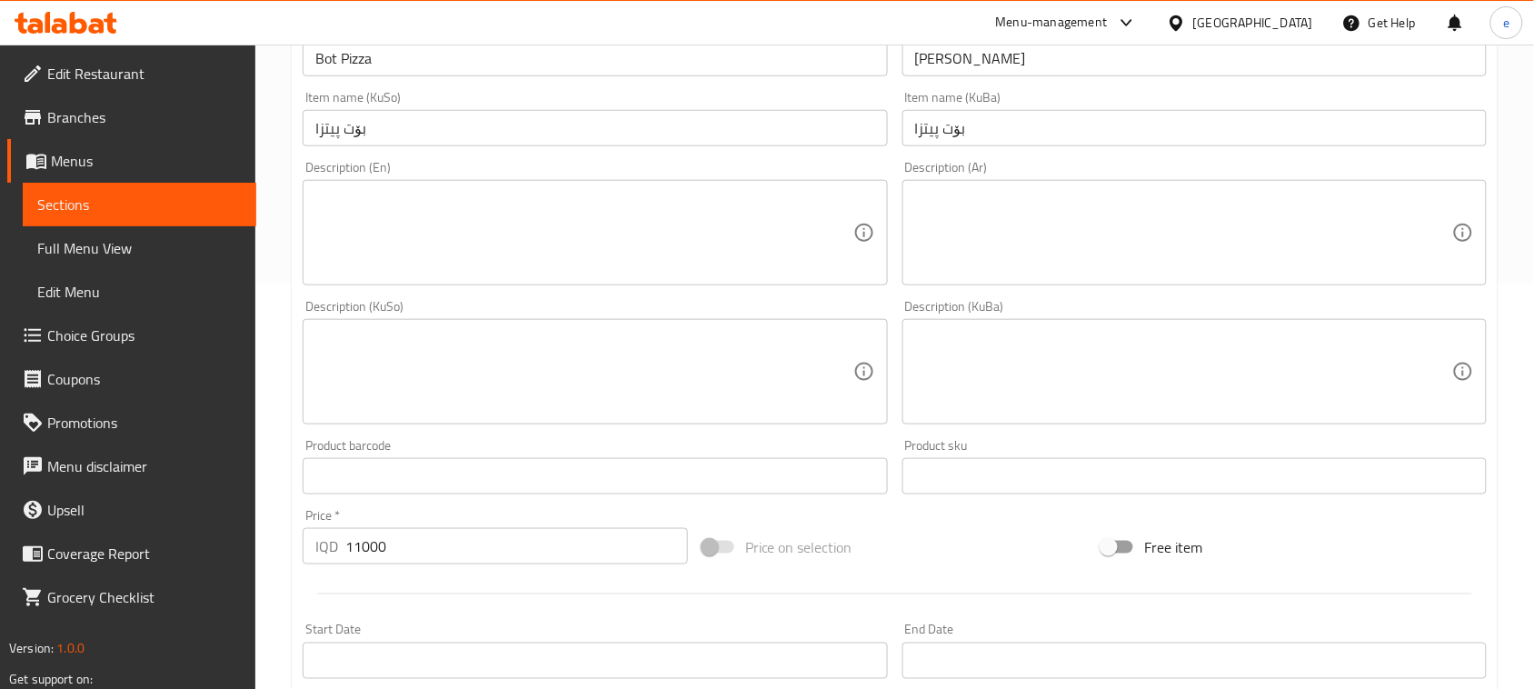
scroll to position [454, 0]
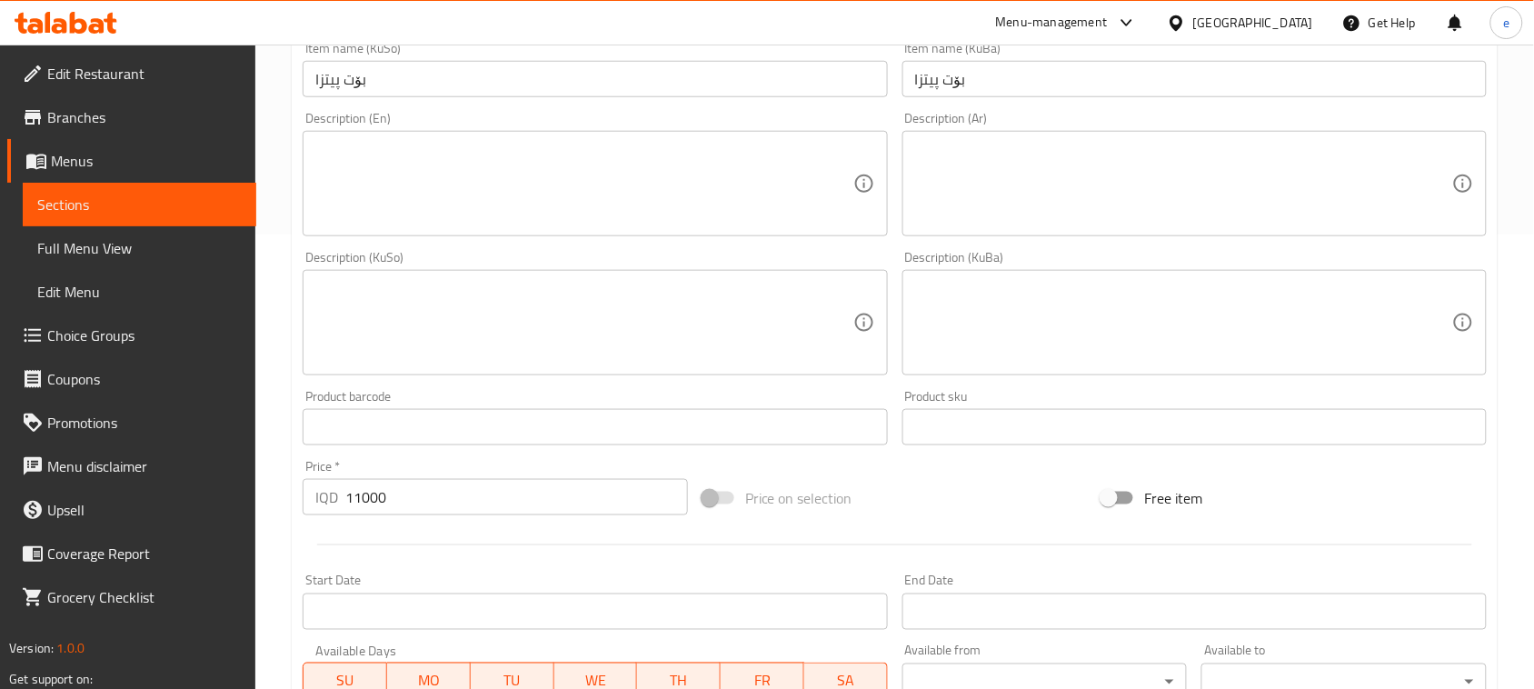
click at [480, 197] on textarea at bounding box center [583, 184] width 537 height 86
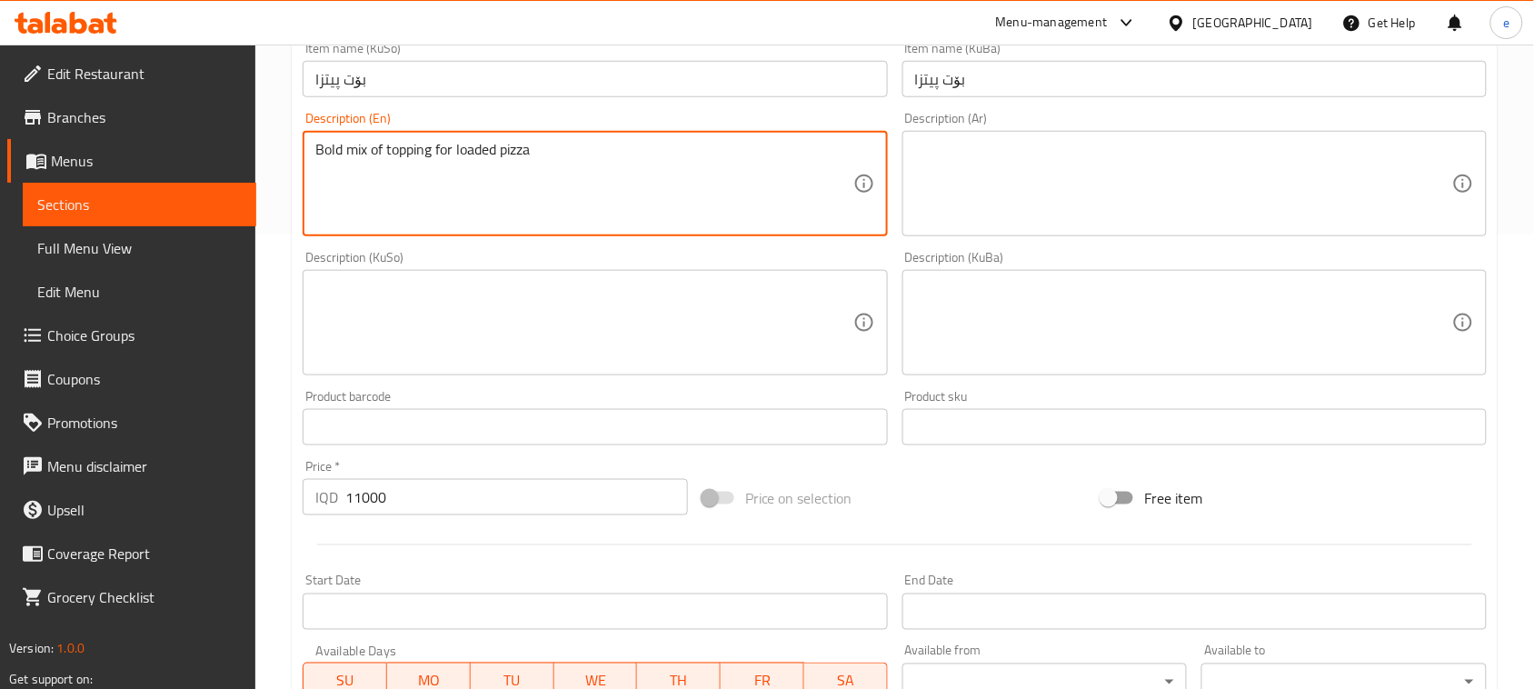
drag, startPoint x: 669, startPoint y: 366, endPoint x: 679, endPoint y: 370, distance: 10.6
click at [670, 366] on div "Description (KuSo)" at bounding box center [595, 322] width 584 height 105
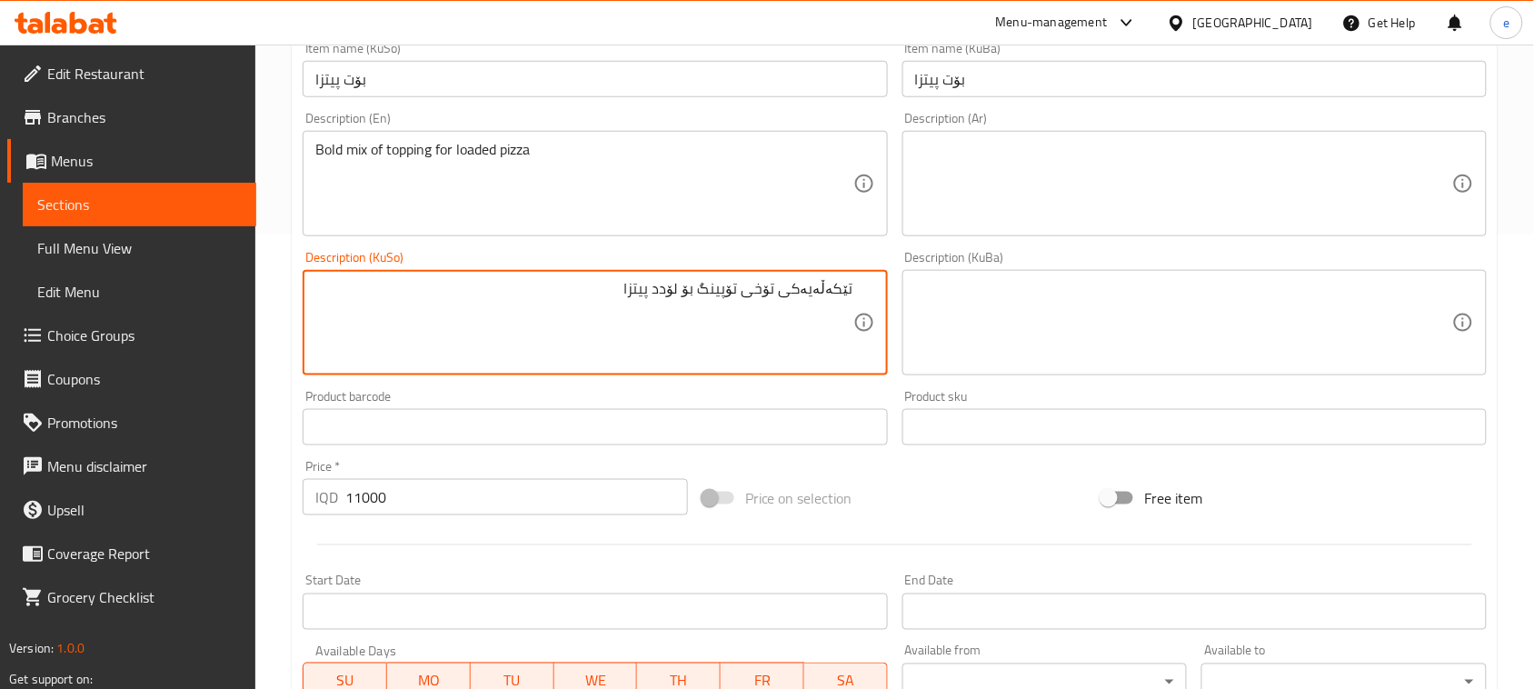
click at [687, 288] on textarea "تێکەڵەیەکی تۆخی تۆپینگ بۆ لۆدد پیتزا" at bounding box center [583, 323] width 537 height 86
click at [1011, 174] on textarea at bounding box center [1183, 184] width 537 height 86
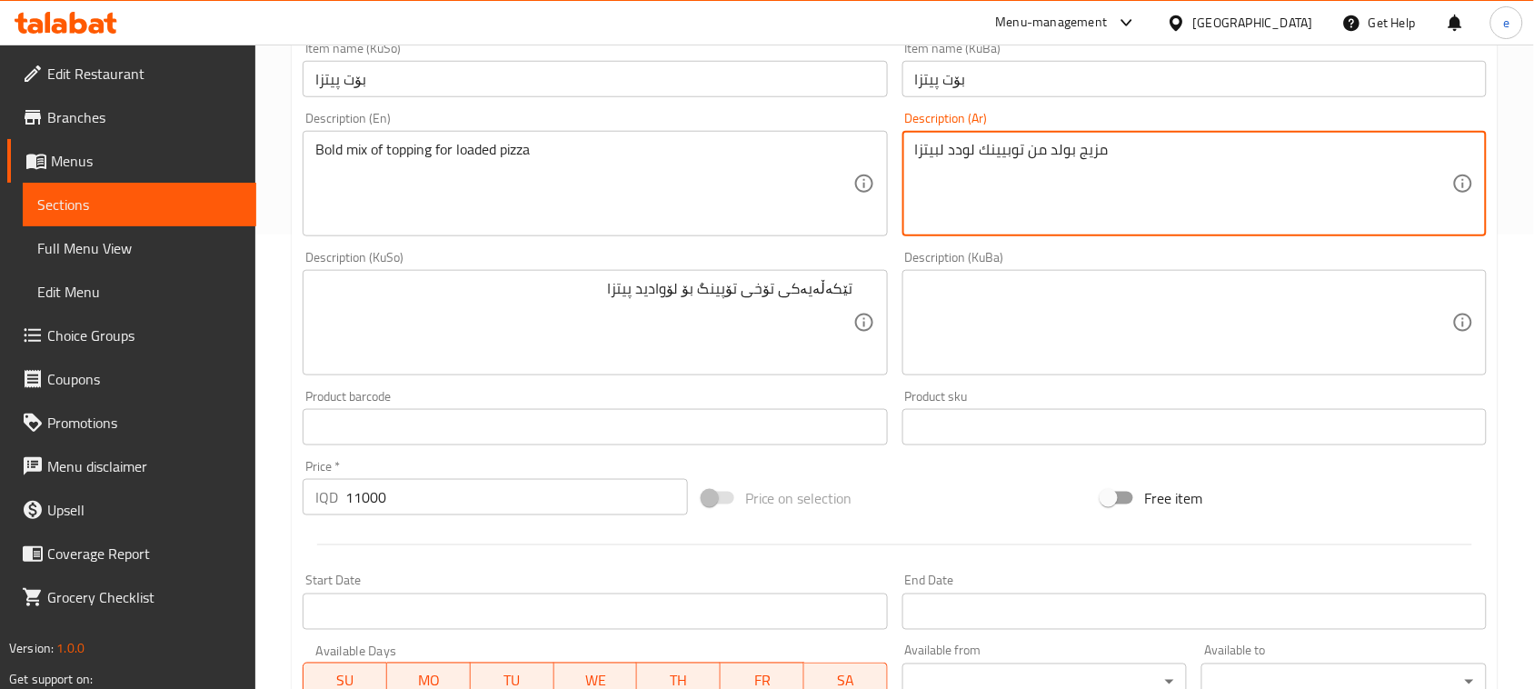
click at [721, 301] on textarea "تێکەڵەیەکی تۆخی تۆپینگ بۆ لۆوادید پیتزا" at bounding box center [583, 323] width 537 height 86
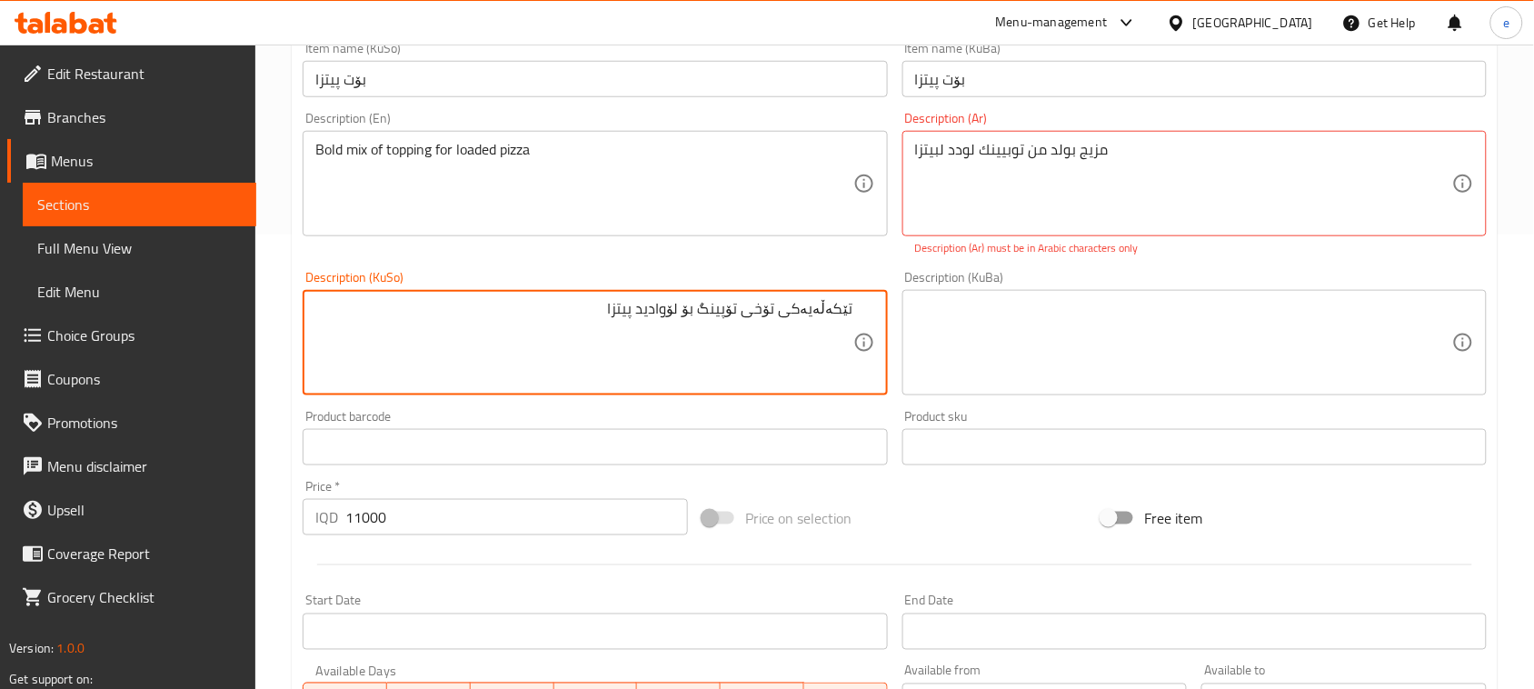
click at [721, 301] on textarea "تێکەڵەیەکی تۆخی تۆپینگ بۆ لۆوادید پیتزا" at bounding box center [583, 343] width 537 height 86
click at [1024, 370] on textarea at bounding box center [1183, 343] width 537 height 86
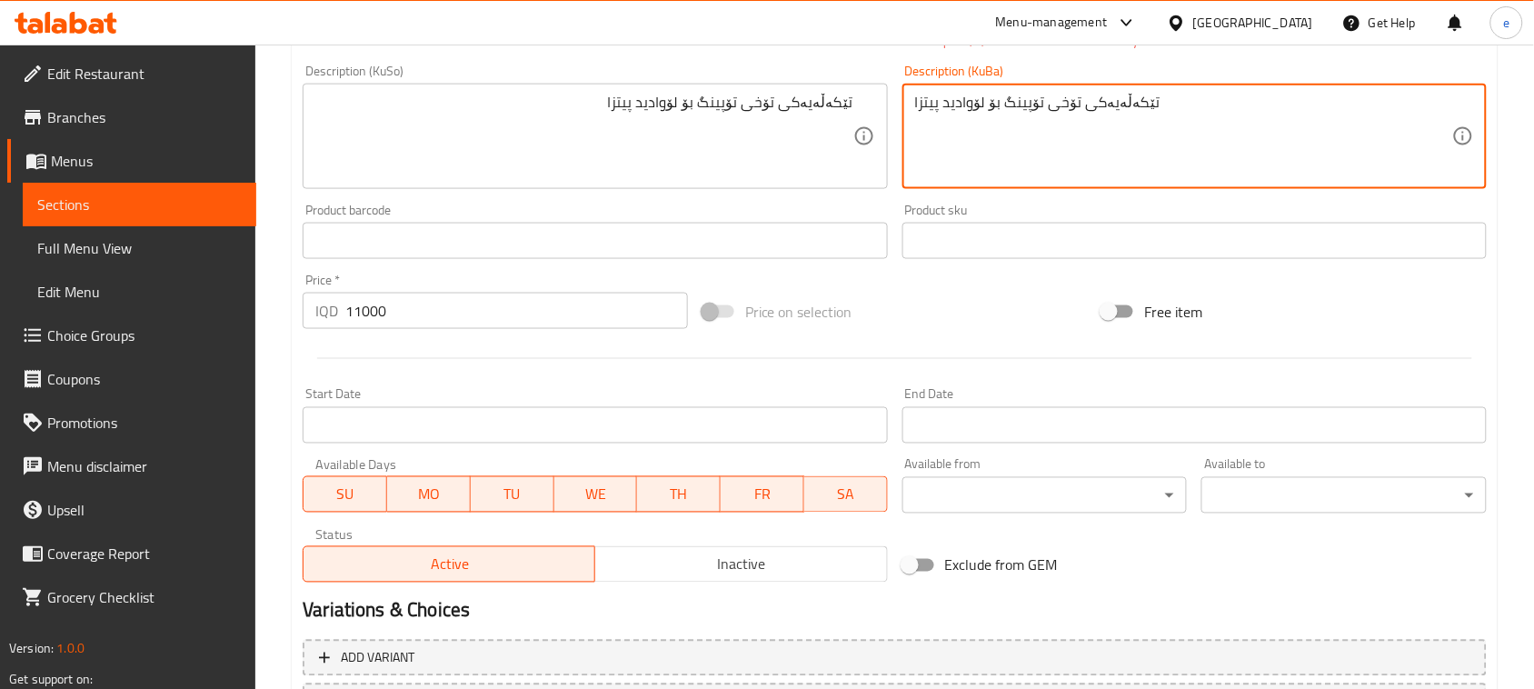
scroll to position [821, 0]
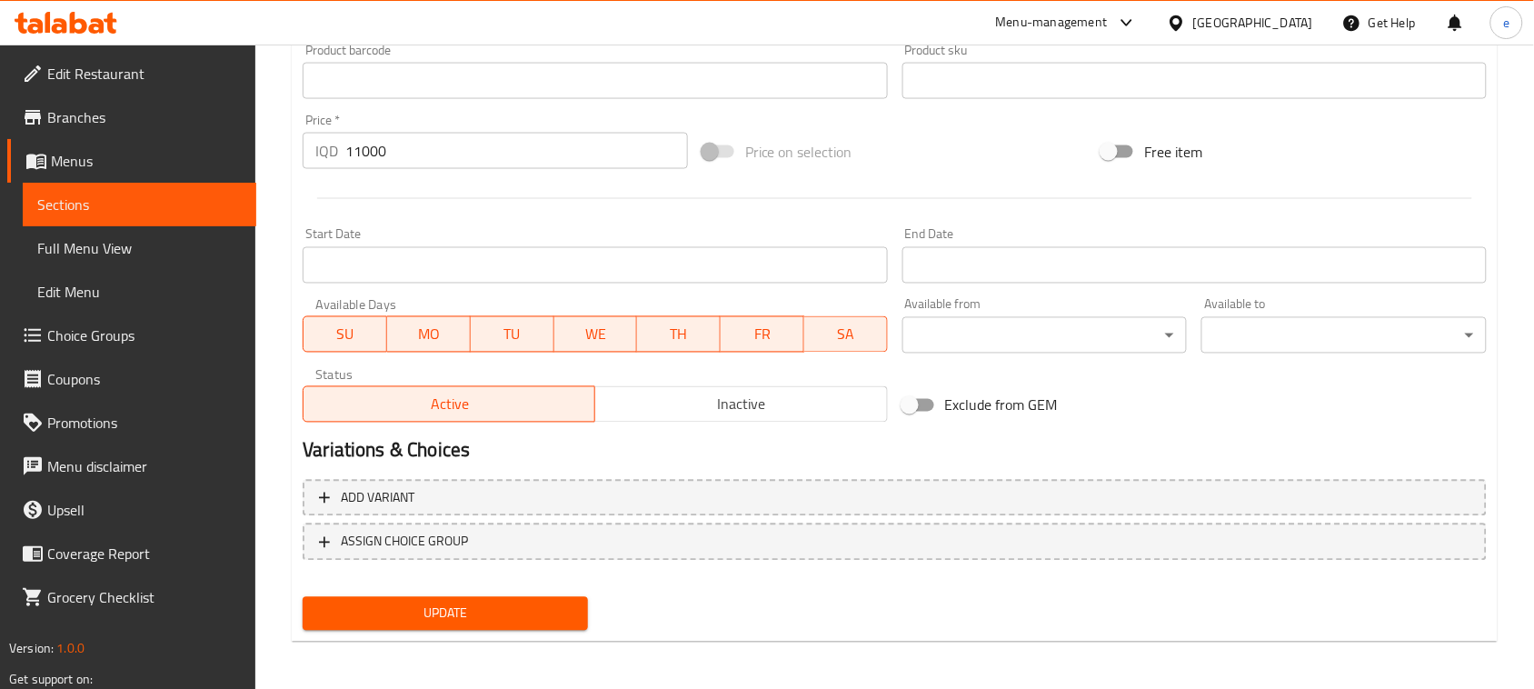
click at [532, 612] on span "Update" at bounding box center [445, 613] width 256 height 23
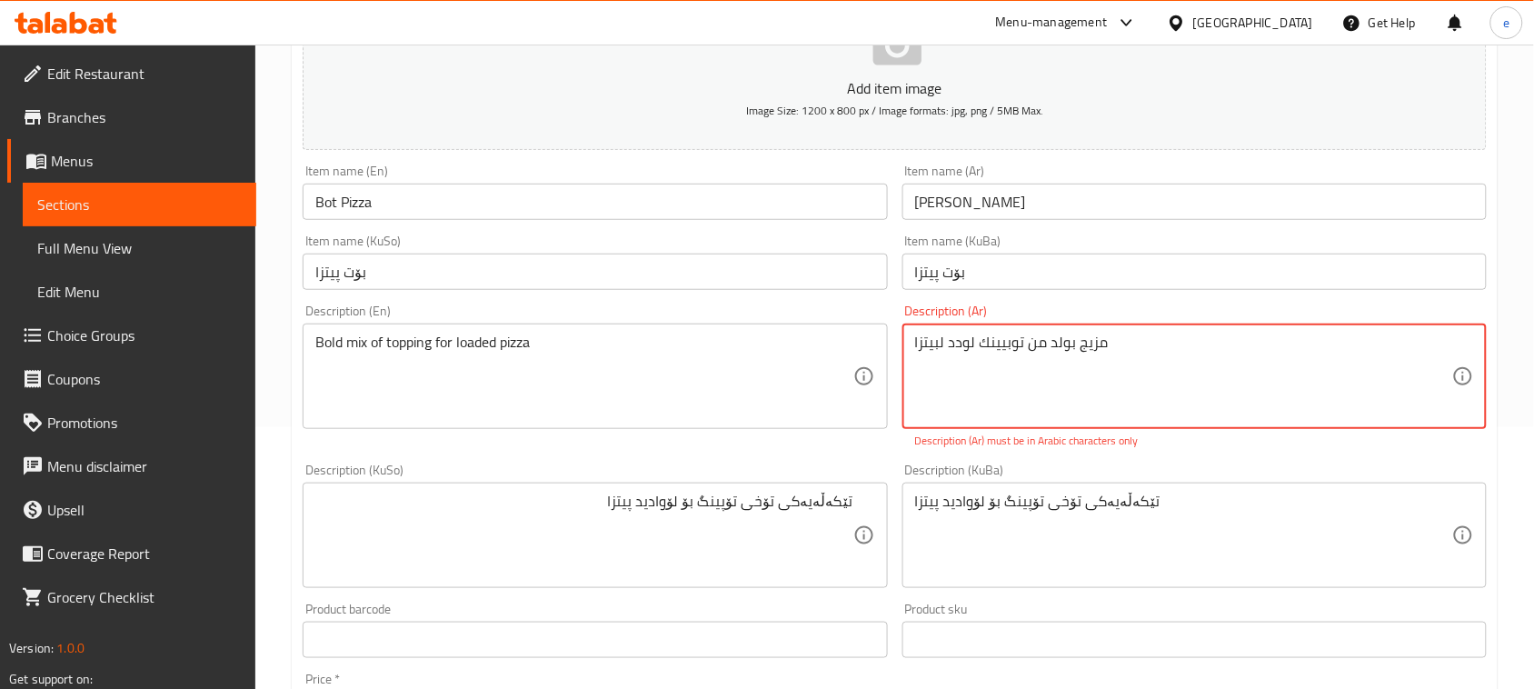
click at [1141, 366] on textarea "مزيج بولد من توبیينك لودد لبيتزا" at bounding box center [1183, 377] width 537 height 86
click at [1343, 341] on textarea "مزيج بولد من توبیينك لودد لبيتزا" at bounding box center [1183, 377] width 537 height 86
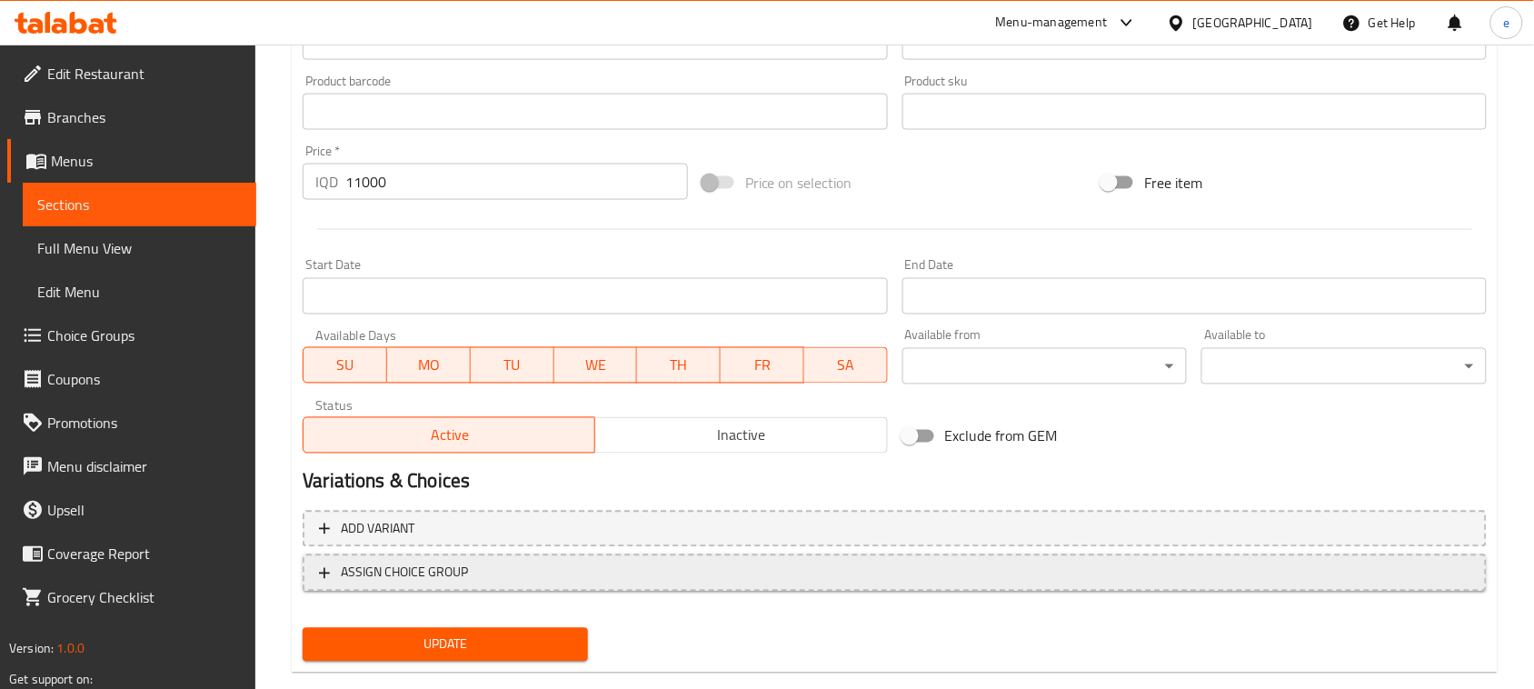
scroll to position [801, 0]
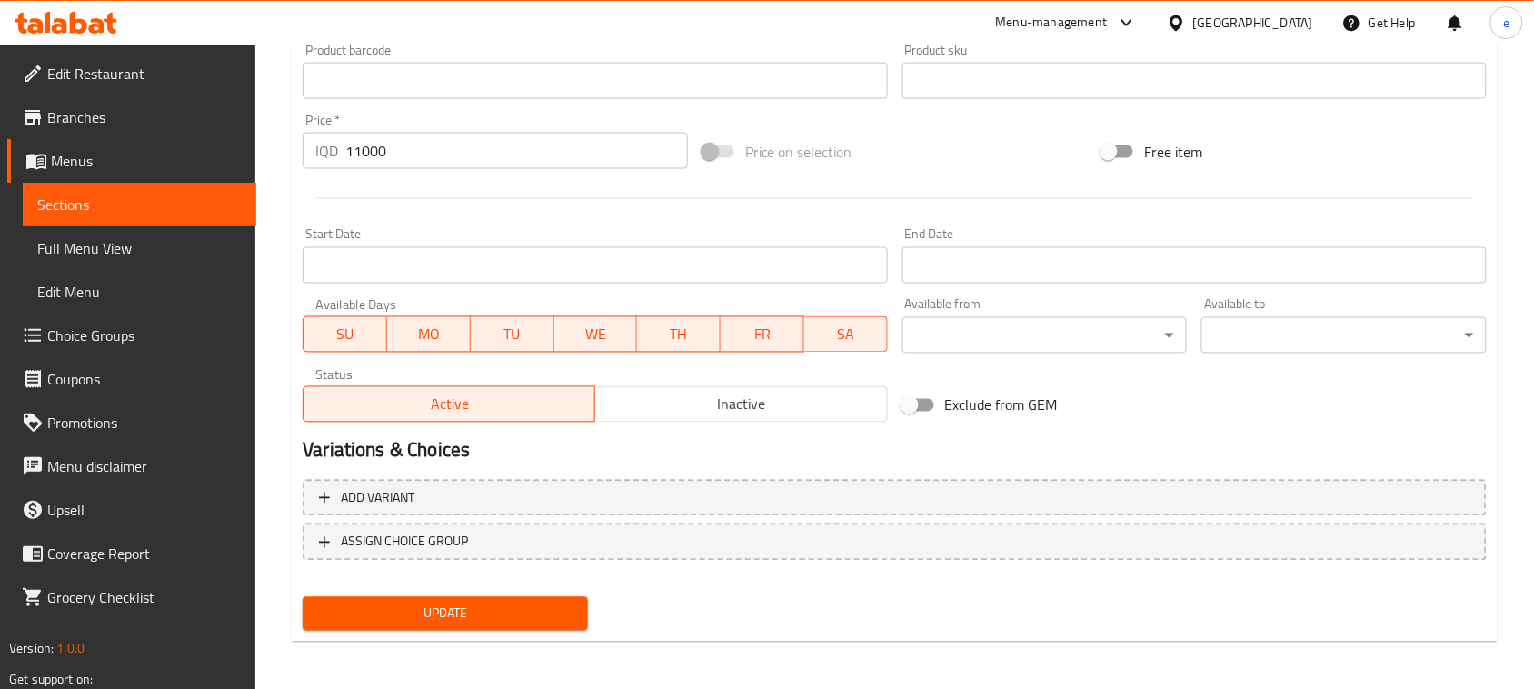
click at [512, 624] on button "Update" at bounding box center [445, 614] width 285 height 34
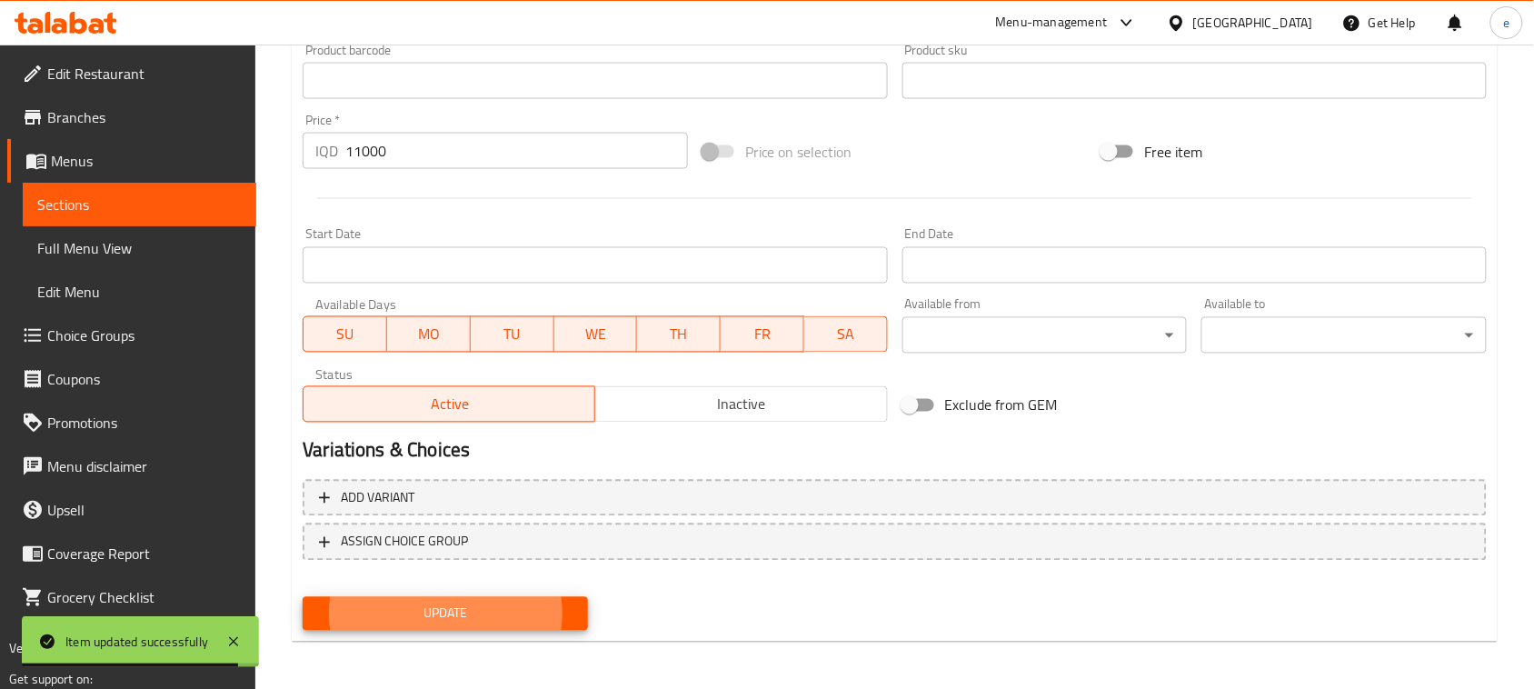
click at [139, 209] on span "Sections" at bounding box center [139, 205] width 204 height 22
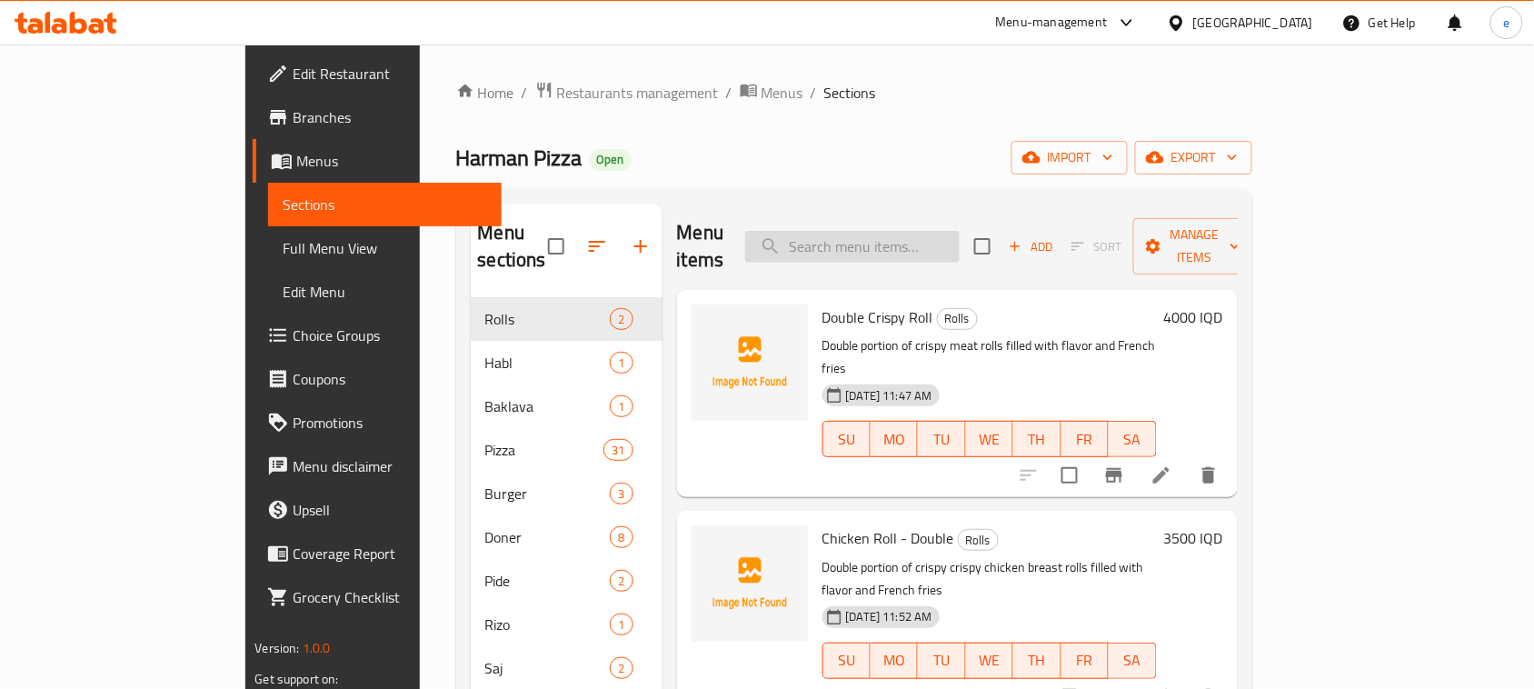
click at [898, 242] on input "search" at bounding box center [852, 247] width 214 height 32
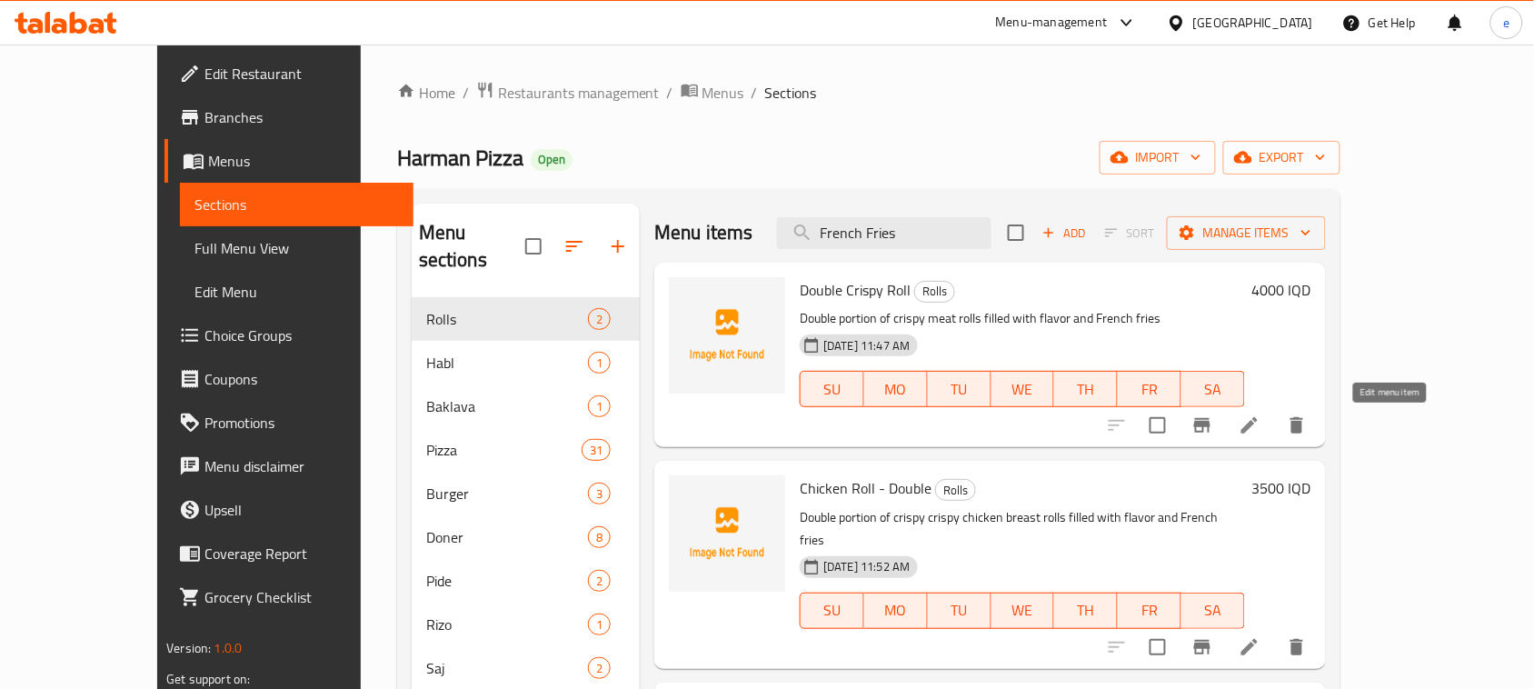
click at [1260, 430] on icon at bounding box center [1250, 425] width 22 height 22
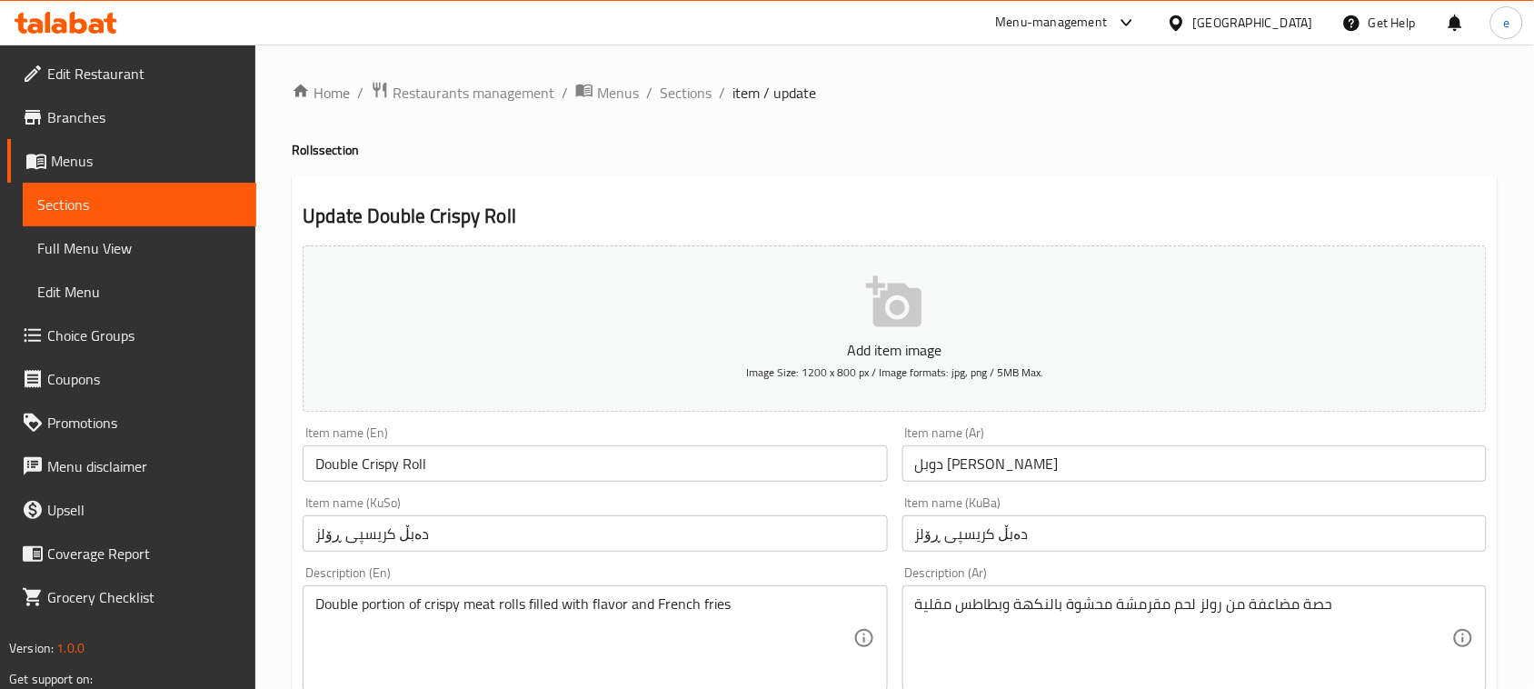
click at [103, 206] on span "Sections" at bounding box center [139, 205] width 204 height 22
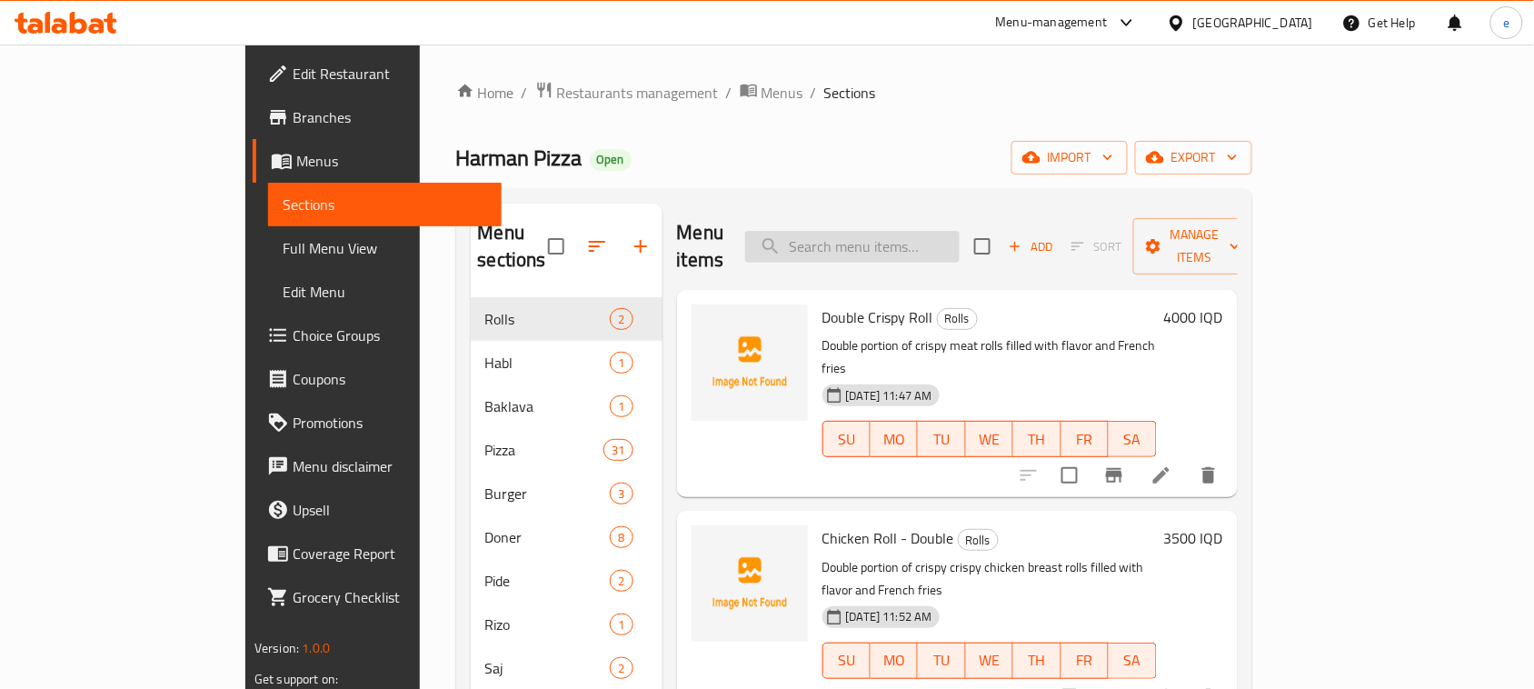
click at [874, 232] on input "search" at bounding box center [852, 247] width 214 height 32
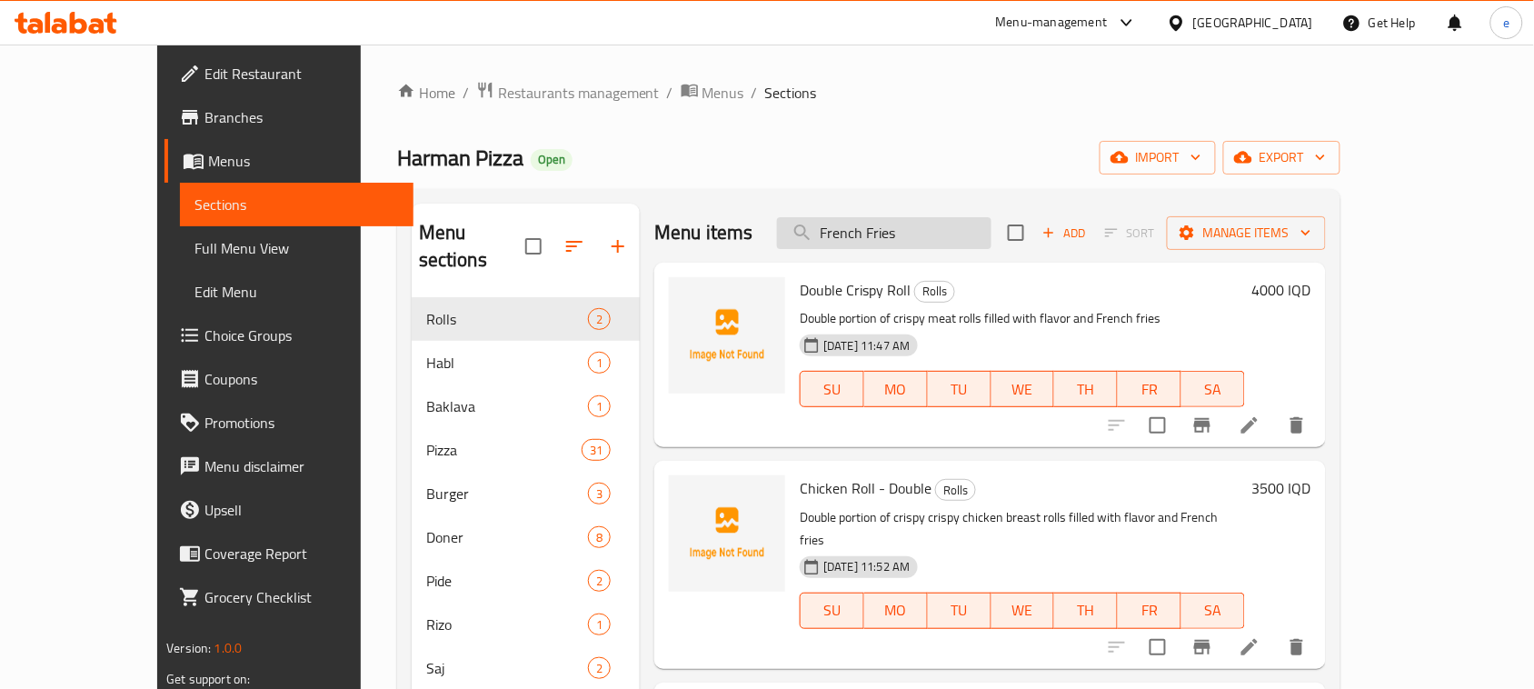
click at [951, 234] on input "French Fries" at bounding box center [884, 233] width 214 height 32
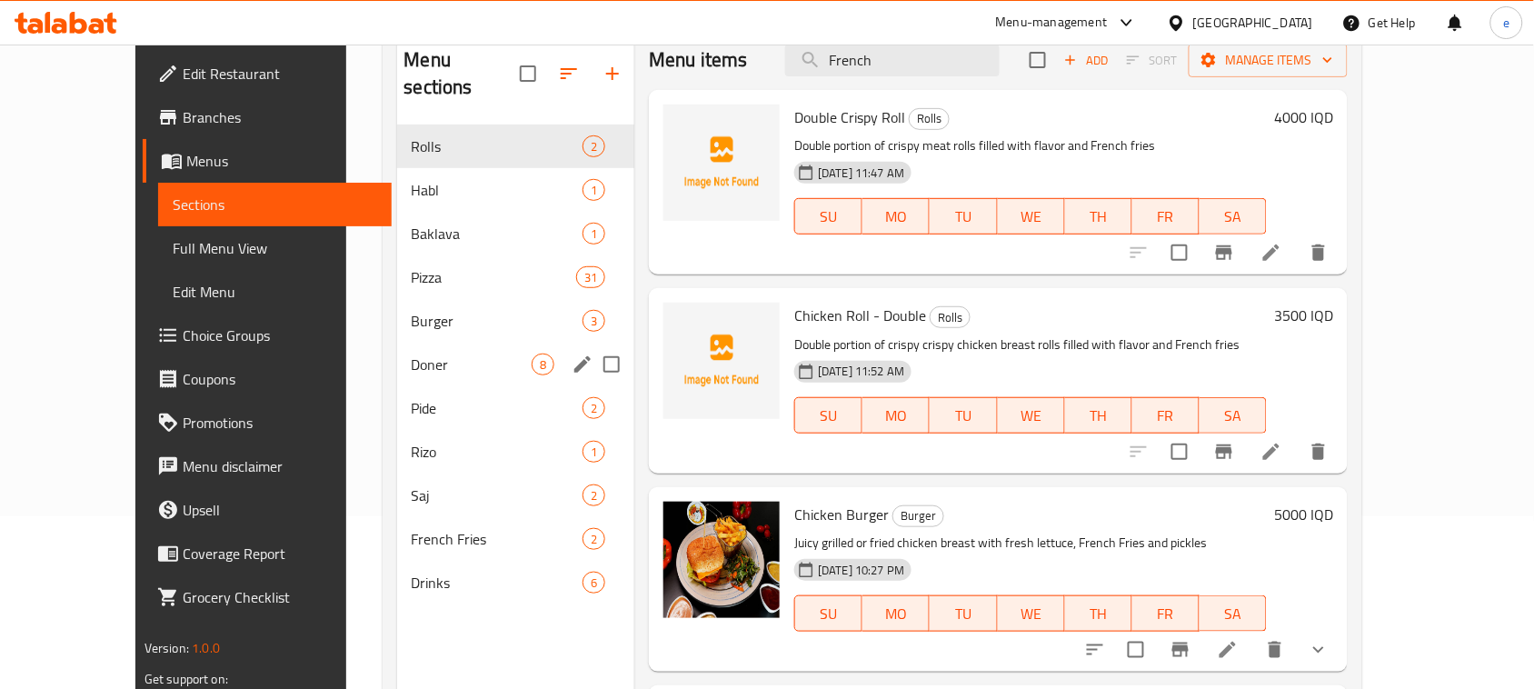
scroll to position [227, 0]
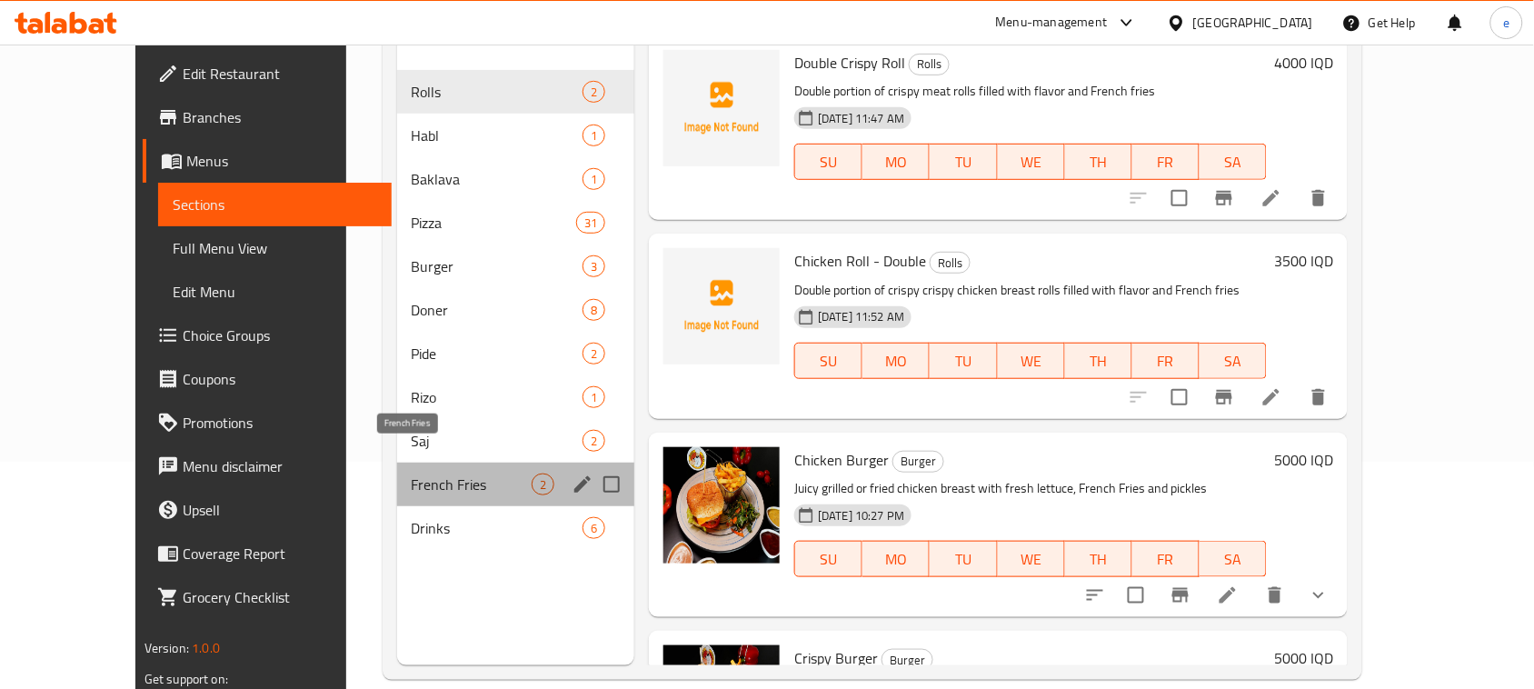
click at [412, 473] on span "French Fries" at bounding box center [472, 484] width 121 height 22
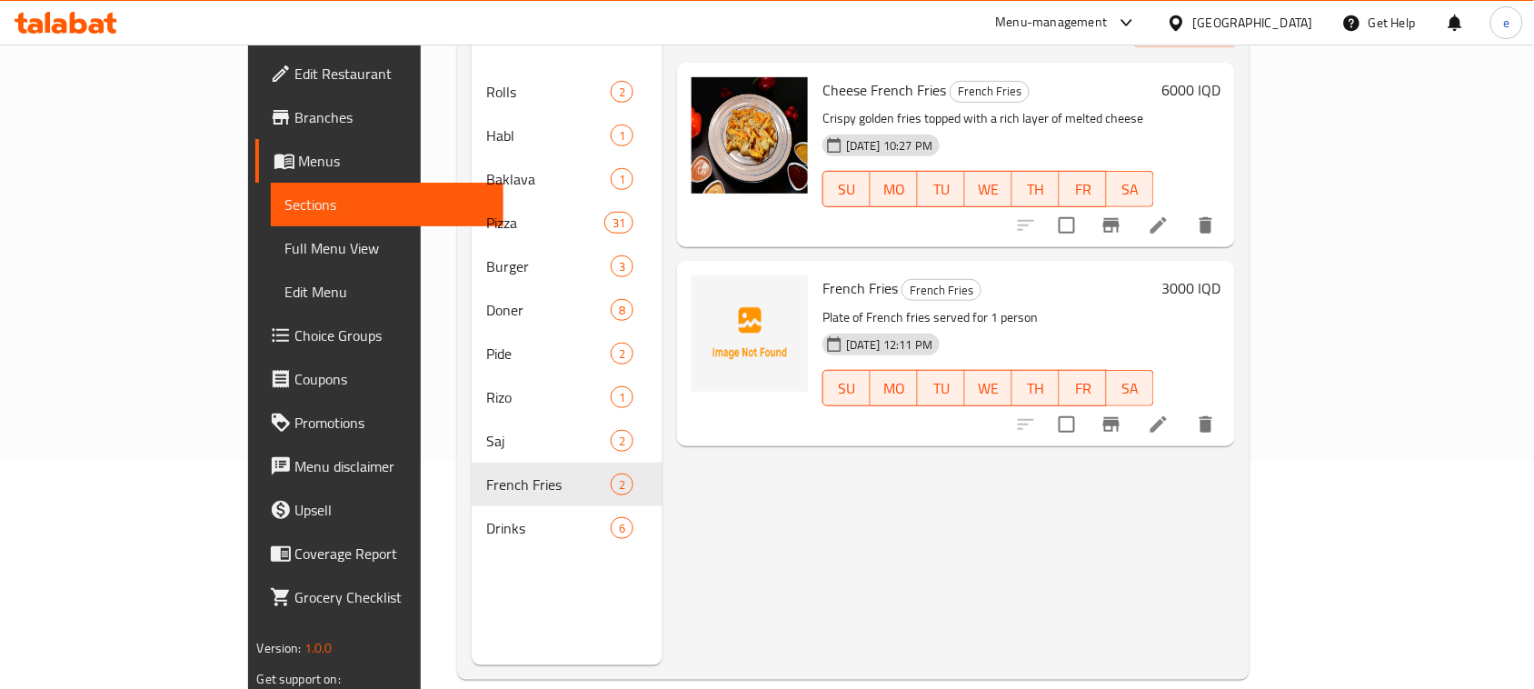
click at [1170, 413] on icon at bounding box center [1159, 424] width 22 height 22
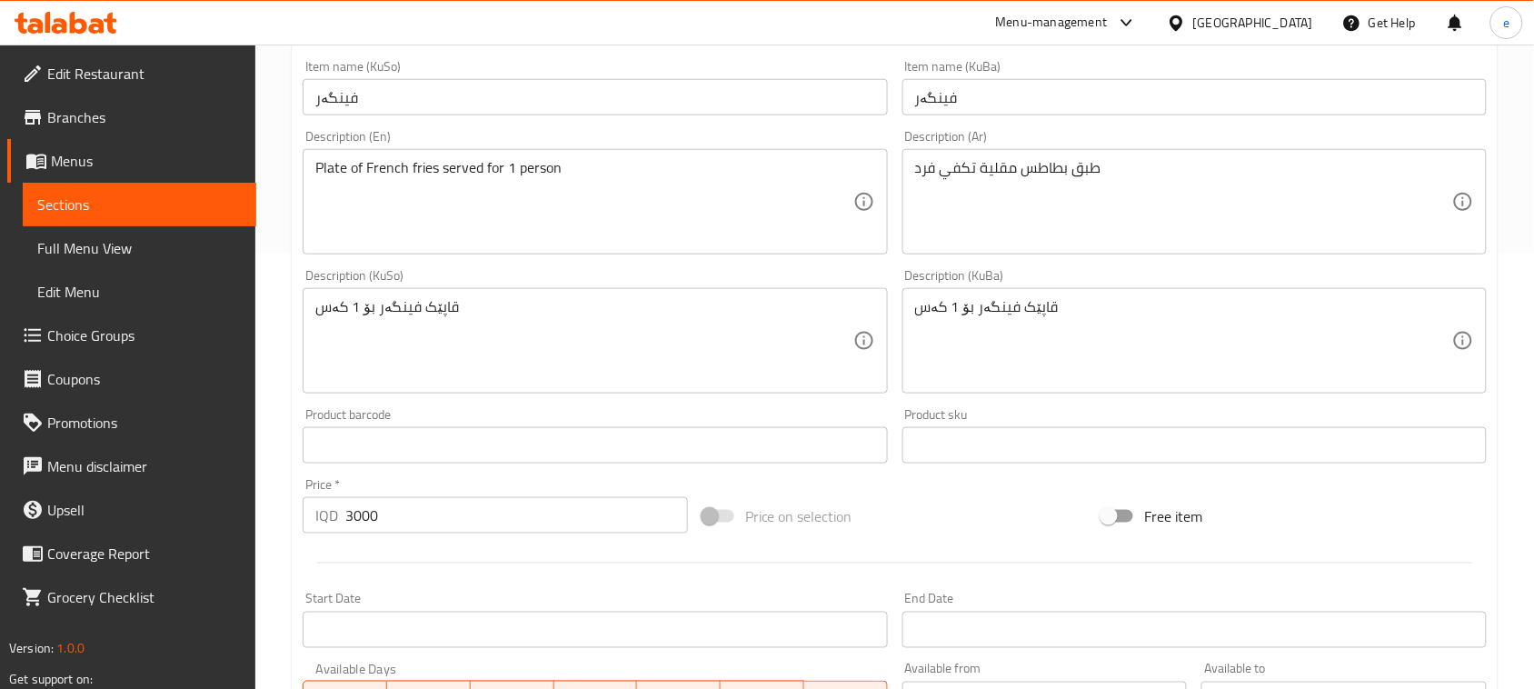
scroll to position [454, 0]
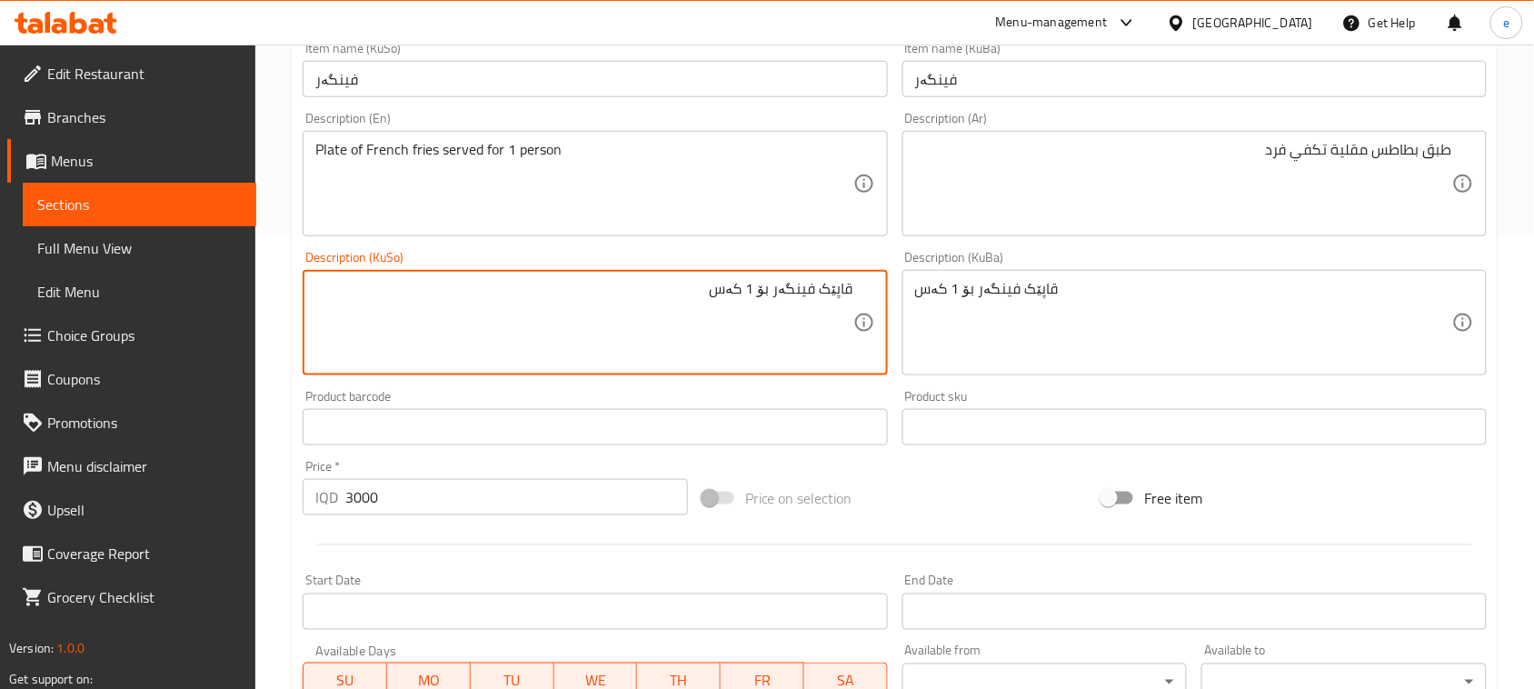
click at [777, 291] on textarea "قاپێک فینگەر بۆ 1 کەس" at bounding box center [583, 323] width 537 height 86
drag, startPoint x: 671, startPoint y: 291, endPoint x: 711, endPoint y: 310, distance: 44.3
click at [672, 291] on textarea "قاپێک فینگەر پێشکەشدەکرێت بۆ 1 کەس" at bounding box center [583, 323] width 537 height 86
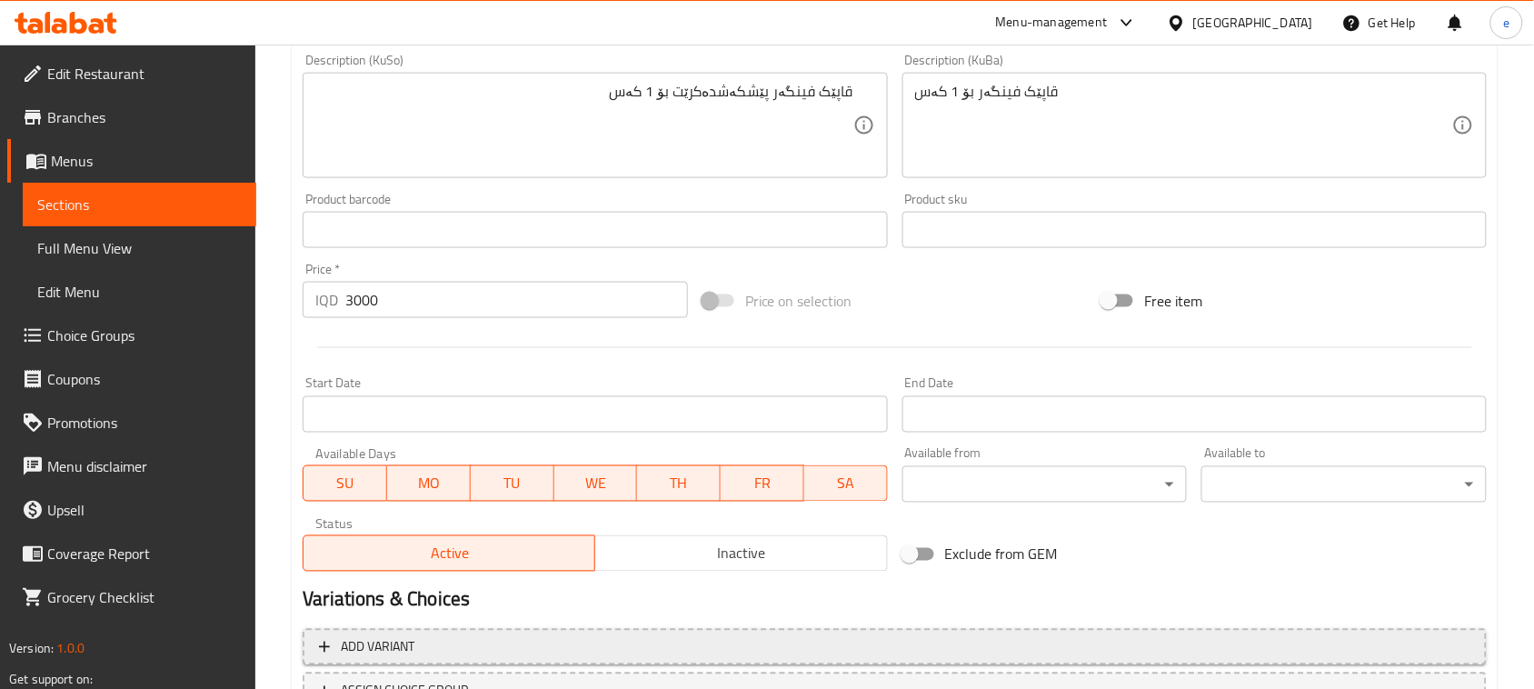
scroll to position [801, 0]
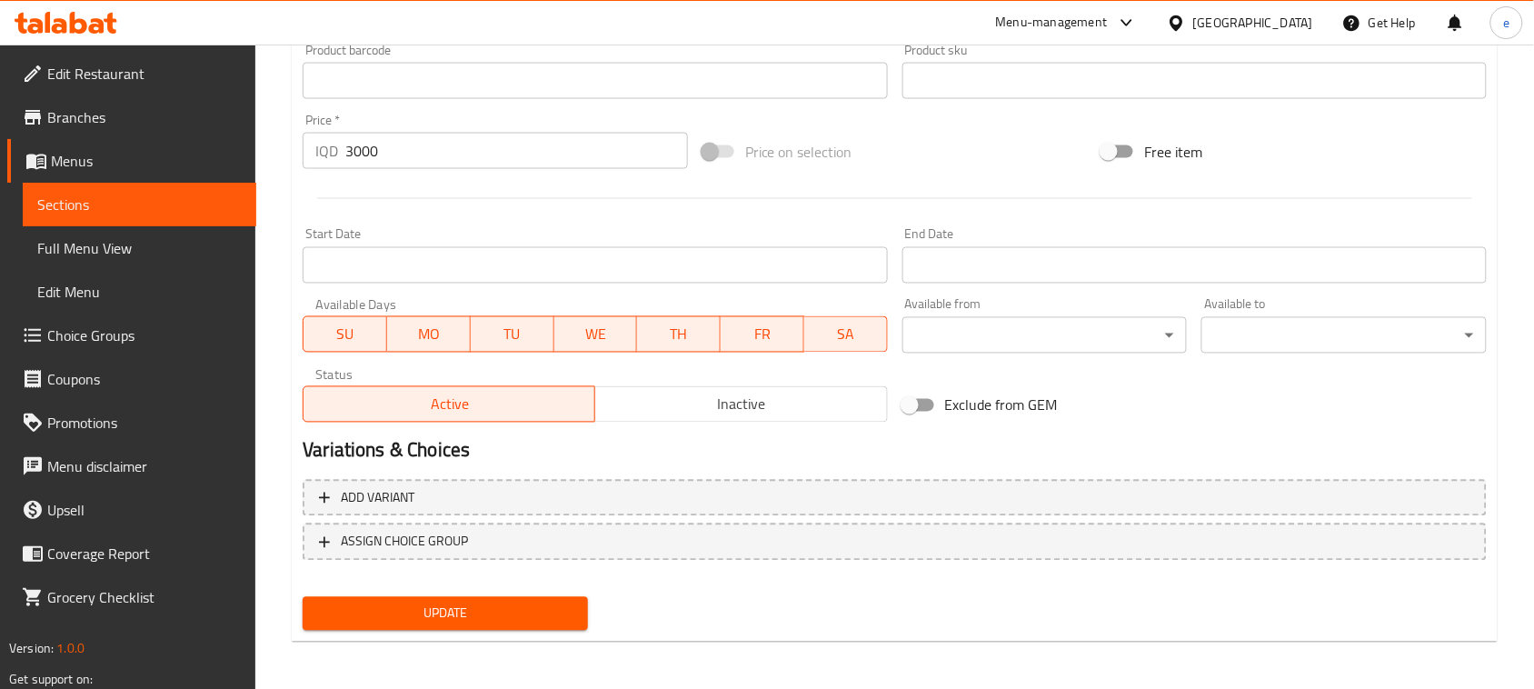
click at [489, 613] on span "Update" at bounding box center [445, 613] width 256 height 23
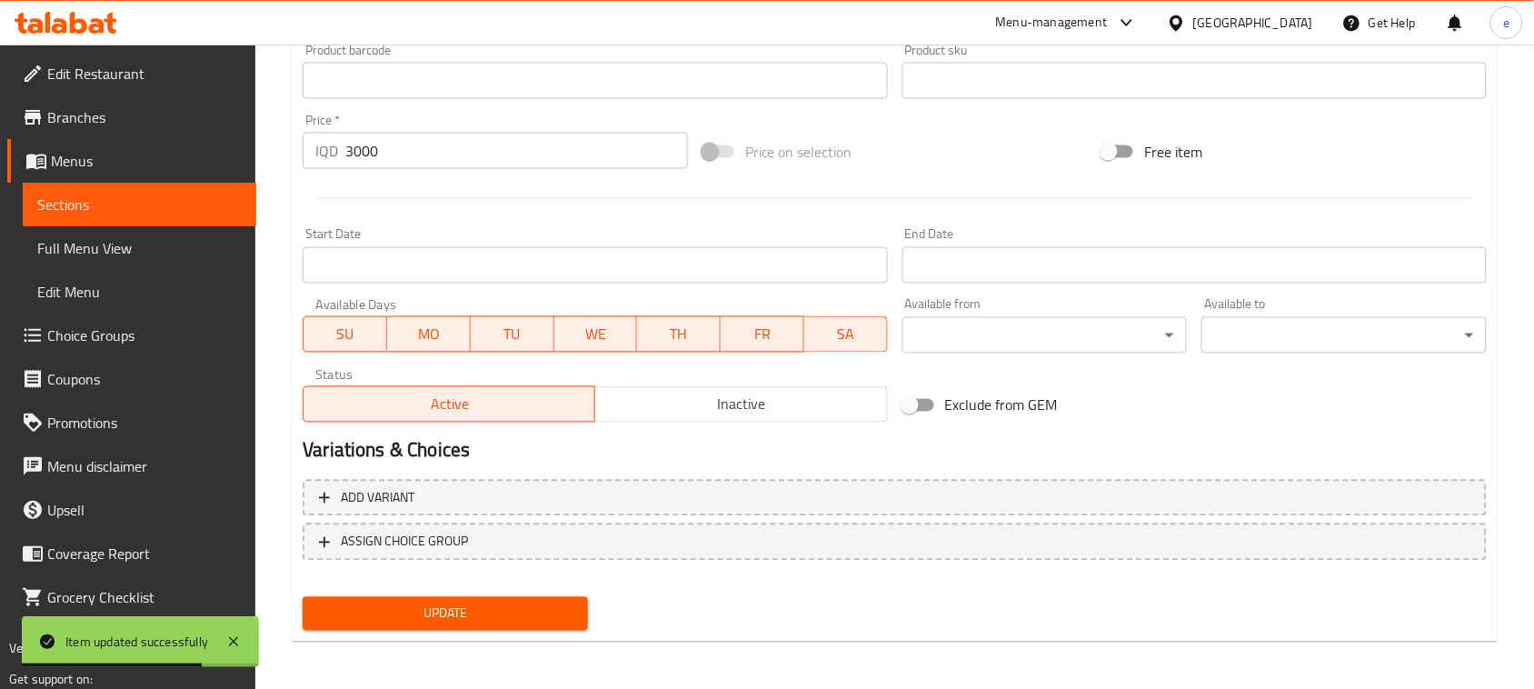
click at [162, 203] on span "Sections" at bounding box center [139, 205] width 204 height 22
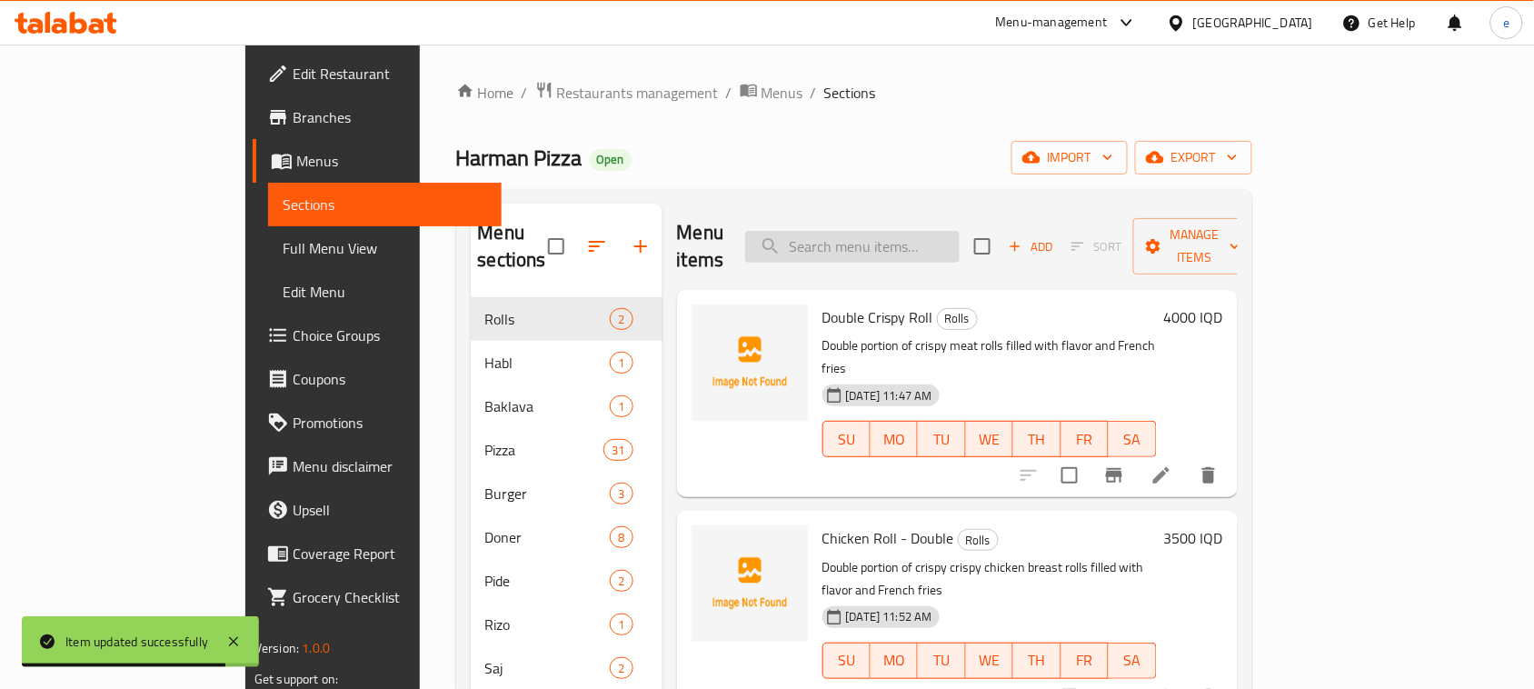
click at [909, 231] on input "search" at bounding box center [852, 247] width 214 height 32
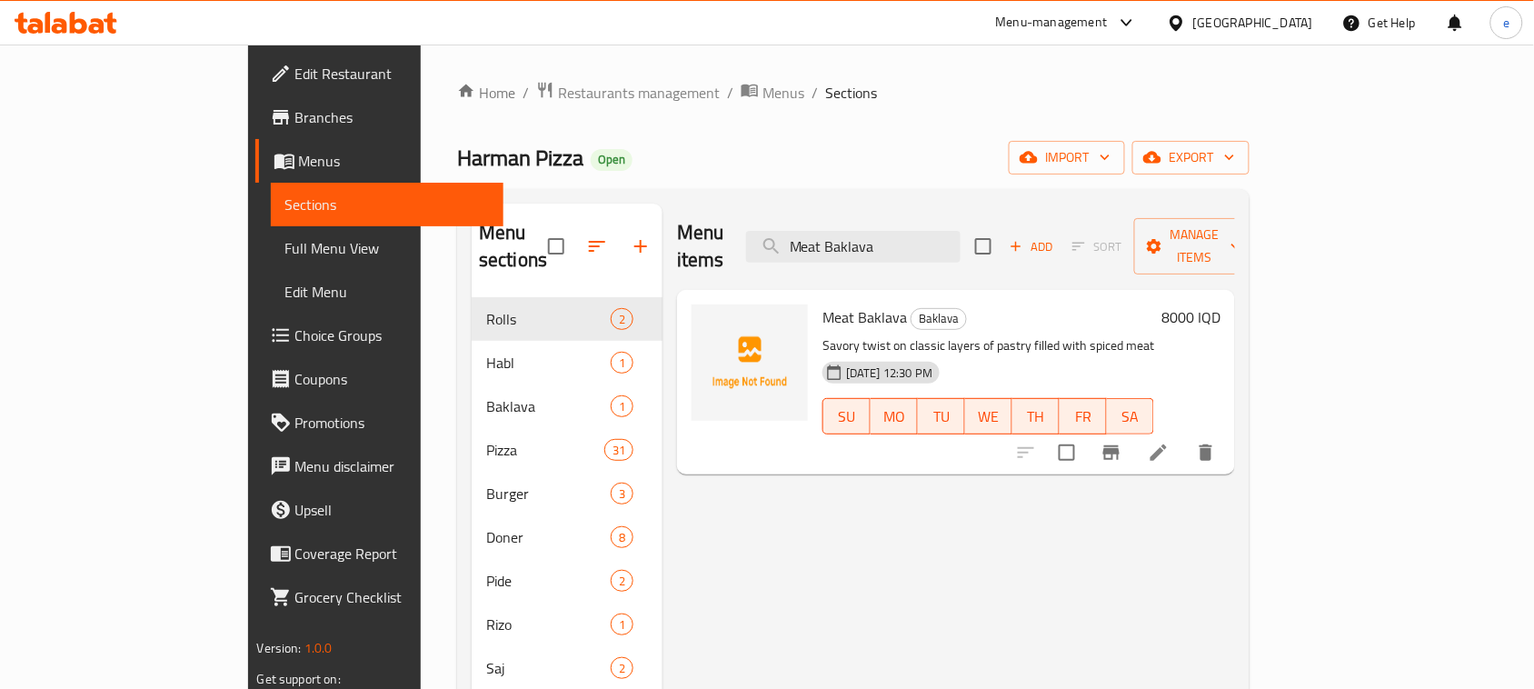
click at [1170, 442] on icon at bounding box center [1159, 453] width 22 height 22
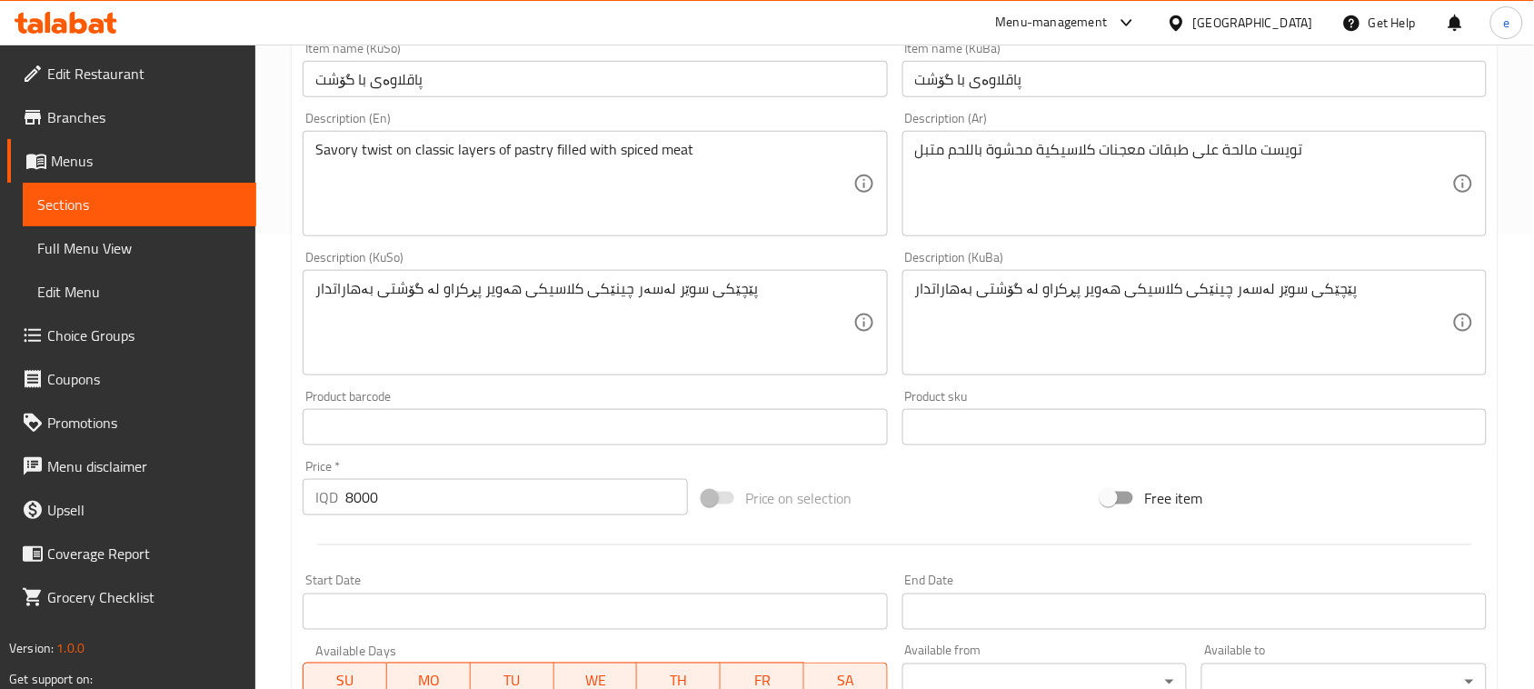
scroll to position [227, 0]
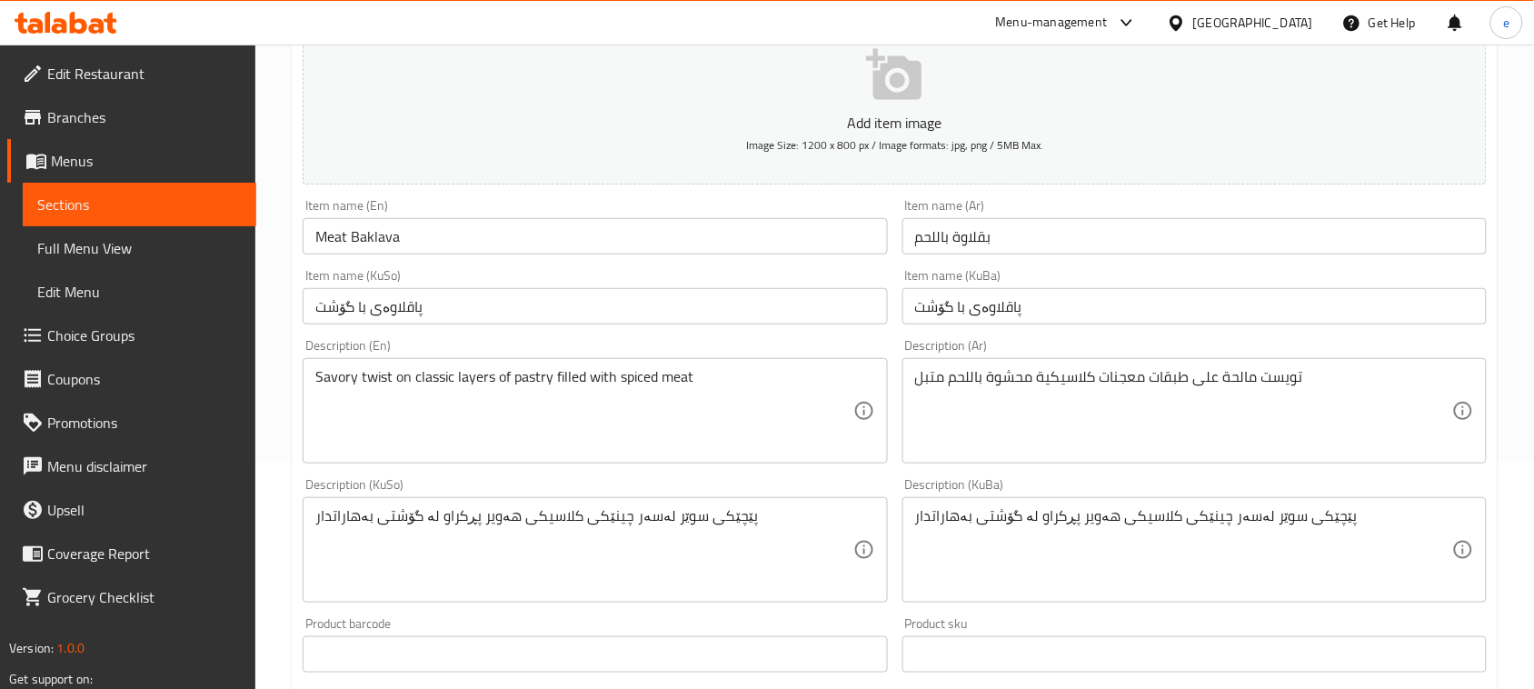
click at [543, 347] on div "Description (En) Savory twist on classic layers of pastry filled with spiced me…" at bounding box center [595, 401] width 584 height 124
click at [554, 328] on div "Item name (KuSo) پاقلاوەی با گۆشت Item name (KuSo)" at bounding box center [594, 297] width 599 height 70
click at [554, 311] on input "پاقلاوەی با گۆشت" at bounding box center [595, 306] width 584 height 36
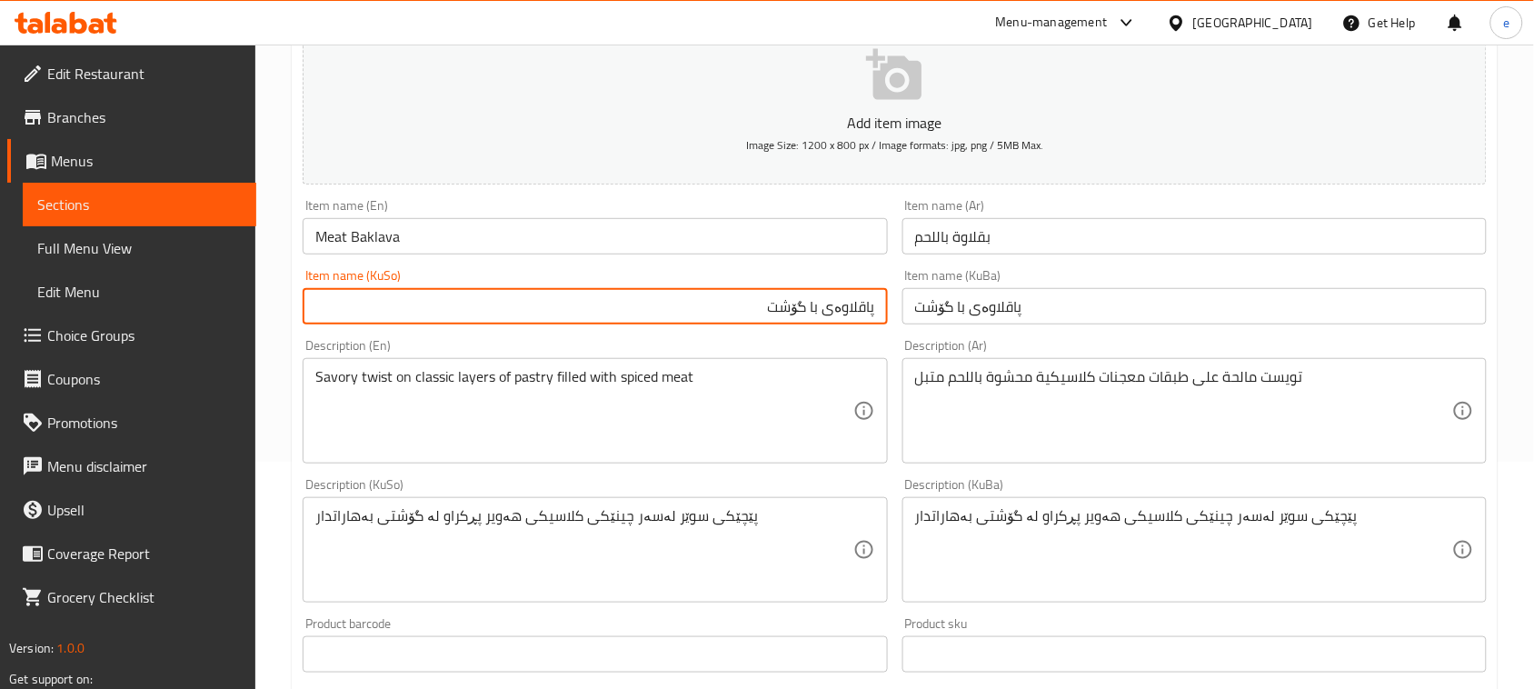
click at [819, 314] on input "پاقلاوەی با گۆشت" at bounding box center [595, 306] width 584 height 36
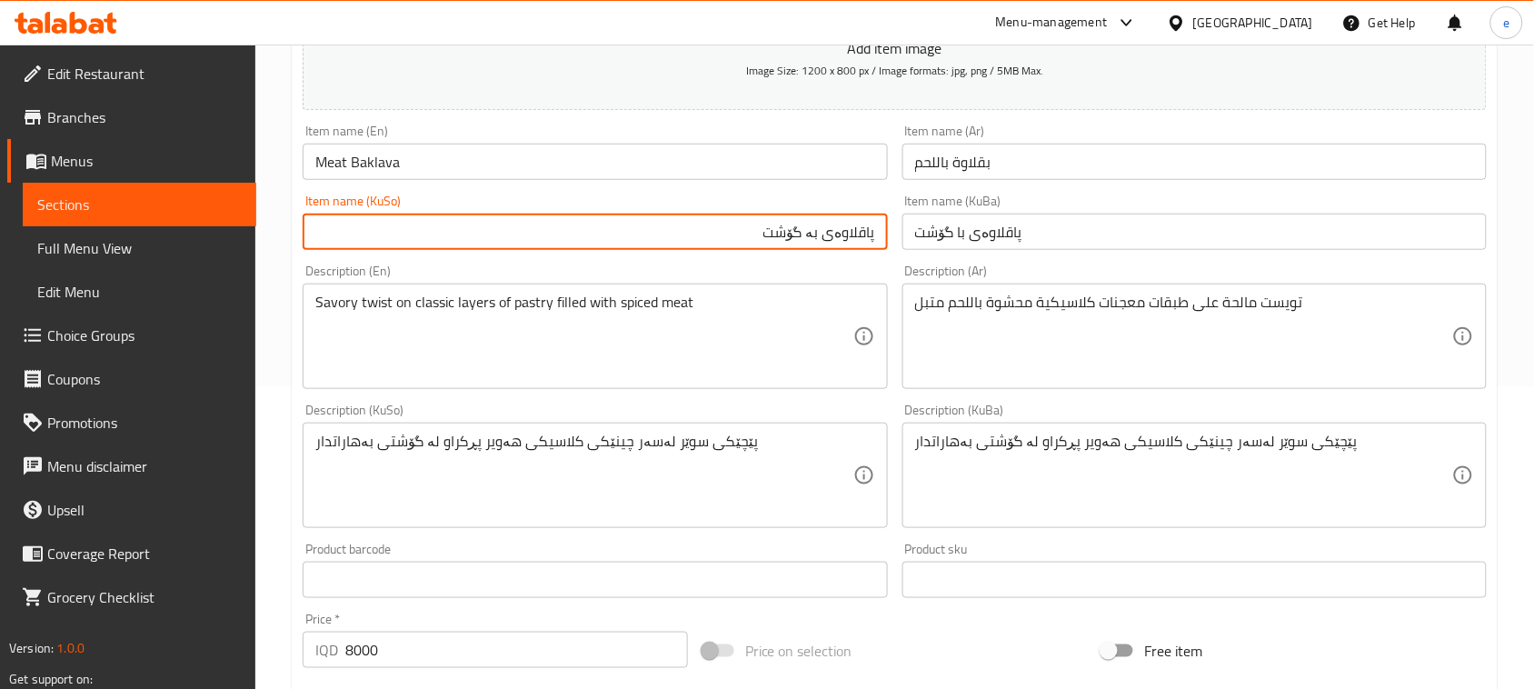
scroll to position [801, 0]
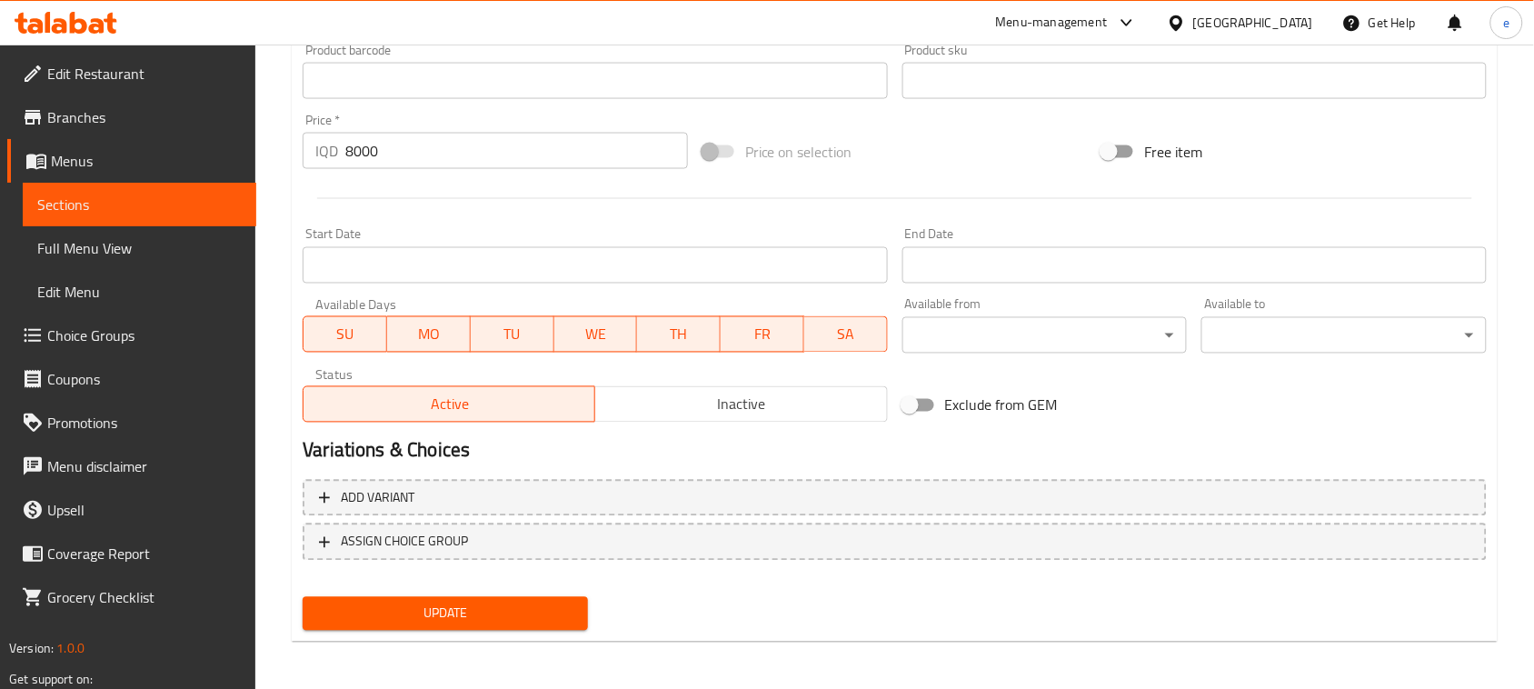
click at [448, 612] on span "Update" at bounding box center [445, 613] width 256 height 23
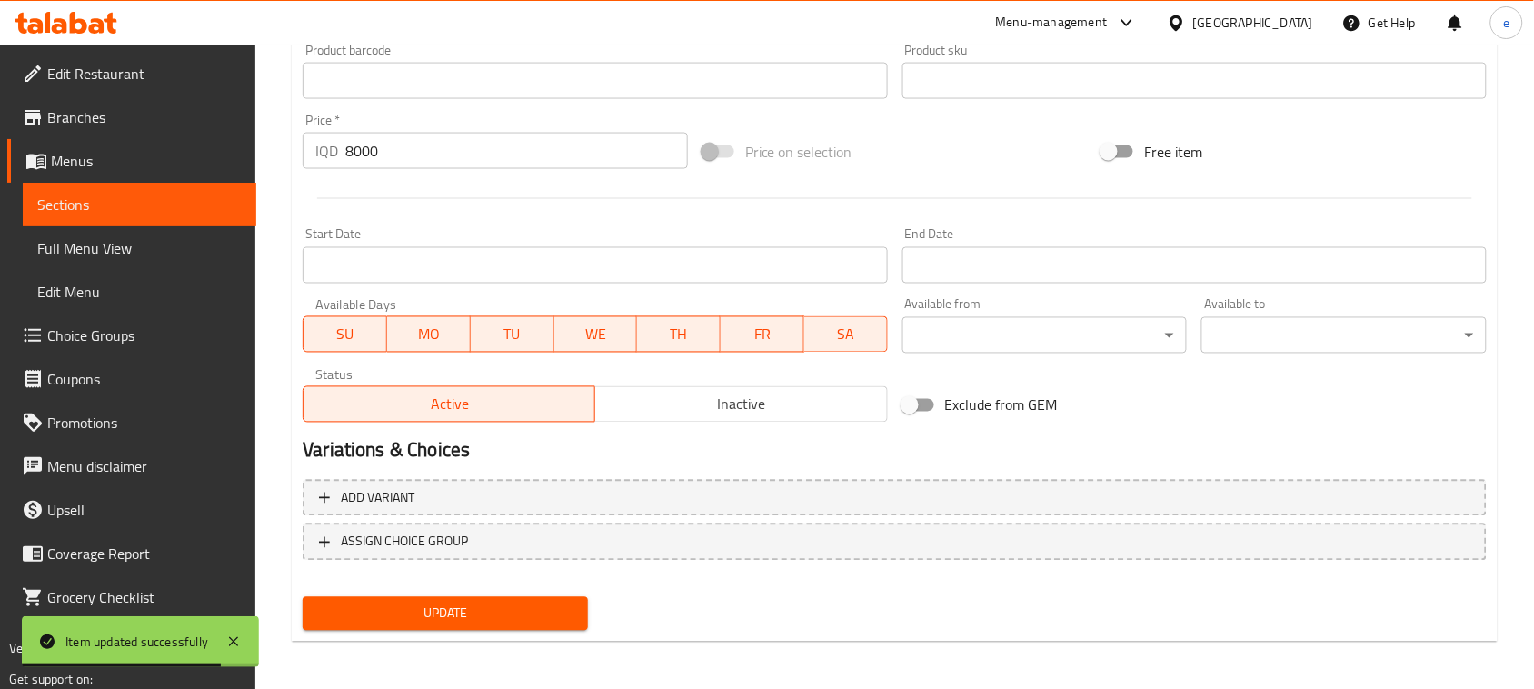
click at [78, 166] on span "Menus" at bounding box center [146, 161] width 191 height 22
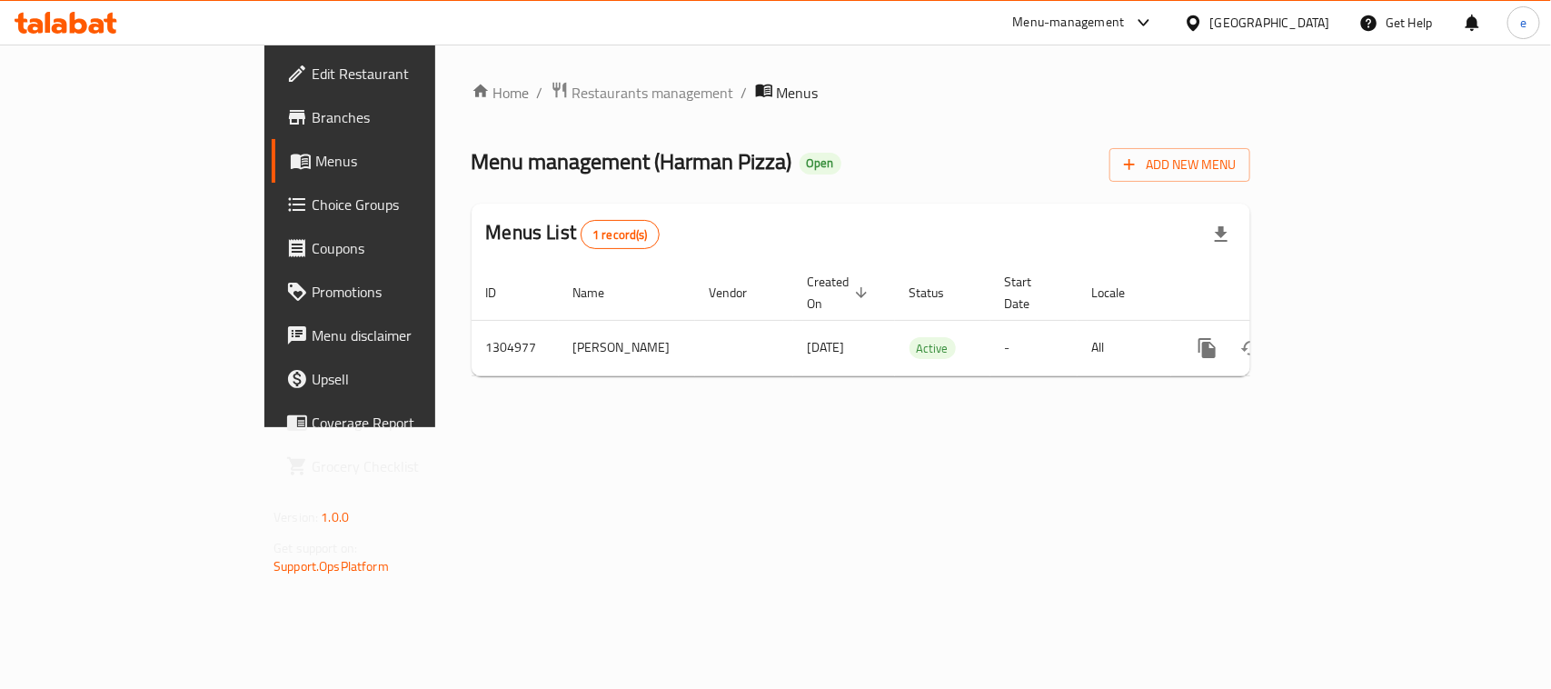
click at [41, 25] on icon at bounding box center [34, 25] width 15 height 15
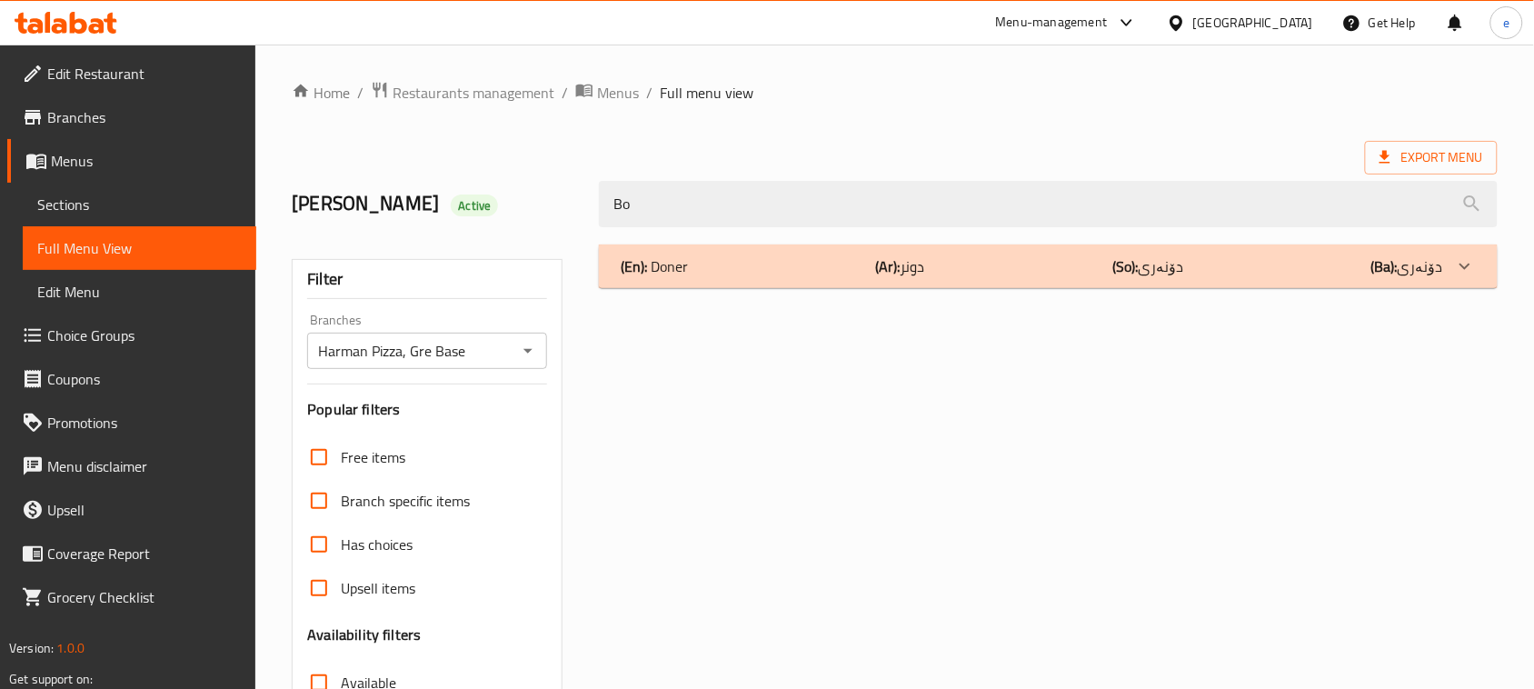
type input "B"
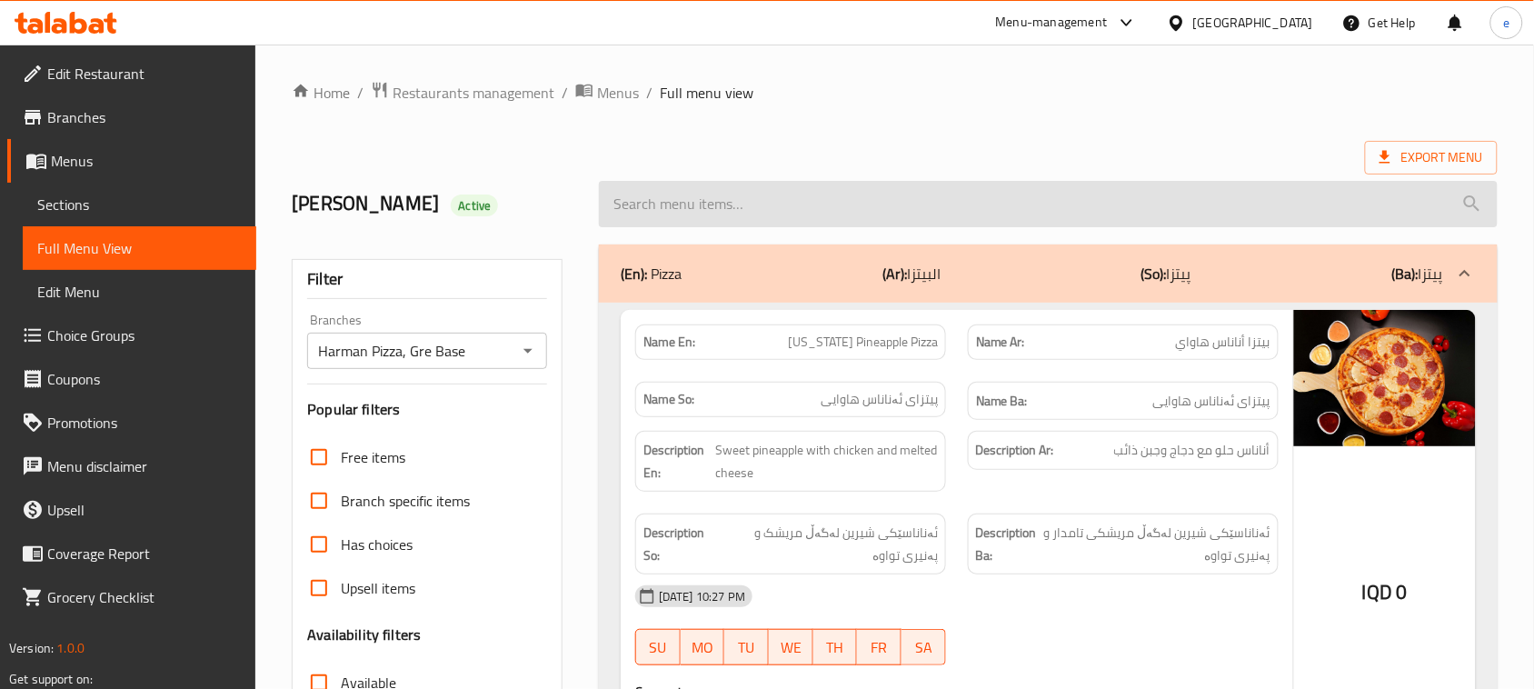
paste input "Aluki Meat Pizza"
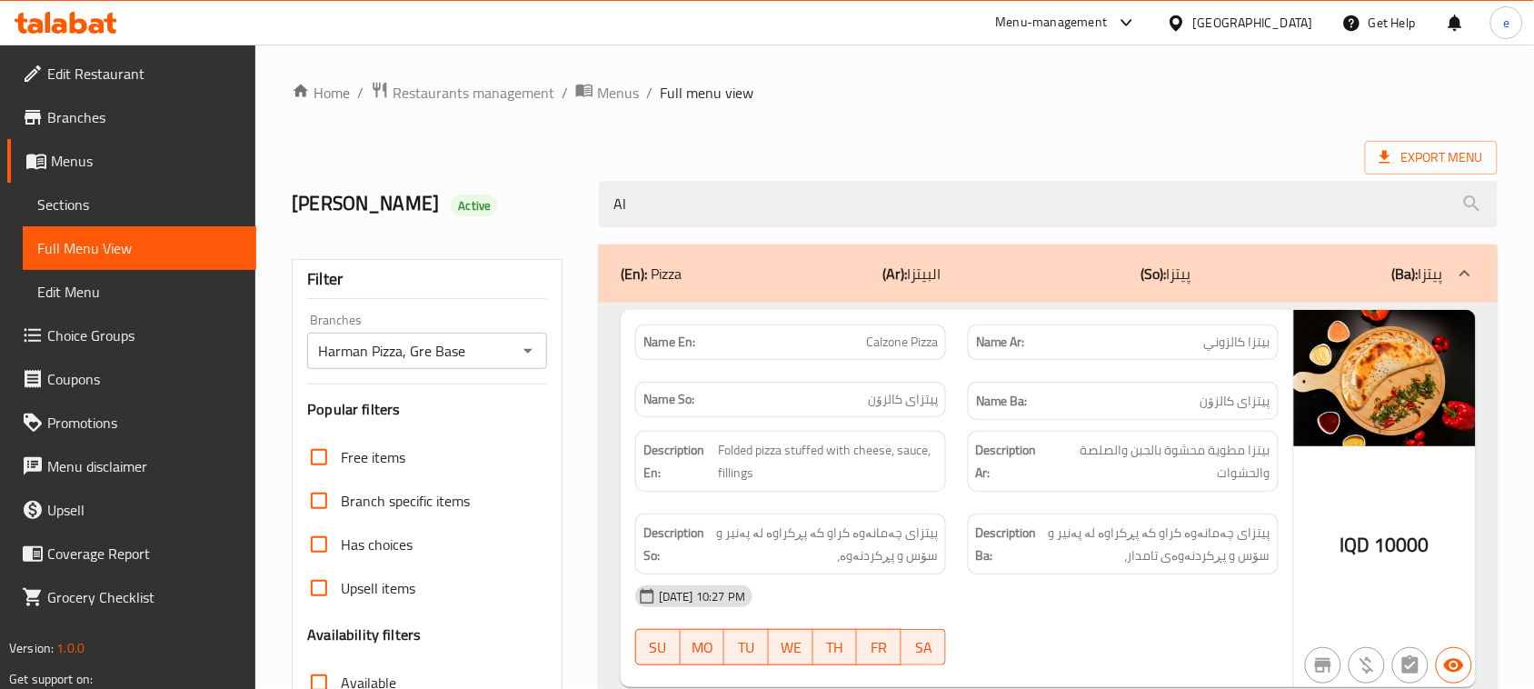
type input "A"
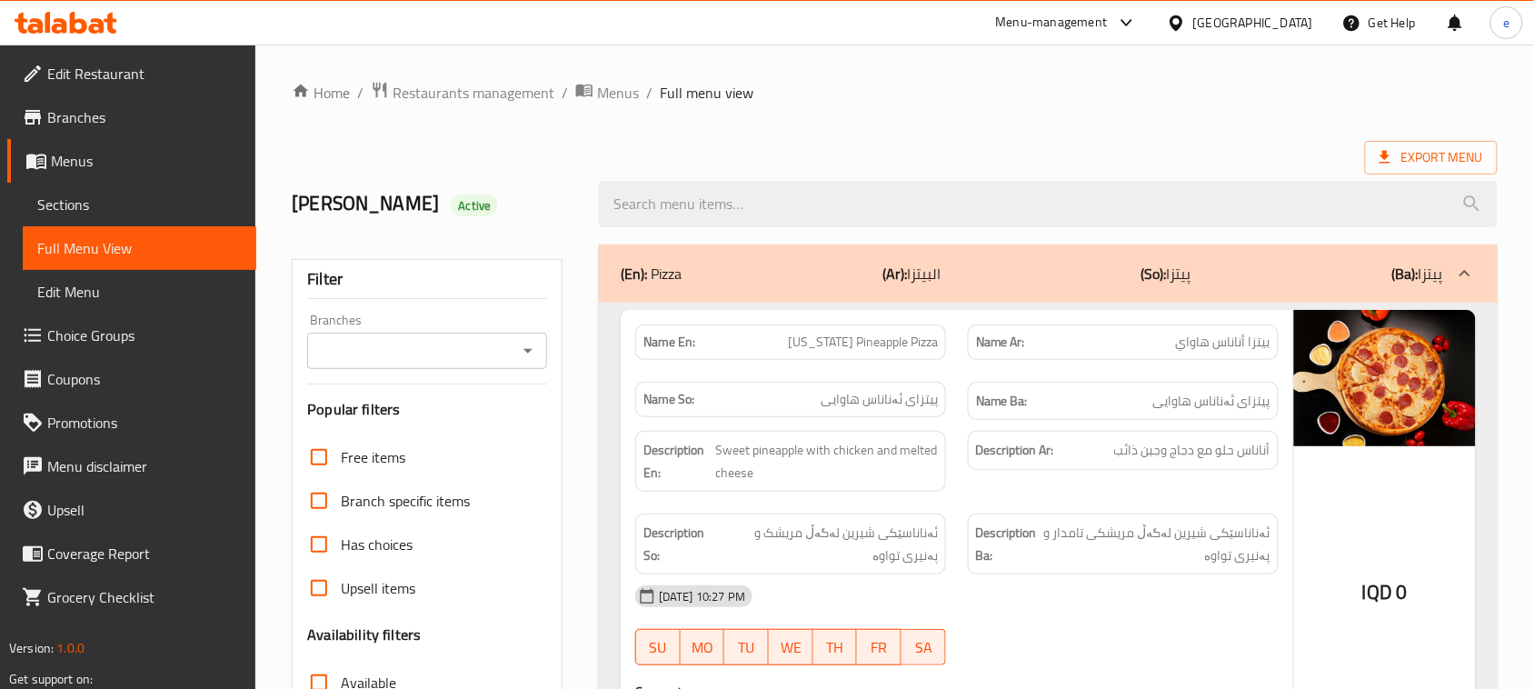
click at [509, 361] on input "Branches" at bounding box center [412, 350] width 199 height 25
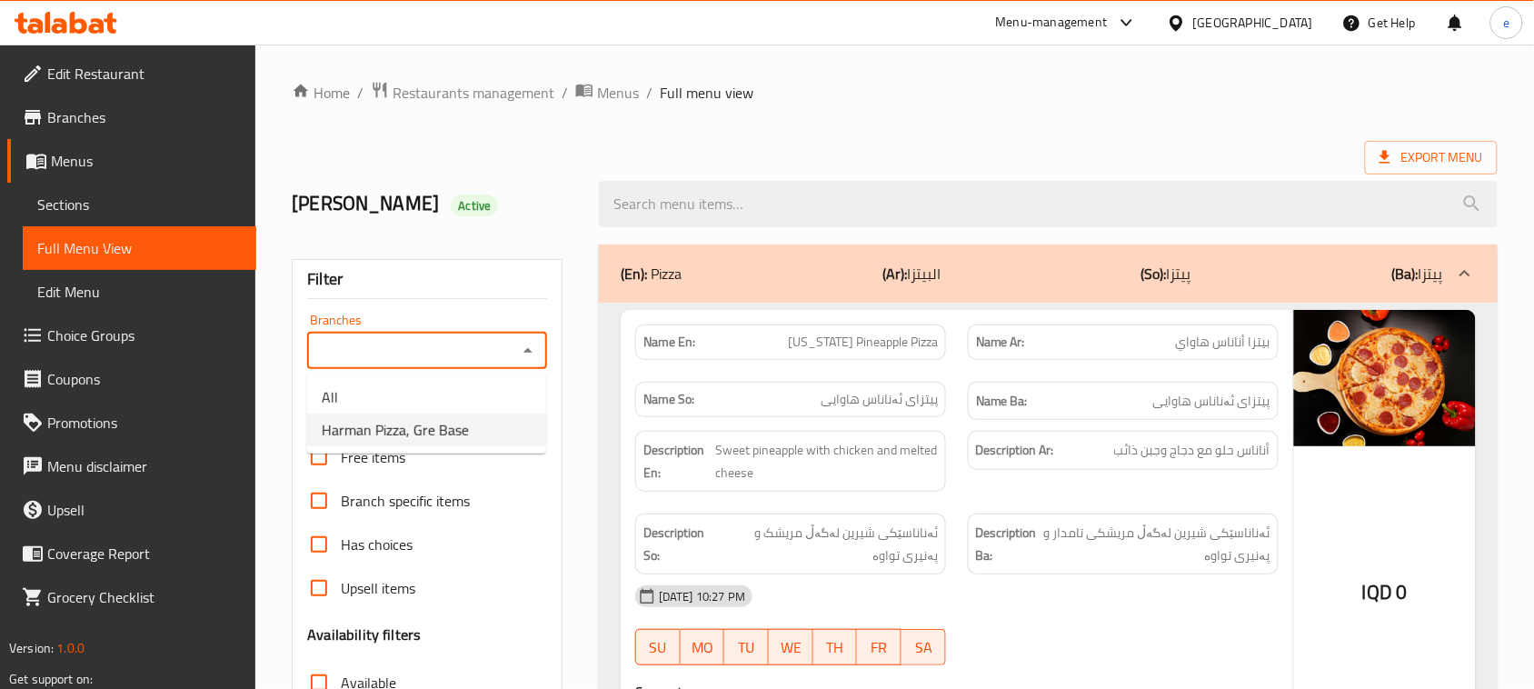
click at [459, 421] on span "Harman Pizza, Gre Base" at bounding box center [395, 430] width 147 height 22
type input "Harman Pizza, Gre Base"
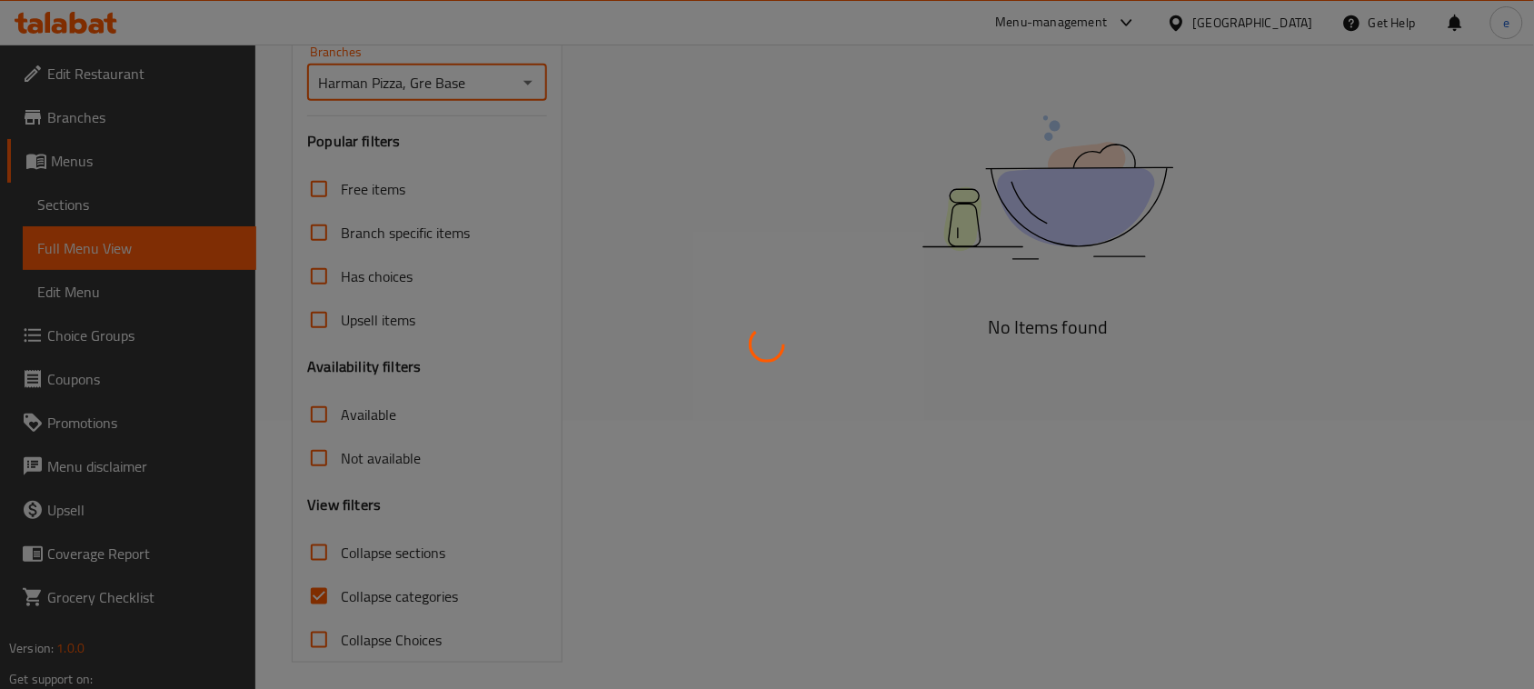
scroll to position [278, 0]
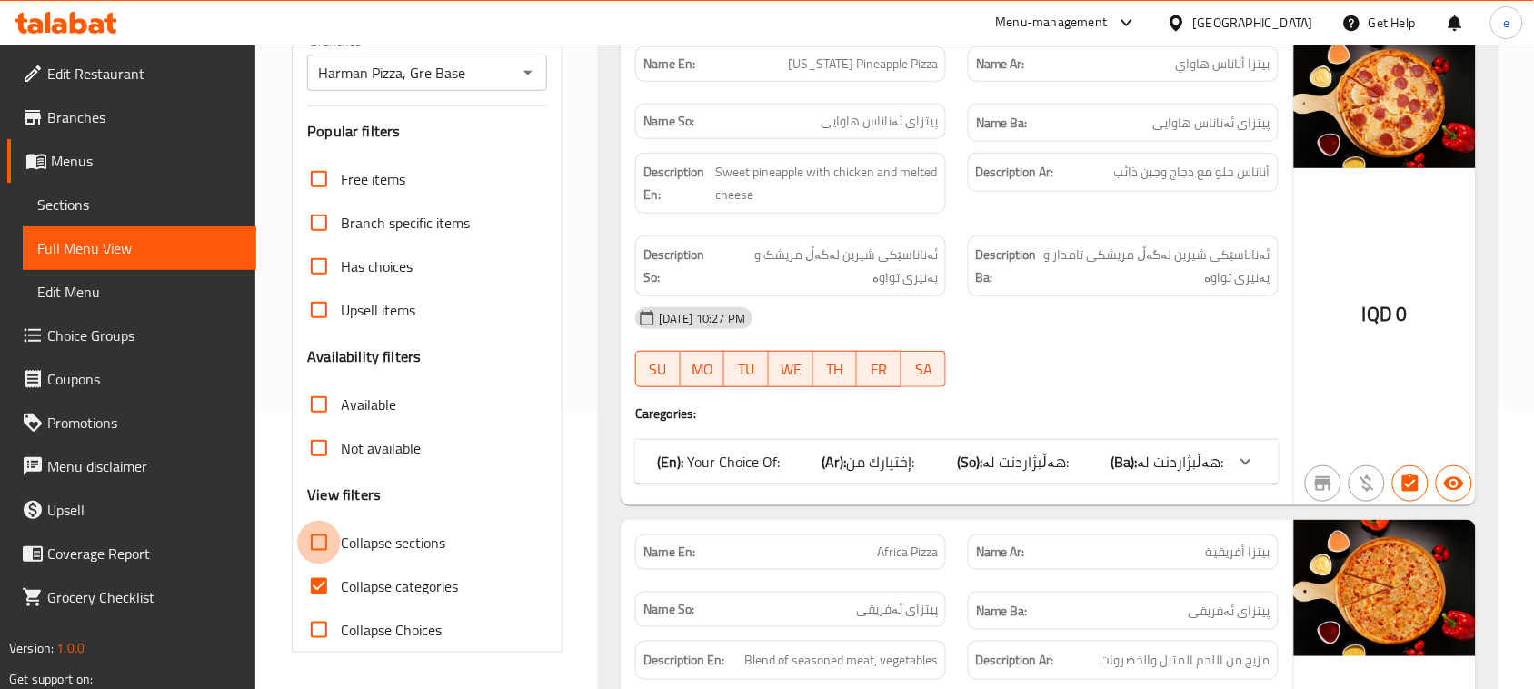
click at [307, 542] on input "Collapse sections" at bounding box center [319, 543] width 44 height 44
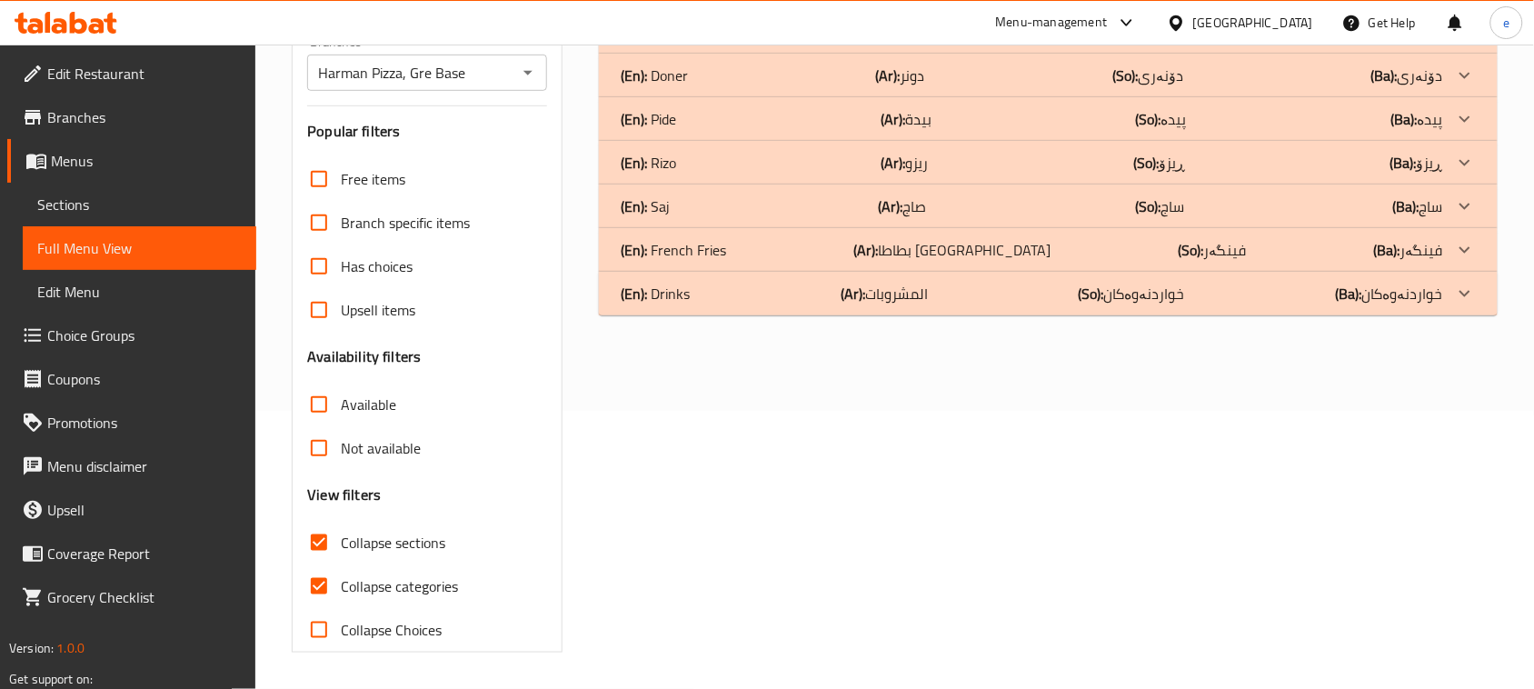
click at [319, 548] on input "Collapse sections" at bounding box center [319, 543] width 44 height 44
checkbox input "false"
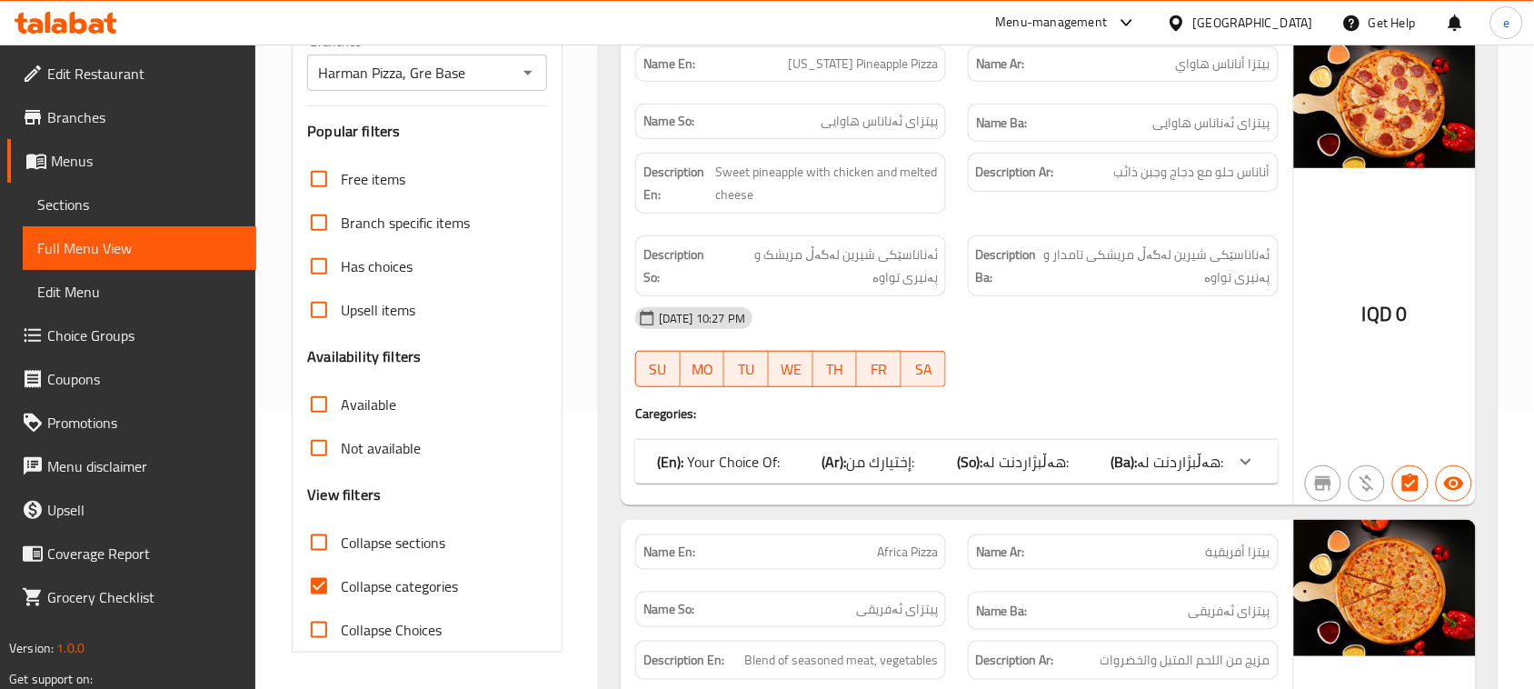
scroll to position [0, 0]
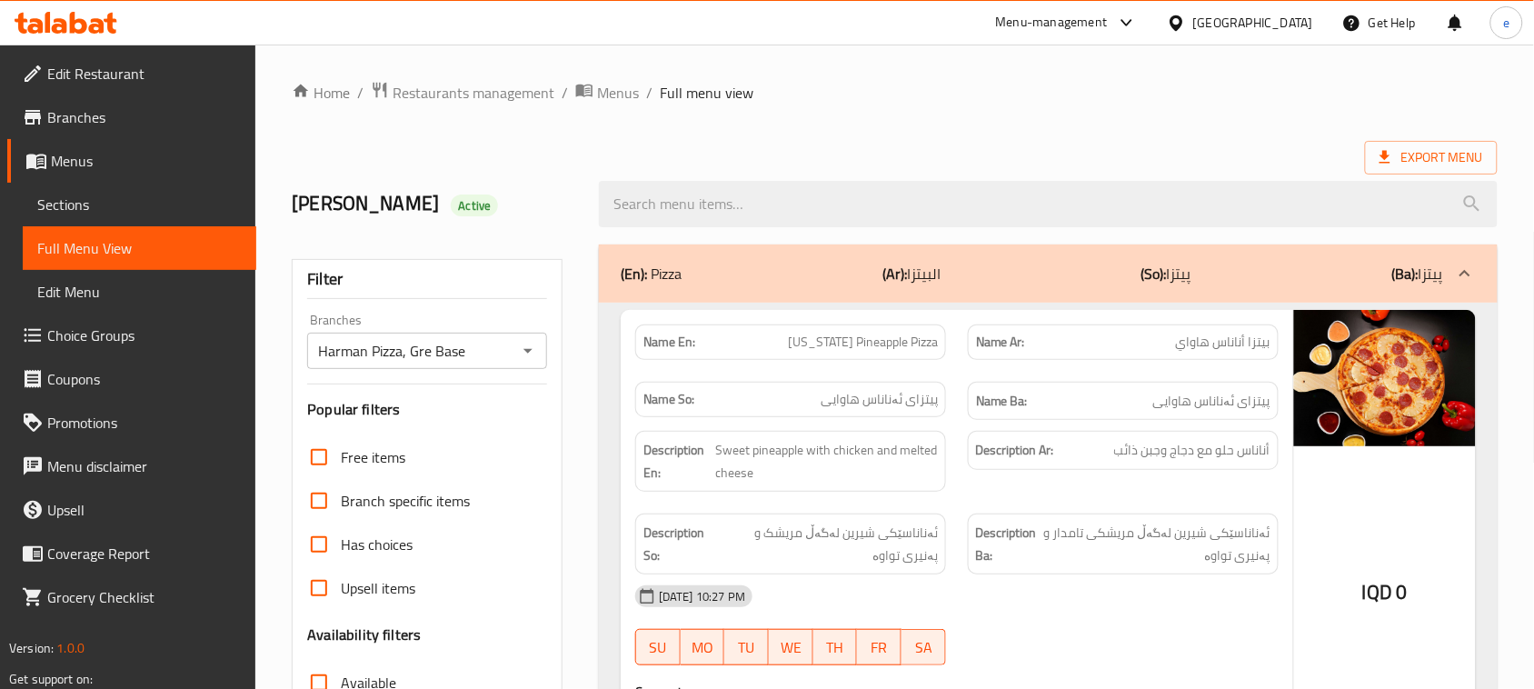
click at [695, 177] on div at bounding box center [1048, 204] width 921 height 68
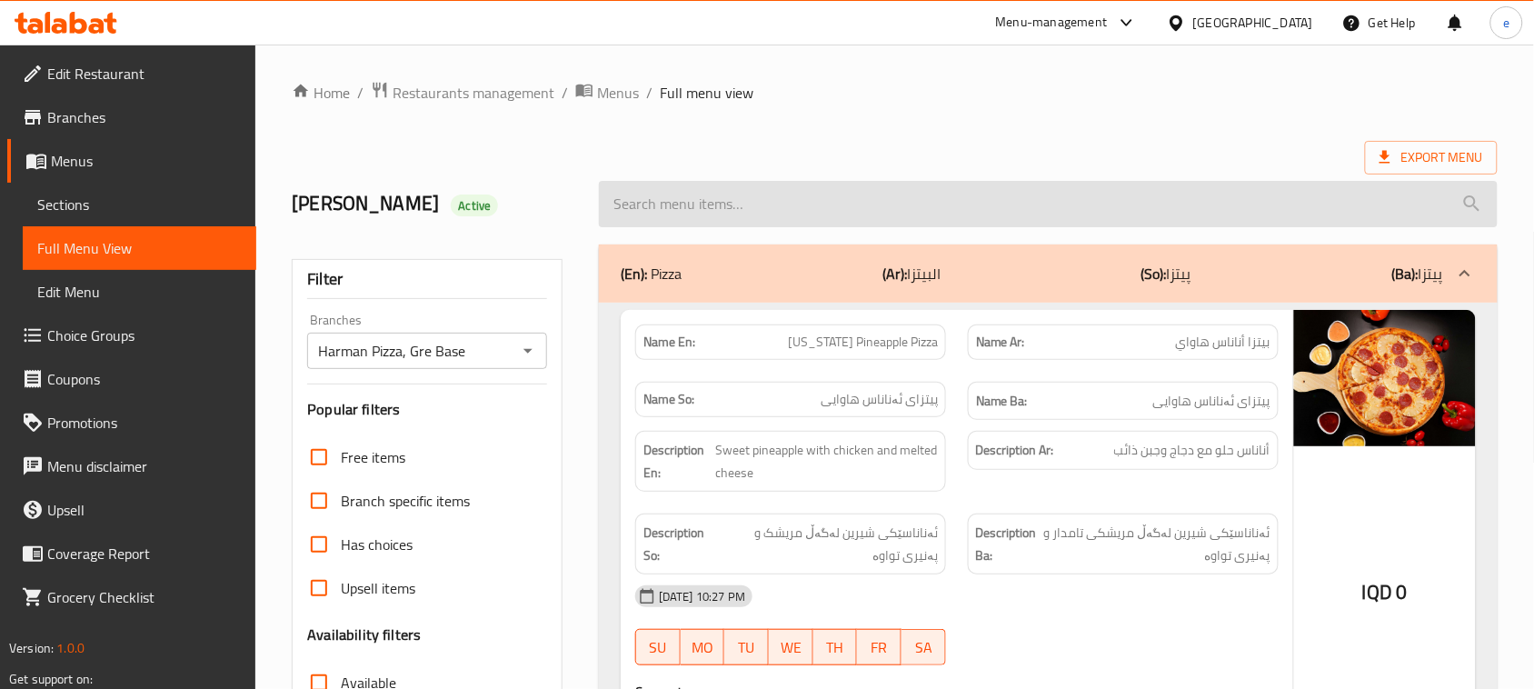
click at [695, 178] on div at bounding box center [1048, 204] width 921 height 68
click at [695, 182] on input "search" at bounding box center [1048, 204] width 899 height 46
paste input "Crispy Roll - Double"
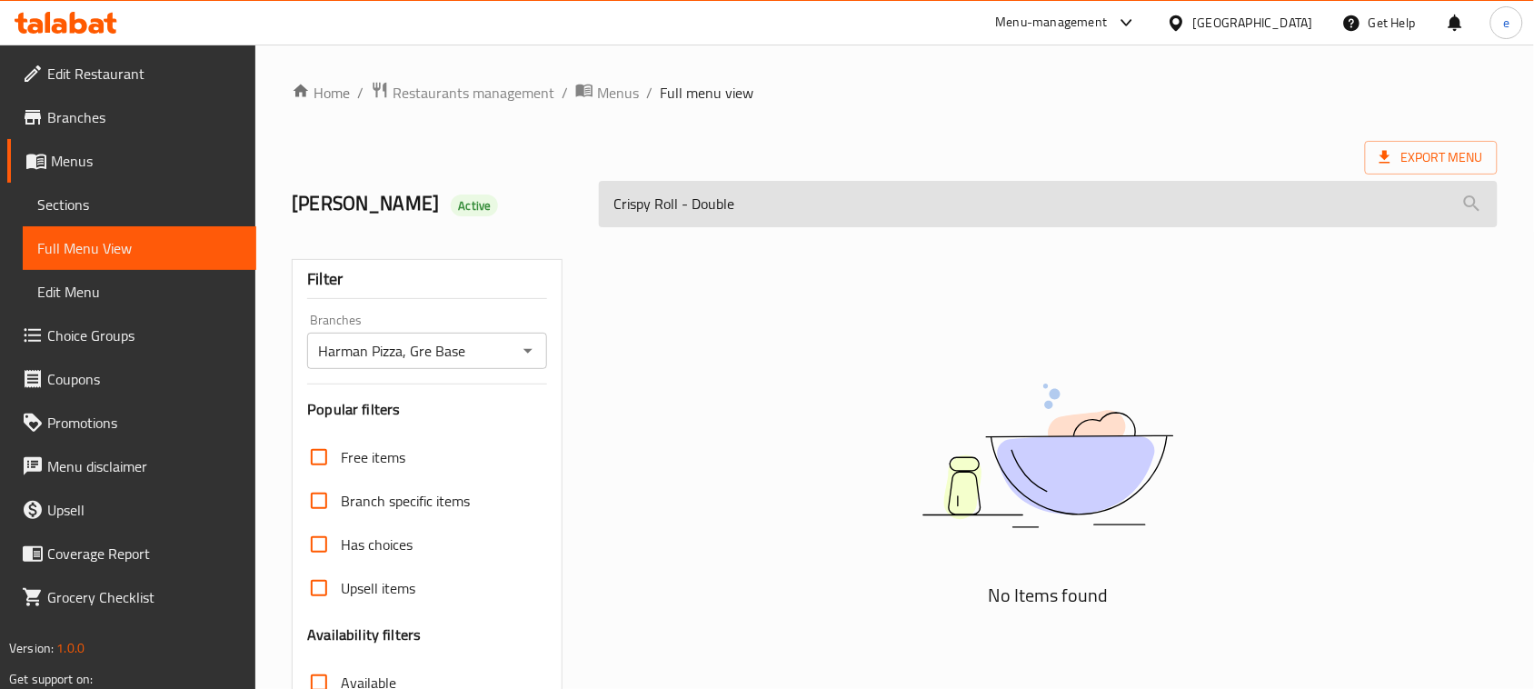
click at [711, 206] on input "Crispy Roll - Double" at bounding box center [1048, 204] width 899 height 46
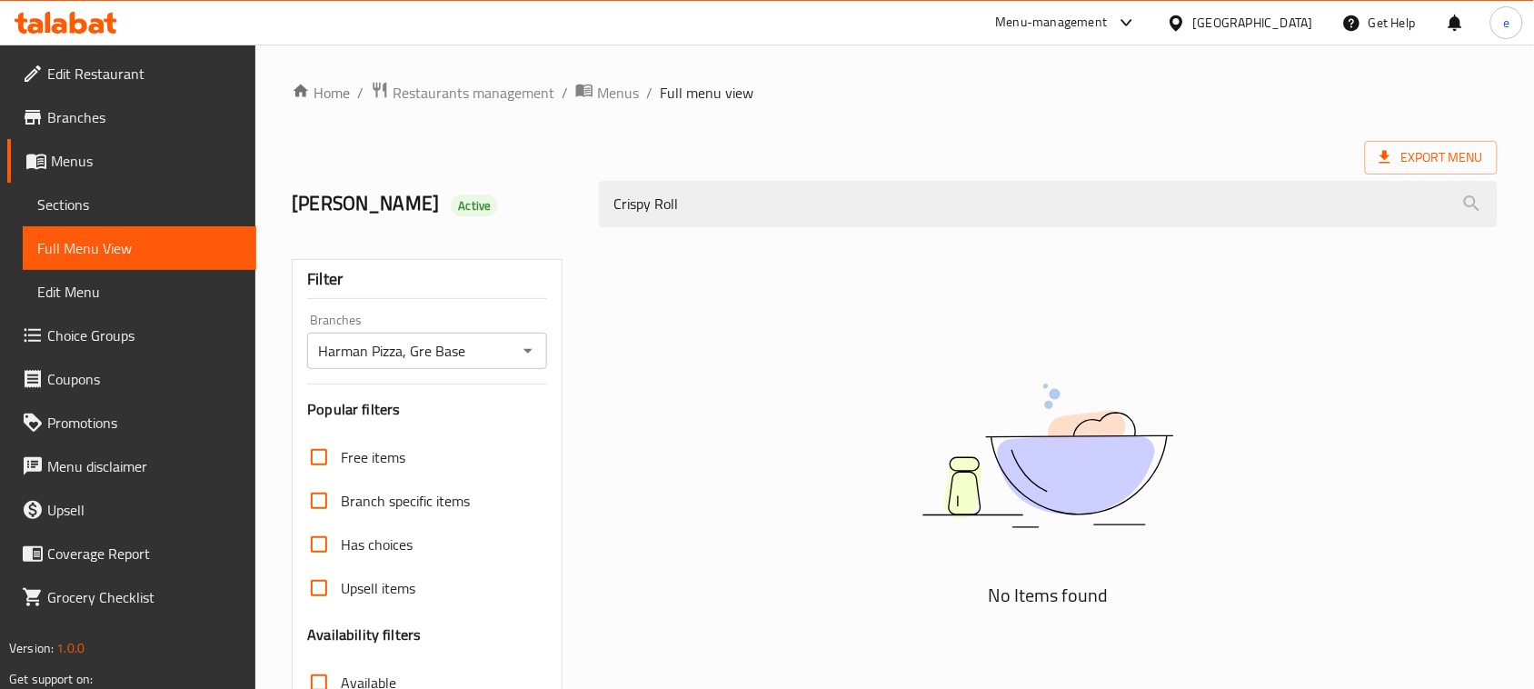
paste input "Double"
type input "Double Crispy Roll"
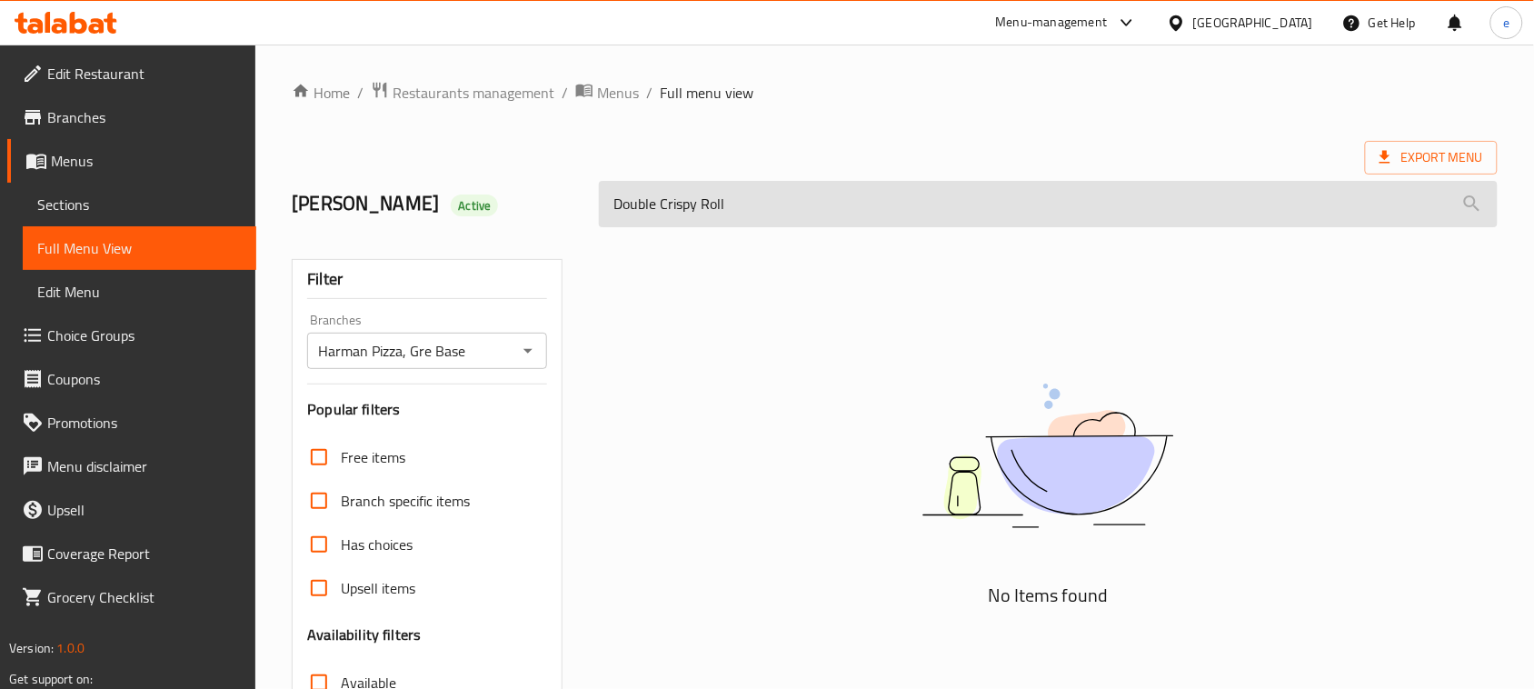
click at [673, 197] on input "Double Crispy Roll" at bounding box center [1048, 204] width 899 height 46
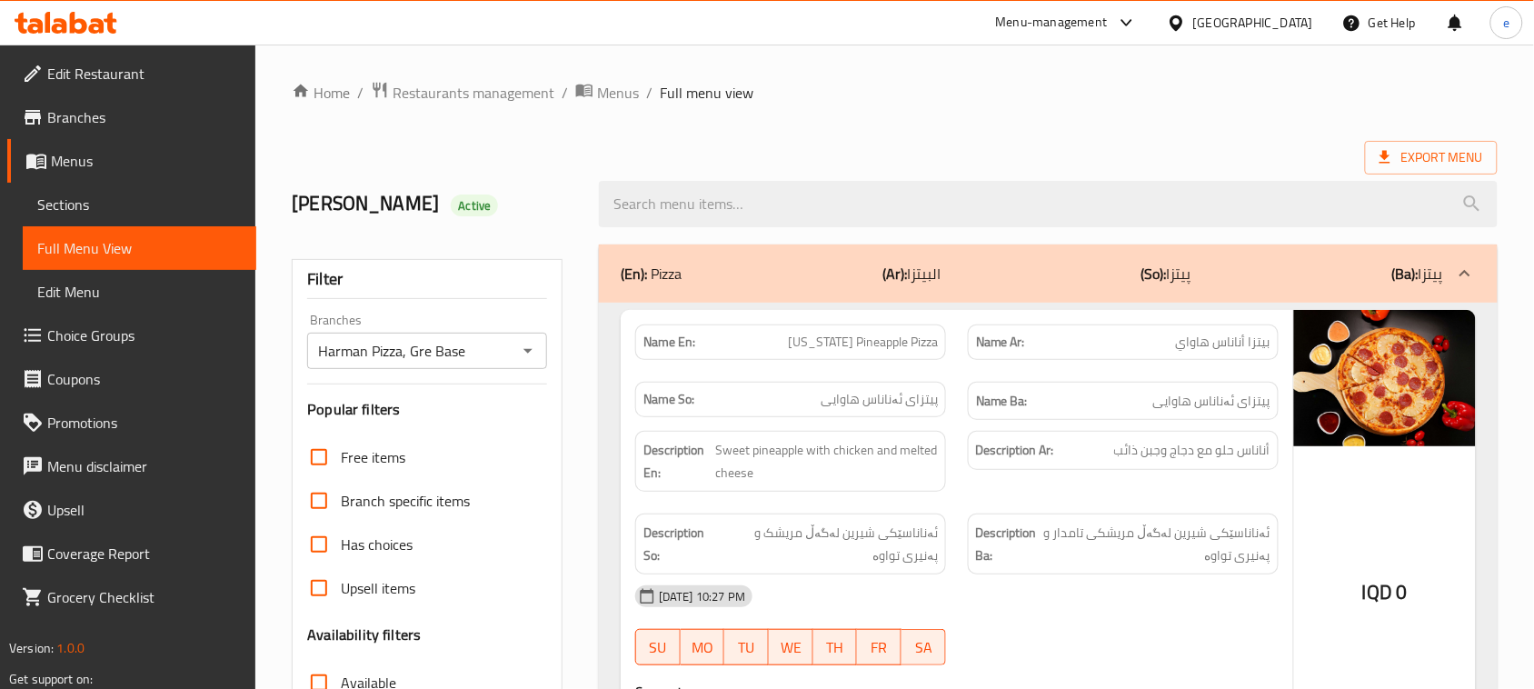
click at [543, 356] on div "Harman Pizza, Gre Base Branches" at bounding box center [427, 351] width 240 height 36
click at [537, 354] on icon "Open" at bounding box center [528, 351] width 22 height 22
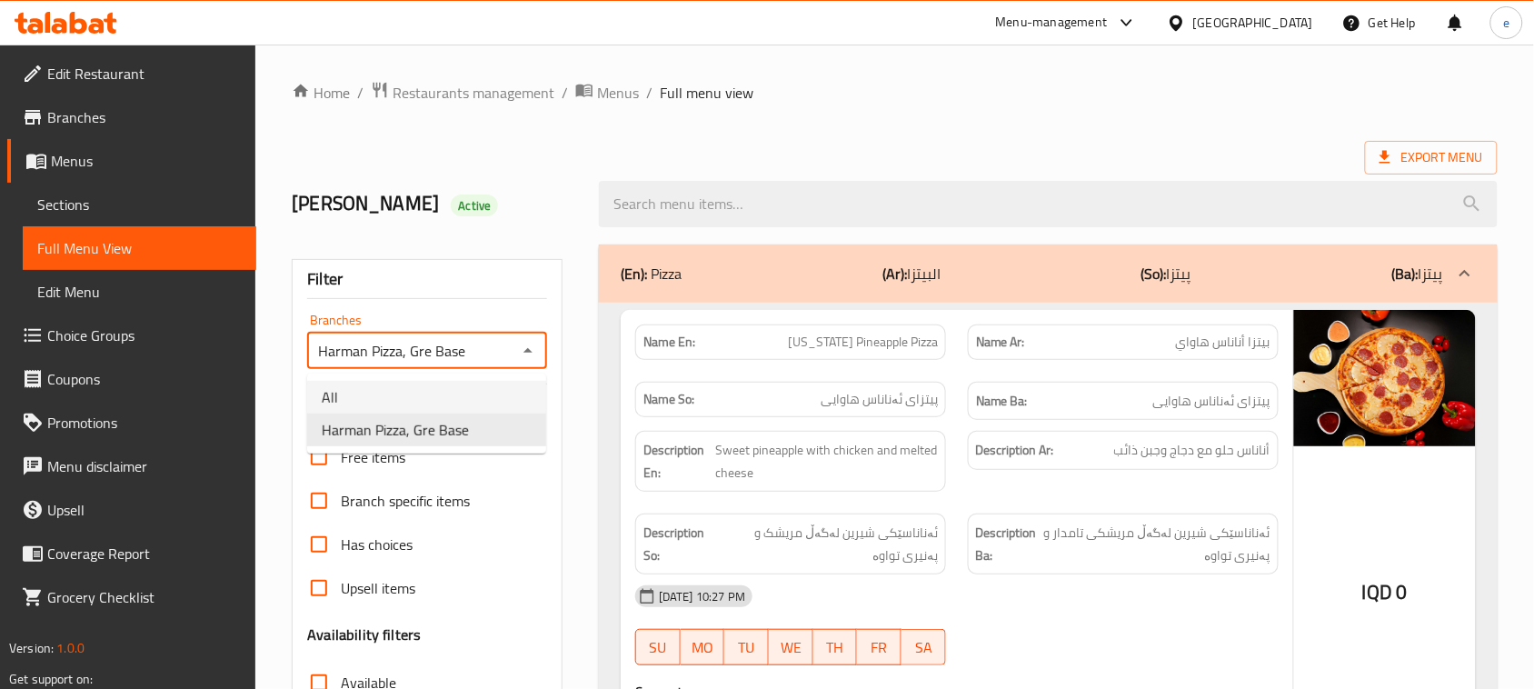
click at [471, 386] on li "All" at bounding box center [426, 397] width 239 height 33
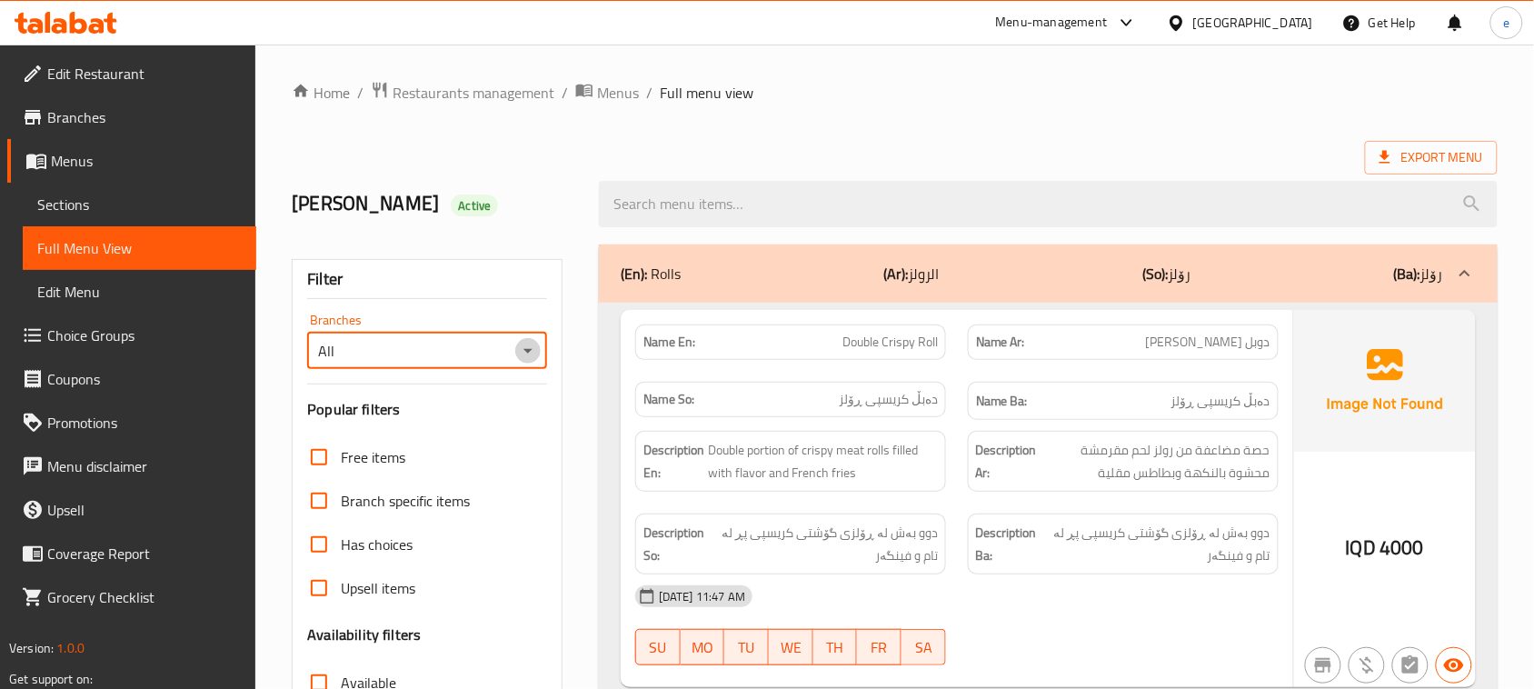
click at [533, 347] on icon "Open" at bounding box center [528, 351] width 22 height 22
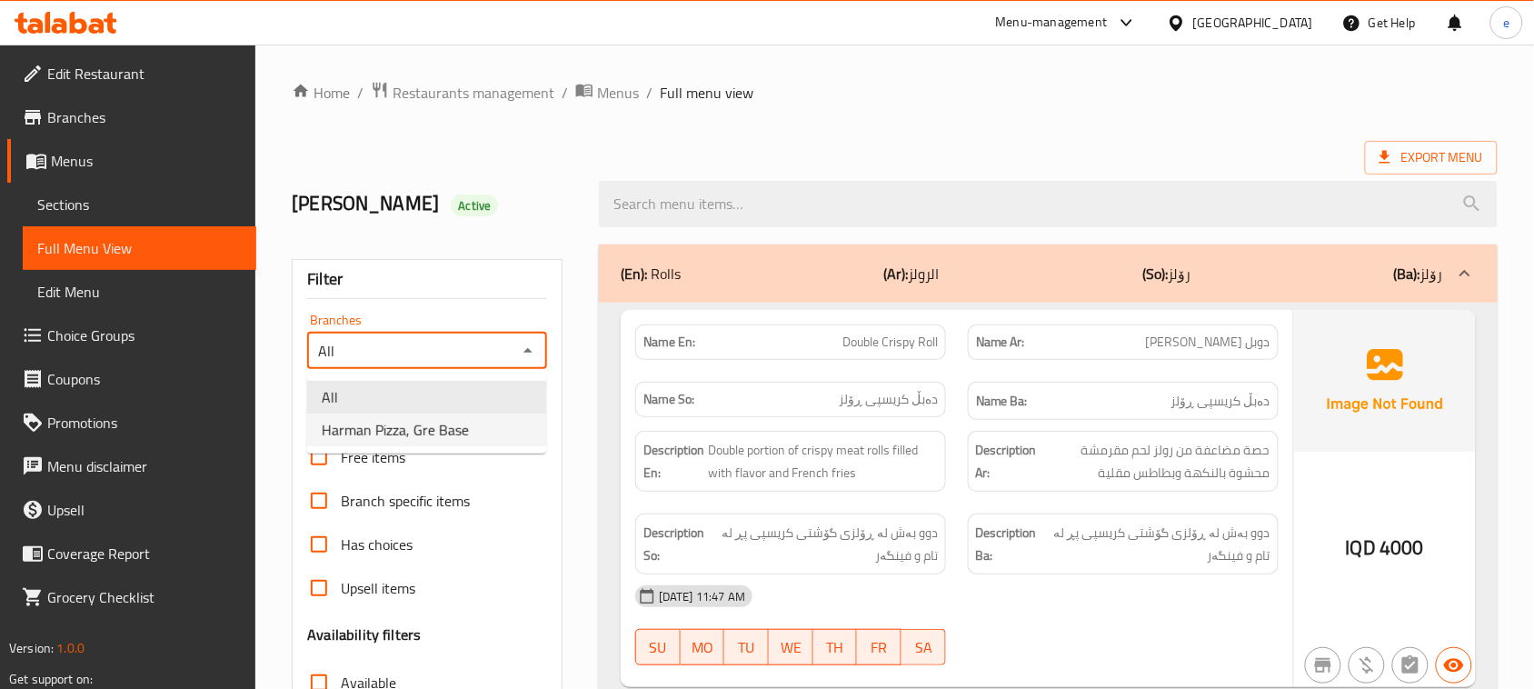
click at [406, 429] on span "Harman Pizza, Gre Base" at bounding box center [395, 430] width 147 height 22
type input "Harman Pizza, Gre Base"
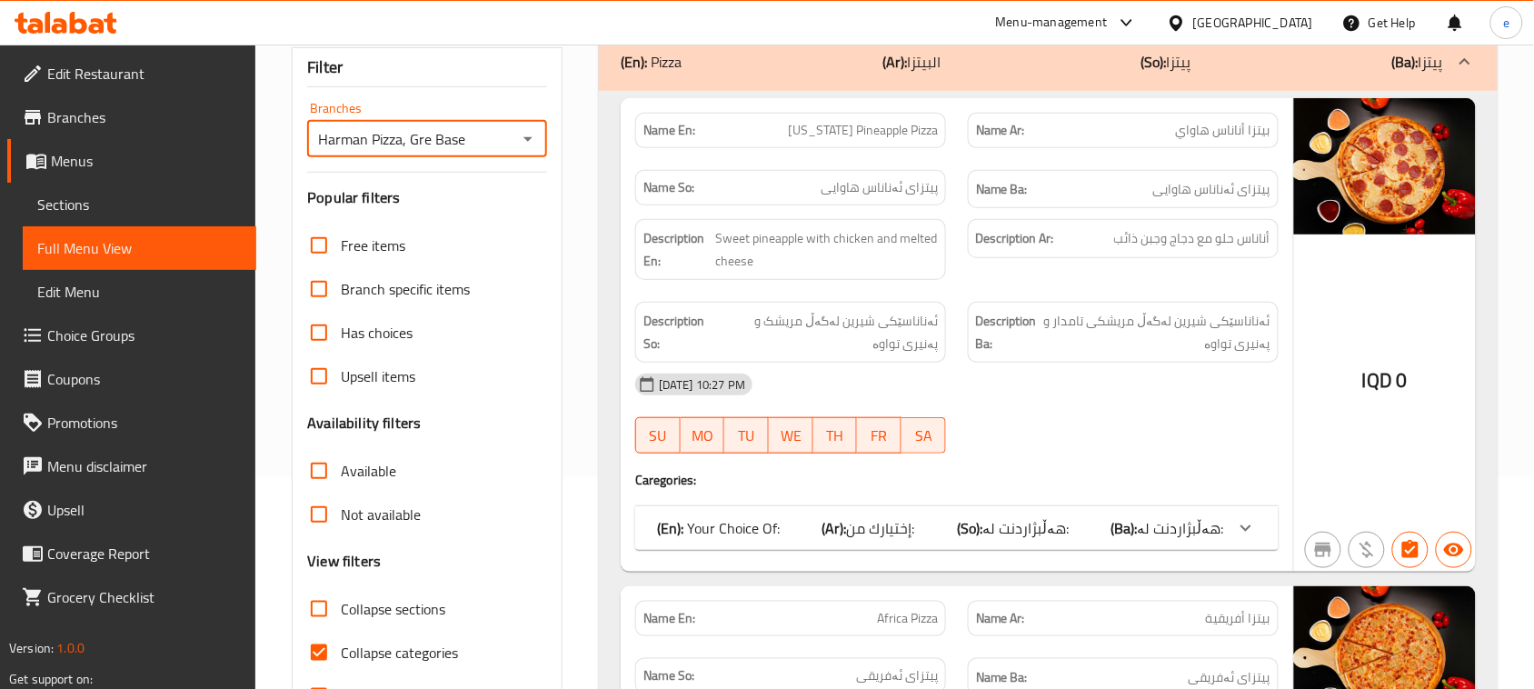
scroll to position [454, 0]
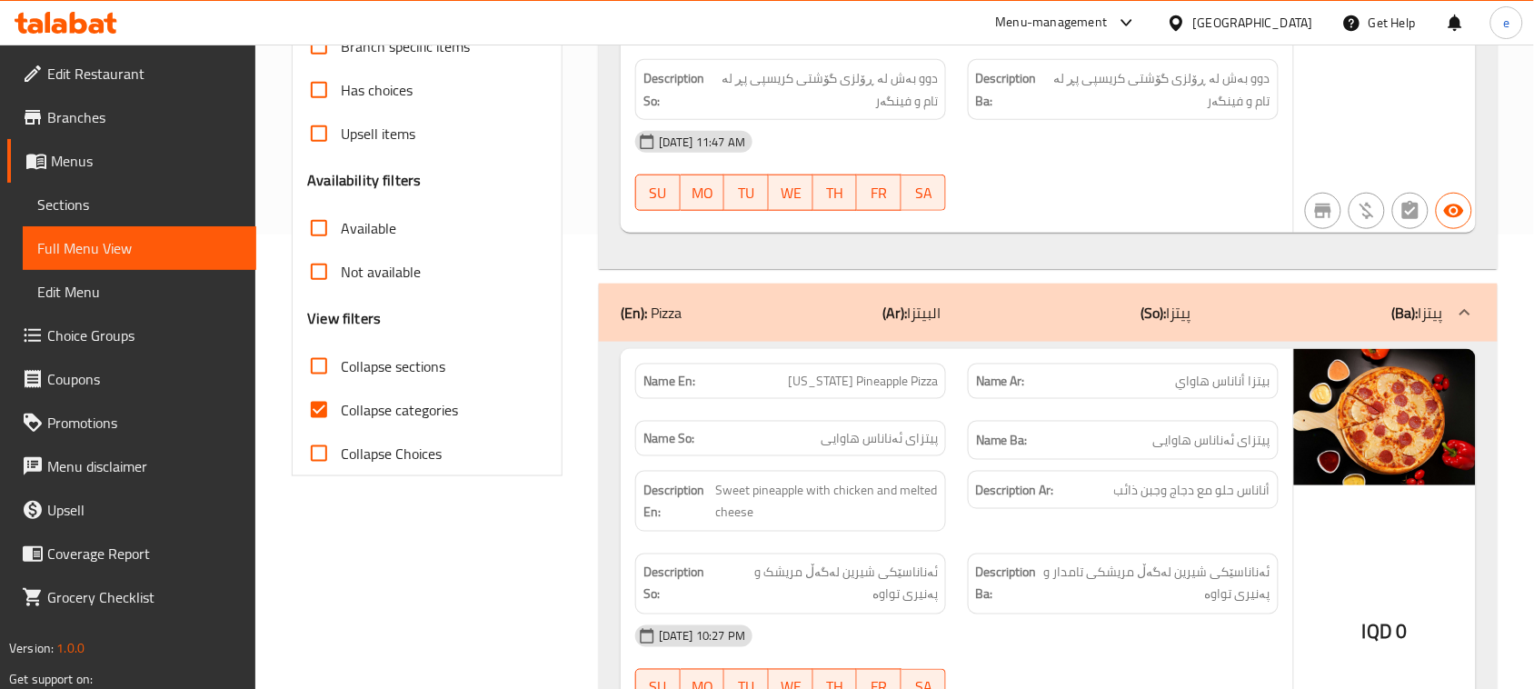
drag, startPoint x: 324, startPoint y: 368, endPoint x: 363, endPoint y: 397, distance: 49.4
click at [324, 366] on input "Collapse sections" at bounding box center [319, 366] width 44 height 44
checkbox input "true"
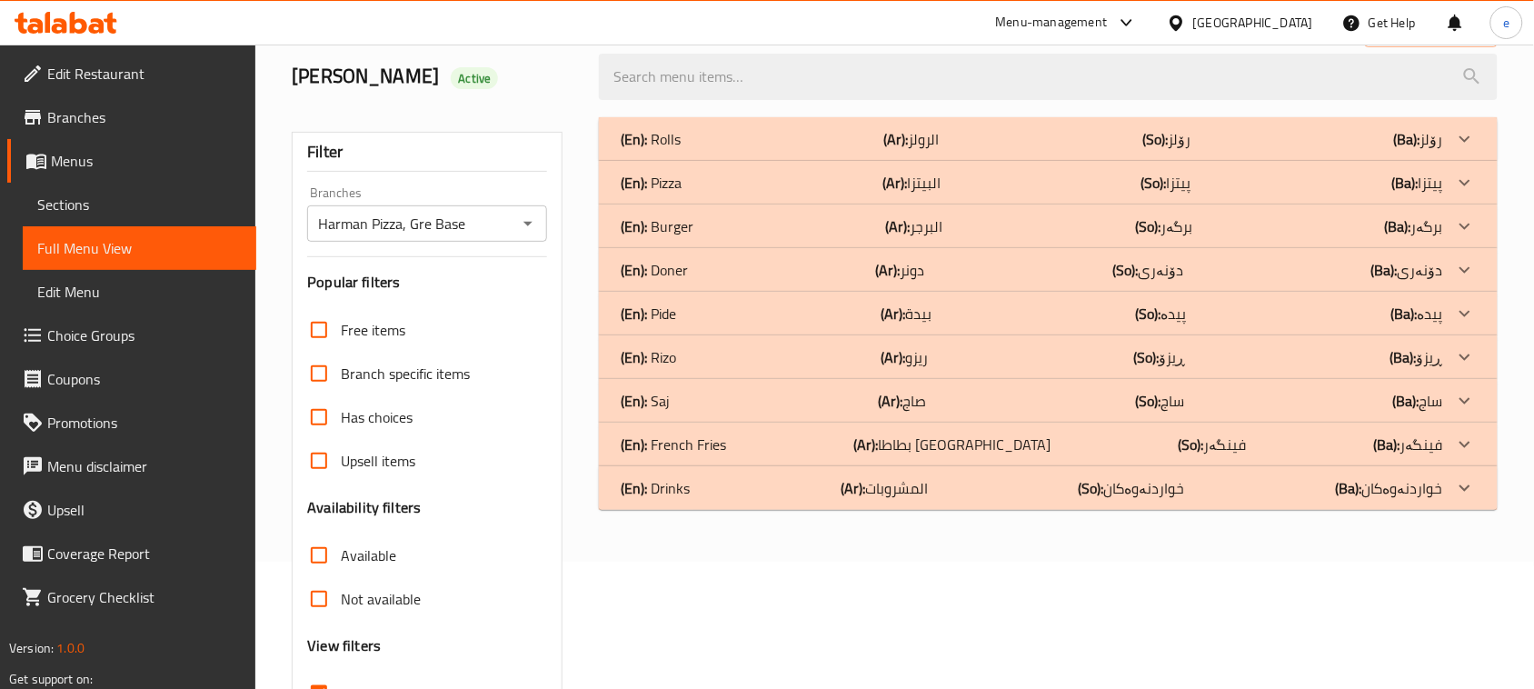
scroll to position [51, 0]
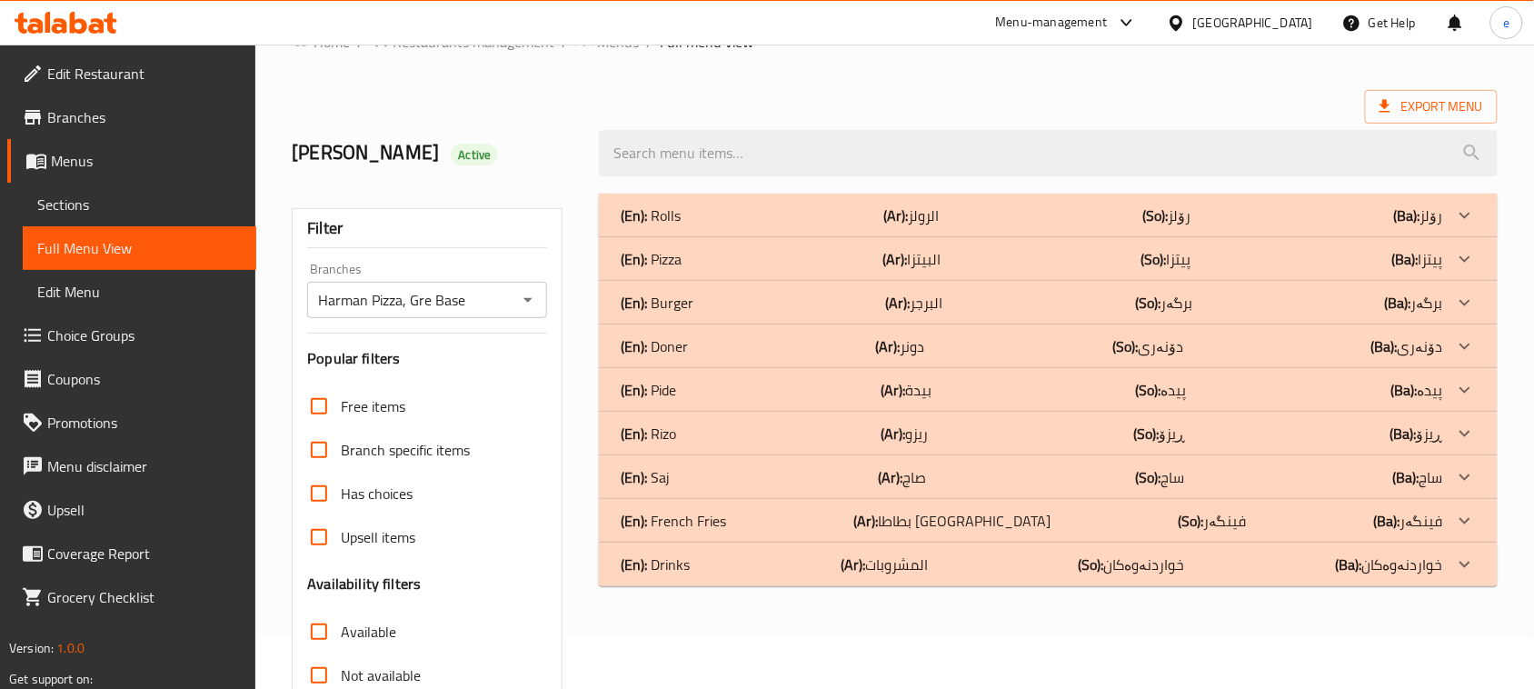
click at [719, 220] on div "(En): Rolls (Ar): الرولز (So): رۆلز (Ba): رۆلز" at bounding box center [1032, 215] width 822 height 22
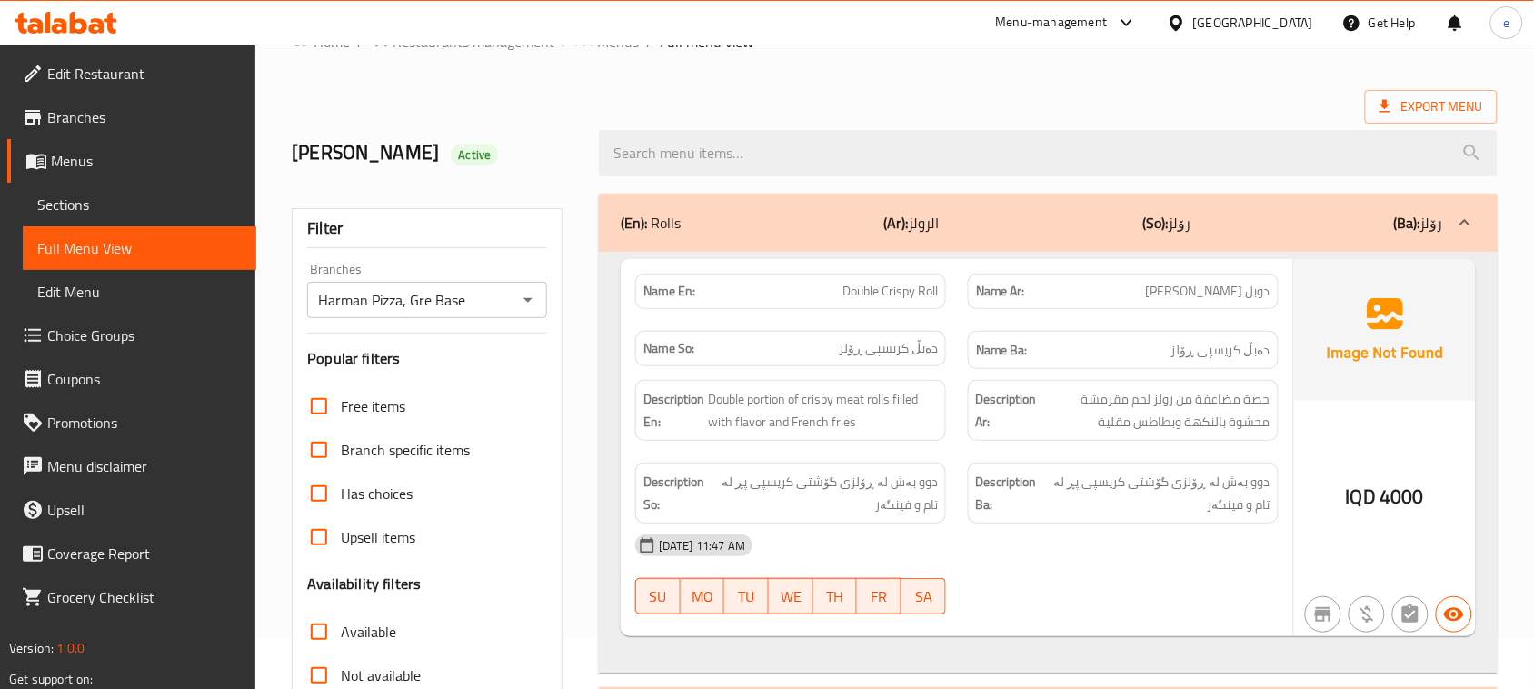
click at [1186, 289] on span "دوبل كريسبي رولز" at bounding box center [1208, 291] width 124 height 19
copy span "رولز"
click at [1261, 295] on span "دوبل كريسبي رولز" at bounding box center [1208, 291] width 124 height 19
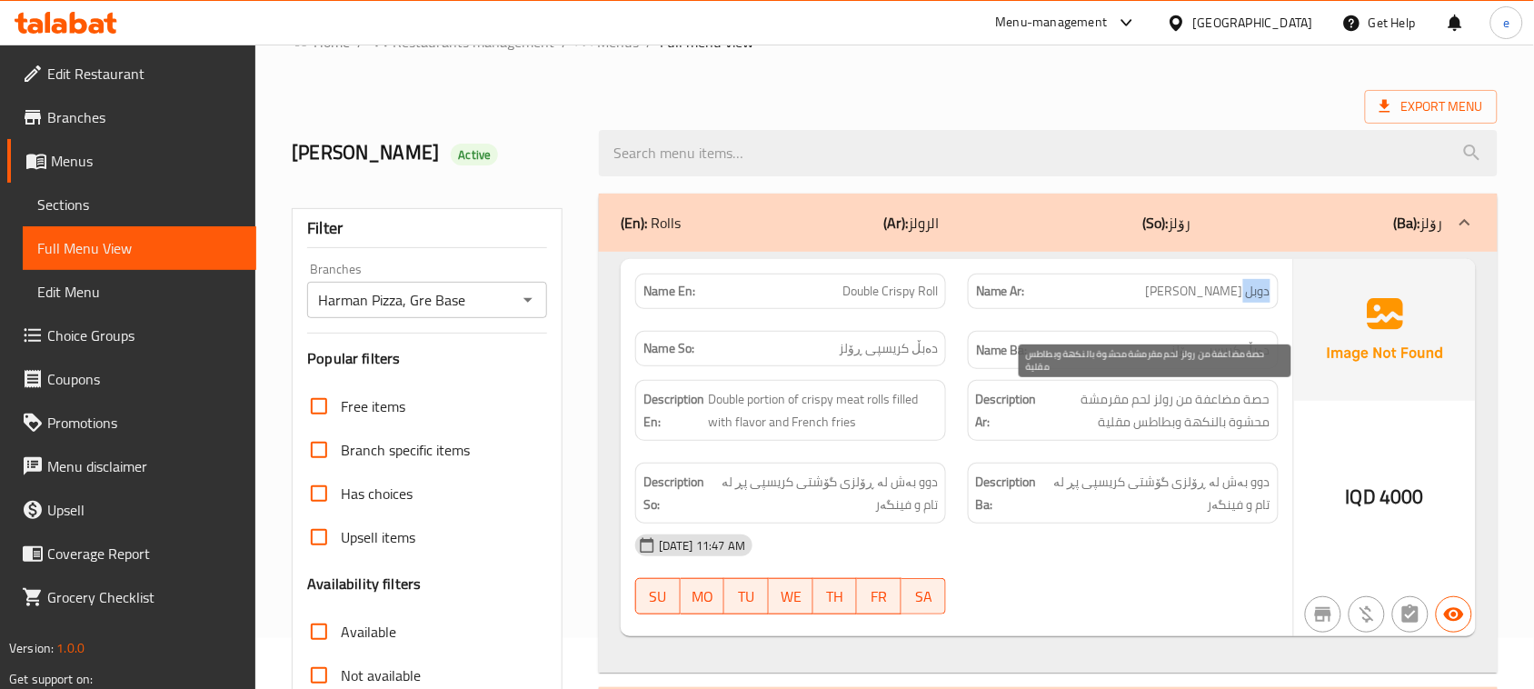
copy span "دوبل"
click at [832, 393] on span "Double portion of crispy meat rolls filled with flavor and French fries" at bounding box center [823, 410] width 230 height 45
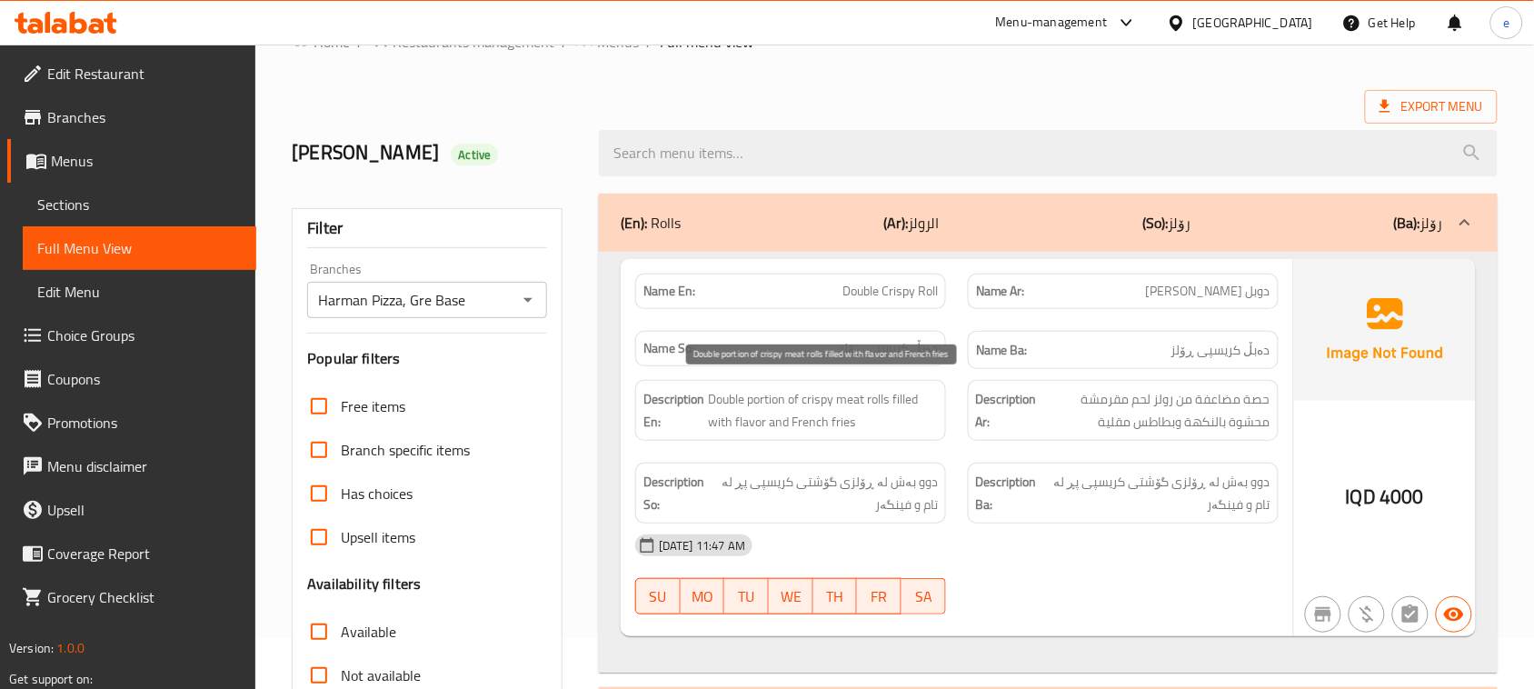
click at [832, 393] on span "Double portion of crispy meat rolls filled with flavor and French fries" at bounding box center [823, 410] width 230 height 45
copy span "Double portion of crispy meat rolls filled with flavor and French fries"
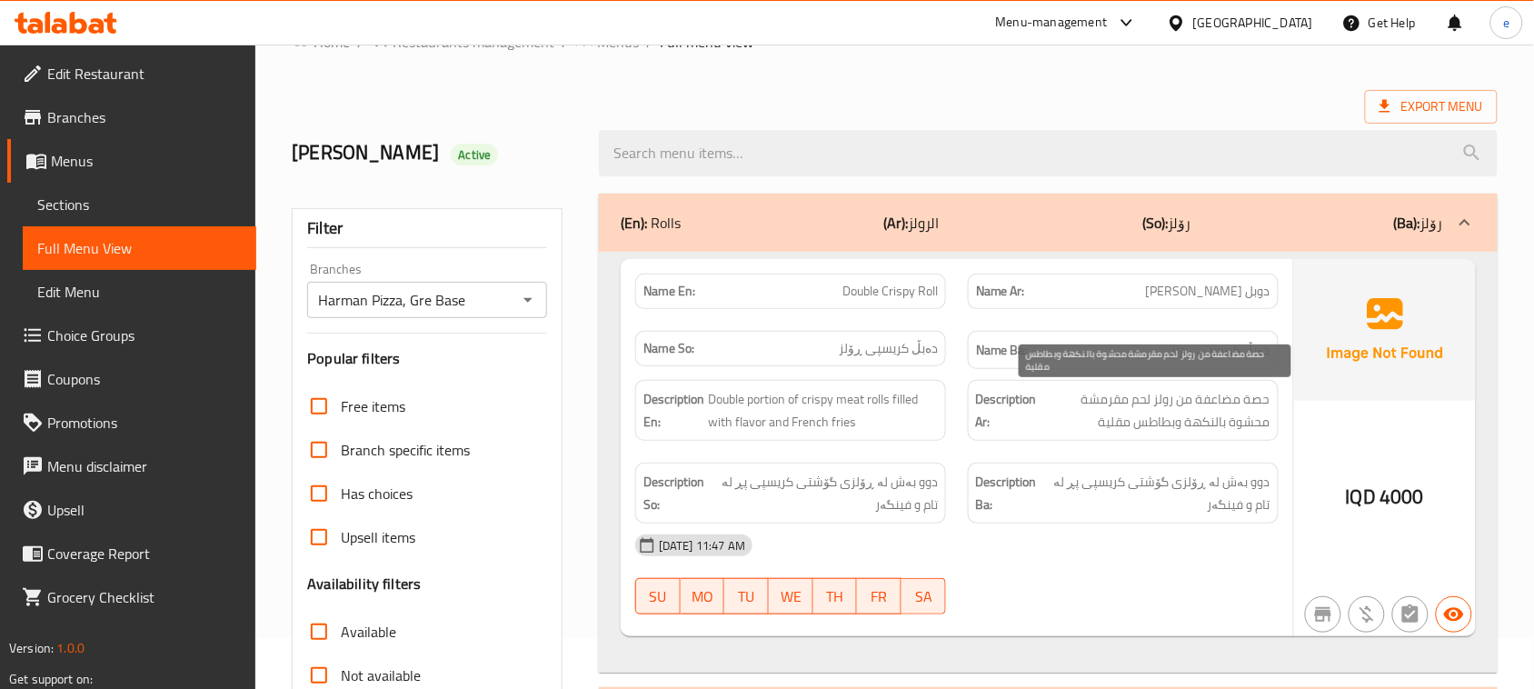
click at [1119, 404] on span "حصة مضاعفة من رولز لحم مقرمشة محشوة بالنكهة وبطاطس مقلية" at bounding box center [1155, 410] width 230 height 45
copy span "حصة مضاعفة من رولز لحم مقرمشة محشوة بالنكهة وبطاطس مقلية"
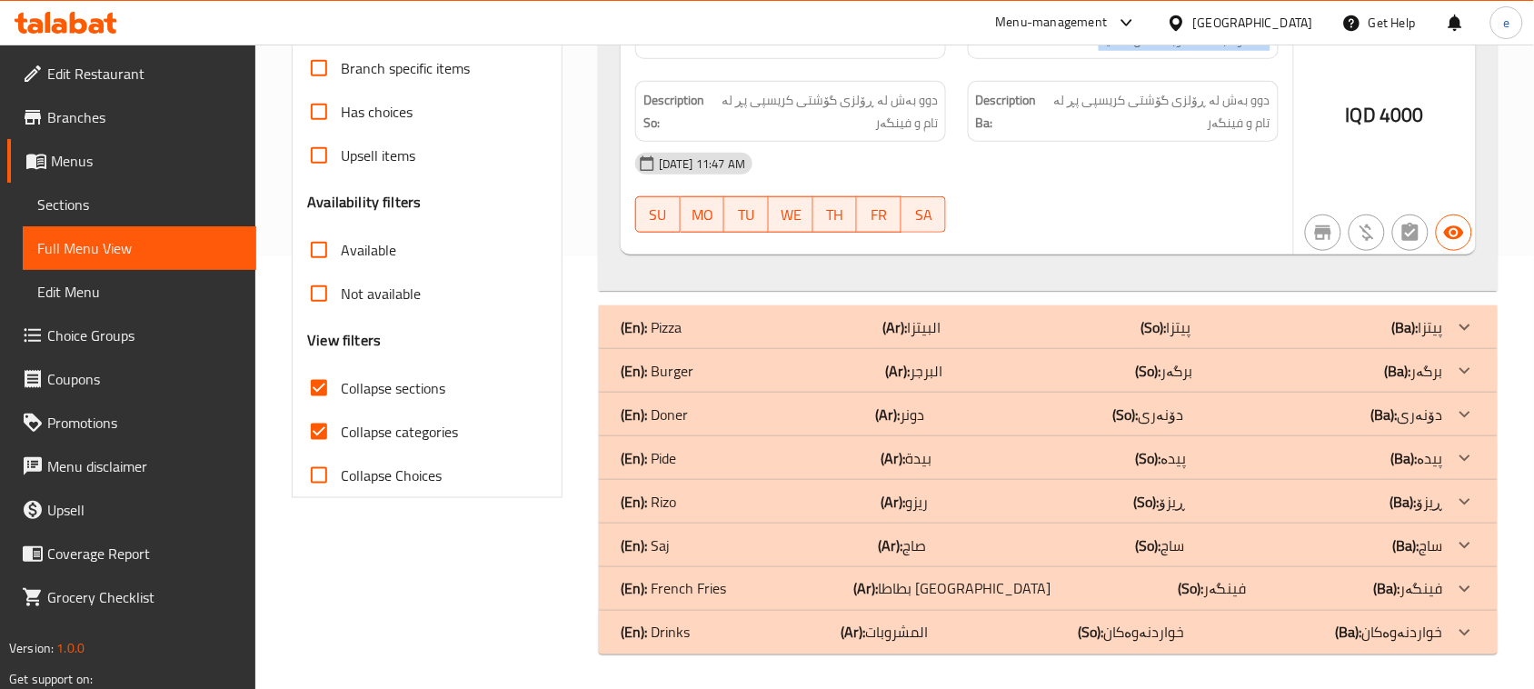
scroll to position [436, 0]
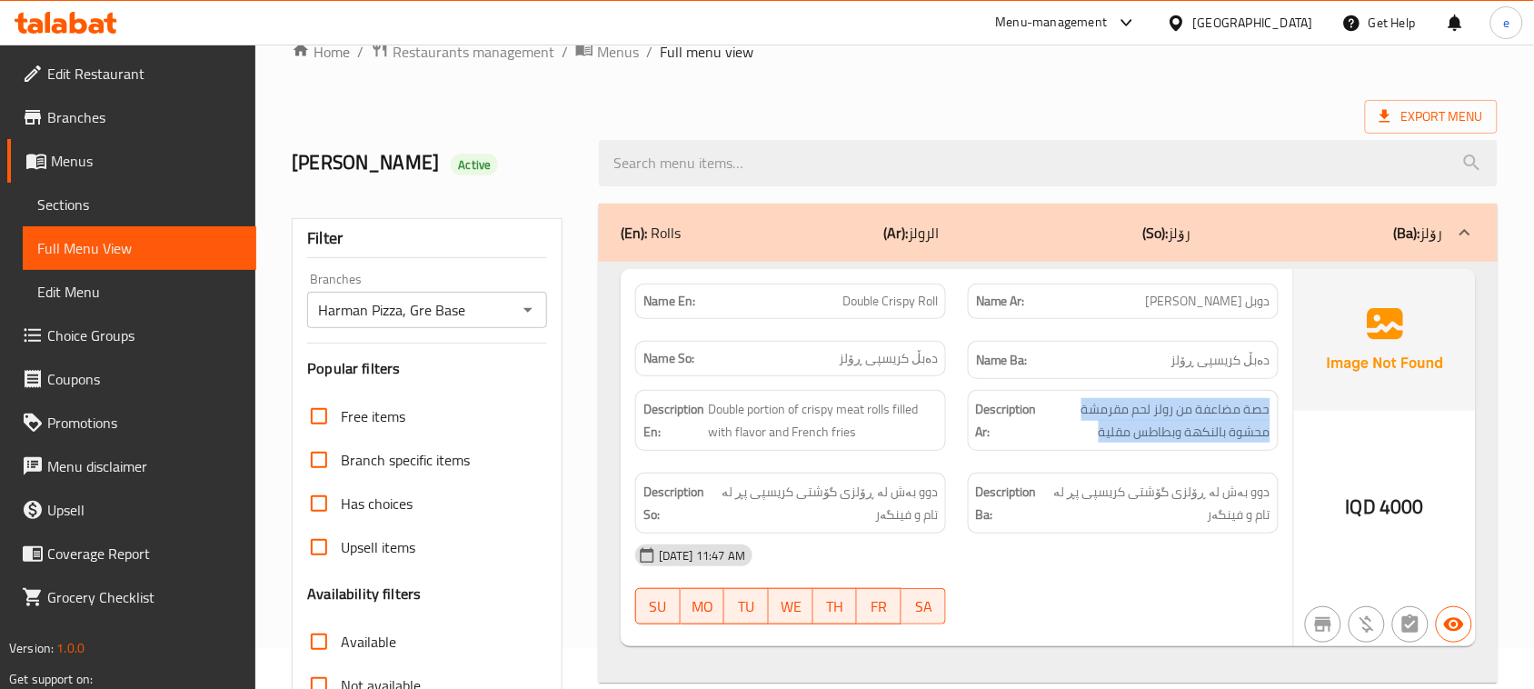
scroll to position [0, 0]
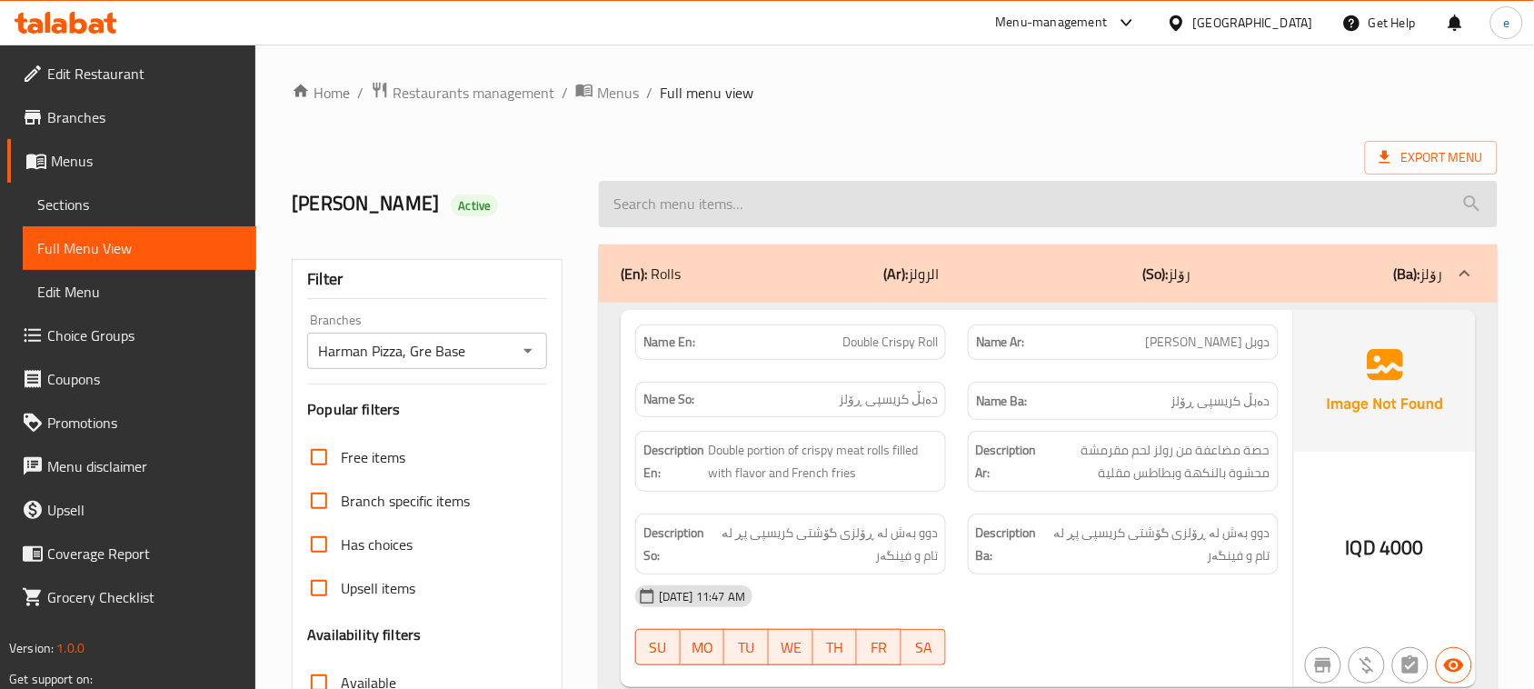
click at [706, 205] on input "search" at bounding box center [1048, 204] width 899 height 46
paste input "Meat Burger"
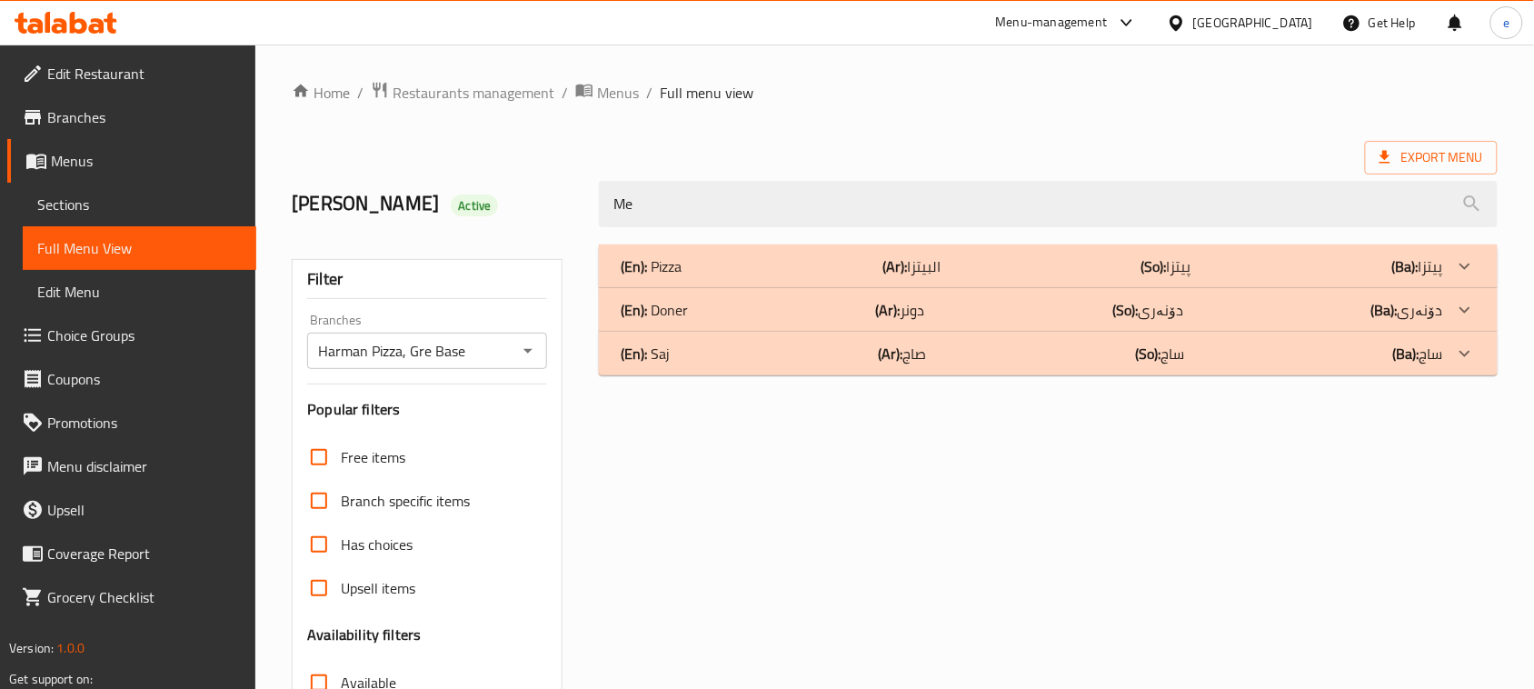
type input "M"
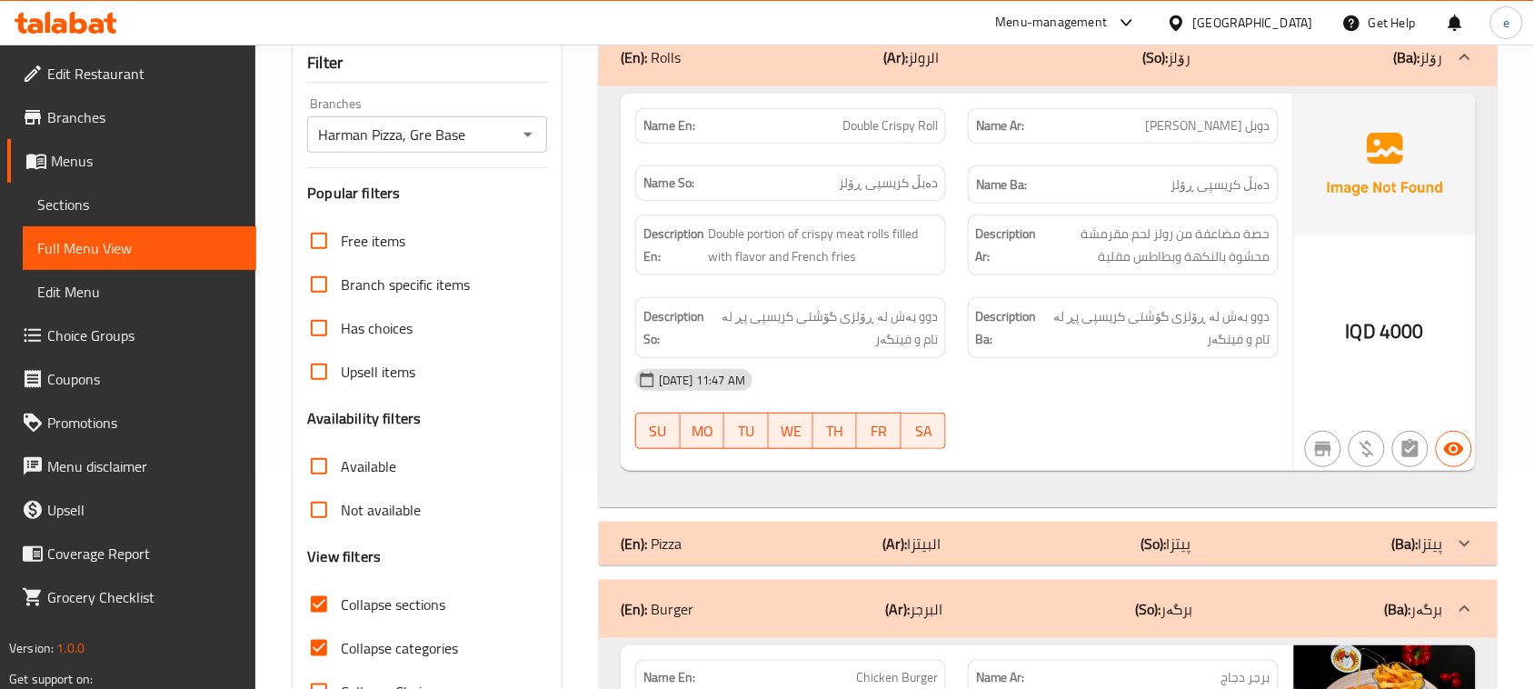
scroll to position [454, 0]
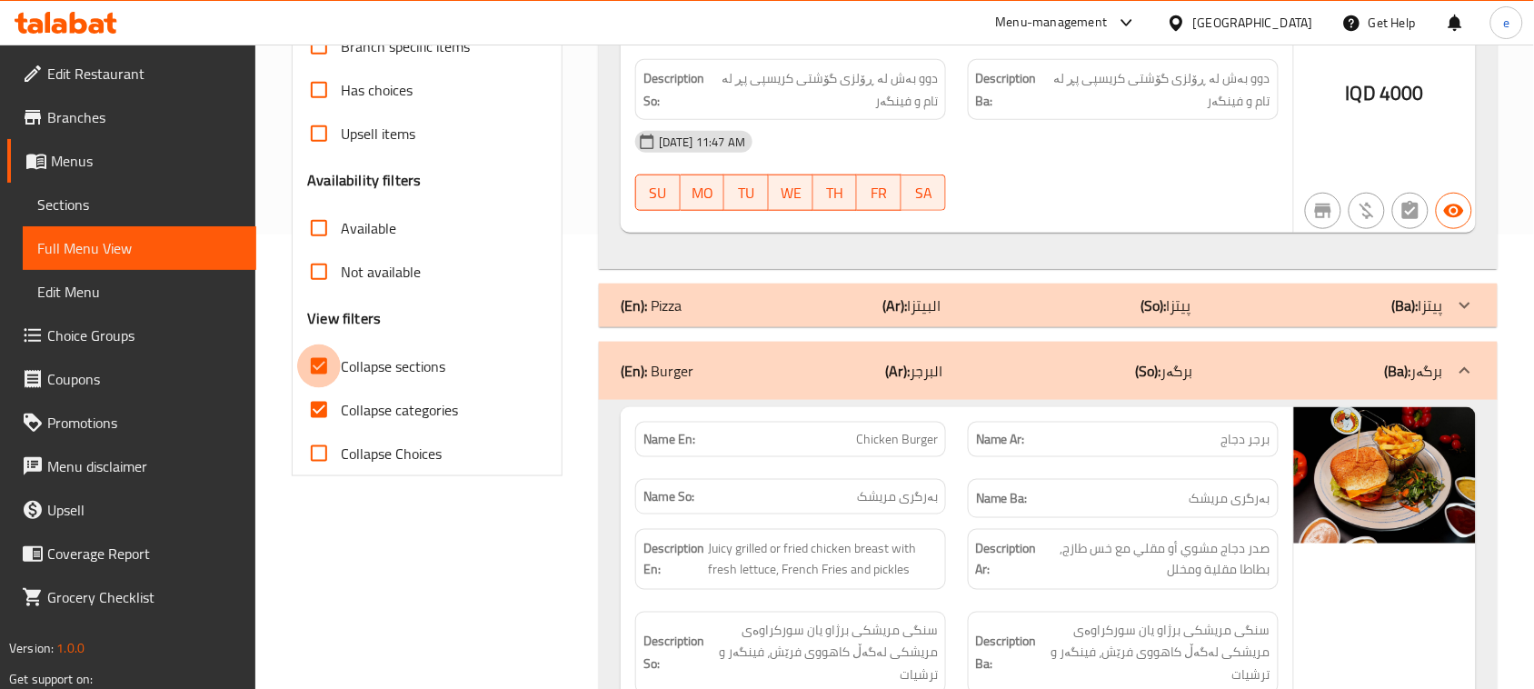
click at [333, 353] on input "Collapse sections" at bounding box center [319, 366] width 44 height 44
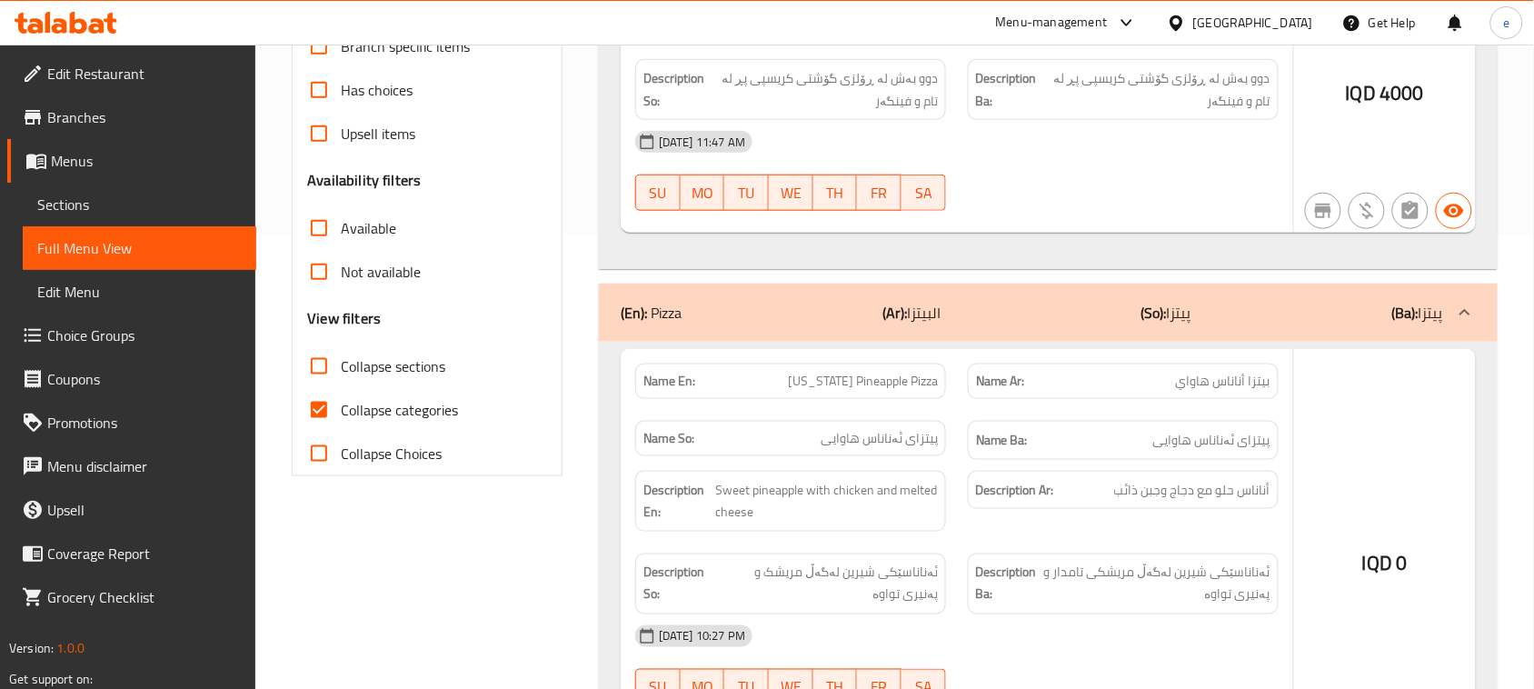
click at [325, 370] on input "Collapse sections" at bounding box center [319, 366] width 44 height 44
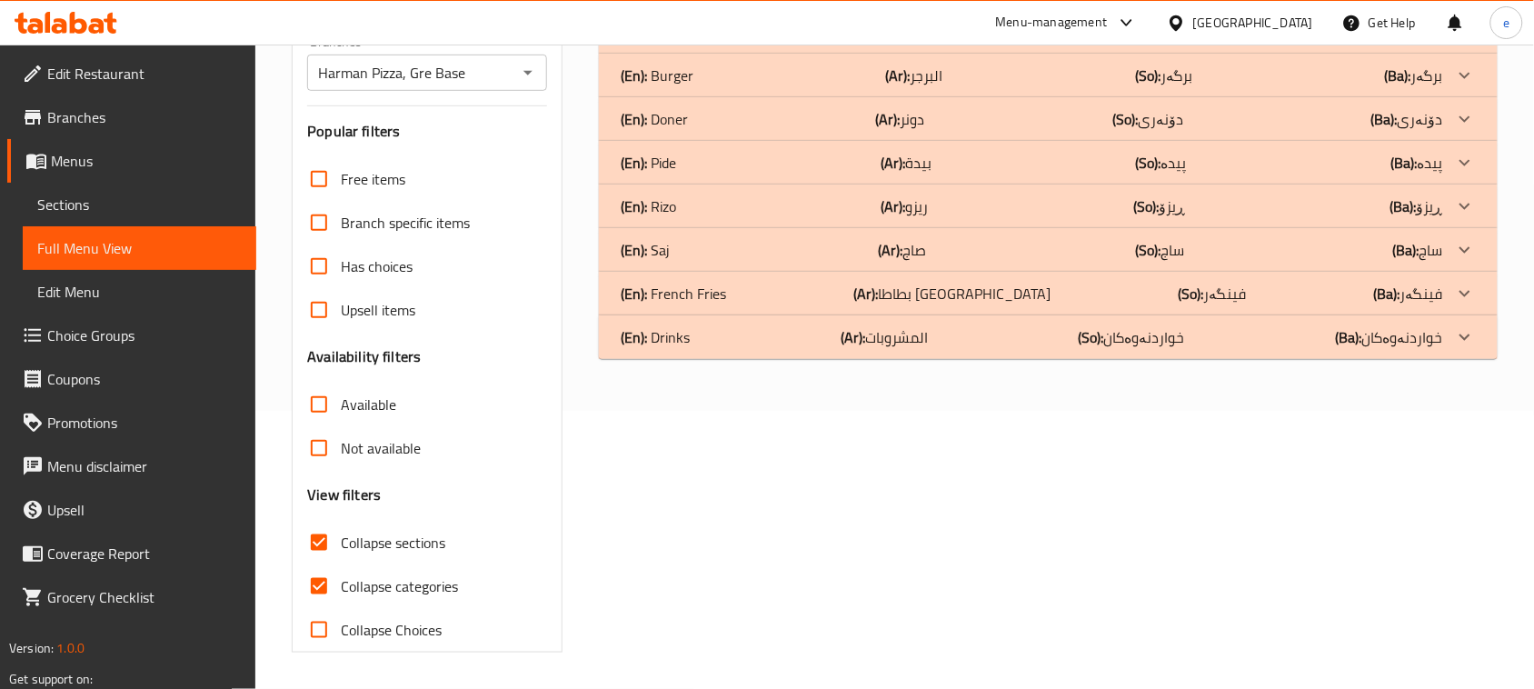
scroll to position [51, 0]
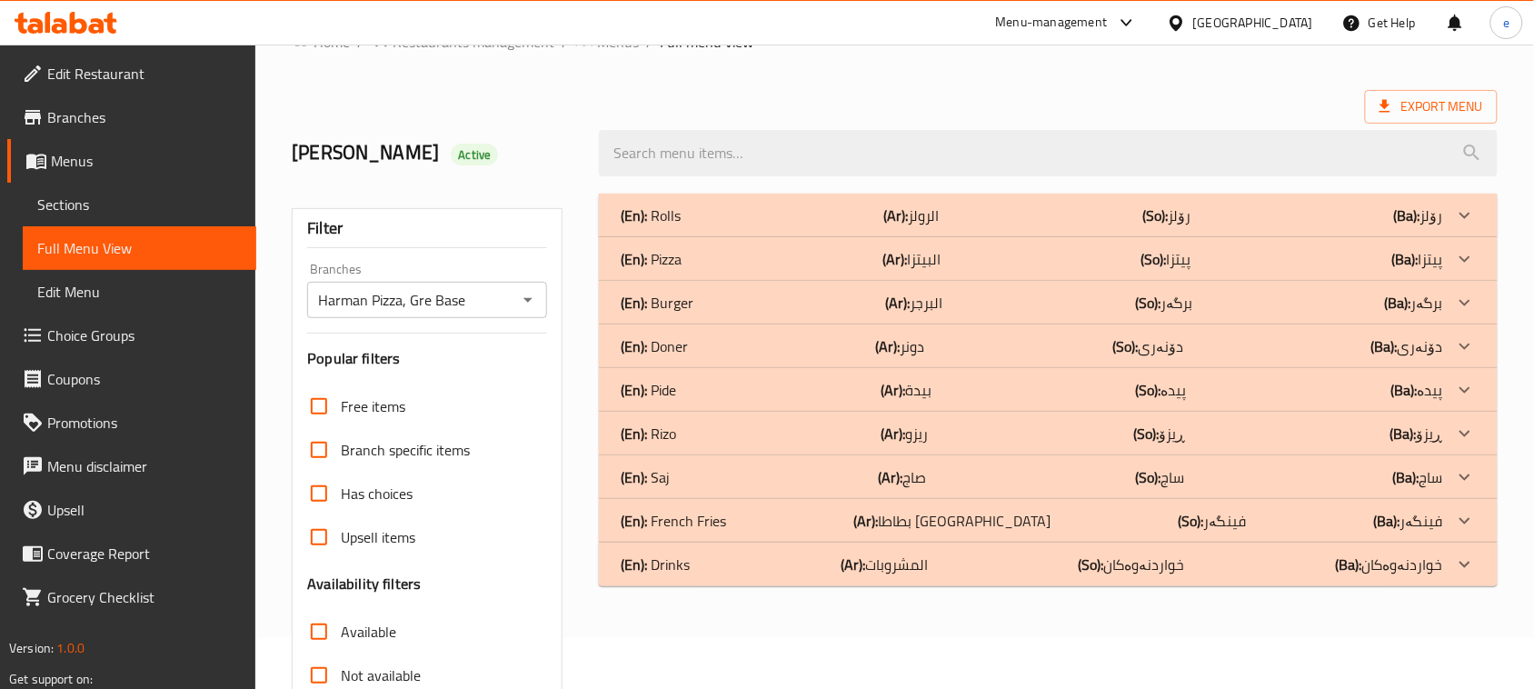
click at [695, 226] on div "(En): Pizza (Ar): البيتزا (So): پیتزا (Ba): پیتزا" at bounding box center [1032, 215] width 822 height 22
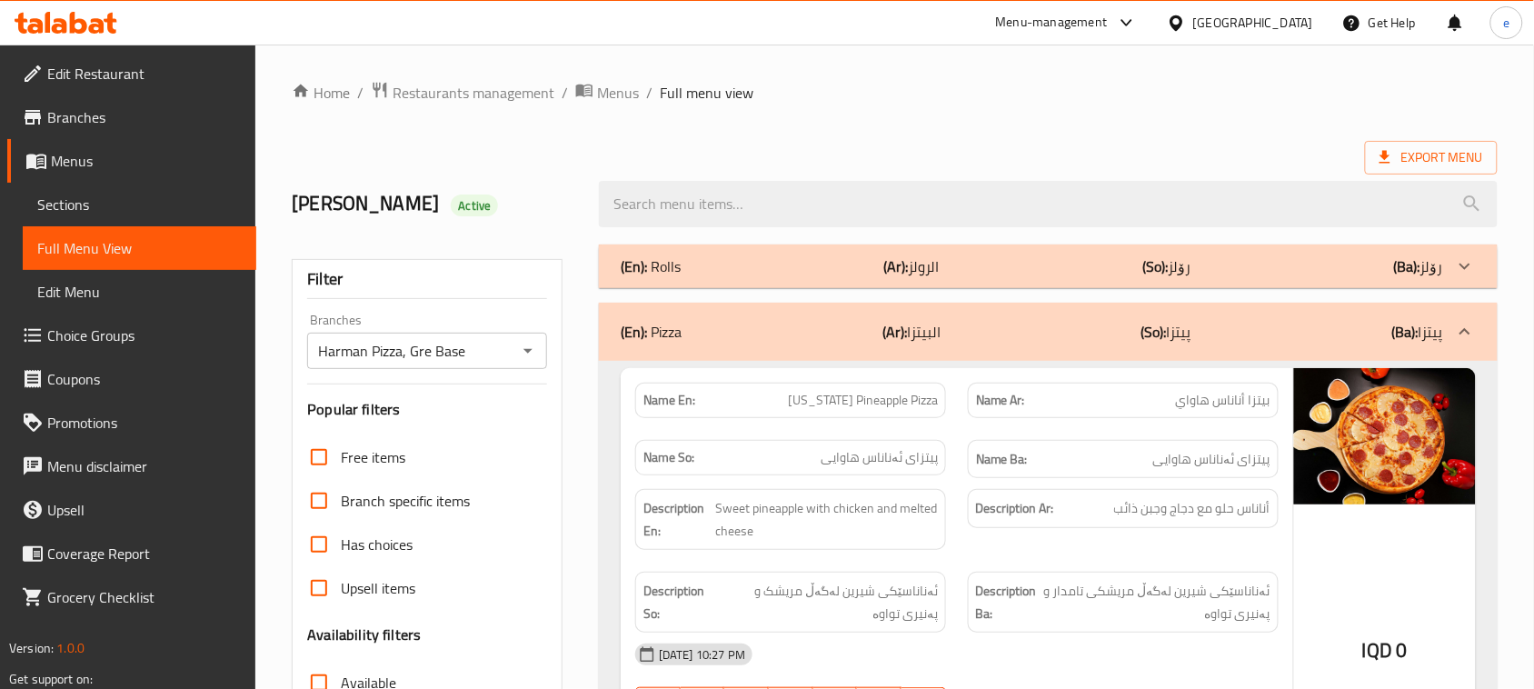
scroll to position [227, 0]
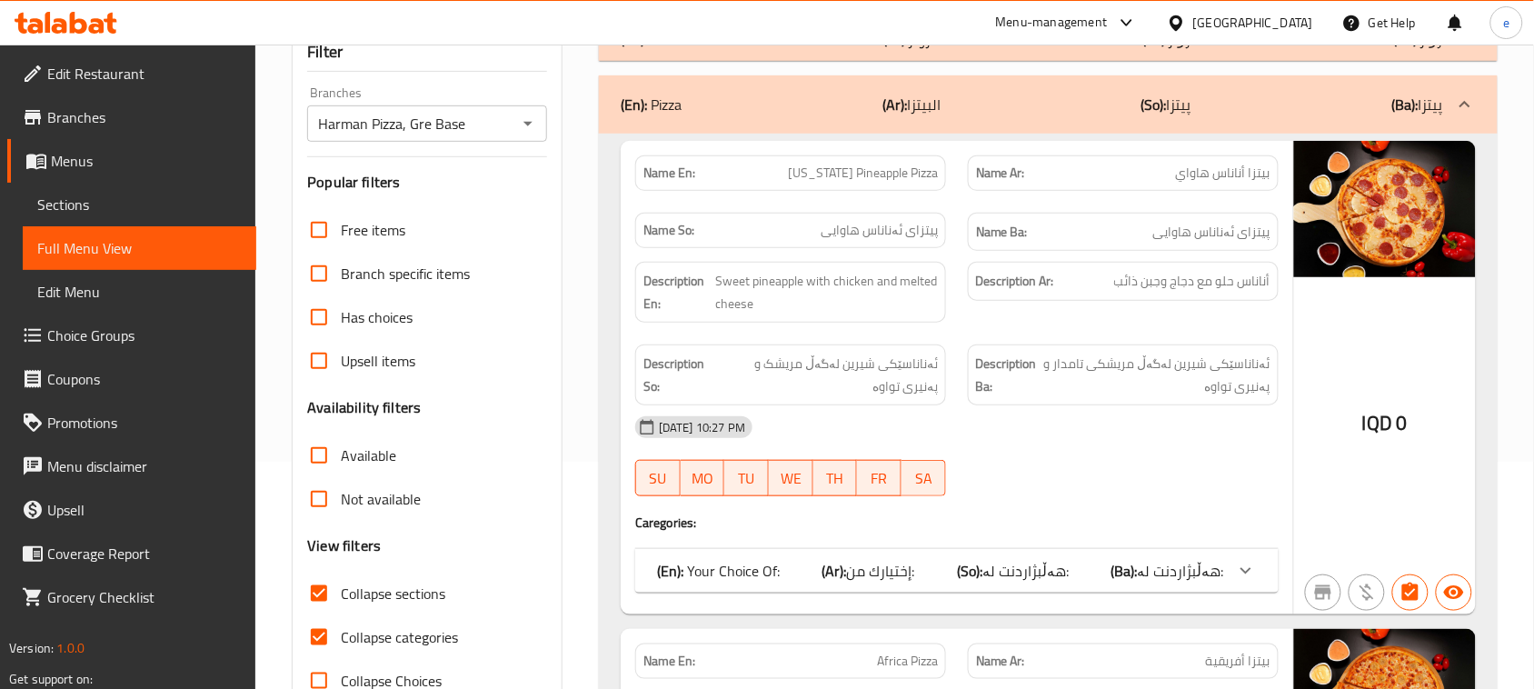
click at [315, 578] on input "Collapse sections" at bounding box center [319, 594] width 44 height 44
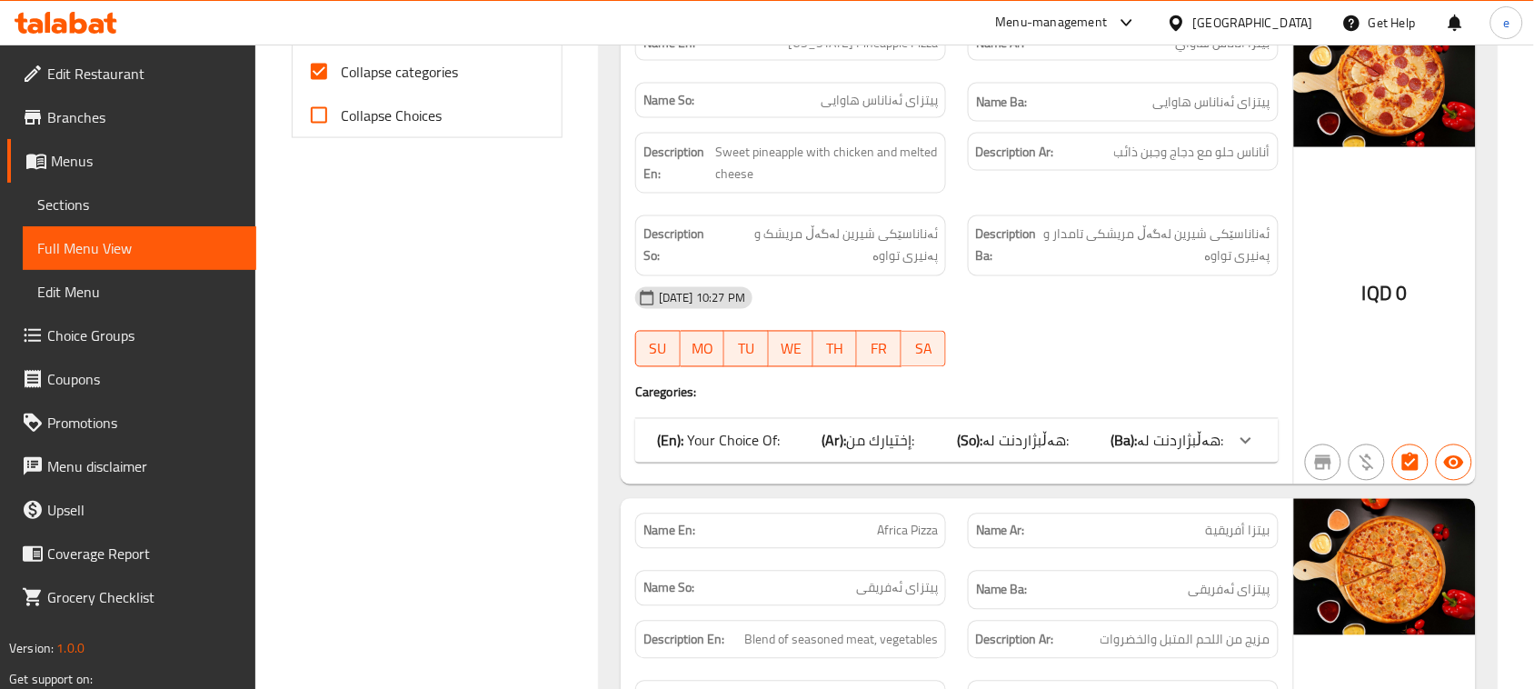
scroll to position [454, 0]
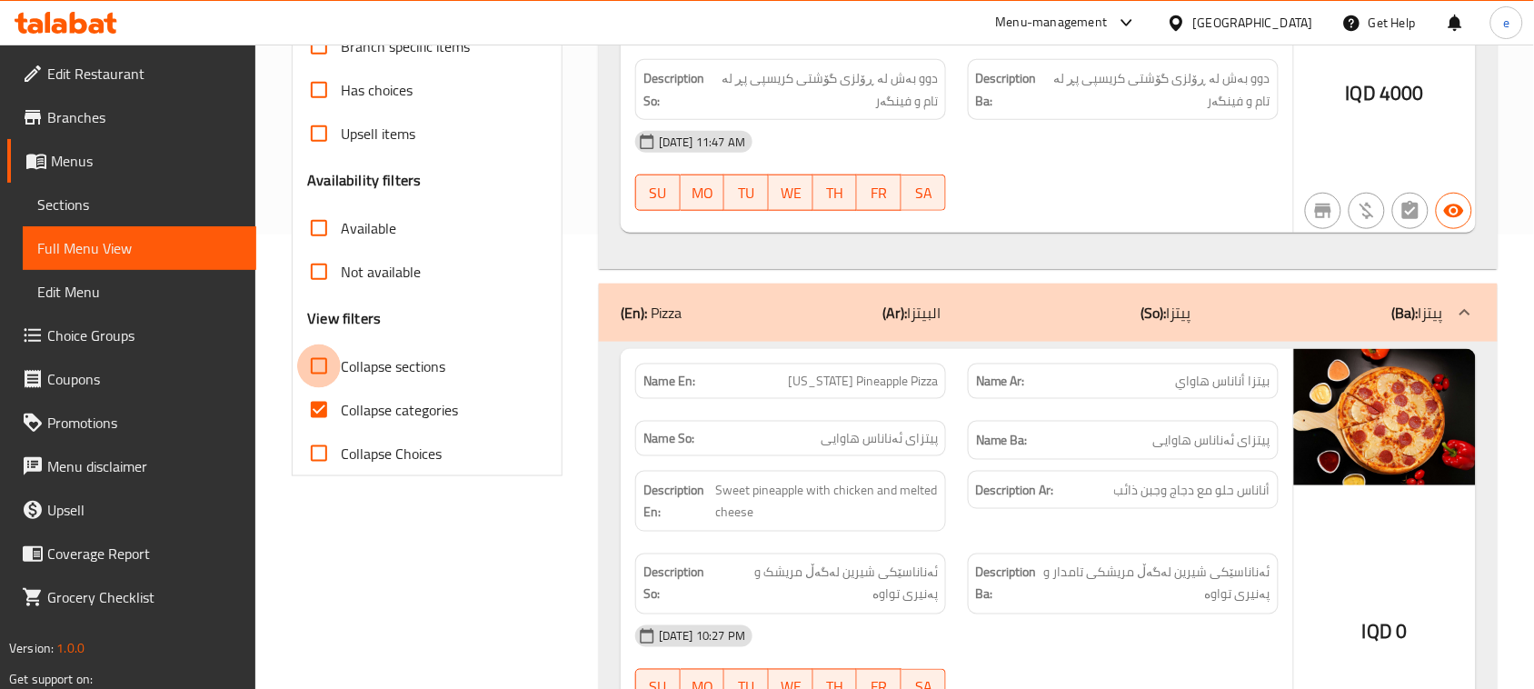
click at [316, 364] on input "Collapse sections" at bounding box center [319, 366] width 44 height 44
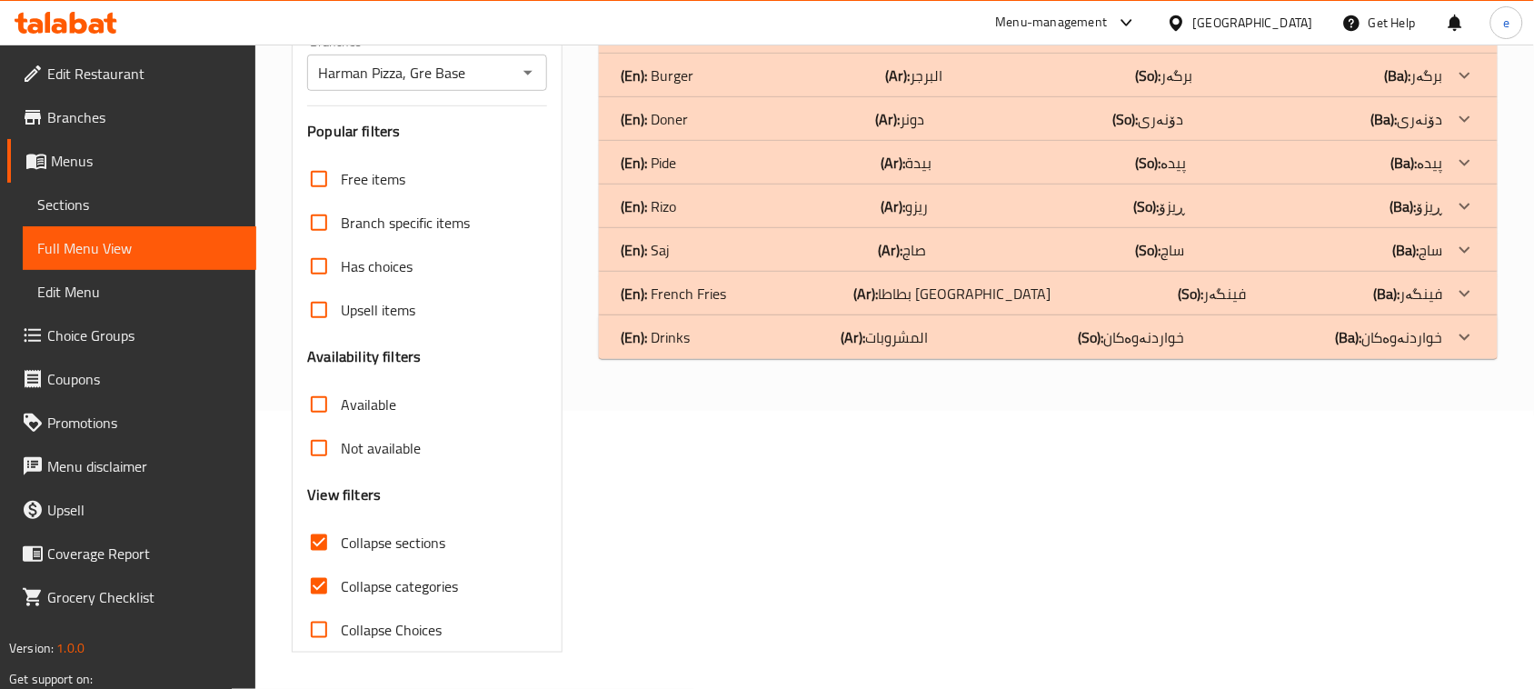
scroll to position [51, 0]
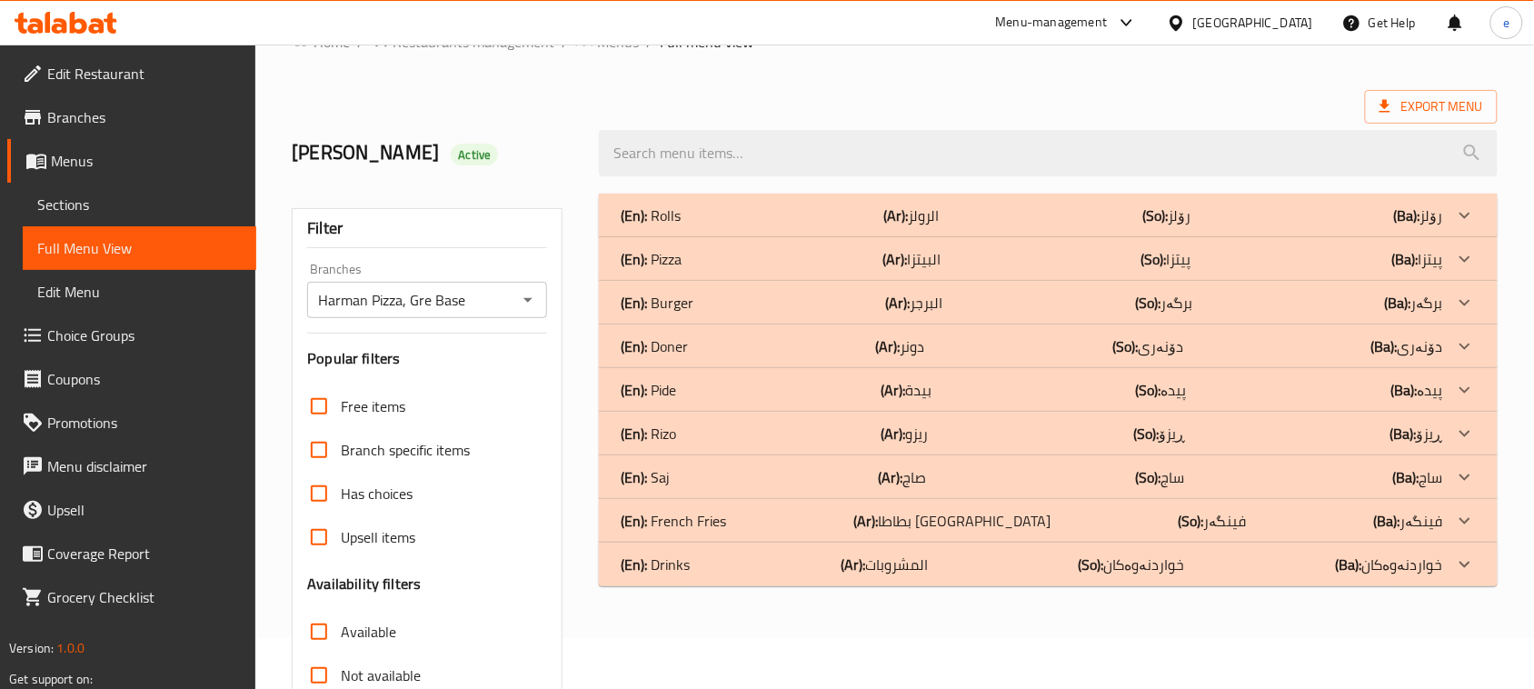
click at [732, 220] on div "(En): Rolls (Ar): الرولز (So): رۆلز (Ba): رۆلز" at bounding box center [1032, 215] width 822 height 22
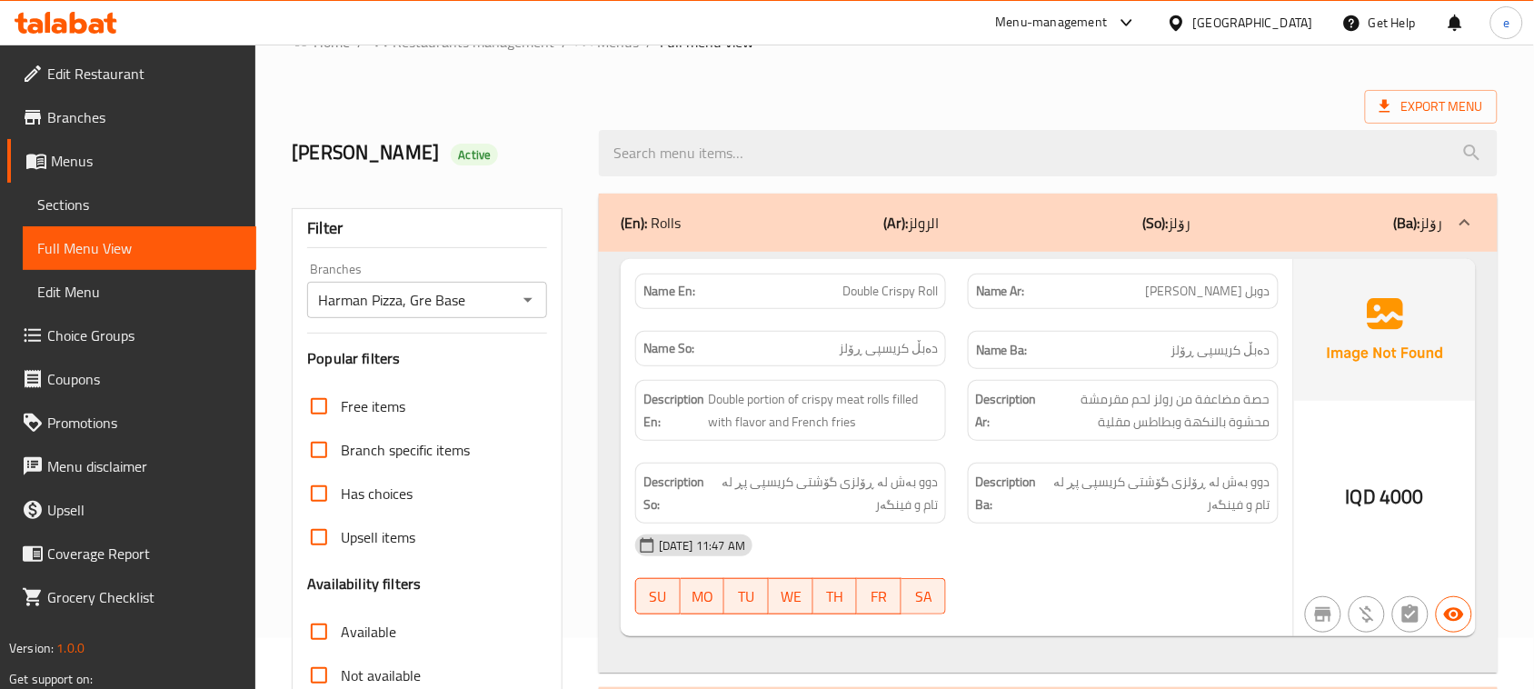
scroll to position [436, 0]
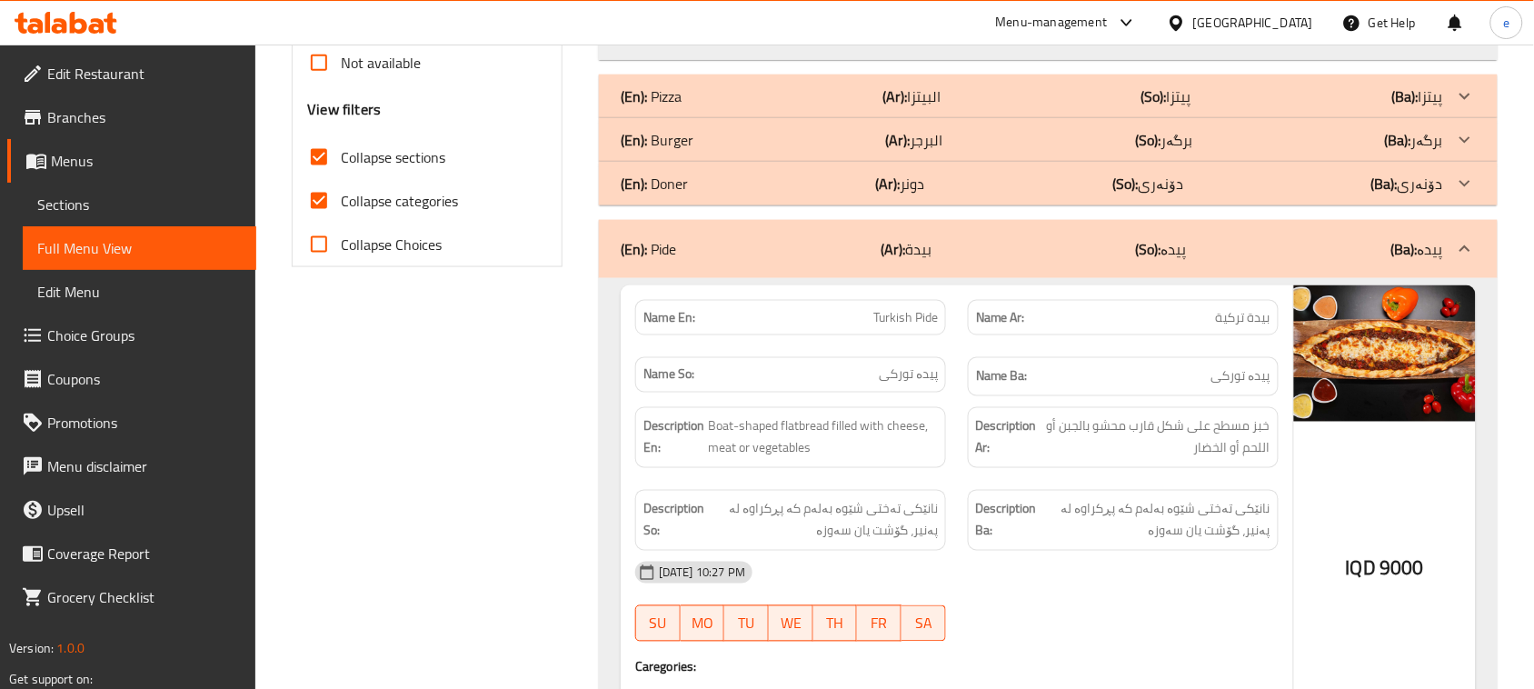
scroll to position [107, 0]
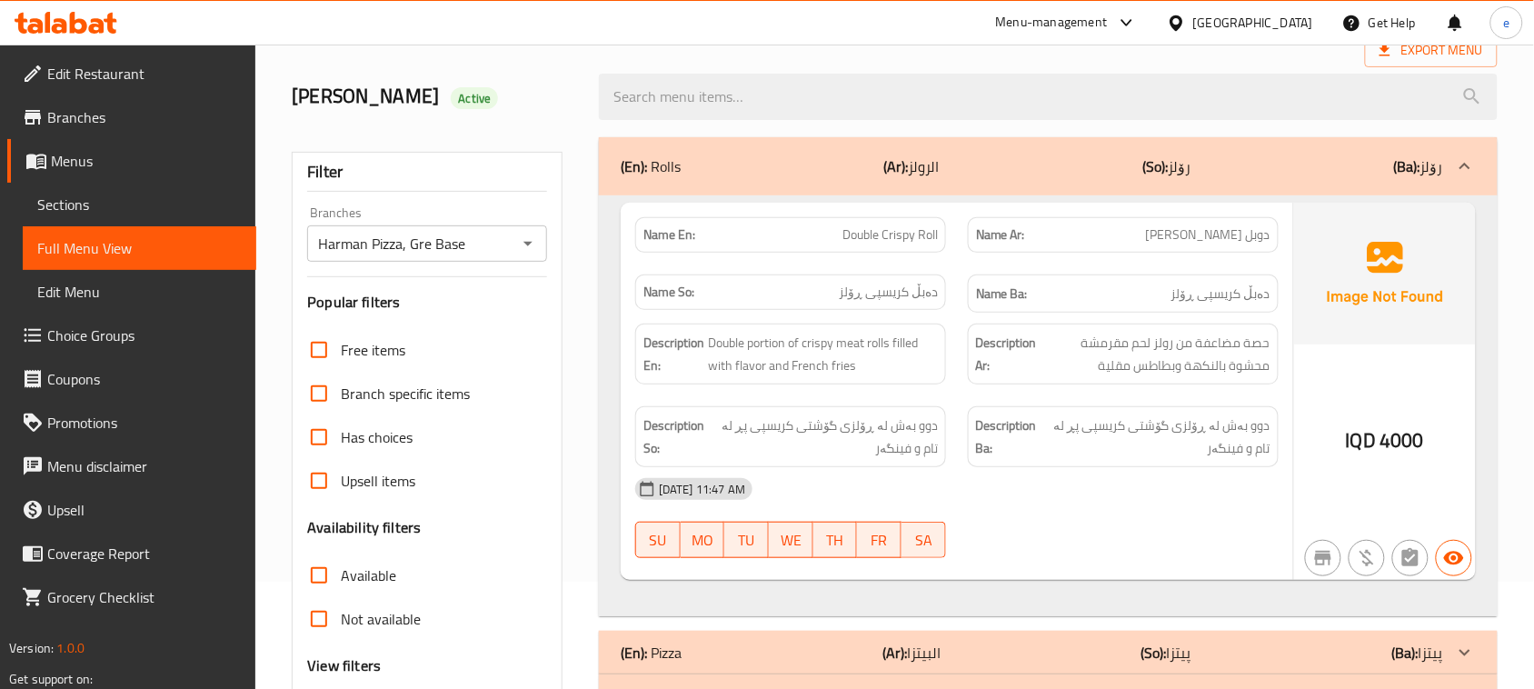
click at [960, 164] on div "(En): Rolls (Ar): الرولز (So): رۆلز (Ba): رۆلز" at bounding box center [1032, 166] width 822 height 22
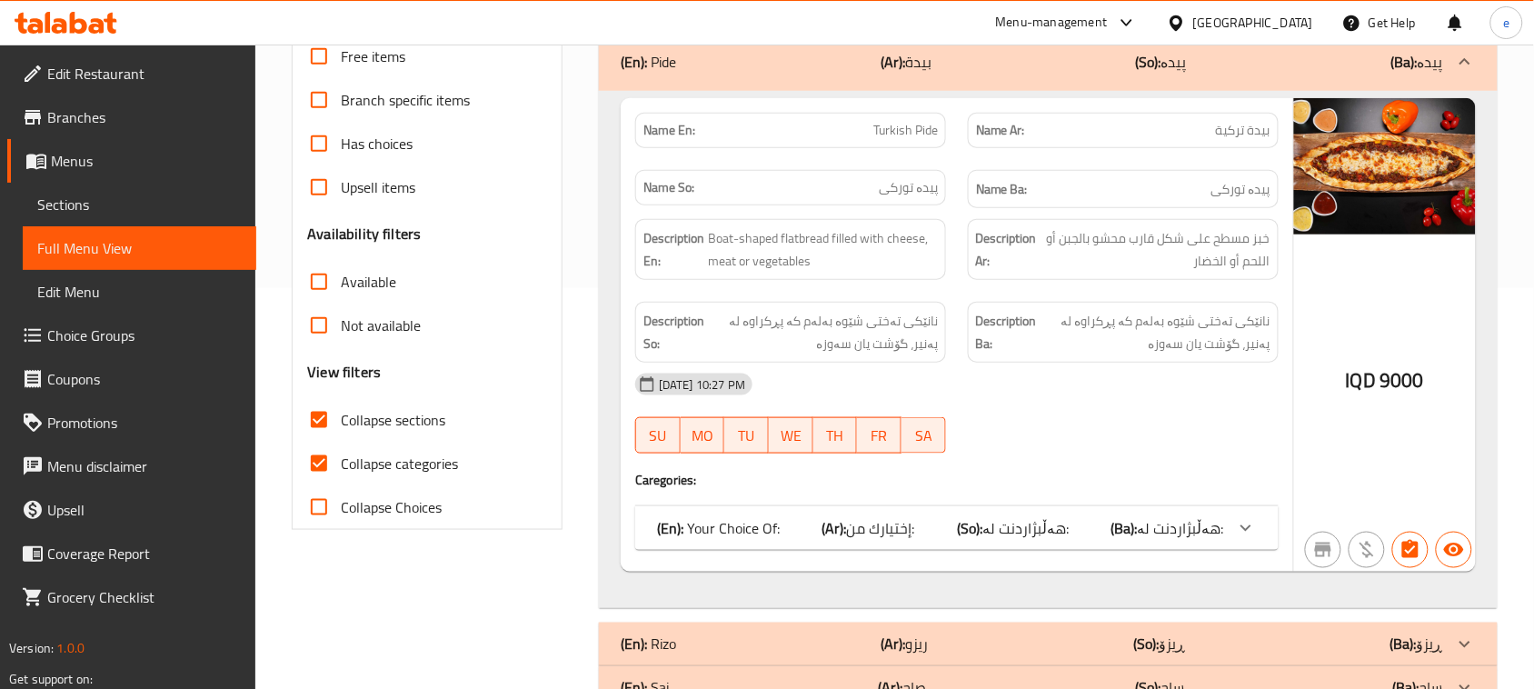
scroll to position [319, 0]
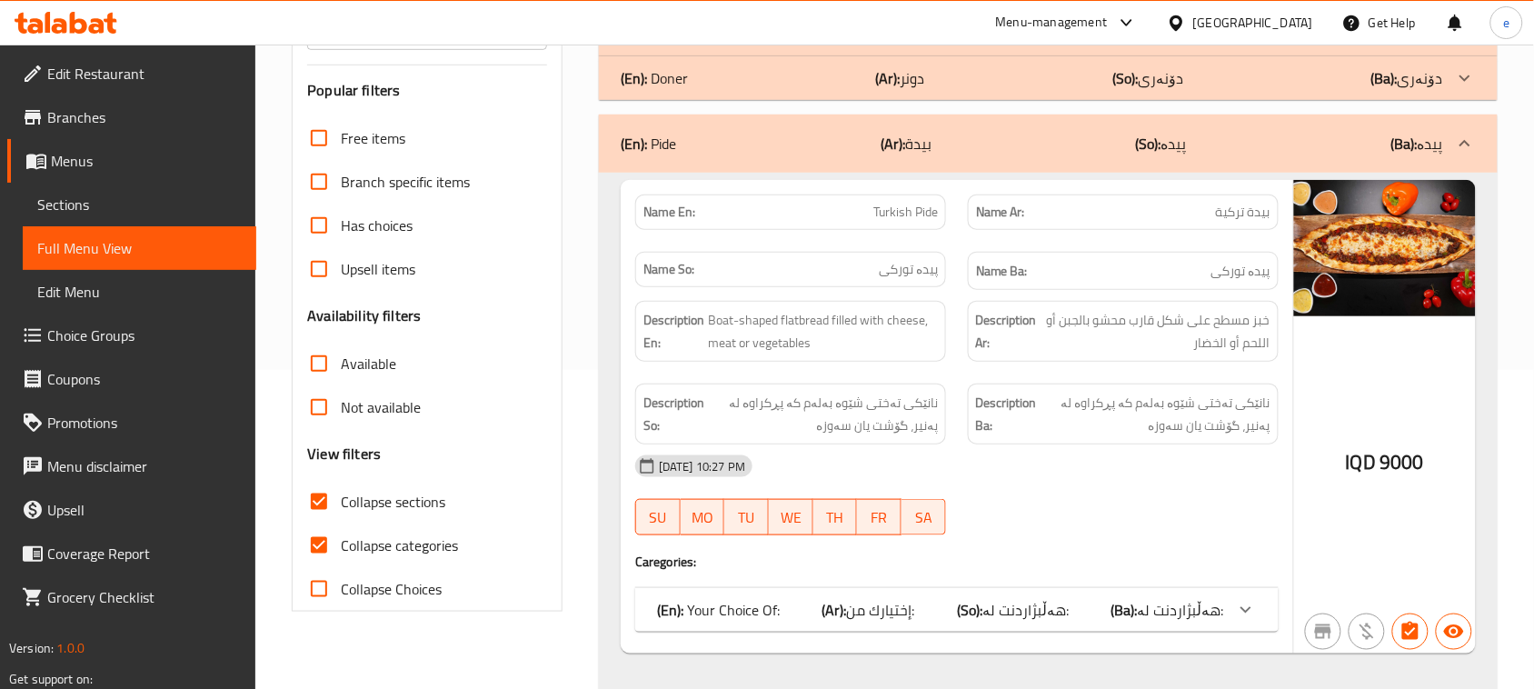
click at [931, 209] on span "Turkish Pide" at bounding box center [905, 212] width 65 height 19
copy span "Pide"
click at [330, 503] on input "Collapse sections" at bounding box center [319, 502] width 44 height 44
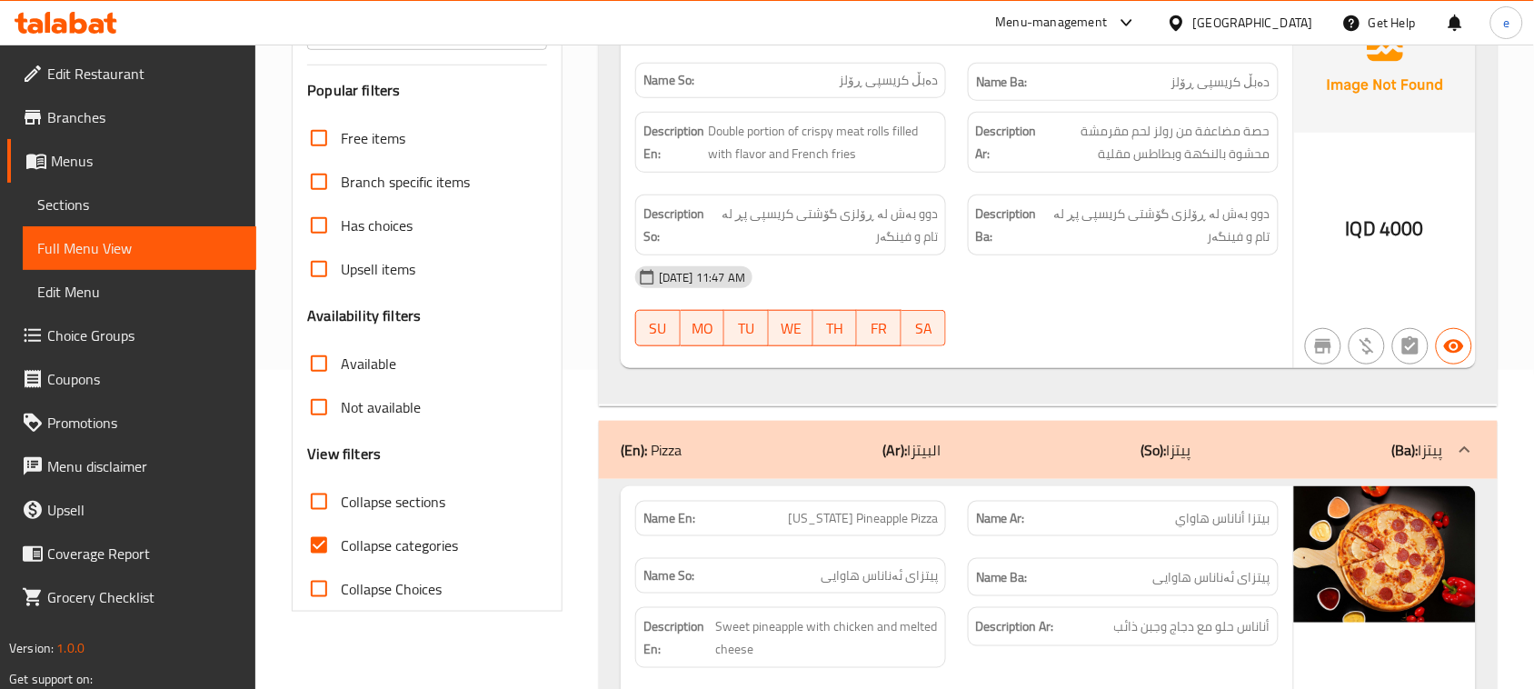
click at [330, 503] on input "Collapse sections" at bounding box center [319, 502] width 44 height 44
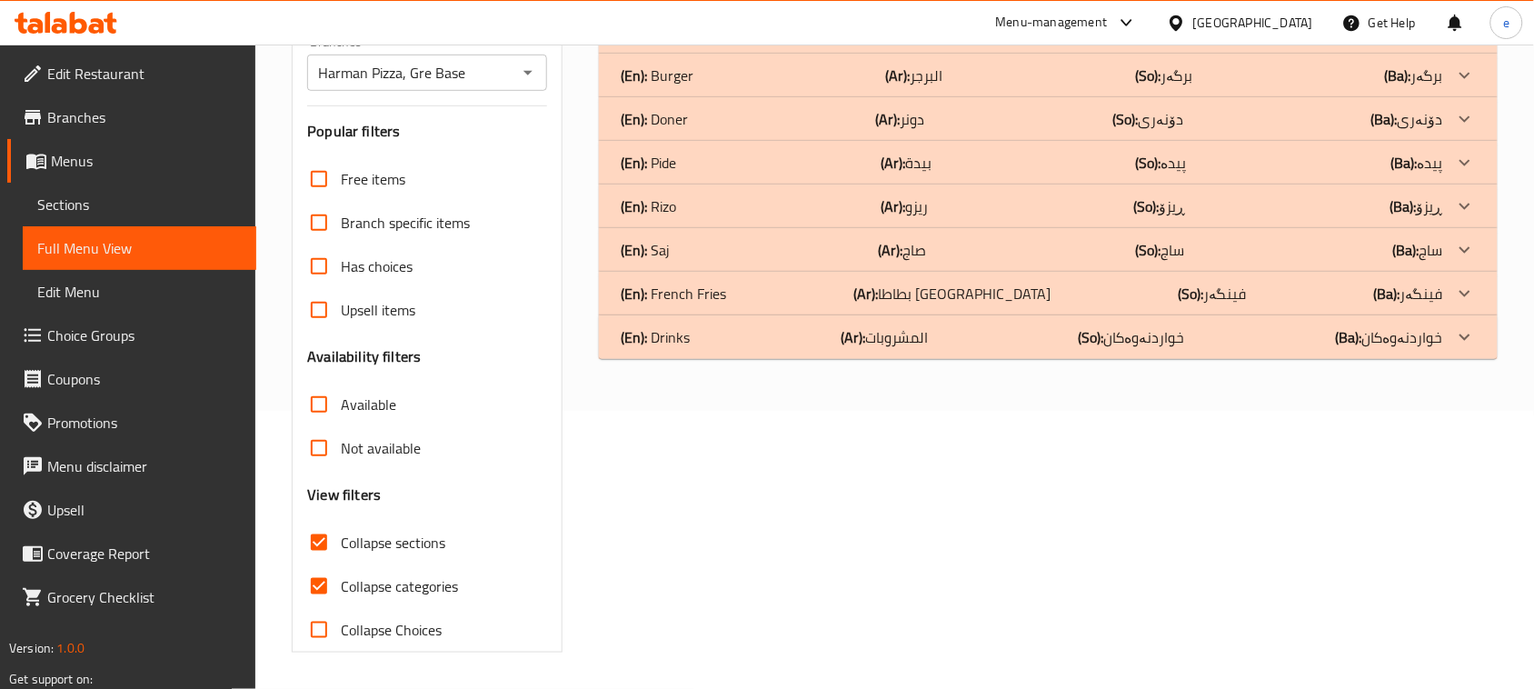
scroll to position [278, 0]
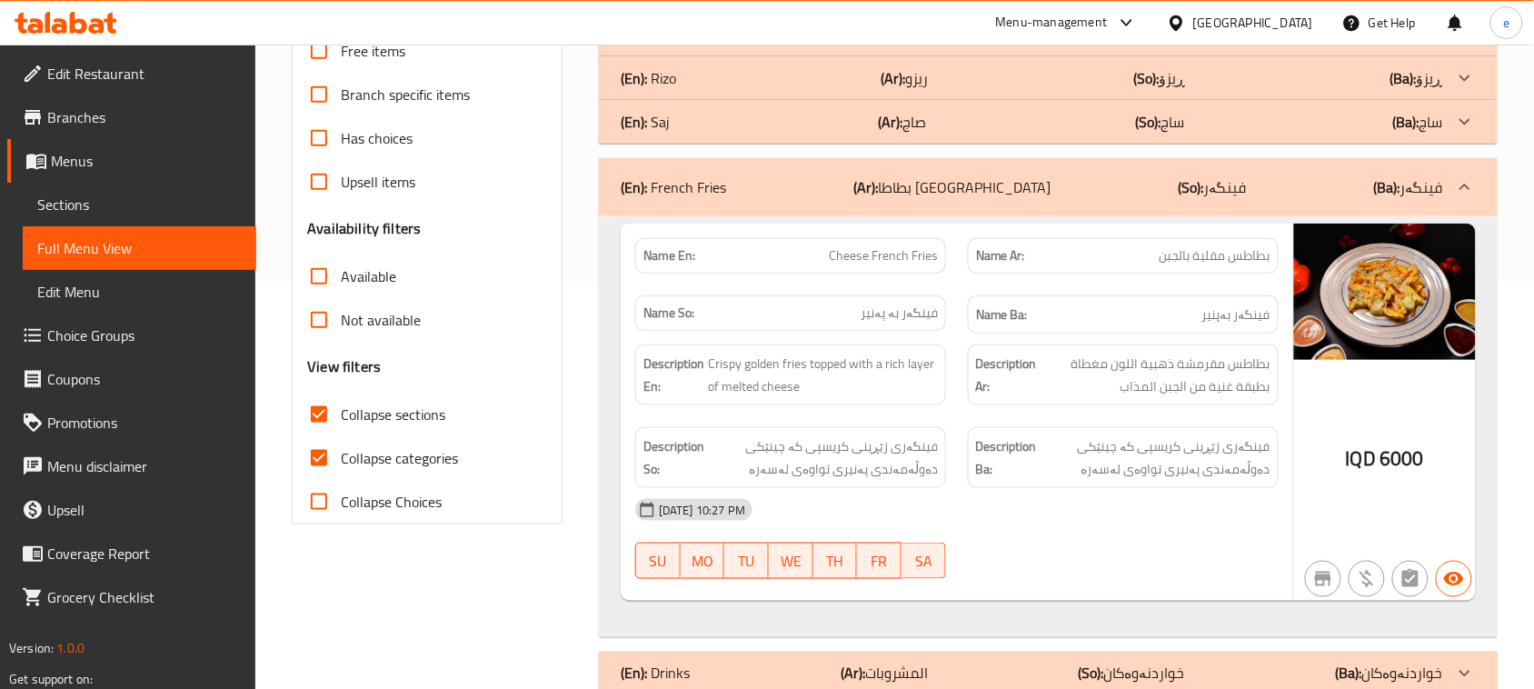
scroll to position [451, 0]
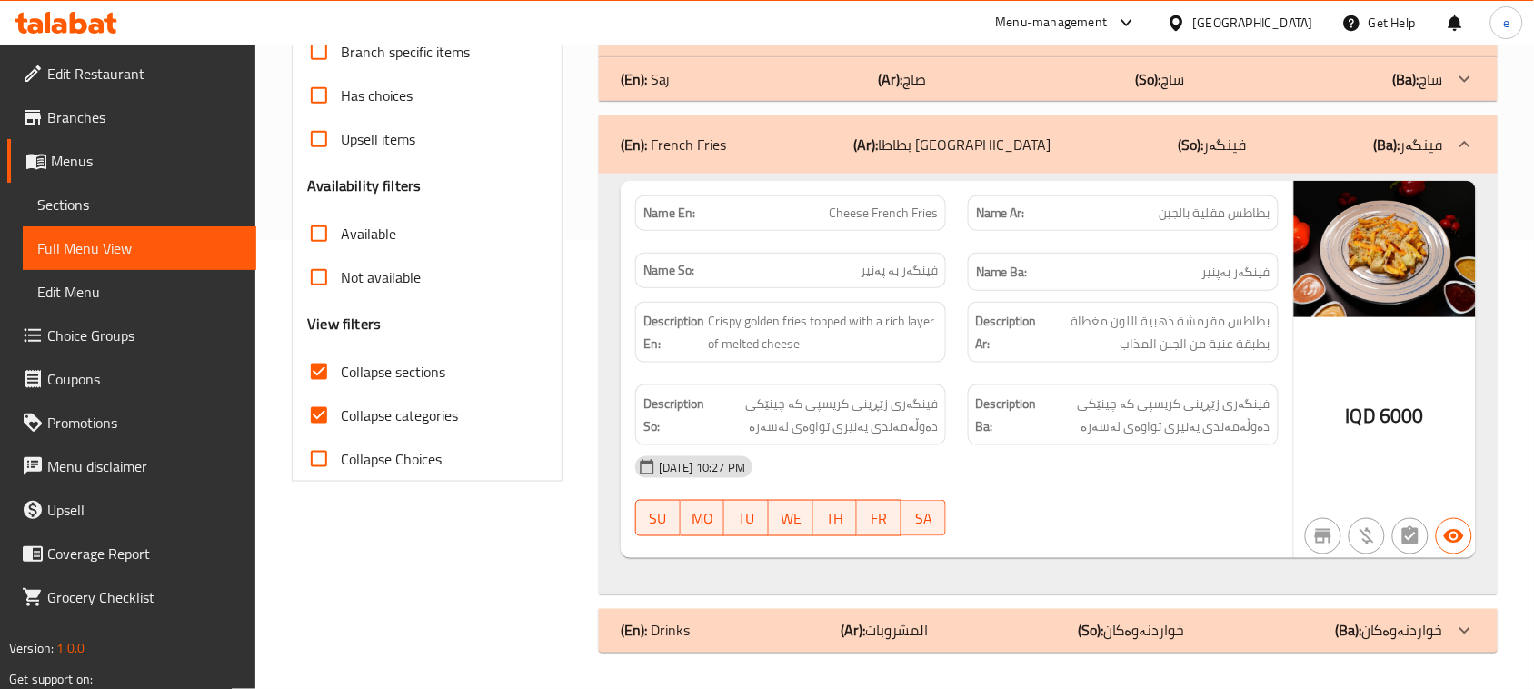
drag, startPoint x: 915, startPoint y: 137, endPoint x: 984, endPoint y: 134, distance: 69.1
click at [984, 134] on p "(Ar): بطاطا مقلية" at bounding box center [951, 145] width 197 height 22
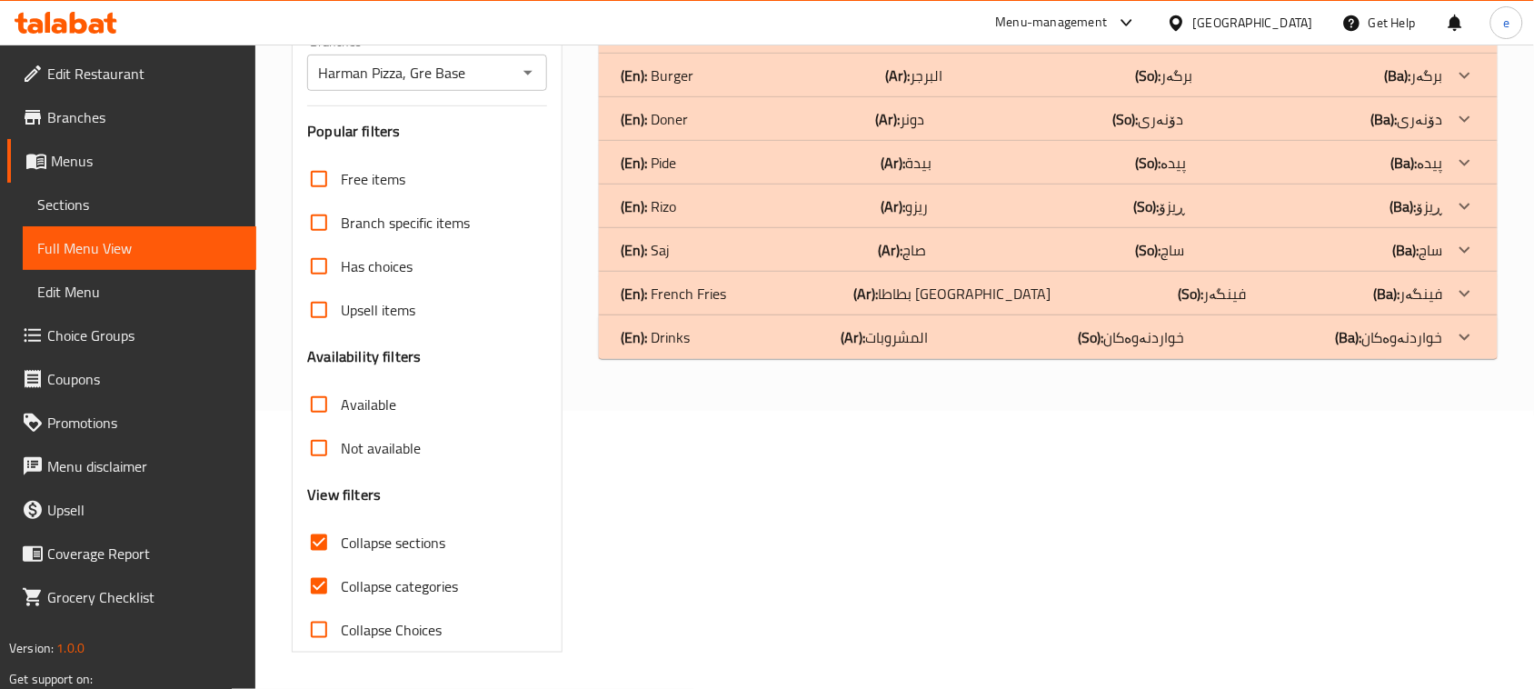
scroll to position [278, 0]
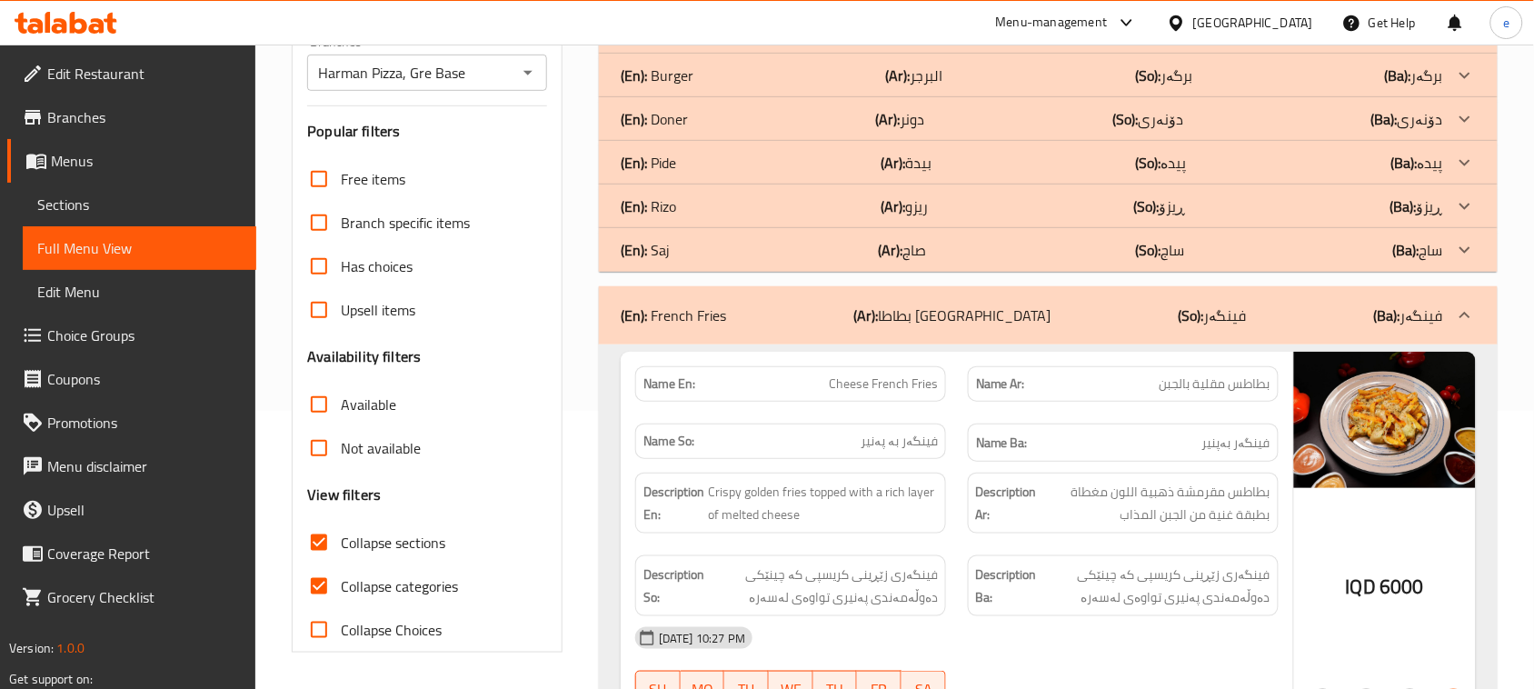
scroll to position [451, 0]
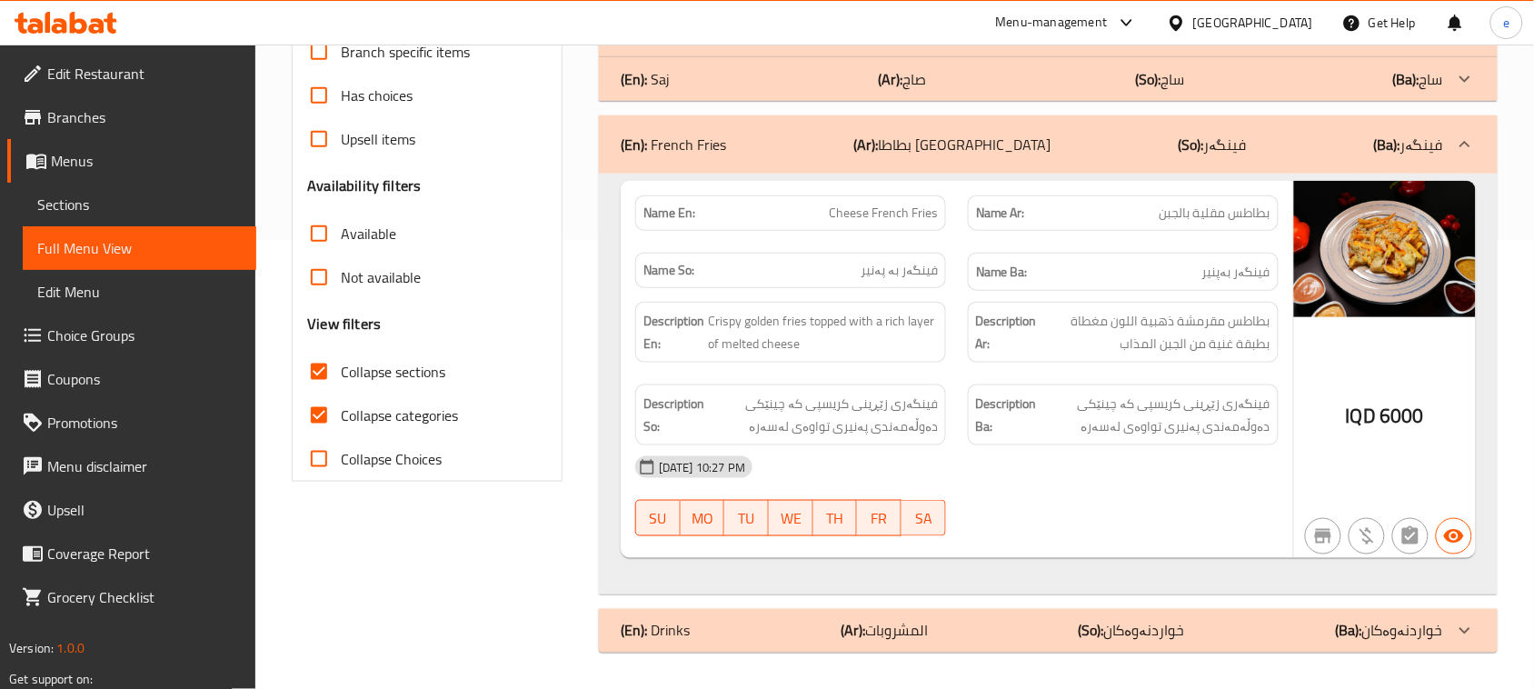
click at [911, 204] on span "Cheese French Fries" at bounding box center [883, 213] width 109 height 19
click at [895, 206] on span "Cheese French Fries" at bounding box center [883, 213] width 109 height 19
drag, startPoint x: 874, startPoint y: 214, endPoint x: 956, endPoint y: 212, distance: 81.8
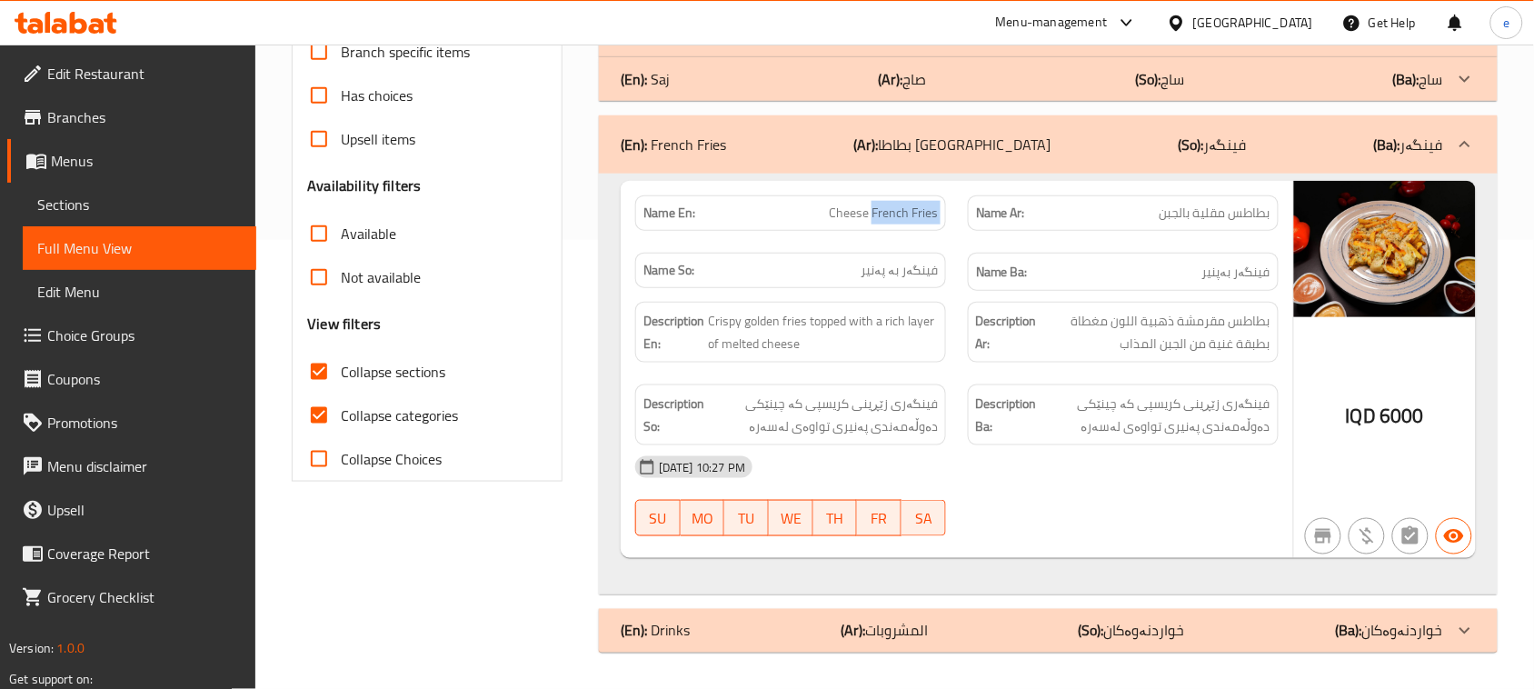
click at [956, 212] on div "Name En: Cheese French Fries Name Ar: بطاطس مقلية بالجبن Name So: فینگەر بە پەن…" at bounding box center [956, 243] width 665 height 118
copy span "French Fries"
drag, startPoint x: 904, startPoint y: 266, endPoint x: 993, endPoint y: 269, distance: 89.1
click at [993, 269] on div "Name En: Cheese French Fries Name Ar: بطاطس مقلية بالجبن Name So: فینگەر بە پەن…" at bounding box center [956, 243] width 665 height 118
click at [916, 269] on span "فینگەر بە پەنیر" at bounding box center [899, 270] width 77 height 19
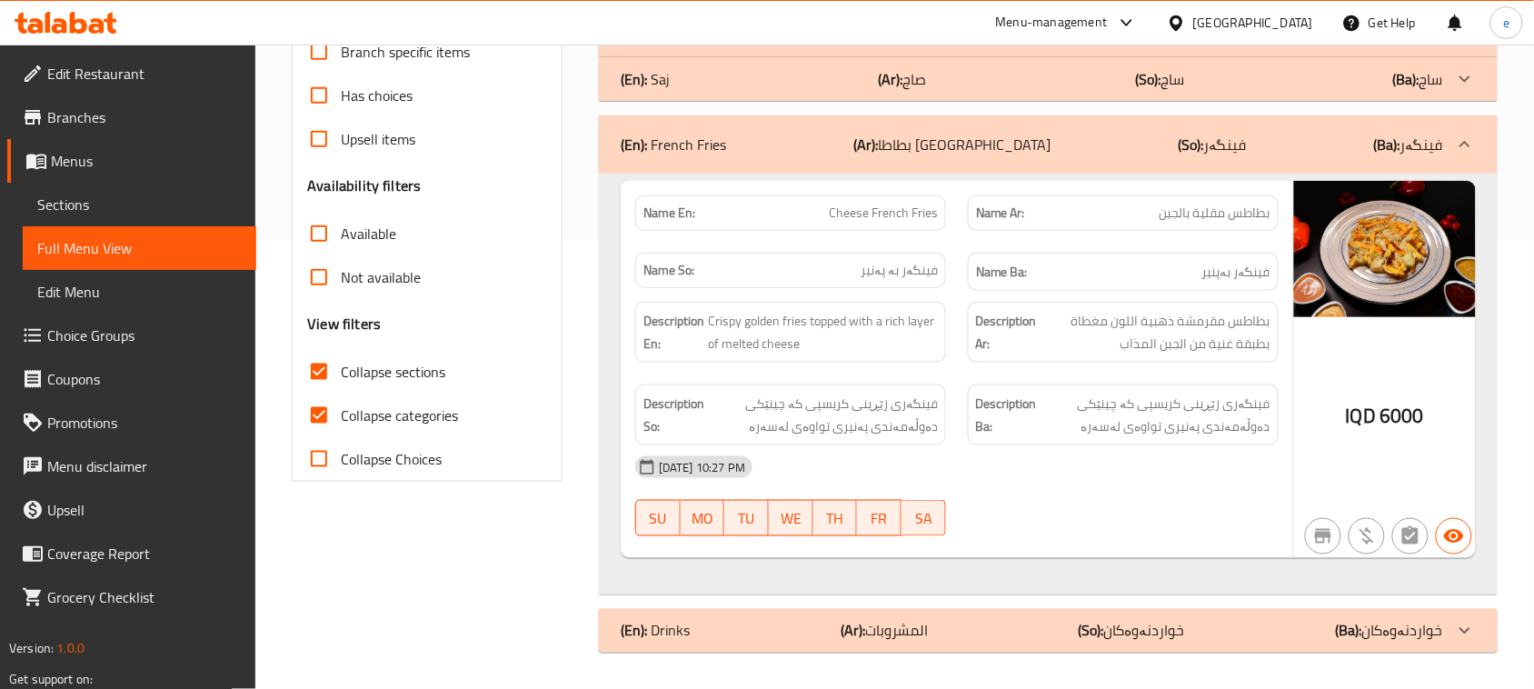
click at [918, 269] on span "فینگەر بە پەنیر" at bounding box center [899, 270] width 77 height 19
copy span "فینگەر"
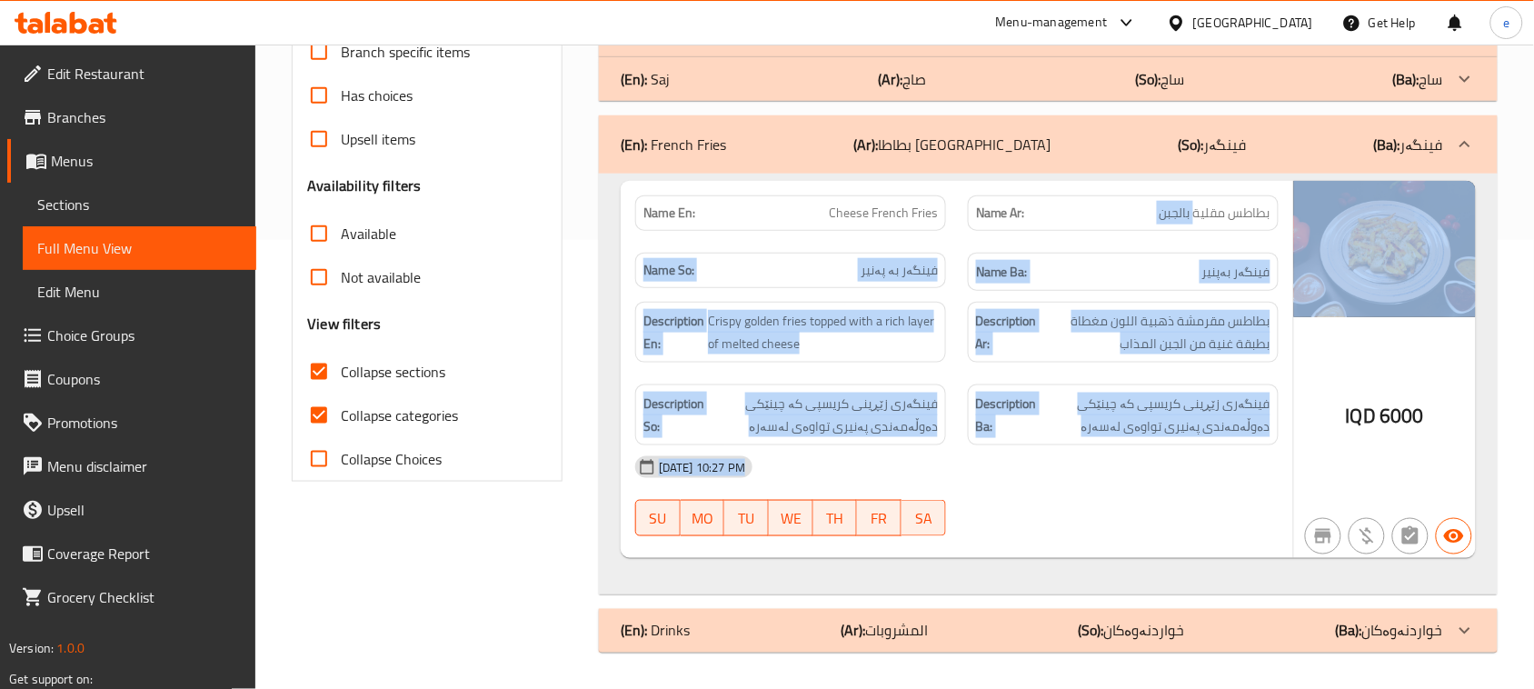
drag, startPoint x: 1197, startPoint y: 216, endPoint x: 1298, endPoint y: 216, distance: 100.9
click at [1298, 216] on div "Name En: Cheese French Fries Name Ar: بطاطس مقلية بالجبن Name So: فینگەر بە پەن…" at bounding box center [1048, 370] width 855 height 378
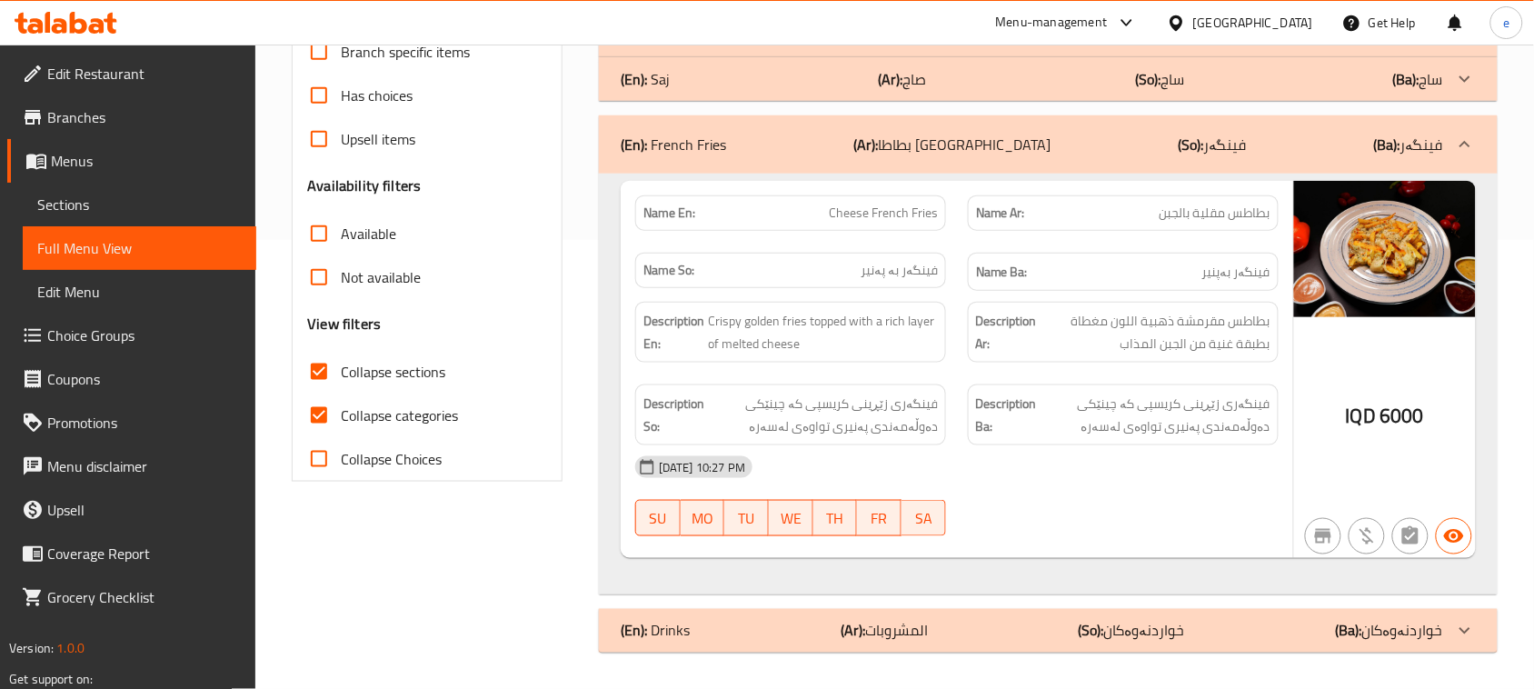
click at [1263, 216] on span "بطاطس مقلية بالجبن" at bounding box center [1215, 213] width 111 height 19
drag, startPoint x: 1197, startPoint y: 215, endPoint x: 1273, endPoint y: 211, distance: 76.5
click at [1273, 211] on div "Name Ar: بطاطس مقلية بالجبن" at bounding box center [1123, 212] width 311 height 35
copy span "بطاطس مقلية"
click at [316, 375] on input "Collapse sections" at bounding box center [319, 372] width 44 height 44
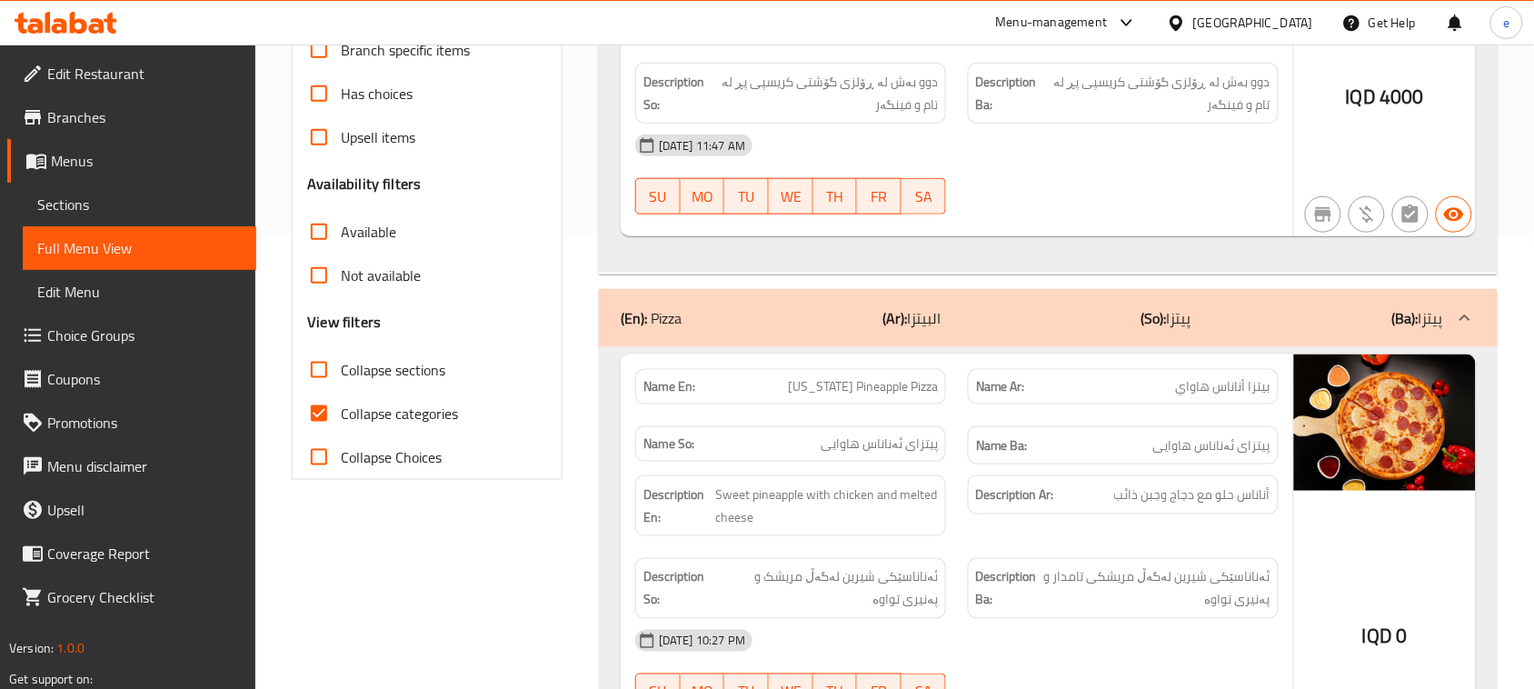
click at [316, 375] on input "Collapse sections" at bounding box center [319, 370] width 44 height 44
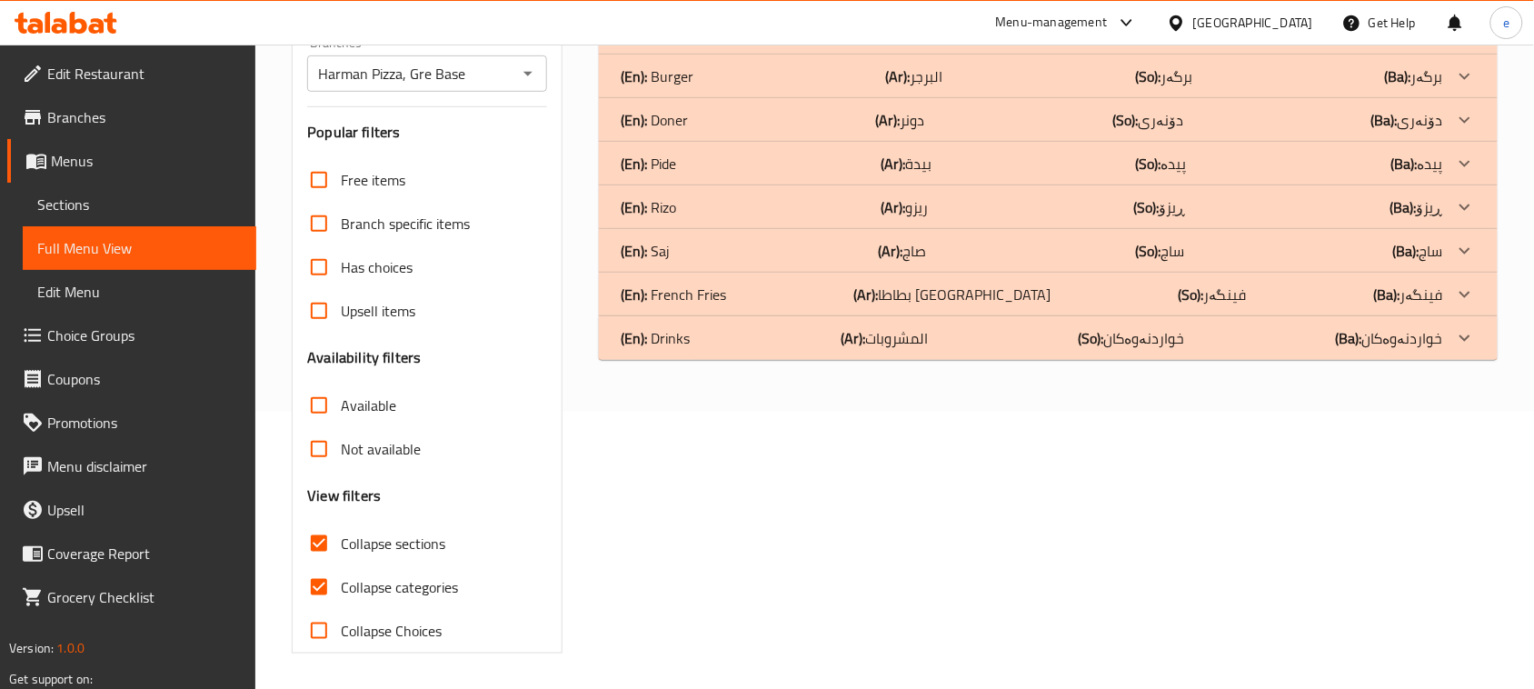
scroll to position [278, 0]
click at [321, 548] on input "Collapse sections" at bounding box center [319, 543] width 44 height 44
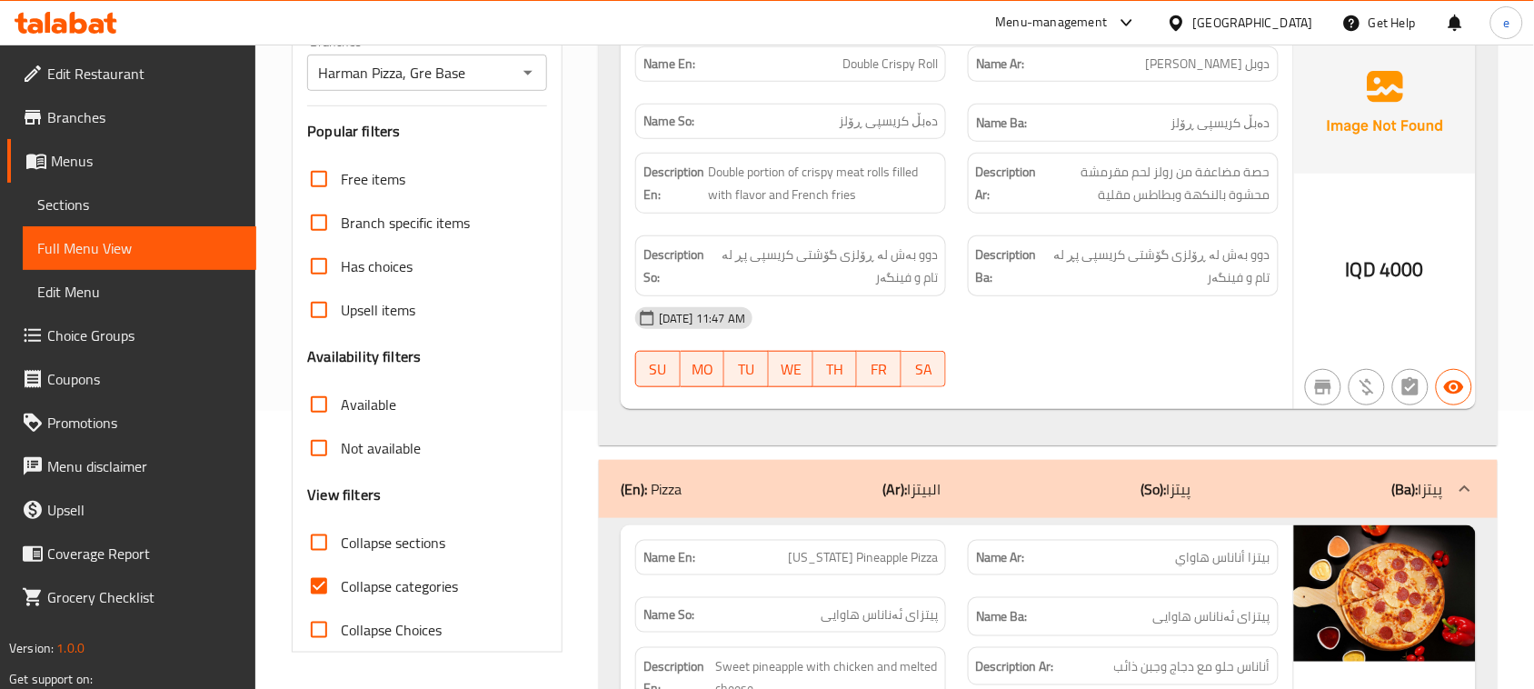
scroll to position [9594, 0]
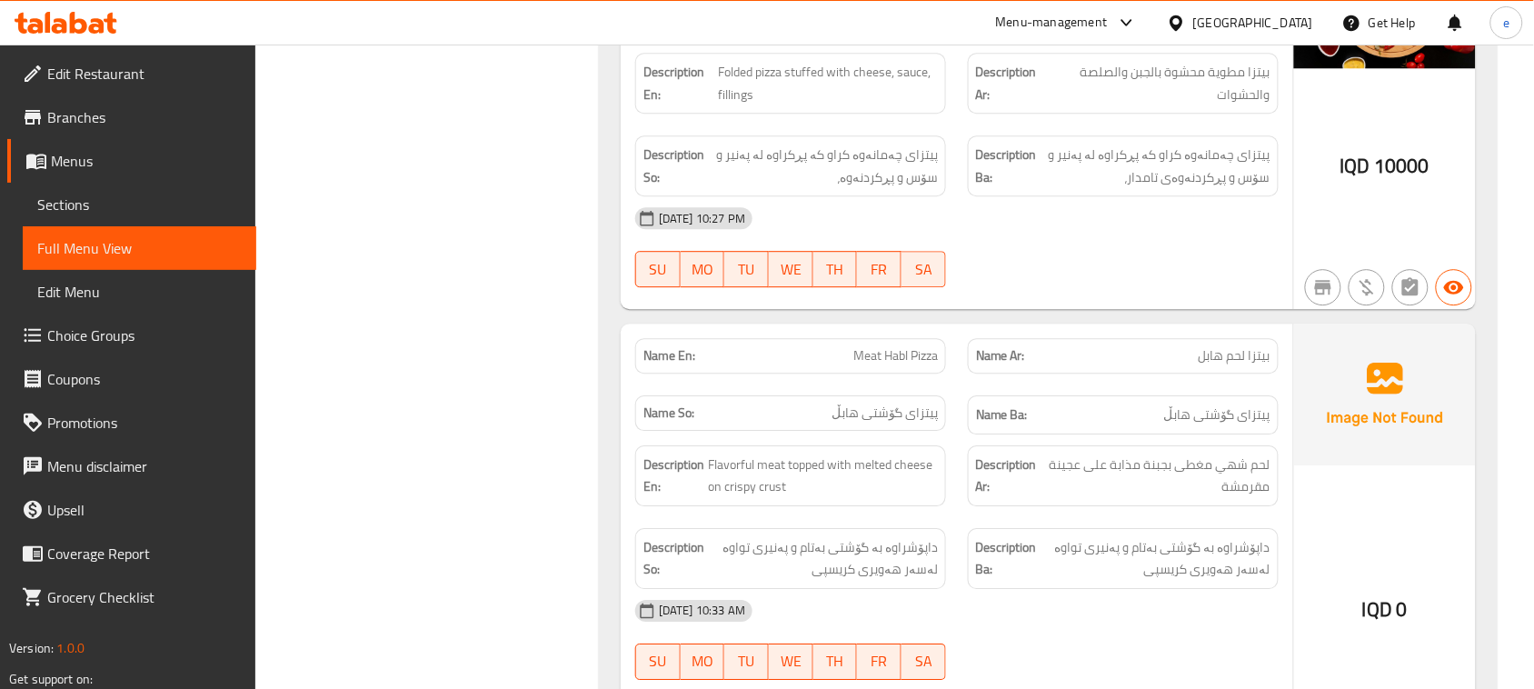
click at [895, 346] on span "Meat Habl Pizza" at bounding box center [895, 355] width 85 height 19
copy span "Habl"
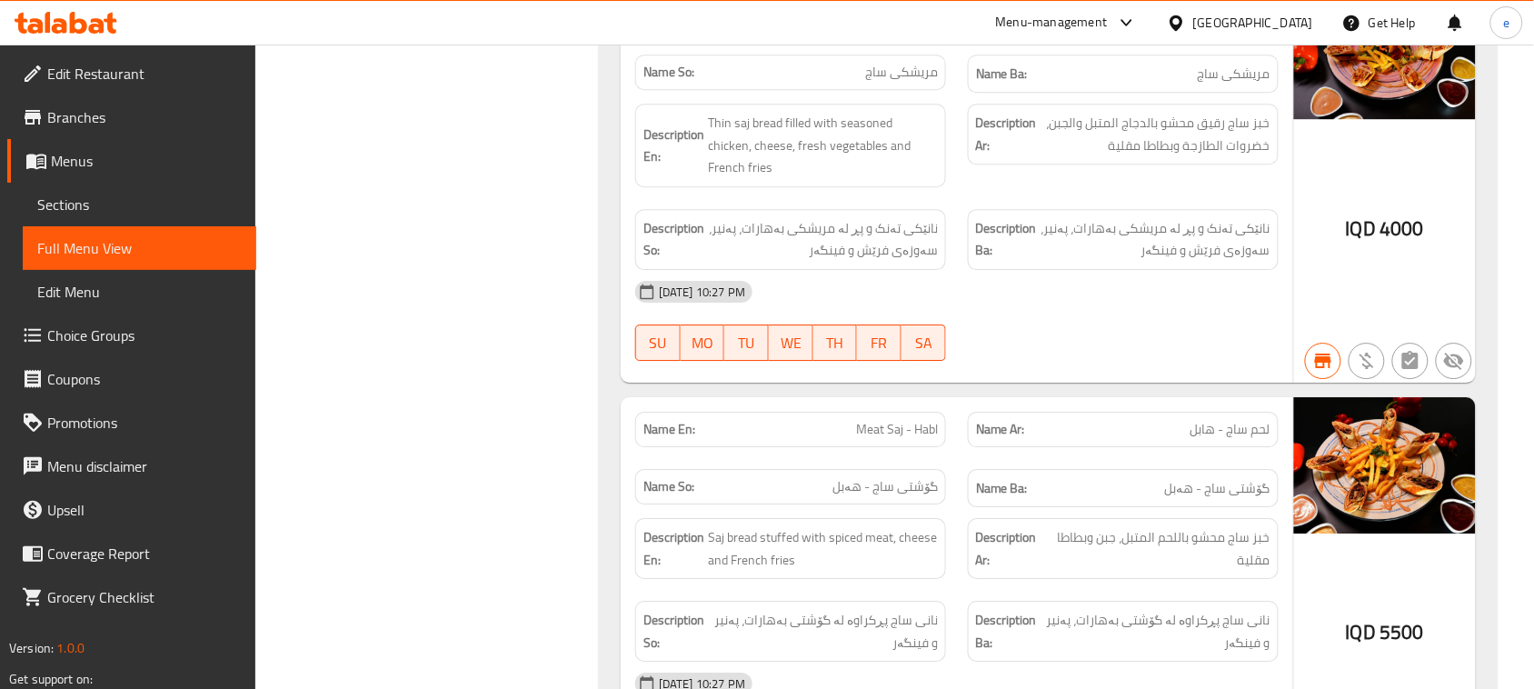
scroll to position [15476, 0]
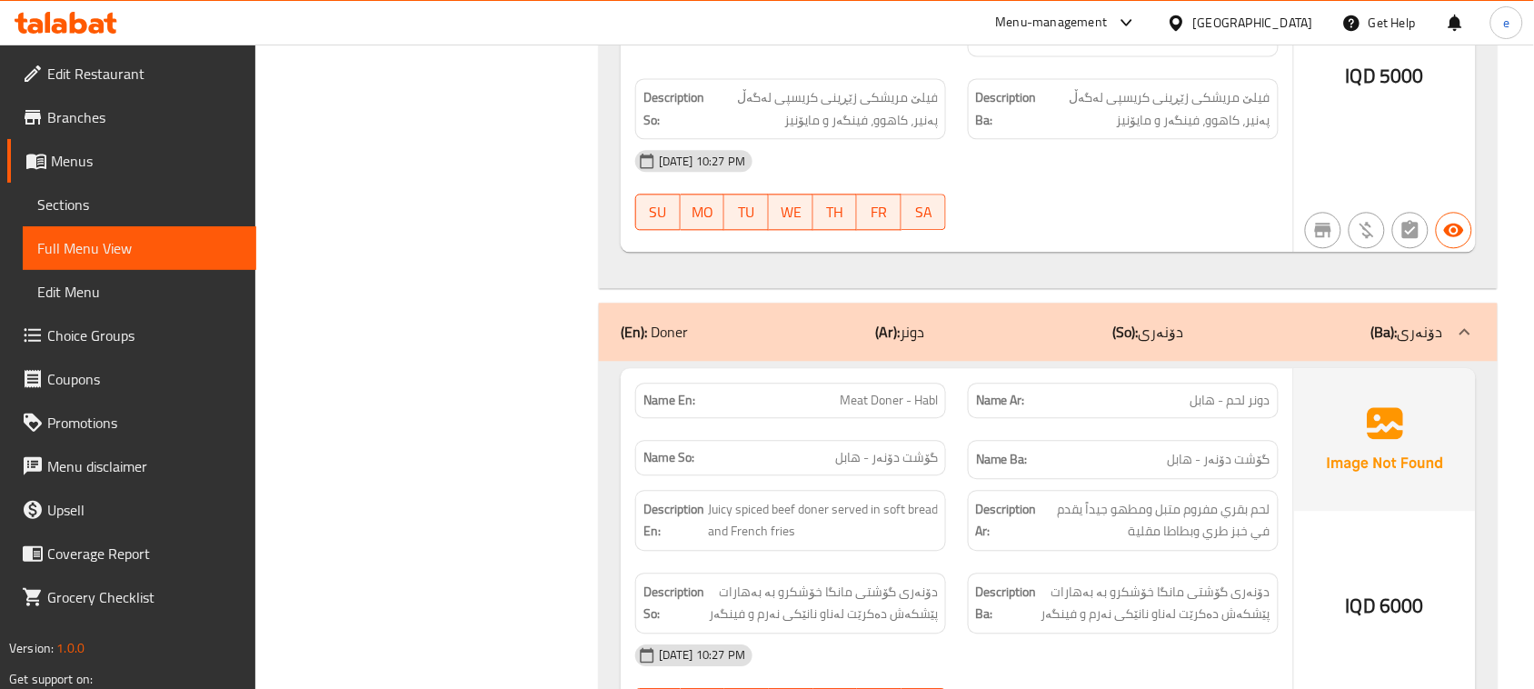
copy span "هابل"
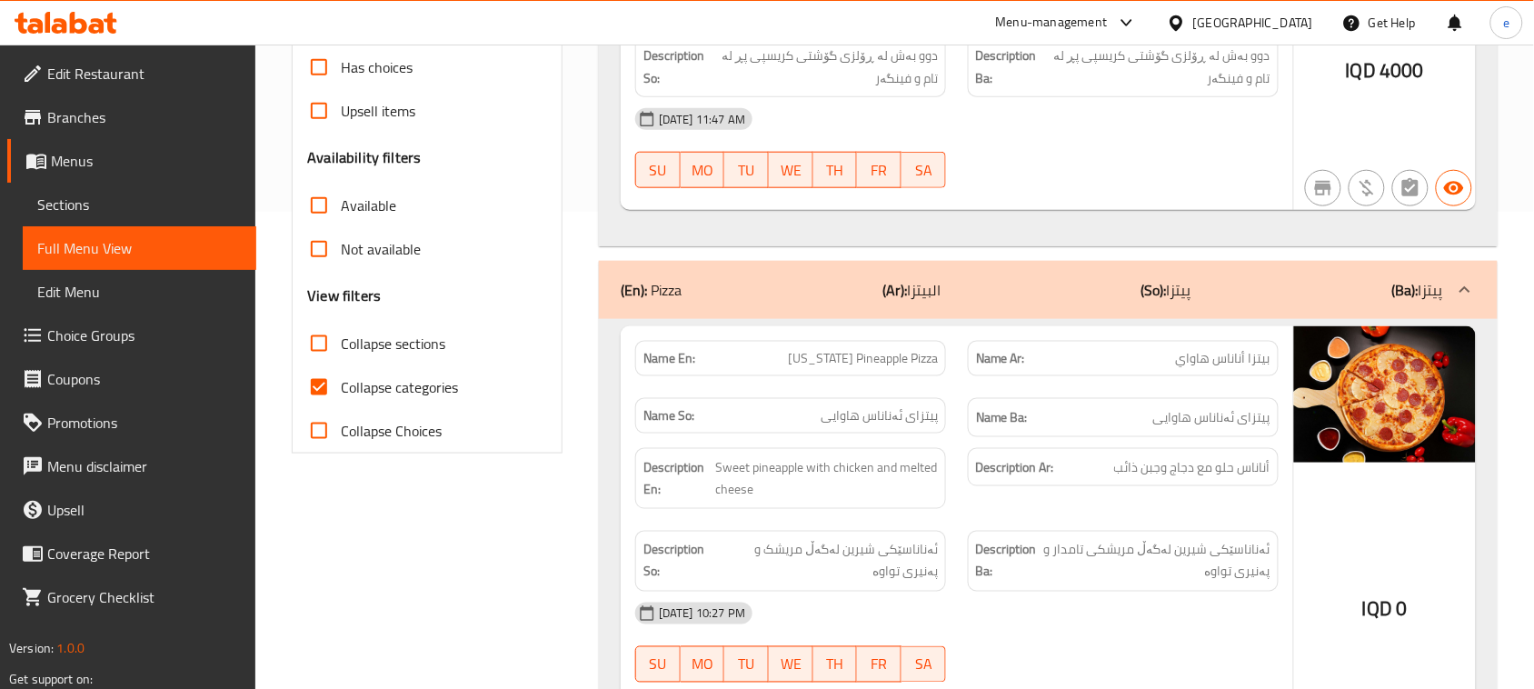
scroll to position [354, 0]
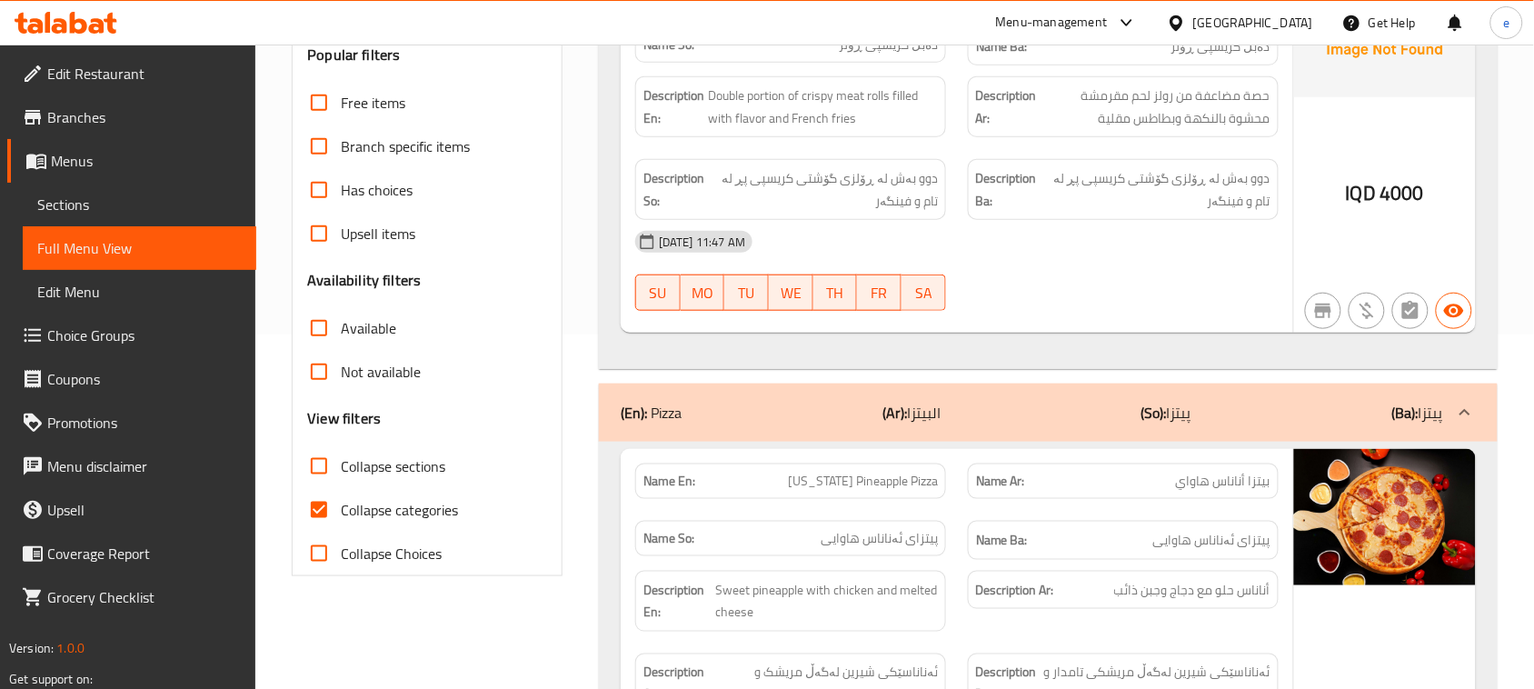
click at [324, 473] on input "Collapse sections" at bounding box center [319, 466] width 44 height 44
checkbox input "true"
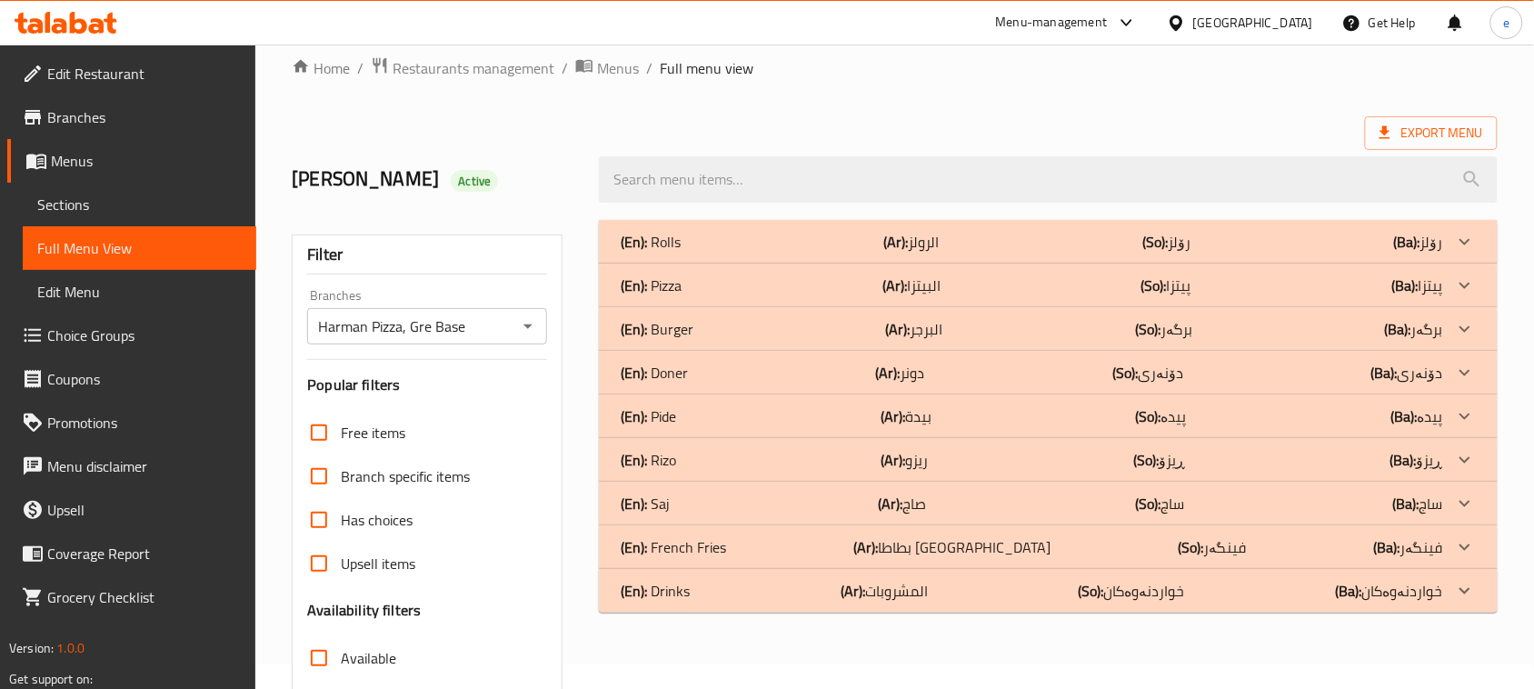
scroll to position [0, 0]
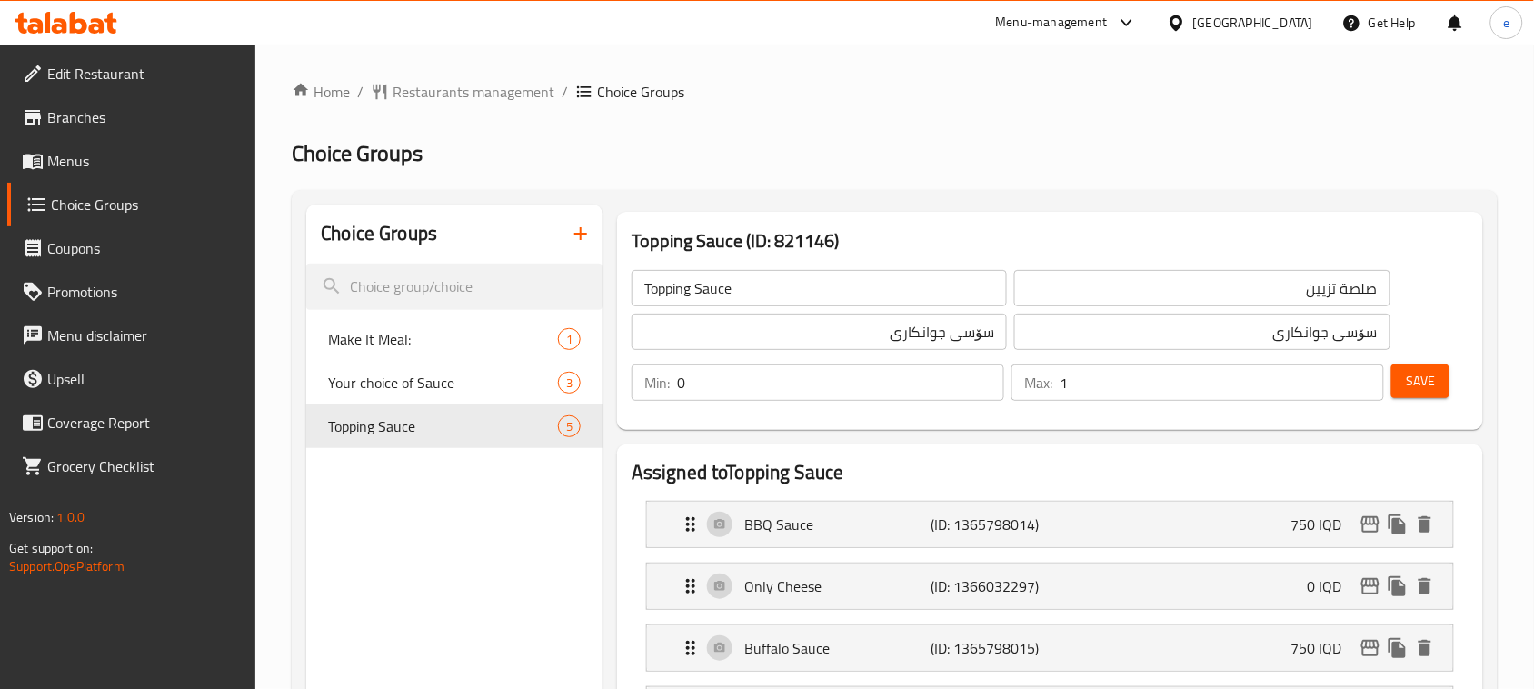
click at [100, 34] on div at bounding box center [66, 23] width 103 height 22
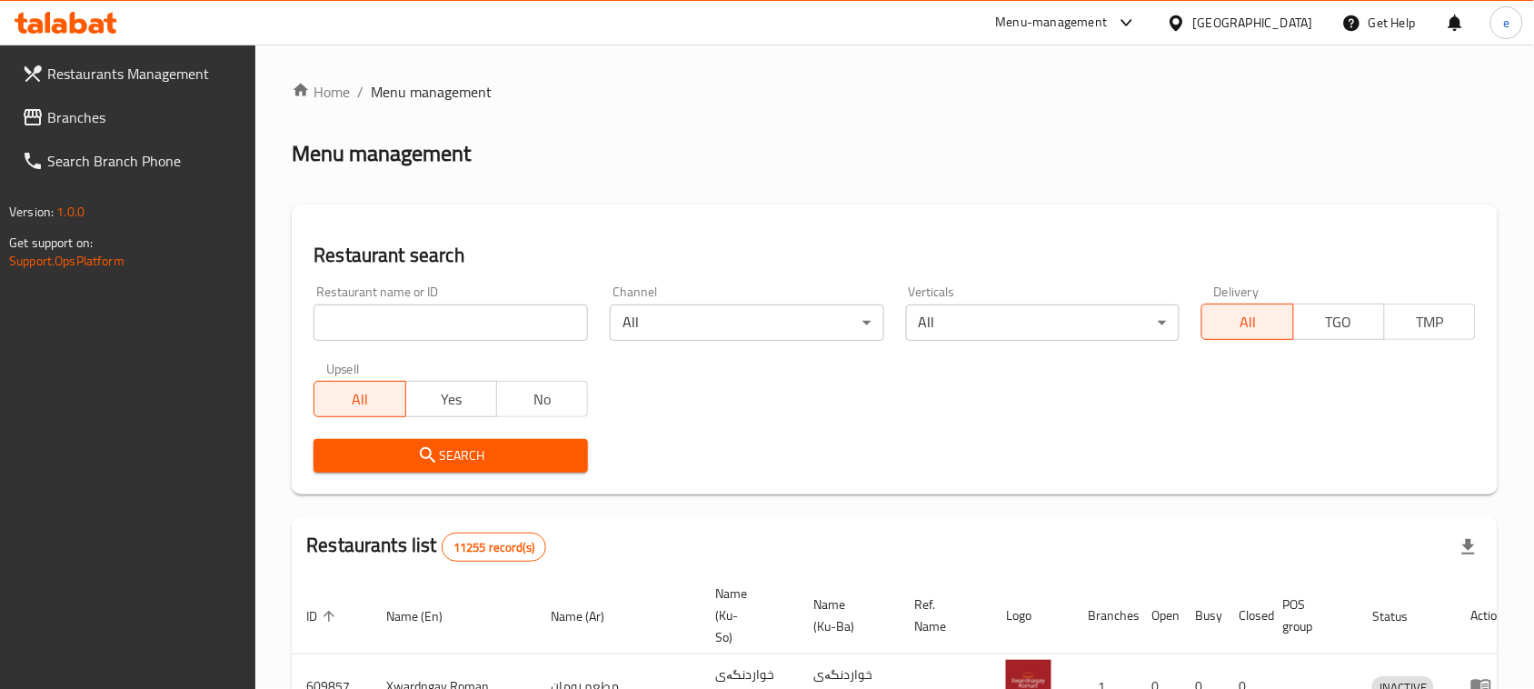
click at [97, 118] on span "Branches" at bounding box center [144, 117] width 194 height 22
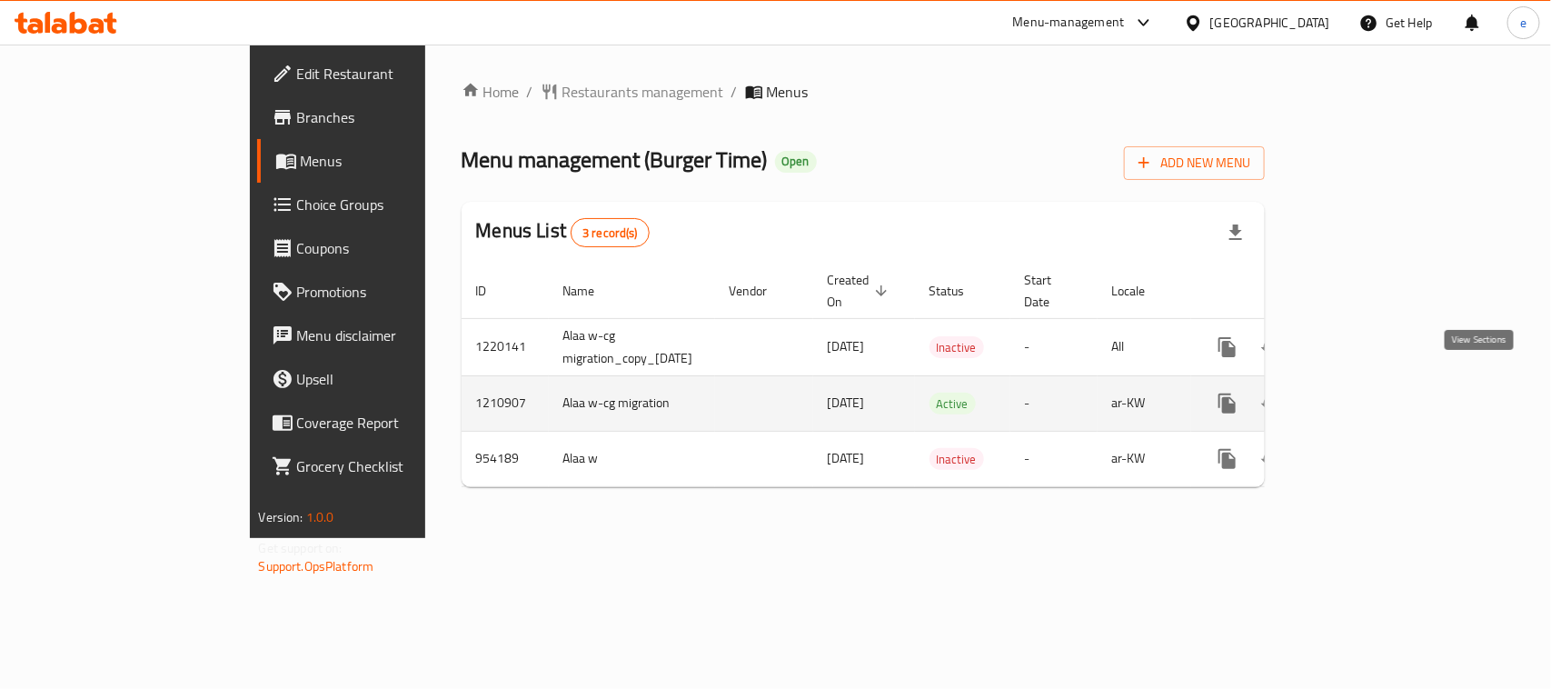
click at [1369, 393] on icon "enhanced table" at bounding box center [1359, 404] width 22 height 22
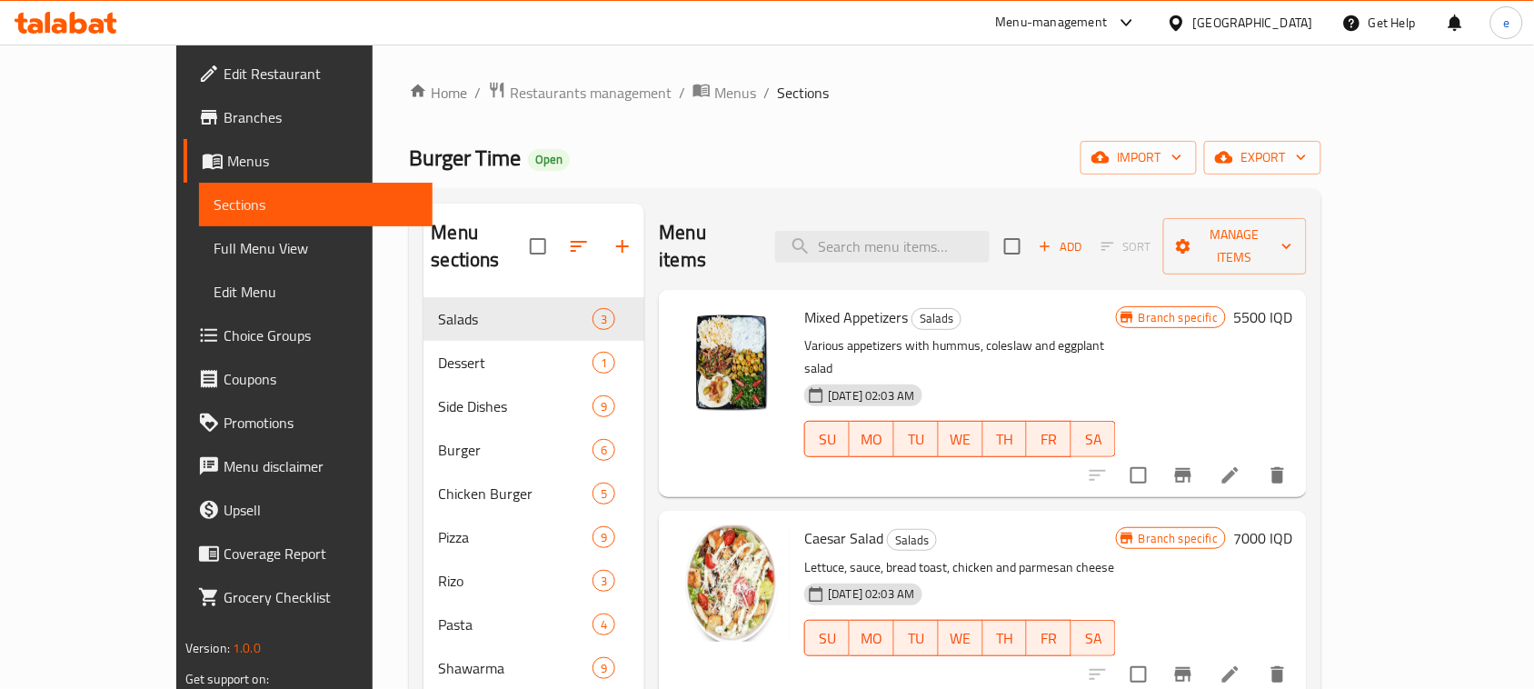
click at [214, 257] on span "Full Menu View" at bounding box center [316, 248] width 204 height 22
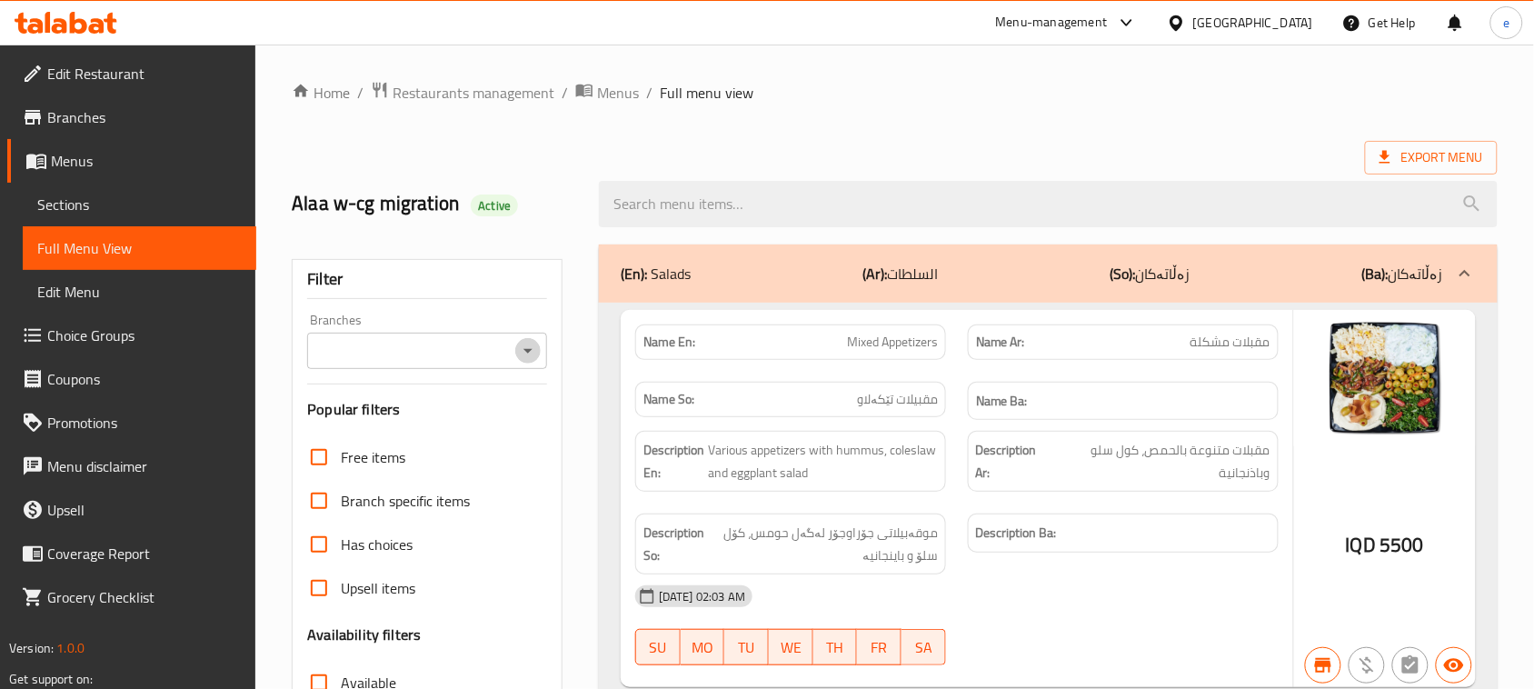
click at [532, 355] on icon "Open" at bounding box center [528, 351] width 22 height 22
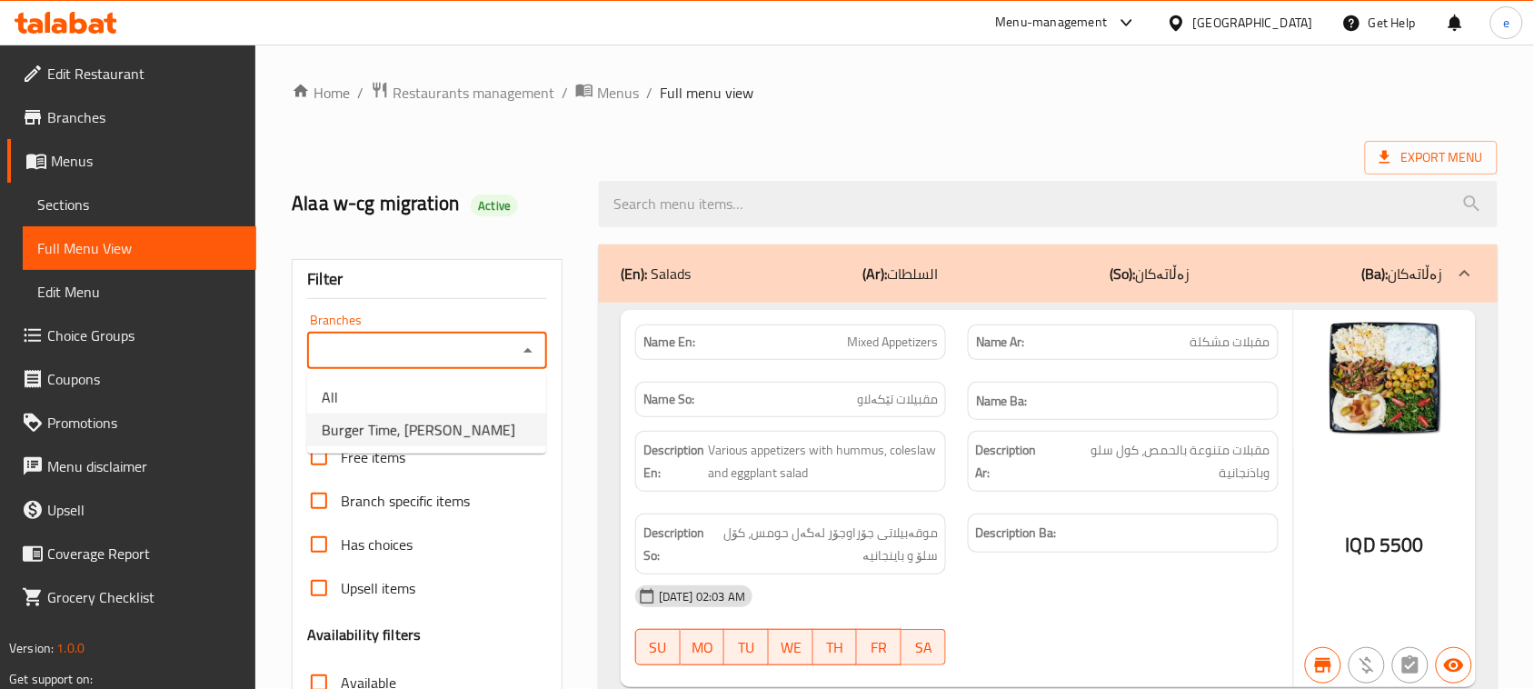
click at [462, 413] on li "Burger Time, [PERSON_NAME]" at bounding box center [426, 429] width 239 height 33
type input "Burger Time, [PERSON_NAME]"
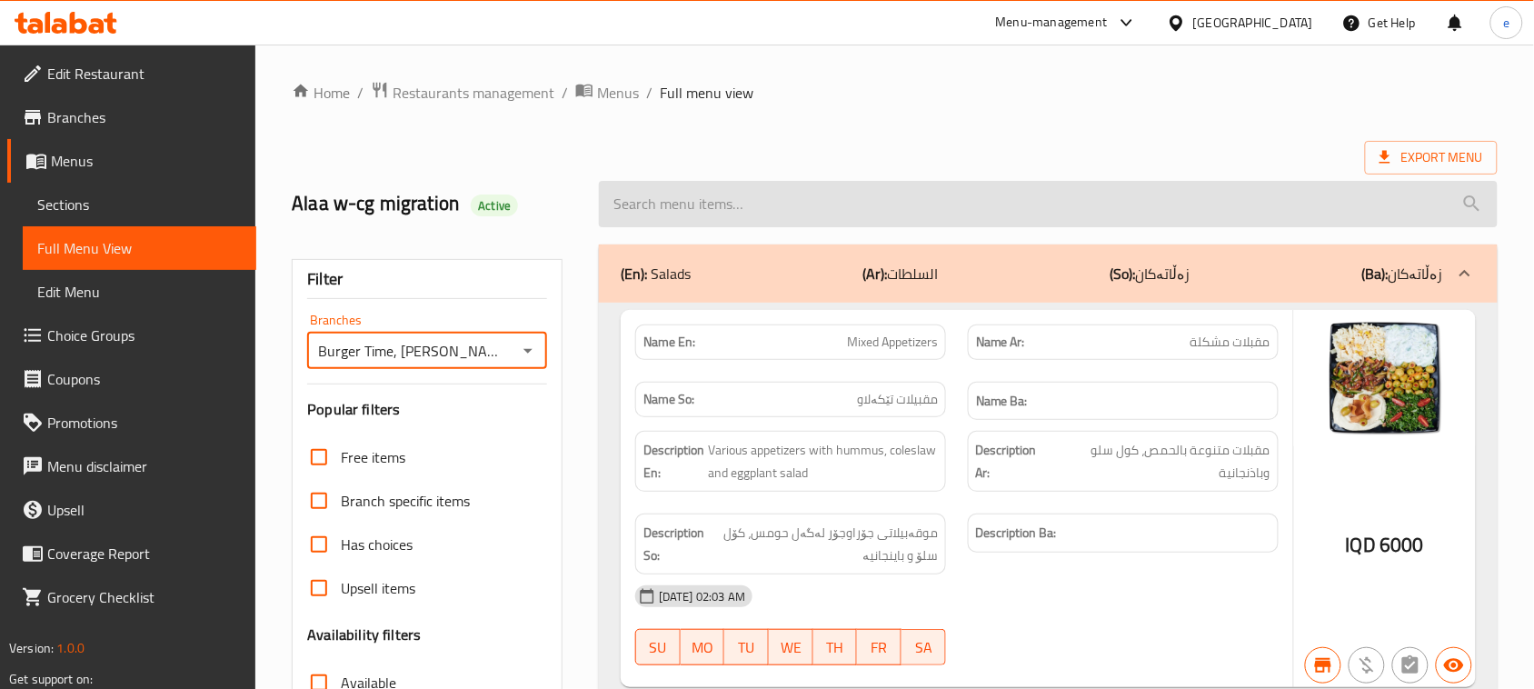
click at [721, 218] on input "search" at bounding box center [1048, 204] width 899 height 46
paste input "BBQ Chicken Pizza"
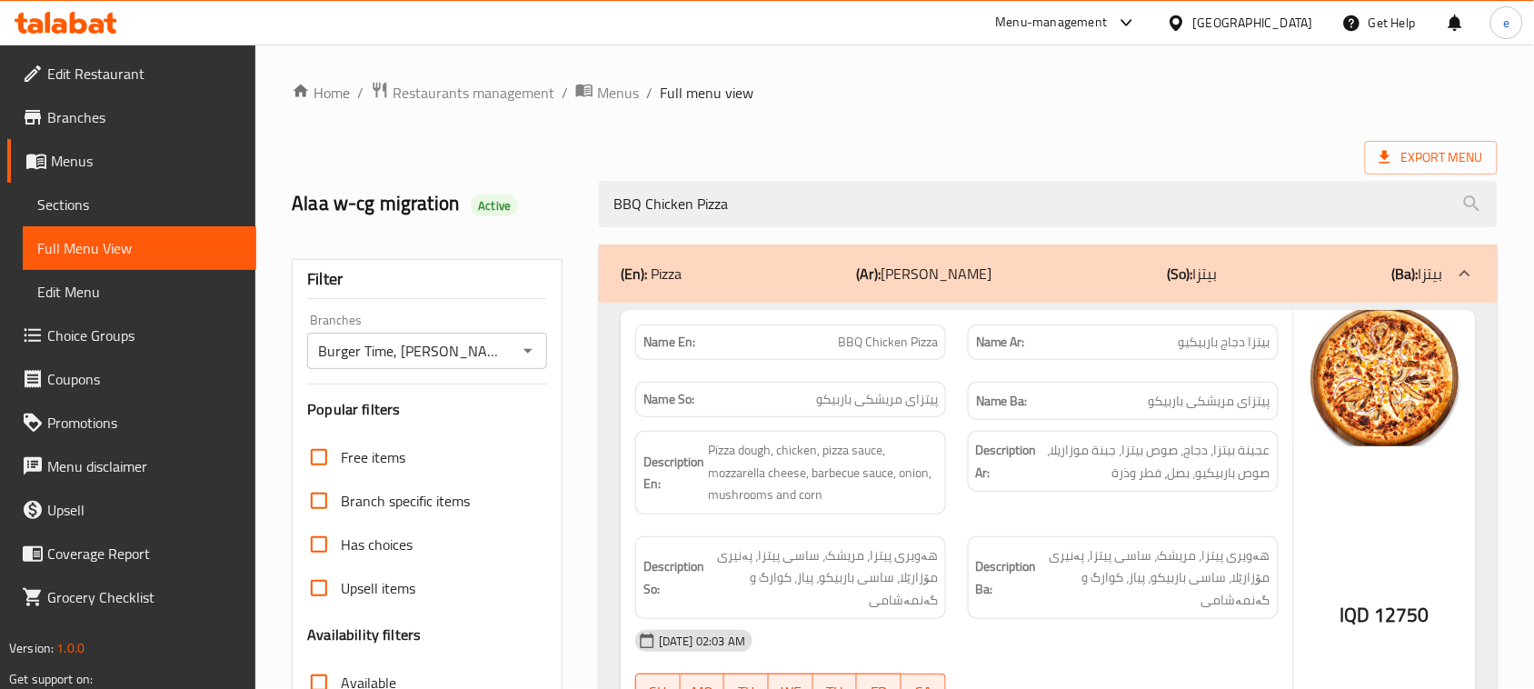
type input "BBQ Chicken Pizza"
click at [528, 352] on icon "Open" at bounding box center [527, 351] width 9 height 5
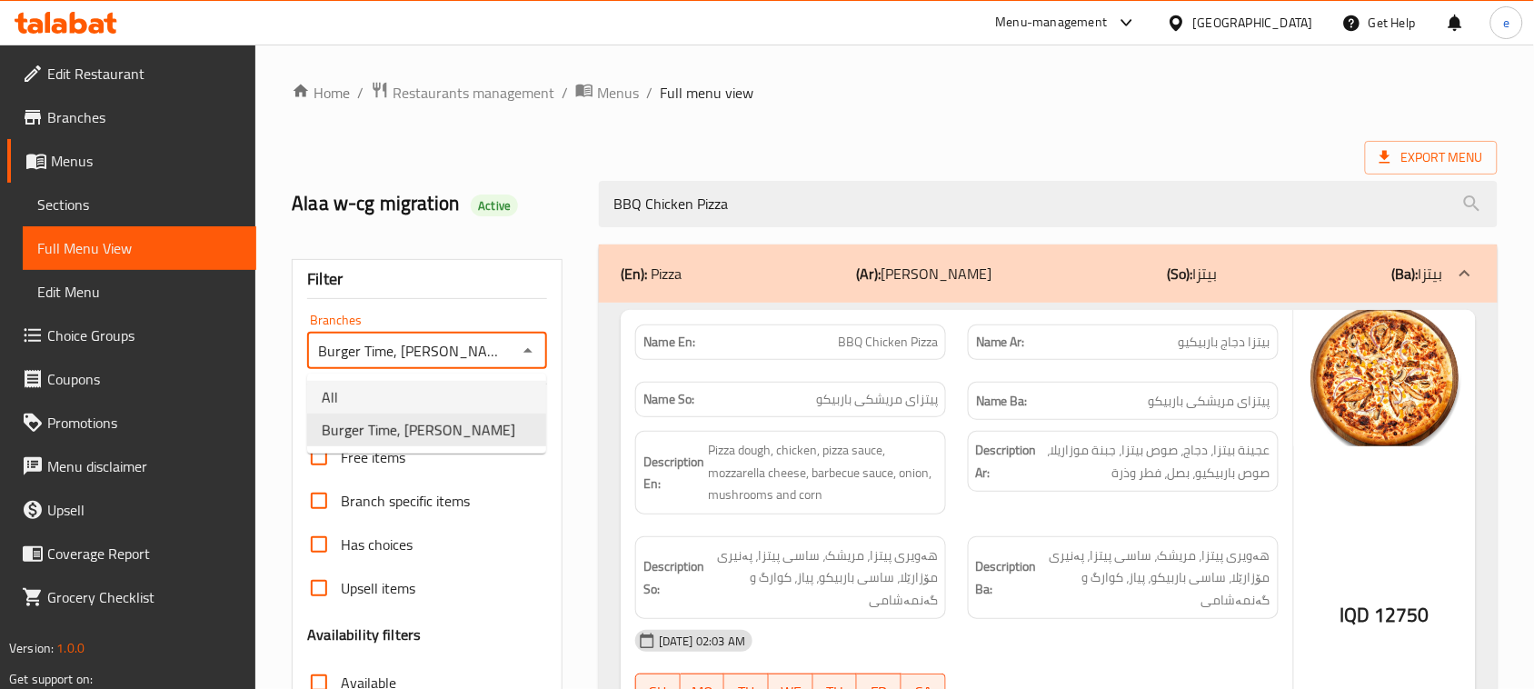
click at [480, 402] on li "All" at bounding box center [426, 397] width 239 height 33
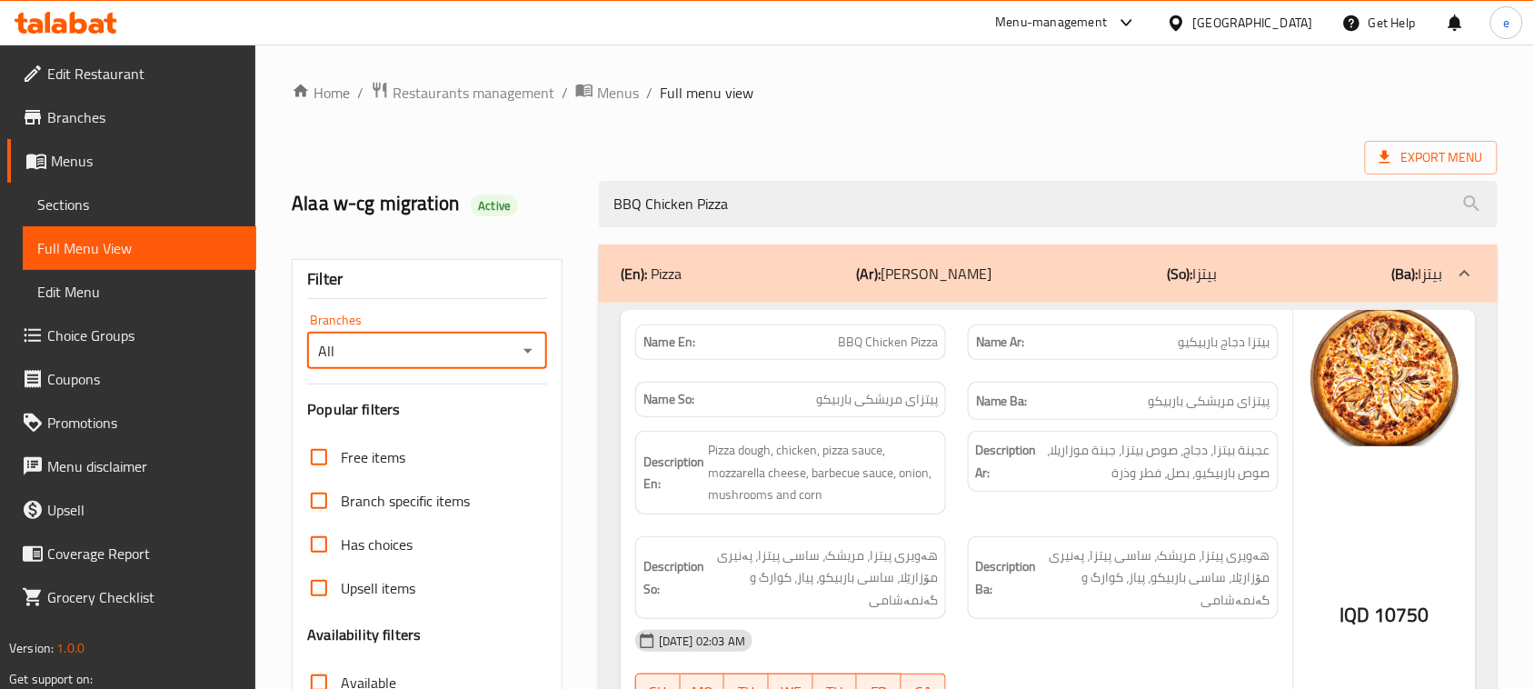
click at [543, 345] on div "All Branches" at bounding box center [427, 351] width 240 height 36
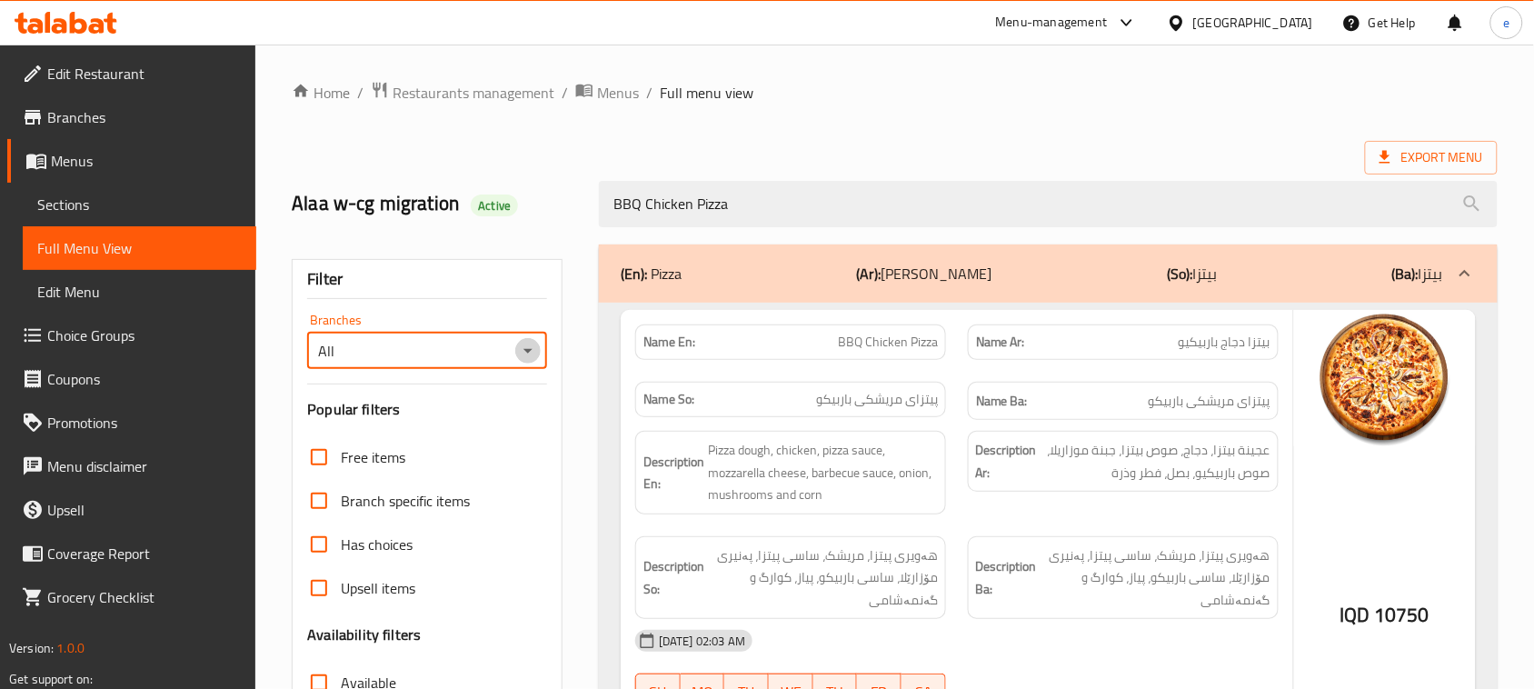
click at [528, 362] on icon "Open" at bounding box center [528, 351] width 22 height 22
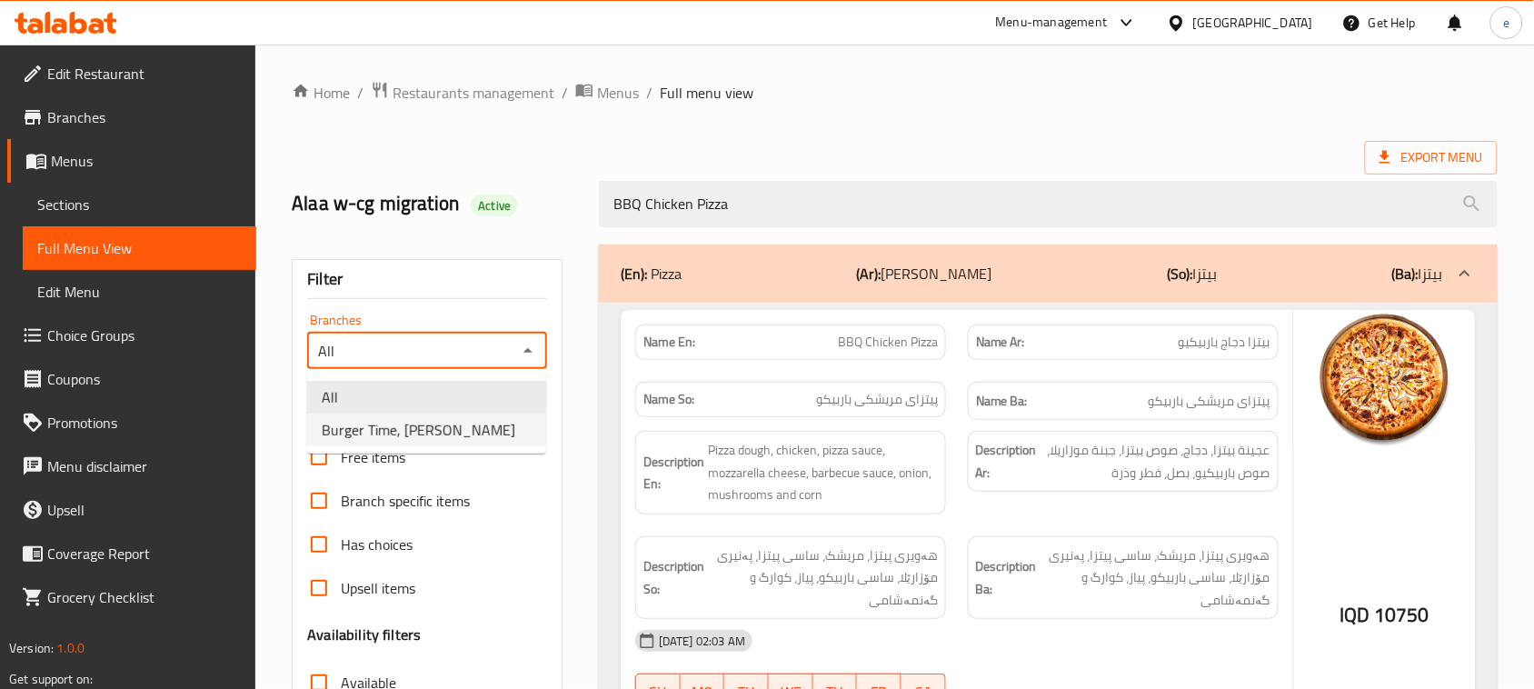
click at [489, 436] on li "Burger Time, Khanzad" at bounding box center [426, 429] width 239 height 33
type input "Burger Time, Khanzad"
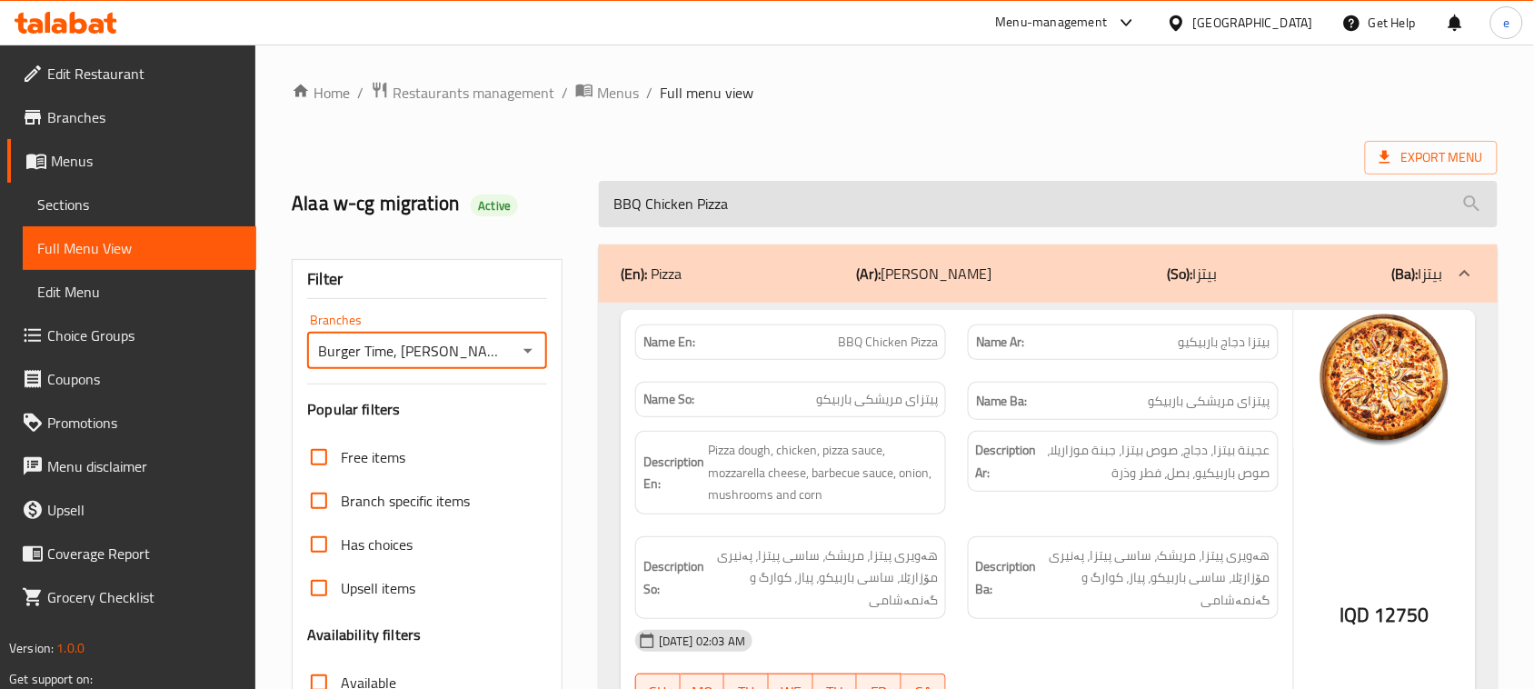
click at [702, 214] on input "BBQ Chicken Pizza" at bounding box center [1048, 204] width 899 height 46
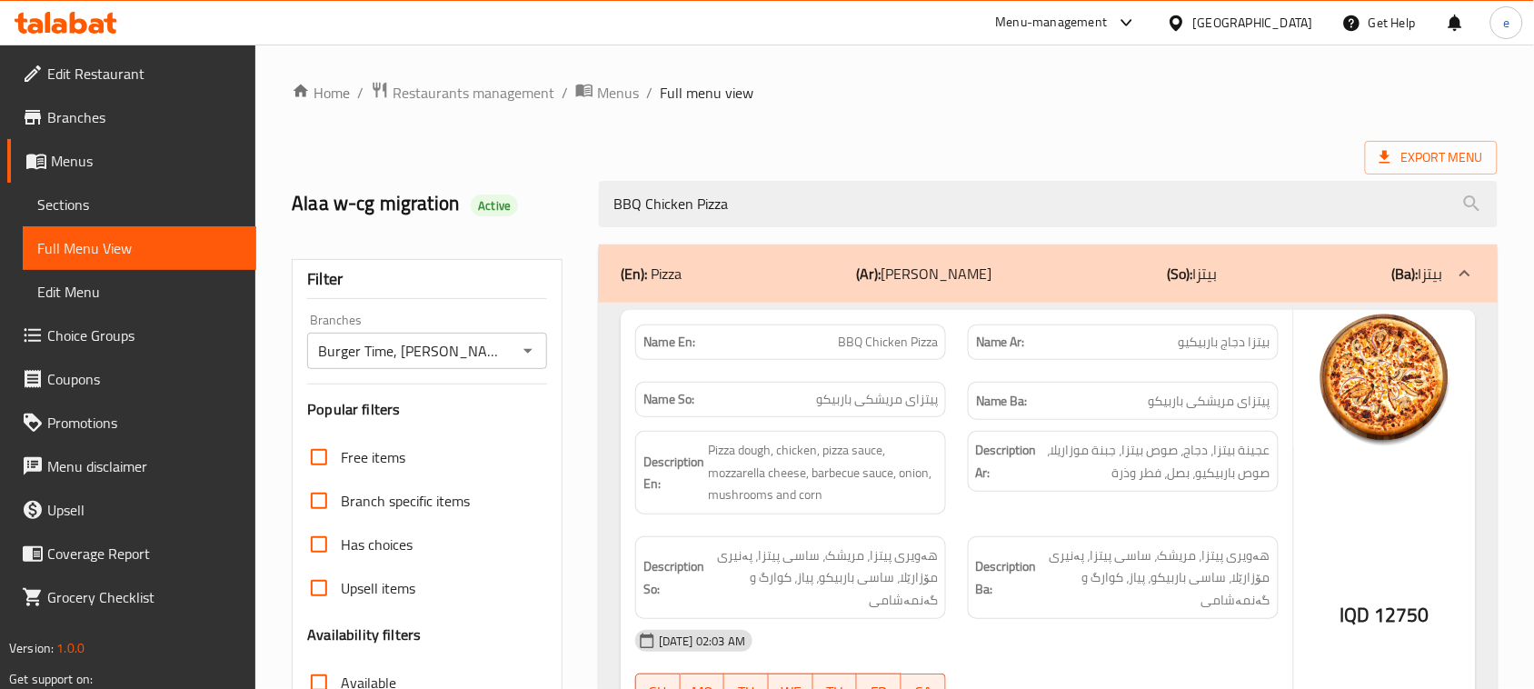
paste input "Margherita"
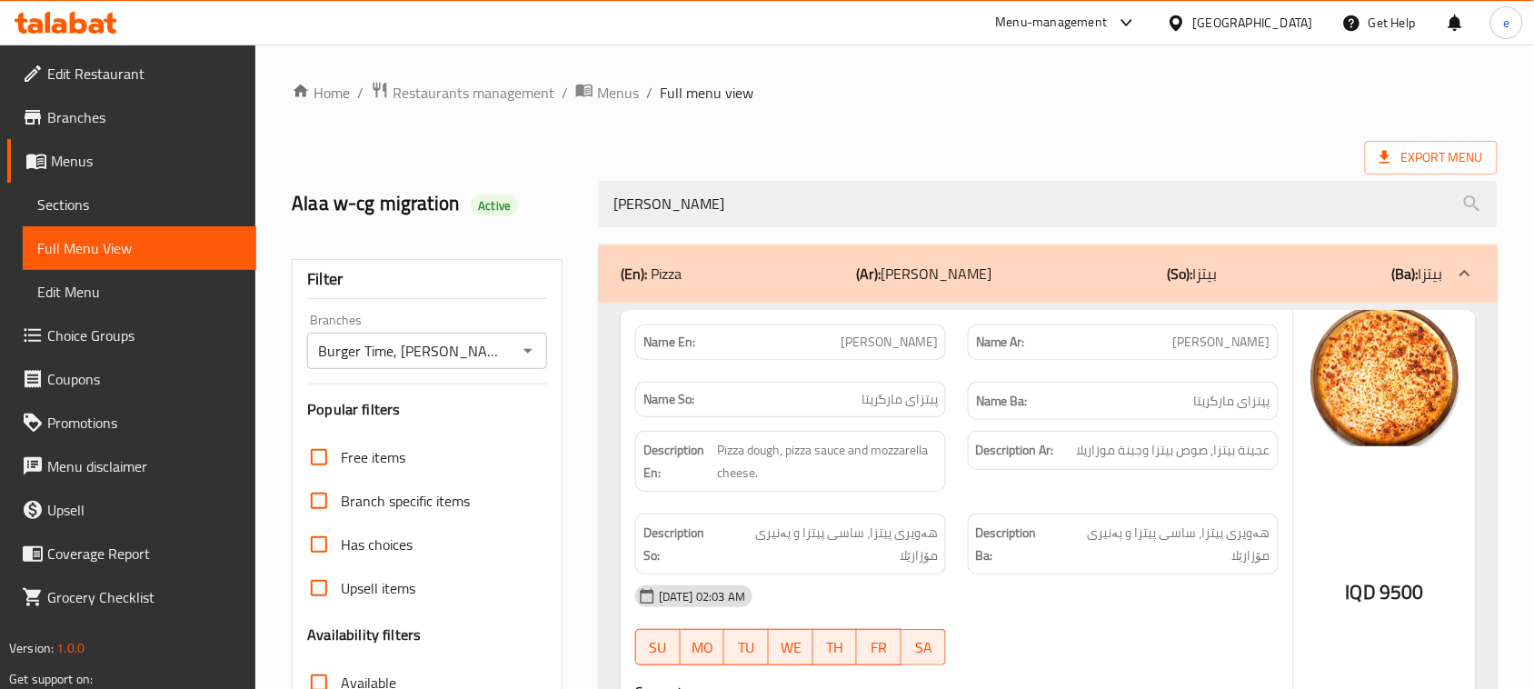
type input "[PERSON_NAME]"
click at [533, 357] on icon "Open" at bounding box center [528, 351] width 22 height 22
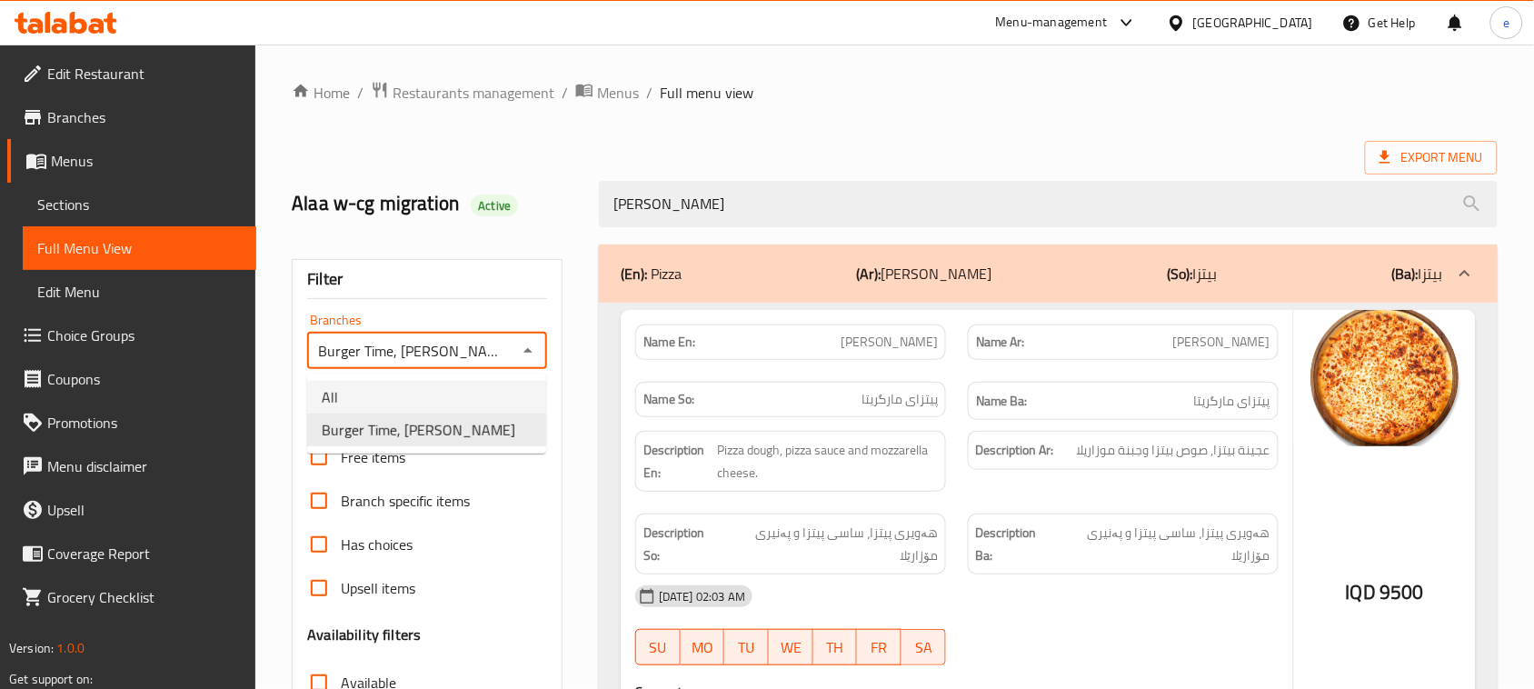
click at [483, 386] on li "All" at bounding box center [426, 397] width 239 height 33
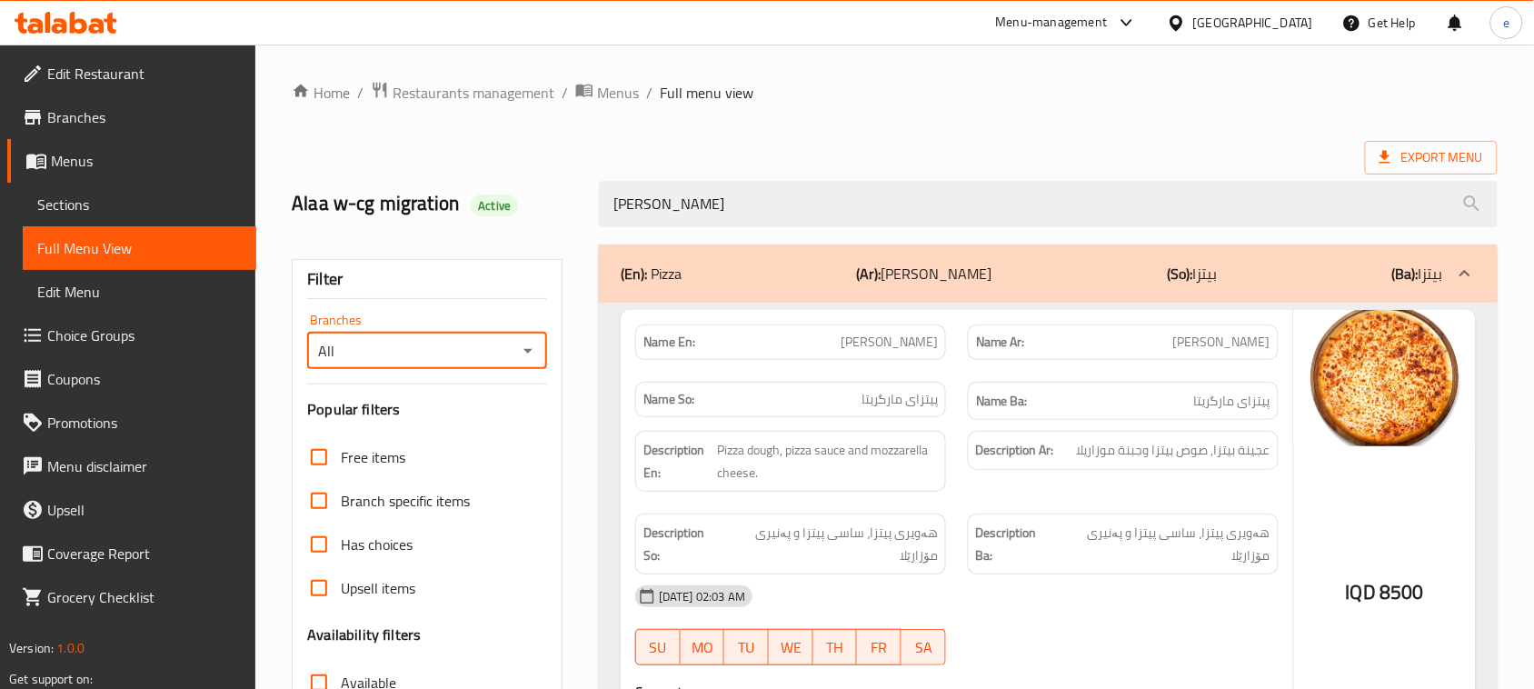
click at [536, 344] on icon "Open" at bounding box center [528, 351] width 22 height 22
click at [482, 433] on li "Burger Time, Khanzad" at bounding box center [426, 429] width 239 height 33
type input "Burger Time, Khanzad"
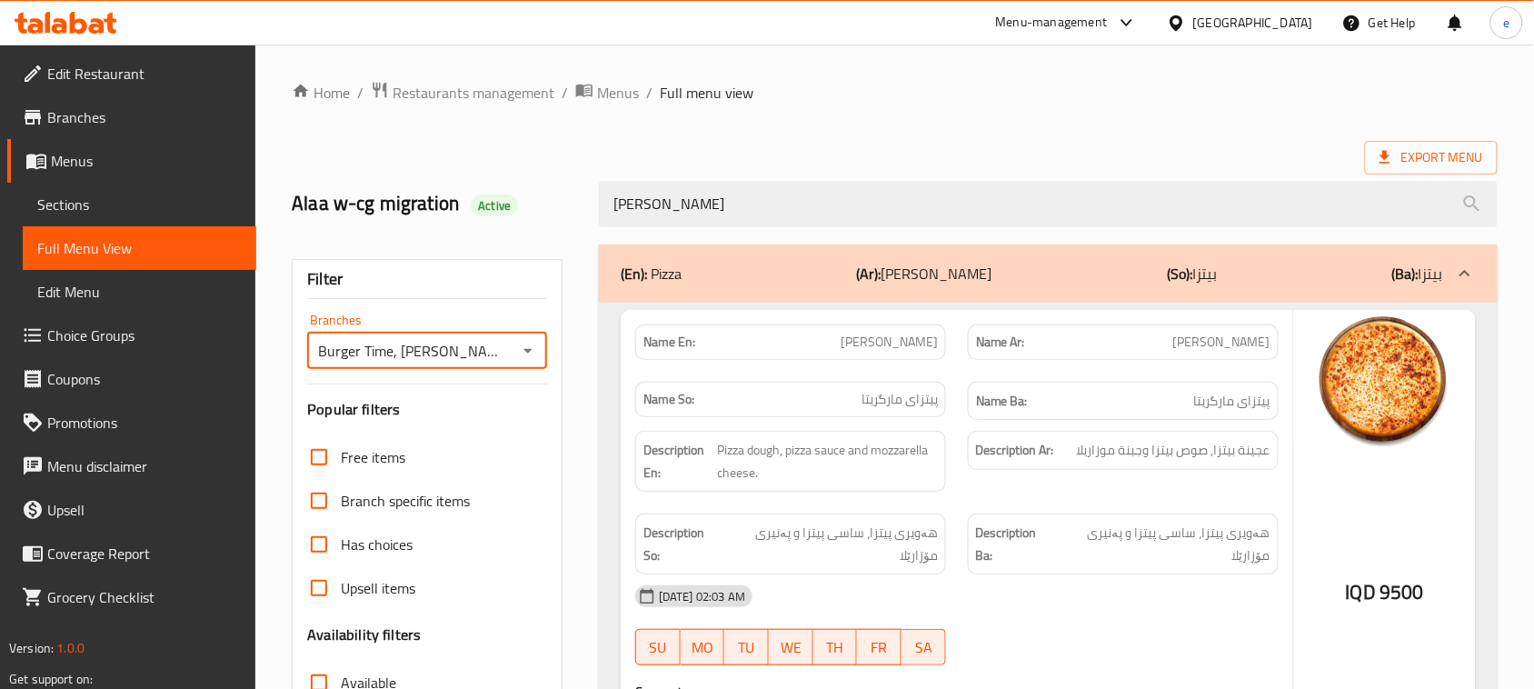
click at [678, 171] on div "[PERSON_NAME]" at bounding box center [1048, 204] width 921 height 68
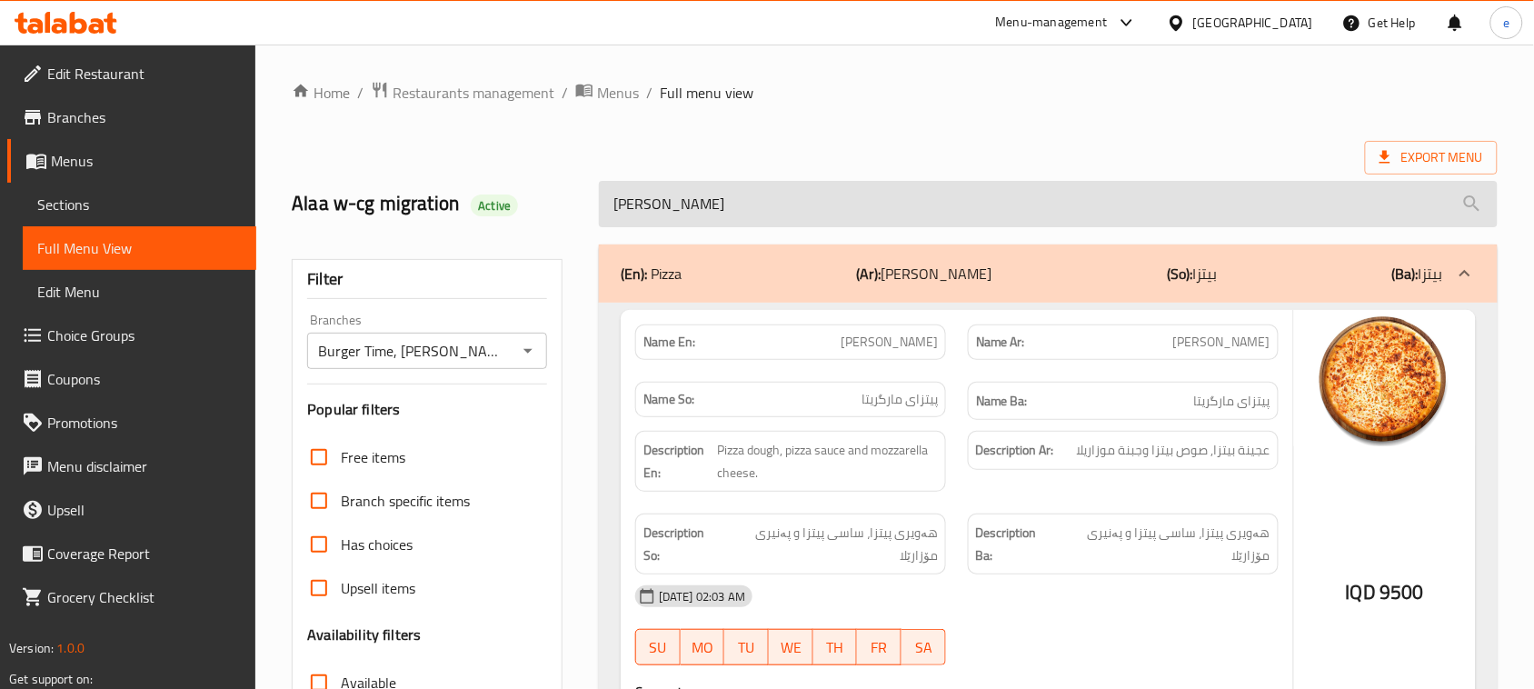
click at [679, 194] on input "[PERSON_NAME]" at bounding box center [1048, 204] width 899 height 46
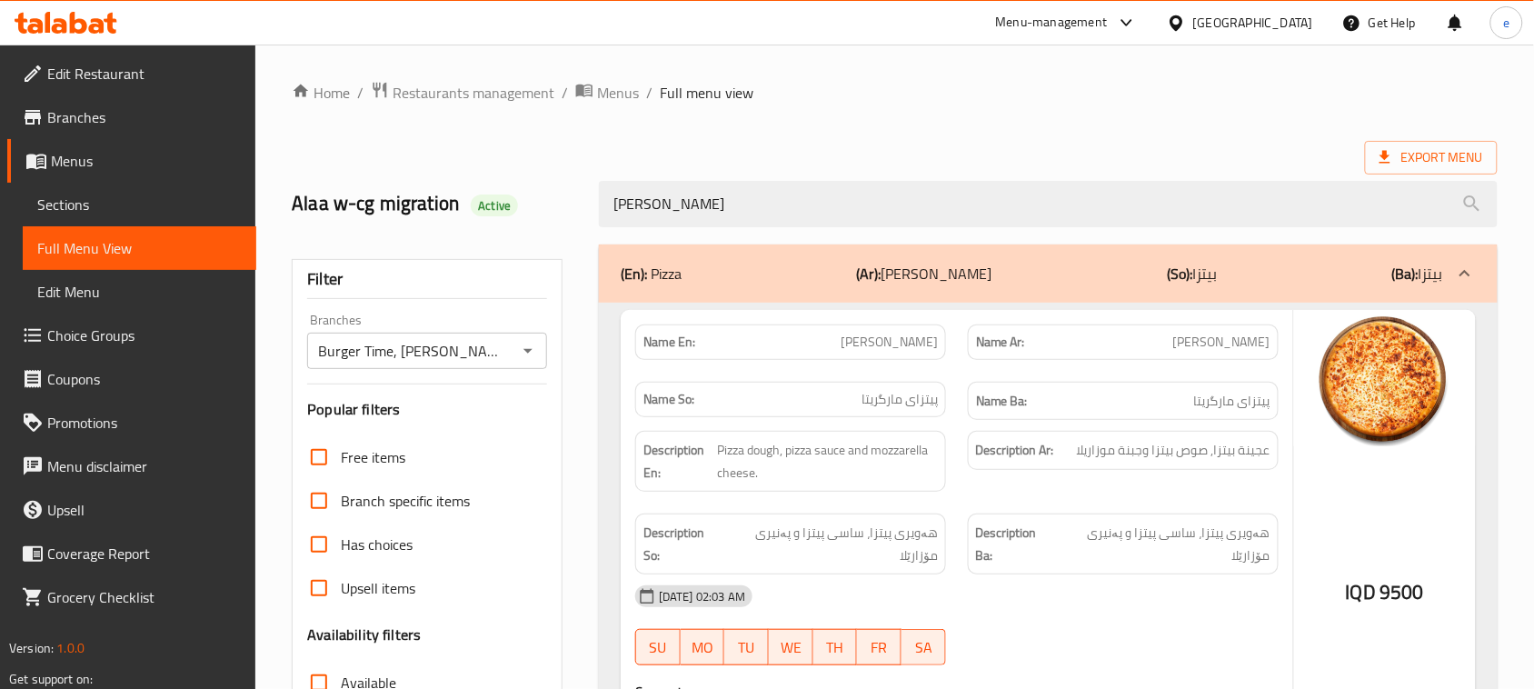
paste input "Caesar Salad"
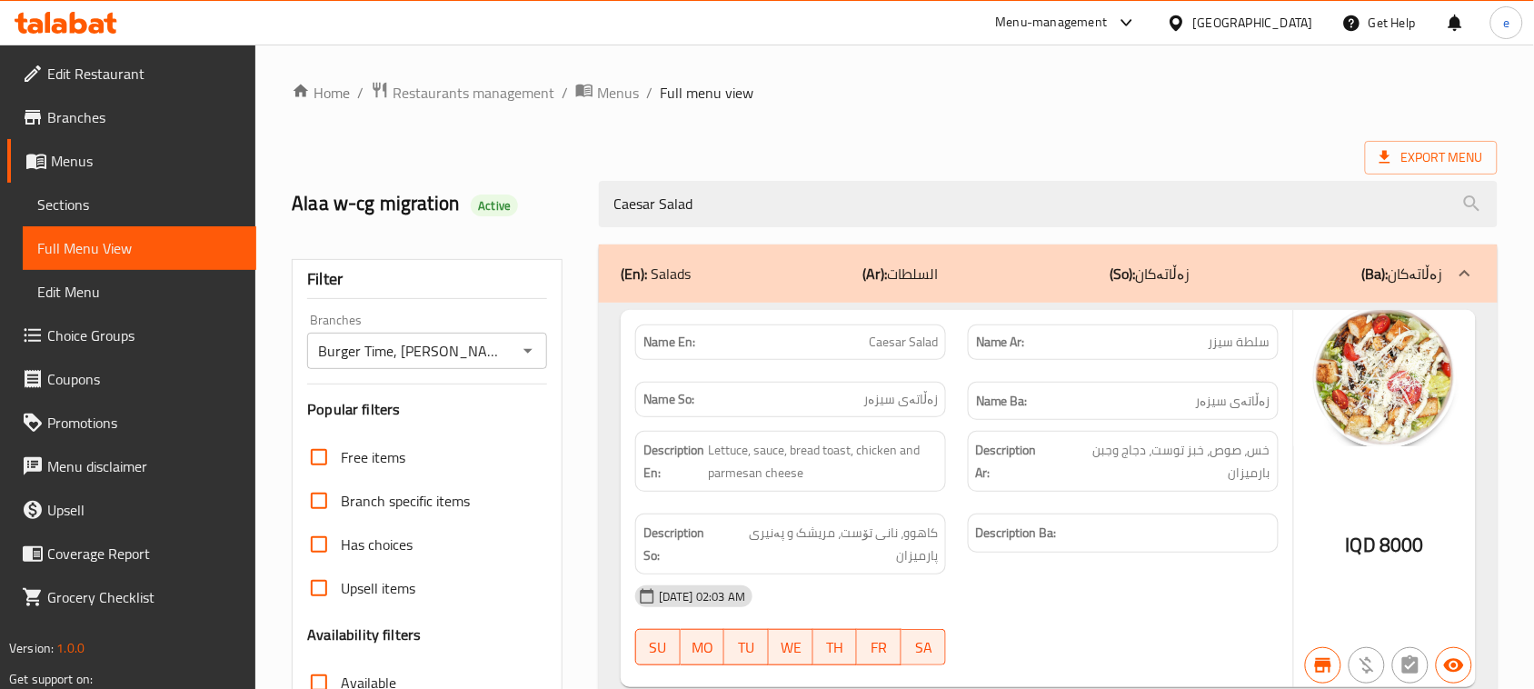
type input "Caesar Salad"
click at [520, 364] on div "Burger Time, Khanzad Branches" at bounding box center [427, 351] width 240 height 36
drag, startPoint x: 518, startPoint y: 352, endPoint x: 521, endPoint y: 366, distance: 14.8
click at [519, 352] on icon "Open" at bounding box center [528, 351] width 22 height 22
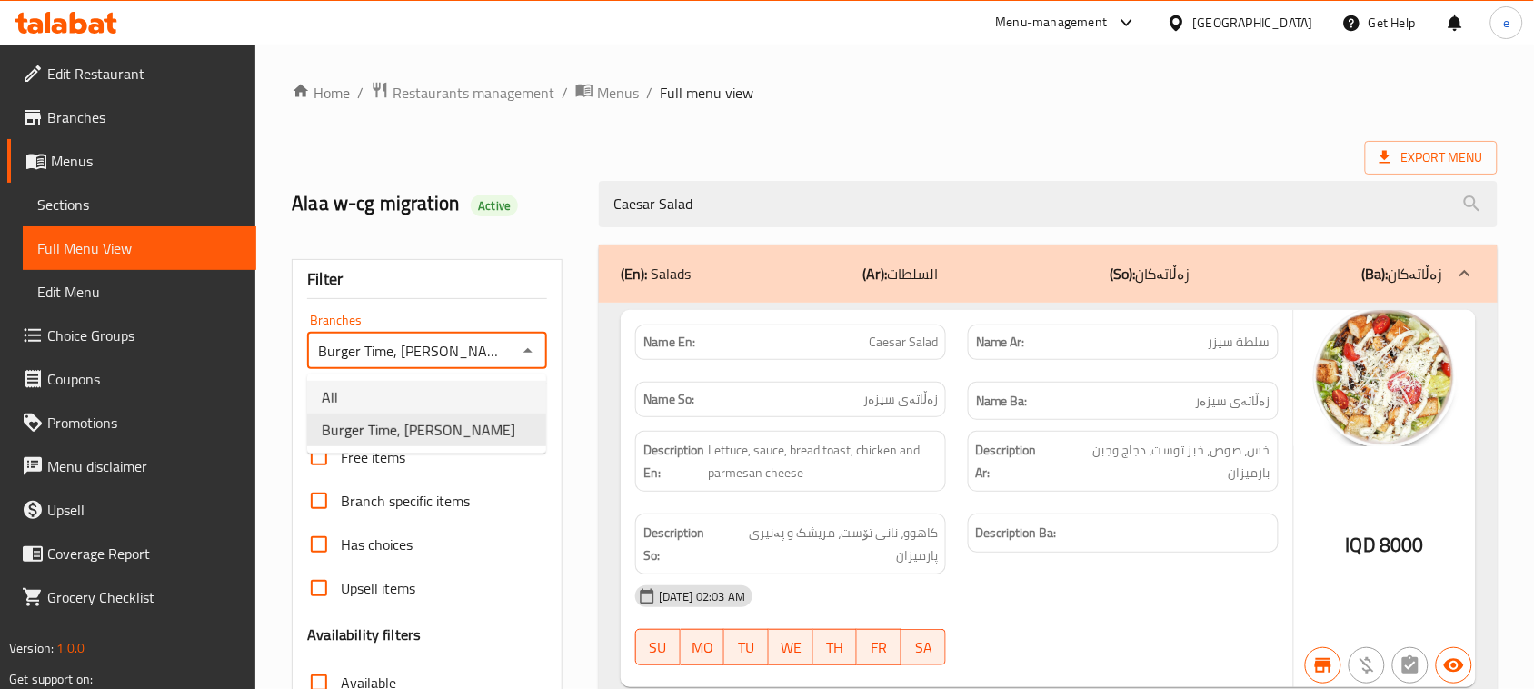
click at [510, 391] on li "All" at bounding box center [426, 397] width 239 height 33
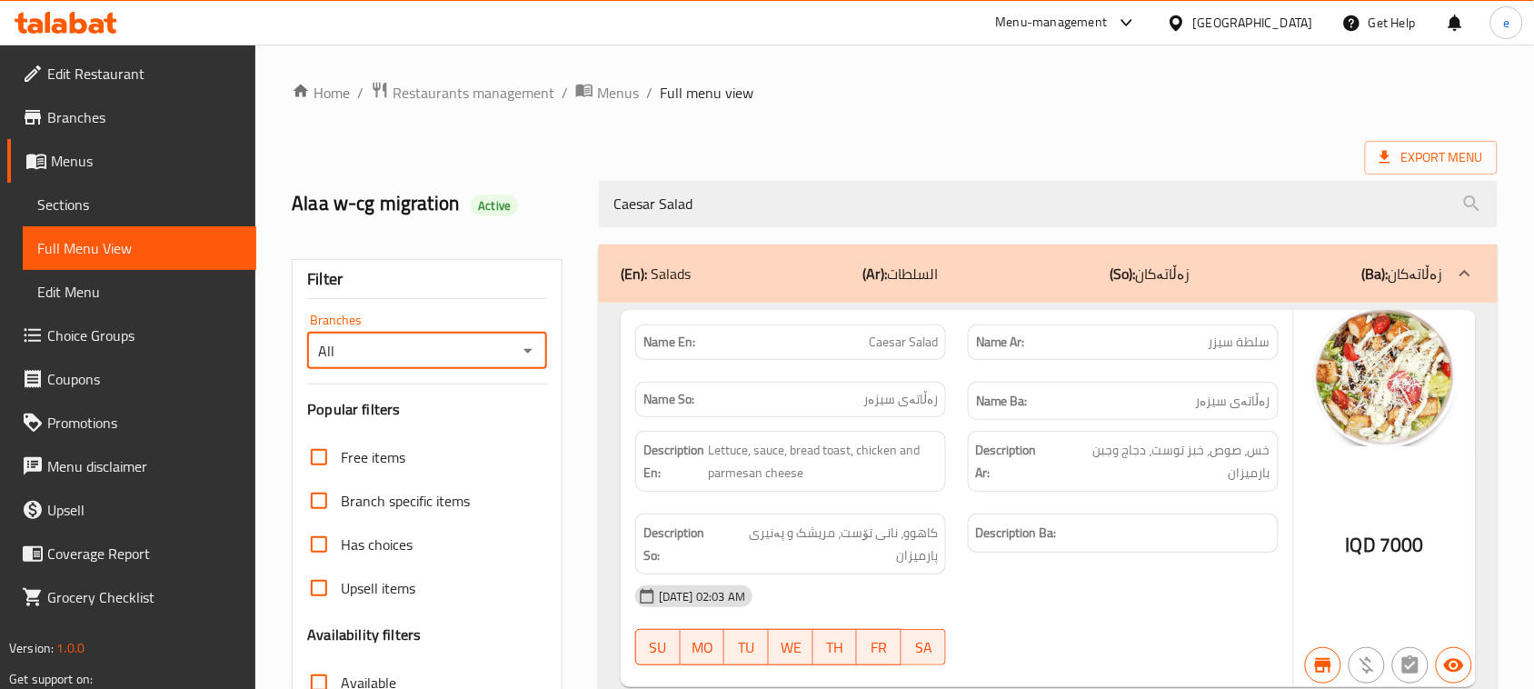
click at [528, 351] on icon "Open" at bounding box center [527, 351] width 9 height 5
click at [507, 423] on li "Burger Time, Khanzad" at bounding box center [426, 429] width 239 height 33
type input "Burger Time, Khanzad"
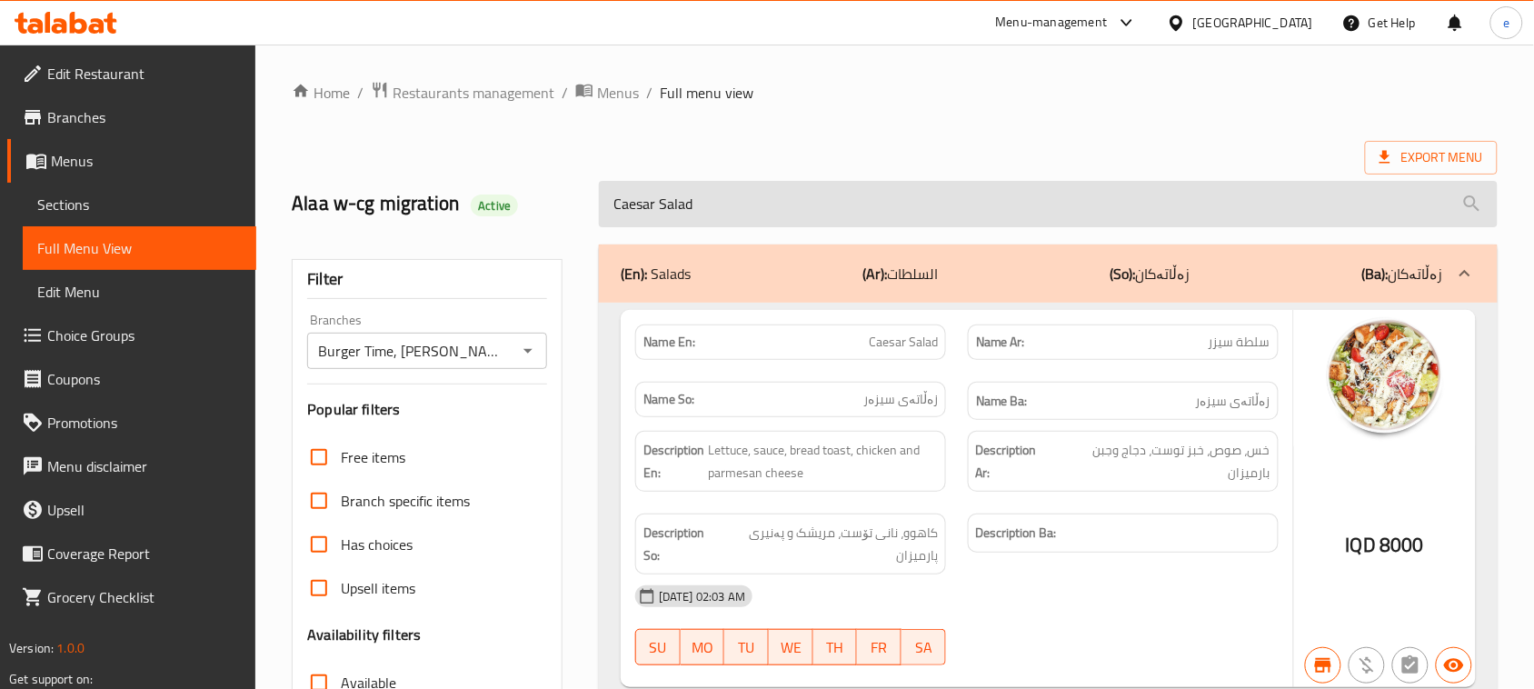
click at [707, 214] on input "Caesar Salad" at bounding box center [1048, 204] width 899 height 46
paste input "runchy"
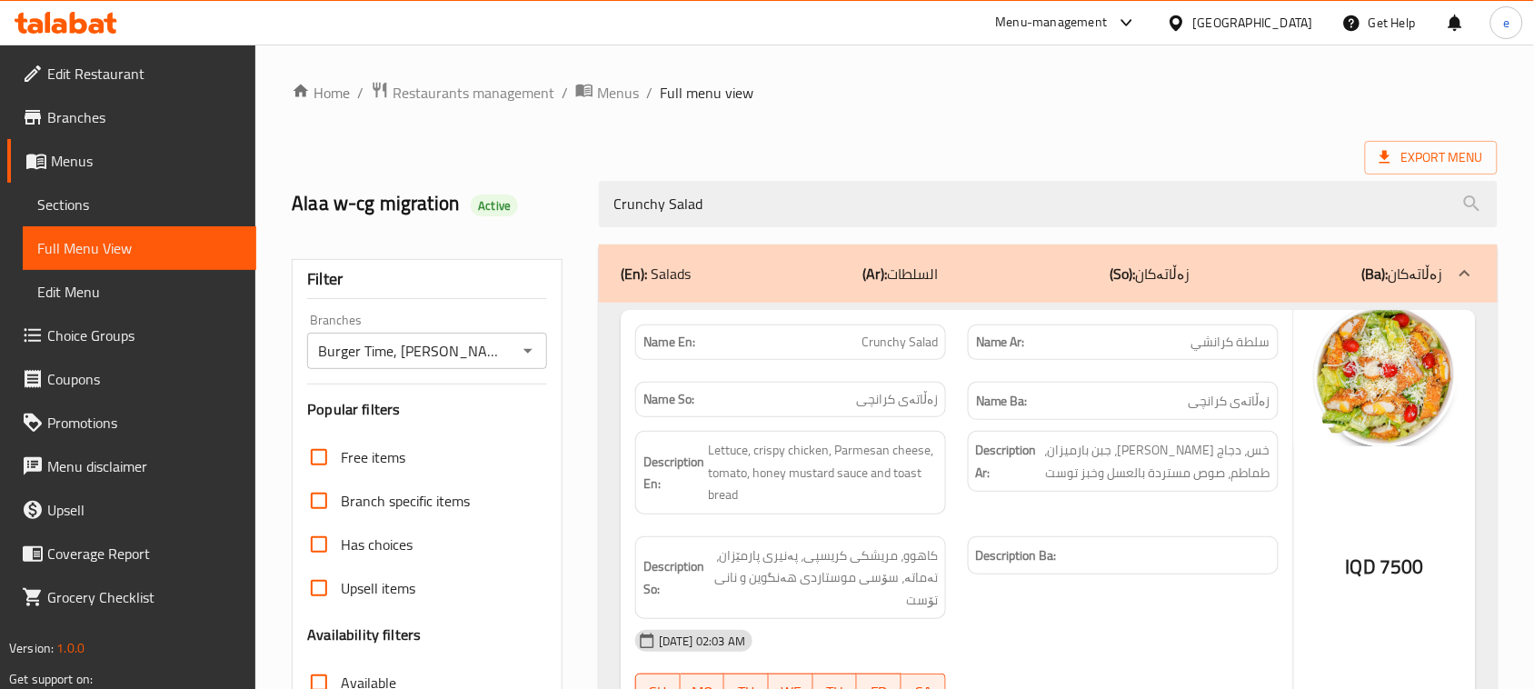
type input "Crunchy Salad"
click at [529, 347] on icon "Open" at bounding box center [528, 351] width 22 height 22
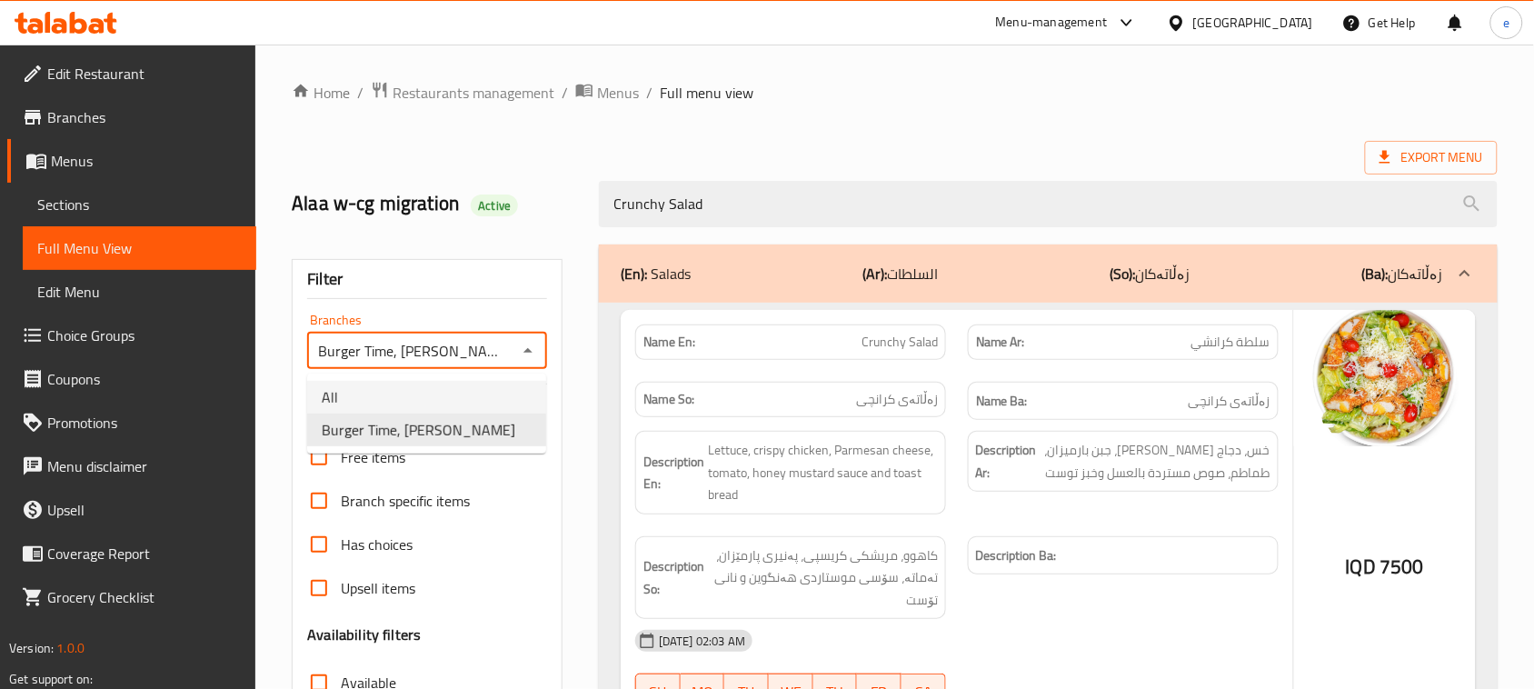
click at [482, 392] on li "All" at bounding box center [426, 397] width 239 height 33
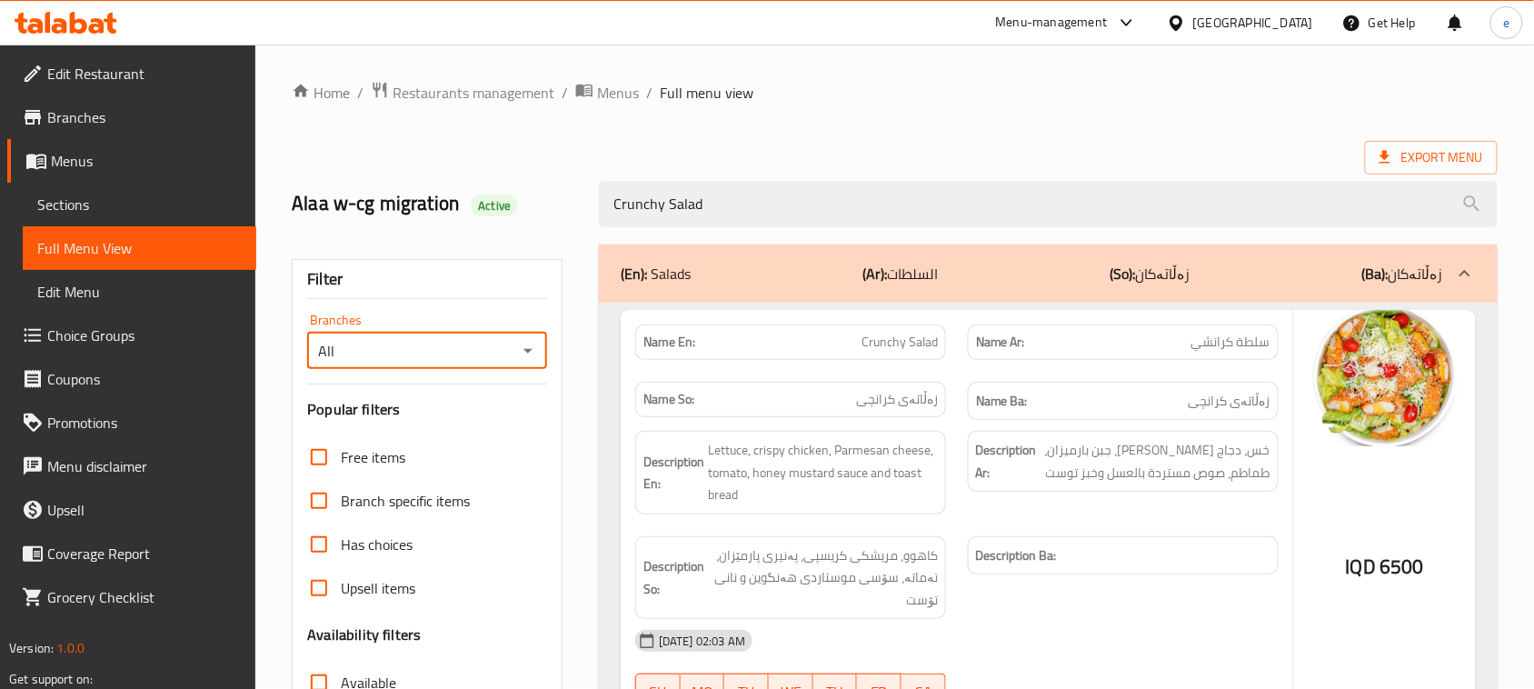
click at [543, 351] on div "All Branches" at bounding box center [427, 351] width 240 height 36
click at [524, 351] on icon "Open" at bounding box center [527, 351] width 9 height 5
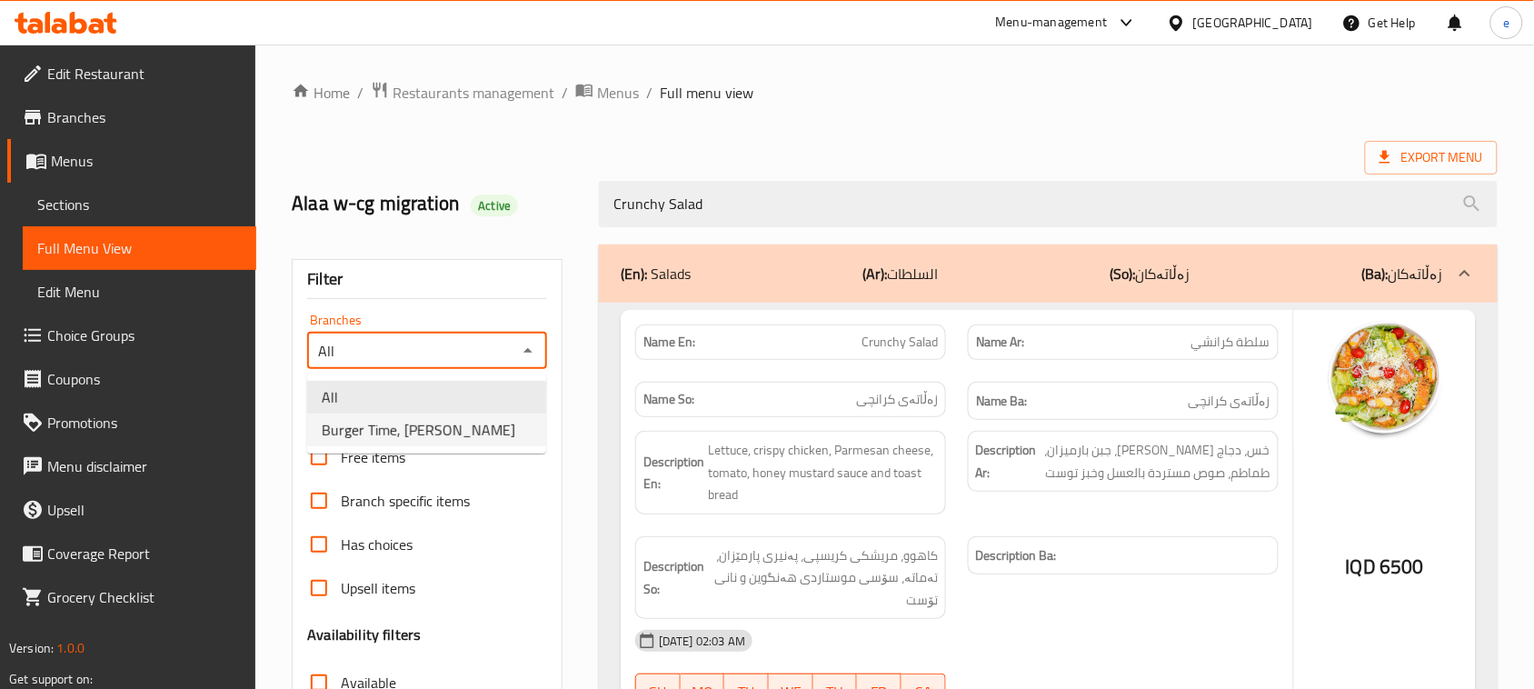
click at [498, 430] on li "Burger Time, Khanzad" at bounding box center [426, 429] width 239 height 33
type input "Burger Time, Khanzad"
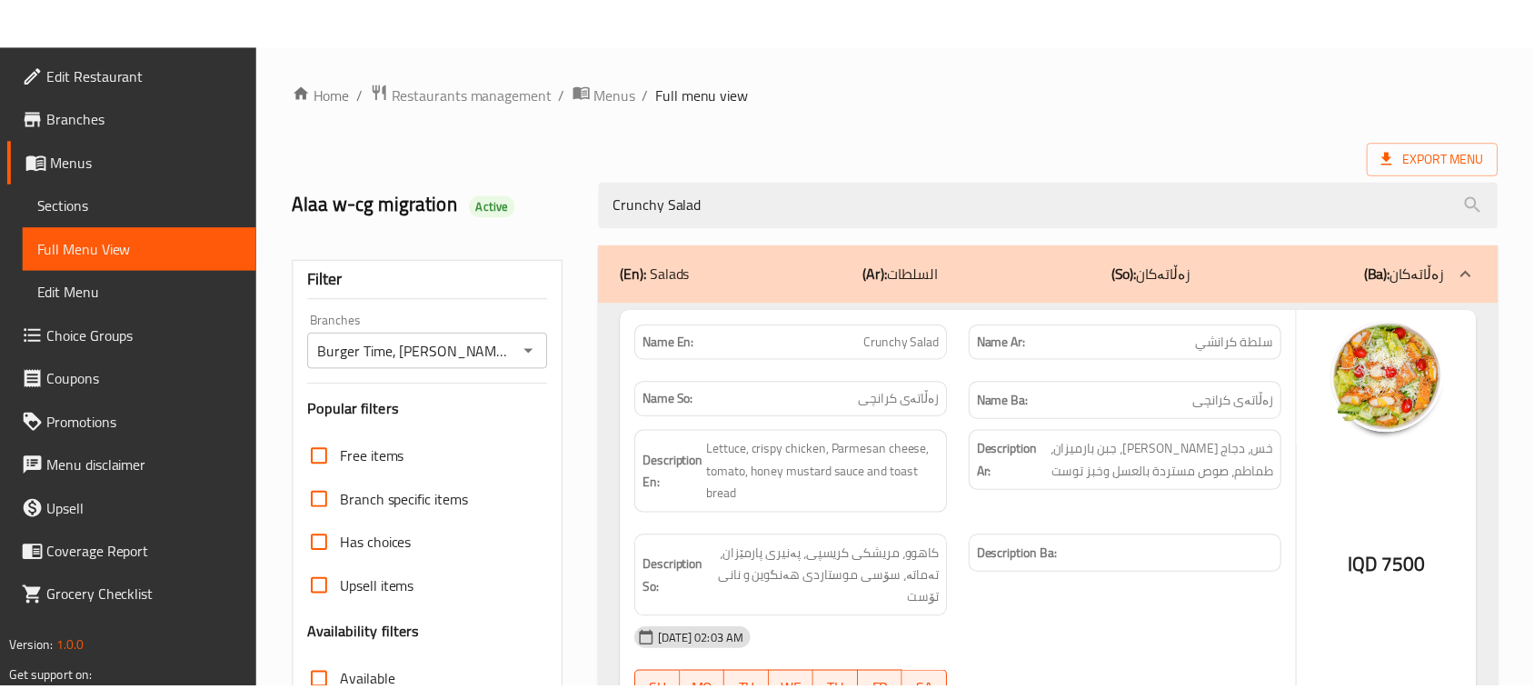
scroll to position [278, 0]
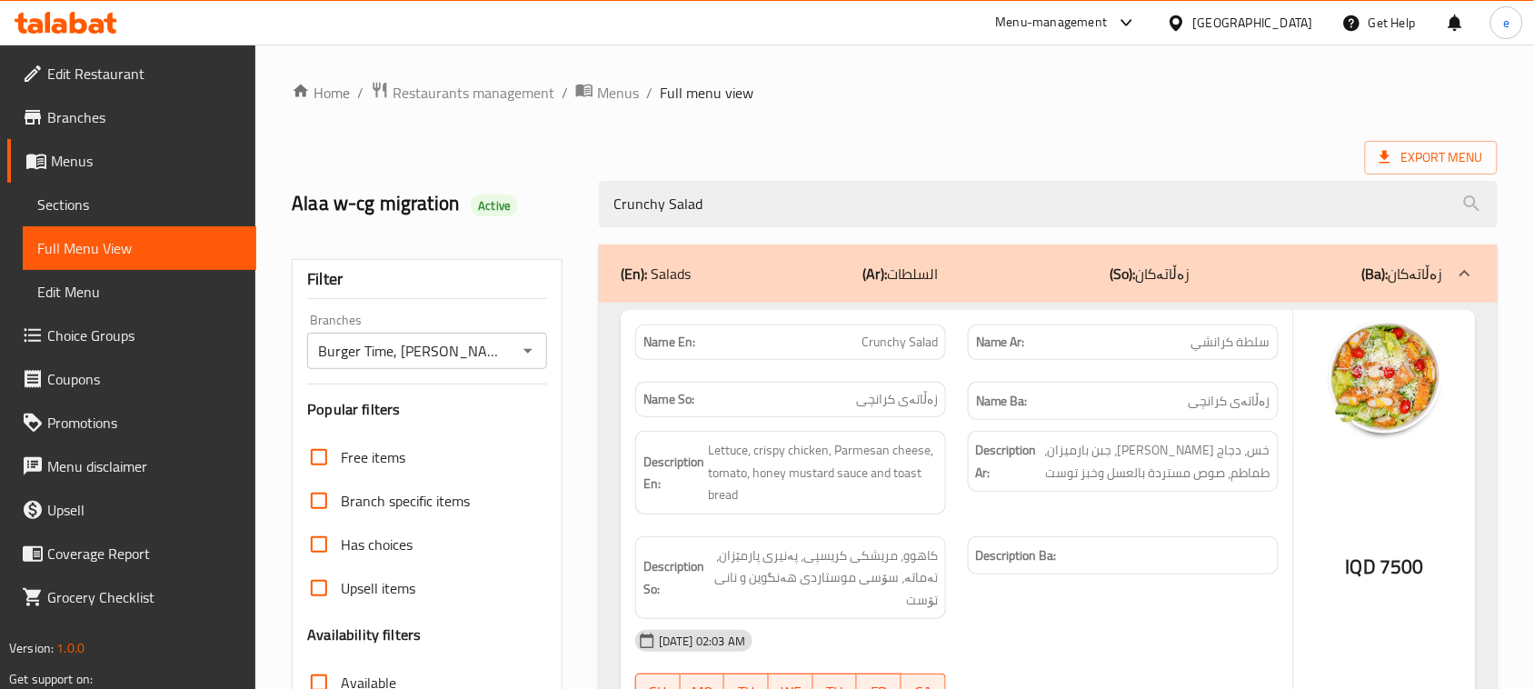
drag, startPoint x: 747, startPoint y: 187, endPoint x: 561, endPoint y: 224, distance: 190.0
click at [561, 224] on div "Alaa w-cg migration Active Crunchy Salad" at bounding box center [895, 204] width 1228 height 81
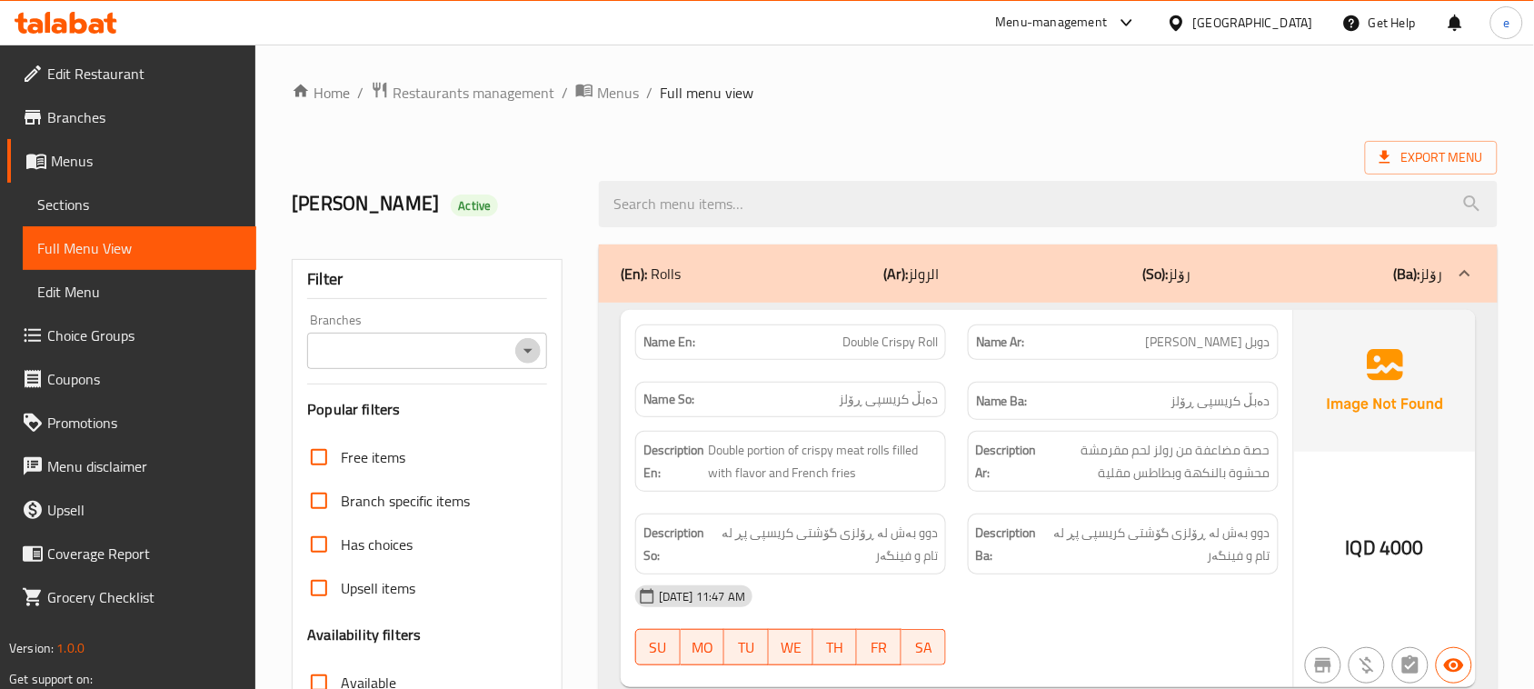
click at [521, 348] on icon "Open" at bounding box center [528, 351] width 22 height 22
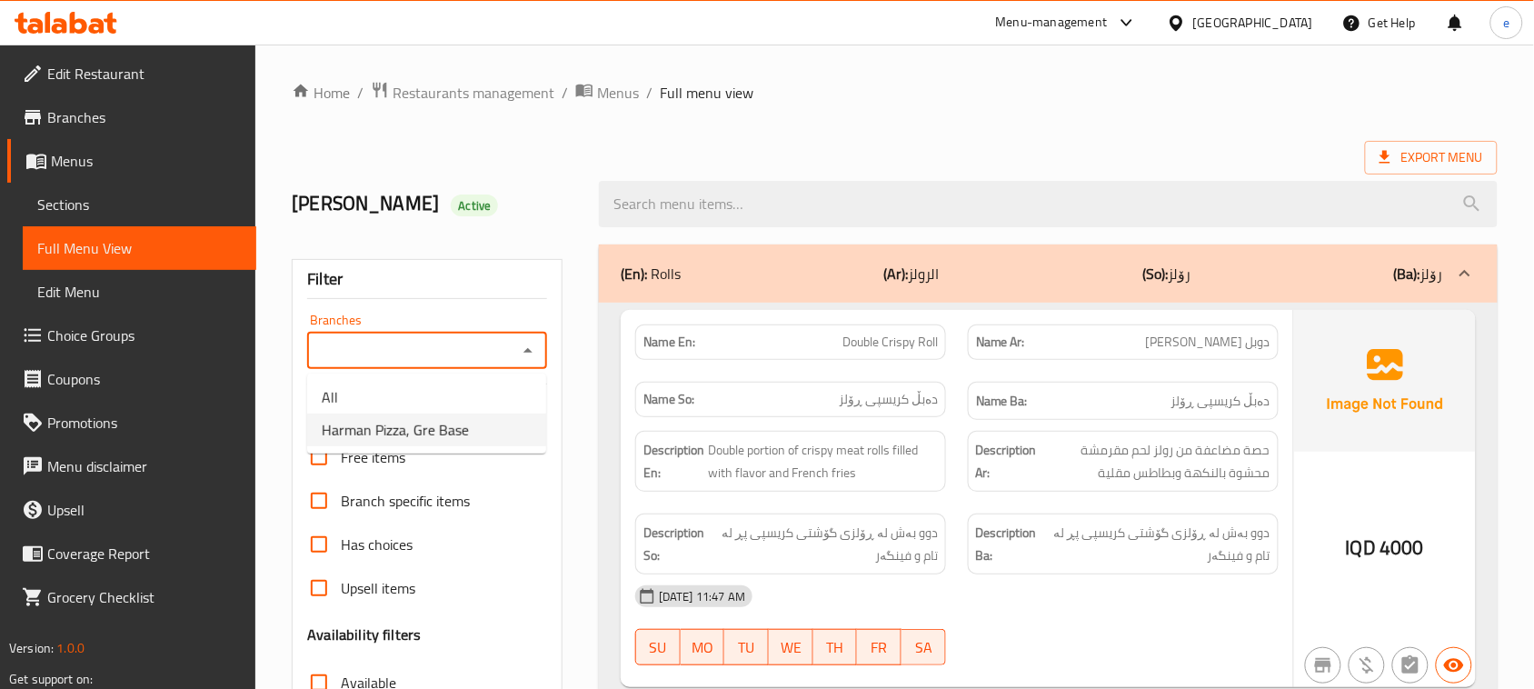
click at [460, 443] on li "Harman Pizza, Gre Base" at bounding box center [426, 429] width 239 height 33
type input "Harman Pizza, Gre Base"
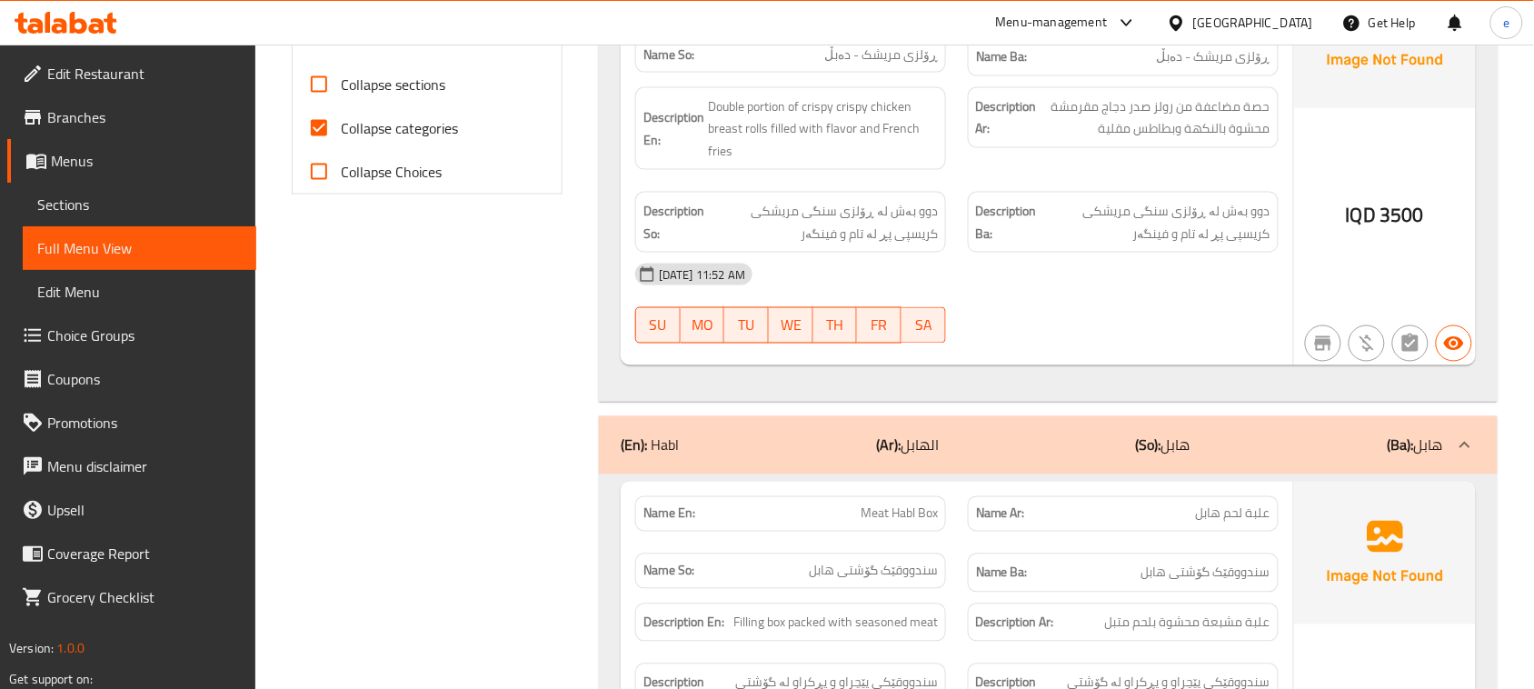
scroll to position [682, 0]
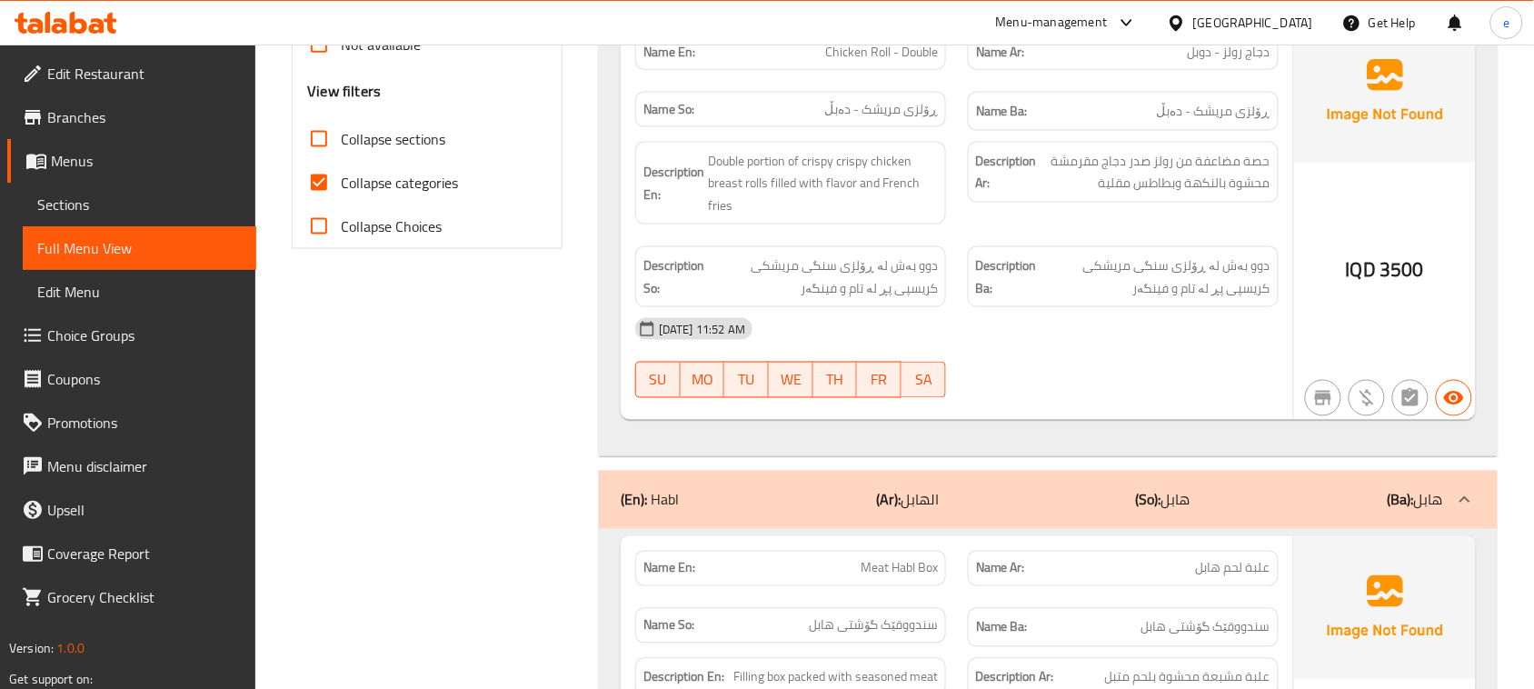
click at [333, 142] on input "Collapse sections" at bounding box center [319, 139] width 44 height 44
checkbox input "true"
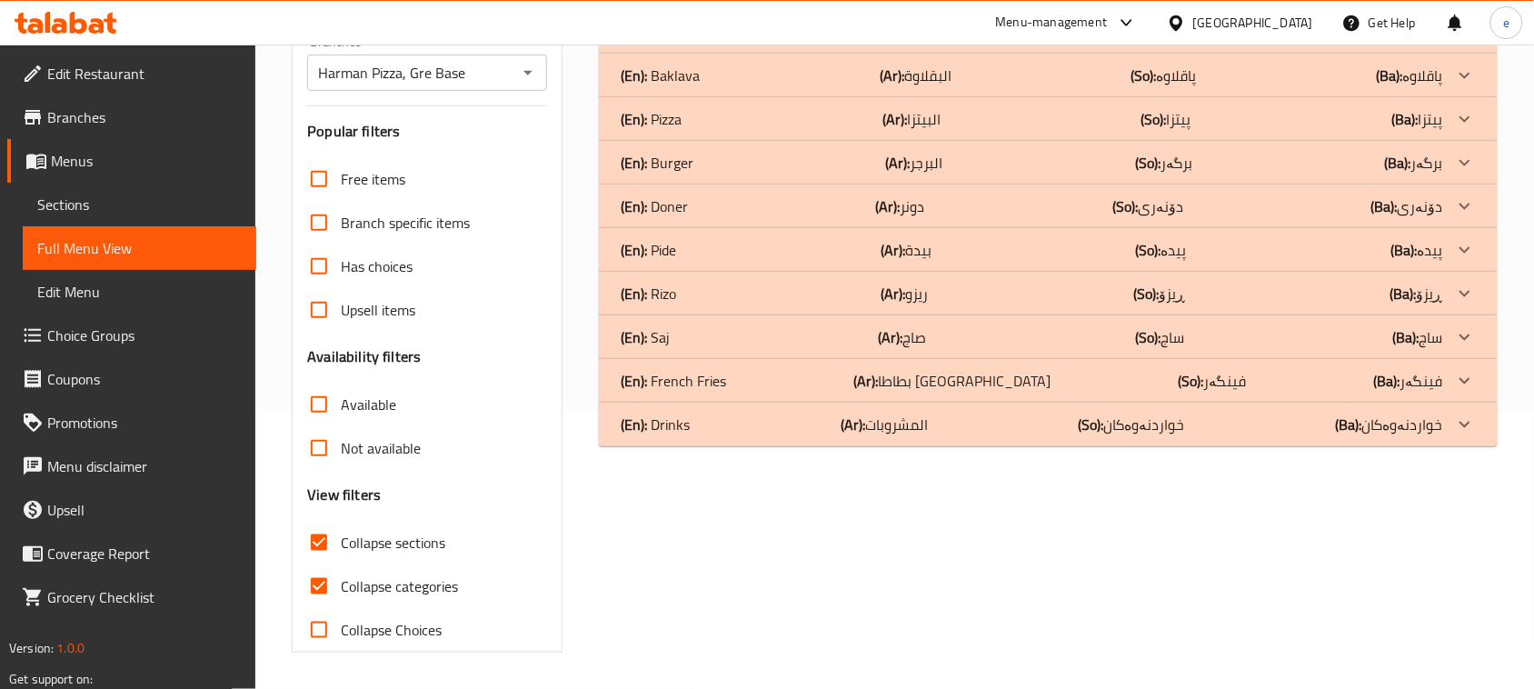
scroll to position [51, 0]
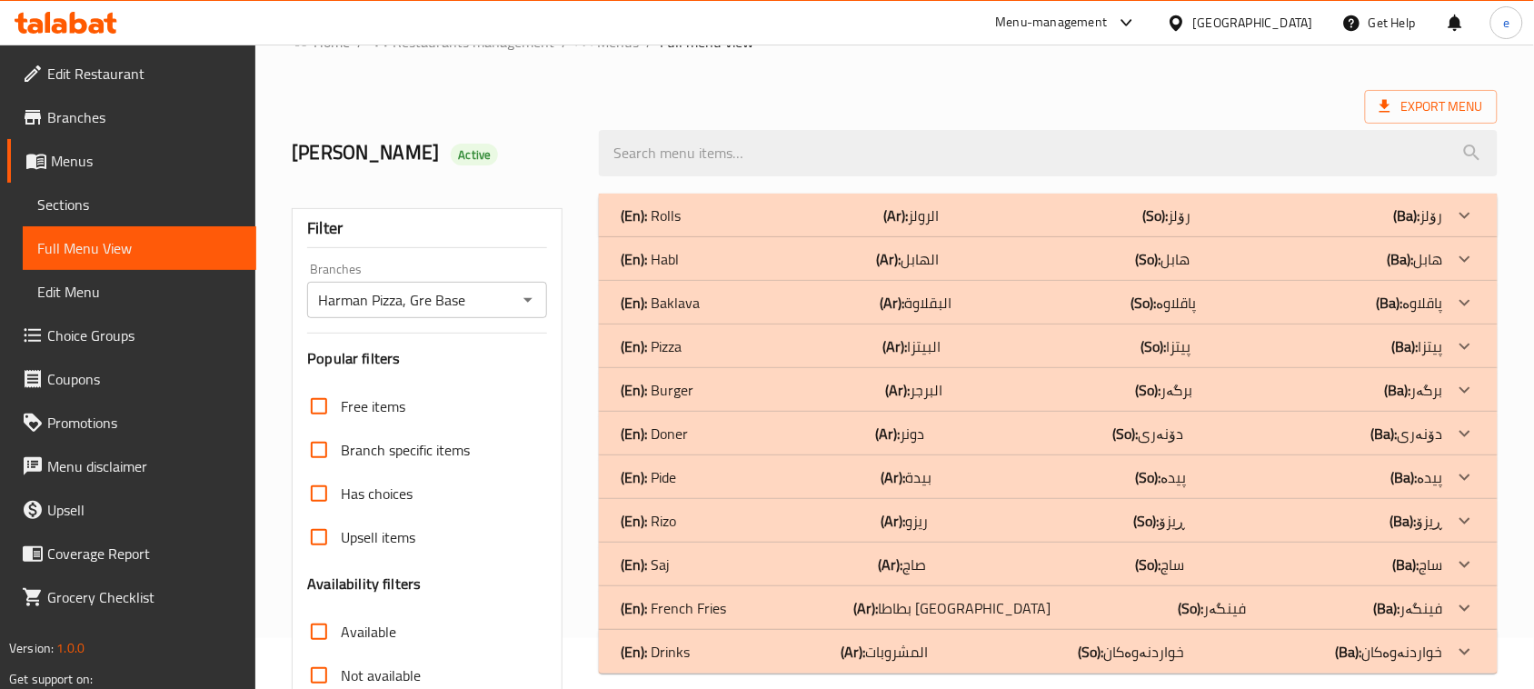
click at [679, 226] on p "(En): Baklava" at bounding box center [651, 215] width 60 height 22
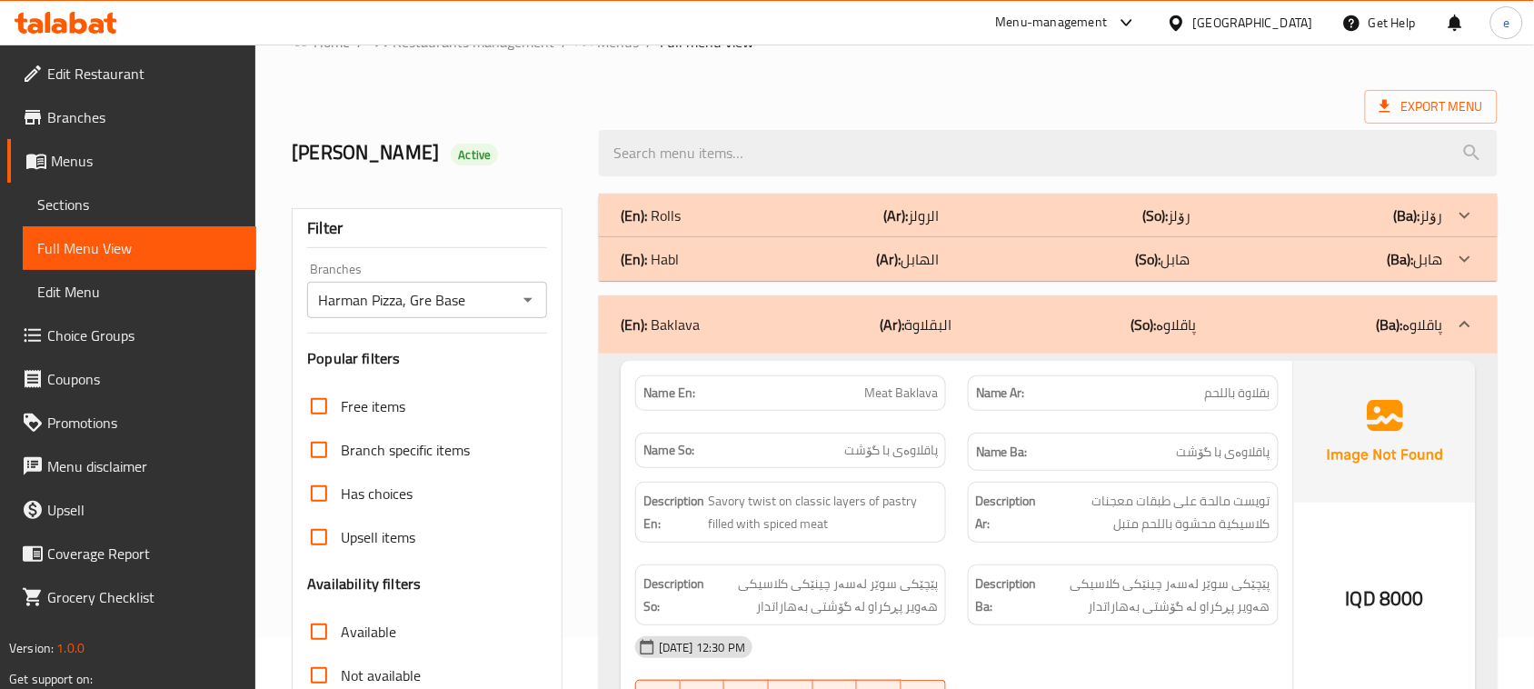
click at [684, 314] on p "(En): Baklava" at bounding box center [660, 325] width 79 height 22
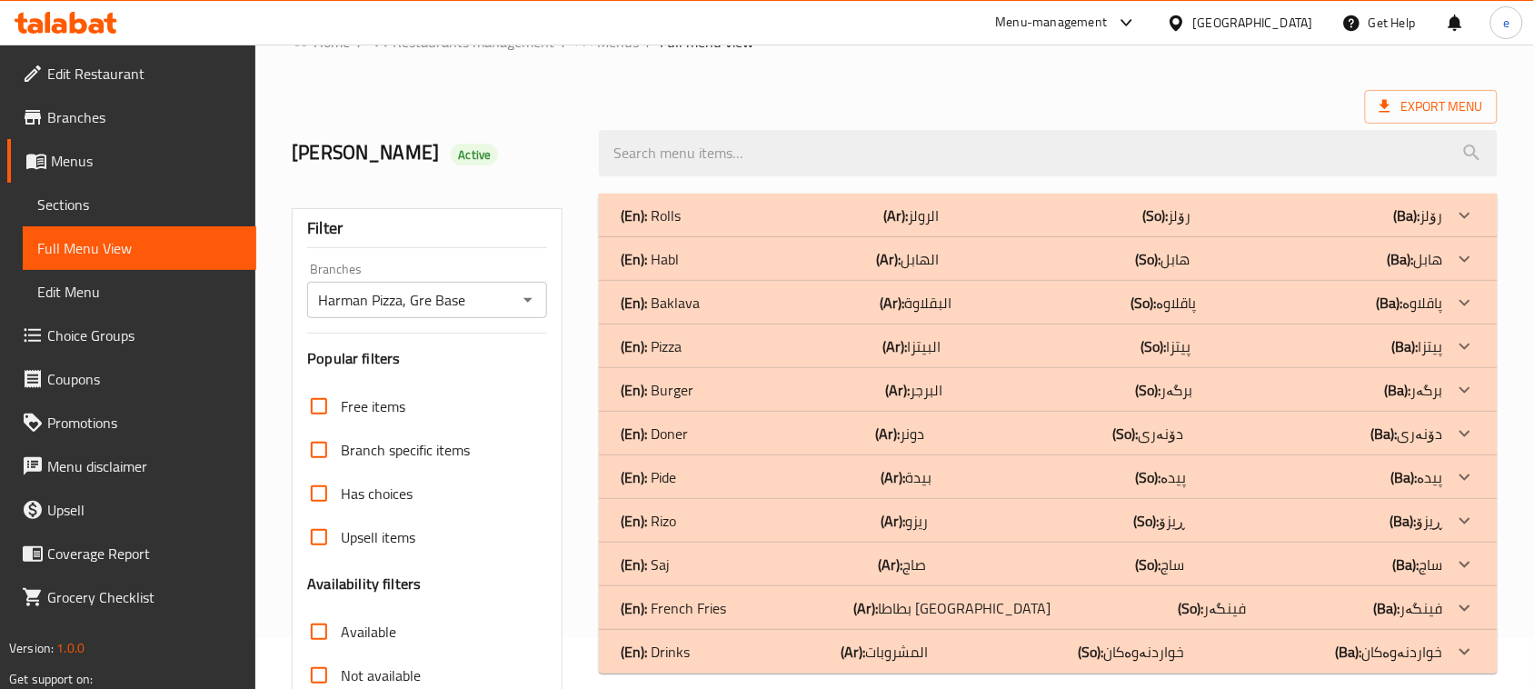
click at [692, 226] on div "(En): Pizza (Ar): البيتزا (So): پیتزا (Ba): پیتزا" at bounding box center [1032, 215] width 822 height 22
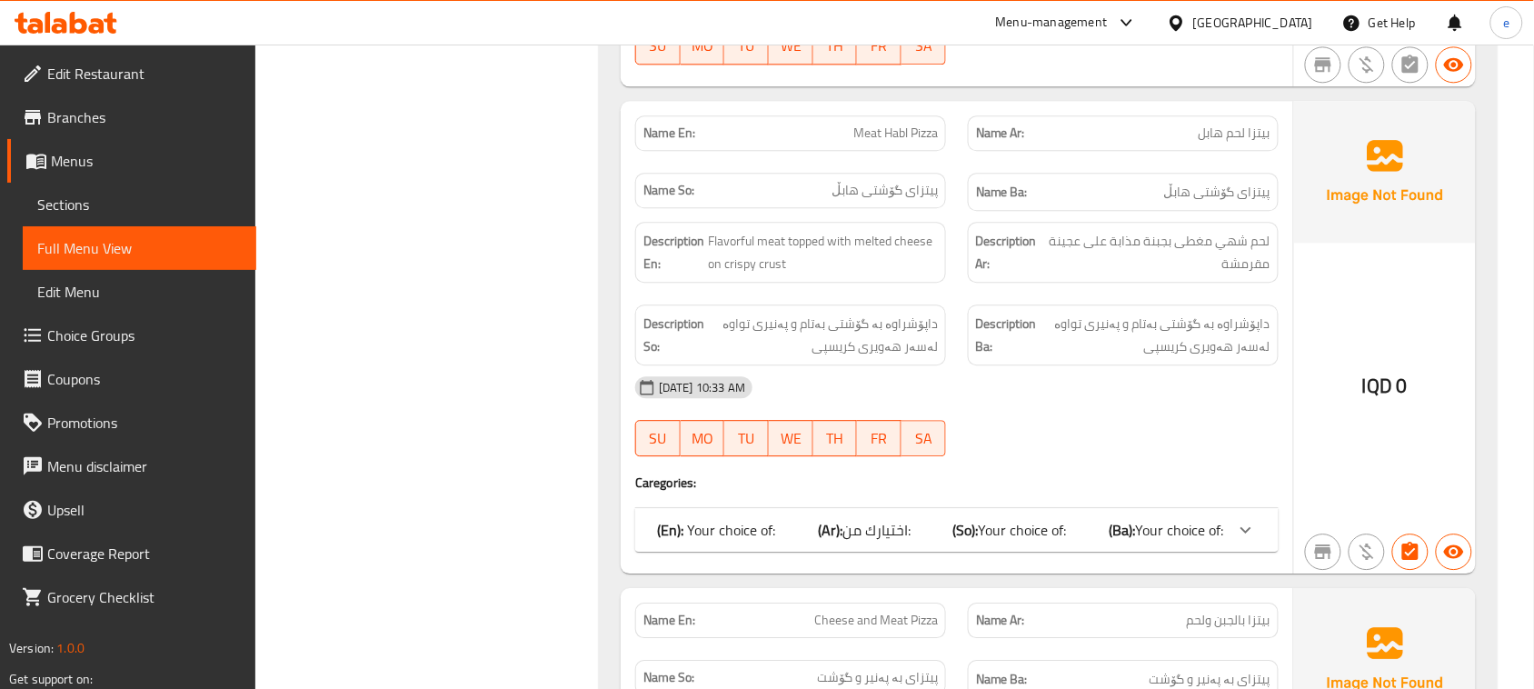
scroll to position [9593, 0]
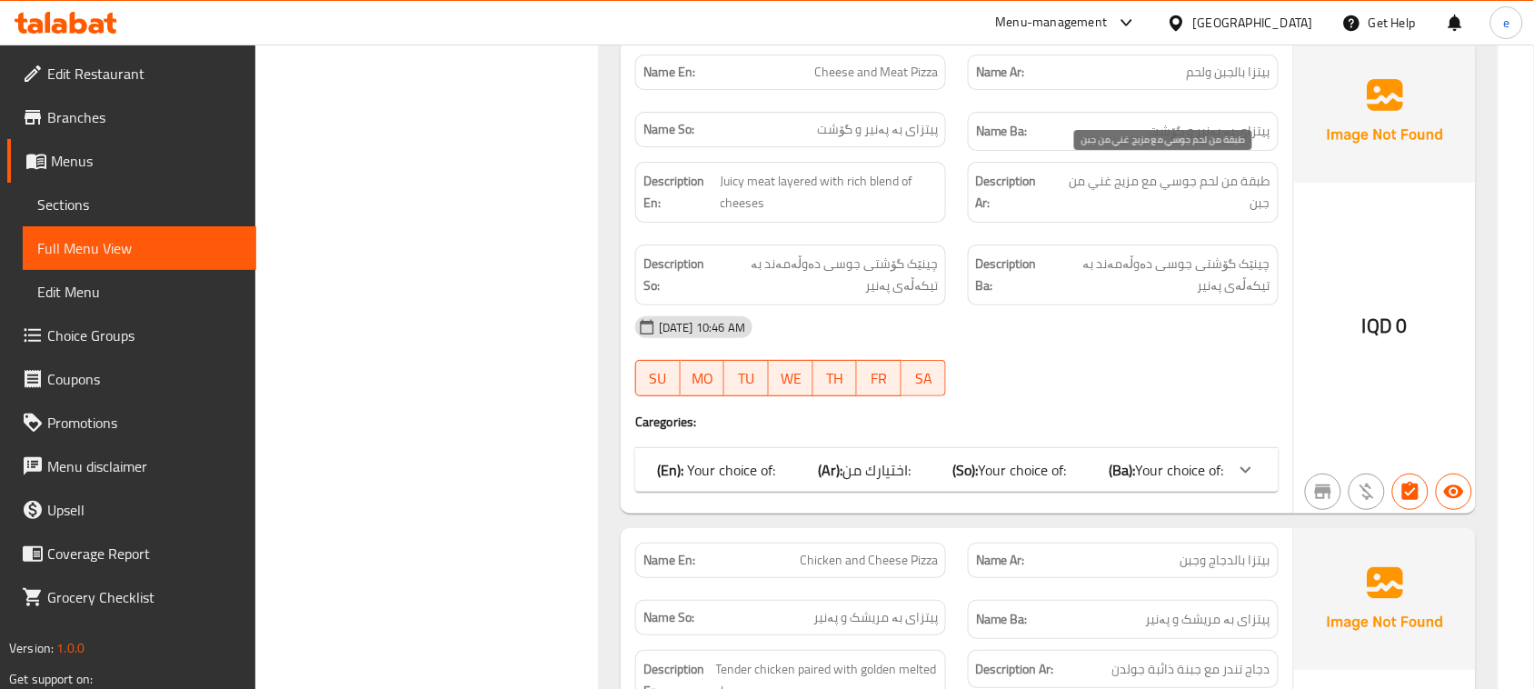
scroll to position [10274, 0]
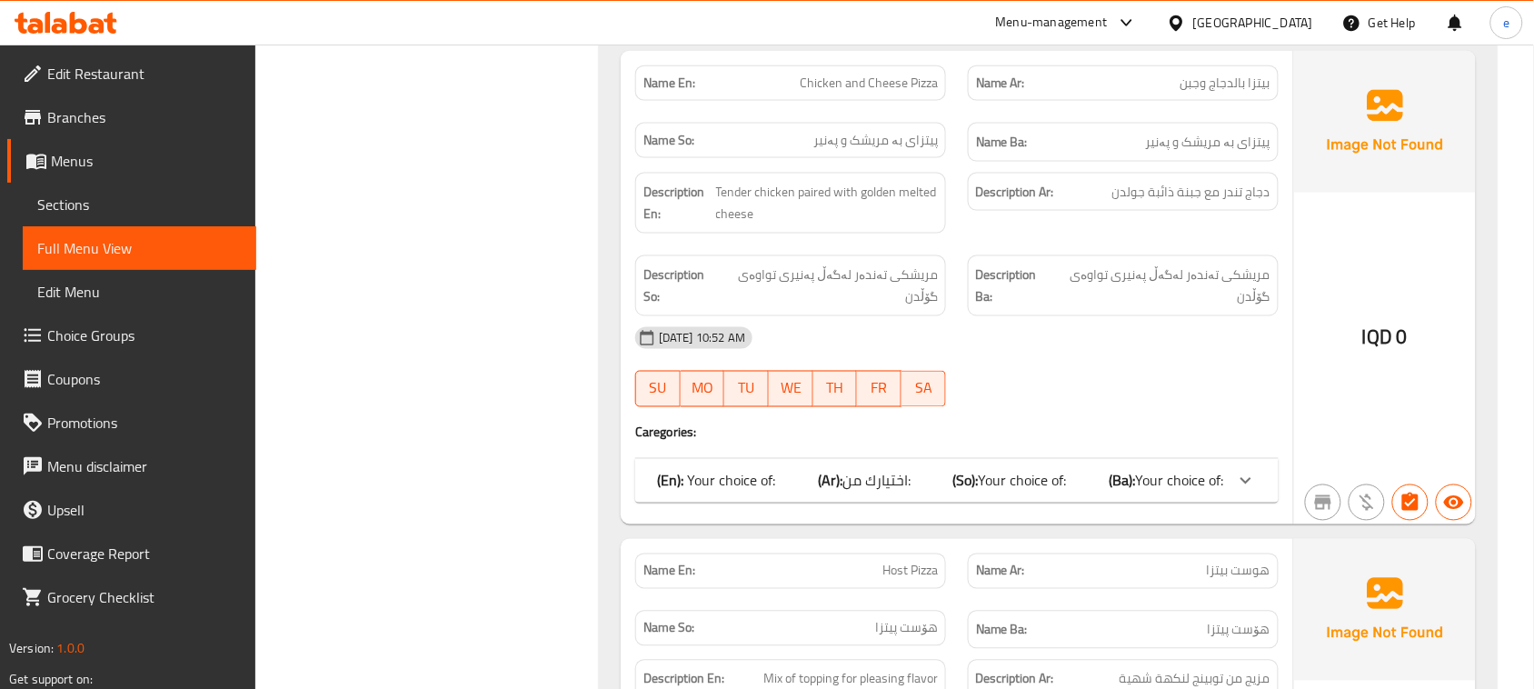
scroll to position [10956, 0]
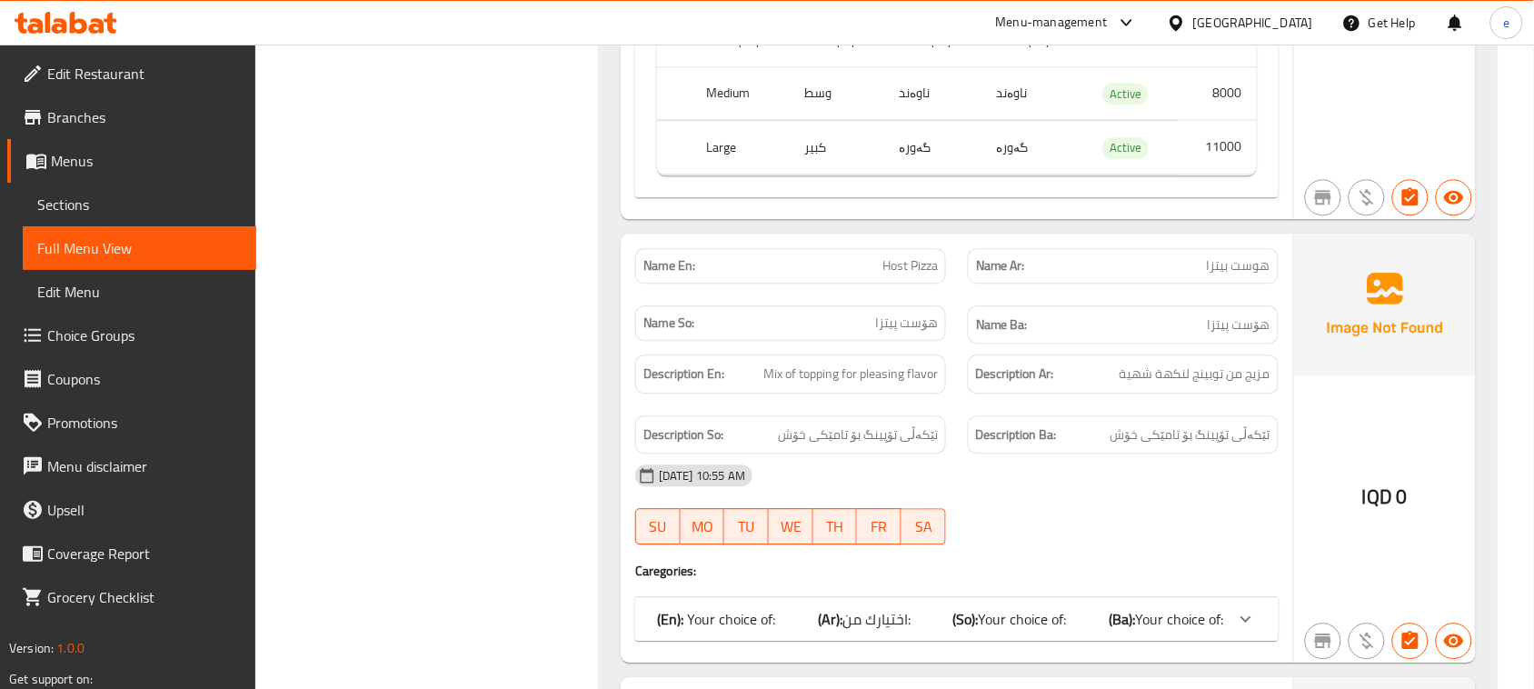
scroll to position [11637, 0]
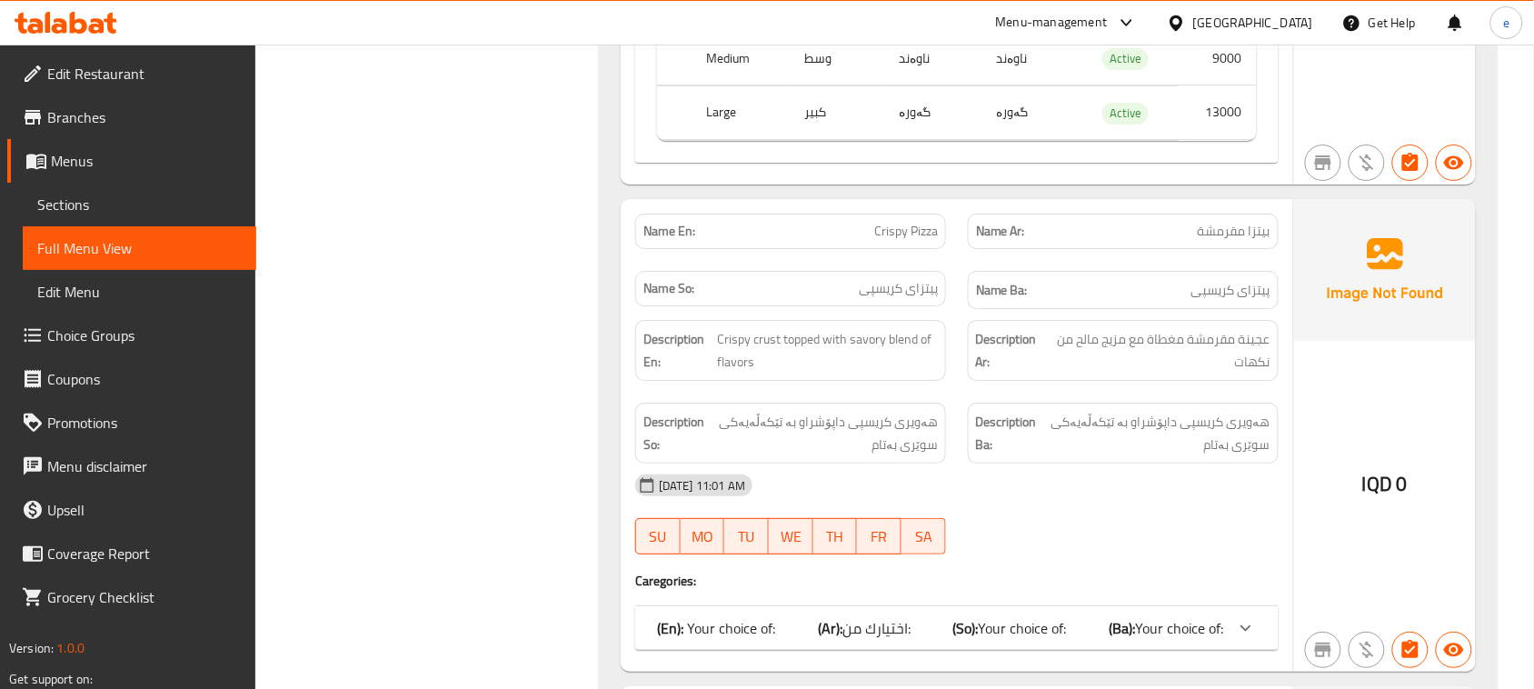
scroll to position [12319, 0]
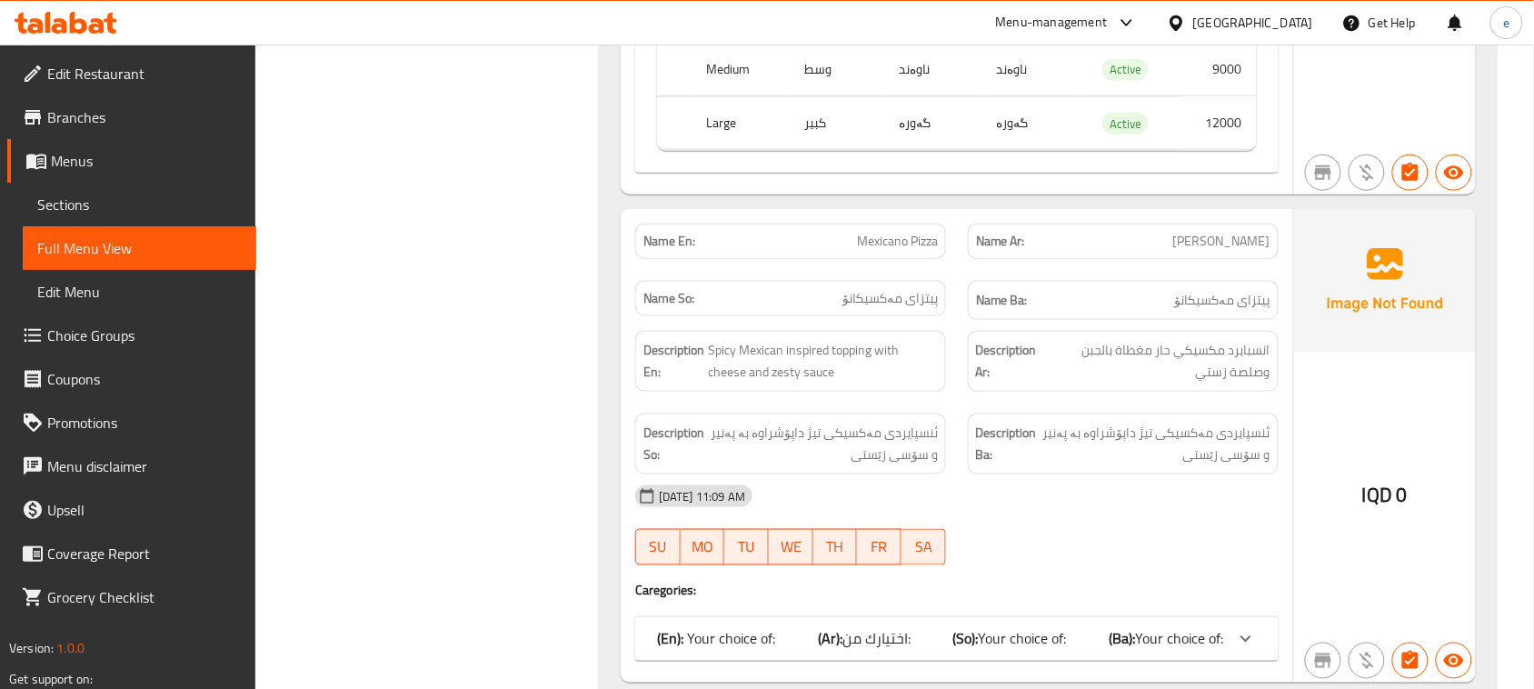
scroll to position [13000, 0]
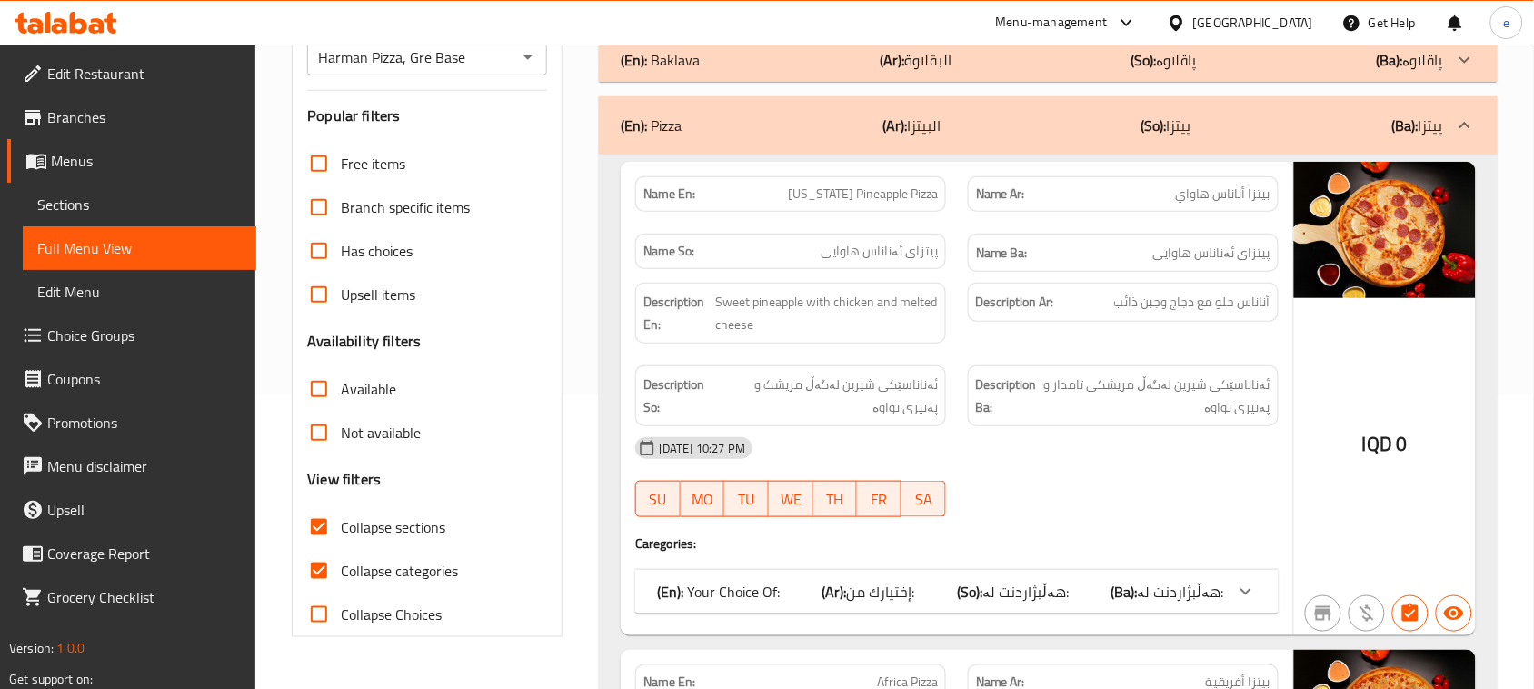
scroll to position [0, 0]
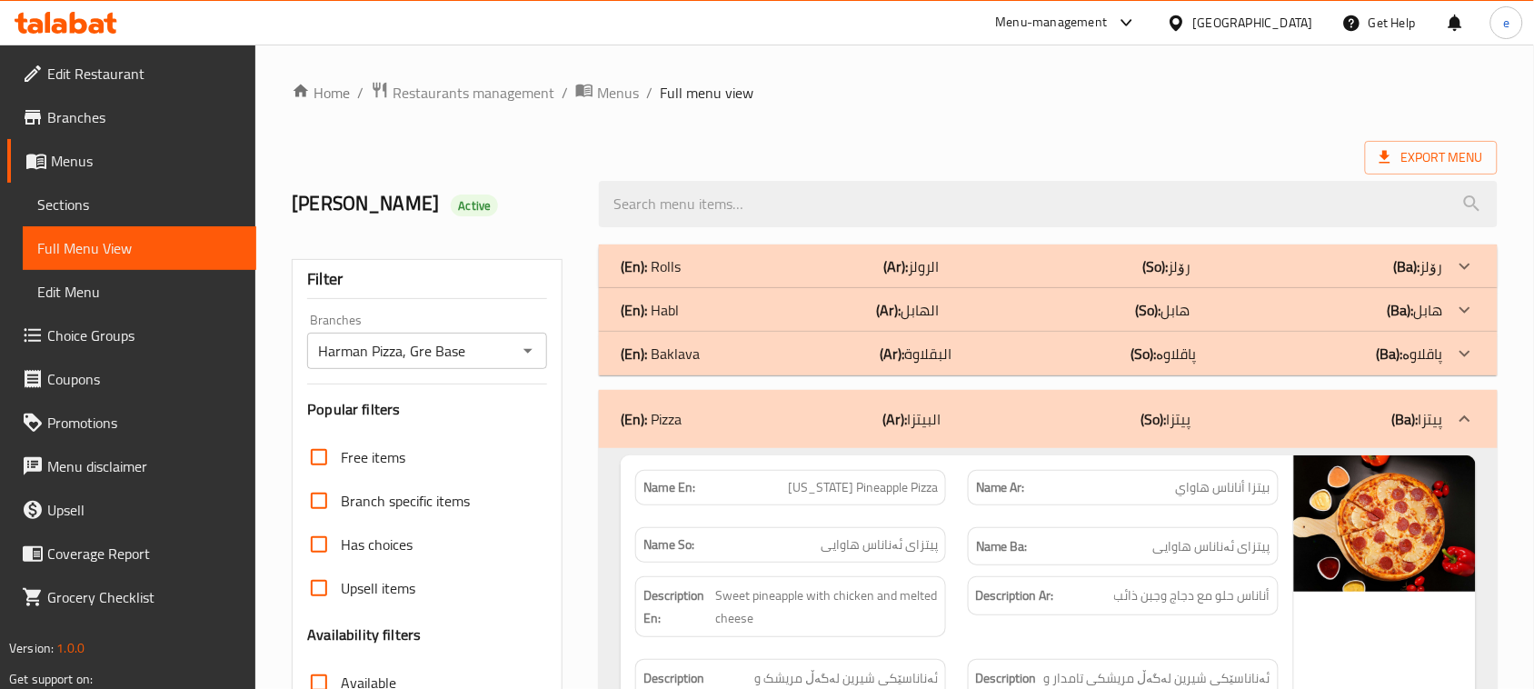
click at [789, 277] on div "(En): Rolls (Ar): الرولز (So): رۆلز (Ba): رۆلز" at bounding box center [1048, 266] width 899 height 44
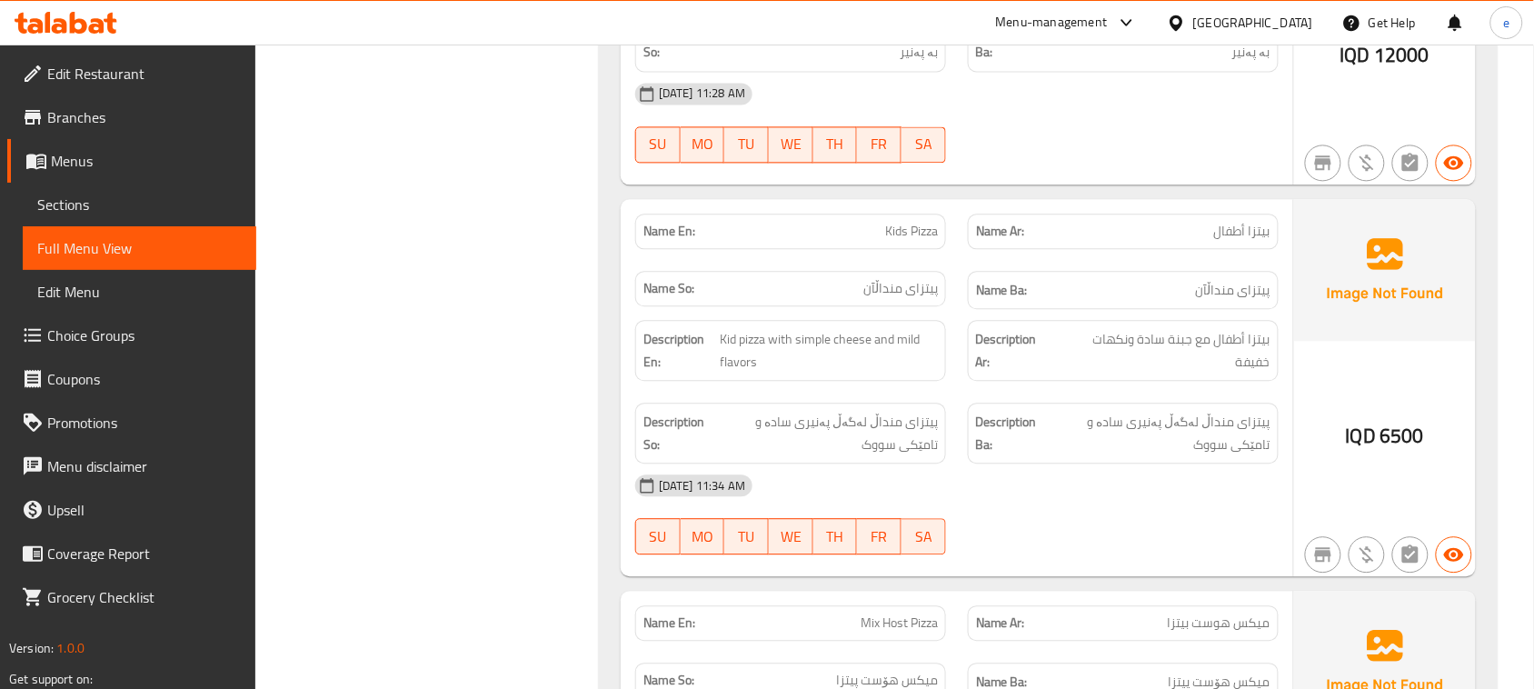
scroll to position [16118, 0]
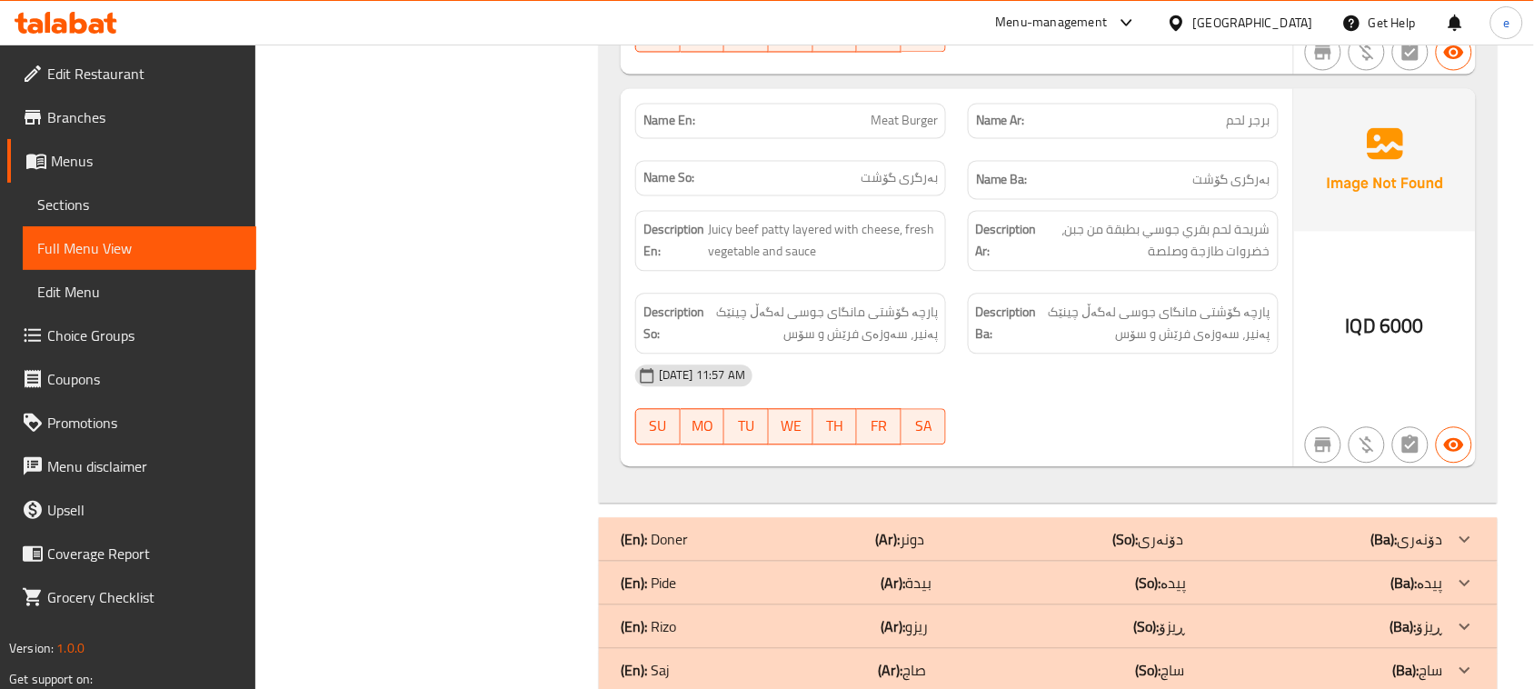
scroll to position [17476, 0]
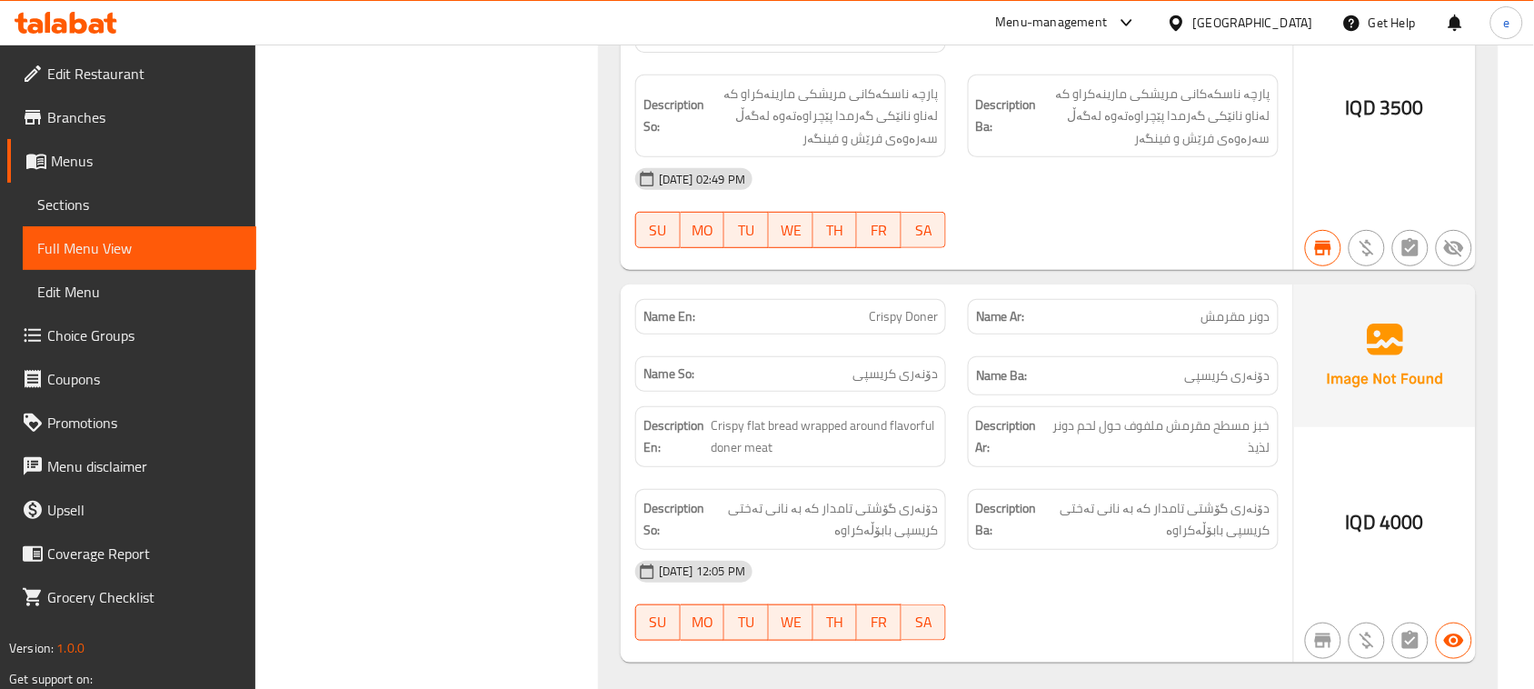
scroll to position [20875, 0]
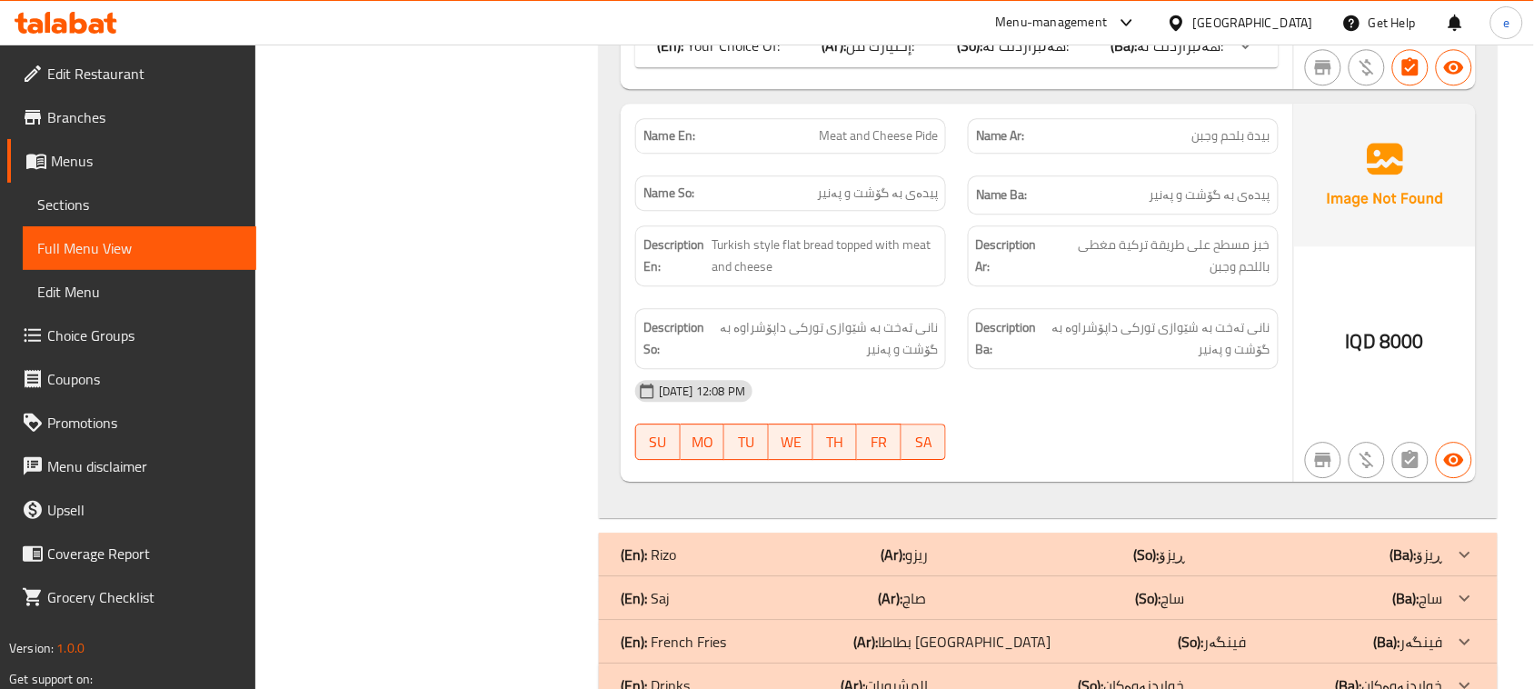
scroll to position [21816, 0]
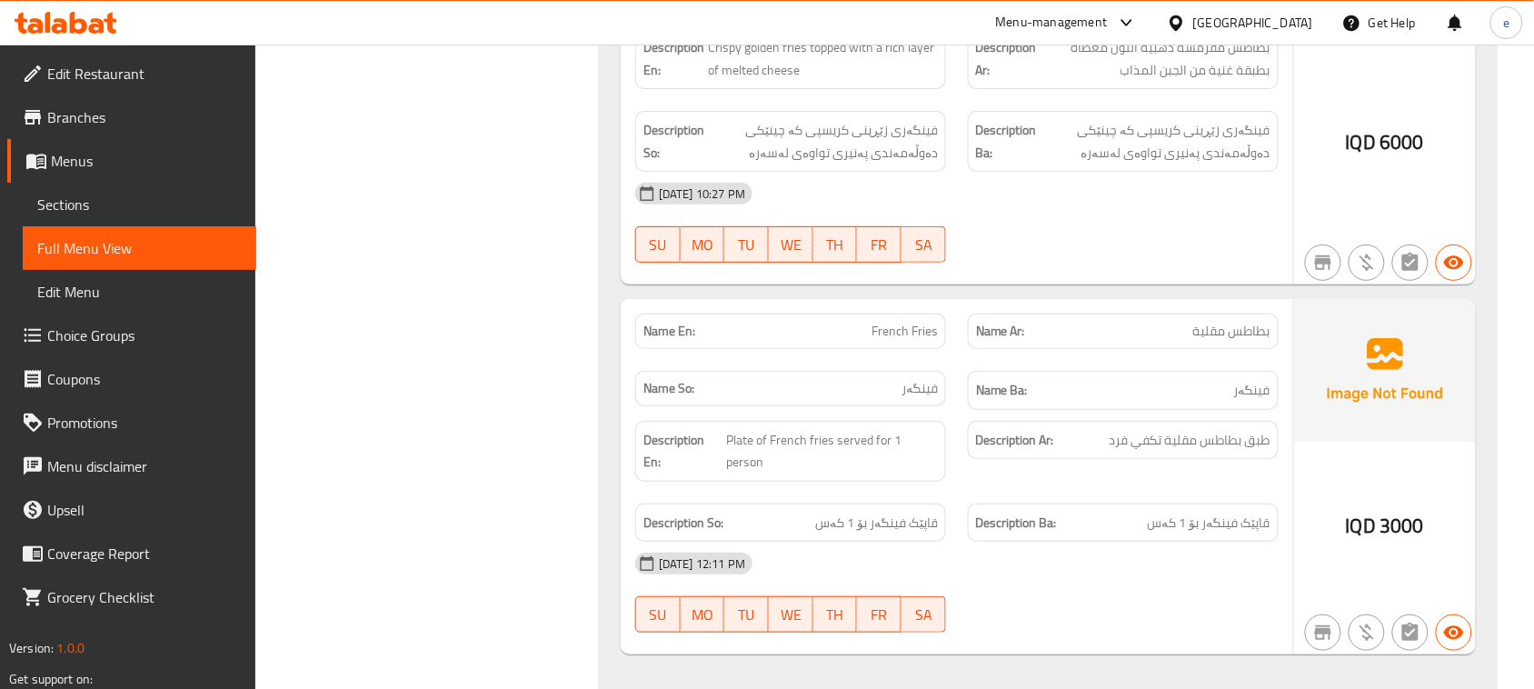
scroll to position [22653, 0]
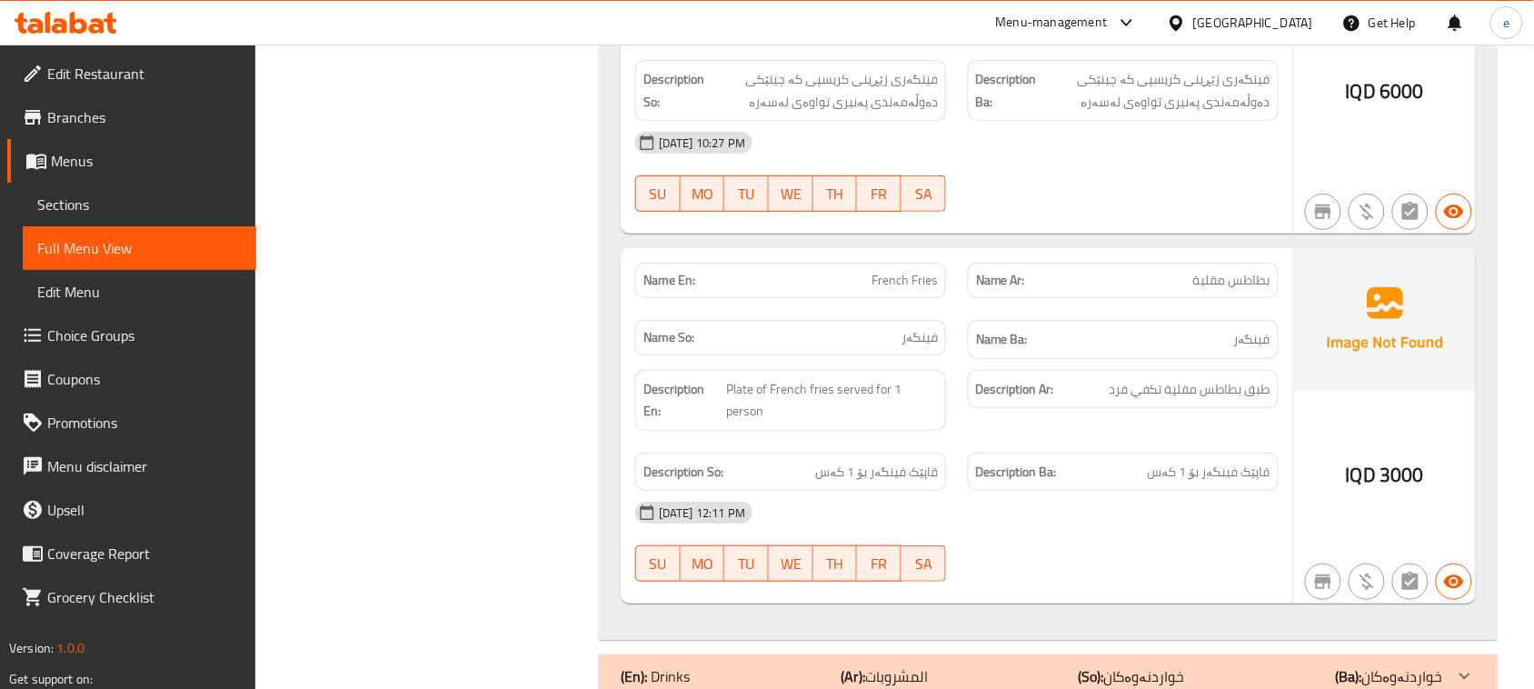
copy span "French Fries"
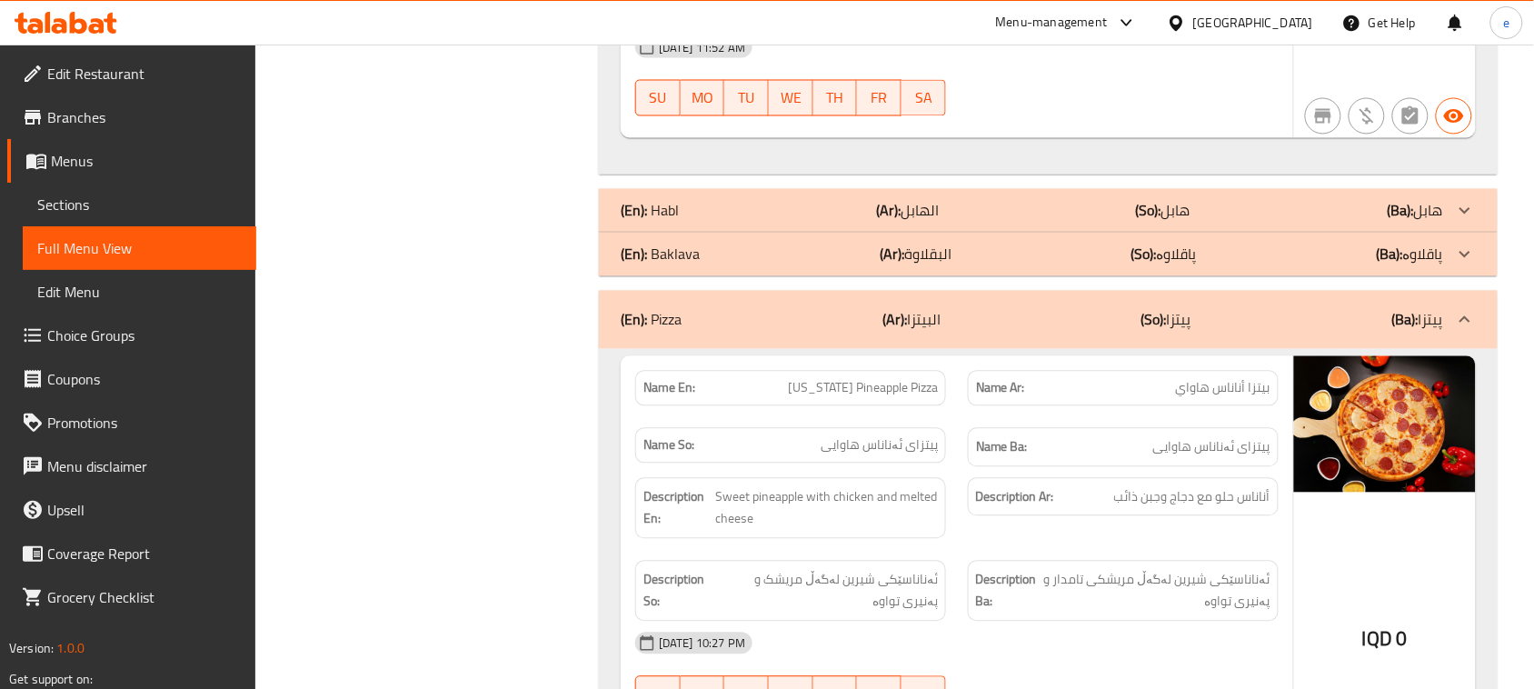
scroll to position [909, 0]
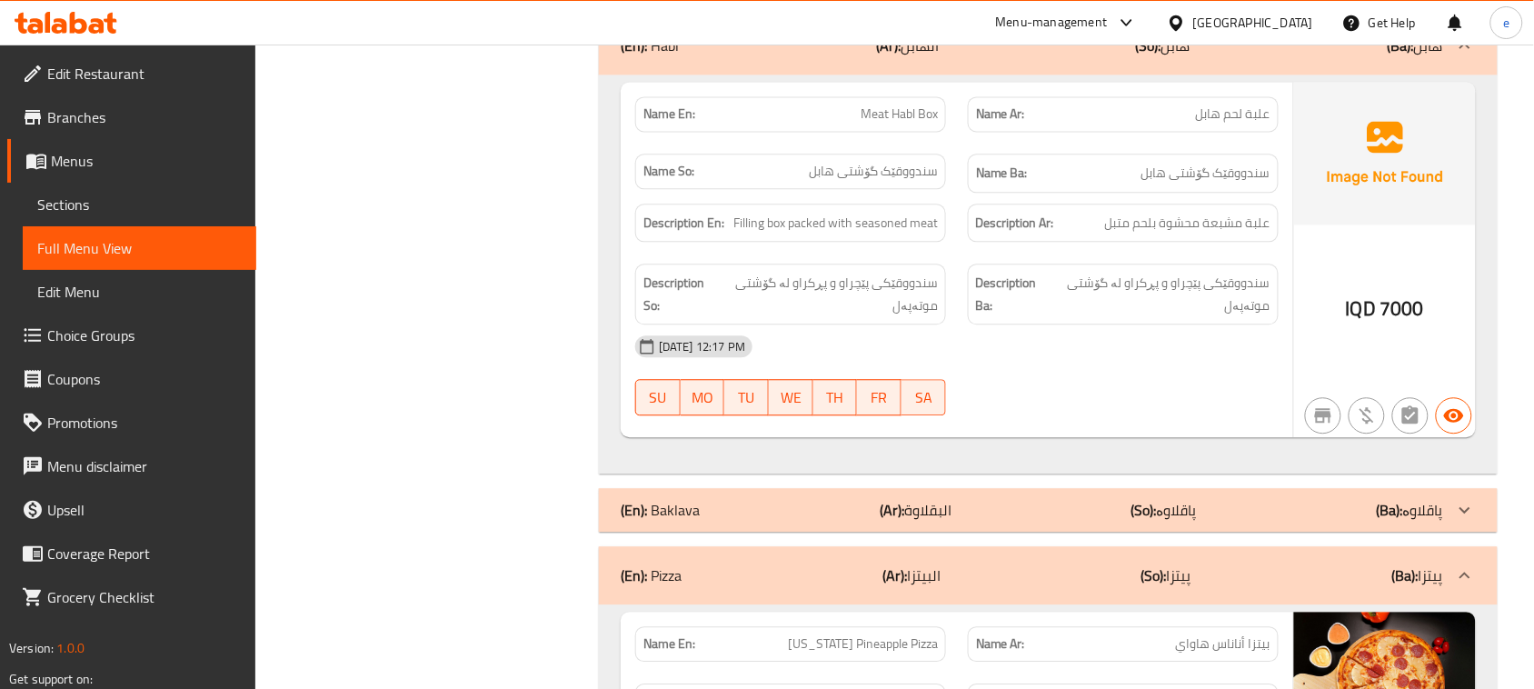
scroll to position [1363, 0]
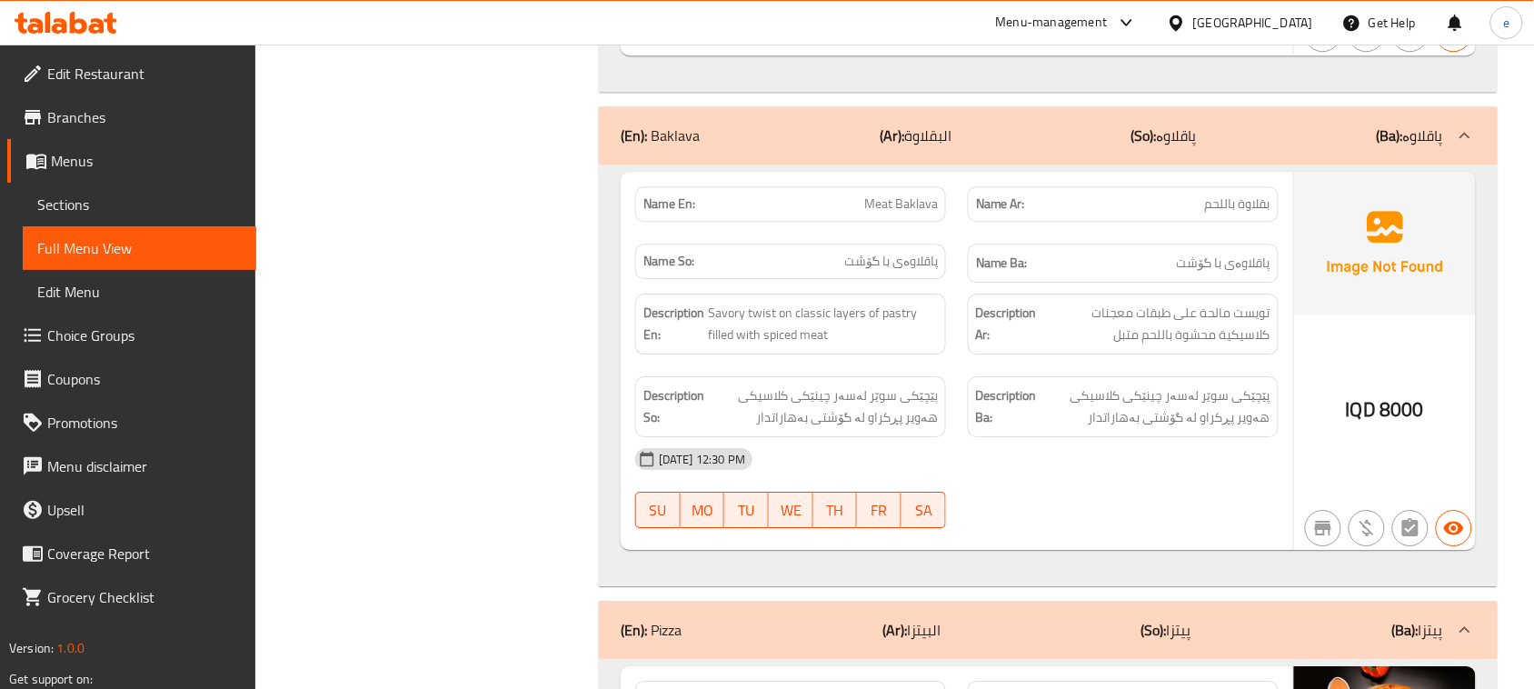
scroll to position [1590, 0]
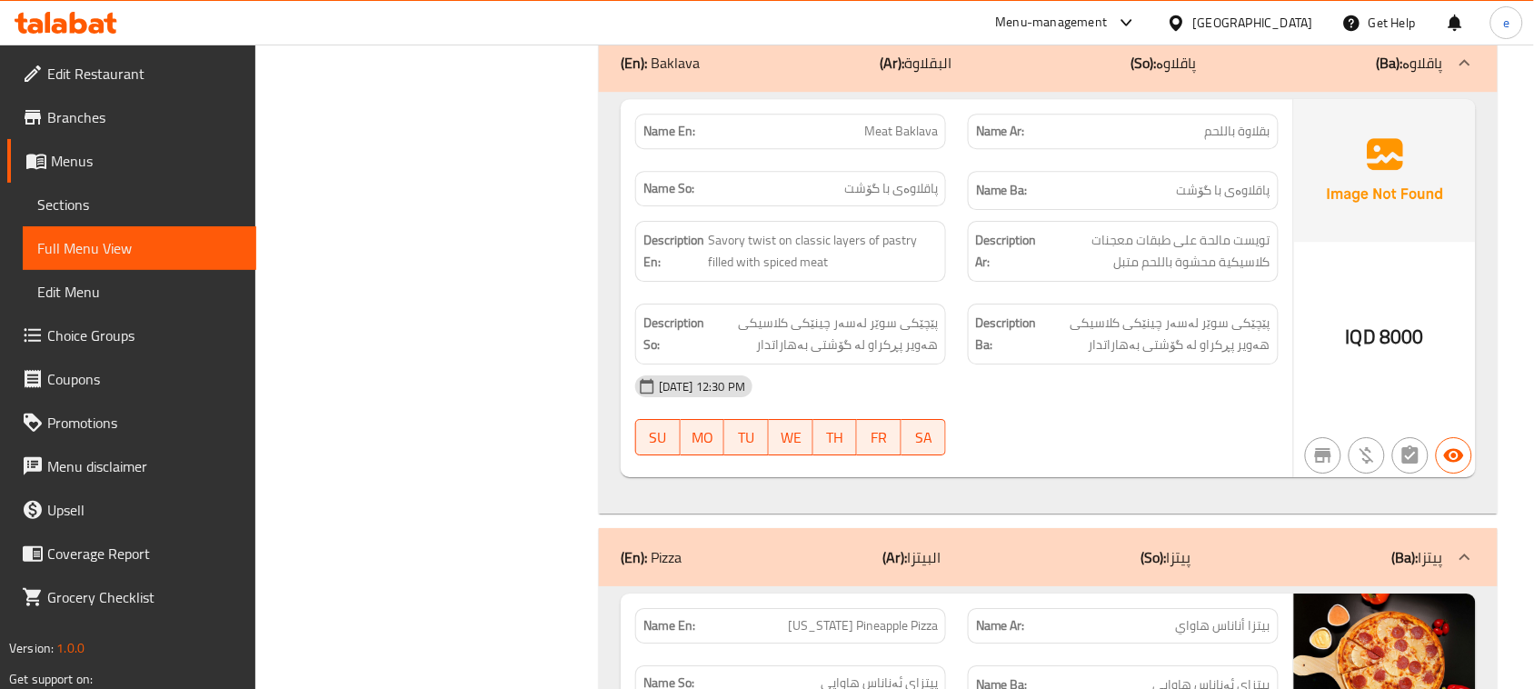
copy span "Meat Baklava"
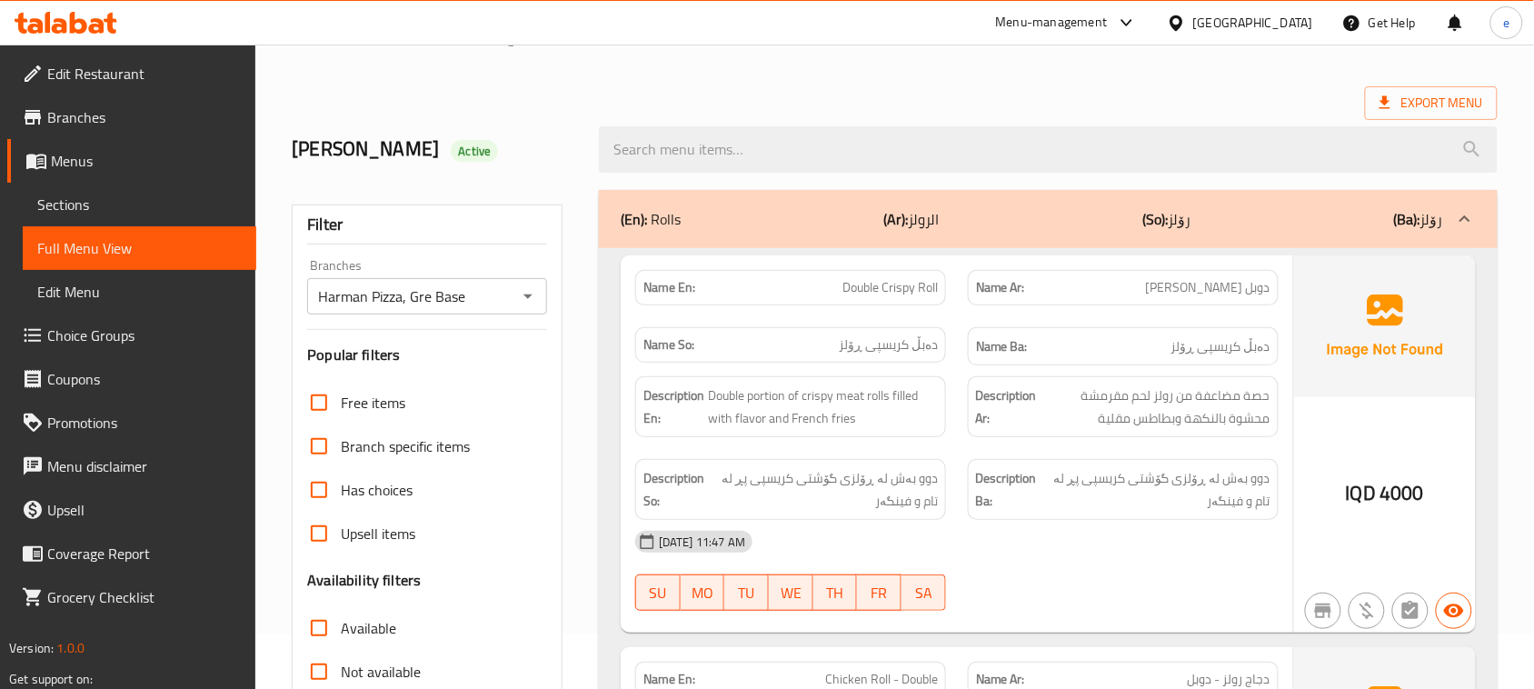
scroll to position [0, 0]
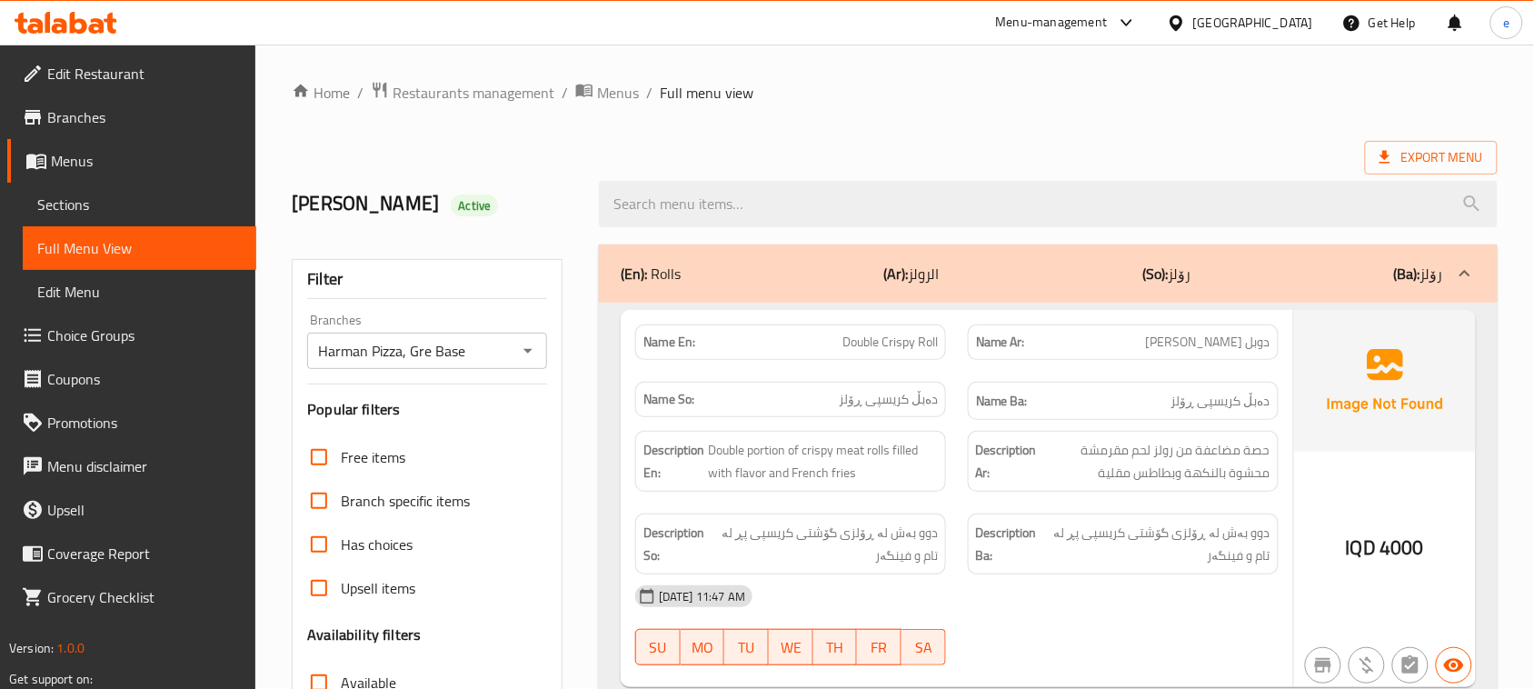
click at [523, 348] on icon "Open" at bounding box center [528, 351] width 22 height 22
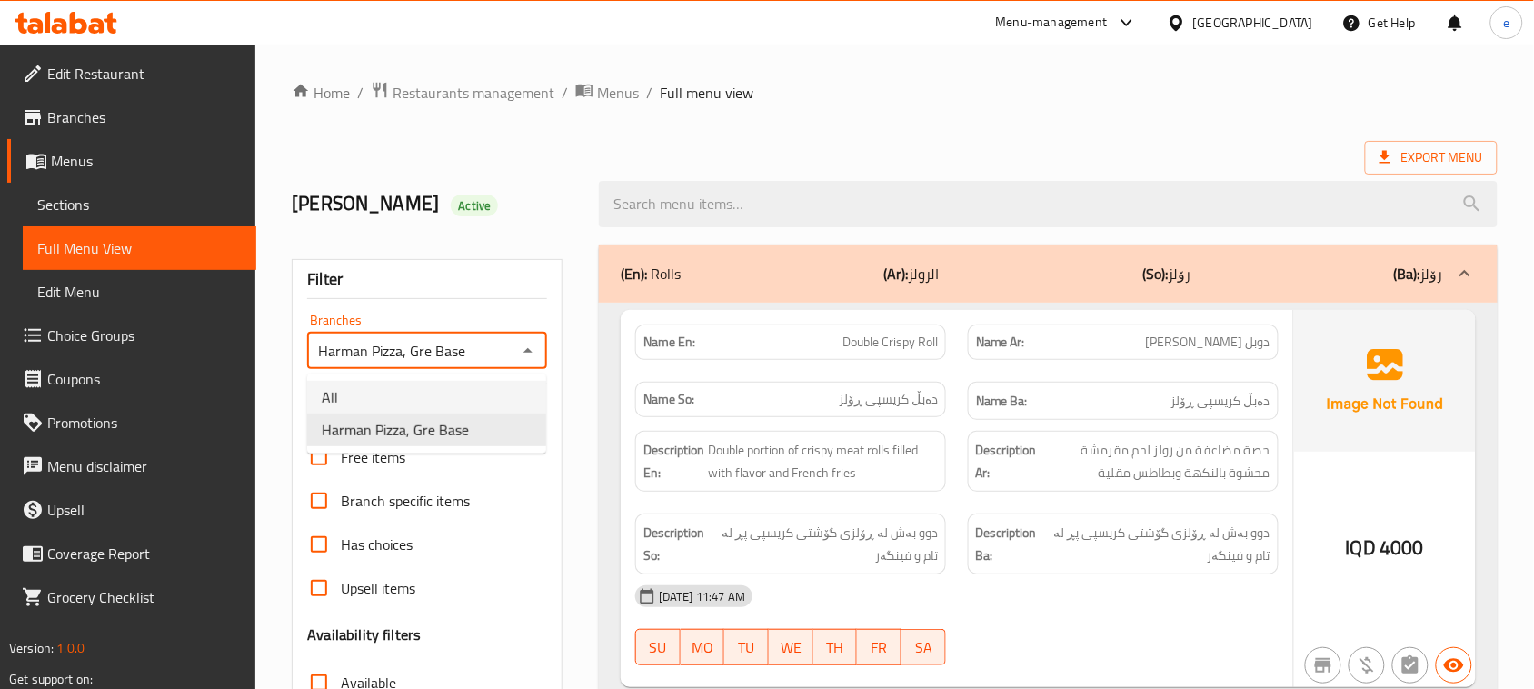
click at [477, 384] on li "All" at bounding box center [426, 397] width 239 height 33
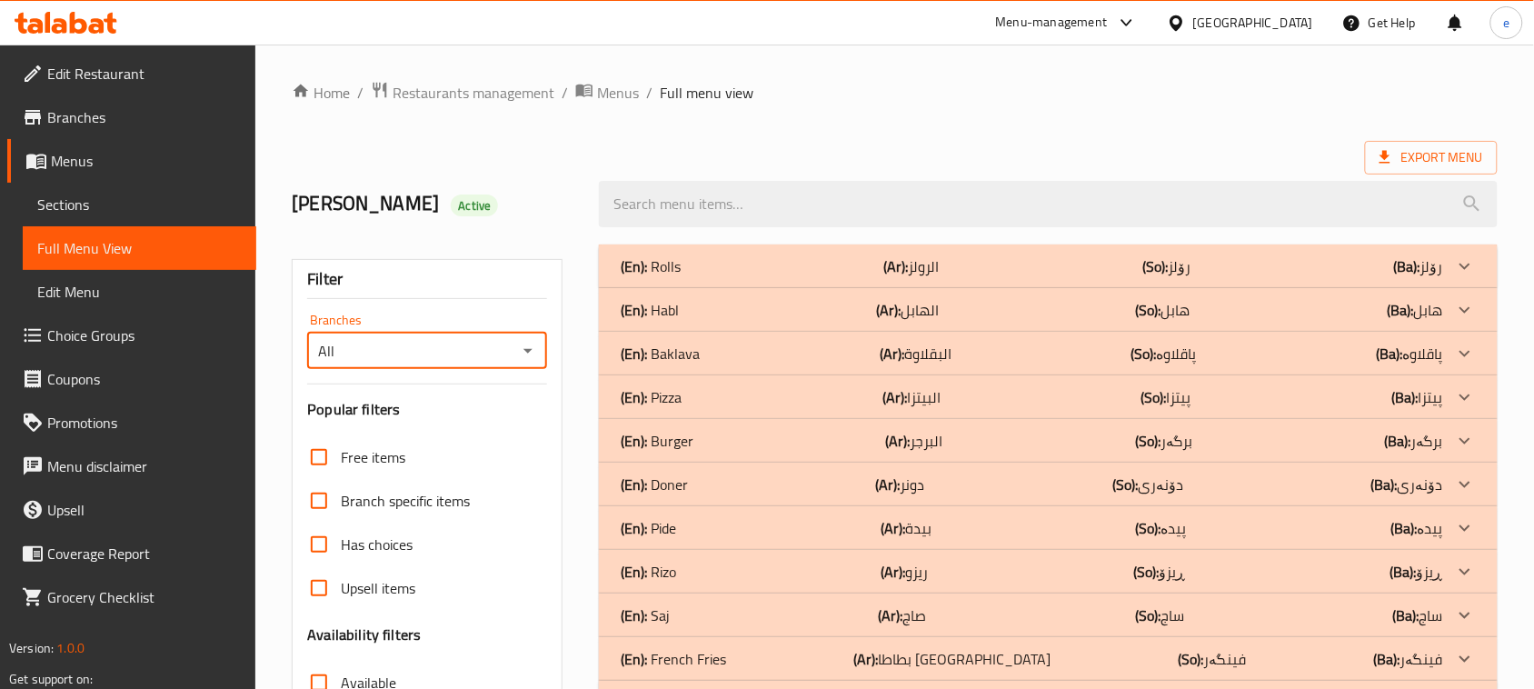
click at [524, 356] on icon "Open" at bounding box center [528, 351] width 22 height 22
click at [462, 423] on span "Harman Pizza, Gre Base" at bounding box center [395, 430] width 147 height 22
type input "Harman Pizza, Gre Base"
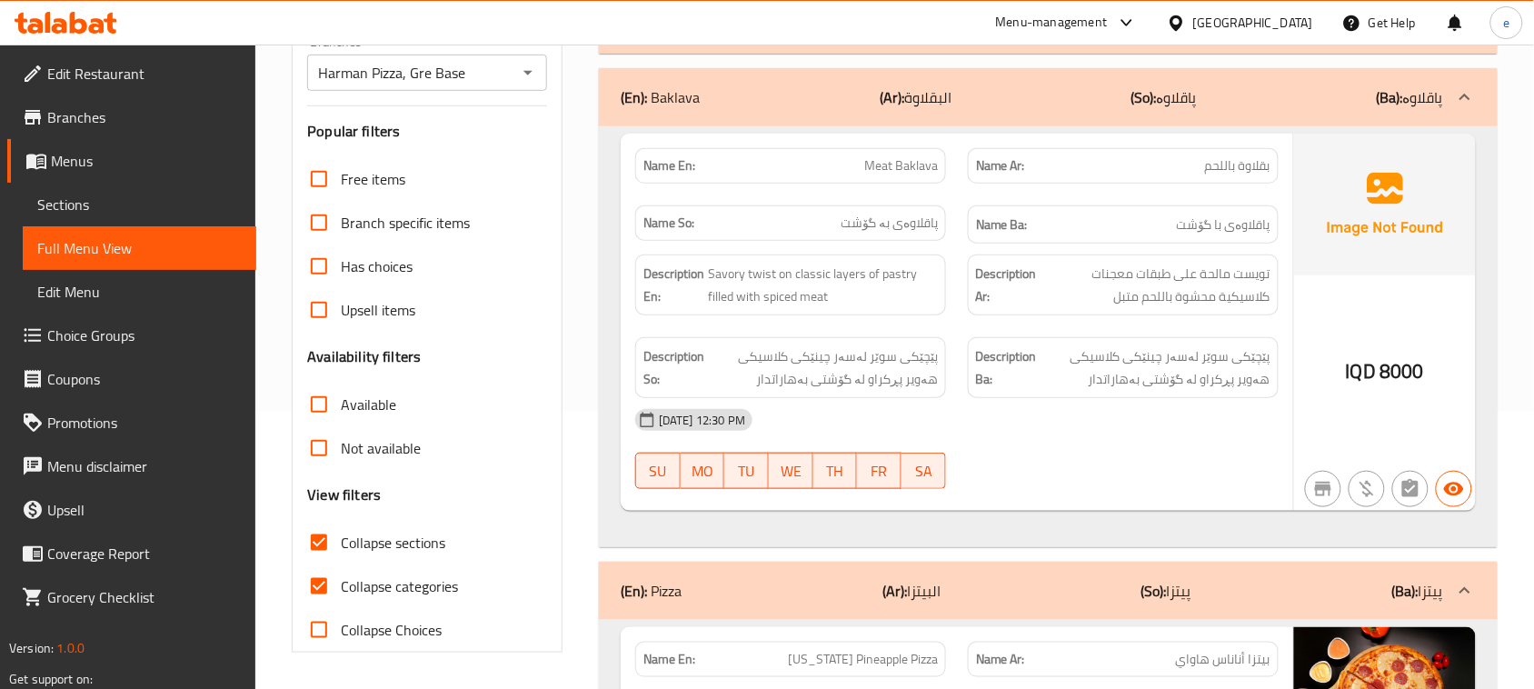
scroll to position [51, 0]
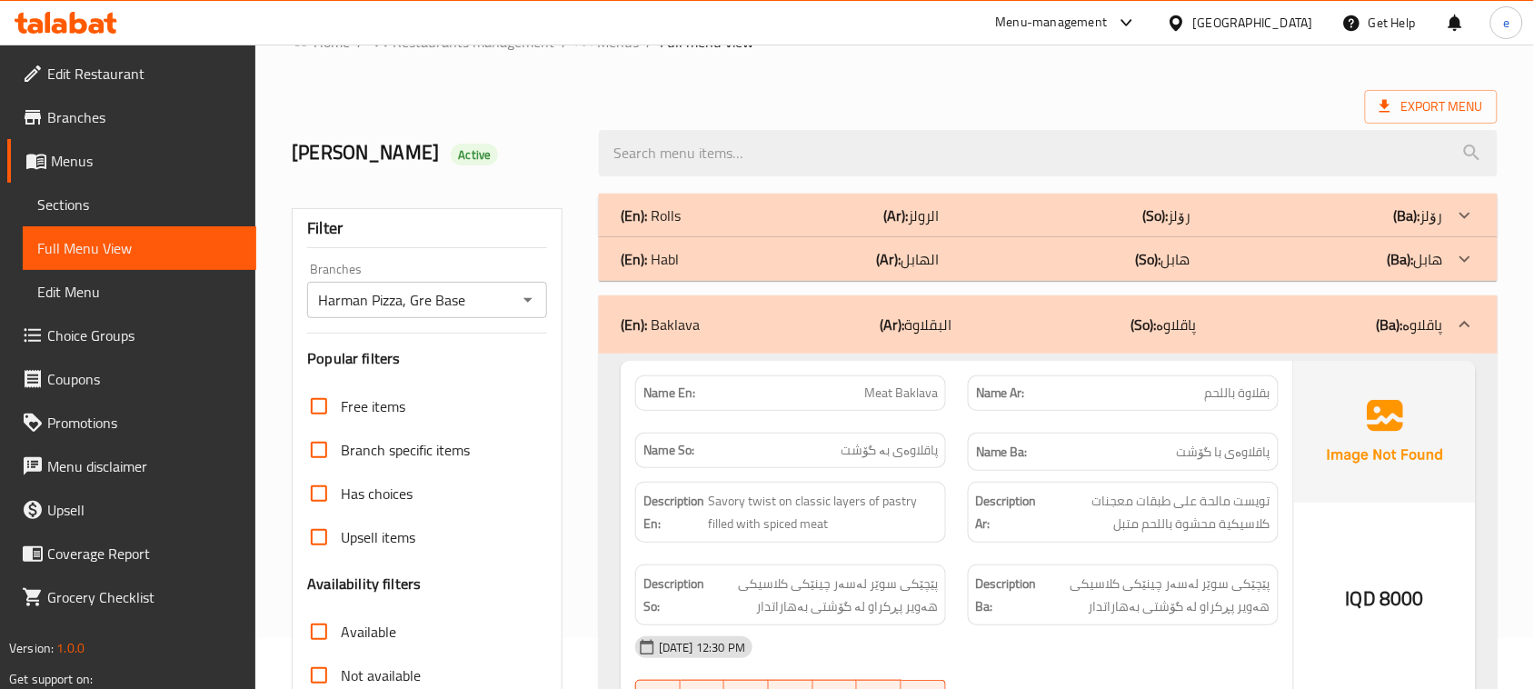
click at [742, 226] on div "(En): Habl (Ar): الهابل (So): هابل (Ba): هابل" at bounding box center [1032, 215] width 822 height 22
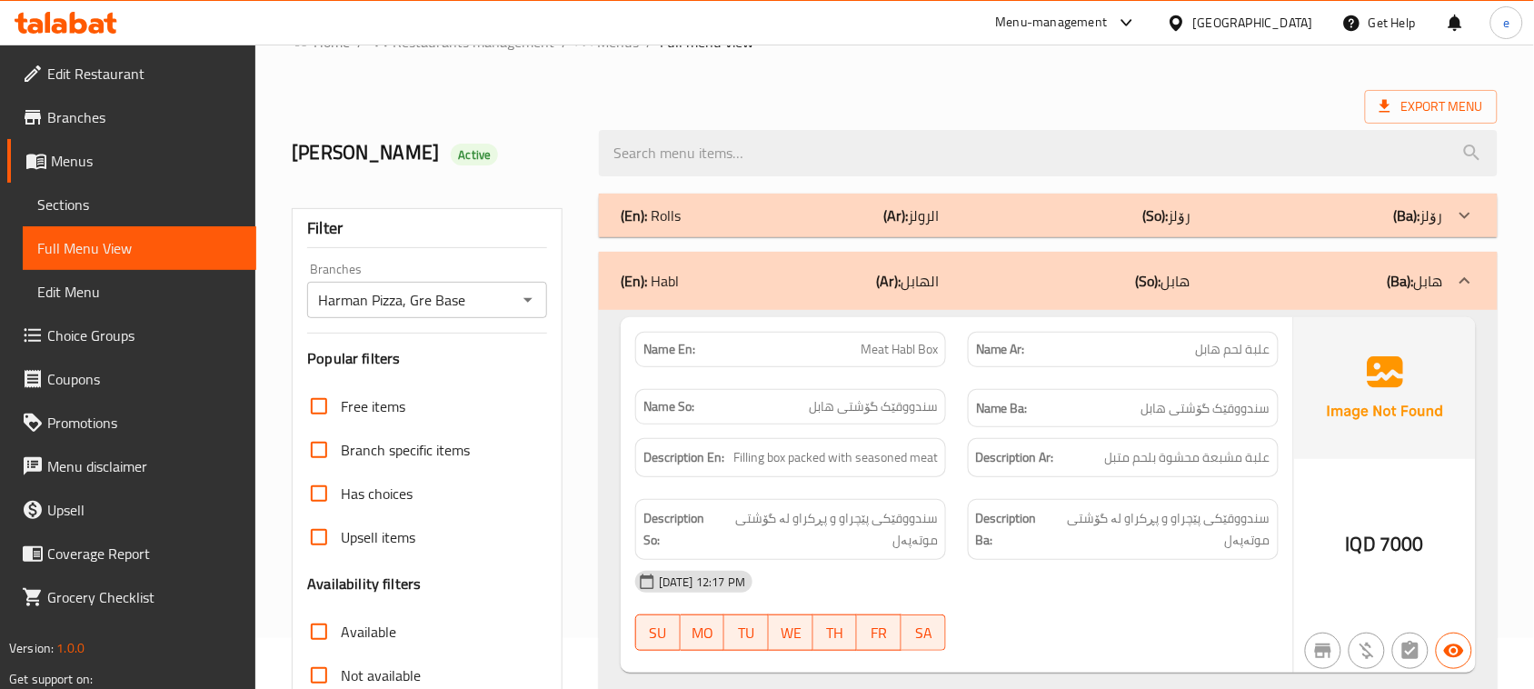
click at [755, 214] on div "(En): Rolls (Ar): الرولز (So): رۆلز (Ba): رۆلز" at bounding box center [1032, 215] width 822 height 22
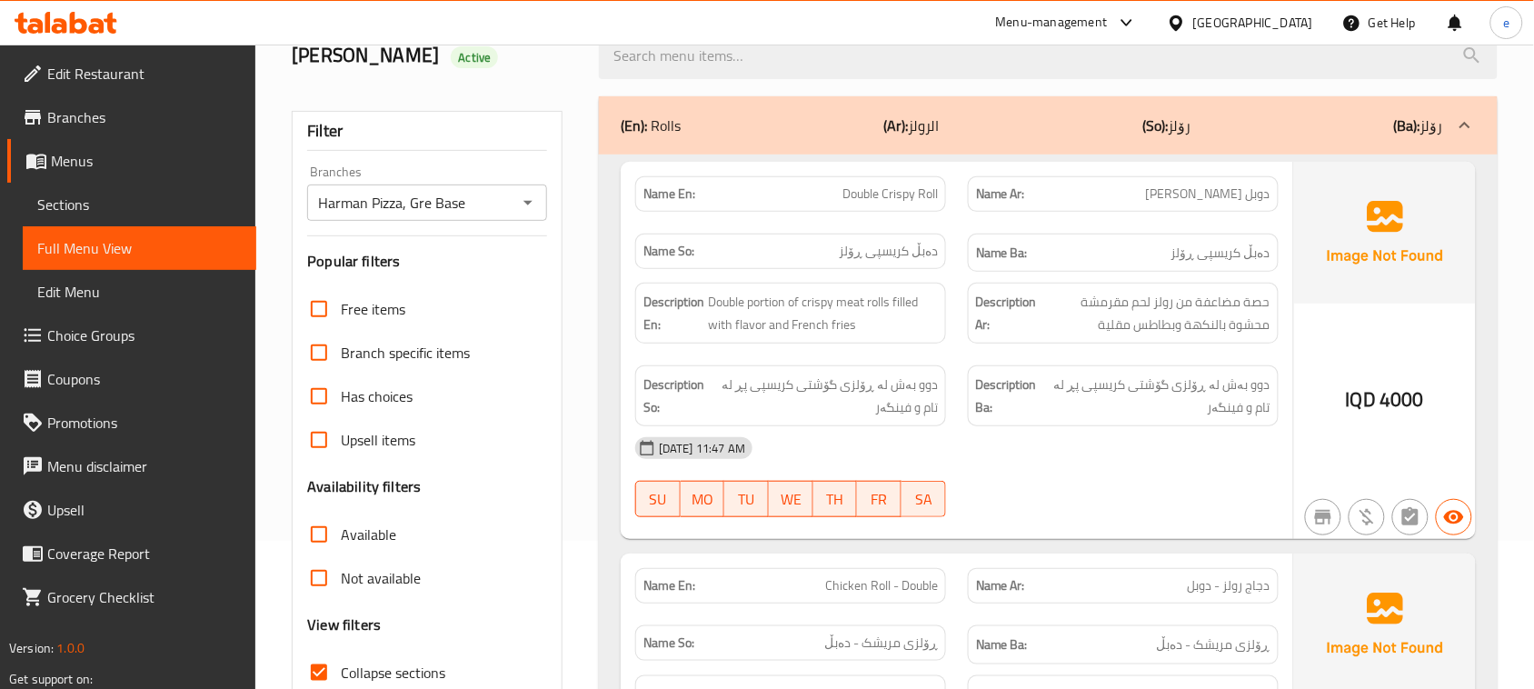
scroll to position [227, 0]
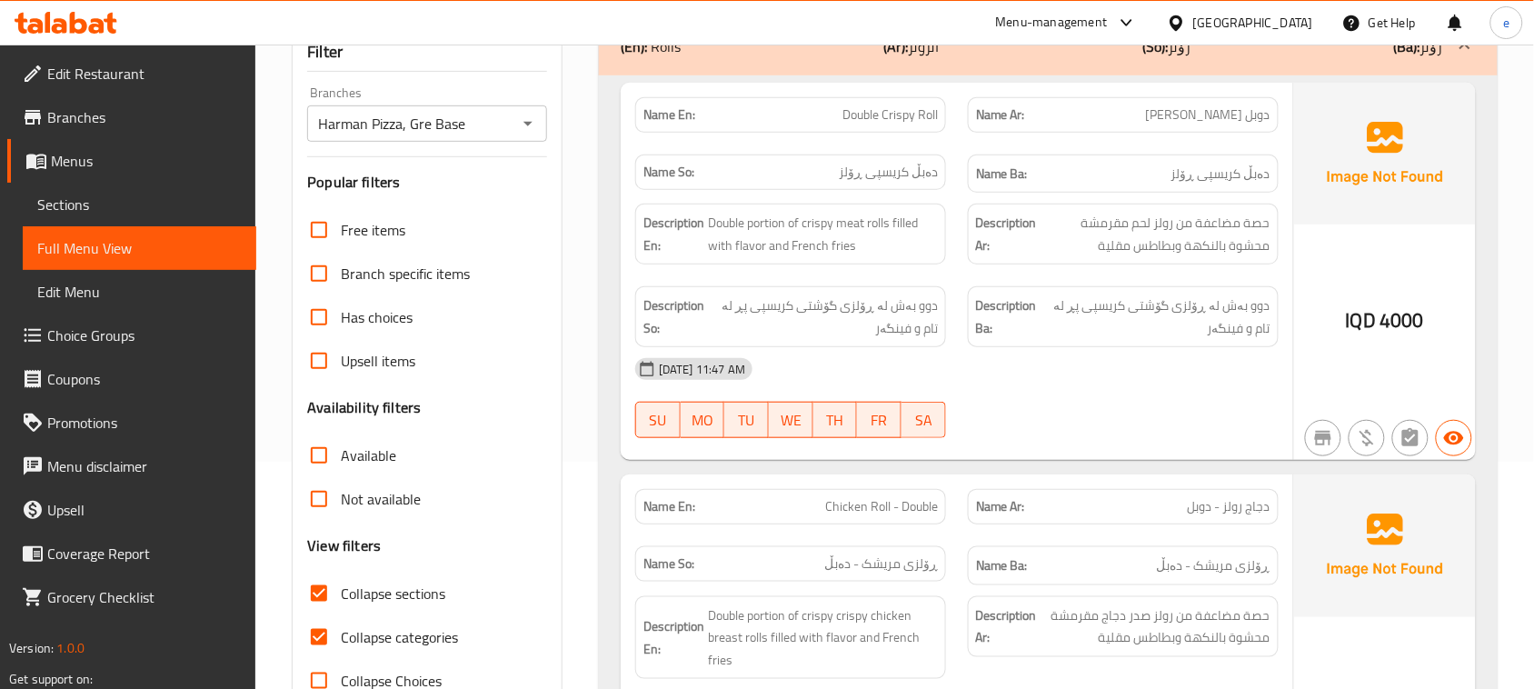
click at [315, 633] on input "Collapse categories" at bounding box center [319, 637] width 44 height 44
checkbox input "false"
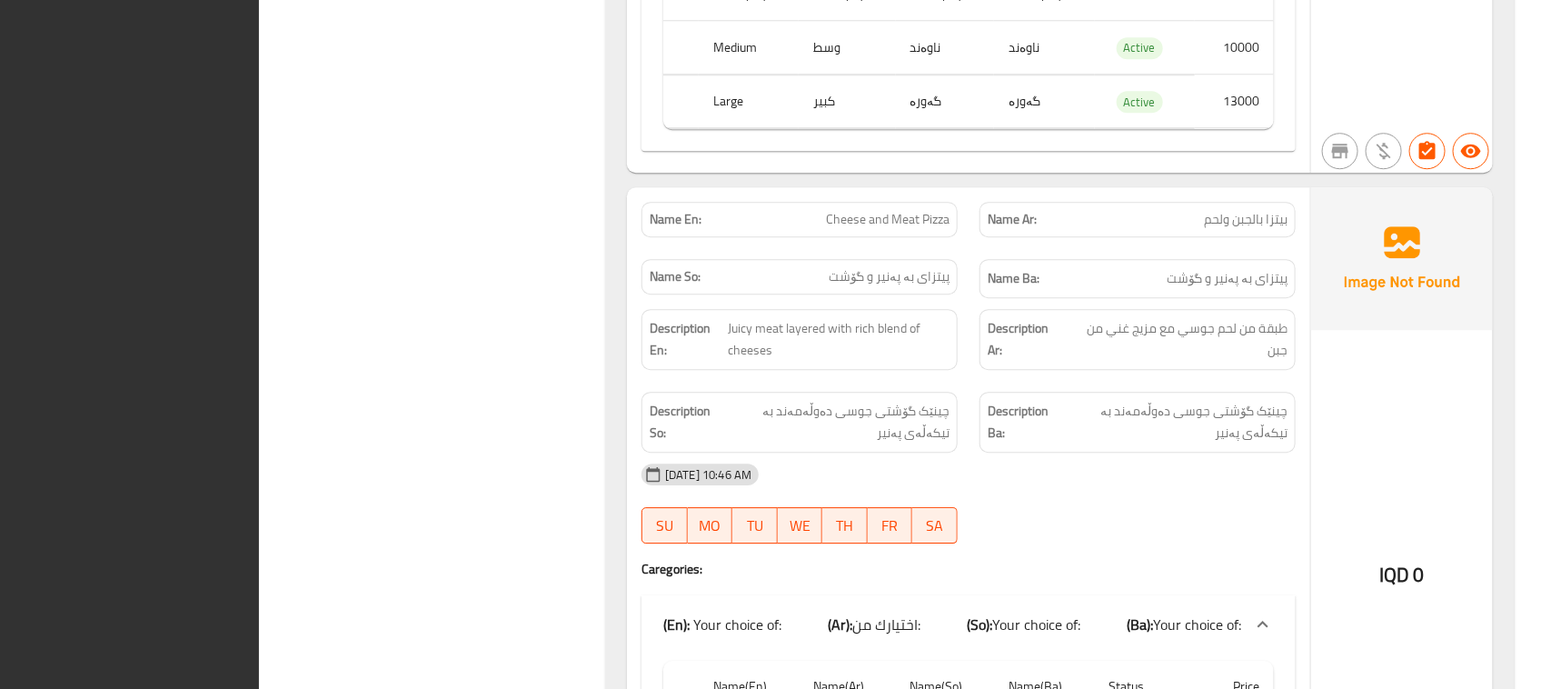
scroll to position [15158, 0]
